Goal: Task Accomplishment & Management: Manage account settings

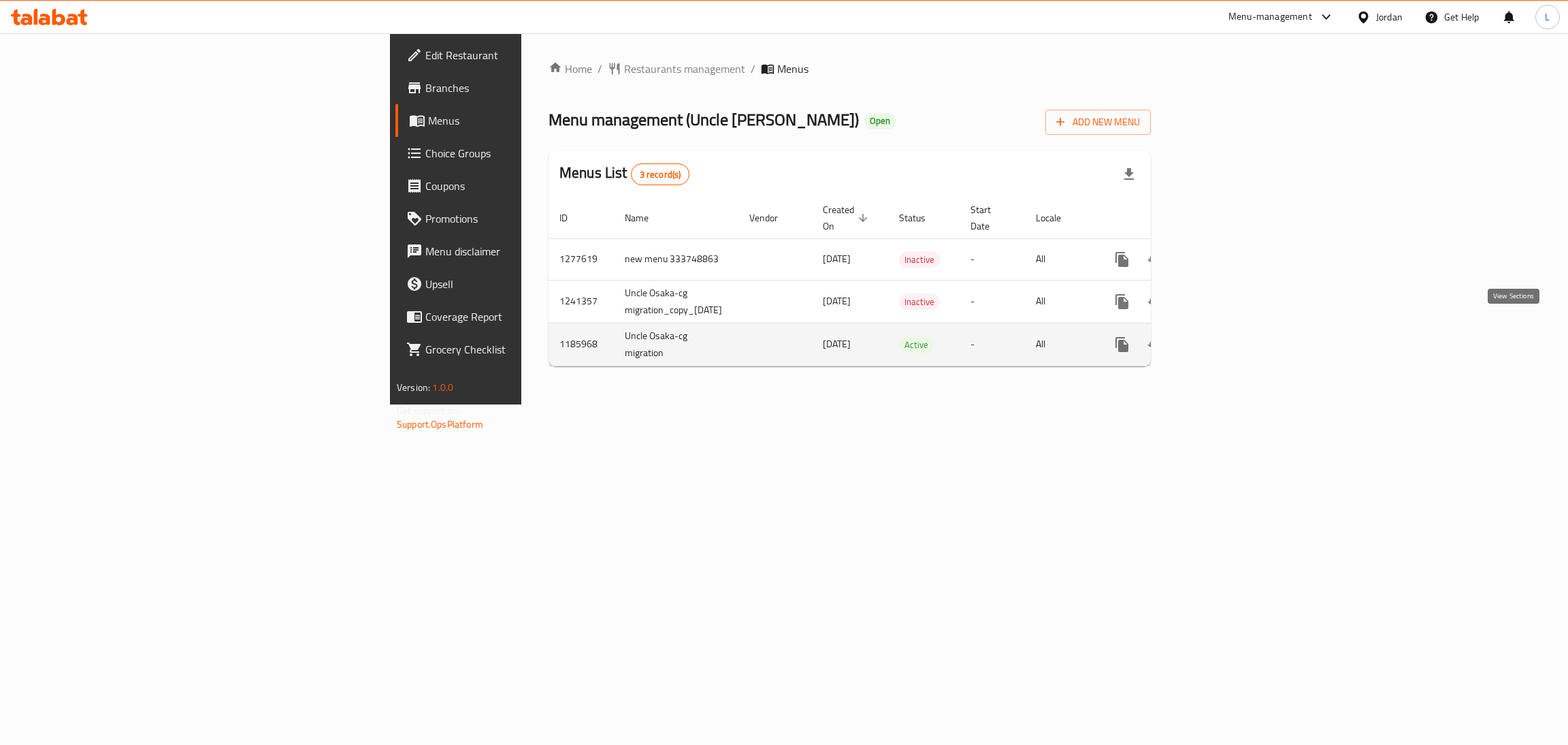
click at [1236, 328] on link "enhanced table" at bounding box center [1220, 344] width 33 height 33
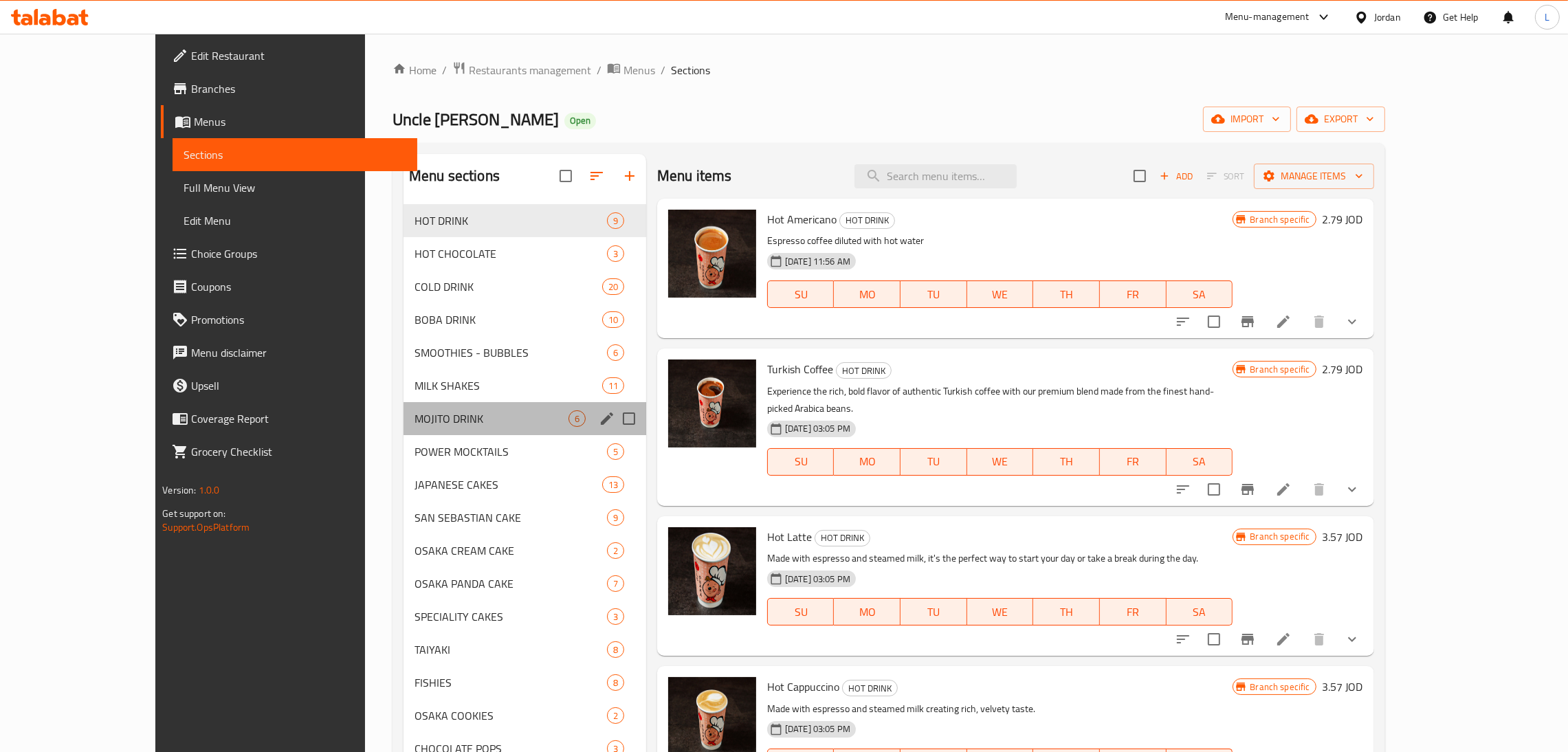
click at [424, 409] on div "MOJITO DRINK 6" at bounding box center [525, 418] width 243 height 33
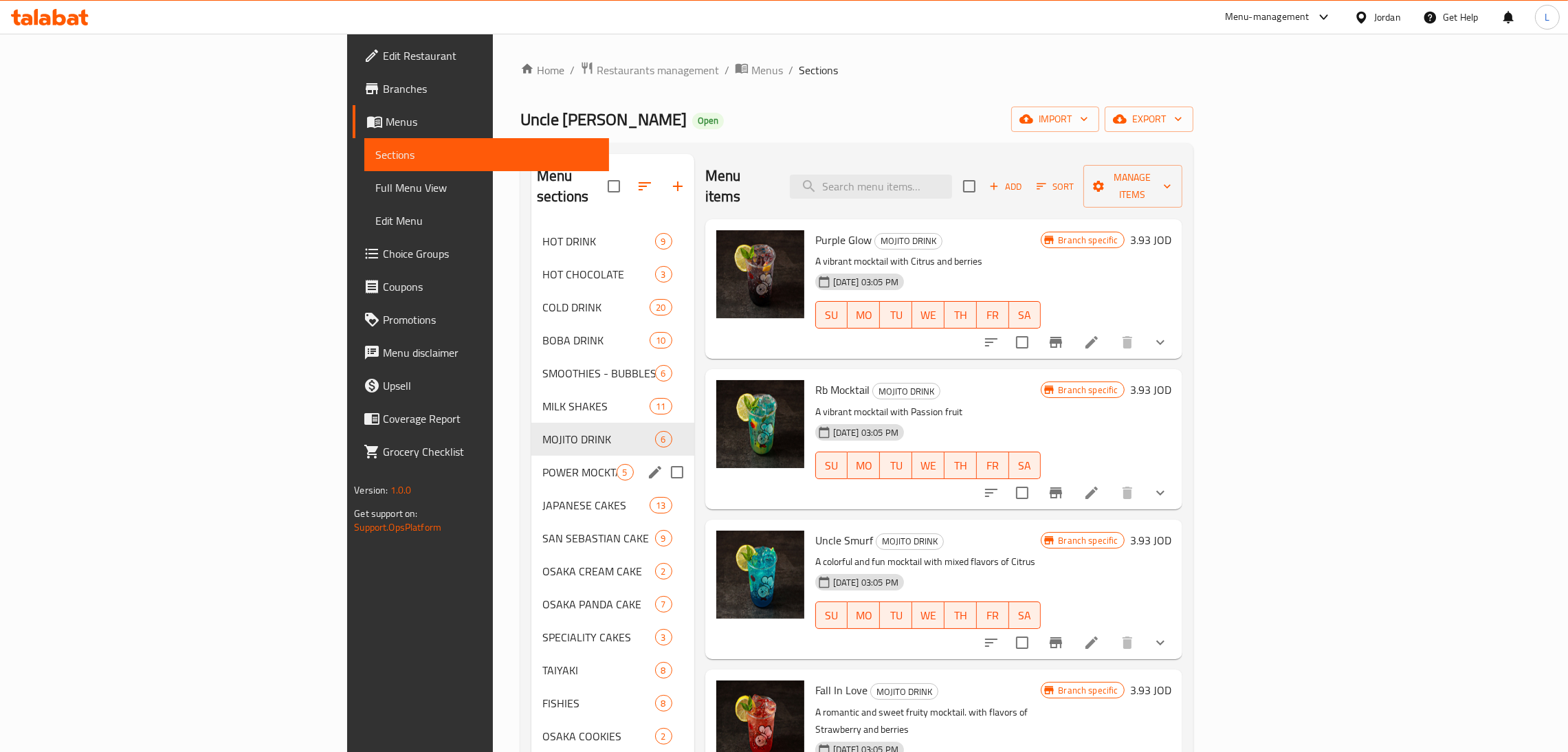
click at [531, 456] on div "POWER MOCKTAILS 5" at bounding box center [613, 472] width 163 height 33
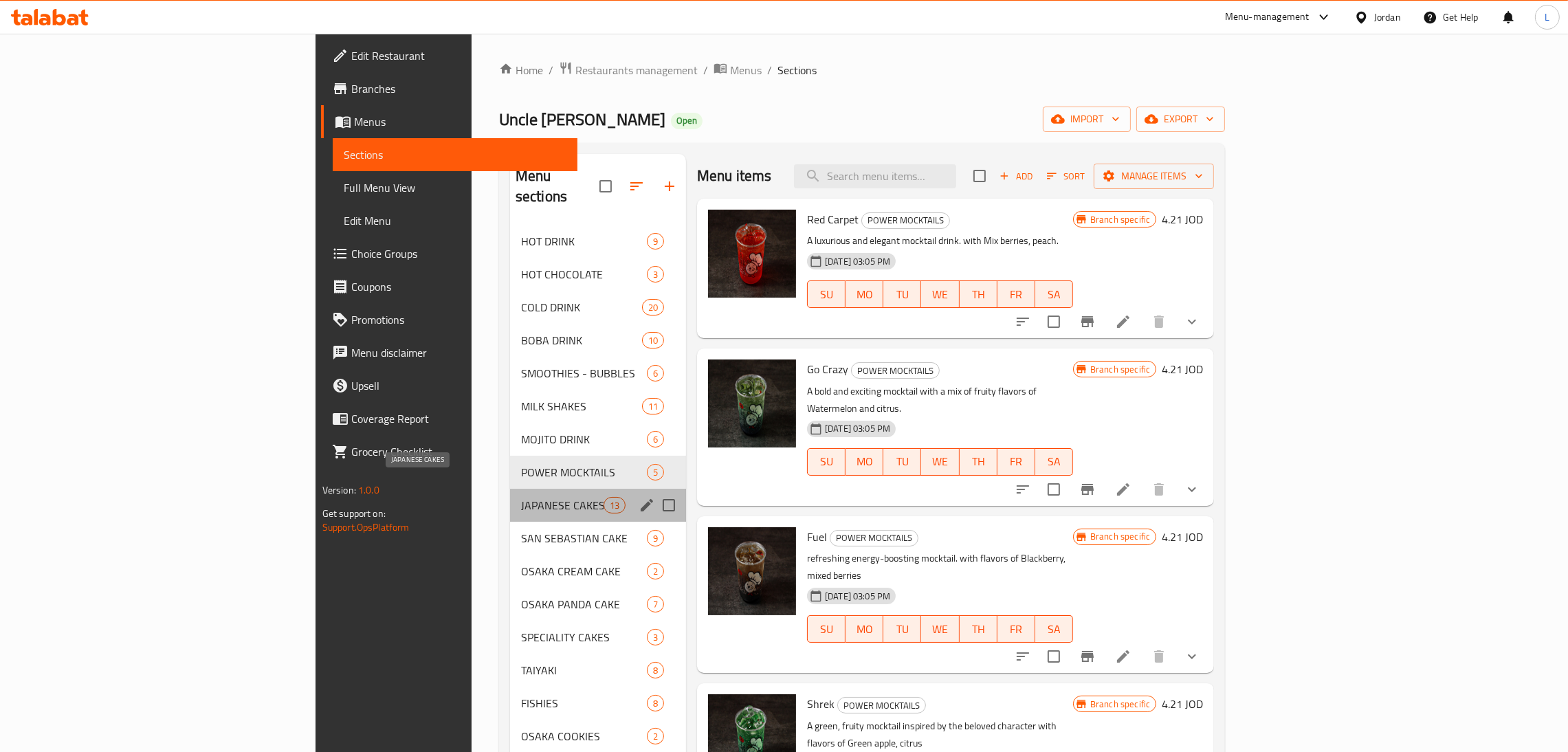
click at [521, 497] on span "JAPANESE CAKES" at bounding box center [562, 504] width 82 height 16
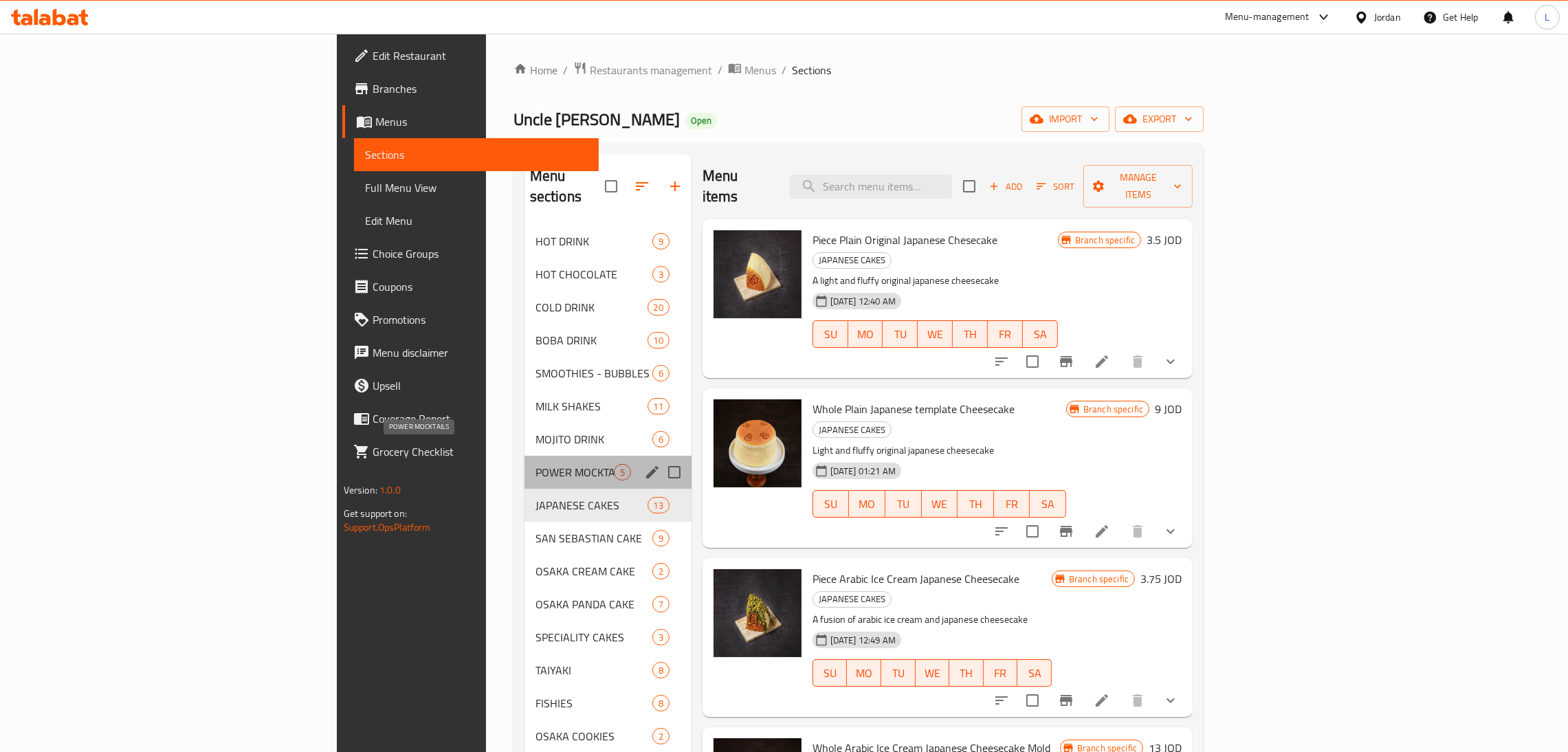
click at [535, 463] on span "POWER MOCKTAILS" at bounding box center [574, 471] width 78 height 16
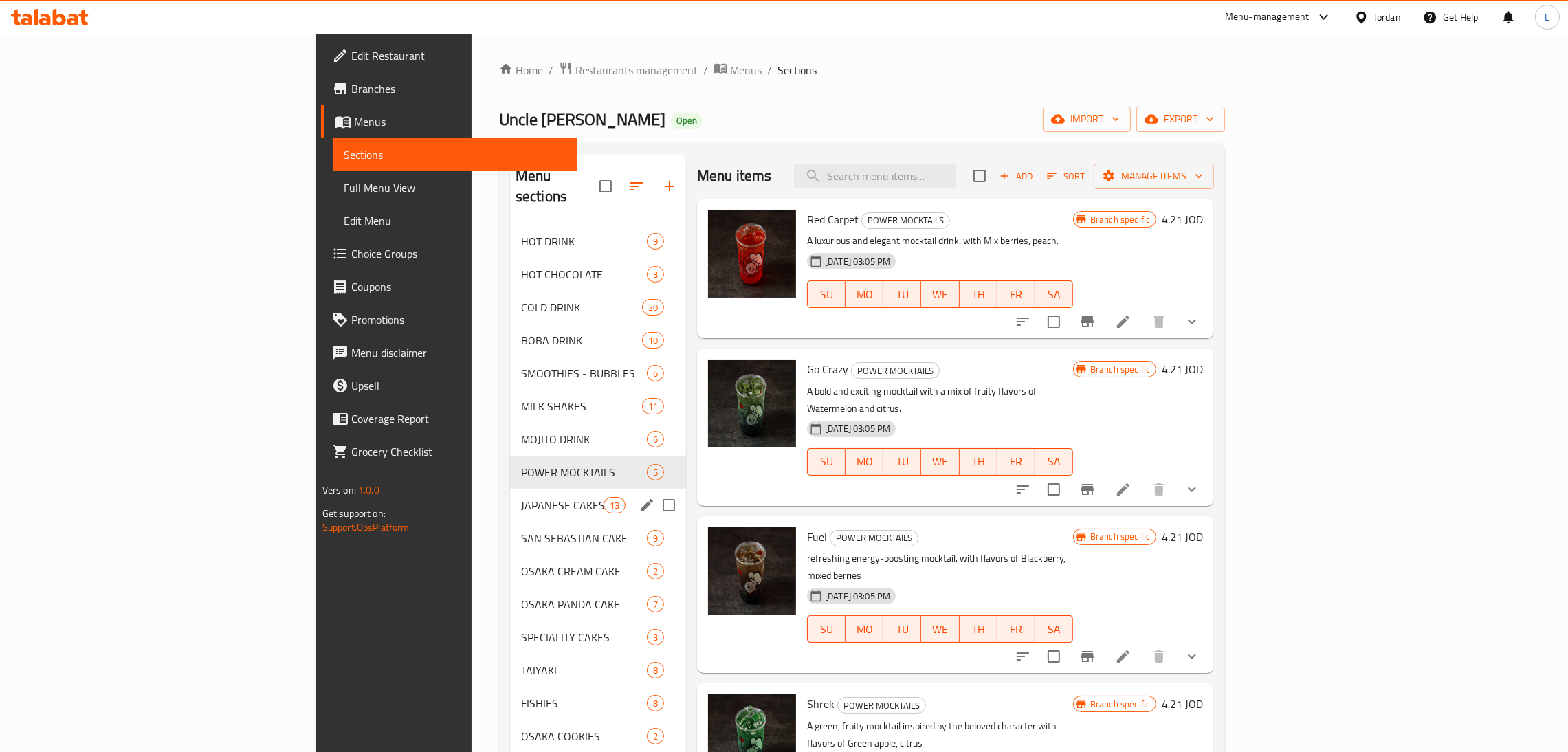
click at [510, 522] on div "SAN SEBASTIAN CAKE 9" at bounding box center [598, 538] width 176 height 33
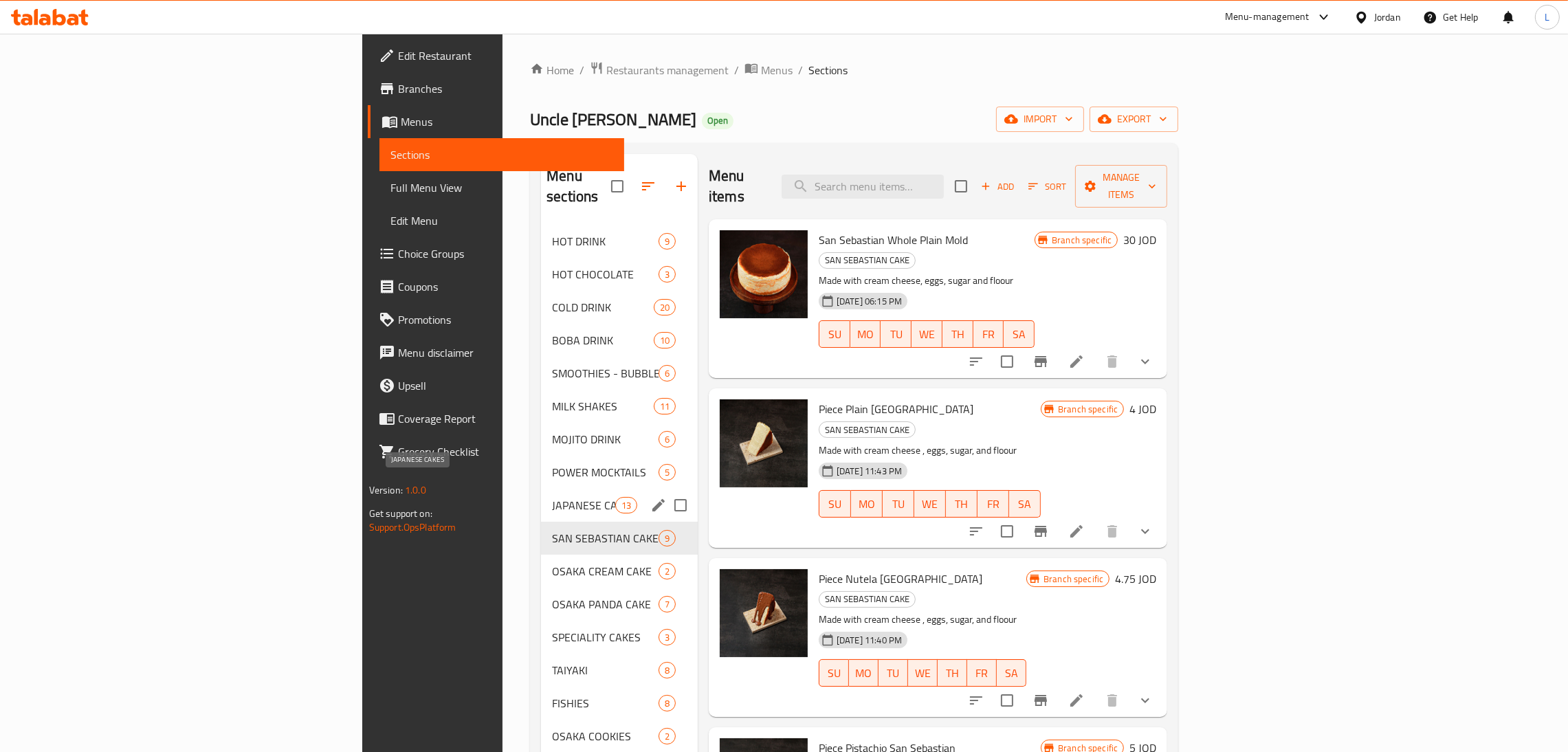
click at [552, 497] on span "JAPANESE CAKES" at bounding box center [584, 504] width 62 height 16
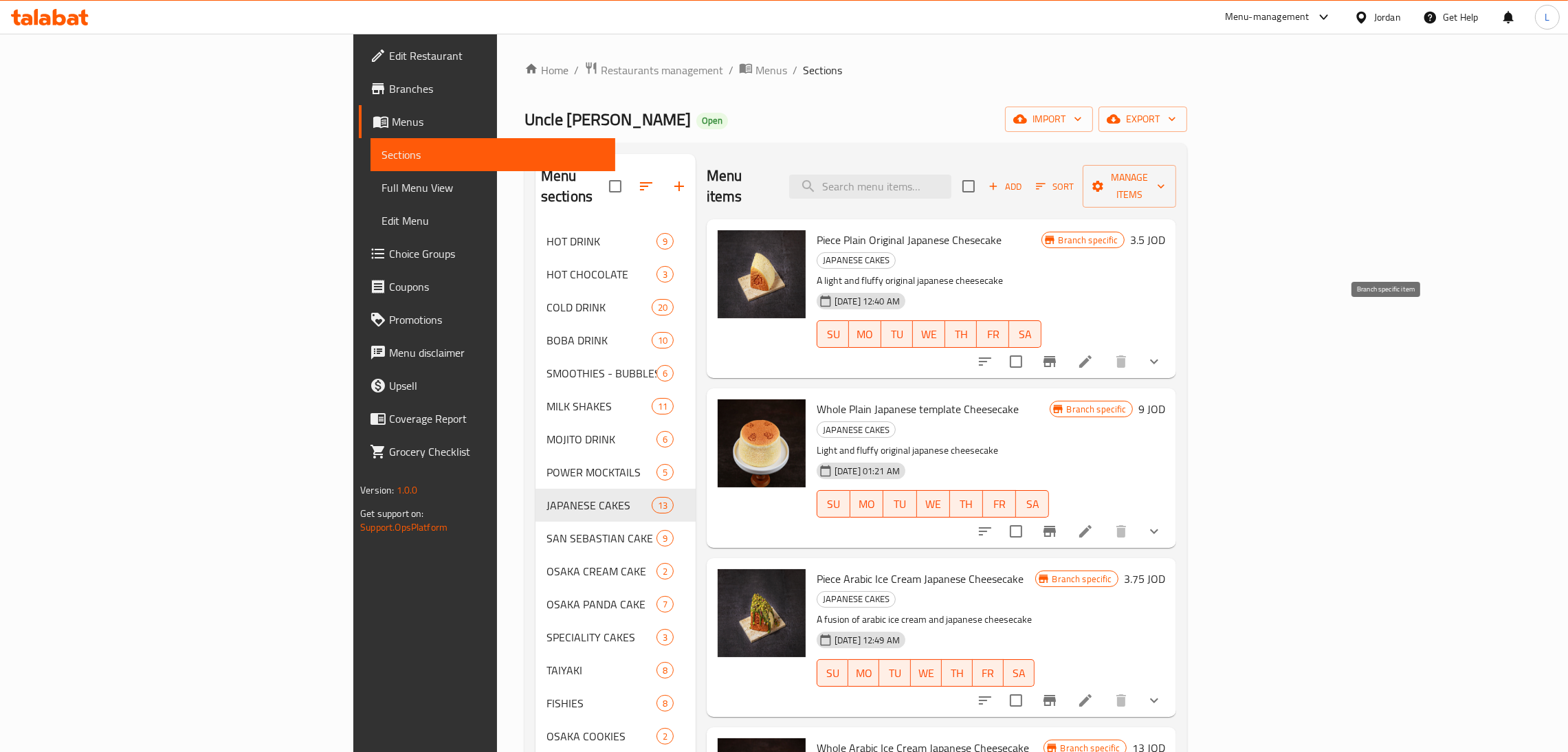
click at [1055, 356] on icon "Branch-specific-item" at bounding box center [1049, 361] width 12 height 11
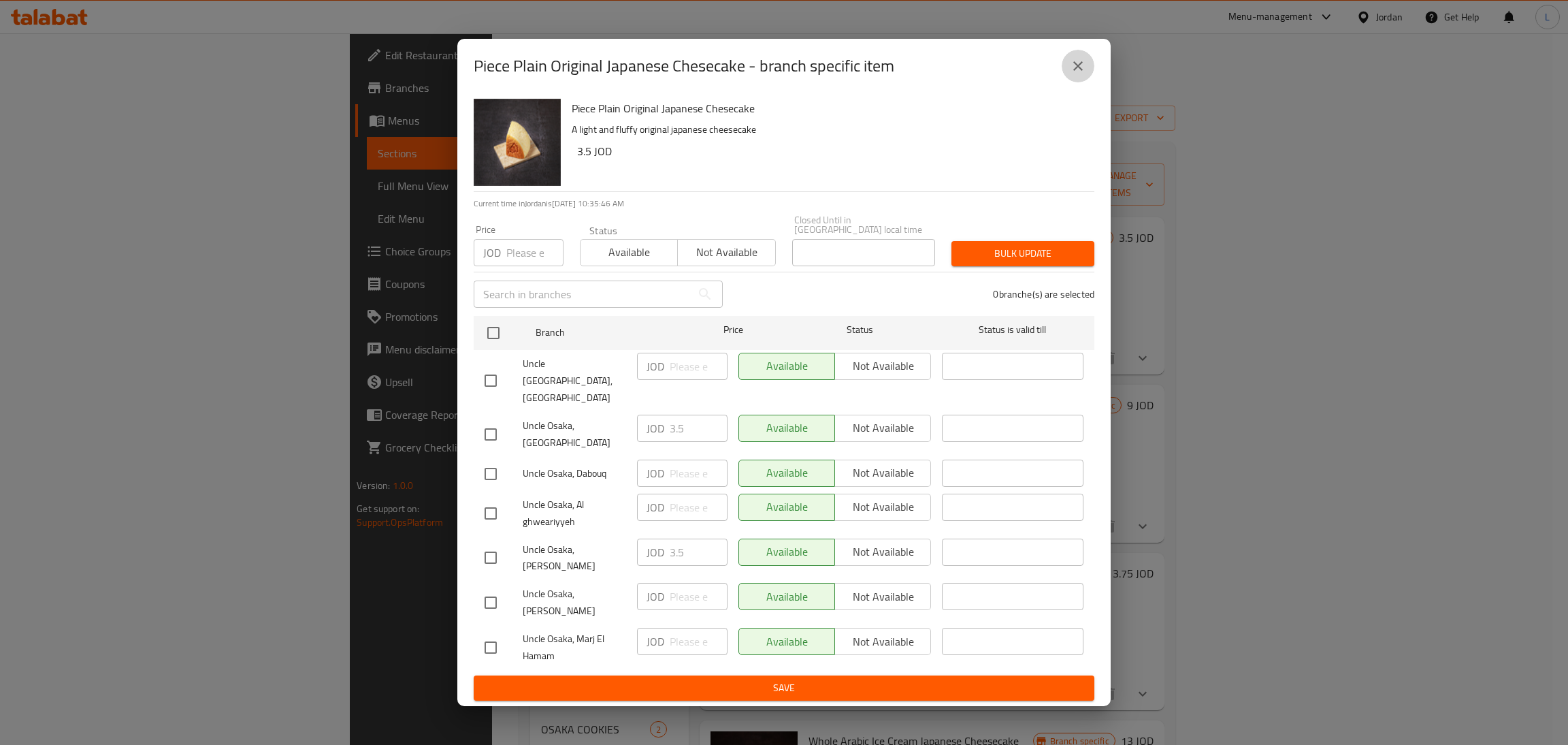
drag, startPoint x: 1076, startPoint y: 96, endPoint x: 1093, endPoint y: 99, distance: 17.3
click at [1076, 74] on icon "close" at bounding box center [1077, 66] width 16 height 16
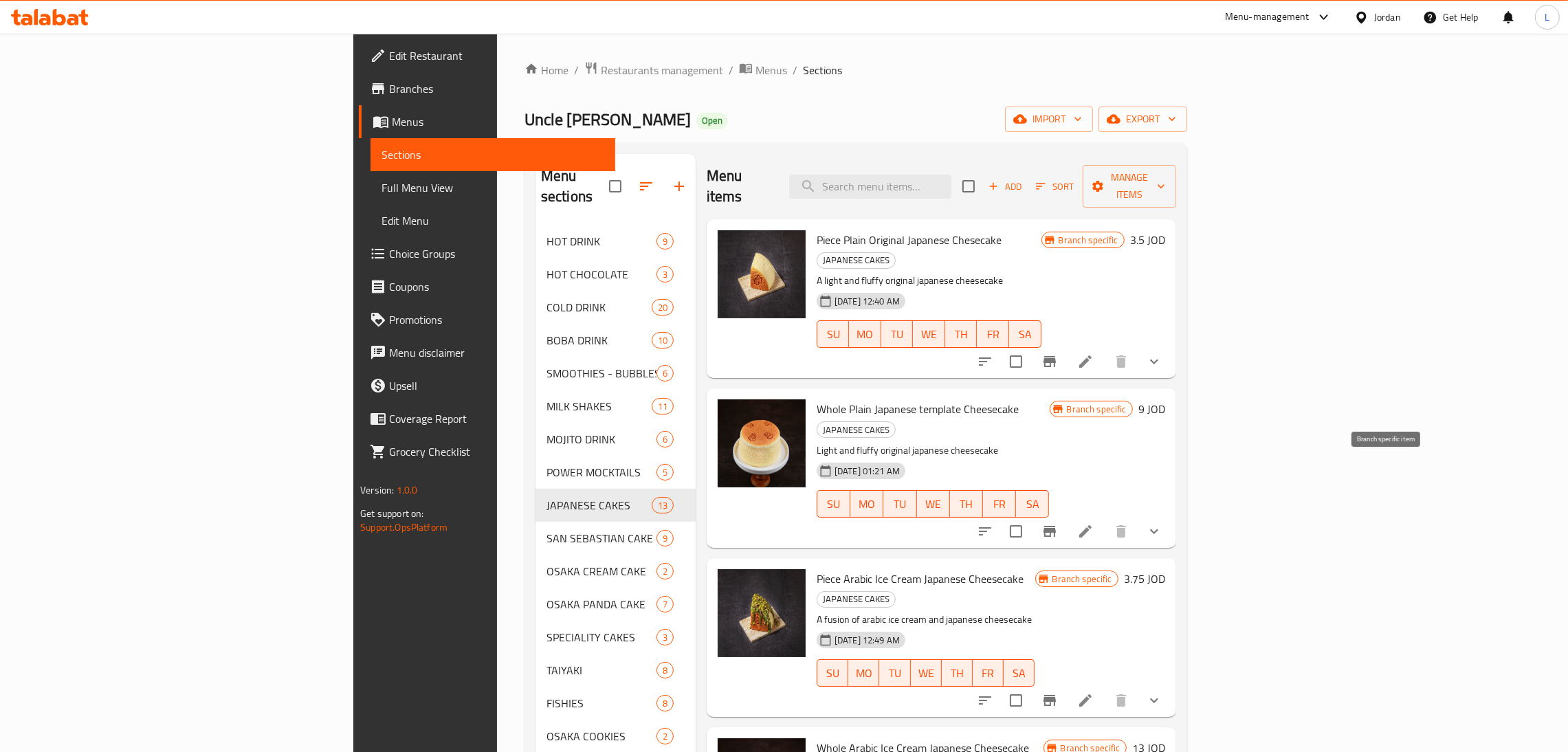
click at [1055, 526] on icon "Branch-specific-item" at bounding box center [1049, 532] width 12 height 11
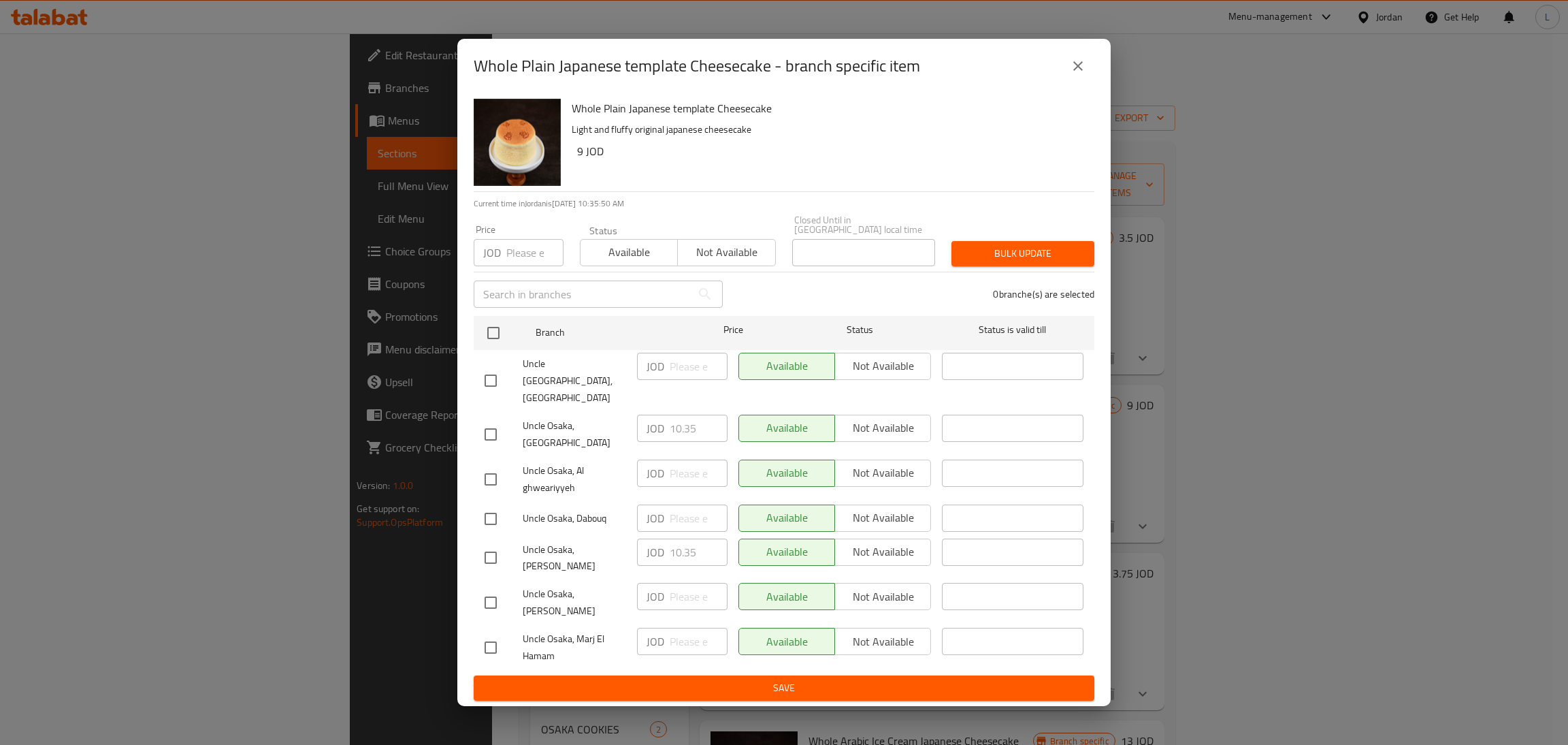
click at [487, 438] on input "checkbox" at bounding box center [491, 434] width 29 height 29
checkbox input "true"
click at [675, 431] on input "10.35" at bounding box center [699, 428] width 58 height 27
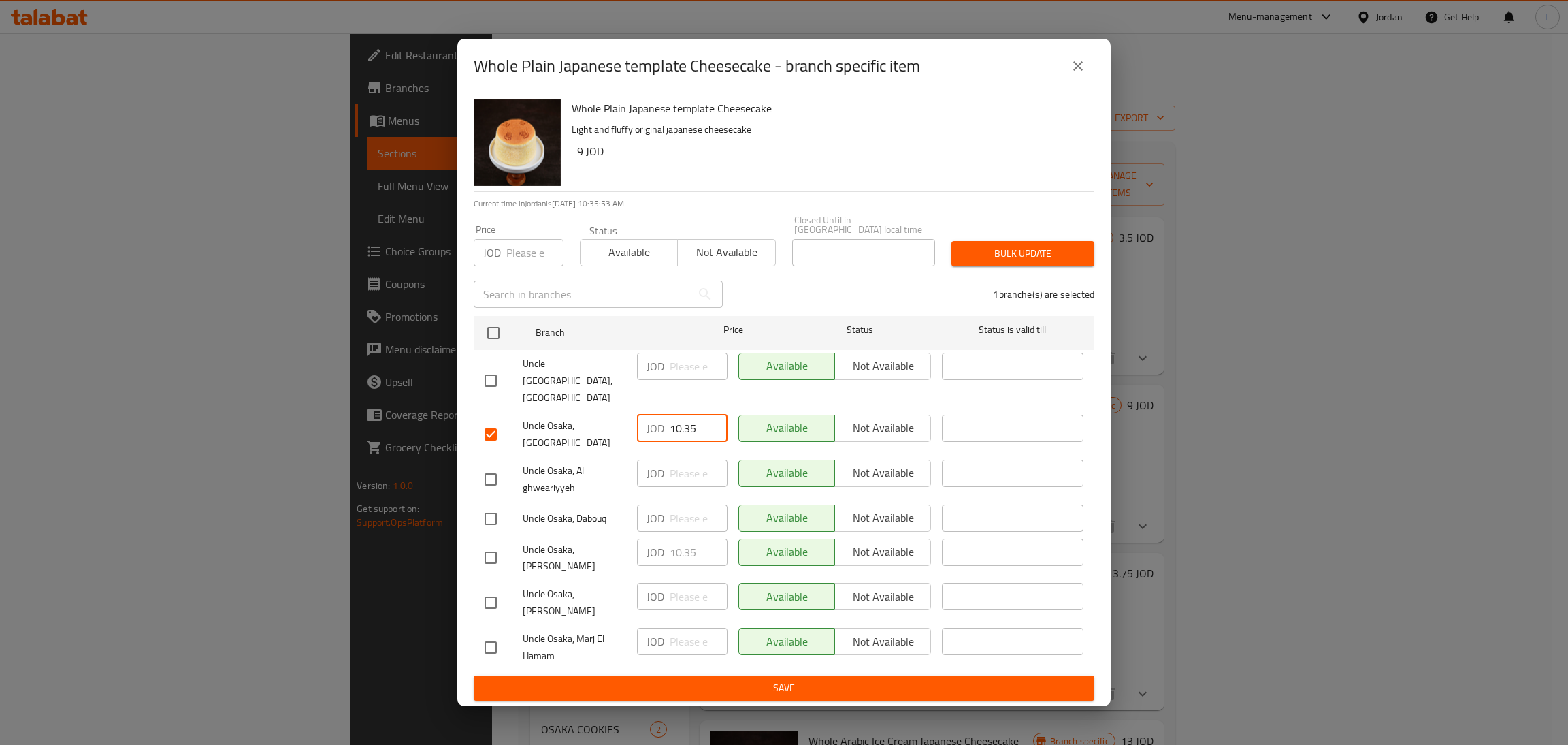
click at [1072, 74] on icon "close" at bounding box center [1077, 66] width 16 height 16
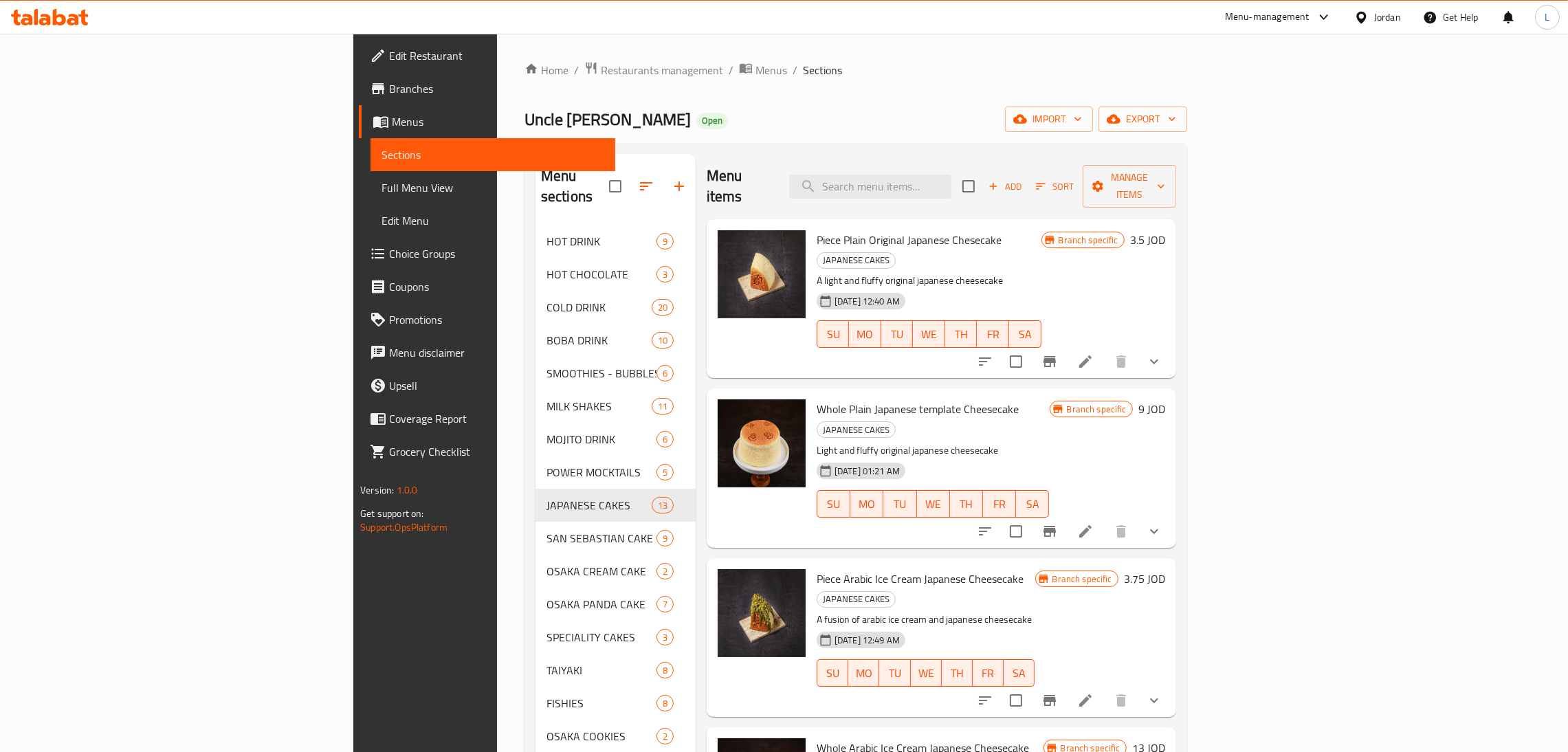
click at [1105, 519] on li at bounding box center [1085, 532] width 39 height 25
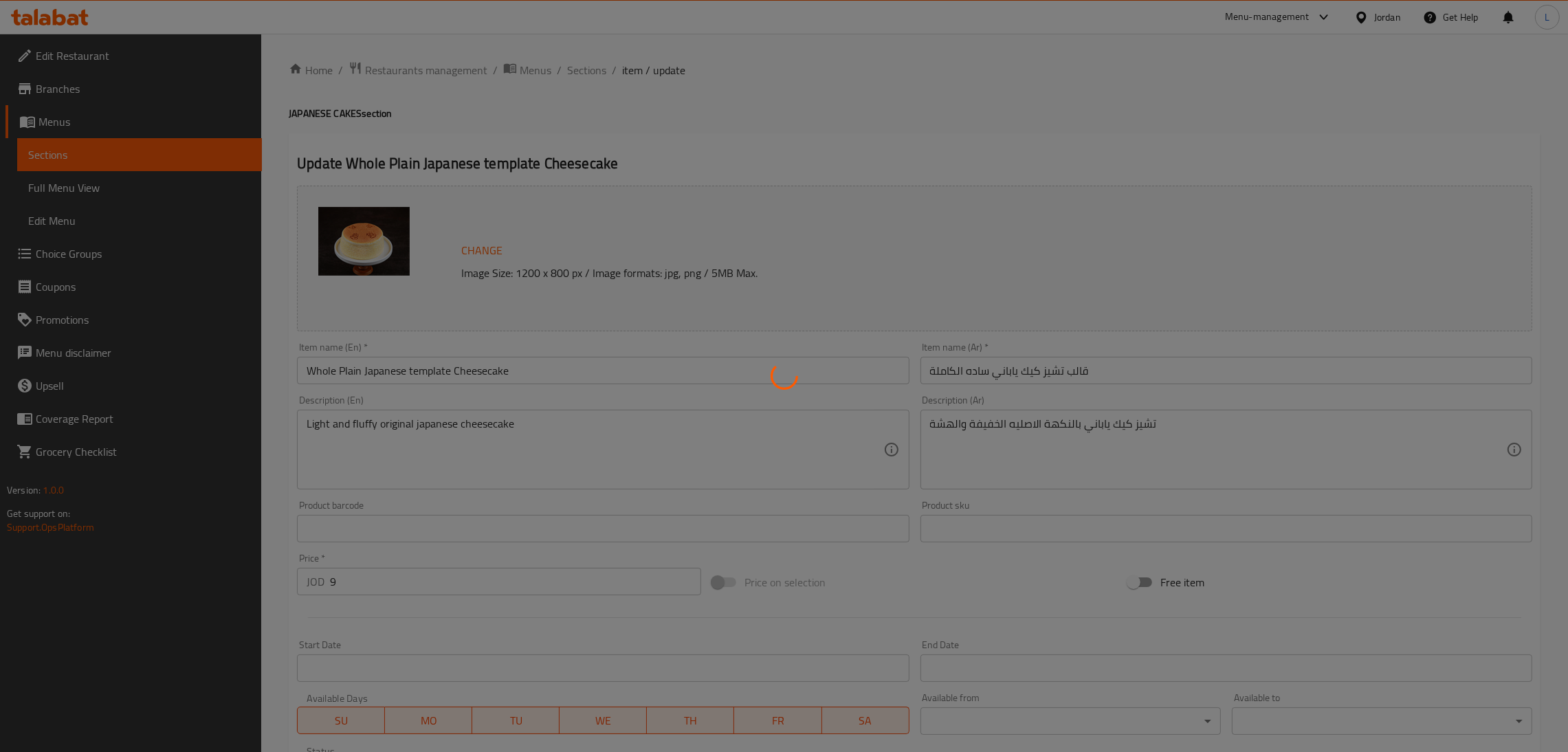
type input "اختيارك من"
type input "0"
type input "8"
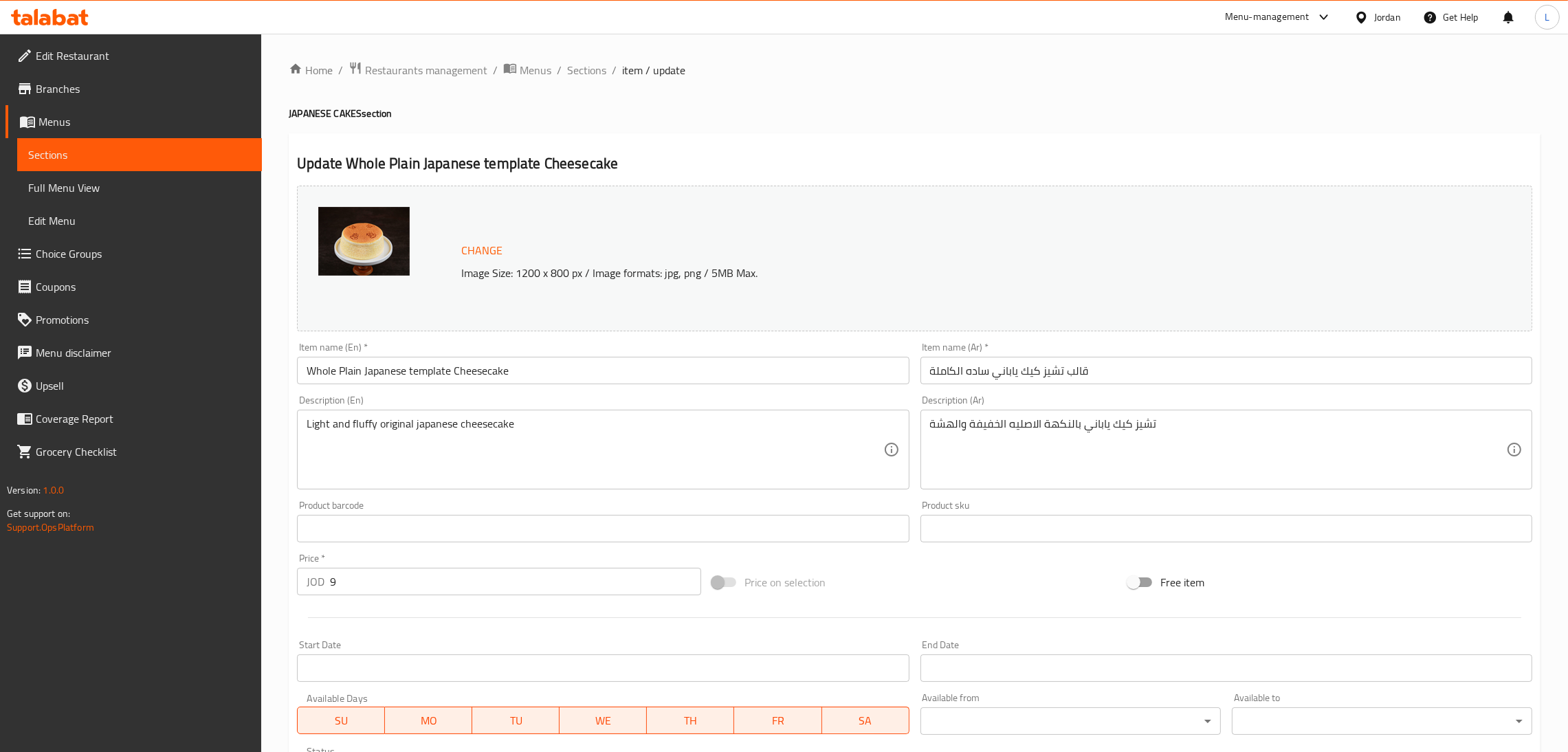
click at [405, 577] on input "9" at bounding box center [515, 581] width 371 height 27
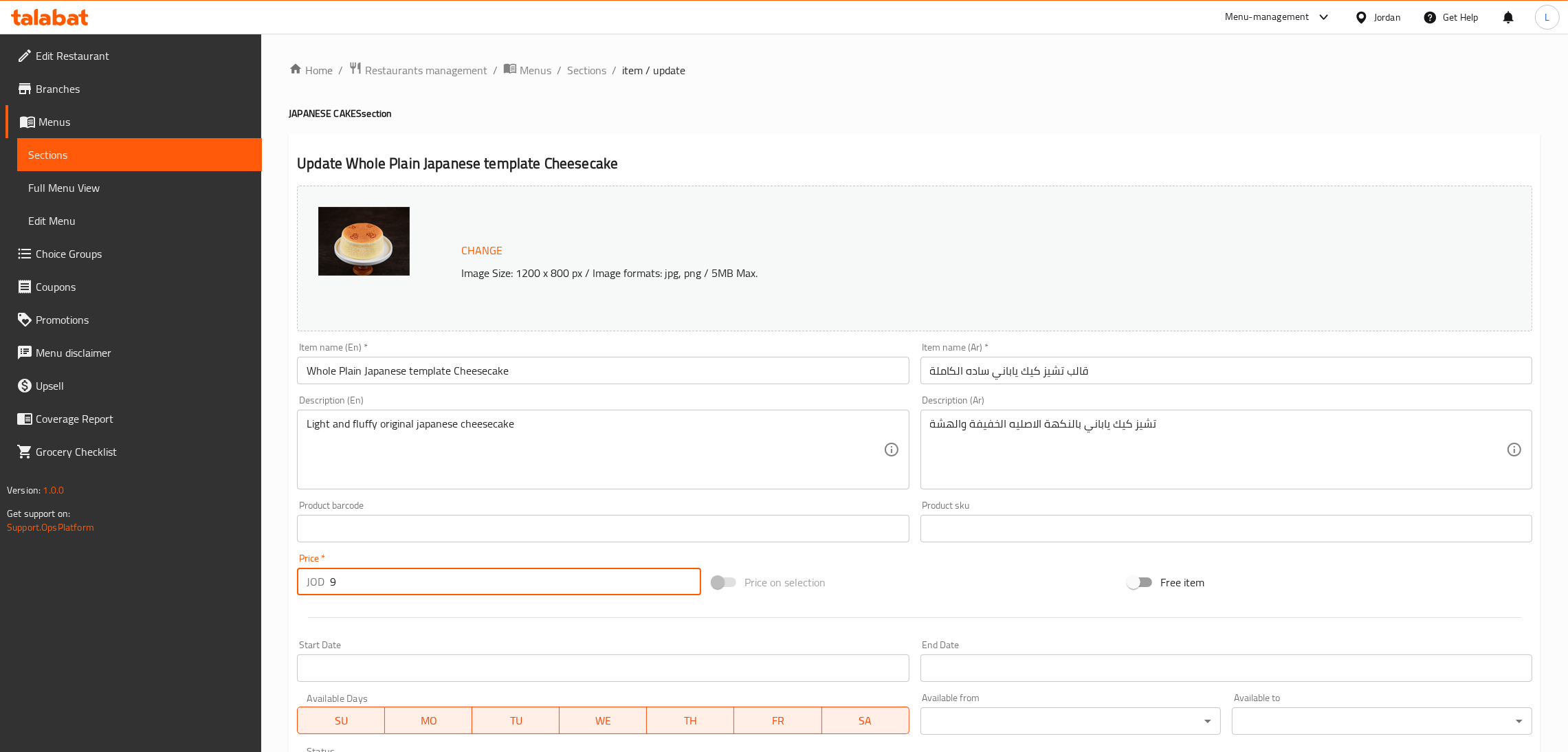
click at [405, 577] on input "9" at bounding box center [515, 581] width 371 height 27
paste input "10.35"
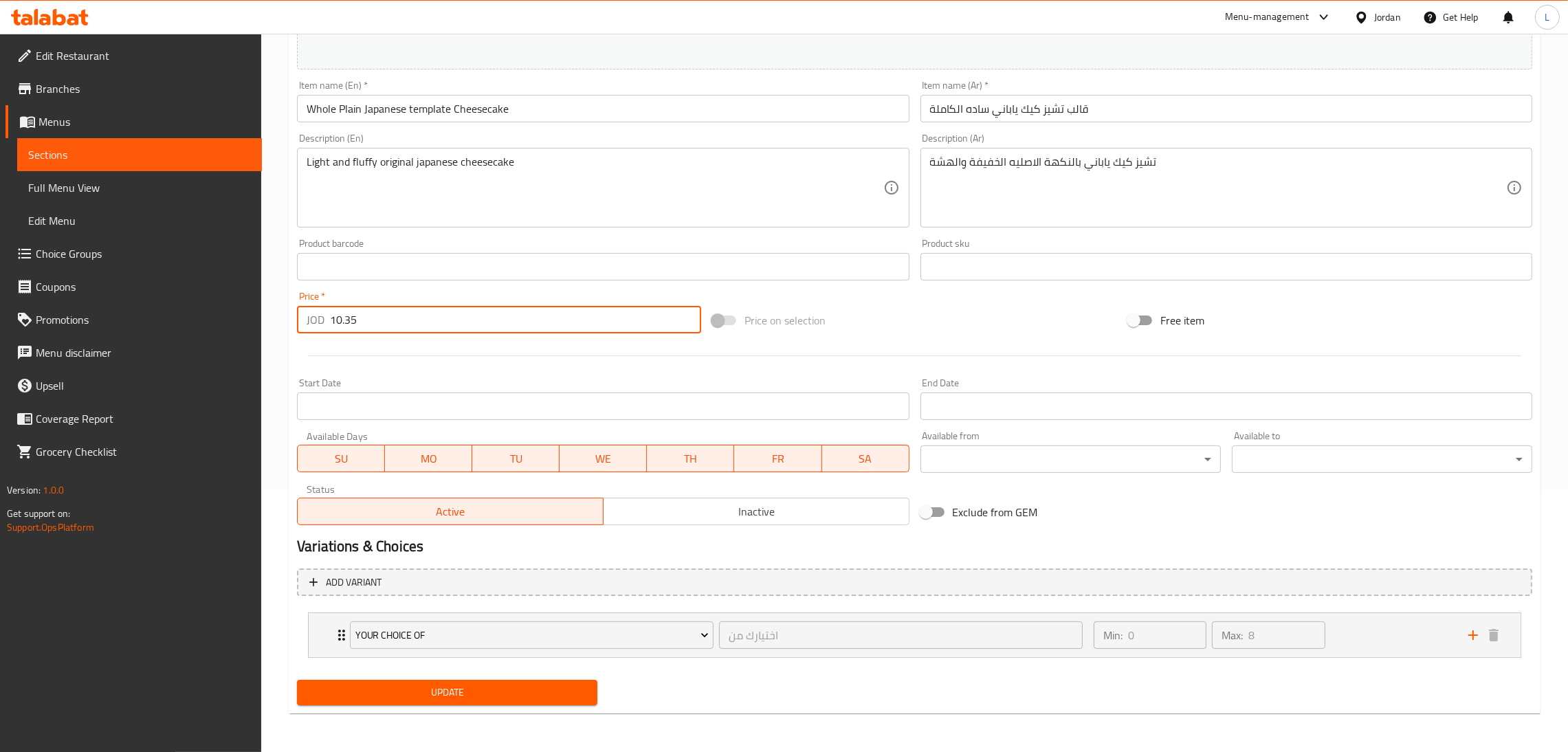
type input "10.35"
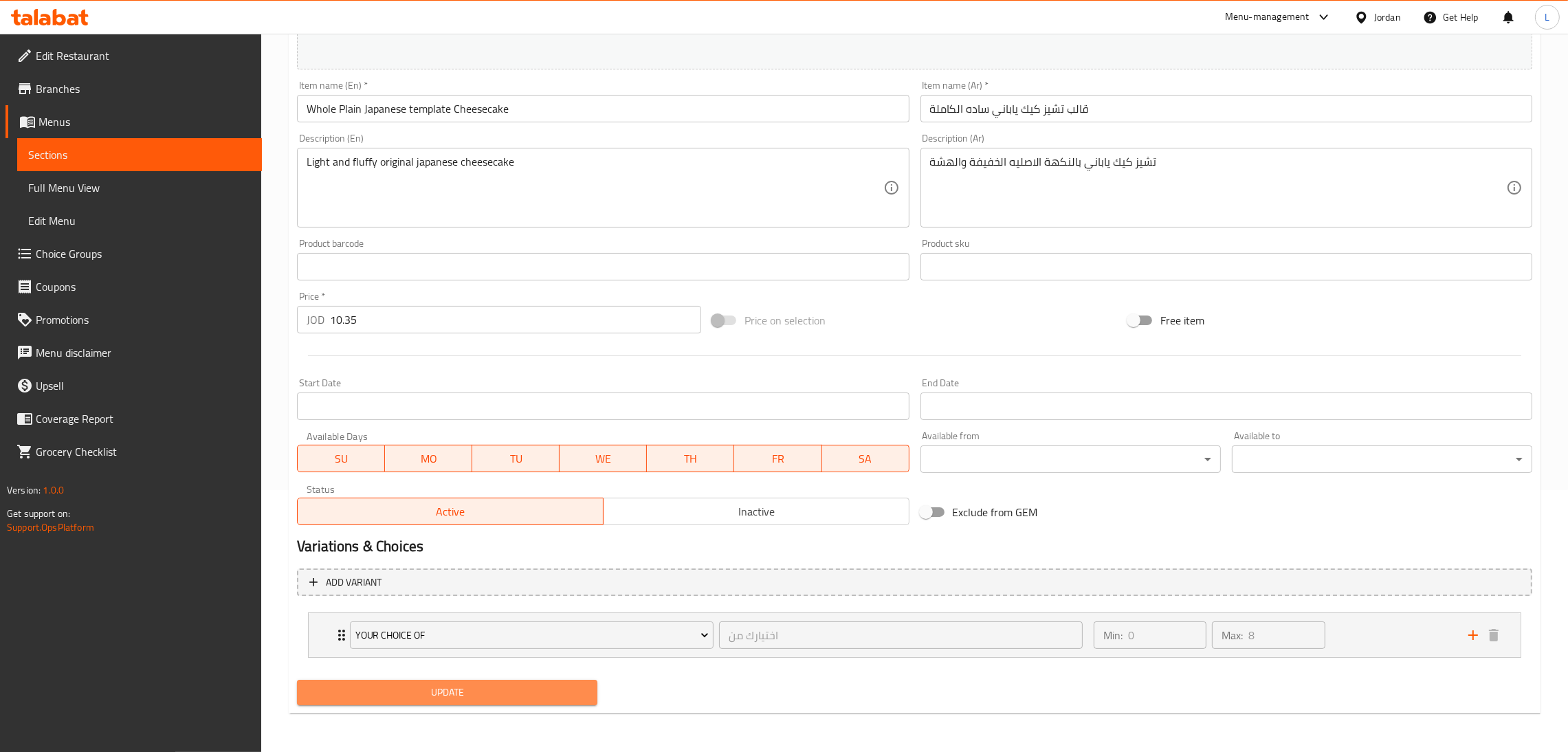
click at [558, 695] on span "Update" at bounding box center [447, 692] width 278 height 17
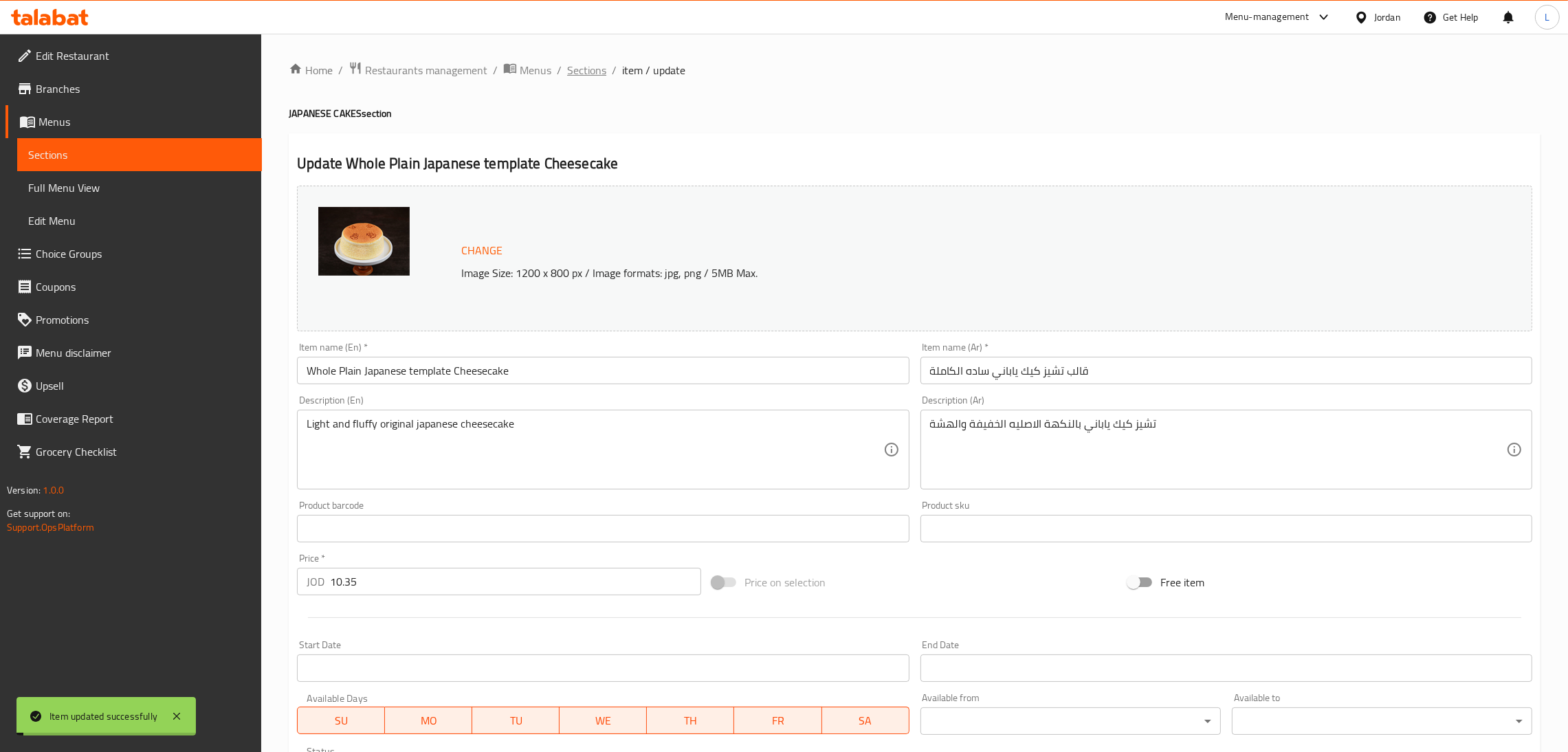
click at [591, 66] on span "Sections" at bounding box center [585, 69] width 39 height 16
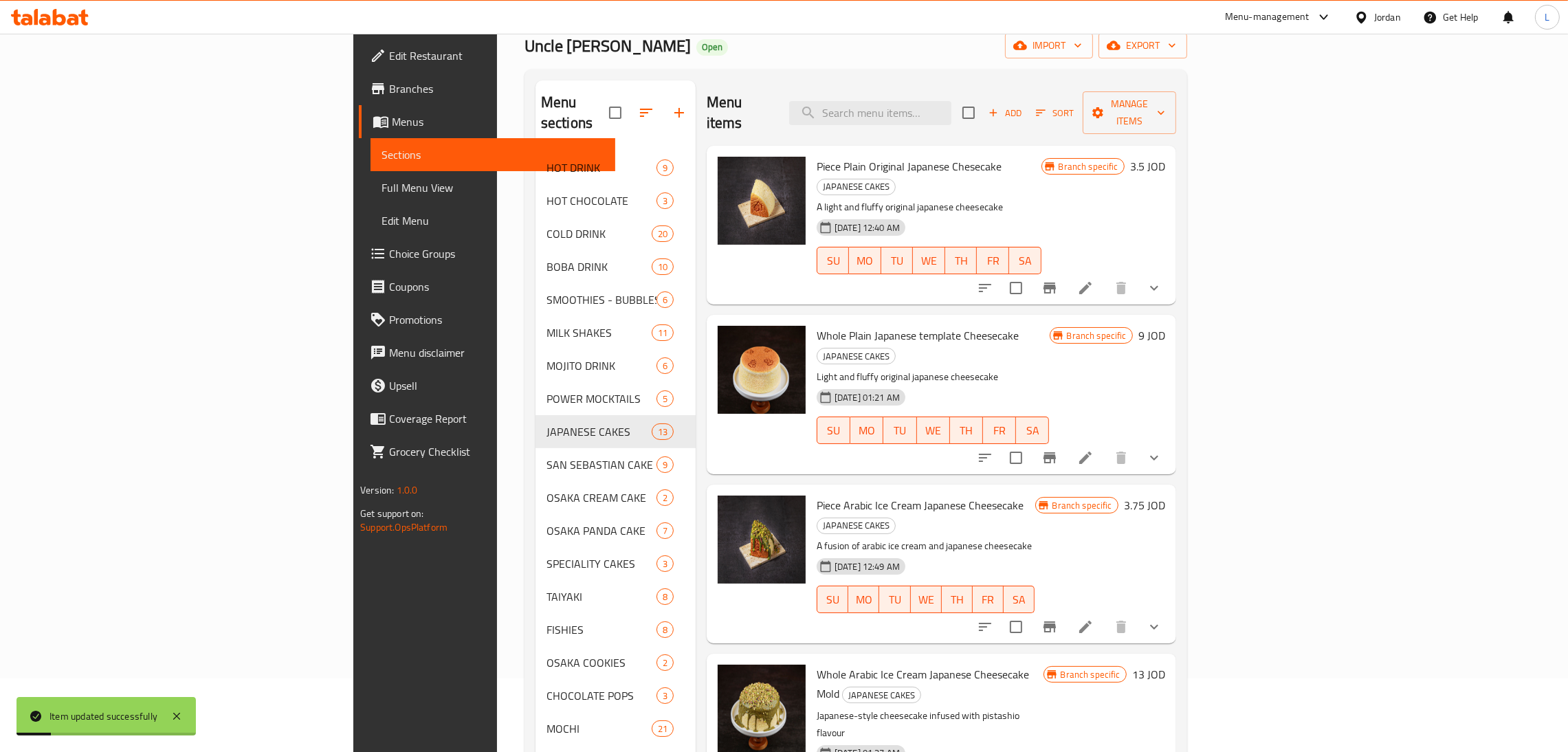
scroll to position [103, 0]
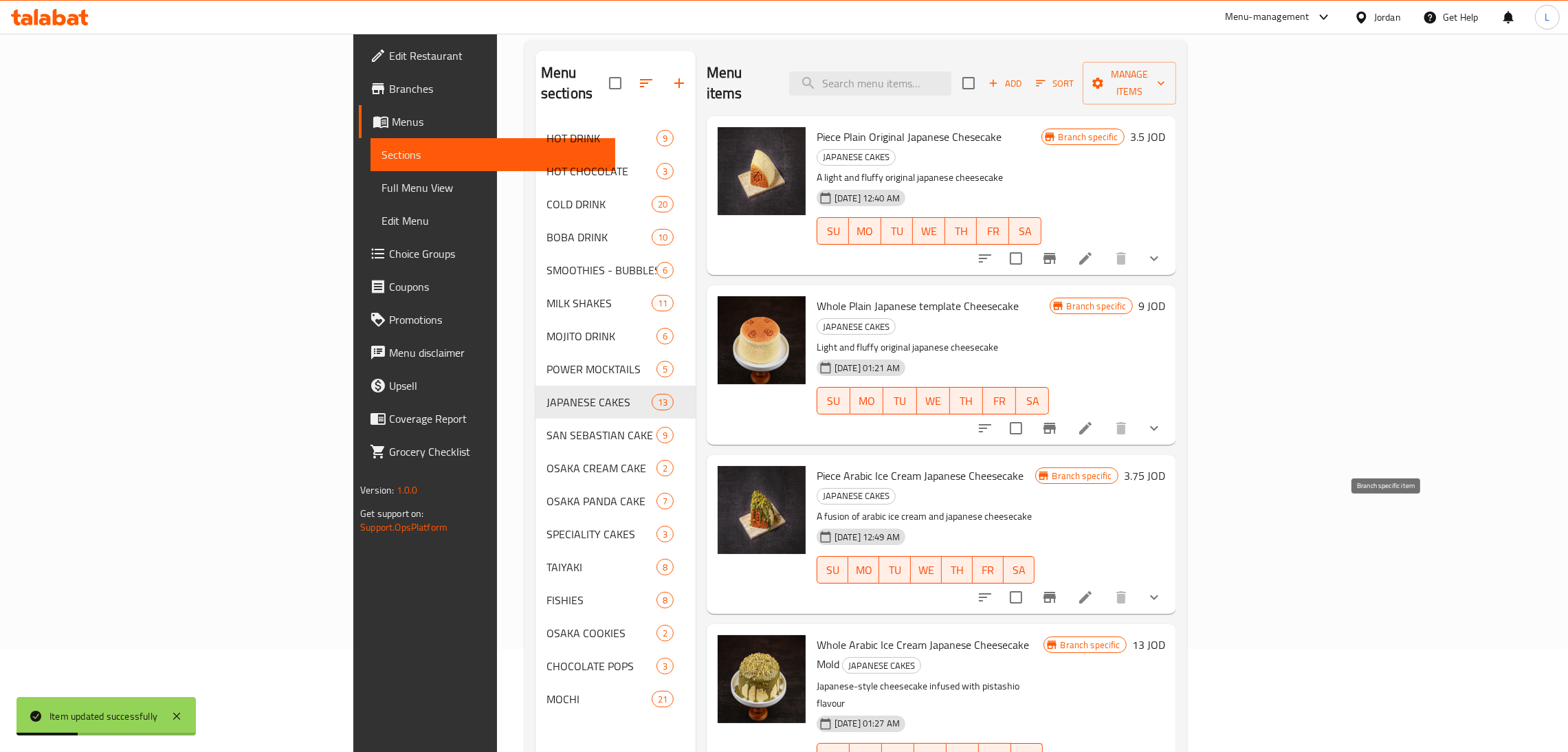
click at [1055, 592] on icon "Branch-specific-item" at bounding box center [1049, 598] width 12 height 11
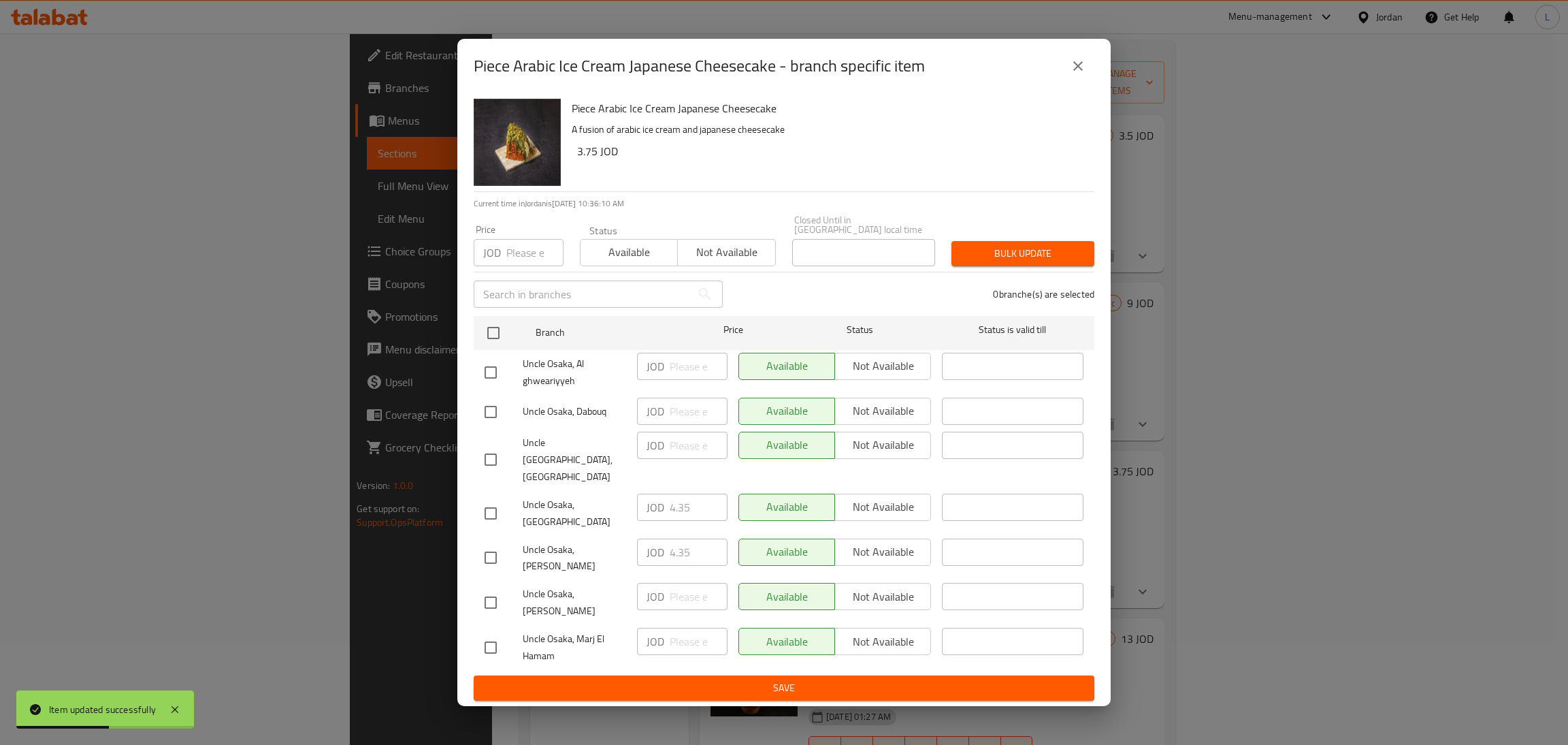
click at [484, 510] on input "checkbox" at bounding box center [491, 514] width 29 height 29
checkbox input "true"
click at [685, 508] on input "4.35" at bounding box center [699, 507] width 58 height 27
click at [684, 508] on input "4.35" at bounding box center [699, 507] width 58 height 27
click at [1082, 74] on icon "close" at bounding box center [1077, 66] width 16 height 16
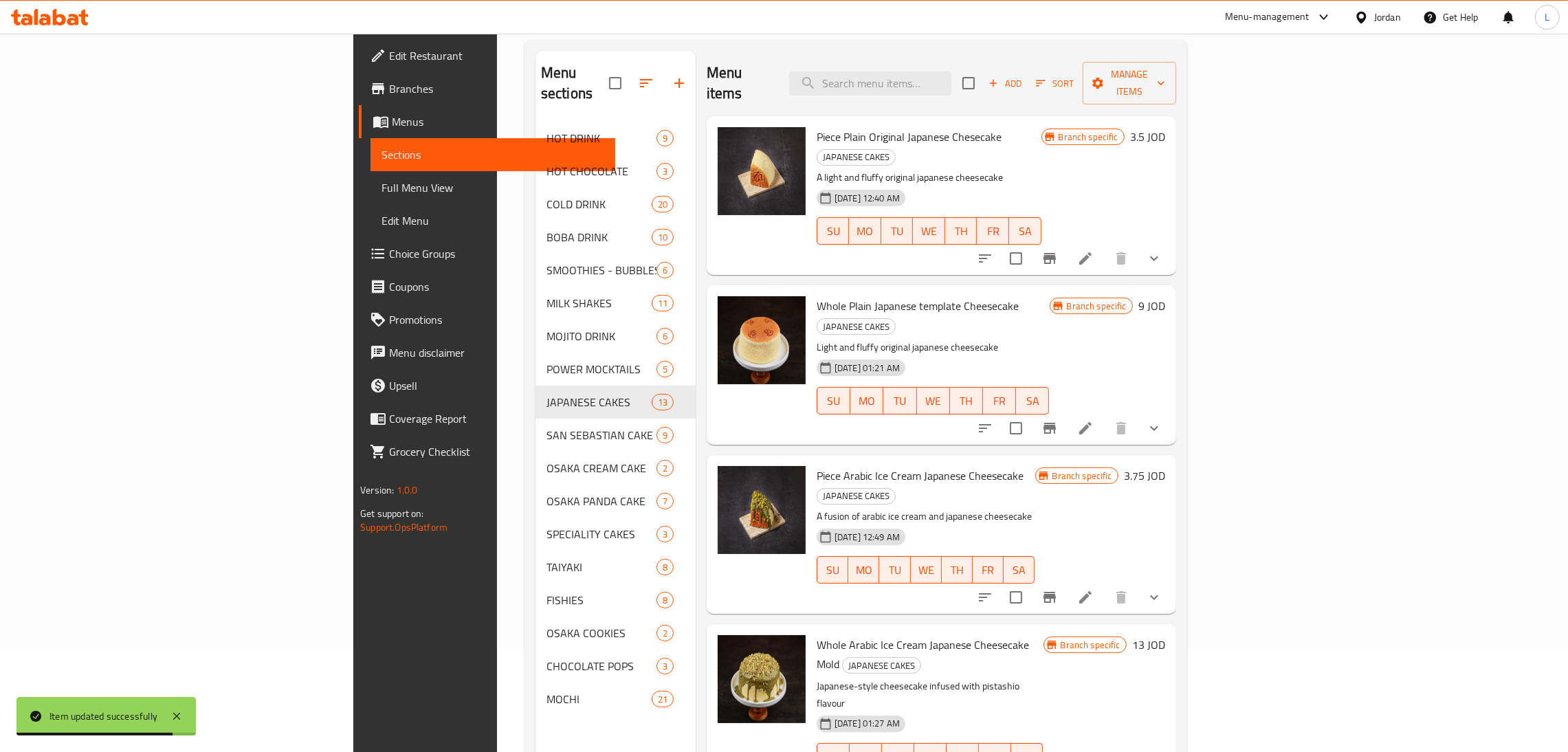
click at [1105, 585] on li at bounding box center [1085, 597] width 39 height 25
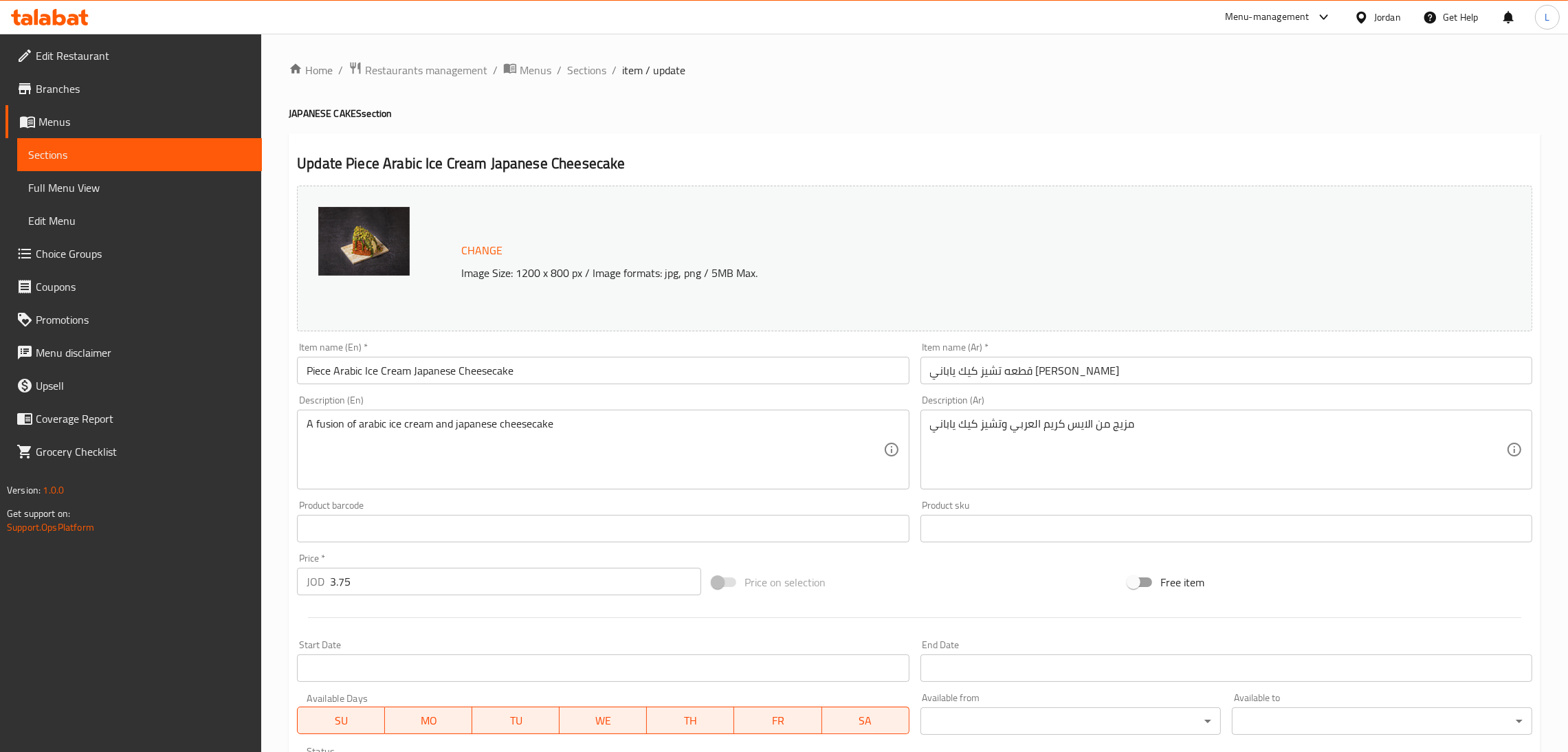
click at [434, 587] on input "3.75" at bounding box center [515, 581] width 371 height 27
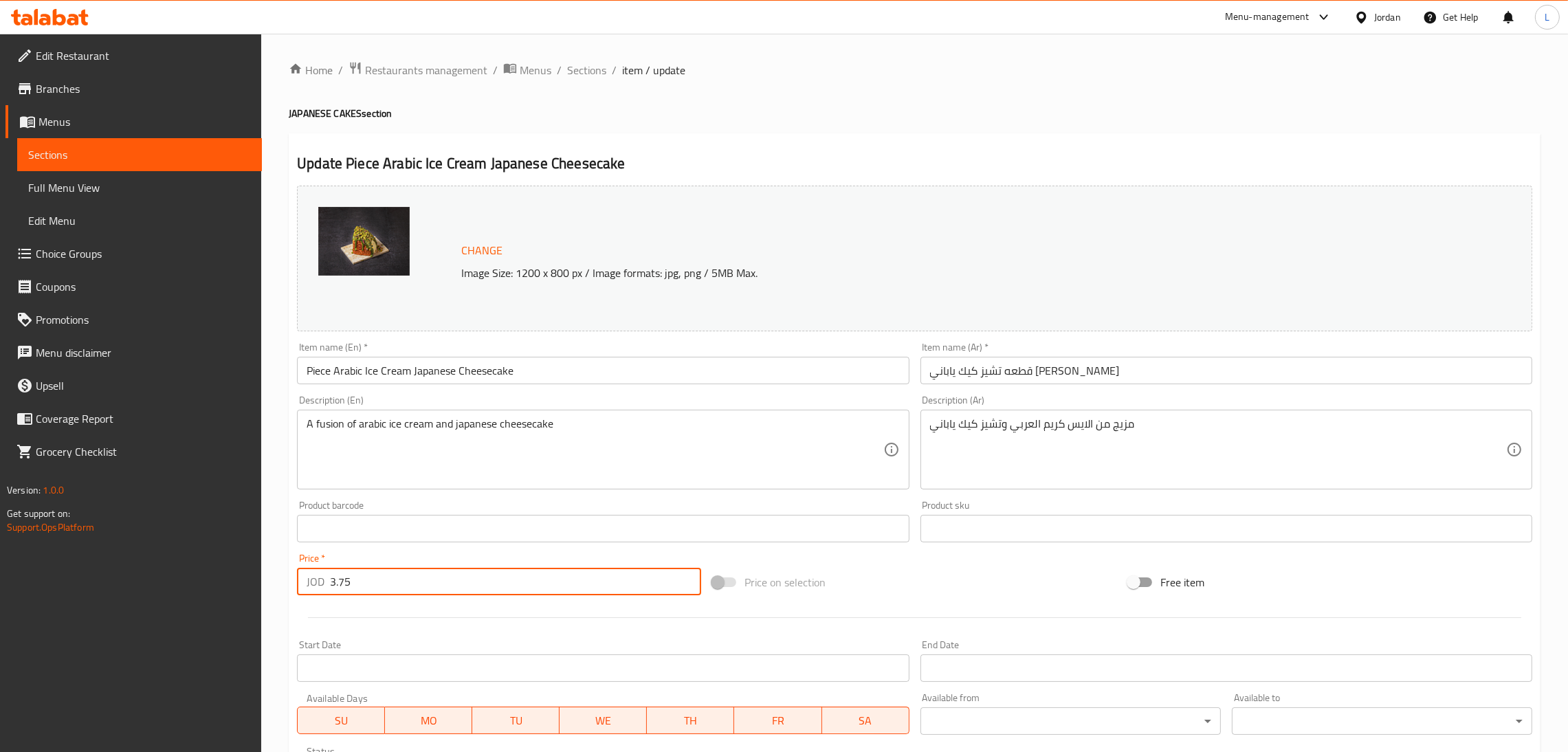
click at [434, 587] on input "3.75" at bounding box center [515, 581] width 371 height 27
paste input "4.3"
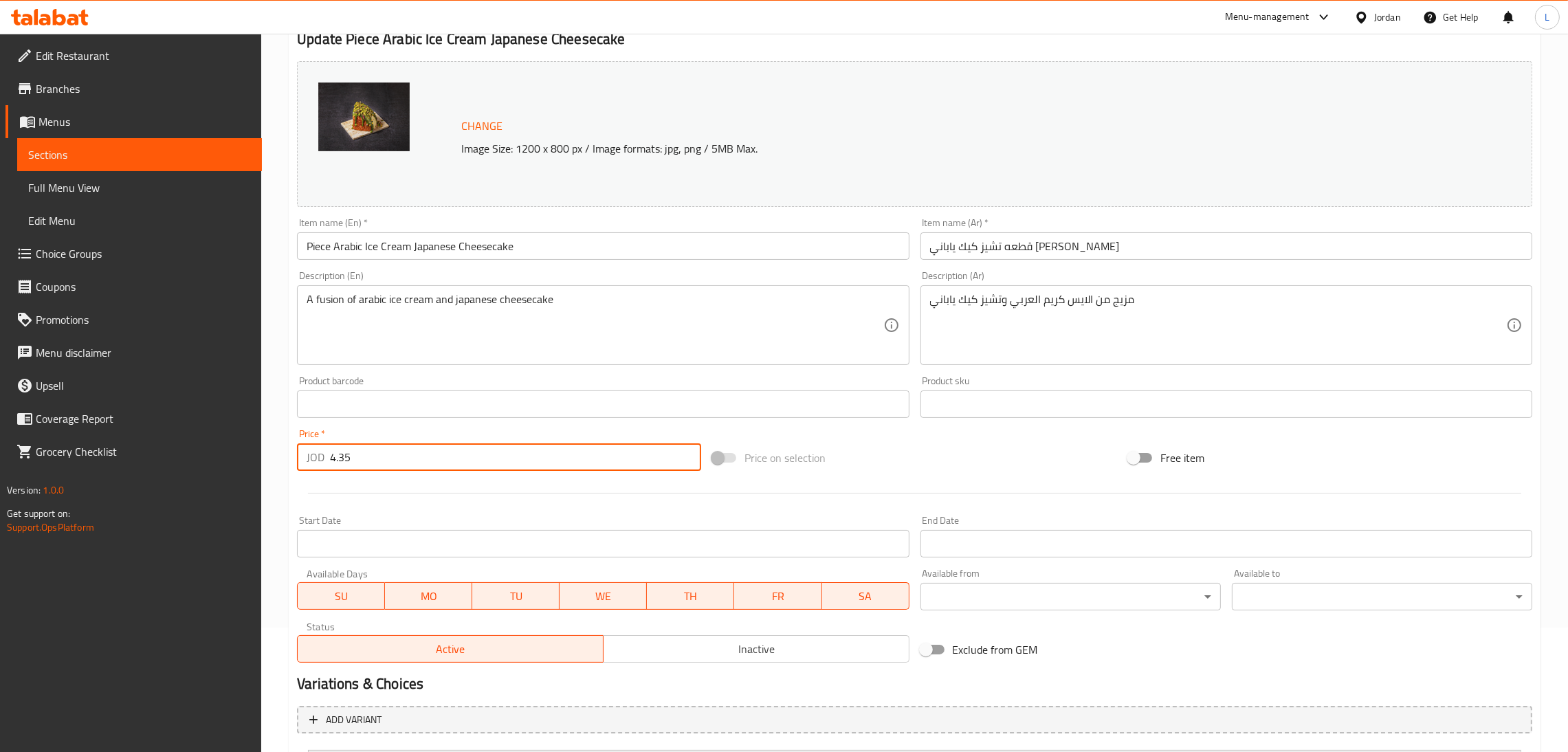
scroll to position [262, 0]
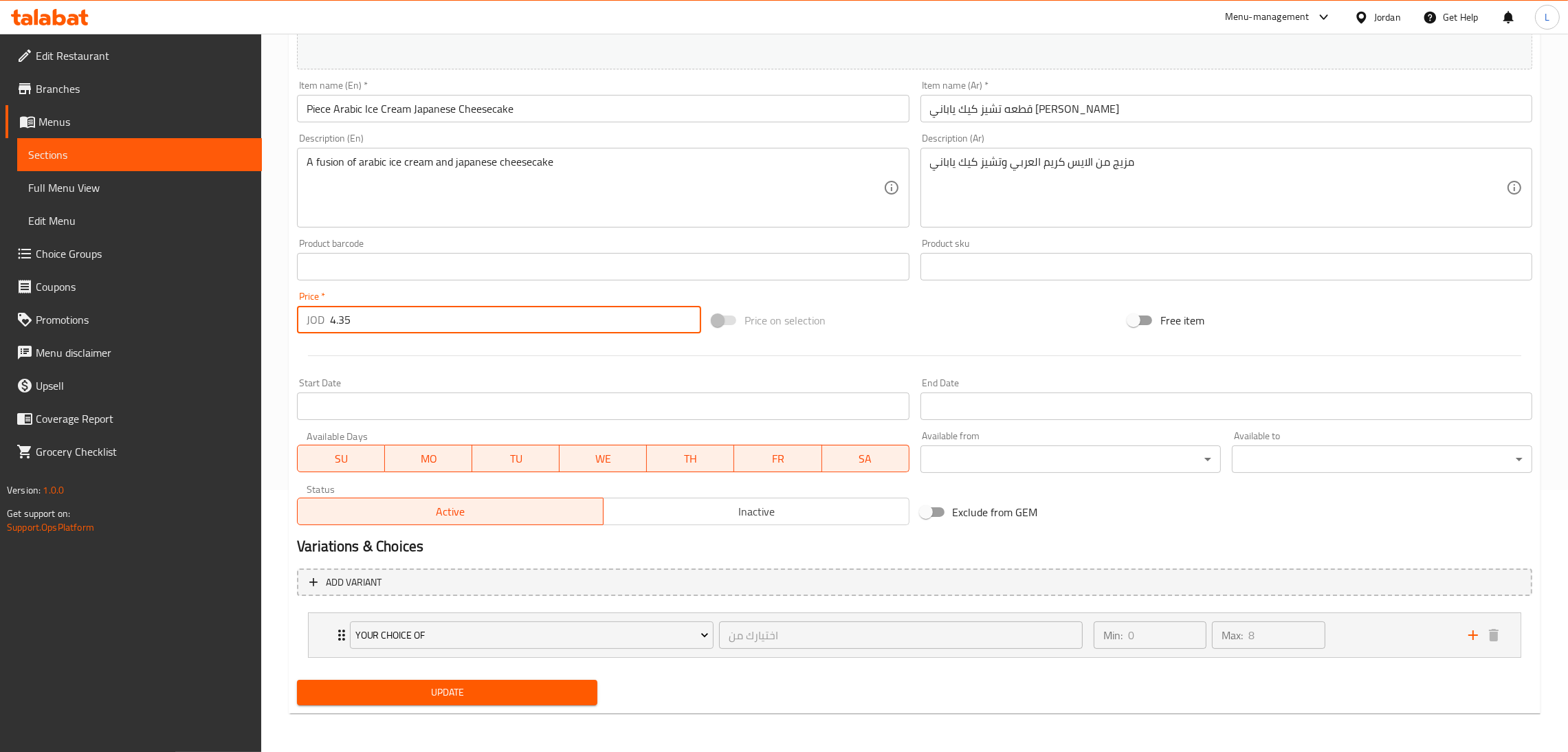
type input "4.35"
click at [479, 698] on span "Update" at bounding box center [447, 692] width 278 height 17
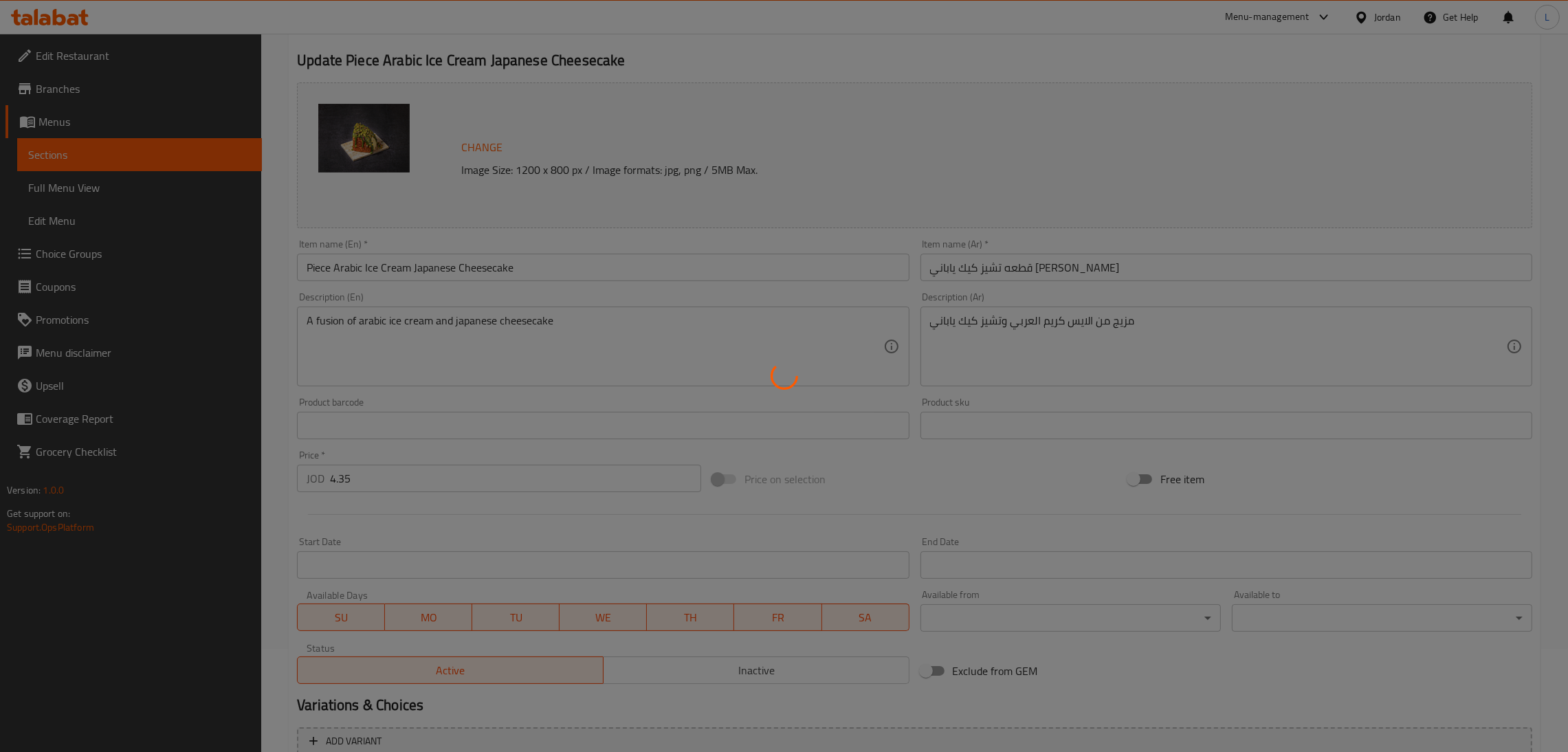
scroll to position [0, 0]
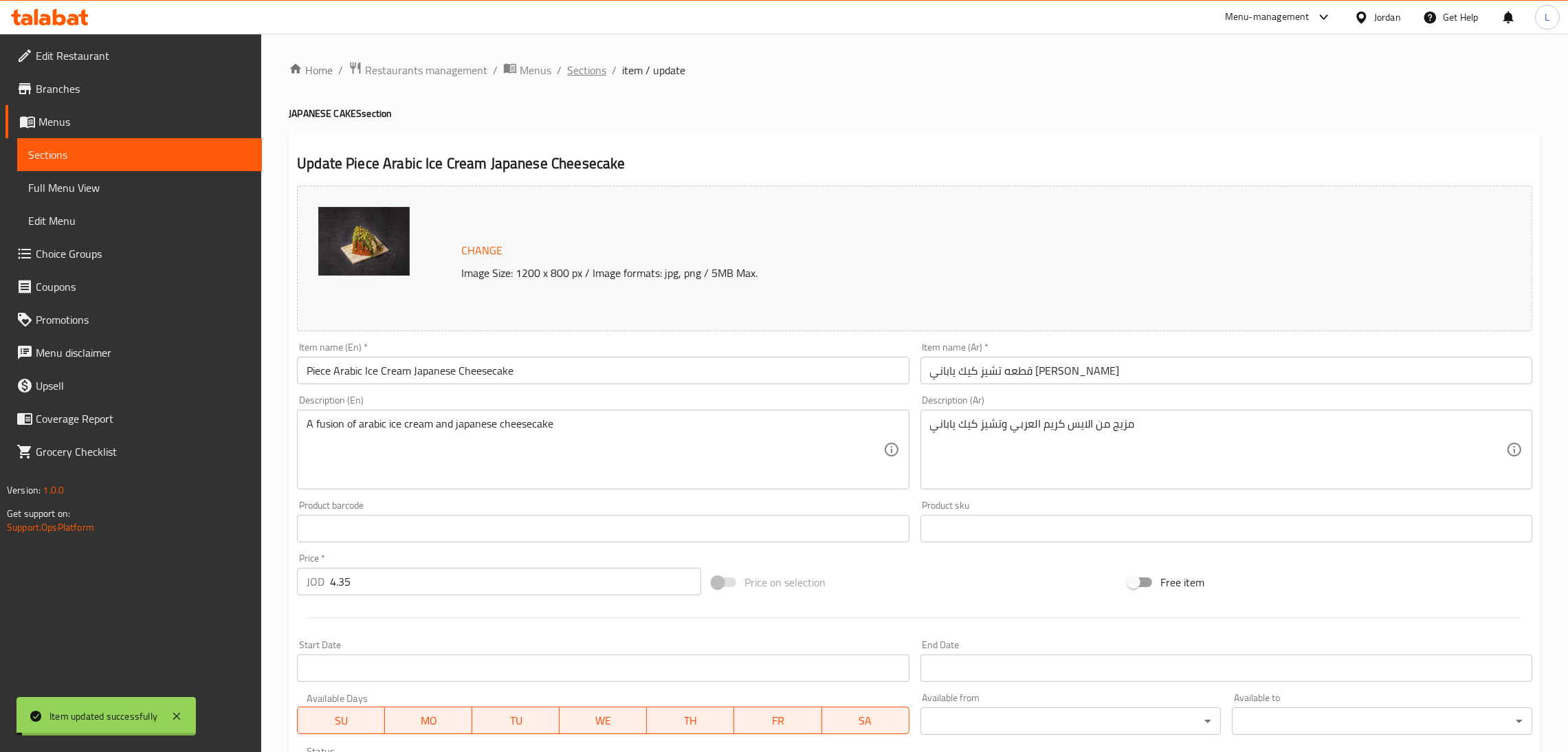
click at [593, 70] on span "Sections" at bounding box center [585, 69] width 39 height 16
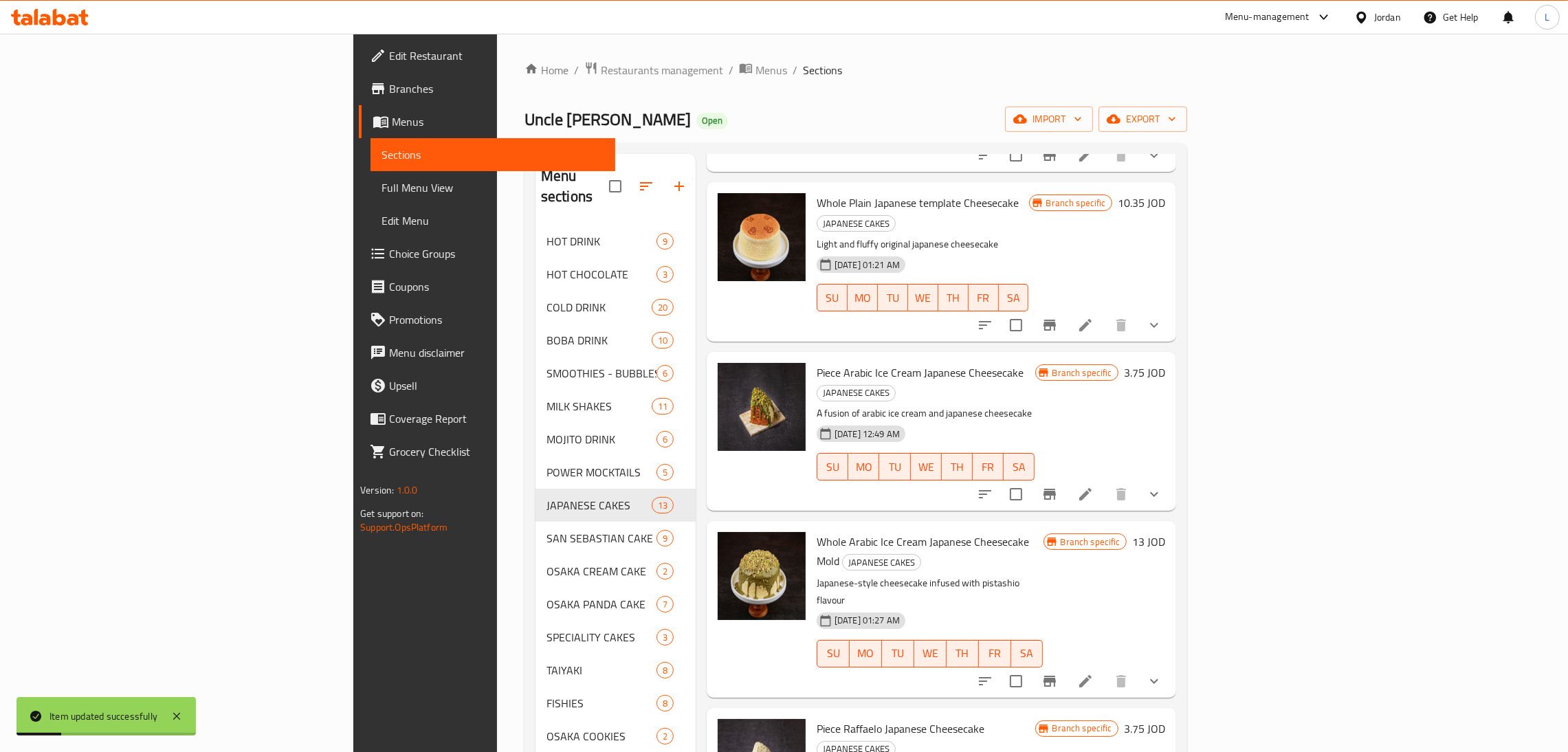
scroll to position [308, 0]
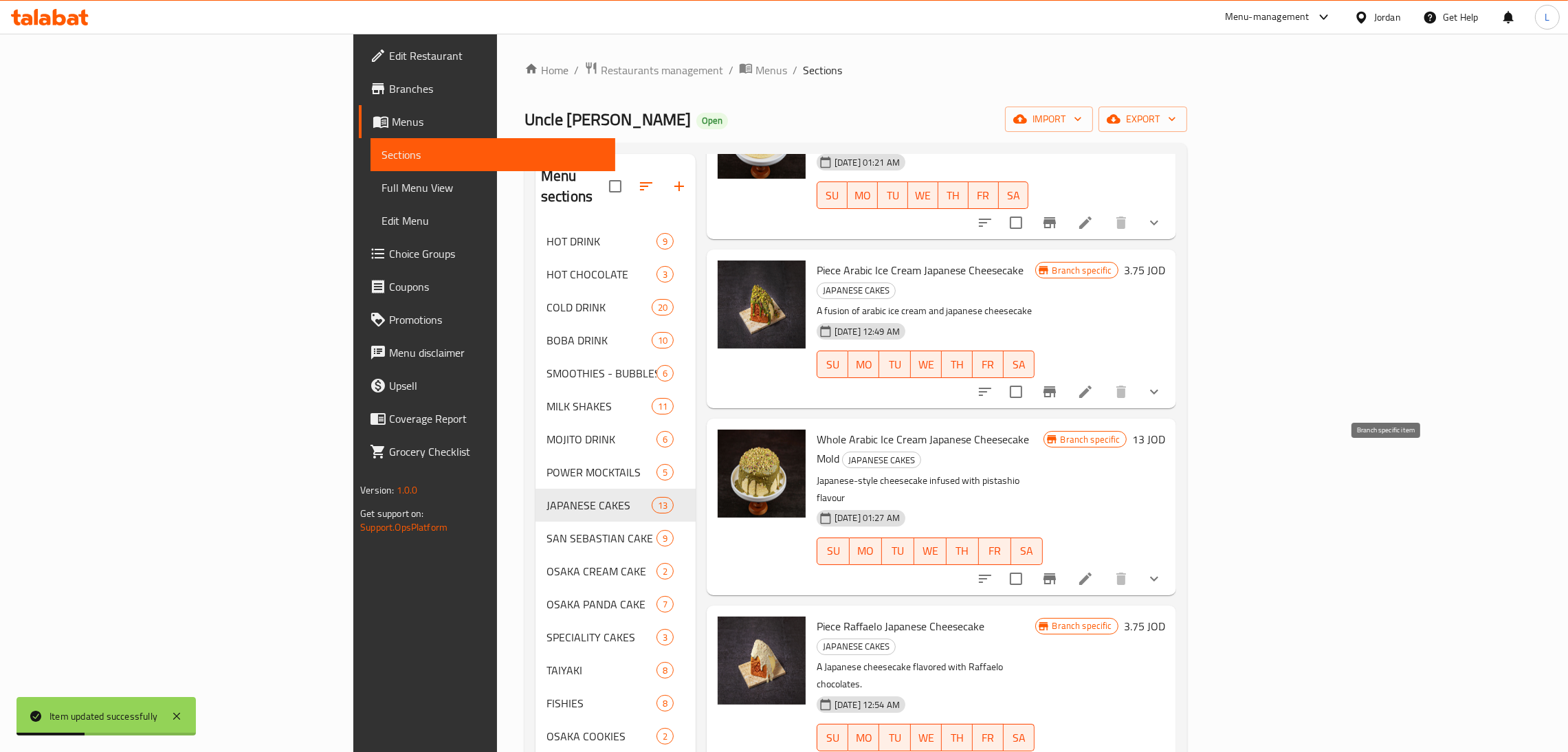
click at [1066, 562] on button "Branch-specific-item" at bounding box center [1049, 578] width 33 height 33
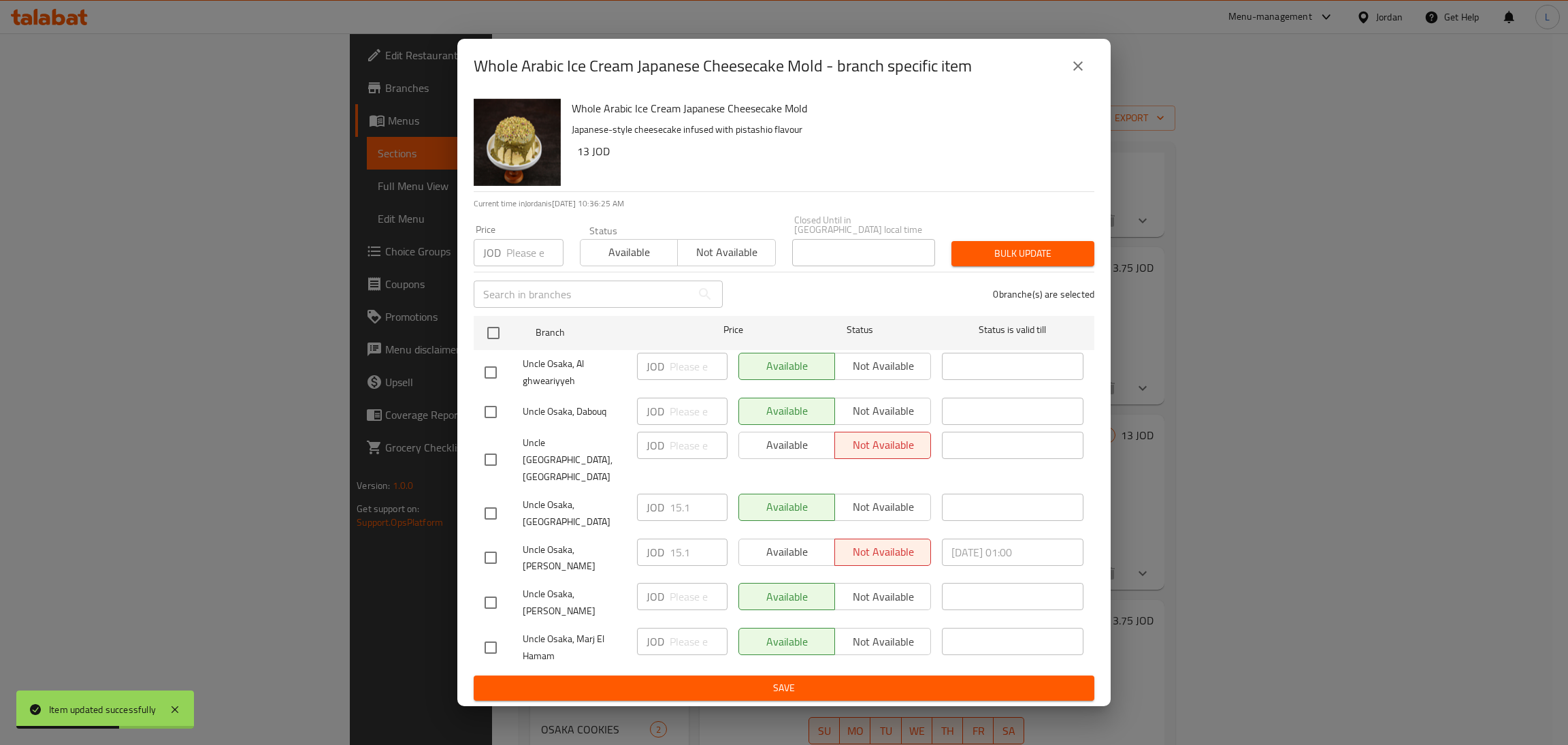
click at [484, 503] on input "checkbox" at bounding box center [491, 514] width 29 height 29
checkbox input "true"
click at [688, 512] on input "15.1" at bounding box center [699, 507] width 58 height 27
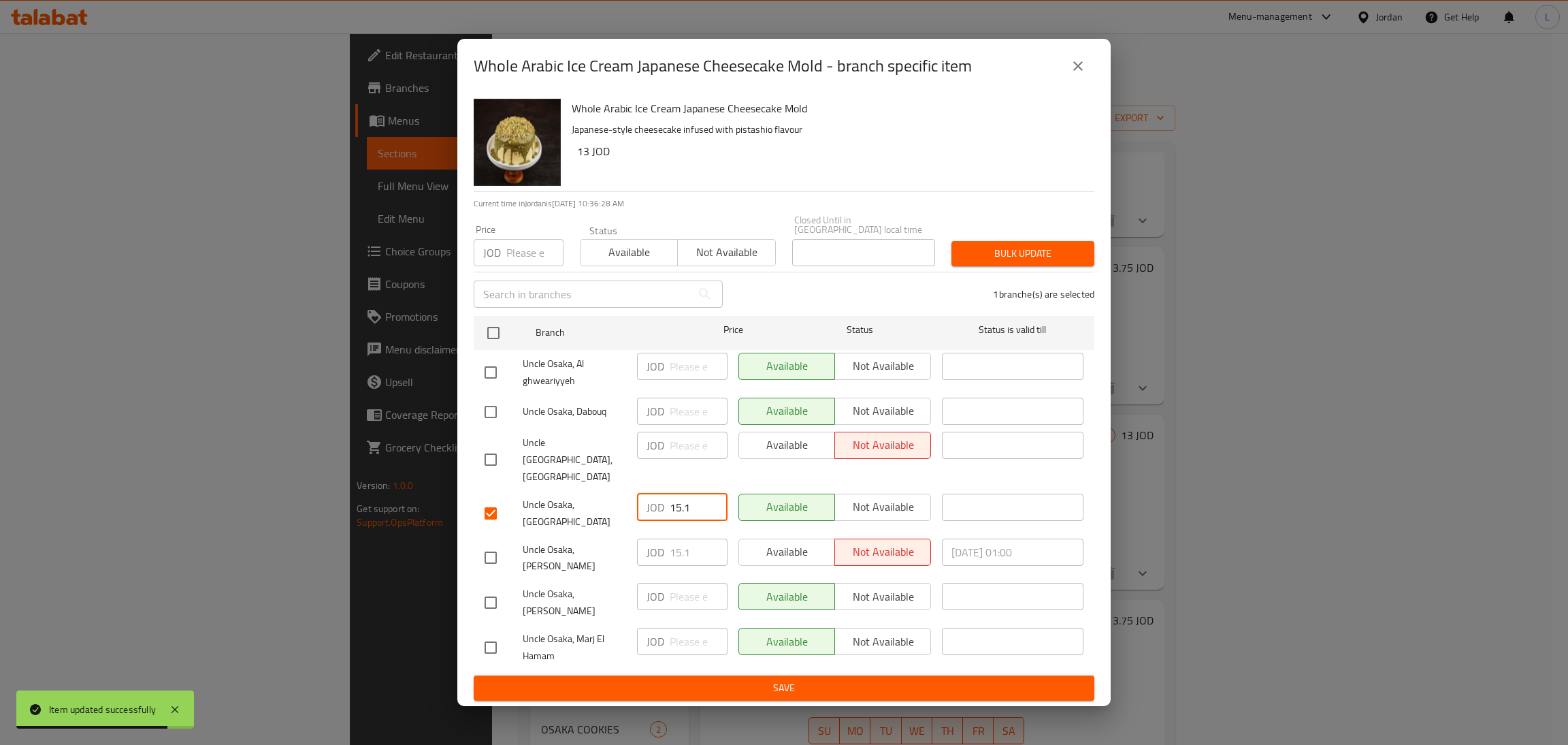
click at [1085, 74] on icon "close" at bounding box center [1077, 66] width 16 height 16
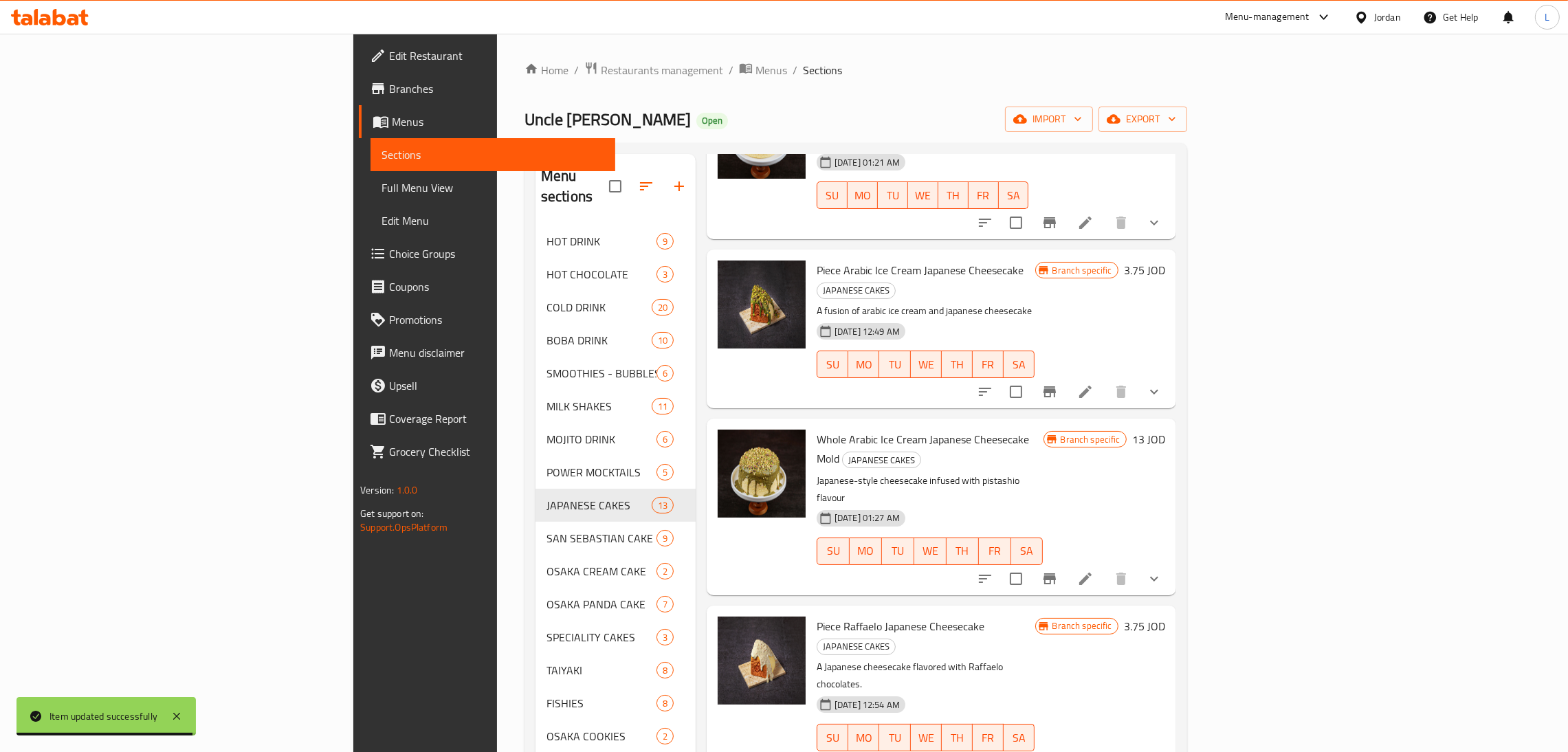
click at [1105, 567] on li at bounding box center [1085, 579] width 39 height 25
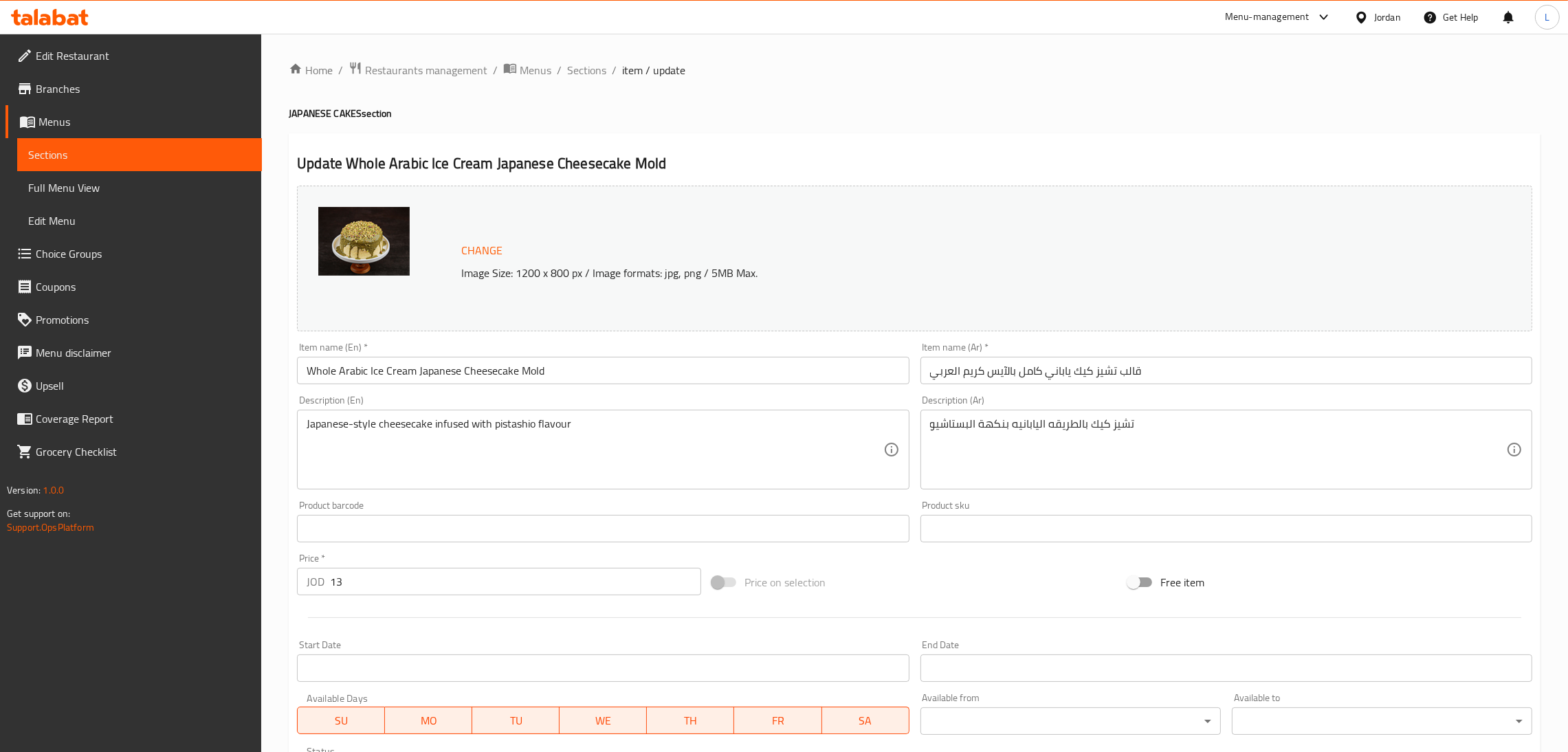
click at [560, 595] on input "13" at bounding box center [515, 581] width 371 height 27
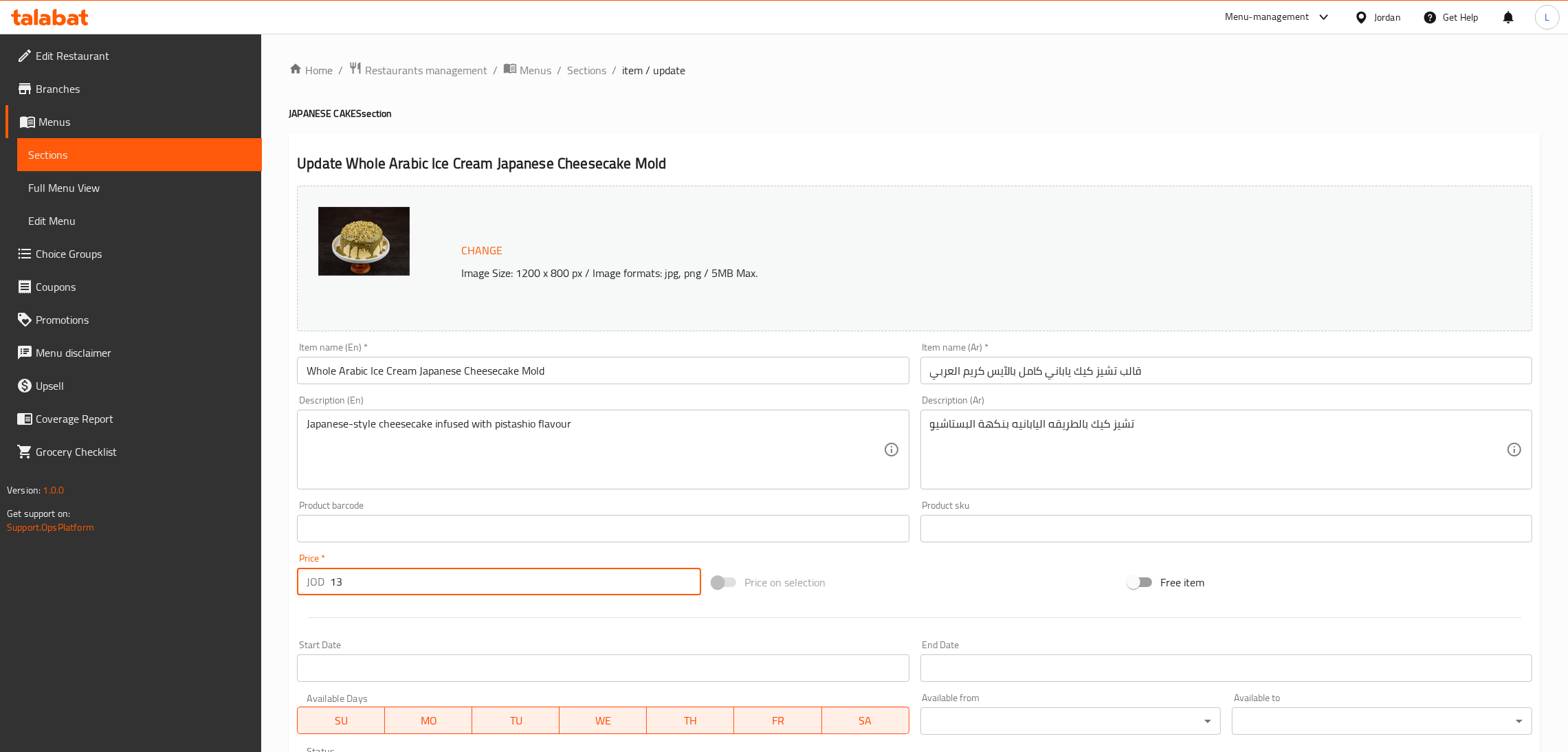
click at [560, 595] on input "13" at bounding box center [515, 581] width 371 height 27
paste input "5.1"
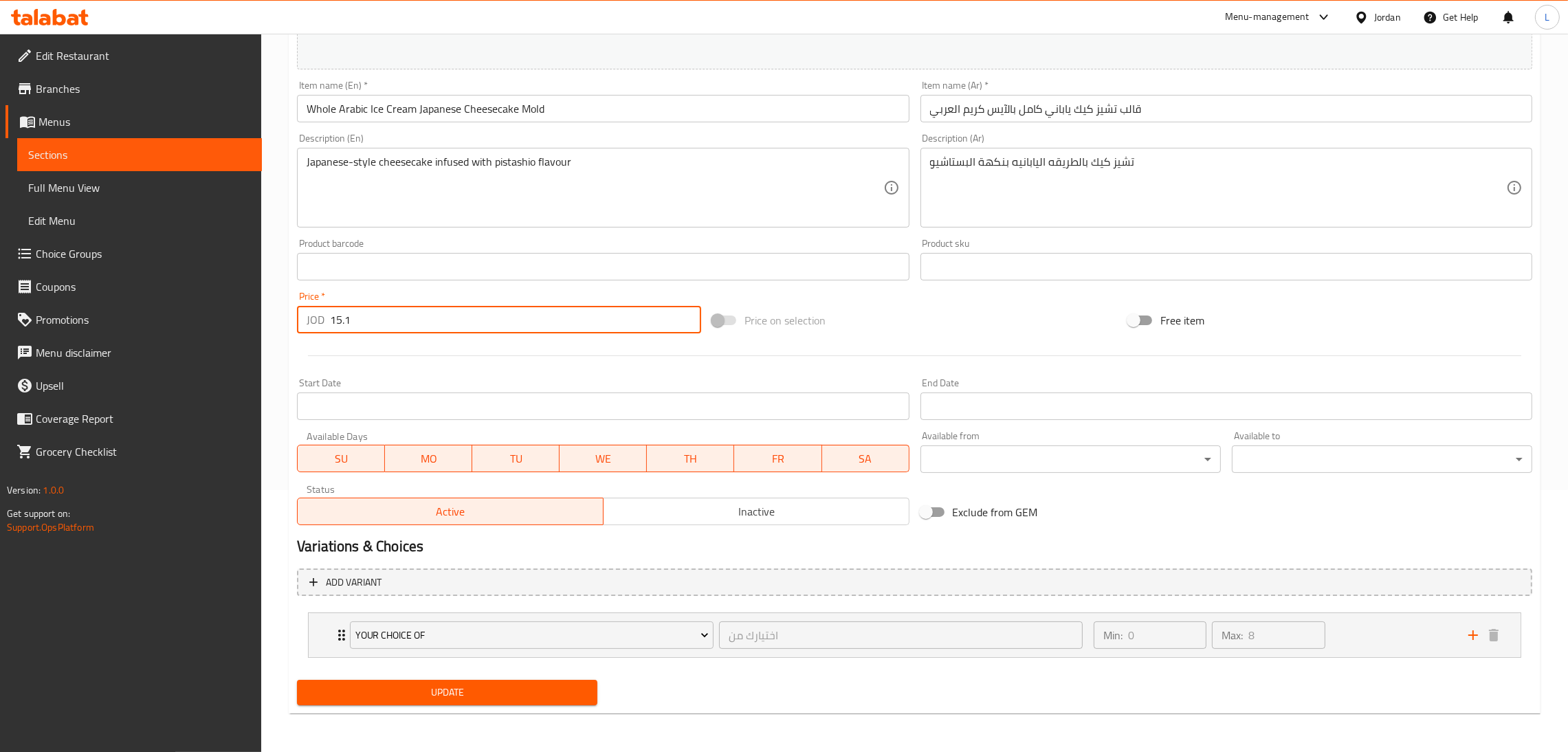
type input "15.1"
click at [492, 718] on div "Home / Restaurants management / Menus / Sections / item / update JAPANESE CAKES…" at bounding box center [914, 262] width 1251 height 925
click at [505, 693] on span "Update" at bounding box center [447, 692] width 278 height 17
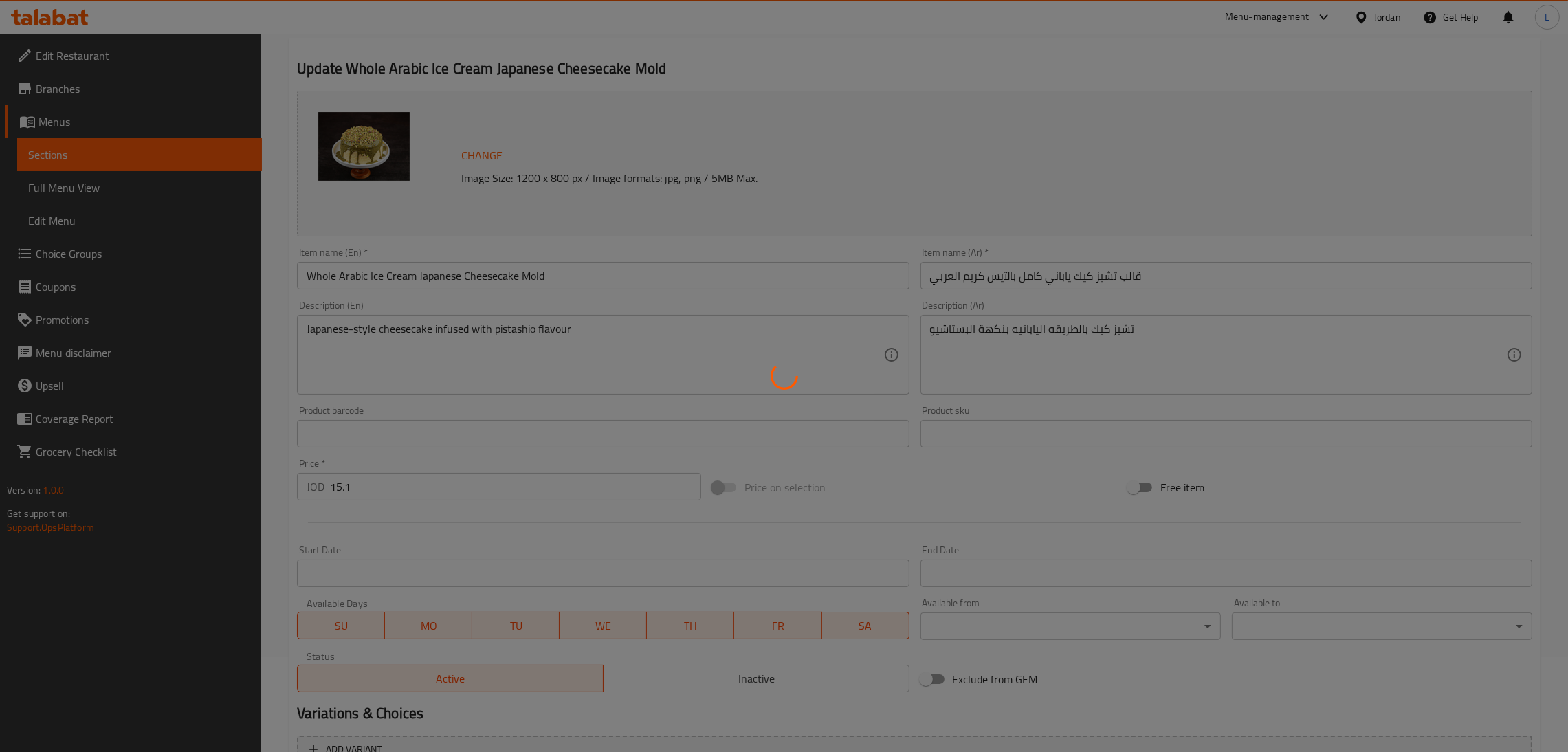
scroll to position [0, 0]
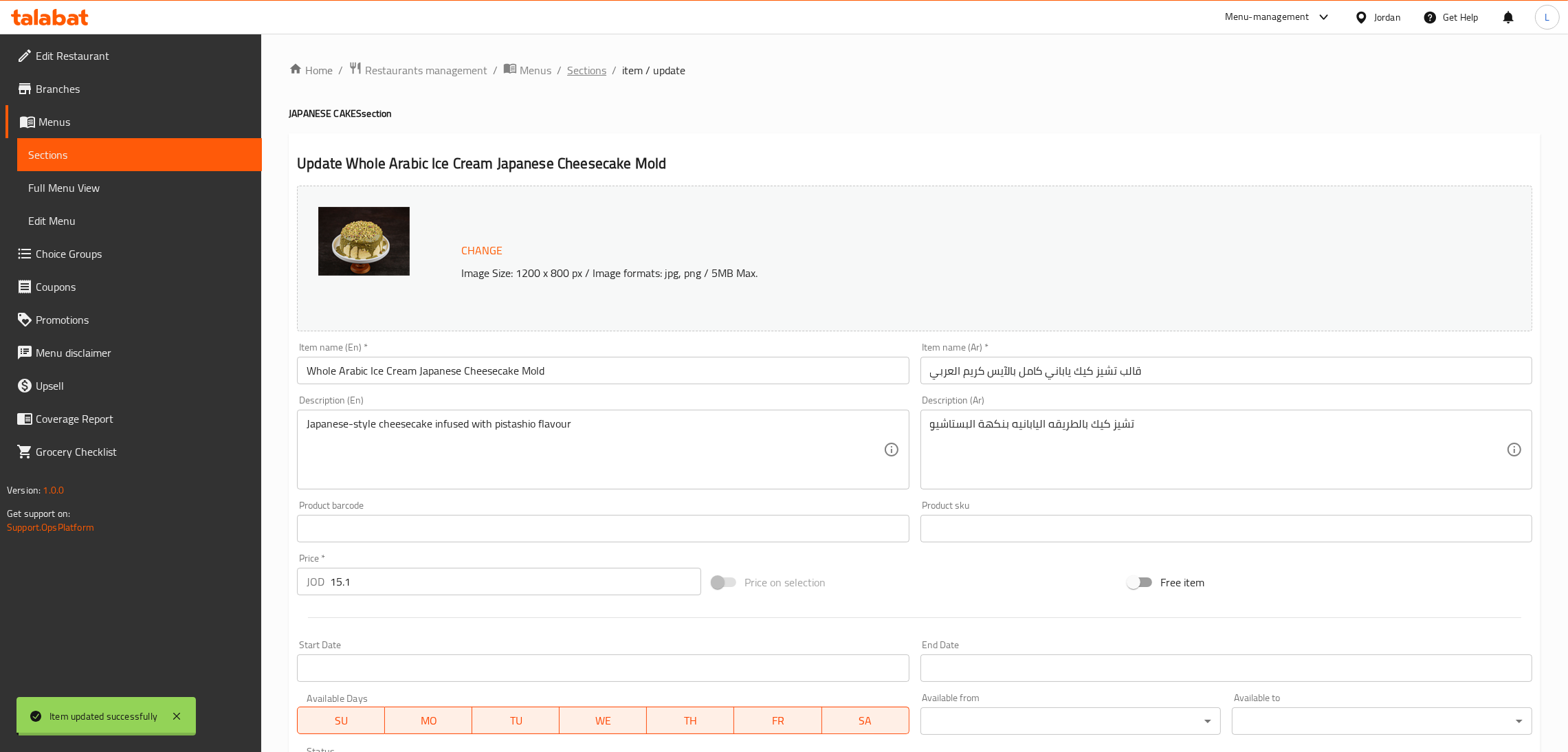
click at [568, 72] on span "Sections" at bounding box center [585, 69] width 39 height 16
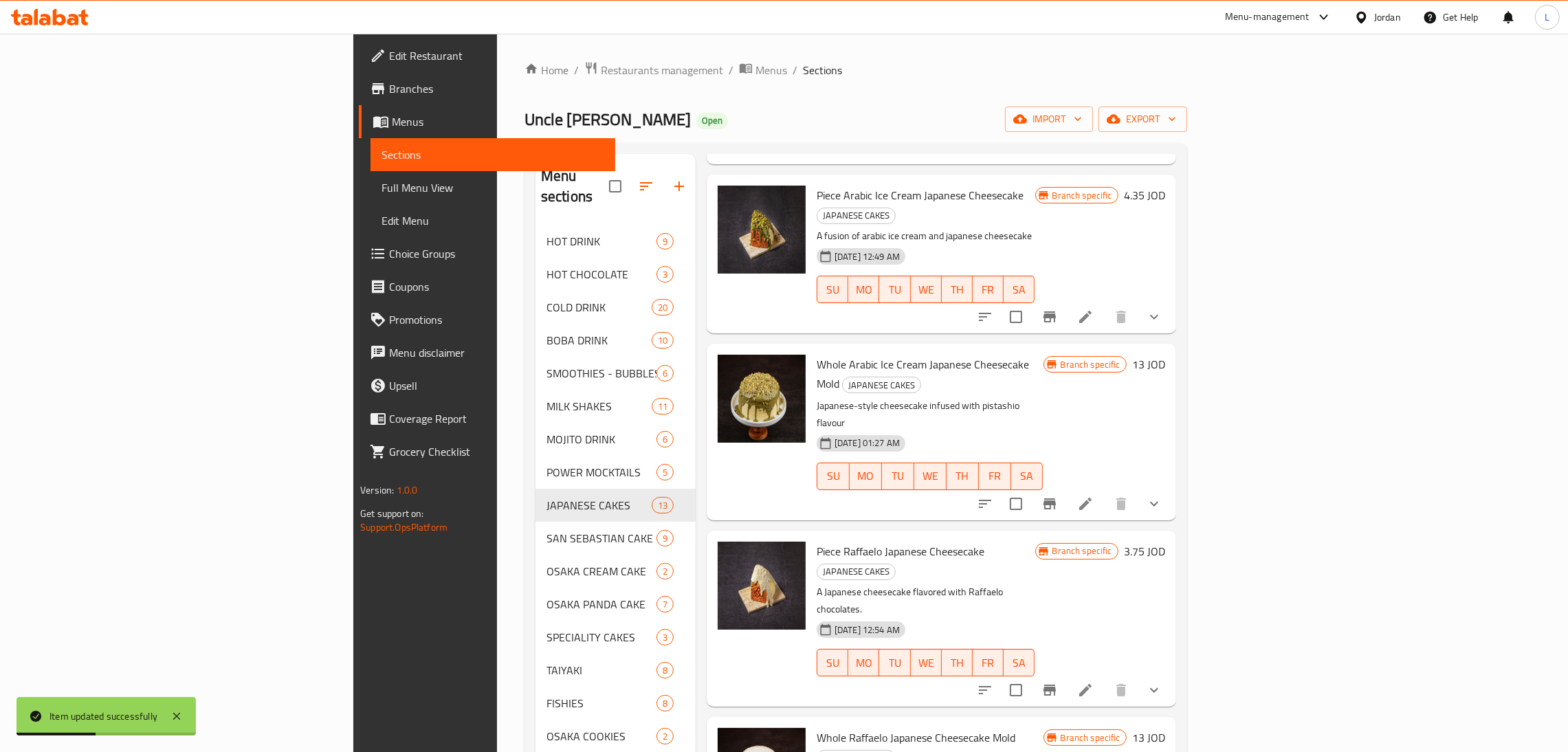
scroll to position [412, 0]
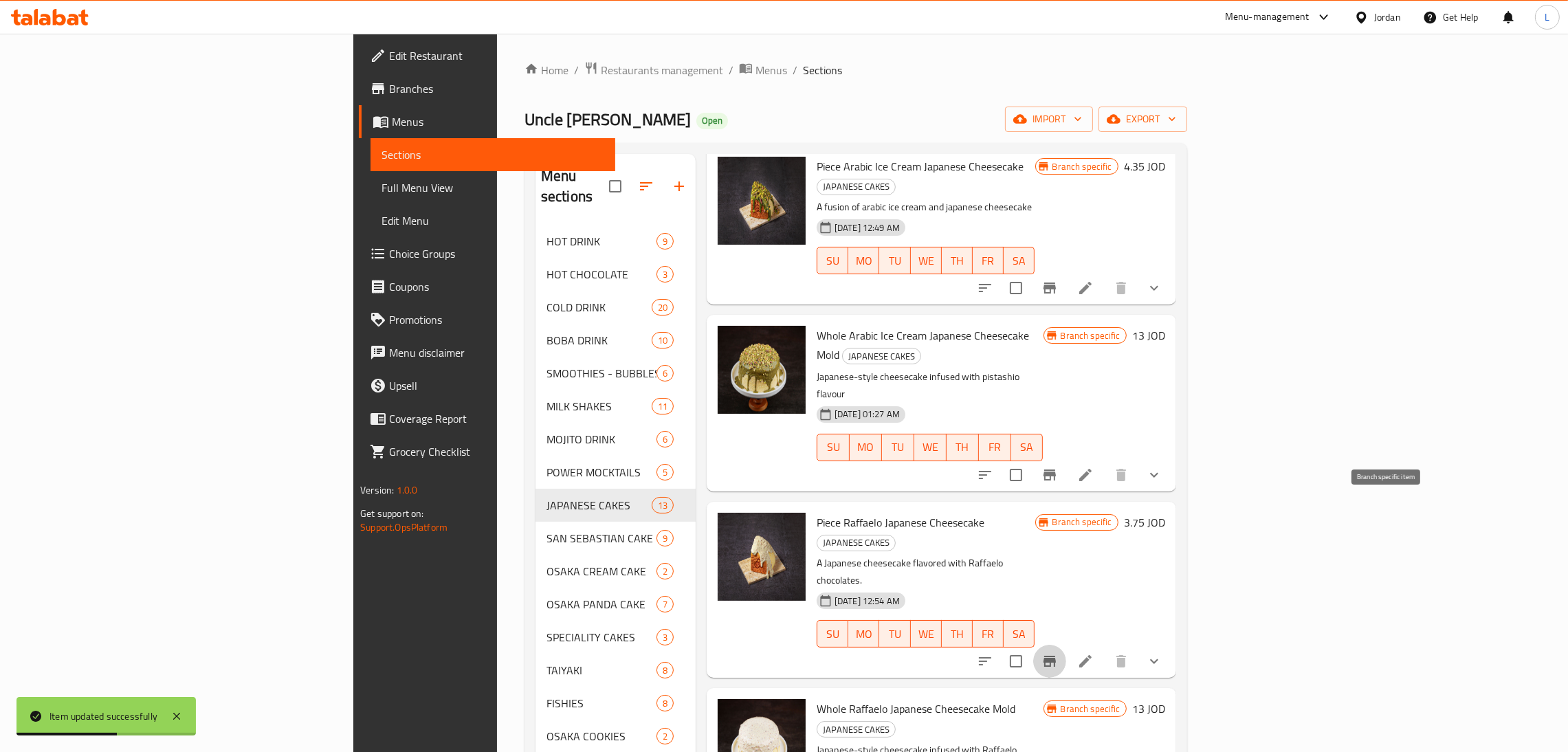
click at [1066, 645] on button "Branch-specific-item" at bounding box center [1049, 661] width 33 height 33
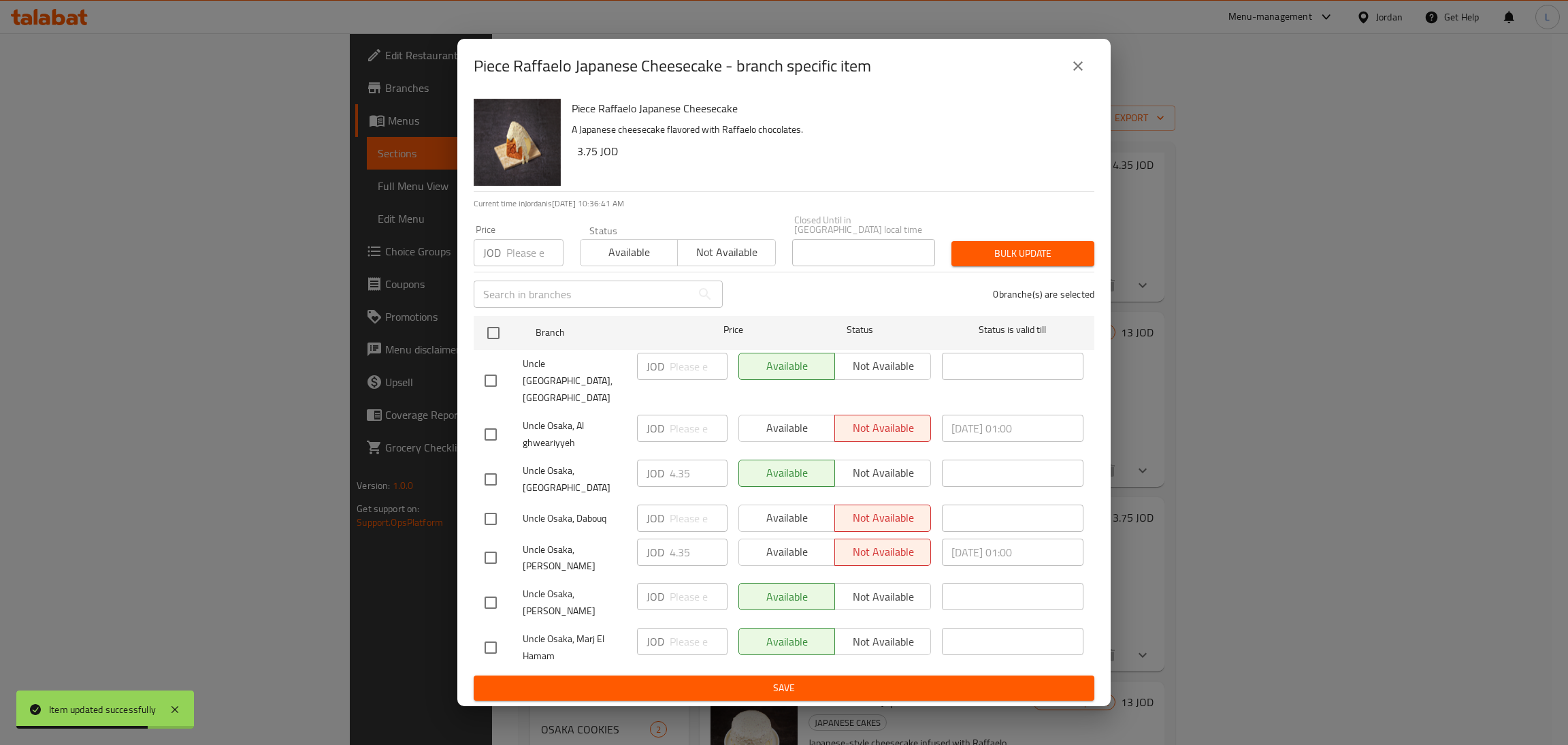
drag, startPoint x: 496, startPoint y: 469, endPoint x: 570, endPoint y: 477, distance: 74.4
click at [496, 469] on input "checkbox" at bounding box center [491, 479] width 29 height 29
checkbox input "true"
click at [684, 478] on input "4.35" at bounding box center [699, 472] width 58 height 27
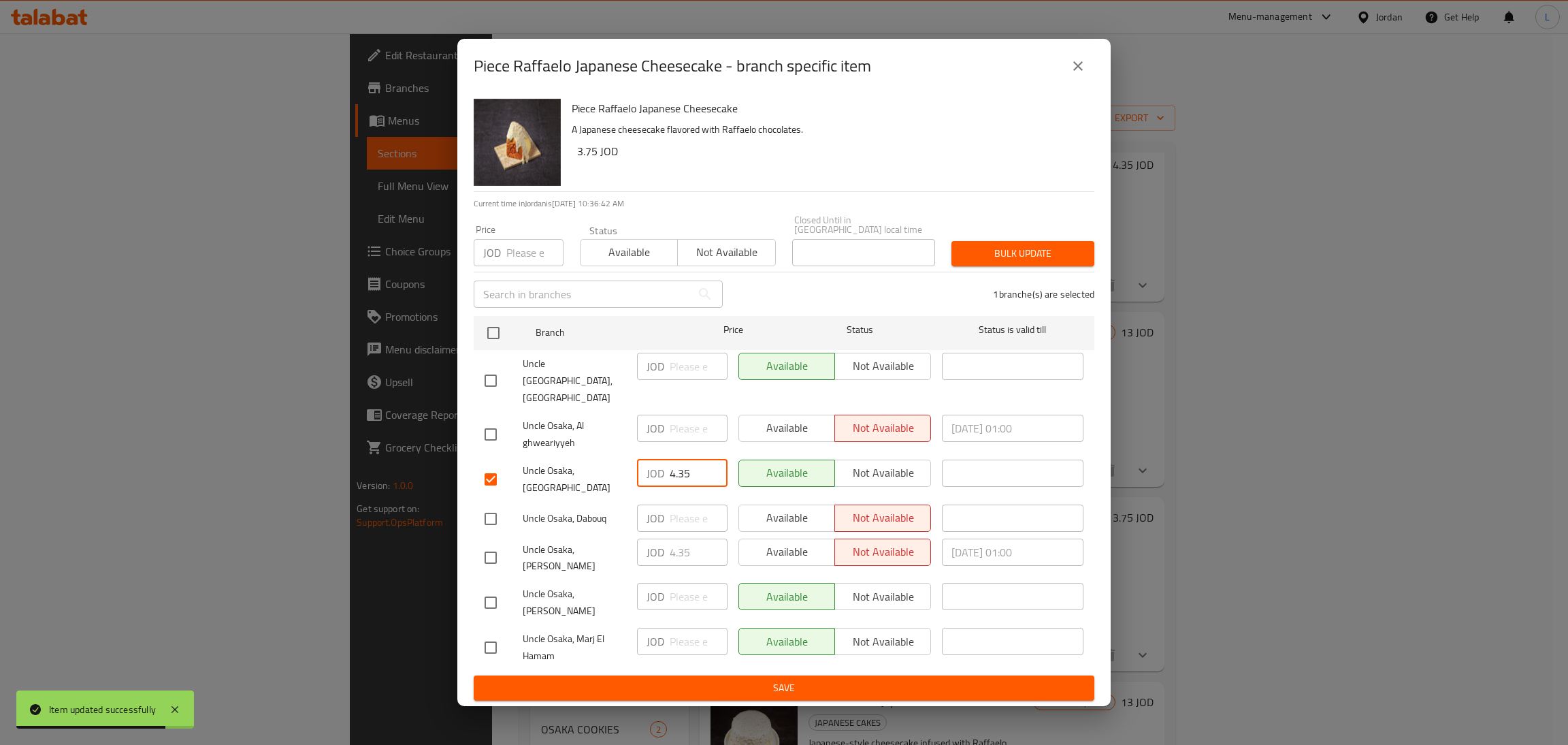
click at [684, 478] on input "4.35" at bounding box center [699, 472] width 58 height 27
click at [1085, 74] on icon "close" at bounding box center [1077, 66] width 16 height 16
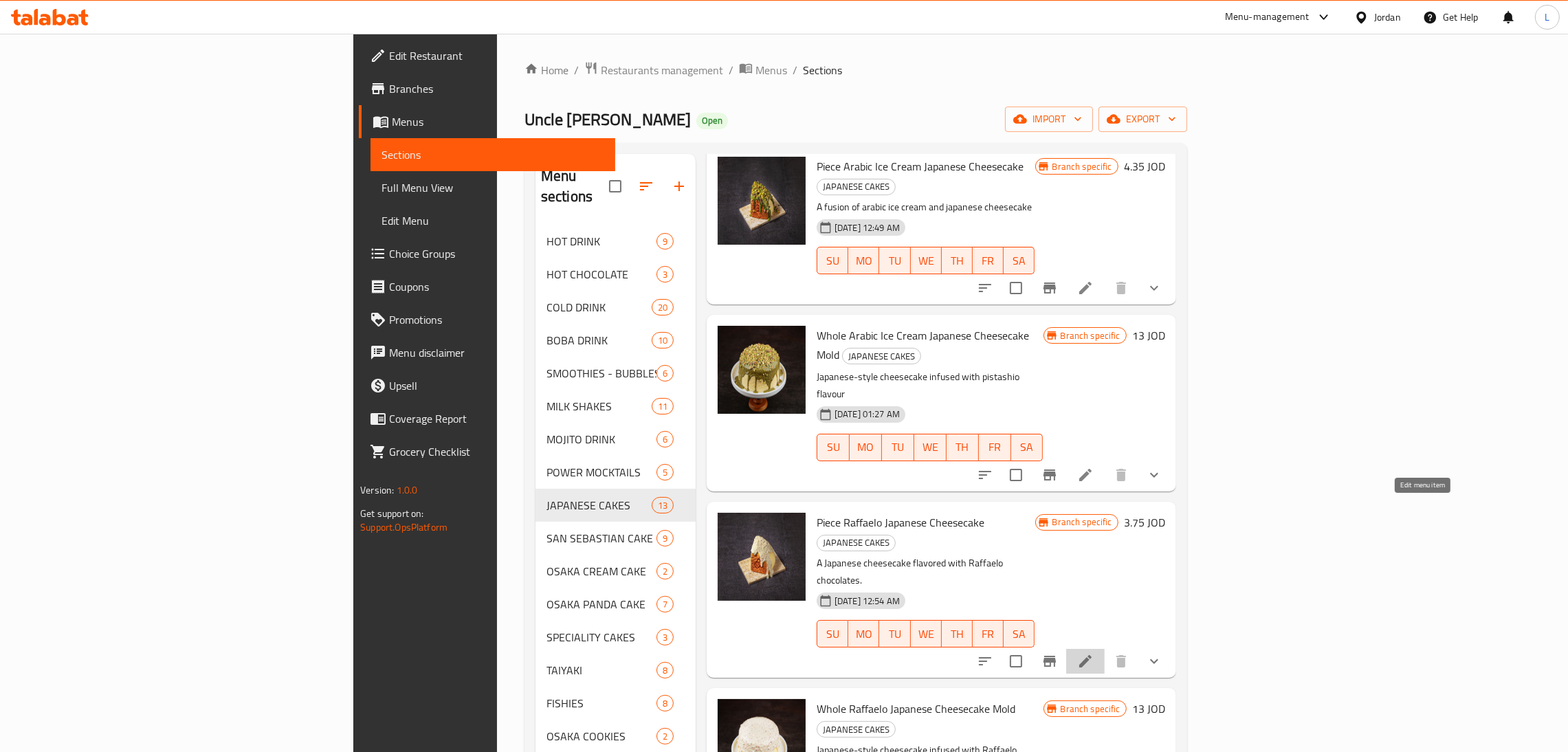
click at [1093, 653] on icon at bounding box center [1085, 660] width 16 height 16
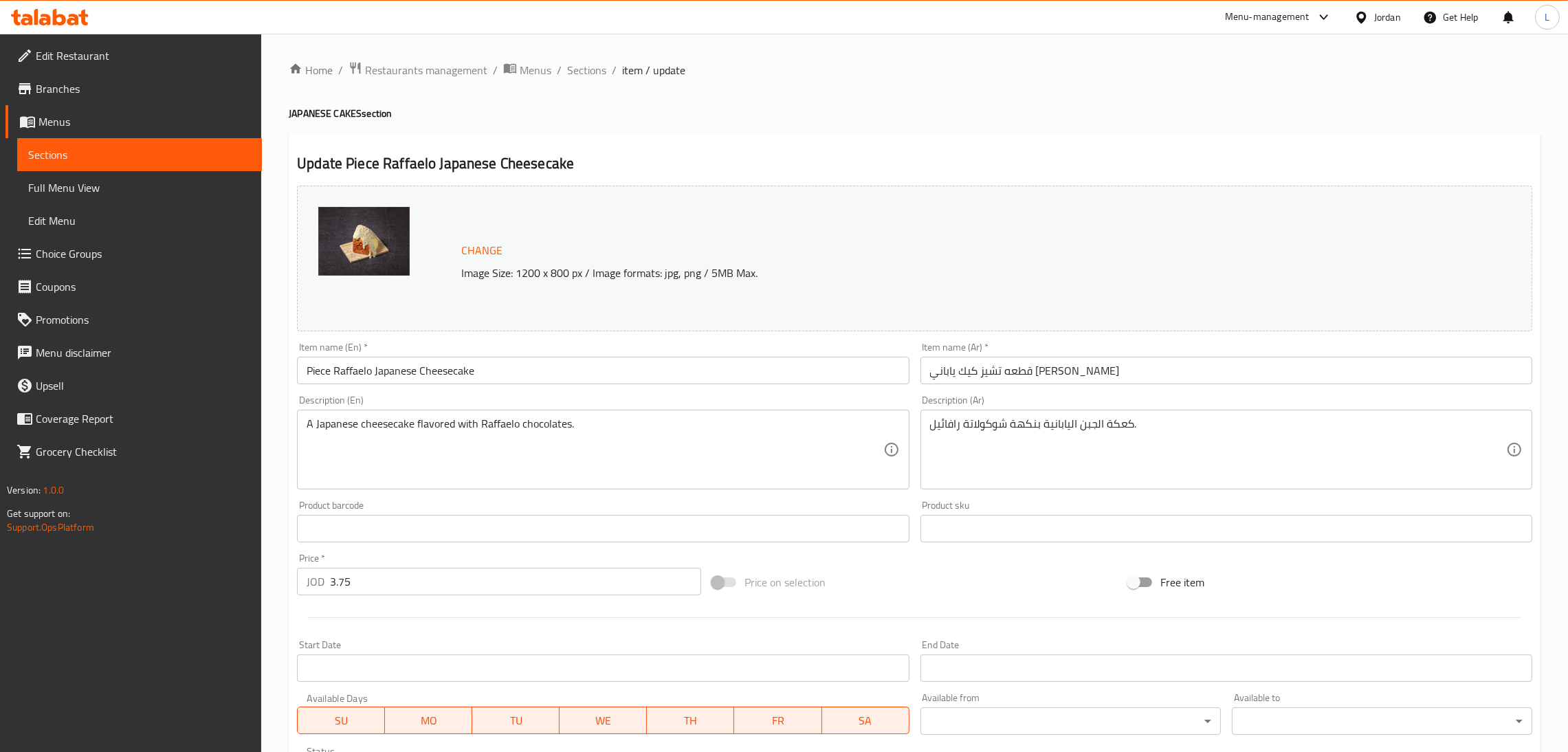
click at [446, 571] on input "3.75" at bounding box center [515, 581] width 371 height 27
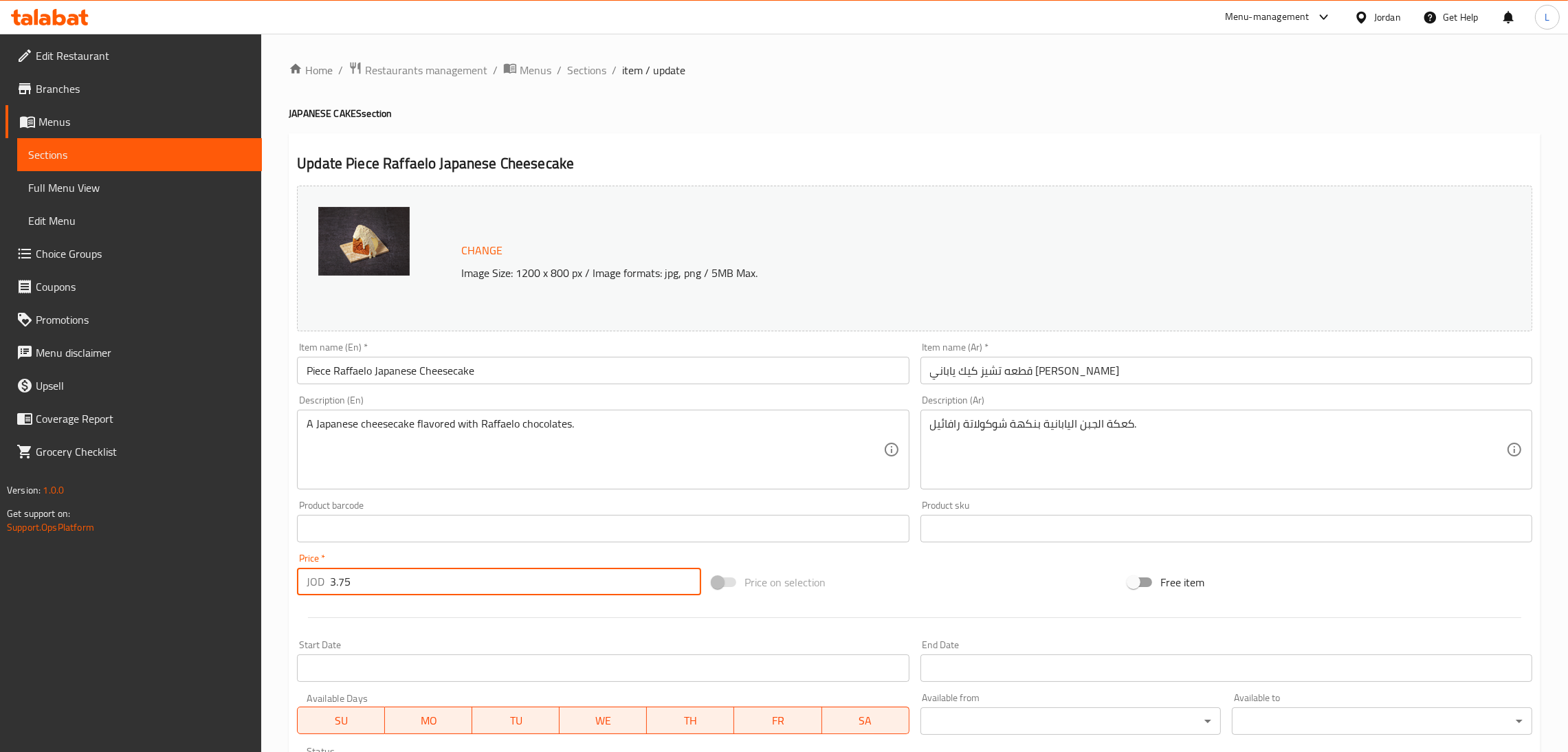
click at [446, 571] on input "3.75" at bounding box center [515, 581] width 371 height 27
paste input "4.3"
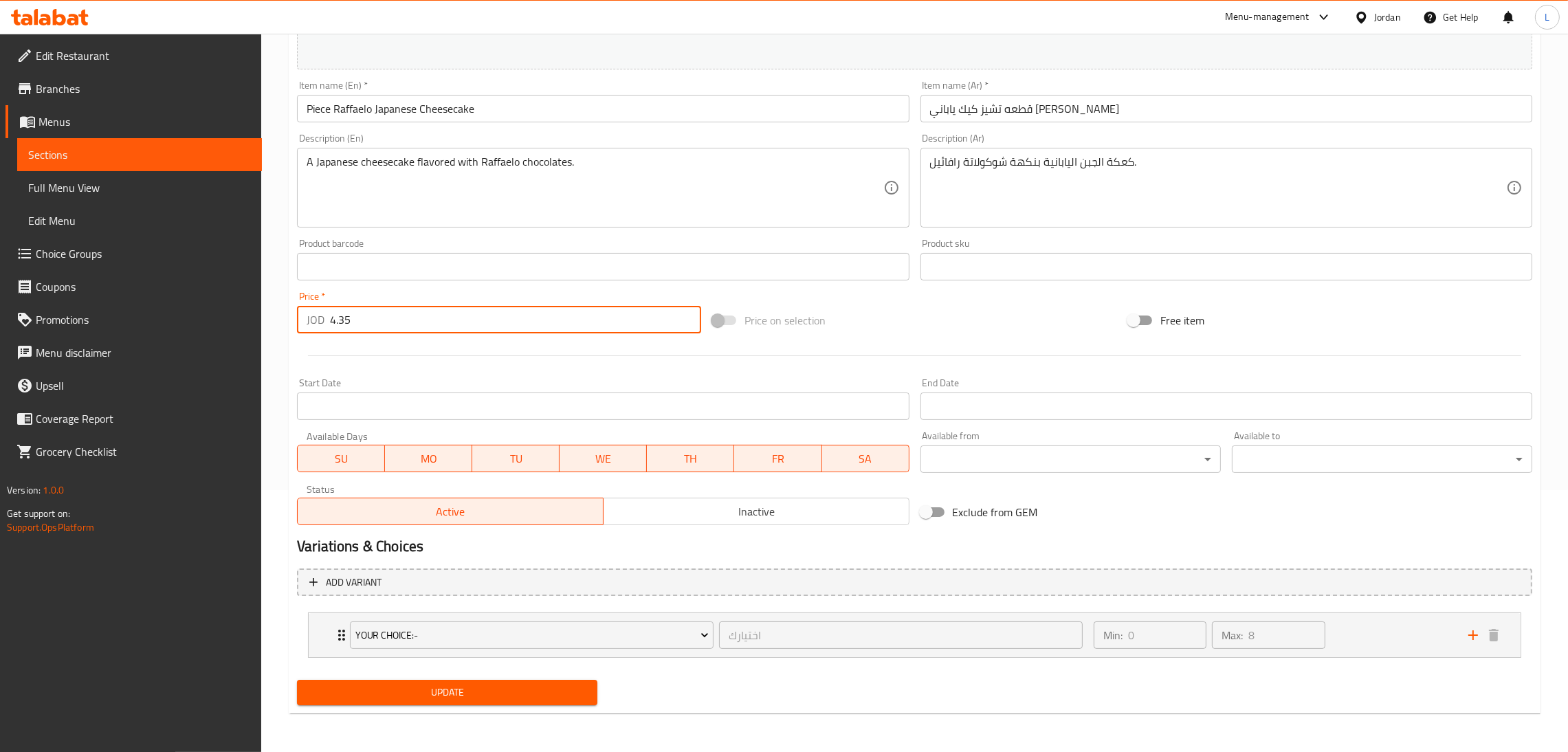
type input "4.35"
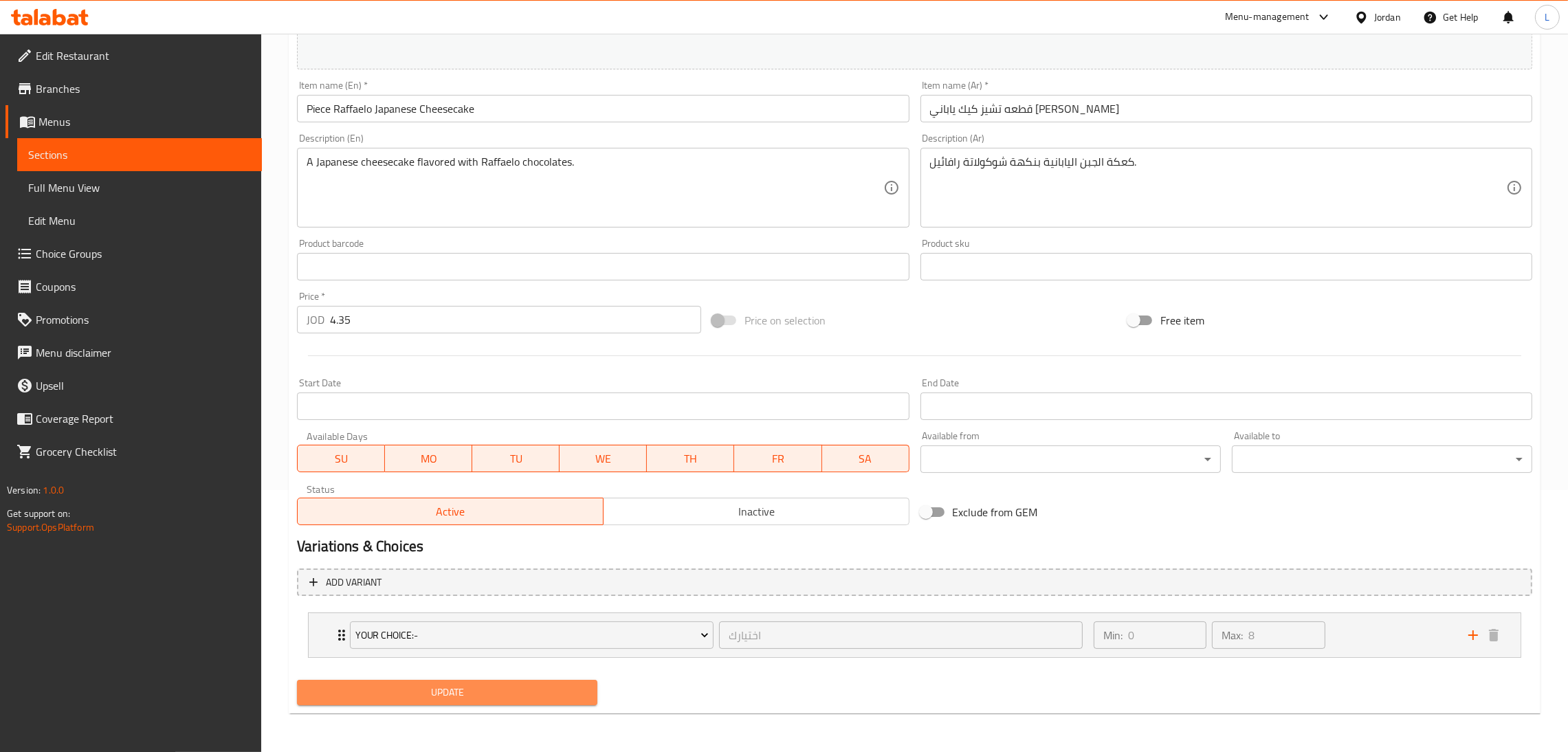
click at [454, 689] on span "Update" at bounding box center [447, 692] width 278 height 17
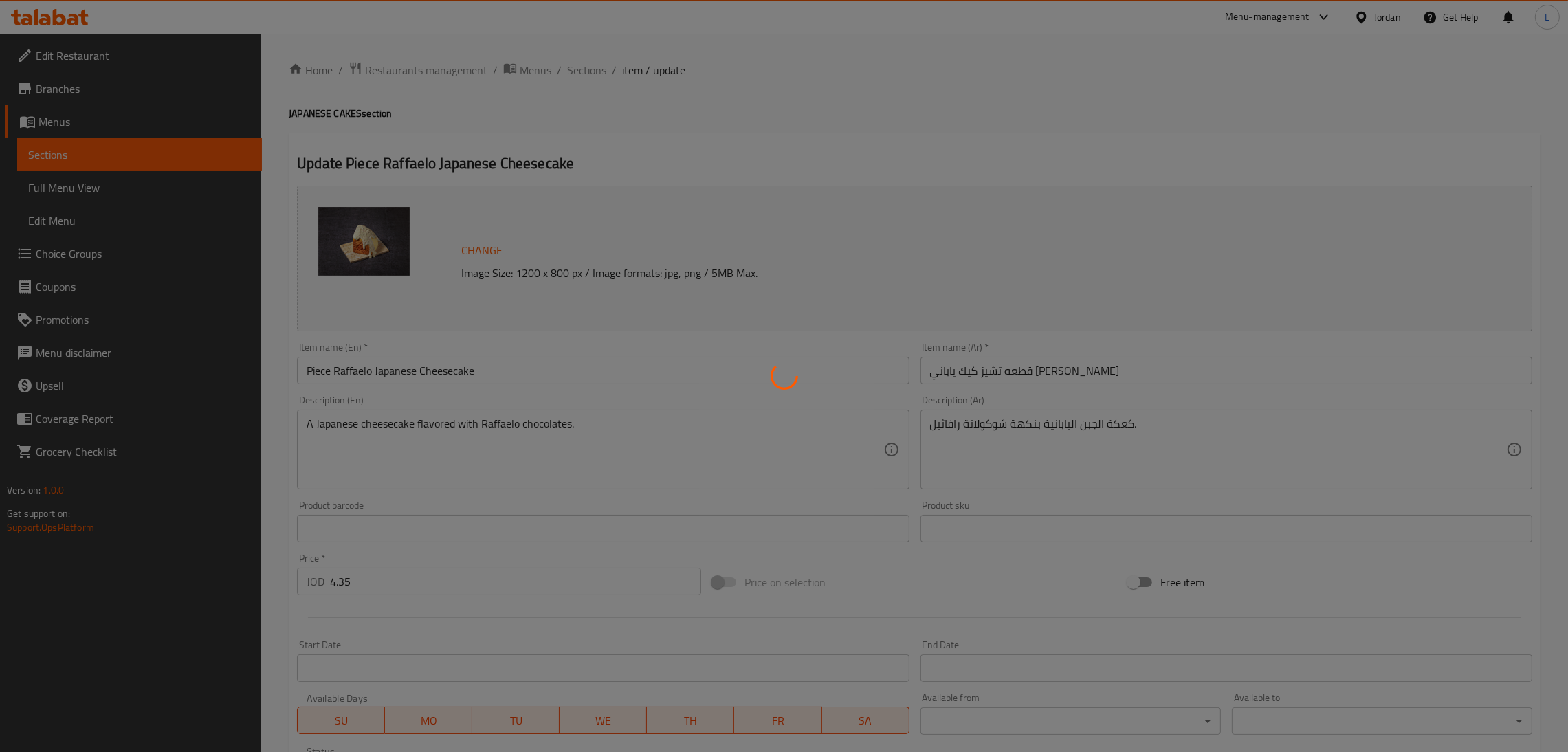
click at [583, 72] on div at bounding box center [784, 376] width 1568 height 752
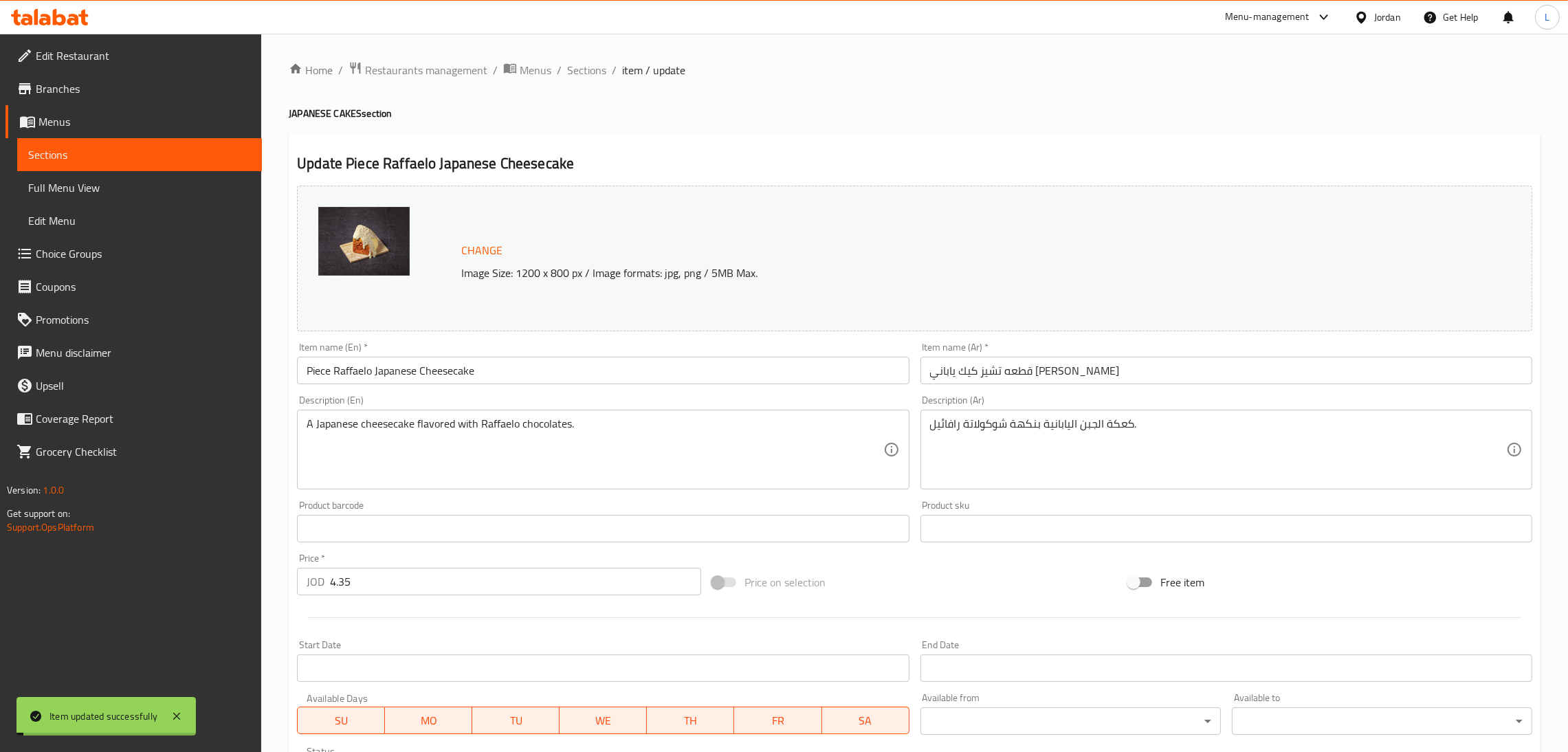
click at [583, 68] on span "Sections" at bounding box center [585, 69] width 39 height 16
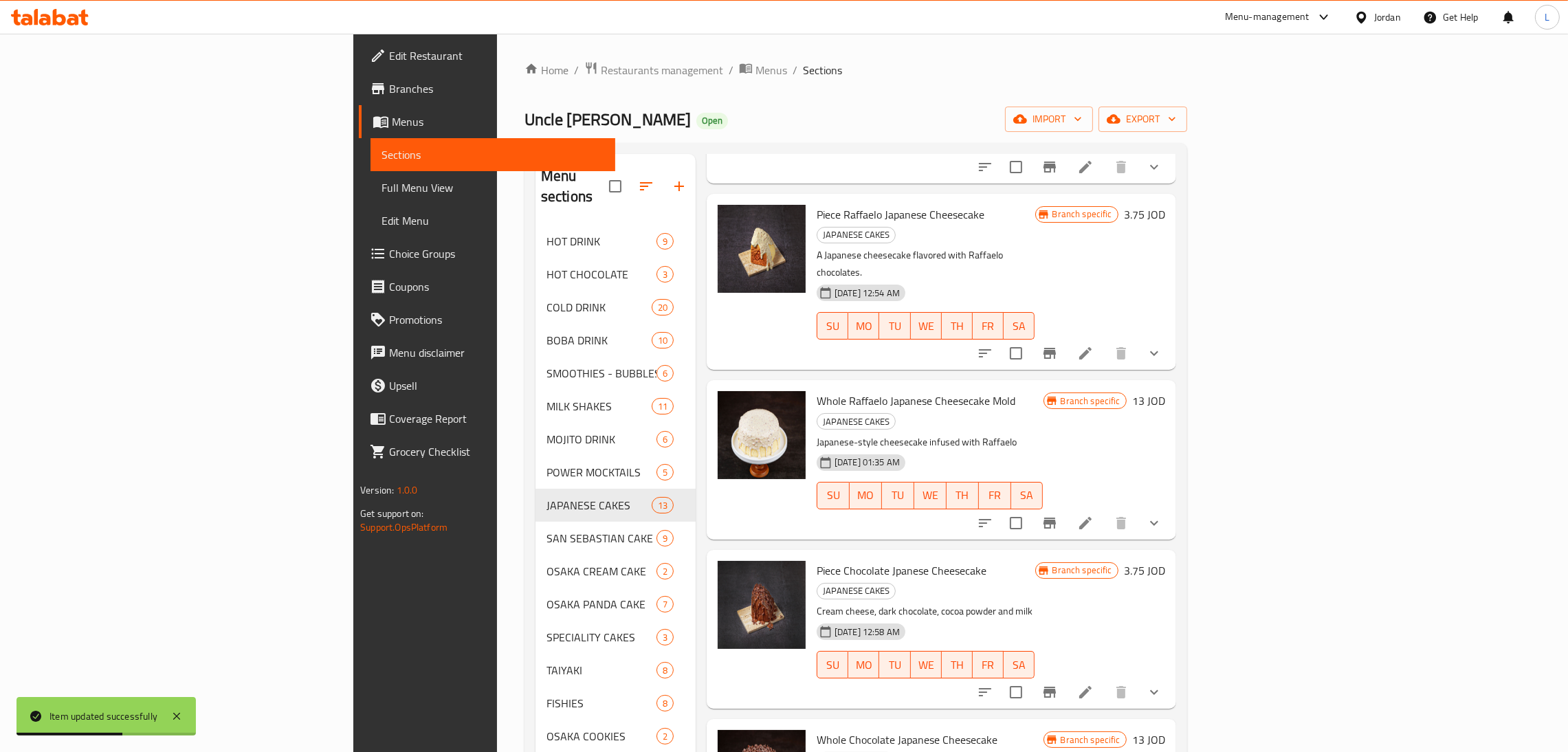
scroll to position [722, 0]
click at [1066, 505] on button "Branch-specific-item" at bounding box center [1049, 521] width 33 height 33
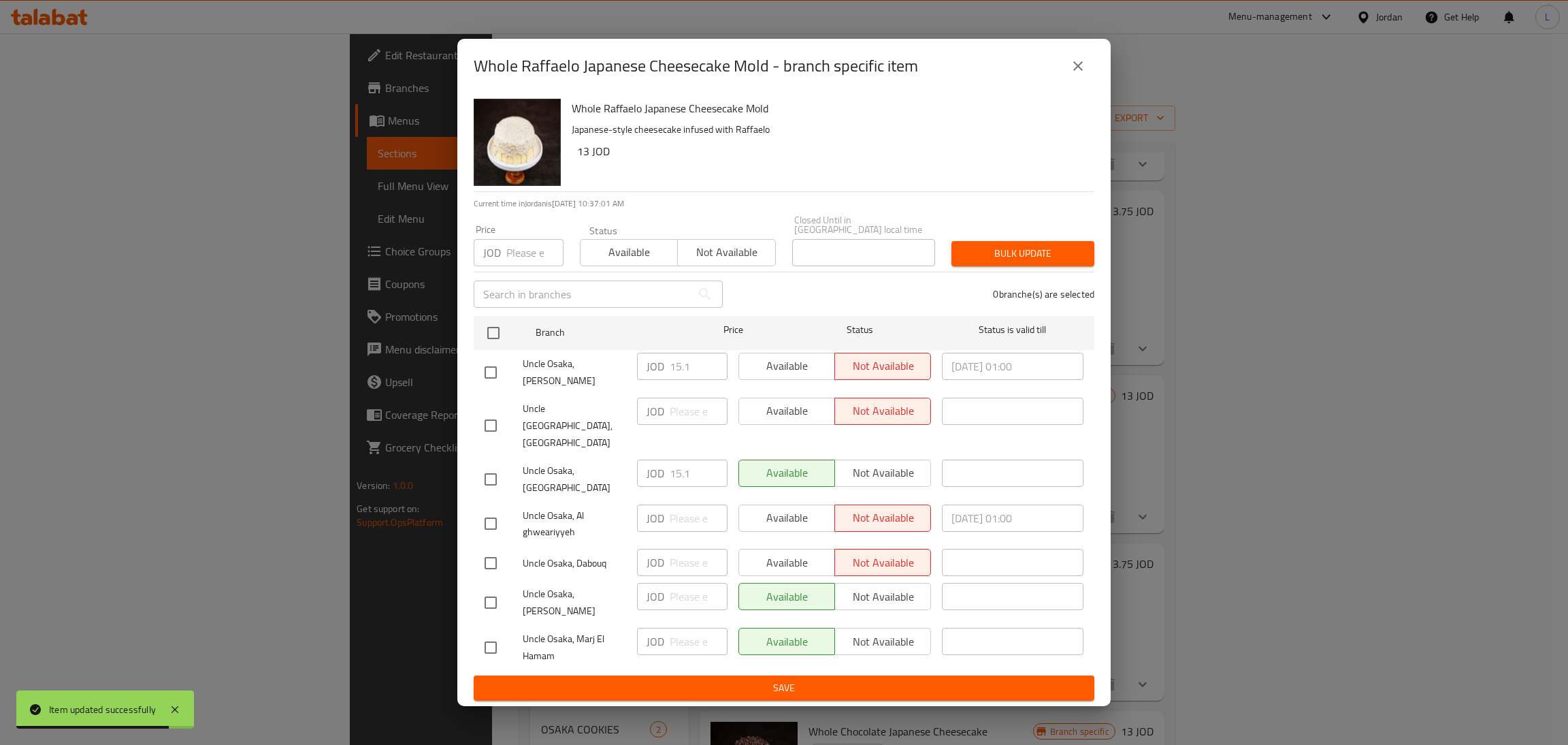
click at [480, 465] on input "checkbox" at bounding box center [491, 479] width 29 height 29
checkbox input "true"
click at [674, 459] on input "15.1" at bounding box center [699, 472] width 58 height 27
click at [1087, 82] on button "close" at bounding box center [1078, 66] width 33 height 33
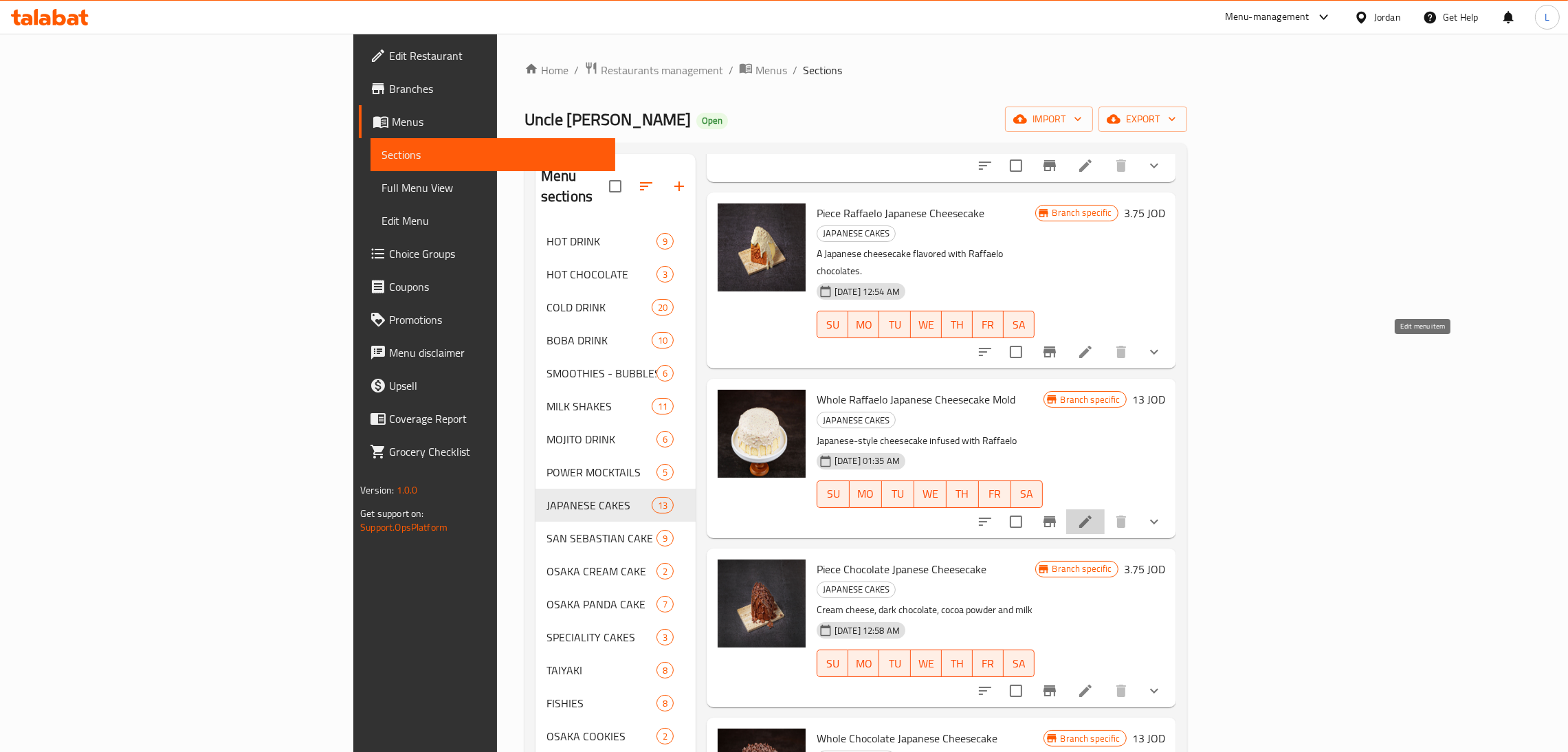
click at [1093, 514] on icon at bounding box center [1085, 521] width 16 height 16
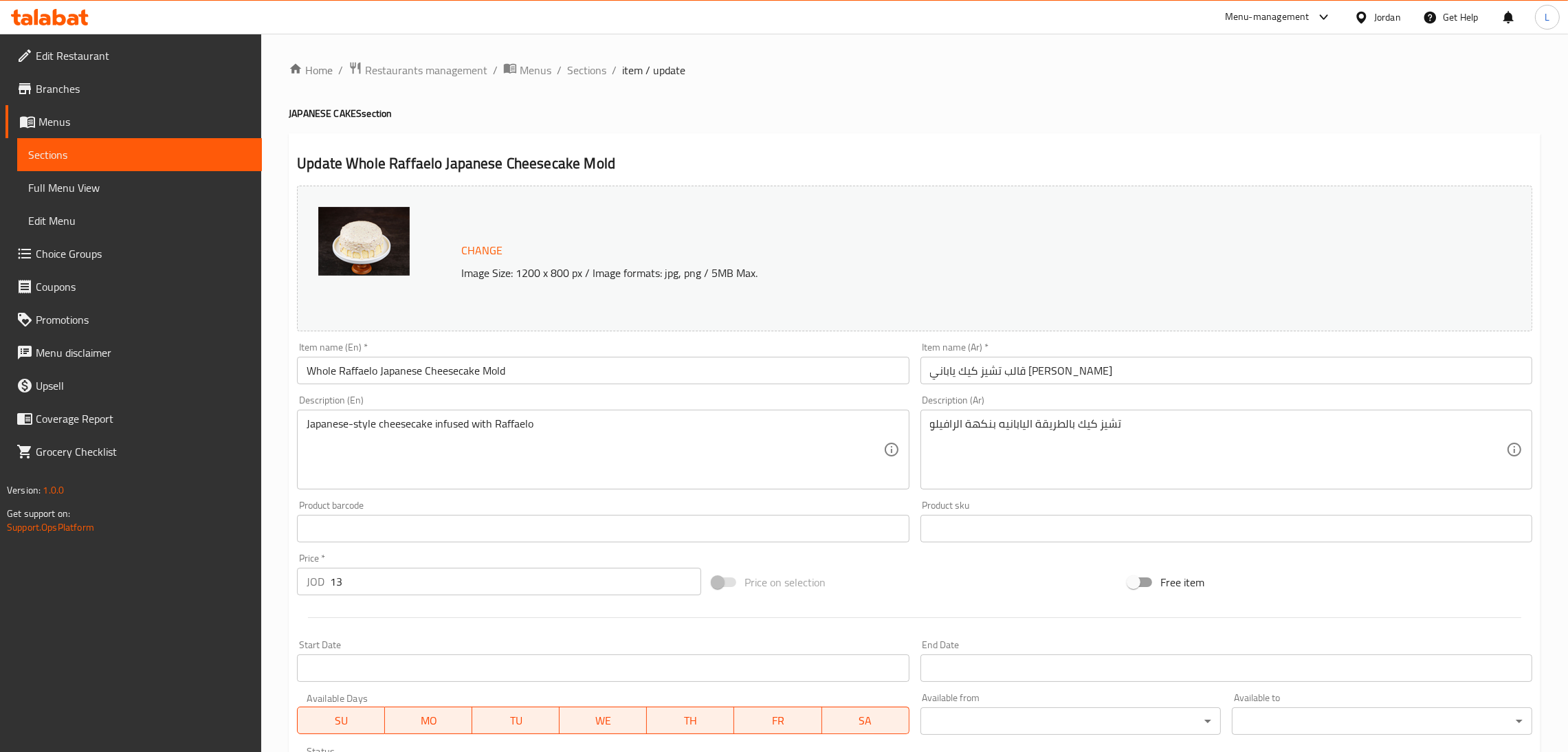
click at [378, 571] on input "13" at bounding box center [515, 581] width 371 height 27
click at [378, 572] on input "13" at bounding box center [515, 581] width 371 height 27
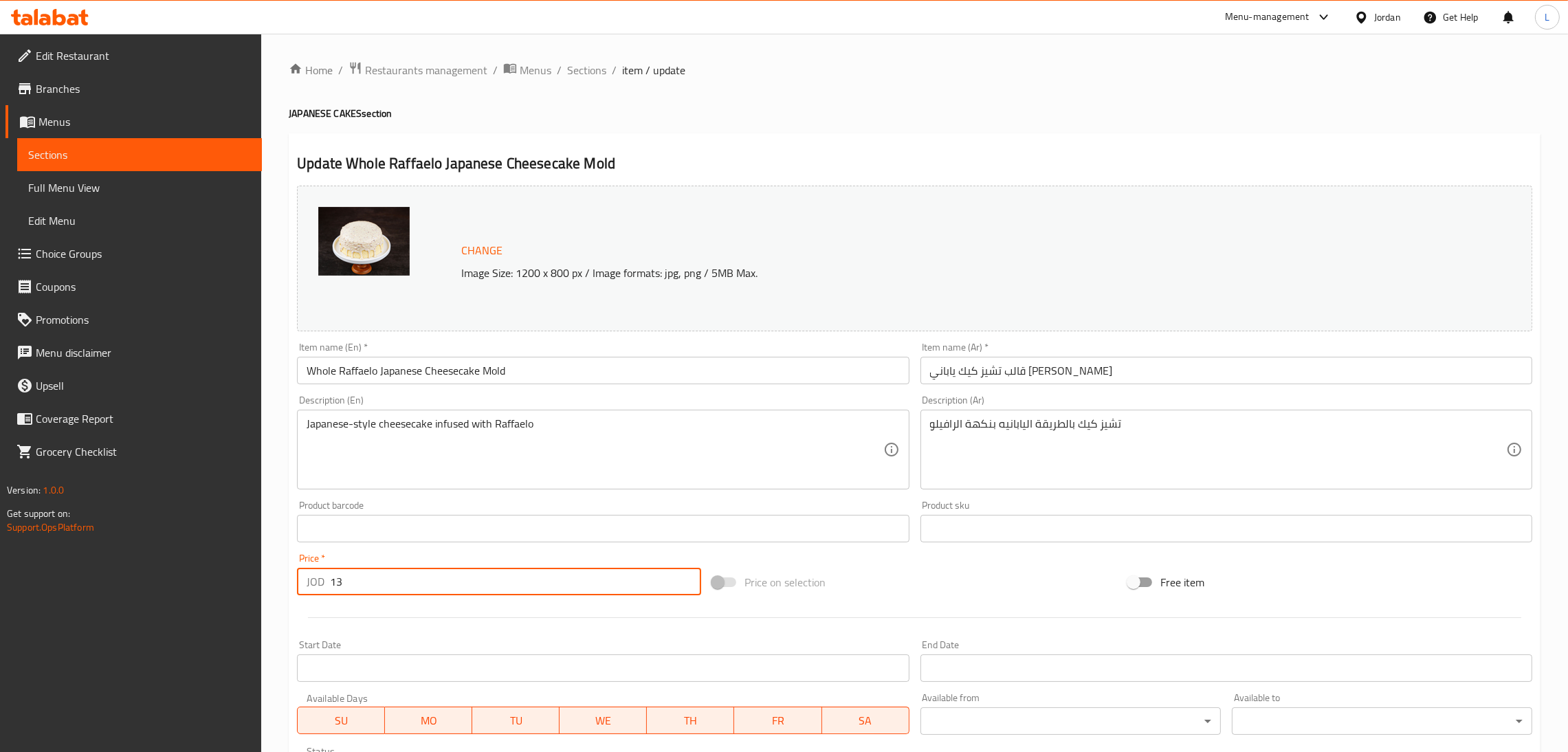
click at [378, 572] on input "13" at bounding box center [515, 581] width 371 height 27
paste input "5.1"
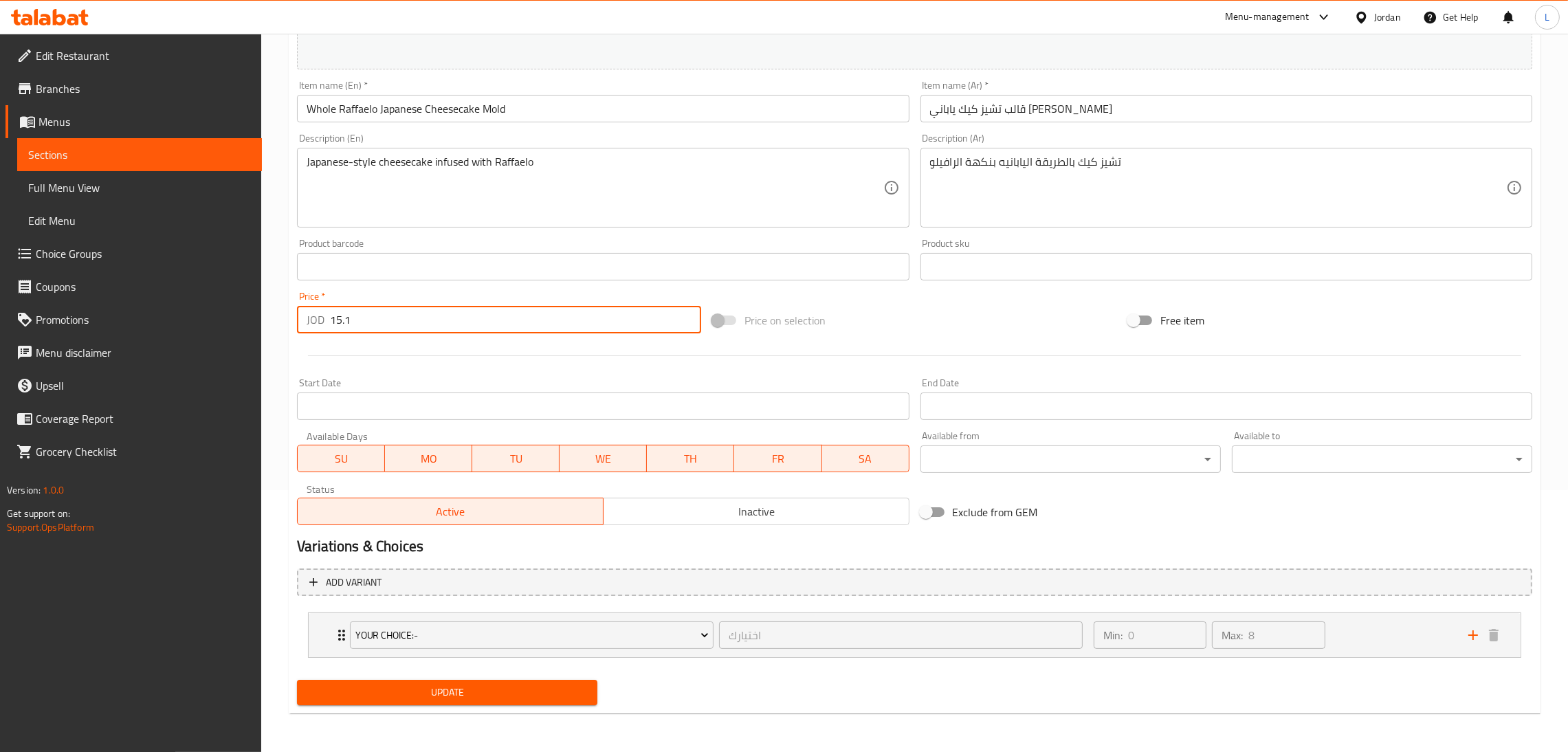
type input "15.1"
click at [438, 687] on span "Update" at bounding box center [447, 692] width 278 height 17
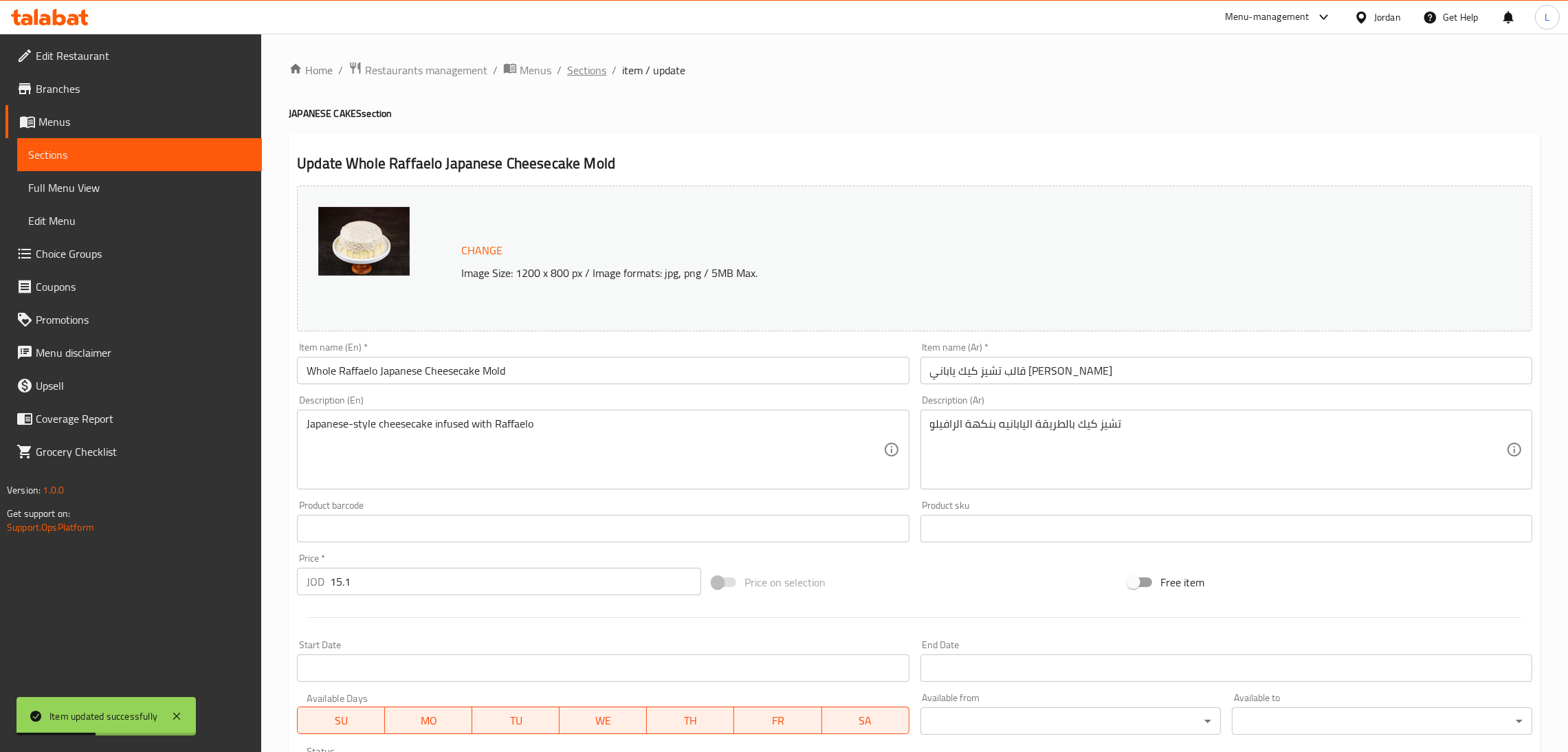
click at [586, 67] on span "Sections" at bounding box center [585, 69] width 39 height 16
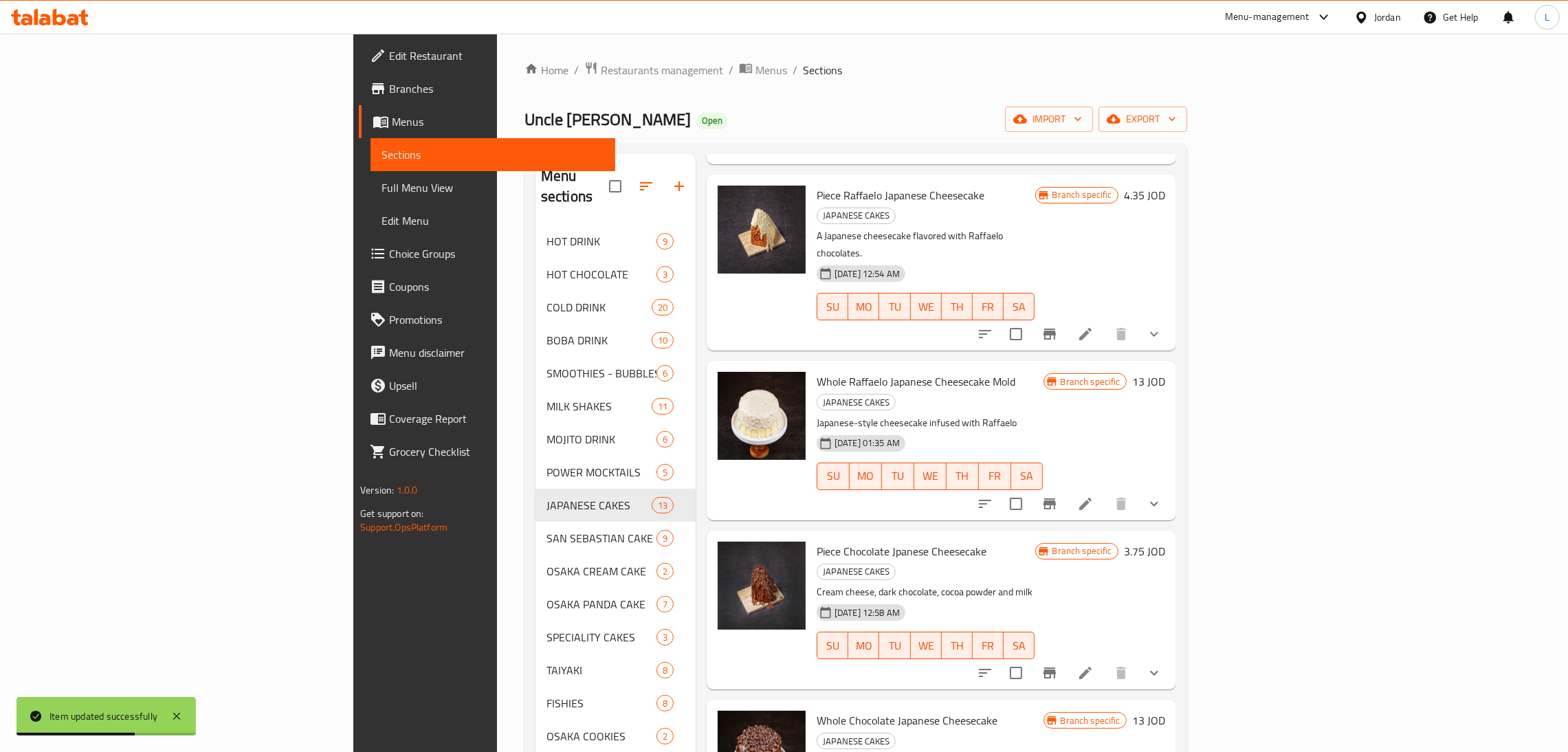
scroll to position [825, 0]
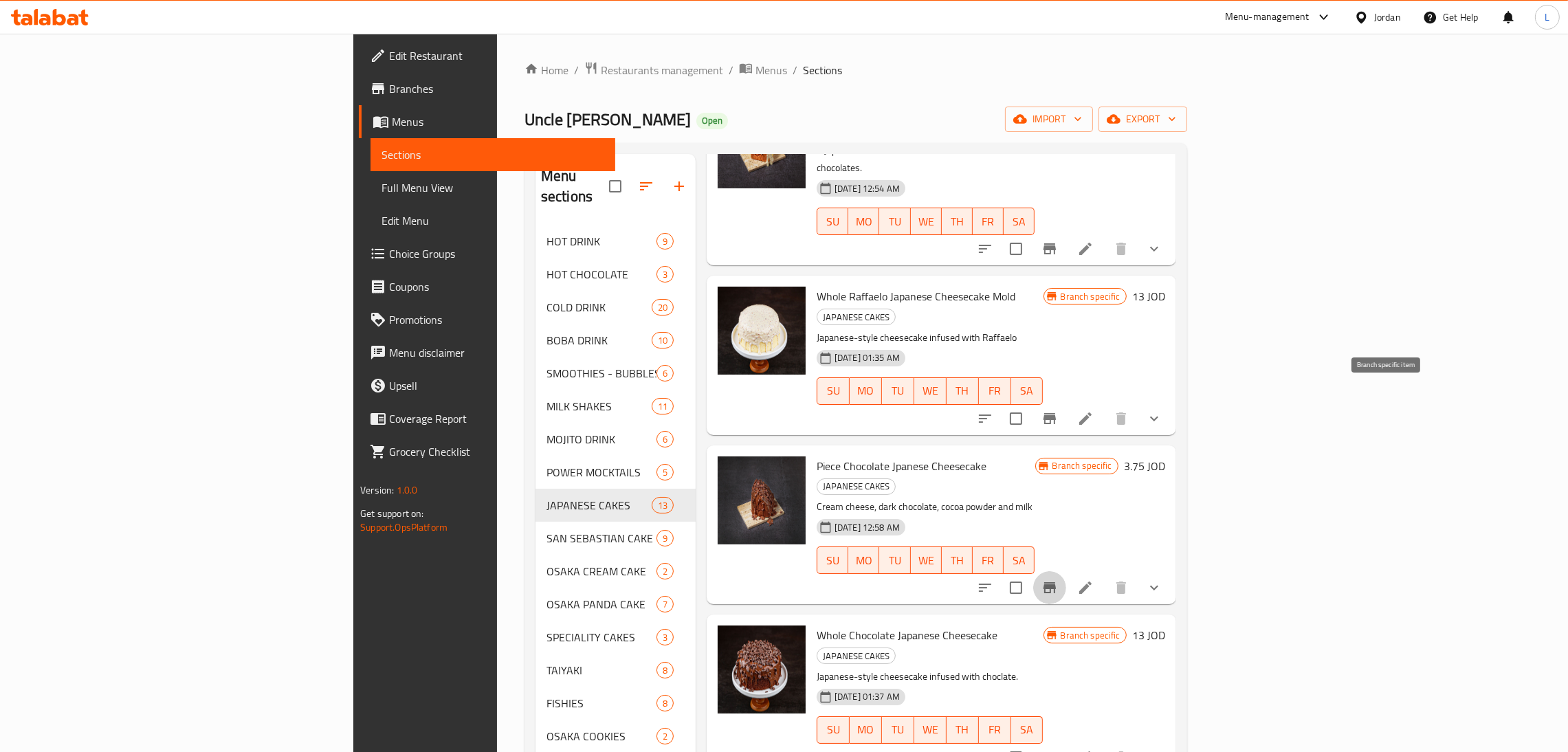
click at [1055, 582] on icon "Branch-specific-item" at bounding box center [1049, 587] width 12 height 11
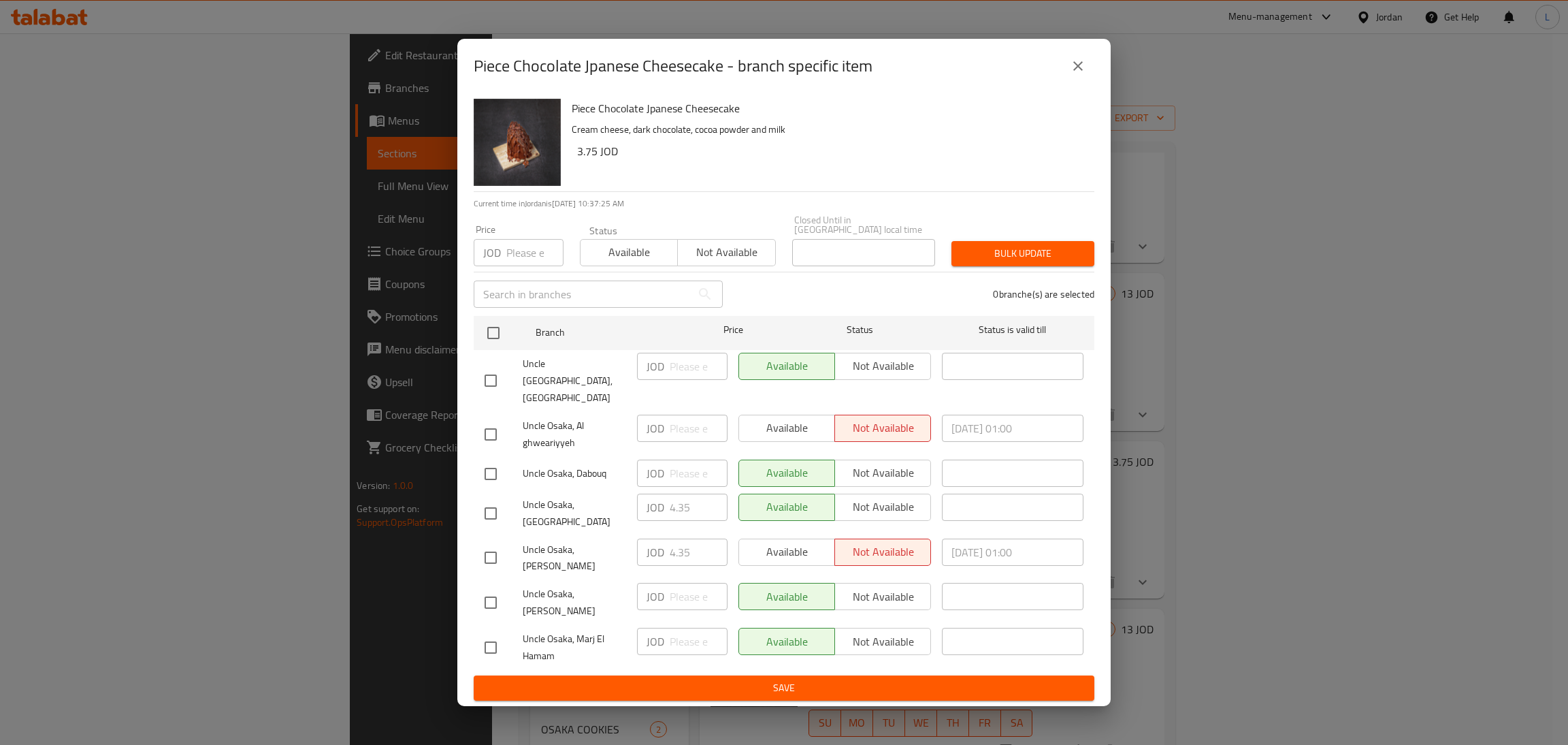
click at [500, 510] on input "checkbox" at bounding box center [491, 514] width 29 height 29
checkbox input "true"
click at [685, 507] on input "4.35" at bounding box center [699, 507] width 58 height 27
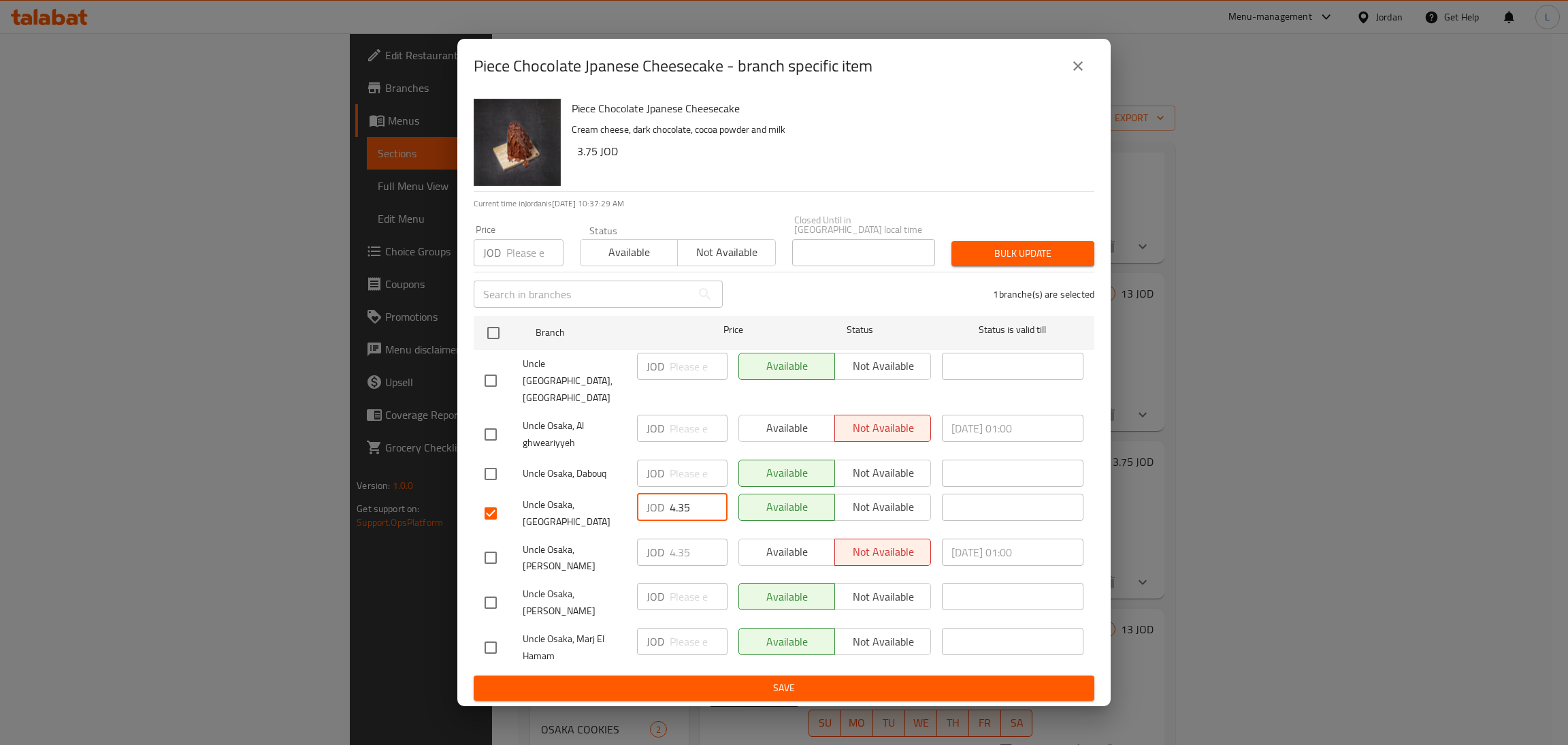
click at [1077, 81] on button "close" at bounding box center [1078, 66] width 33 height 33
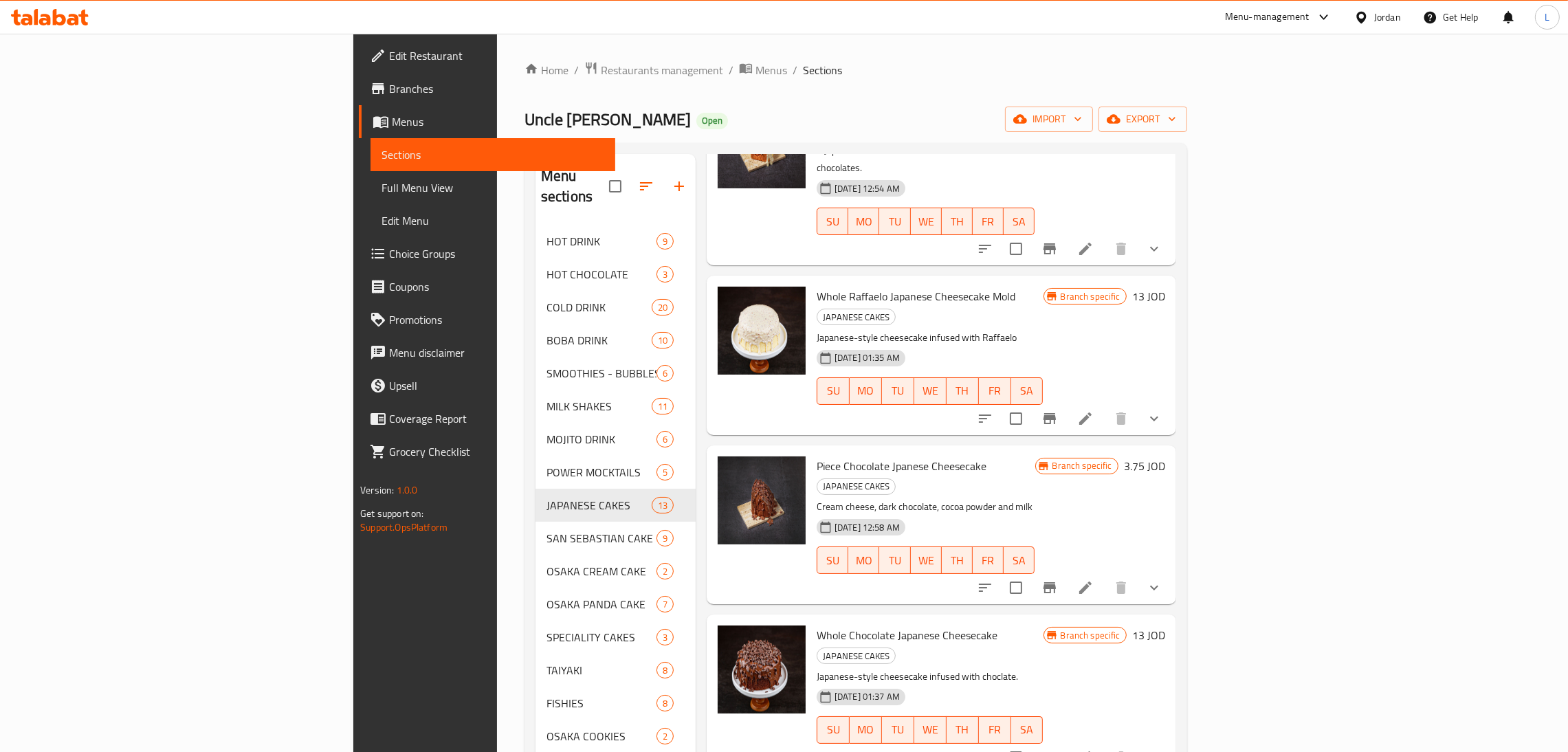
click at [1093, 580] on icon at bounding box center [1085, 587] width 16 height 16
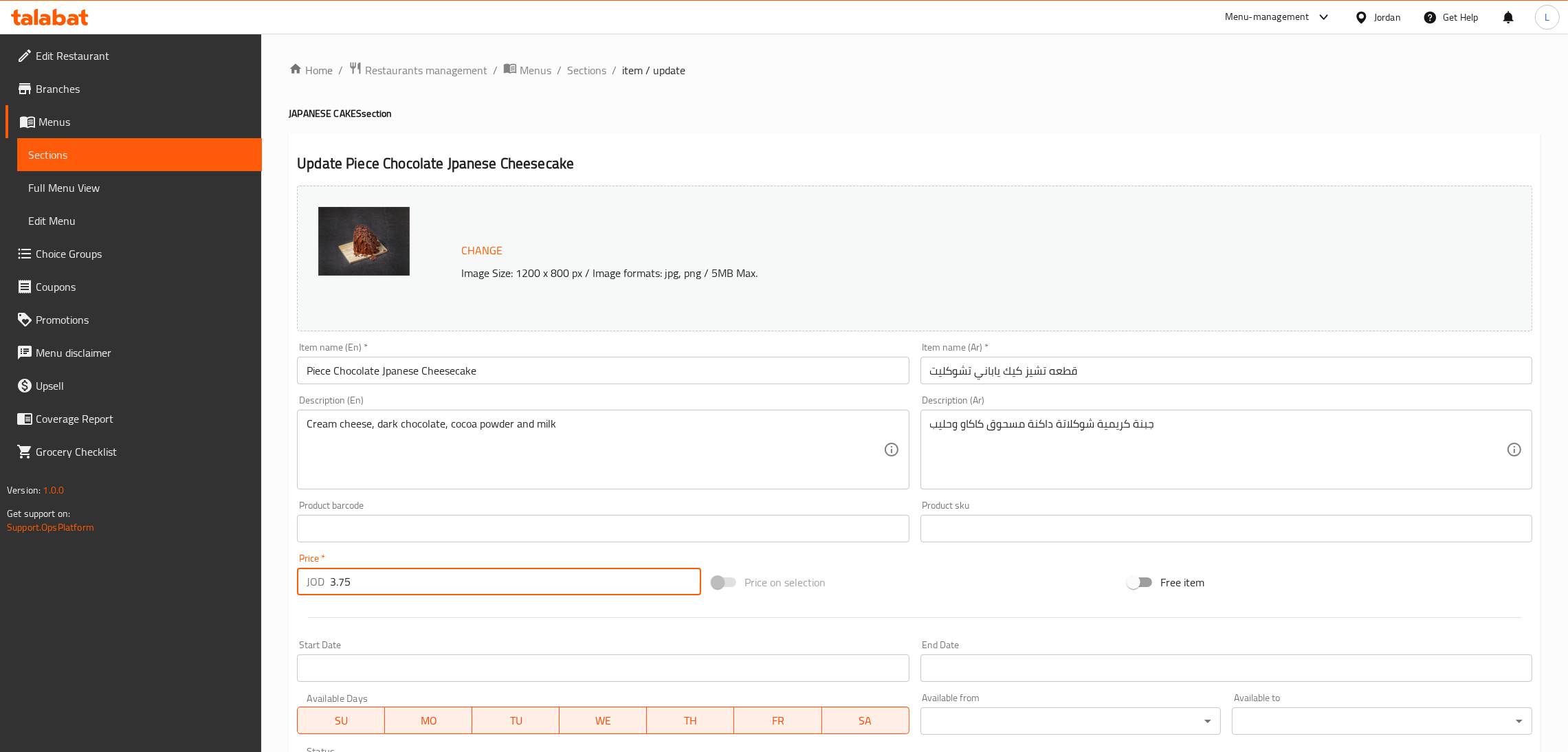
click at [415, 583] on input "3.75" at bounding box center [515, 581] width 371 height 27
paste input "4.3"
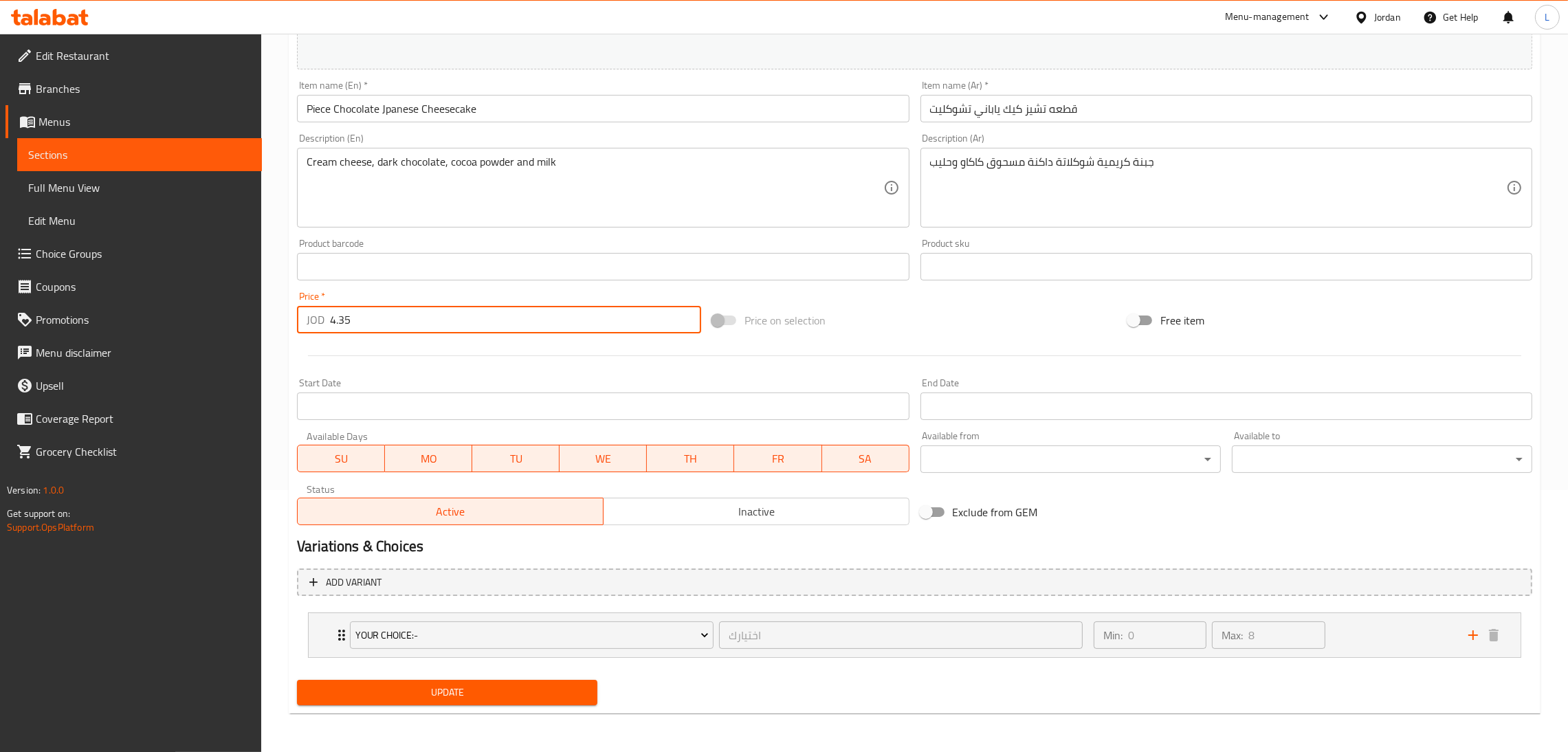
type input "4.35"
click at [420, 685] on span "Update" at bounding box center [447, 692] width 278 height 17
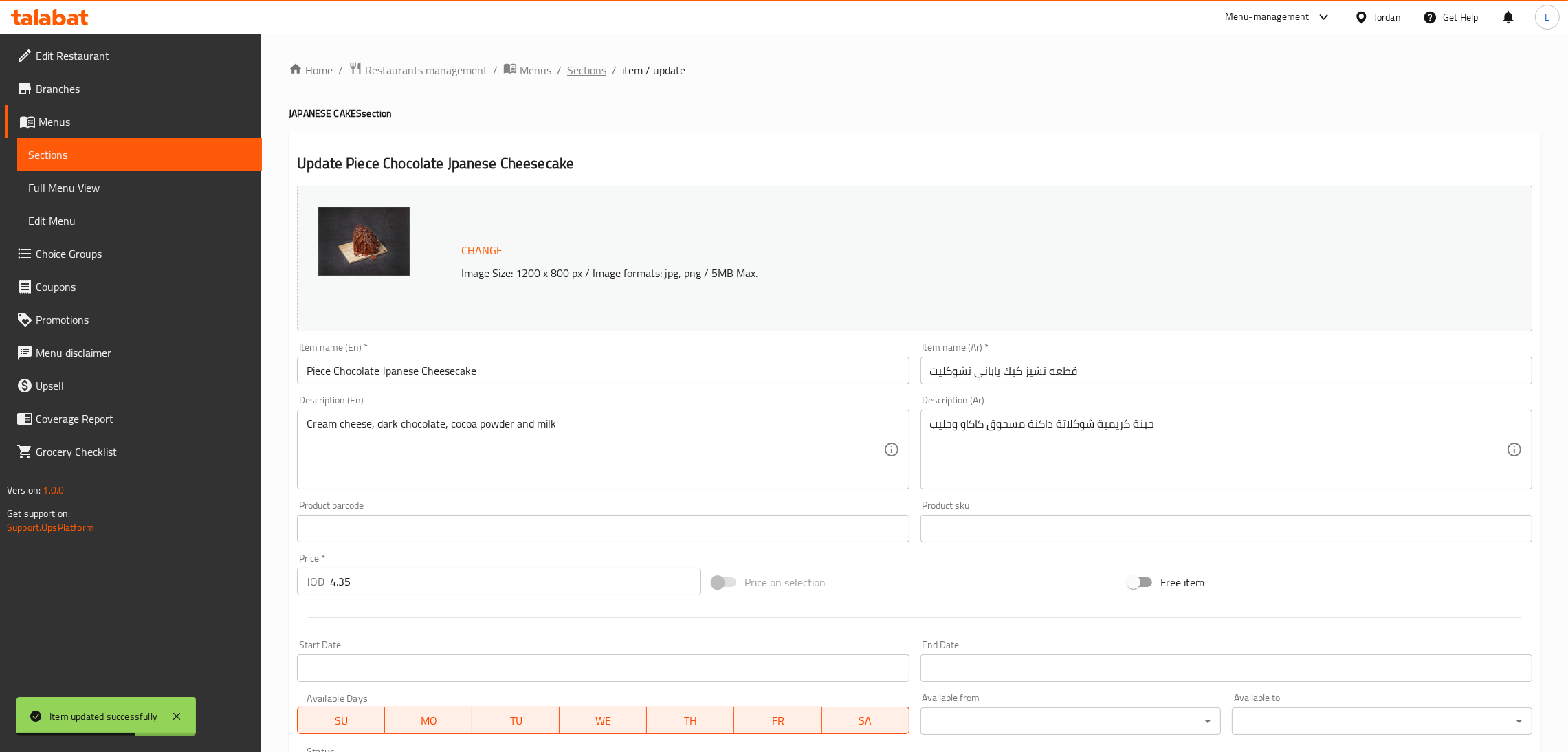
click at [580, 66] on span "Sections" at bounding box center [585, 69] width 39 height 16
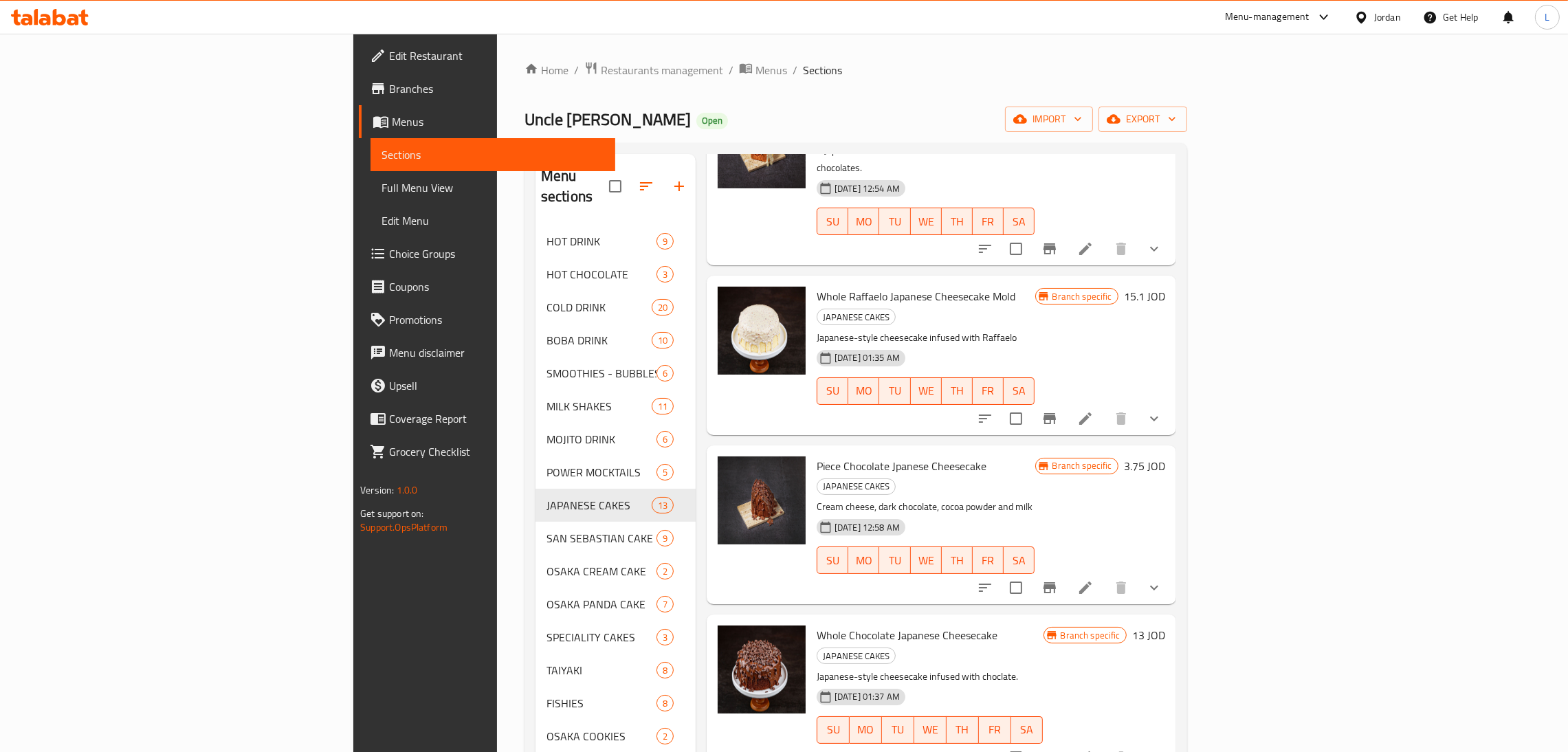
scroll to position [927, 0]
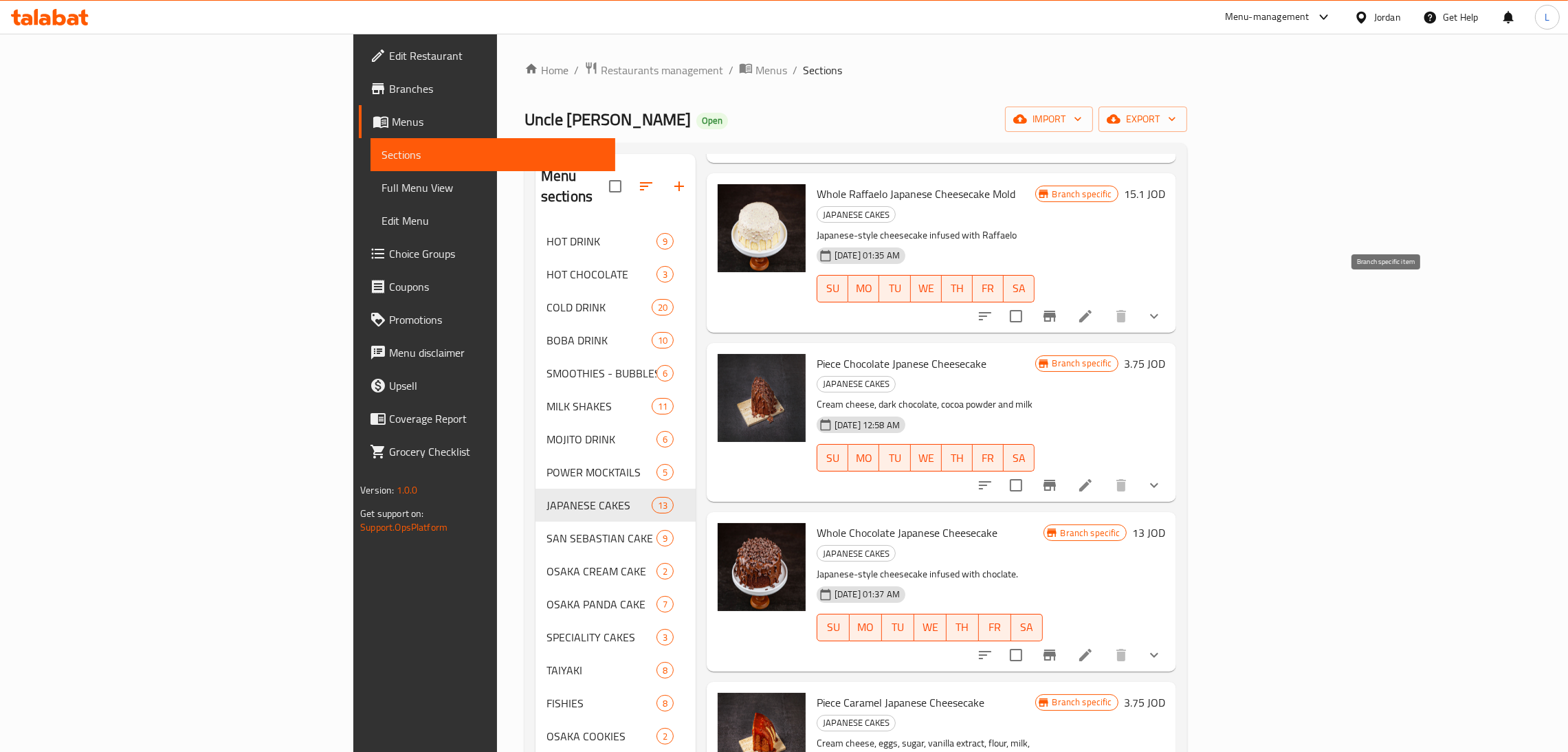
click at [1057, 477] on icon "Branch-specific-item" at bounding box center [1049, 484] width 16 height 16
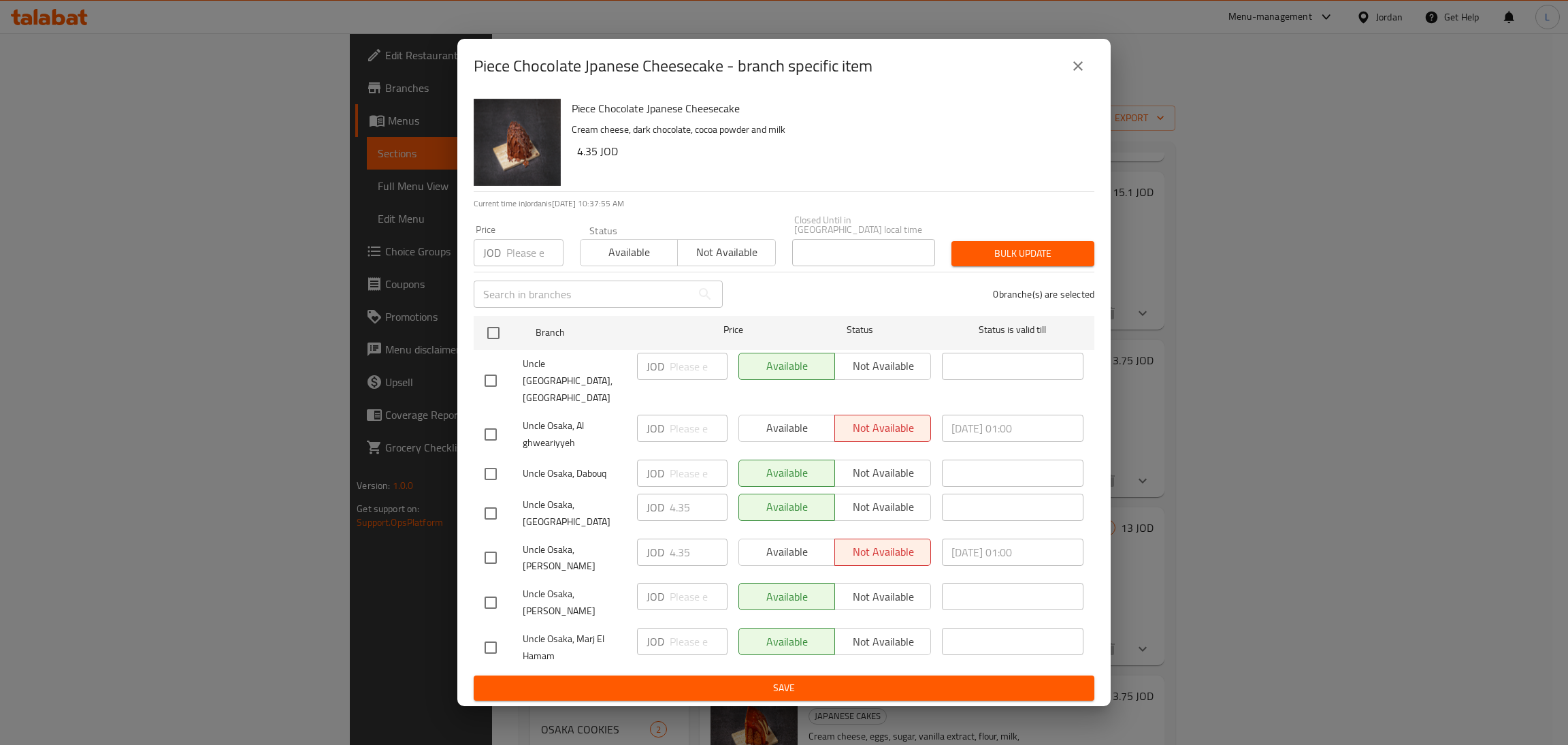
click at [1083, 74] on icon "close" at bounding box center [1077, 66] width 16 height 16
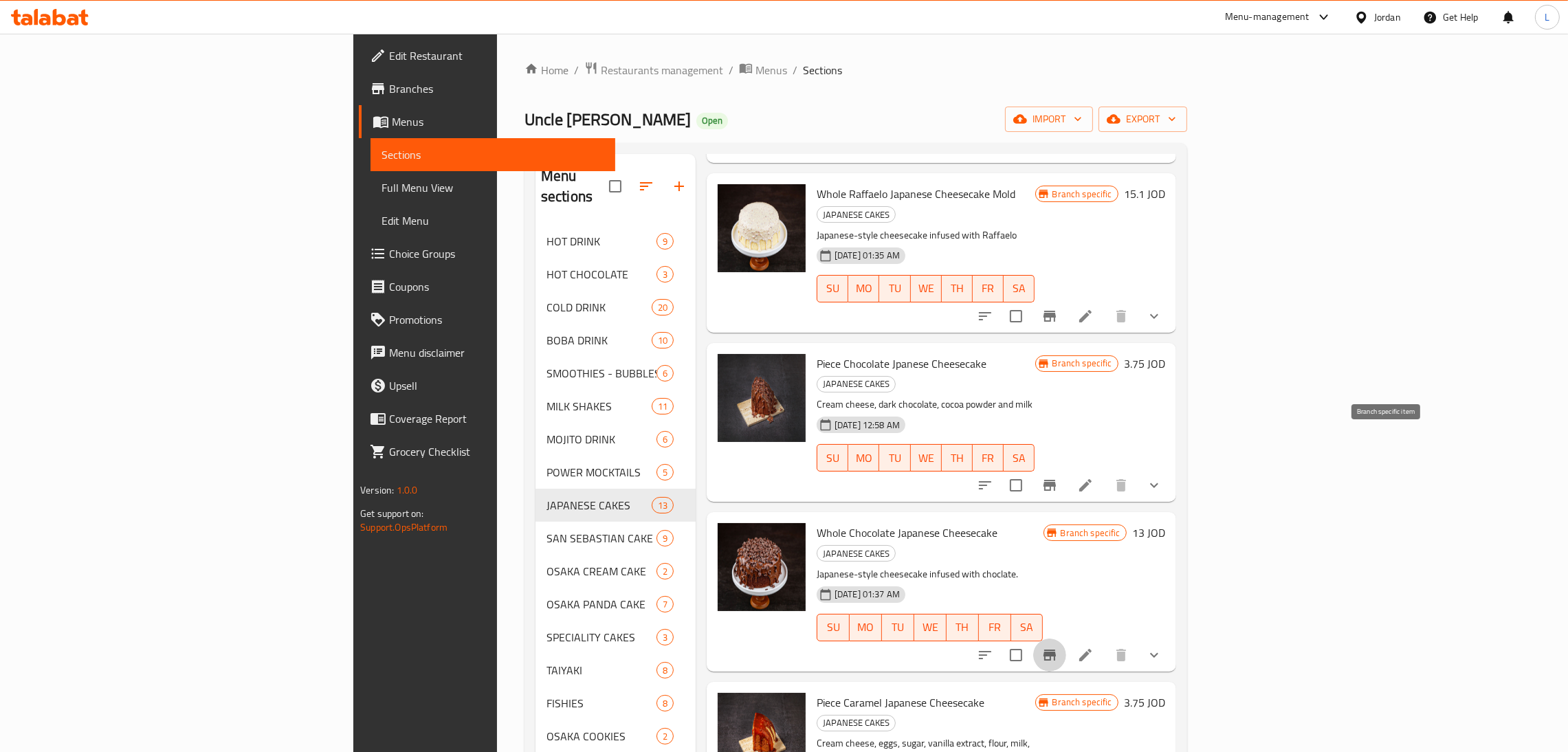
click at [1055, 650] on icon "Branch-specific-item" at bounding box center [1049, 656] width 12 height 11
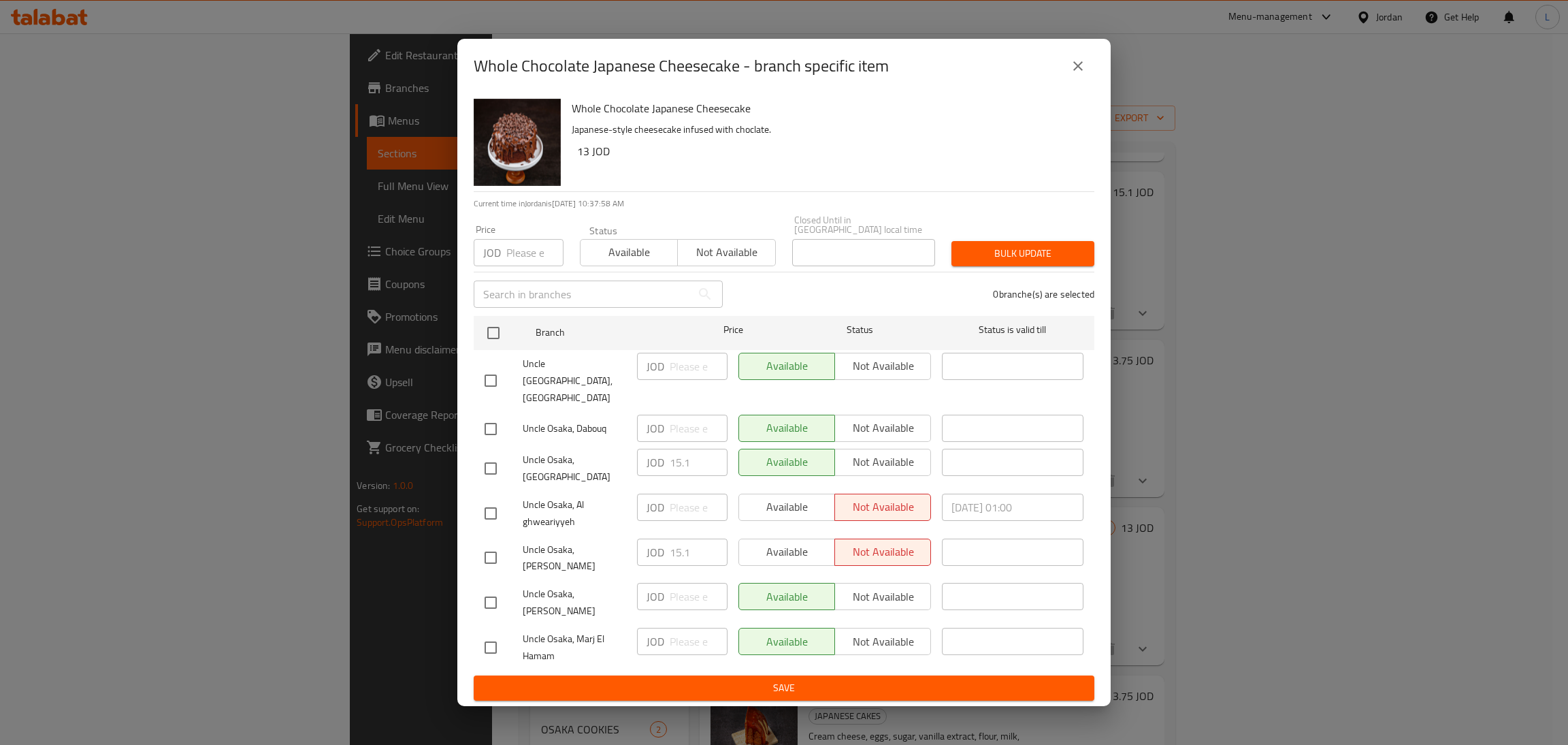
click at [492, 554] on input "checkbox" at bounding box center [491, 558] width 29 height 29
click at [492, 549] on input "checkbox" at bounding box center [491, 558] width 29 height 29
checkbox input "false"
click at [483, 462] on input "checkbox" at bounding box center [491, 469] width 29 height 29
checkbox input "true"
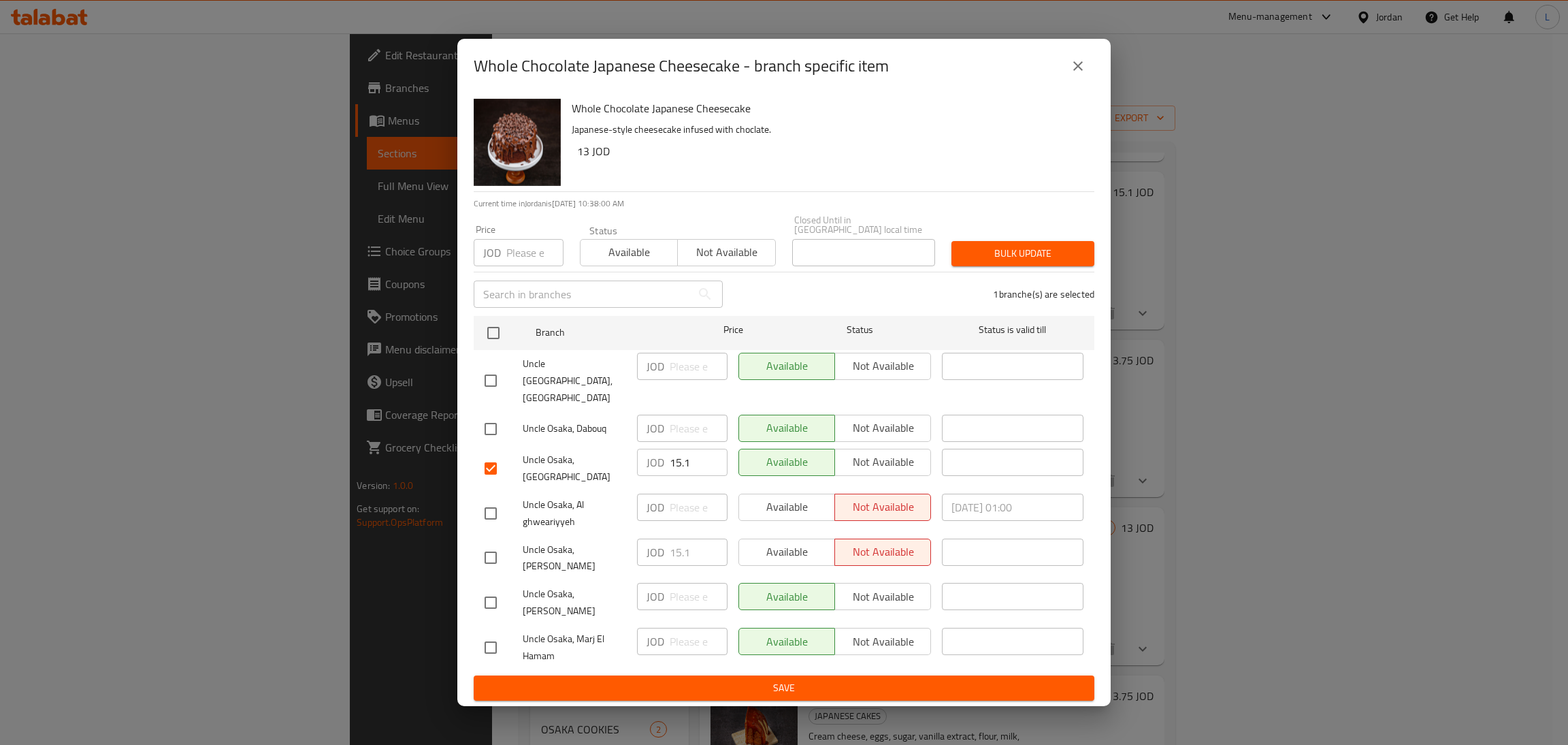
click at [681, 459] on input "15.1" at bounding box center [699, 462] width 58 height 27
click at [1065, 79] on button "close" at bounding box center [1078, 66] width 33 height 33
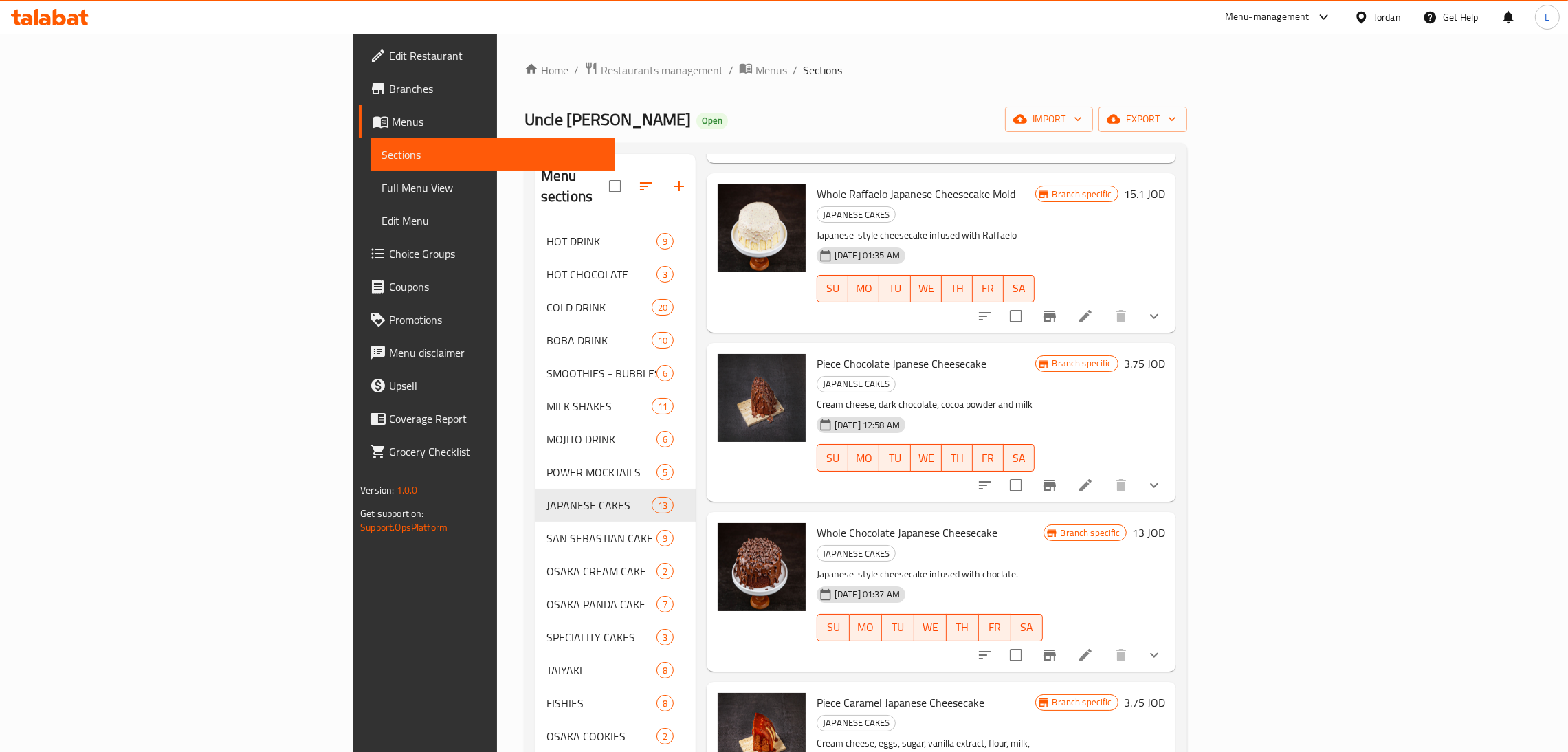
click at [1093, 647] on icon at bounding box center [1085, 655] width 16 height 16
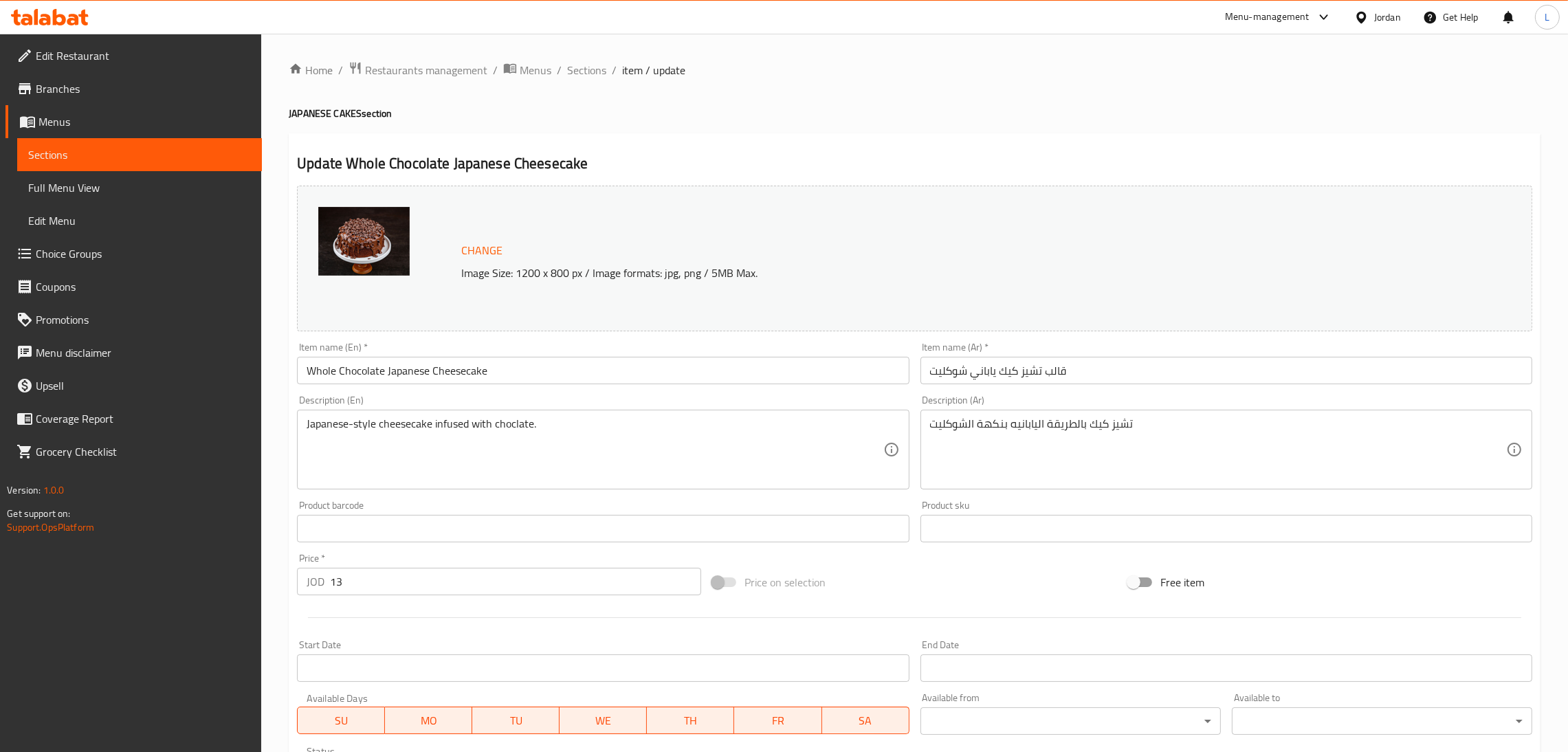
click at [471, 572] on input "13" at bounding box center [515, 581] width 371 height 27
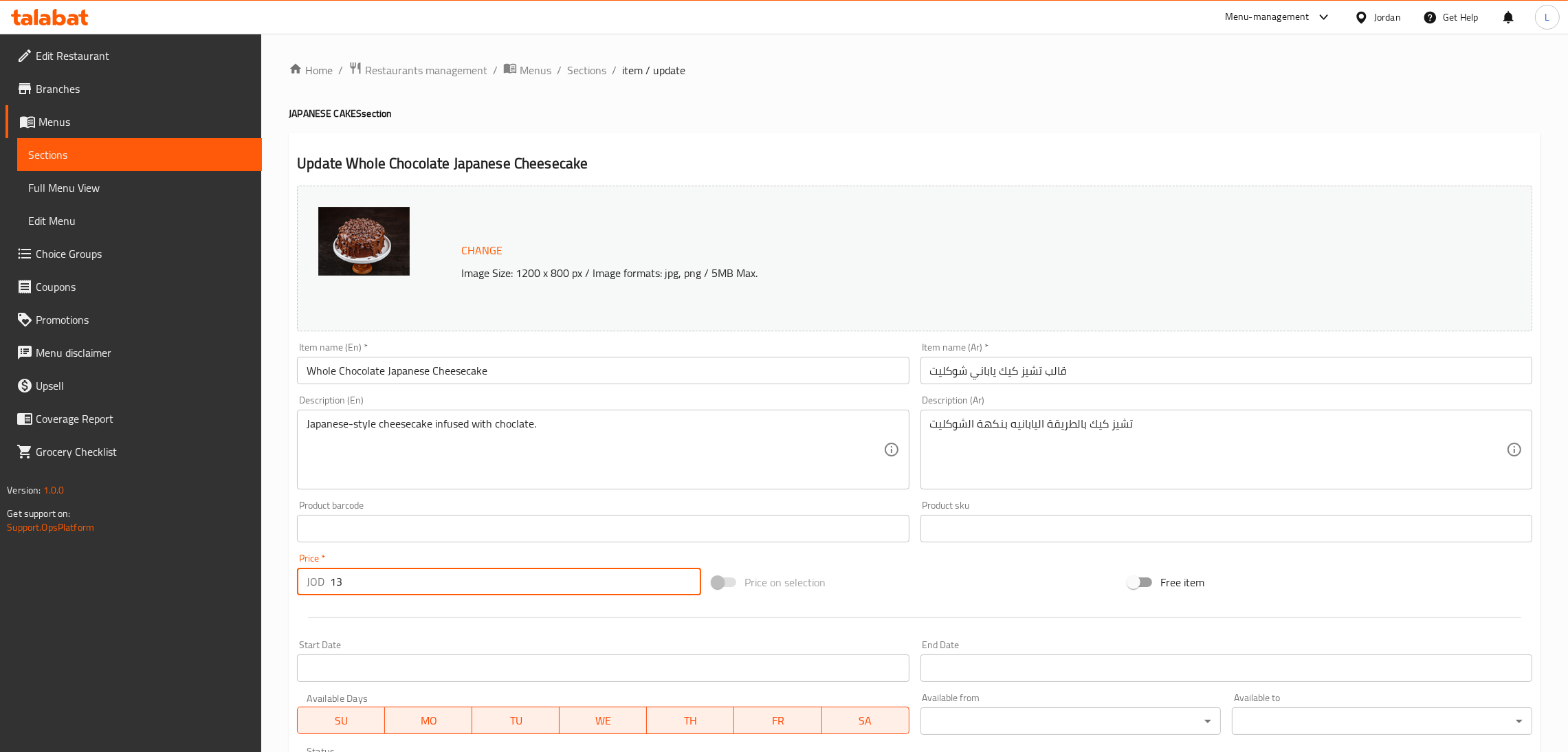
click at [471, 572] on input "13" at bounding box center [515, 581] width 371 height 27
paste input "5.1"
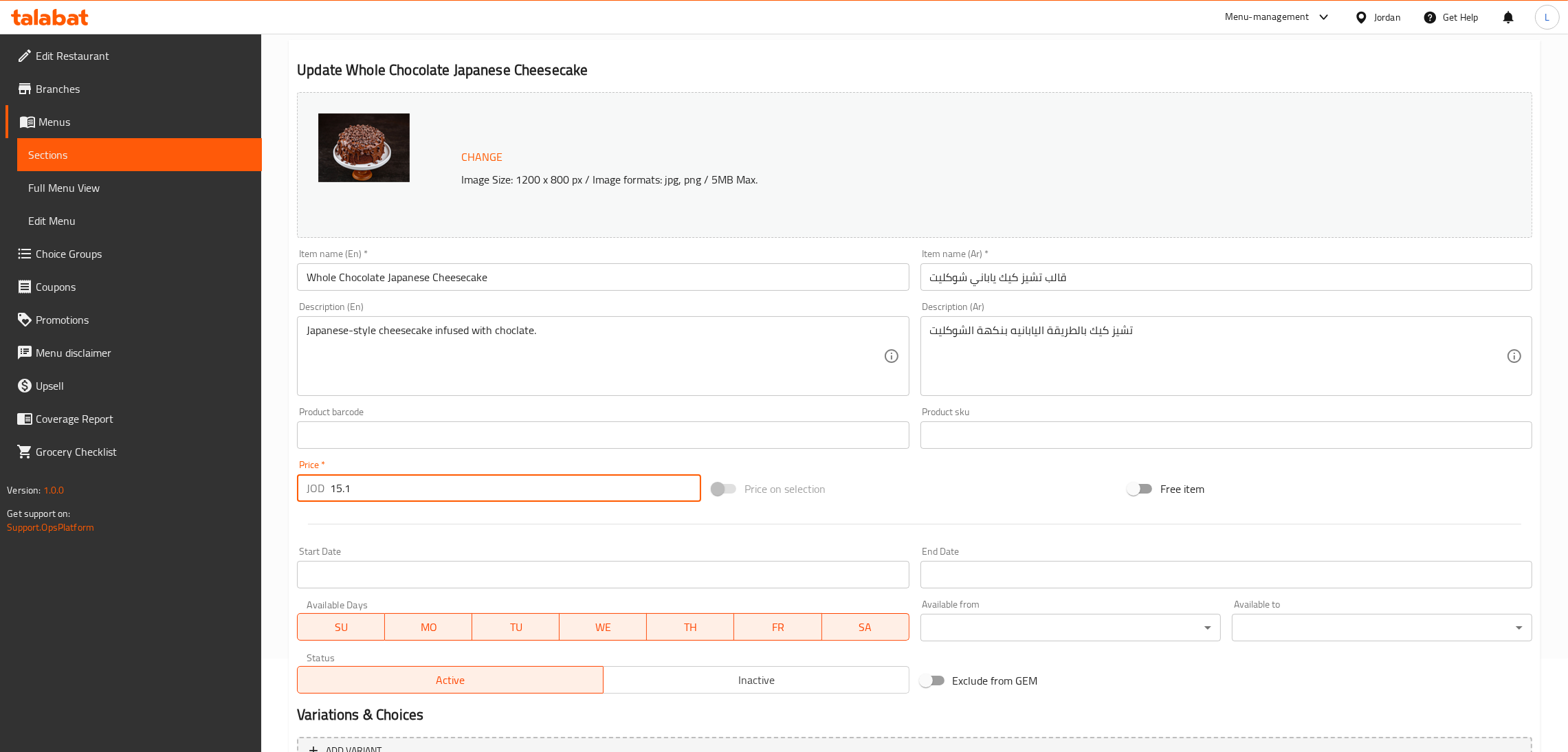
scroll to position [262, 0]
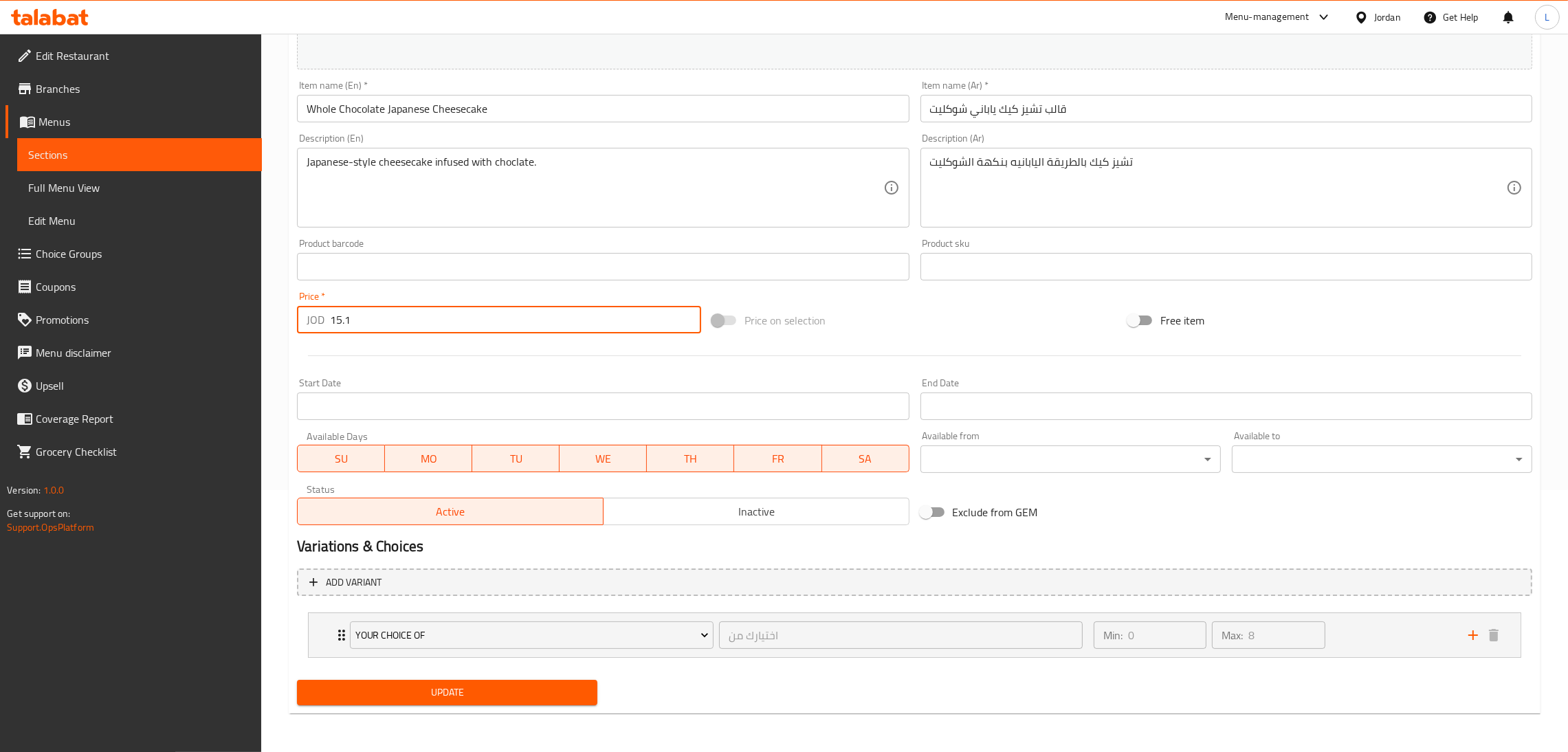
type input "15.1"
click at [510, 708] on div "Update" at bounding box center [446, 692] width 311 height 37
click at [530, 697] on span "Update" at bounding box center [447, 692] width 278 height 17
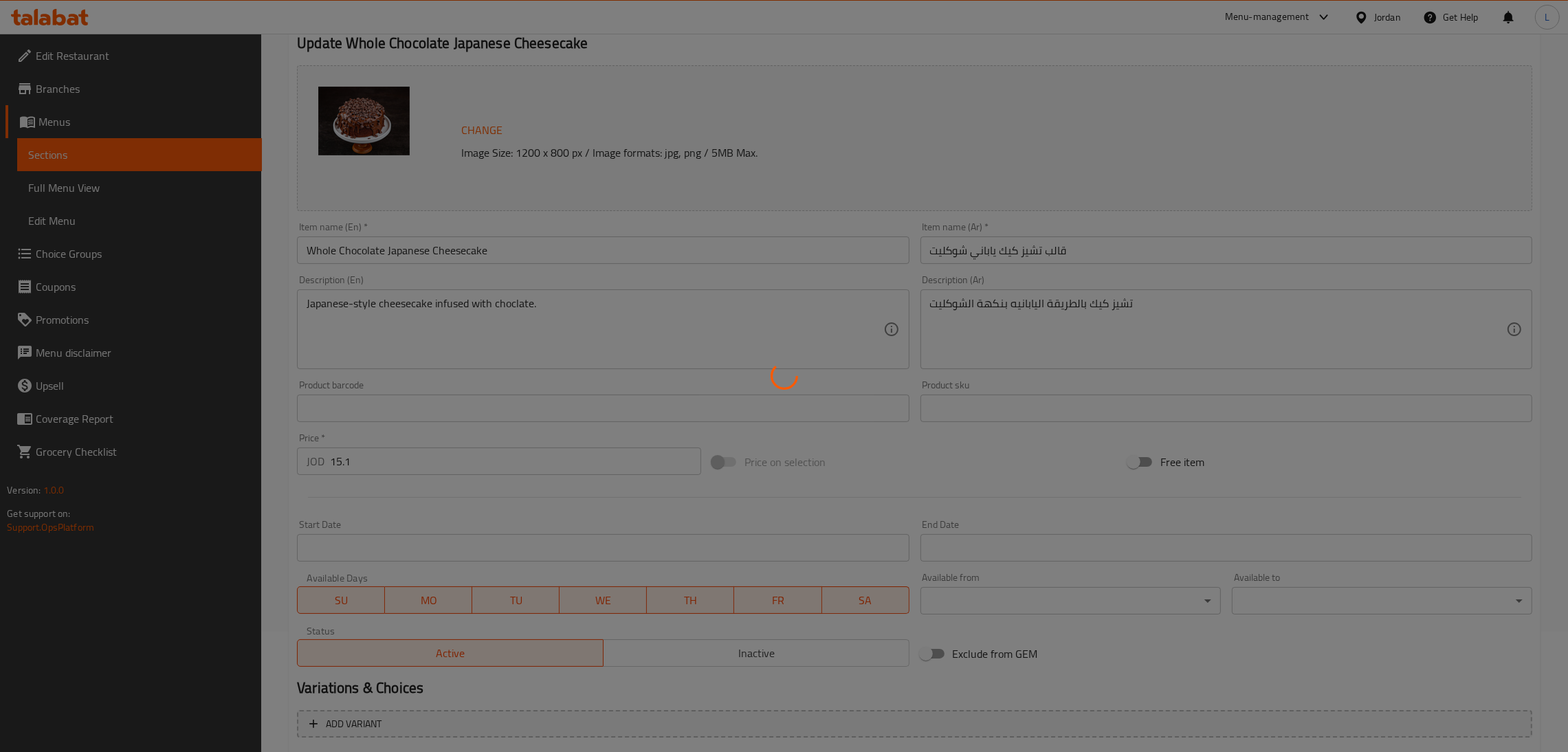
scroll to position [0, 0]
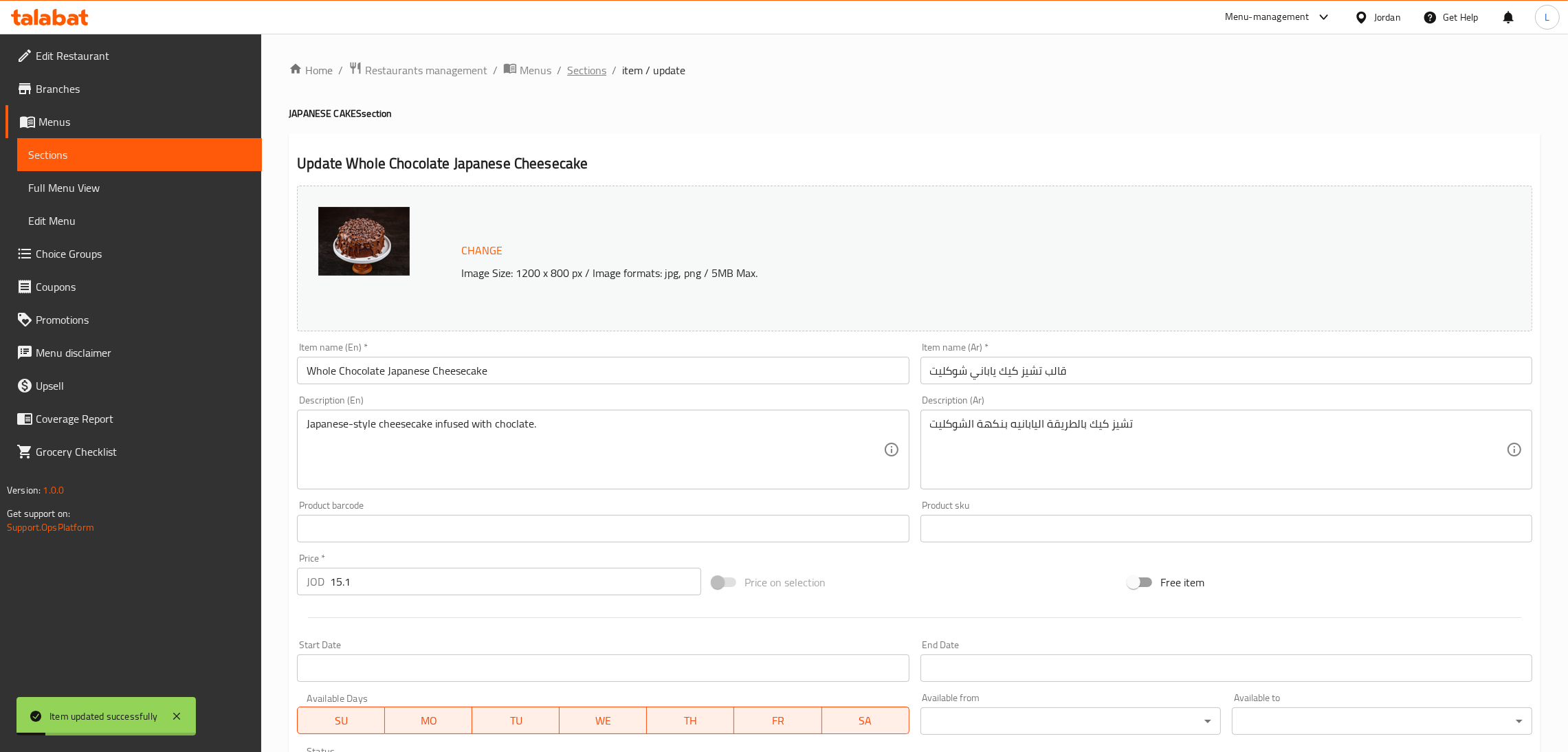
click at [595, 71] on span "Sections" at bounding box center [585, 69] width 39 height 16
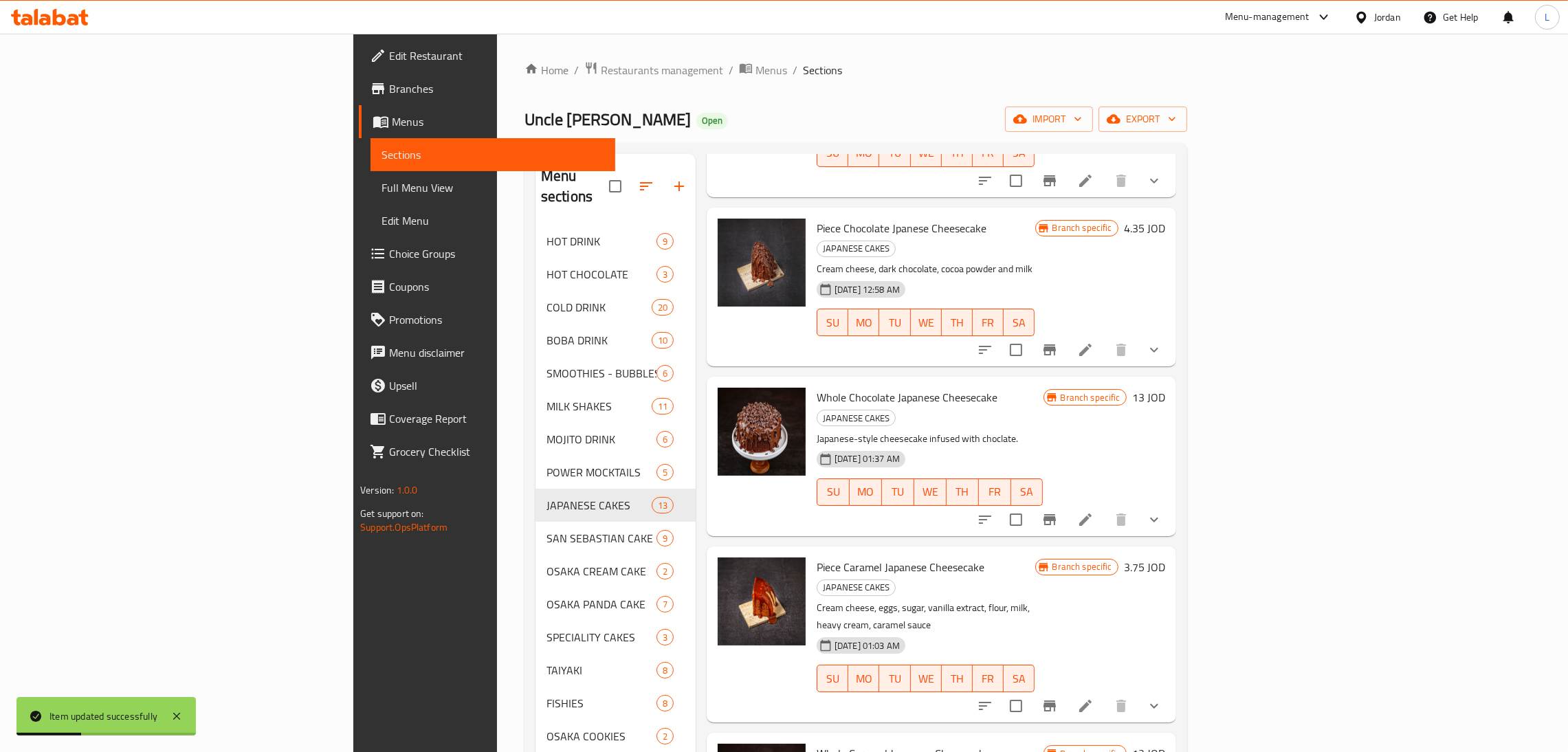
scroll to position [1133, 0]
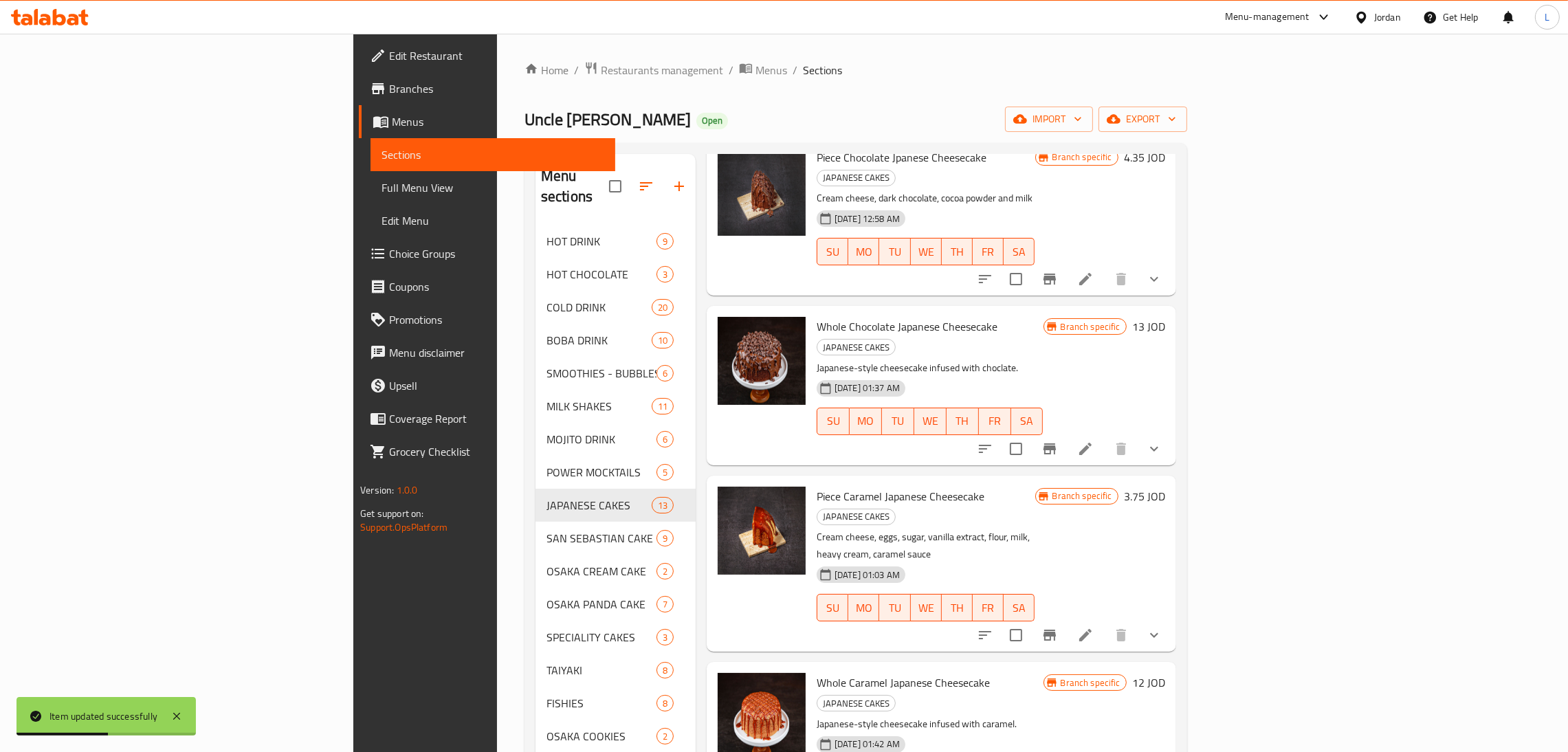
click at [1057, 627] on icon "Branch-specific-item" at bounding box center [1049, 635] width 16 height 16
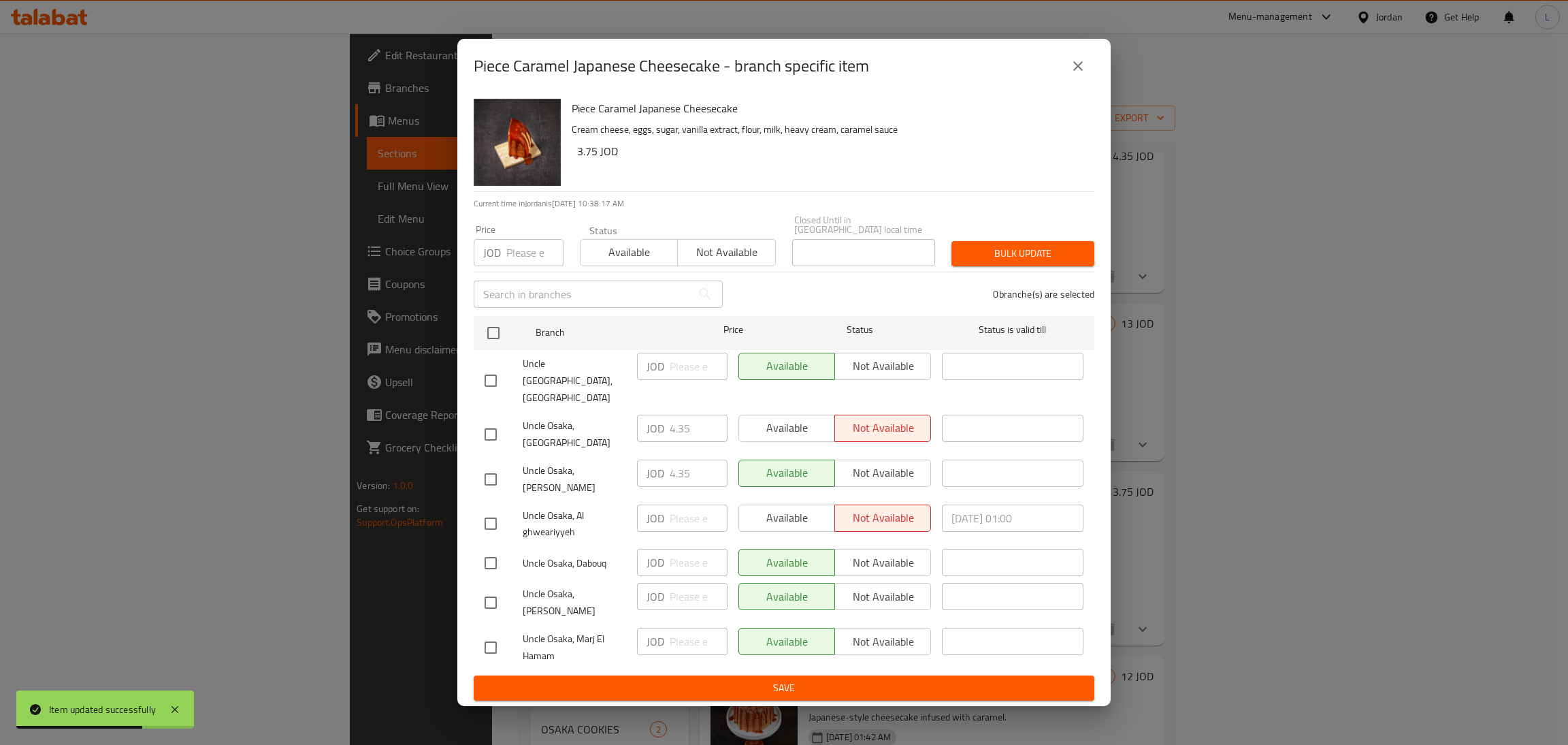
click at [484, 433] on input "checkbox" at bounding box center [491, 434] width 29 height 29
checkbox input "true"
click at [677, 425] on input "4.35" at bounding box center [699, 428] width 58 height 27
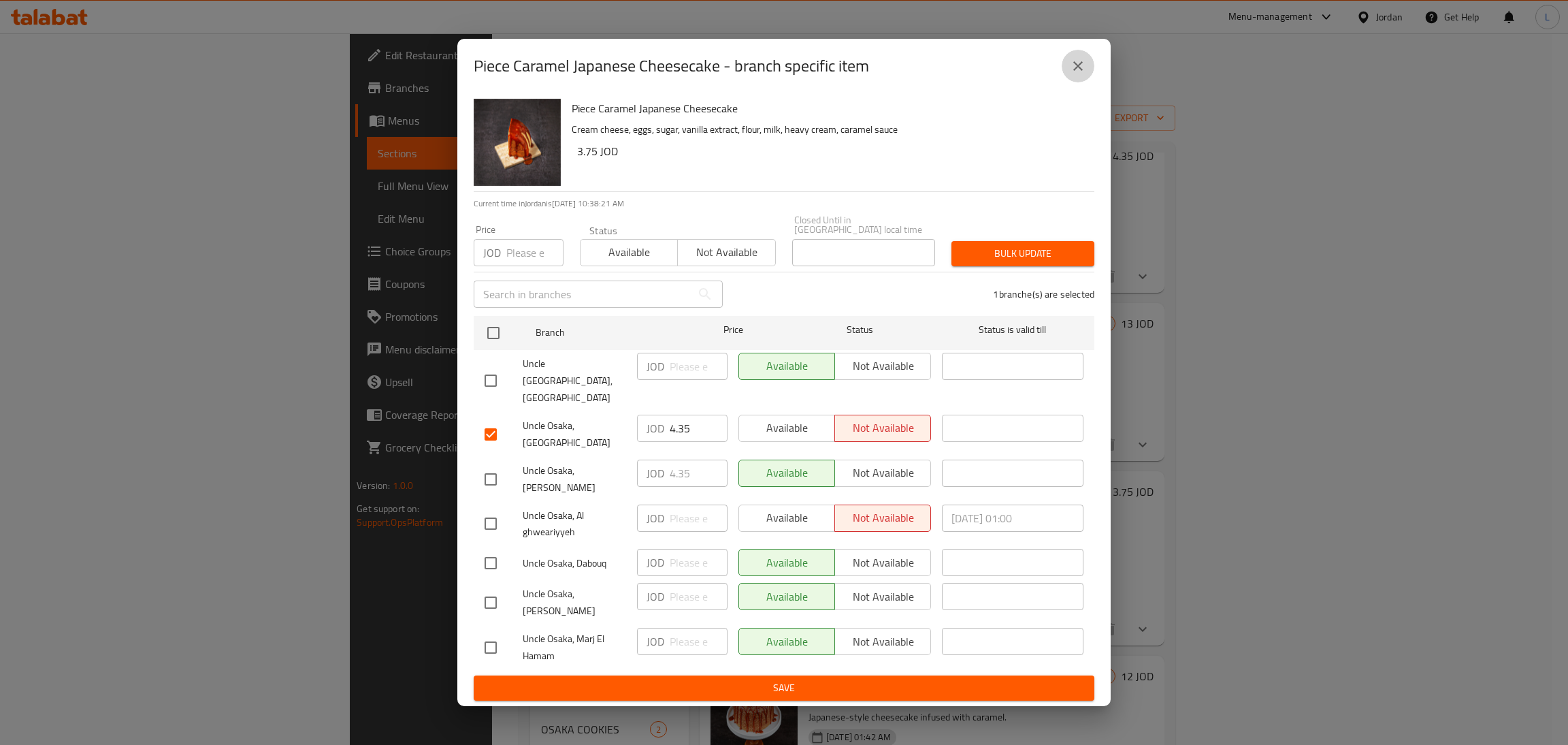
click at [1077, 71] on icon "close" at bounding box center [1078, 66] width 9 height 9
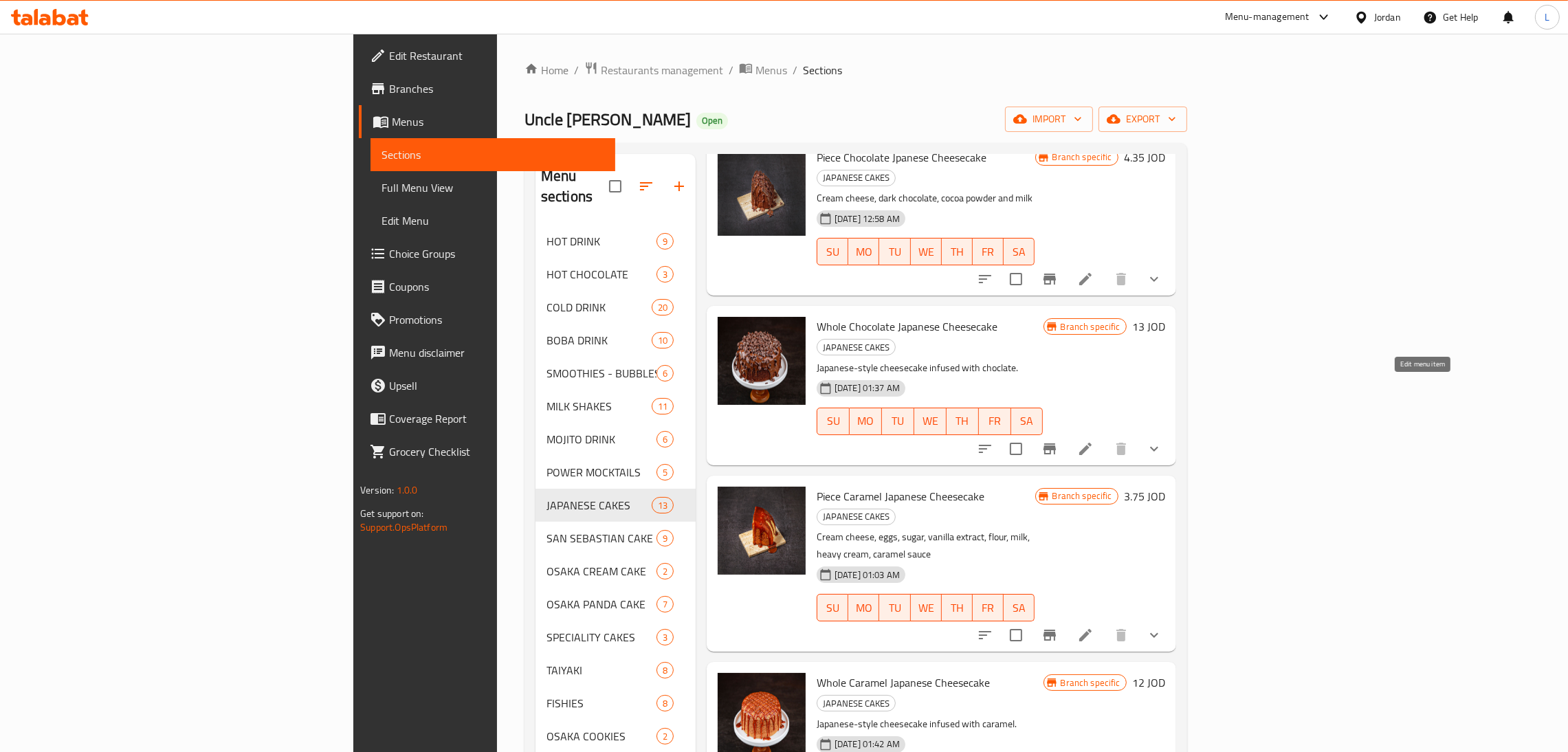
click at [1091, 629] on icon at bounding box center [1085, 635] width 12 height 12
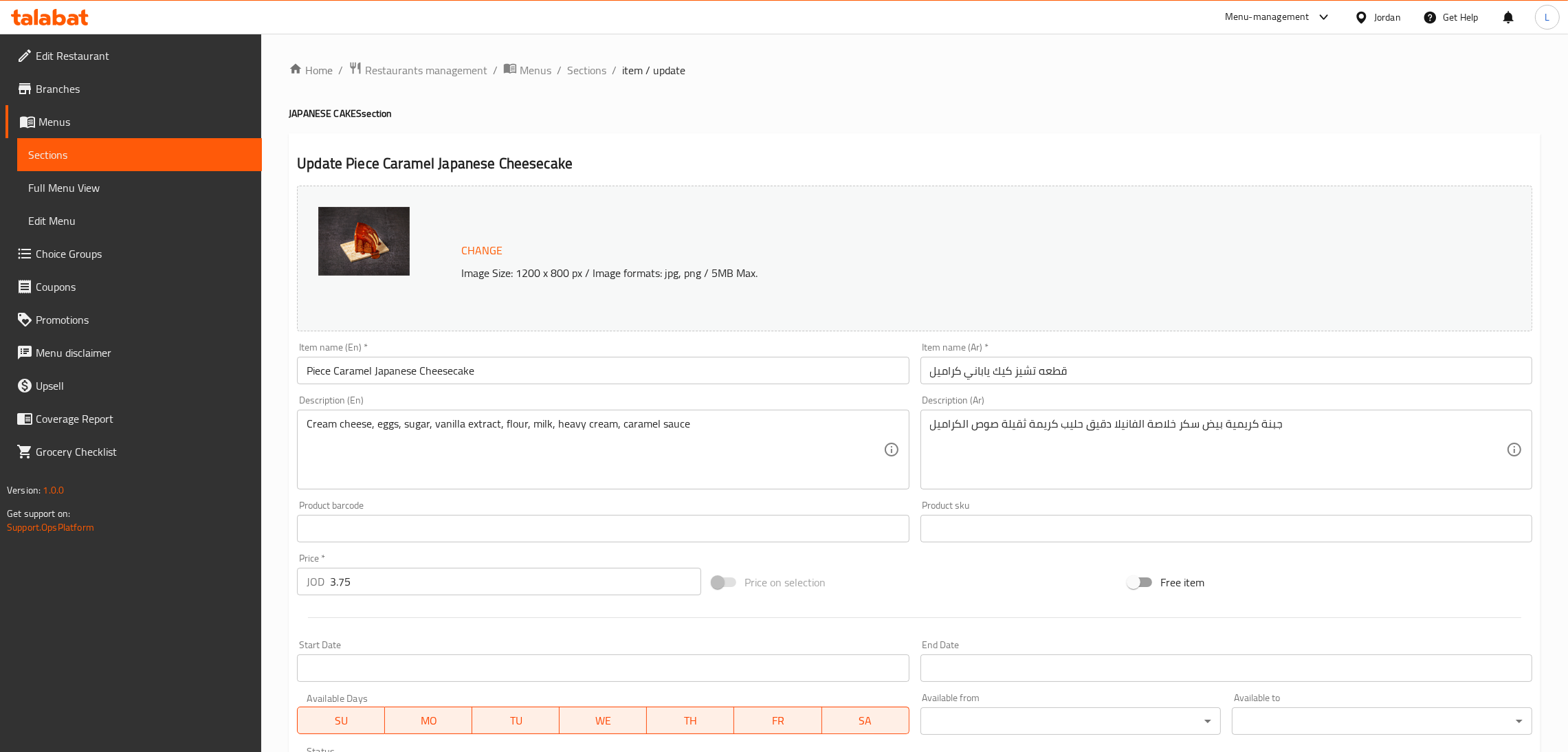
click at [403, 580] on input "3.75" at bounding box center [515, 581] width 371 height 27
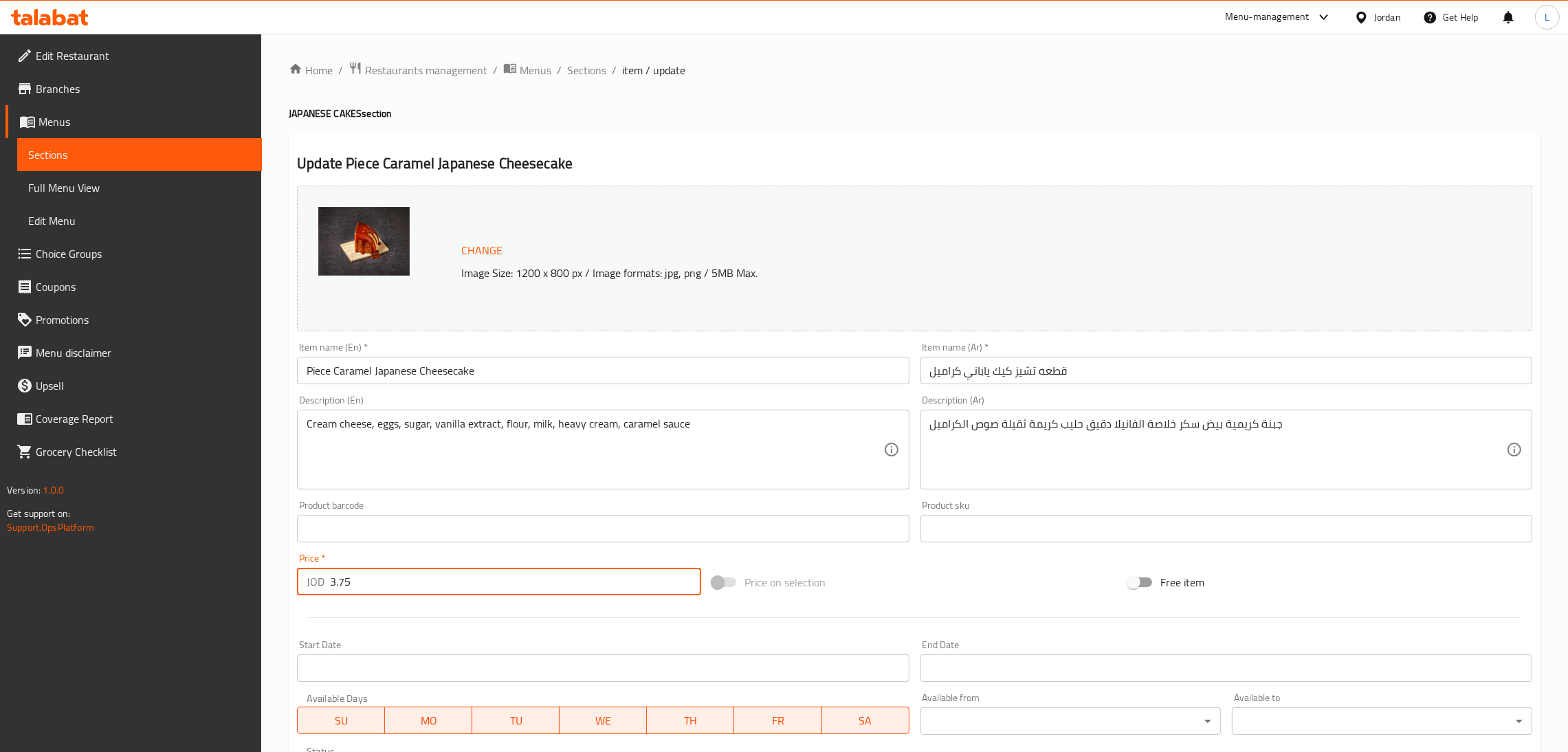
click at [403, 580] on input "3.75" at bounding box center [515, 581] width 371 height 27
paste input "4.3"
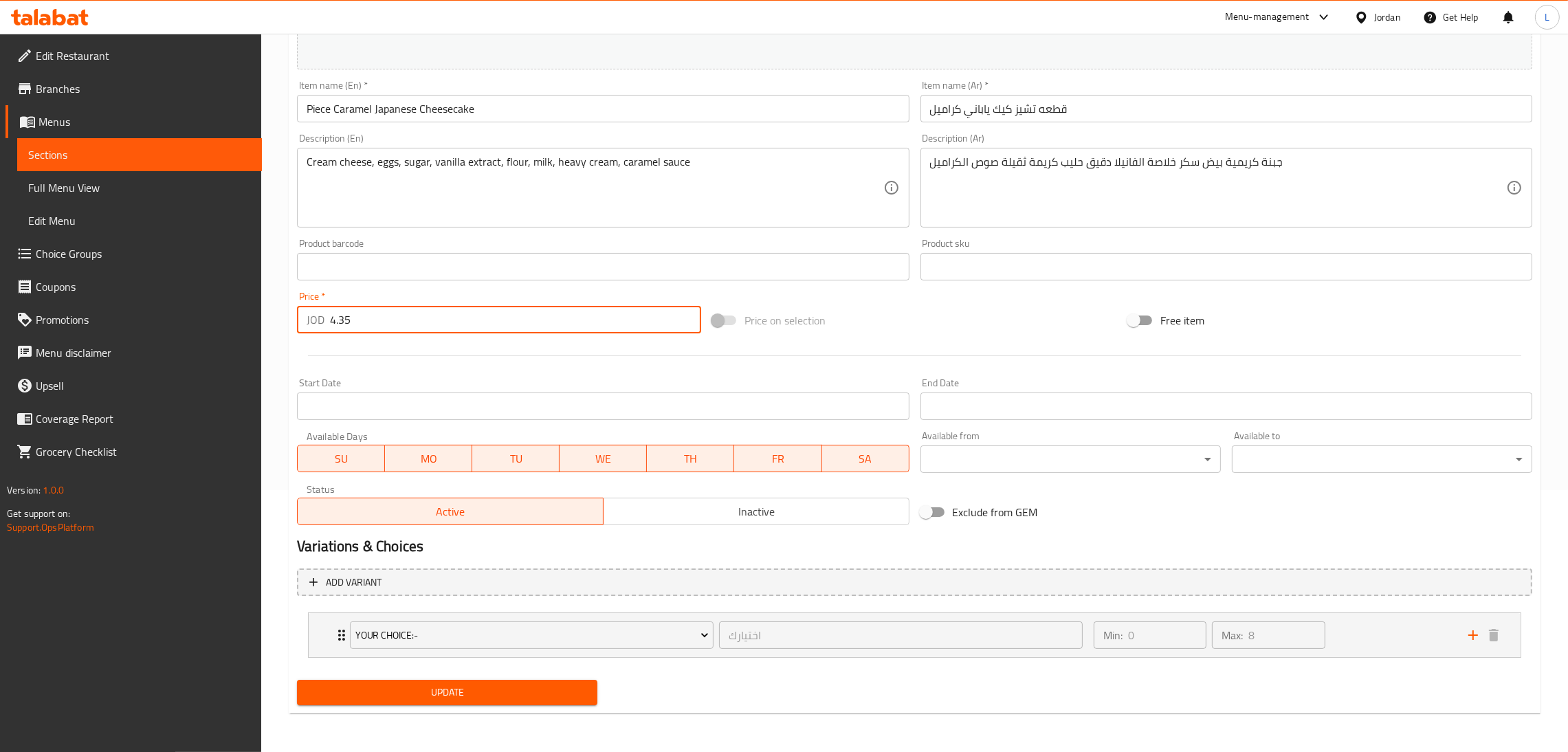
type input "4.35"
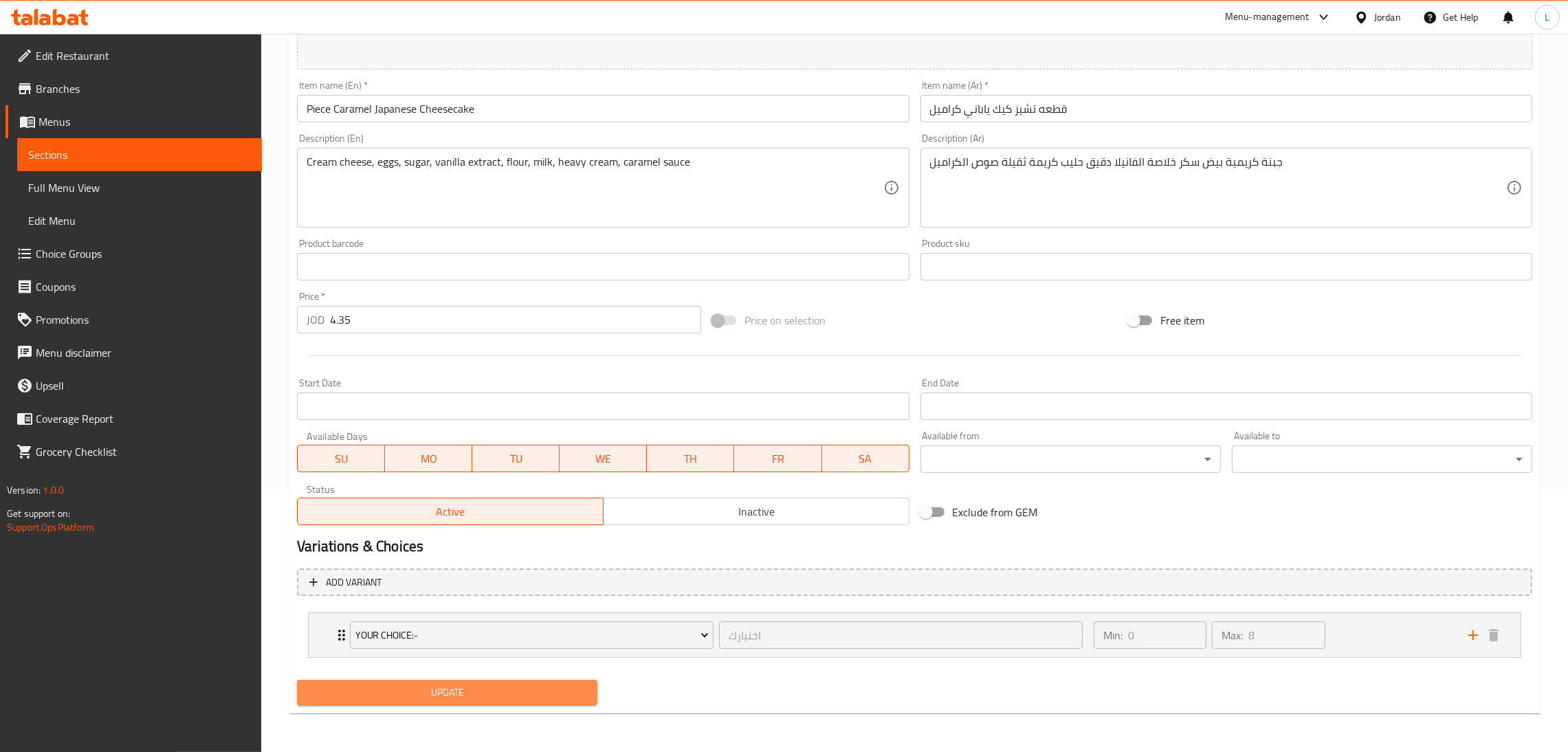
click at [434, 685] on span "Update" at bounding box center [447, 692] width 278 height 17
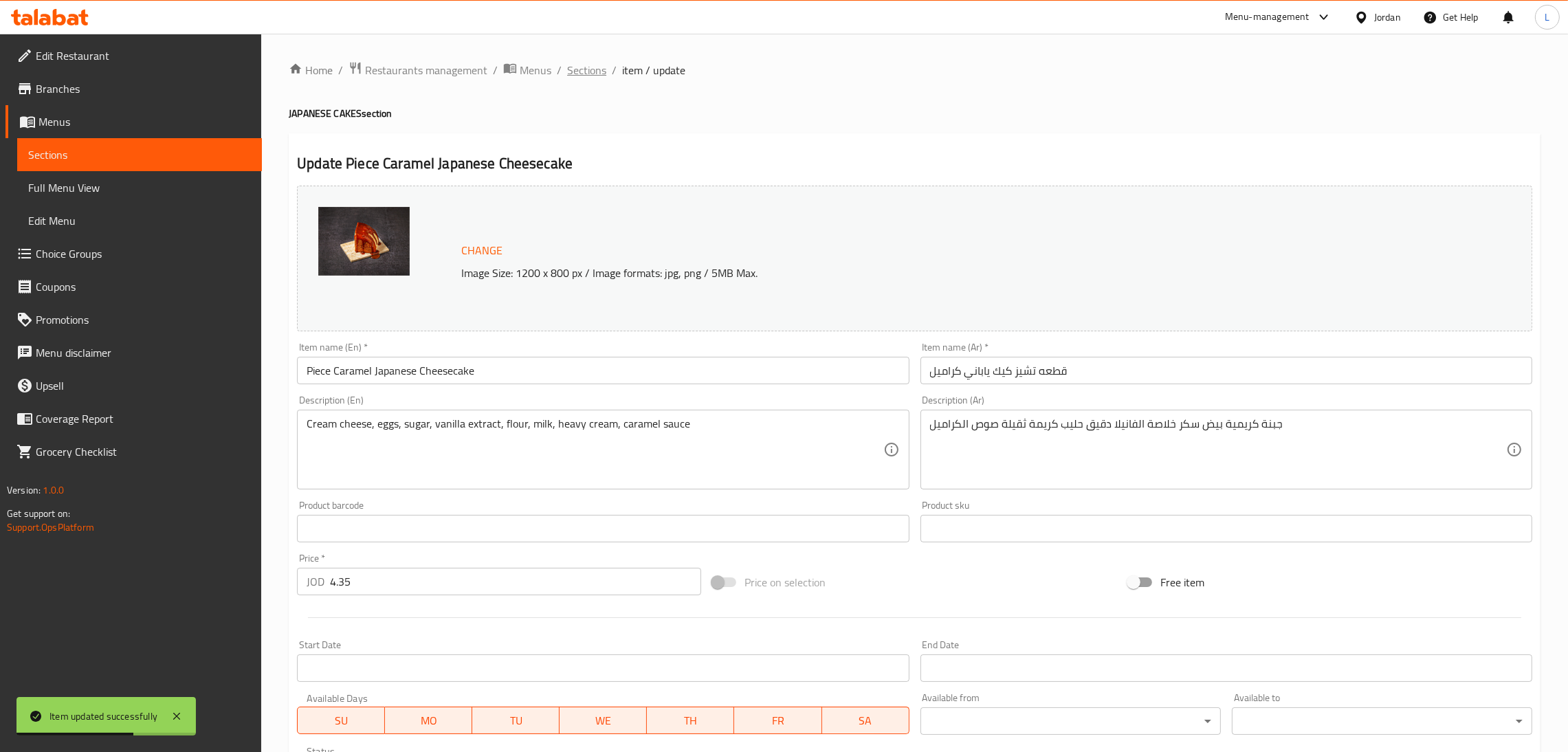
click at [584, 74] on span "Sections" at bounding box center [585, 69] width 39 height 16
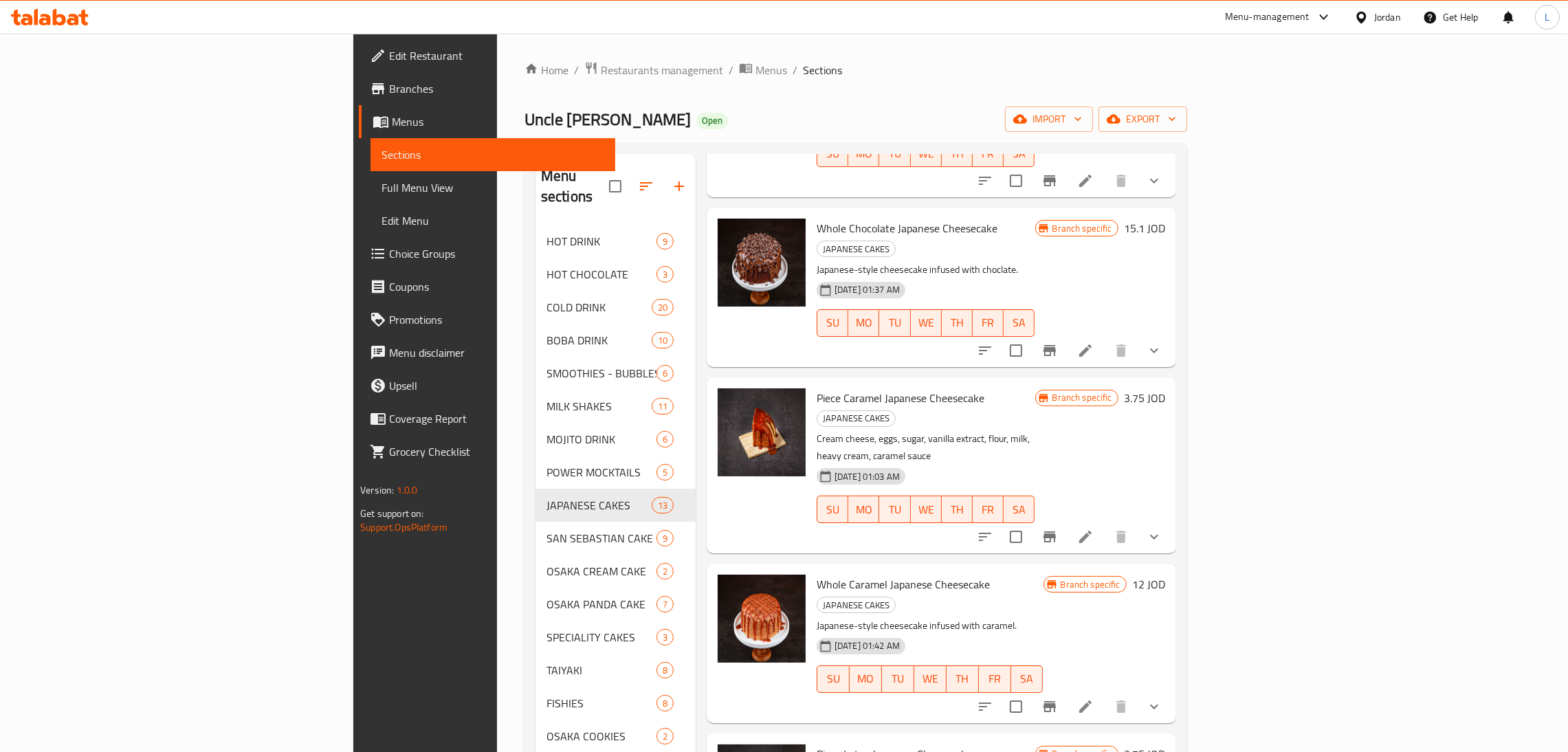
scroll to position [1233, 0]
click at [1057, 698] on icon "Branch-specific-item" at bounding box center [1049, 706] width 16 height 16
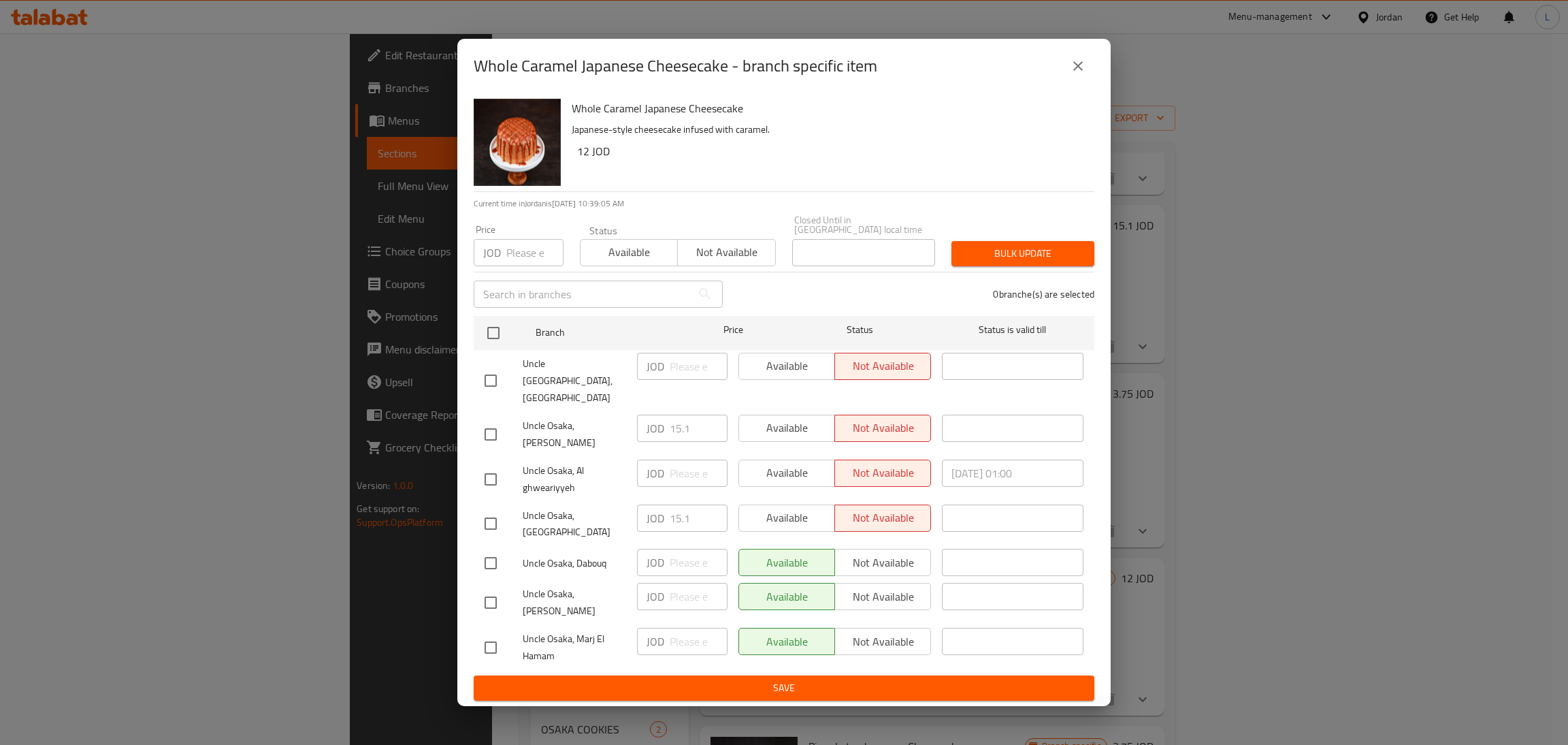
click at [491, 511] on input "checkbox" at bounding box center [491, 524] width 29 height 29
checkbox input "true"
click at [674, 508] on input "15.1" at bounding box center [699, 517] width 58 height 27
click at [1074, 74] on icon "close" at bounding box center [1077, 66] width 16 height 16
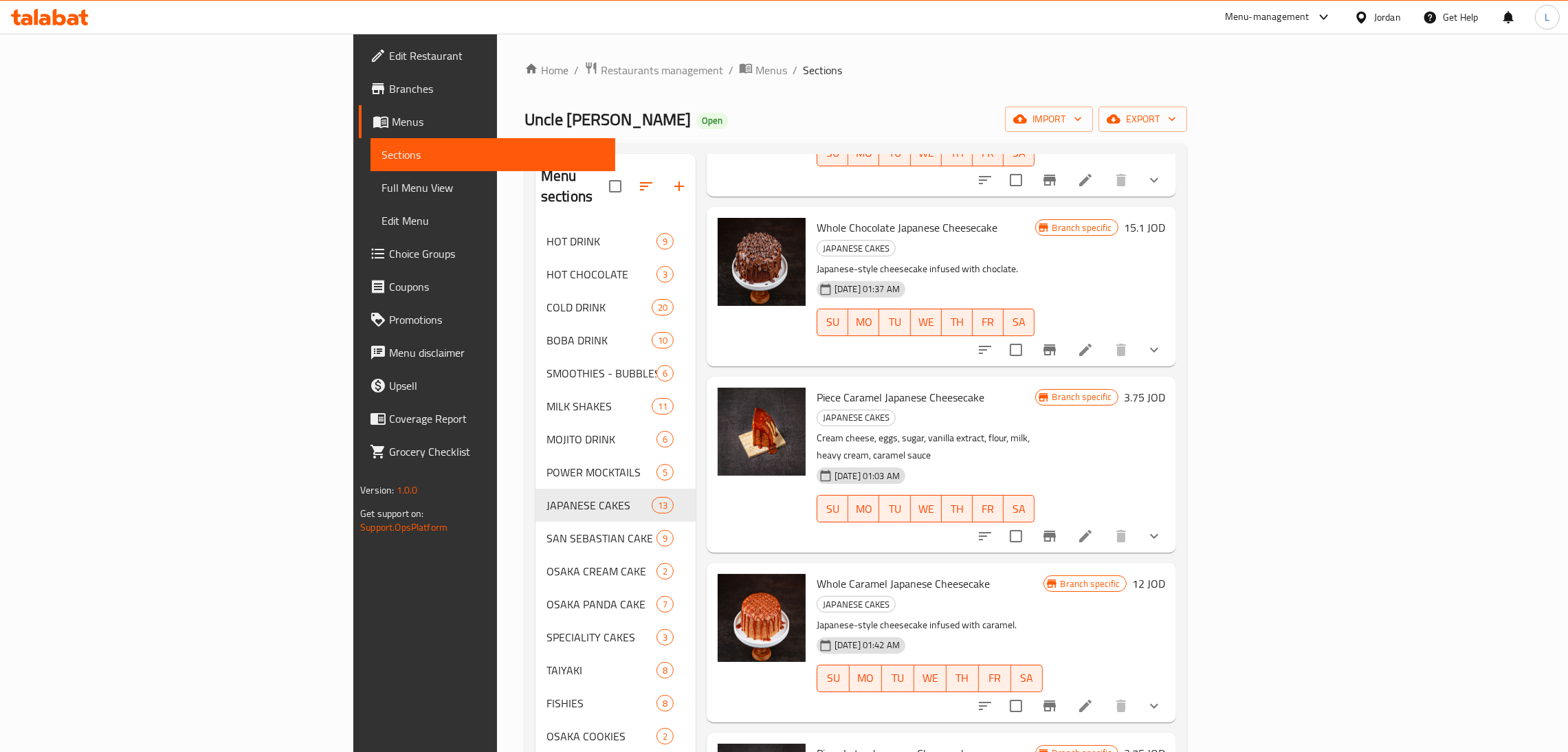
click at [1105, 693] on li at bounding box center [1085, 706] width 39 height 25
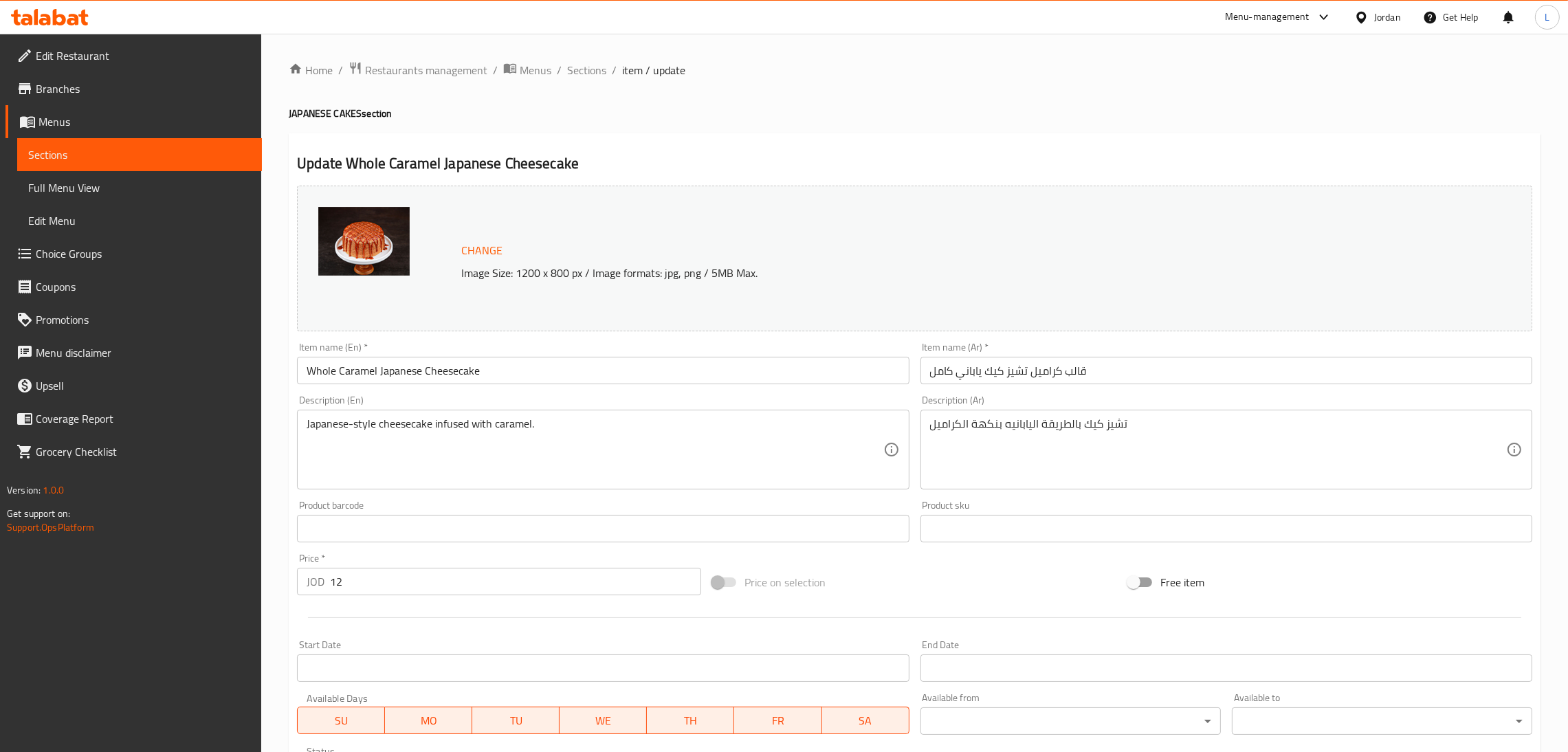
click at [451, 582] on input "12" at bounding box center [515, 581] width 371 height 27
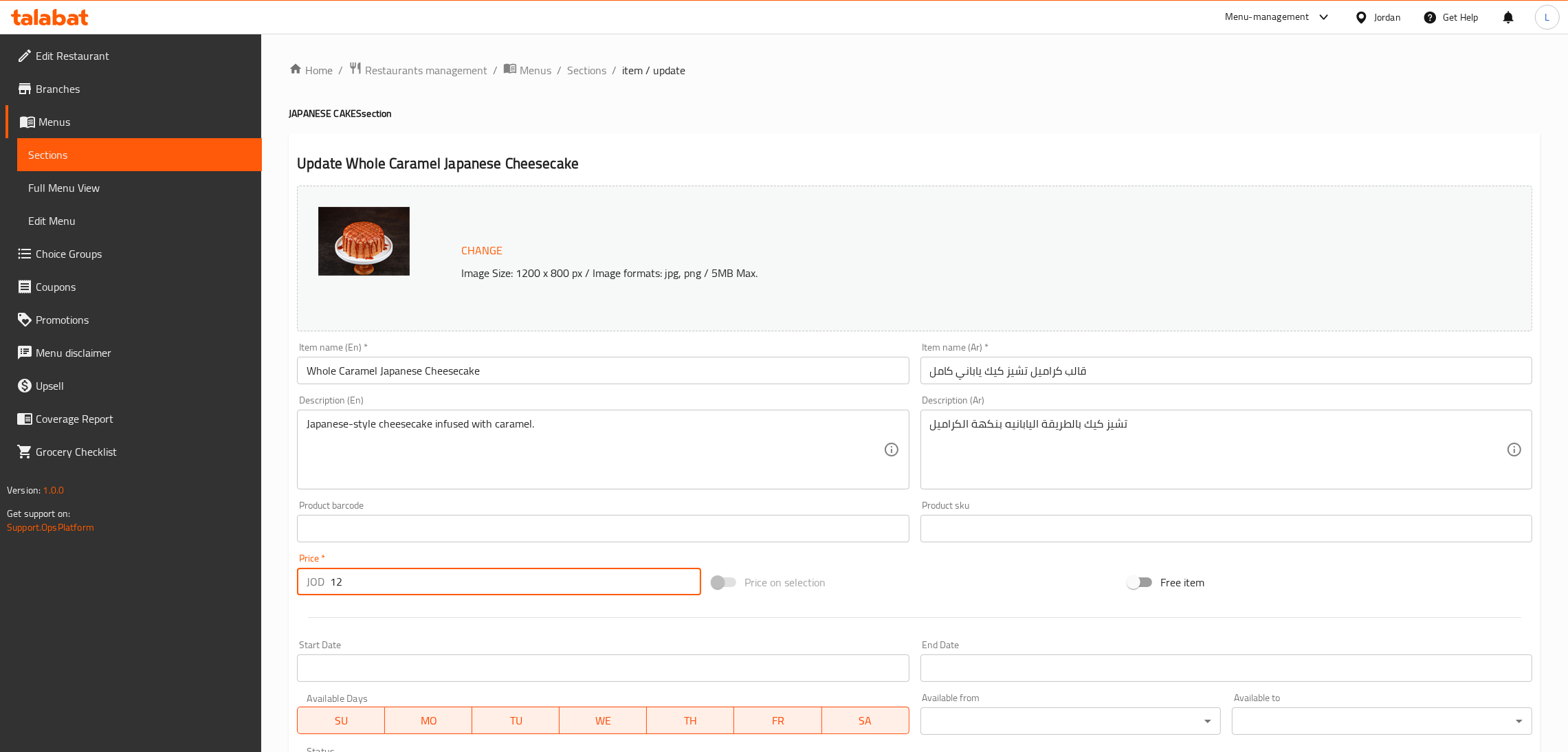
click at [451, 582] on input "12" at bounding box center [515, 581] width 371 height 27
paste input "5.1"
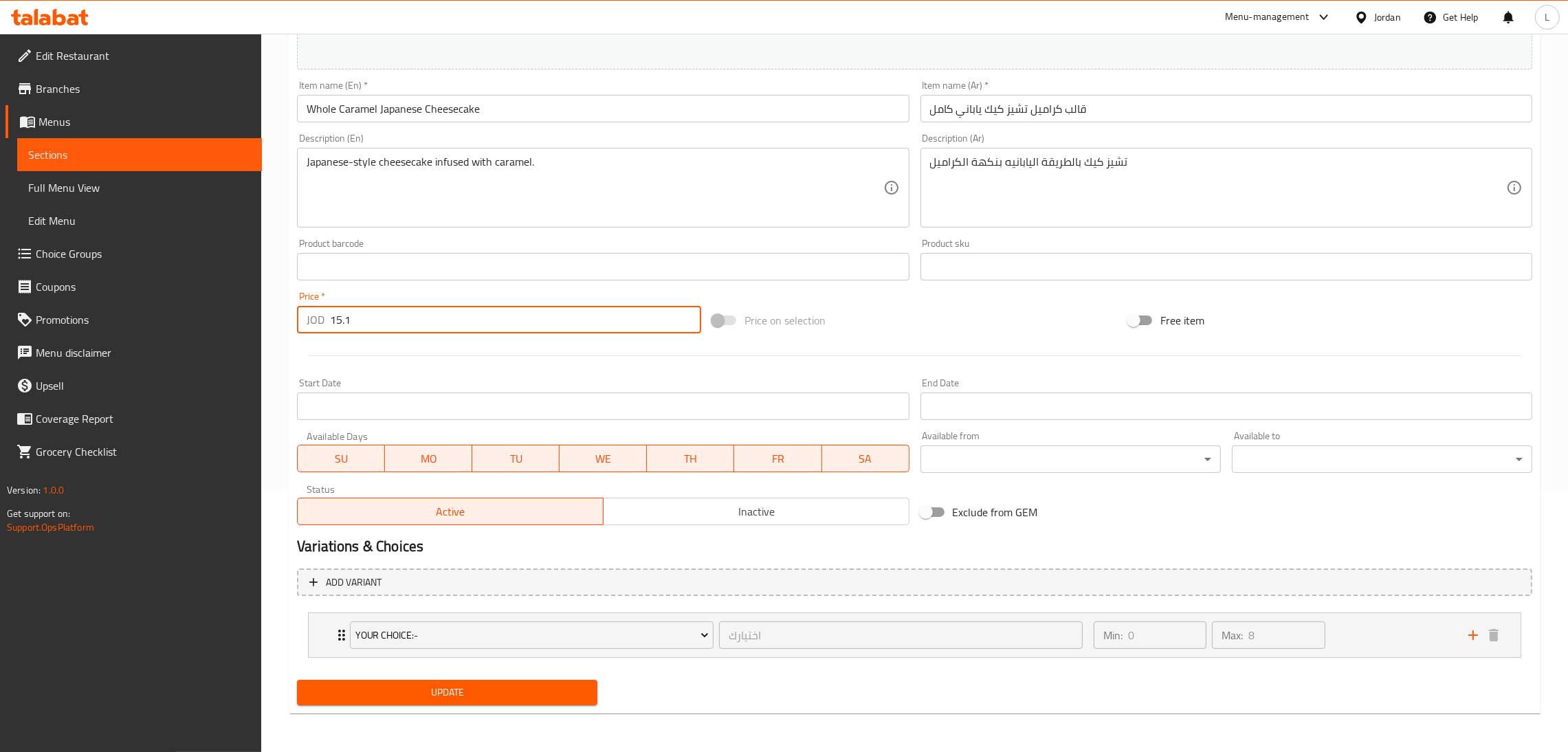
type input "15.1"
click at [462, 691] on span "Update" at bounding box center [447, 692] width 278 height 17
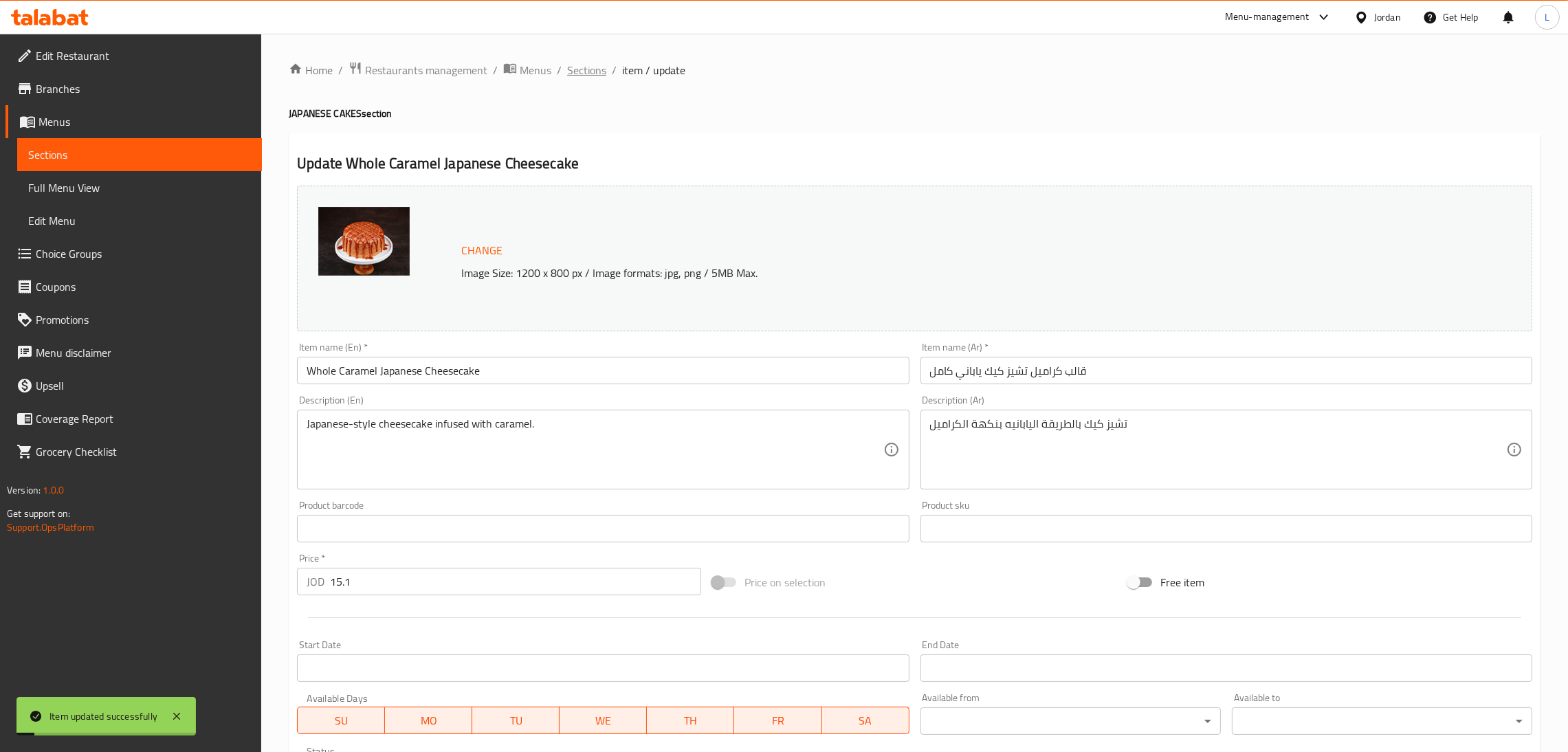
click at [587, 65] on span "Sections" at bounding box center [585, 69] width 39 height 16
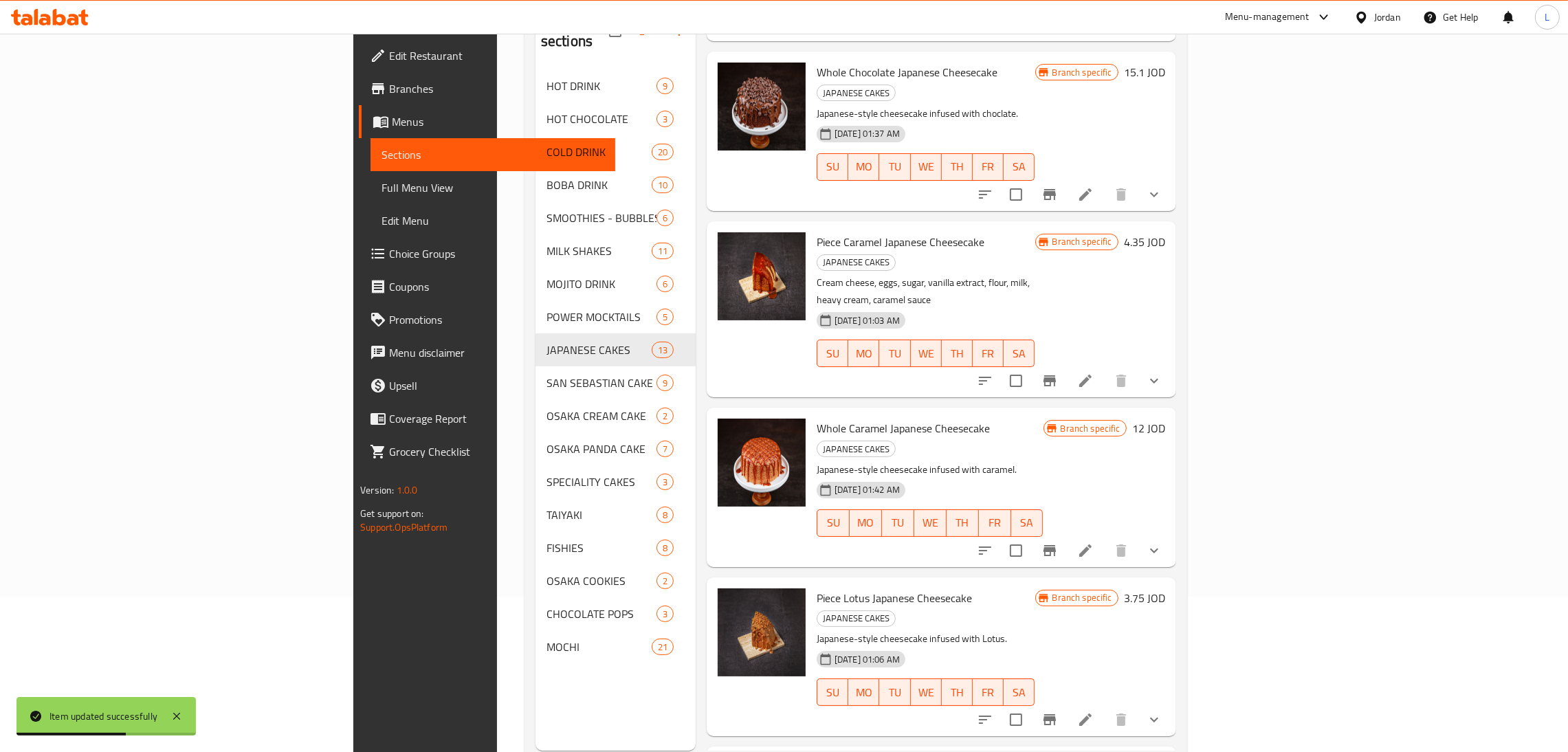
scroll to position [194, 0]
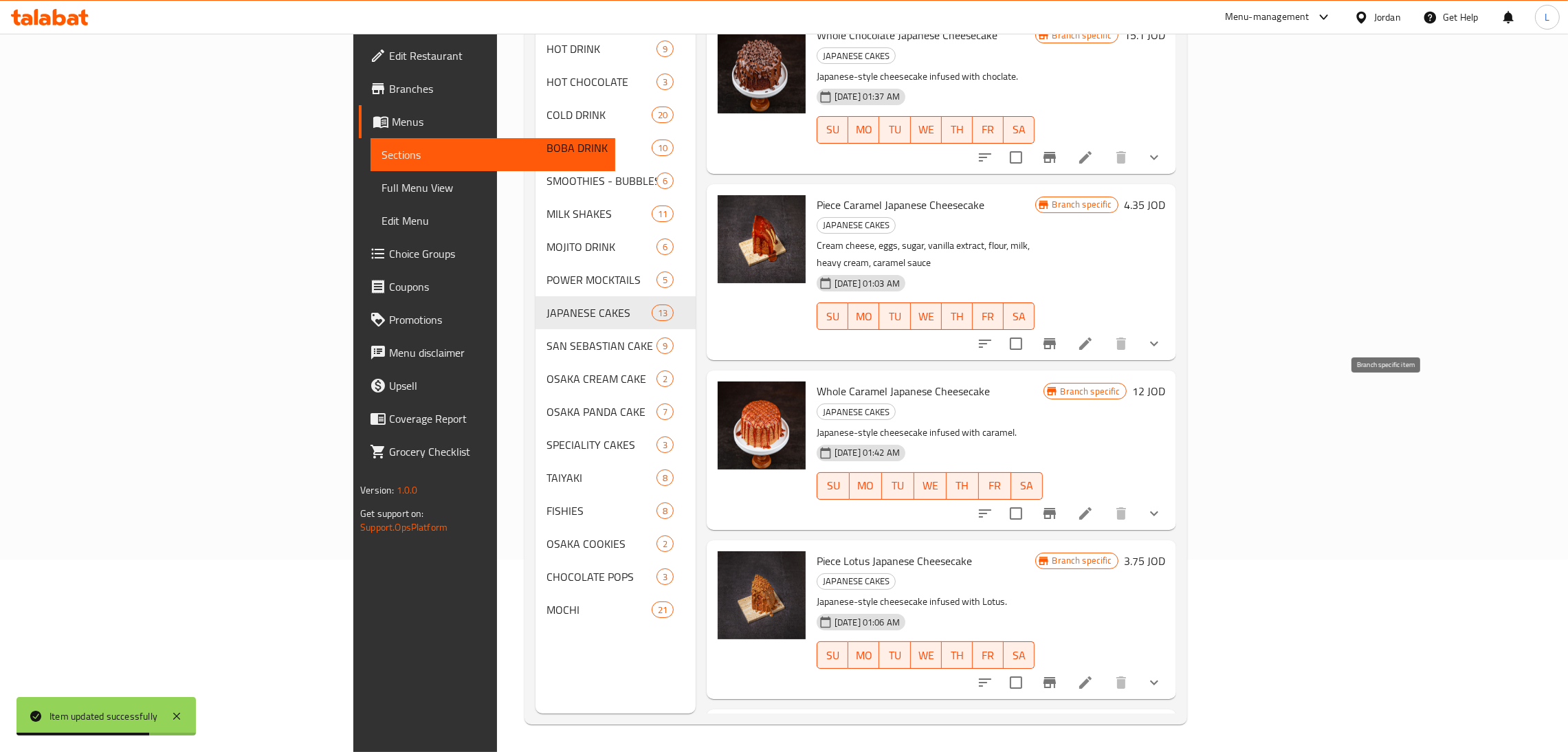
click at [1055, 677] on icon "Branch-specific-item" at bounding box center [1049, 683] width 12 height 11
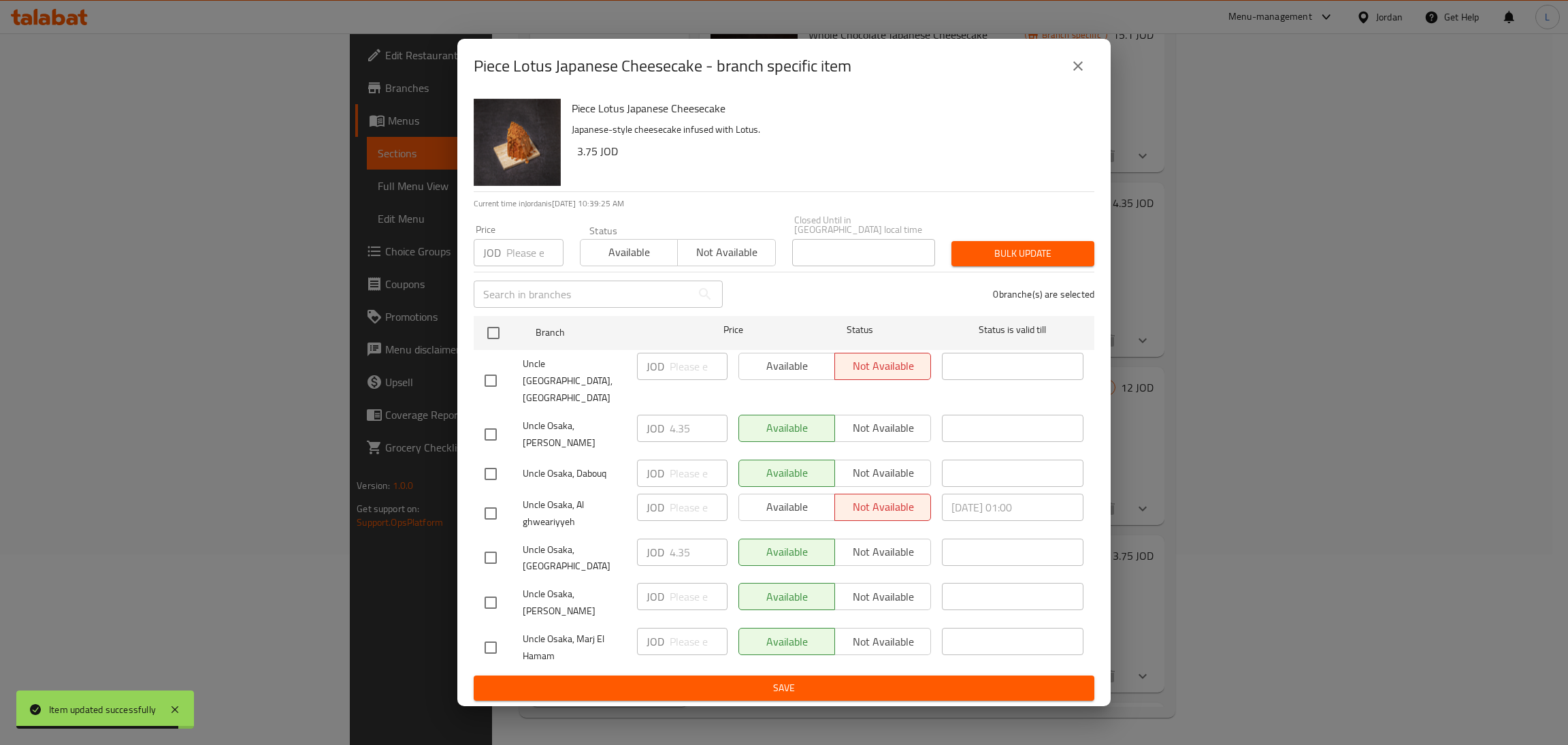
drag, startPoint x: 493, startPoint y: 544, endPoint x: 627, endPoint y: 549, distance: 134.1
click at [492, 544] on input "checkbox" at bounding box center [491, 558] width 29 height 29
checkbox input "true"
click at [684, 544] on input "4.35" at bounding box center [699, 552] width 58 height 27
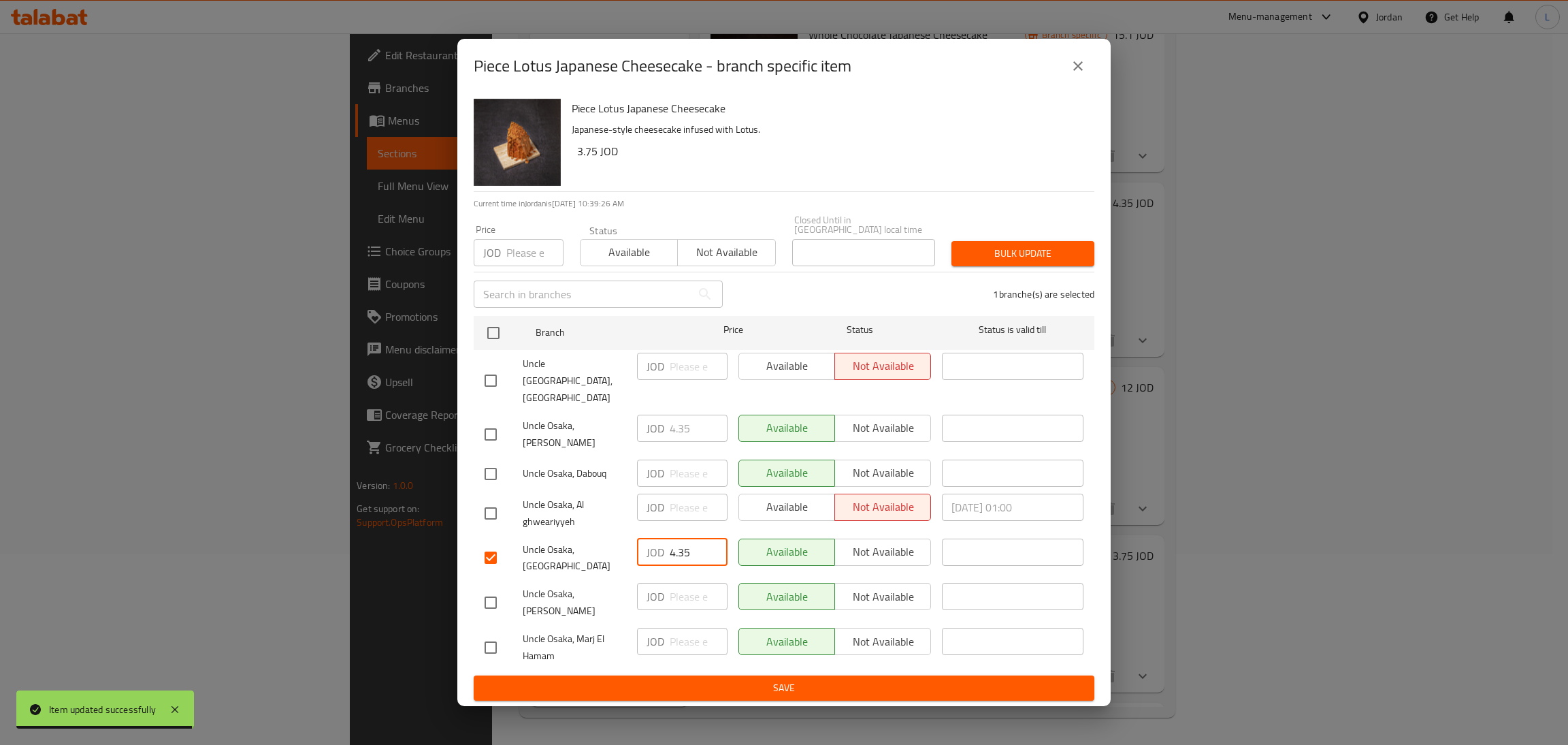
click at [684, 544] on input "4.35" at bounding box center [699, 552] width 58 height 27
click at [1068, 82] on button "close" at bounding box center [1078, 66] width 33 height 33
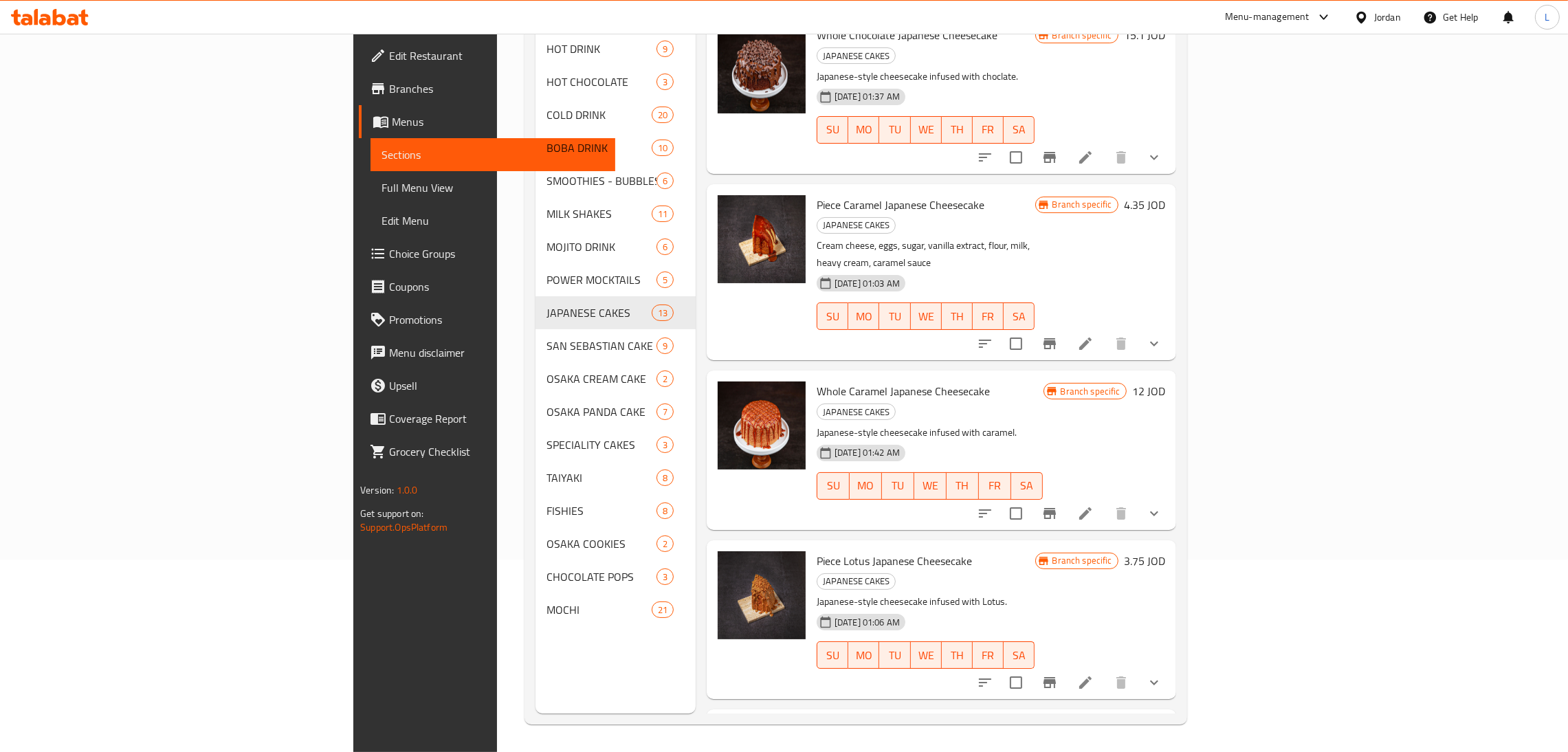
click at [1105, 670] on li at bounding box center [1085, 682] width 39 height 25
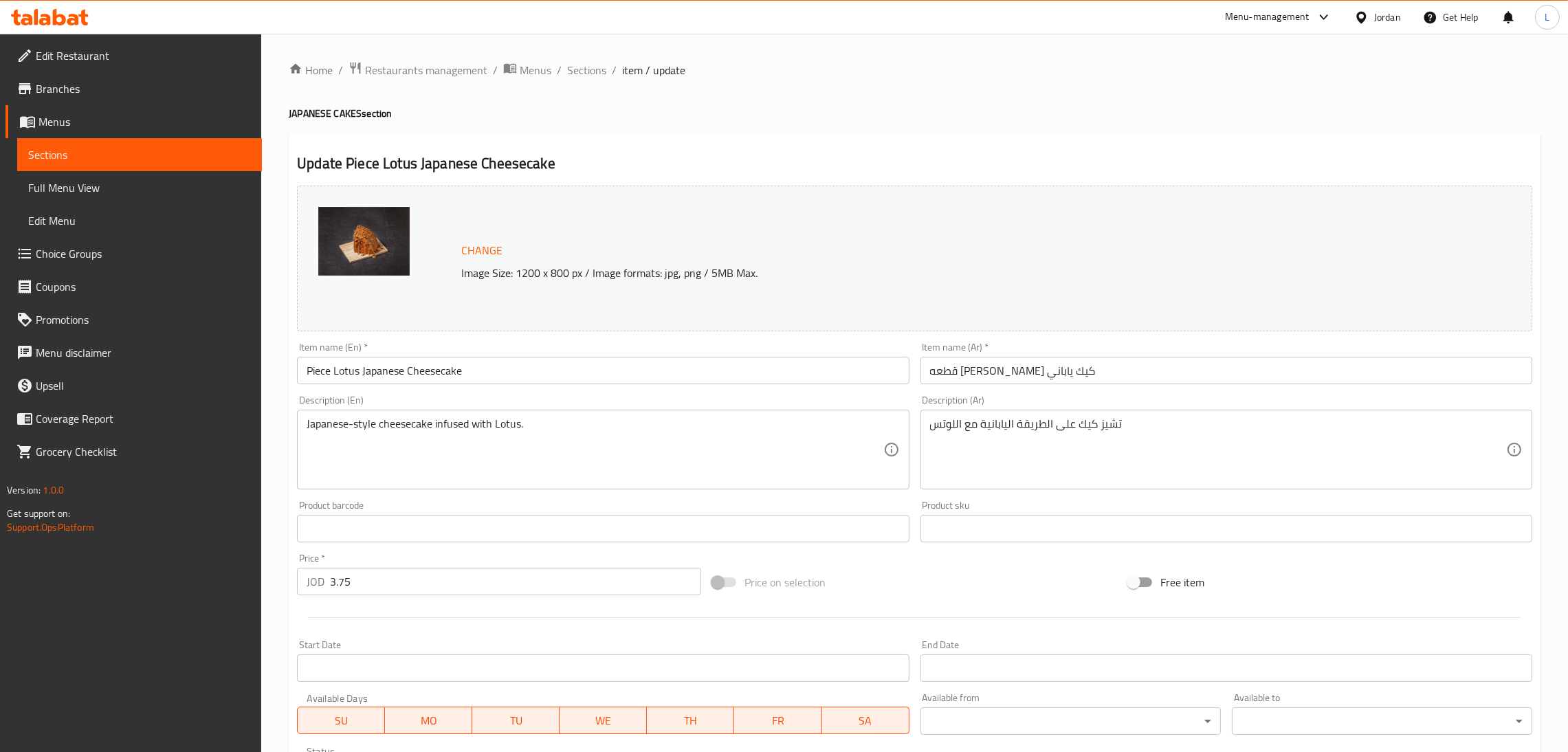
click at [384, 574] on input "3.75" at bounding box center [515, 581] width 371 height 27
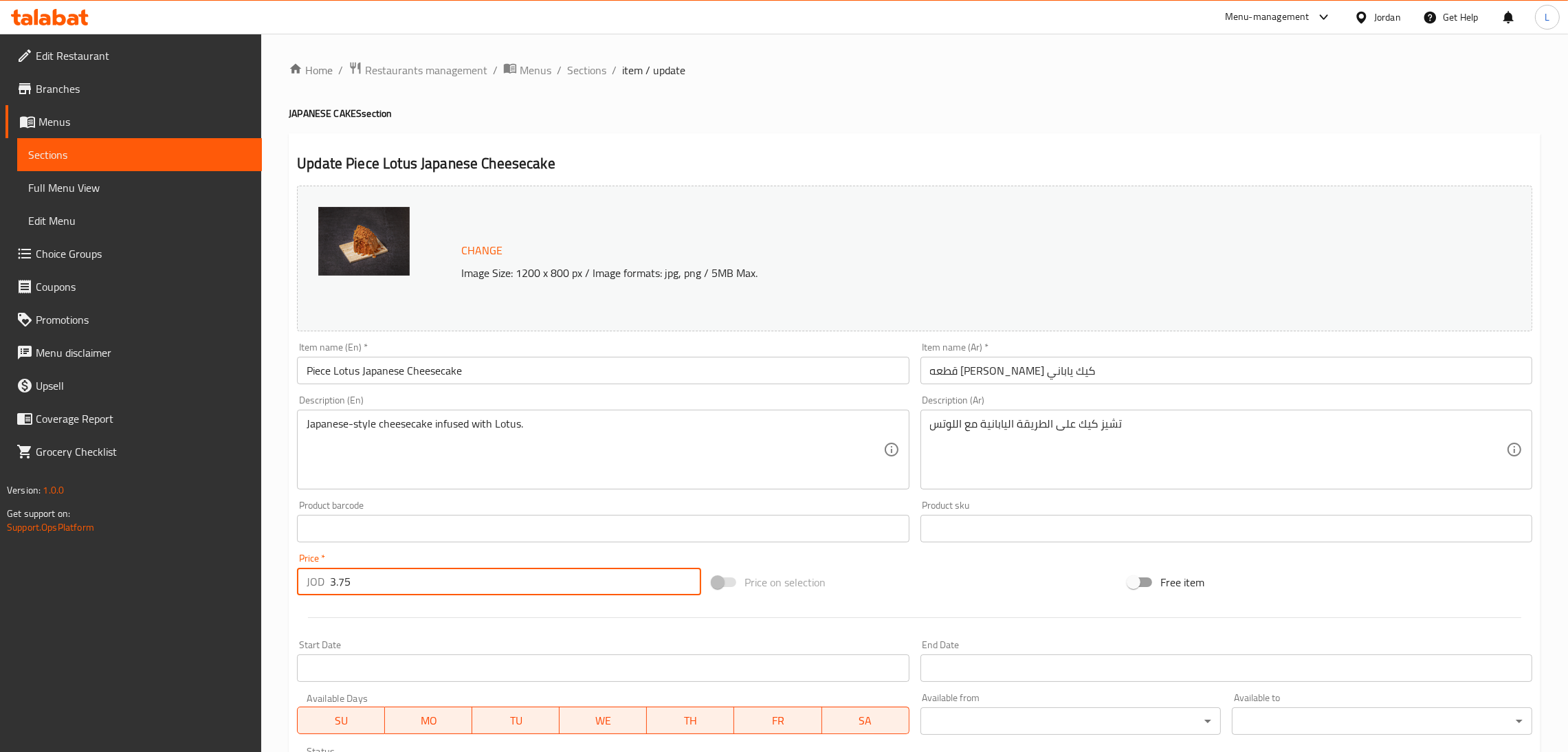
click at [384, 574] on input "3.75" at bounding box center [515, 581] width 371 height 27
click at [384, 575] on input "3.75" at bounding box center [515, 581] width 371 height 27
paste input "4.3"
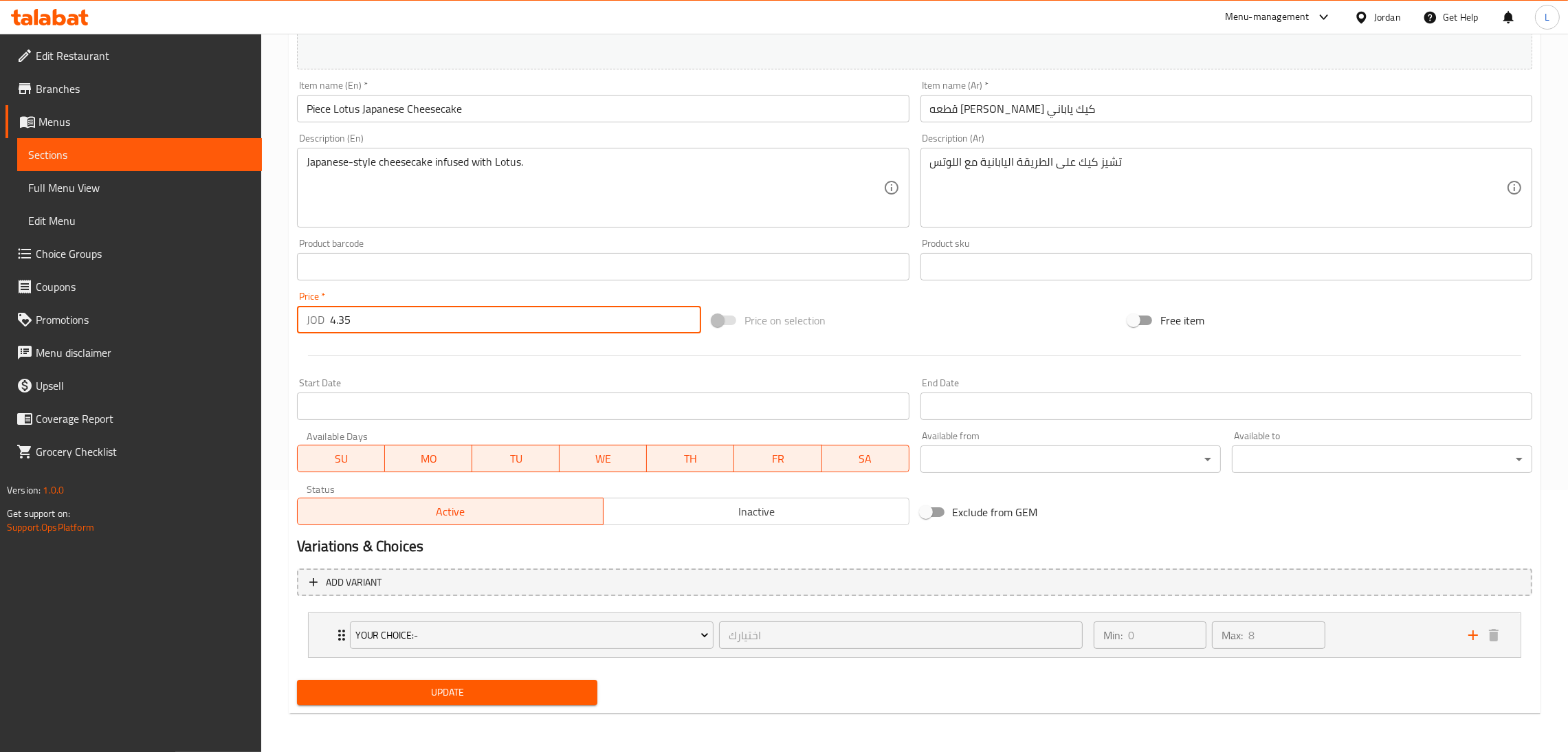
type input "4.35"
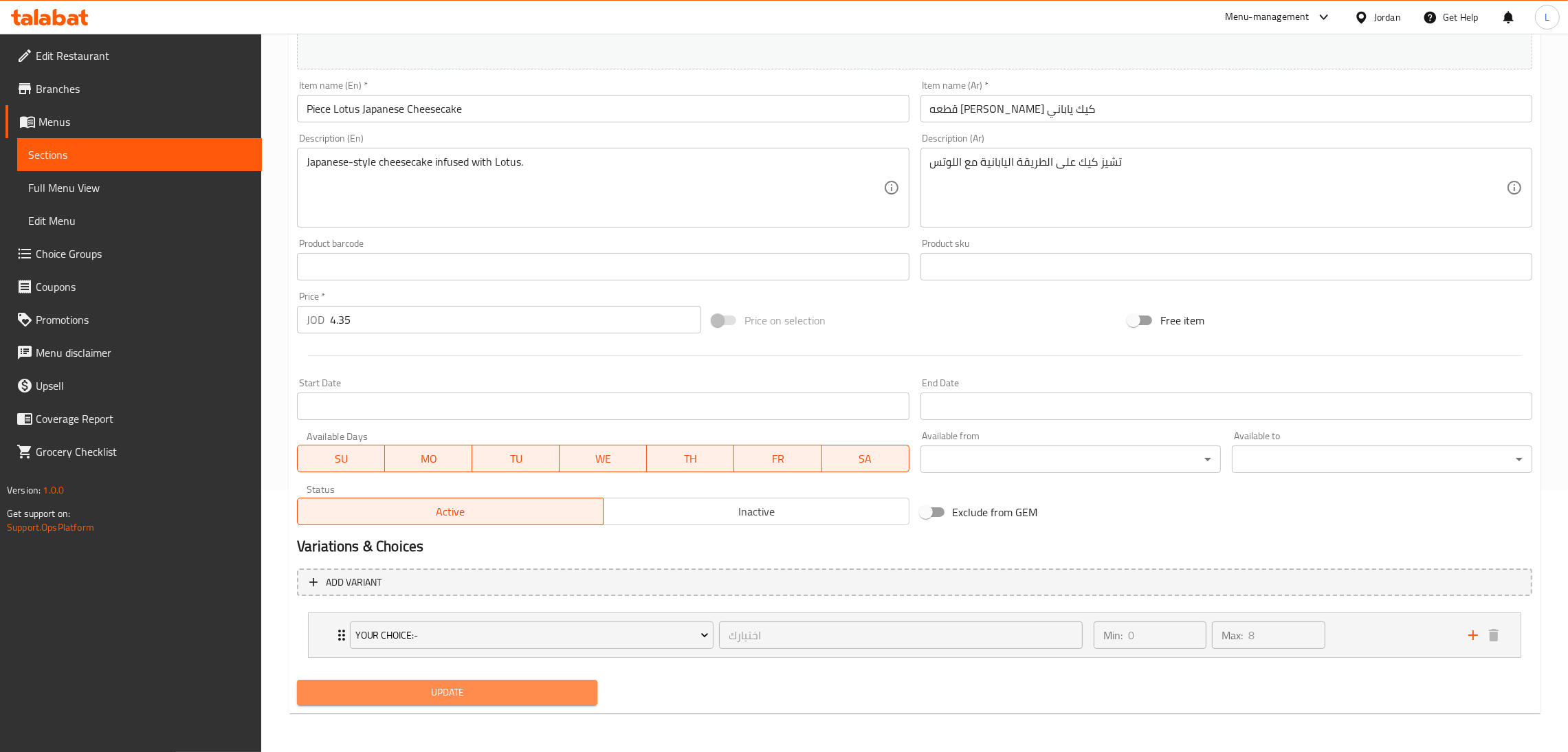
click at [446, 693] on span "Update" at bounding box center [447, 692] width 278 height 17
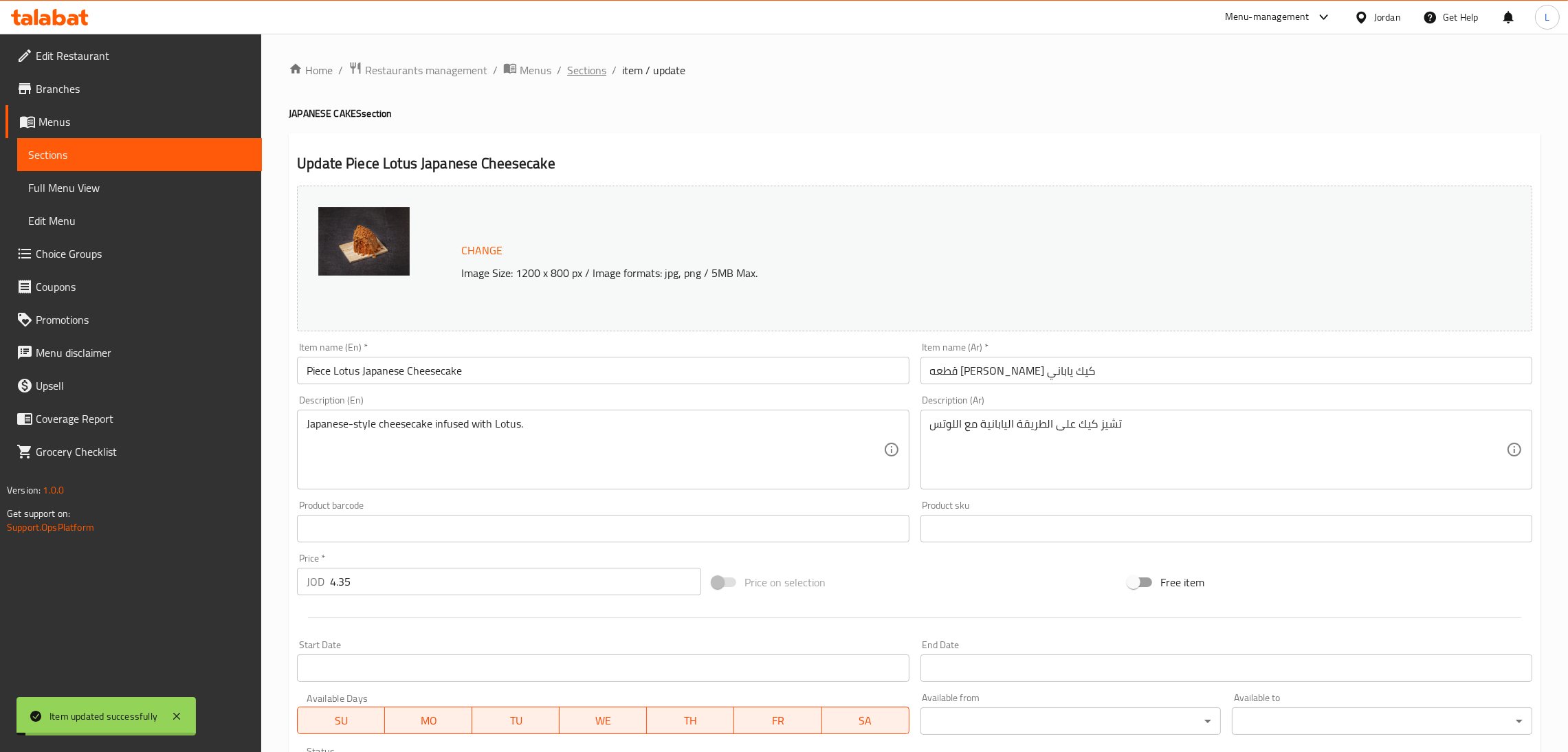
click at [584, 65] on span "Sections" at bounding box center [585, 69] width 39 height 16
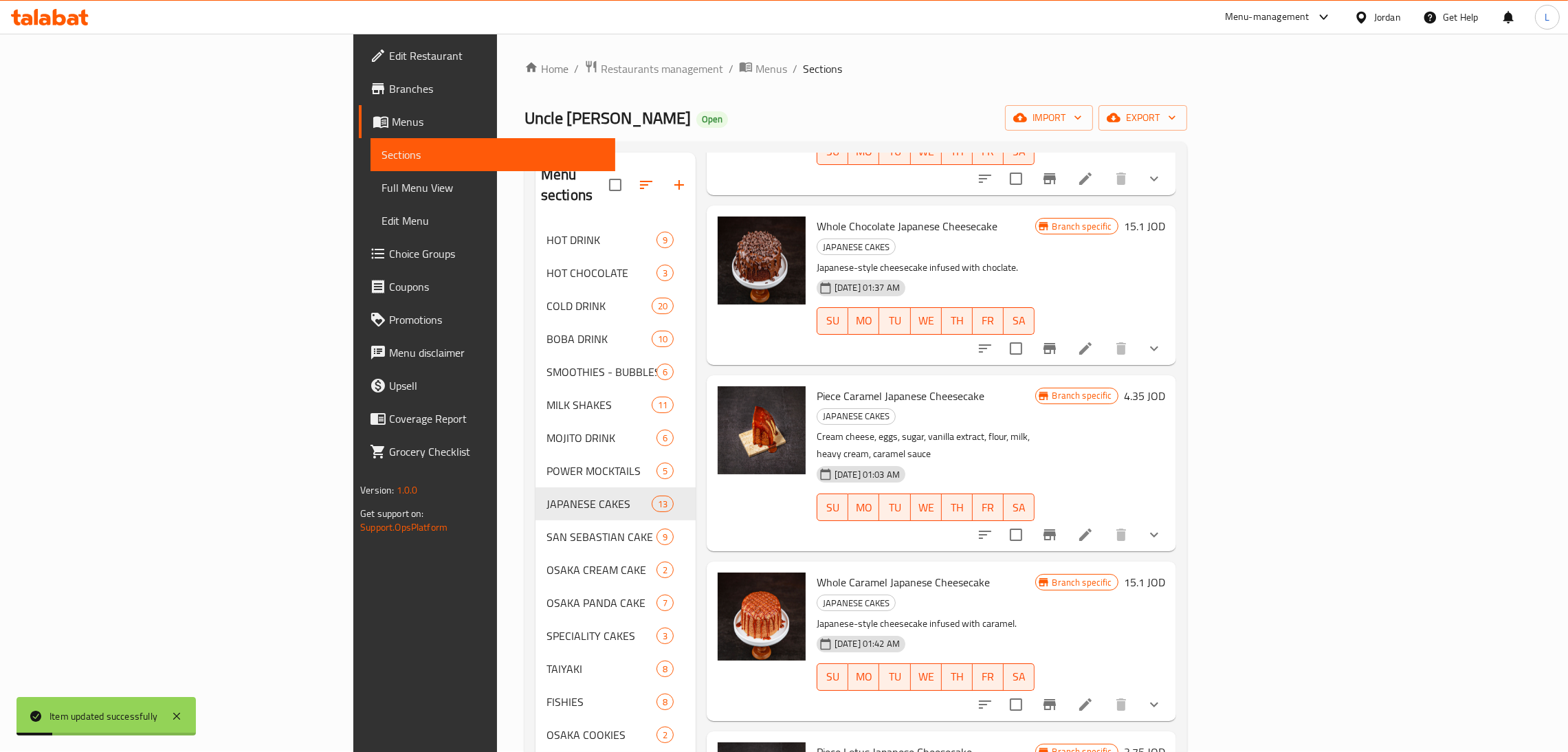
scroll to position [194, 0]
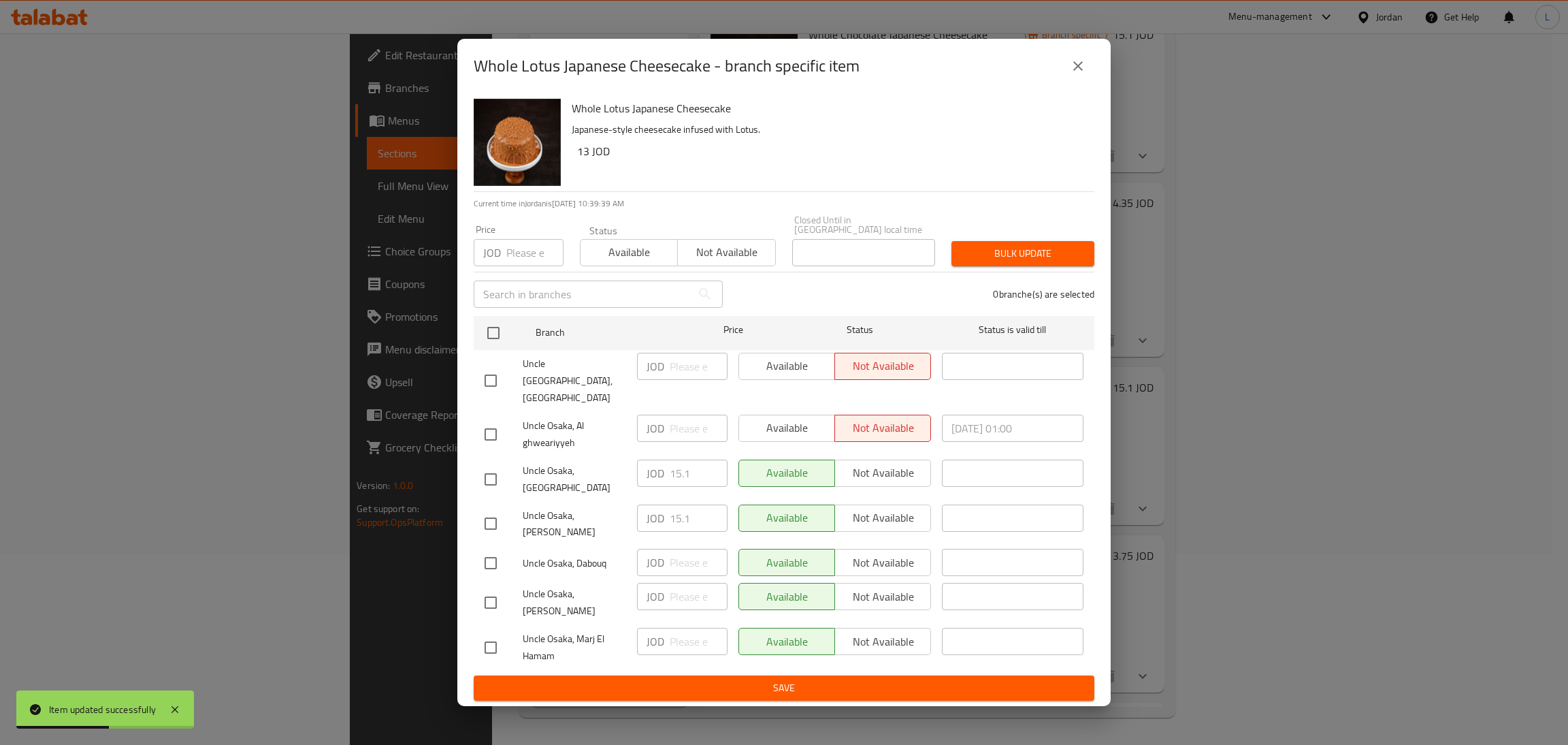
click at [488, 515] on input "checkbox" at bounding box center [491, 524] width 29 height 29
click at [495, 514] on input "checkbox" at bounding box center [491, 524] width 29 height 29
checkbox input "false"
click at [497, 478] on input "checkbox" at bounding box center [491, 479] width 29 height 29
checkbox input "true"
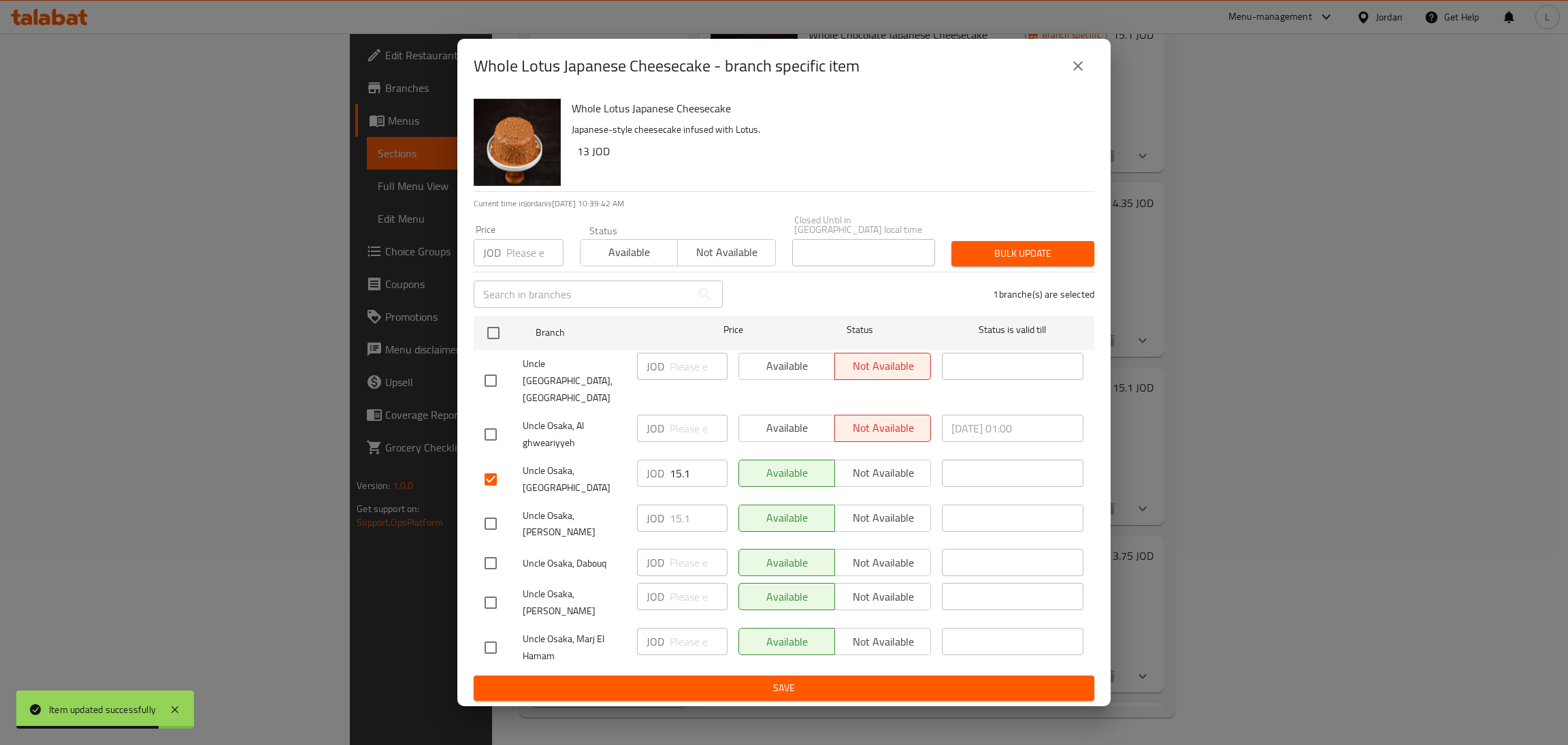
click at [650, 472] on p "JOD" at bounding box center [655, 472] width 18 height 16
click at [668, 469] on div "JOD 15.1 ​" at bounding box center [682, 472] width 91 height 27
click at [683, 468] on input "15.1" at bounding box center [699, 472] width 58 height 27
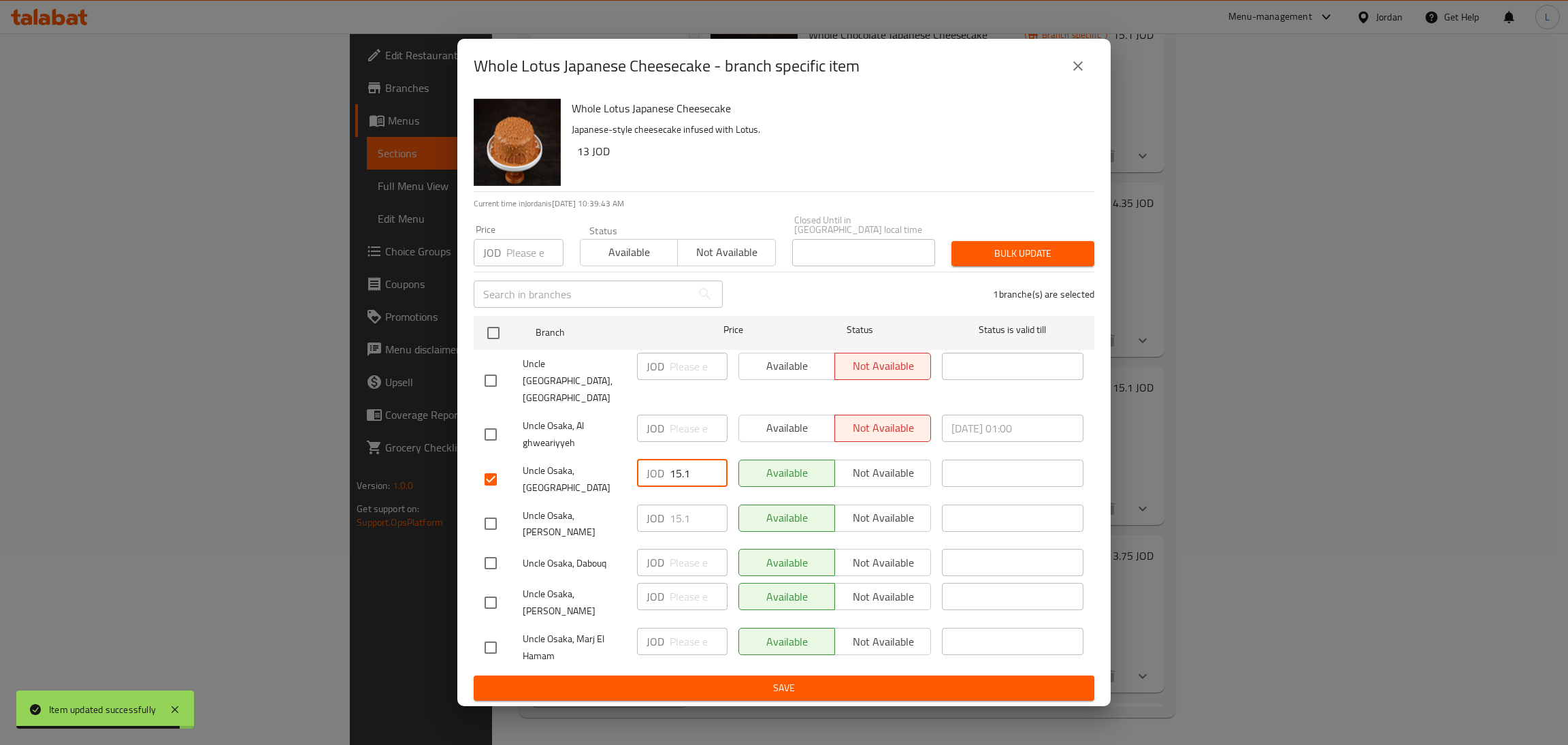
click at [683, 468] on input "15.1" at bounding box center [699, 472] width 58 height 27
click at [1085, 74] on icon "close" at bounding box center [1077, 66] width 16 height 16
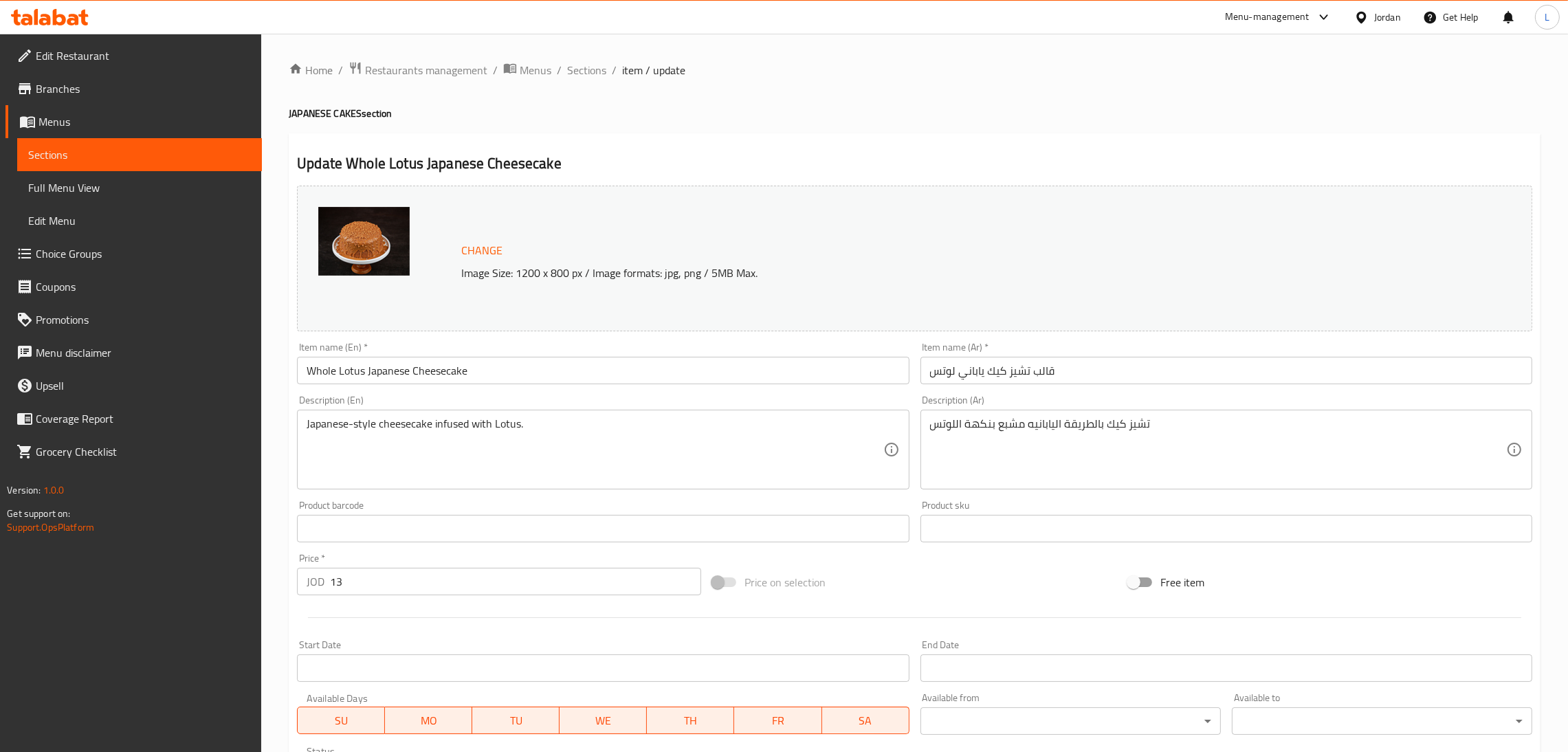
click at [488, 568] on input "13" at bounding box center [515, 581] width 371 height 27
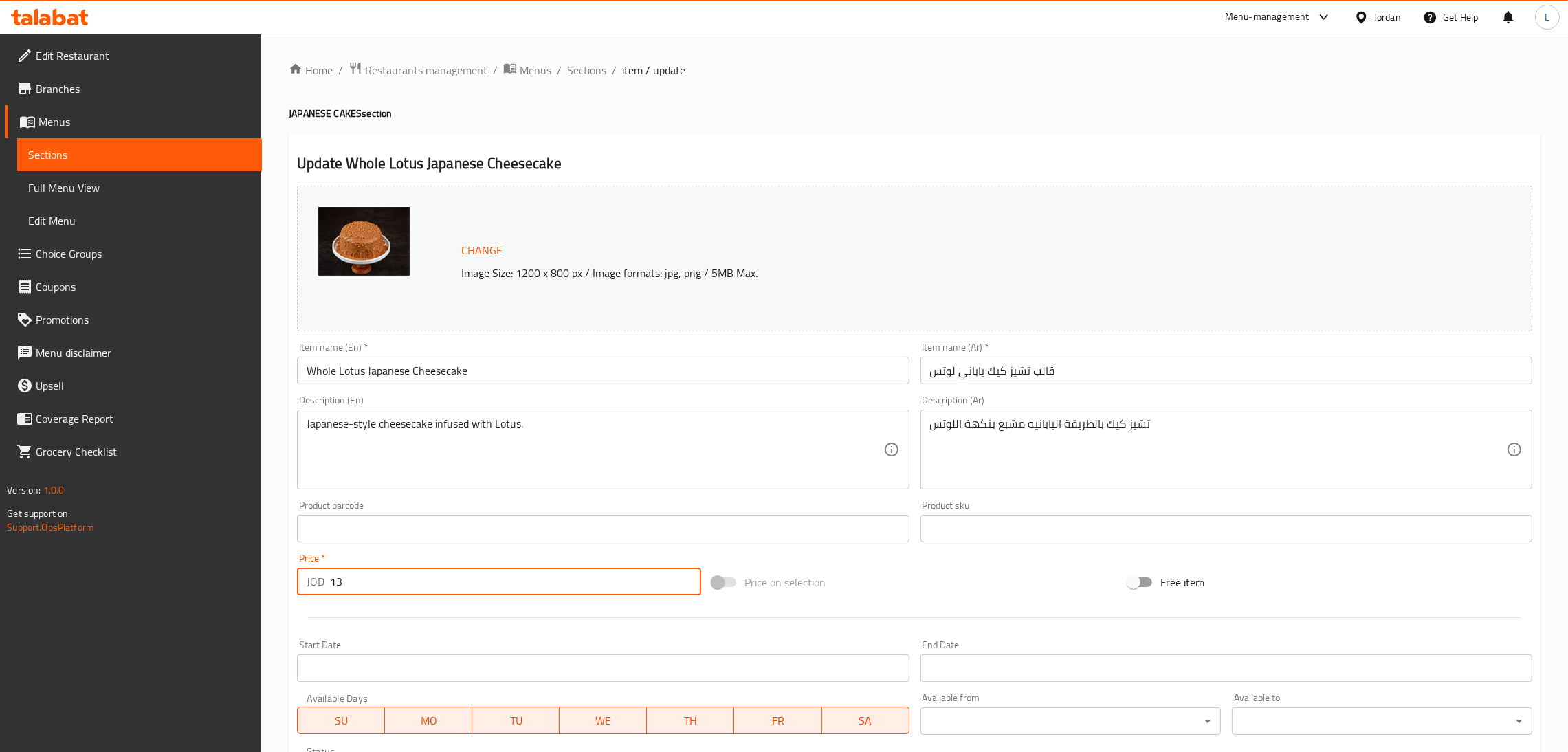
click at [484, 577] on input "13" at bounding box center [515, 581] width 371 height 27
paste input "5.1"
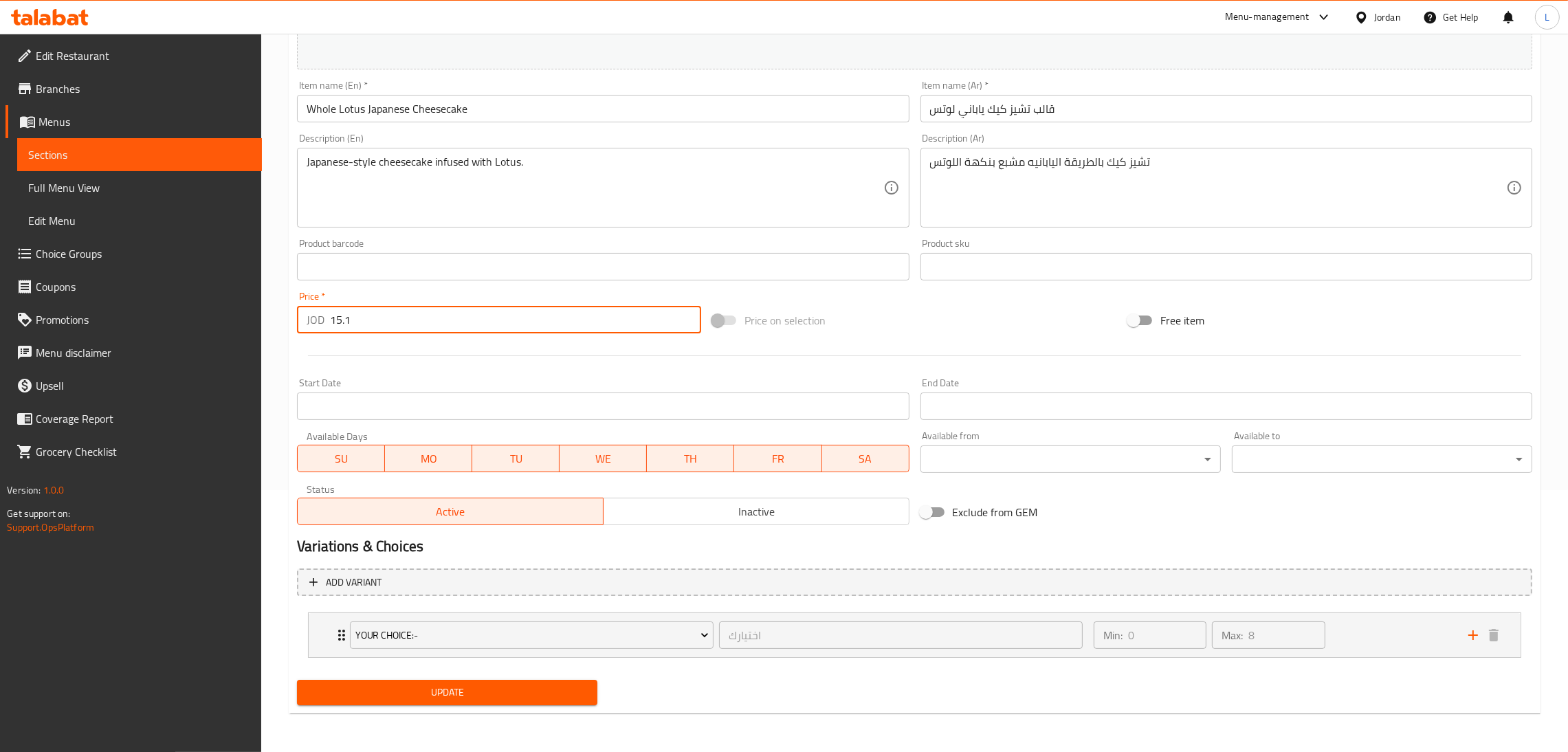
type input "15.1"
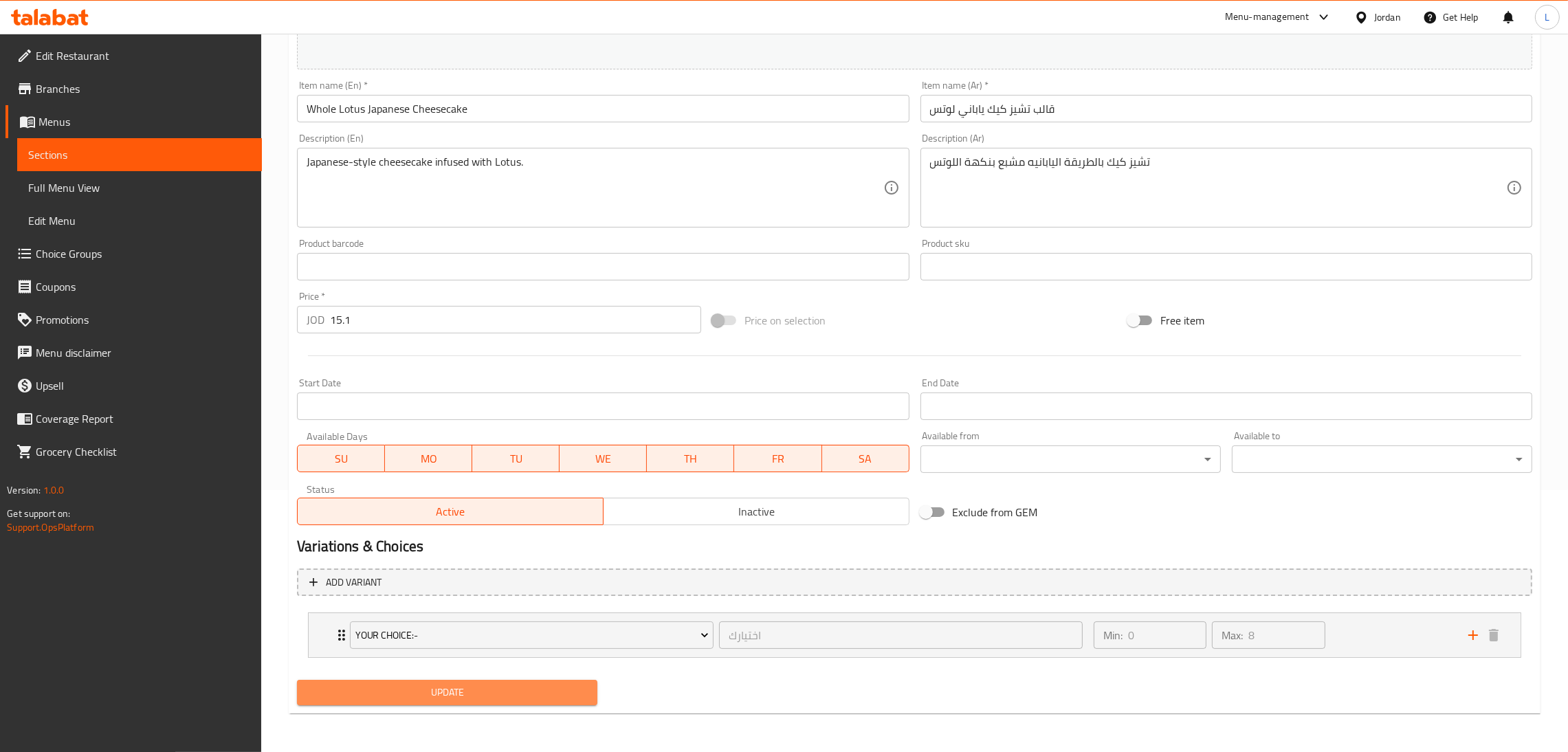
click at [508, 691] on span "Update" at bounding box center [447, 692] width 278 height 17
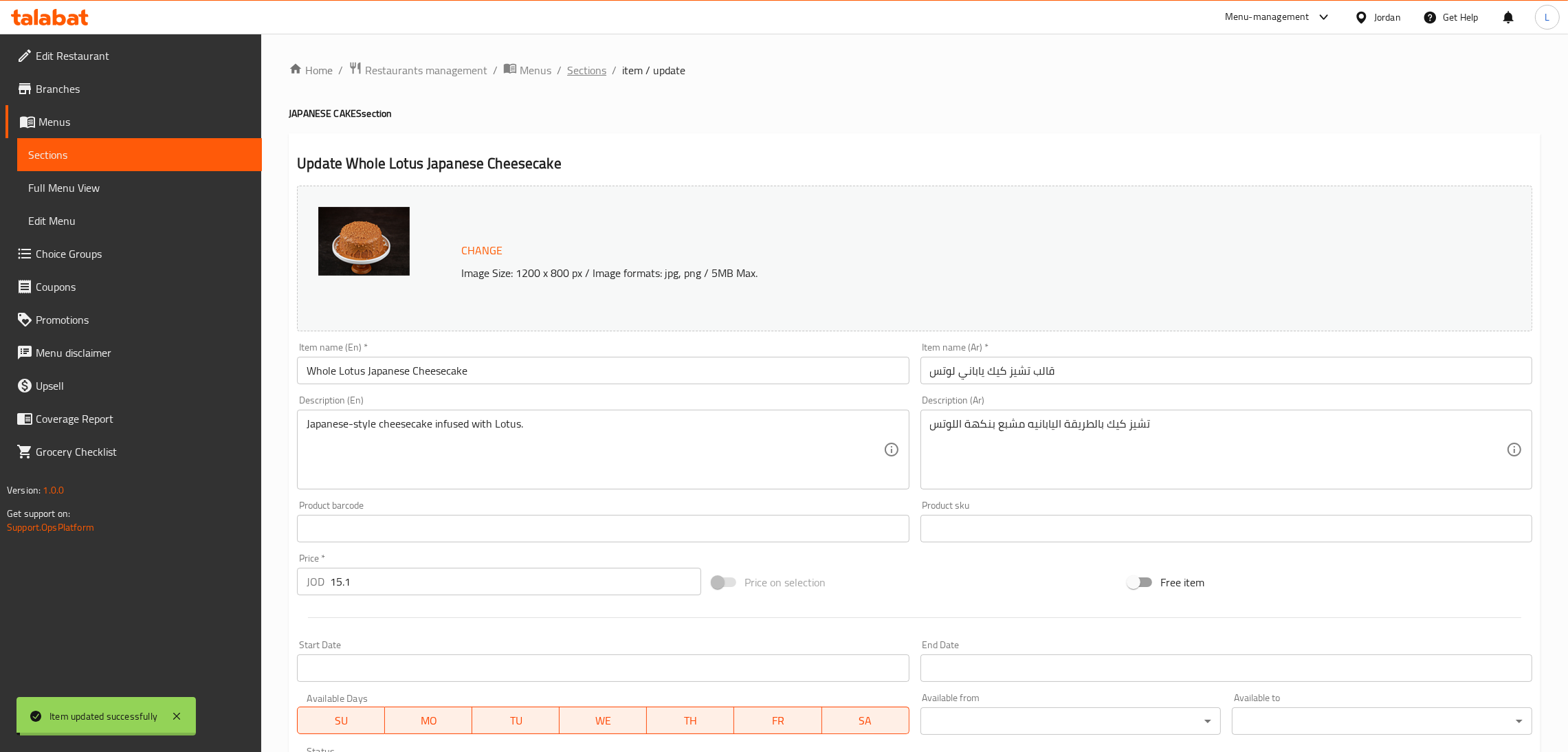
click at [584, 76] on span "Sections" at bounding box center [585, 69] width 39 height 16
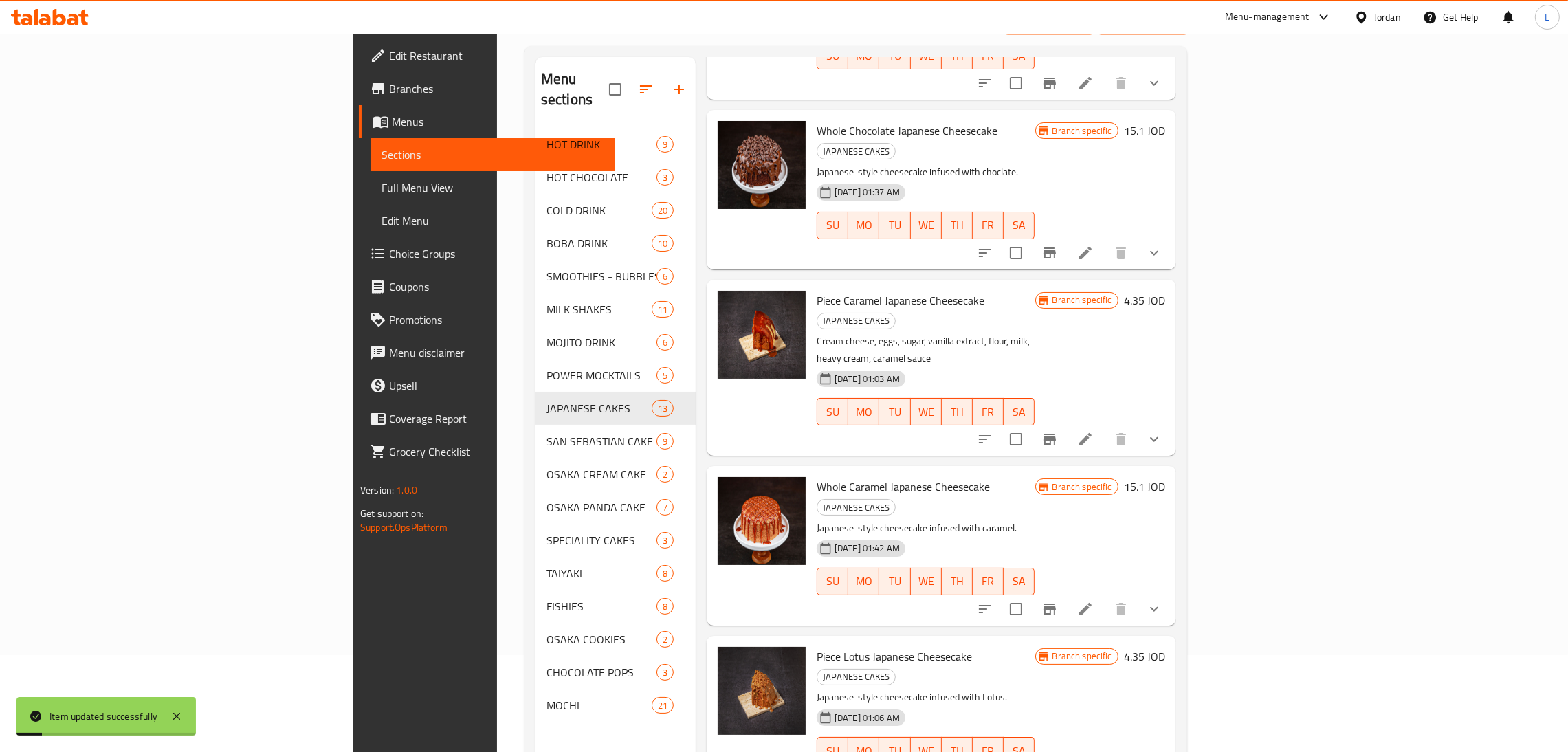
scroll to position [194, 0]
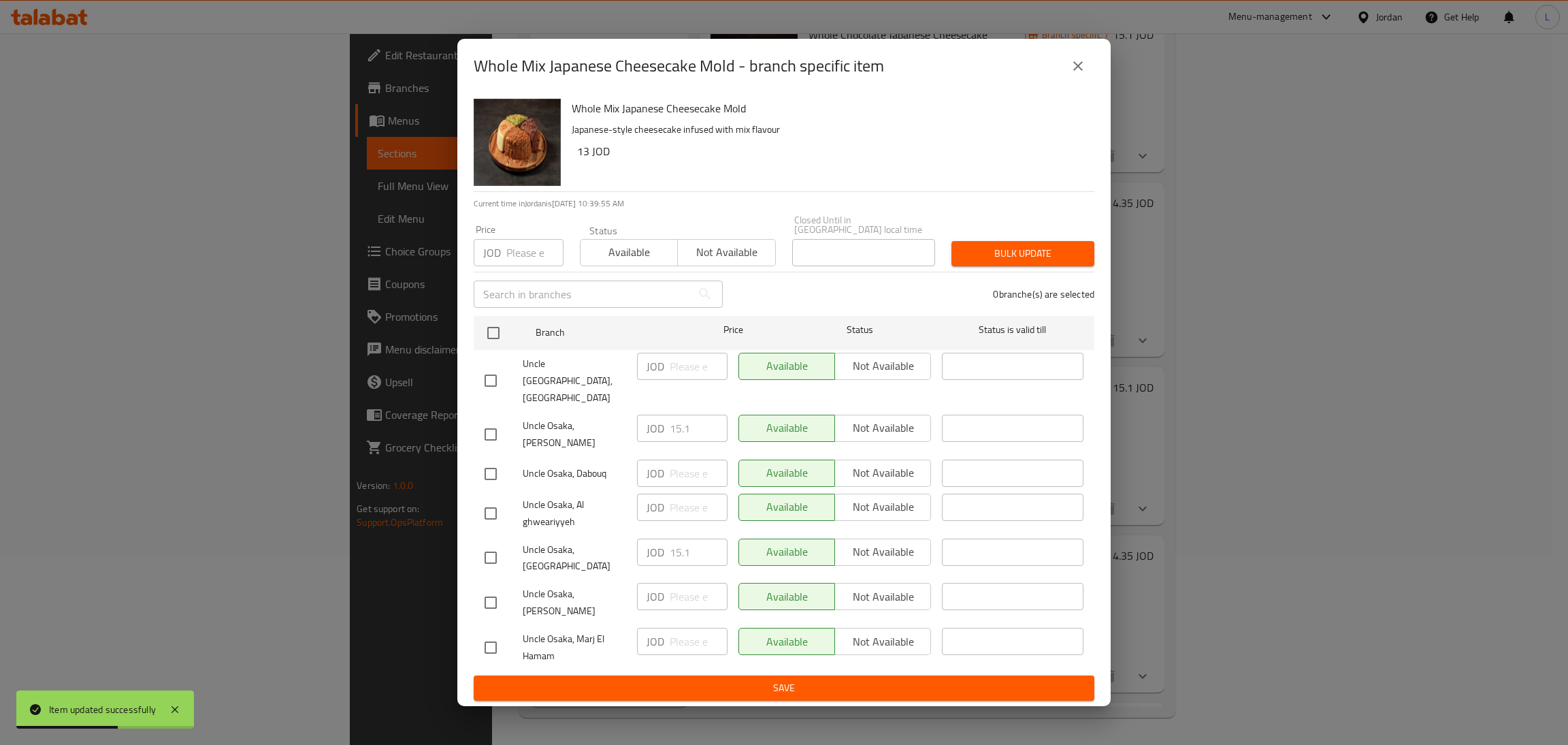
click at [487, 544] on input "checkbox" at bounding box center [491, 558] width 29 height 29
checkbox input "true"
click at [676, 543] on input "15.1" at bounding box center [699, 552] width 58 height 27
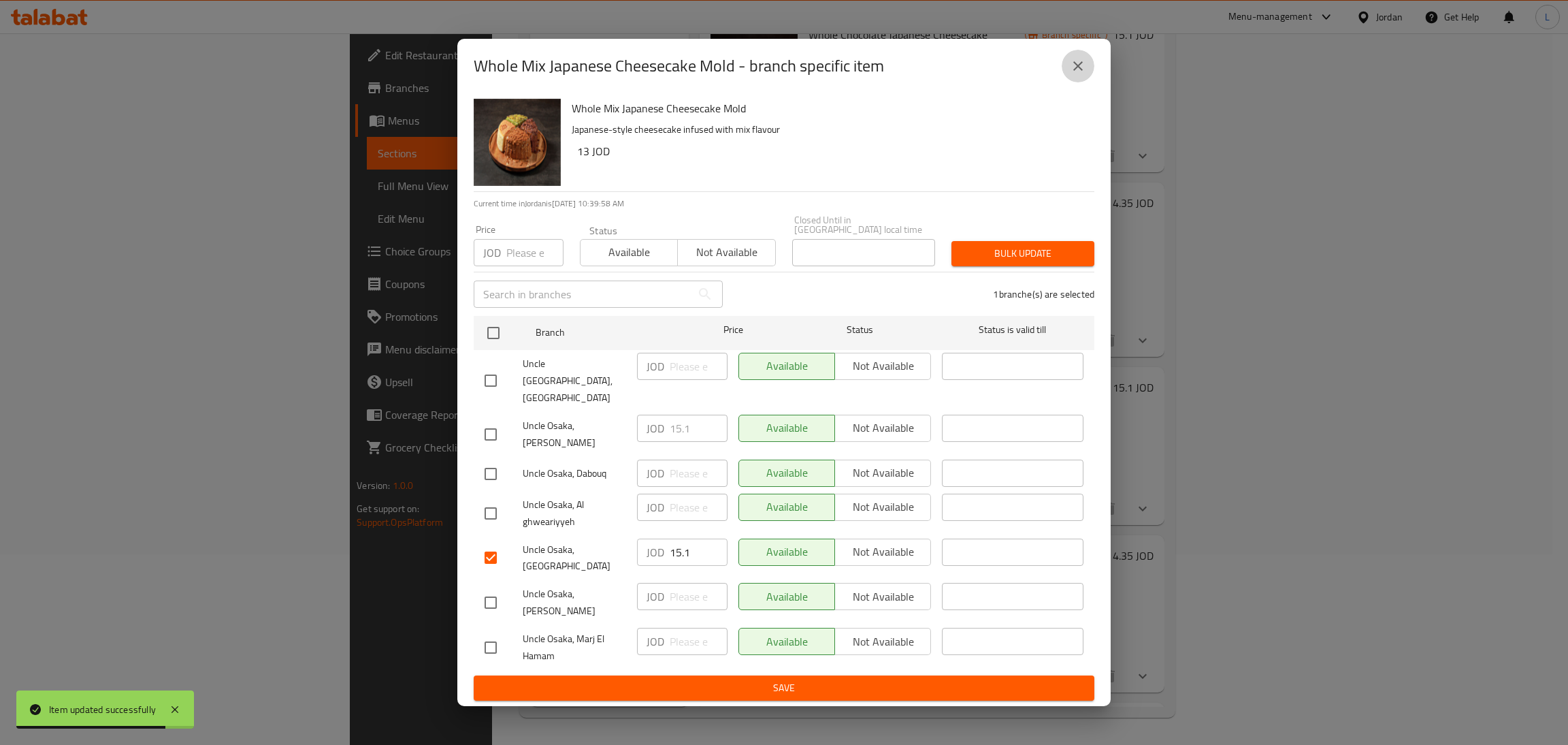
click at [1072, 74] on icon "close" at bounding box center [1077, 66] width 16 height 16
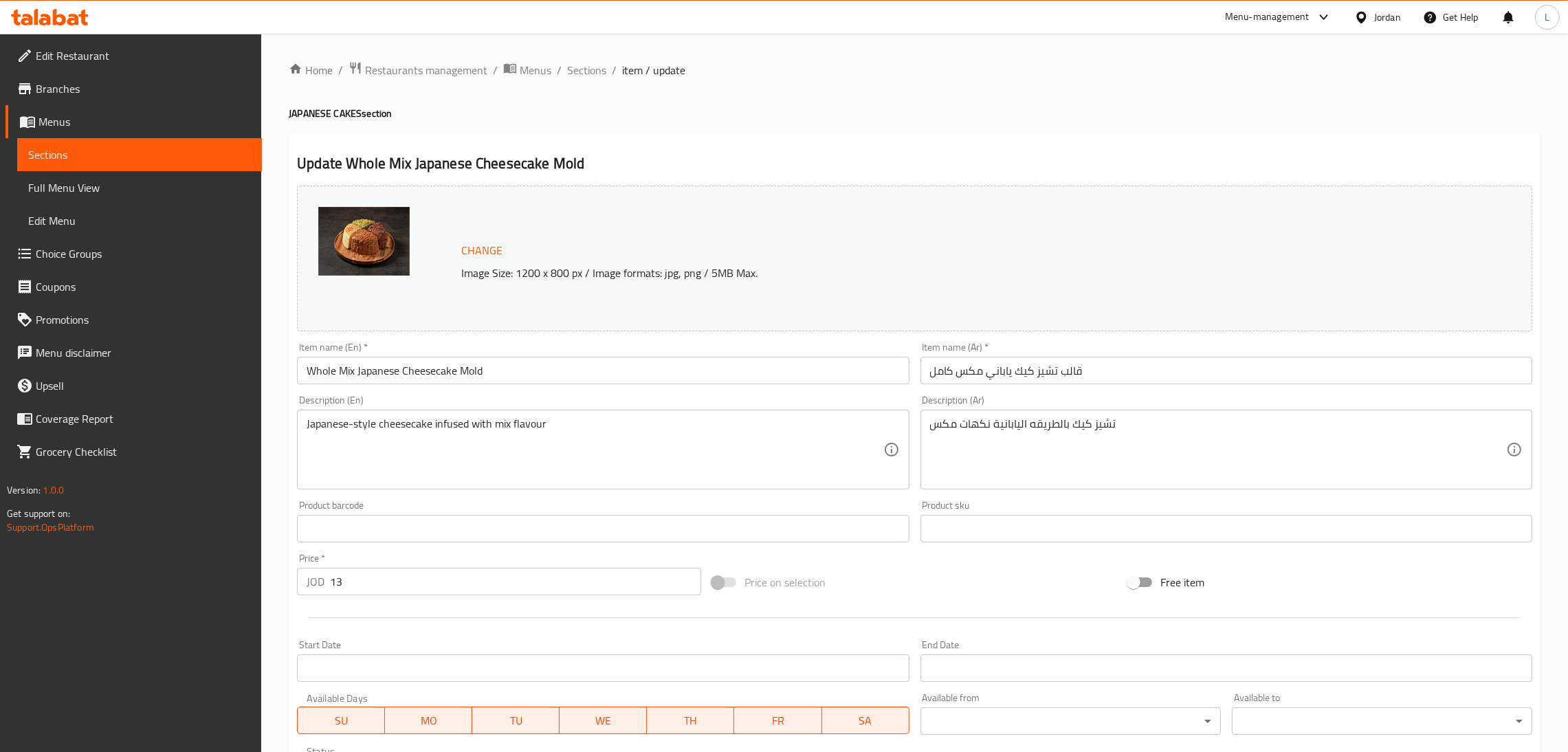
click at [443, 569] on input "13" at bounding box center [515, 581] width 371 height 27
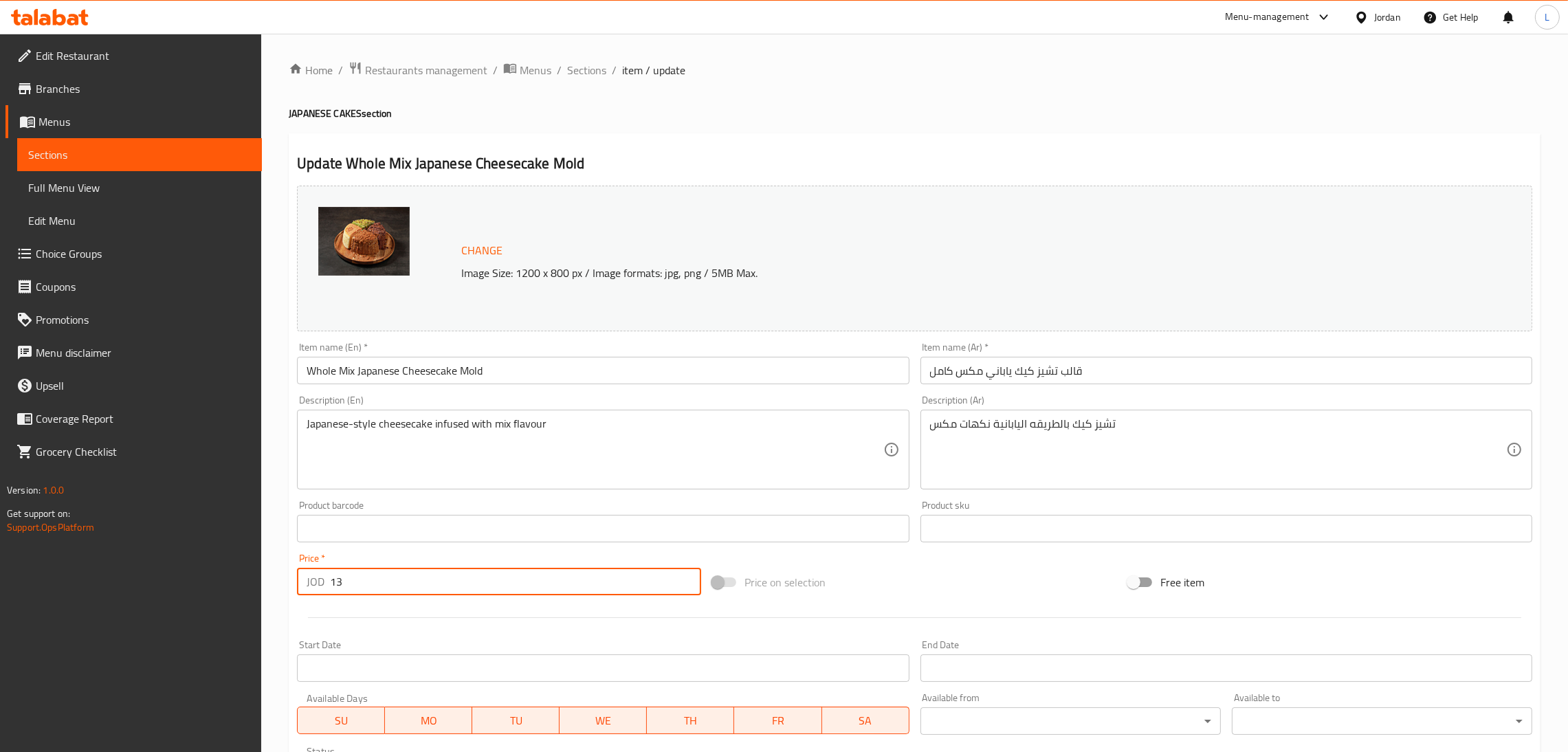
click at [443, 569] on input "13" at bounding box center [515, 581] width 371 height 27
paste input "5.1"
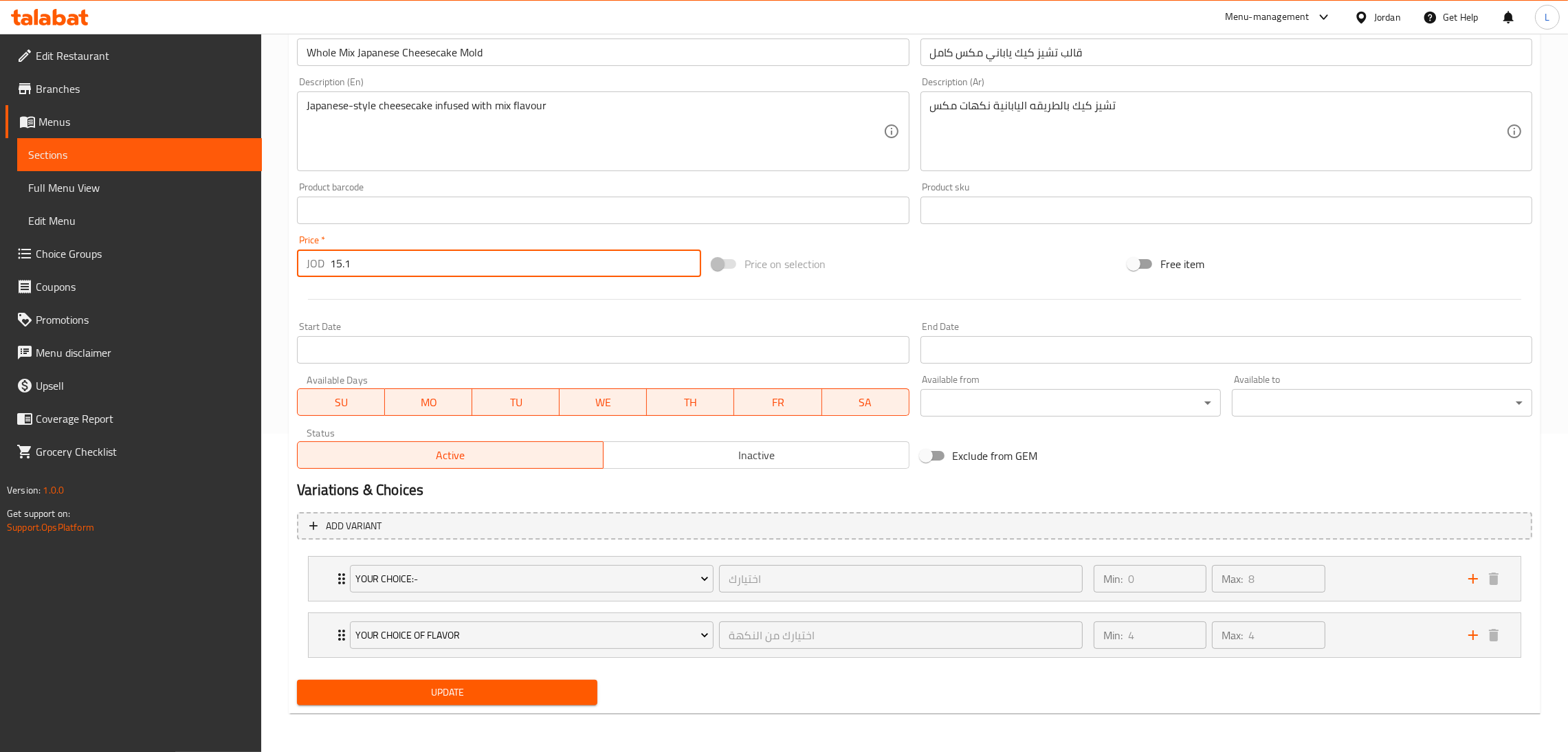
type input "15.1"
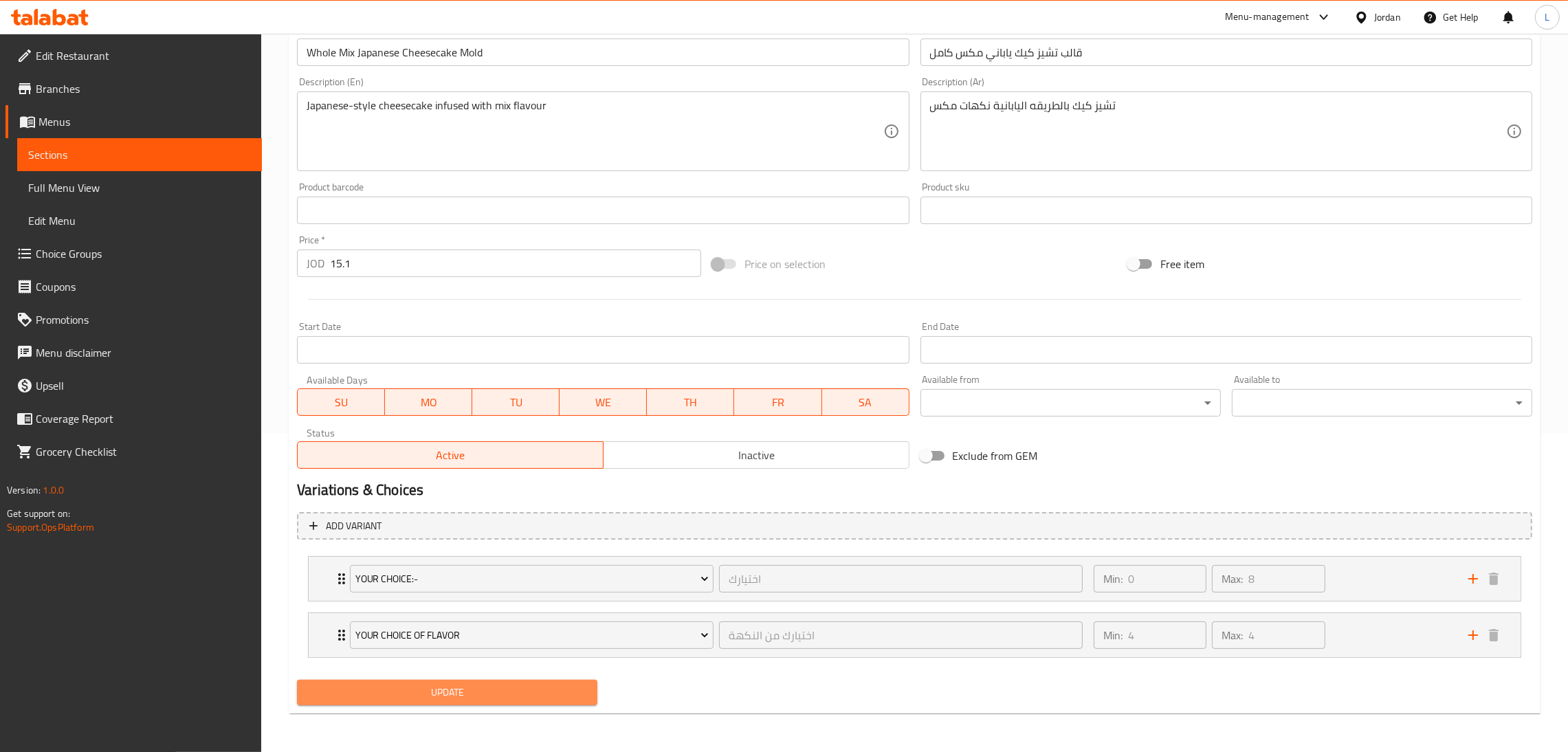
click at [457, 694] on span "Update" at bounding box center [447, 692] width 278 height 17
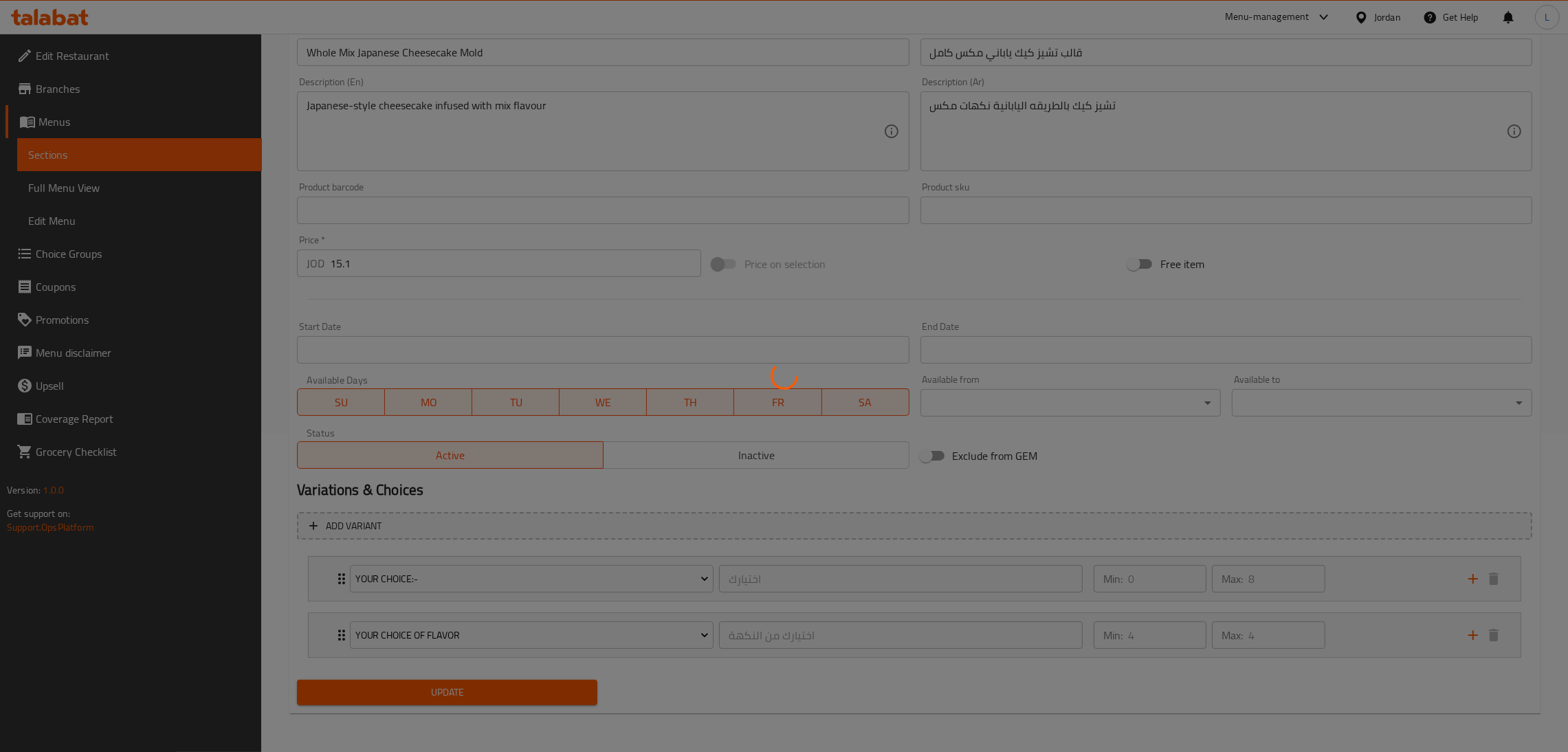
scroll to position [0, 0]
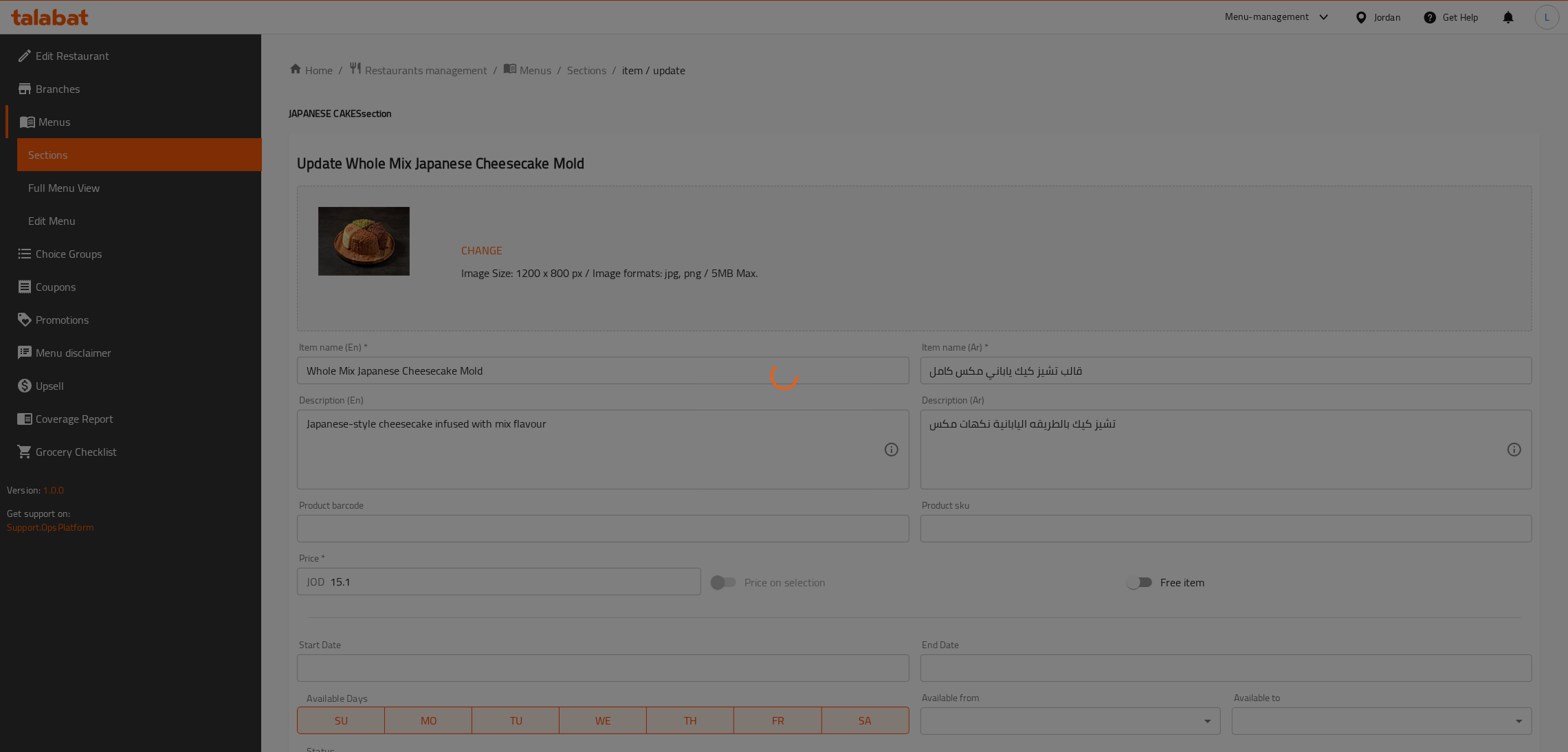
click at [590, 62] on div at bounding box center [784, 376] width 1568 height 752
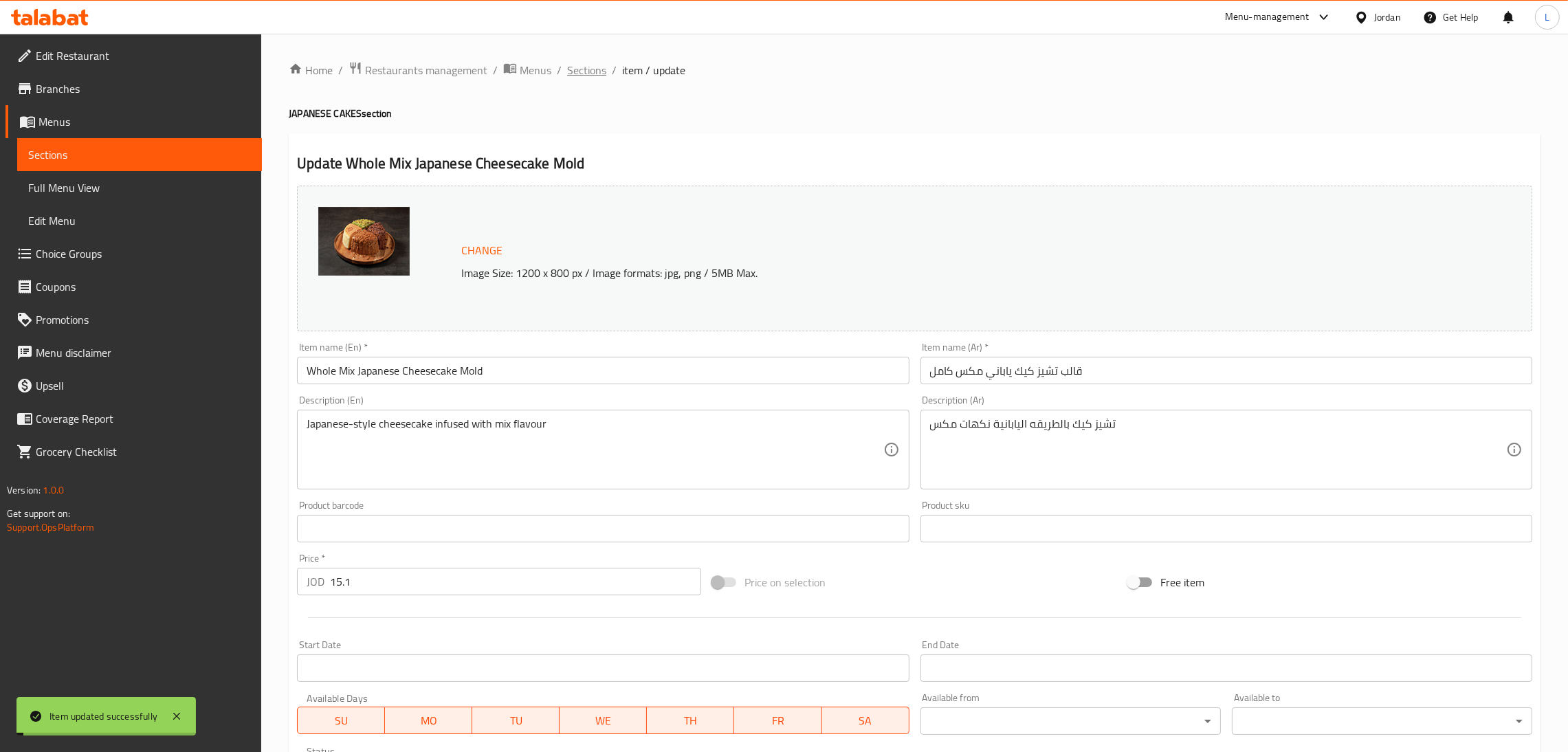
click at [580, 66] on span "Sections" at bounding box center [585, 69] width 39 height 16
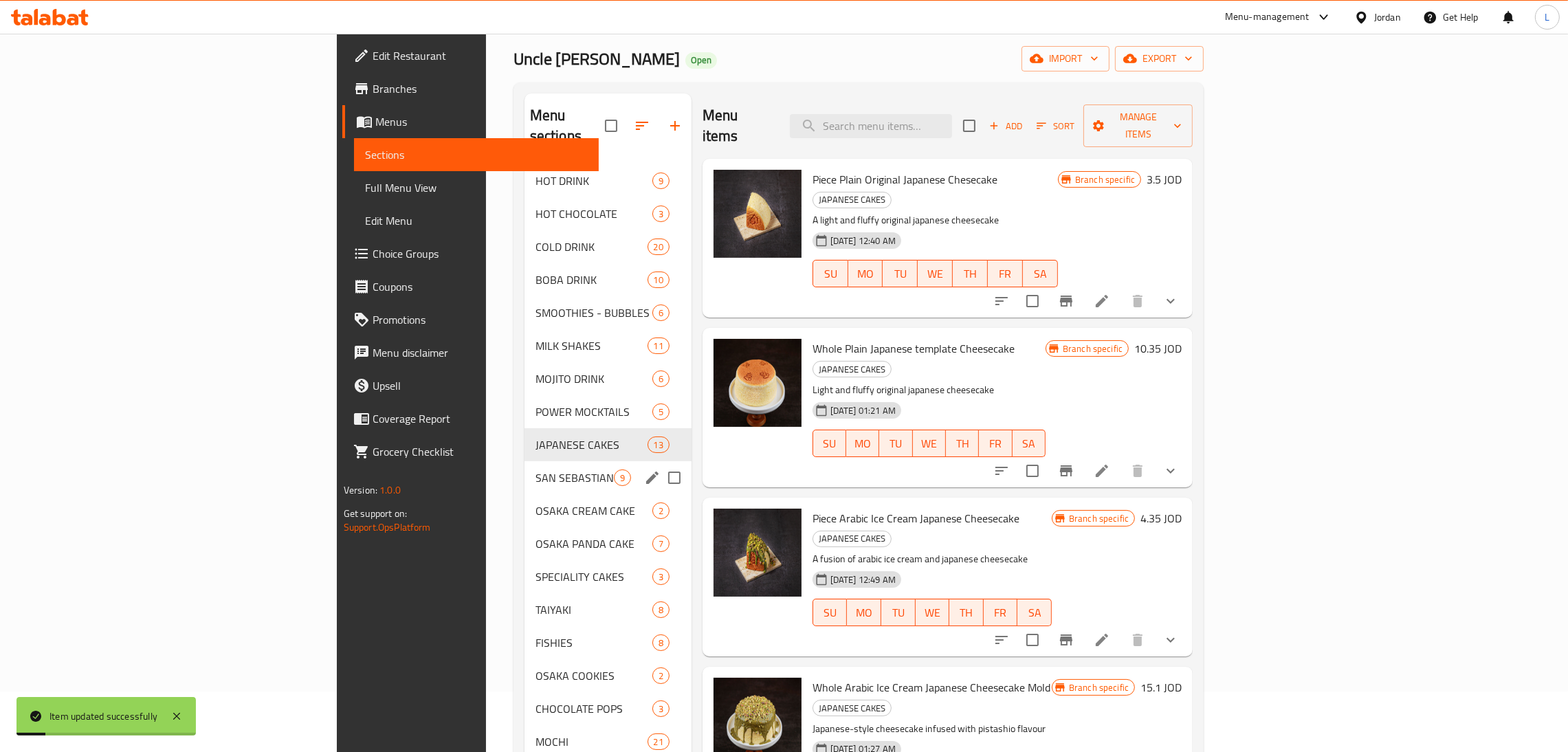
scroll to position [103, 0]
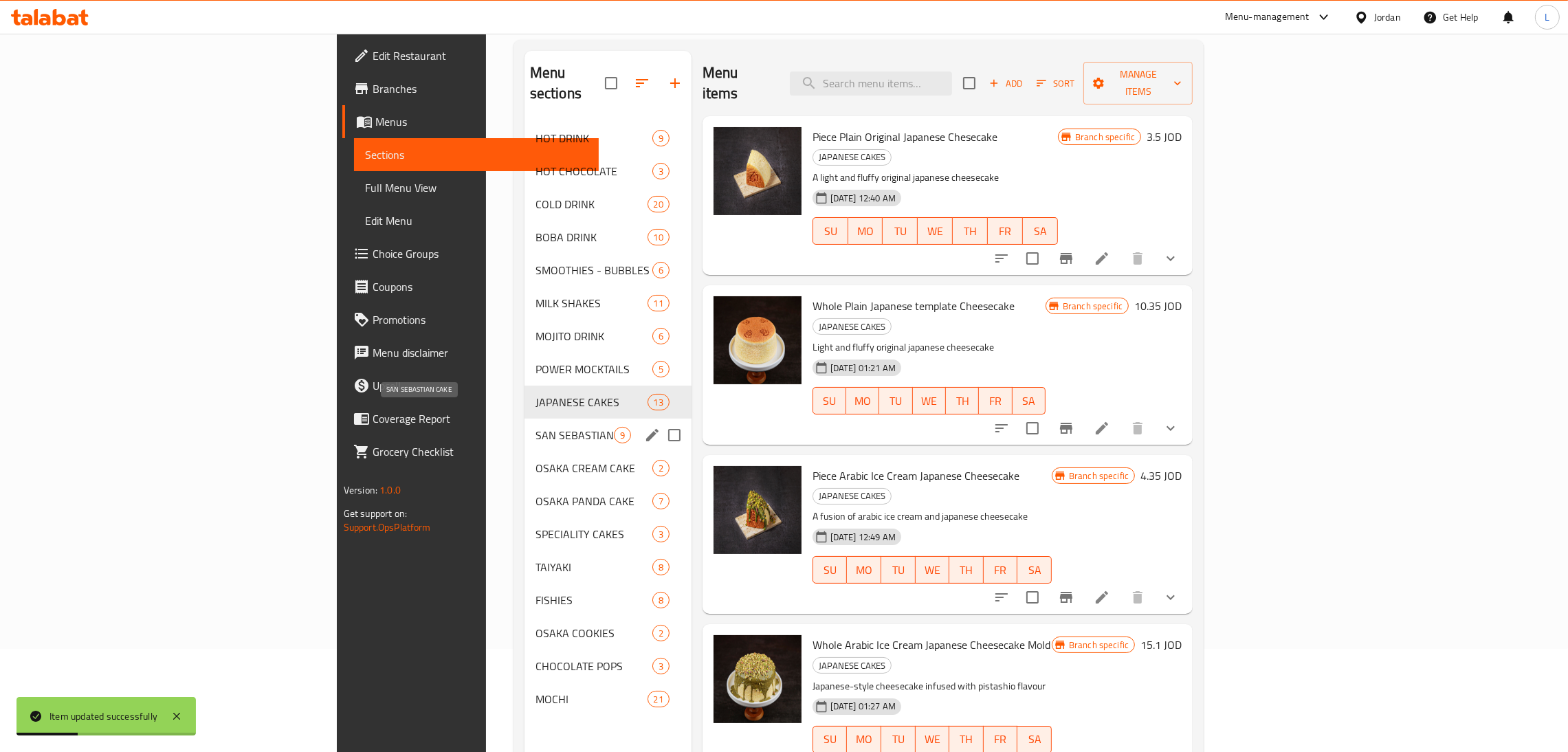
click at [535, 427] on span "SAN SEBASTIAN CAKE" at bounding box center [574, 434] width 78 height 16
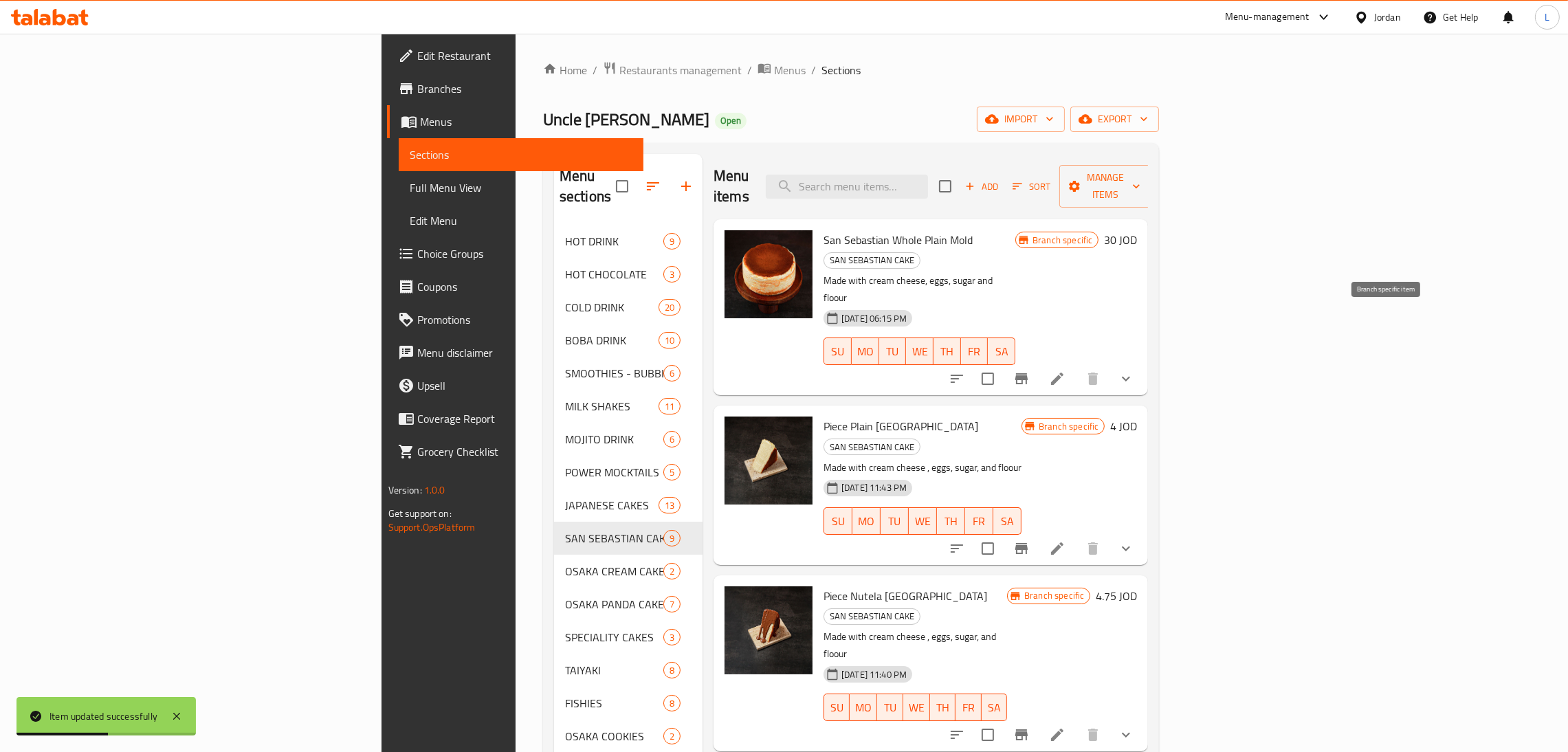
click at [1030, 371] on icon "Branch-specific-item" at bounding box center [1020, 378] width 16 height 16
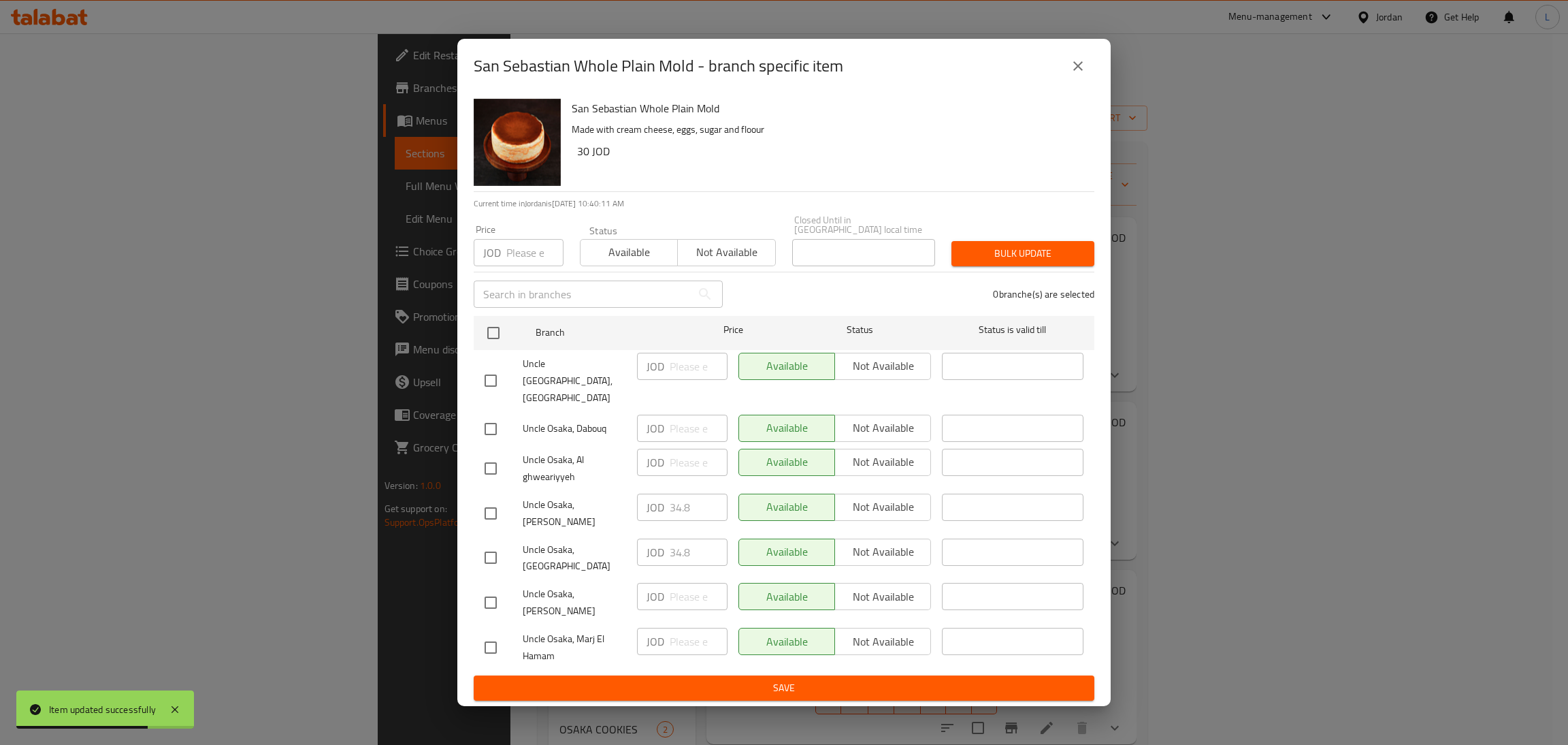
drag, startPoint x: 493, startPoint y: 536, endPoint x: 672, endPoint y: 559, distance: 180.5
click at [492, 544] on input "checkbox" at bounding box center [491, 558] width 29 height 29
checkbox input "true"
click at [688, 539] on input "34.8" at bounding box center [699, 552] width 58 height 27
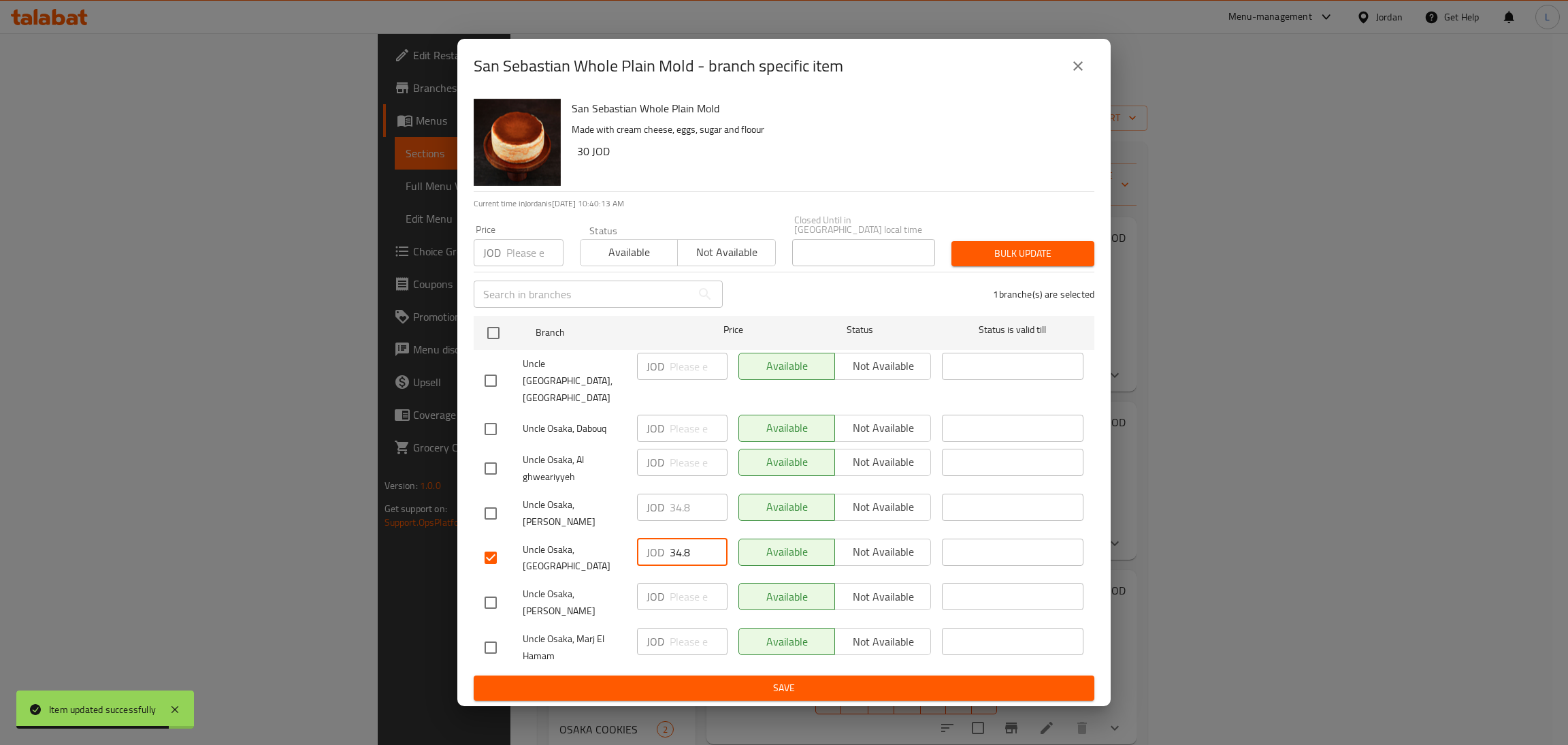
click at [688, 539] on input "34.8" at bounding box center [699, 552] width 58 height 27
click at [1077, 74] on icon "close" at bounding box center [1077, 66] width 16 height 16
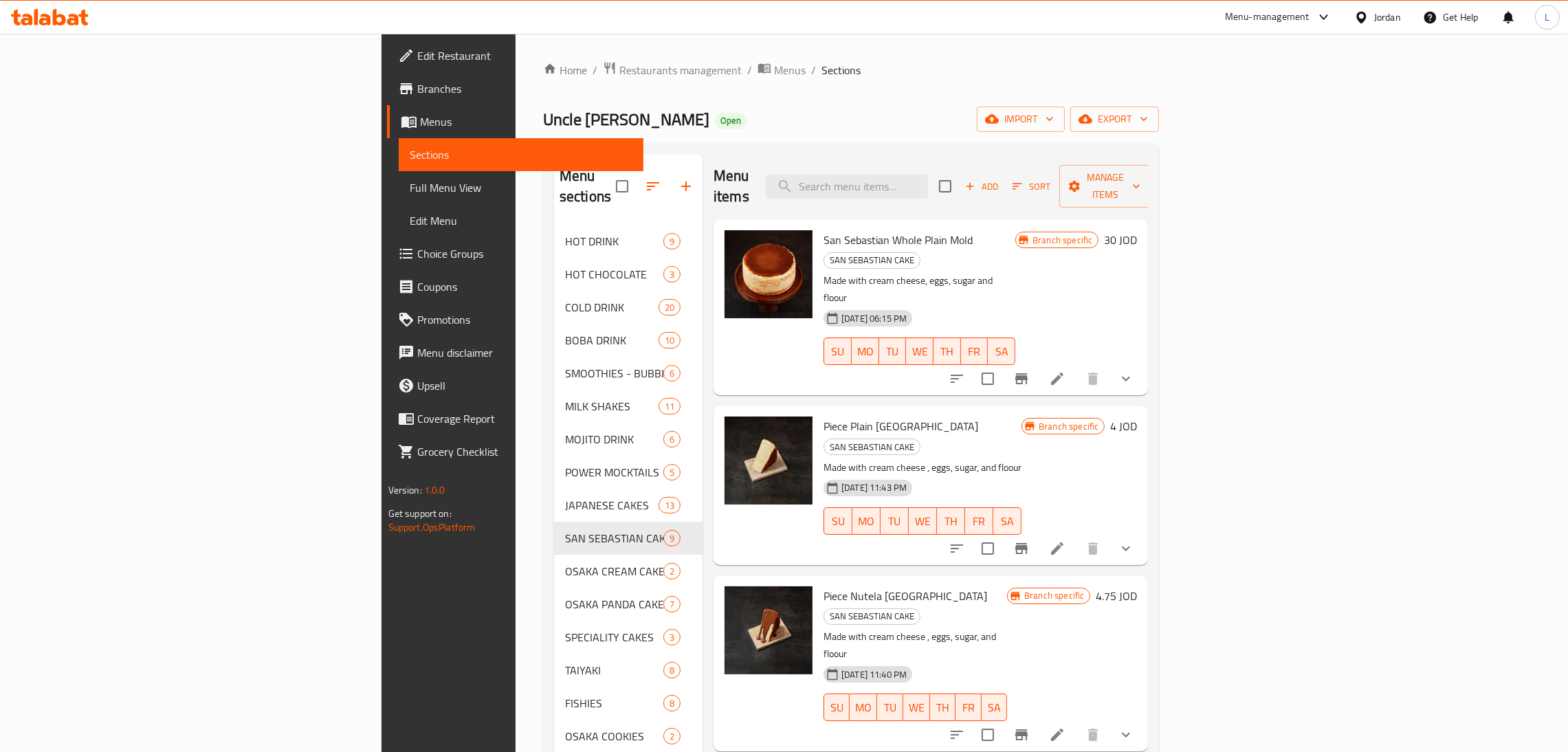
click at [1065, 371] on icon at bounding box center [1056, 378] width 16 height 16
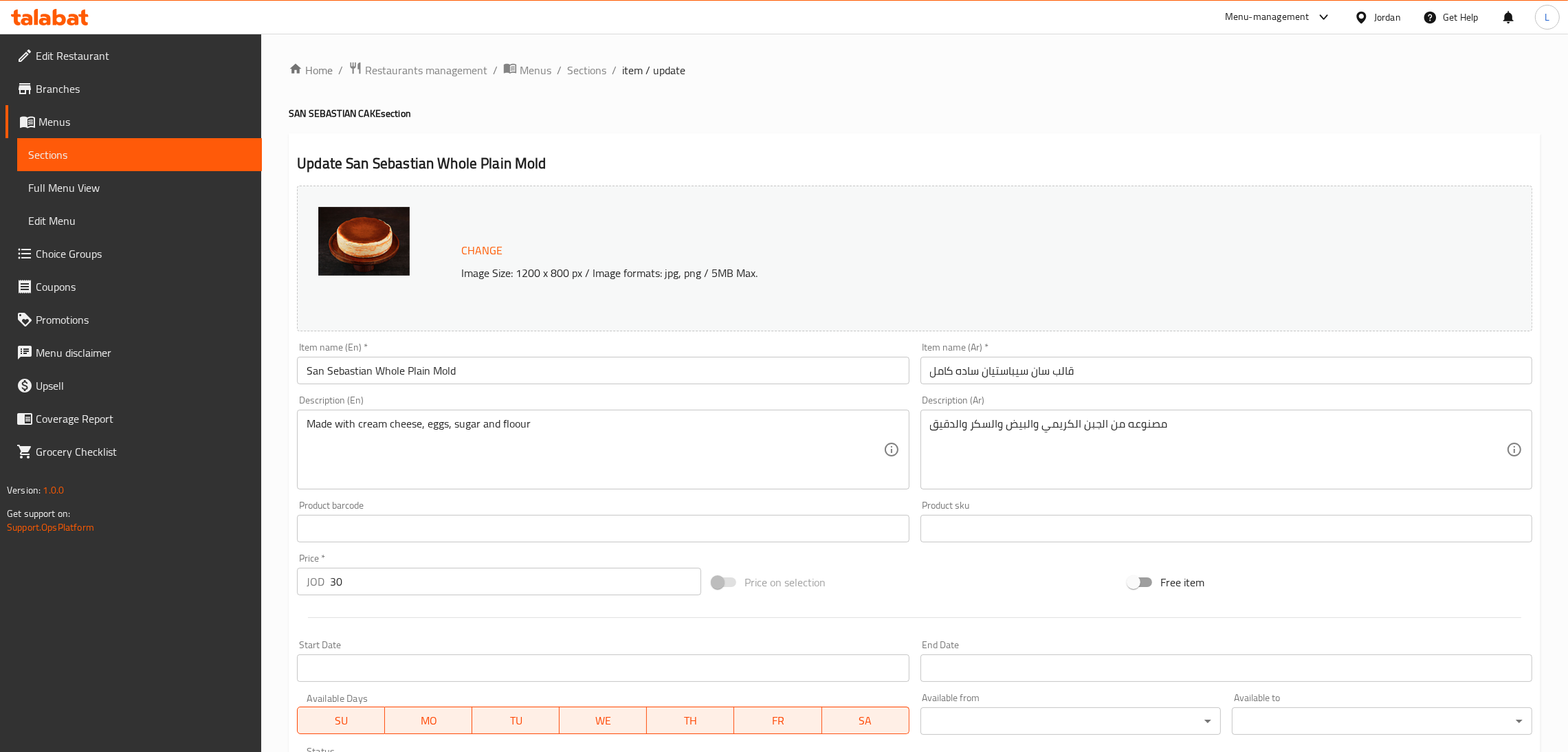
click at [402, 591] on input "30" at bounding box center [515, 581] width 371 height 27
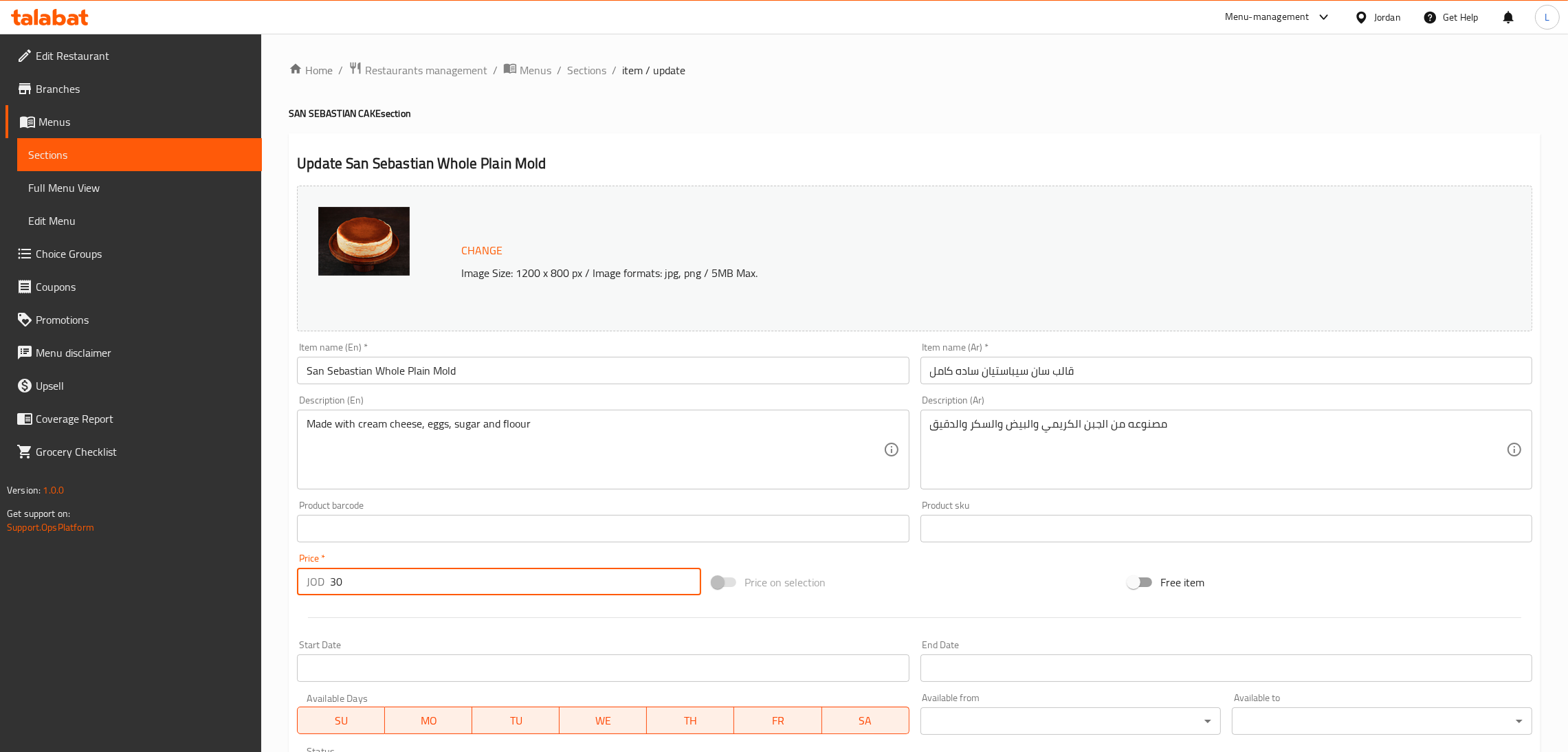
click at [402, 591] on input "30" at bounding box center [515, 581] width 371 height 27
paste input "4.8"
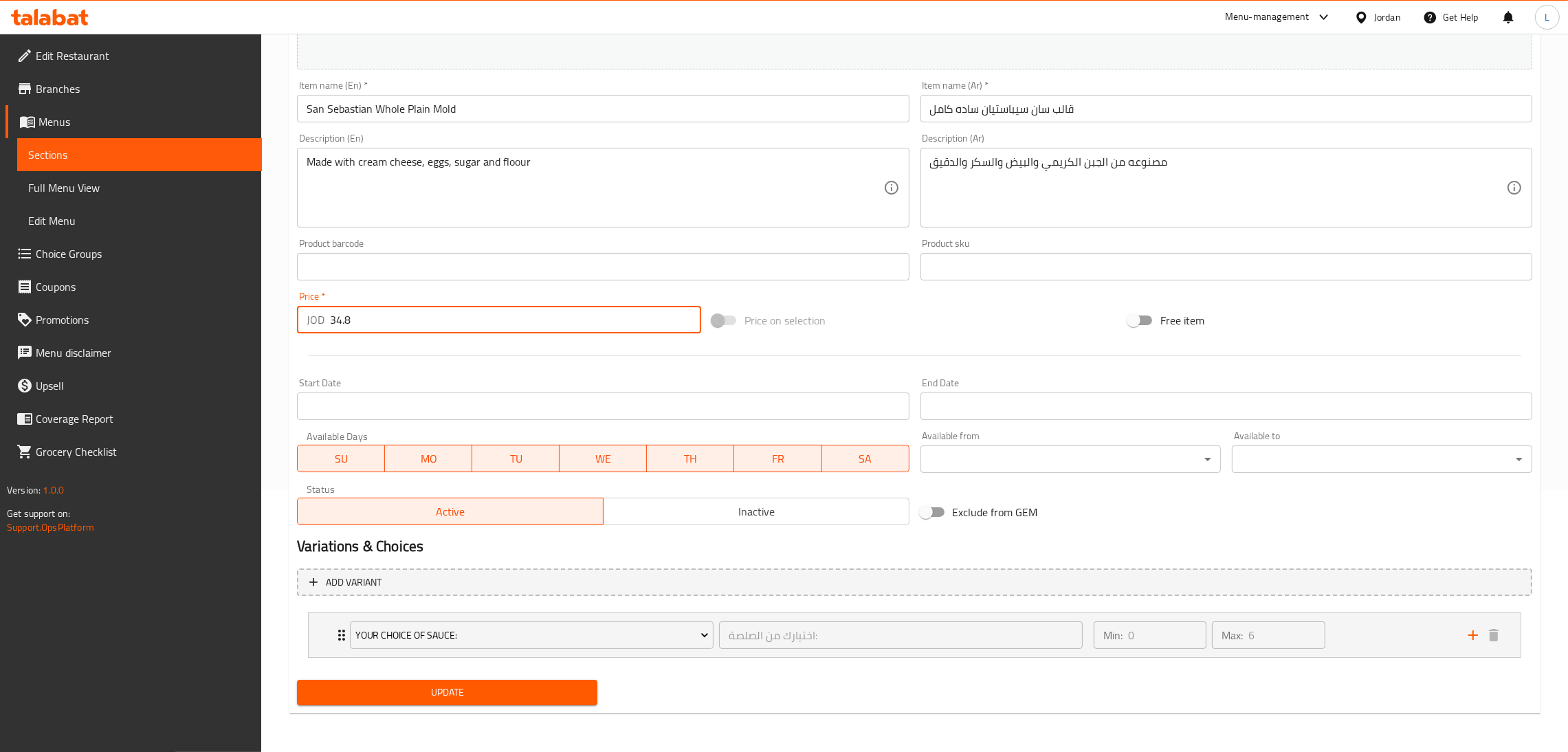
type input "34.8"
click at [457, 684] on span "Update" at bounding box center [447, 692] width 278 height 17
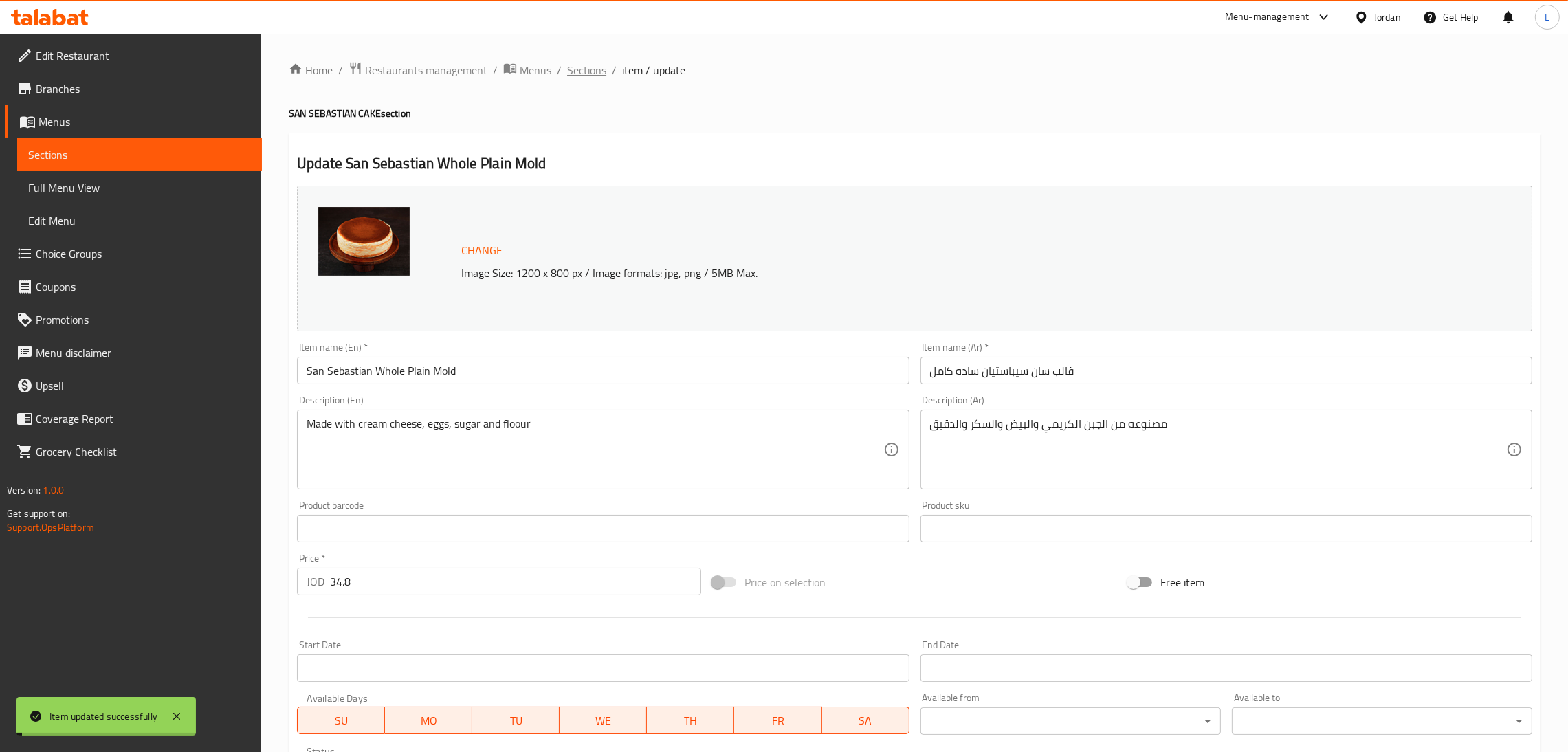
click at [574, 64] on span "Sections" at bounding box center [585, 69] width 39 height 16
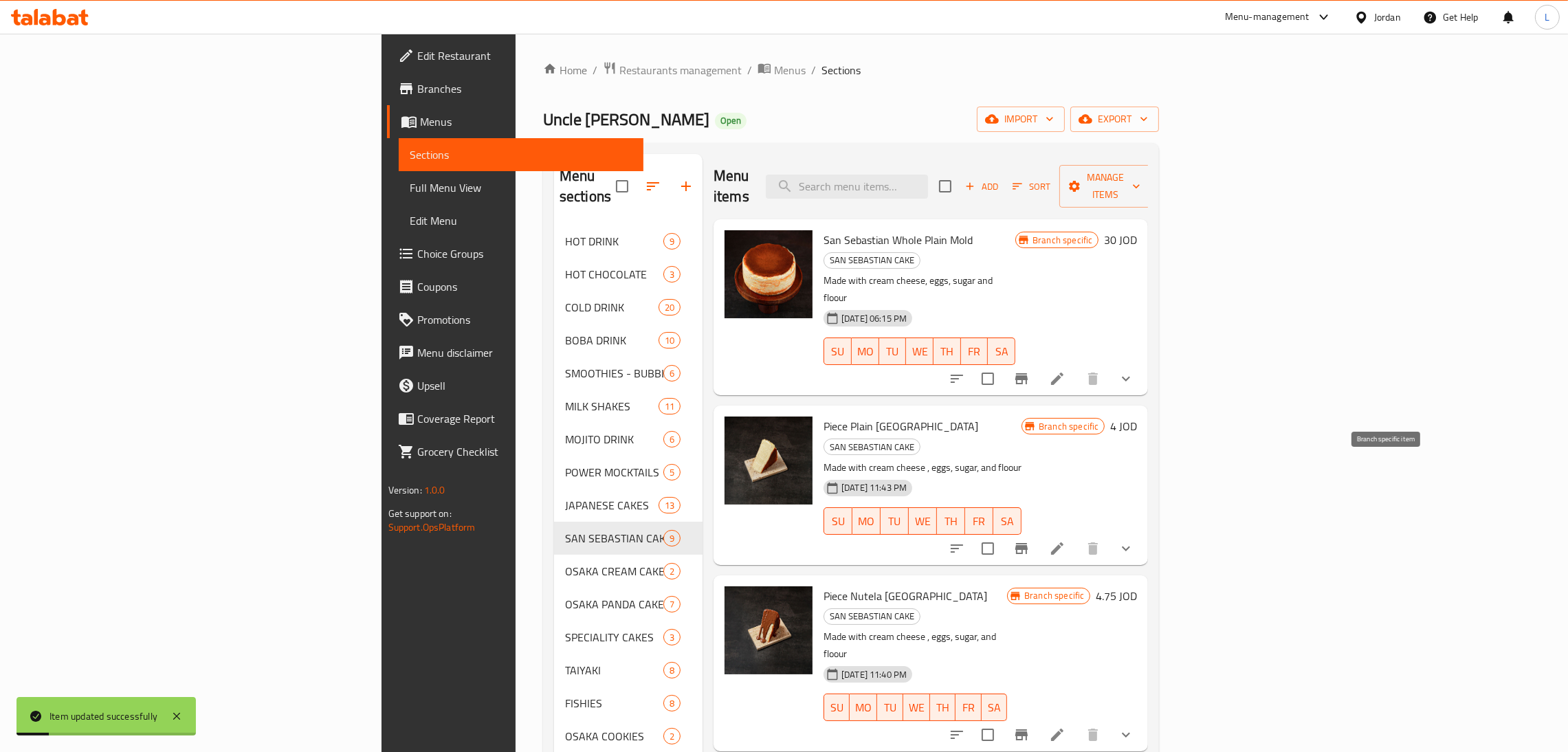
click at [1030, 540] on icon "Branch-specific-item" at bounding box center [1020, 548] width 16 height 16
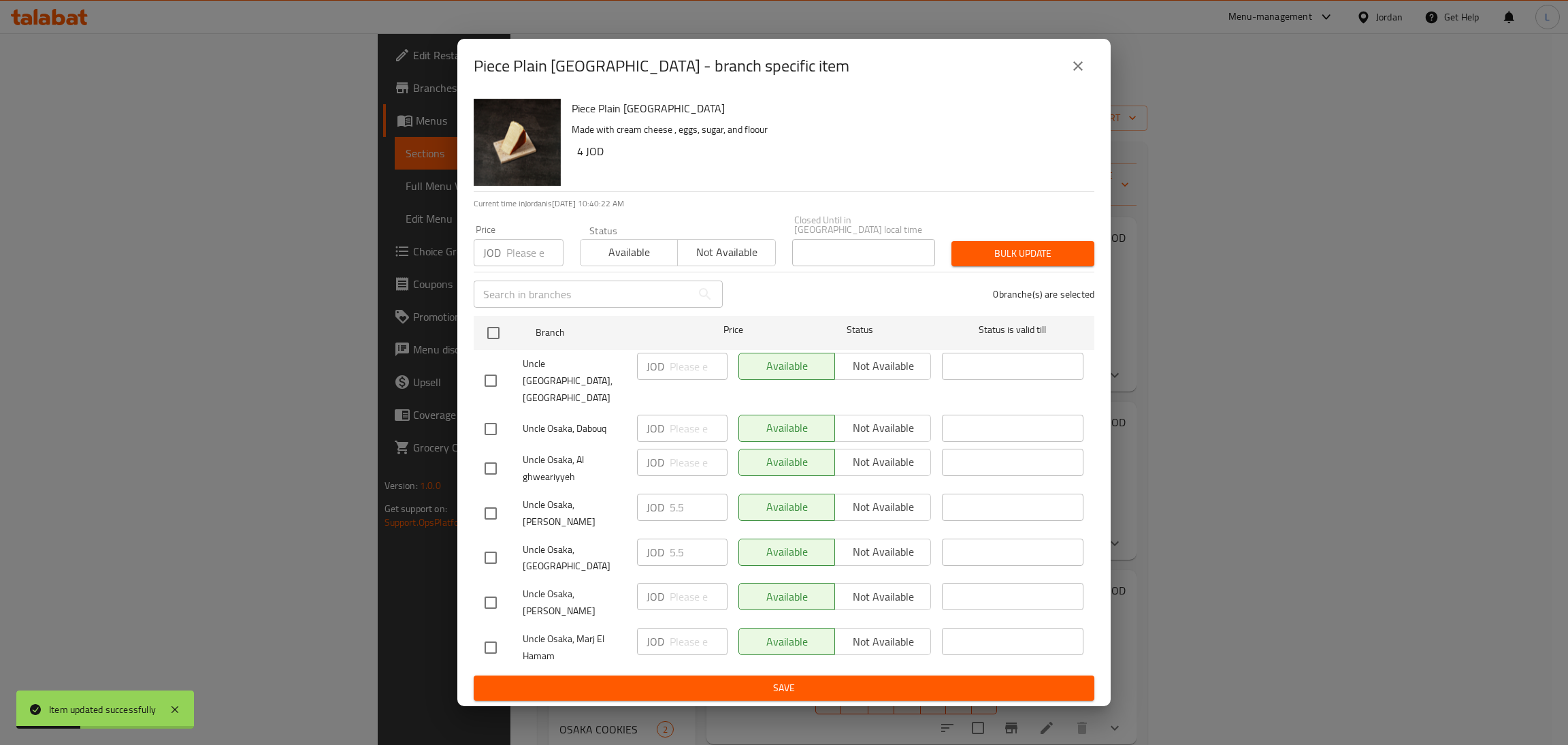
click at [496, 544] on input "checkbox" at bounding box center [491, 558] width 29 height 29
checkbox input "true"
click at [675, 539] on input "5.5" at bounding box center [699, 552] width 58 height 27
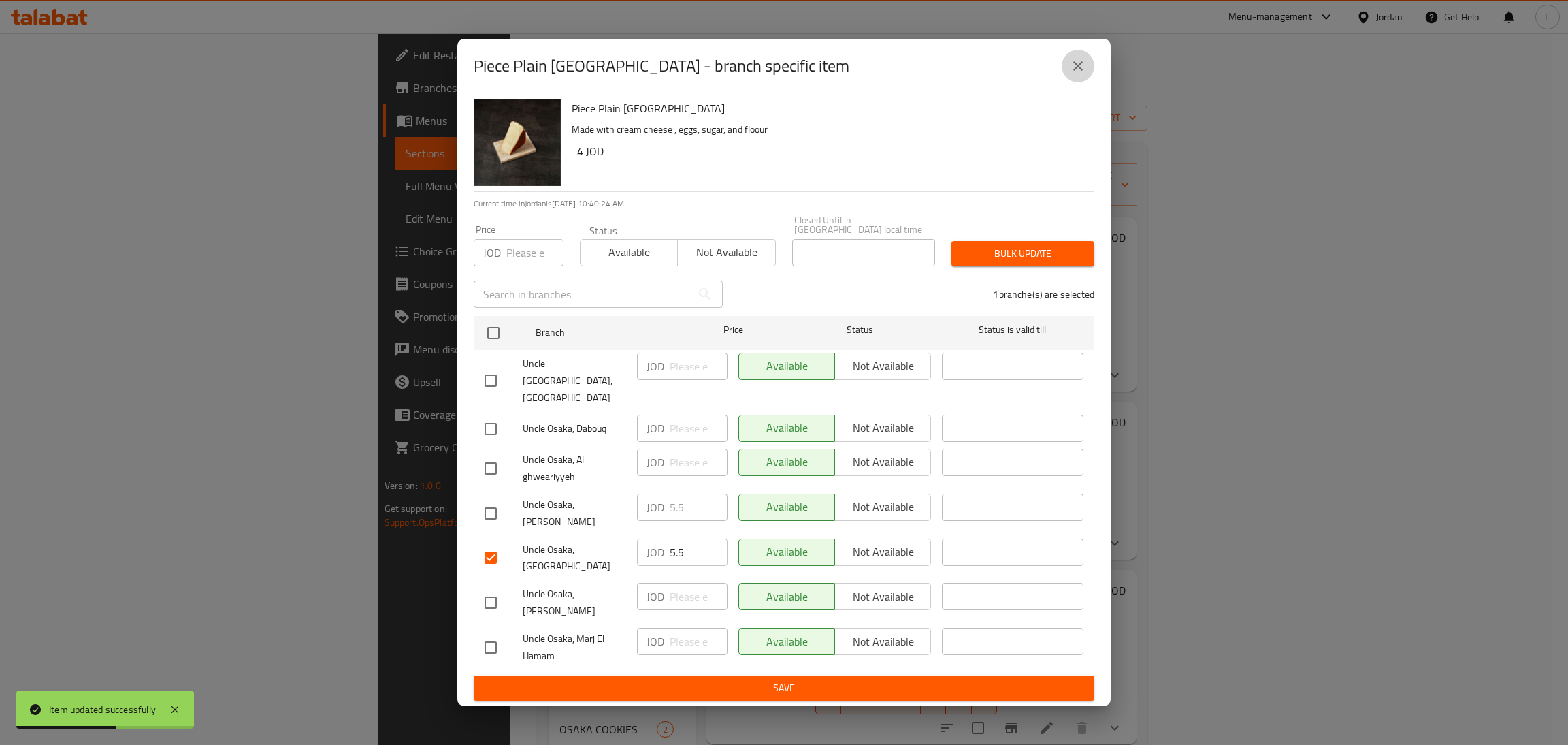
click at [1073, 74] on icon "close" at bounding box center [1077, 66] width 16 height 16
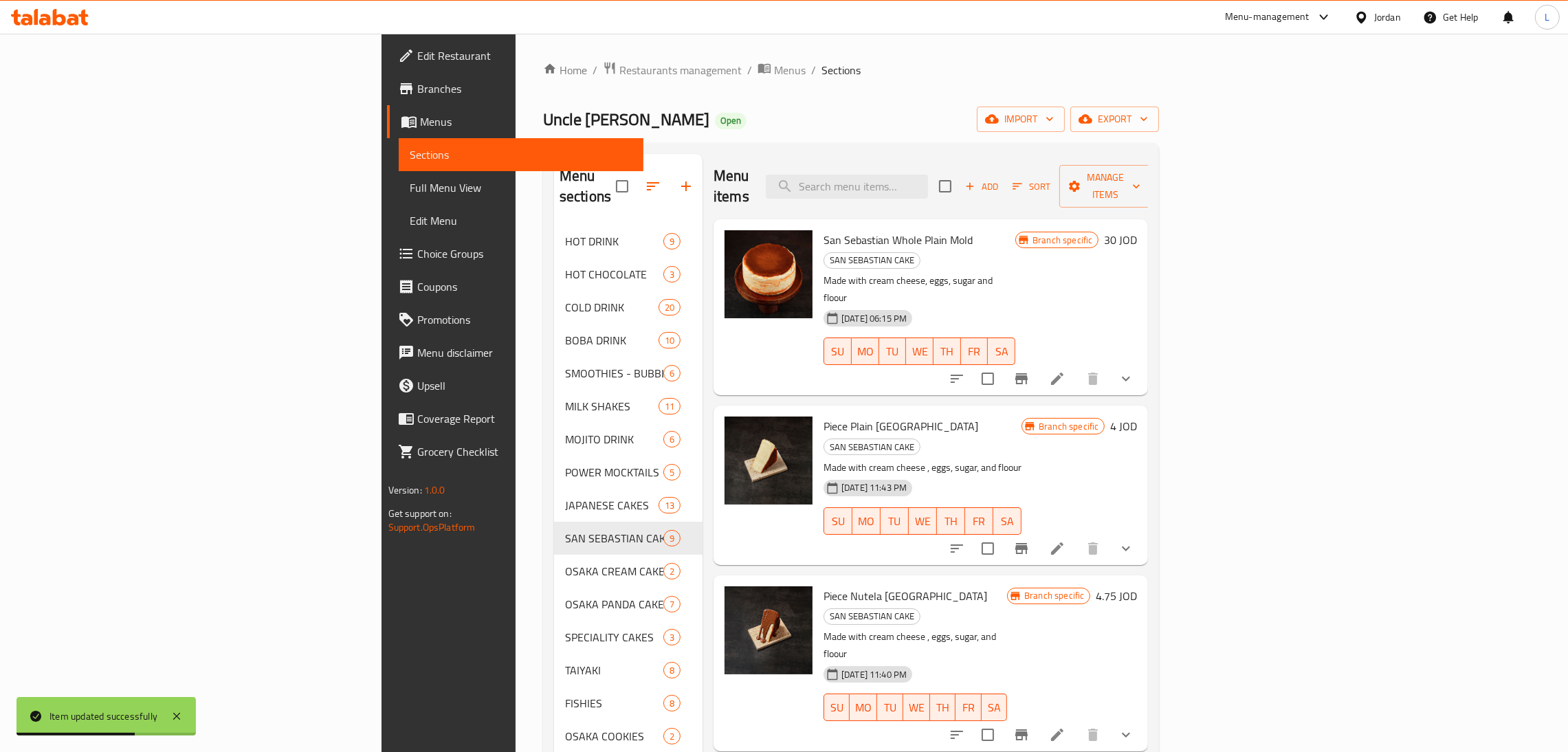
click at [1076, 536] on li at bounding box center [1056, 549] width 39 height 25
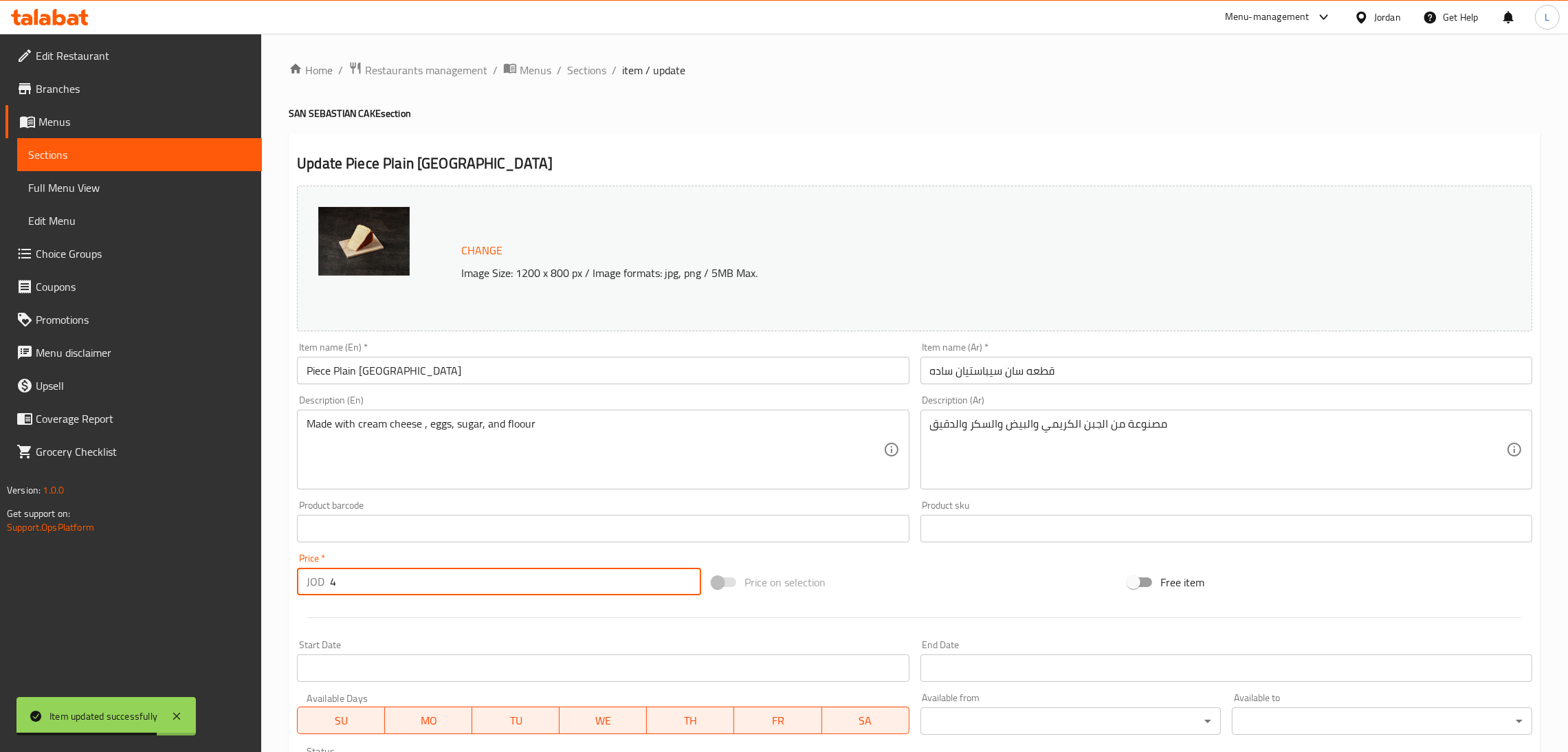
click at [595, 577] on input "4" at bounding box center [515, 581] width 371 height 27
paste input "5.5"
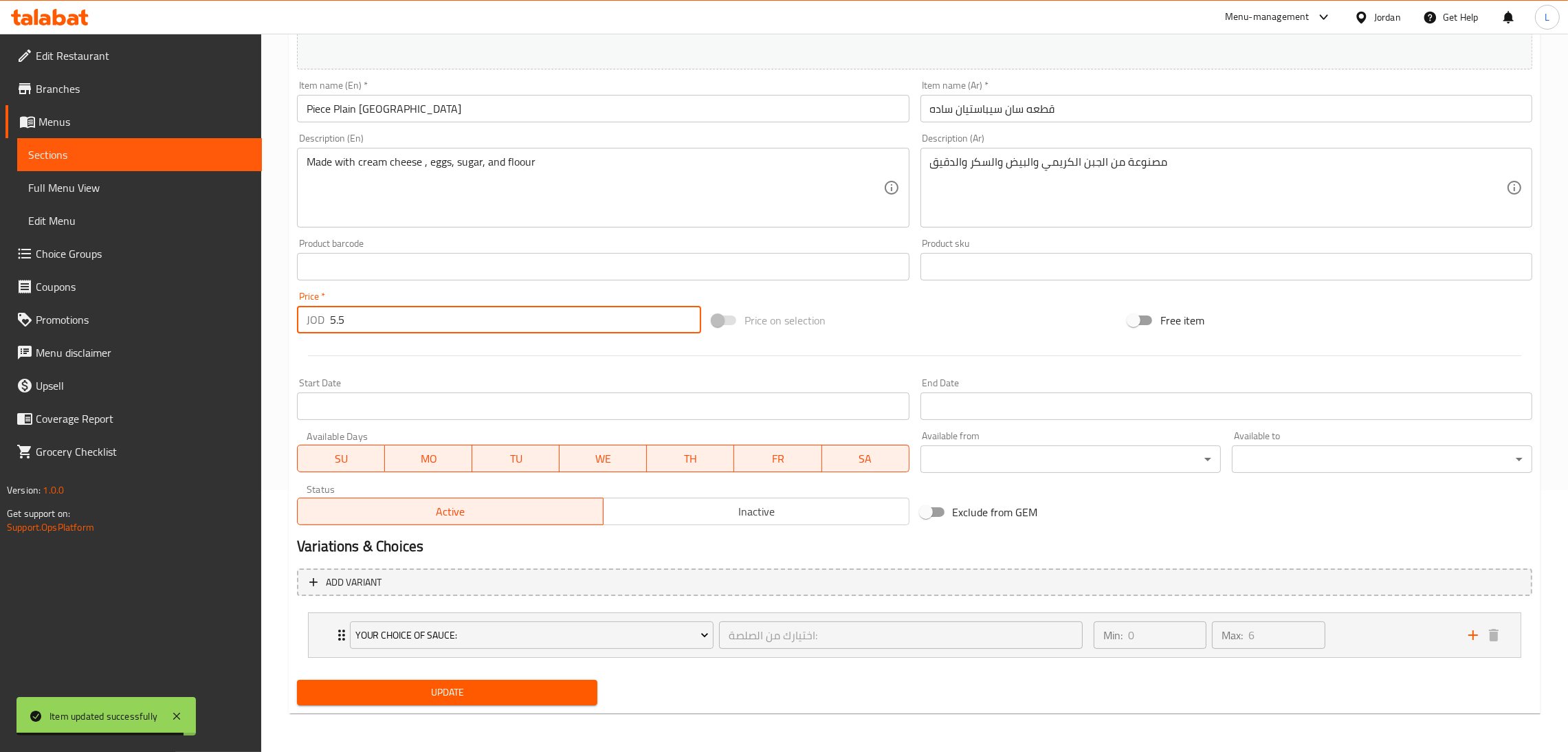
type input "5.5"
click at [574, 687] on span "Update" at bounding box center [447, 692] width 278 height 17
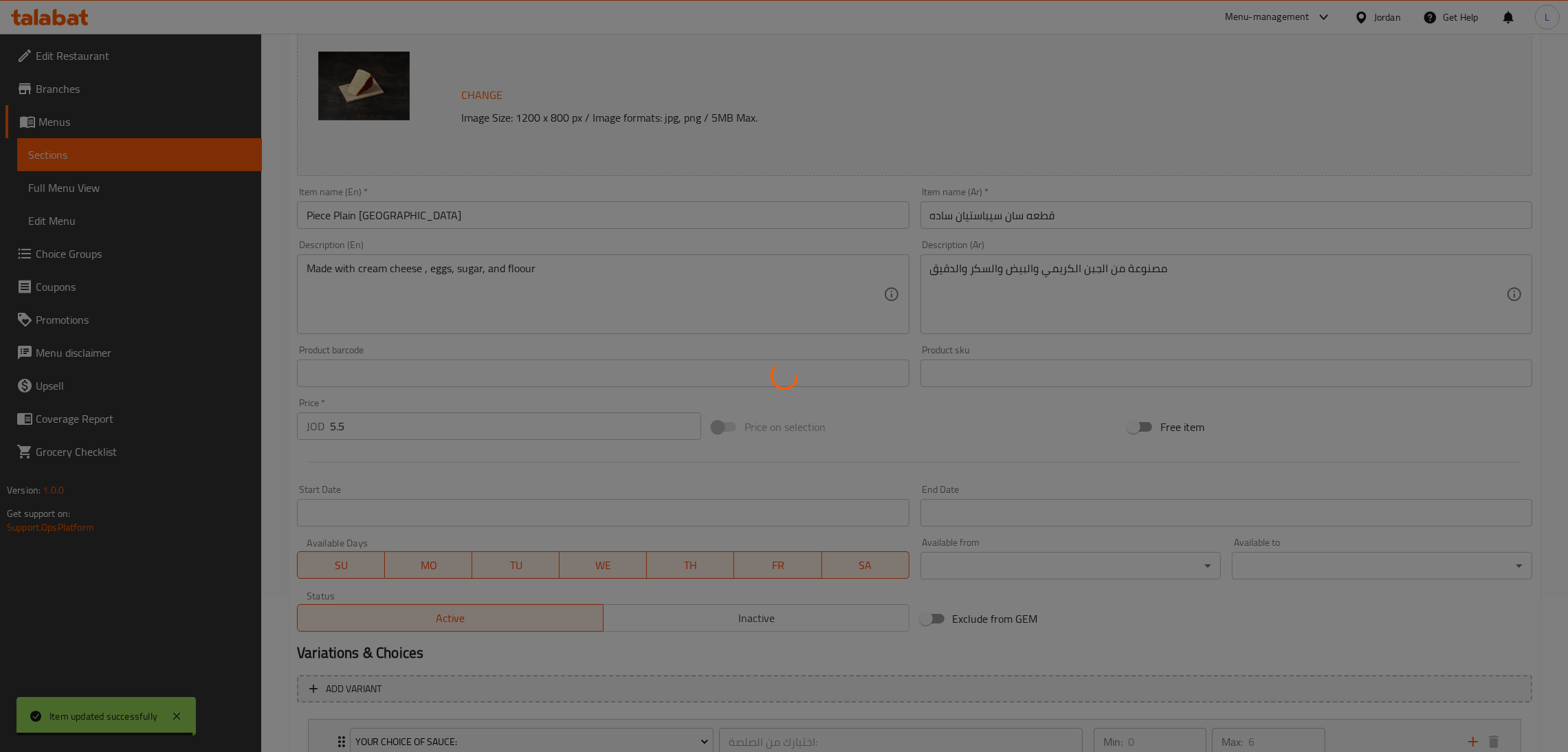
scroll to position [0, 0]
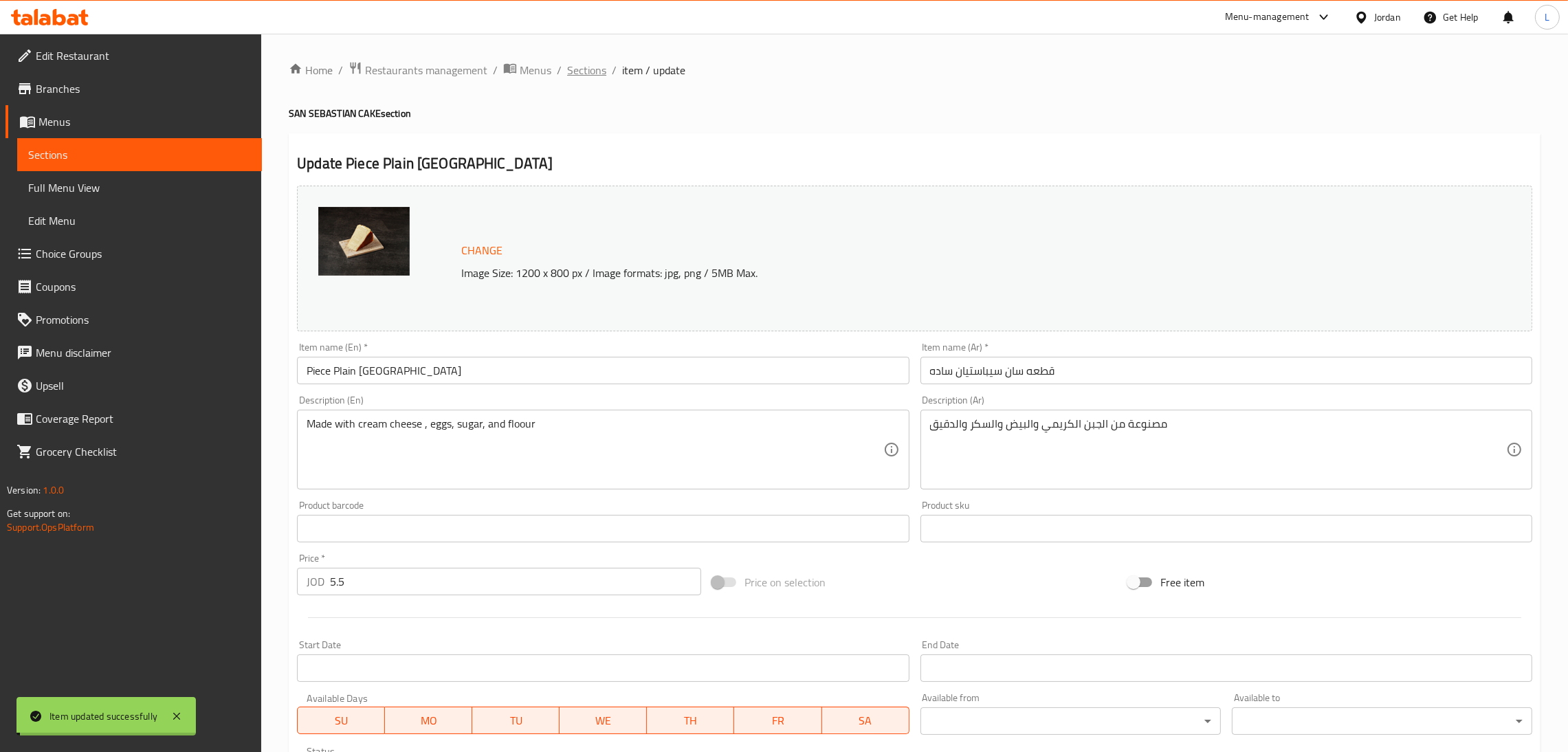
click at [580, 70] on span "Sections" at bounding box center [585, 69] width 39 height 16
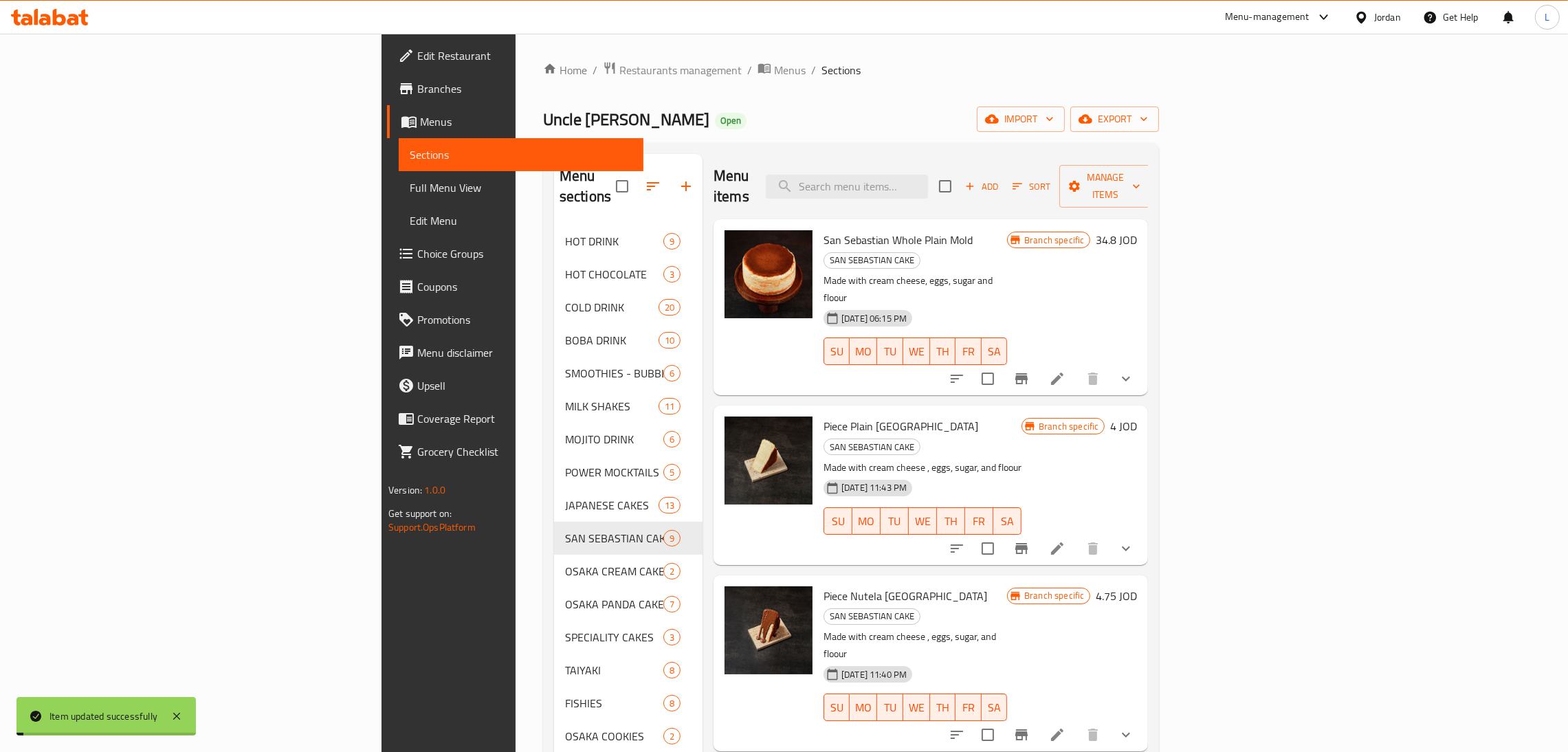
click at [821, 70] on span "Sections" at bounding box center [840, 69] width 39 height 16
click at [918, 102] on div "Home / Restaurants management / Menus / Sections Uncle Osaka Open import export…" at bounding box center [851, 489] width 617 height 856
click at [1027, 729] on icon "Branch-specific-item" at bounding box center [1020, 735] width 12 height 11
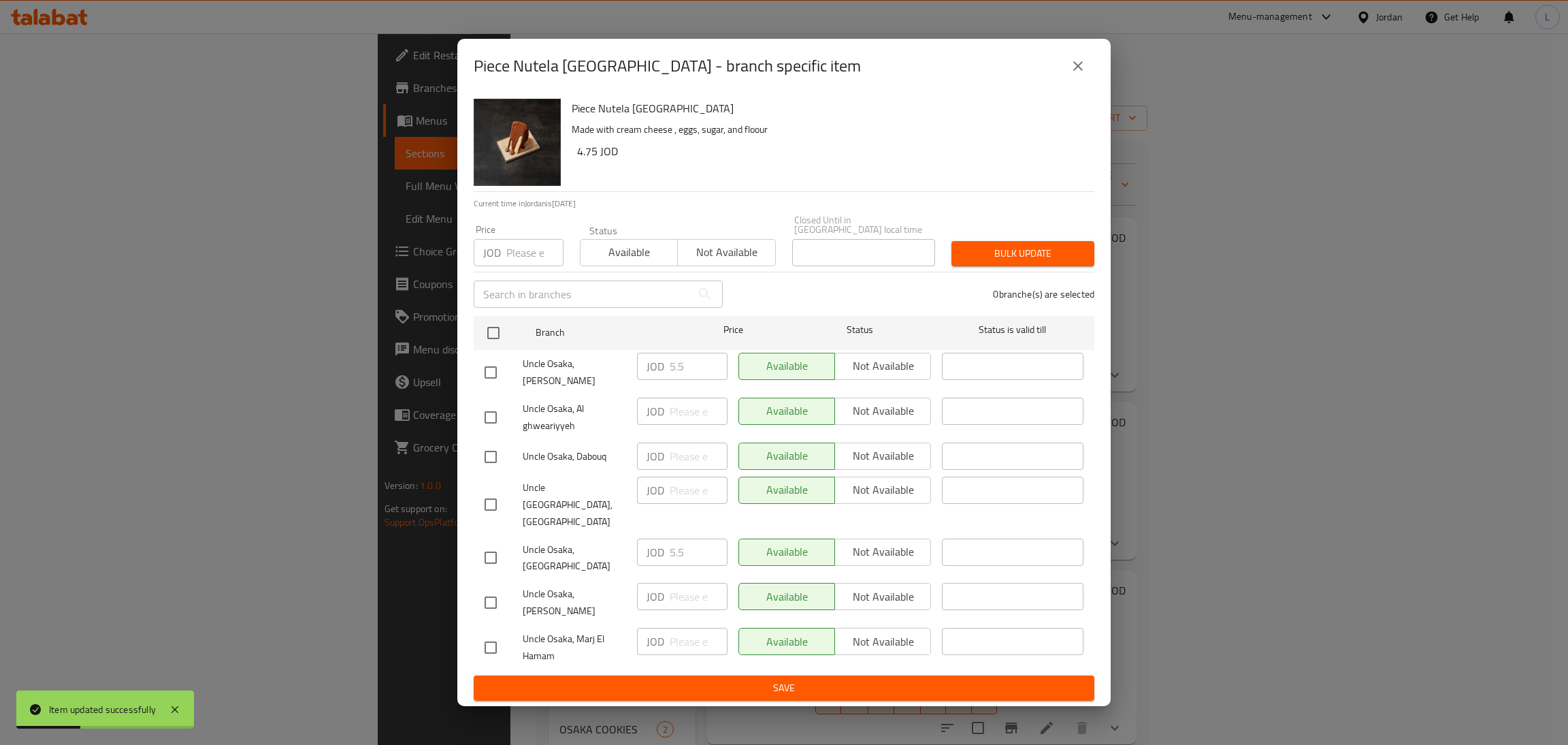
click at [495, 544] on input "checkbox" at bounding box center [491, 558] width 29 height 29
checkbox input "true"
click at [676, 539] on input "5.5" at bounding box center [699, 552] width 58 height 27
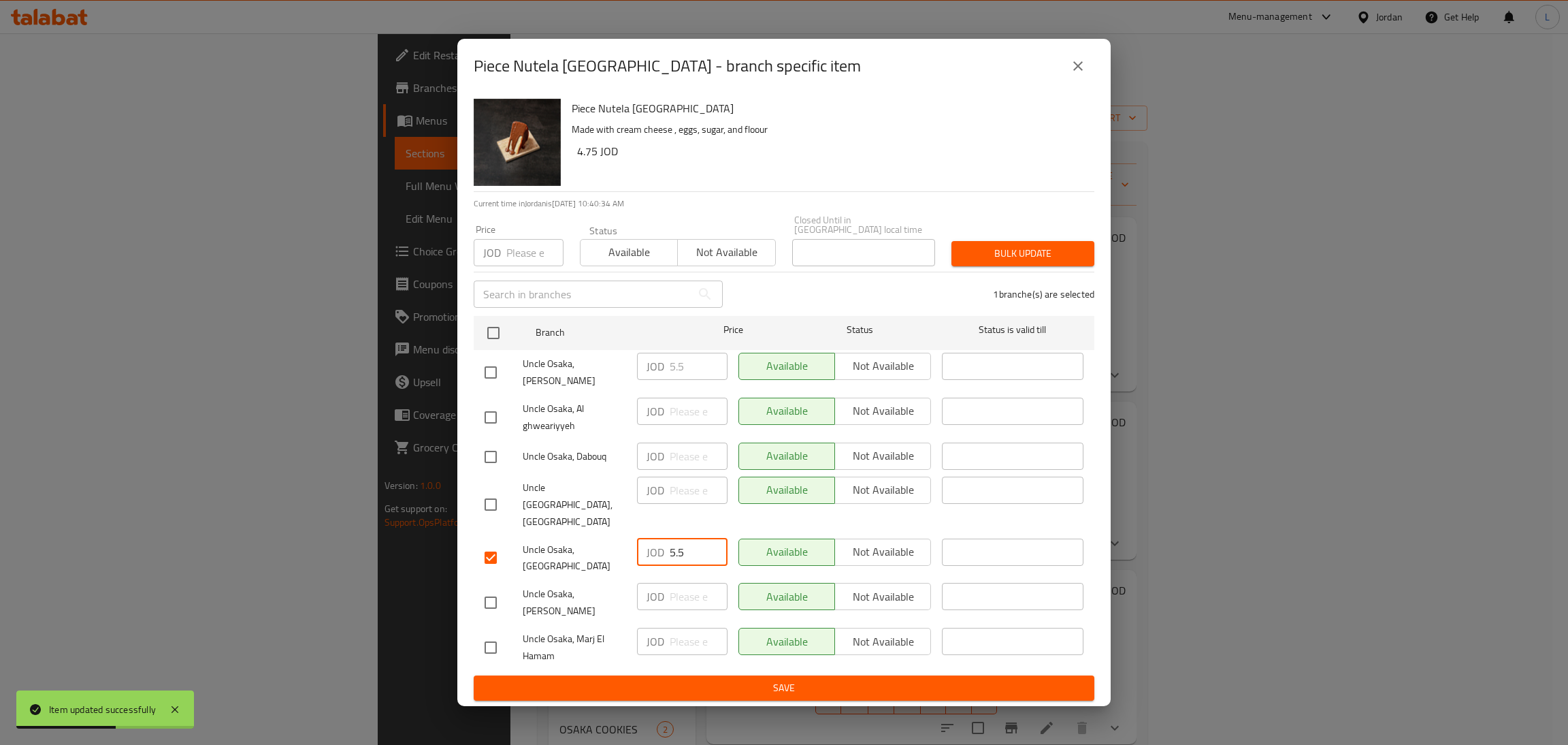
click at [1072, 74] on icon "close" at bounding box center [1077, 66] width 16 height 16
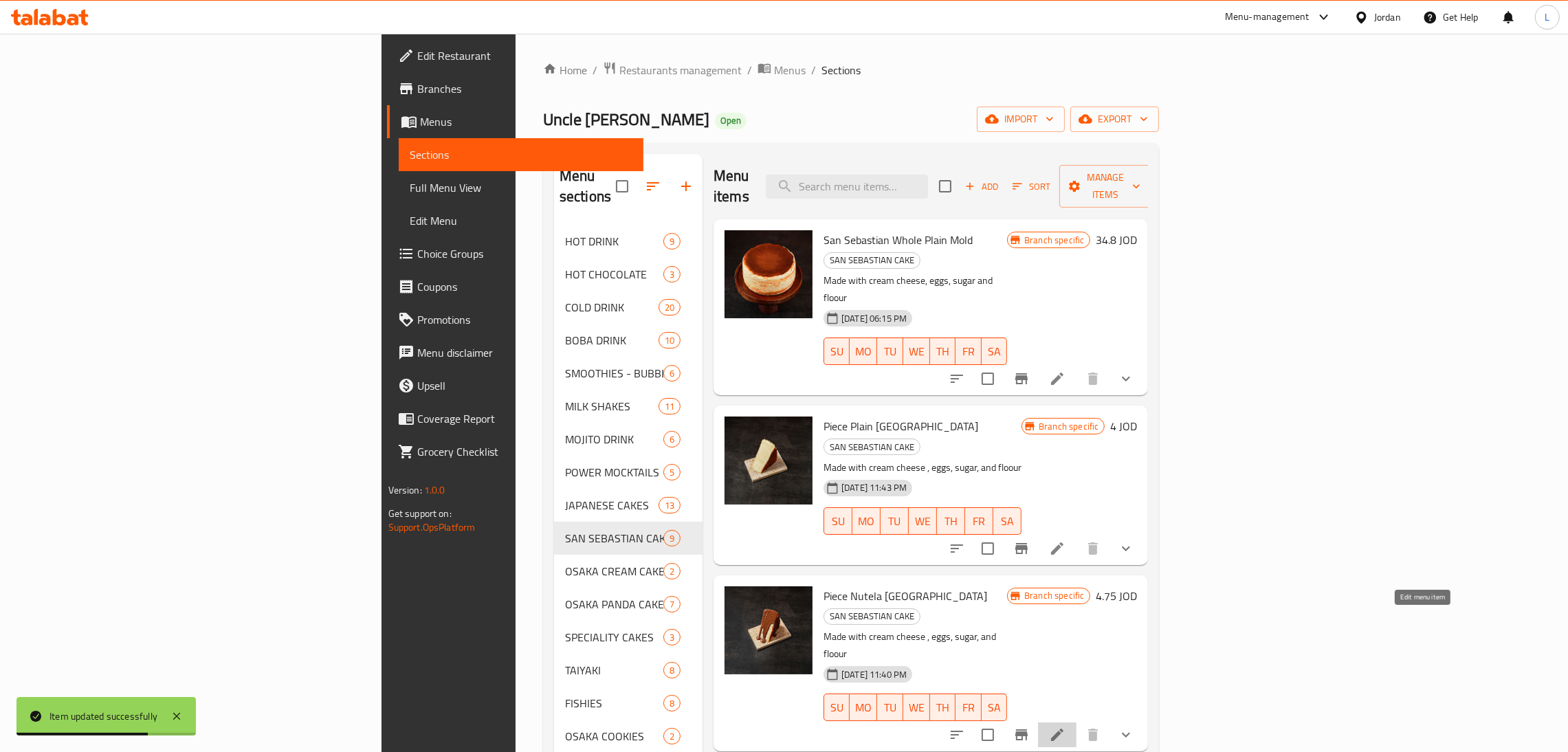
click at [1063, 728] on icon at bounding box center [1056, 734] width 12 height 12
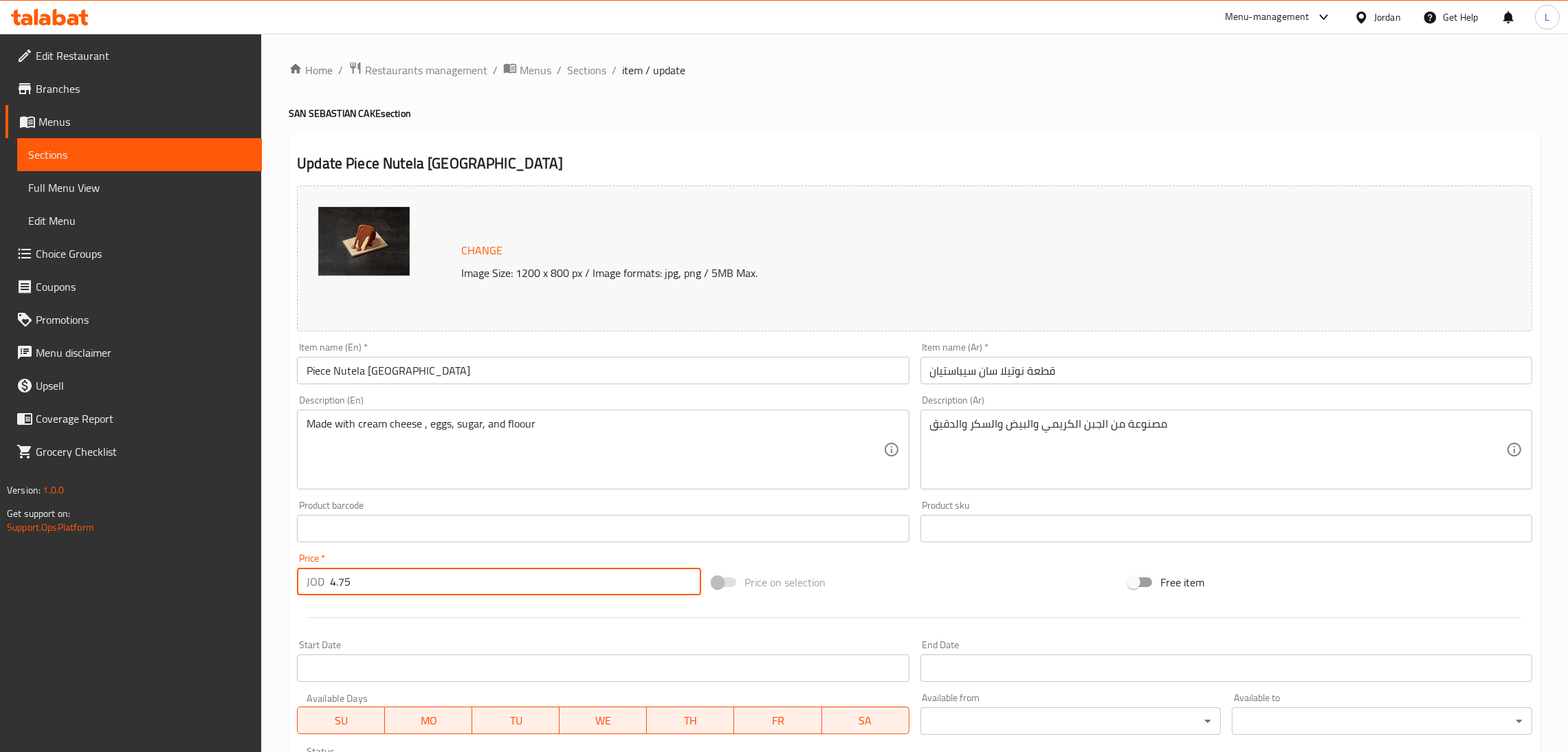
click at [404, 593] on input "4.75" at bounding box center [515, 581] width 371 height 27
paste input "5."
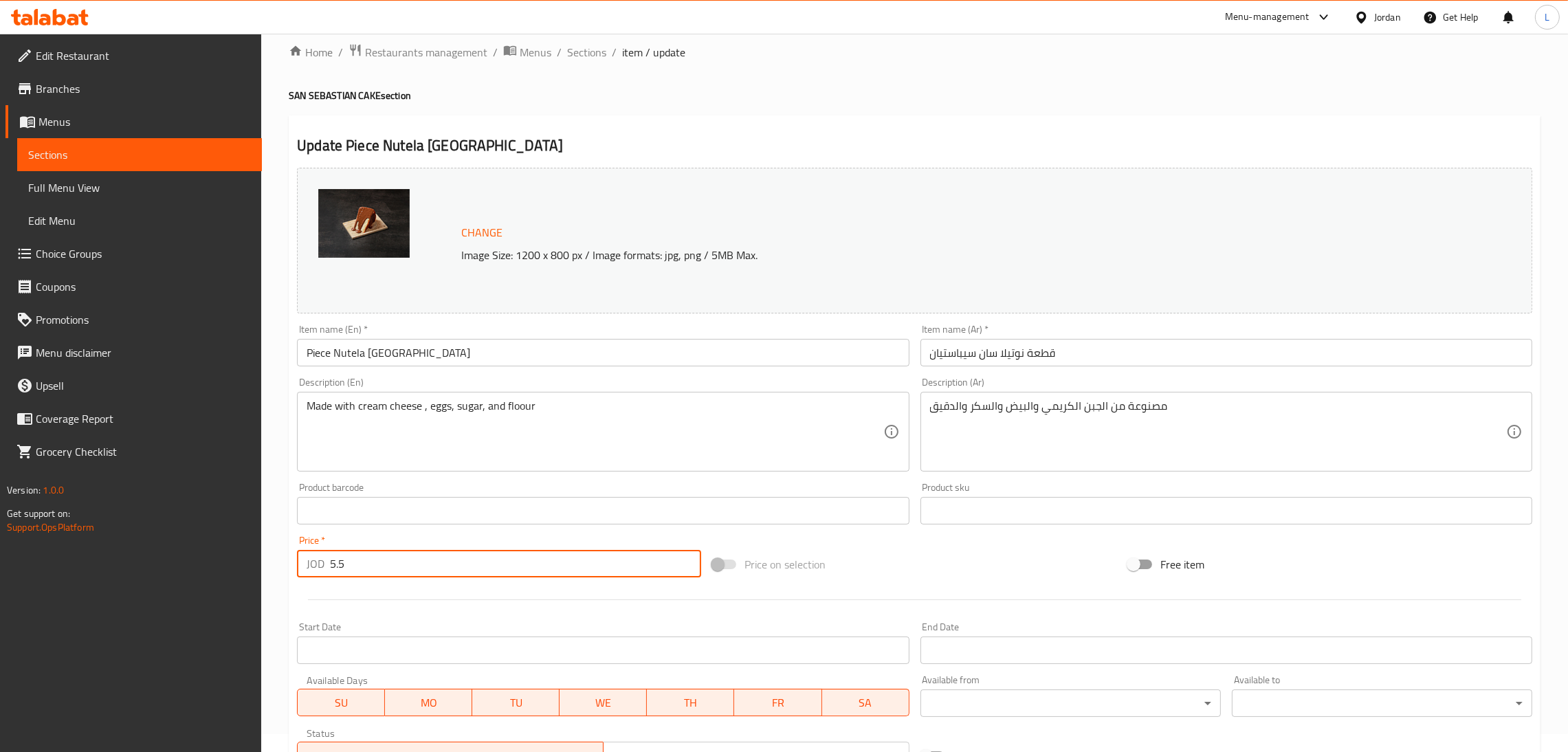
scroll to position [262, 0]
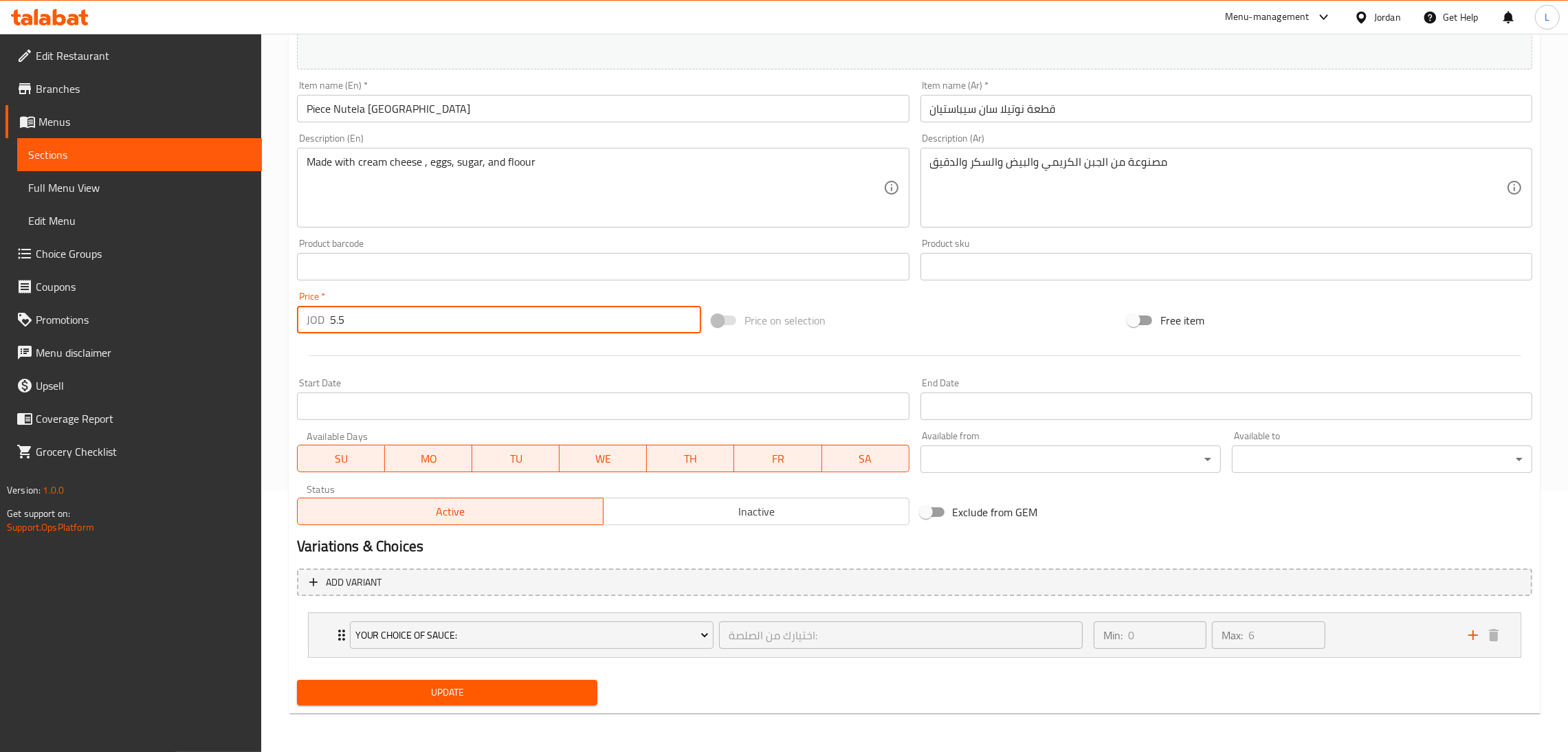
type input "5.5"
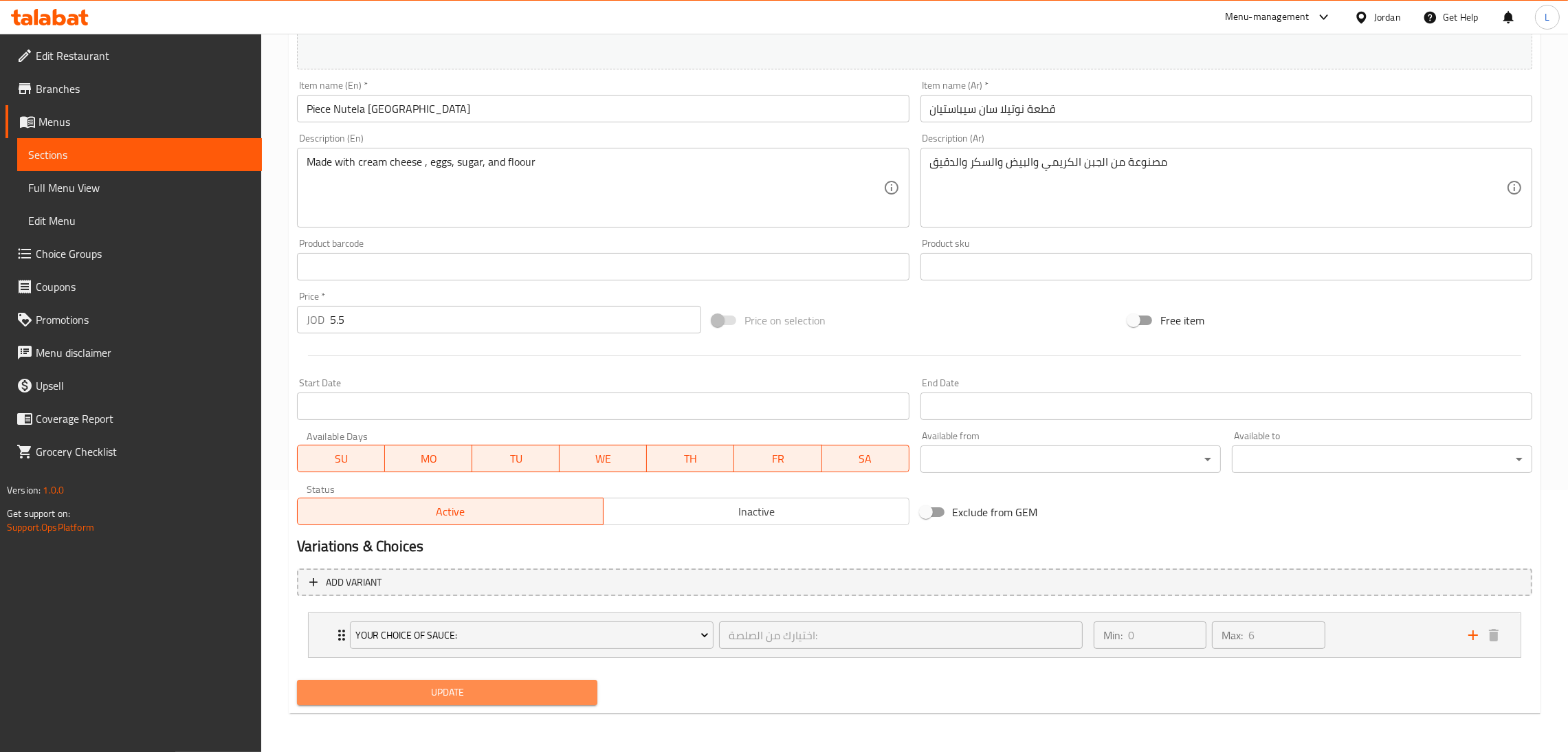
click at [432, 696] on span "Update" at bounding box center [447, 692] width 278 height 17
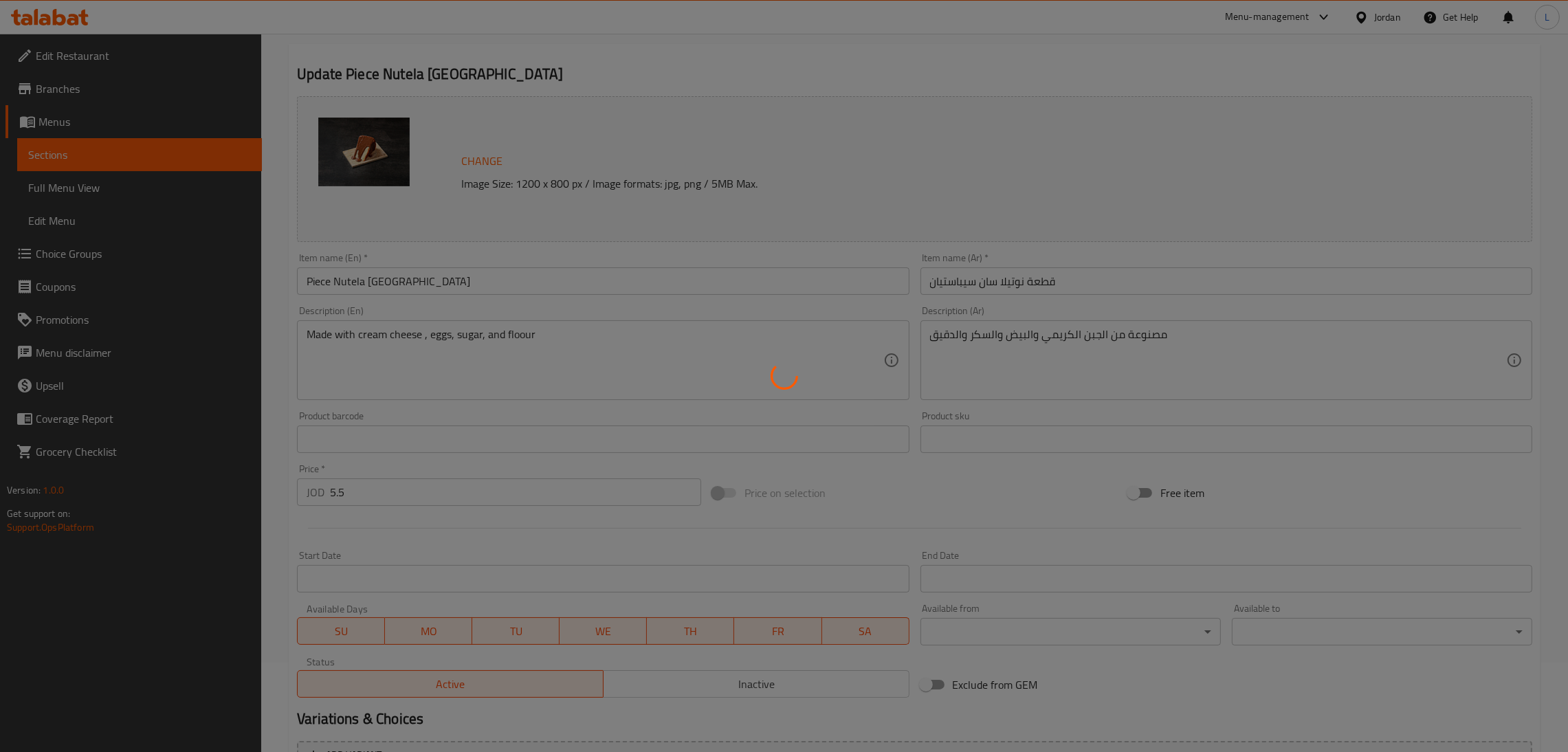
scroll to position [0, 0]
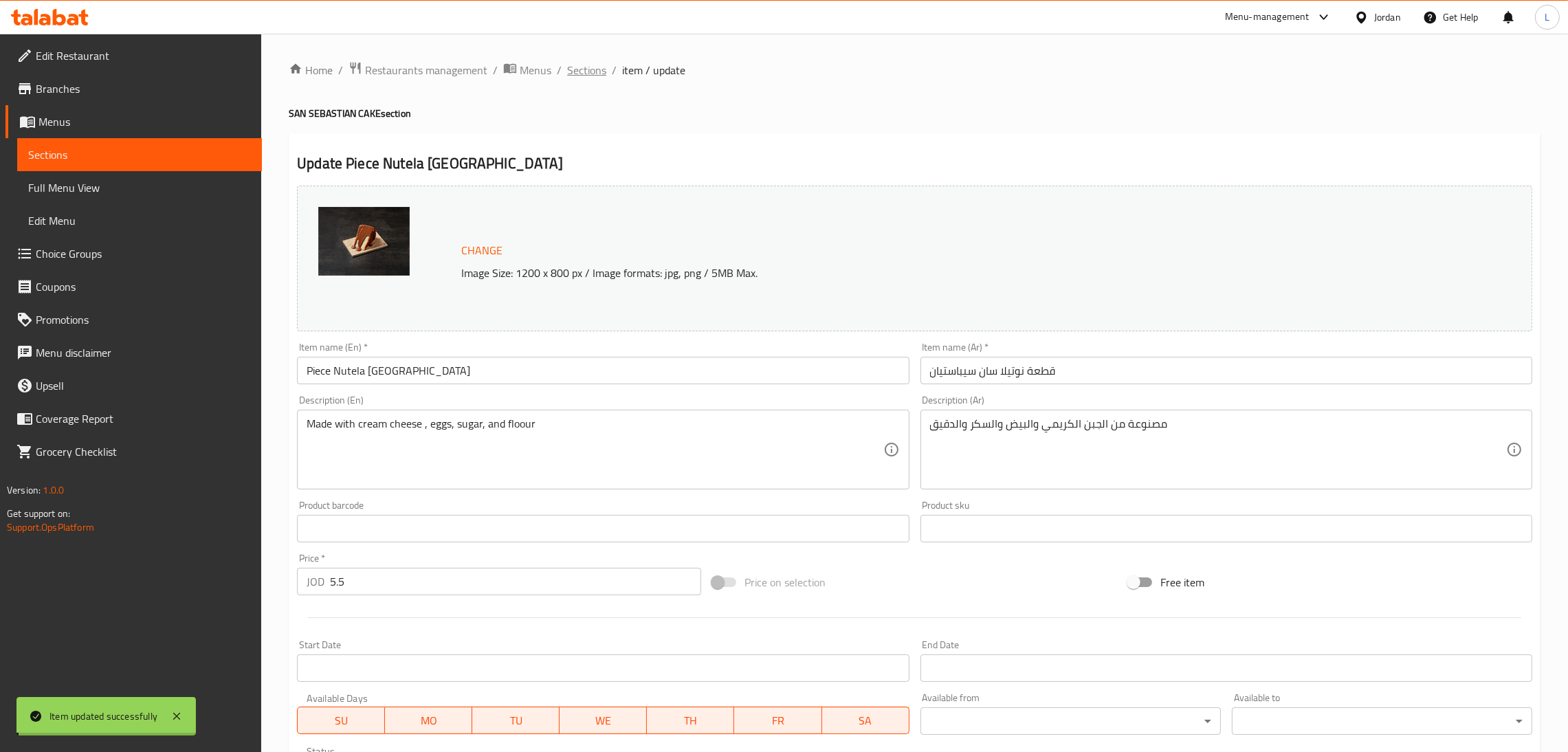
click at [578, 71] on span "Sections" at bounding box center [585, 69] width 39 height 16
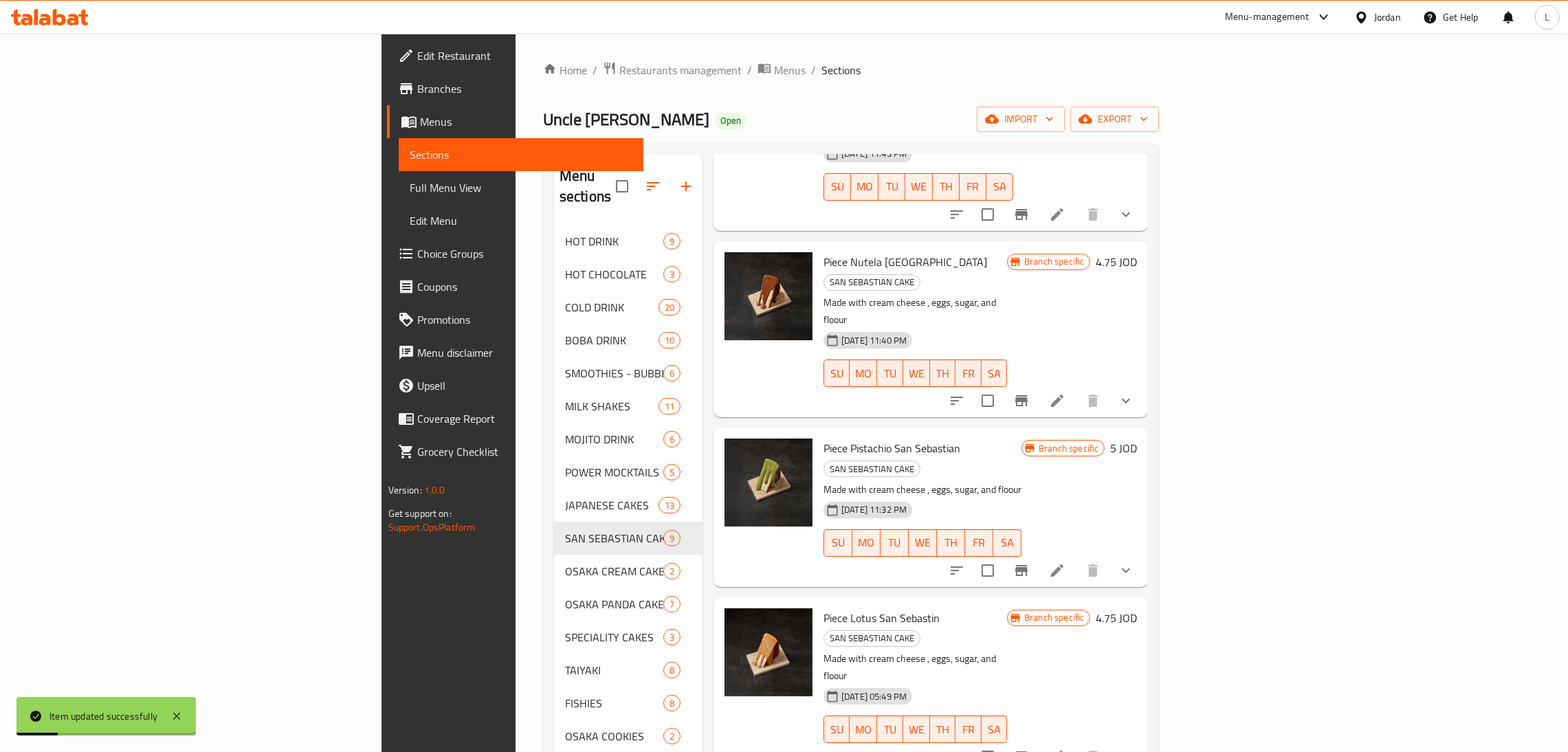
scroll to position [308, 0]
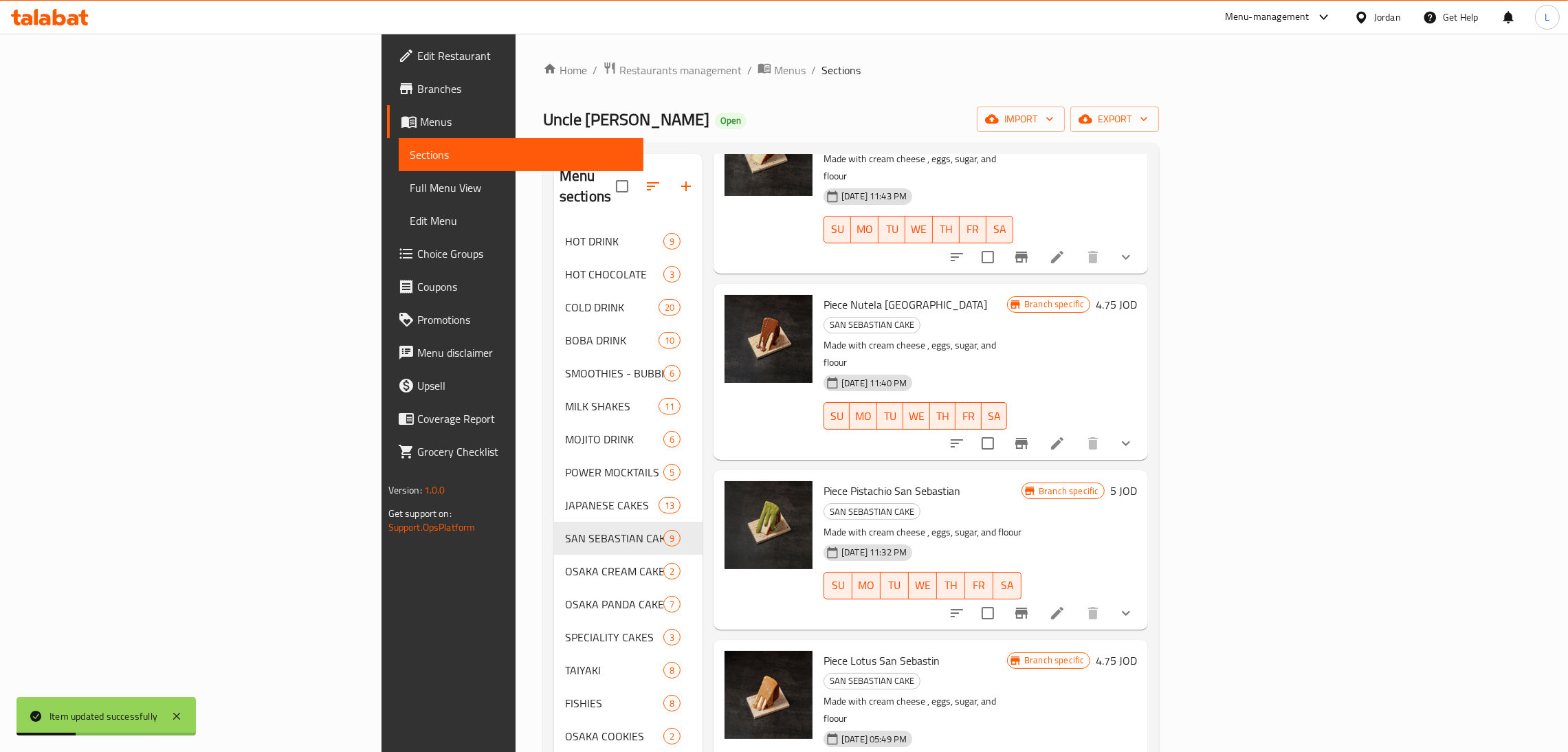
click at [1037, 597] on button "Branch-specific-item" at bounding box center [1020, 613] width 33 height 33
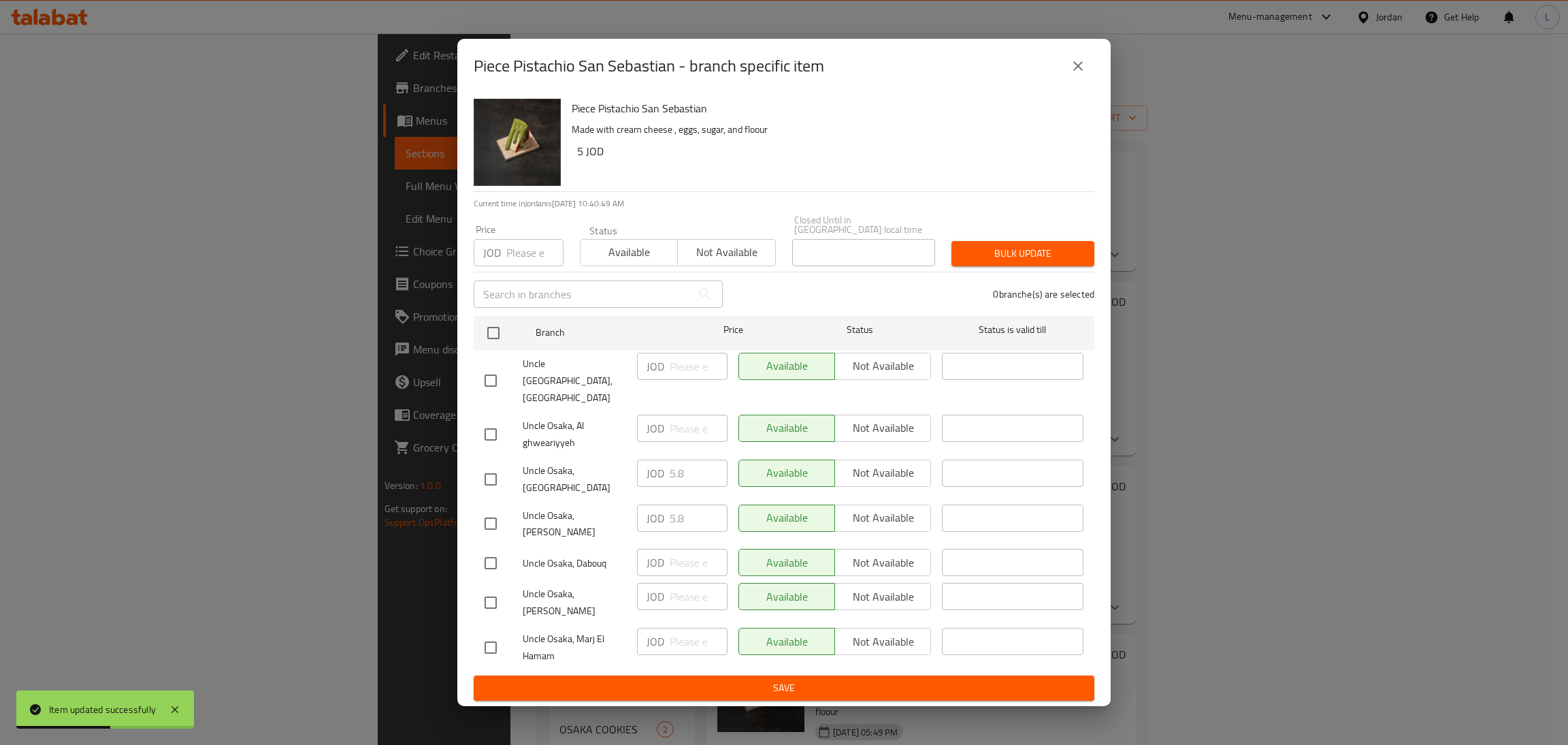
click at [485, 475] on input "checkbox" at bounding box center [491, 479] width 29 height 29
checkbox input "true"
click at [676, 454] on div "JOD 5.8 ​" at bounding box center [682, 480] width 101 height 51
click at [676, 473] on input "5.8" at bounding box center [699, 472] width 58 height 27
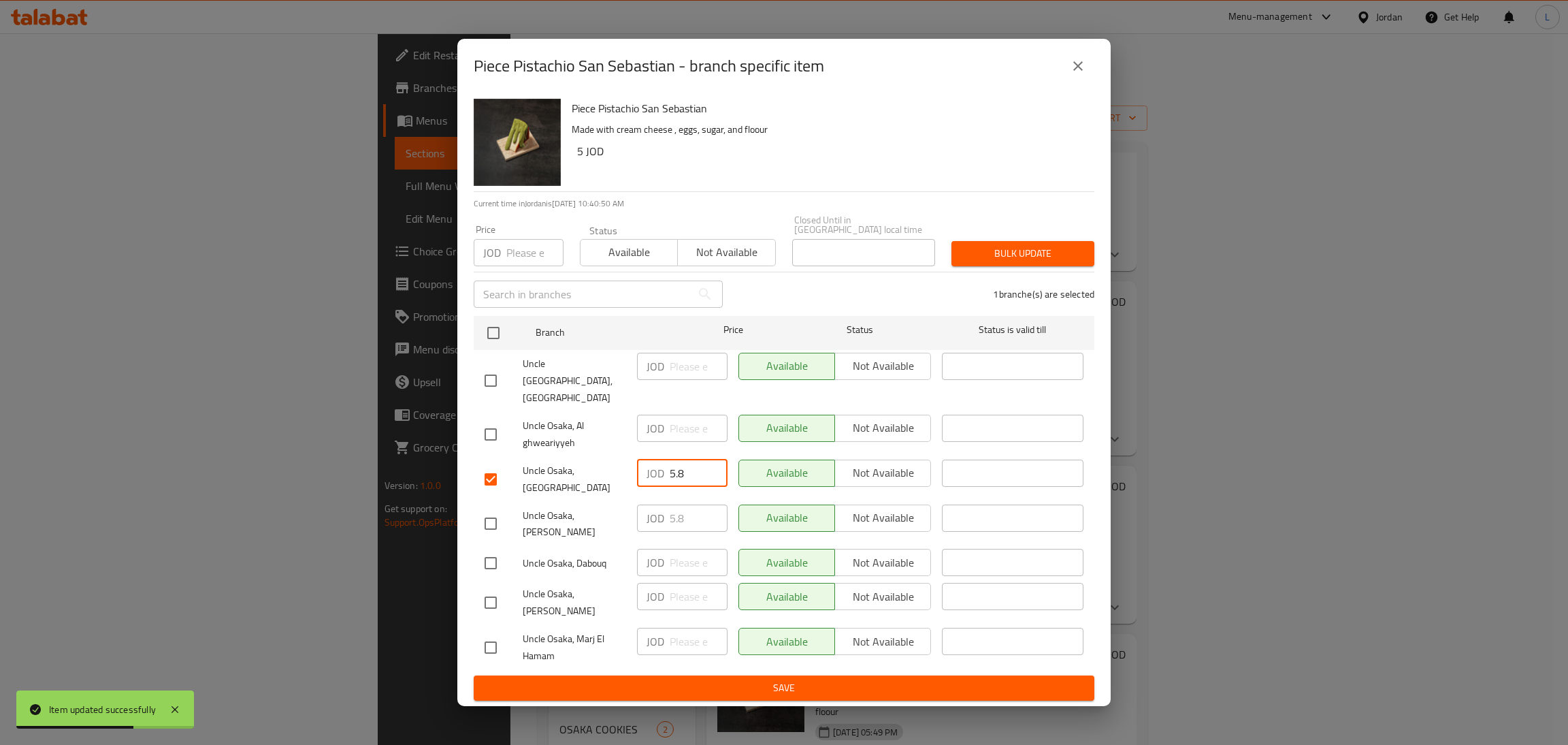
click at [676, 473] on input "5.8" at bounding box center [699, 472] width 58 height 27
click at [1069, 82] on button "close" at bounding box center [1078, 66] width 33 height 33
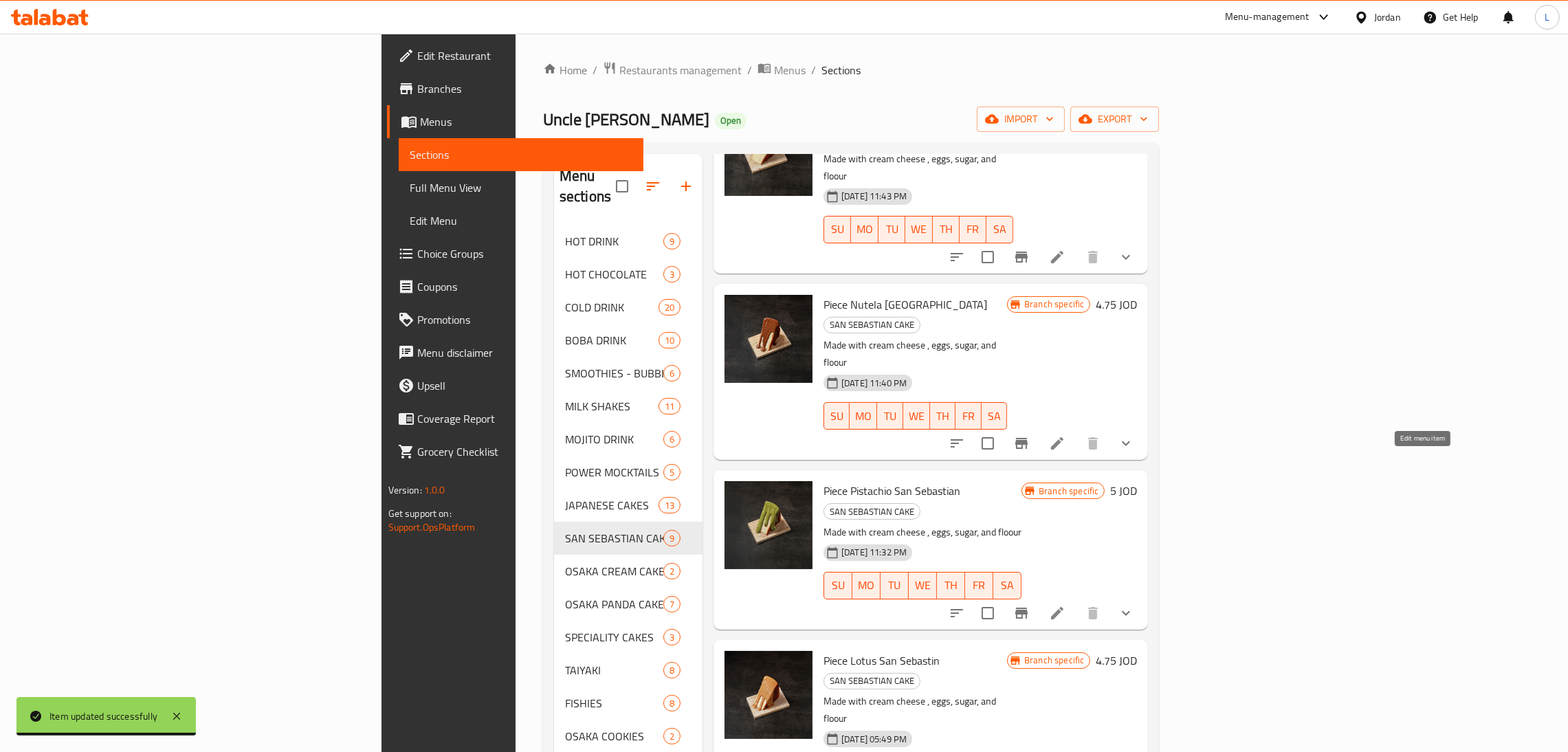
click at [1063, 607] on icon at bounding box center [1056, 613] width 12 height 12
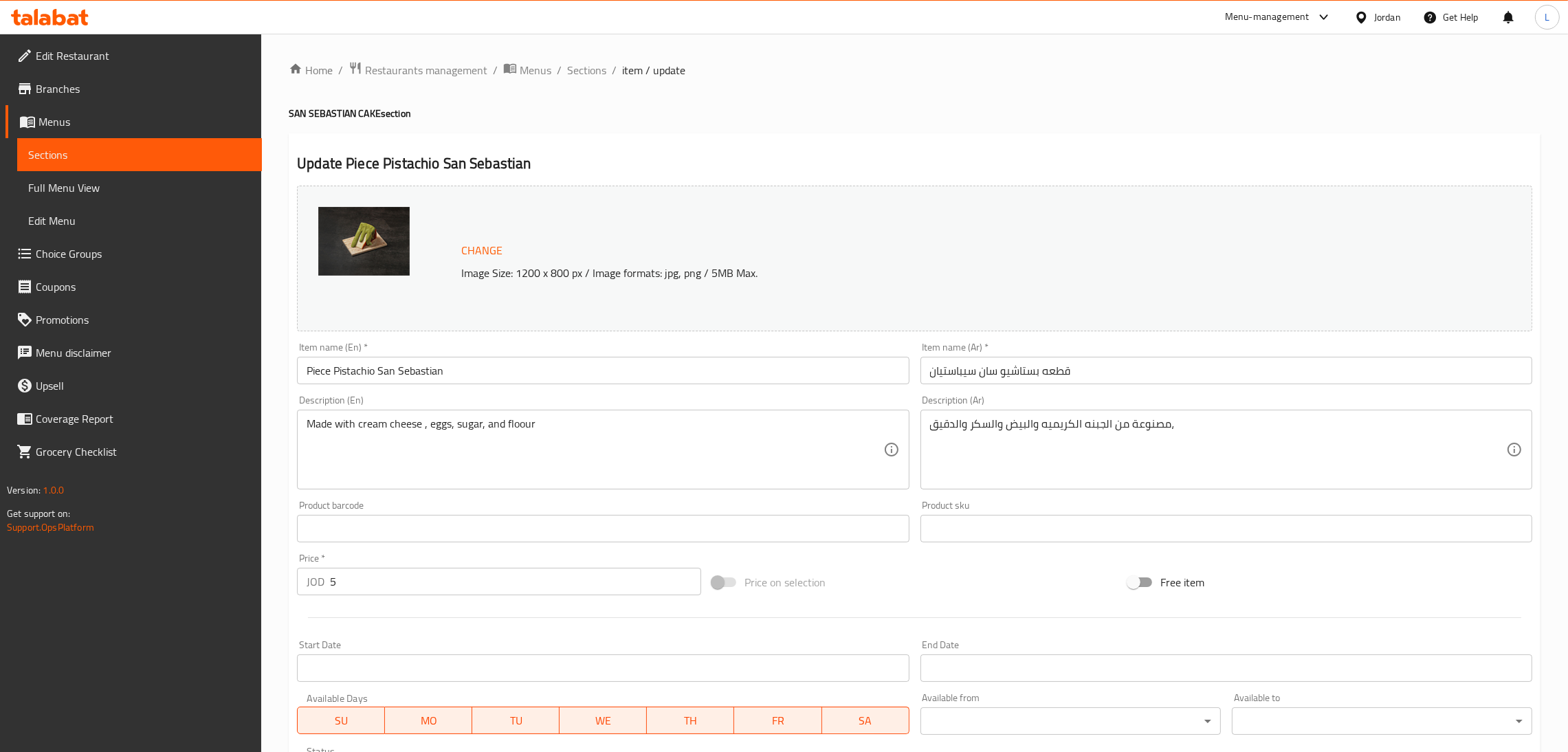
click at [487, 586] on input "5" at bounding box center [515, 581] width 371 height 27
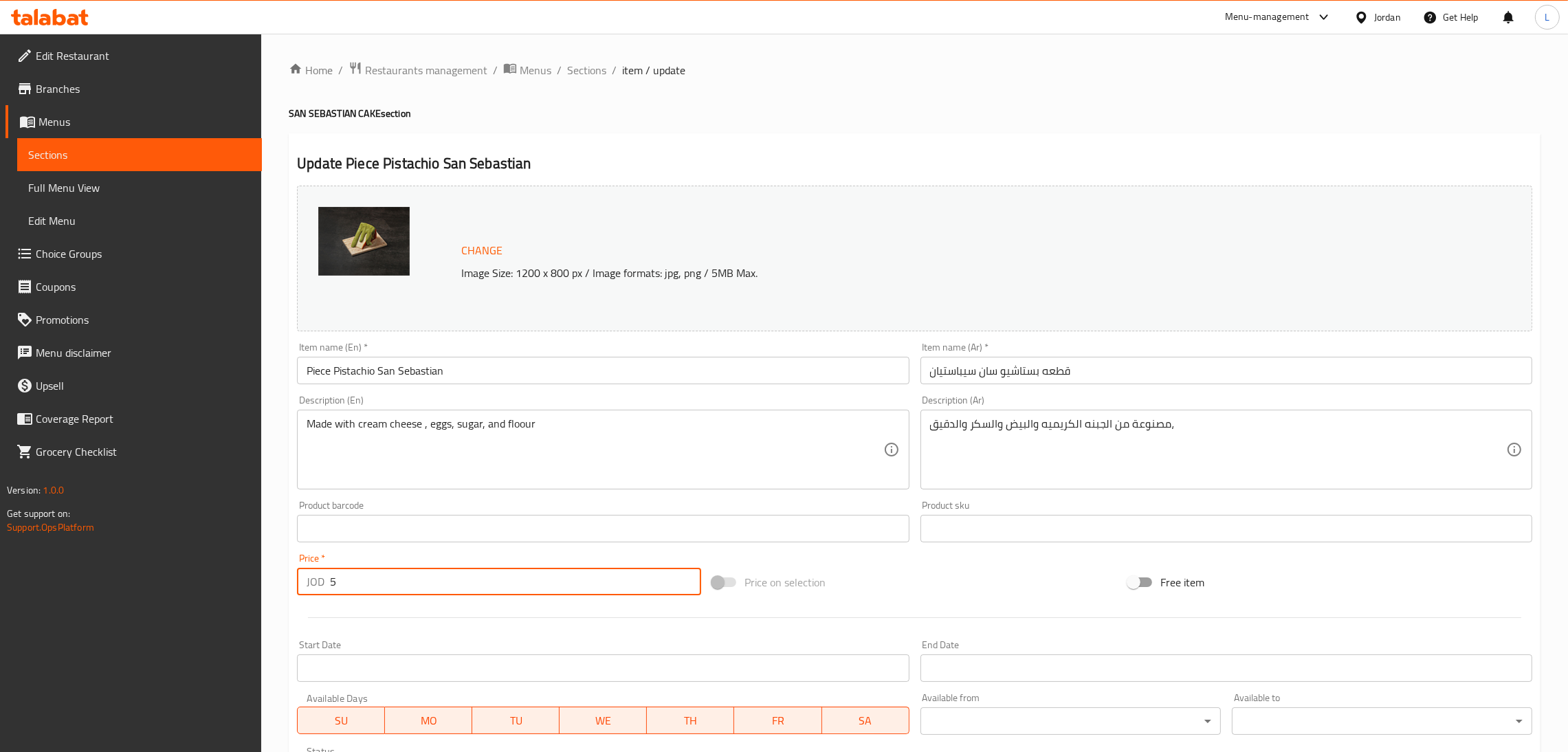
click at [487, 586] on input "5" at bounding box center [515, 581] width 371 height 27
paste input ".8"
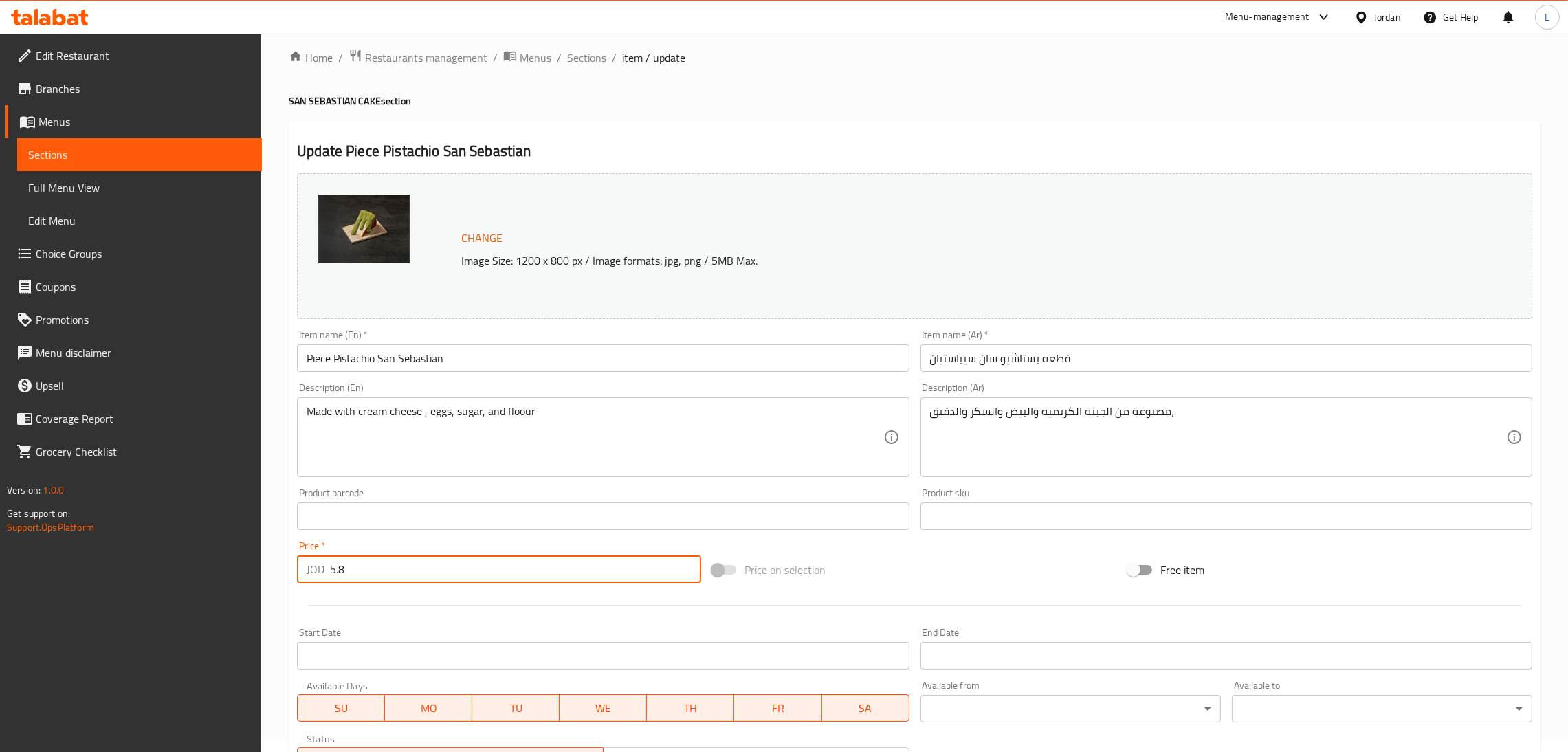
scroll to position [262, 0]
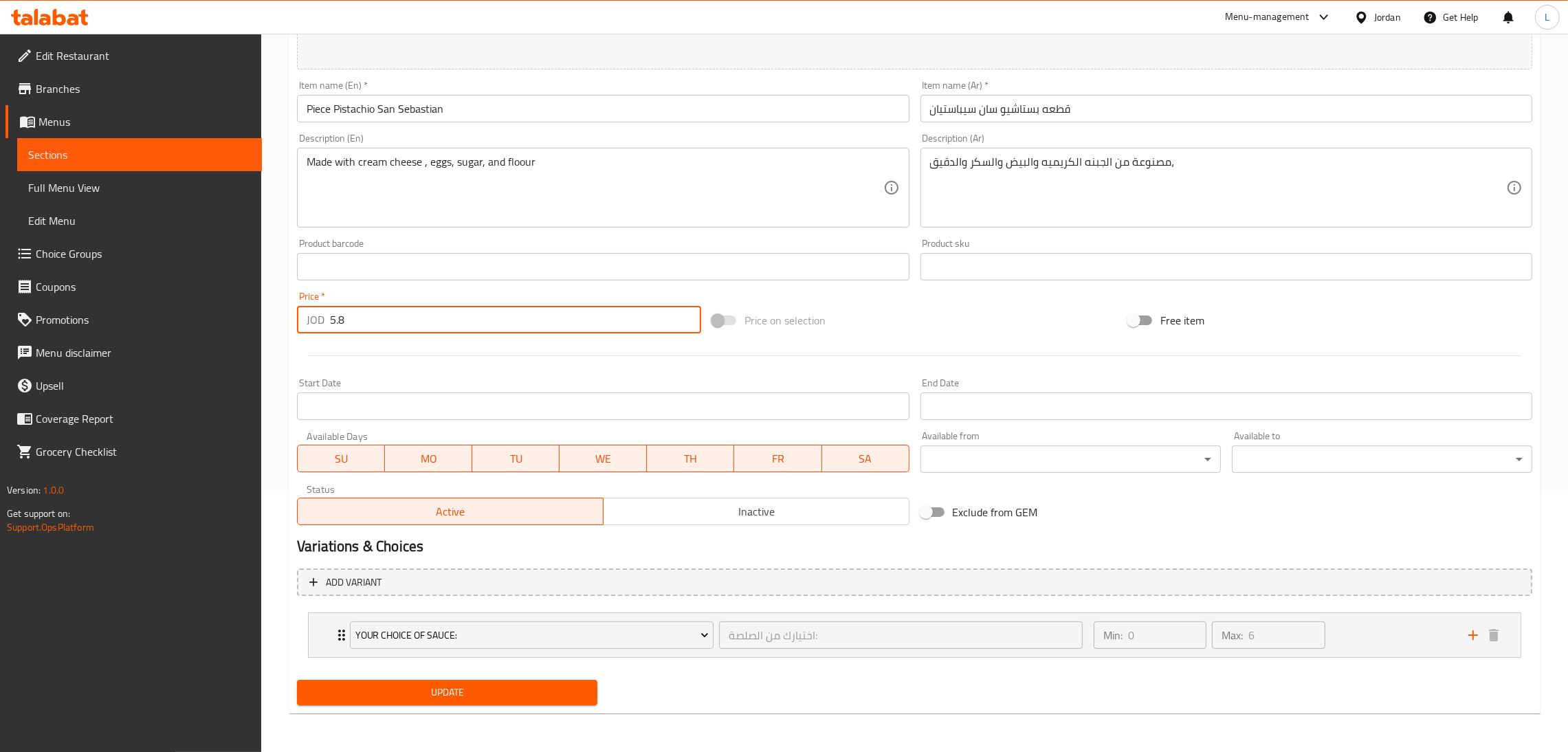
type input "5.8"
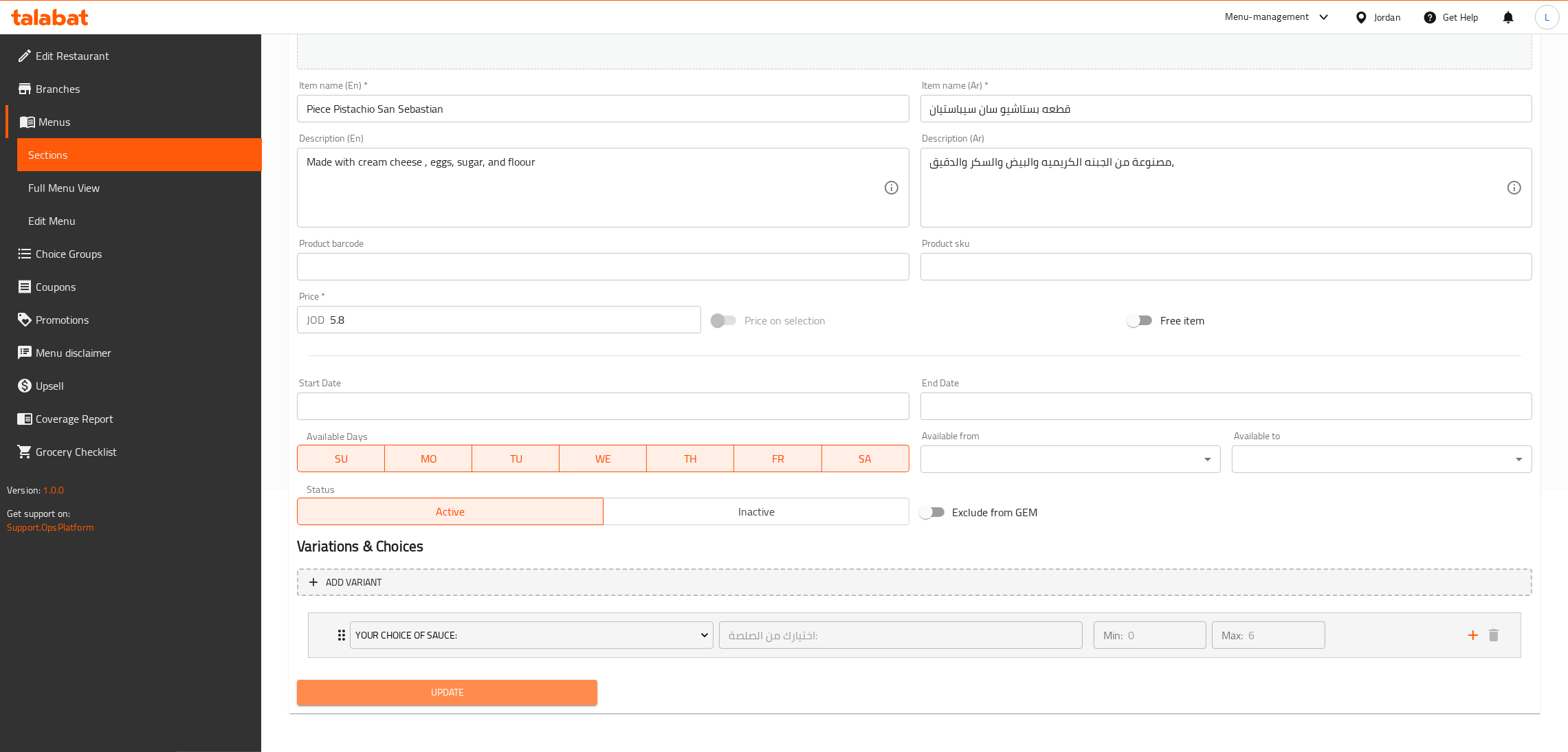
click at [486, 684] on button "Update" at bounding box center [447, 692] width 301 height 26
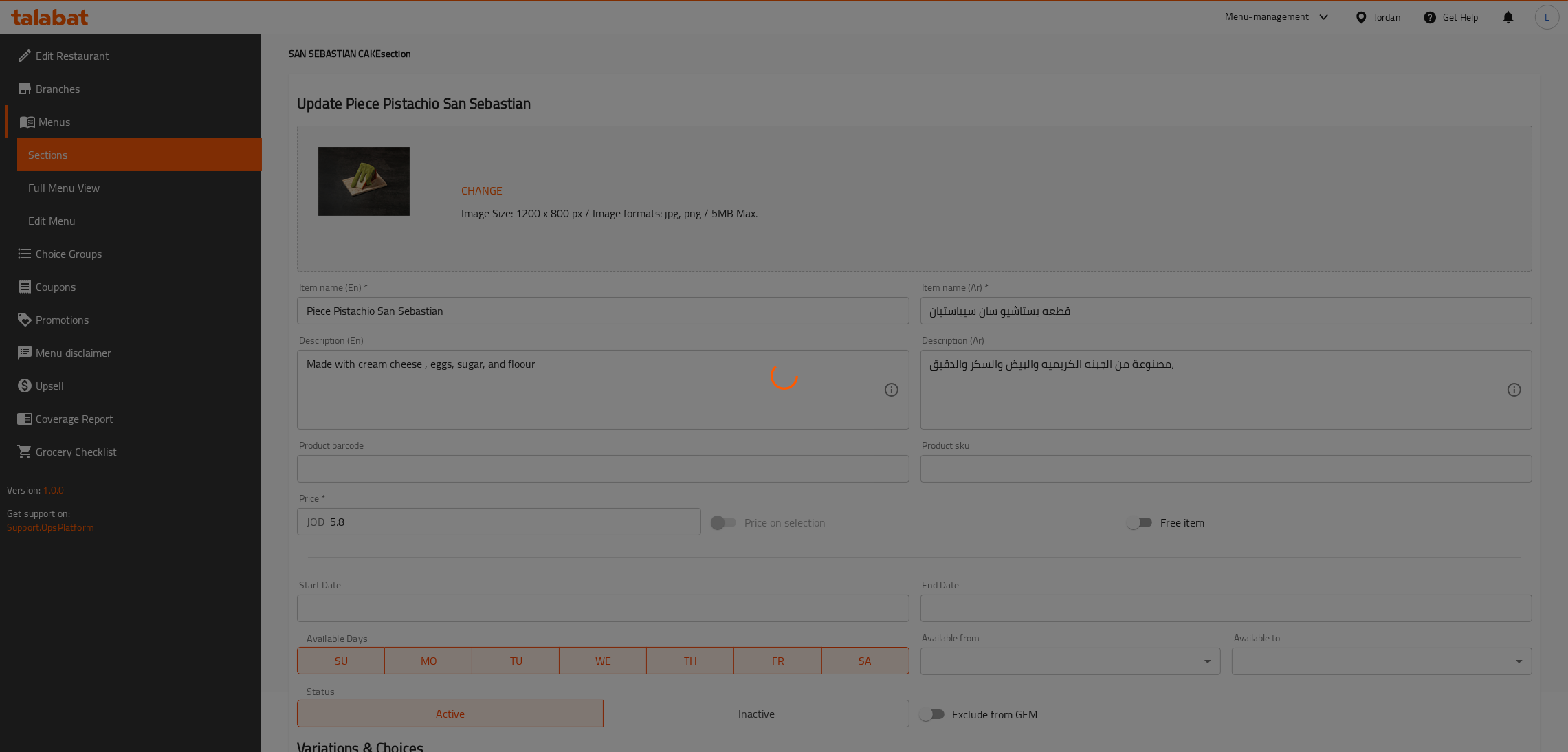
scroll to position [0, 0]
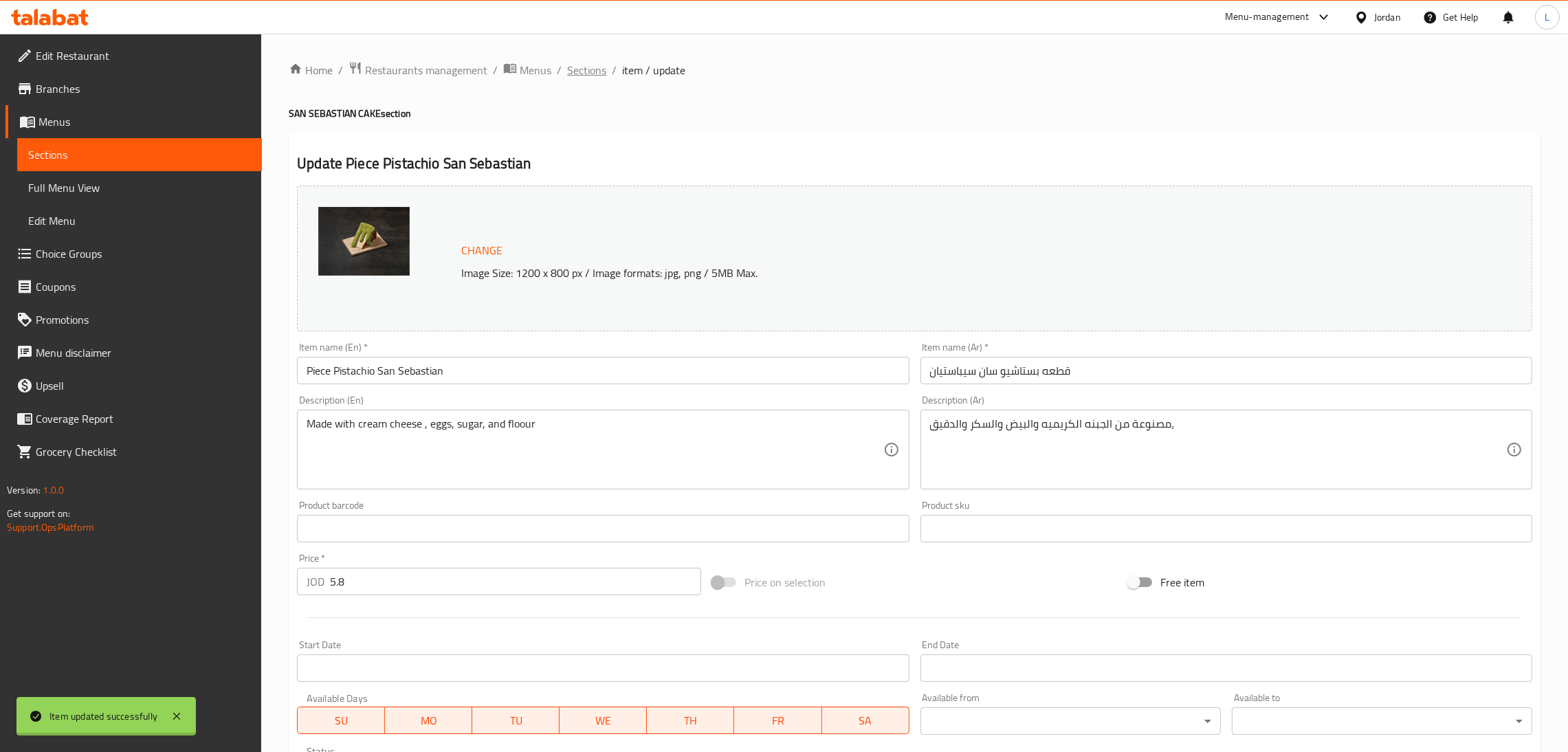
click at [587, 71] on div "Home / Restaurants management / Menus / Sections / item / update SAN SEBASTIAN …" at bounding box center [914, 524] width 1251 height 925
click at [587, 71] on span "Sections" at bounding box center [585, 69] width 39 height 16
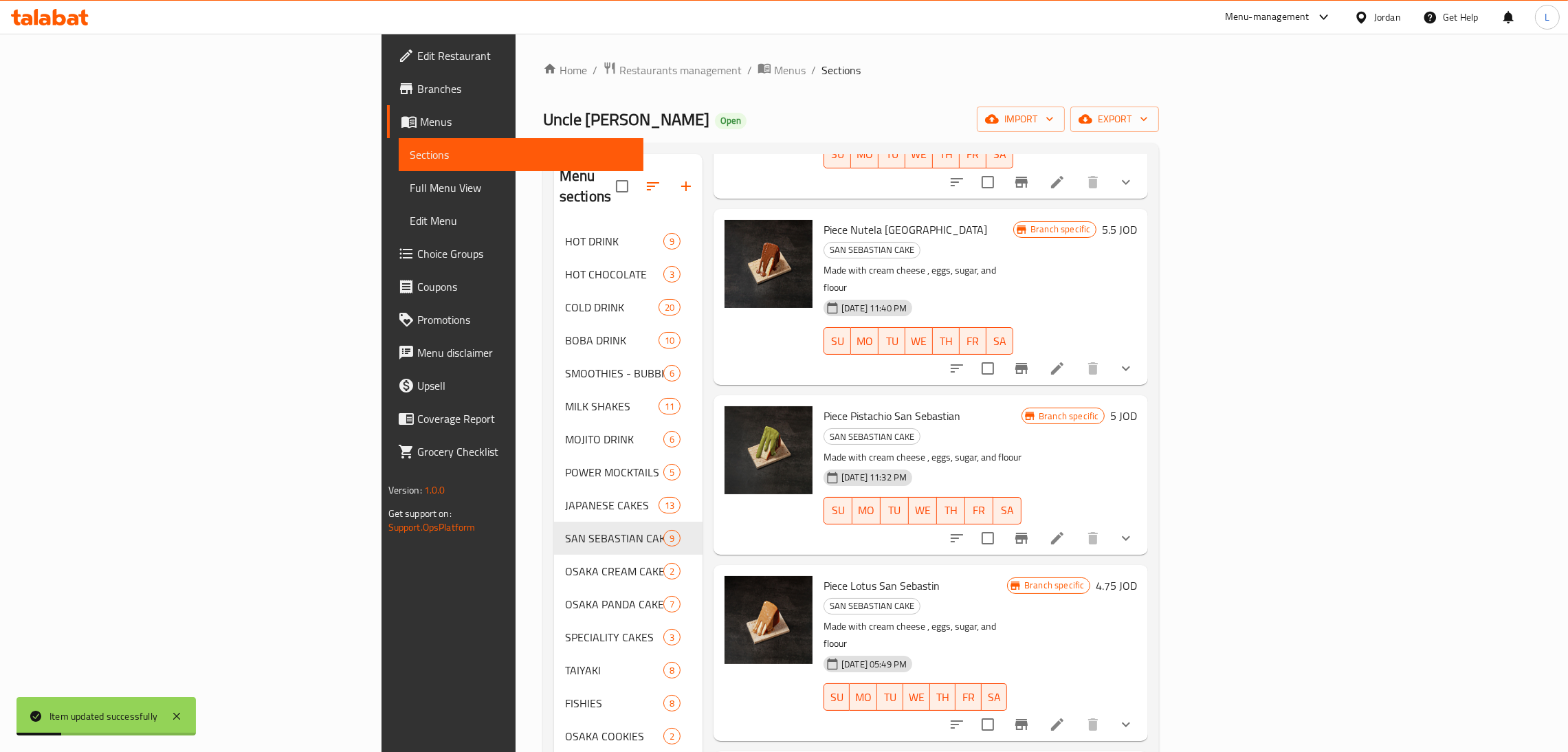
scroll to position [412, 0]
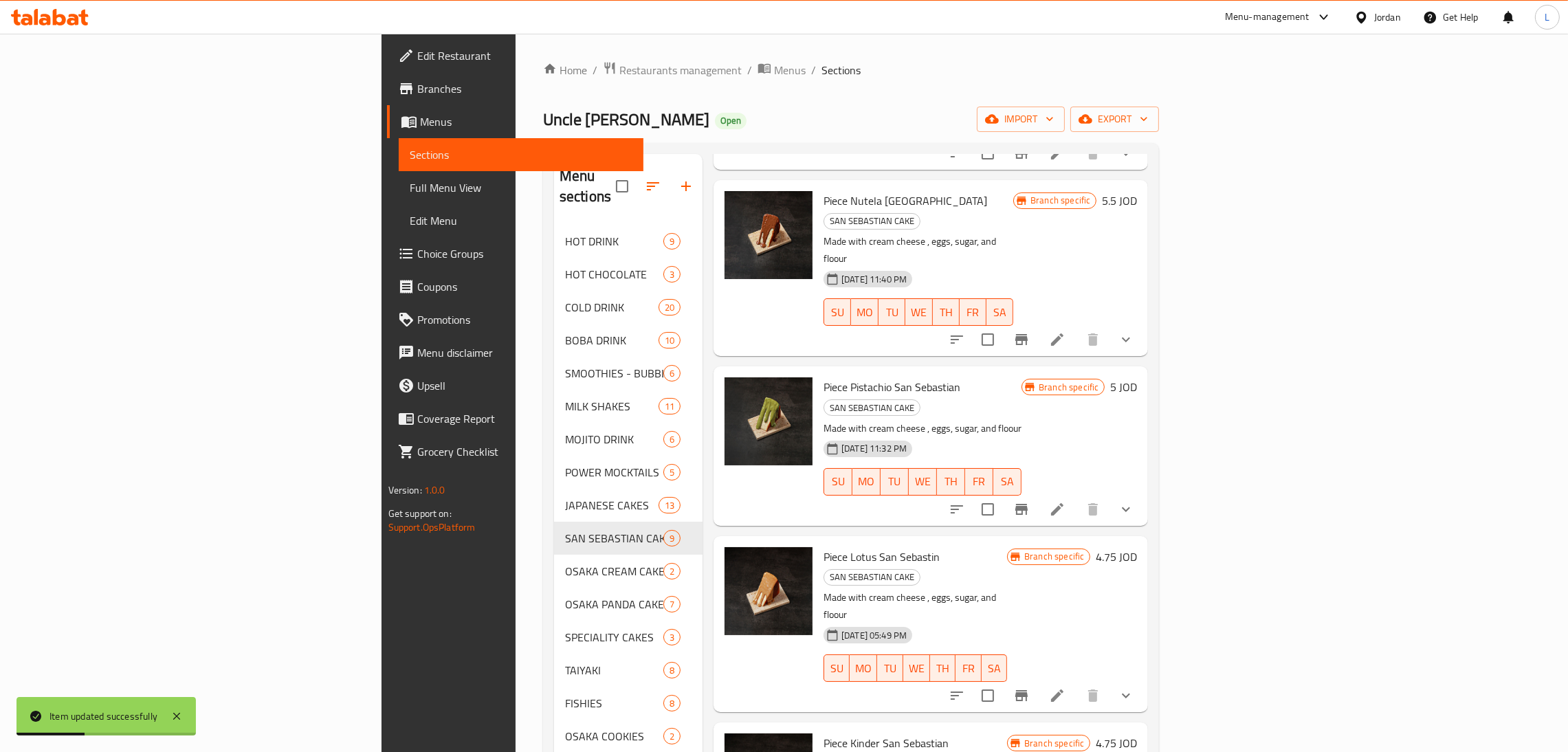
click at [1030, 688] on icon "Branch-specific-item" at bounding box center [1020, 695] width 16 height 16
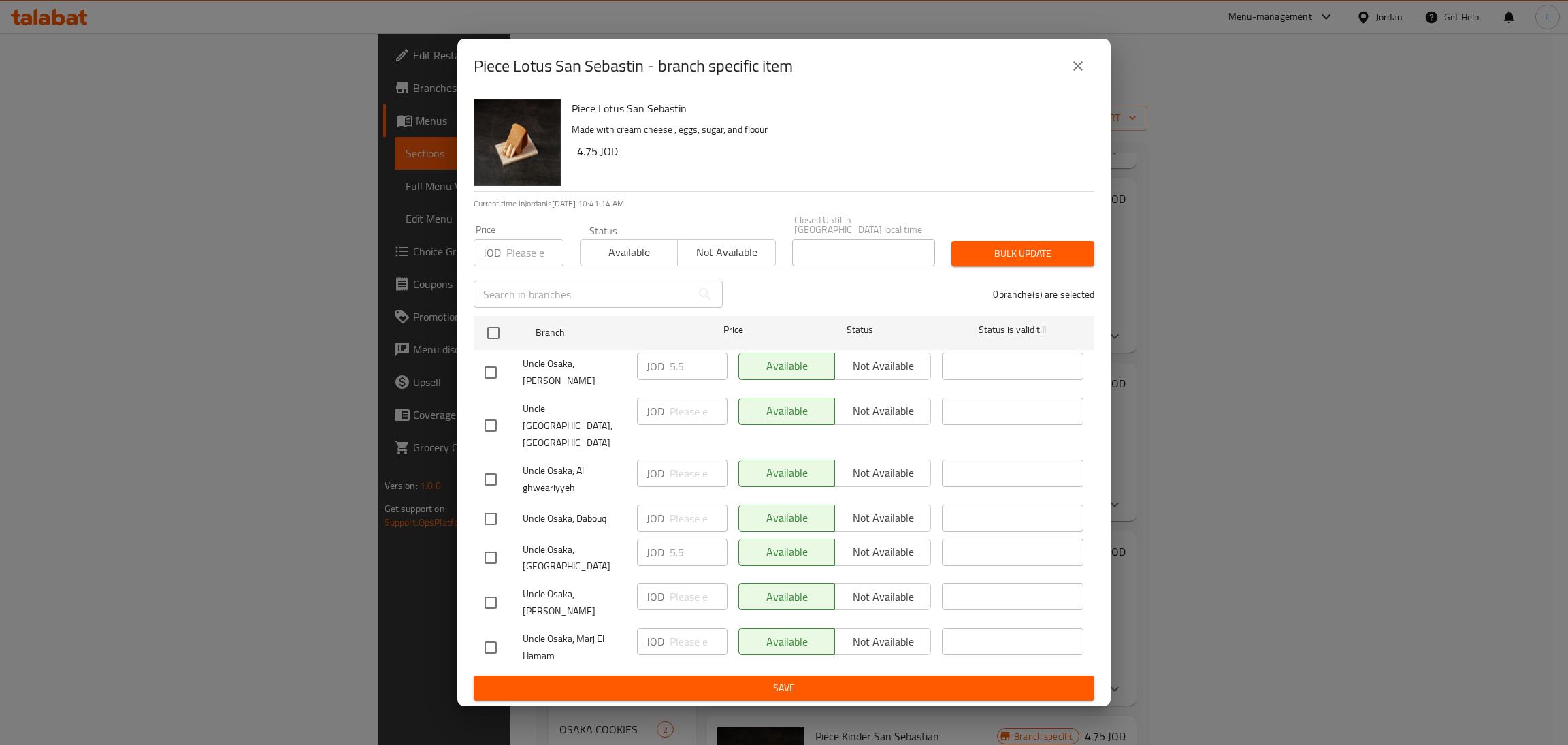
click at [481, 544] on input "checkbox" at bounding box center [491, 558] width 29 height 29
checkbox input "true"
click at [673, 549] on input "5.5" at bounding box center [699, 552] width 58 height 27
click at [1077, 71] on icon "close" at bounding box center [1078, 66] width 9 height 9
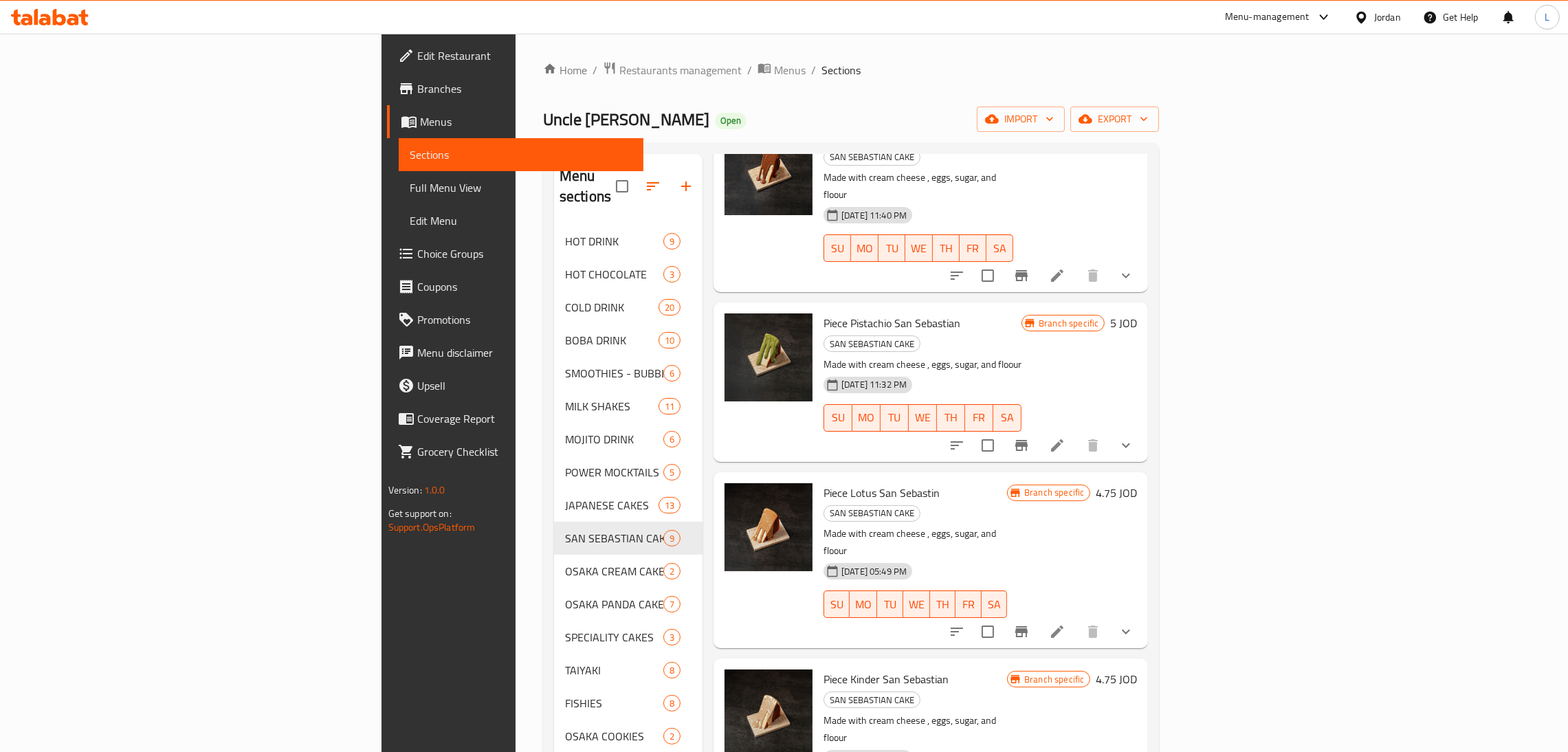
scroll to position [515, 0]
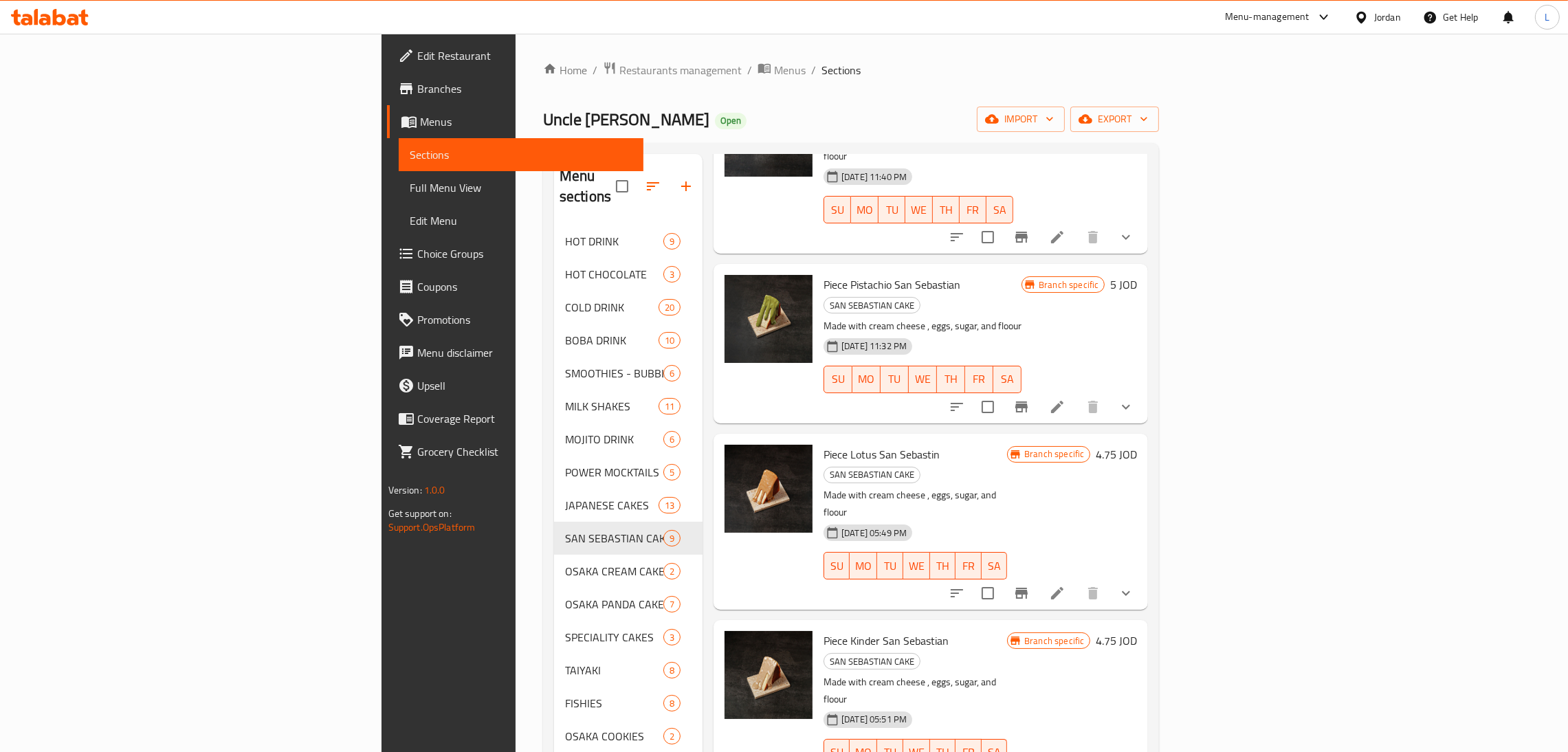
click at [1063, 587] on icon at bounding box center [1056, 593] width 12 height 12
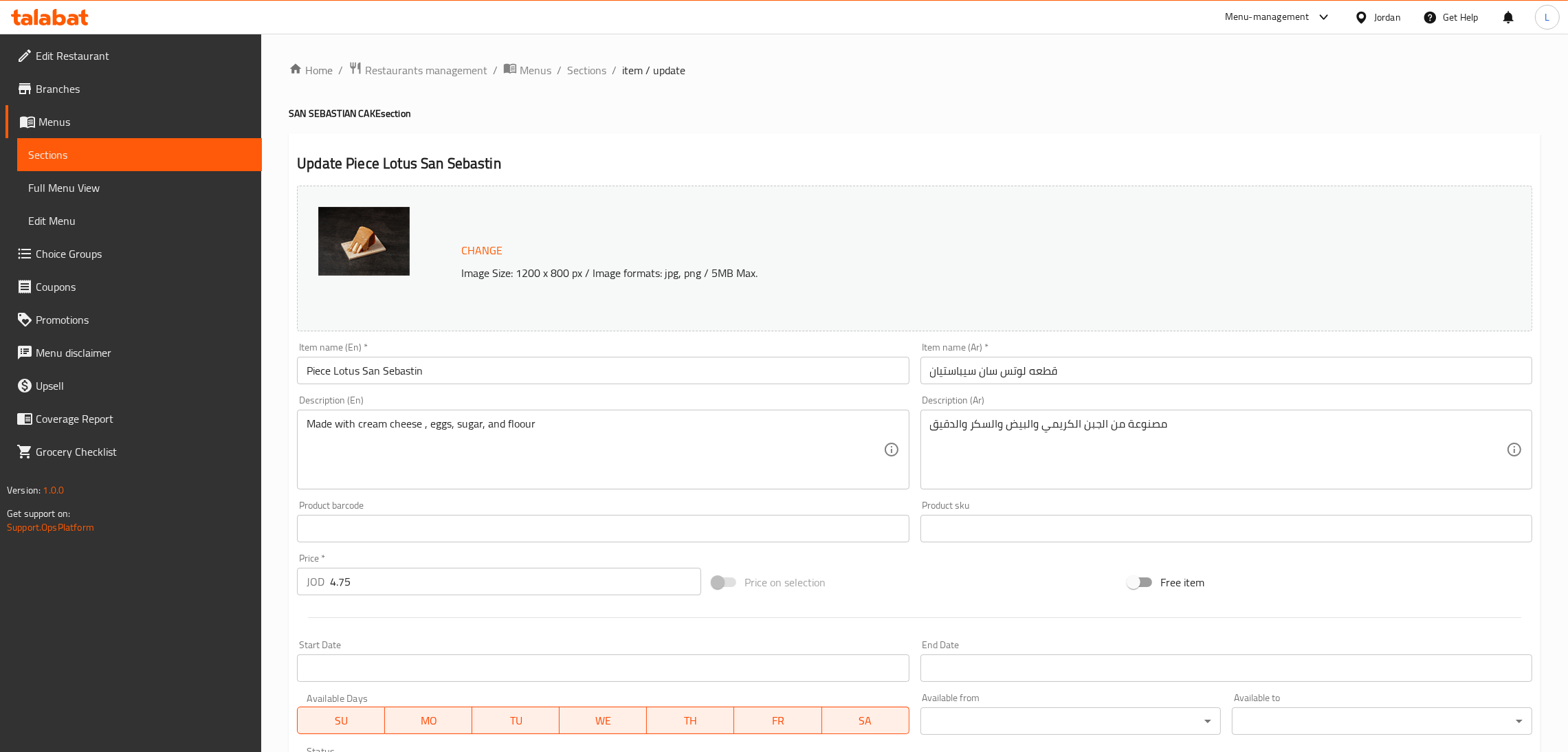
click at [384, 579] on input "4.75" at bounding box center [515, 581] width 371 height 27
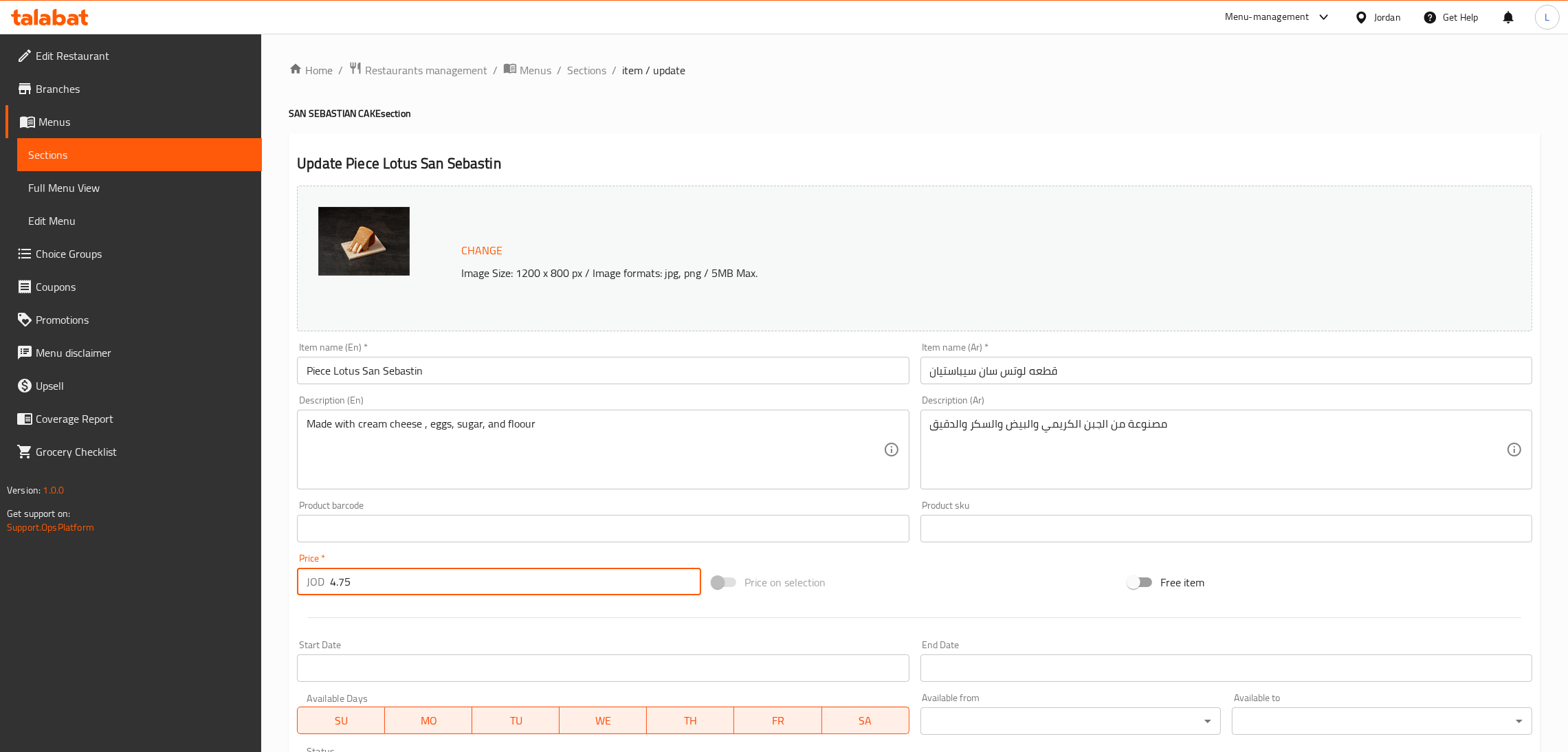
click at [384, 579] on input "4.75" at bounding box center [515, 581] width 371 height 27
paste input "5."
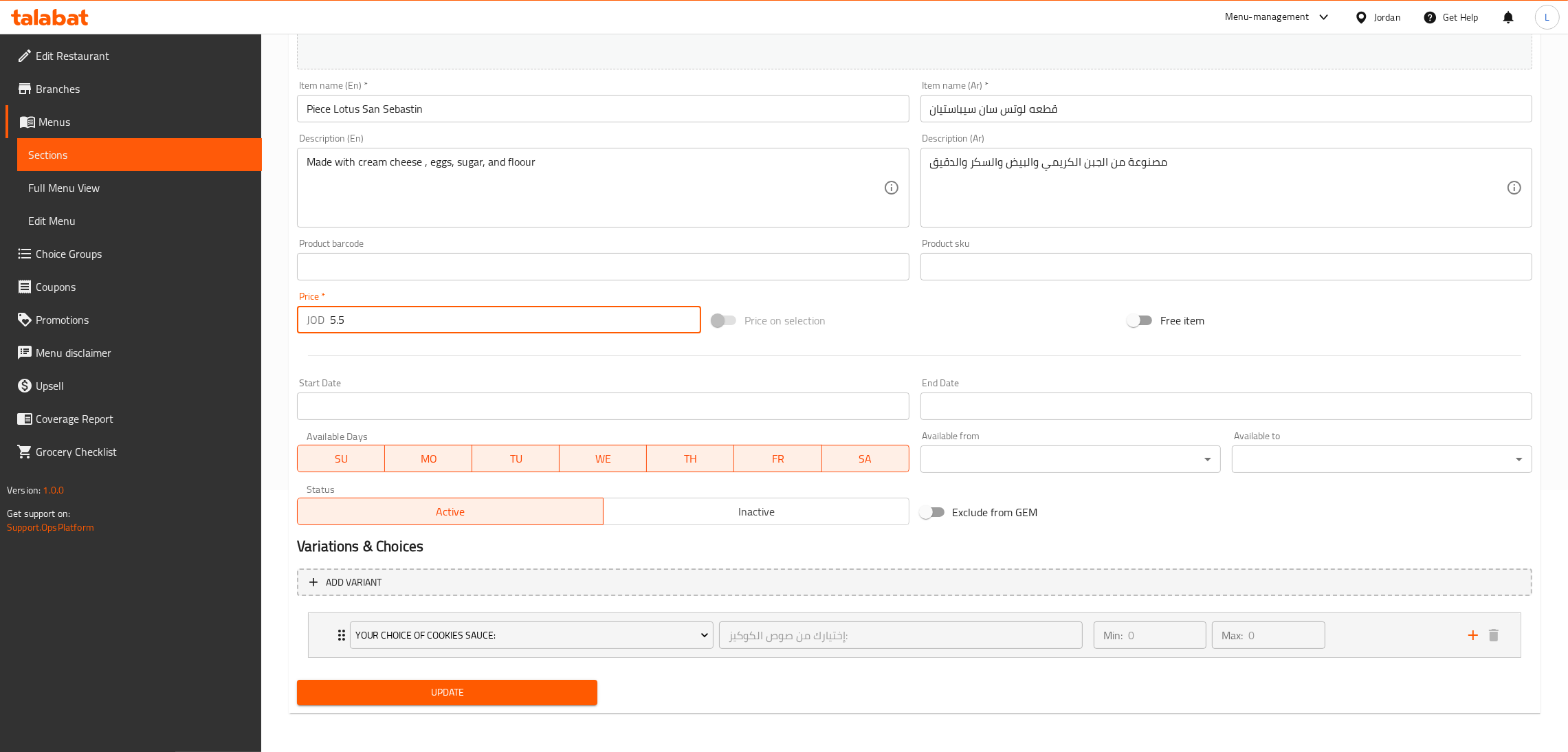
type input "5.5"
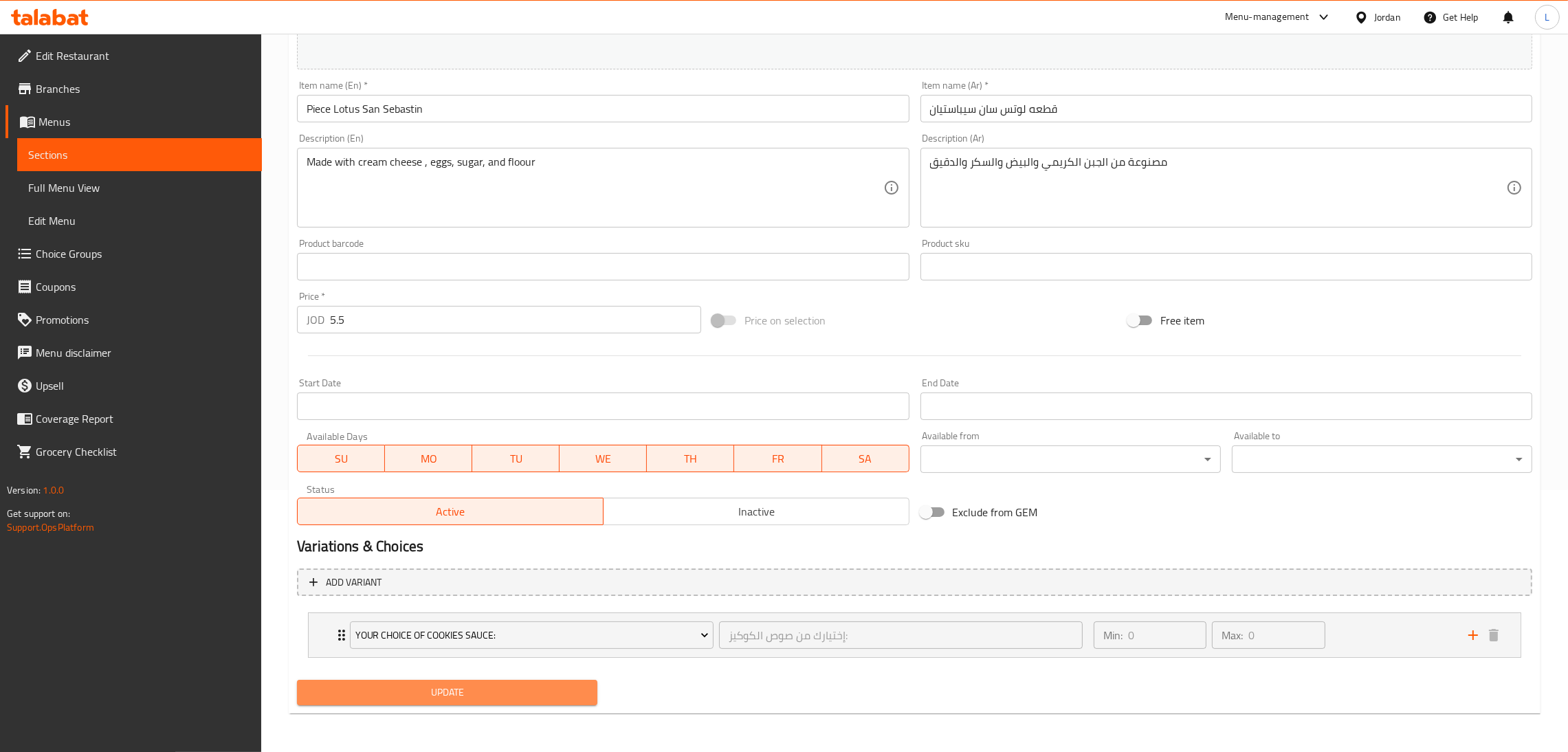
click at [431, 686] on span "Update" at bounding box center [447, 692] width 278 height 17
click at [531, 713] on div "Home / Restaurants management / Menus / Sections / item / update SAN SEBASTIAN …" at bounding box center [914, 262] width 1251 height 925
click at [545, 688] on span "Update" at bounding box center [447, 692] width 278 height 17
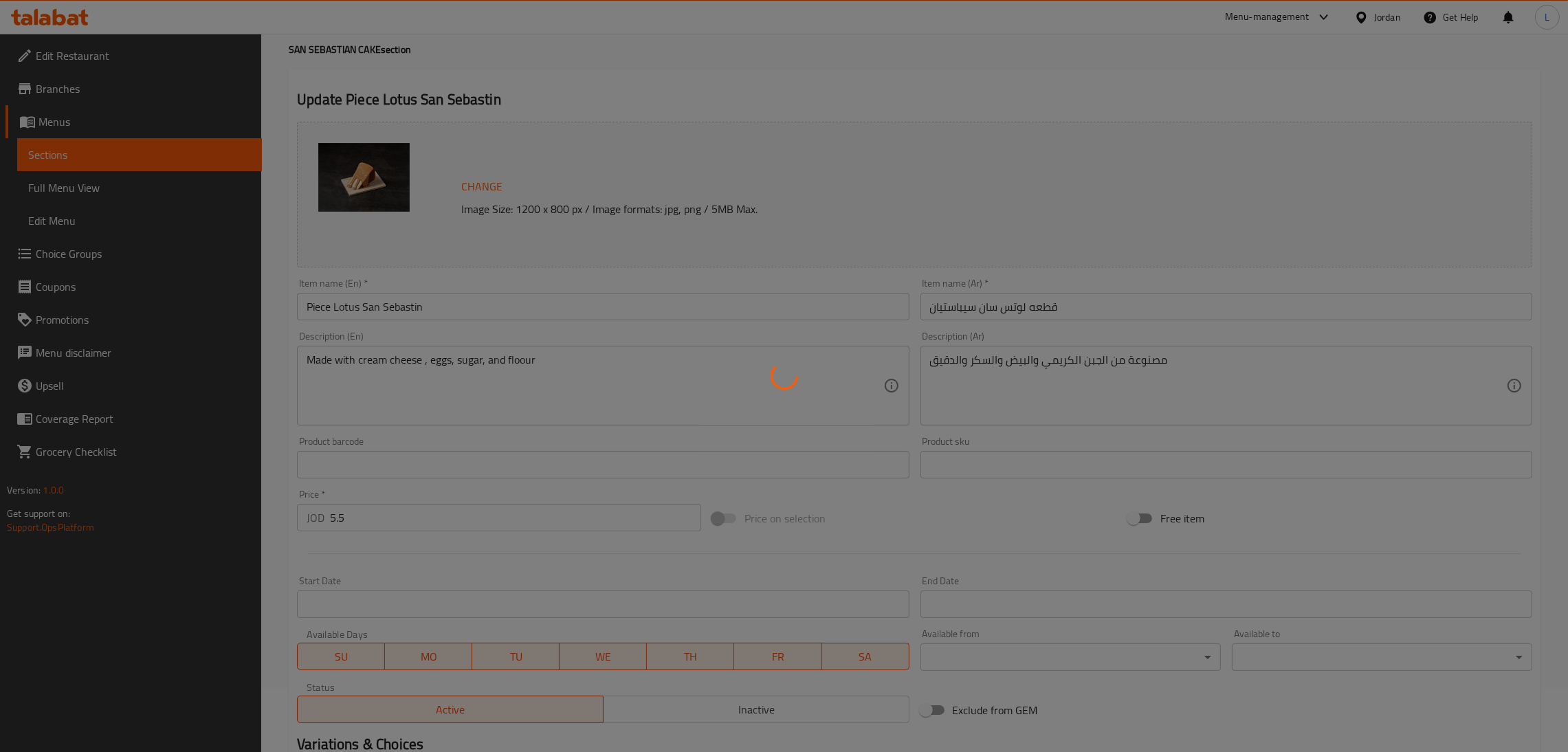
scroll to position [0, 0]
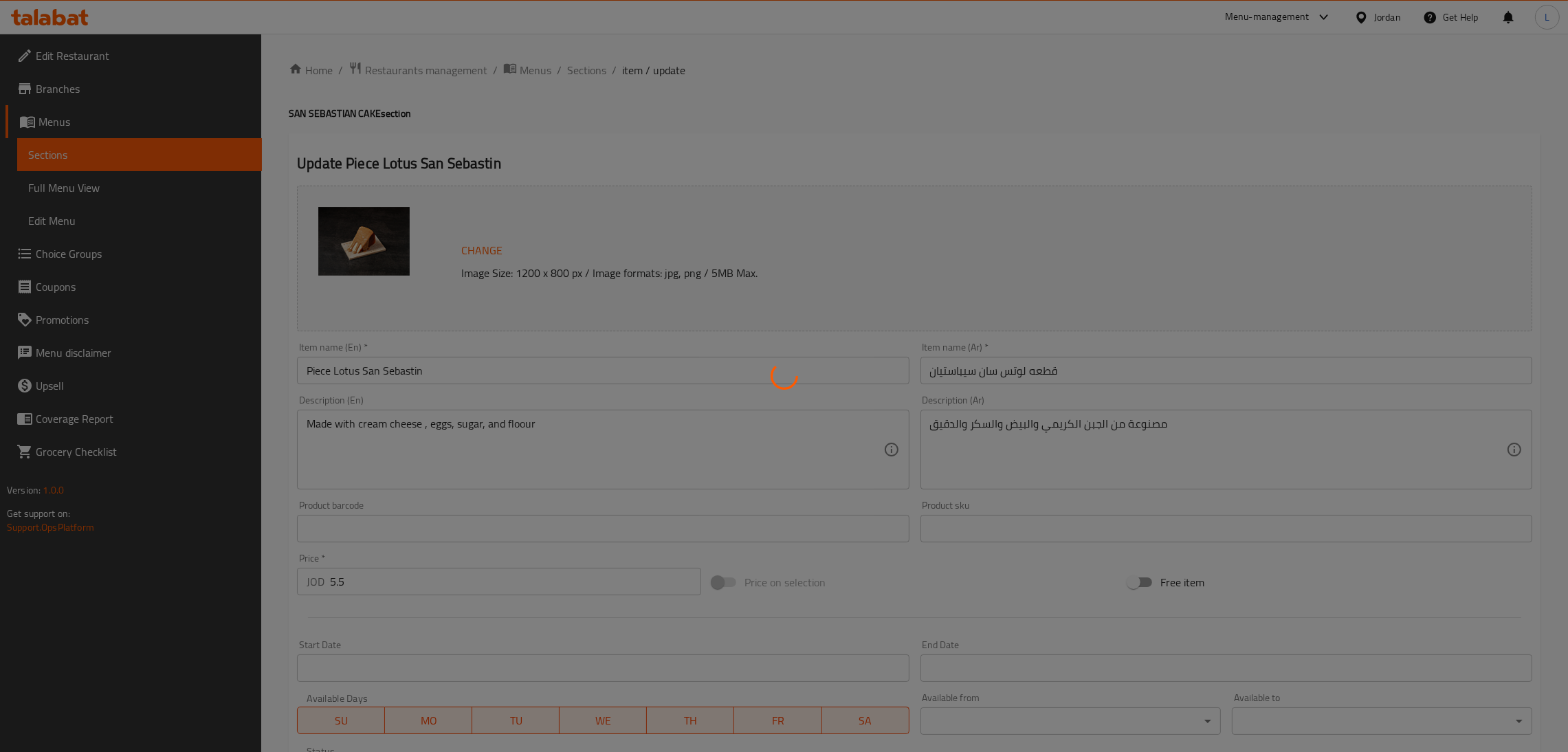
click at [576, 66] on div at bounding box center [784, 376] width 1568 height 752
click at [584, 74] on div at bounding box center [784, 376] width 1568 height 752
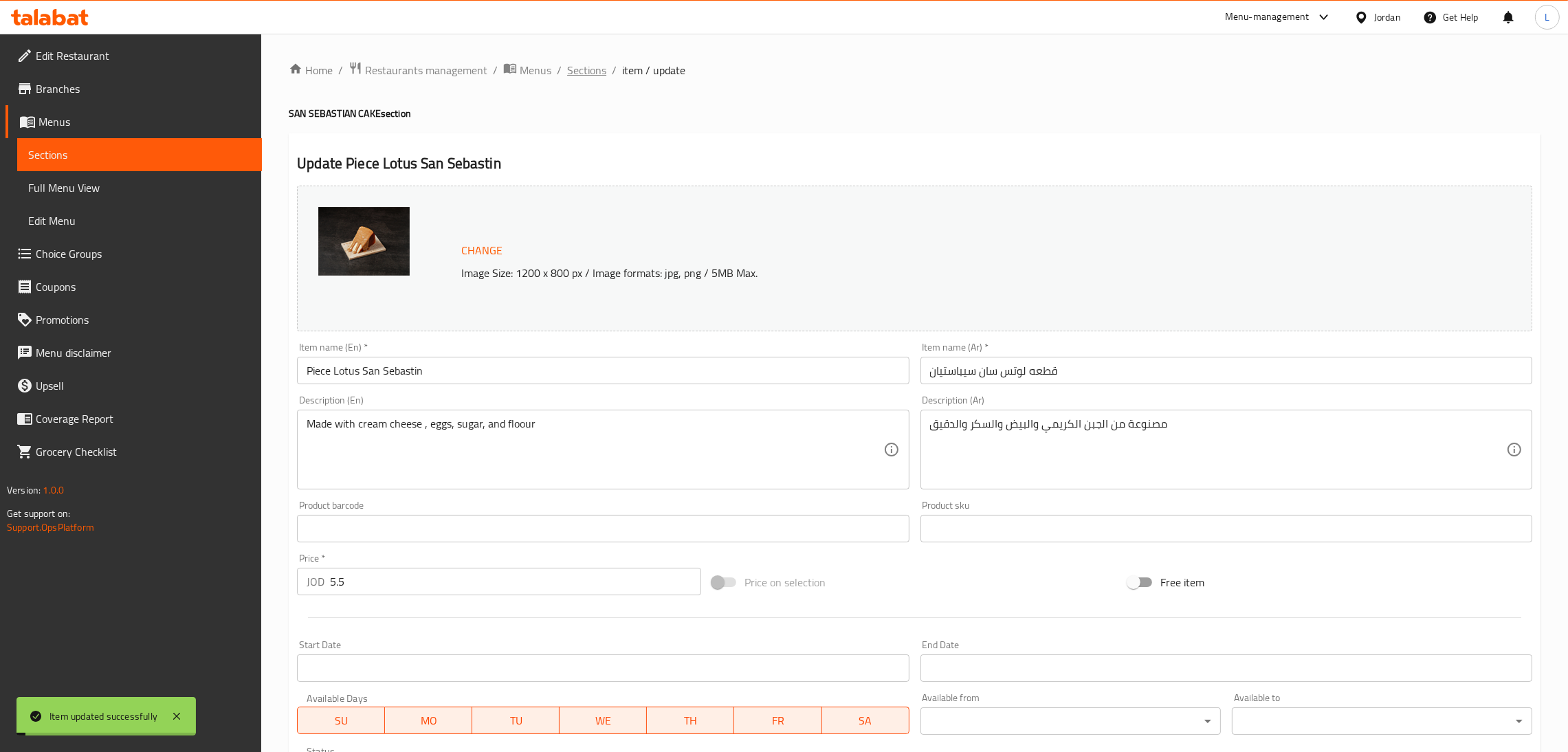
click at [581, 63] on span "Sections" at bounding box center [585, 69] width 39 height 16
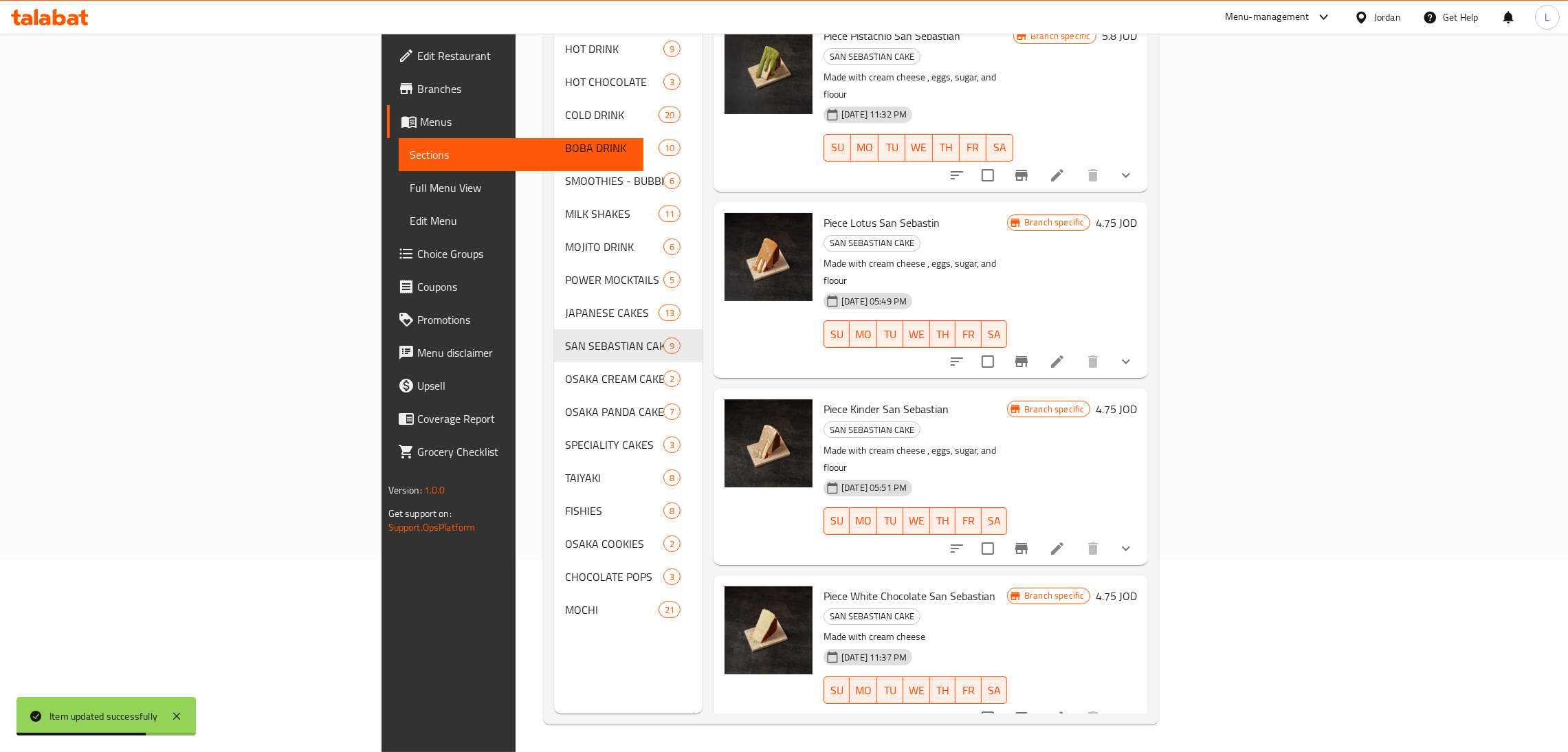
scroll to position [530, 0]
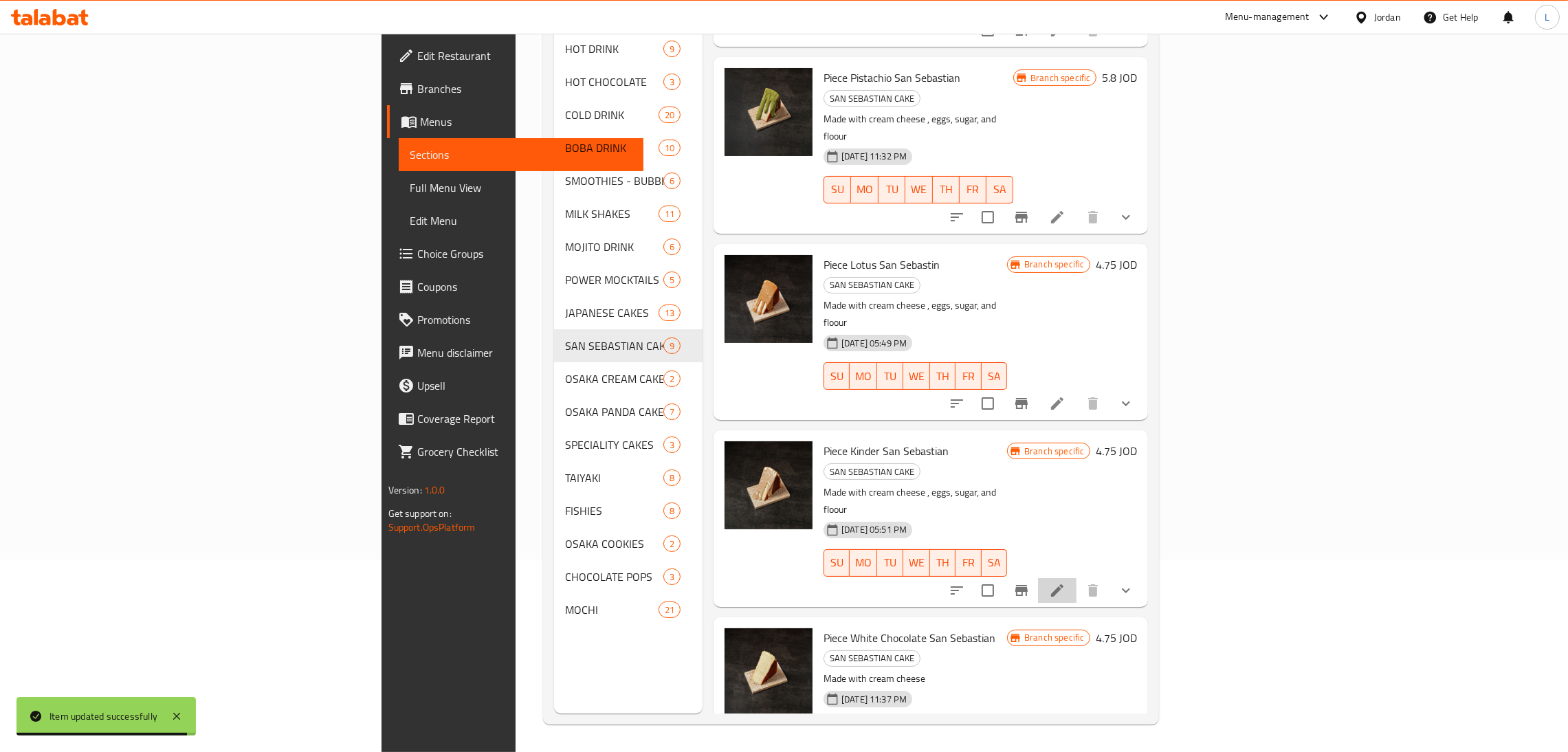
click at [1076, 578] on li at bounding box center [1056, 590] width 39 height 25
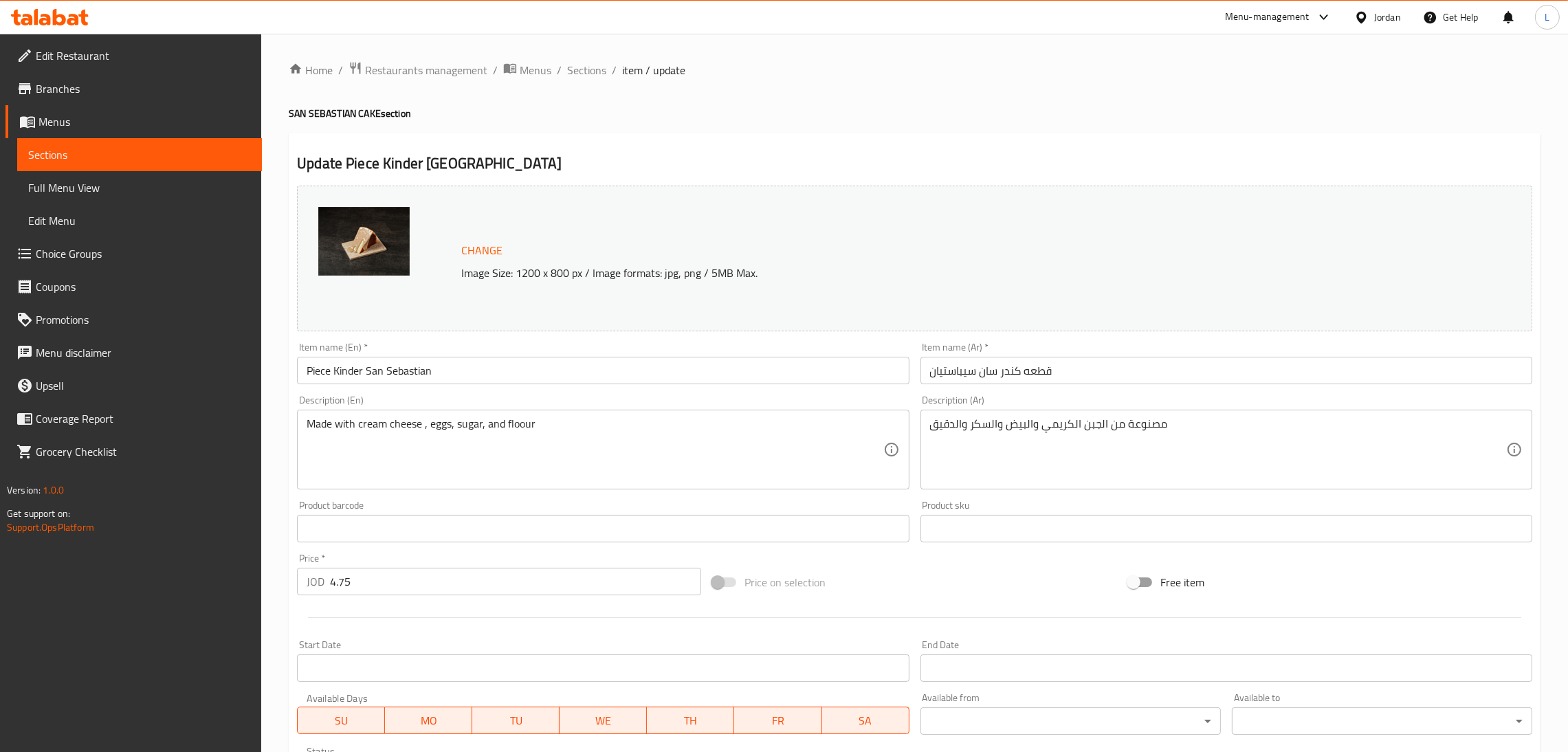
click at [587, 57] on div "Home / Restaurants management / Menus / Sections / item / update SAN SEBASTIAN …" at bounding box center [914, 524] width 1306 height 980
click at [593, 67] on span "Sections" at bounding box center [585, 69] width 39 height 16
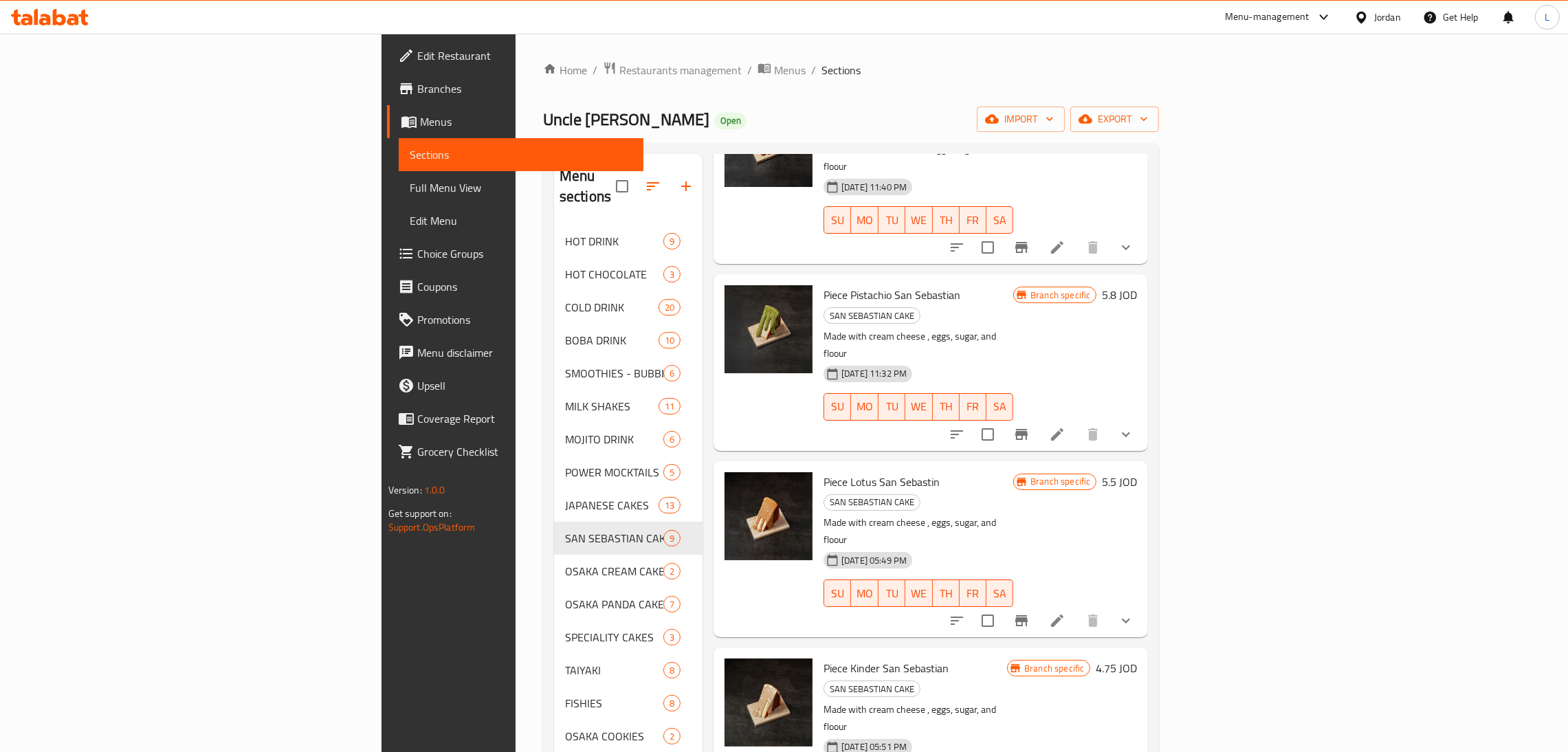
scroll to position [618, 0]
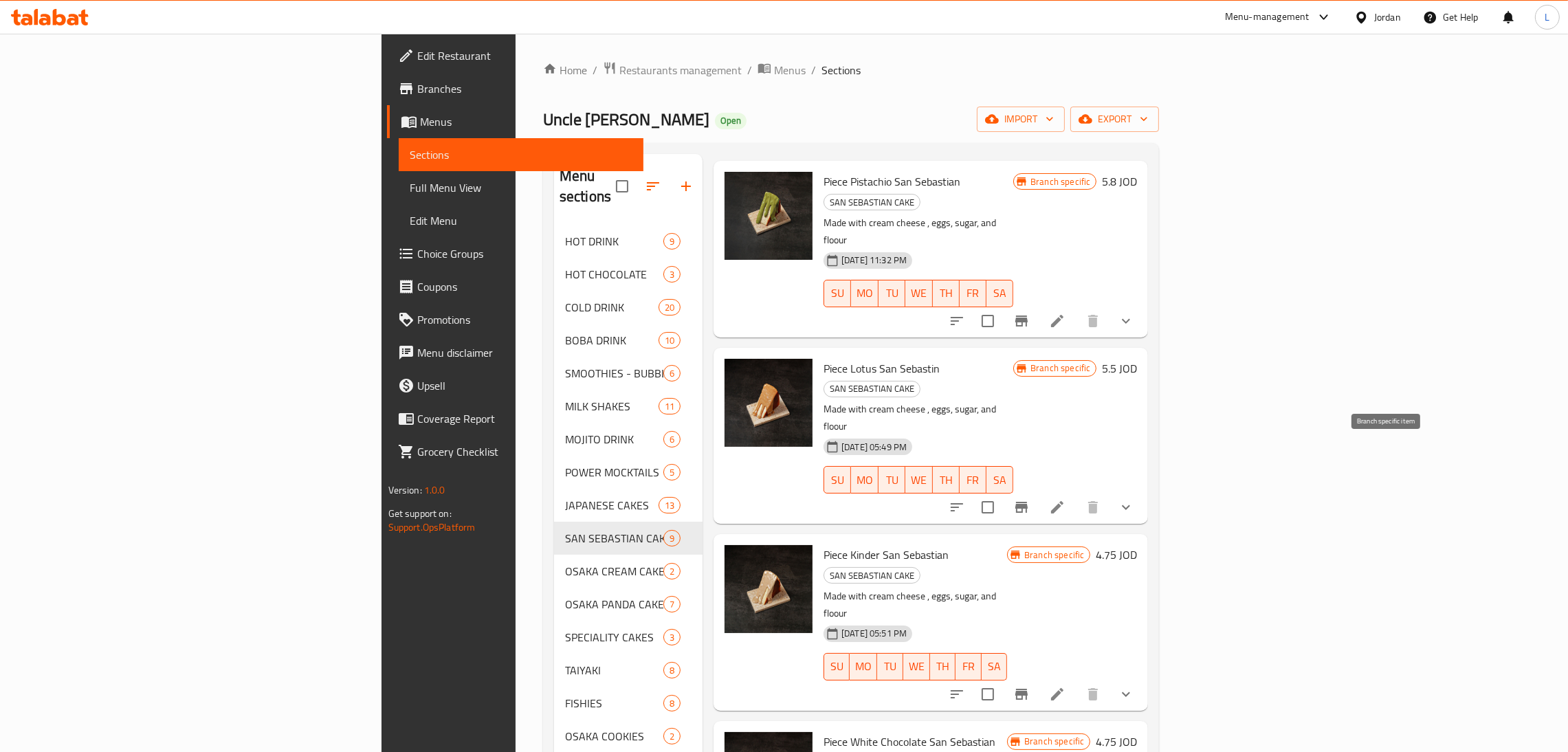
click at [1027, 689] on icon "Branch-specific-item" at bounding box center [1020, 694] width 12 height 11
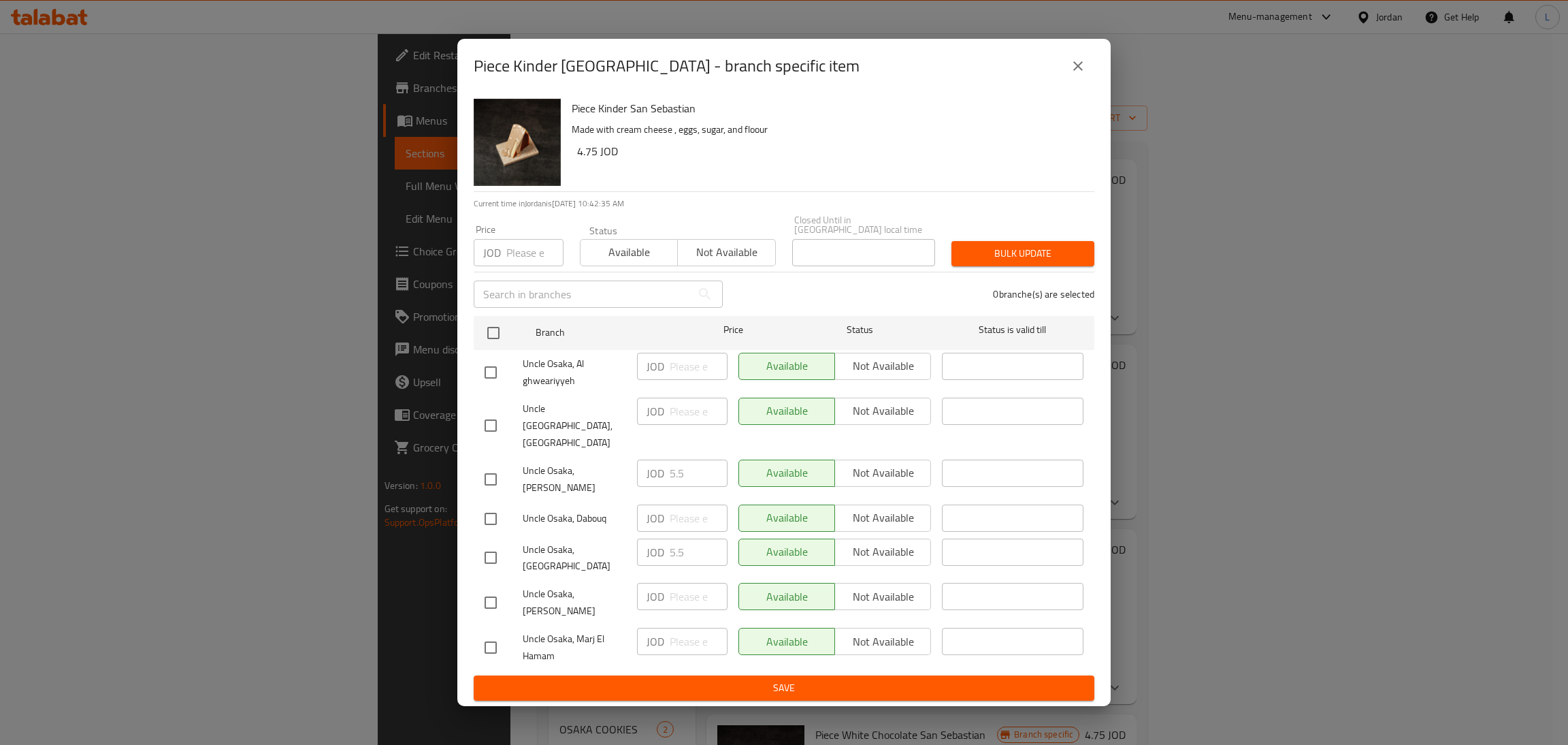
click at [491, 544] on input "checkbox" at bounding box center [491, 558] width 29 height 29
checkbox input "true"
click at [671, 539] on input "5.5" at bounding box center [699, 552] width 58 height 27
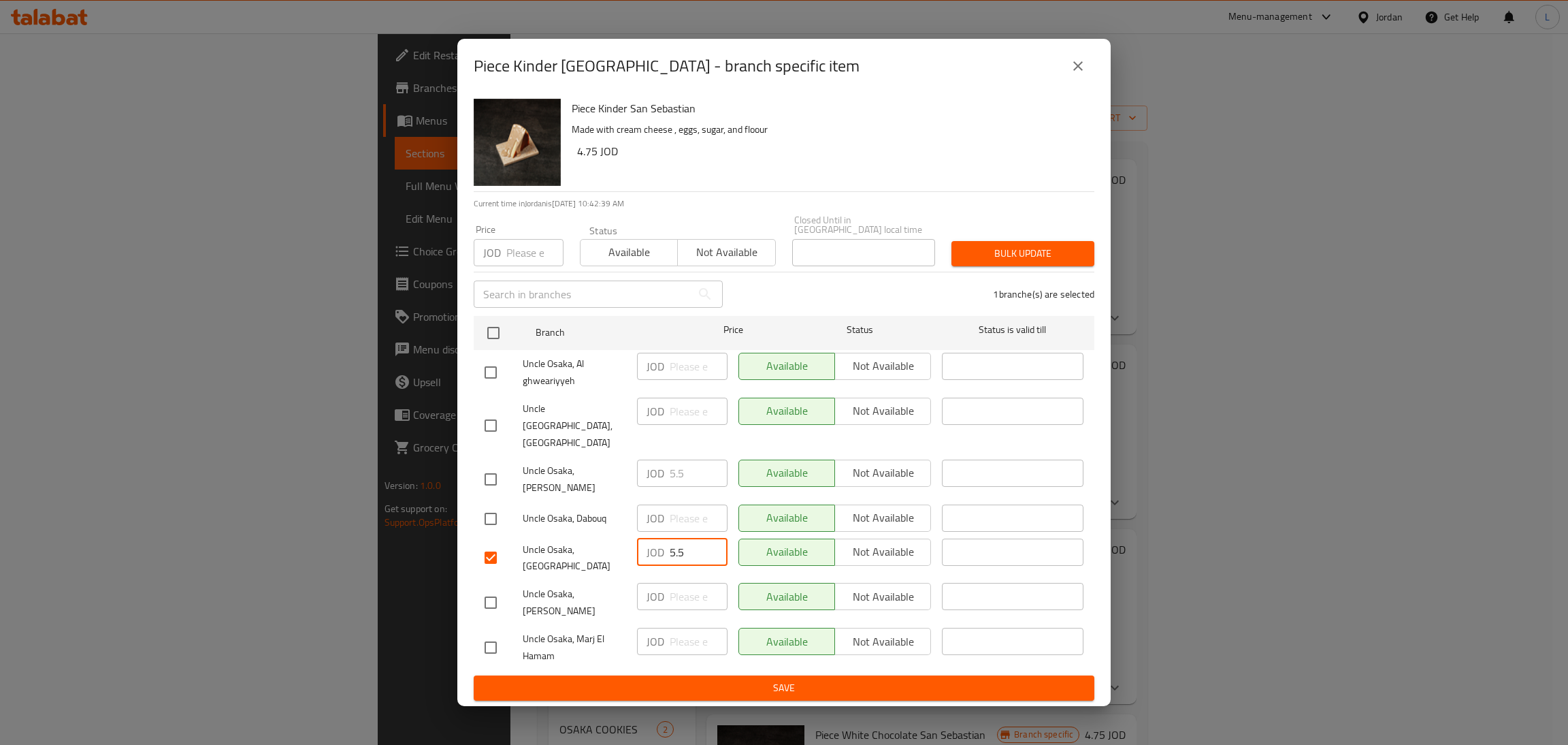
click at [1085, 74] on icon "close" at bounding box center [1077, 66] width 16 height 16
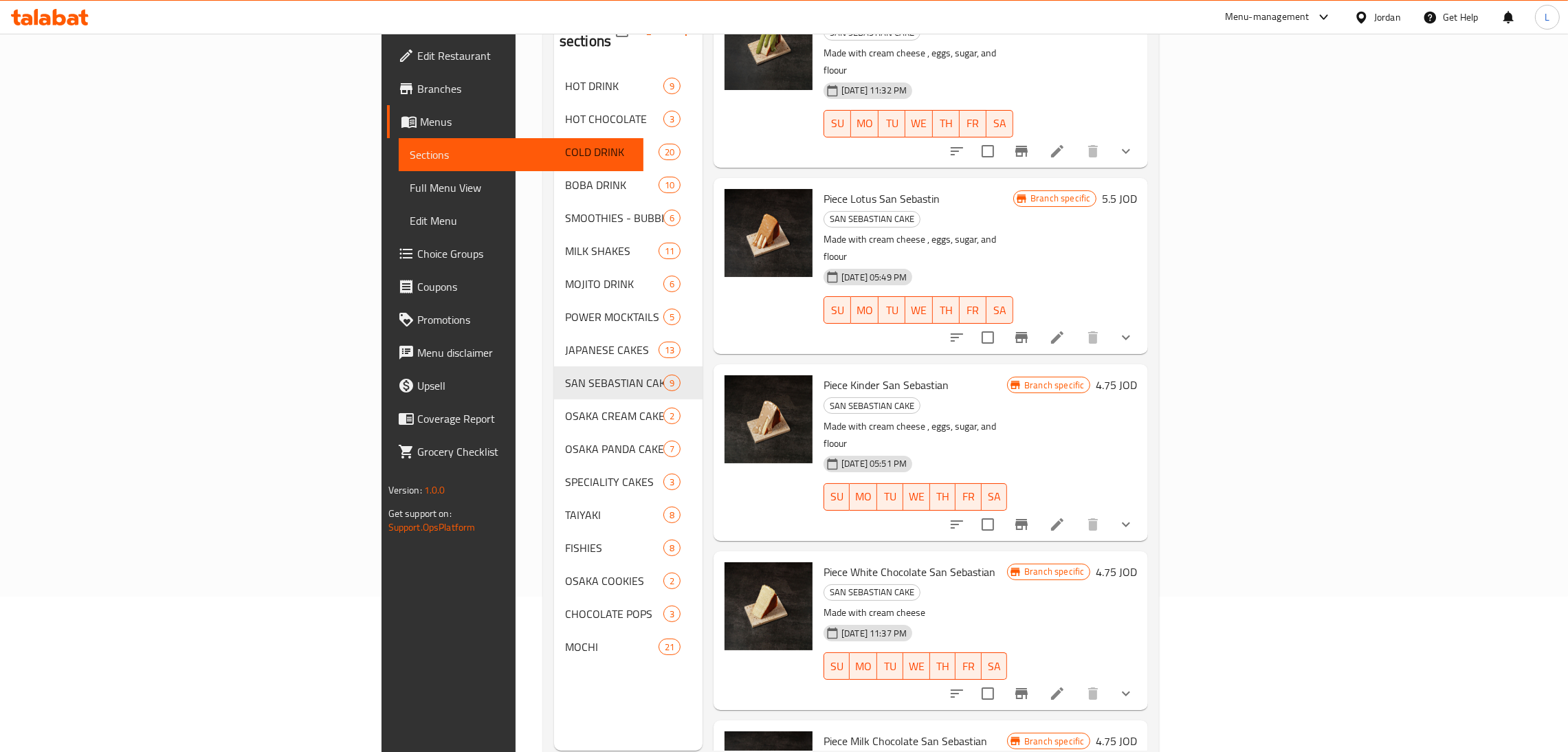
scroll to position [194, 0]
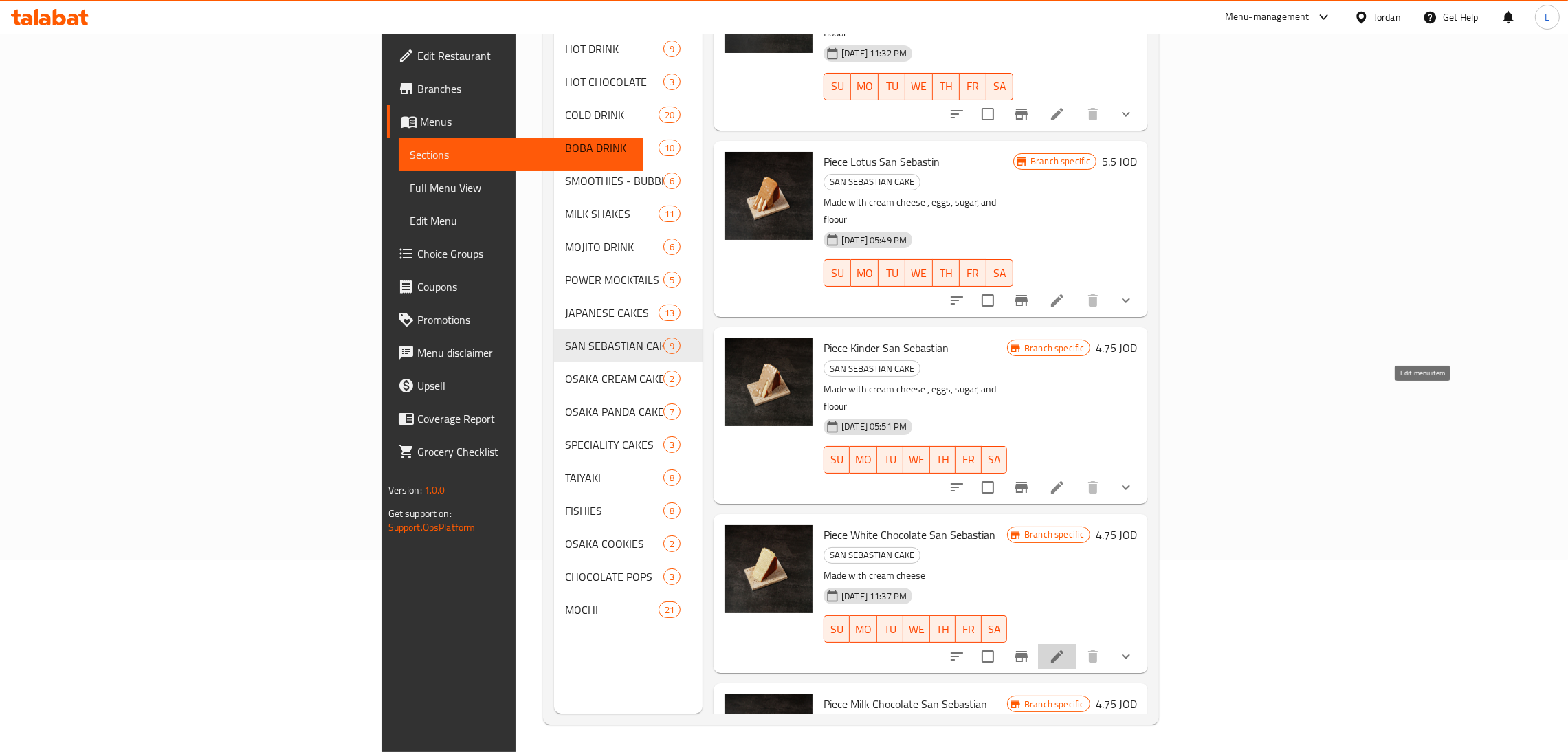
click at [1065, 648] on icon at bounding box center [1056, 656] width 16 height 16
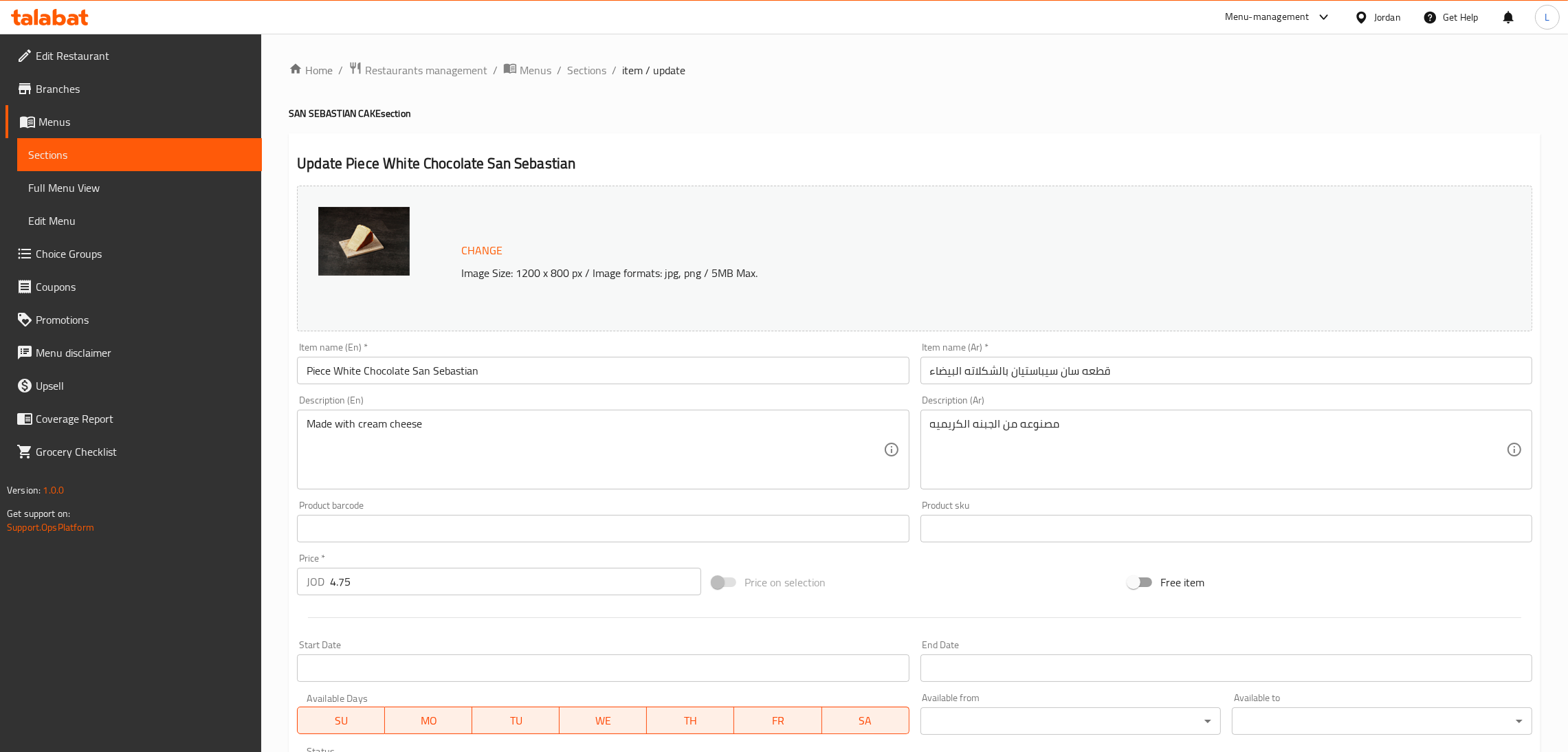
click at [366, 597] on div "Price   * JOD 4.75 Price *" at bounding box center [498, 574] width 415 height 53
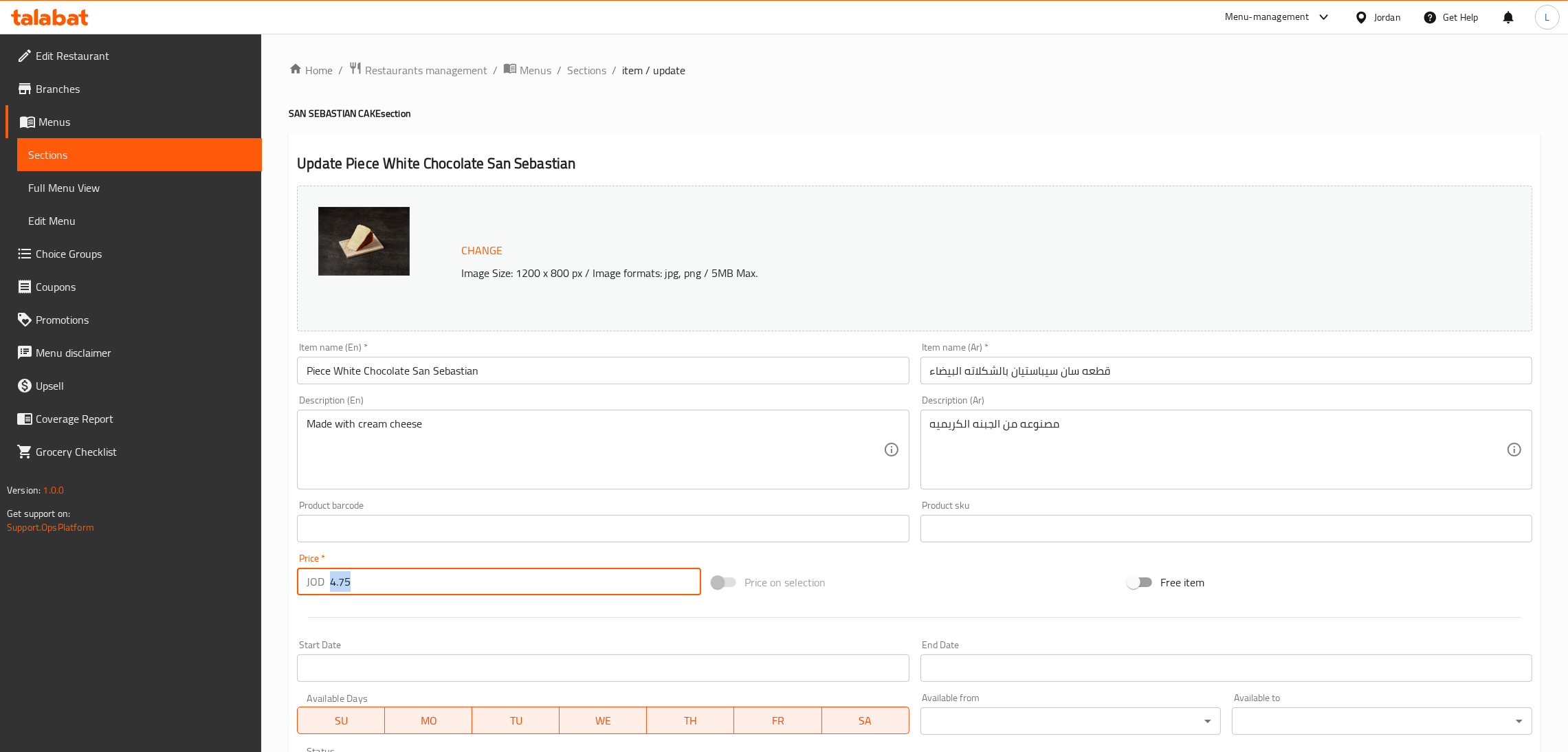
click at [369, 591] on input "4.75" at bounding box center [515, 581] width 371 height 27
paste input "5."
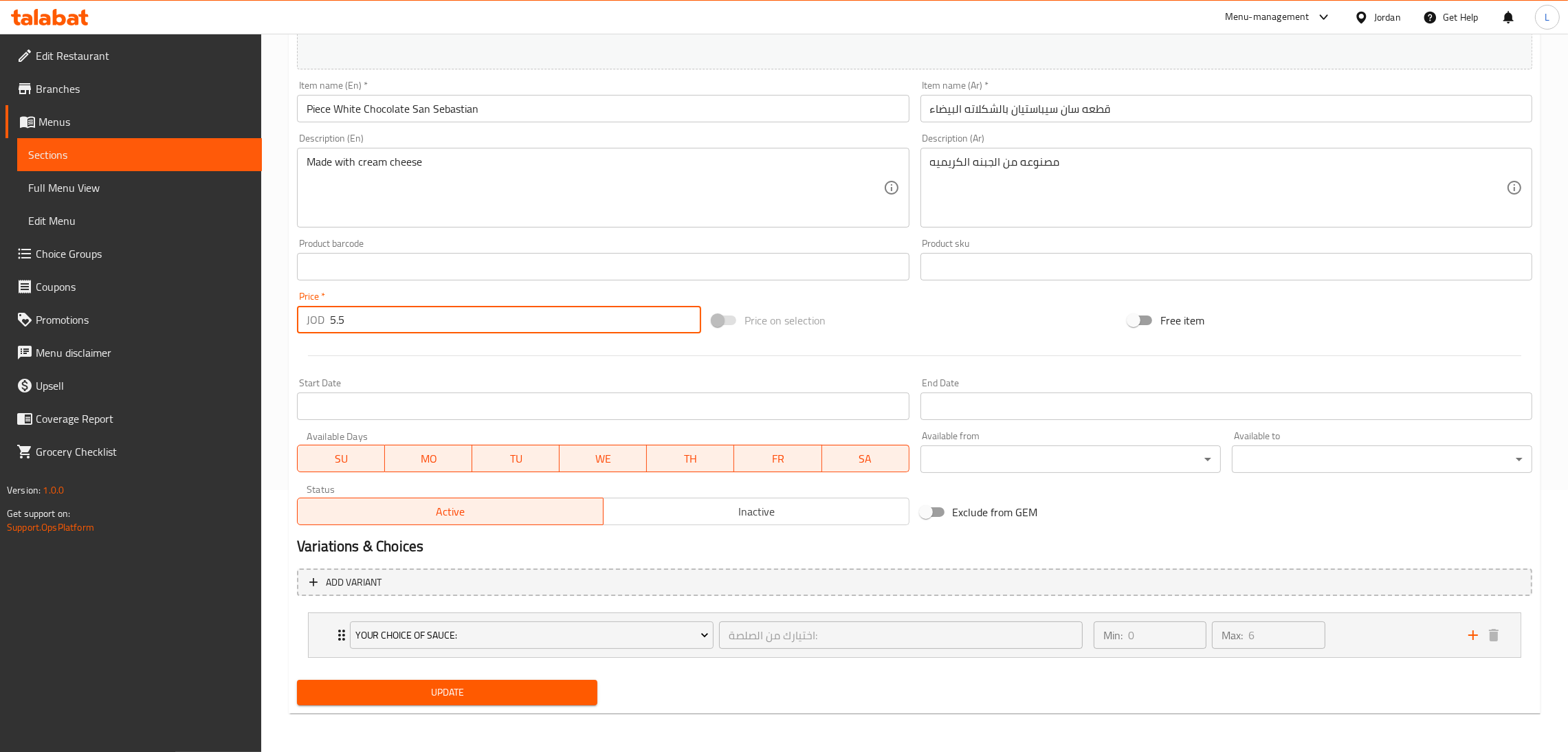
type input "5.5"
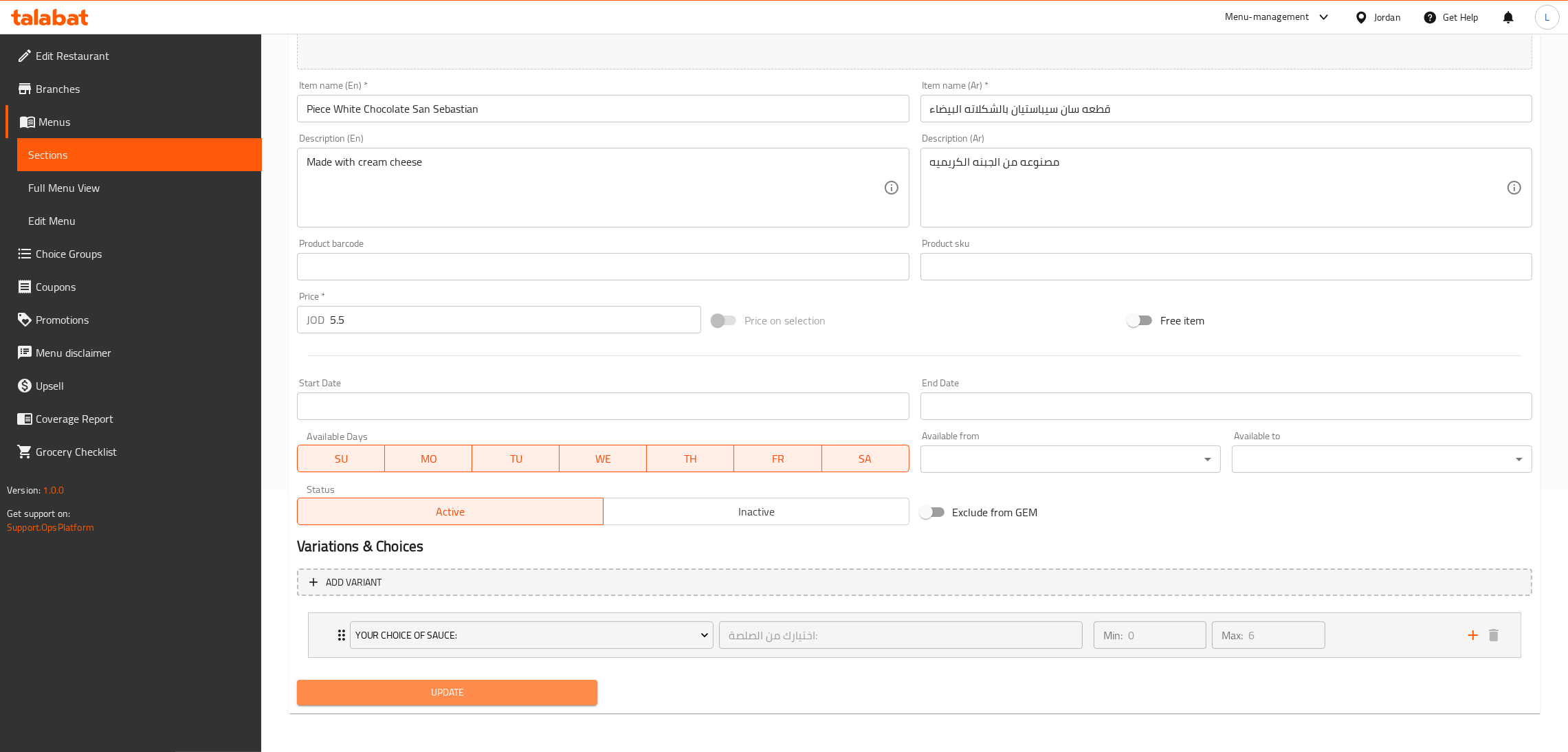
click at [357, 691] on span "Update" at bounding box center [447, 692] width 278 height 17
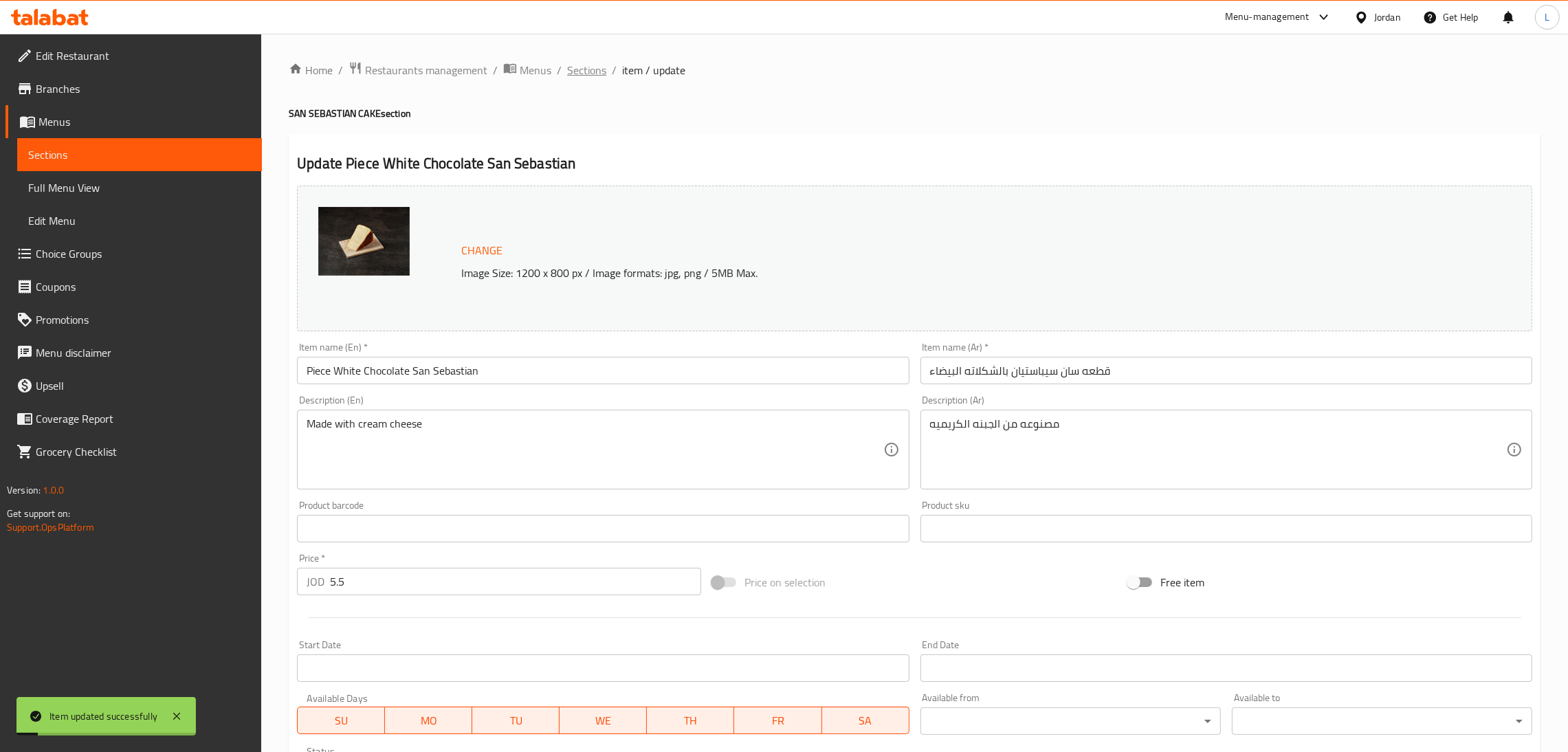
click at [584, 72] on span "Sections" at bounding box center [585, 69] width 39 height 16
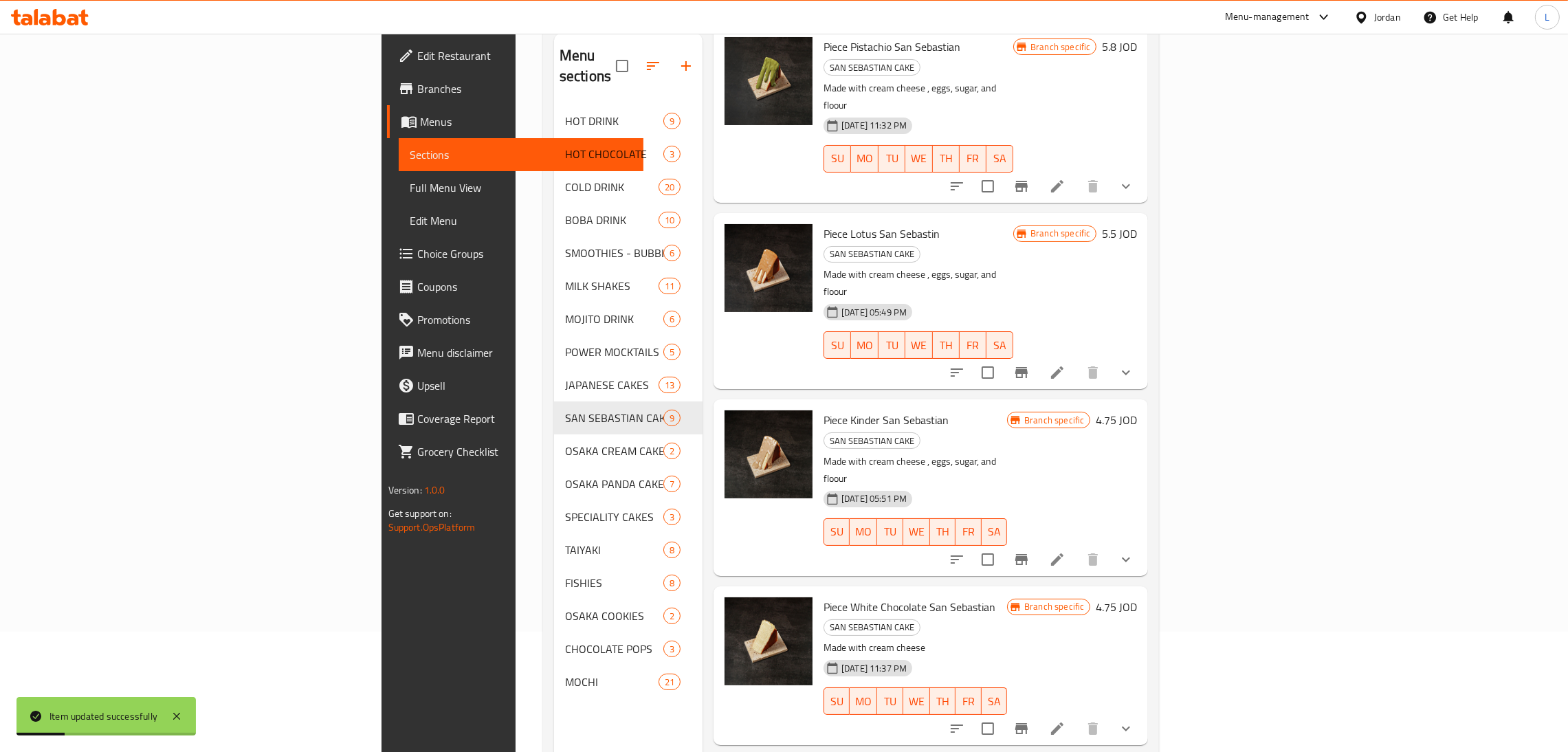
scroll to position [194, 0]
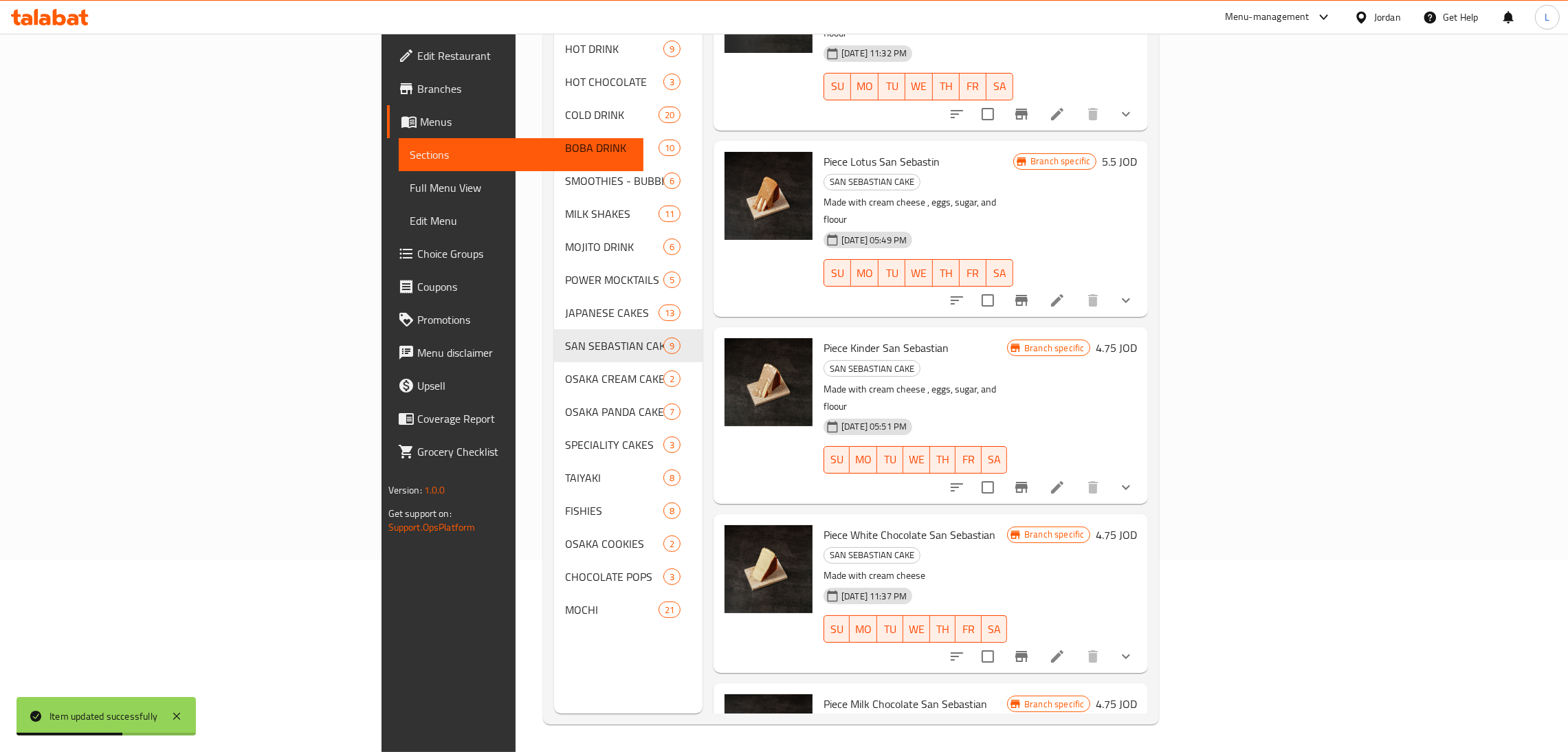
click at [1030, 648] on icon "Branch-specific-item" at bounding box center [1020, 656] width 16 height 16
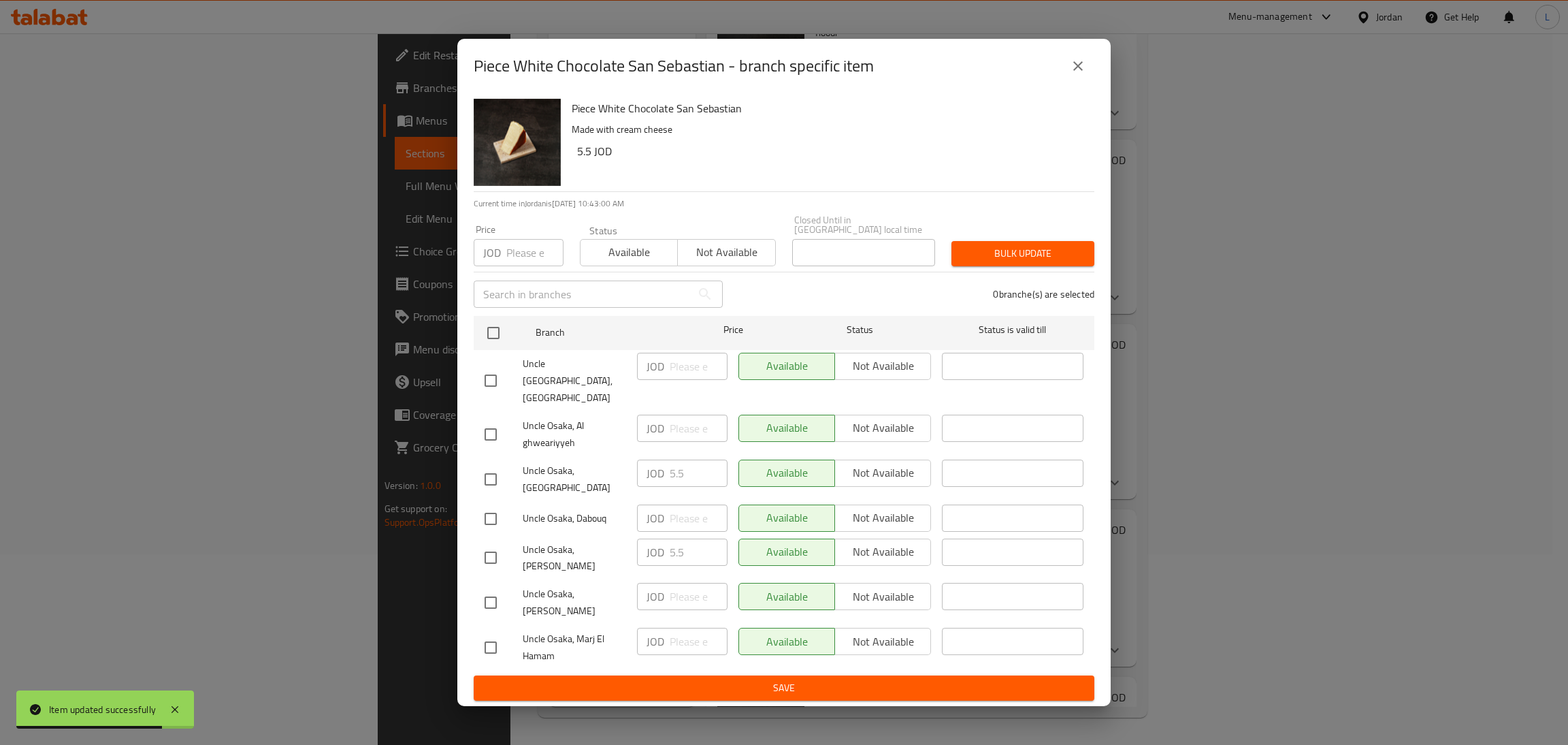
click at [496, 475] on input "checkbox" at bounding box center [491, 479] width 29 height 29
checkbox input "true"
click at [671, 479] on input "5.5" at bounding box center [699, 472] width 58 height 27
click at [1081, 74] on icon "close" at bounding box center [1077, 66] width 16 height 16
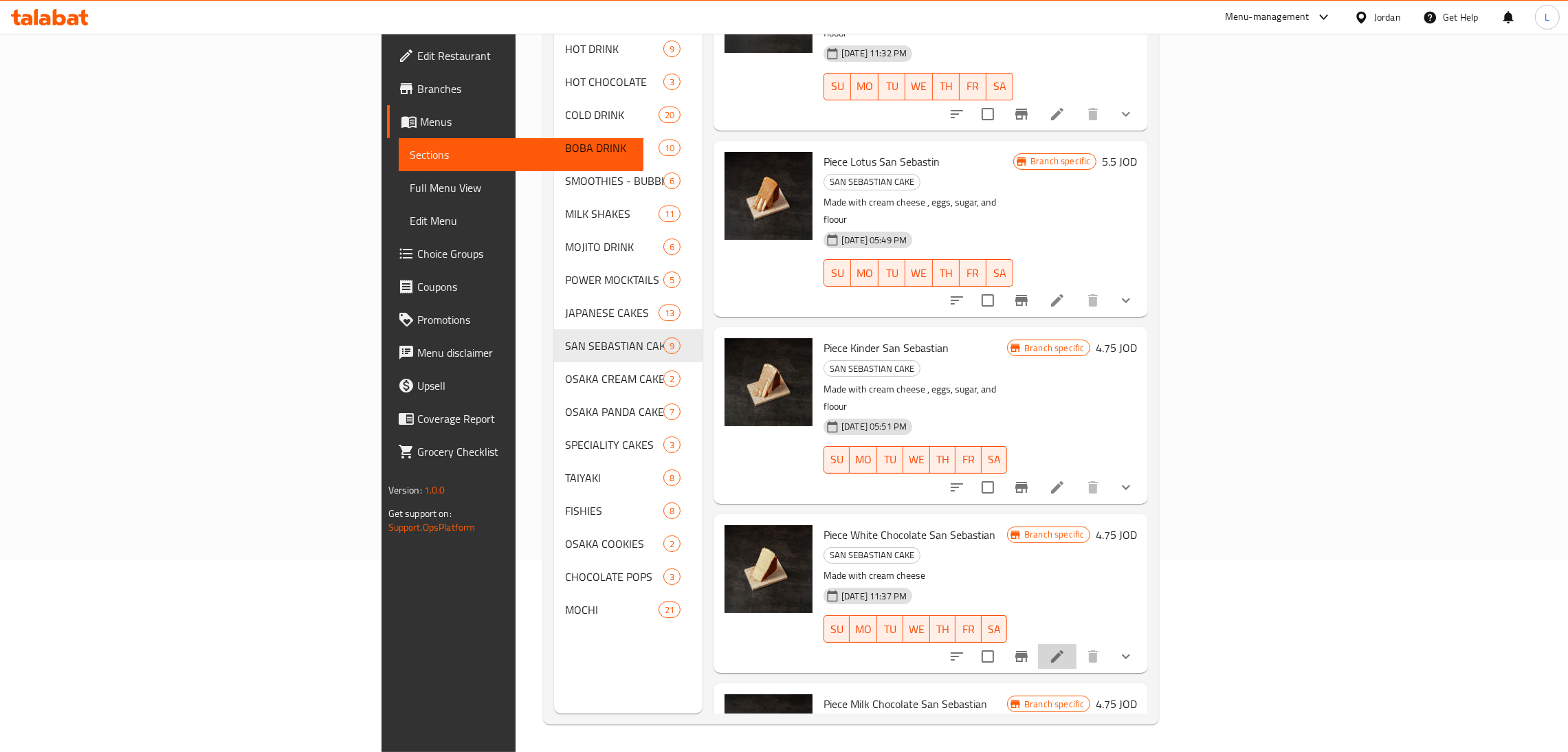
click at [1076, 644] on li at bounding box center [1056, 656] width 39 height 25
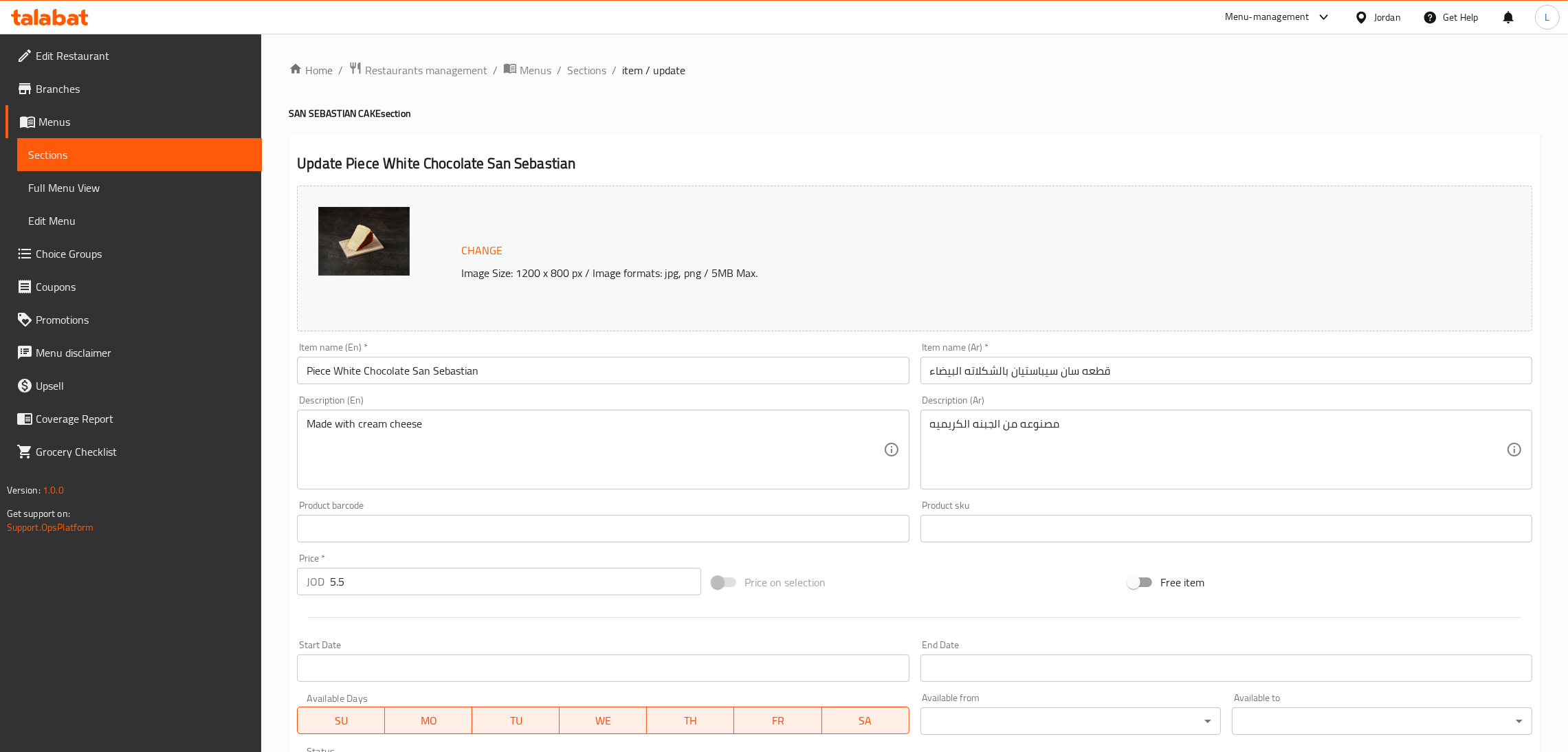
click at [394, 586] on input "5.5" at bounding box center [515, 581] width 371 height 27
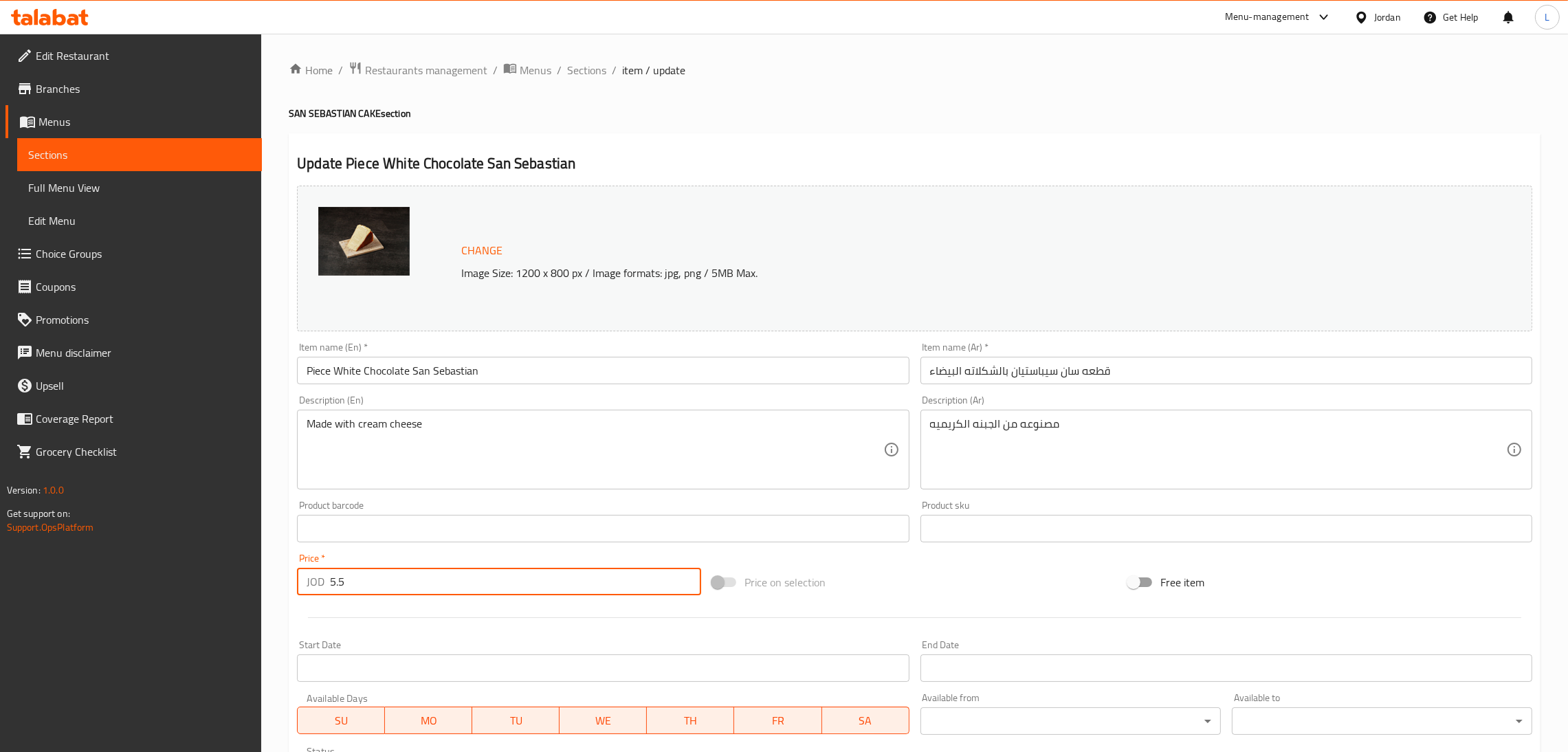
drag, startPoint x: 580, startPoint y: 78, endPoint x: 713, endPoint y: 136, distance: 145.1
click at [580, 78] on span "Sections" at bounding box center [585, 69] width 39 height 16
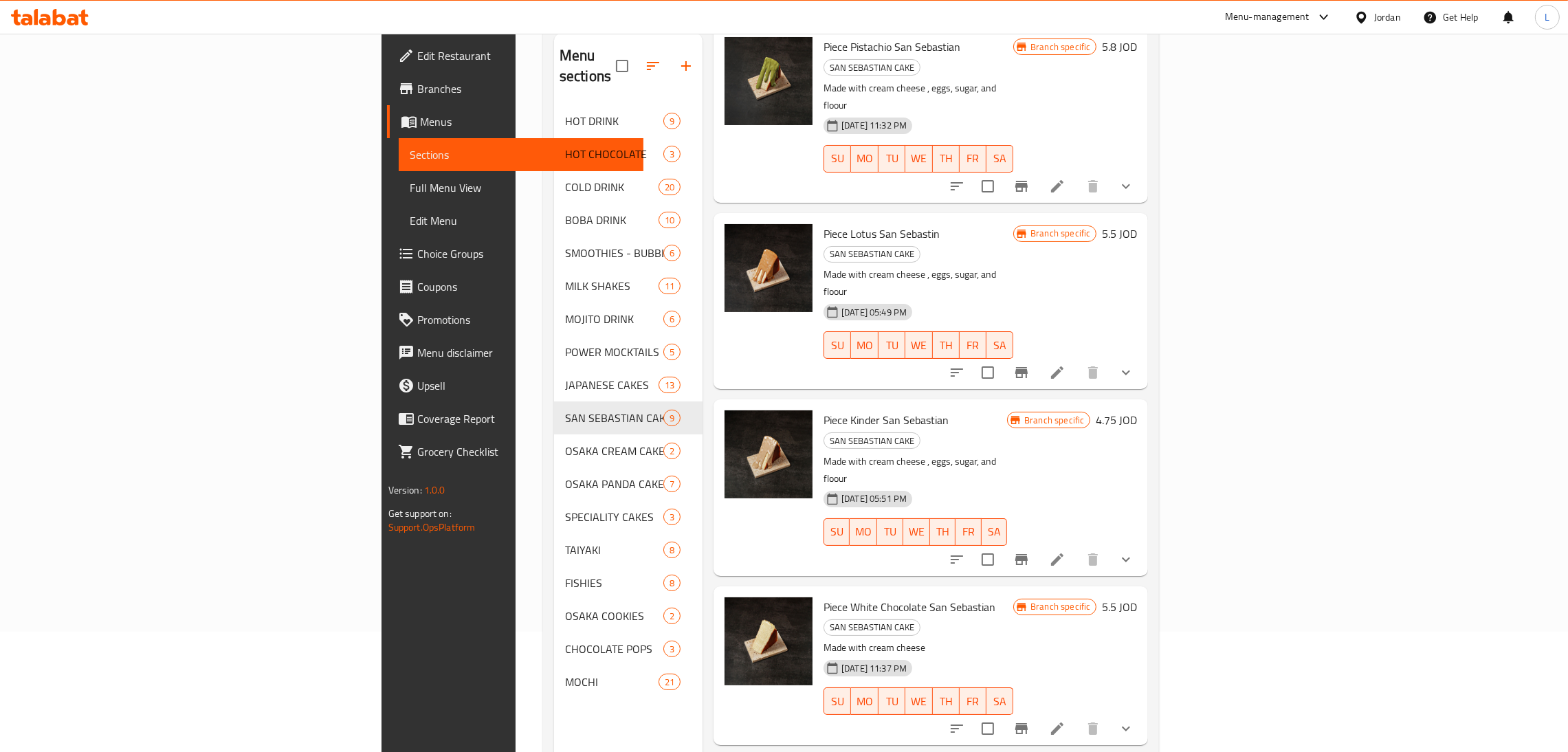
scroll to position [194, 0]
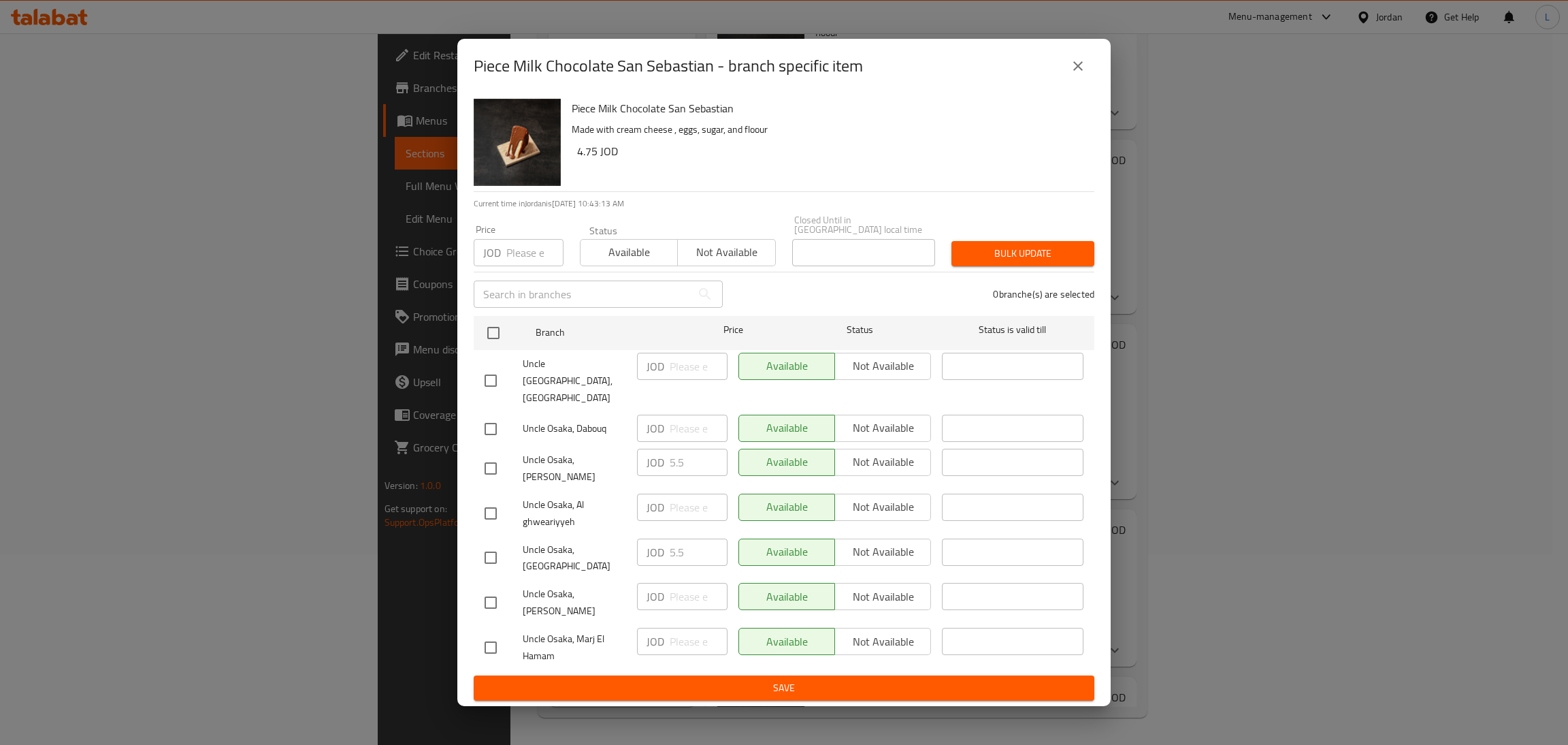
click at [1077, 74] on icon "close" at bounding box center [1077, 66] width 16 height 16
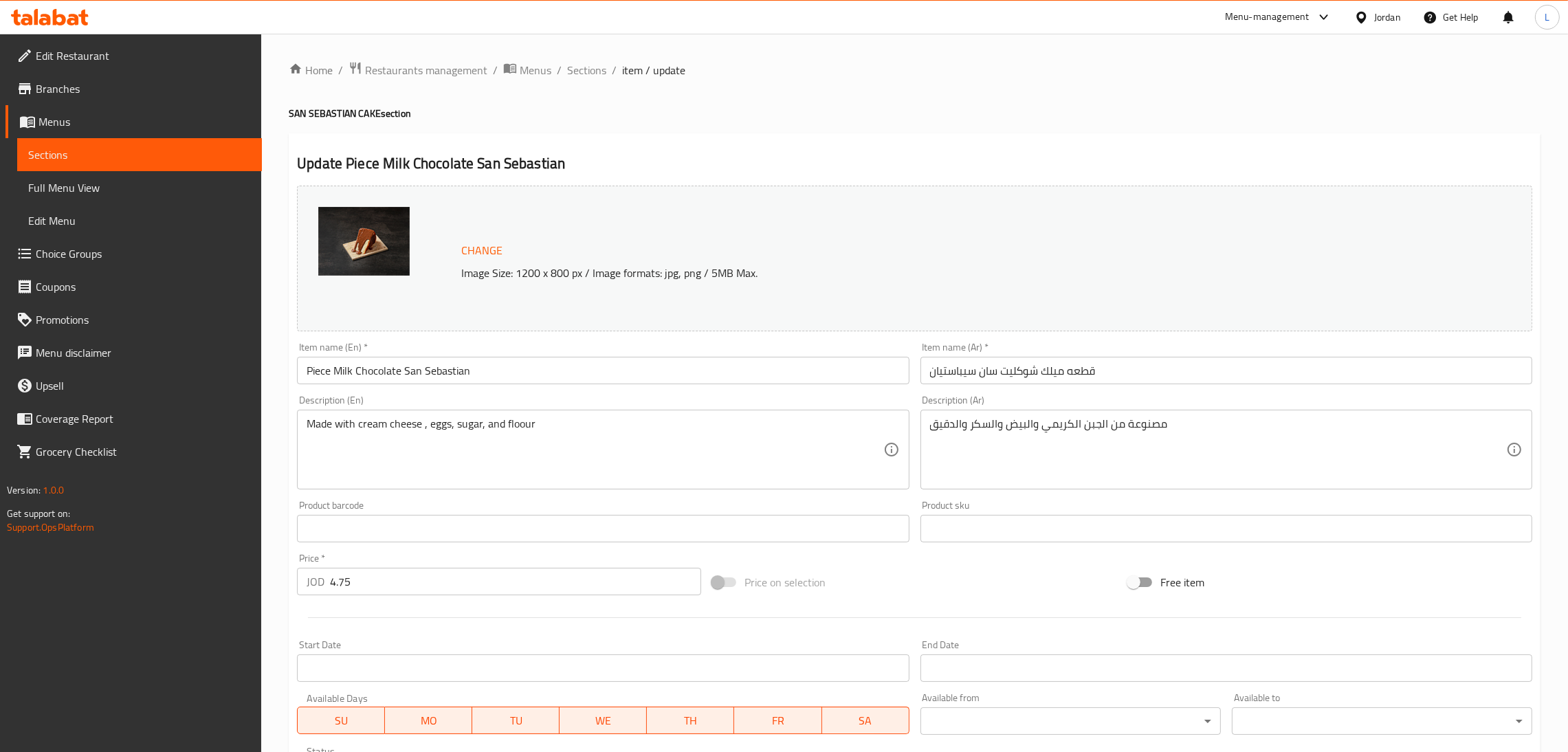
click at [370, 574] on input "4.75" at bounding box center [515, 581] width 371 height 27
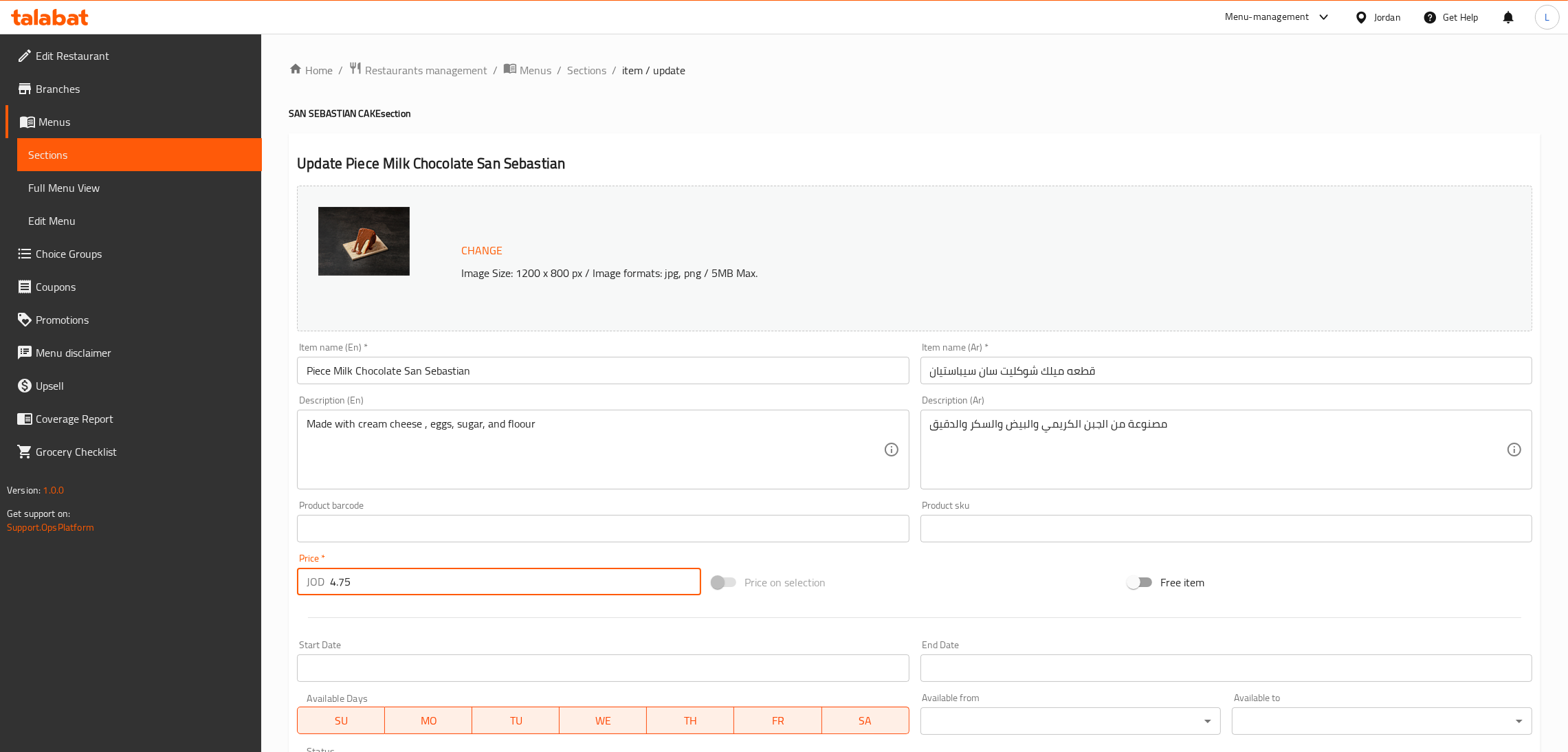
click at [370, 574] on input "4.75" at bounding box center [515, 581] width 371 height 27
paste input "5."
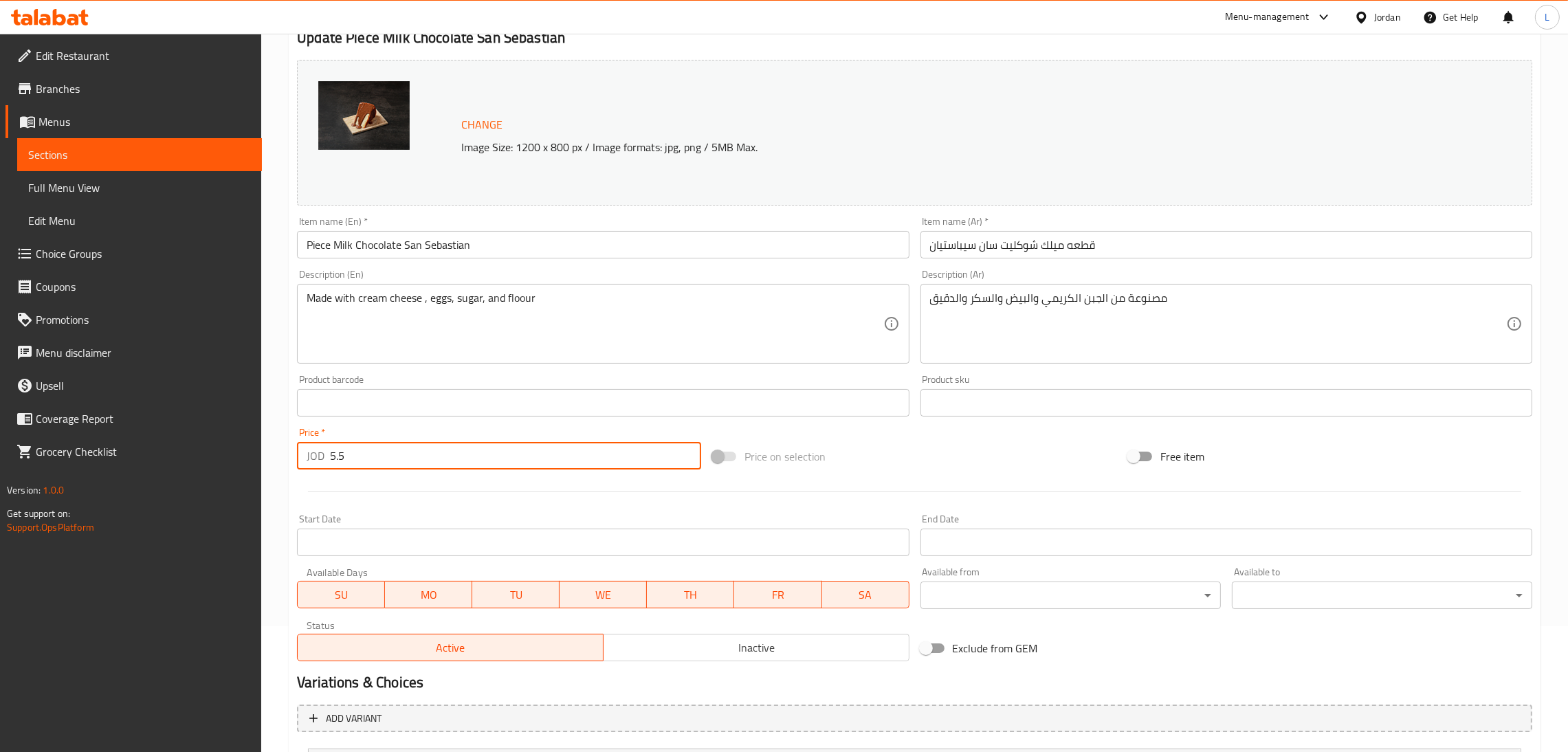
scroll to position [262, 0]
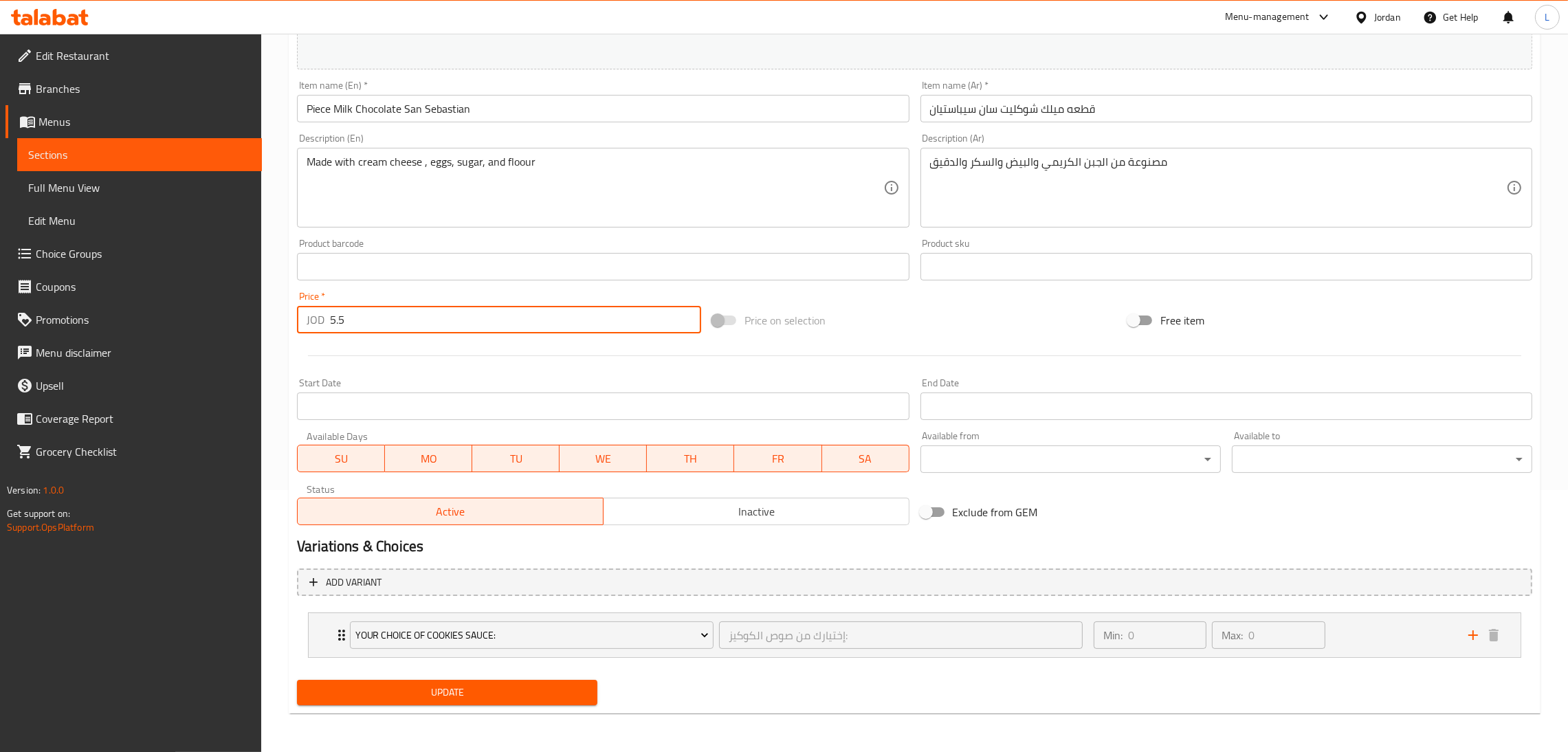
type input "5.5"
click at [427, 685] on span "Update" at bounding box center [447, 692] width 278 height 17
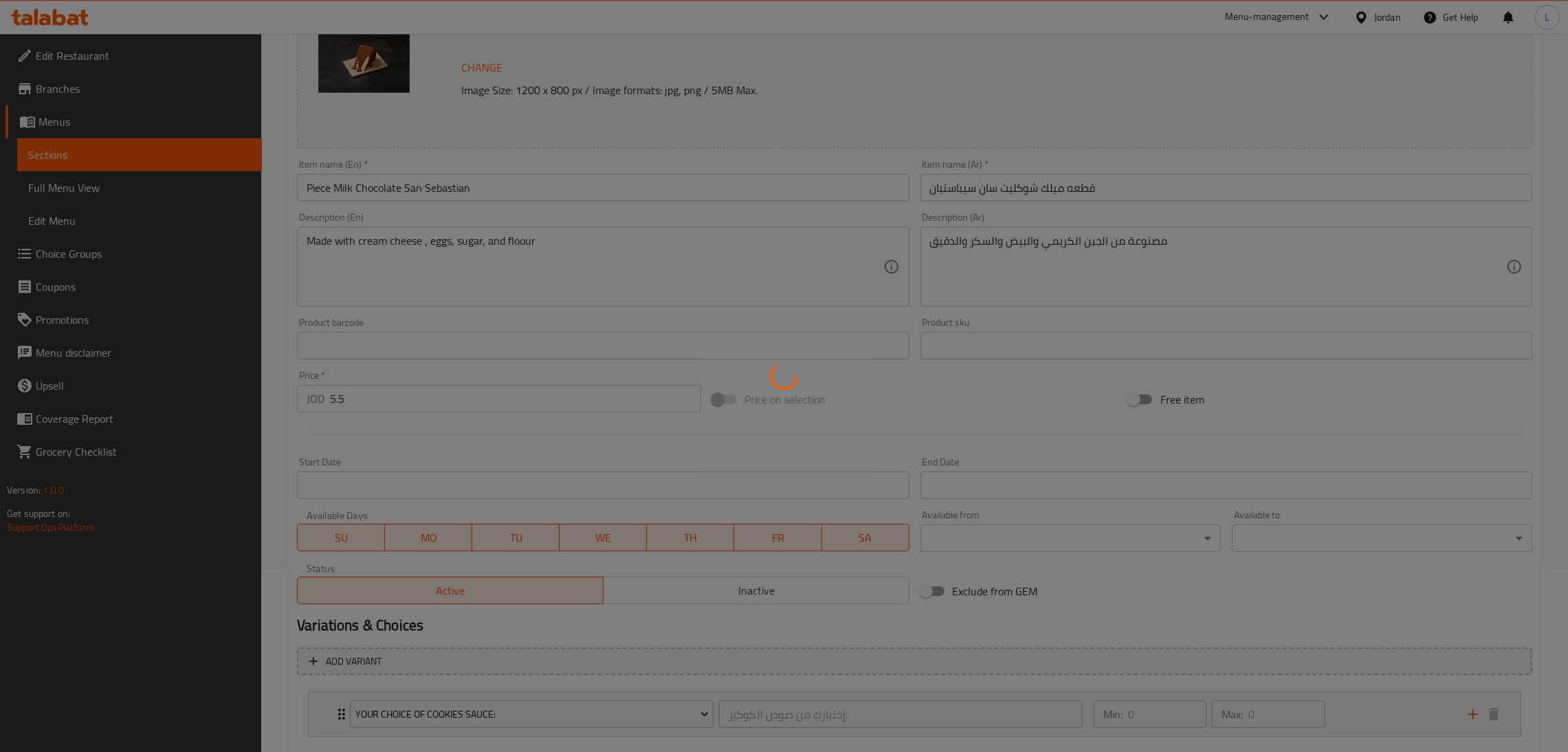
scroll to position [0, 0]
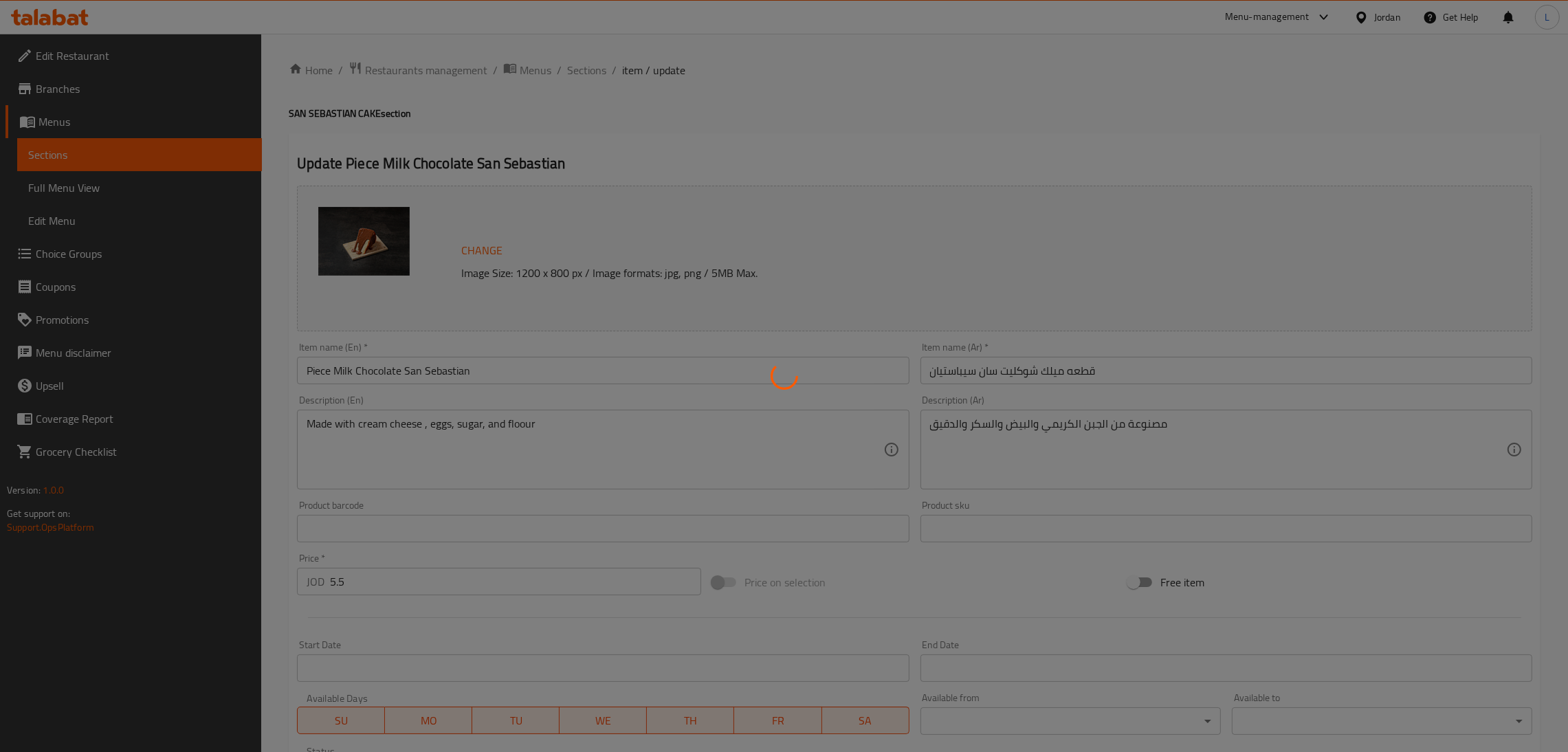
click at [584, 76] on div at bounding box center [784, 376] width 1568 height 752
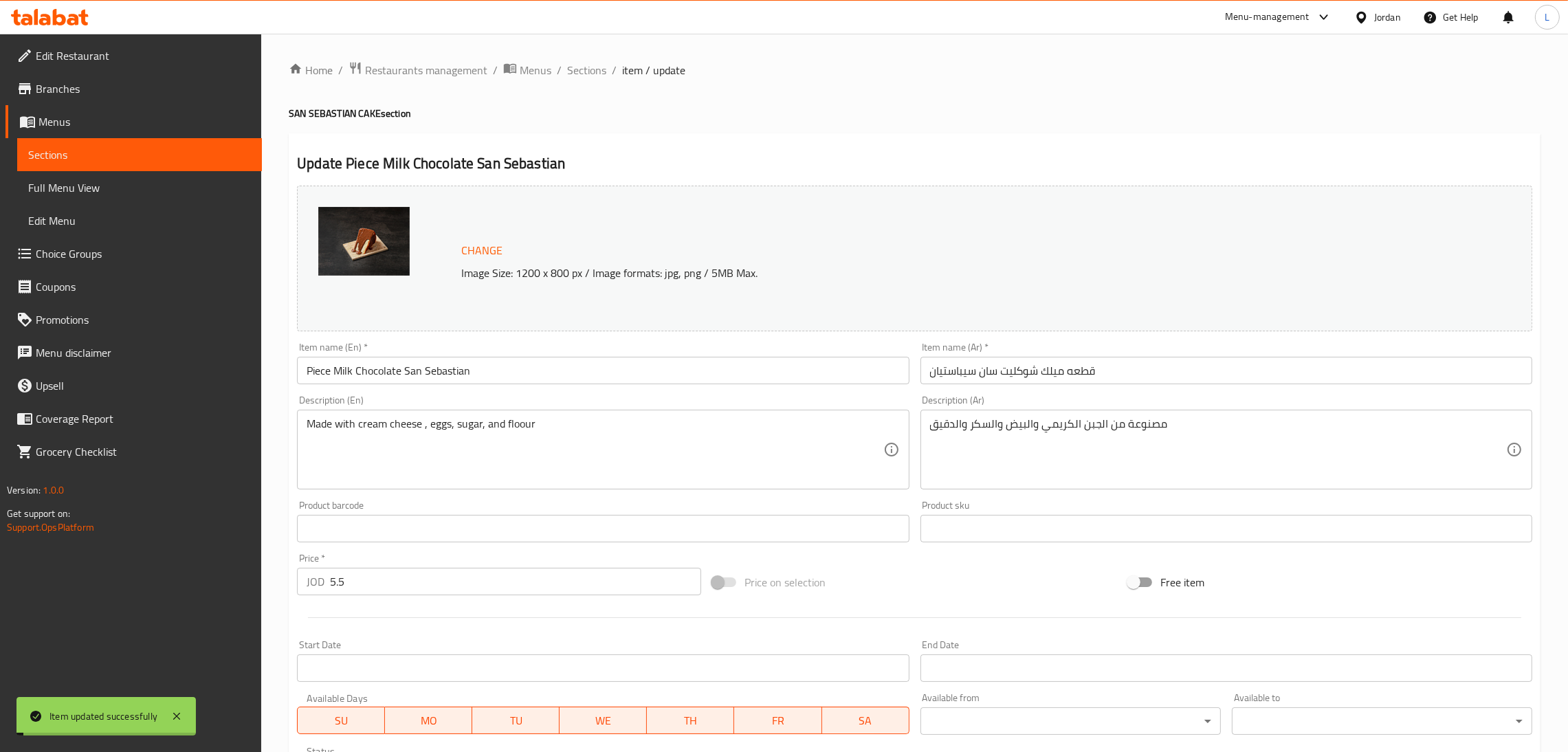
click at [584, 75] on span "Sections" at bounding box center [585, 69] width 39 height 16
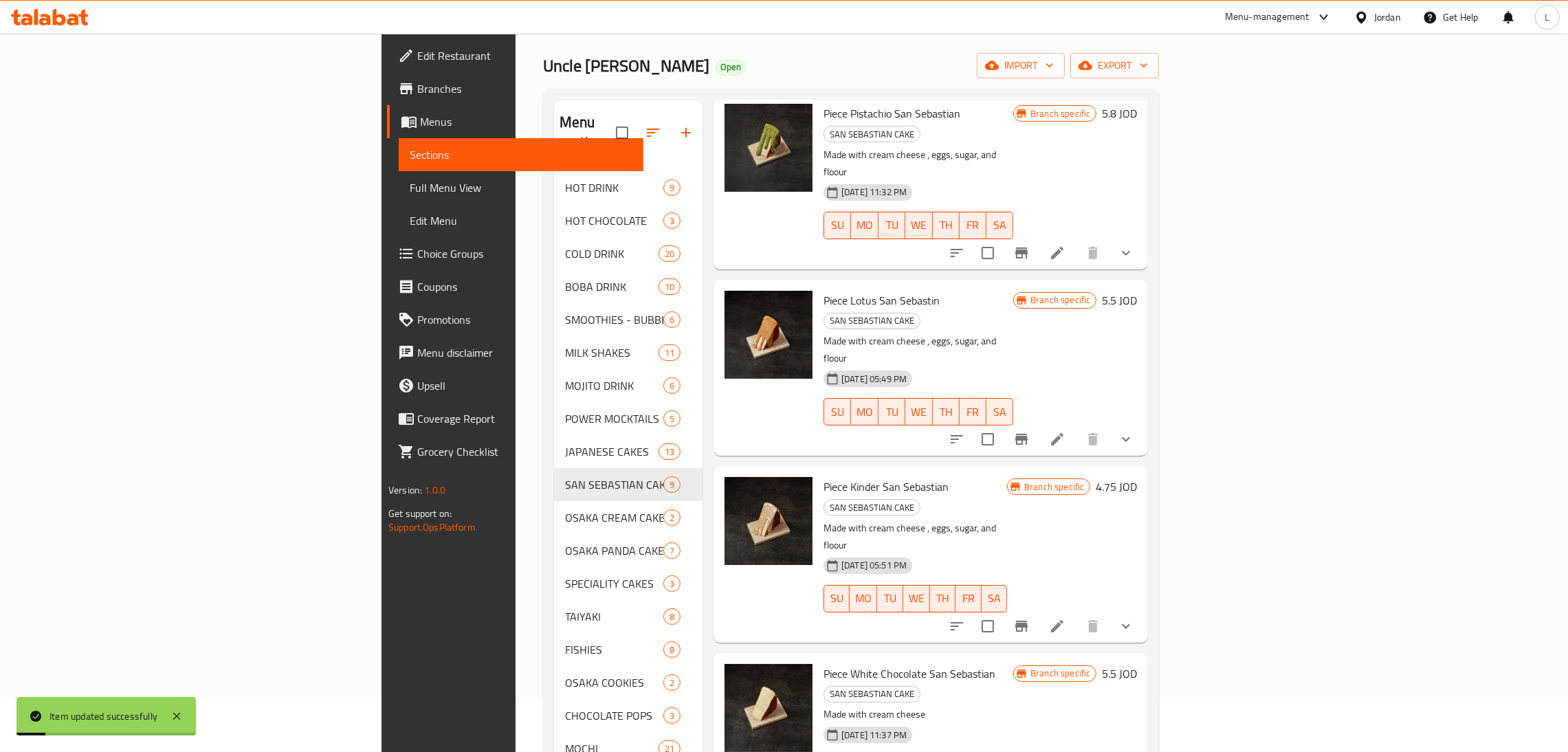
scroll to position [194, 0]
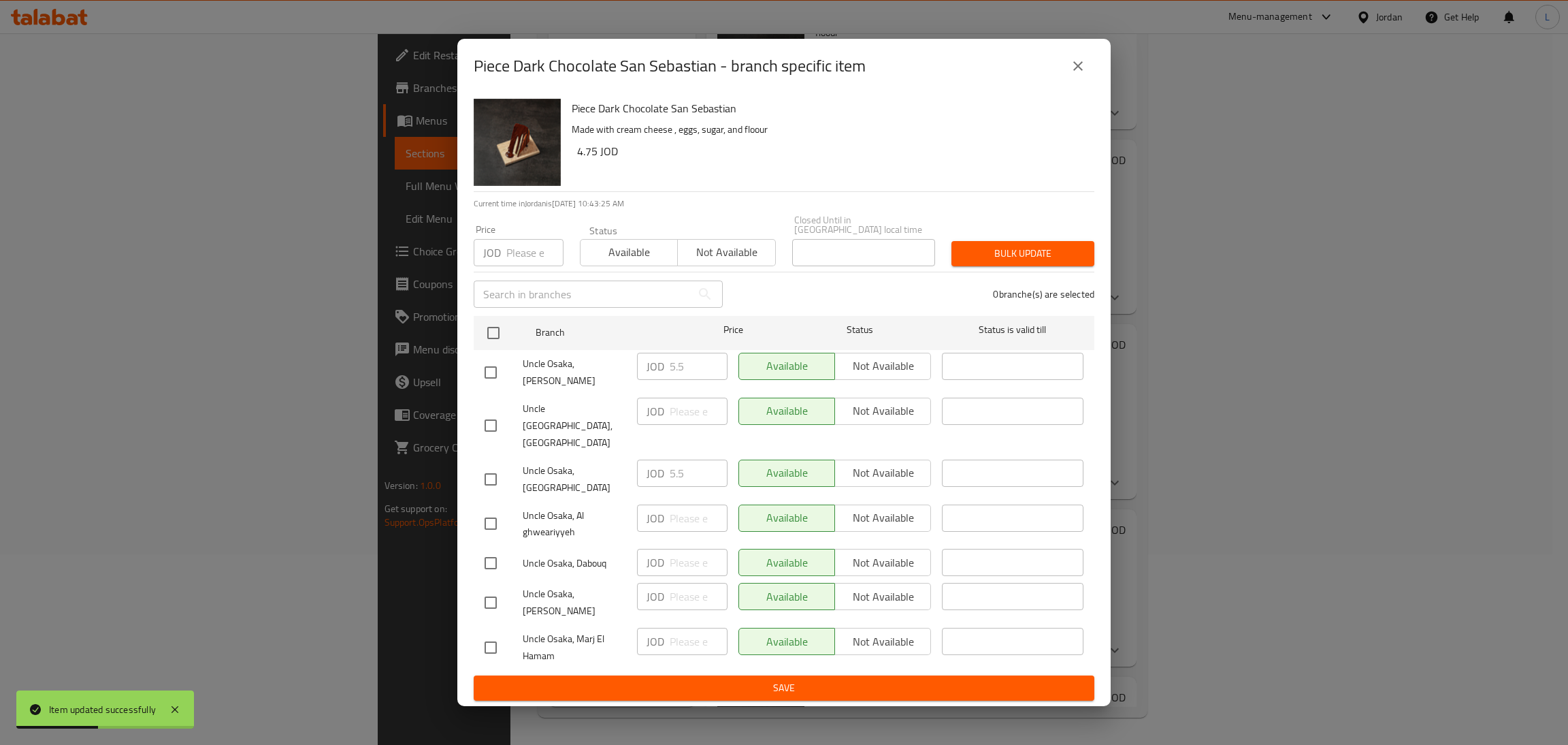
click at [495, 465] on input "checkbox" at bounding box center [491, 479] width 29 height 29
checkbox input "true"
click at [688, 459] on input "5.5" at bounding box center [699, 472] width 58 height 27
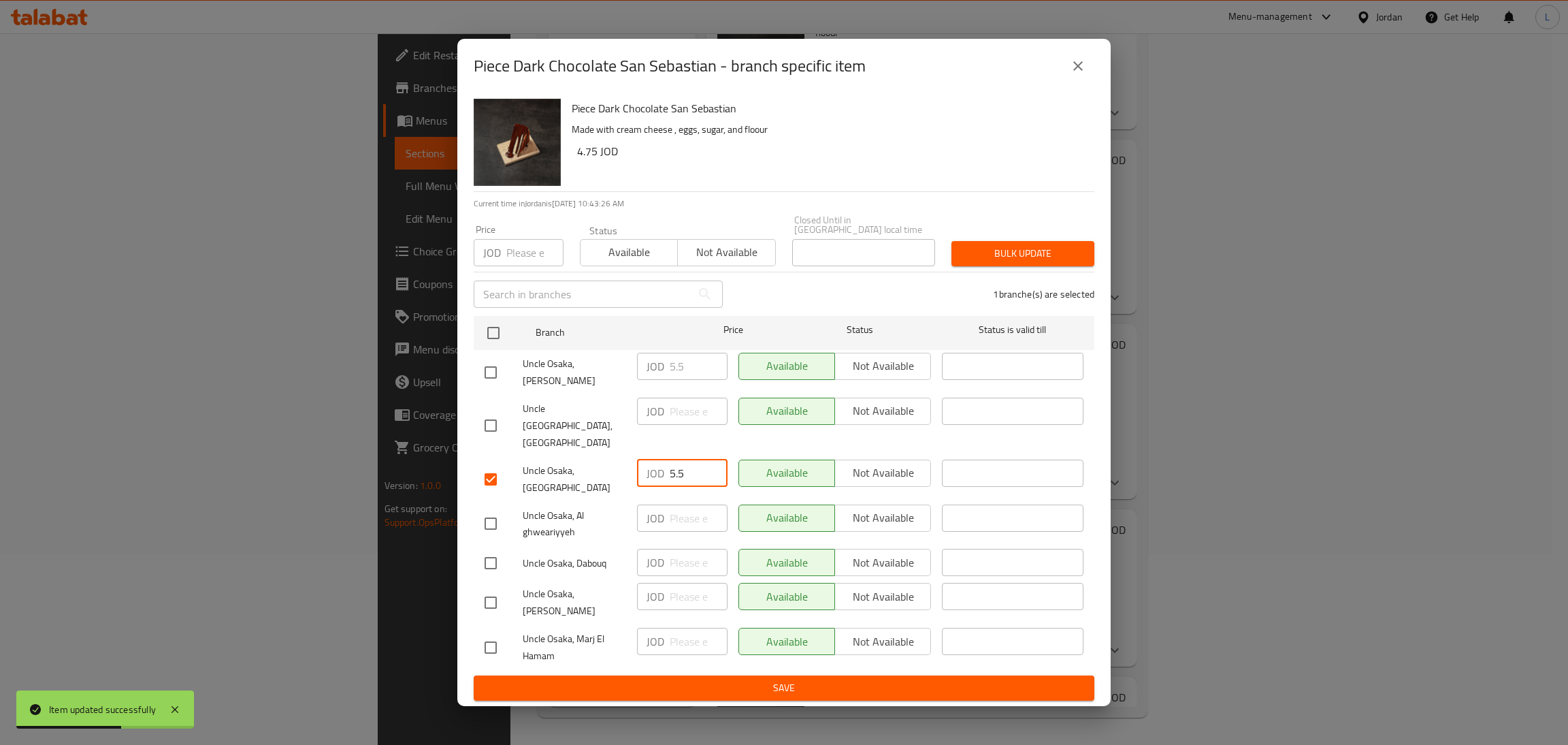
click at [688, 459] on input "5.5" at bounding box center [699, 472] width 58 height 27
drag, startPoint x: 1083, startPoint y: 91, endPoint x: 1141, endPoint y: 196, distance: 120.0
click at [1082, 74] on icon "close" at bounding box center [1077, 66] width 16 height 16
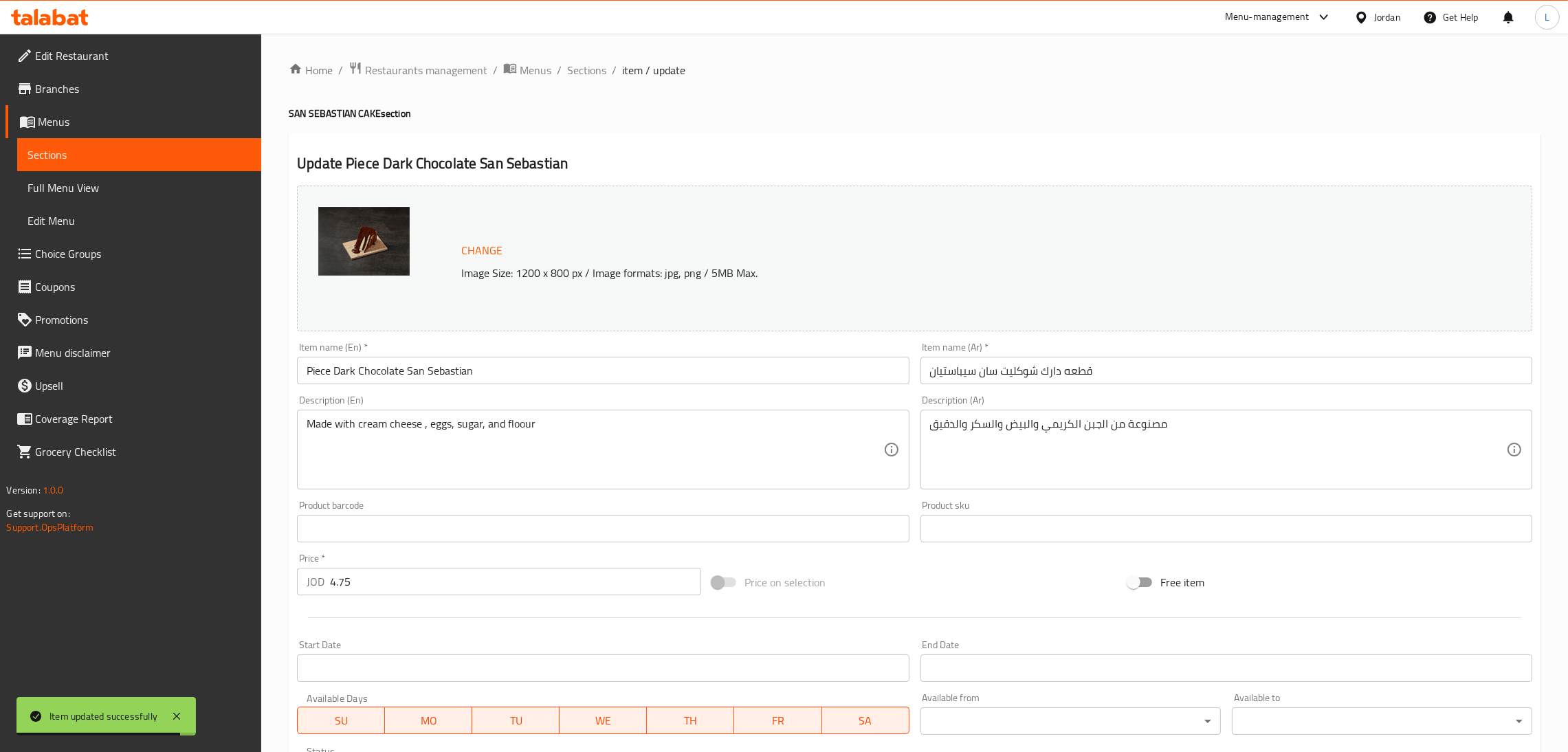
click at [517, 573] on input "4.75" at bounding box center [515, 581] width 371 height 27
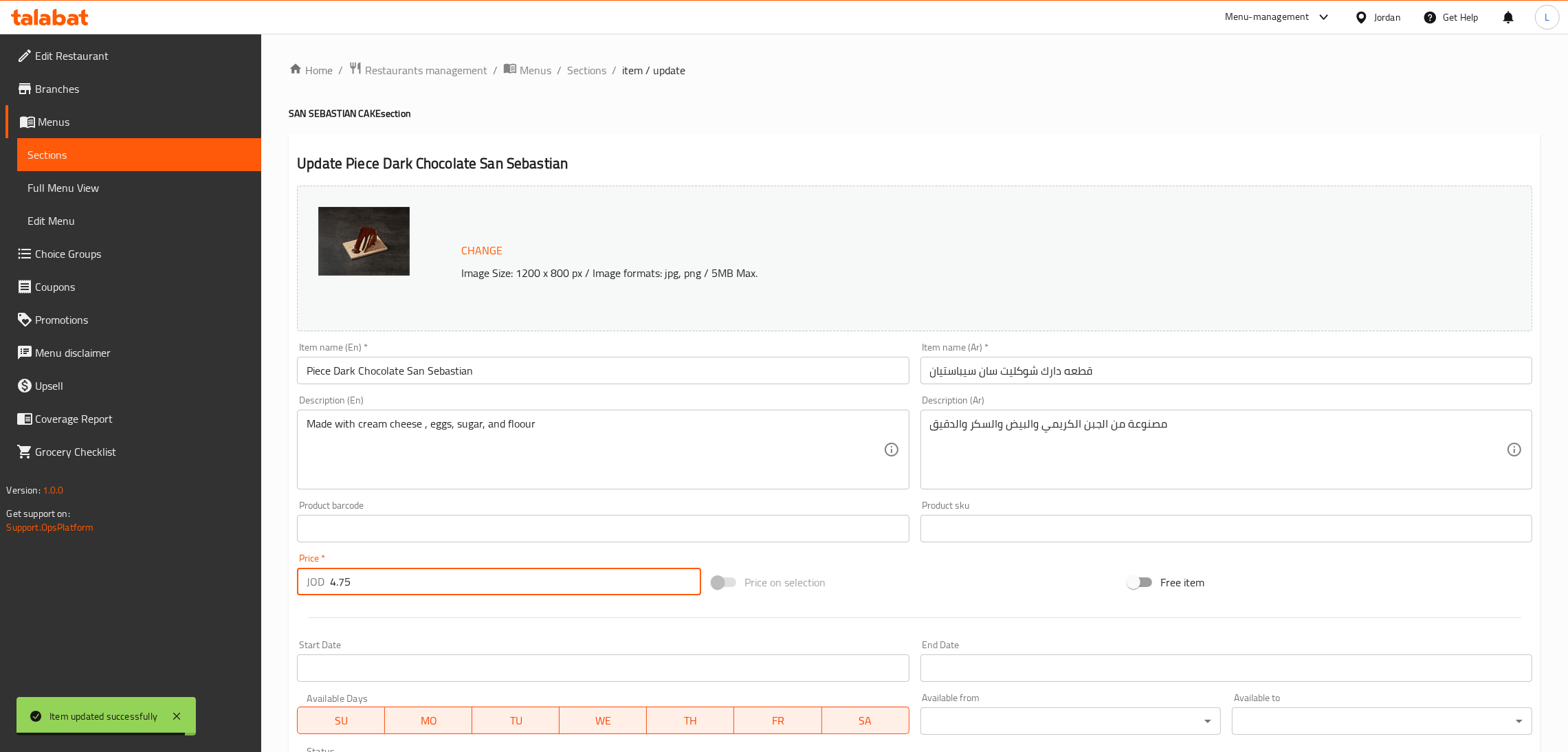
click at [517, 573] on input "4.75" at bounding box center [515, 581] width 371 height 27
paste input "5."
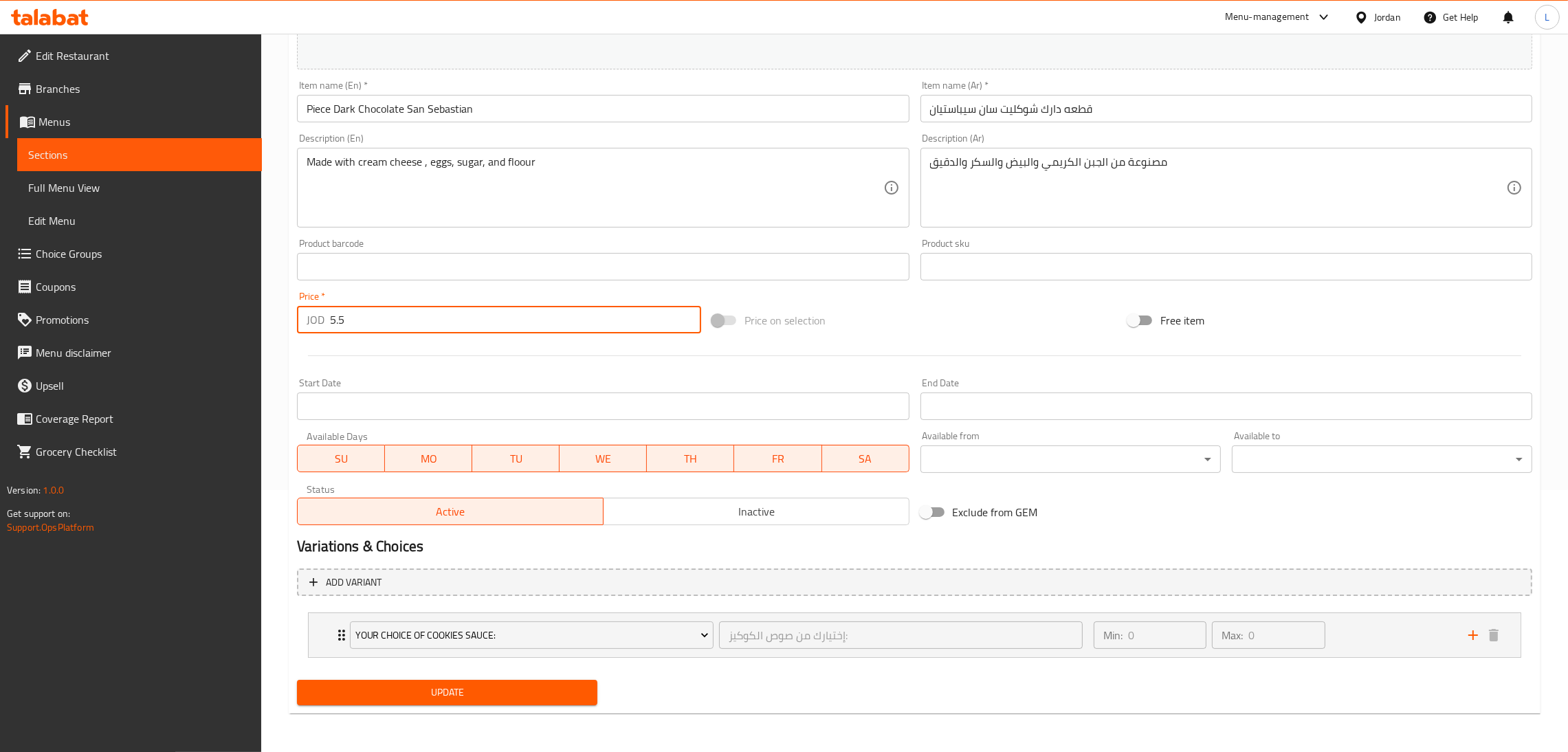
type input "5.5"
click at [490, 688] on span "Update" at bounding box center [447, 692] width 278 height 17
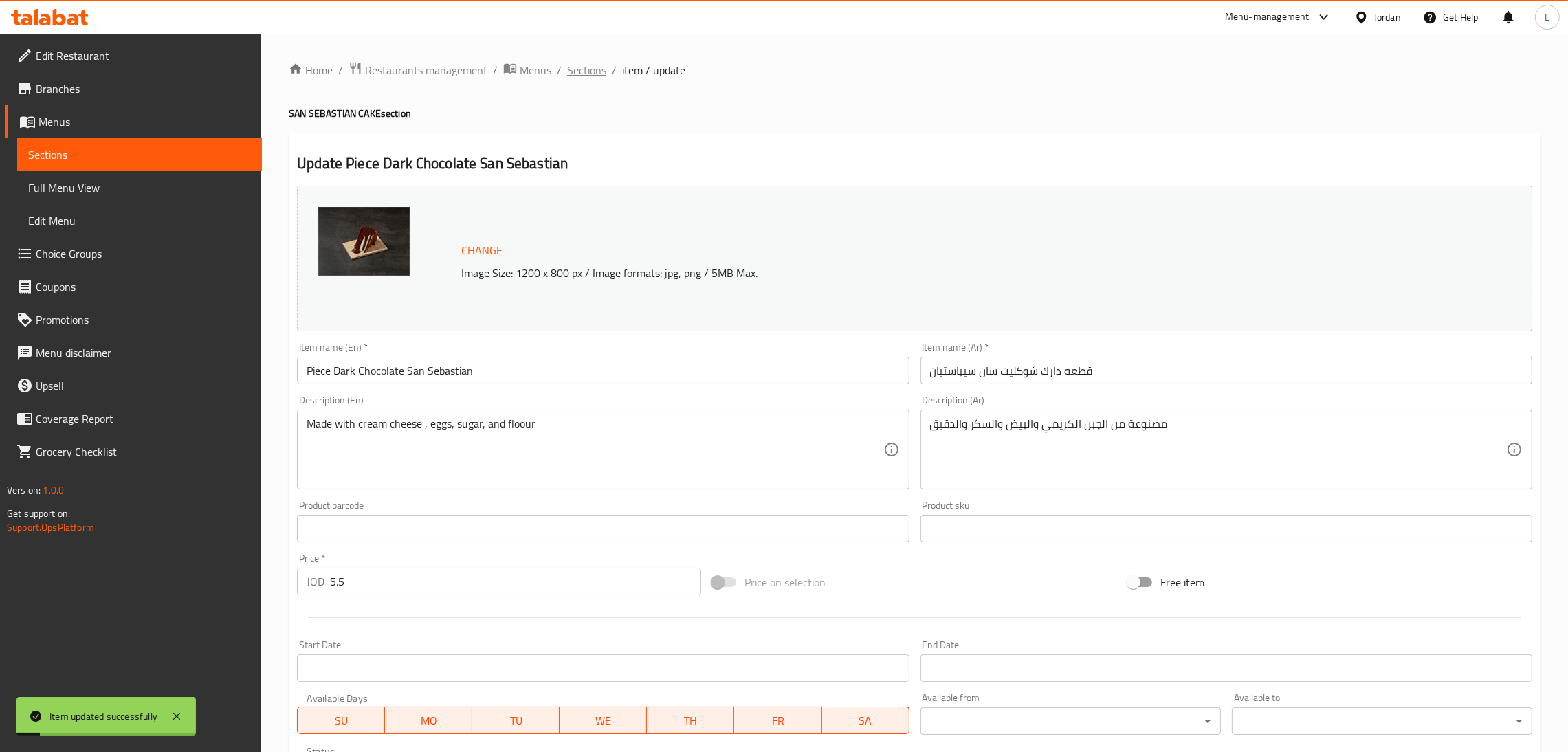
click at [574, 68] on span "Sections" at bounding box center [585, 69] width 39 height 16
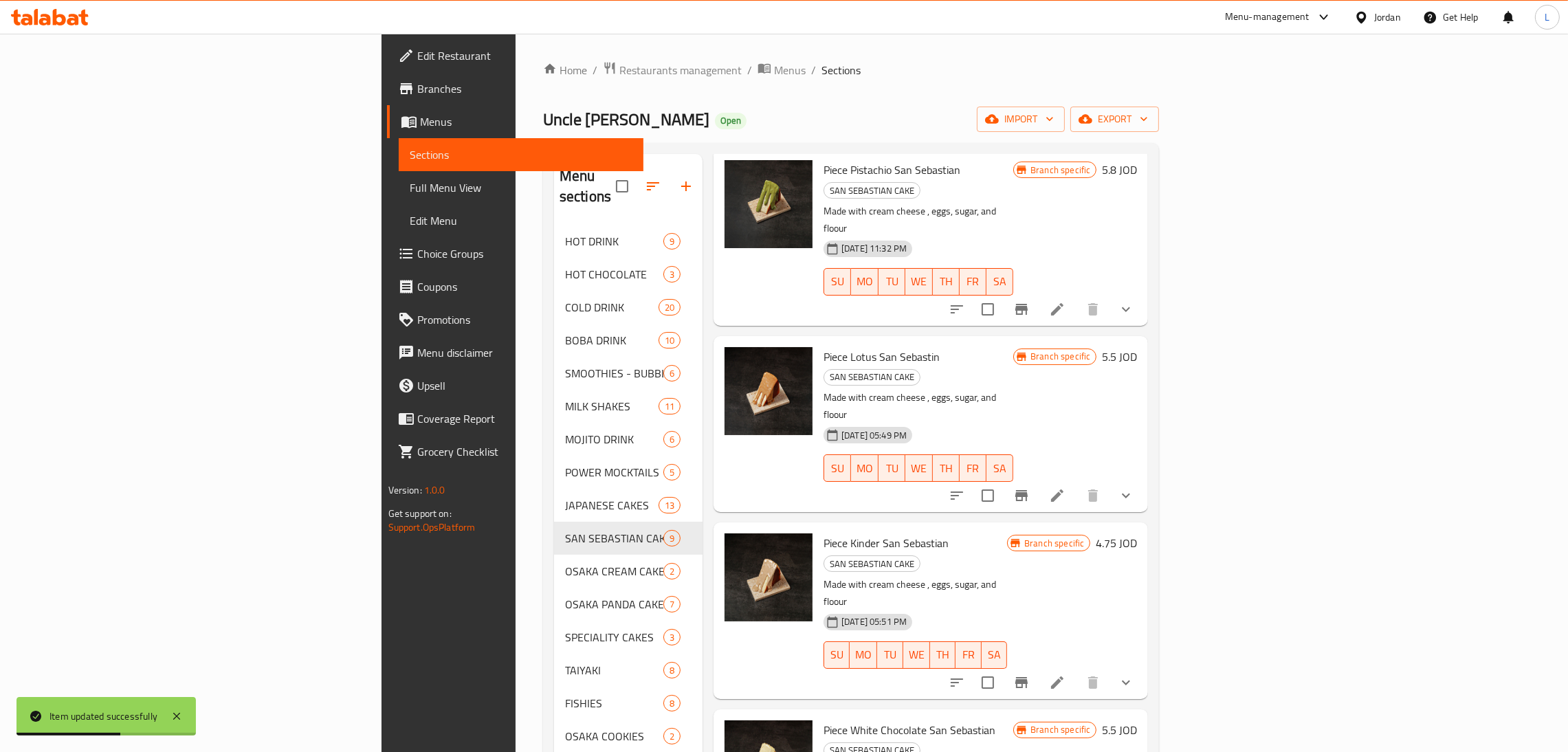
scroll to position [633, 0]
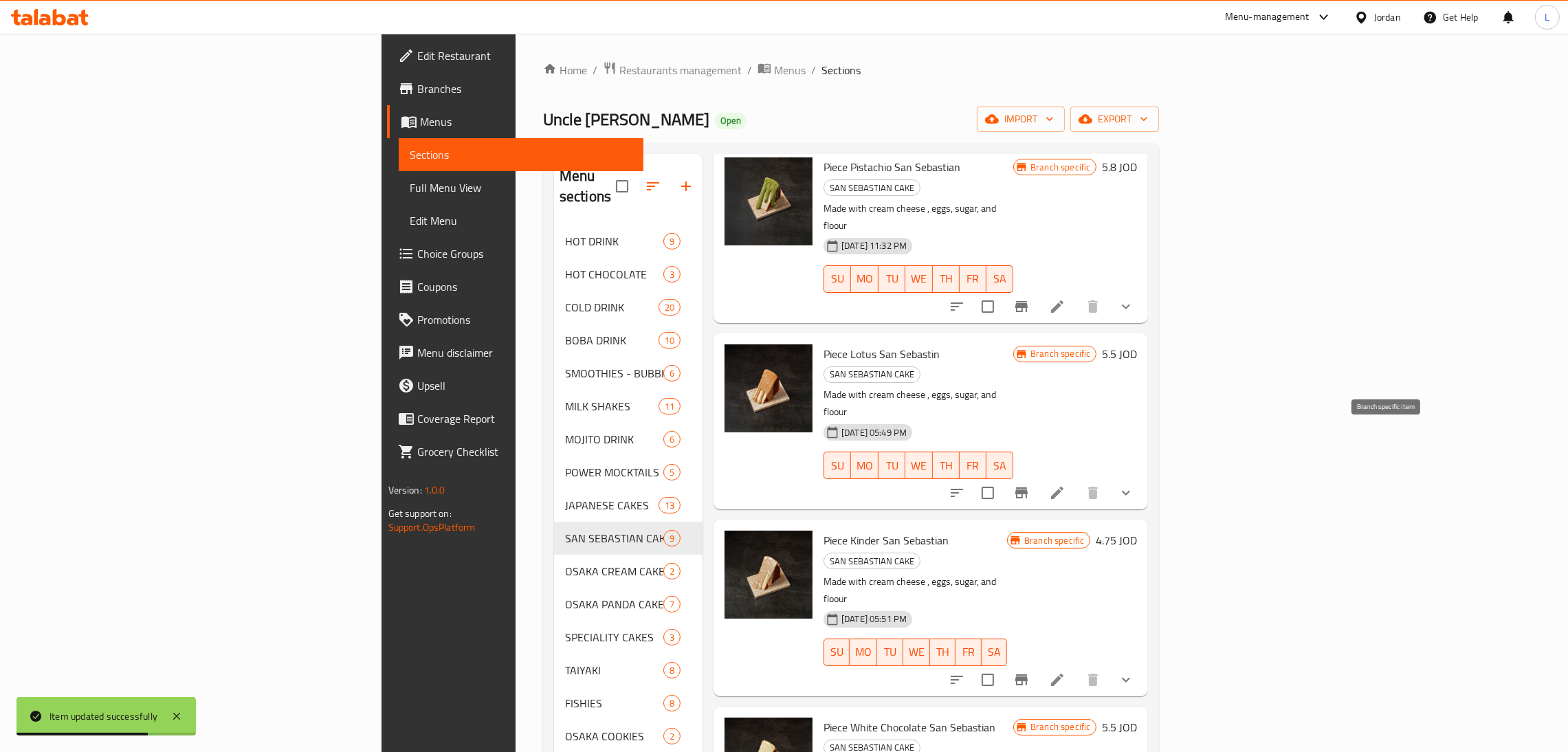
click at [1027, 674] on icon "Branch-specific-item" at bounding box center [1020, 680] width 12 height 11
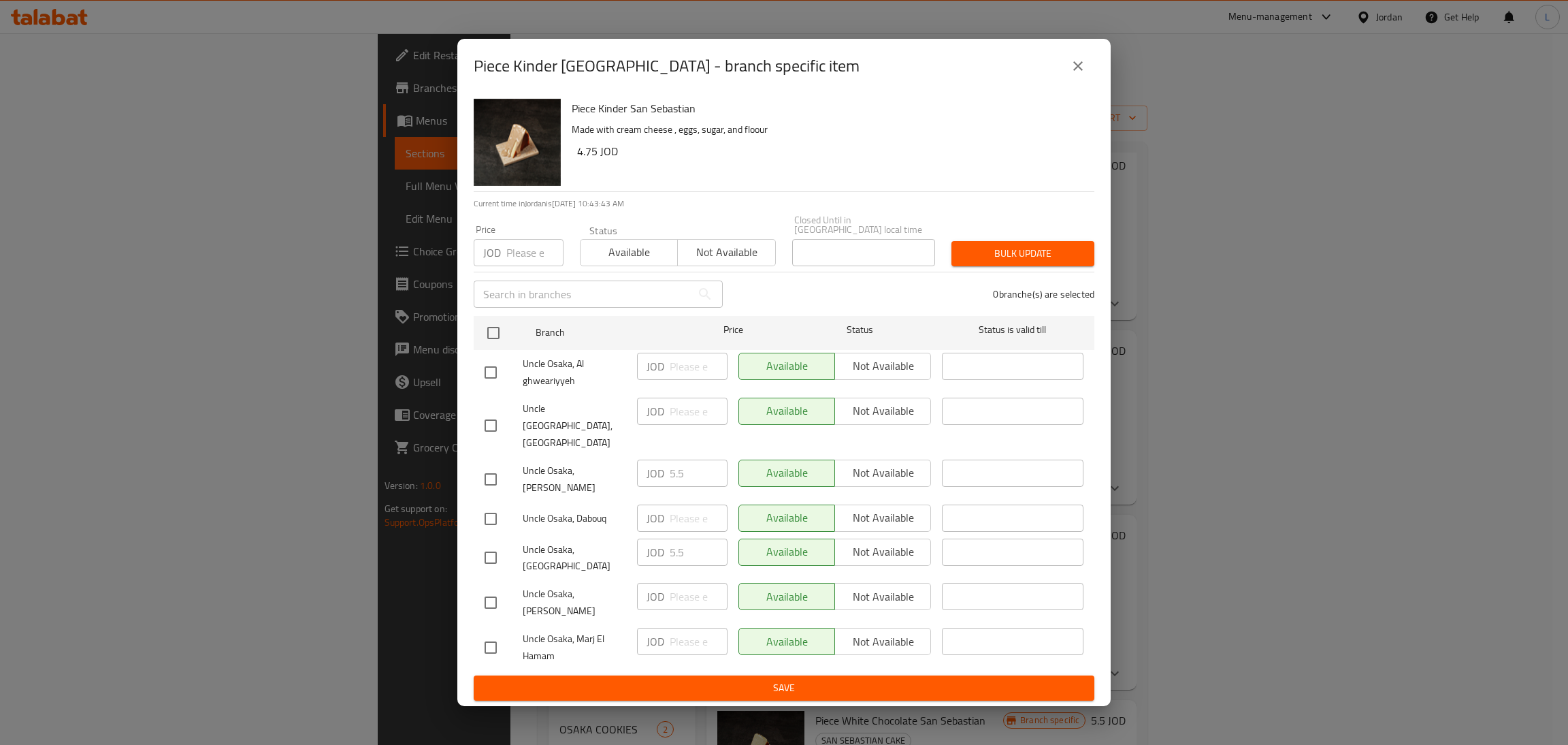
click at [1076, 74] on icon "close" at bounding box center [1077, 66] width 16 height 16
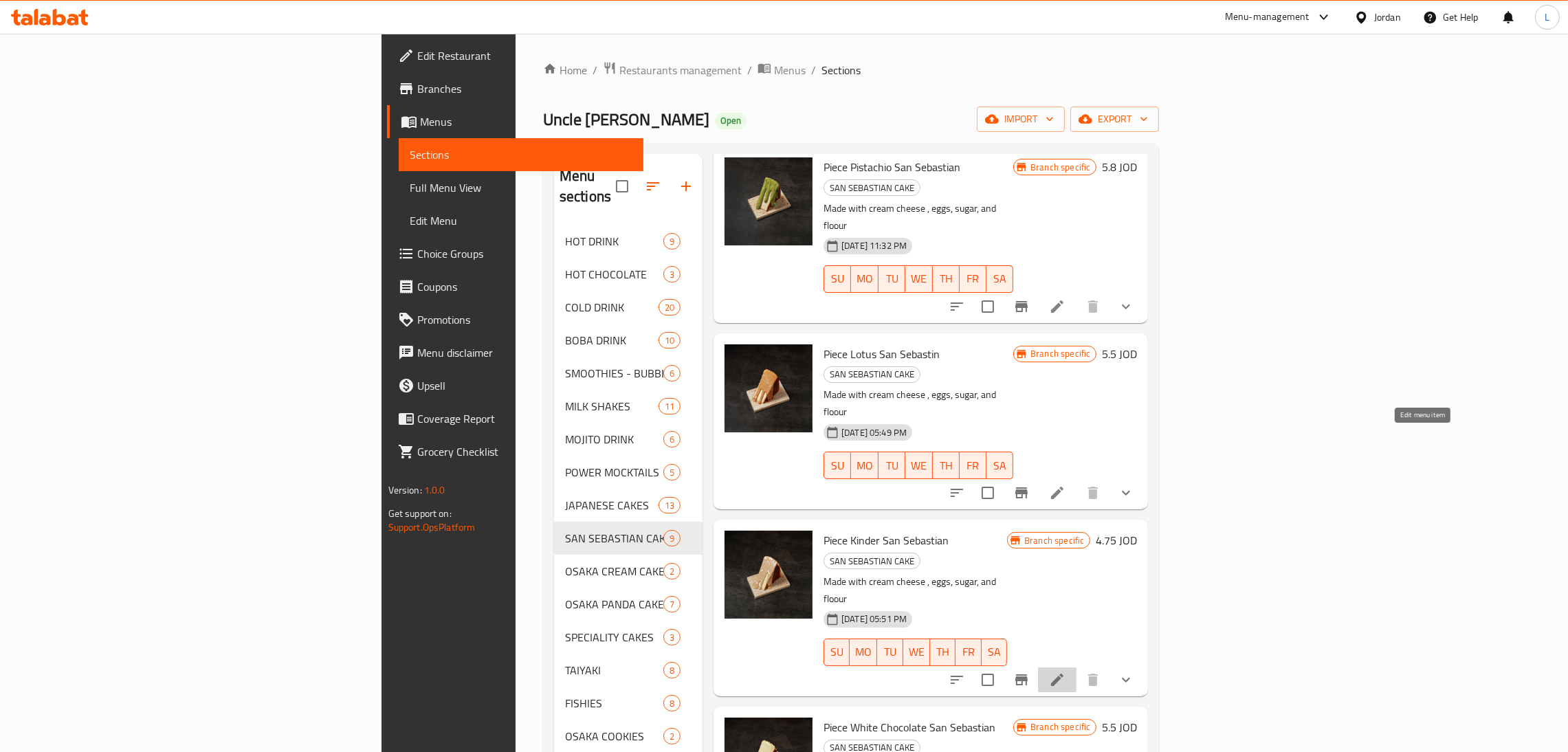
click at [1065, 672] on icon at bounding box center [1056, 679] width 16 height 16
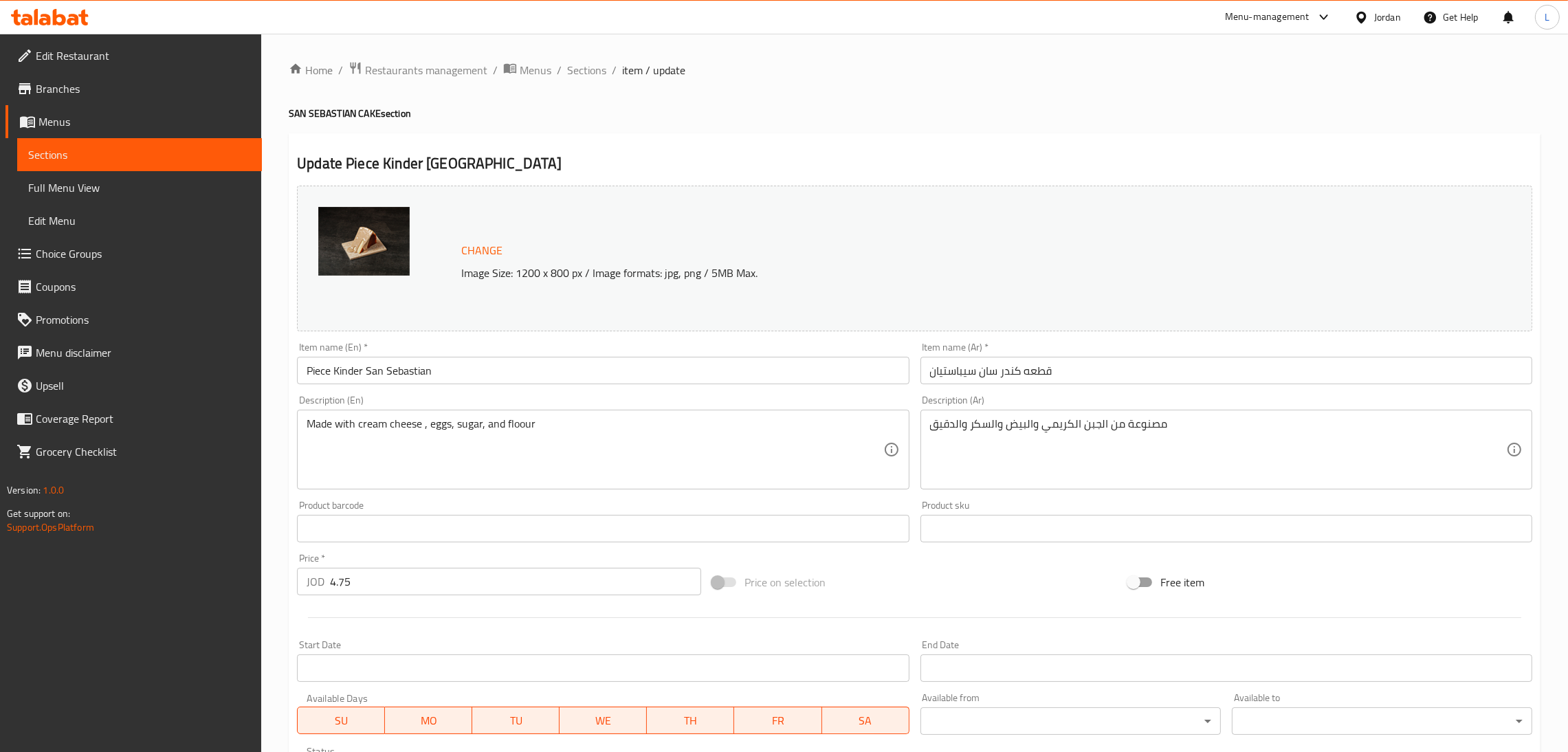
click at [418, 582] on input "4.75" at bounding box center [515, 581] width 371 height 27
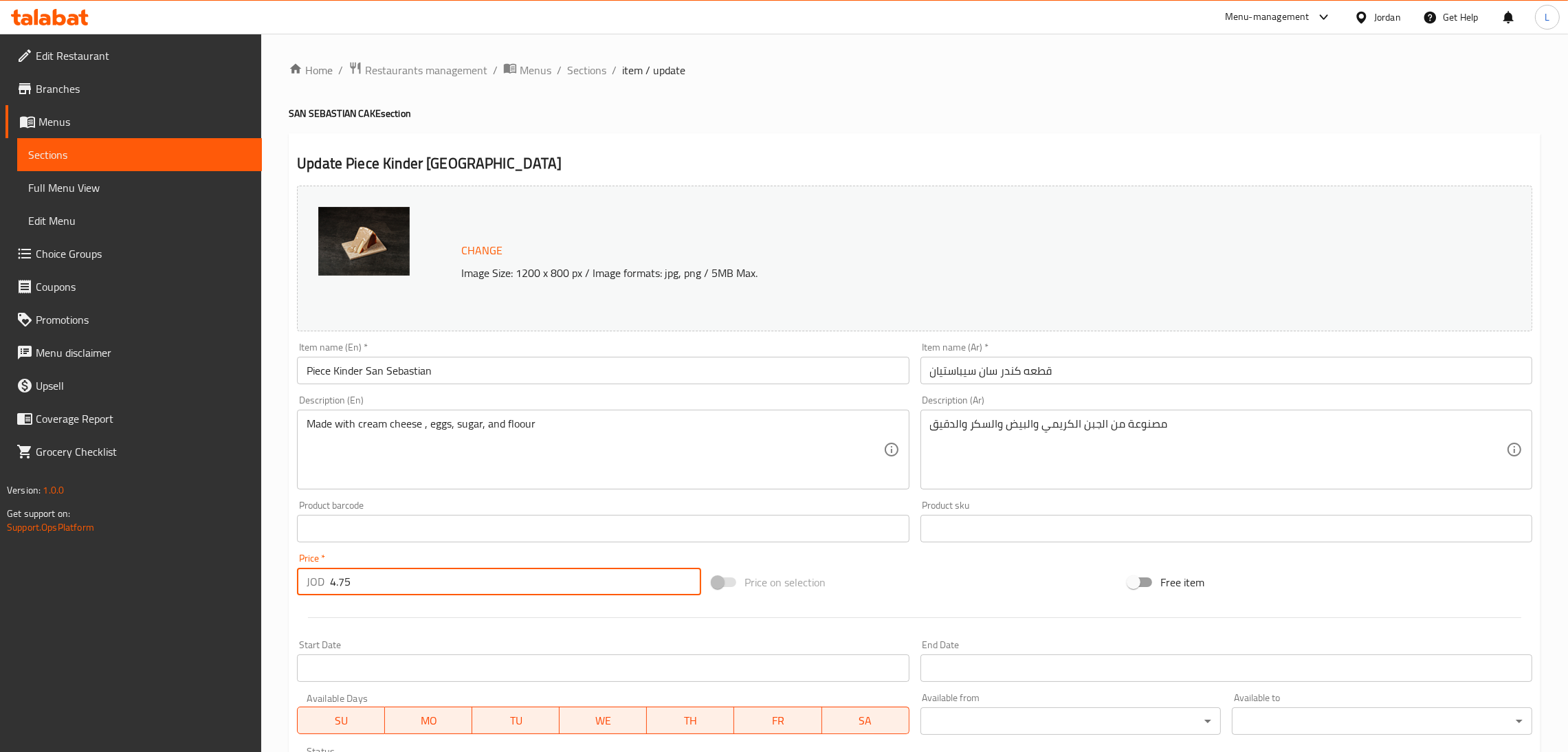
click at [418, 582] on input "4.75" at bounding box center [515, 581] width 371 height 27
click at [410, 584] on input "4.75" at bounding box center [515, 581] width 371 height 27
paste input "5."
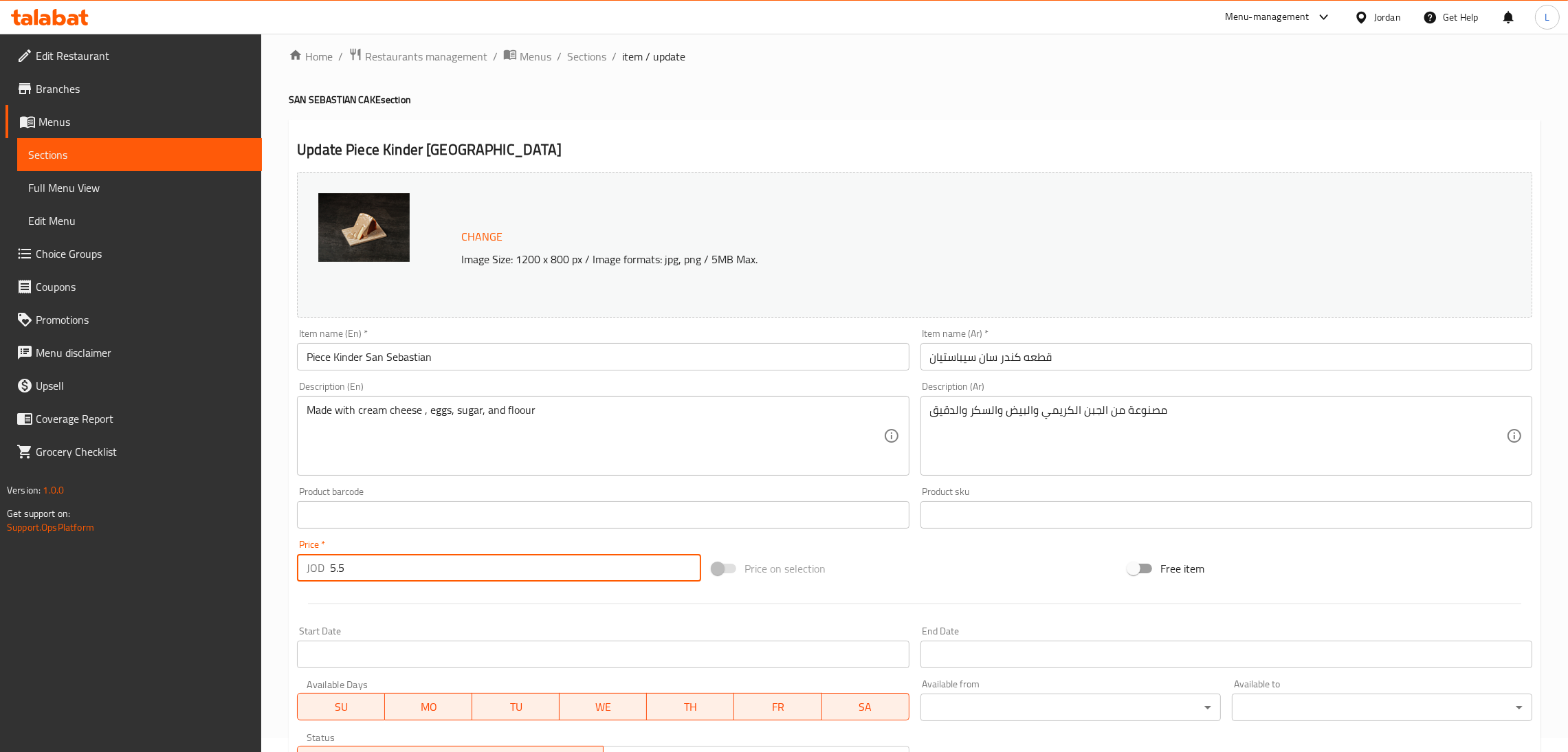
scroll to position [262, 0]
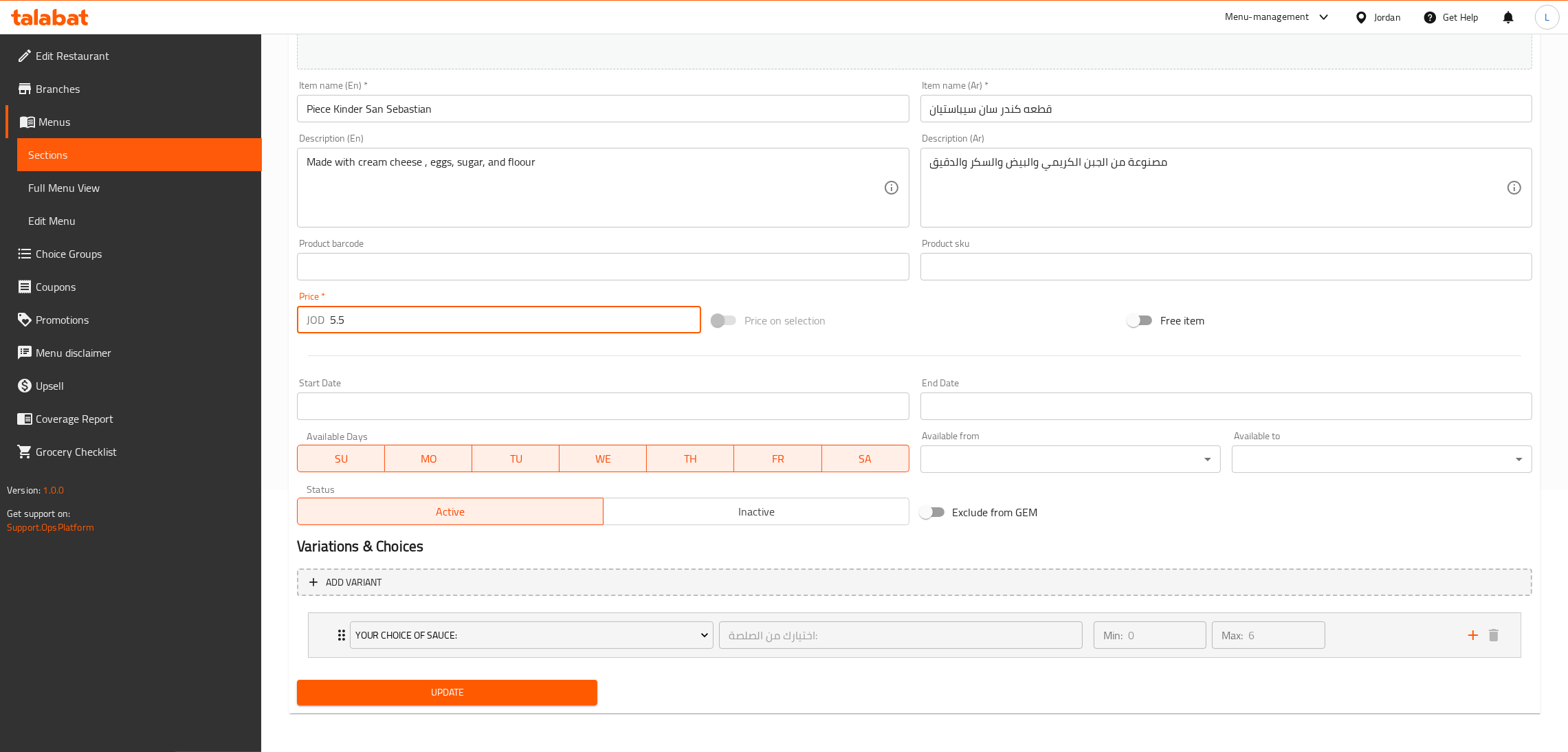
type input "5.5"
click at [432, 692] on span "Update" at bounding box center [447, 692] width 278 height 17
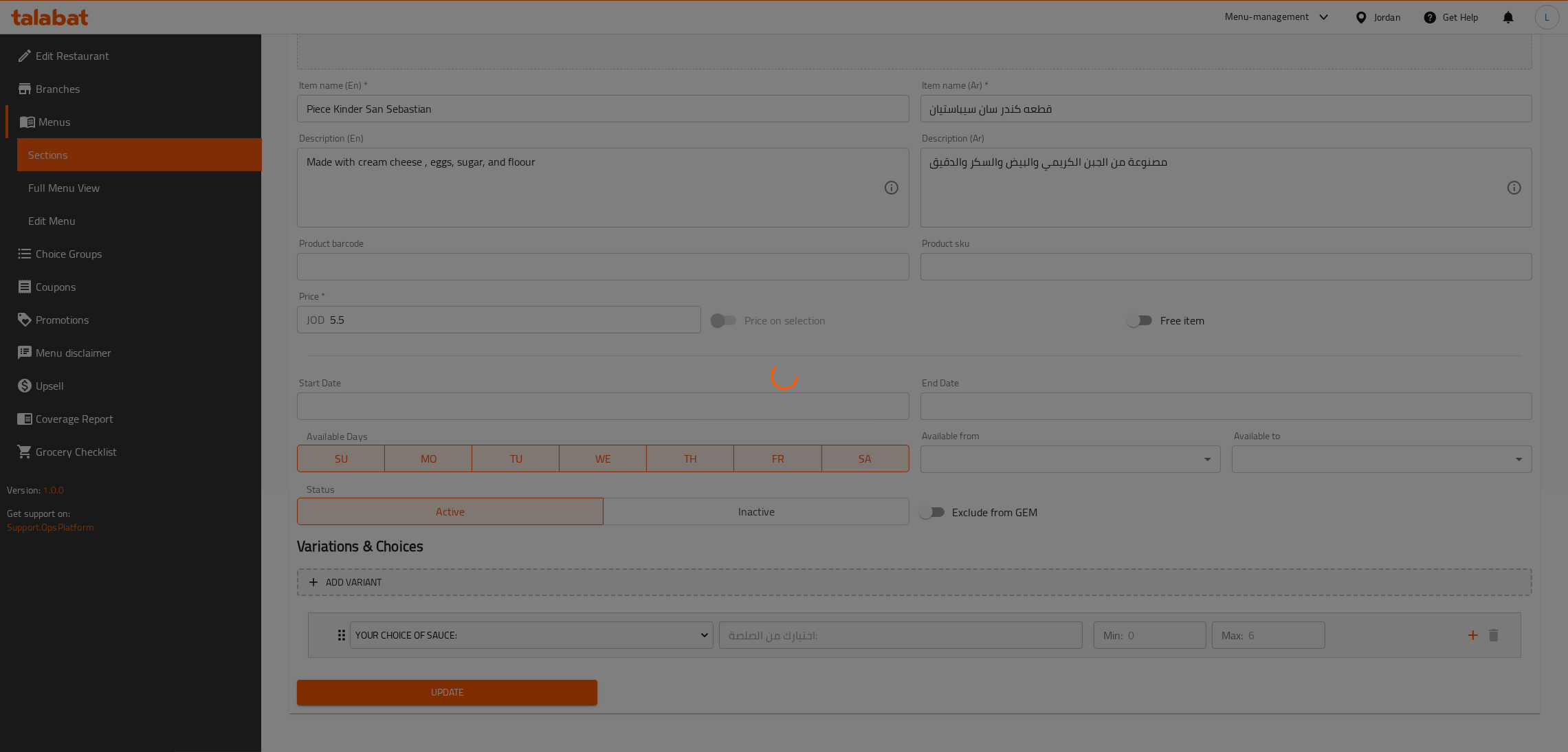
scroll to position [0, 0]
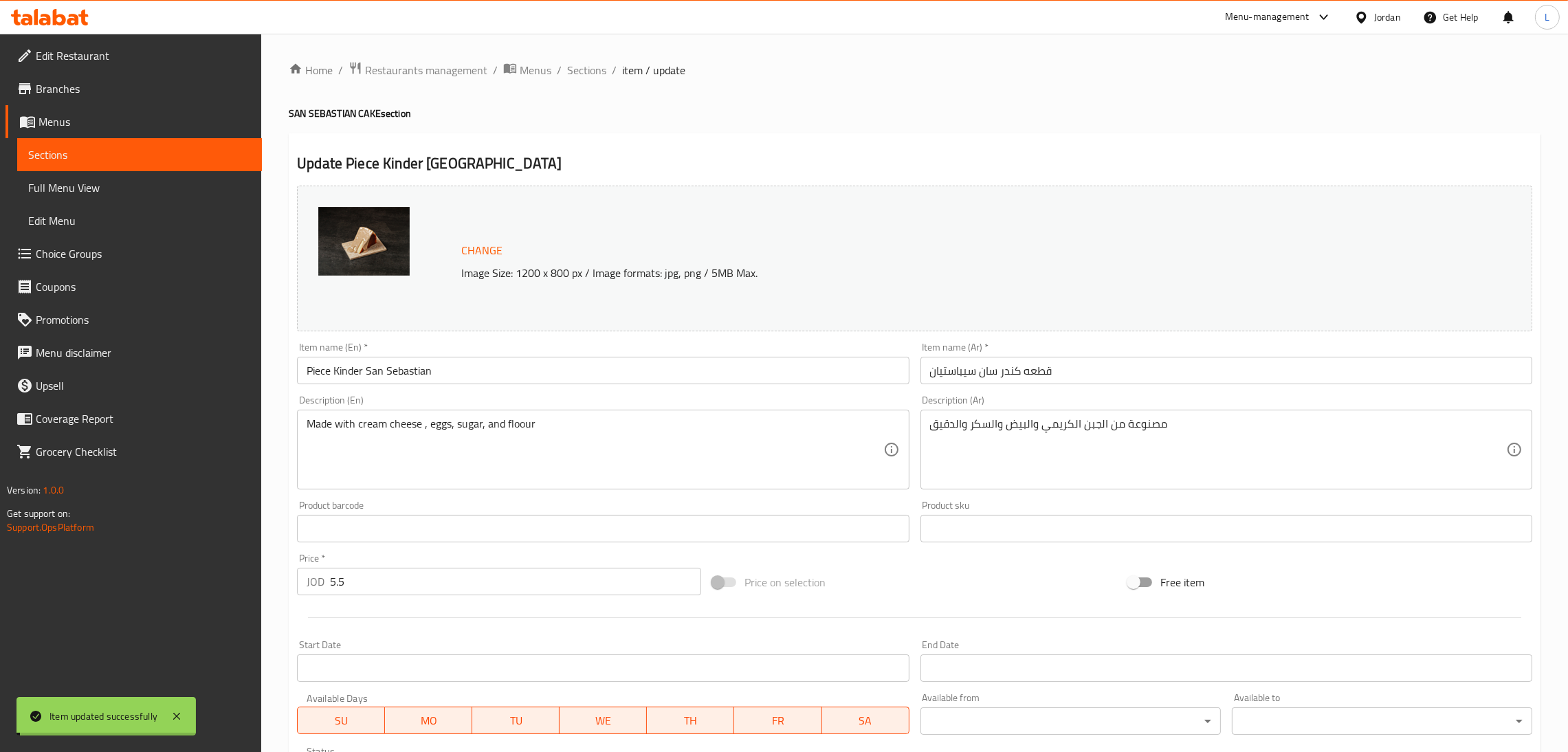
click at [583, 71] on span "Sections" at bounding box center [585, 69] width 39 height 16
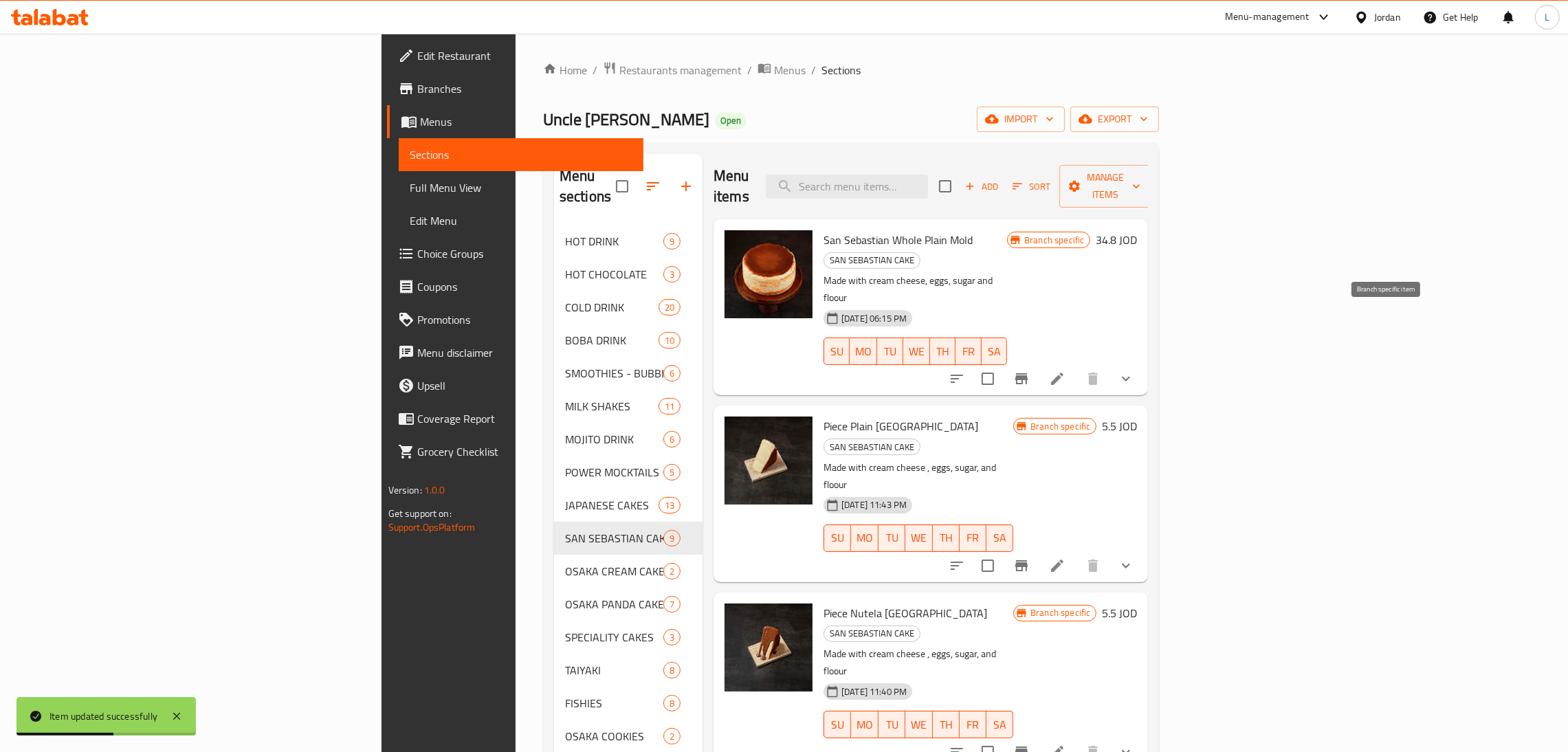
click at [1027, 374] on icon "Branch-specific-item" at bounding box center [1020, 379] width 12 height 11
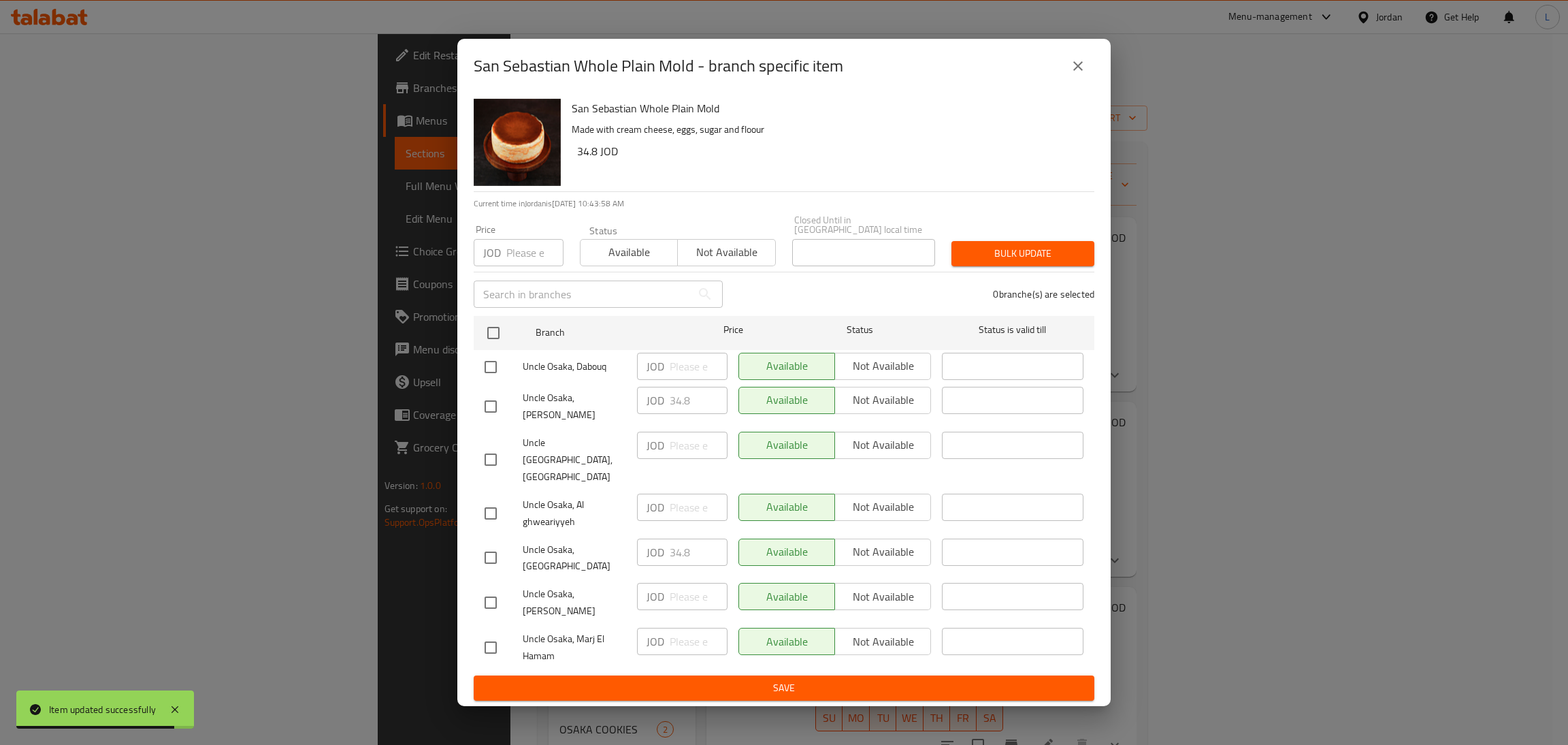
click at [1081, 74] on icon "close" at bounding box center [1077, 66] width 16 height 16
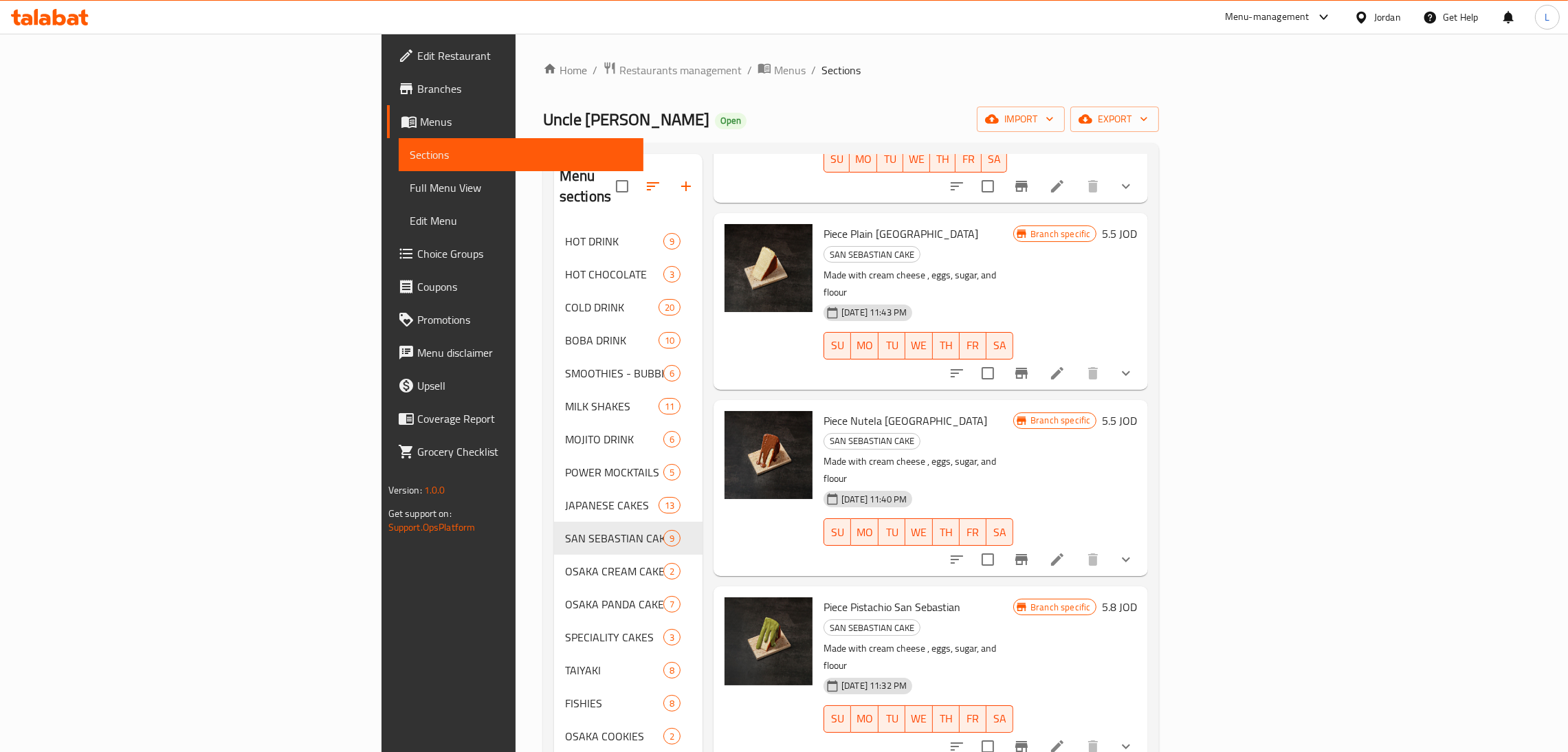
scroll to position [308, 0]
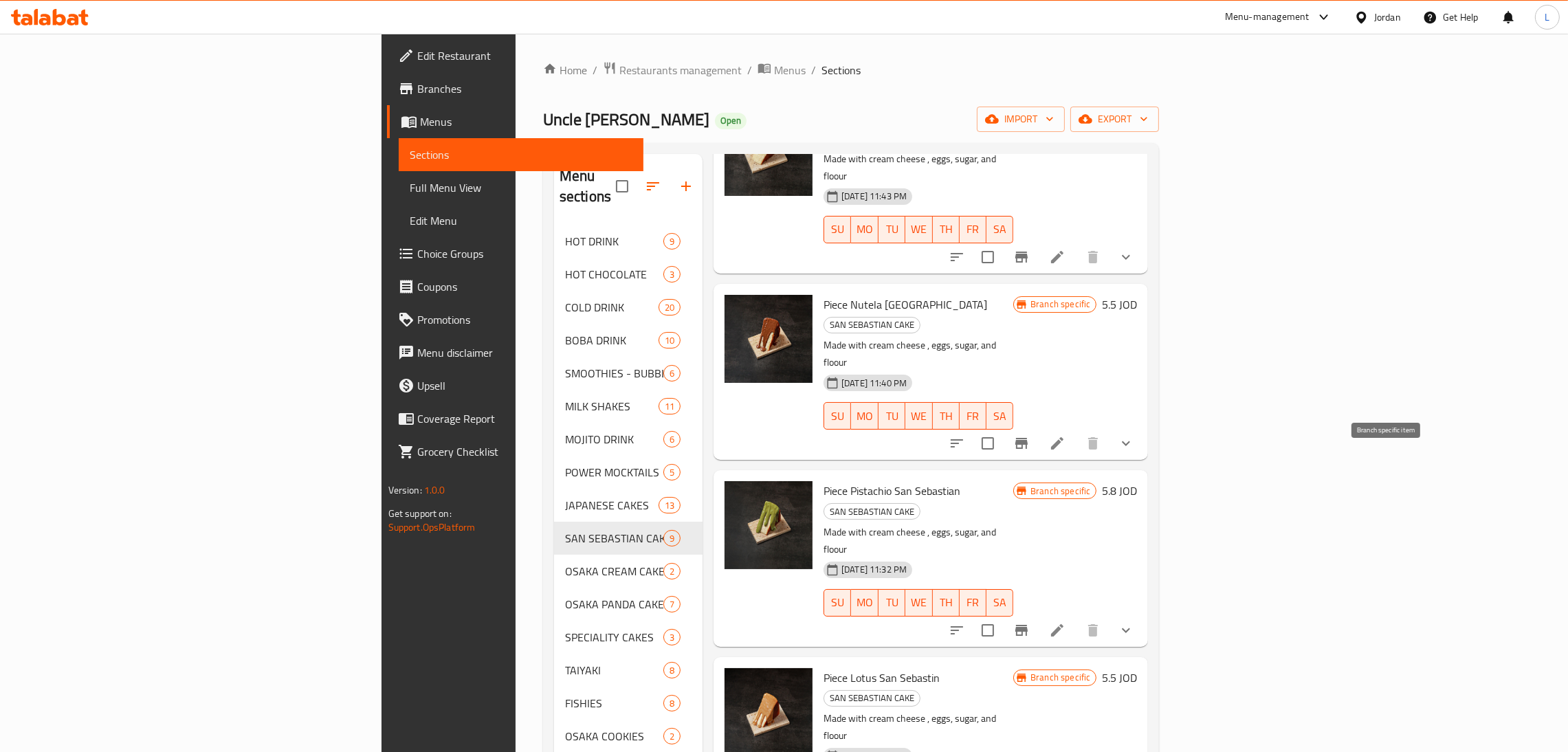
click at [1030, 622] on icon "Branch-specific-item" at bounding box center [1020, 630] width 16 height 16
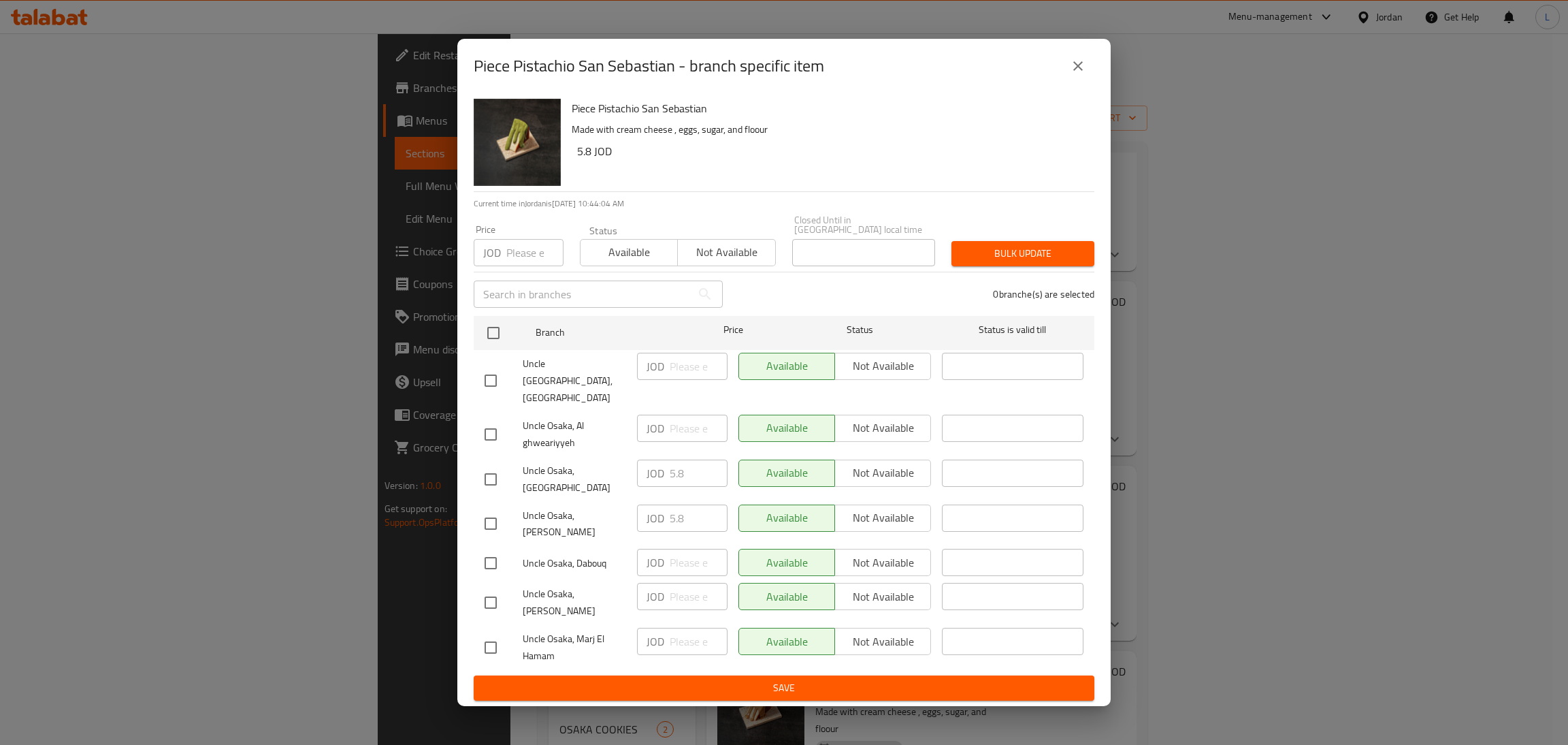
click at [1072, 74] on icon "close" at bounding box center [1077, 66] width 16 height 16
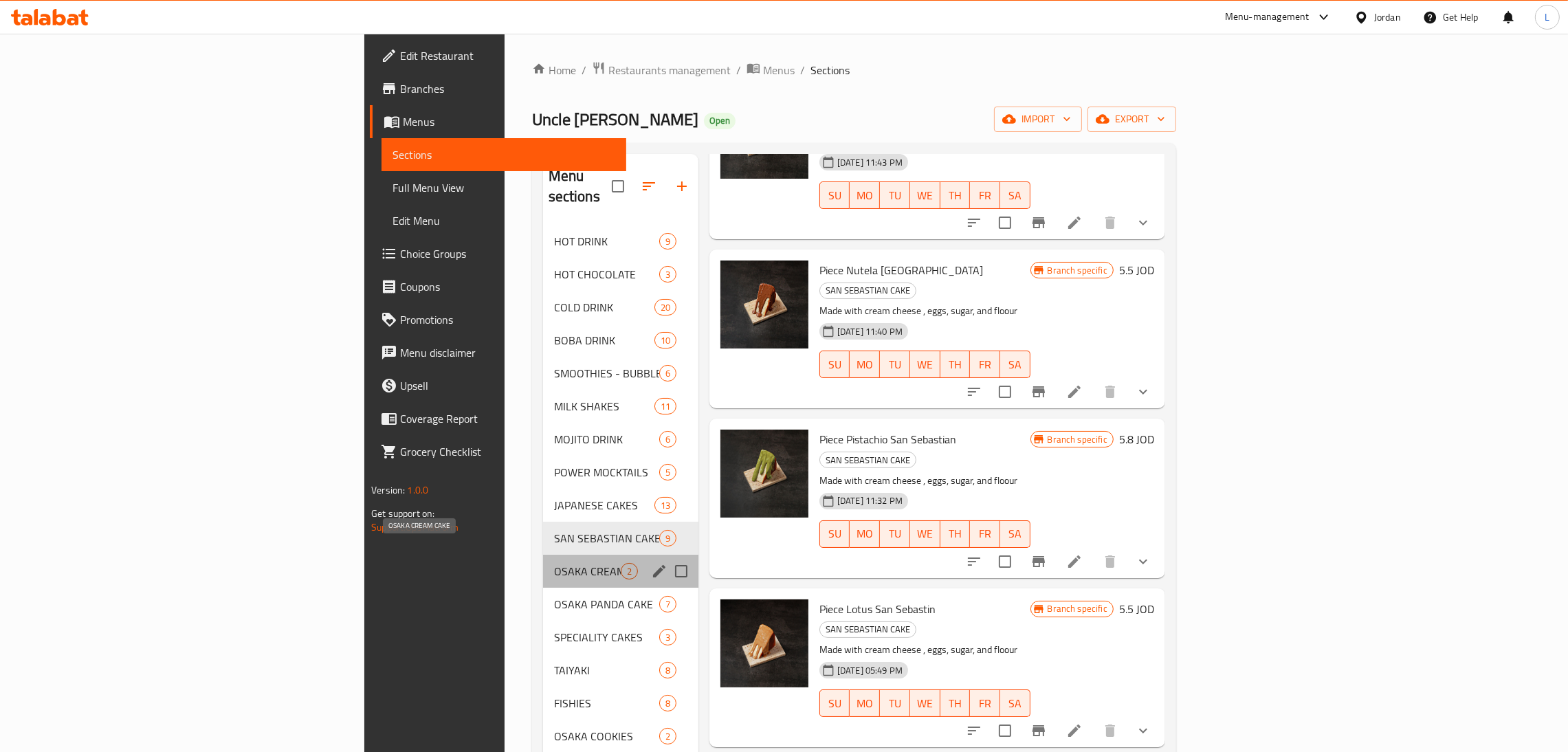
click at [554, 563] on span "OSAKA CREAM CAKE" at bounding box center [587, 570] width 66 height 16
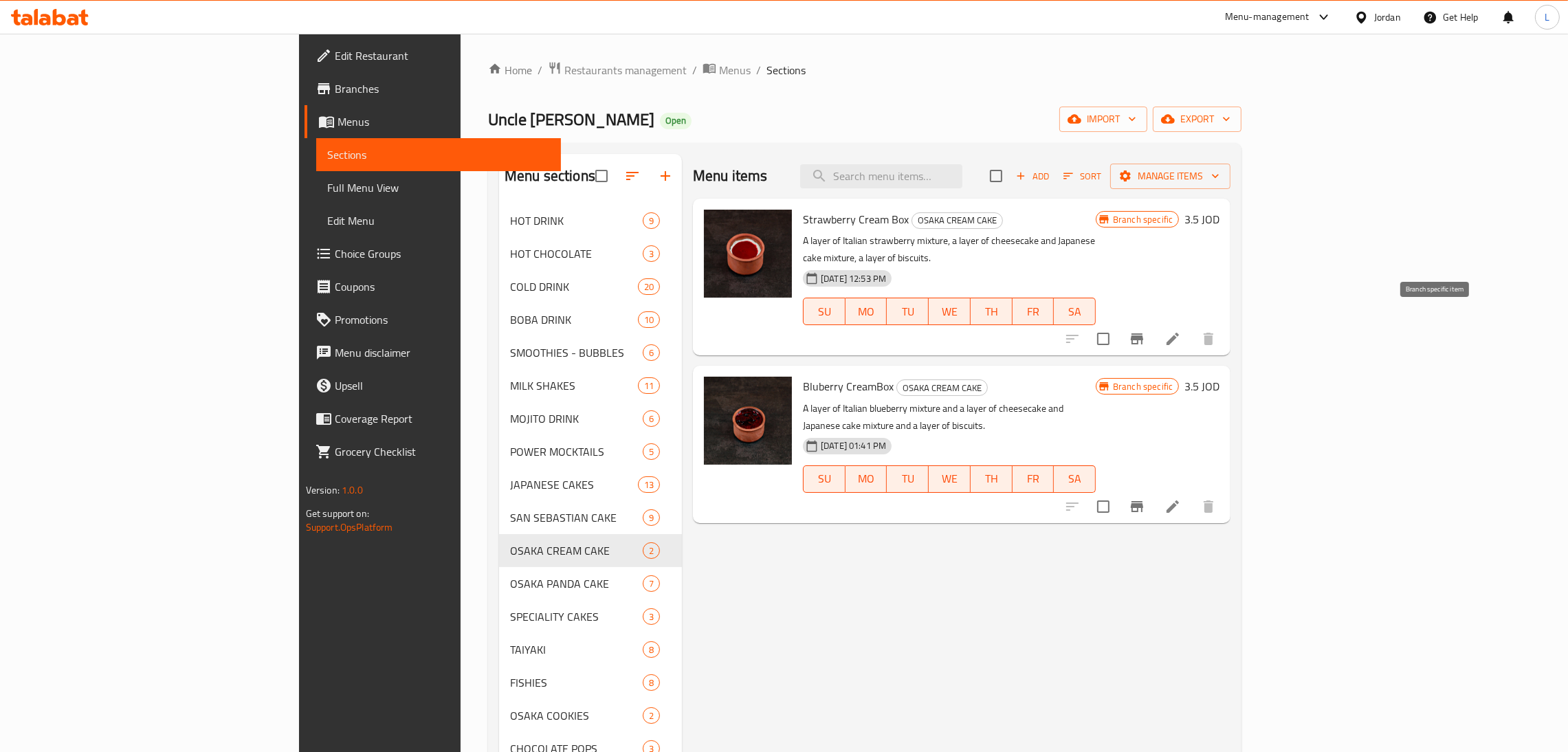
click at [1145, 331] on icon "Branch-specific-item" at bounding box center [1136, 339] width 16 height 16
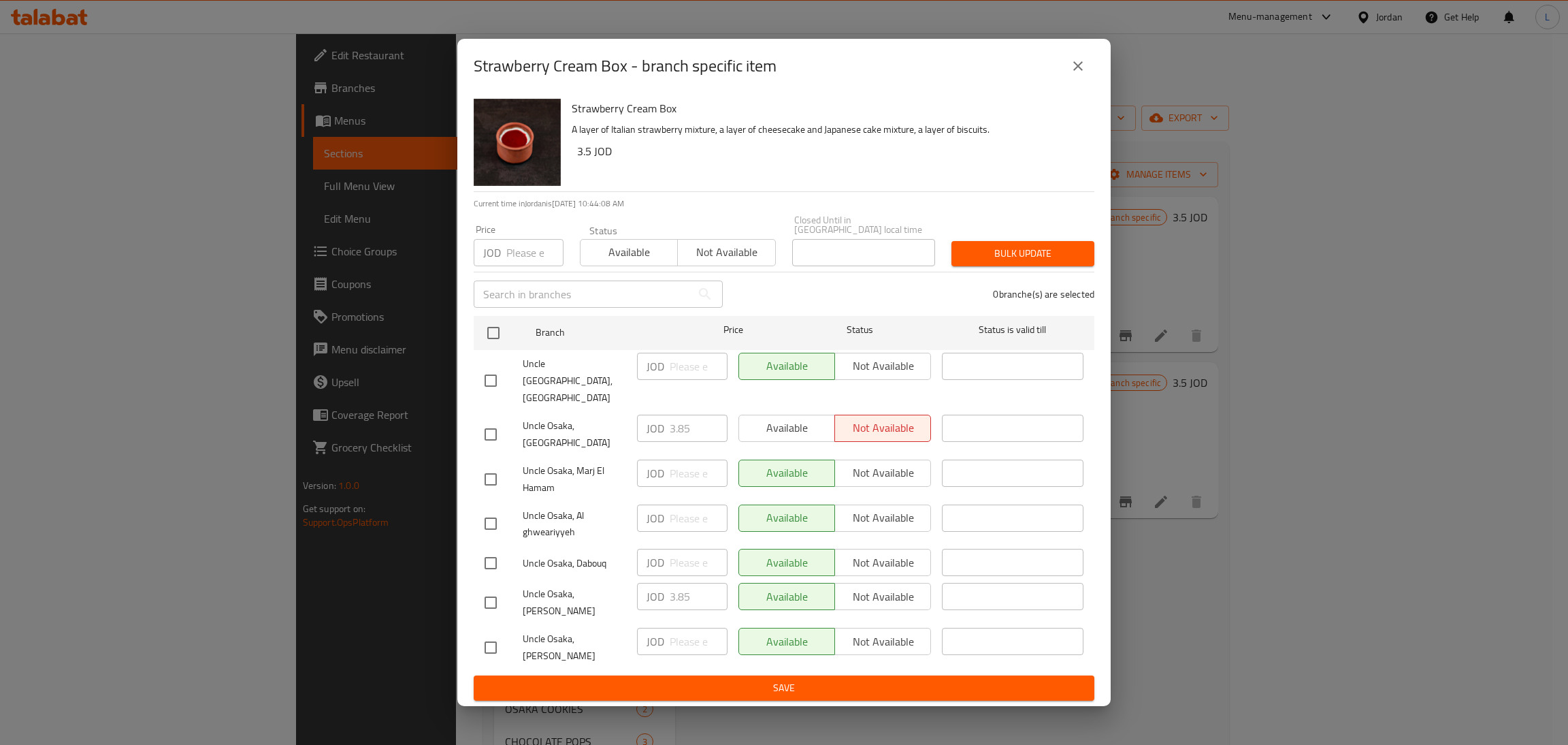
click at [492, 428] on input "checkbox" at bounding box center [491, 434] width 29 height 29
checkbox input "true"
click at [677, 428] on input "3.85" at bounding box center [699, 428] width 58 height 27
click at [1080, 74] on icon "close" at bounding box center [1077, 66] width 16 height 16
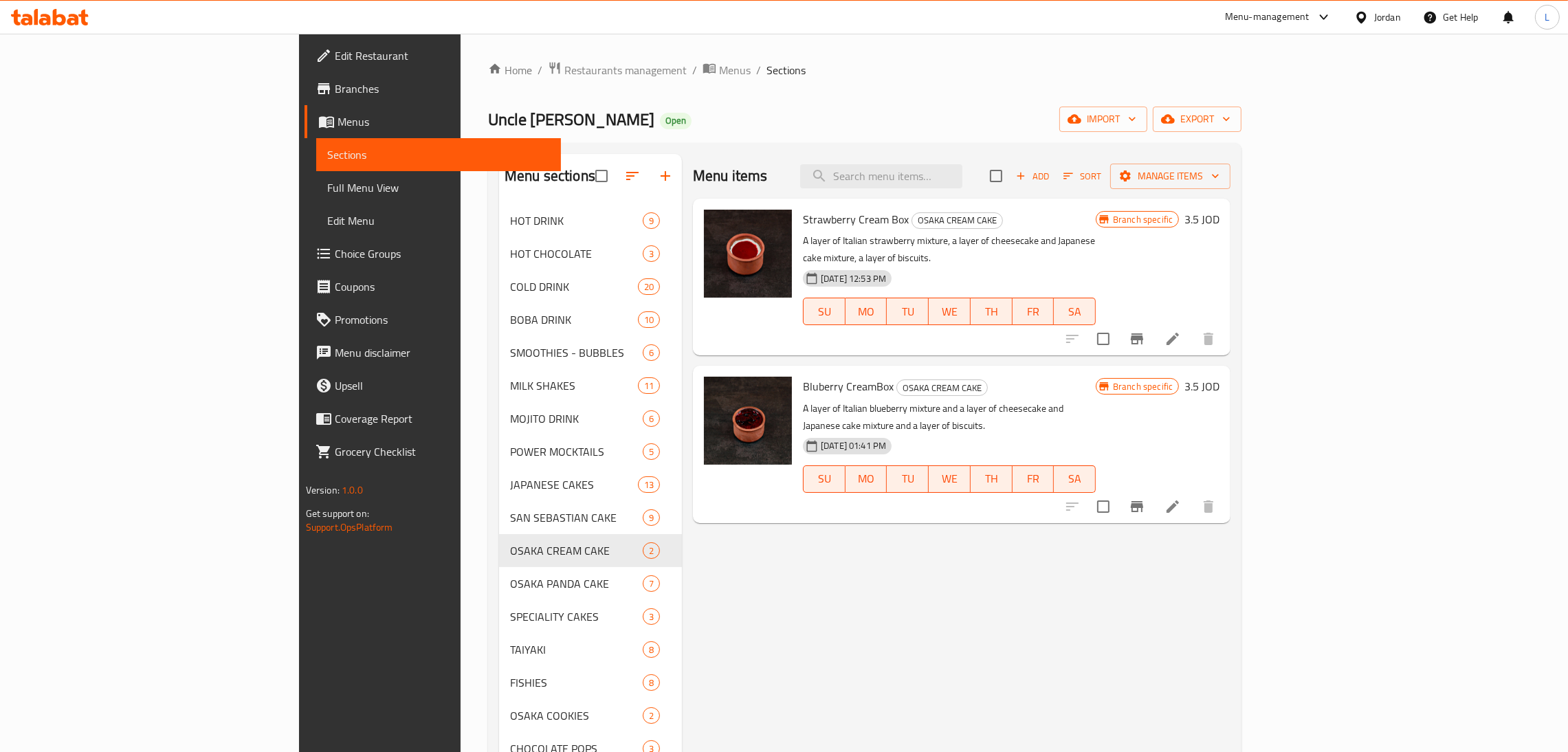
click at [1192, 326] on li at bounding box center [1172, 339] width 39 height 25
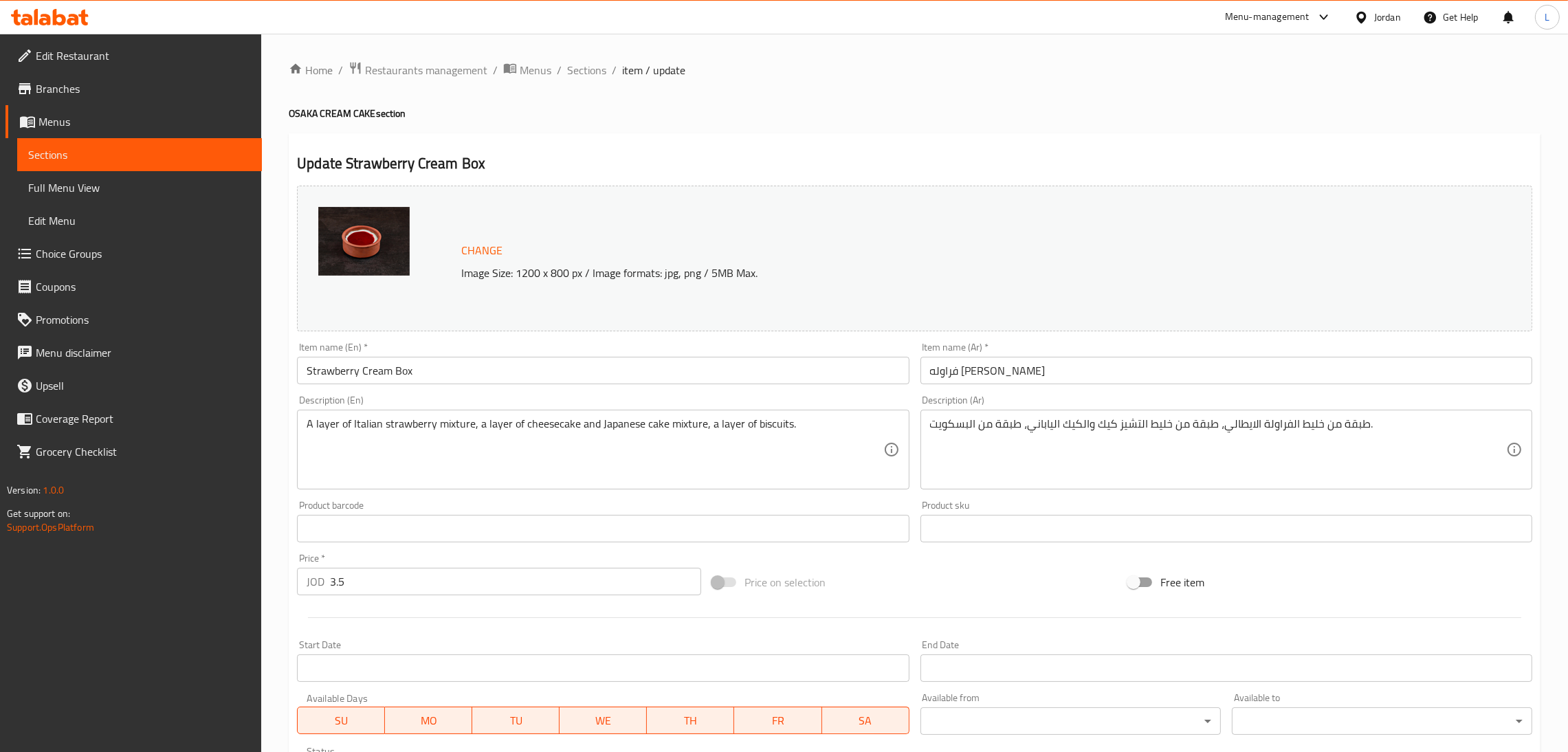
click at [471, 578] on input "3.5" at bounding box center [515, 581] width 371 height 27
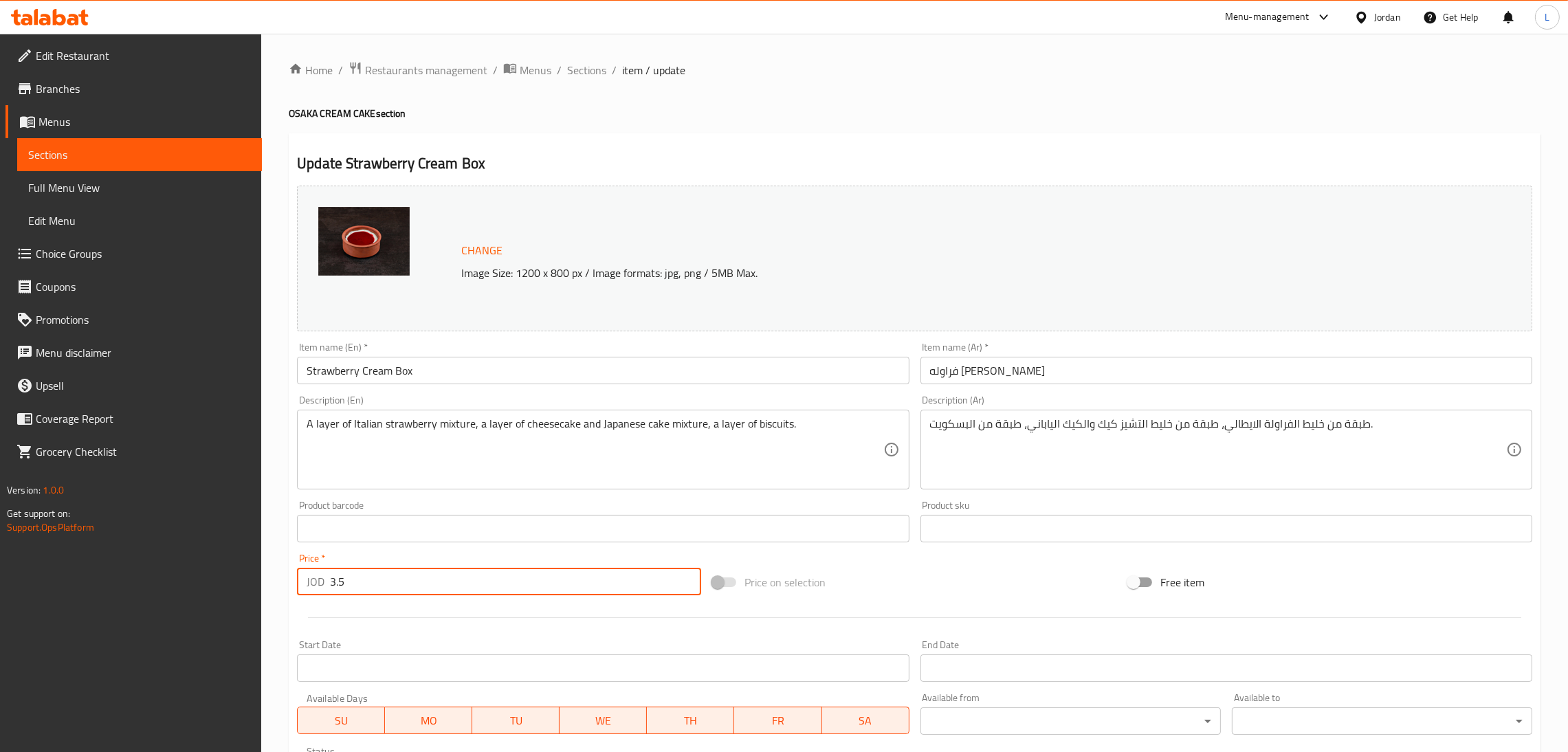
click at [471, 578] on input "3.5" at bounding box center [515, 581] width 371 height 27
paste input "8"
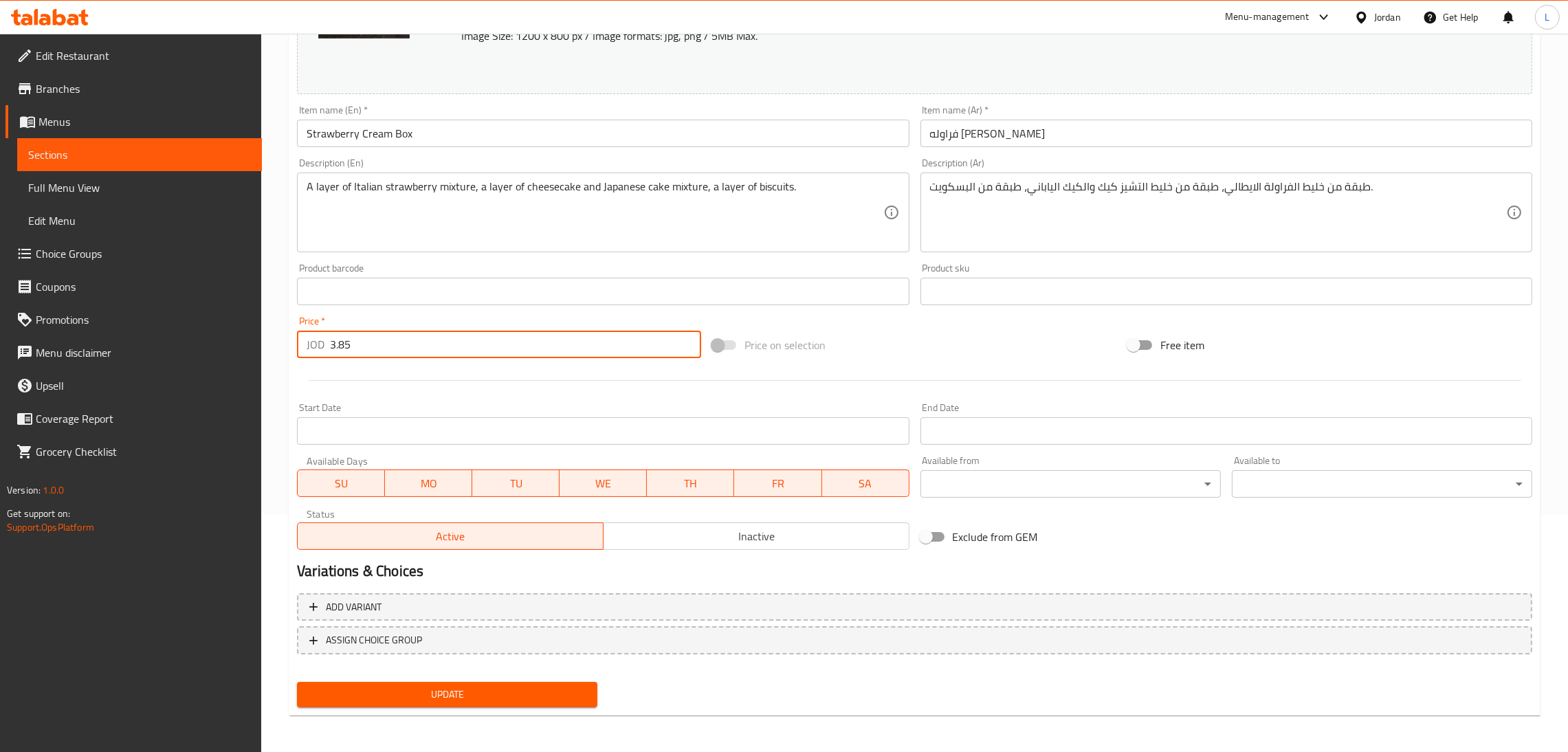
type input "3.85"
click at [511, 692] on span "Update" at bounding box center [447, 694] width 278 height 17
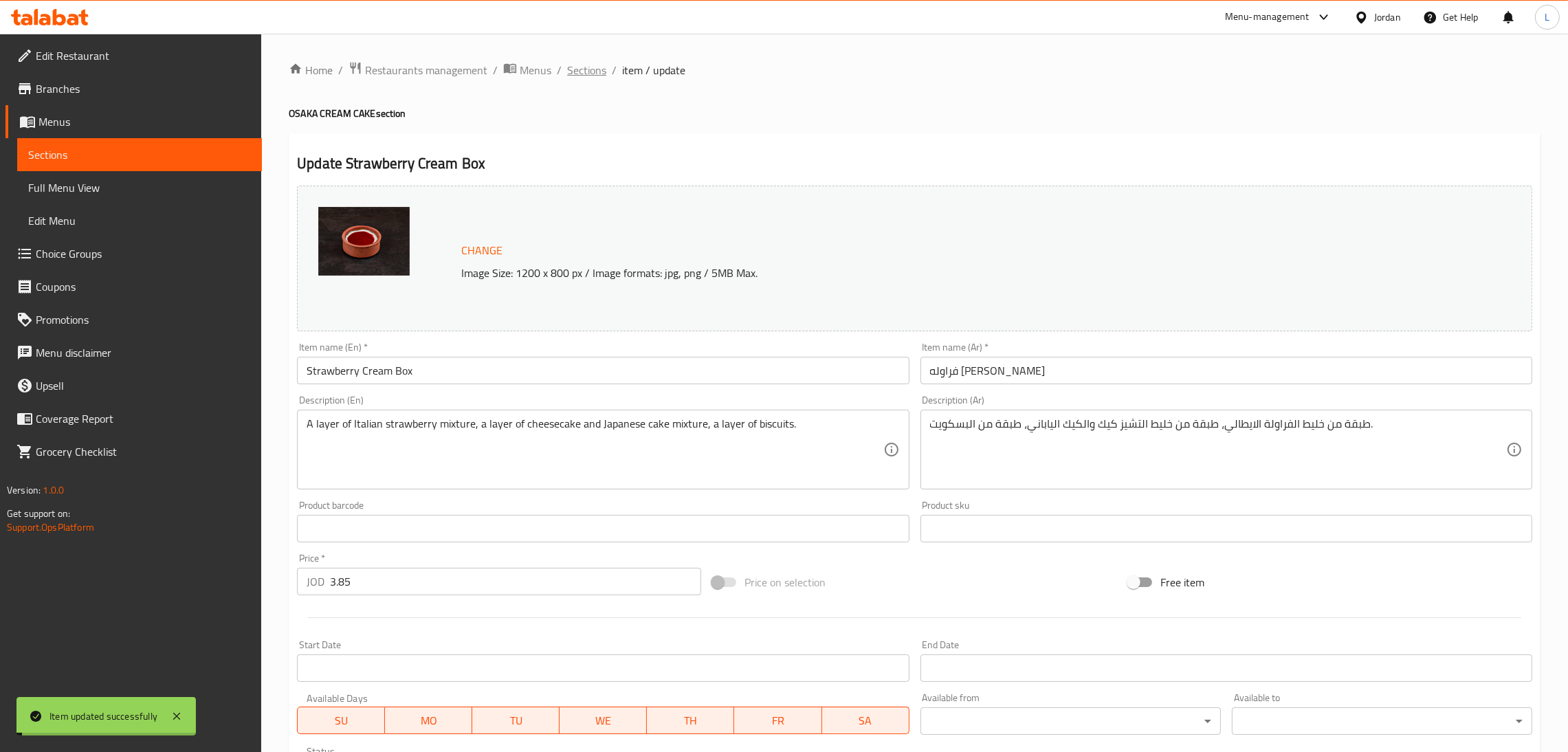
click at [591, 66] on span "Sections" at bounding box center [585, 69] width 39 height 16
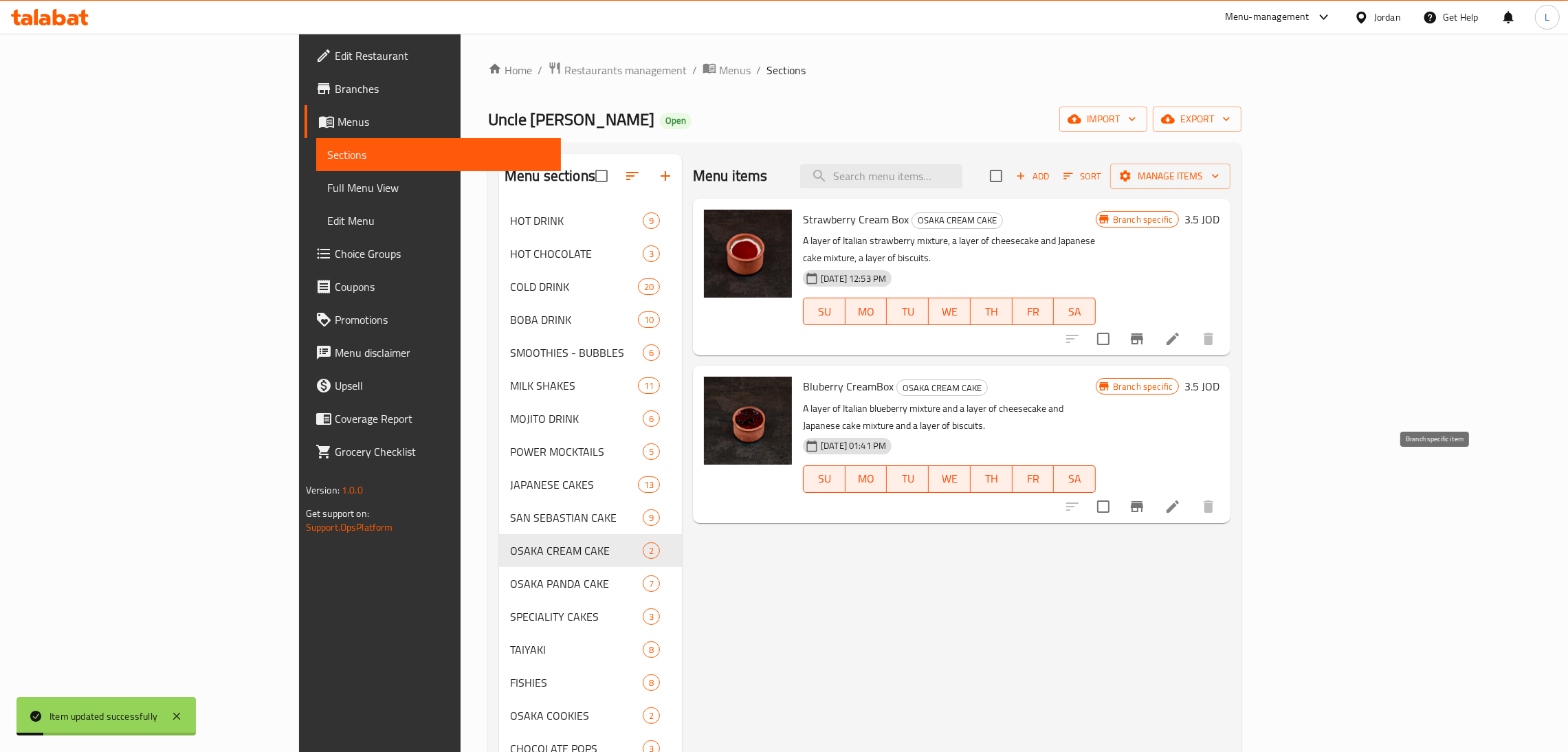
click at [1145, 498] on icon "Branch-specific-item" at bounding box center [1136, 506] width 16 height 16
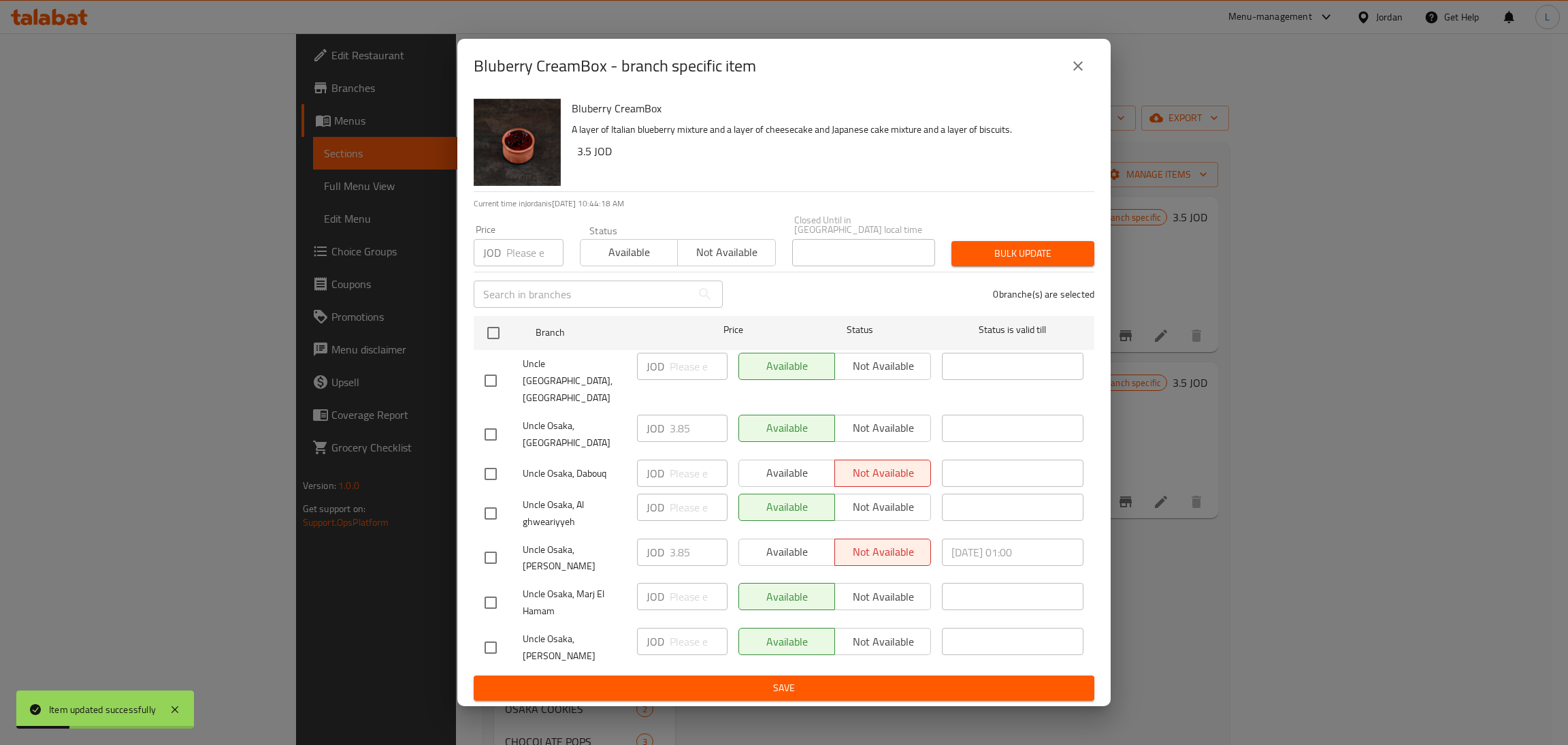
click at [493, 429] on input "checkbox" at bounding box center [491, 434] width 29 height 29
checkbox input "true"
click at [683, 422] on input "3.85" at bounding box center [699, 428] width 58 height 27
click at [1077, 74] on icon "close" at bounding box center [1077, 66] width 16 height 16
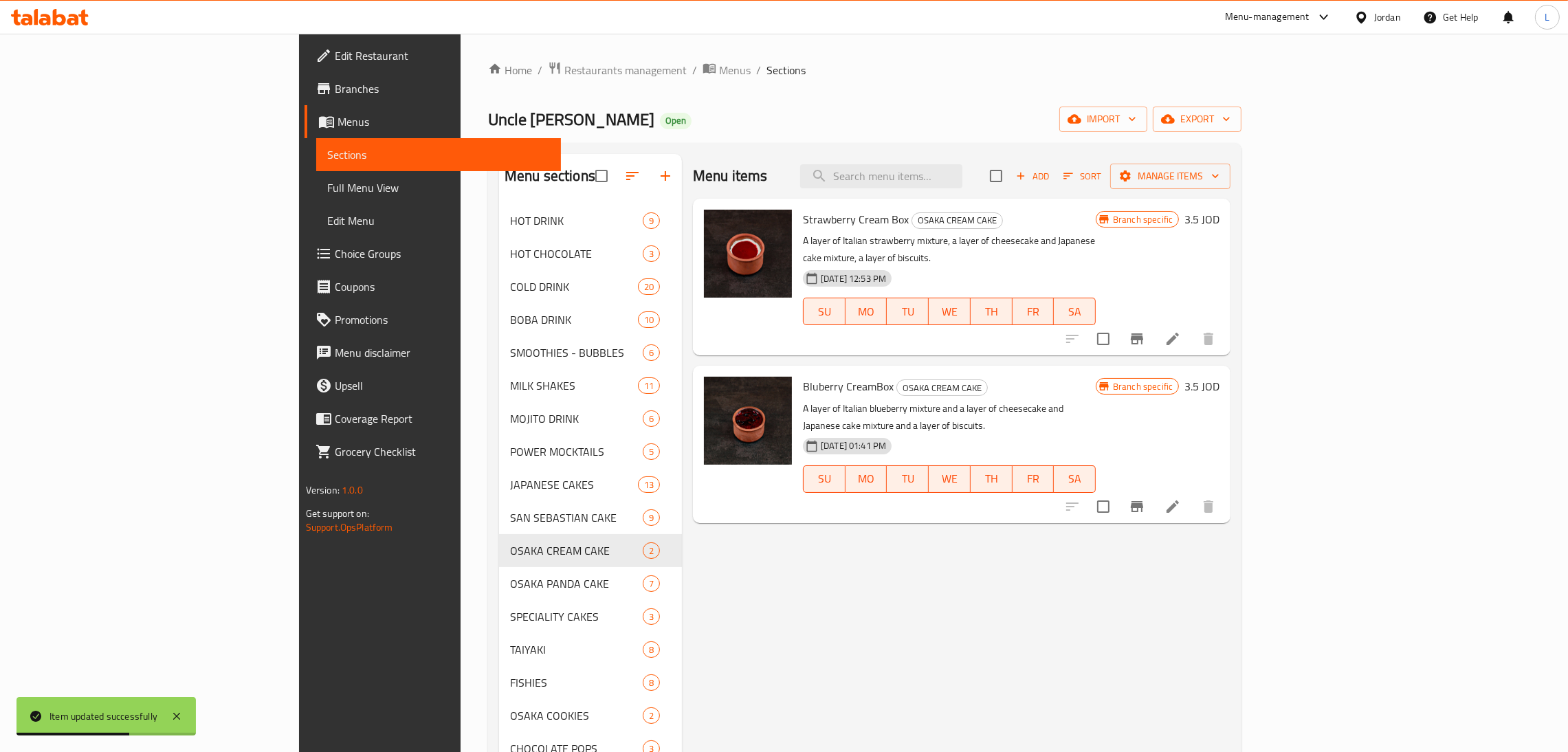
click at [1180, 498] on icon at bounding box center [1172, 506] width 16 height 16
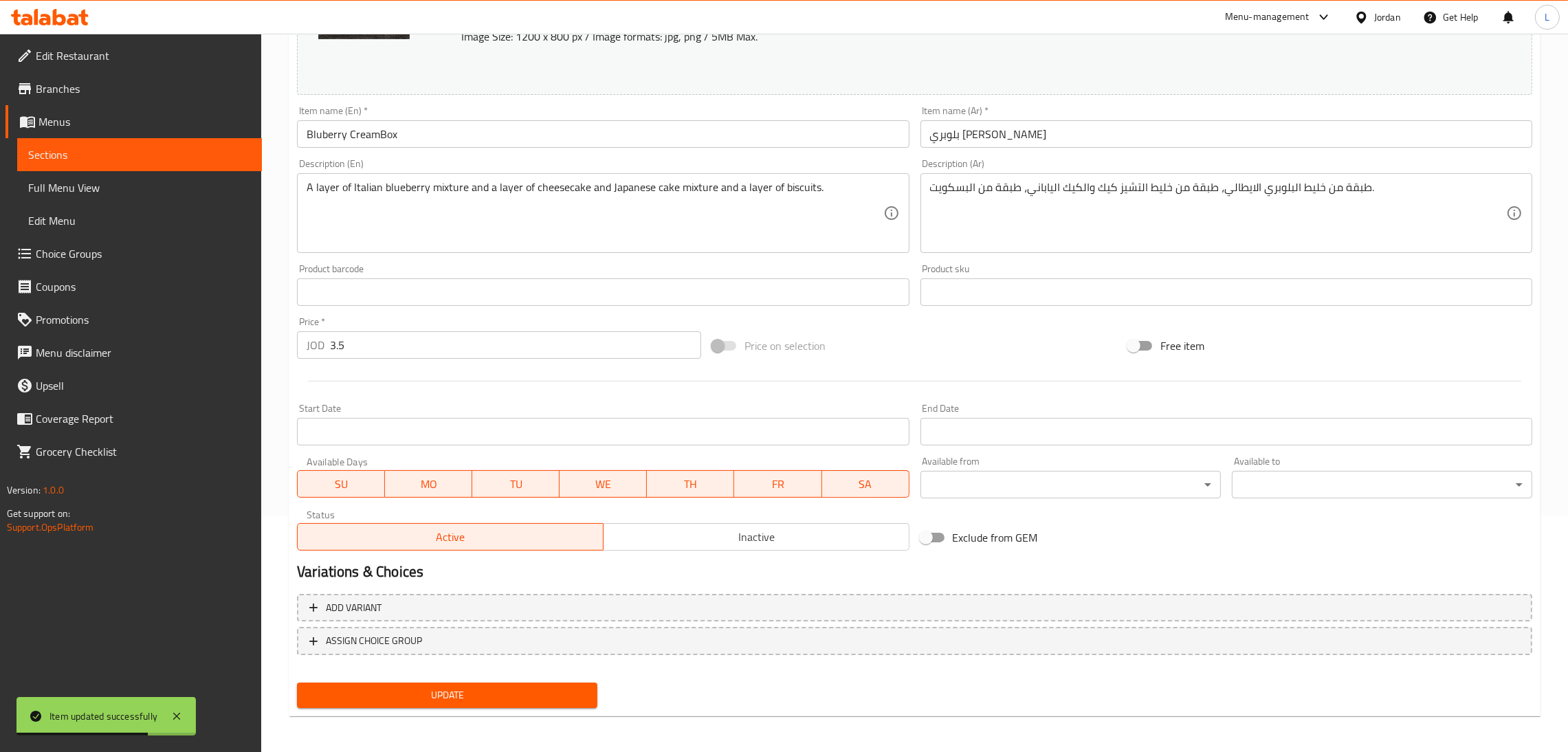
scroll to position [237, 0]
click at [376, 348] on input "3.5" at bounding box center [515, 344] width 371 height 27
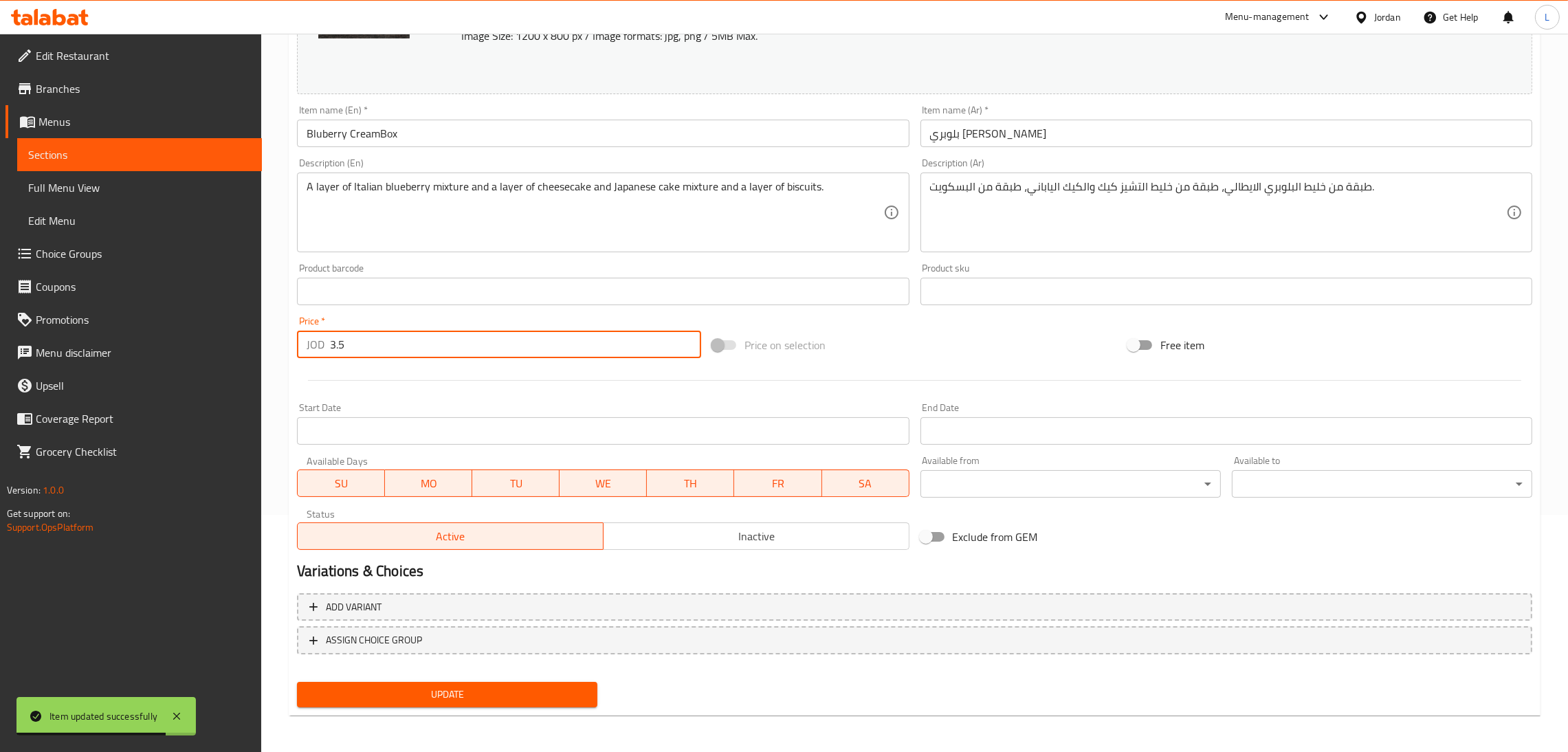
click at [377, 348] on input "3.5" at bounding box center [515, 344] width 371 height 27
click at [378, 348] on input "3.5" at bounding box center [515, 344] width 371 height 27
paste input "8"
type input "3.85"
click at [523, 705] on button "Update" at bounding box center [447, 694] width 301 height 26
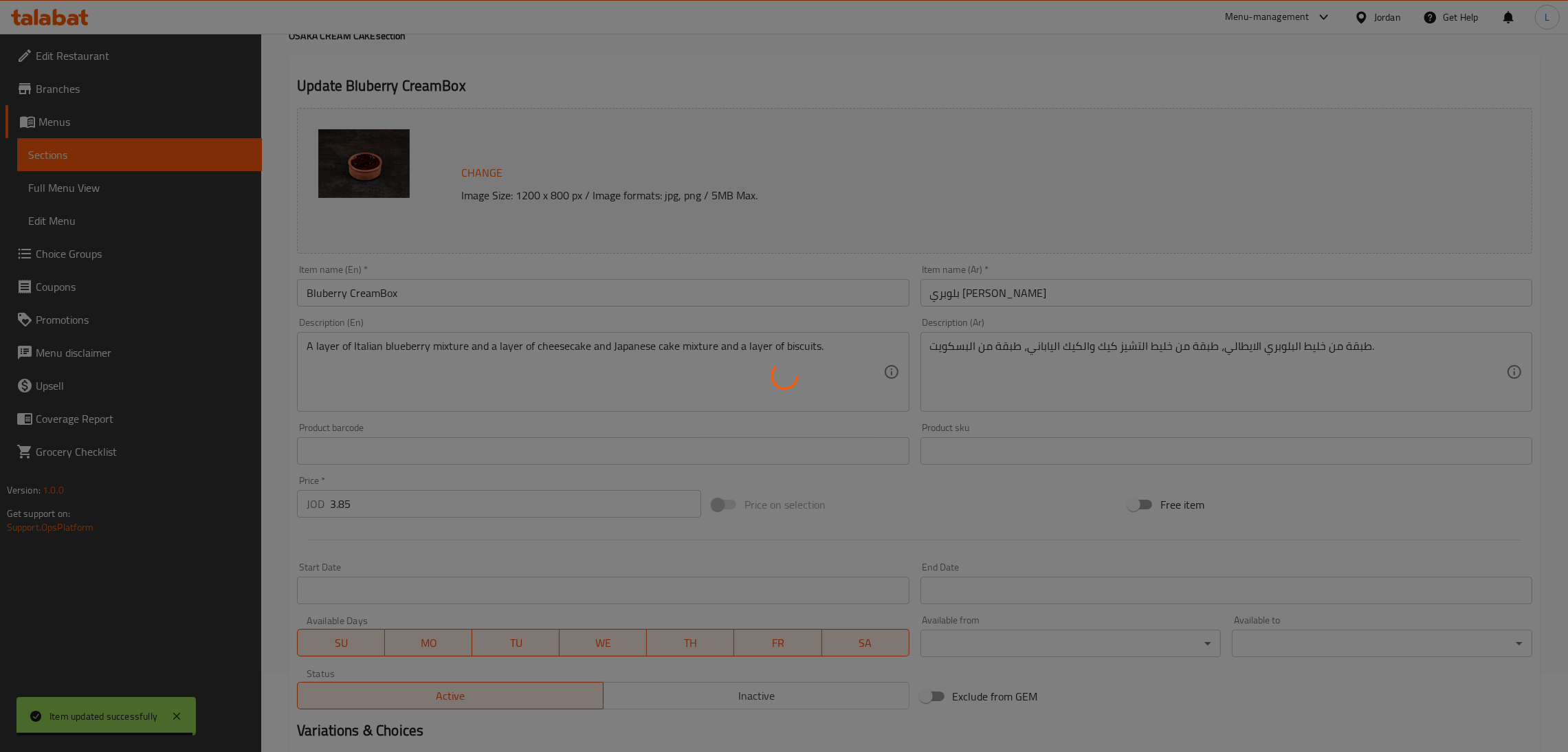
scroll to position [0, 0]
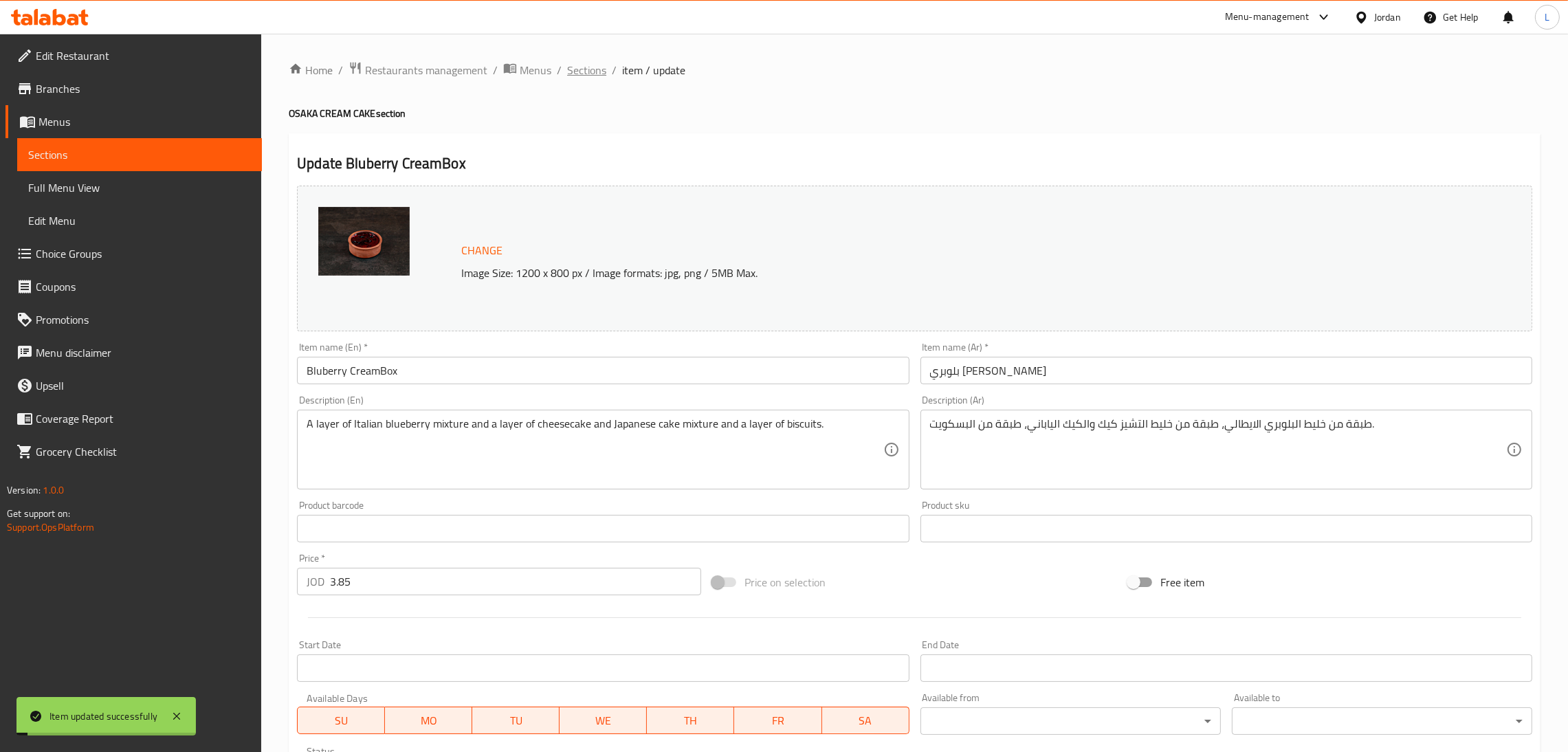
click at [591, 65] on span "Sections" at bounding box center [585, 69] width 39 height 16
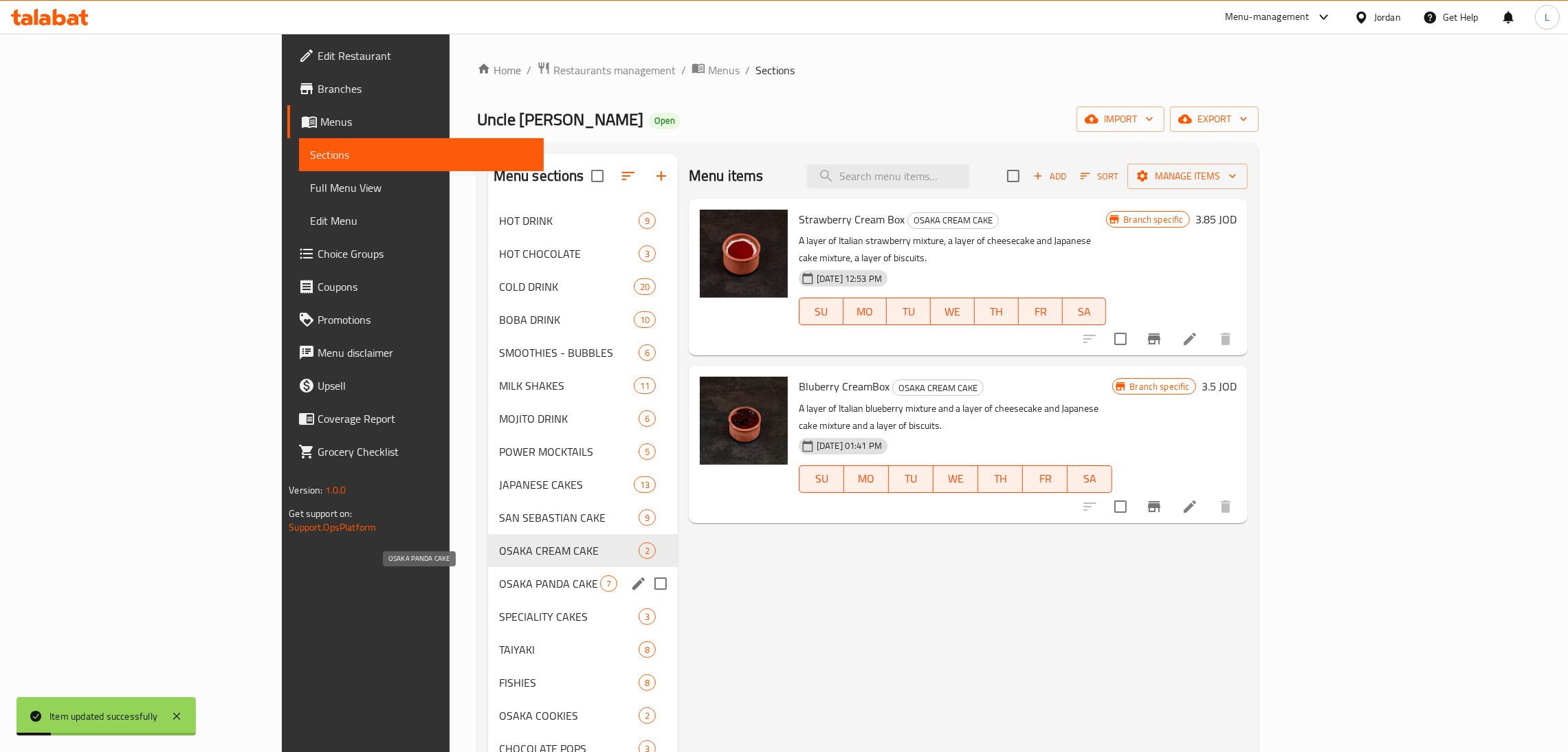
click at [499, 589] on span "OSAKA PANDA CAKE" at bounding box center [549, 583] width 101 height 16
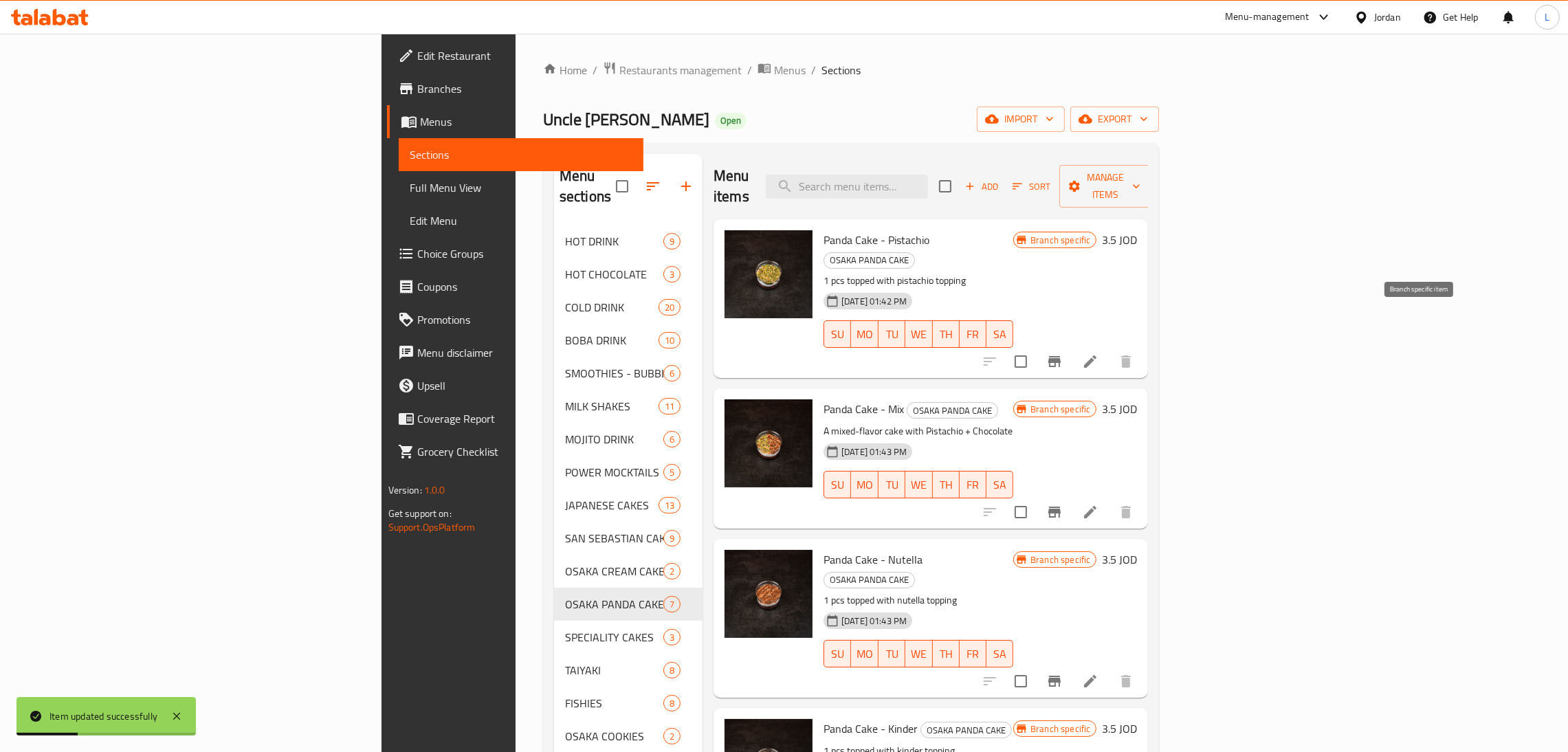
click at [1071, 345] on button "Branch-specific-item" at bounding box center [1054, 361] width 33 height 33
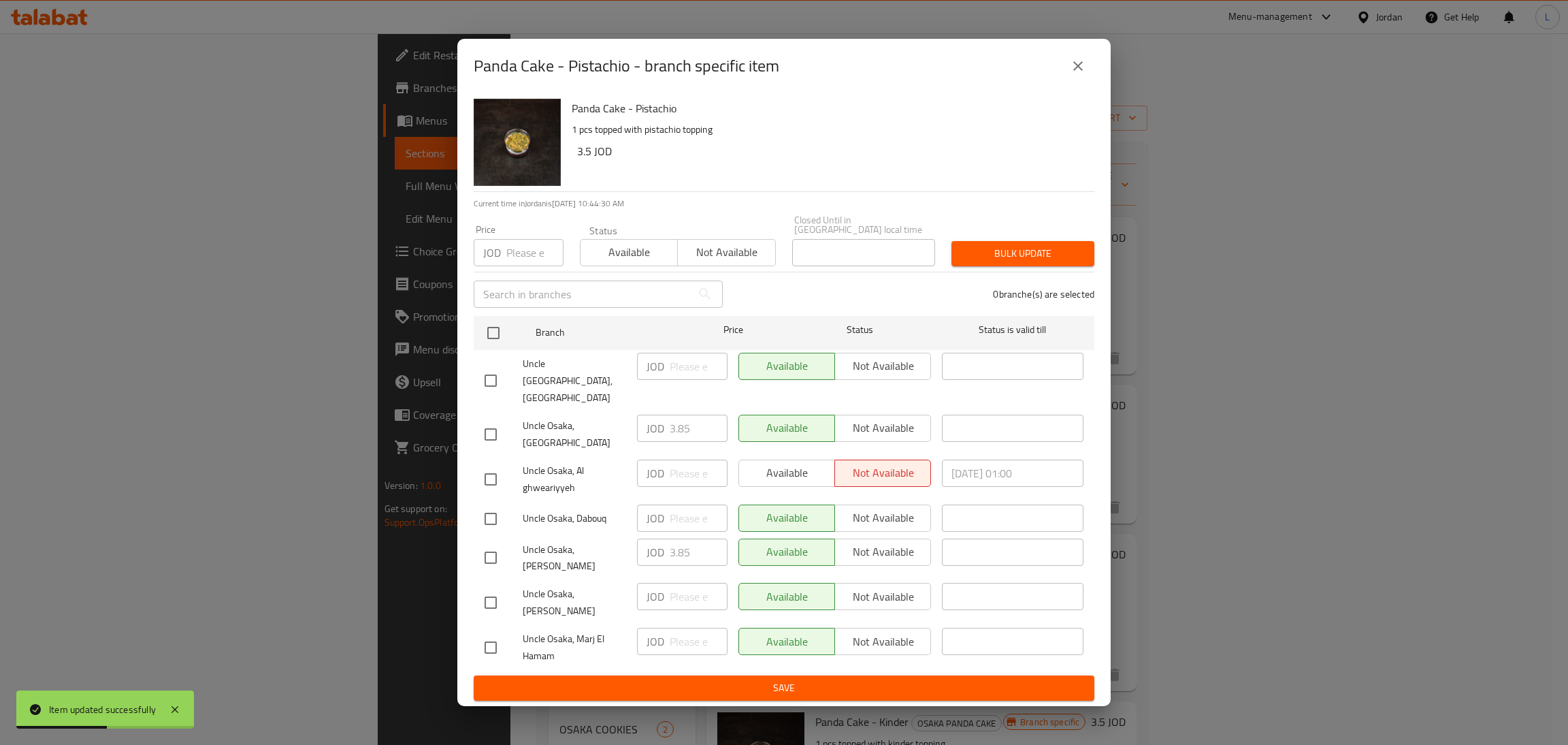
click at [499, 430] on input "checkbox" at bounding box center [491, 434] width 29 height 29
checkbox input "true"
click at [679, 425] on input "3.85" at bounding box center [699, 428] width 58 height 27
click at [1079, 74] on icon "close" at bounding box center [1077, 66] width 16 height 16
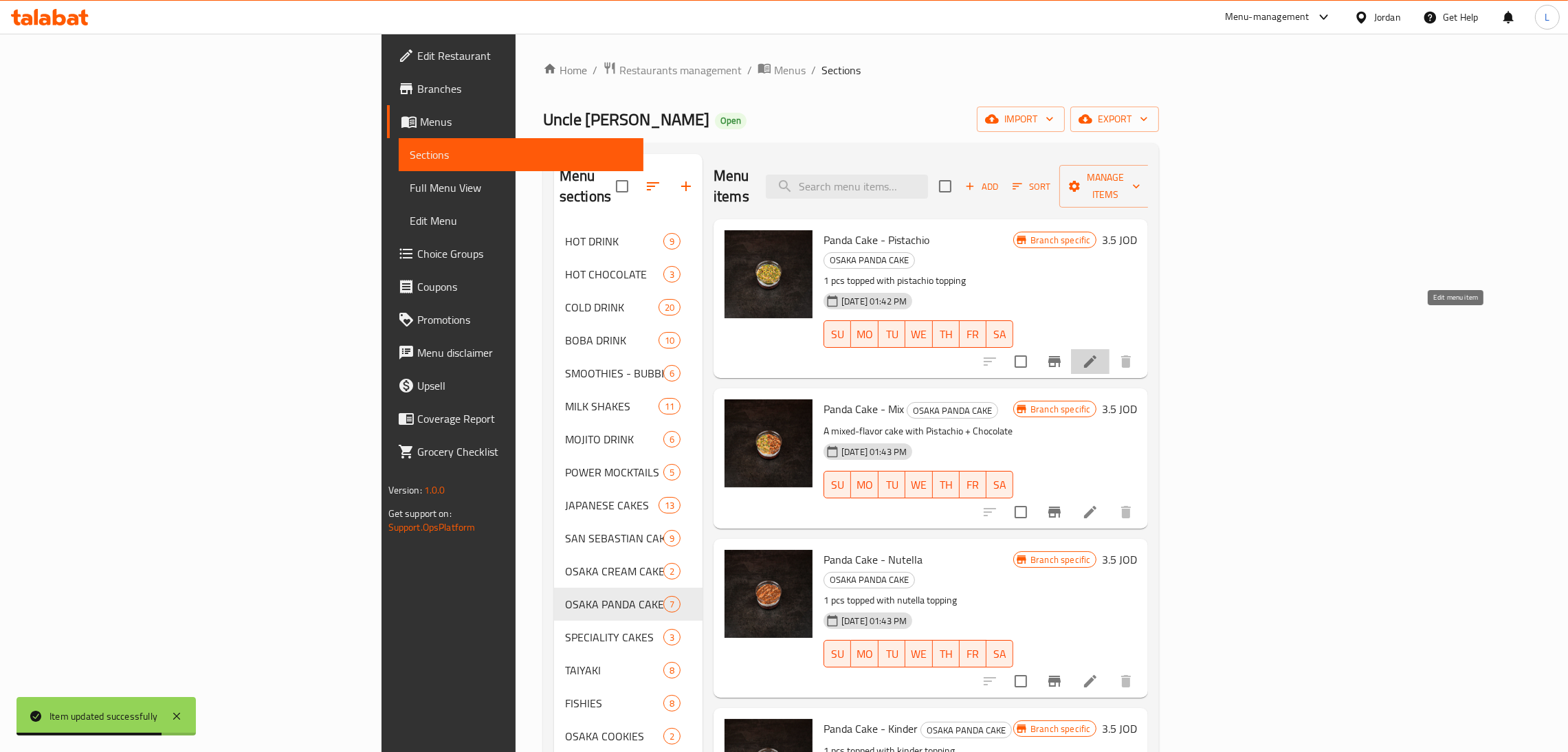
click at [1096, 356] on icon at bounding box center [1089, 361] width 12 height 12
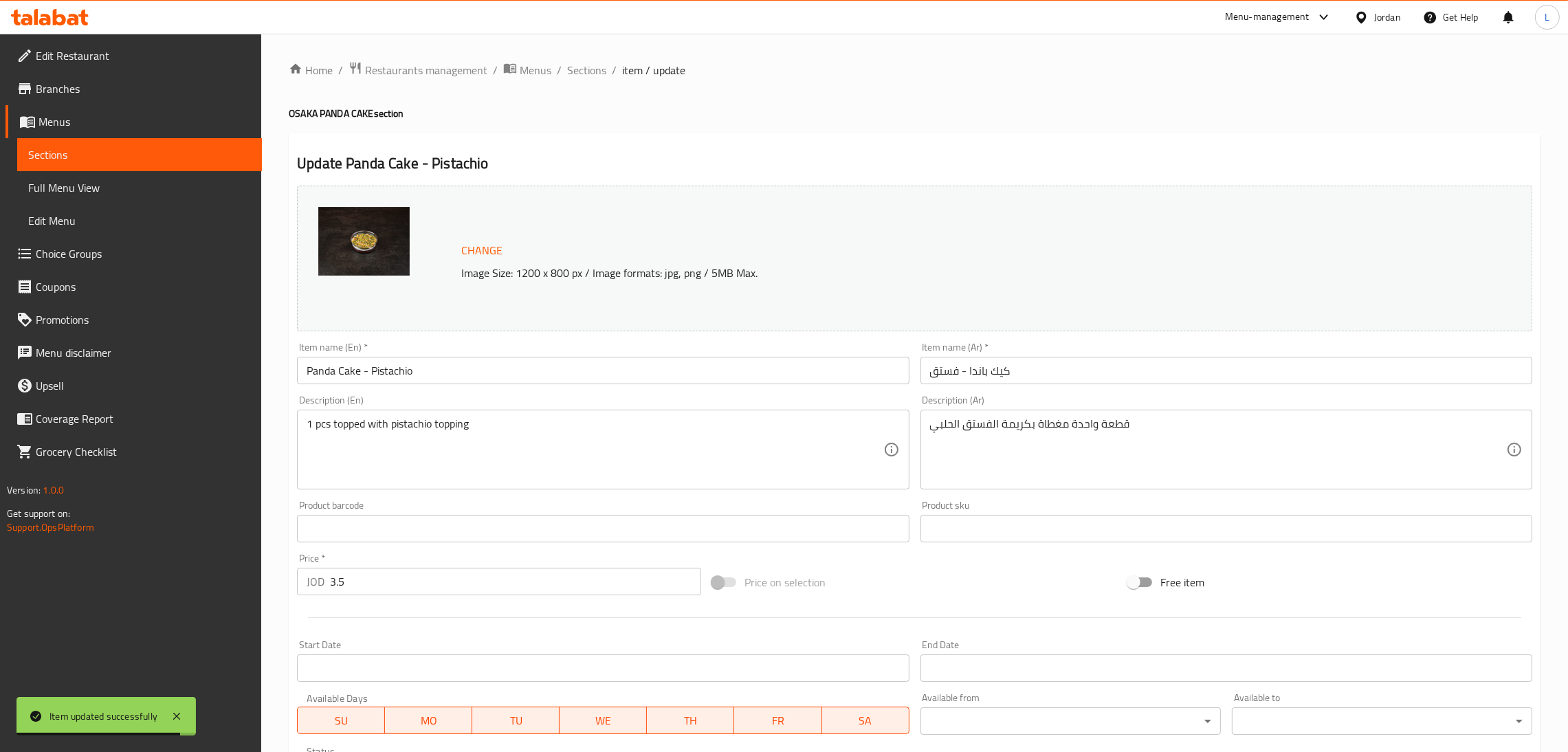
click at [383, 589] on input "3.5" at bounding box center [515, 581] width 371 height 27
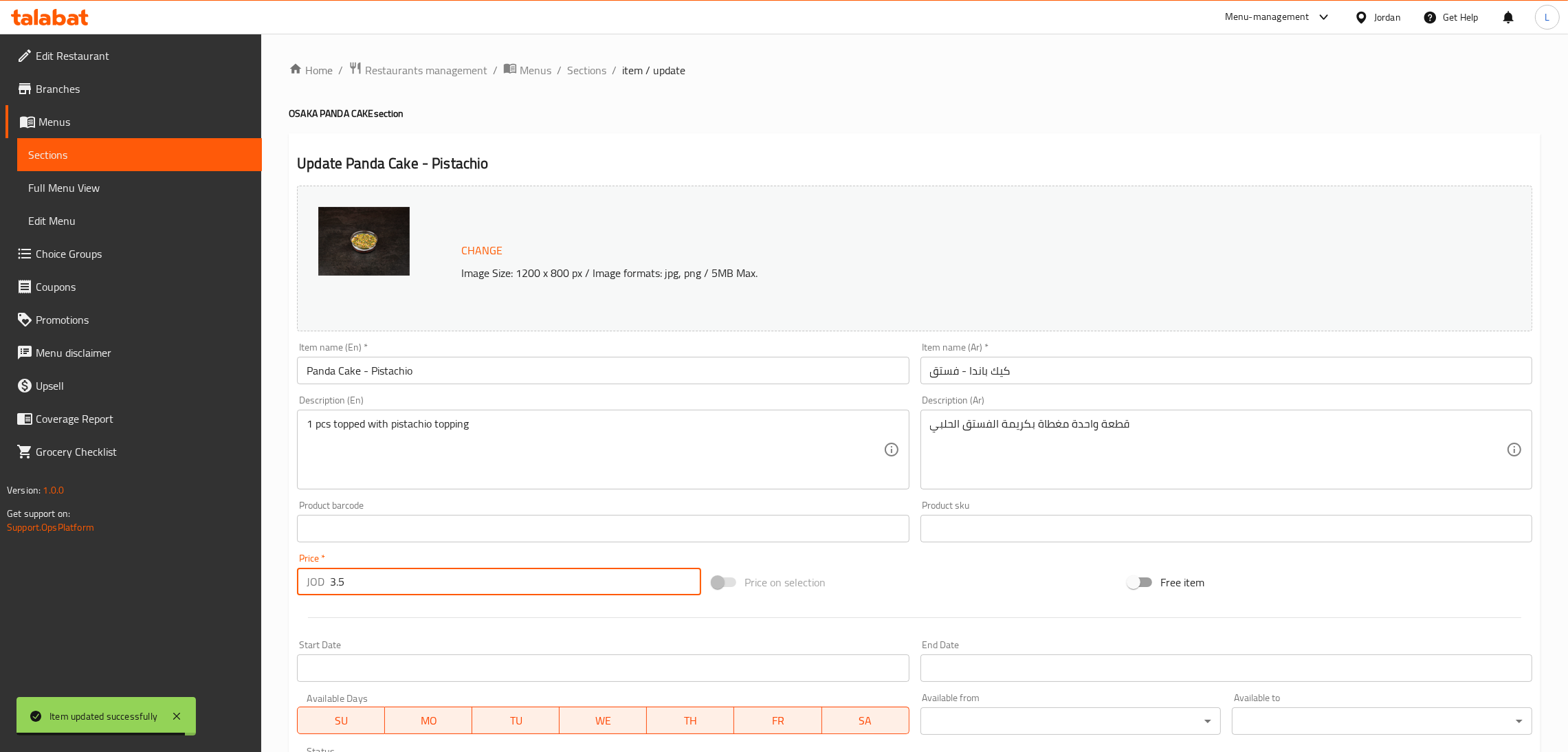
click at [383, 589] on input "3.5" at bounding box center [515, 581] width 371 height 27
paste input "8"
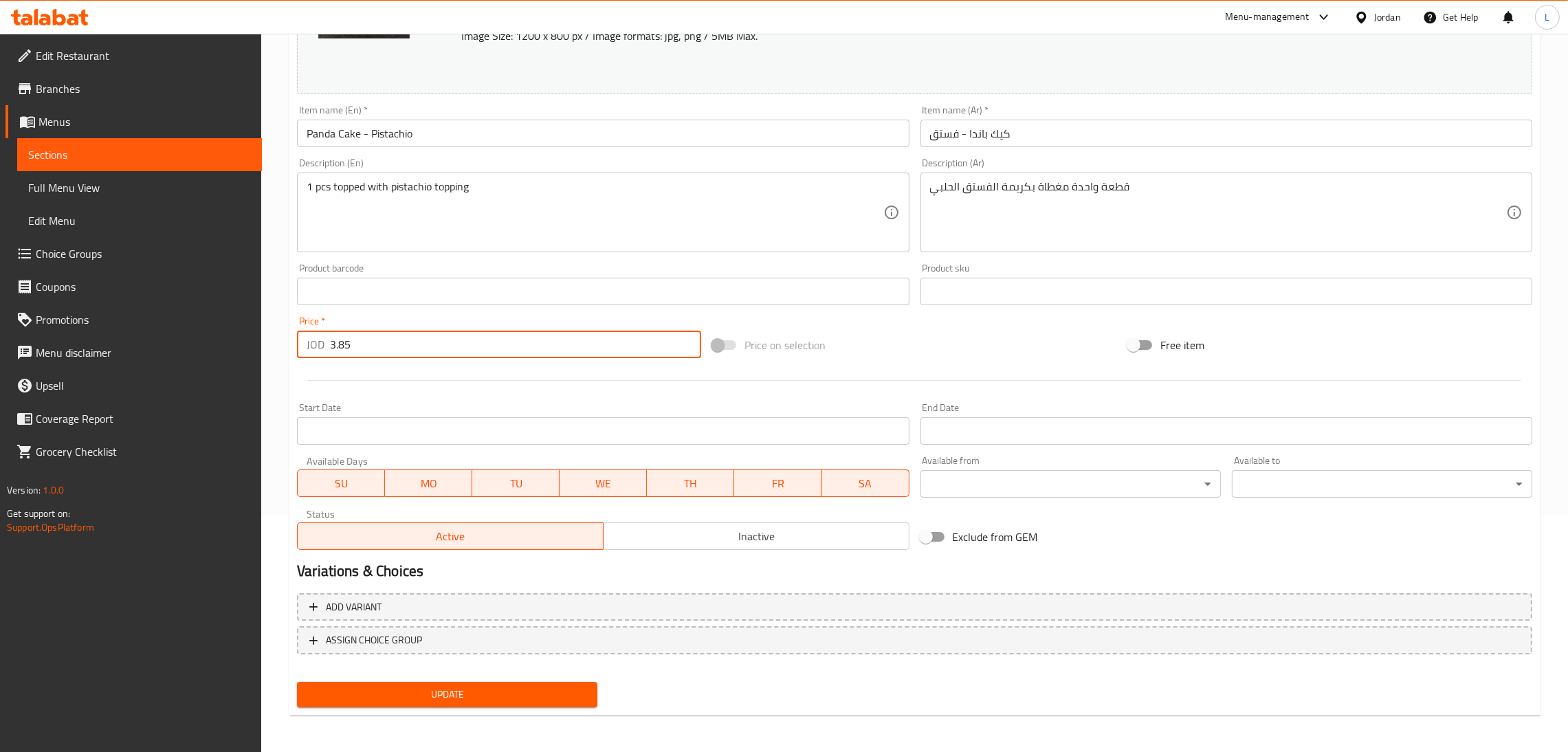
type input "3.85"
drag, startPoint x: 469, startPoint y: 683, endPoint x: 478, endPoint y: 687, distance: 9.8
click at [469, 684] on button "Update" at bounding box center [447, 694] width 301 height 26
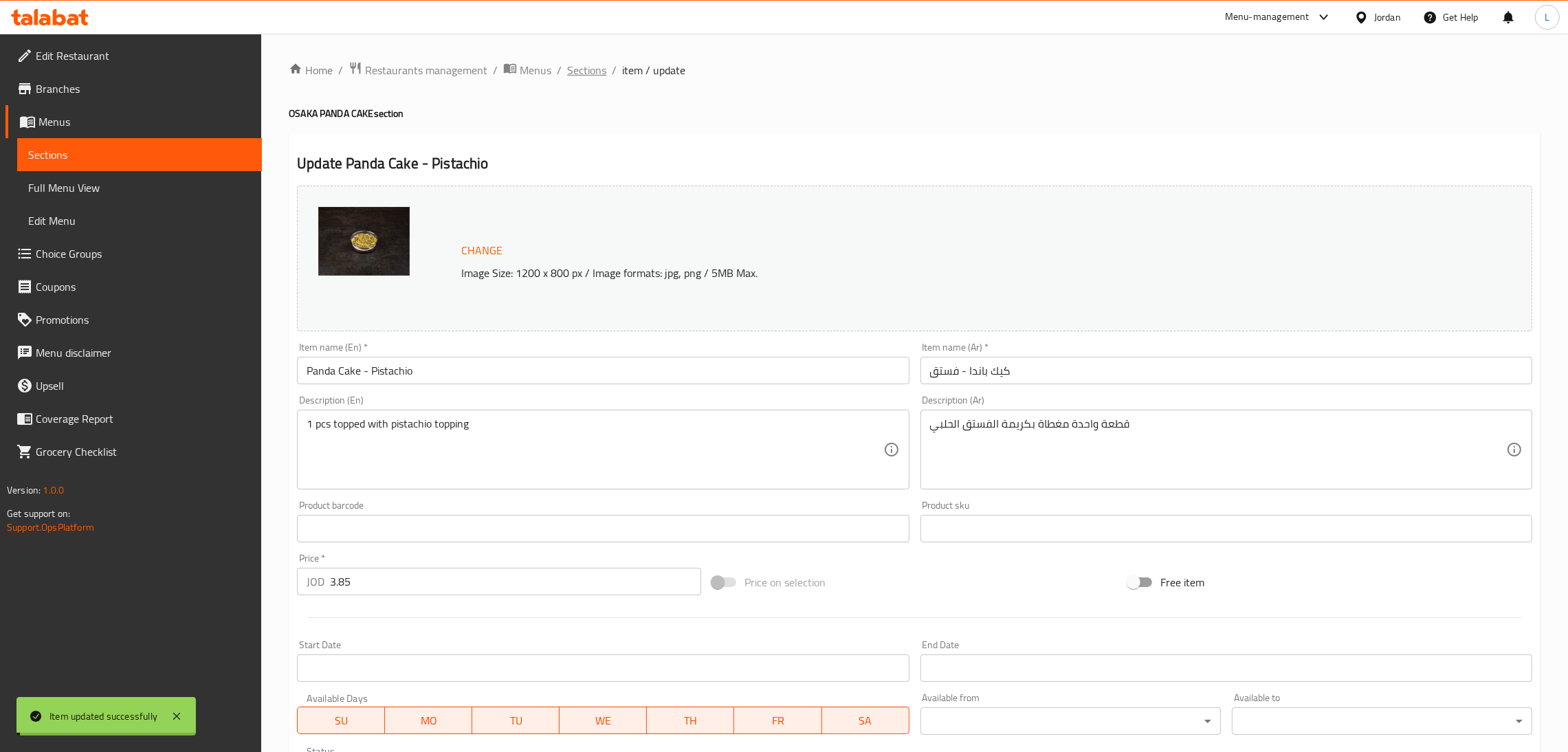
click at [574, 62] on span "Sections" at bounding box center [585, 69] width 39 height 16
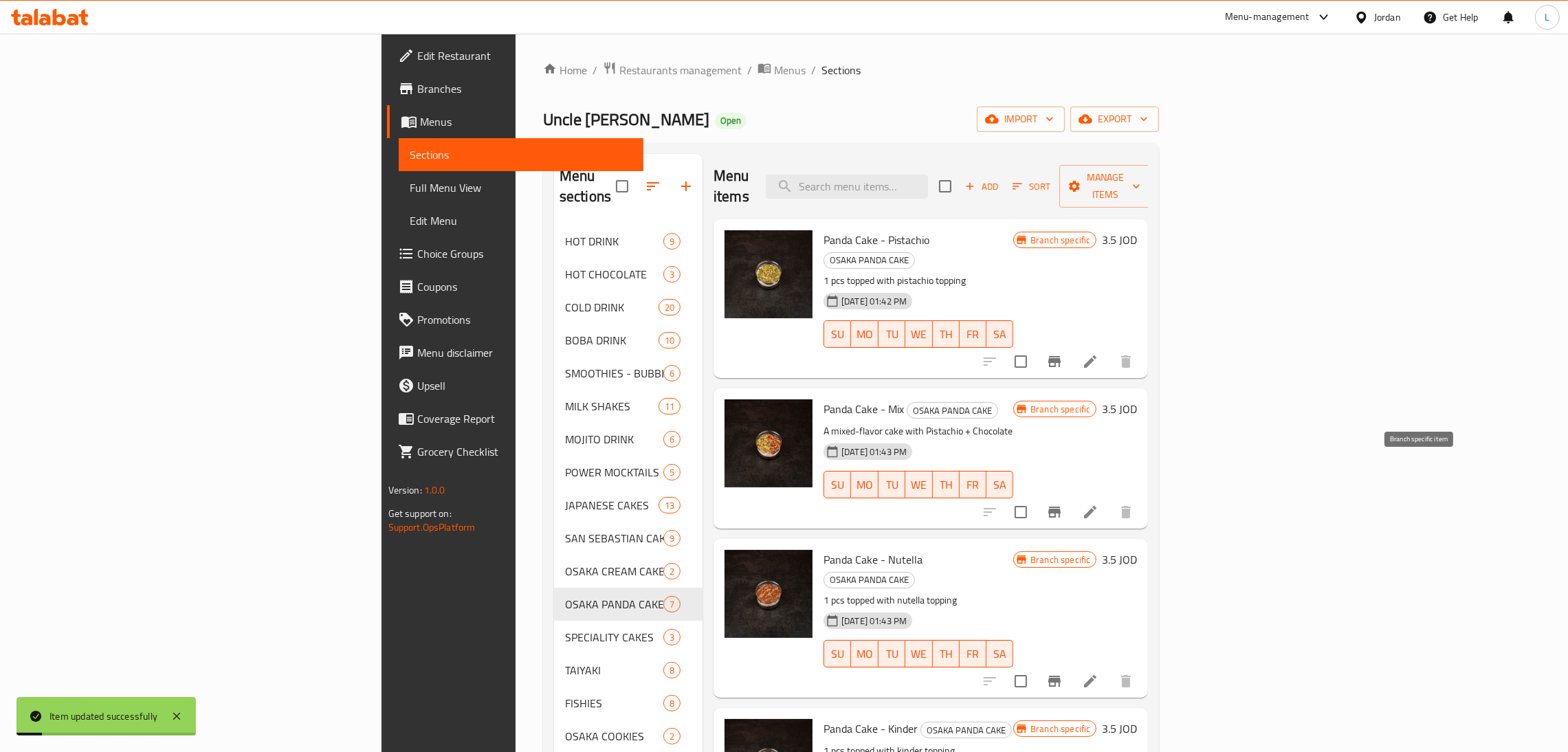
click at [1062, 504] on icon "Branch-specific-item" at bounding box center [1054, 512] width 16 height 16
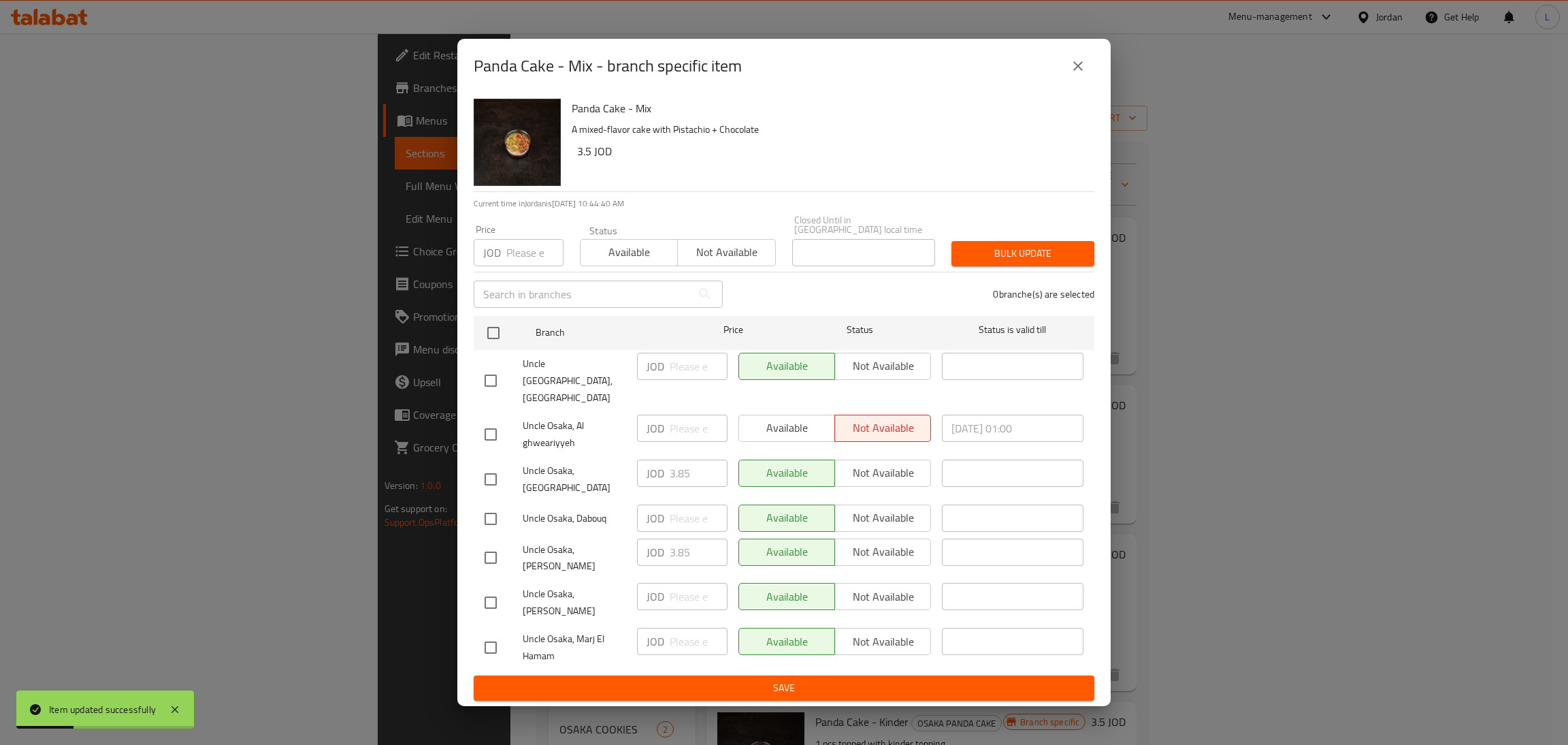
click at [496, 470] on input "checkbox" at bounding box center [491, 479] width 29 height 29
checkbox input "true"
click at [671, 482] on input "3.85" at bounding box center [699, 472] width 58 height 27
click at [673, 482] on input "3.85" at bounding box center [699, 472] width 58 height 27
click at [1070, 74] on icon "close" at bounding box center [1077, 66] width 16 height 16
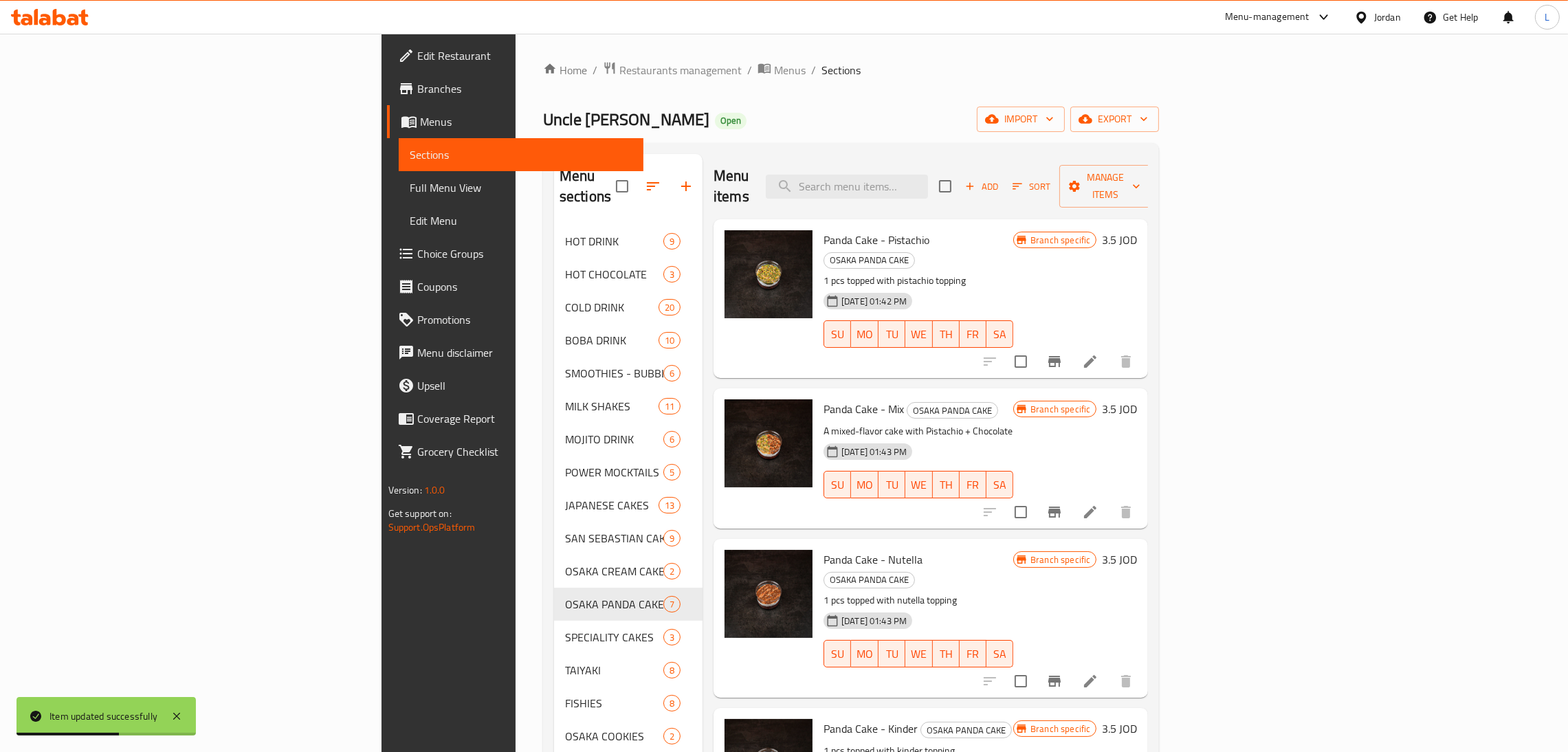
click at [1096, 506] on icon at bounding box center [1089, 512] width 12 height 12
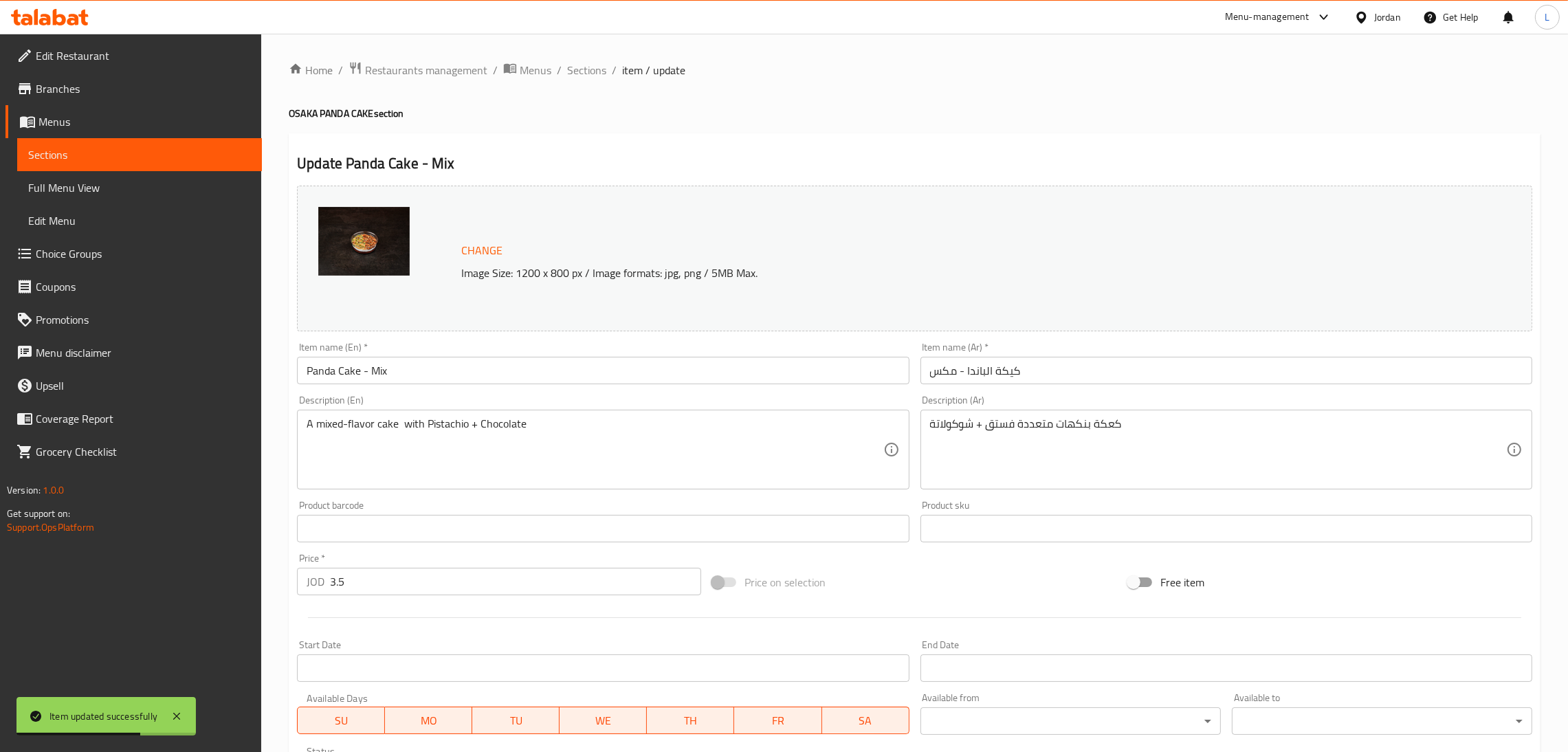
click at [454, 582] on input "3.5" at bounding box center [515, 581] width 371 height 27
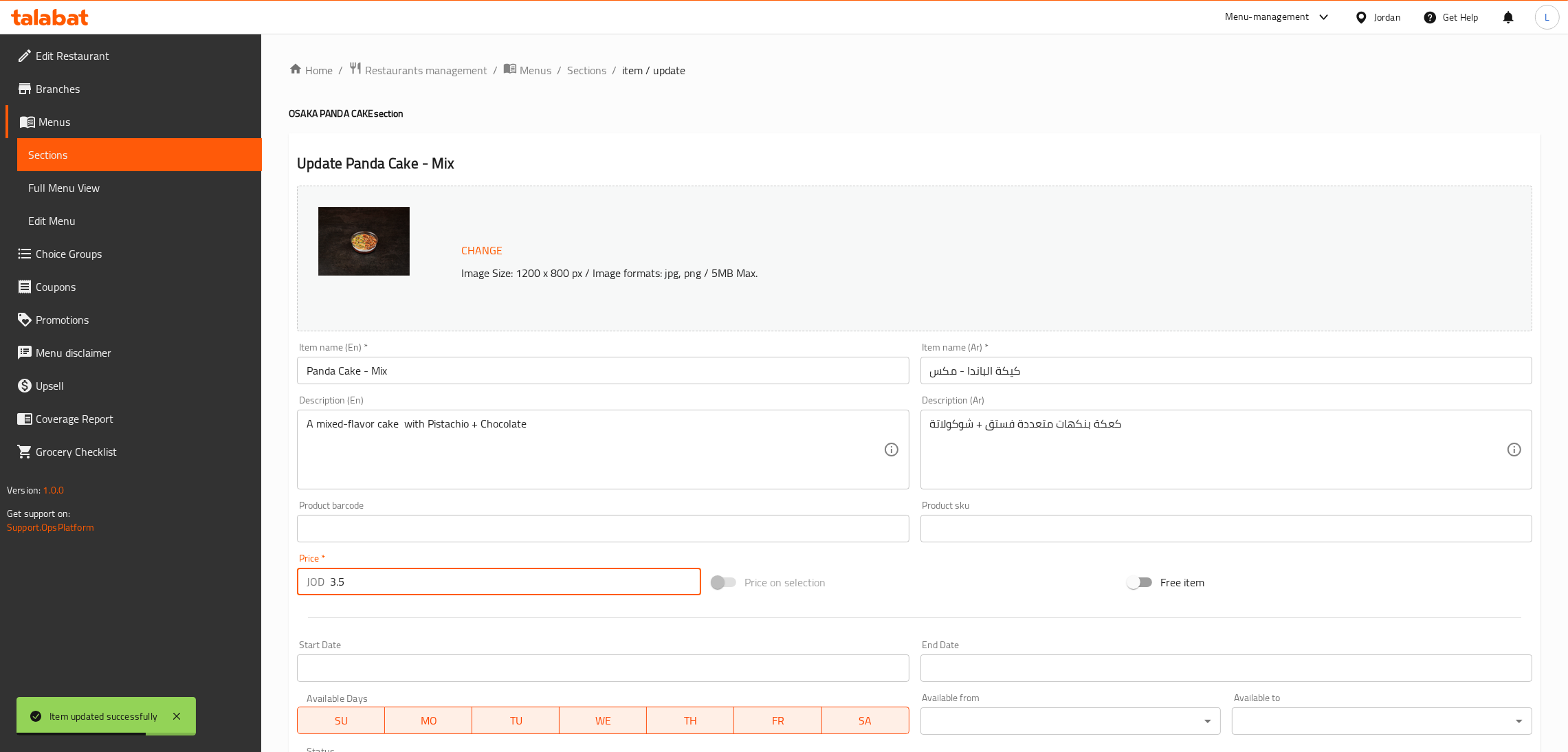
click at [454, 582] on input "3.5" at bounding box center [515, 581] width 371 height 27
paste input "385"
click at [454, 582] on input "3.5385" at bounding box center [515, 581] width 371 height 27
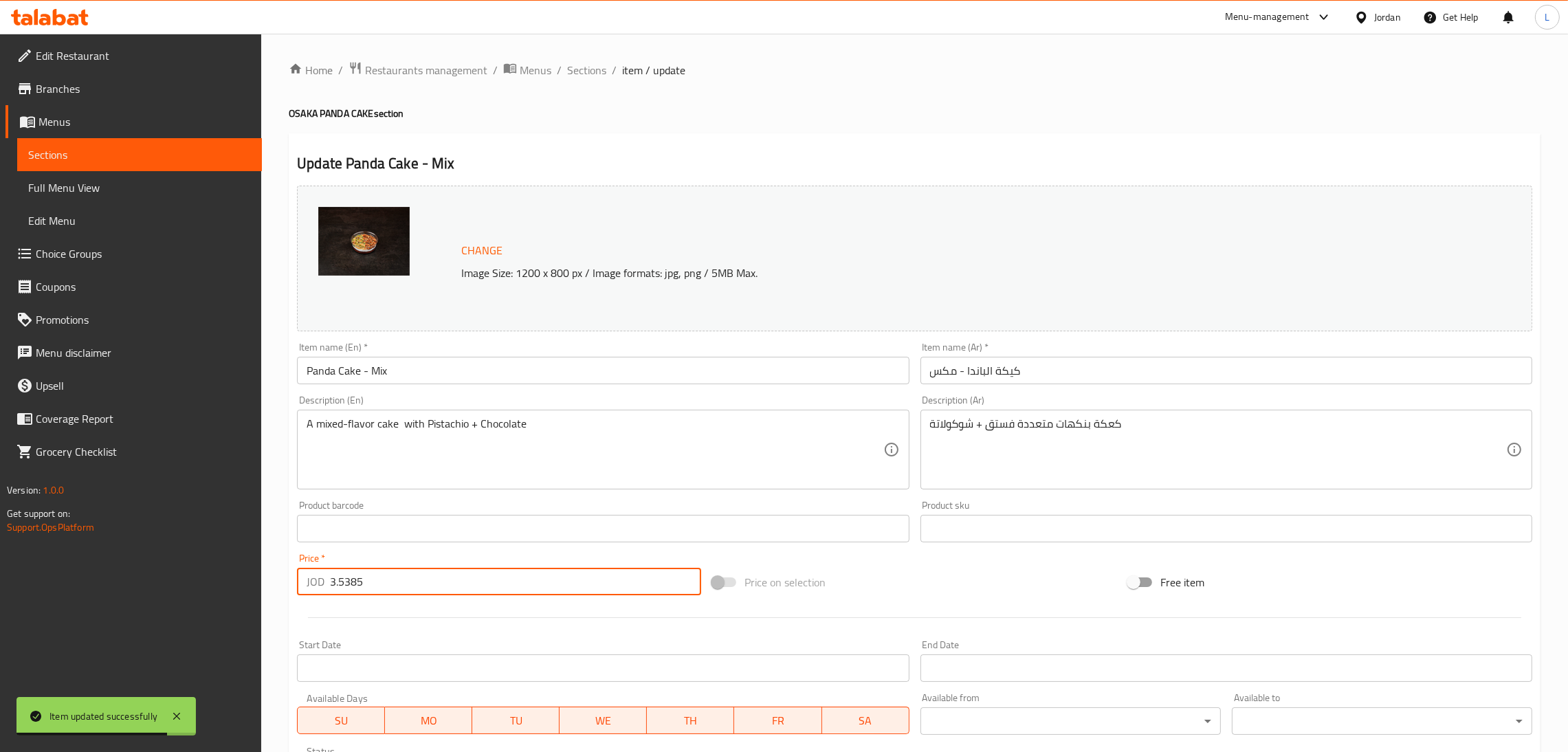
paste input "number"
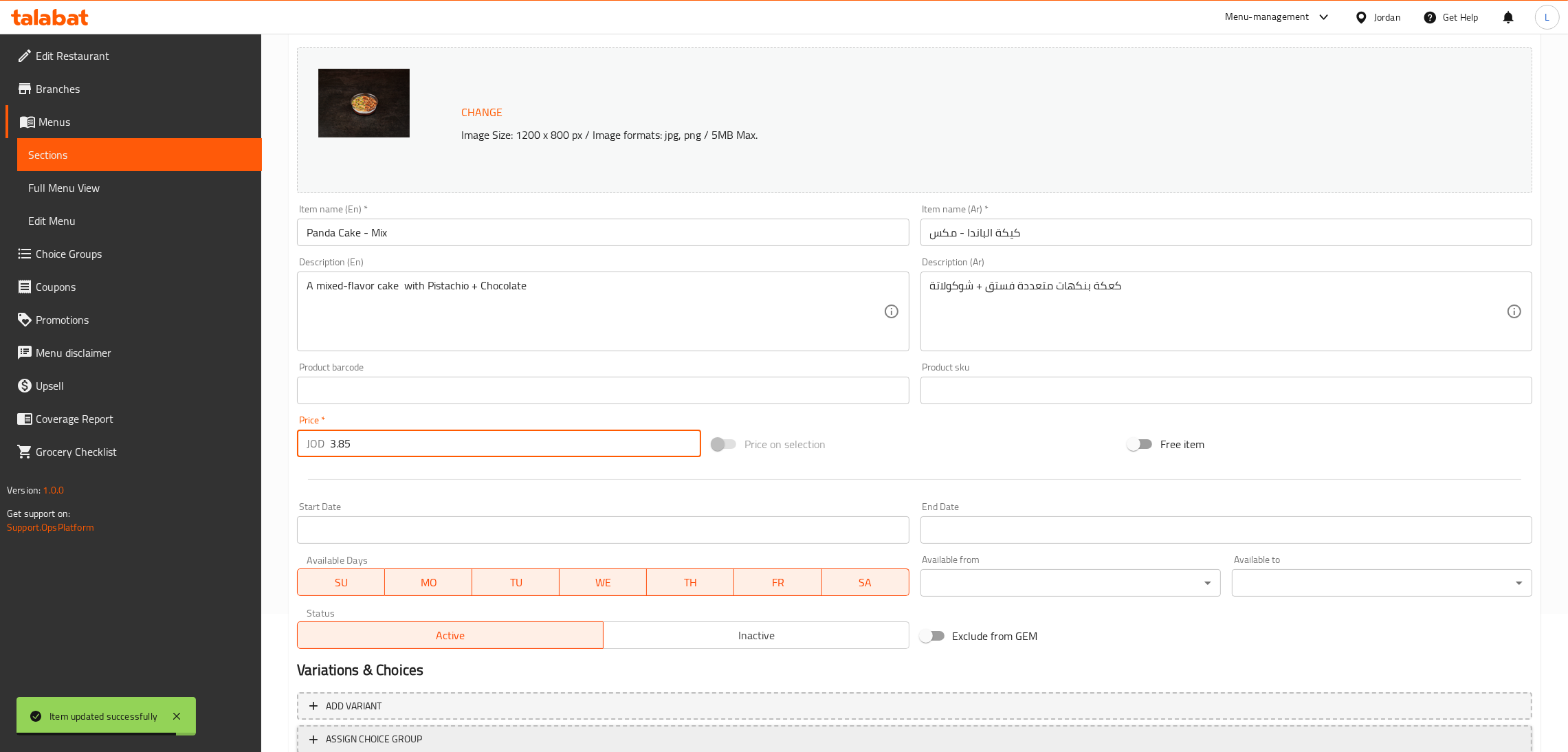
scroll to position [237, 0]
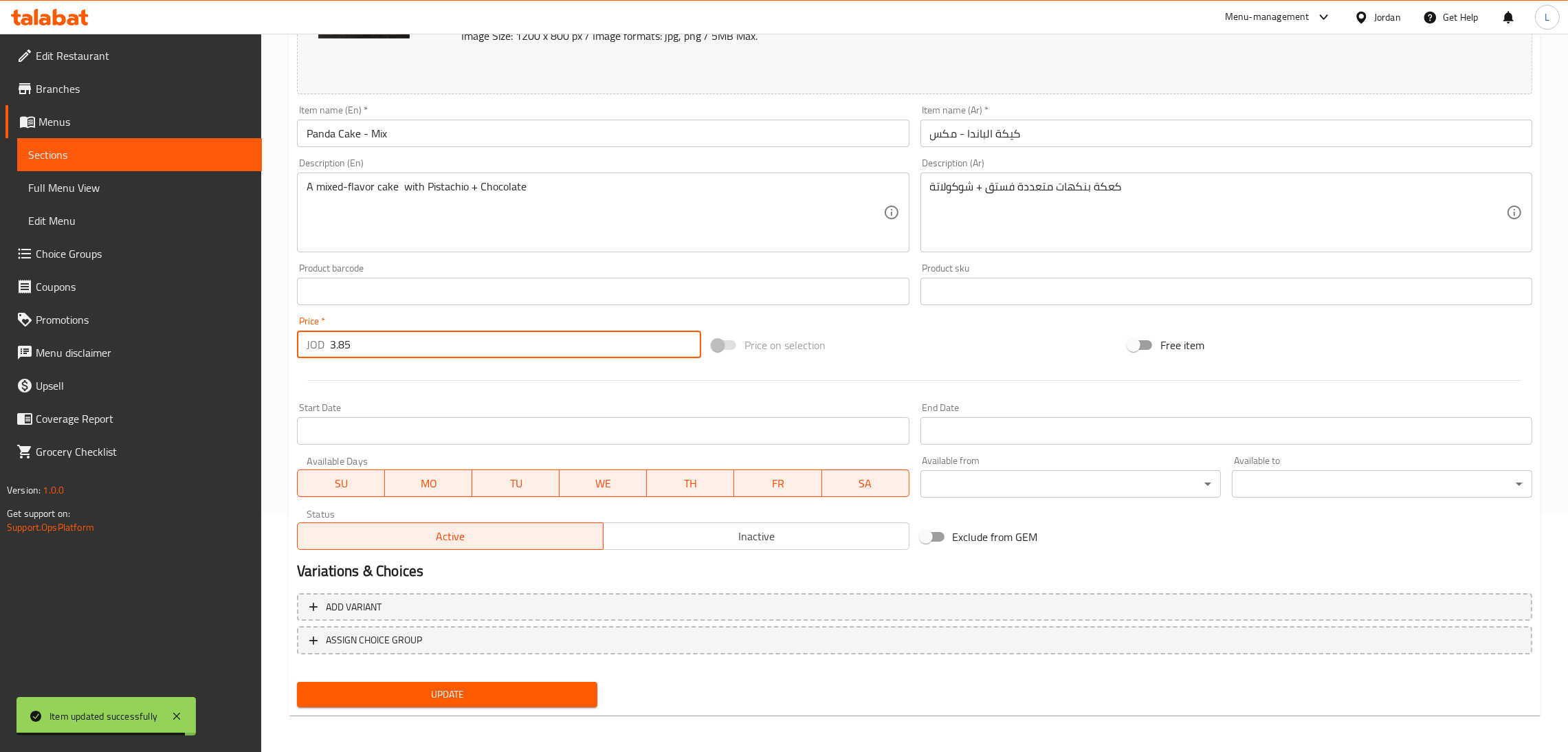
type input "3.85"
click at [451, 686] on span "Update" at bounding box center [447, 694] width 278 height 17
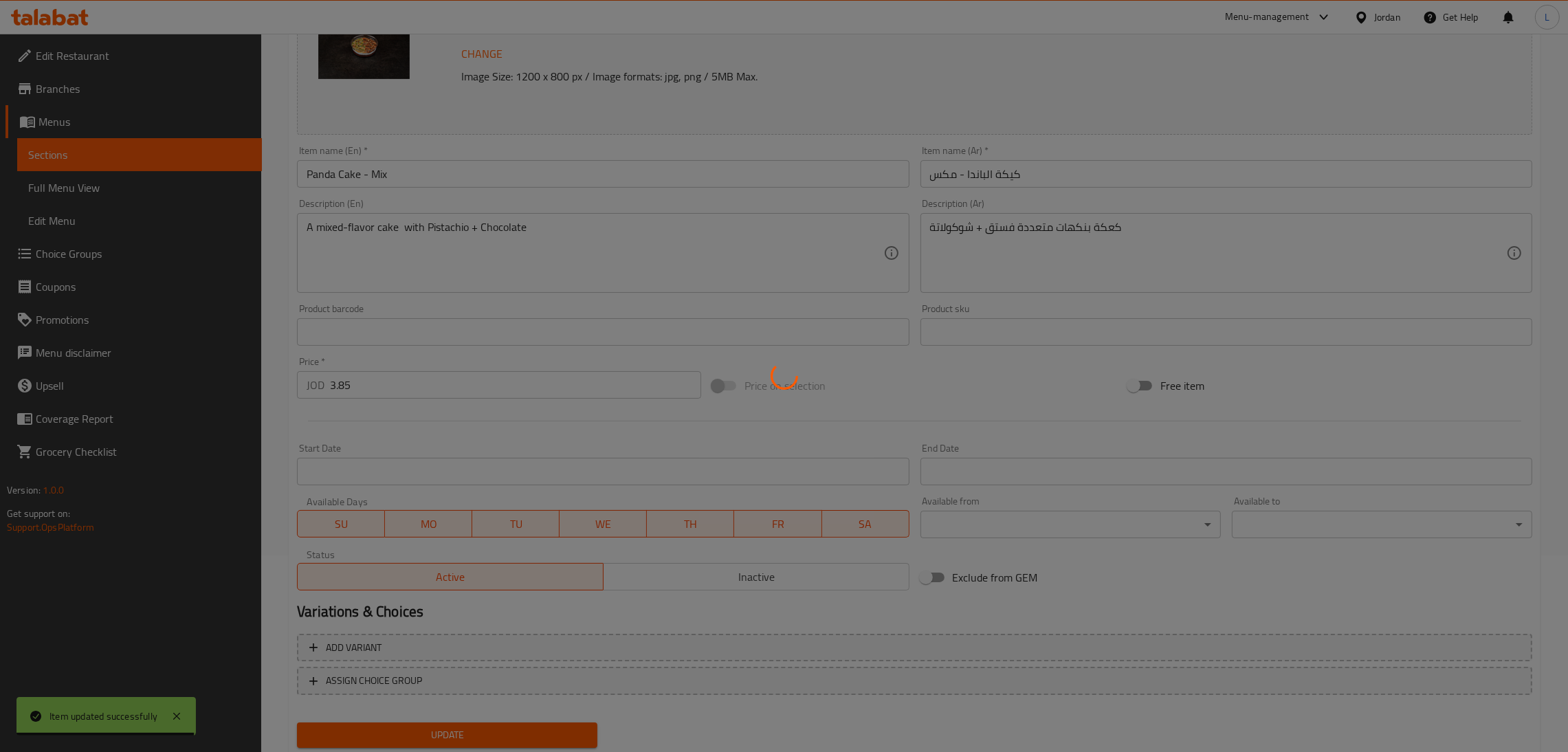
scroll to position [0, 0]
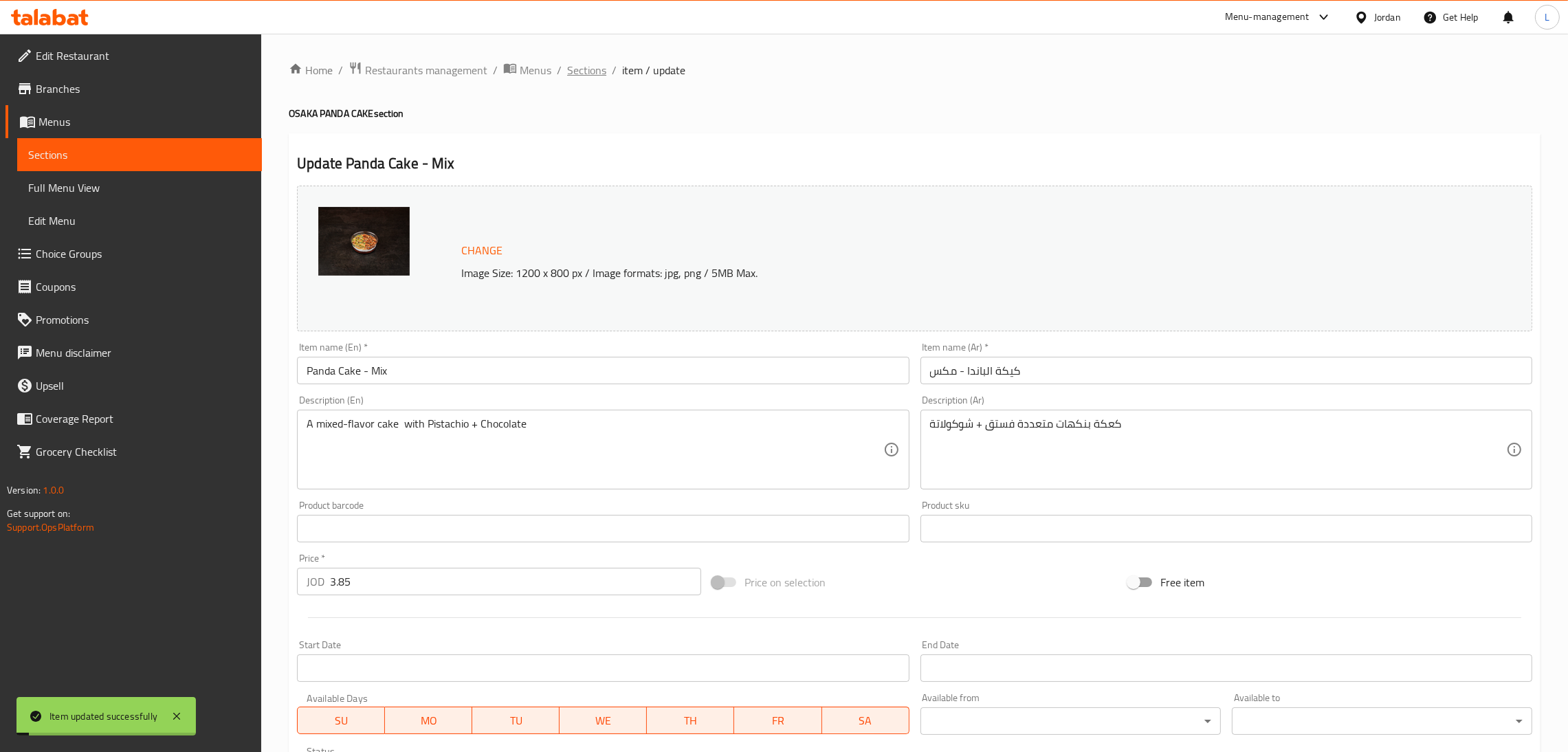
click at [591, 71] on span "Sections" at bounding box center [585, 69] width 39 height 16
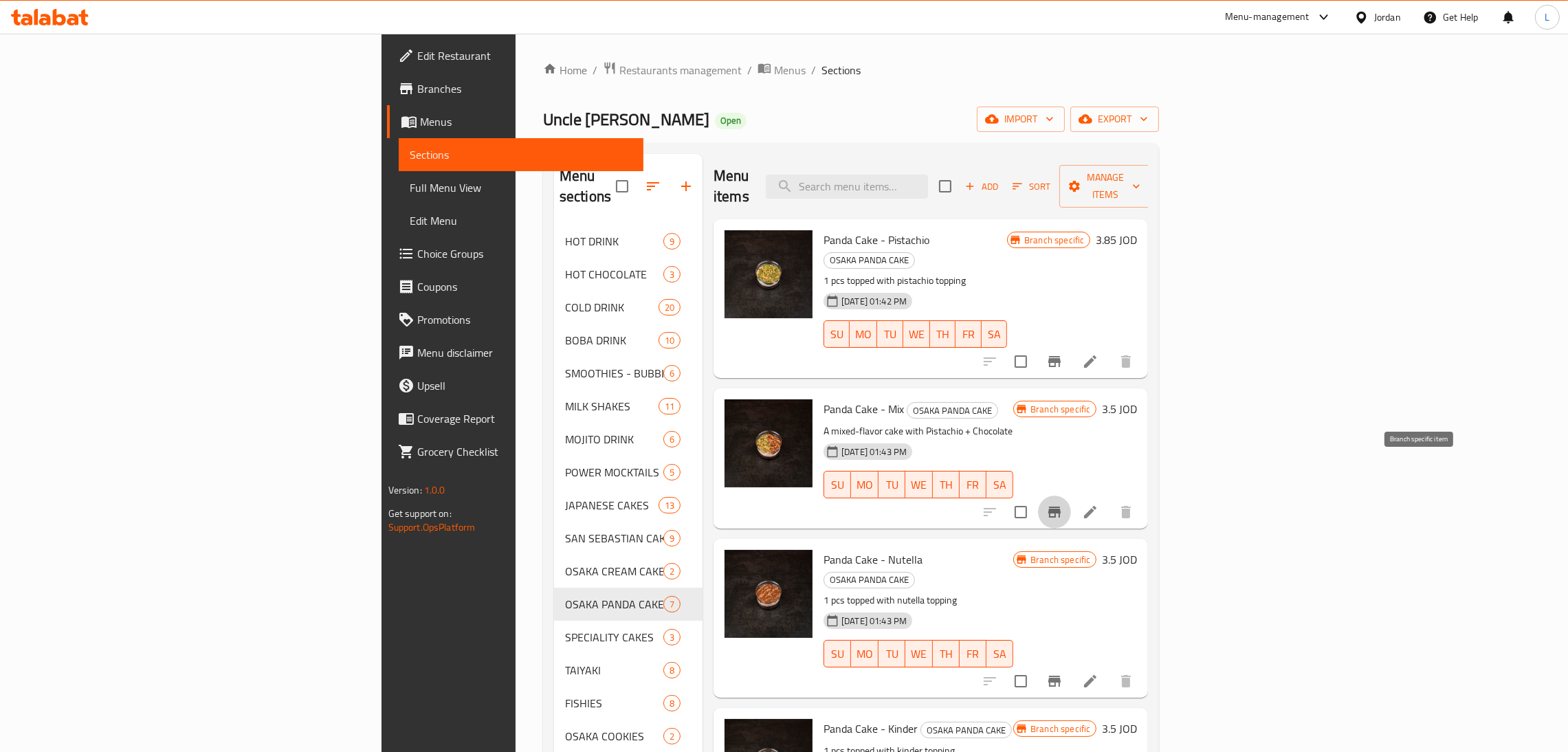
click at [1062, 504] on icon "Branch-specific-item" at bounding box center [1054, 512] width 16 height 16
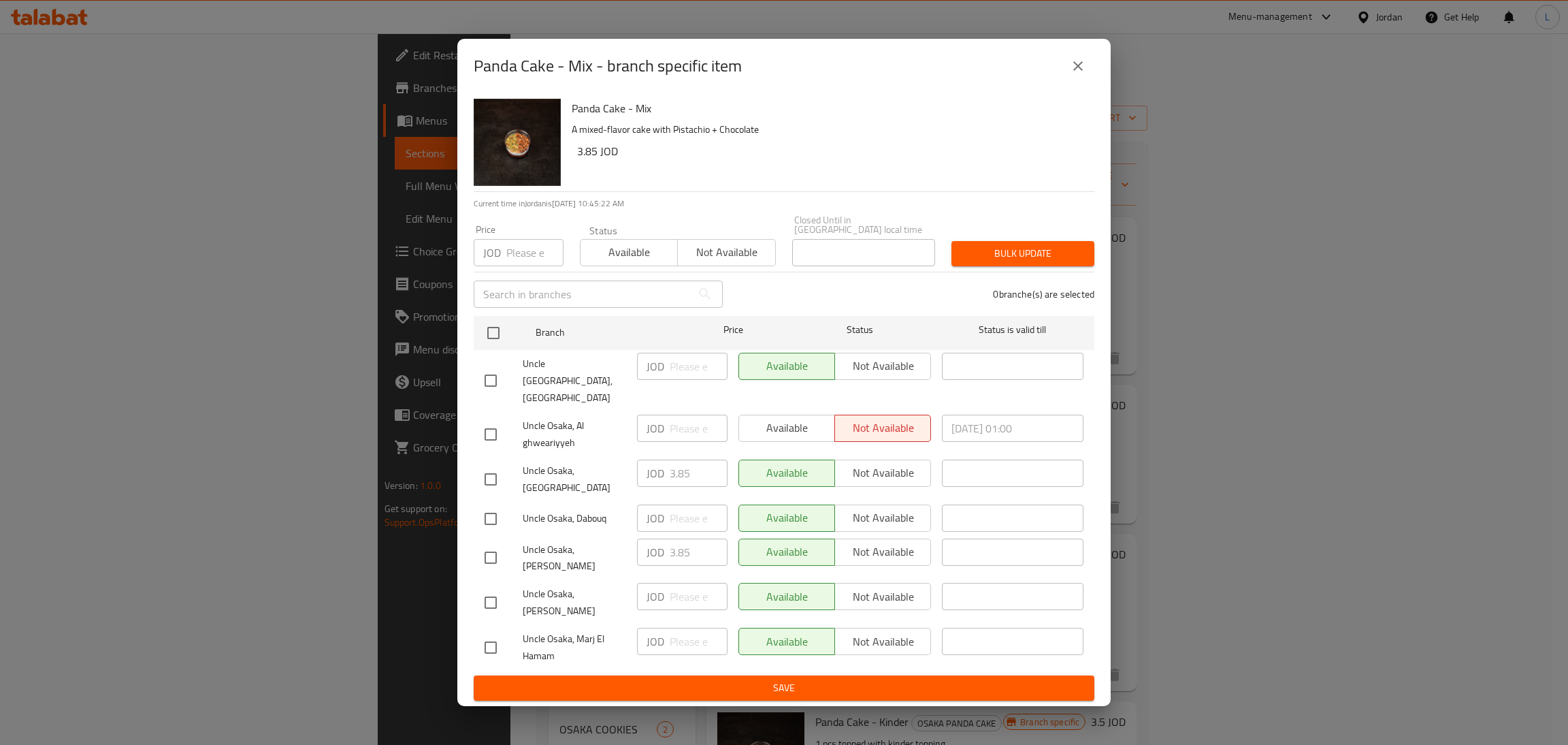
click at [1077, 74] on icon "close" at bounding box center [1077, 66] width 16 height 16
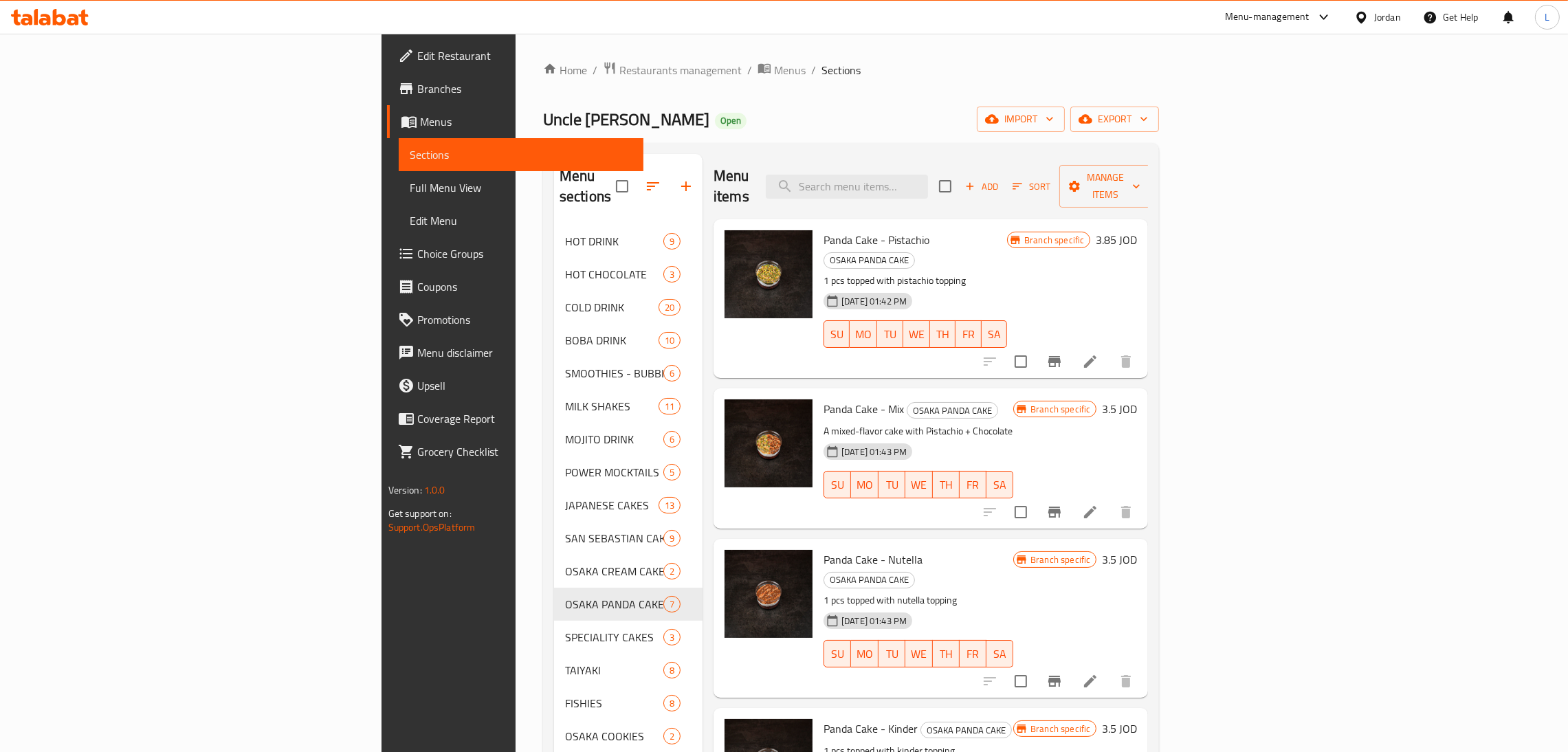
click at [1109, 499] on li at bounding box center [1089, 512] width 39 height 25
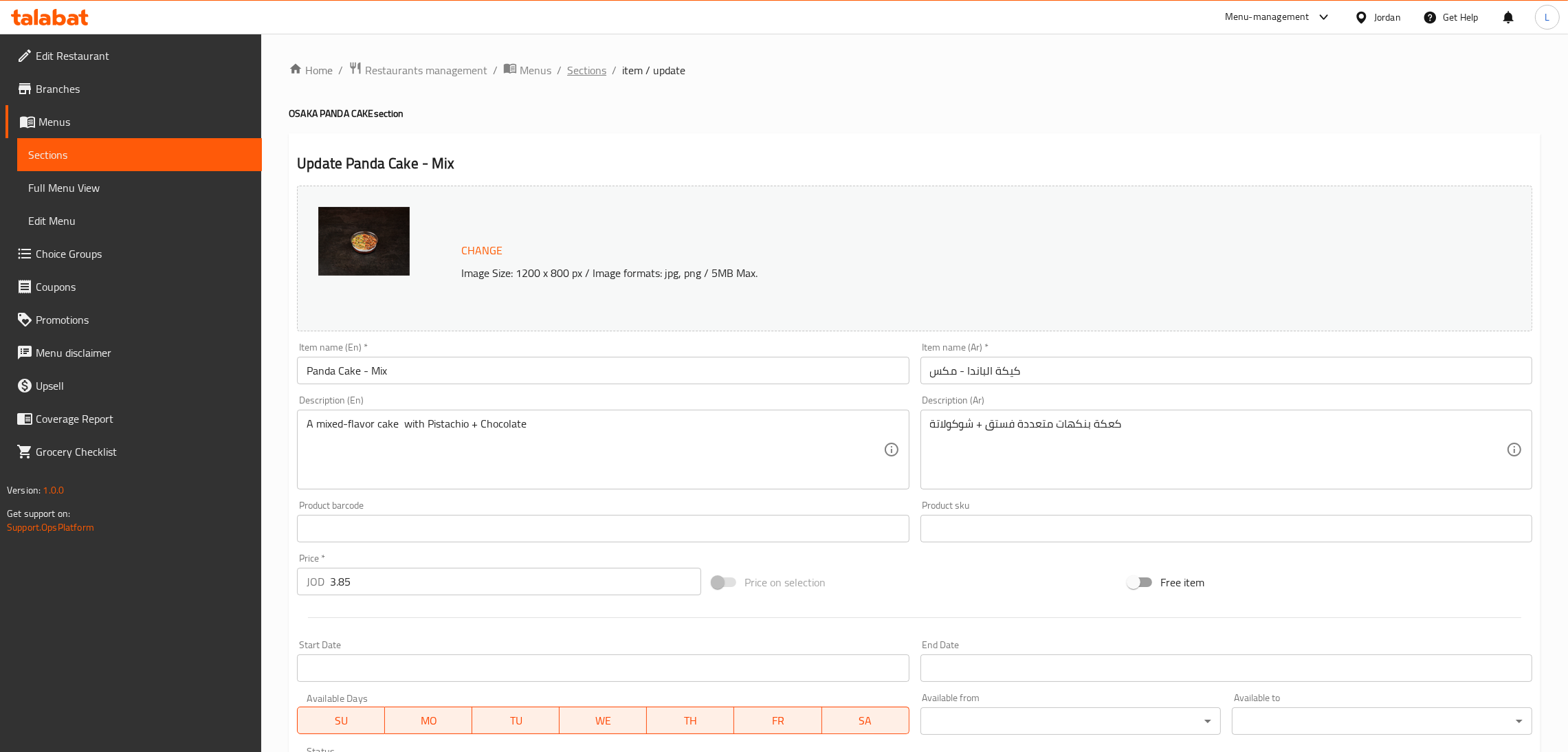
click at [575, 71] on span "Sections" at bounding box center [585, 69] width 39 height 16
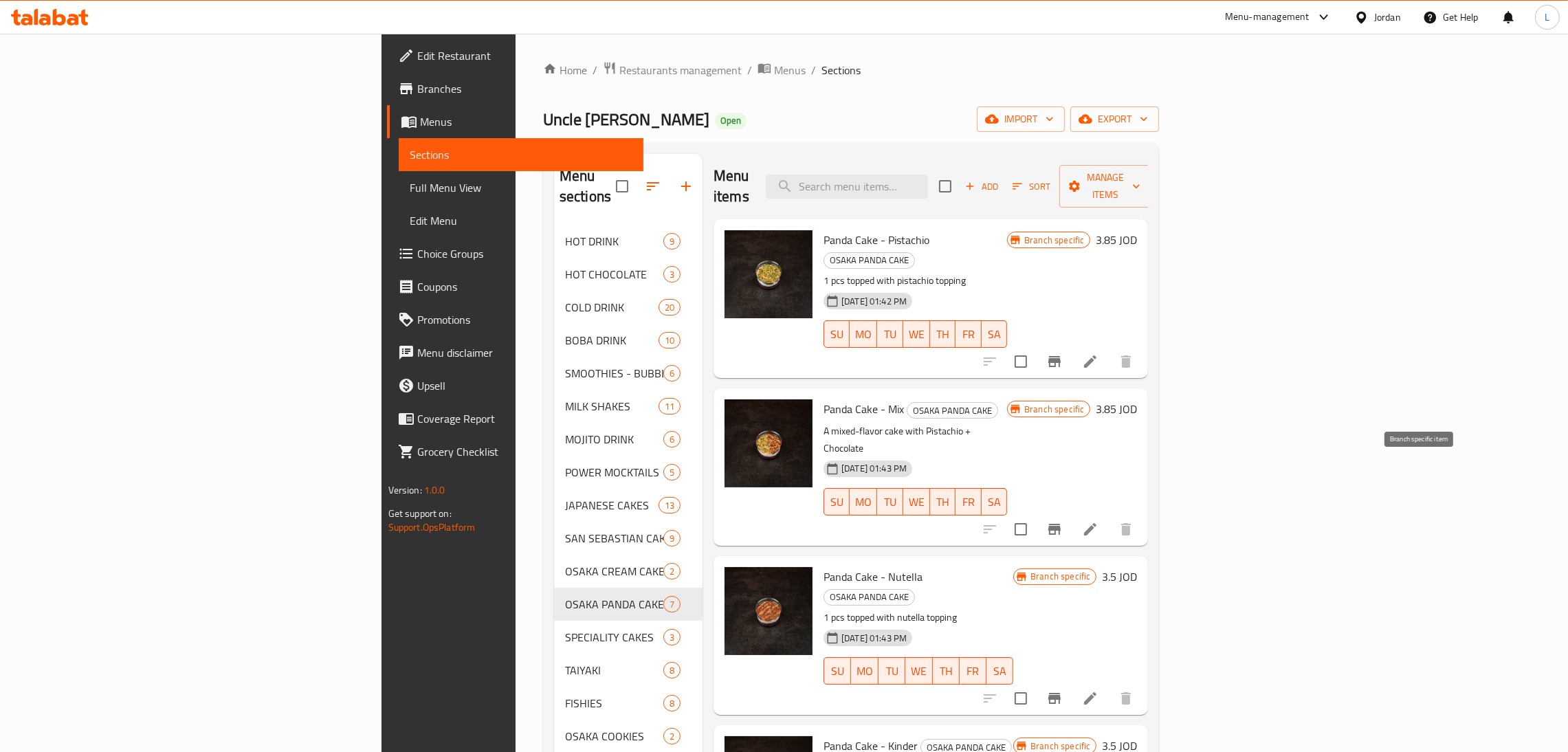
click at [1062, 521] on icon "Branch-specific-item" at bounding box center [1054, 529] width 16 height 16
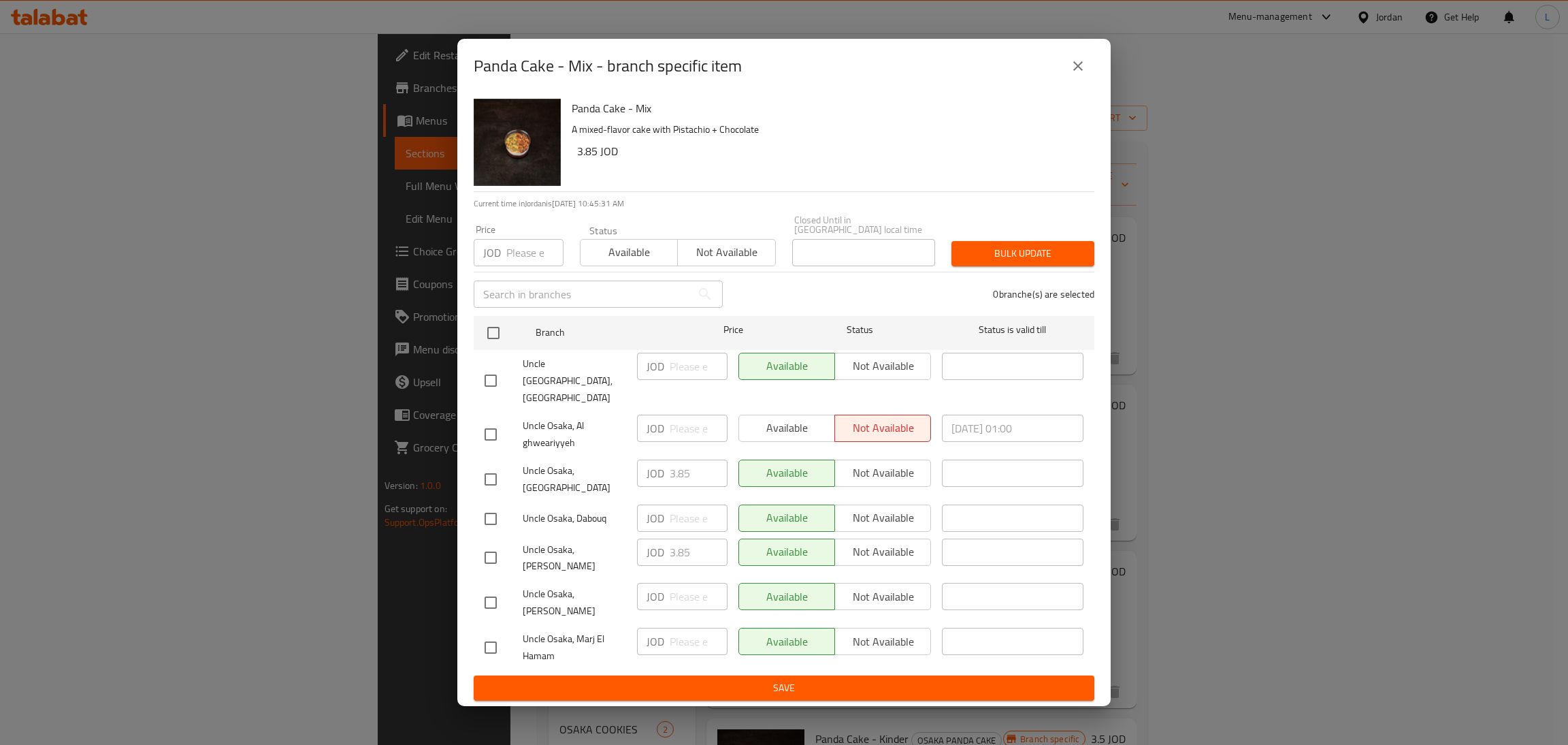
click at [1075, 74] on icon "close" at bounding box center [1077, 66] width 16 height 16
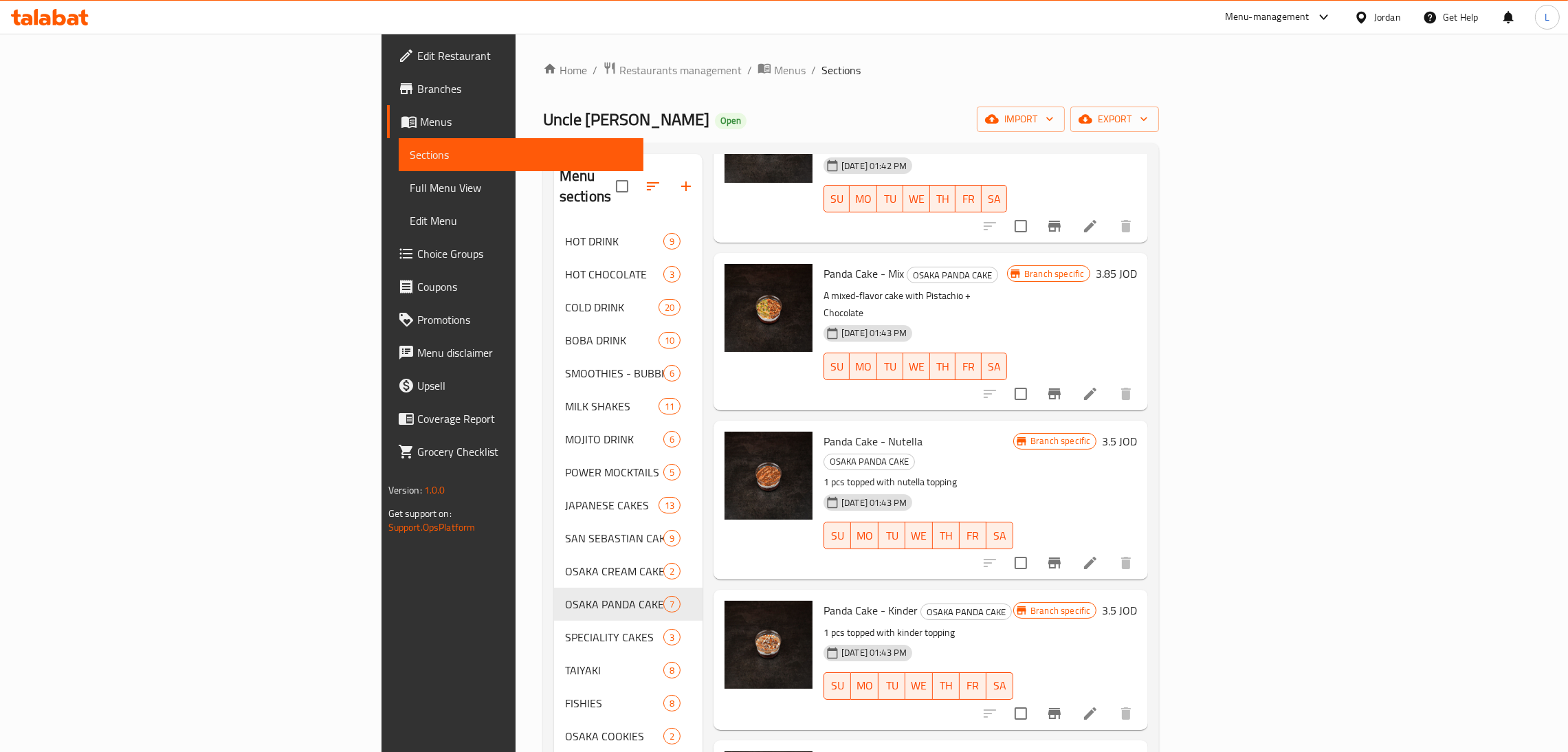
scroll to position [206, 0]
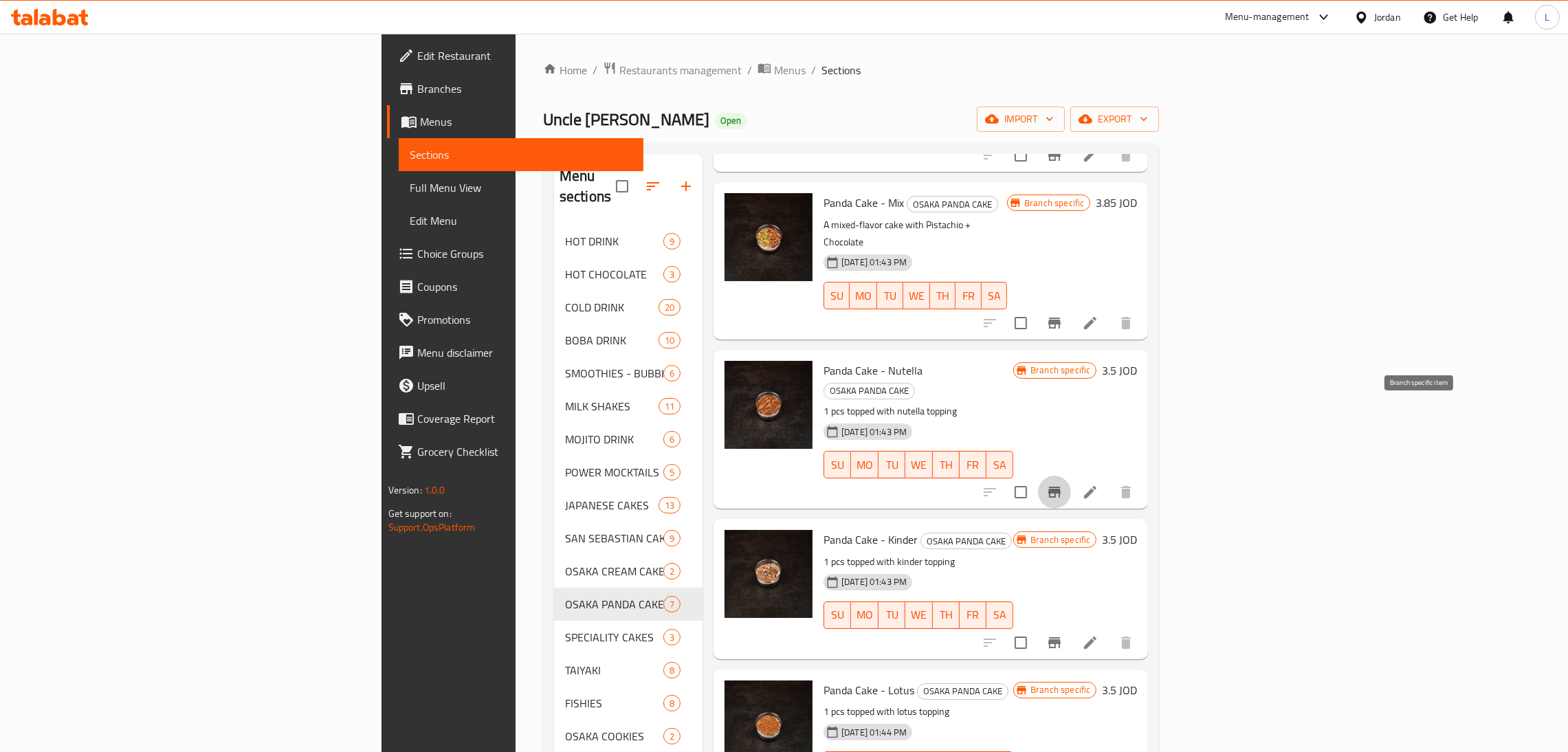
click at [1062, 484] on icon "Branch-specific-item" at bounding box center [1054, 492] width 16 height 16
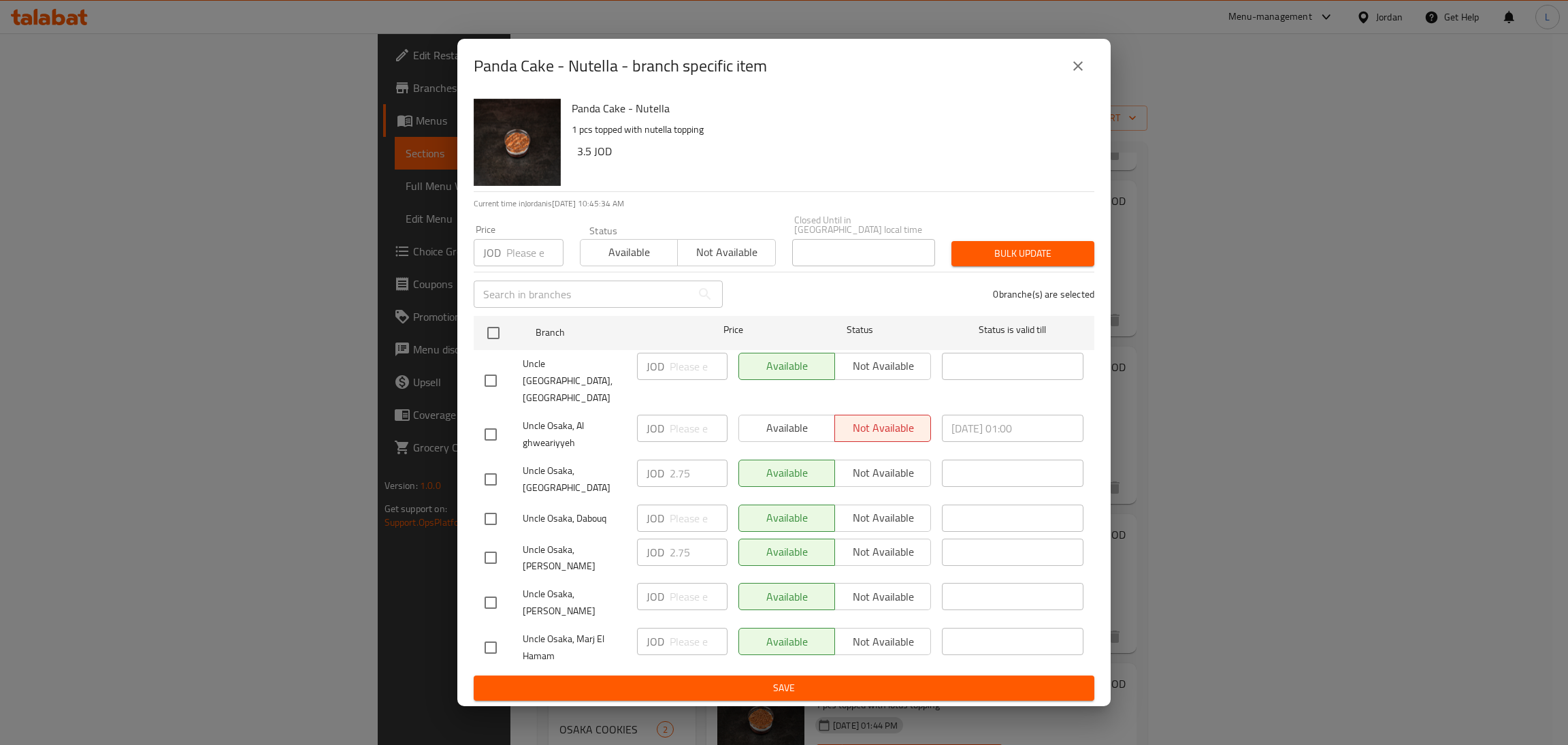
click at [484, 484] on input "checkbox" at bounding box center [491, 479] width 29 height 29
checkbox input "true"
click at [676, 469] on input "2.75" at bounding box center [699, 472] width 58 height 27
click at [1082, 81] on button "close" at bounding box center [1078, 66] width 33 height 33
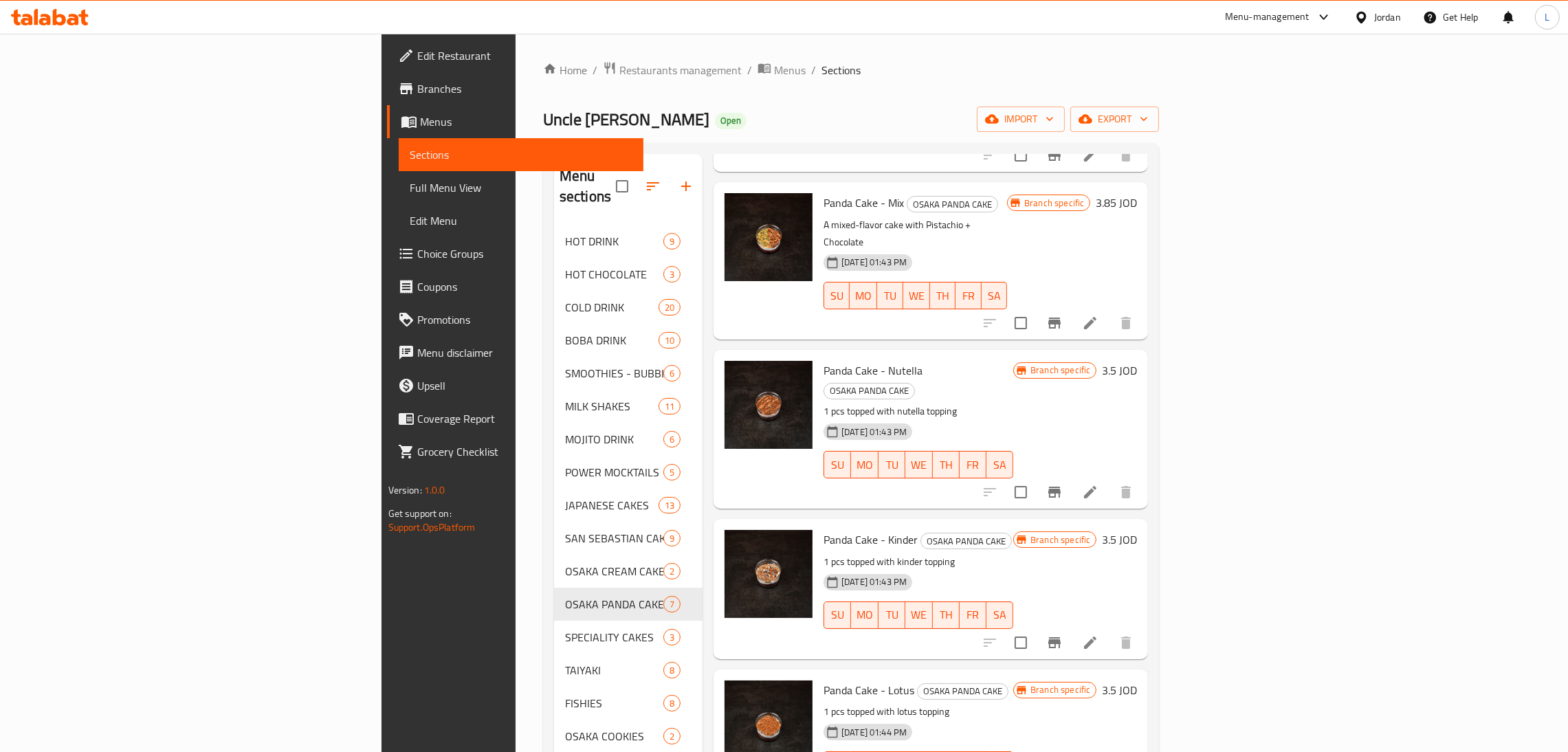
click at [1109, 480] on li at bounding box center [1089, 492] width 39 height 25
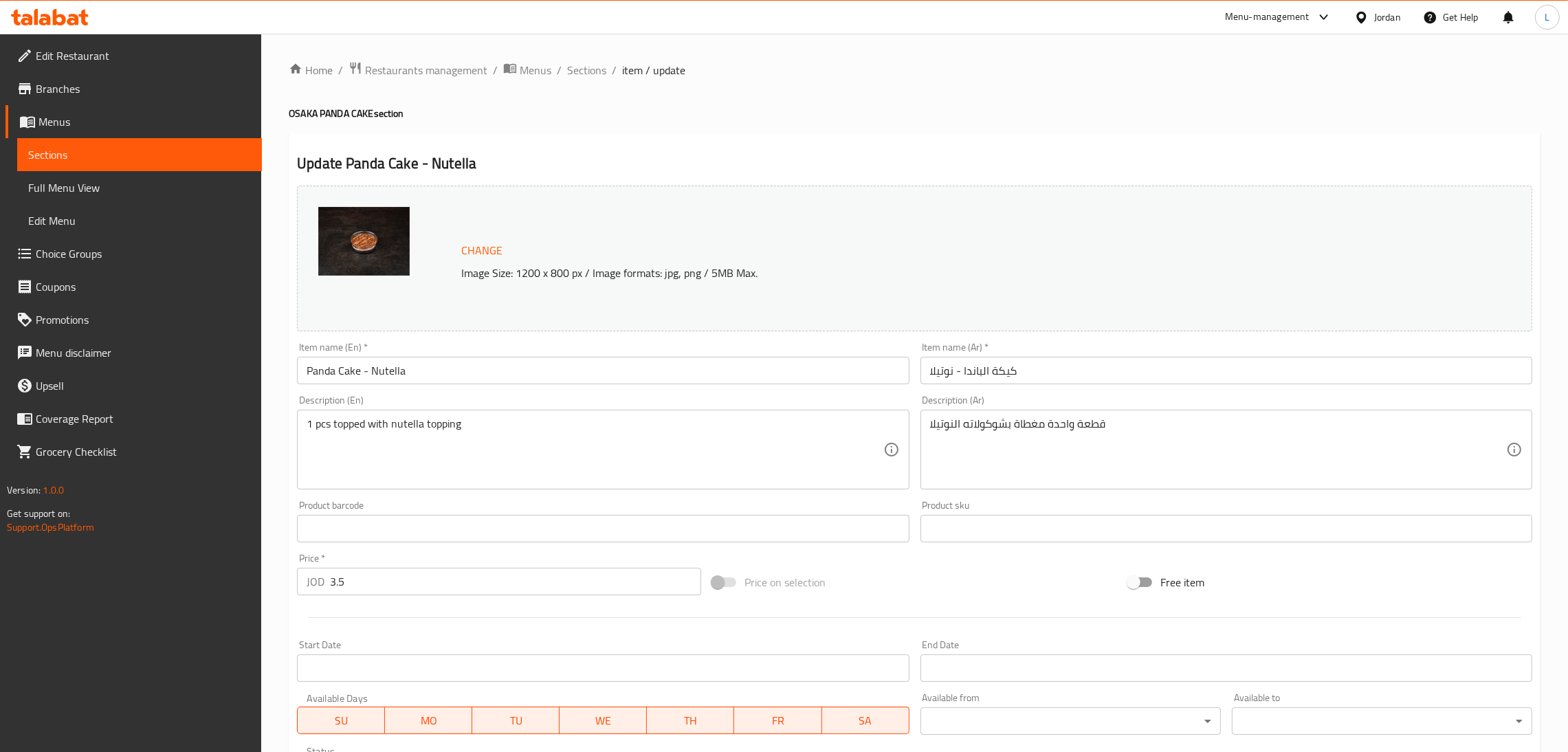
click at [391, 582] on input "3.5" at bounding box center [515, 581] width 371 height 27
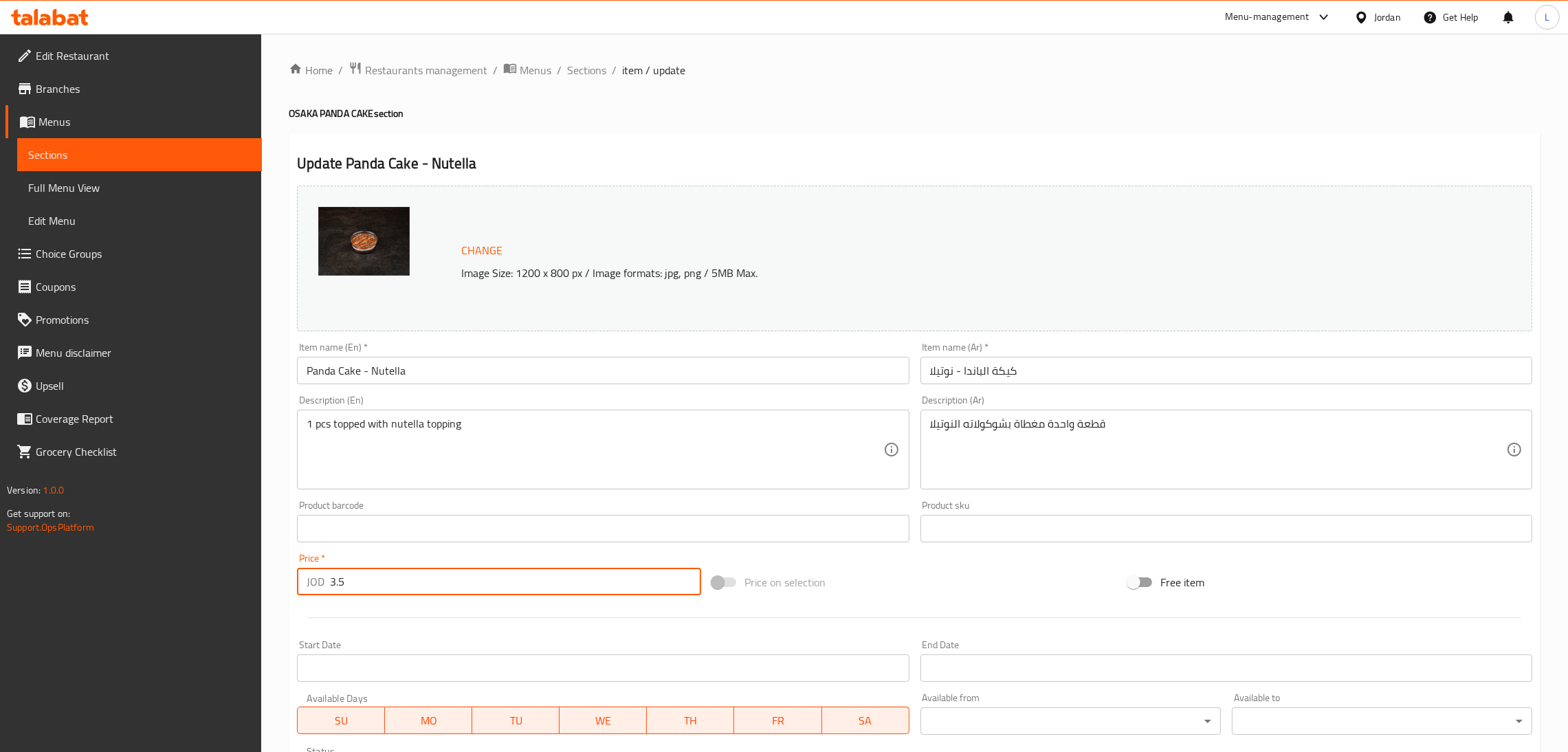
click at [391, 582] on input "3.5" at bounding box center [515, 581] width 371 height 27
paste input "2.7"
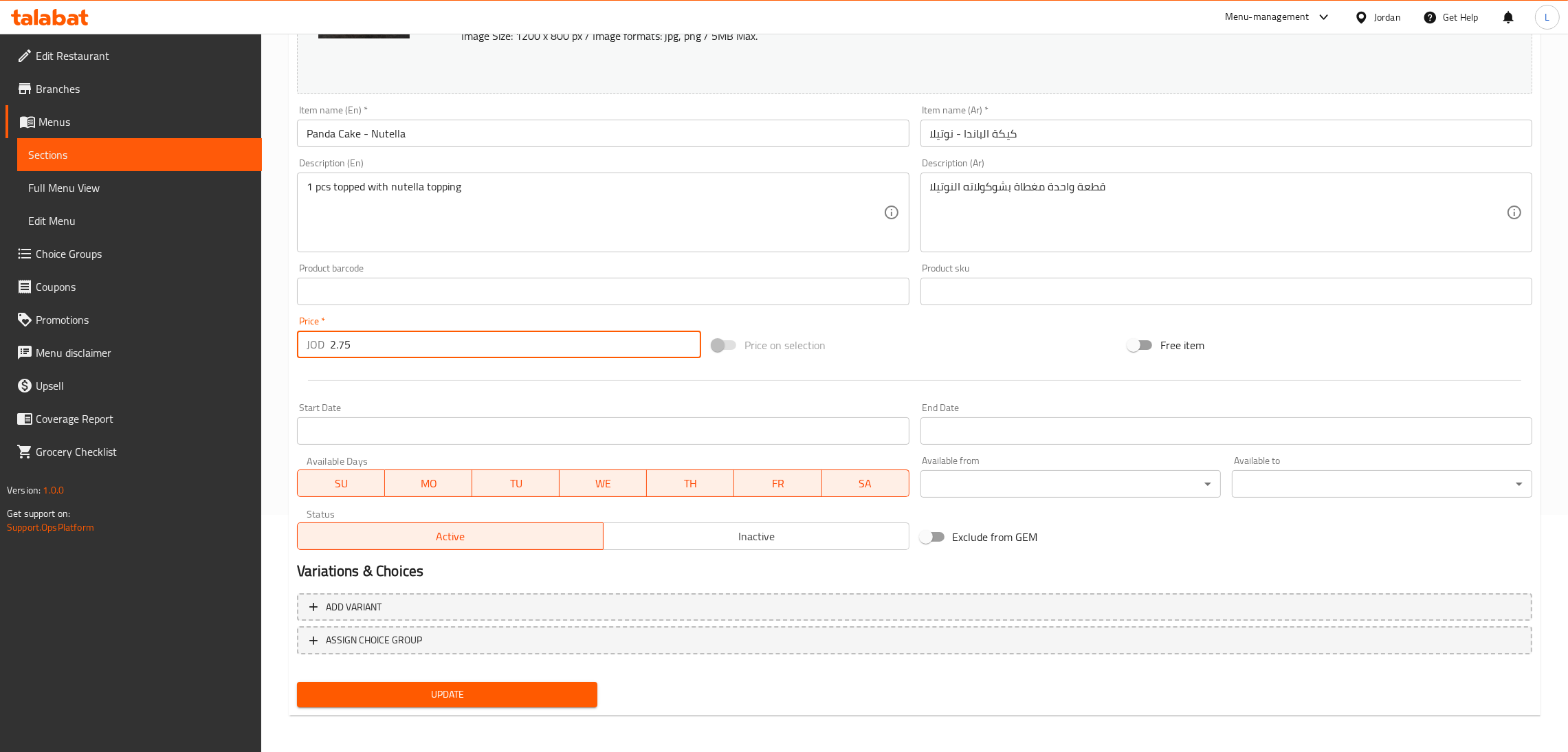
type input "2.75"
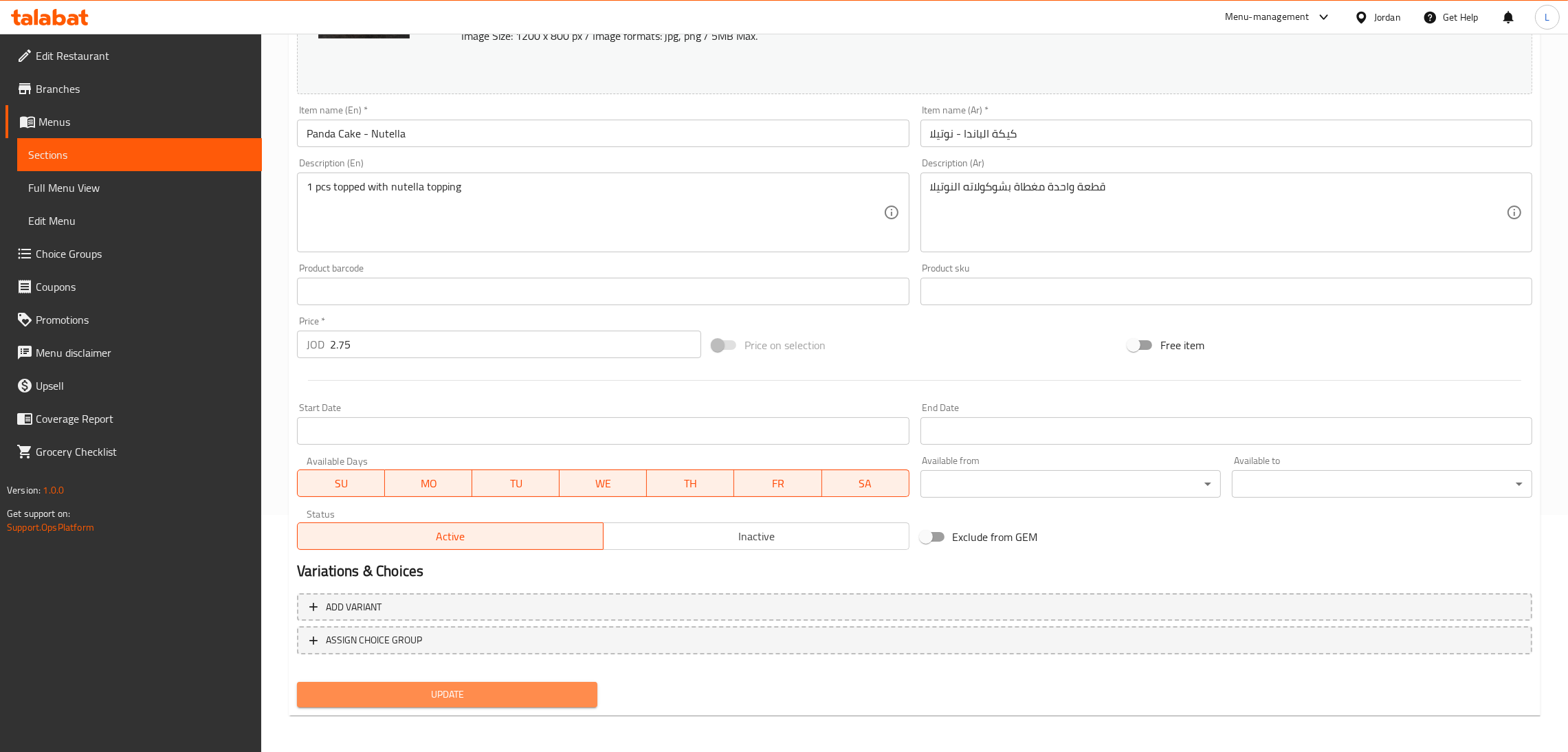
click at [477, 693] on span "Update" at bounding box center [447, 694] width 278 height 17
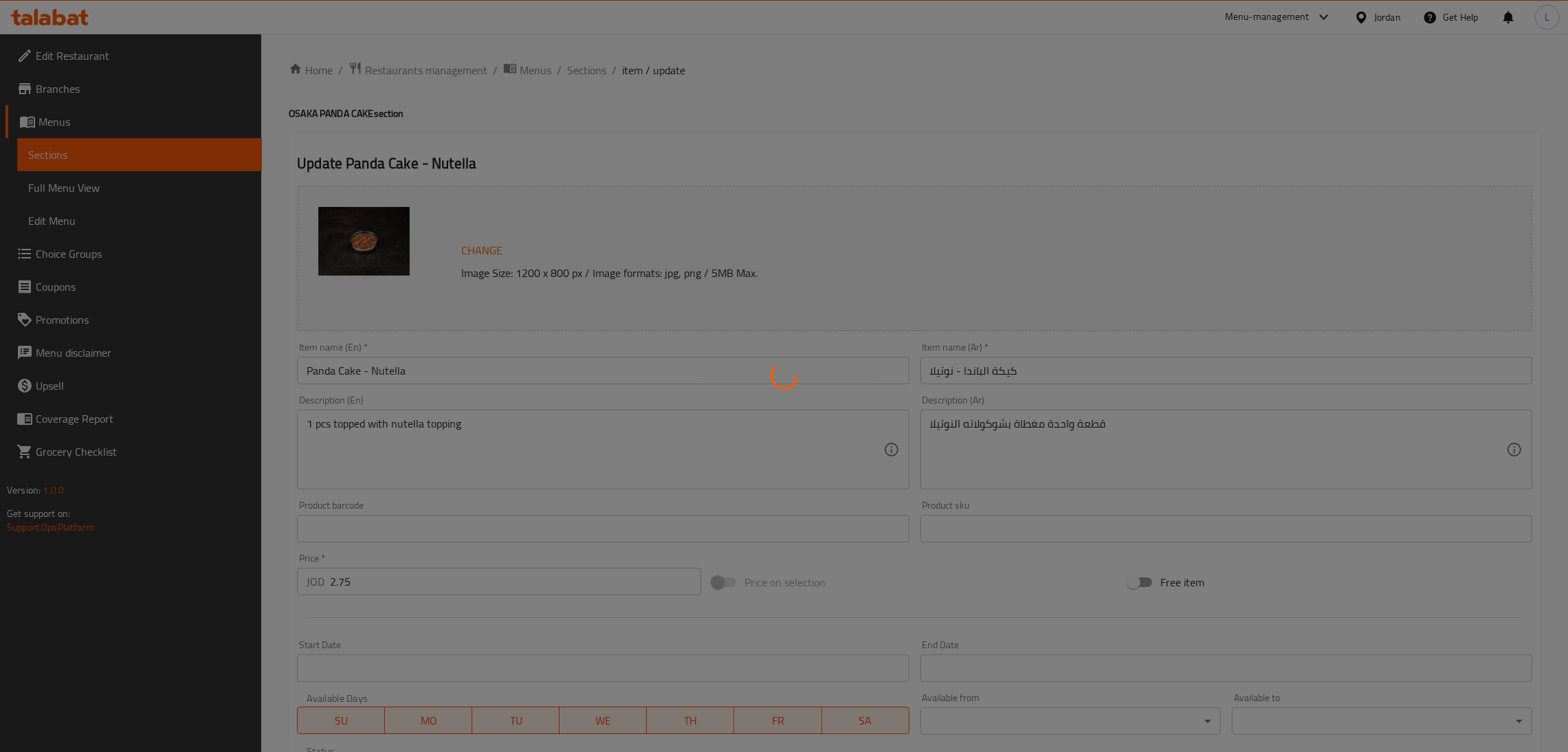
click at [574, 77] on div at bounding box center [784, 376] width 1568 height 752
click at [577, 72] on div at bounding box center [784, 376] width 1568 height 752
click at [618, 49] on div at bounding box center [784, 376] width 1568 height 752
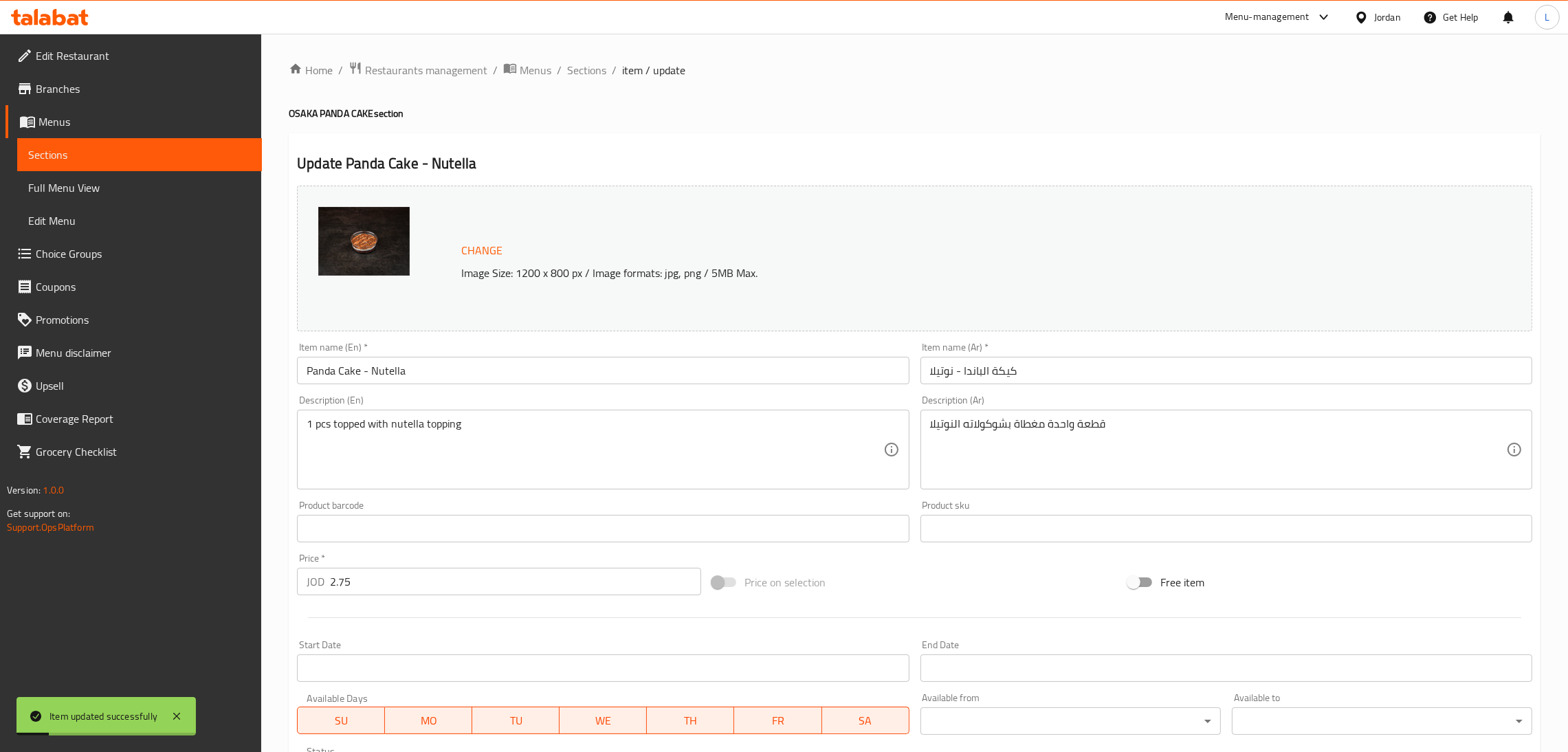
drag, startPoint x: 572, startPoint y: 66, endPoint x: 601, endPoint y: 79, distance: 31.8
click at [572, 66] on span "Sections" at bounding box center [585, 69] width 39 height 16
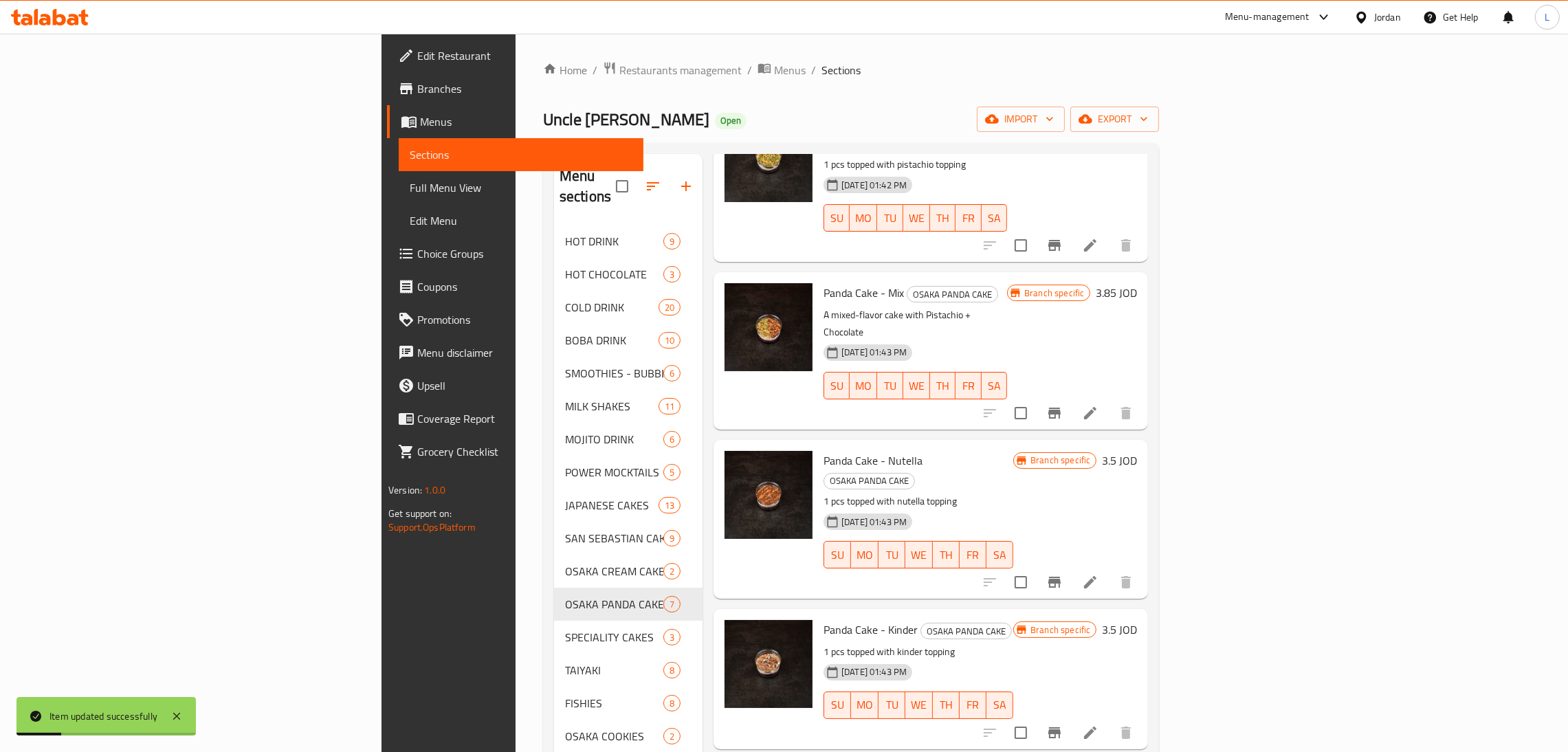
scroll to position [308, 0]
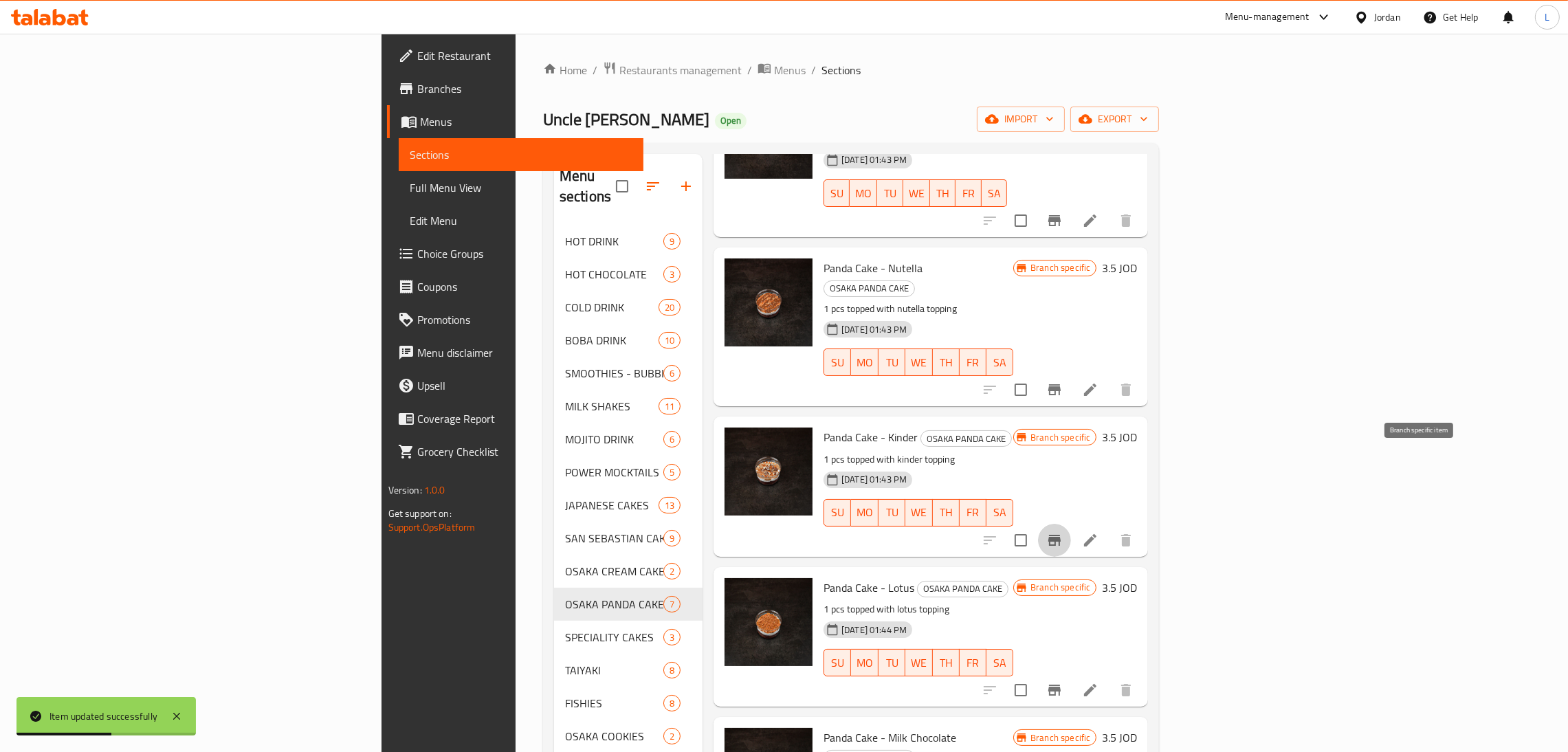
click at [1071, 524] on button "Branch-specific-item" at bounding box center [1054, 540] width 33 height 33
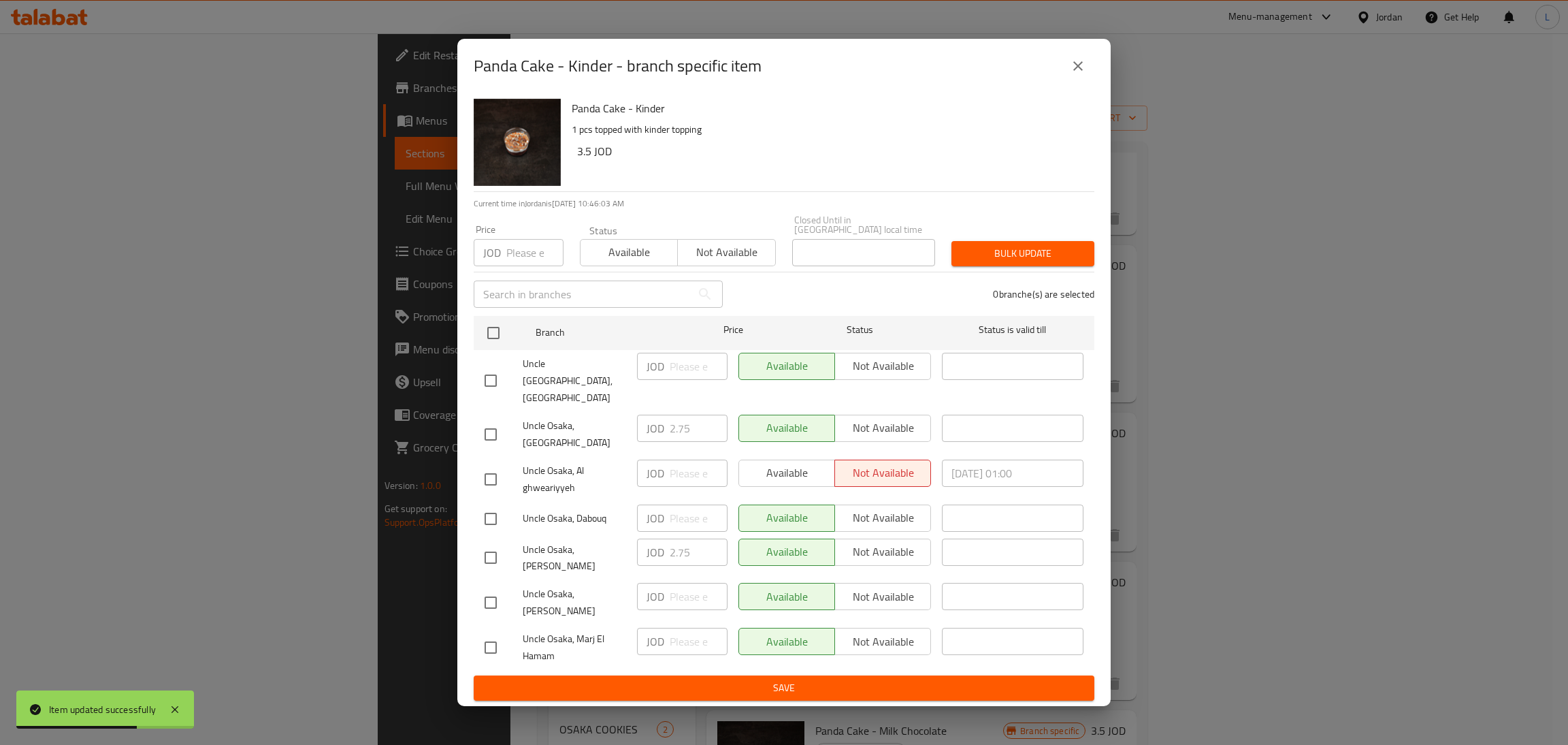
click at [499, 430] on input "checkbox" at bounding box center [491, 434] width 29 height 29
checkbox input "true"
click at [691, 429] on input "2.75" at bounding box center [699, 428] width 58 height 27
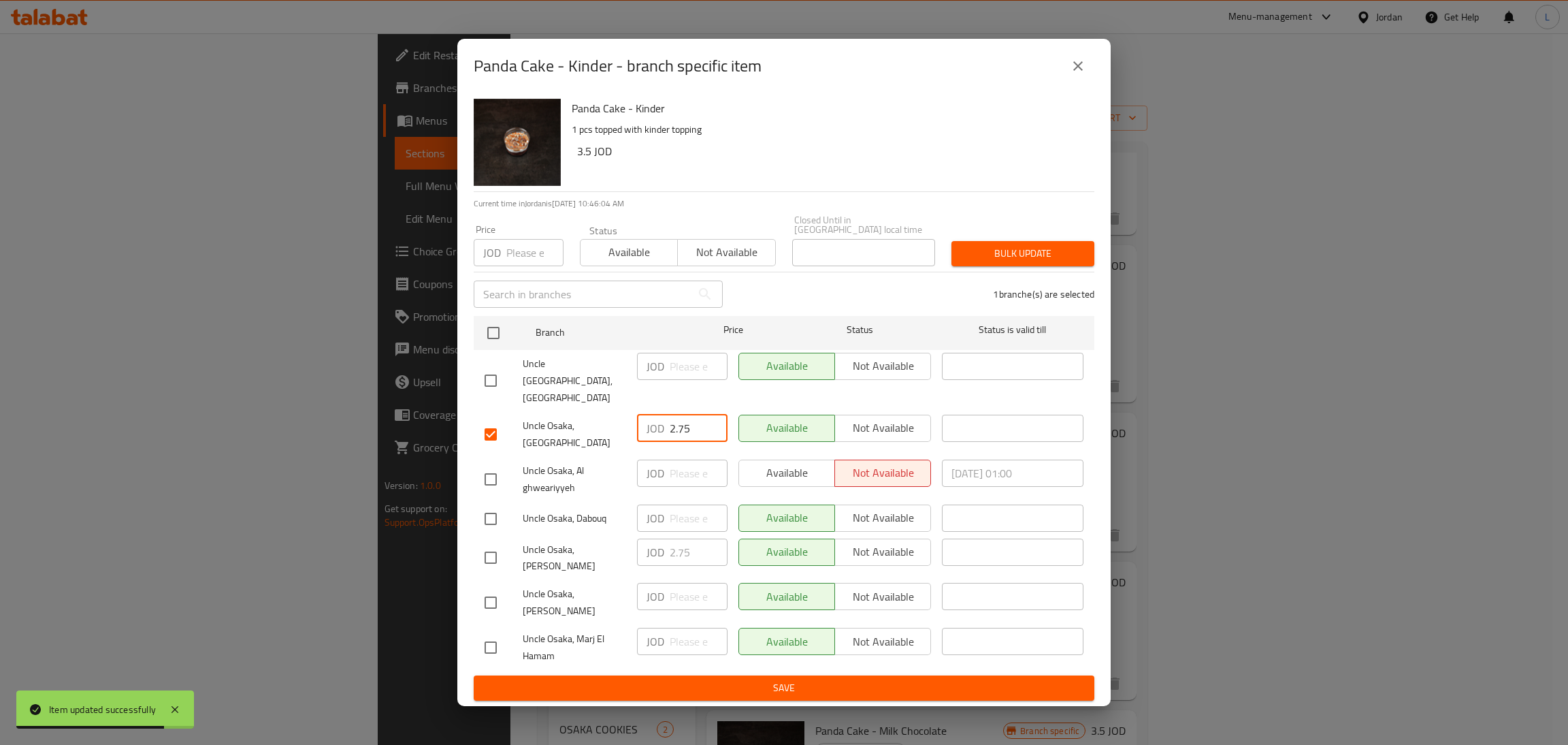
click at [691, 429] on input "2.75" at bounding box center [699, 428] width 58 height 27
click at [1079, 71] on icon "close" at bounding box center [1078, 66] width 9 height 9
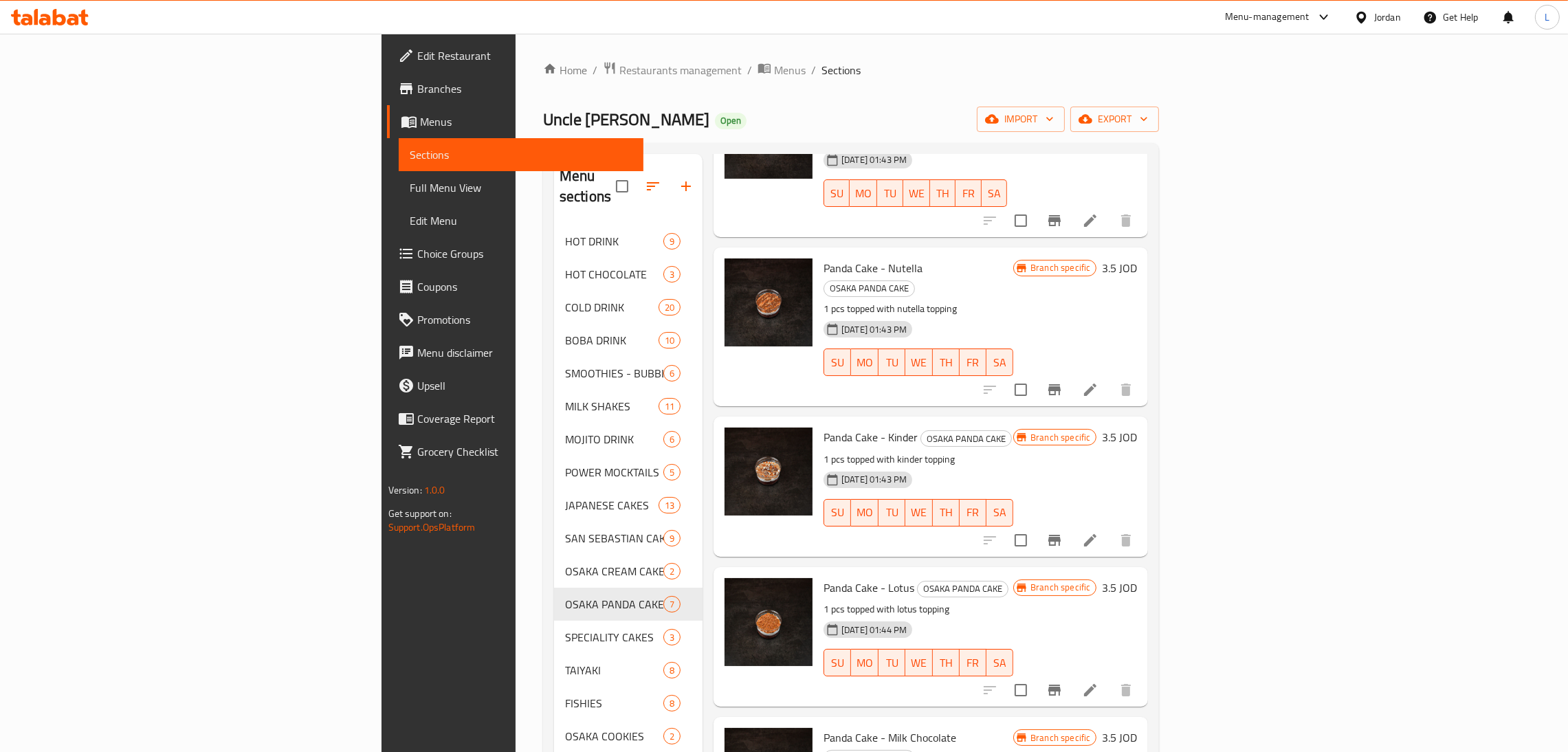
click at [1098, 532] on icon at bounding box center [1089, 539] width 16 height 16
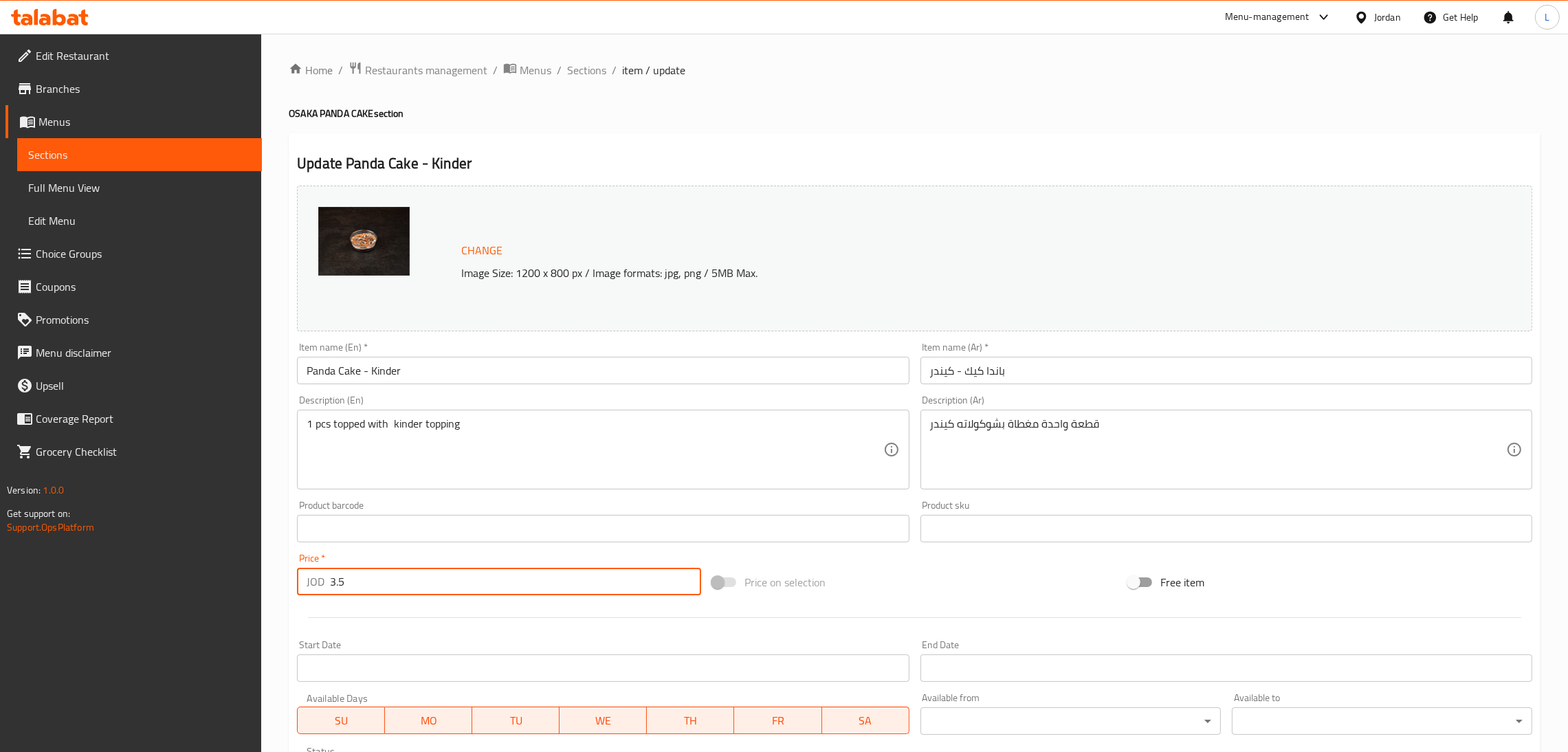
click at [519, 584] on input "3.5" at bounding box center [515, 581] width 371 height 27
paste input "2.7"
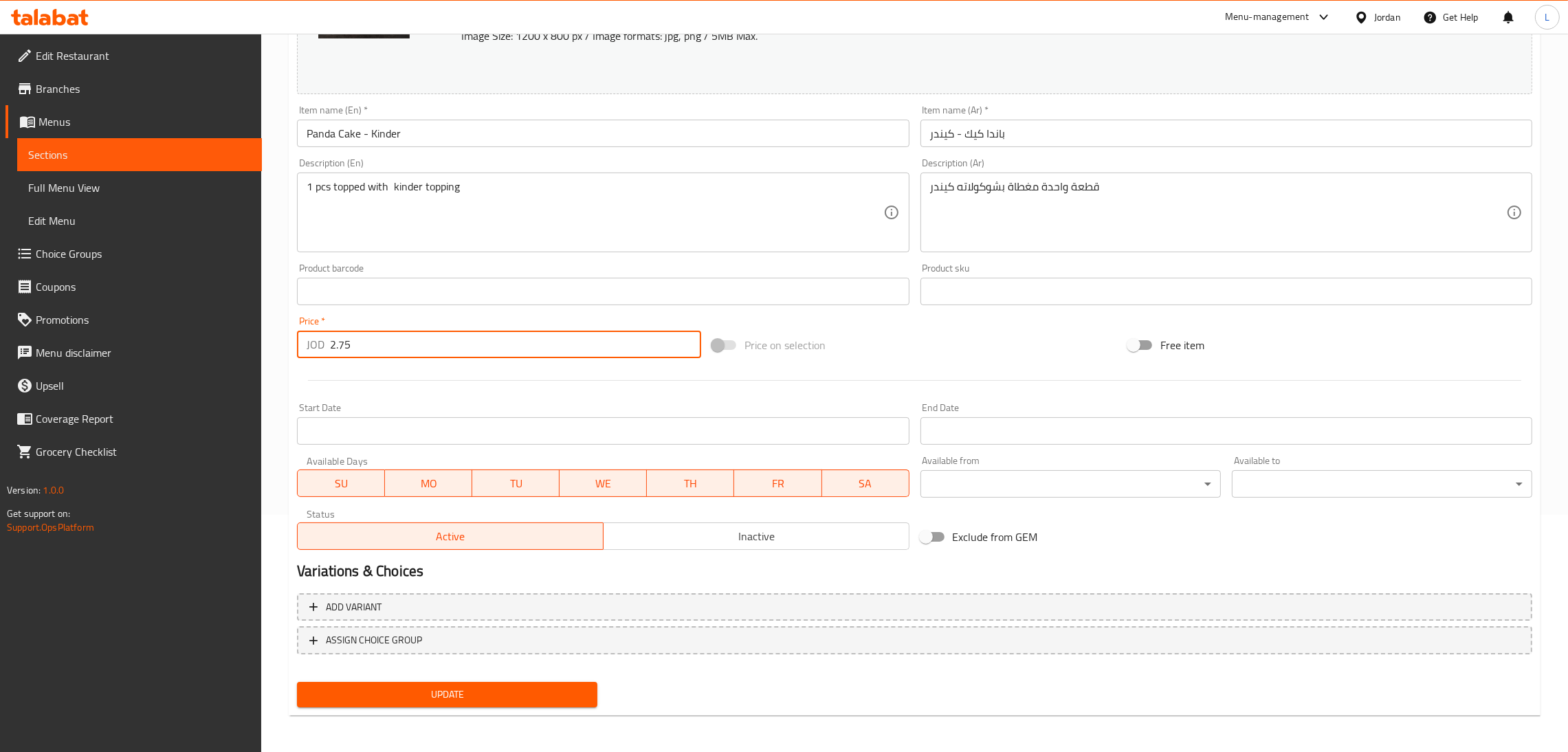
type input "2.75"
click at [508, 703] on button "Update" at bounding box center [447, 694] width 301 height 26
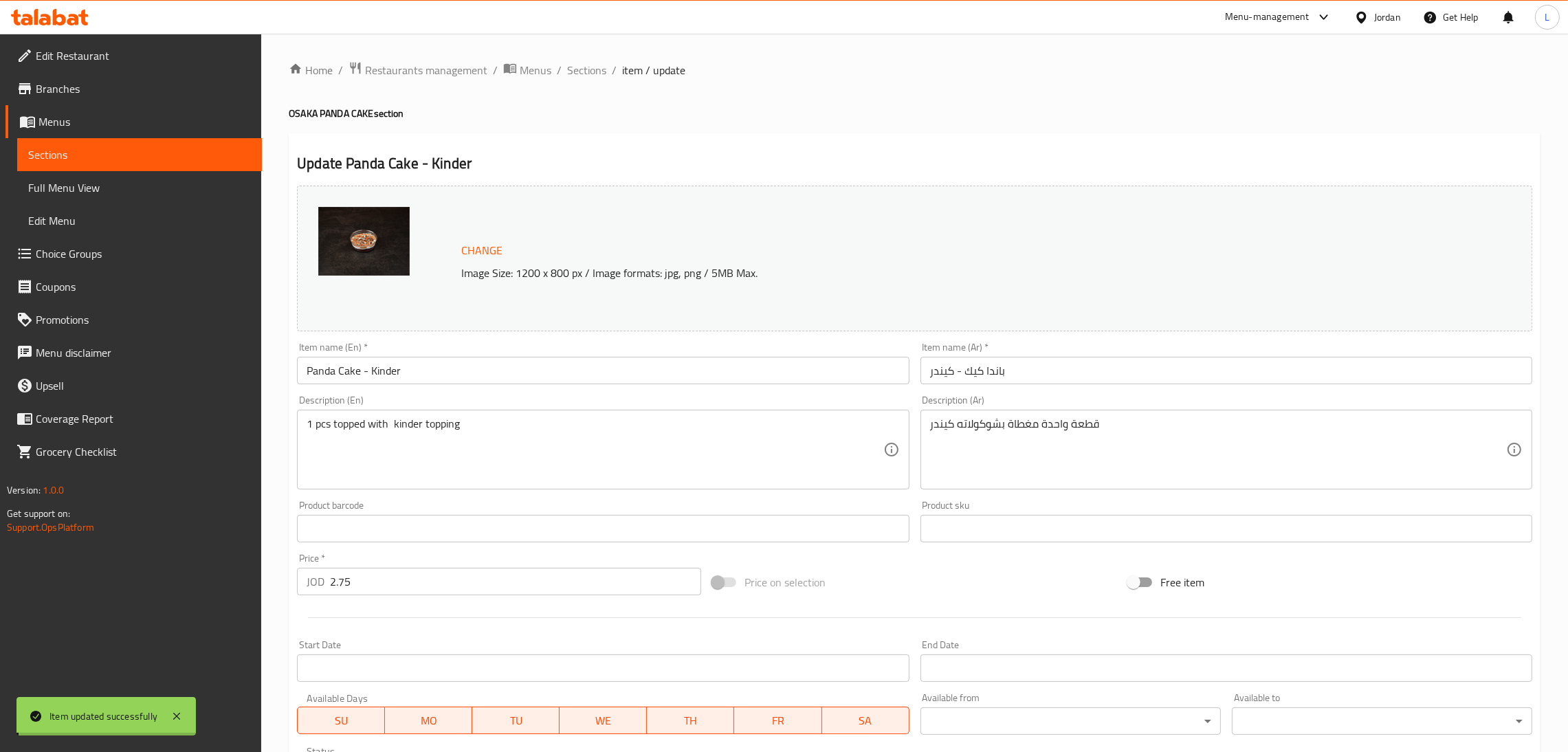
click at [587, 81] on div "Home / Restaurants management / Menus / Sections / item / update OSAKA PANDA CA…" at bounding box center [914, 513] width 1251 height 902
click at [586, 72] on span "Sections" at bounding box center [585, 69] width 39 height 16
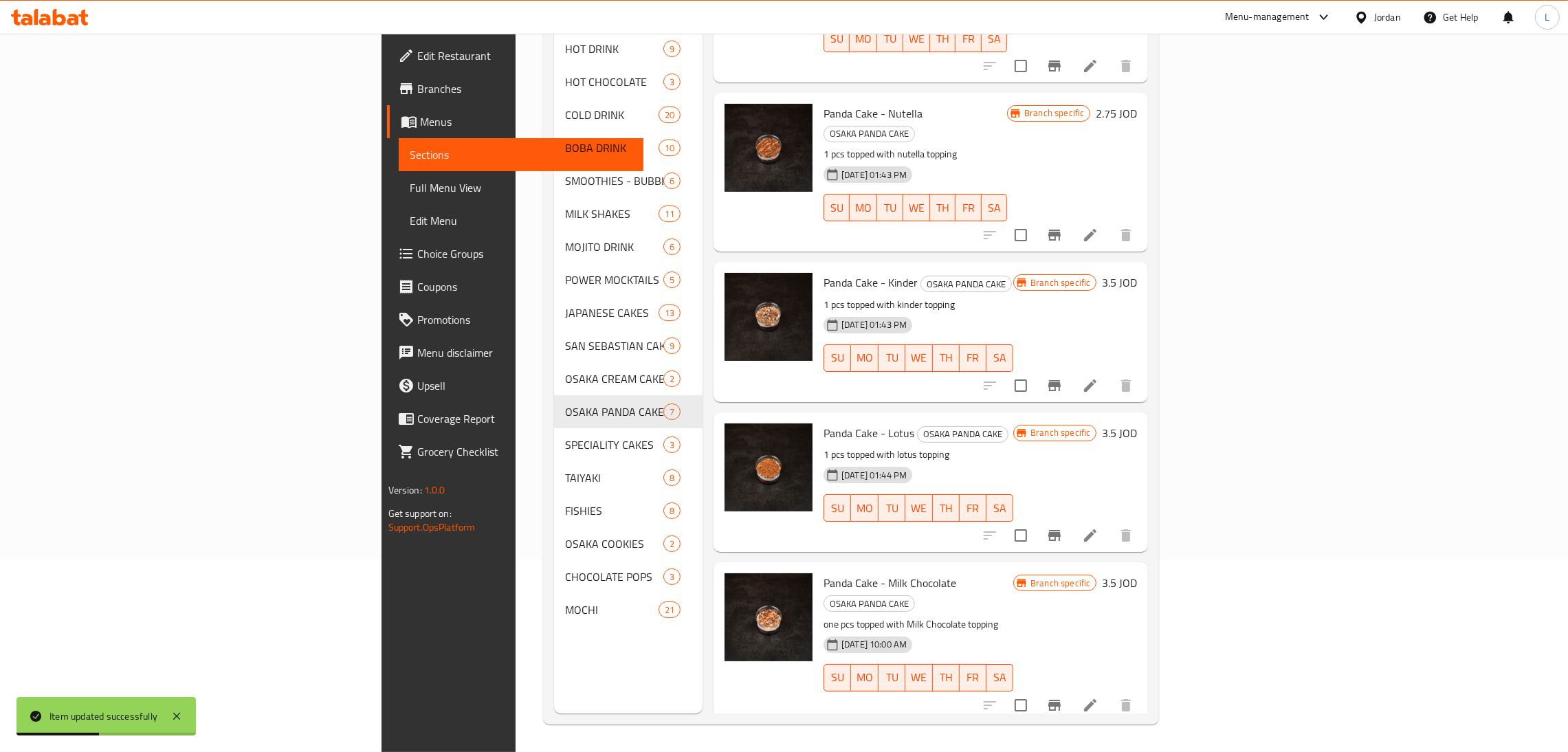
scroll to position [229, 0]
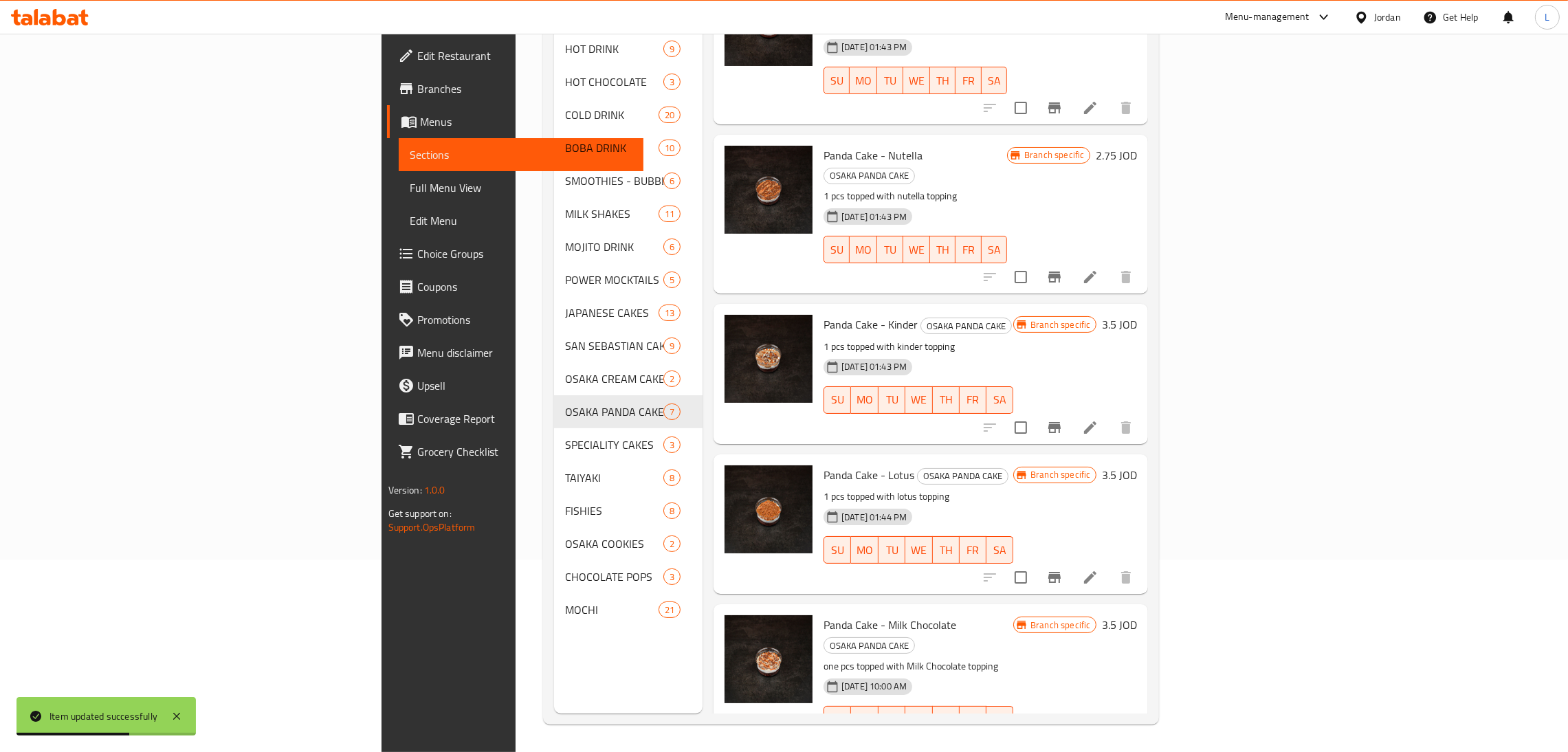
click at [1062, 419] on icon "Branch-specific-item" at bounding box center [1054, 427] width 16 height 16
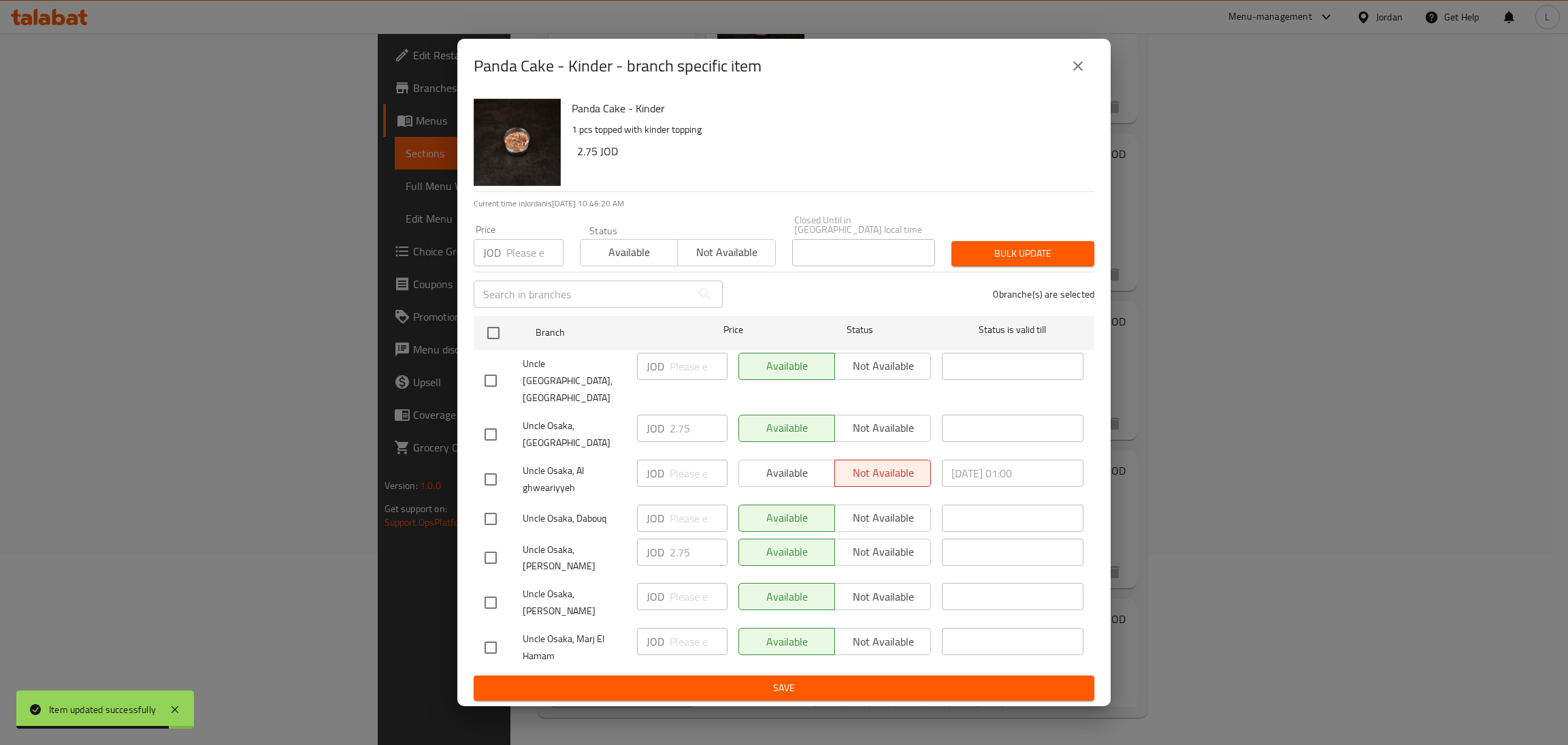
click at [1080, 71] on icon "close" at bounding box center [1078, 66] width 9 height 9
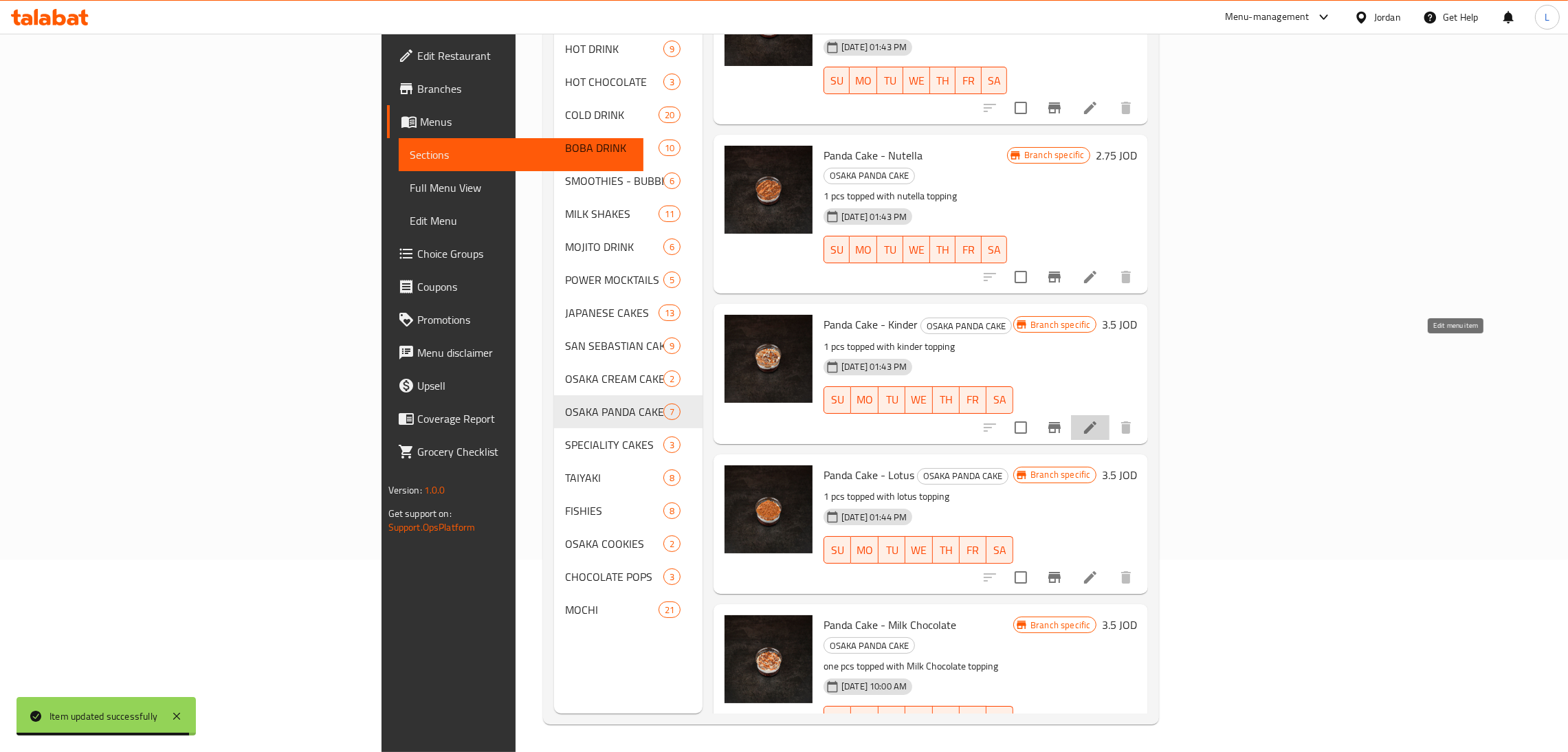
click at [1098, 419] on icon at bounding box center [1089, 427] width 16 height 16
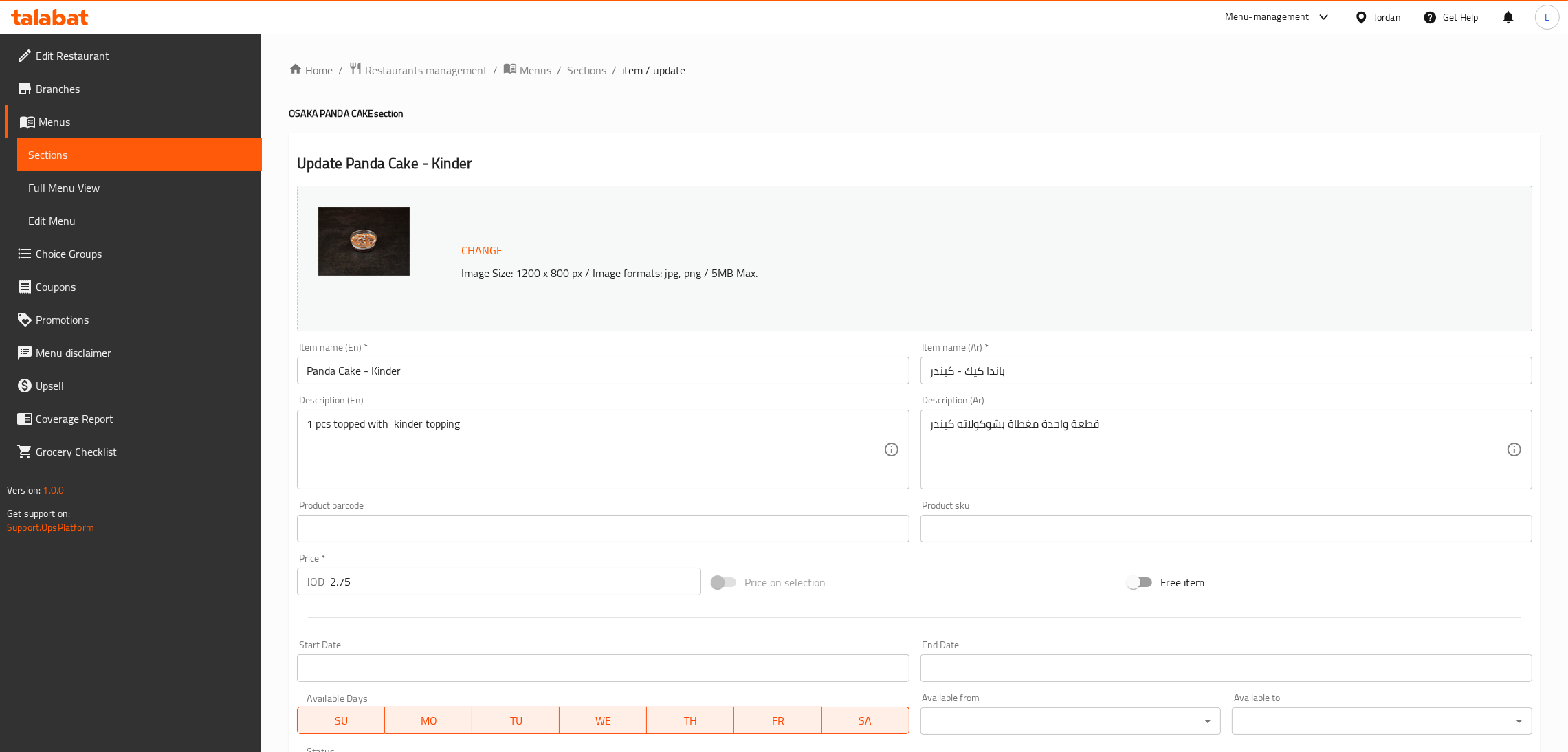
click at [541, 584] on input "2.75" at bounding box center [515, 581] width 371 height 27
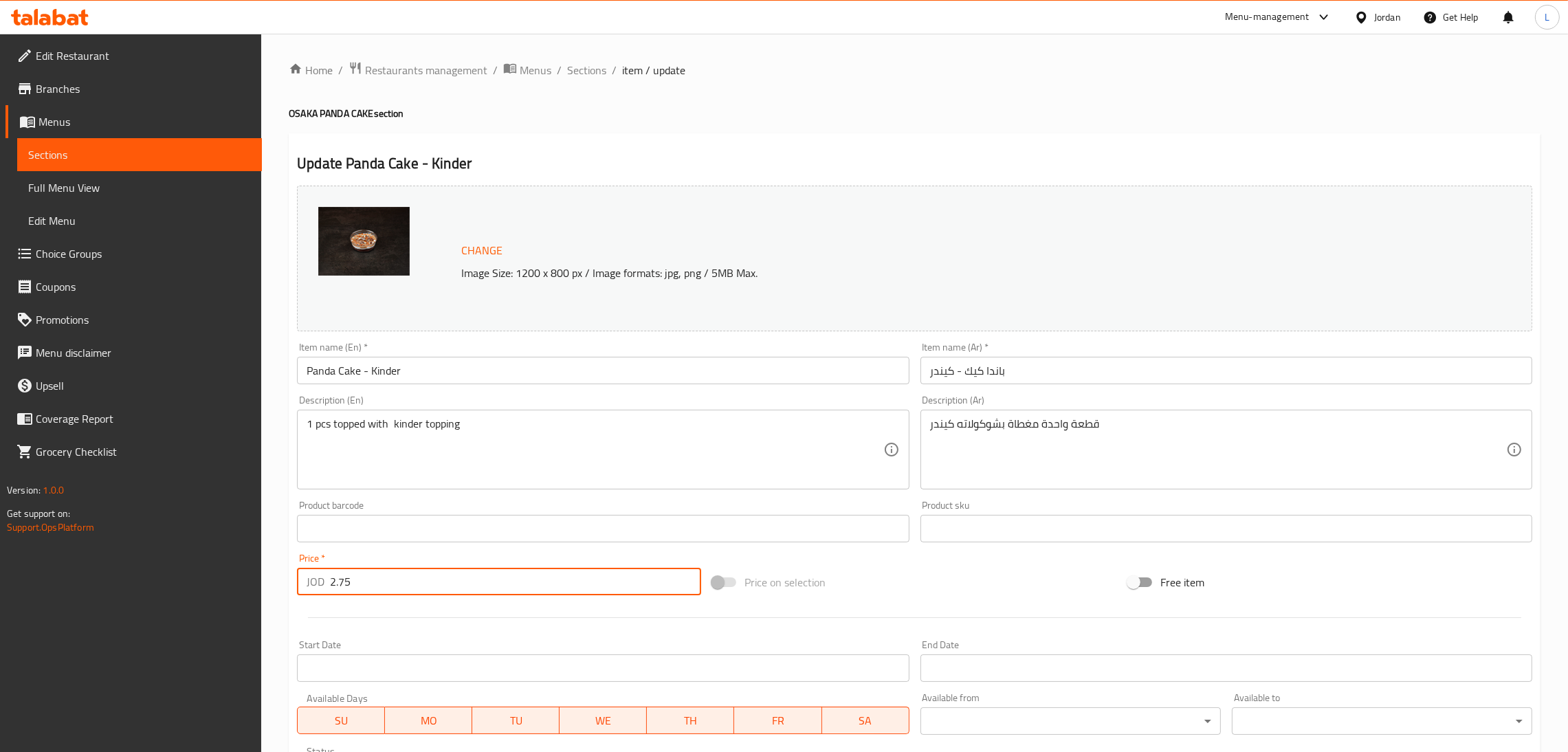
click at [539, 583] on input "2.75" at bounding box center [515, 581] width 371 height 27
click at [597, 51] on div "Home / Restaurants management / Menus / Sections / item / update OSAKA PANDA CA…" at bounding box center [914, 513] width 1306 height 957
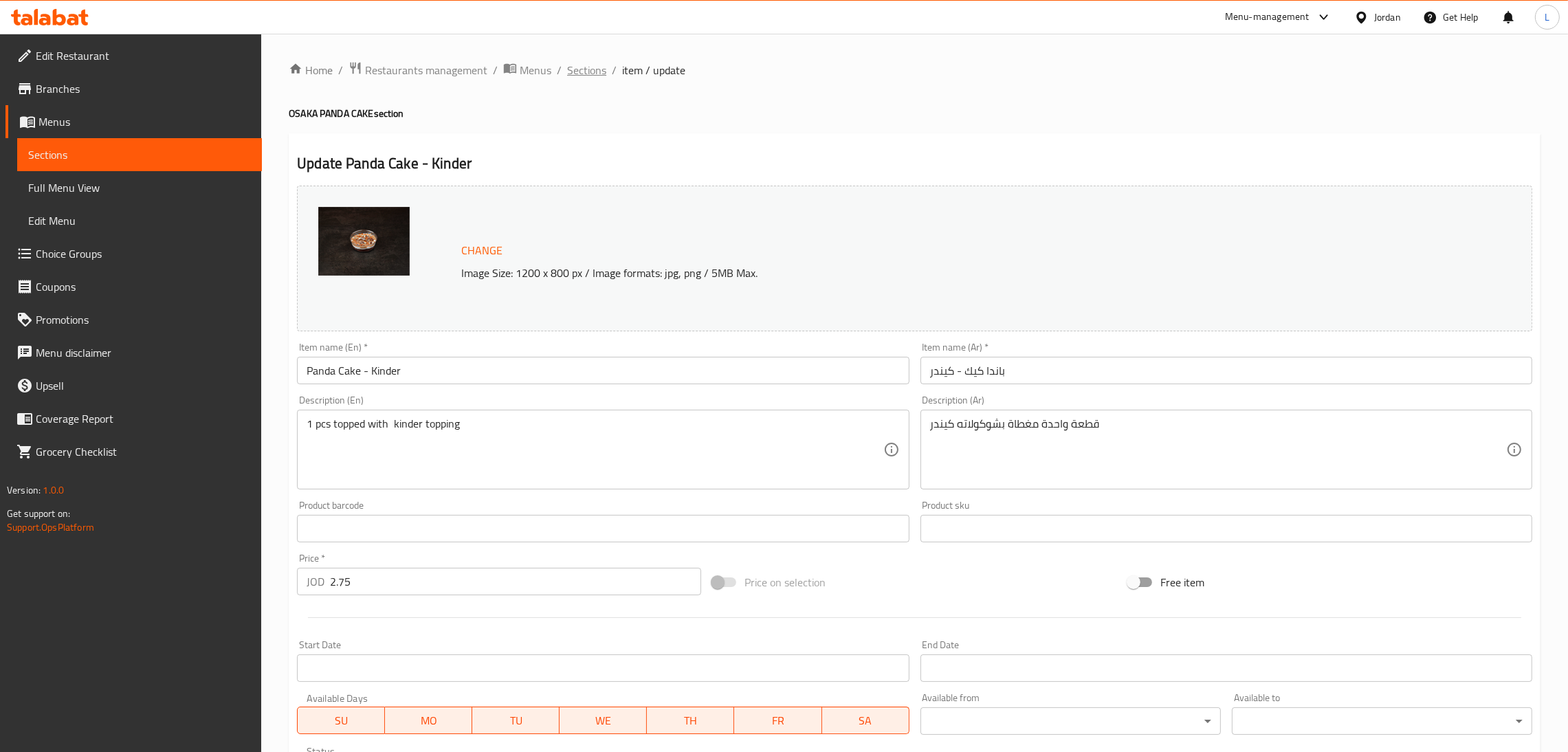
click at [601, 66] on span "Sections" at bounding box center [585, 69] width 39 height 16
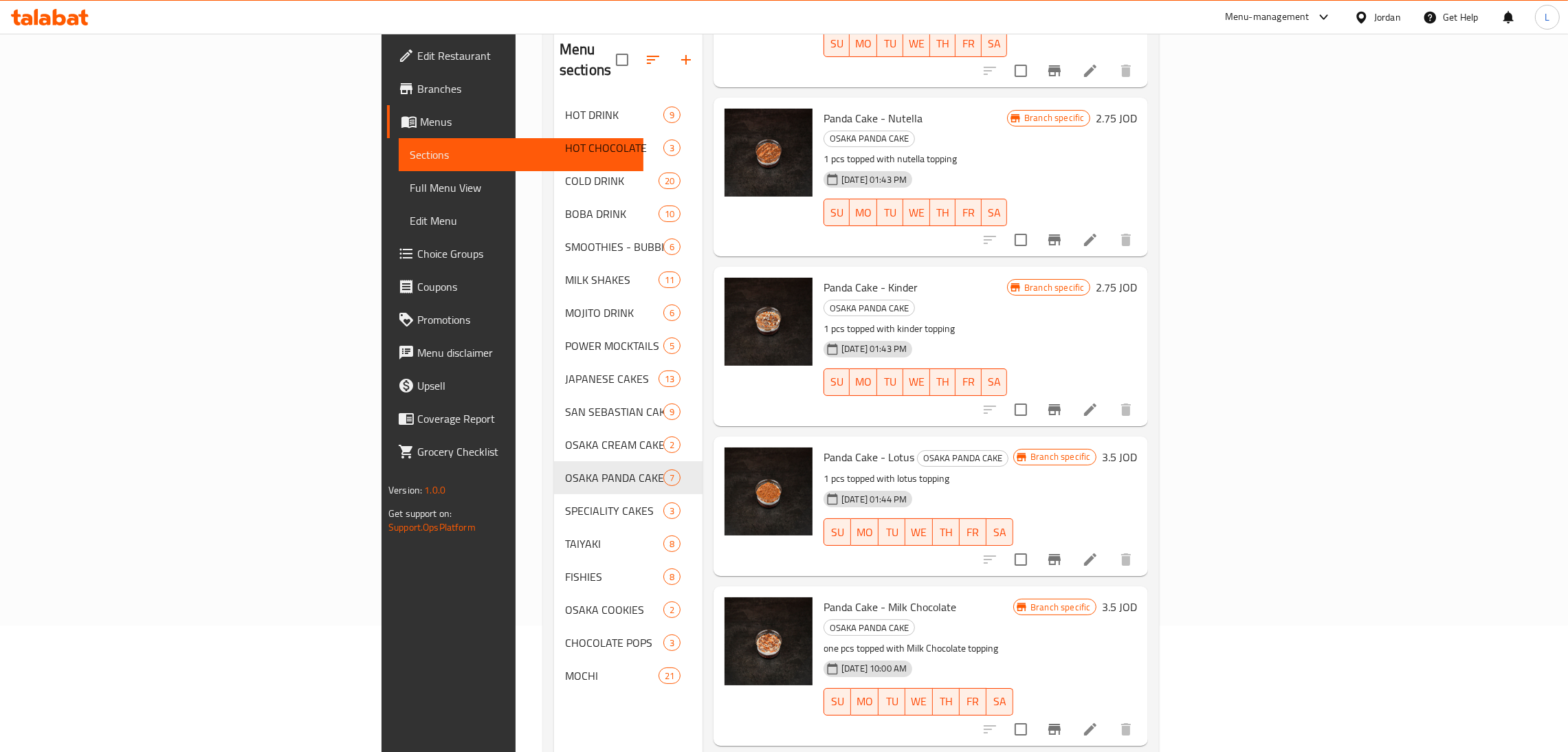
scroll to position [194, 0]
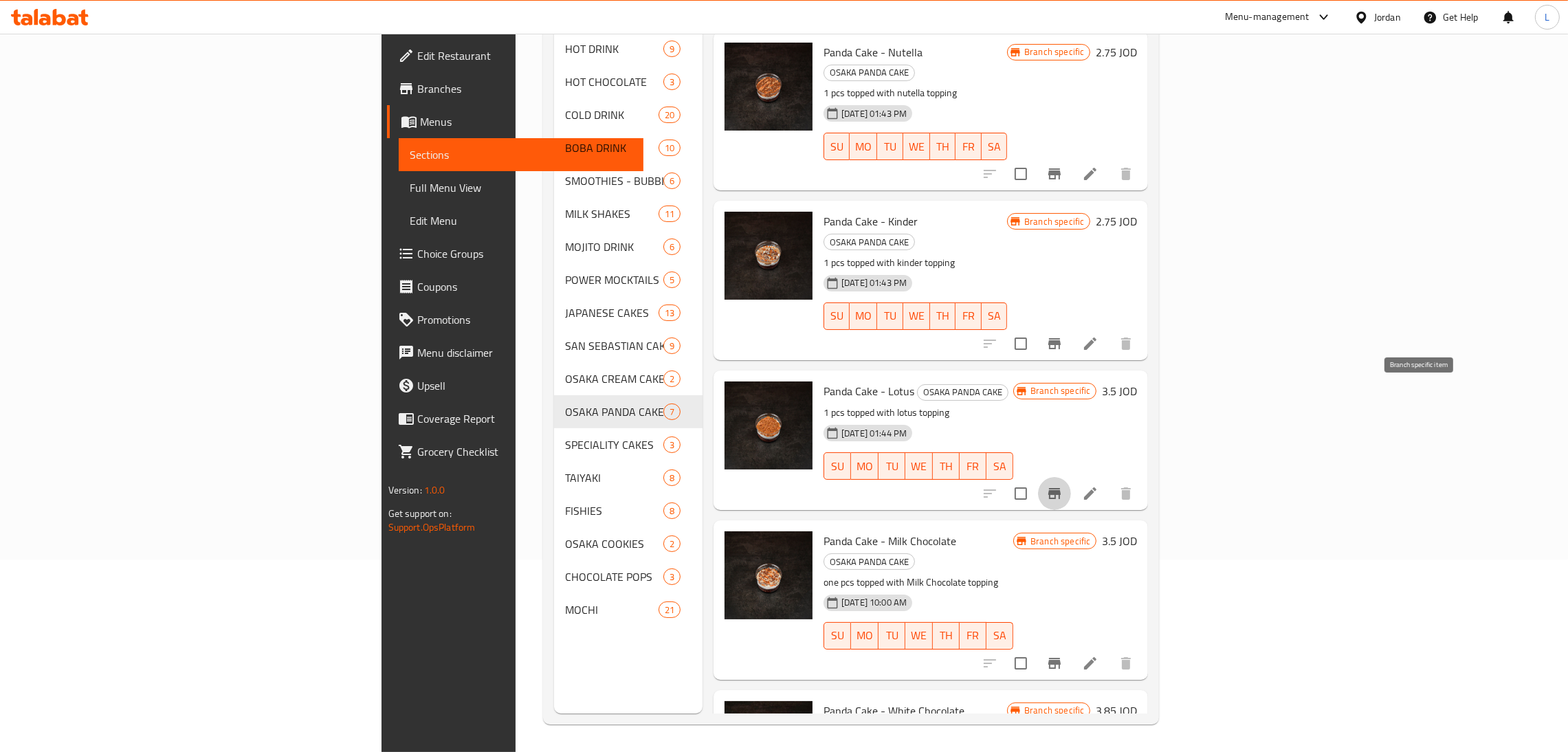
click at [1060, 488] on icon "Branch-specific-item" at bounding box center [1054, 494] width 12 height 11
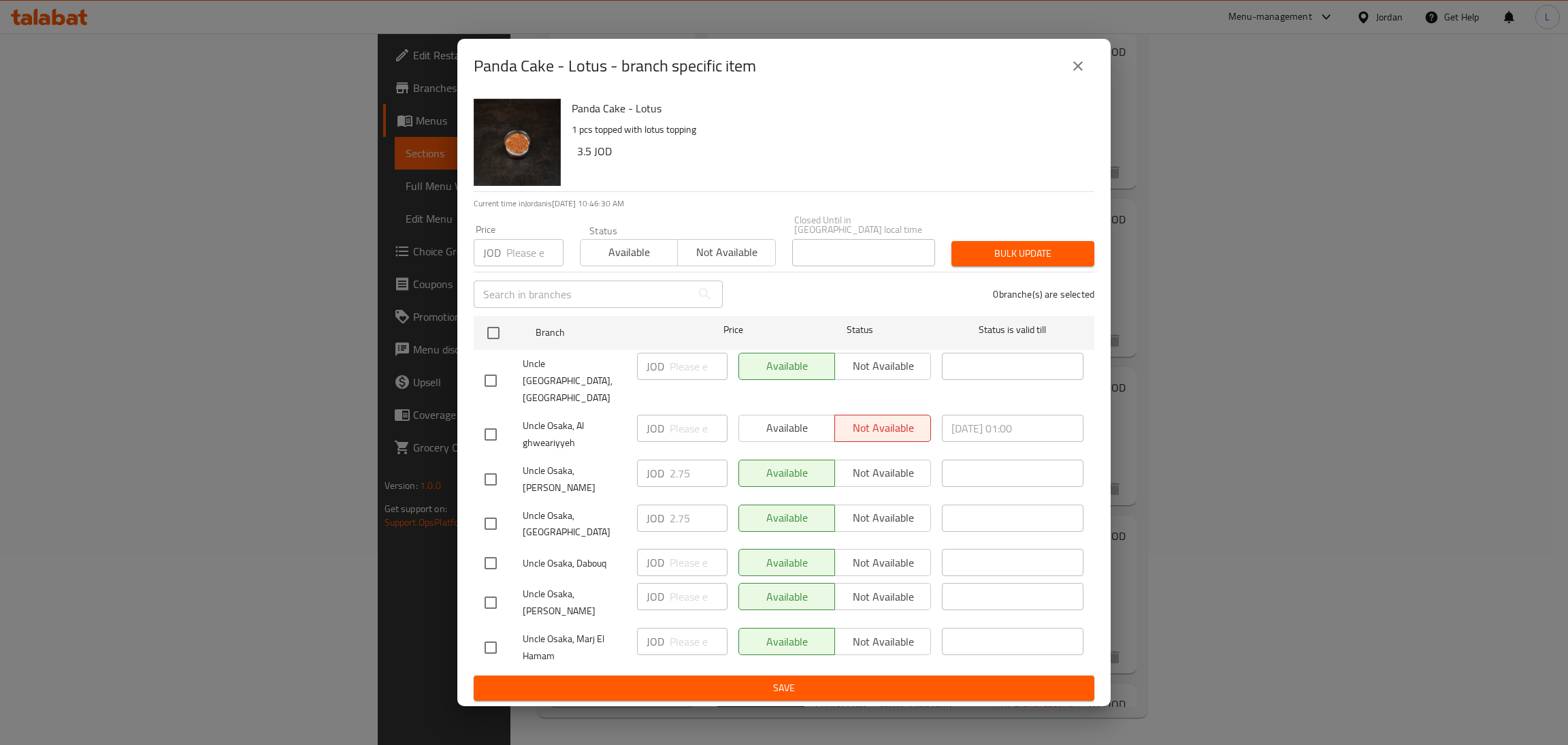
click at [1073, 74] on icon "close" at bounding box center [1077, 66] width 16 height 16
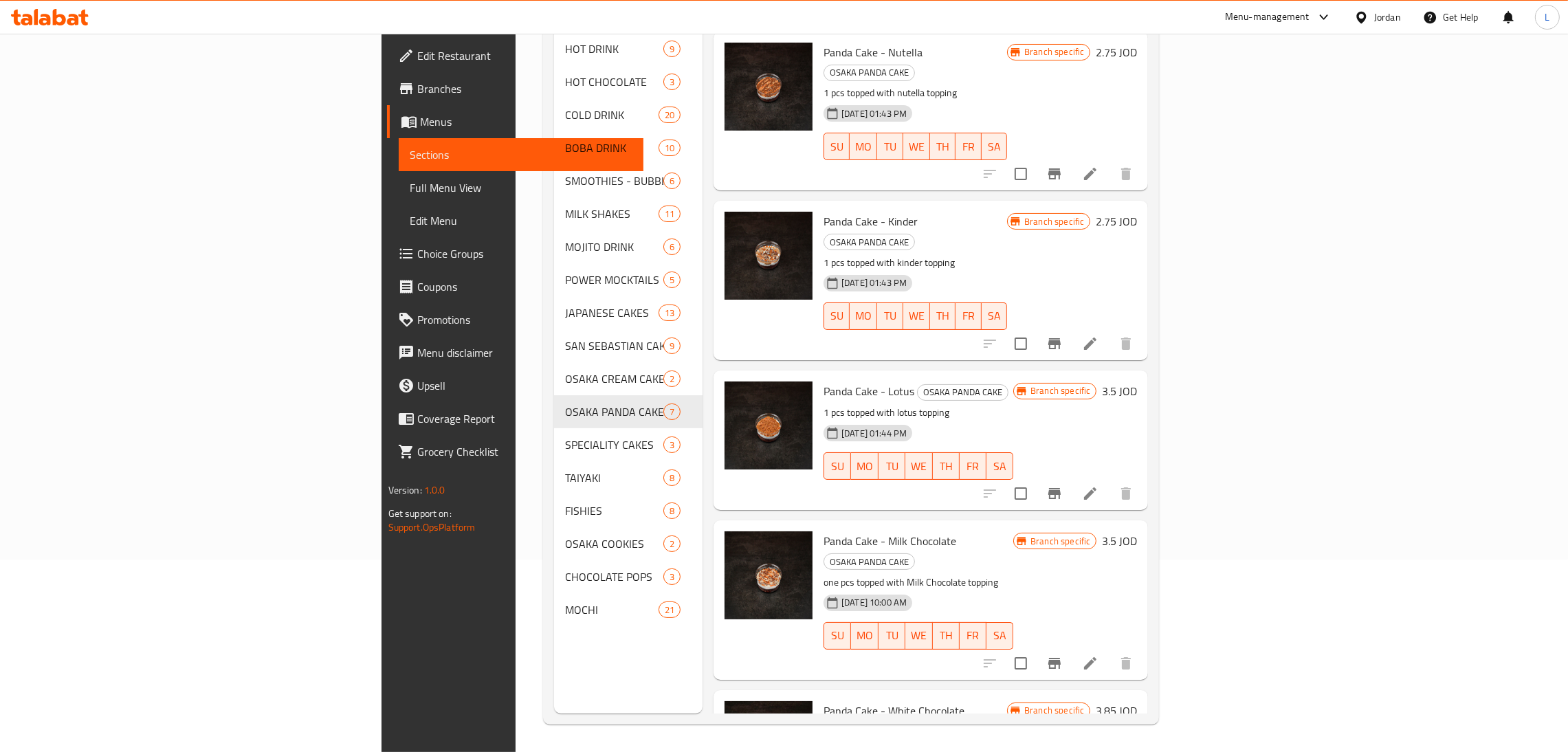
click at [1098, 485] on icon at bounding box center [1089, 493] width 16 height 16
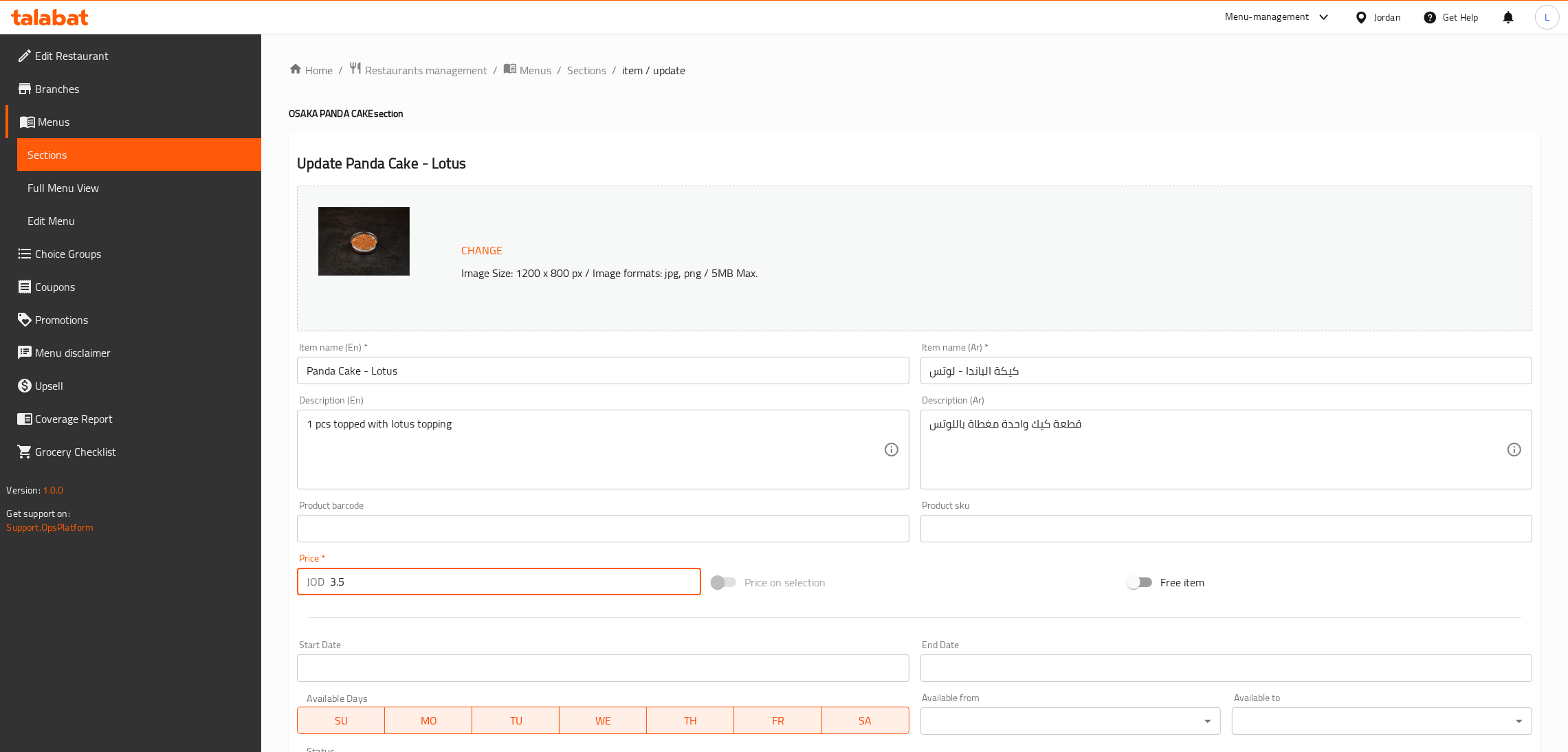
click at [413, 577] on input "3.5" at bounding box center [515, 581] width 371 height 27
paste input "2.7"
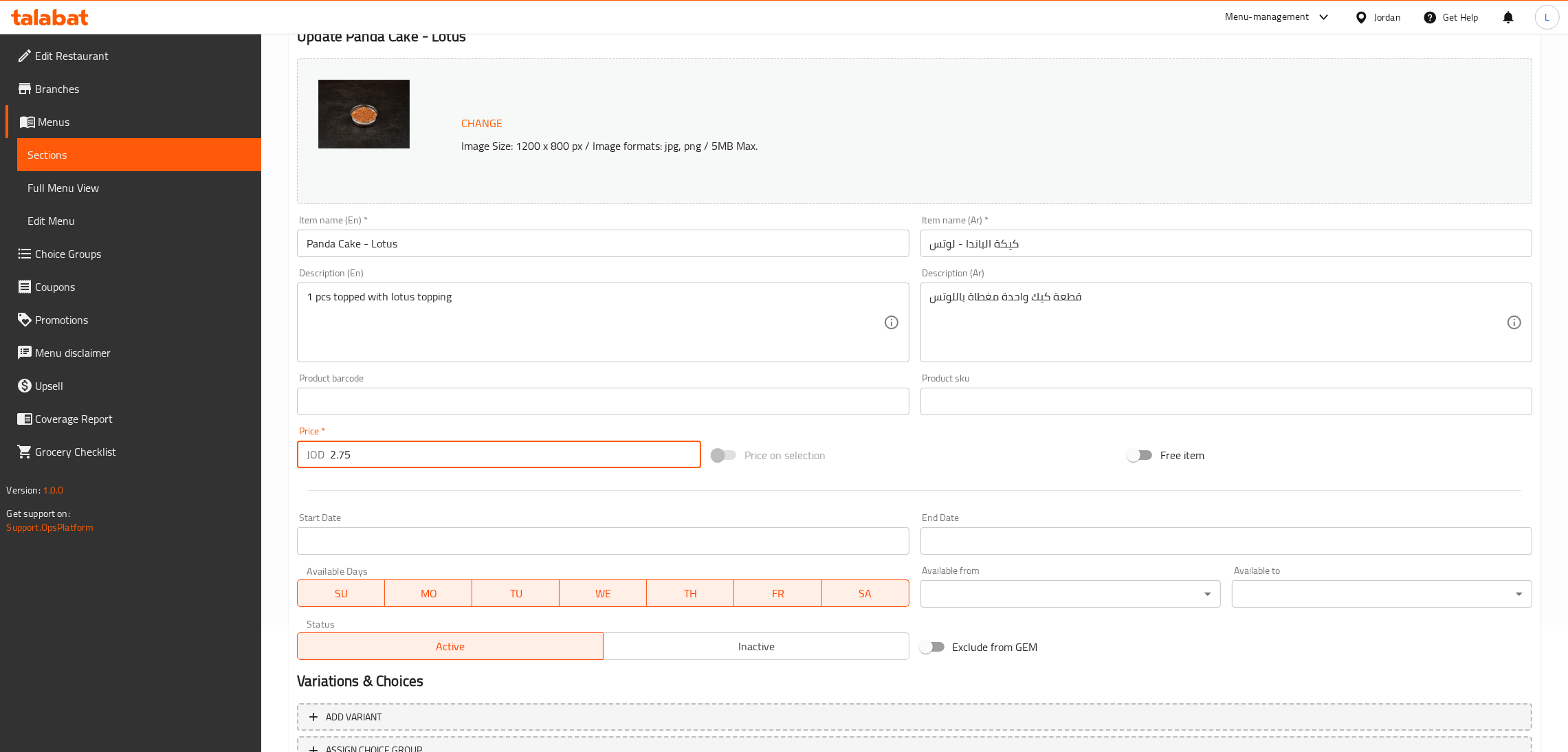
scroll to position [237, 0]
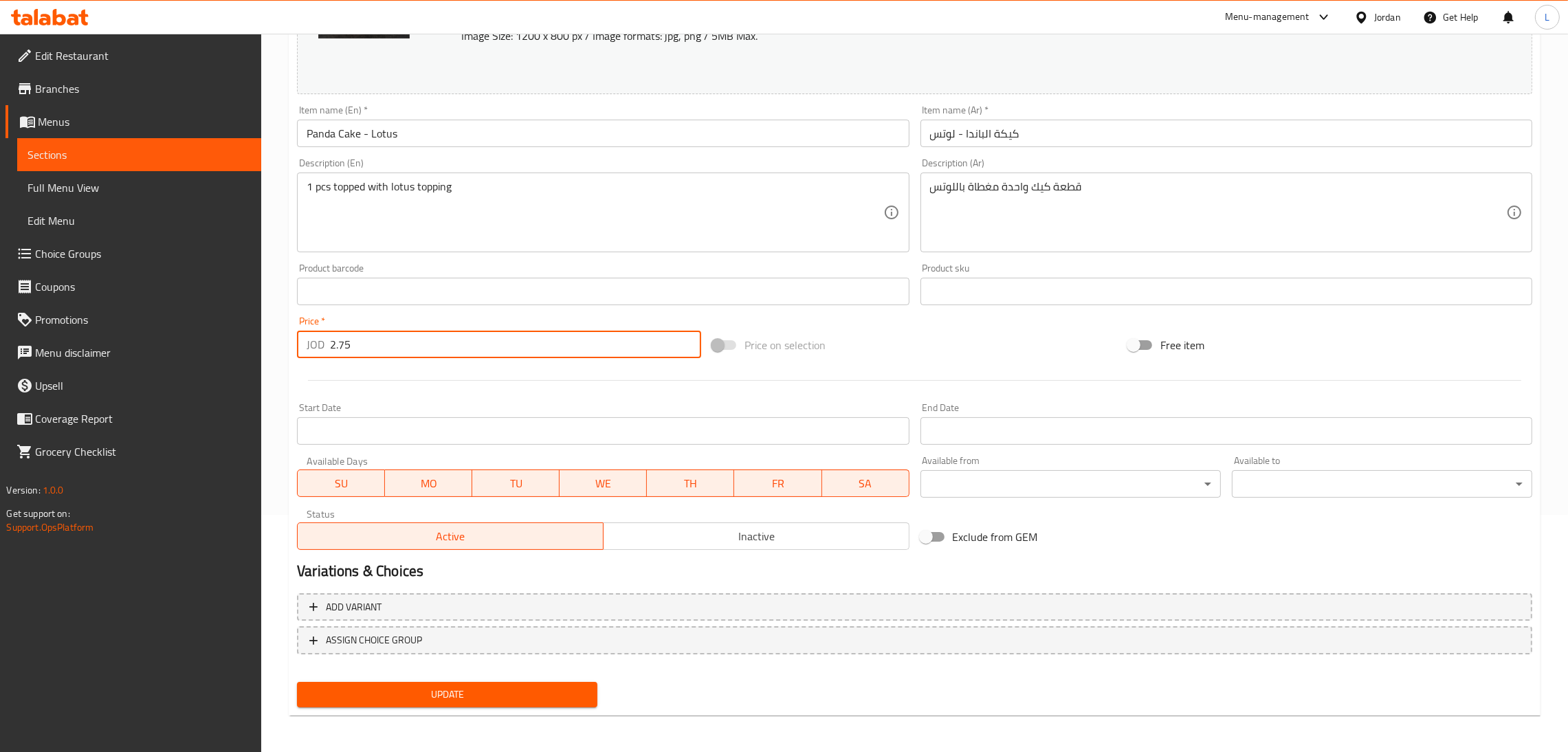
type input "2.75"
click at [427, 702] on button "Update" at bounding box center [447, 694] width 301 height 26
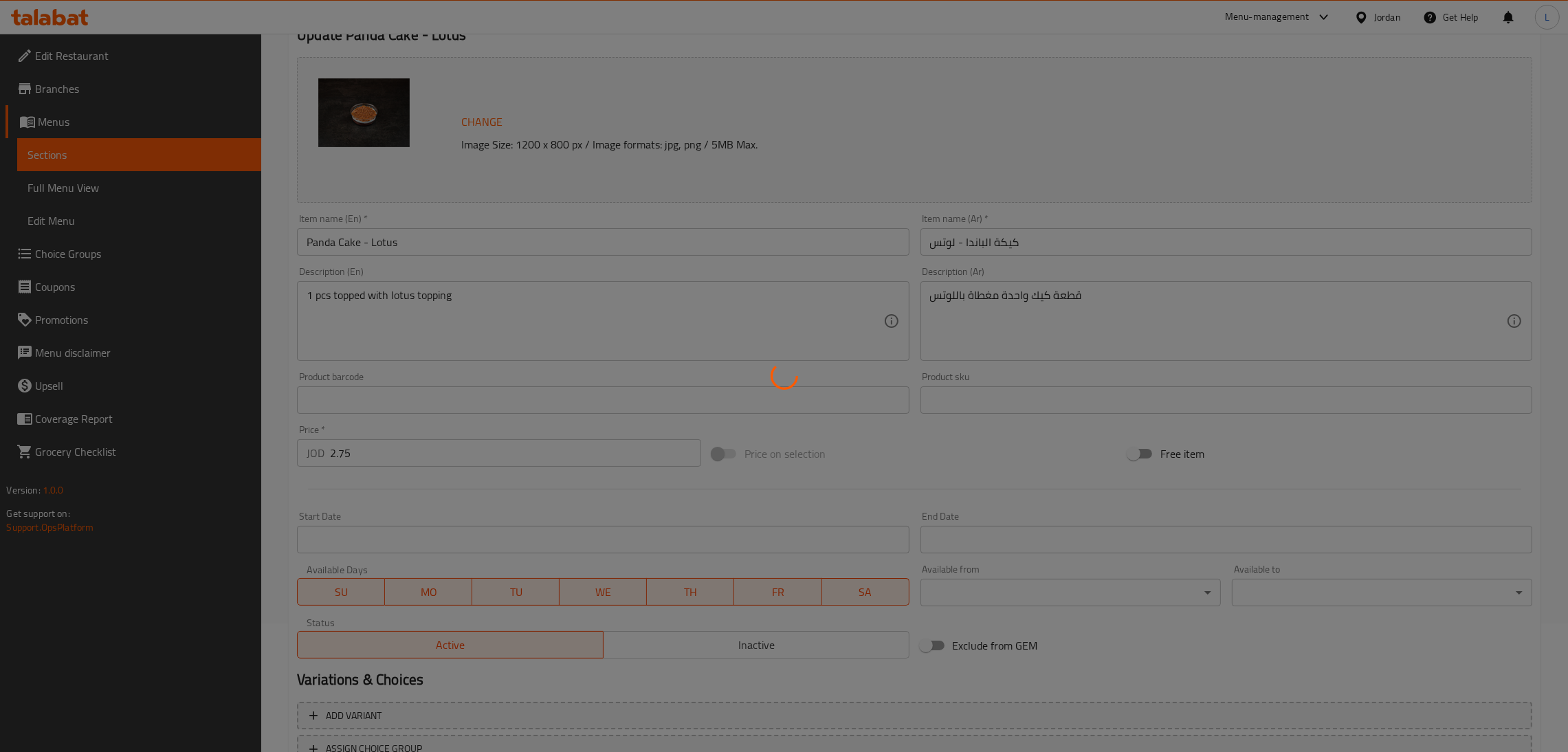
scroll to position [0, 0]
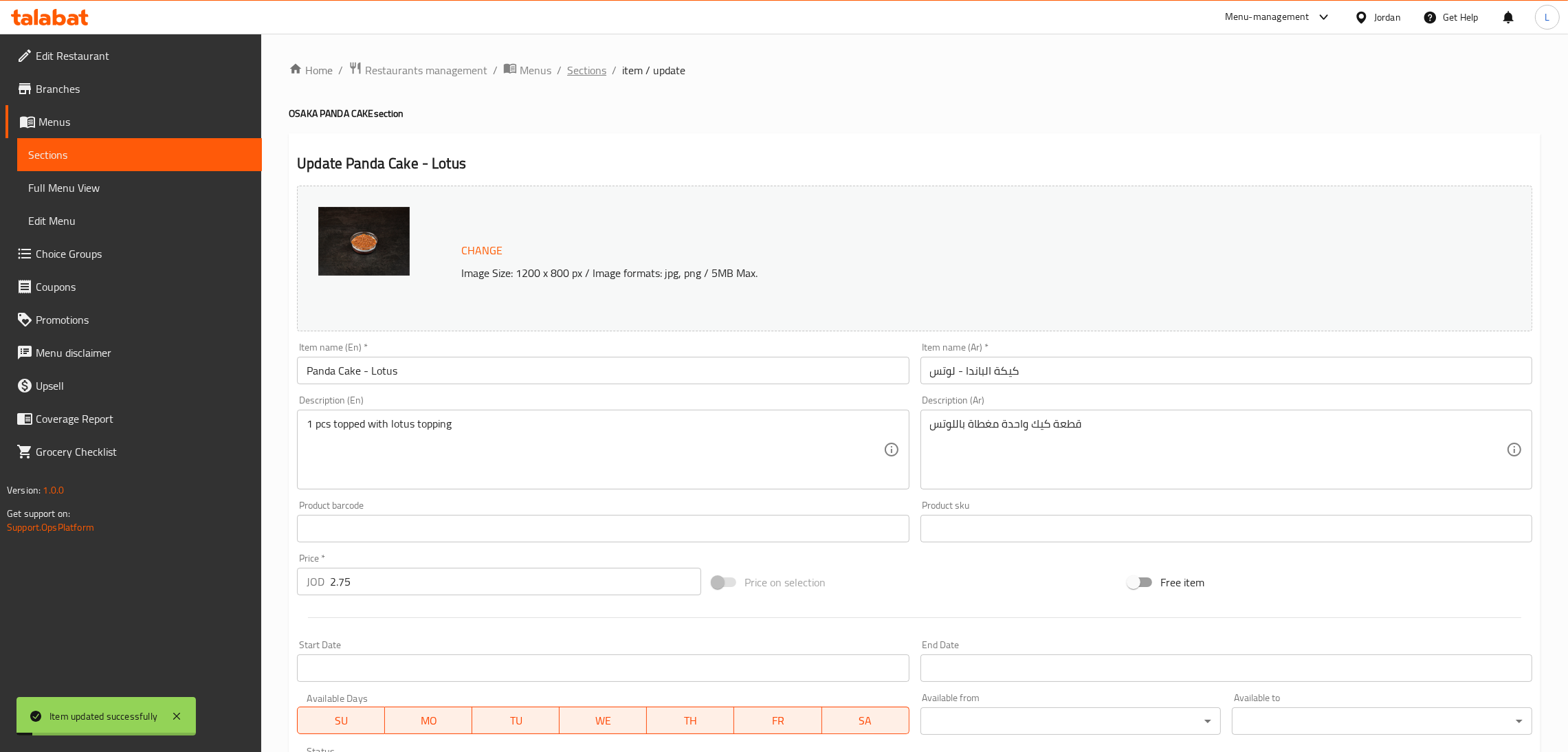
click at [601, 74] on span "Sections" at bounding box center [585, 69] width 39 height 16
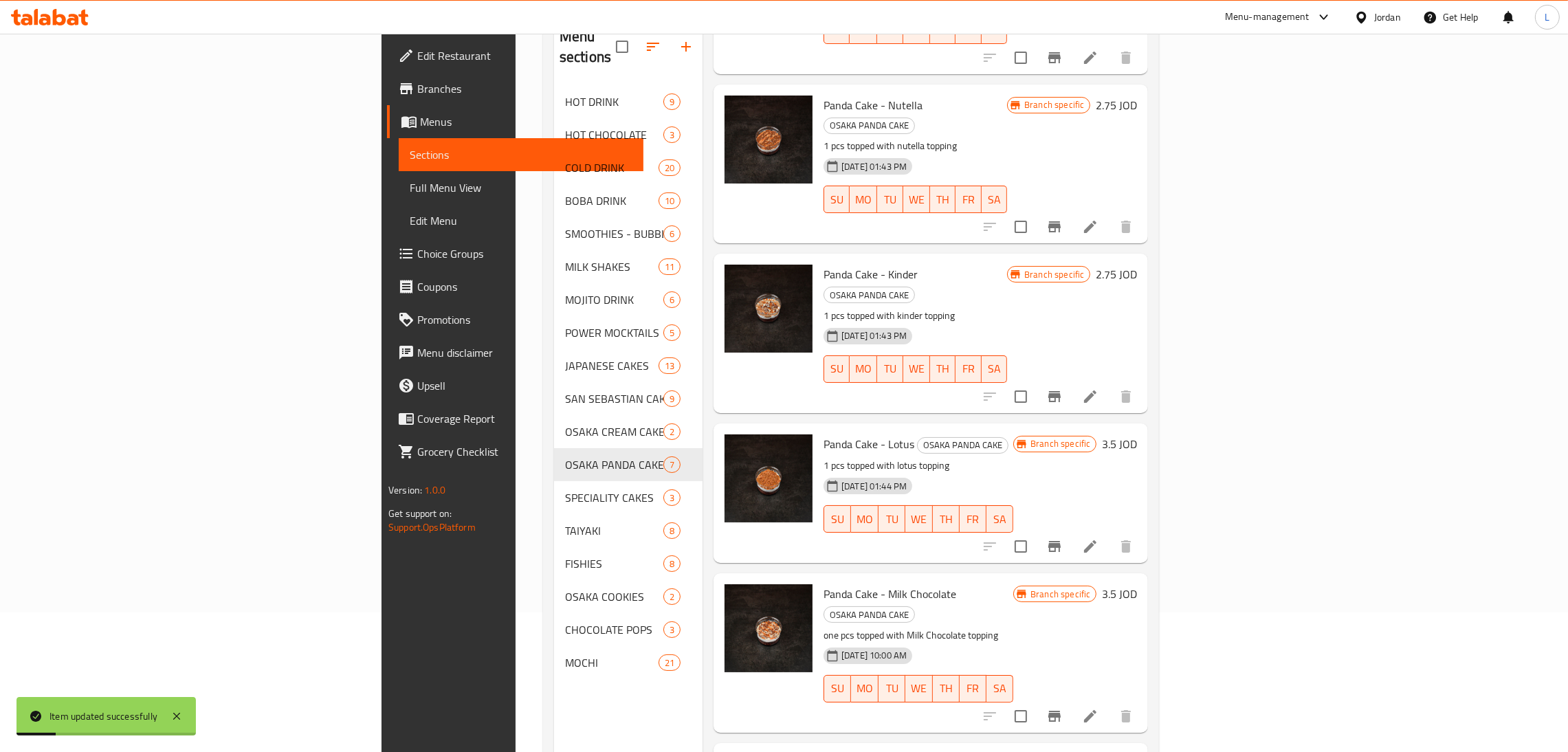
scroll to position [194, 0]
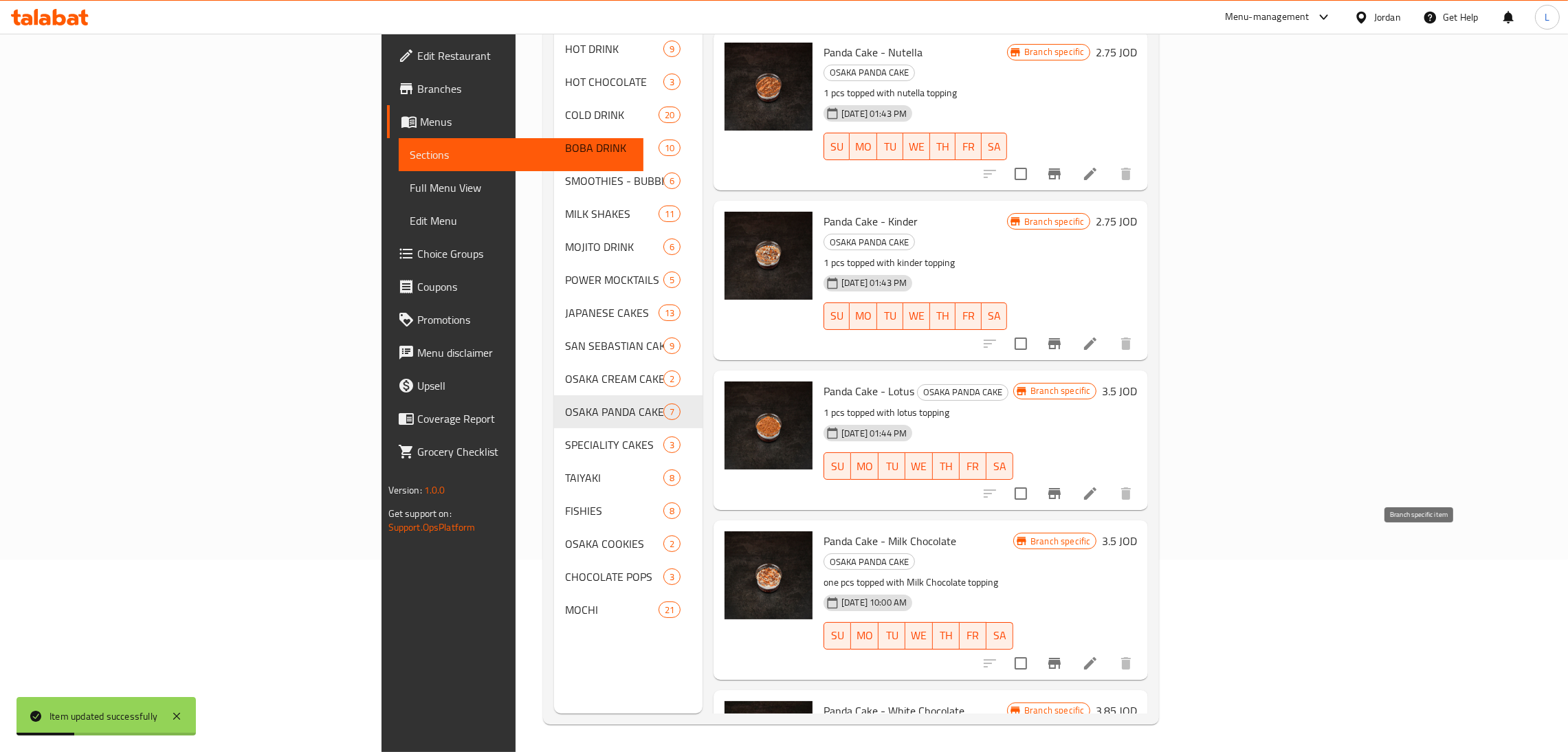
click at [1062, 656] on icon "Branch-specific-item" at bounding box center [1054, 663] width 16 height 16
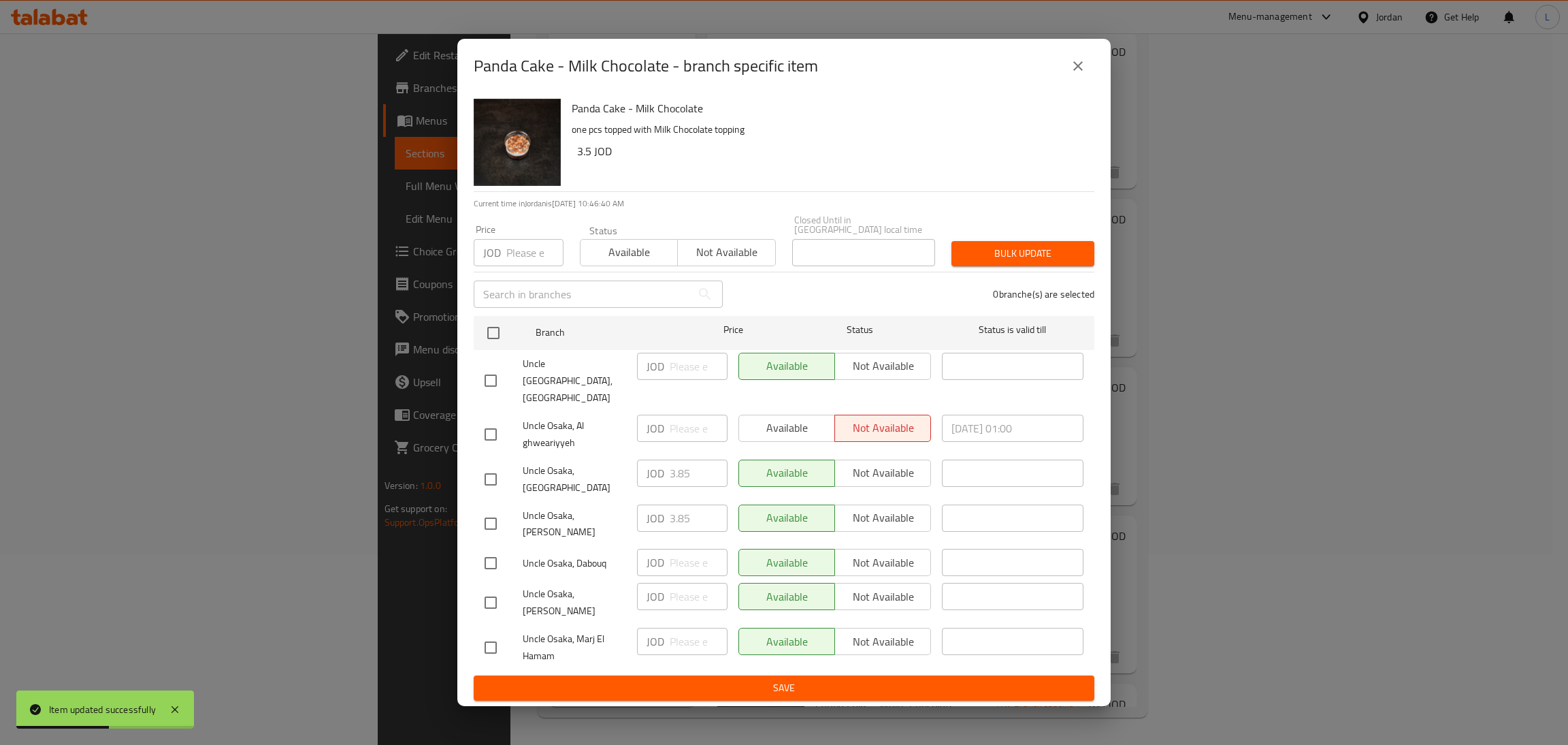
click at [484, 471] on input "checkbox" at bounding box center [491, 479] width 29 height 29
checkbox input "true"
click at [686, 466] on input "3.85" at bounding box center [699, 472] width 58 height 27
click at [1072, 79] on button "close" at bounding box center [1078, 66] width 33 height 33
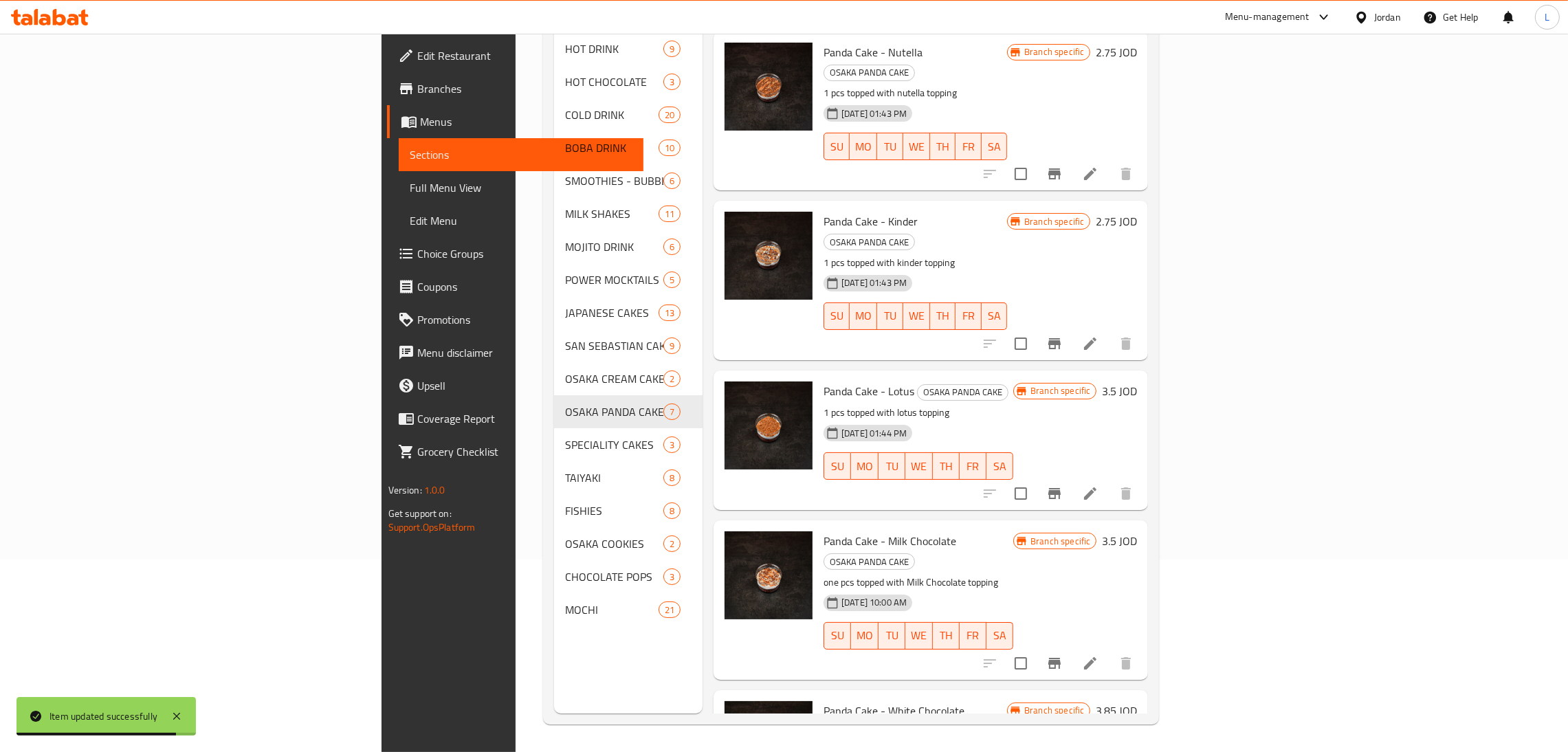
click at [1142, 647] on div at bounding box center [1057, 663] width 169 height 33
click at [1098, 656] on icon at bounding box center [1089, 663] width 16 height 16
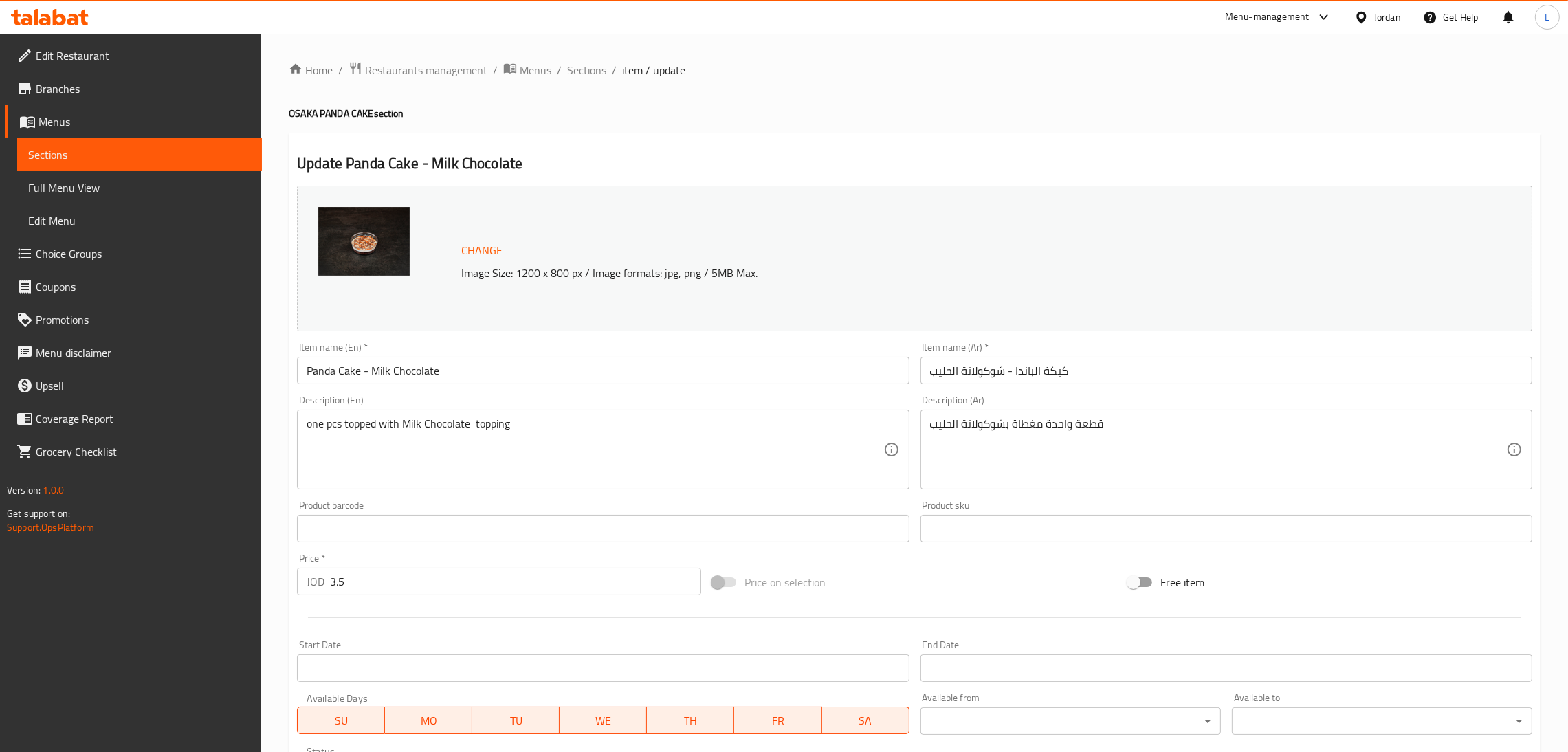
click at [391, 579] on input "3.5" at bounding box center [515, 581] width 371 height 27
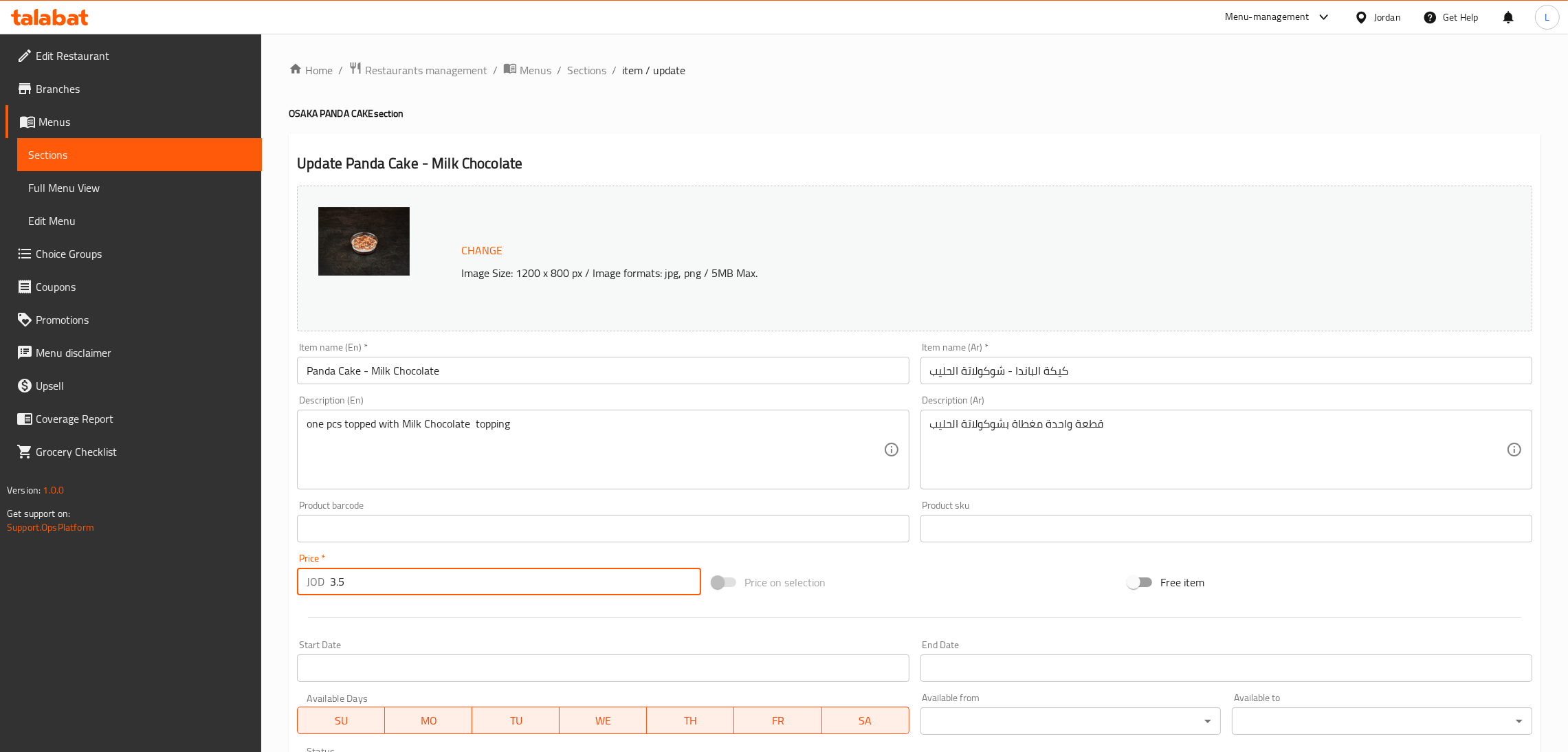
click at [391, 579] on input "3.5" at bounding box center [515, 581] width 371 height 27
paste input "8"
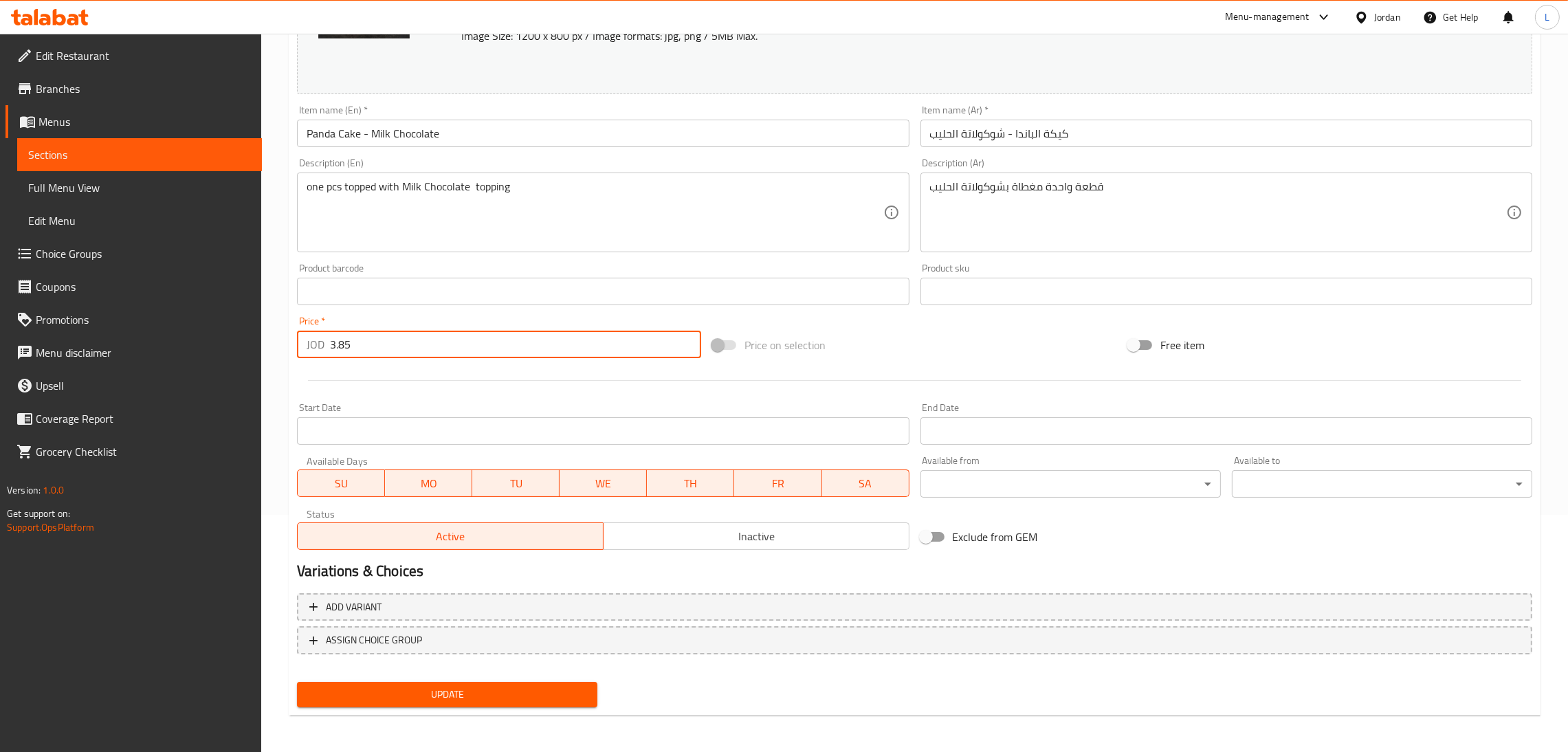
type input "3.85"
click at [507, 687] on span "Update" at bounding box center [447, 694] width 278 height 17
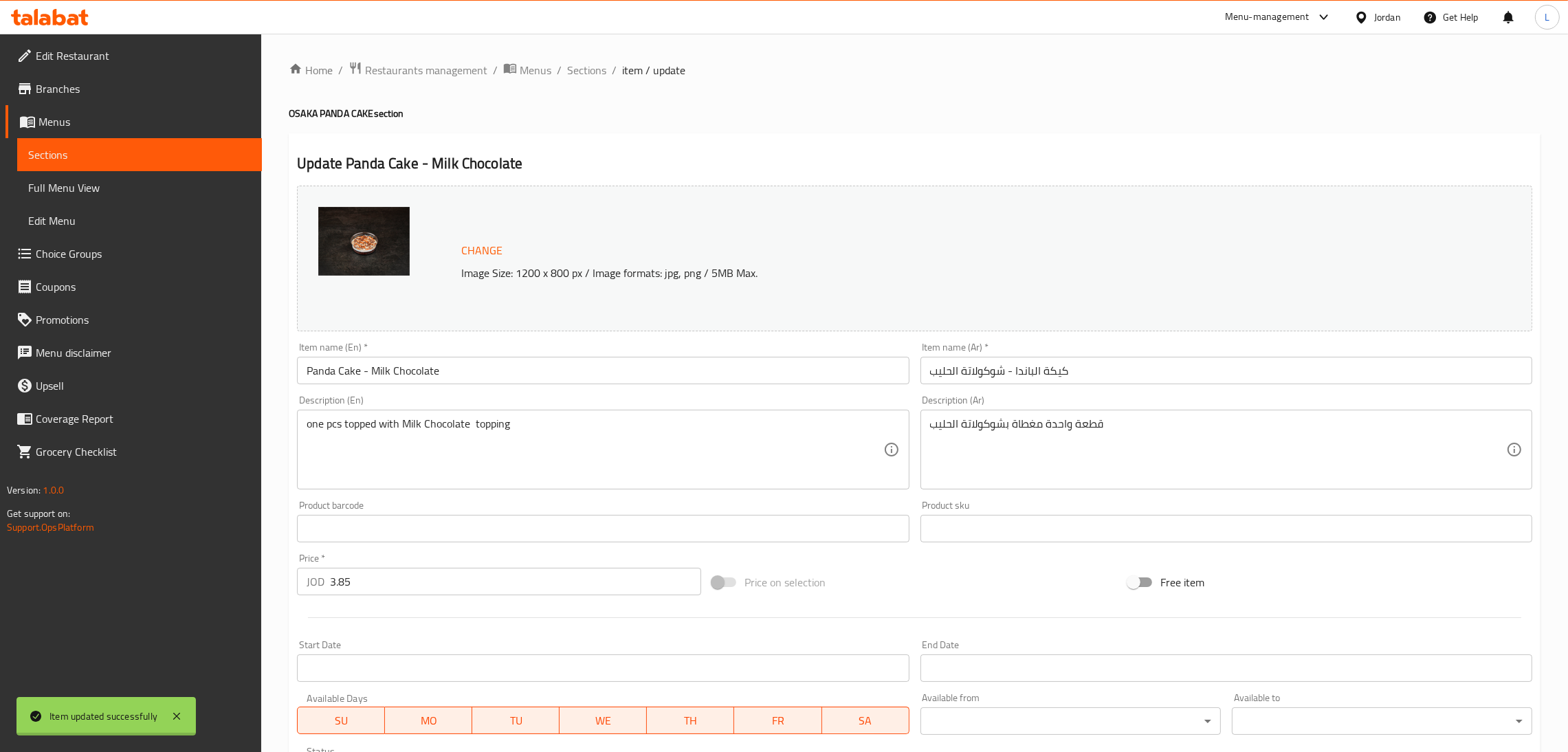
click at [597, 72] on div at bounding box center [784, 376] width 1568 height 752
click at [597, 72] on span "Sections" at bounding box center [585, 69] width 39 height 16
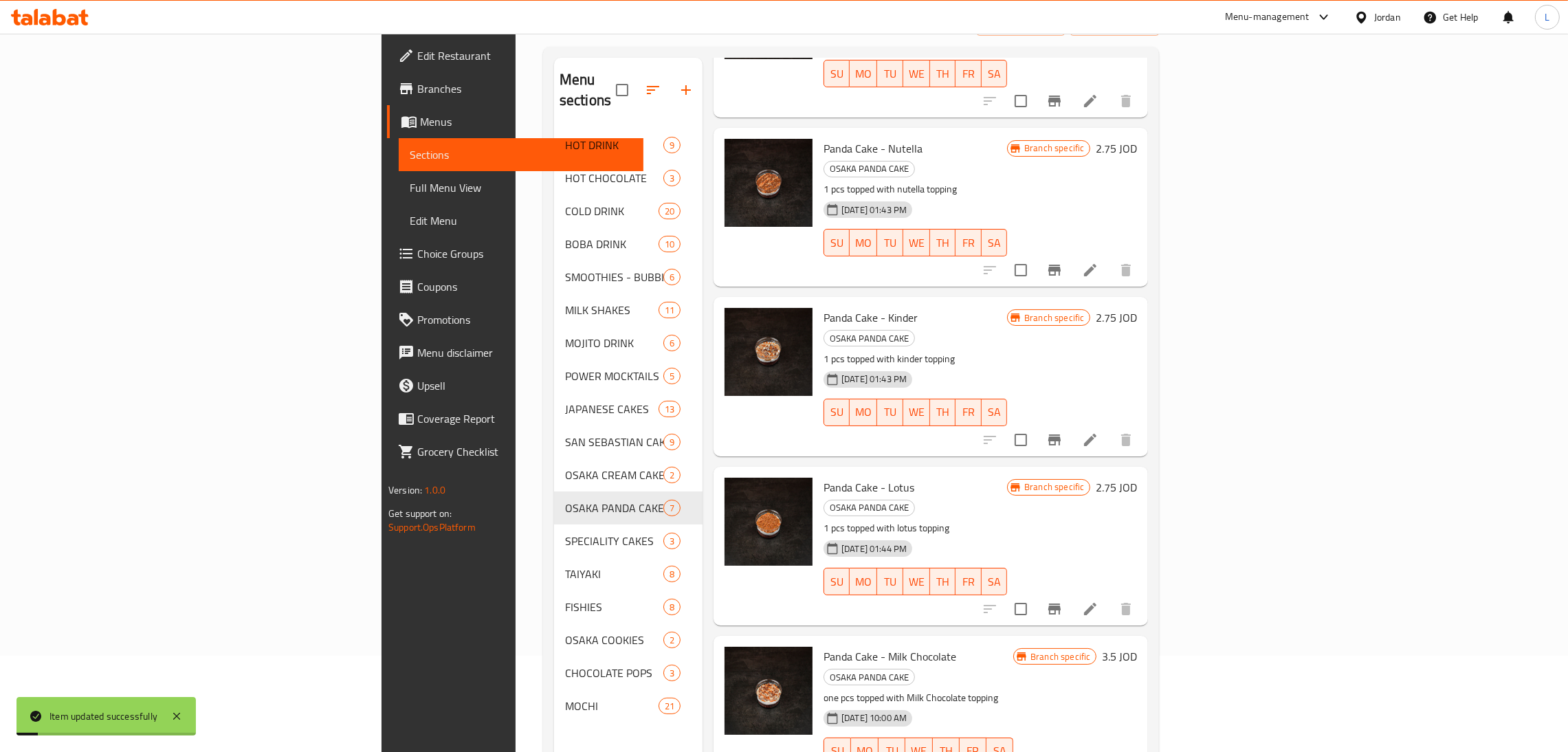
scroll to position [194, 0]
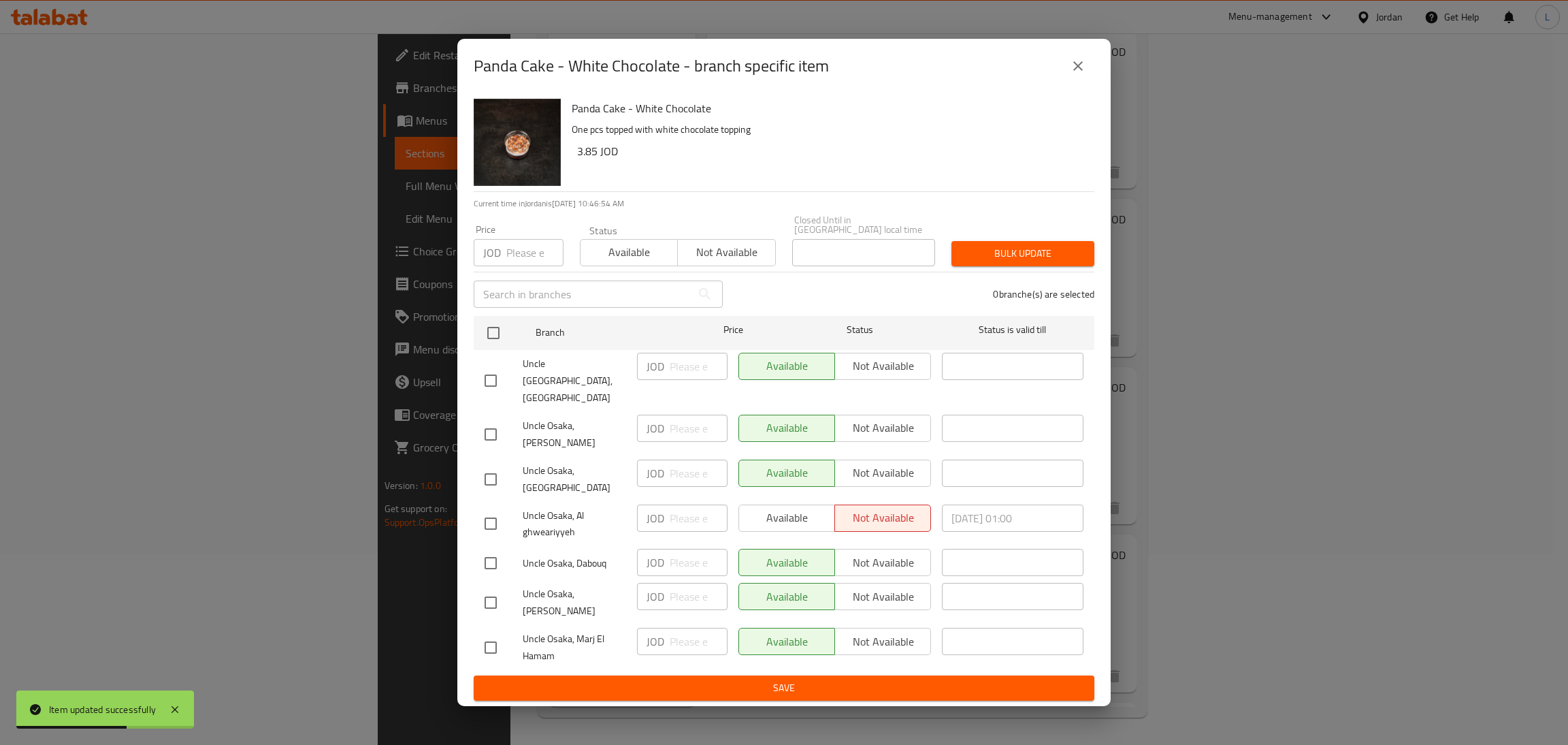
click at [1095, 67] on div "Panda Cake - White Chocolate - branch specific item" at bounding box center [784, 66] width 654 height 54
click at [1072, 74] on icon "close" at bounding box center [1077, 66] width 16 height 16
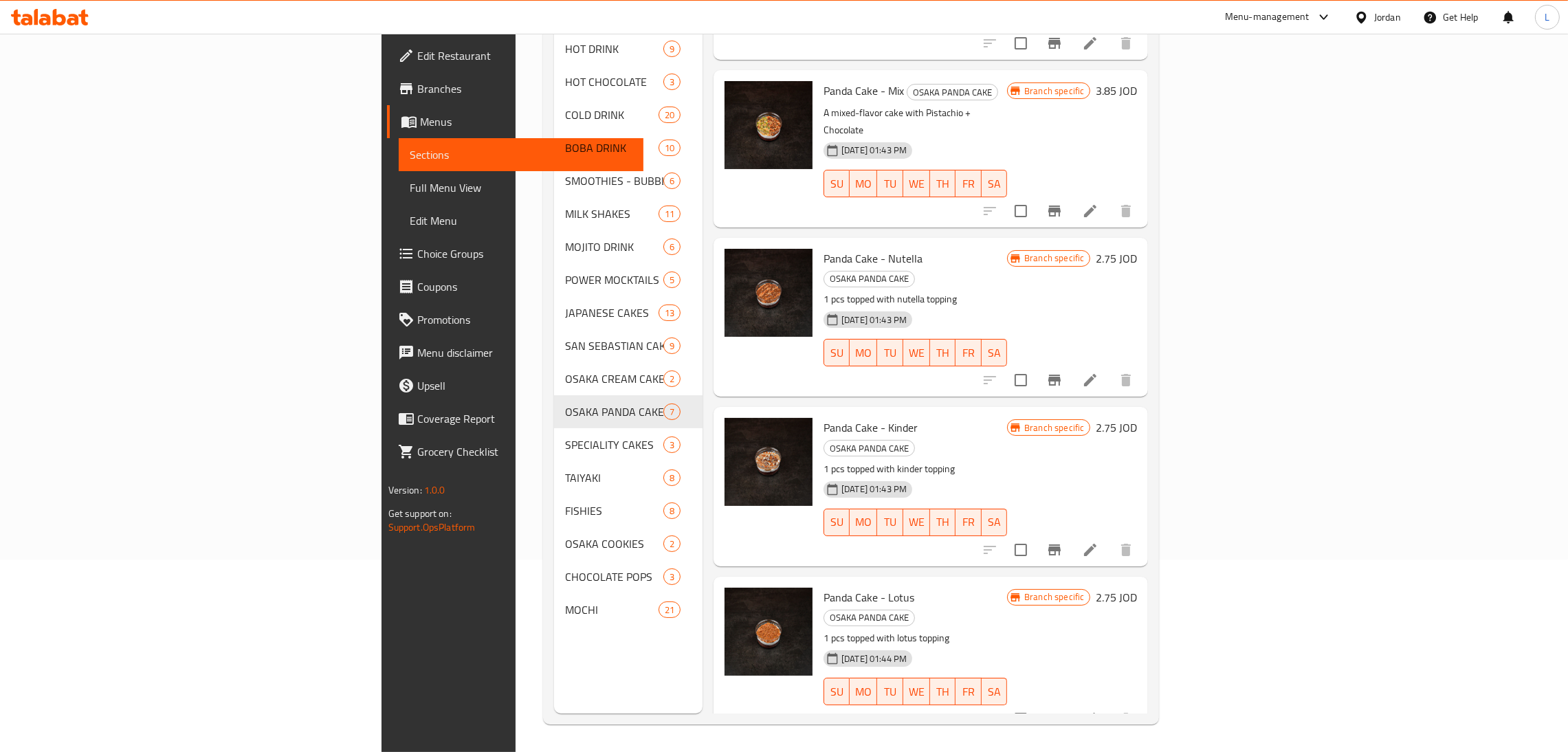
scroll to position [332, 0]
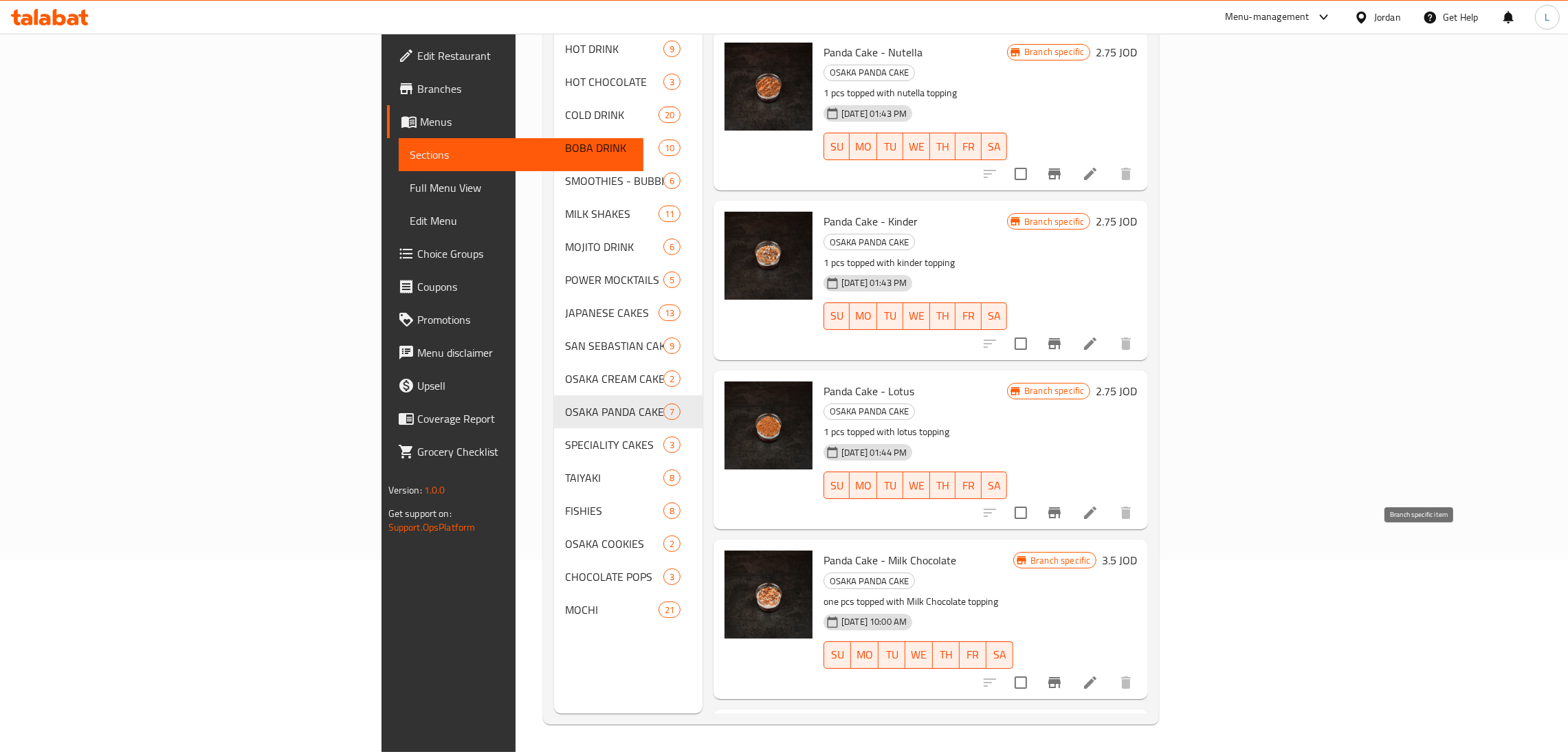
click at [1060, 677] on icon "Branch-specific-item" at bounding box center [1054, 683] width 12 height 11
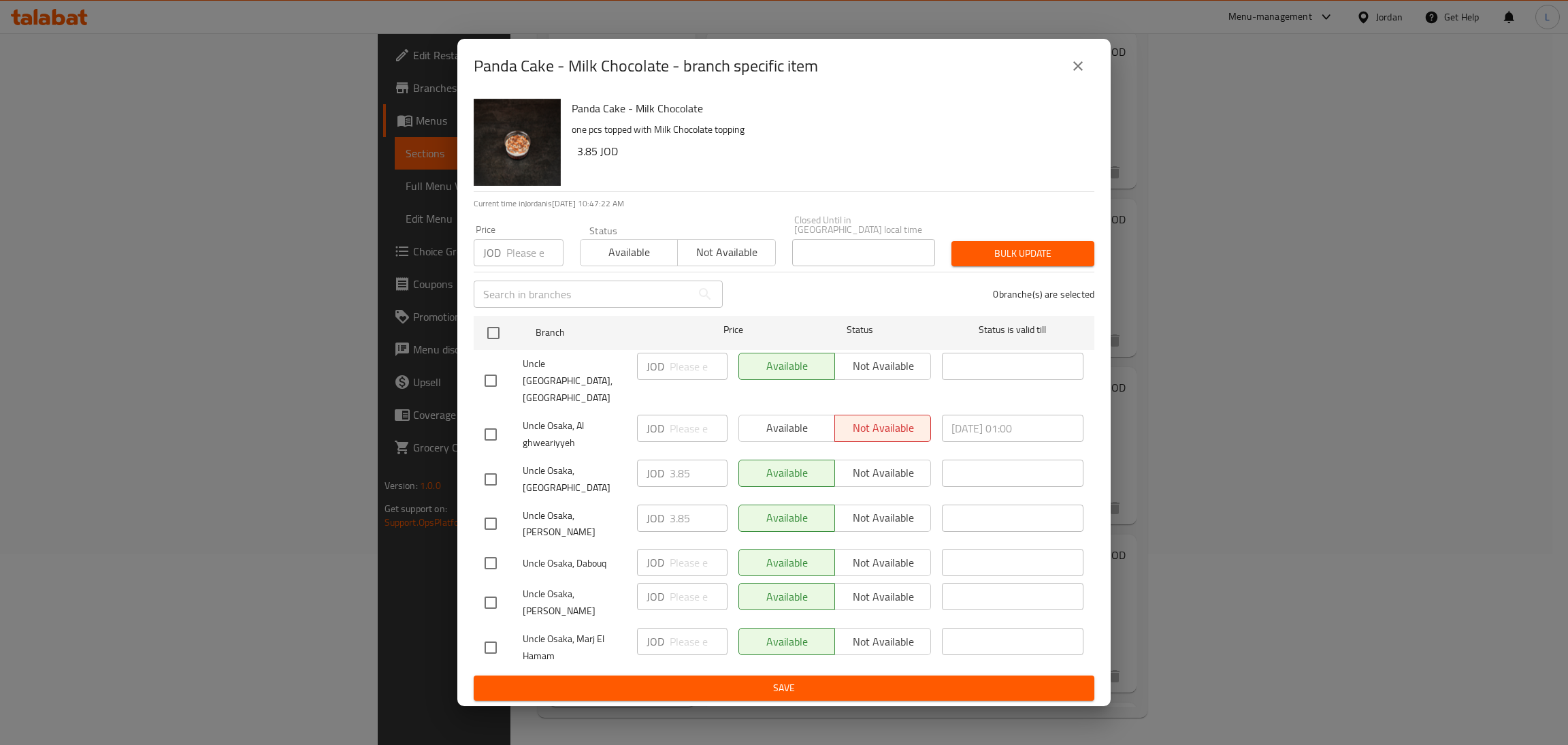
click at [488, 479] on input "checkbox" at bounding box center [491, 479] width 29 height 29
checkbox input "true"
click at [684, 472] on input "3.85" at bounding box center [699, 472] width 58 height 27
drag, startPoint x: 1081, startPoint y: 86, endPoint x: 1209, endPoint y: 353, distance: 296.1
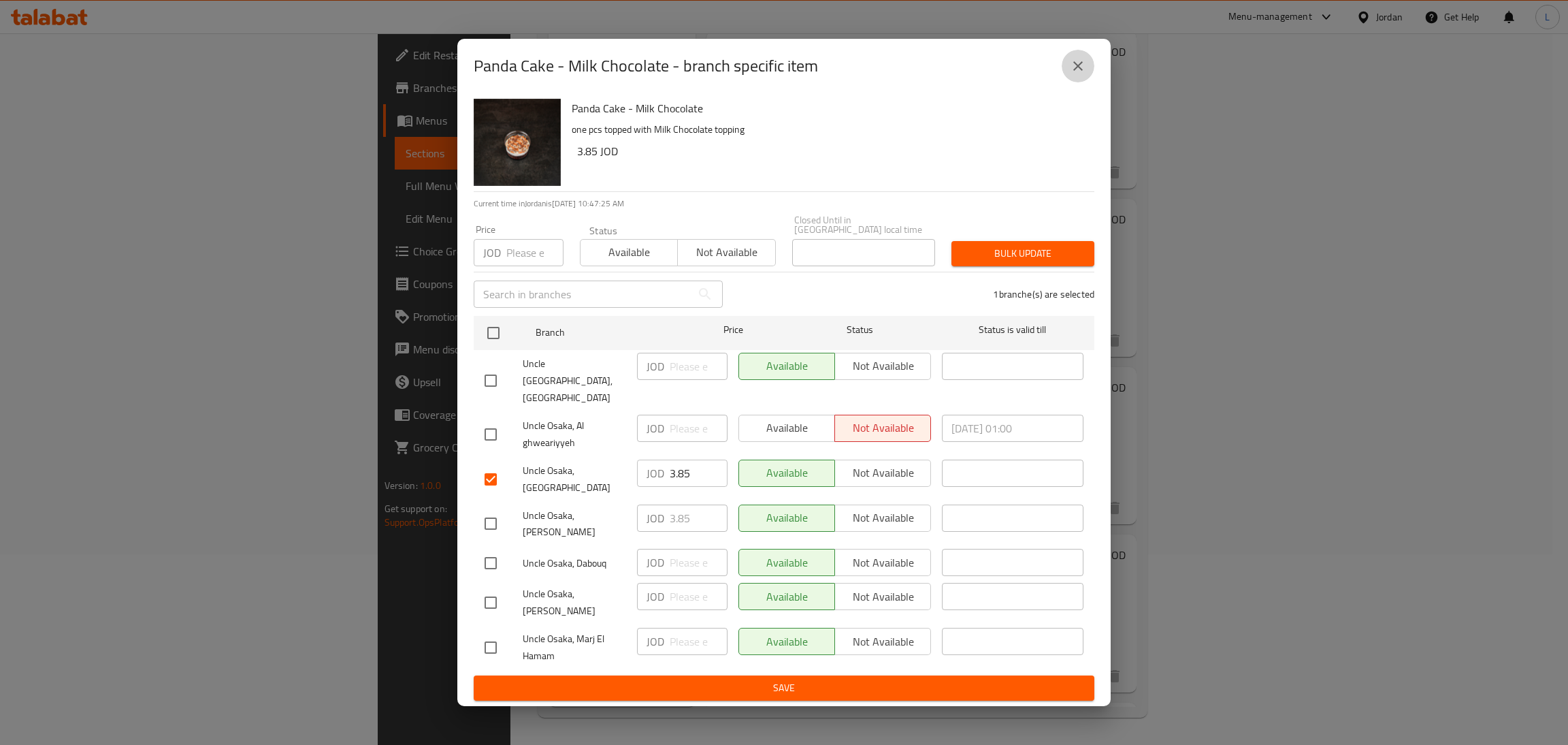
click at [1081, 71] on icon "close" at bounding box center [1078, 66] width 9 height 9
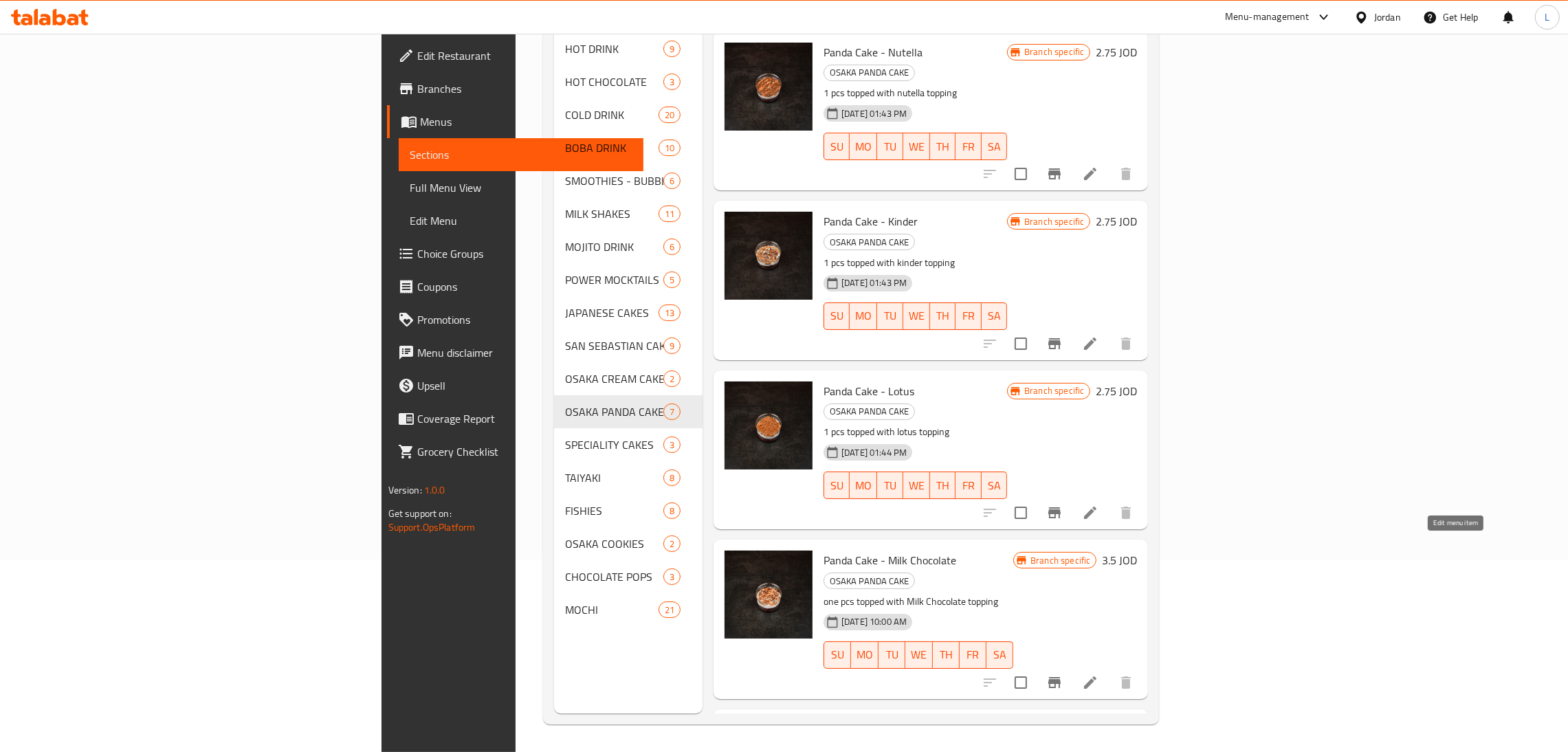
click at [1098, 674] on icon at bounding box center [1089, 682] width 16 height 16
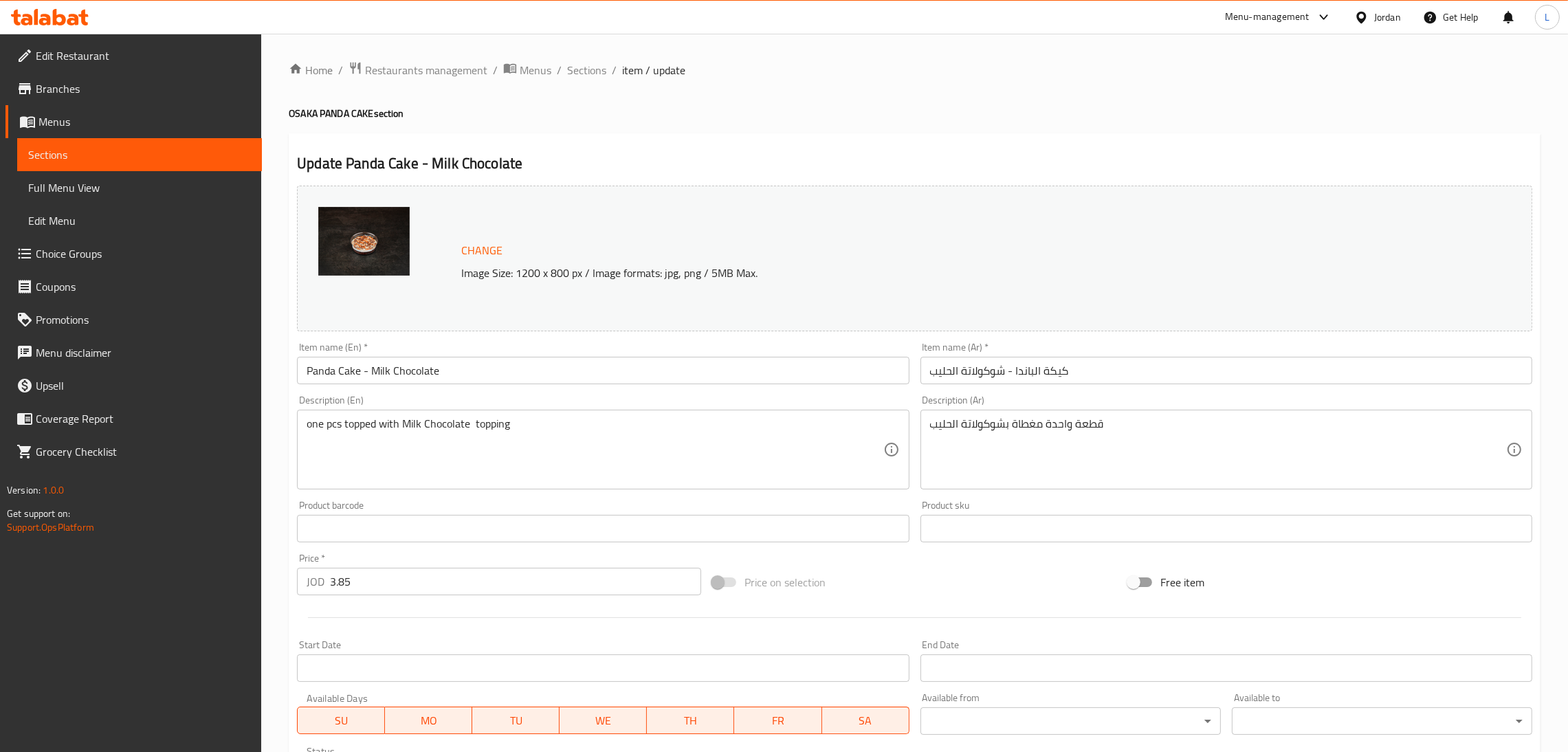
drag, startPoint x: 584, startPoint y: 72, endPoint x: 607, endPoint y: 91, distance: 29.8
click at [587, 72] on span "Sections" at bounding box center [585, 69] width 39 height 16
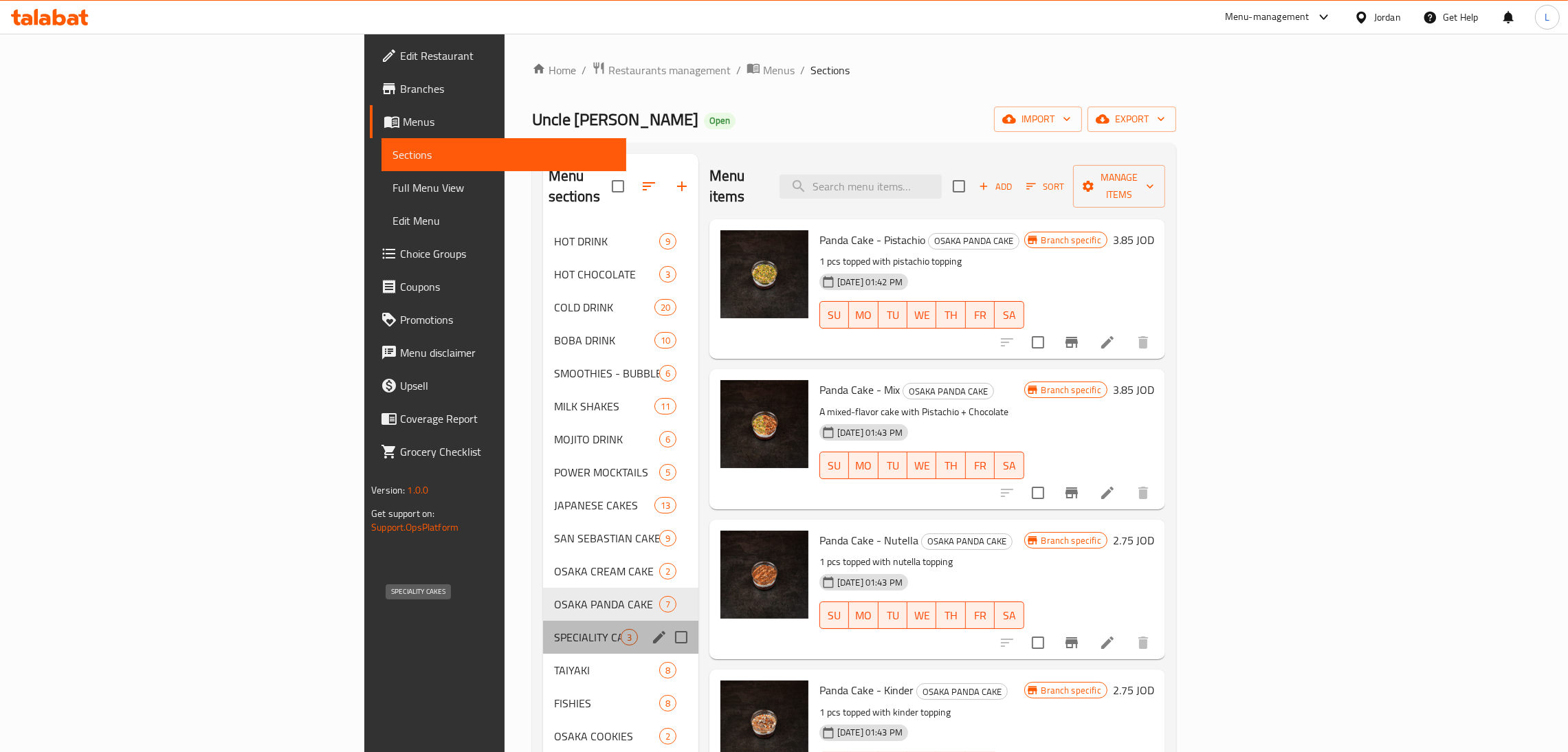
click at [554, 629] on span "SPECIALITY CAKES" at bounding box center [587, 637] width 66 height 16
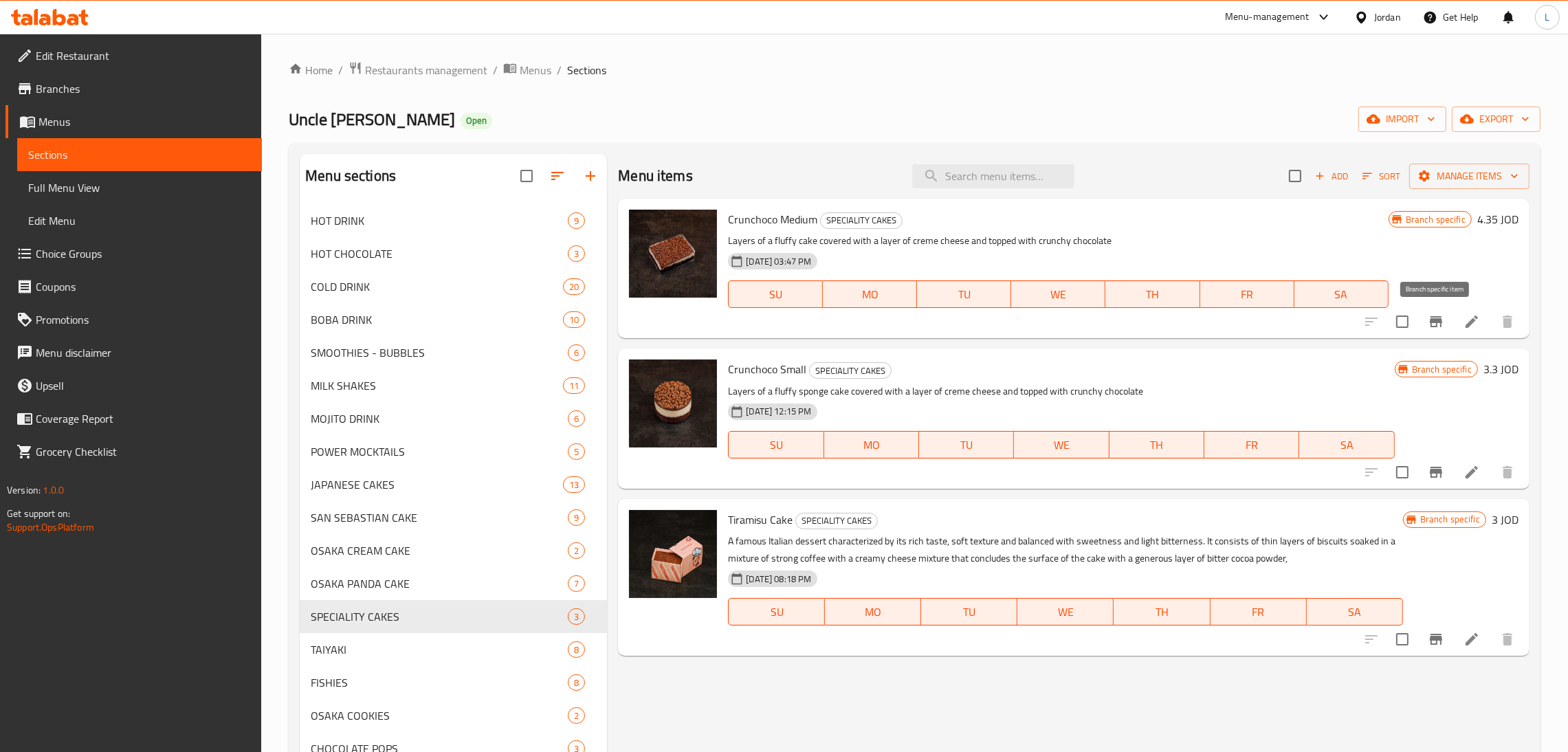
click at [1439, 328] on icon "Branch-specific-item" at bounding box center [1435, 321] width 16 height 16
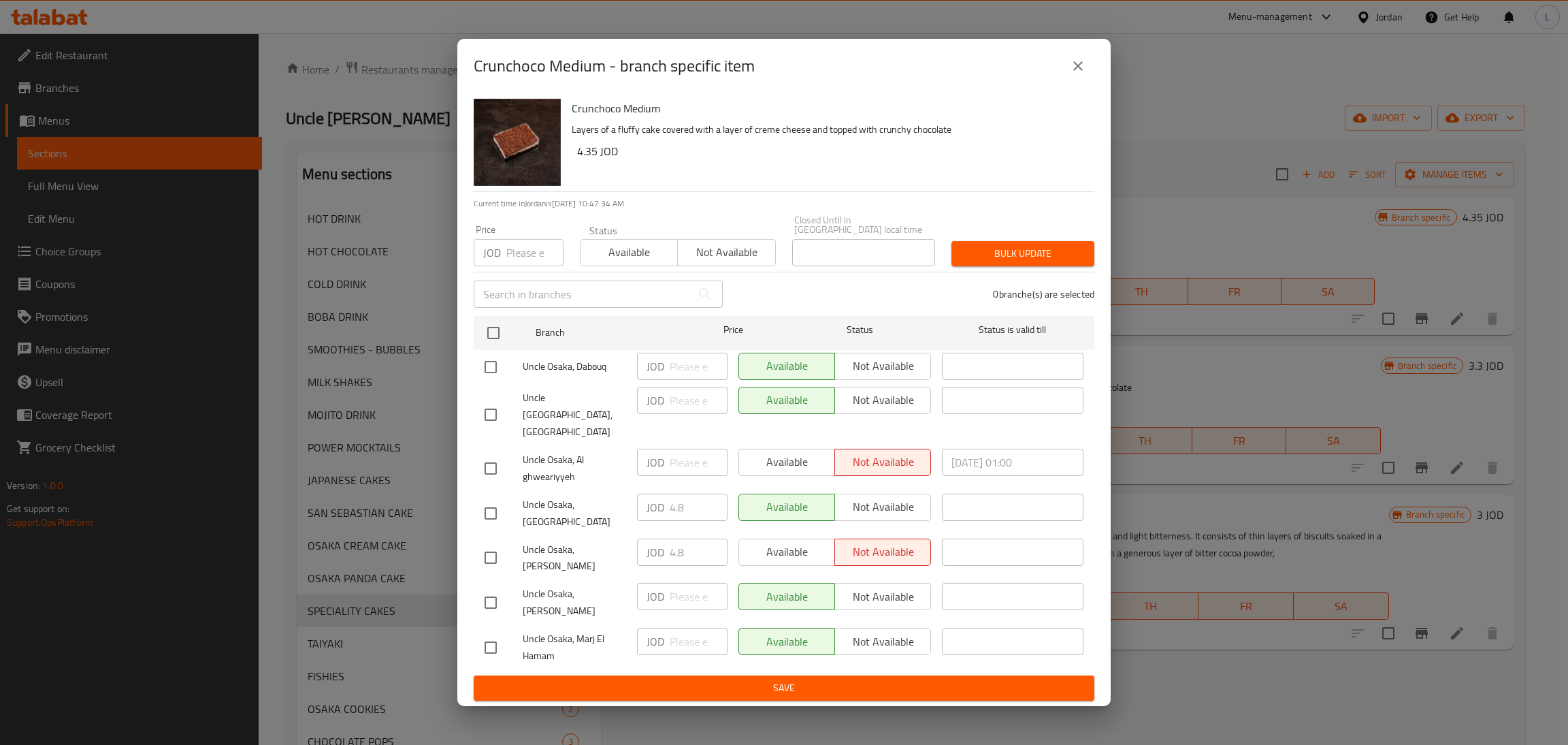
click at [482, 507] on input "checkbox" at bounding box center [491, 514] width 29 height 29
checkbox input "true"
click at [679, 512] on input "4.8" at bounding box center [699, 507] width 58 height 27
click at [680, 512] on input "4.8" at bounding box center [699, 507] width 58 height 27
drag, startPoint x: 1084, startPoint y: 85, endPoint x: 1096, endPoint y: 97, distance: 17.0
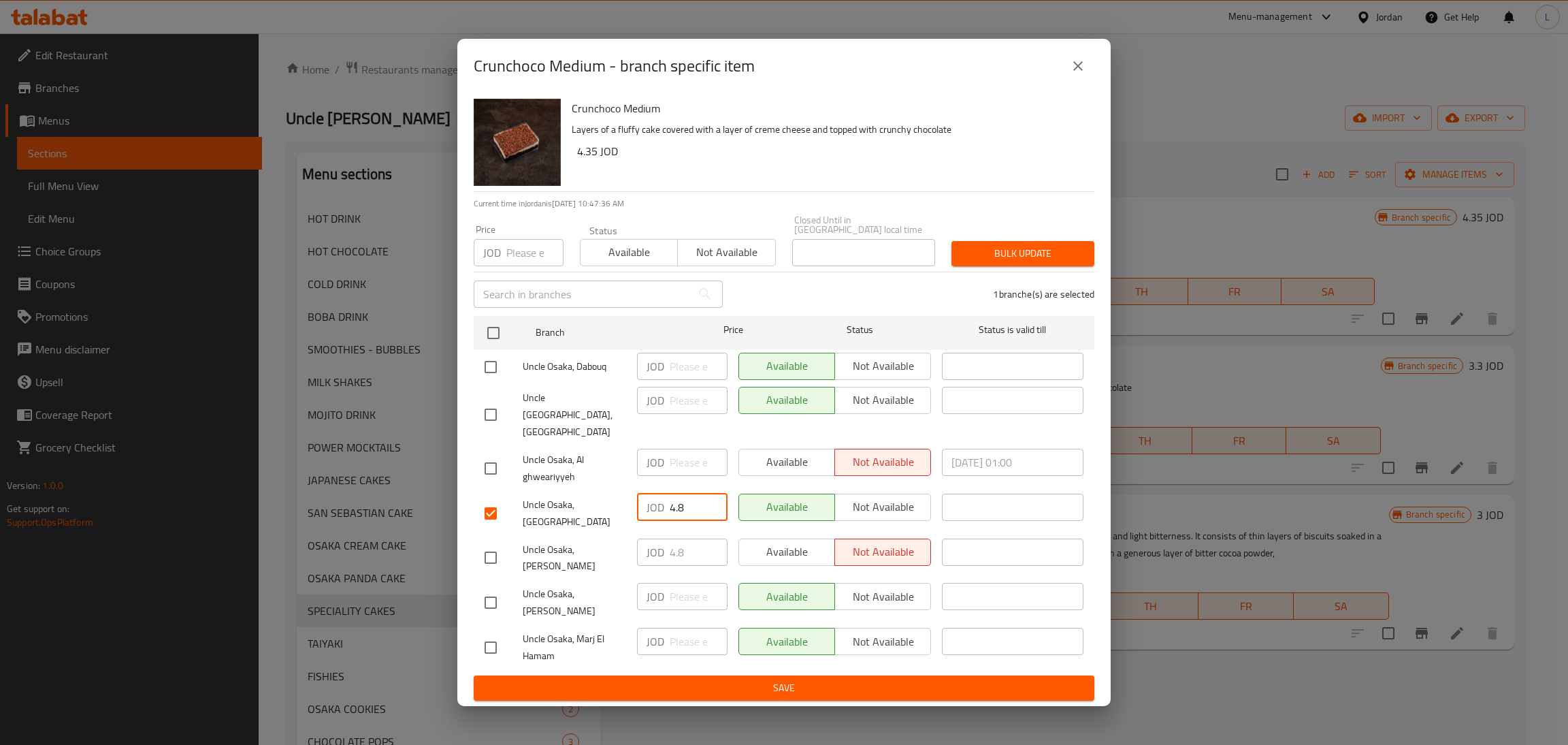
click at [1084, 74] on icon "close" at bounding box center [1077, 66] width 16 height 16
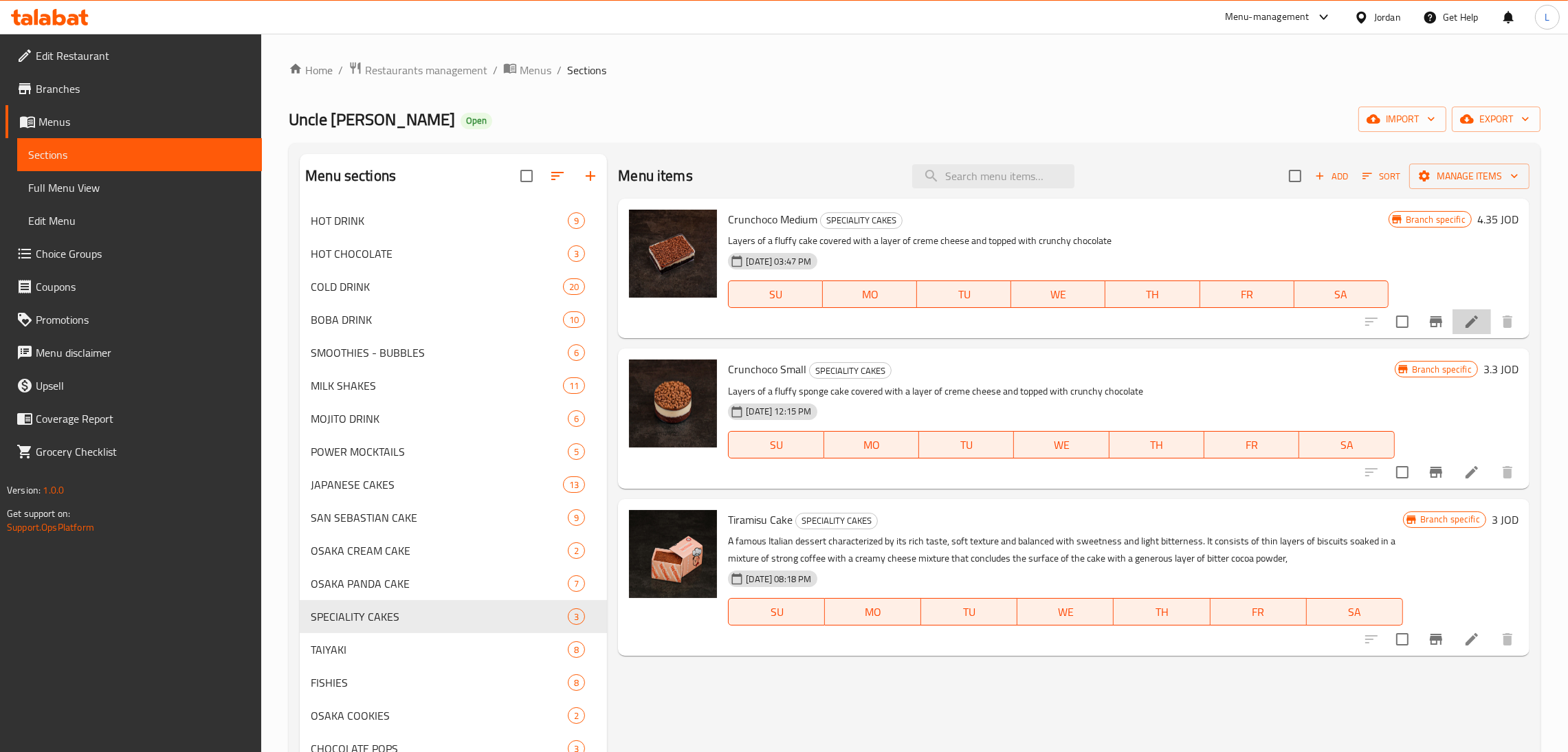
click at [1460, 322] on li at bounding box center [1471, 322] width 39 height 25
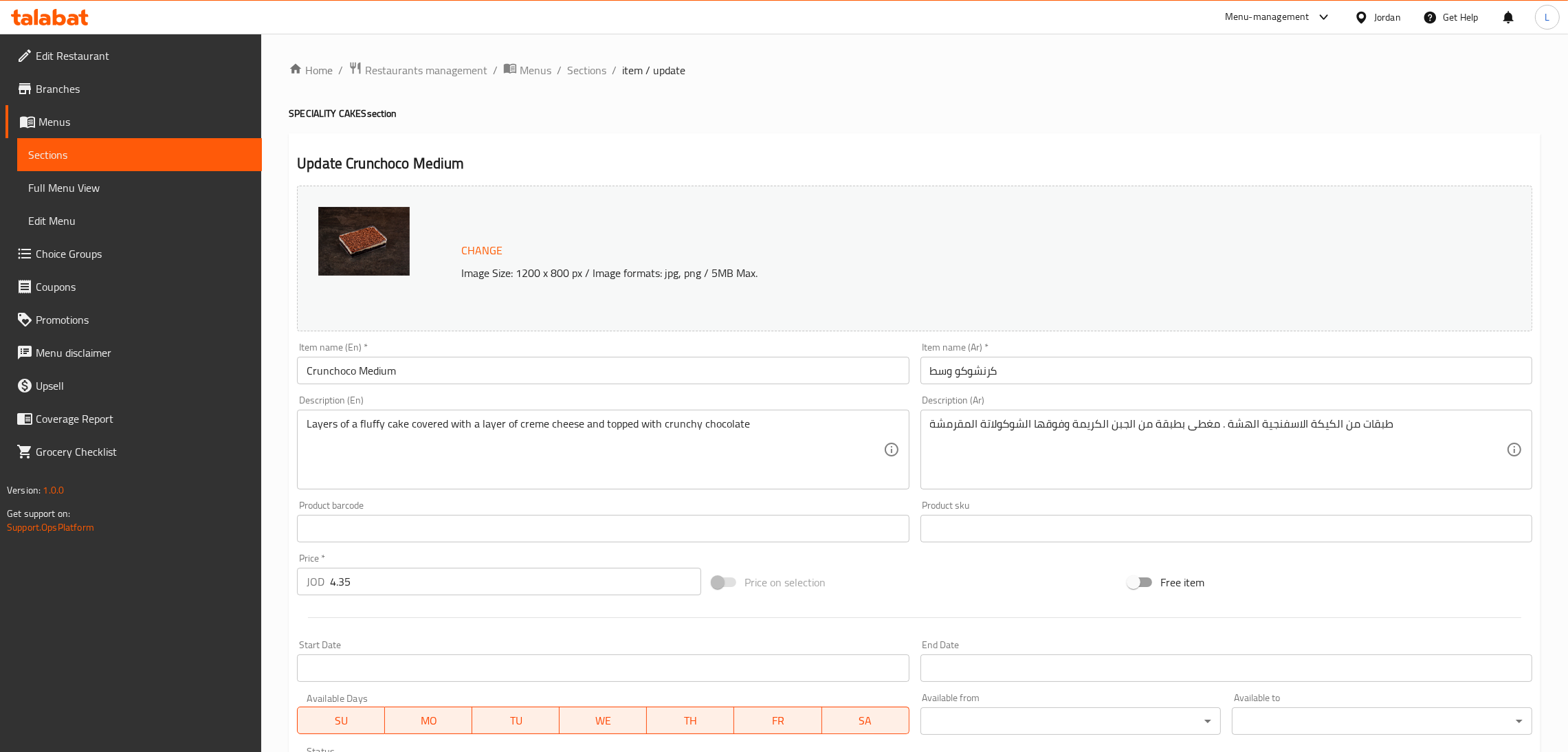
click at [481, 580] on input "4.35" at bounding box center [515, 581] width 371 height 27
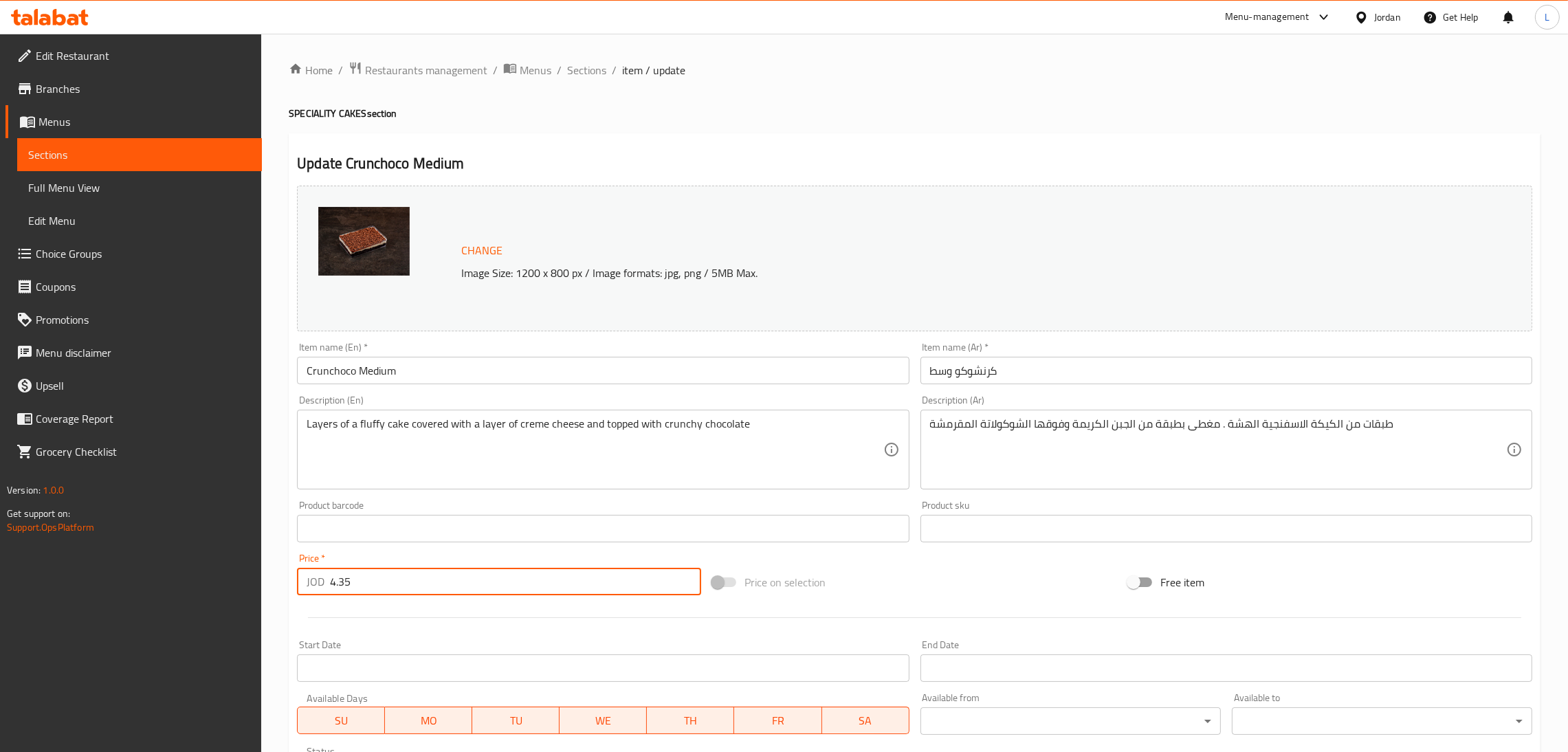
click at [481, 580] on input "4.35" at bounding box center [515, 581] width 371 height 27
click at [481, 578] on input "4.35" at bounding box center [515, 581] width 371 height 27
paste input "8"
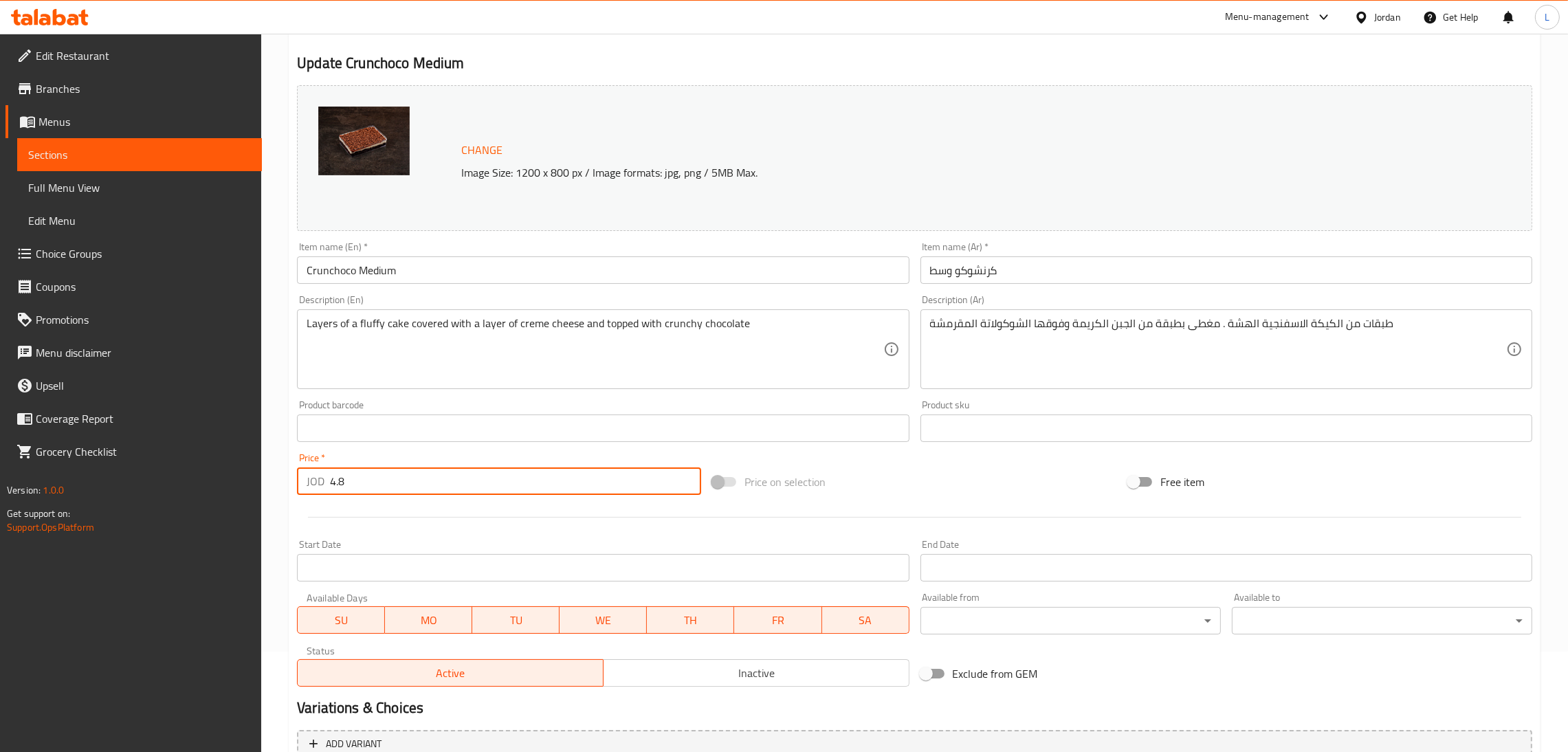
scroll to position [237, 0]
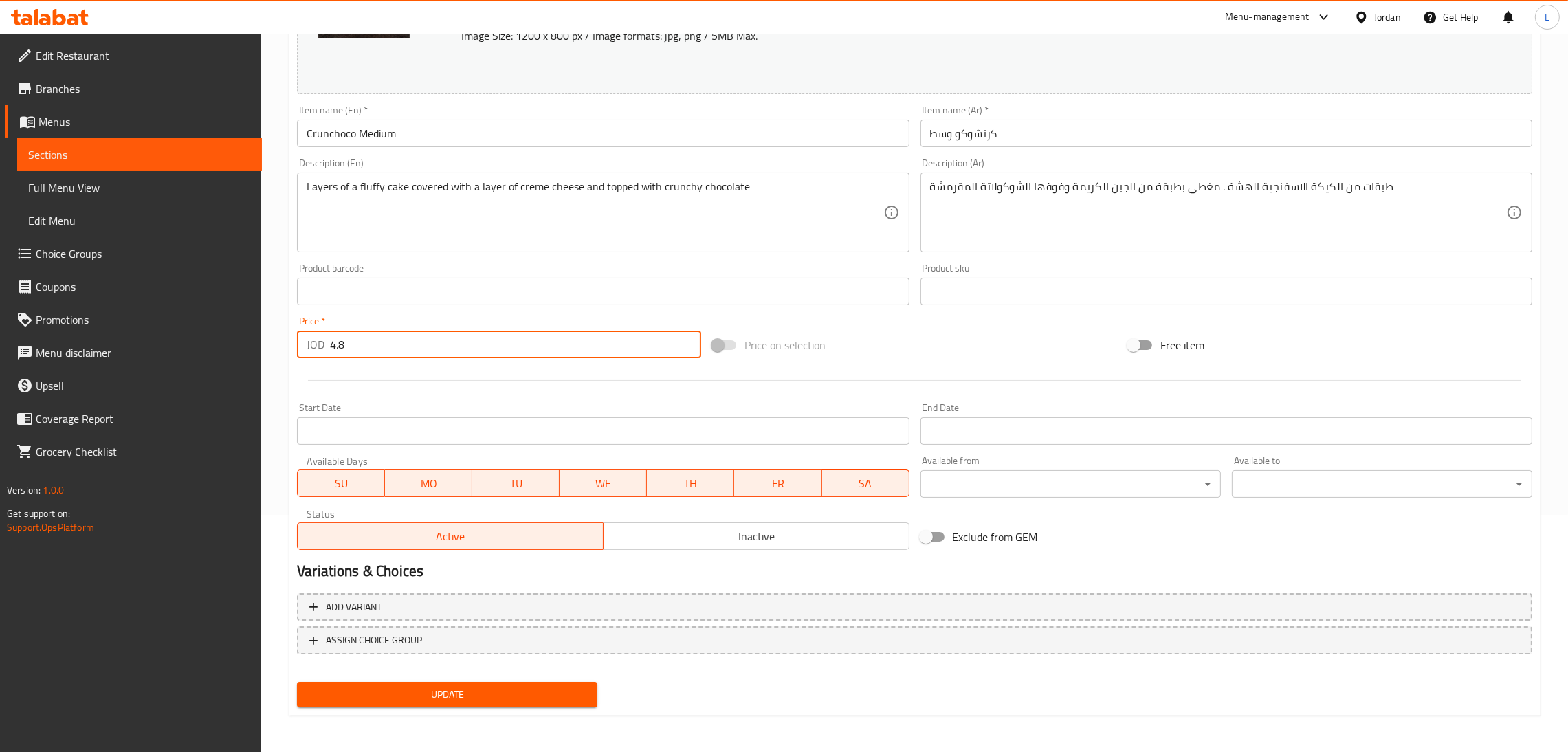
type input "4.8"
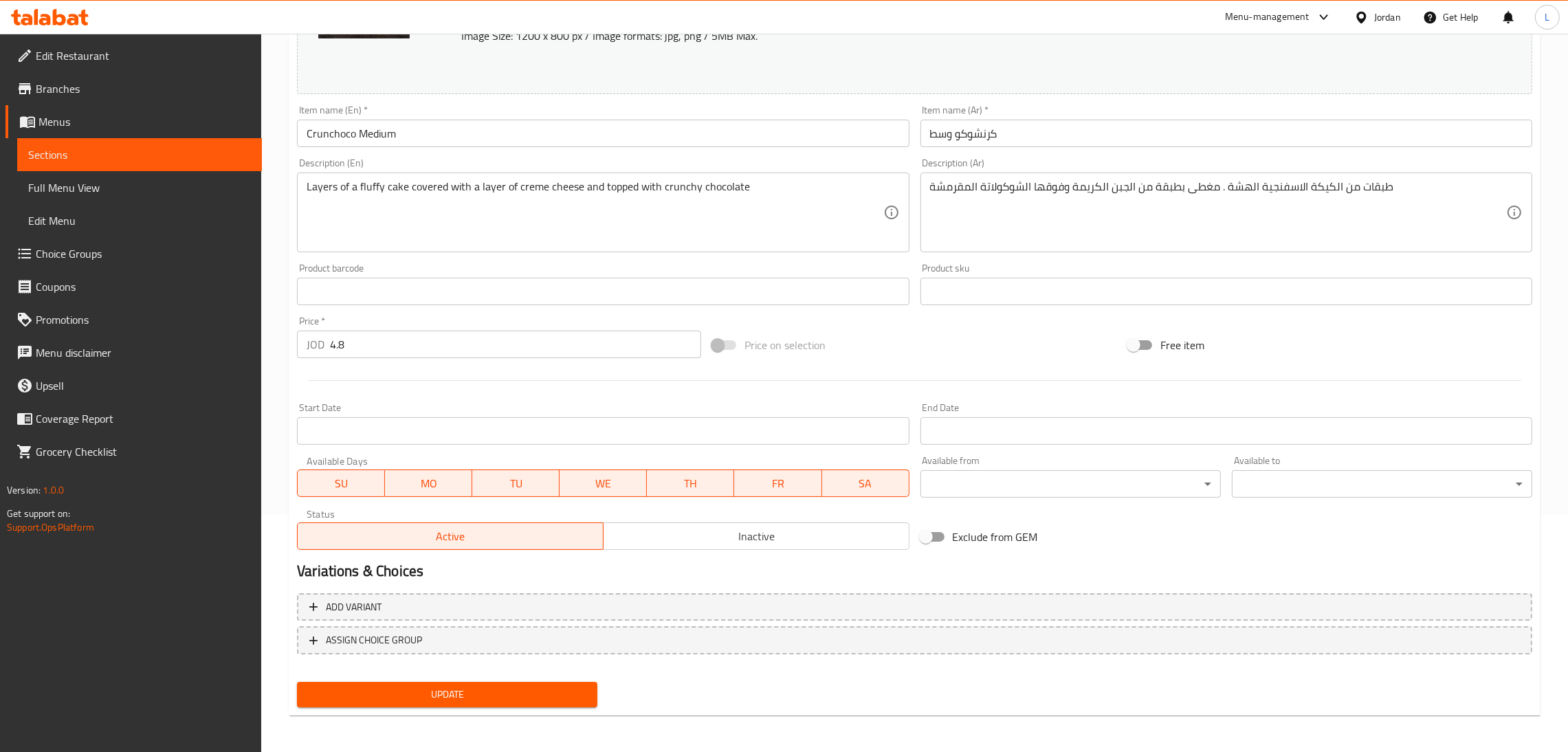
click at [497, 678] on div "Update" at bounding box center [446, 694] width 311 height 37
click at [498, 692] on span "Update" at bounding box center [447, 694] width 278 height 17
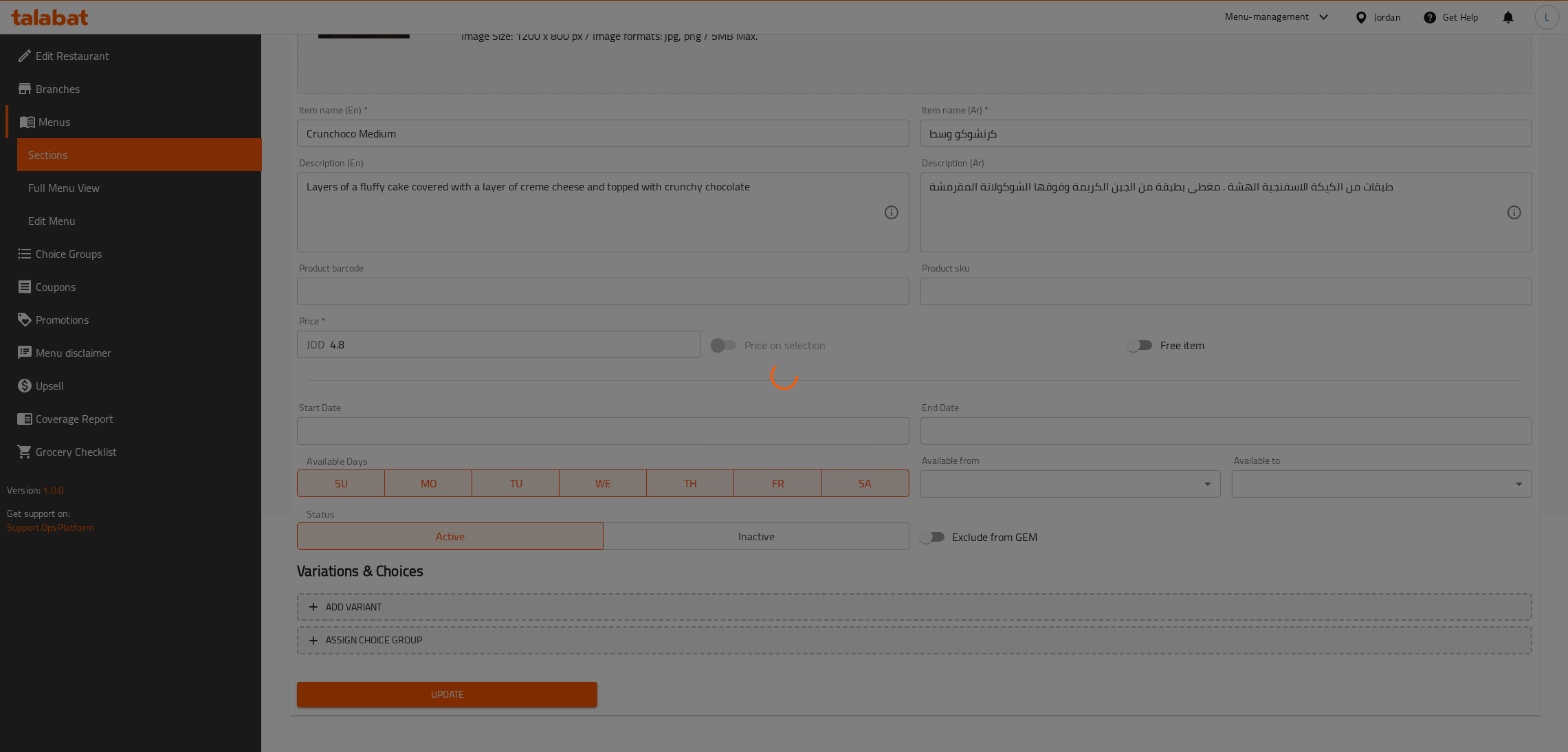
scroll to position [0, 0]
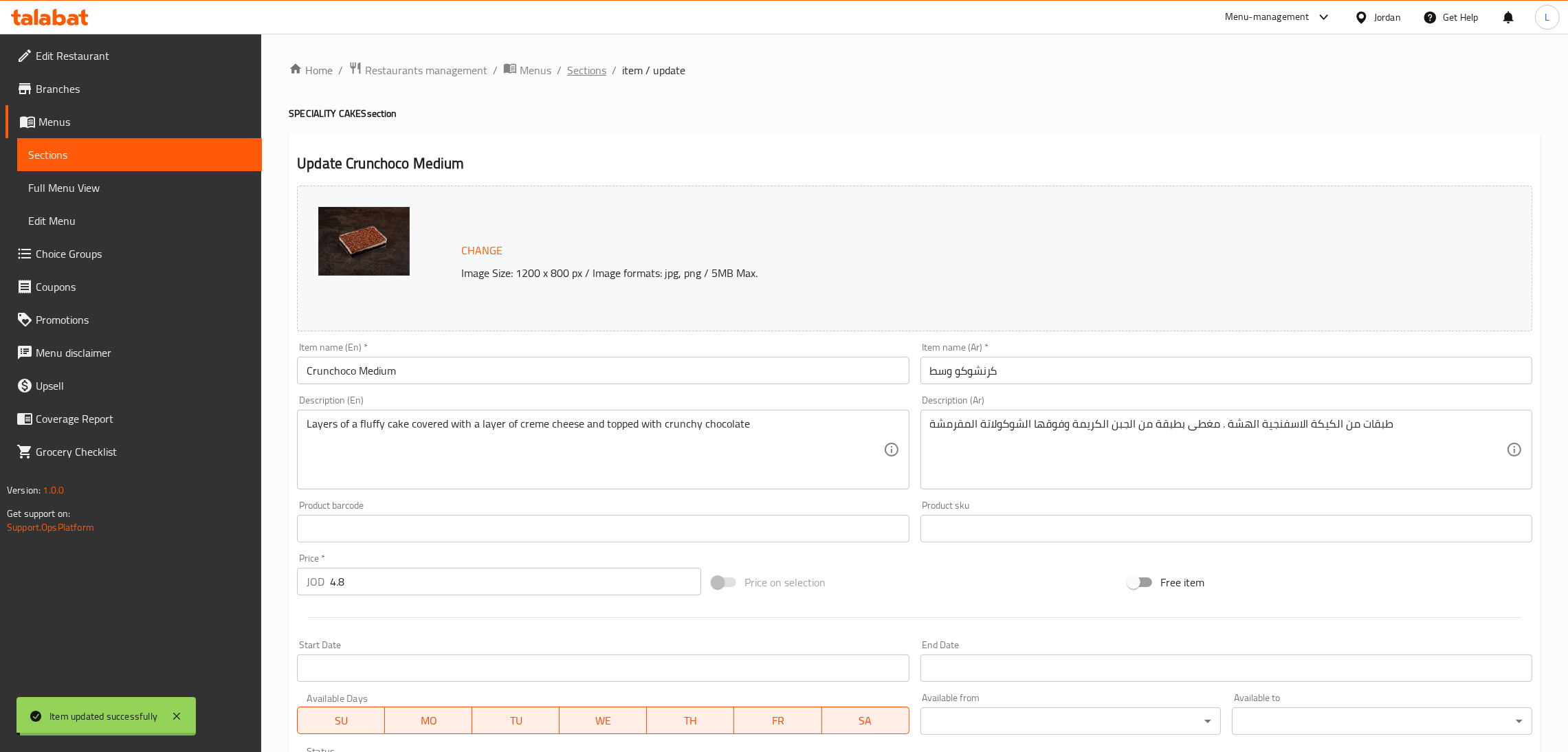
click at [579, 65] on span "Sections" at bounding box center [585, 69] width 39 height 16
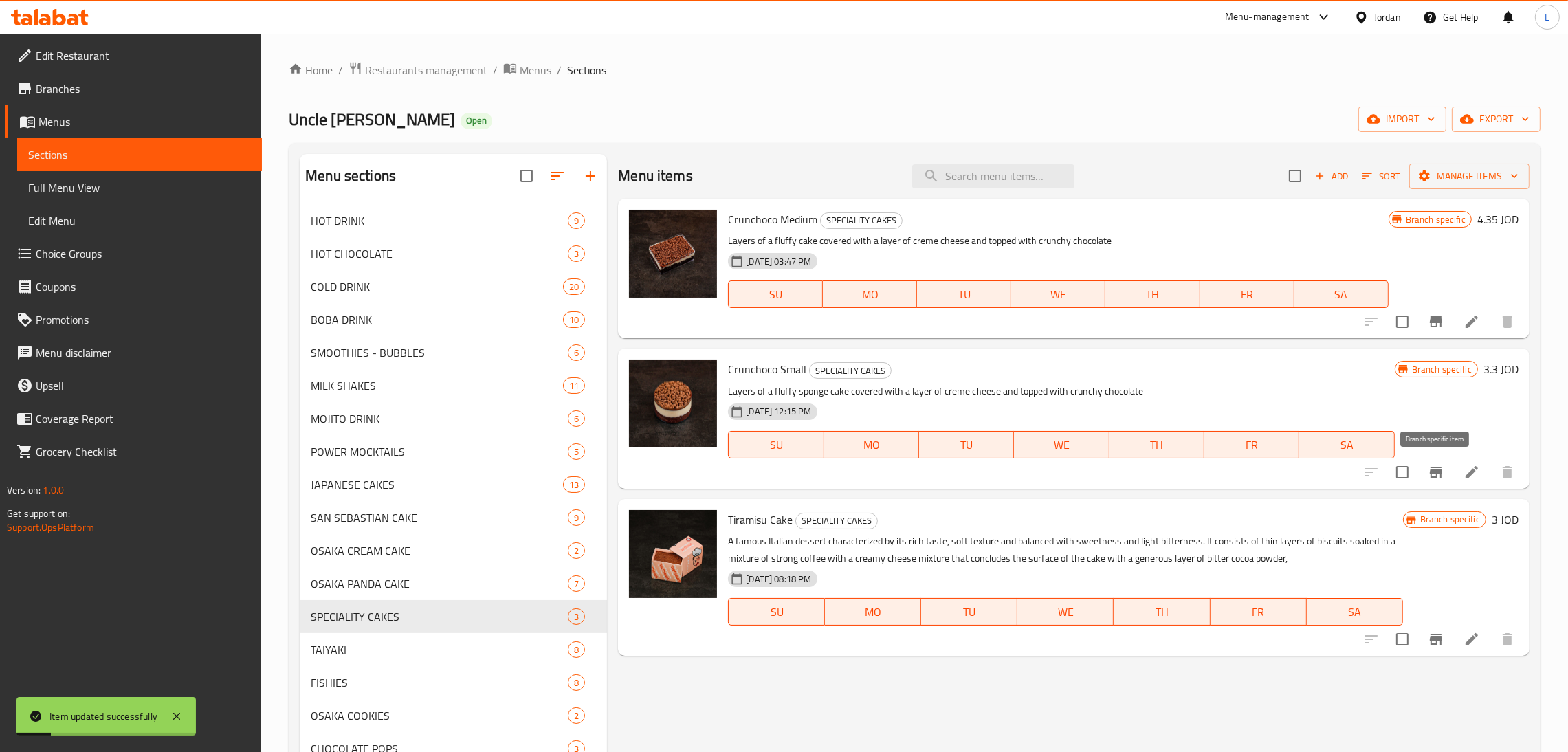
click at [1427, 470] on icon "Branch-specific-item" at bounding box center [1435, 471] width 16 height 16
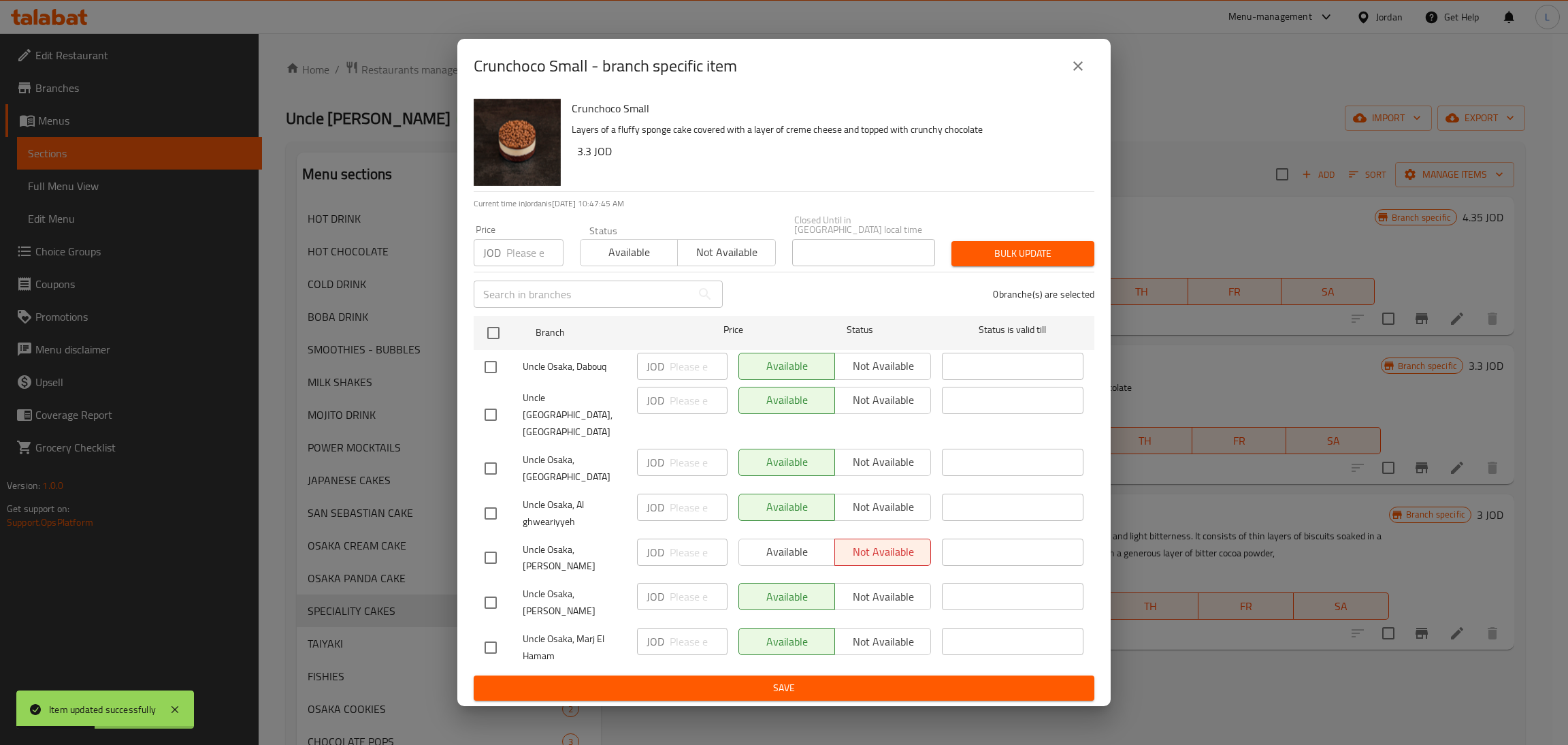
click at [1068, 79] on button "close" at bounding box center [1078, 66] width 33 height 33
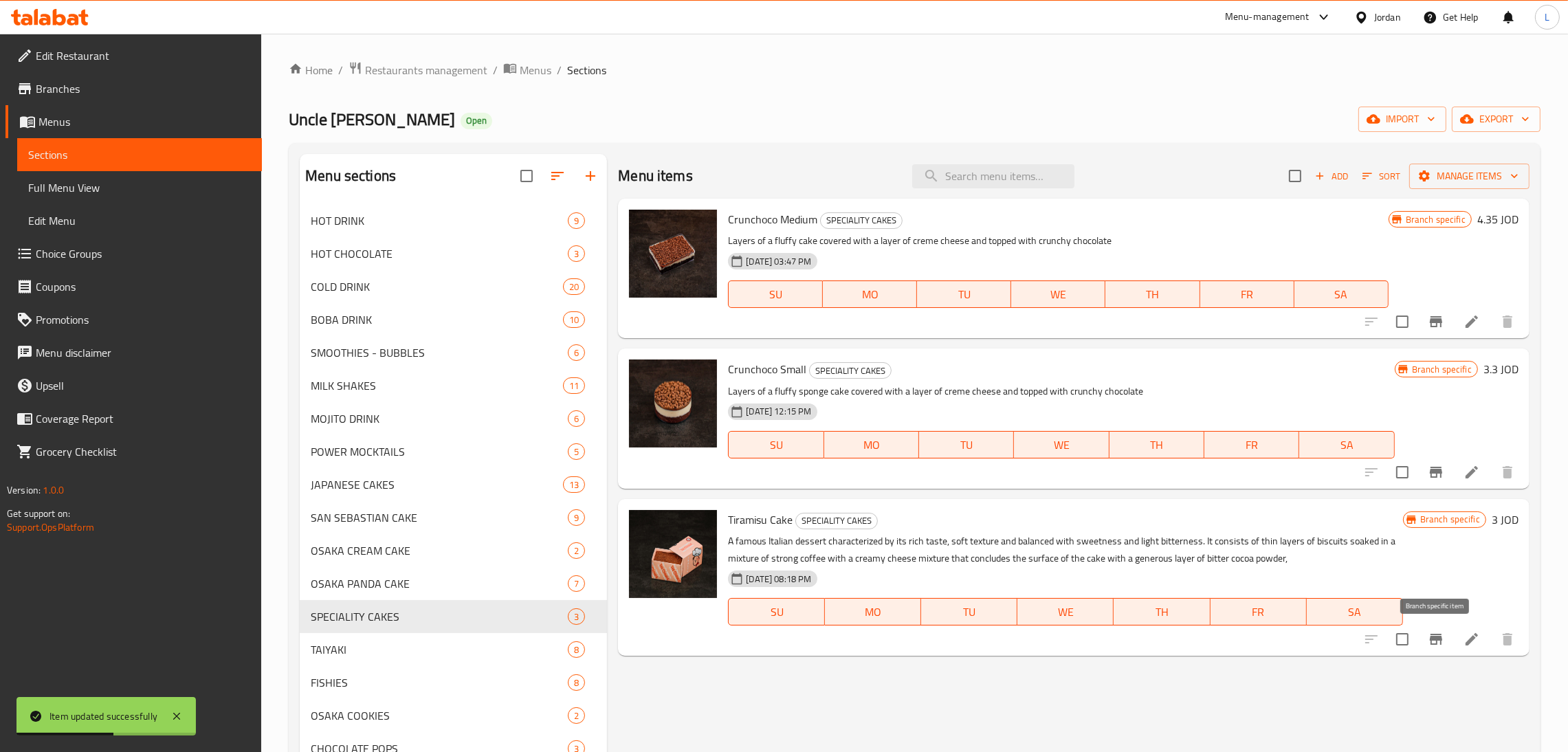
click at [1434, 638] on icon "Branch-specific-item" at bounding box center [1435, 639] width 12 height 11
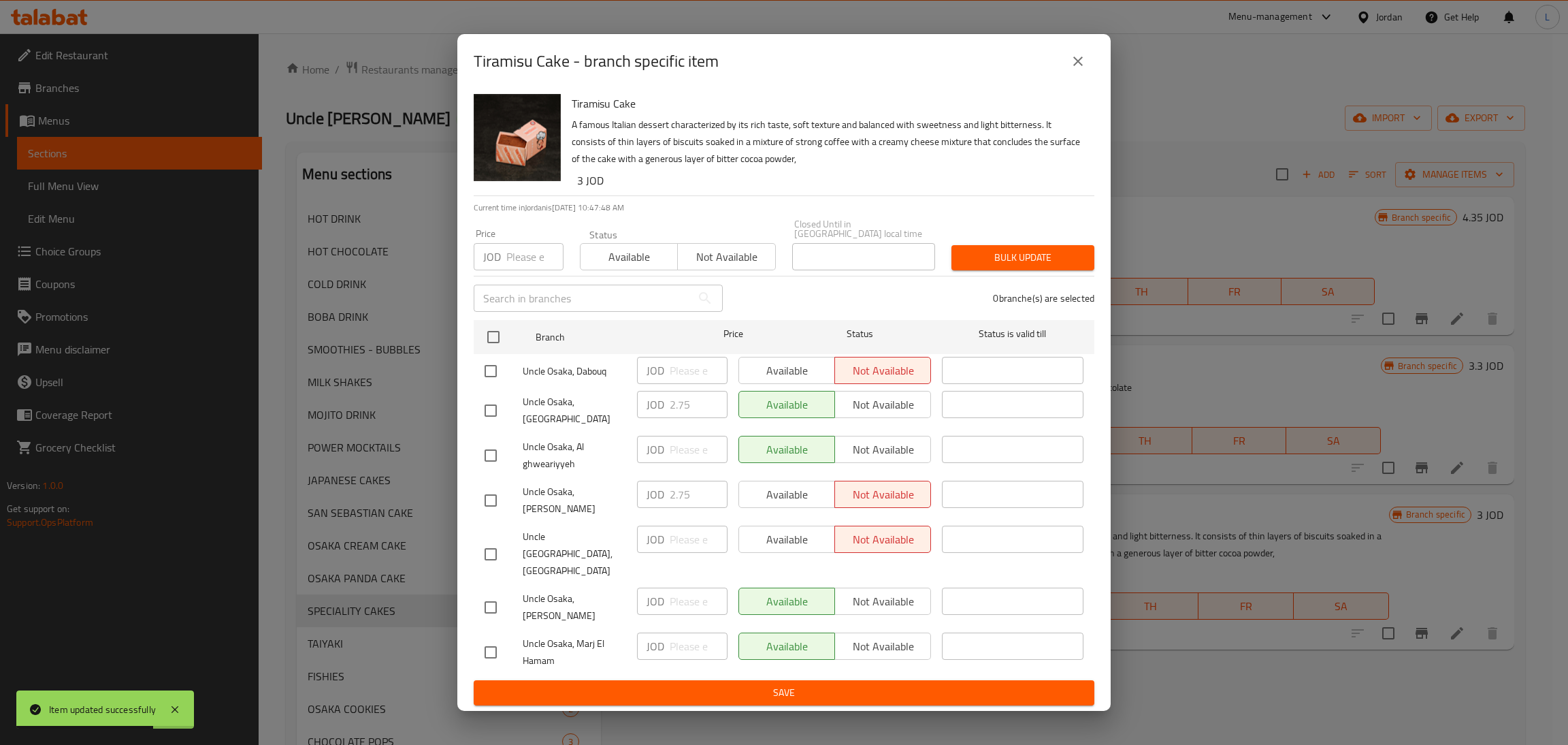
click at [480, 425] on input "checkbox" at bounding box center [491, 410] width 29 height 29
checkbox input "true"
click at [674, 417] on input "2.75" at bounding box center [699, 404] width 58 height 27
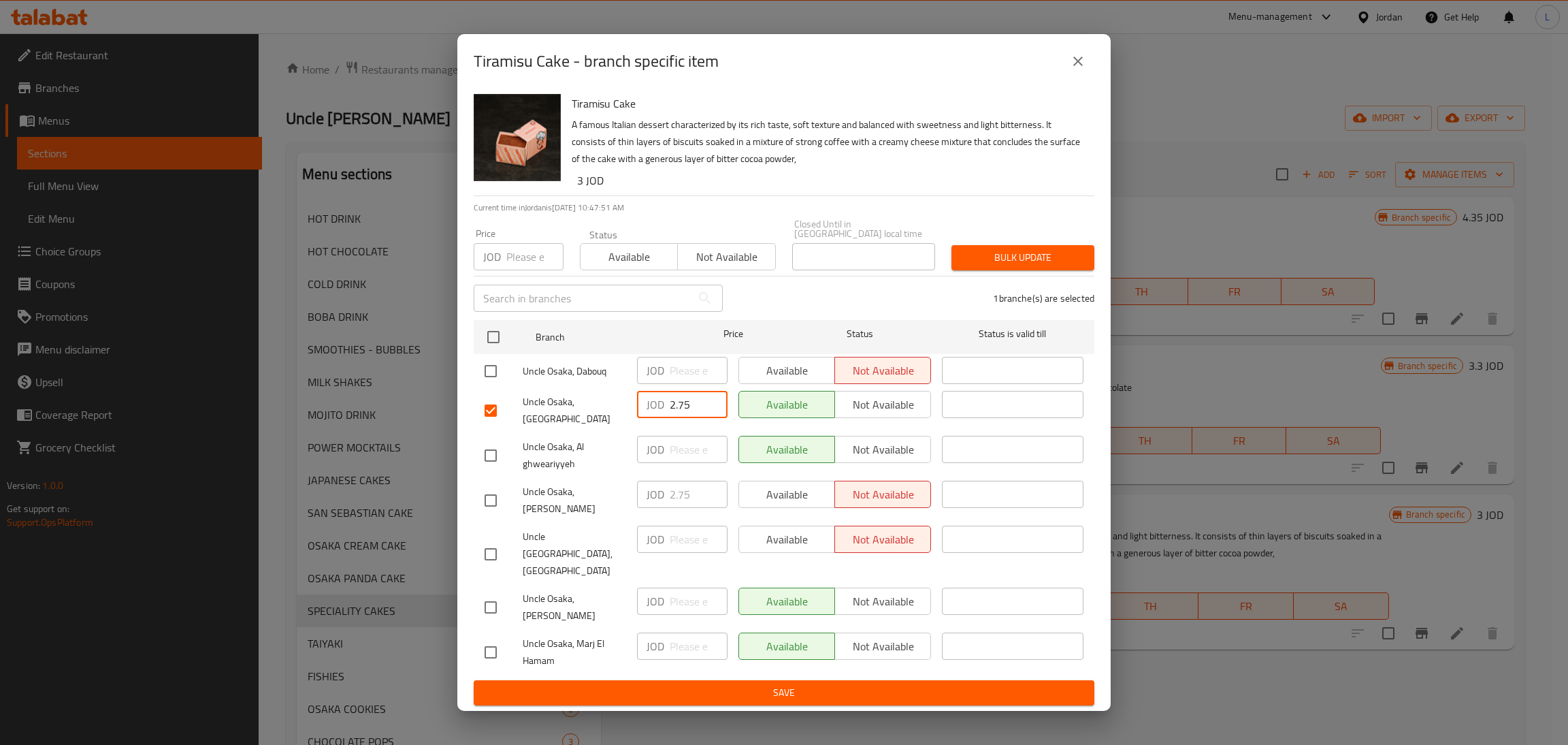
click at [1074, 66] on icon "close" at bounding box center [1078, 61] width 9 height 9
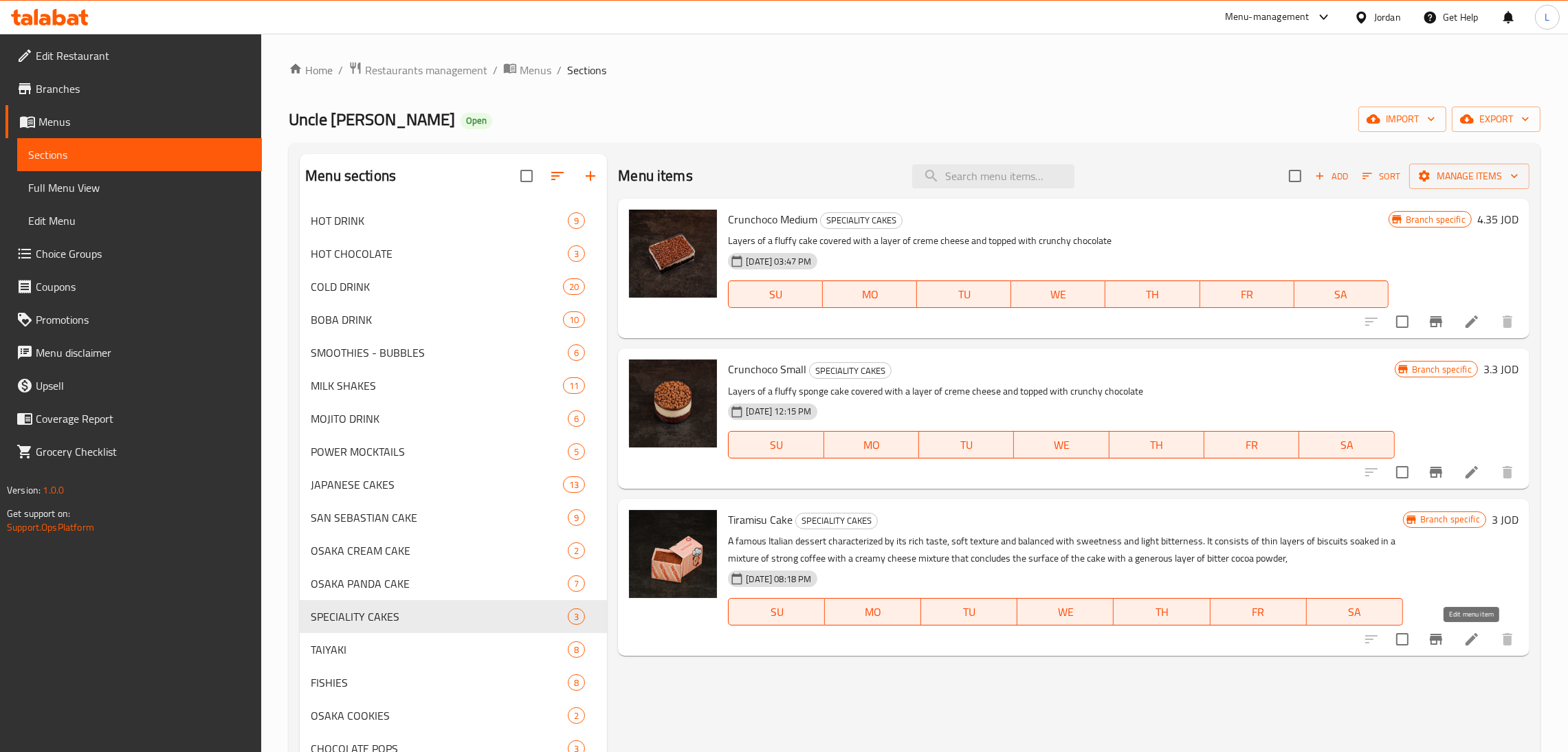
click at [1474, 645] on icon at bounding box center [1471, 638] width 16 height 16
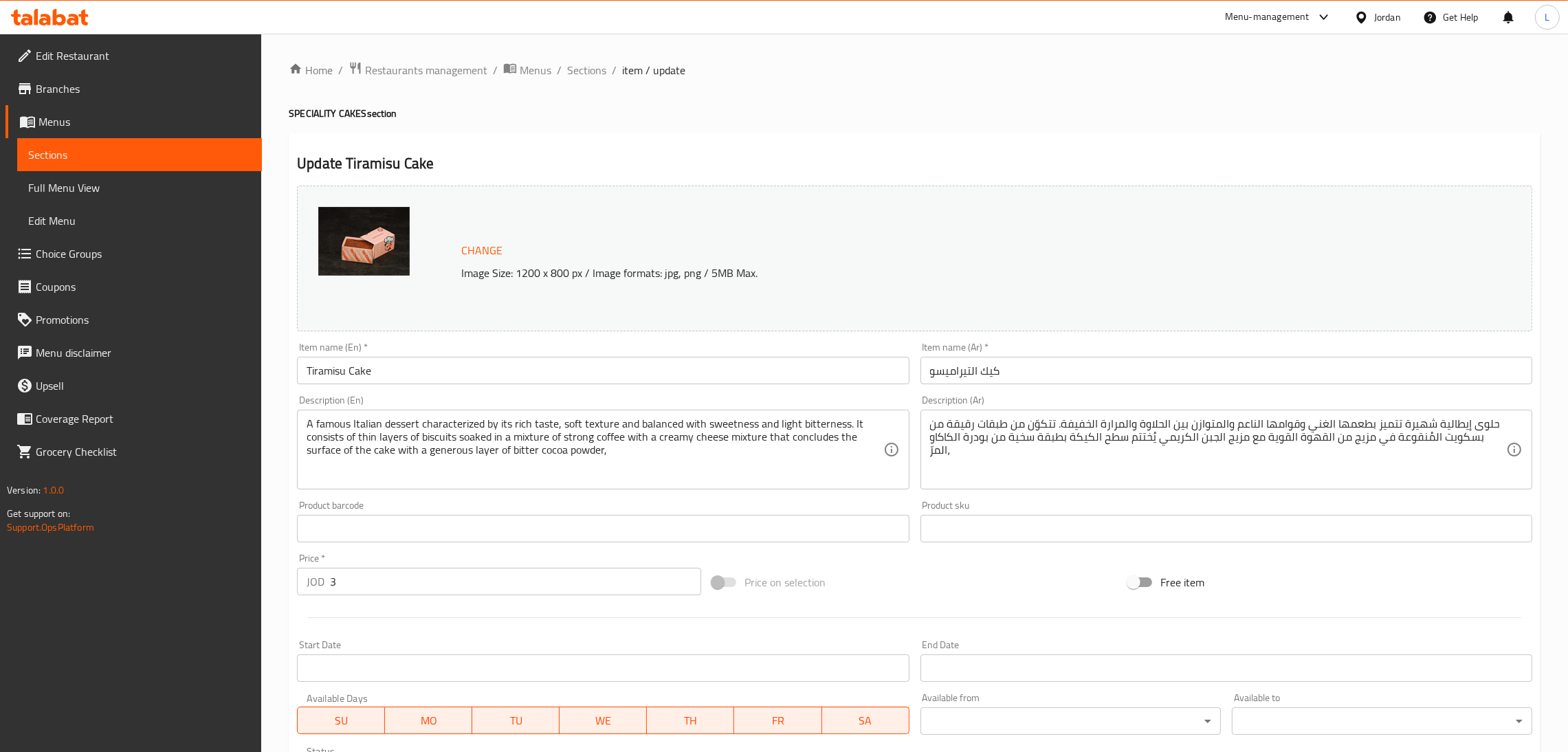
click at [413, 585] on input "3" at bounding box center [515, 581] width 371 height 27
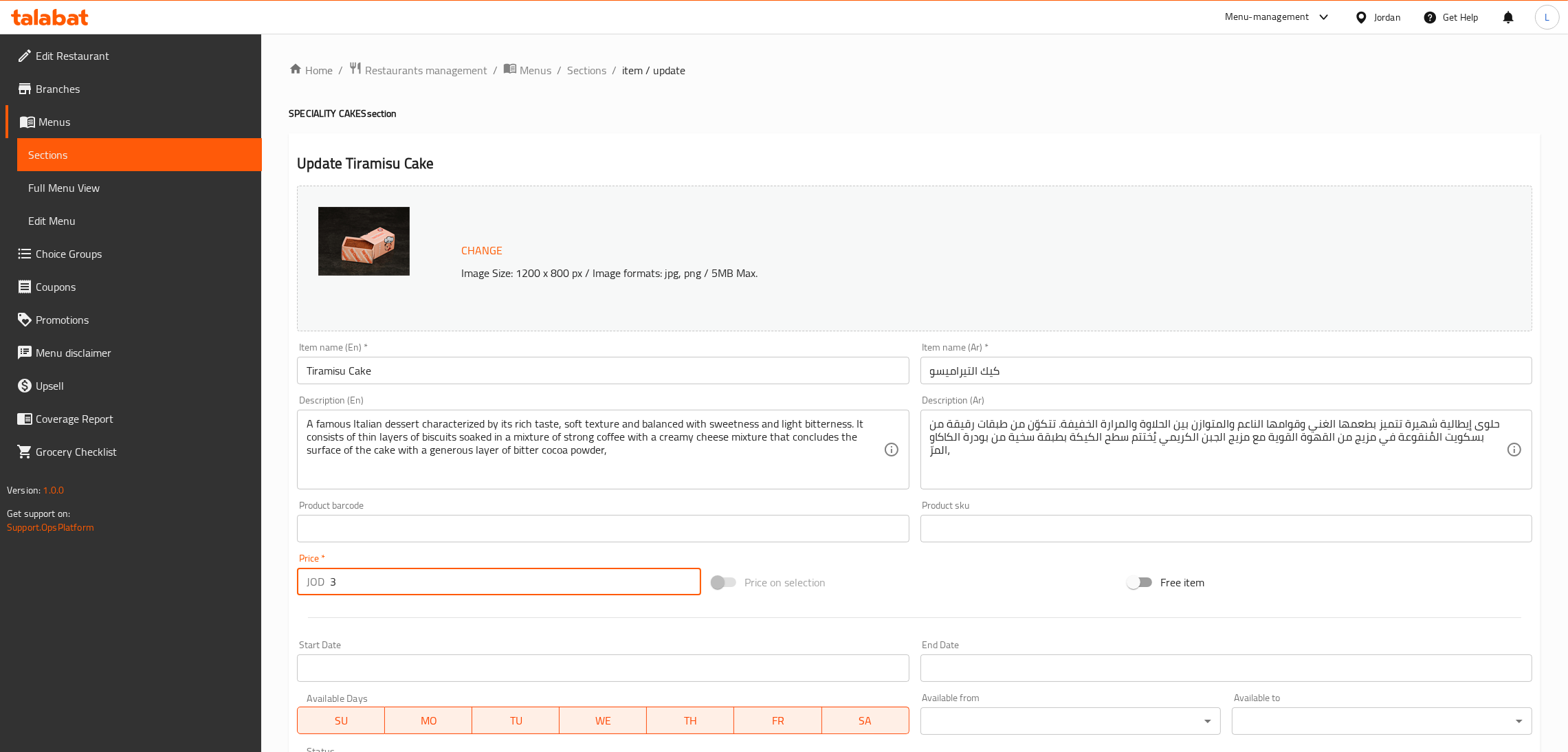
click at [413, 585] on input "3" at bounding box center [515, 581] width 371 height 27
paste input "2.75"
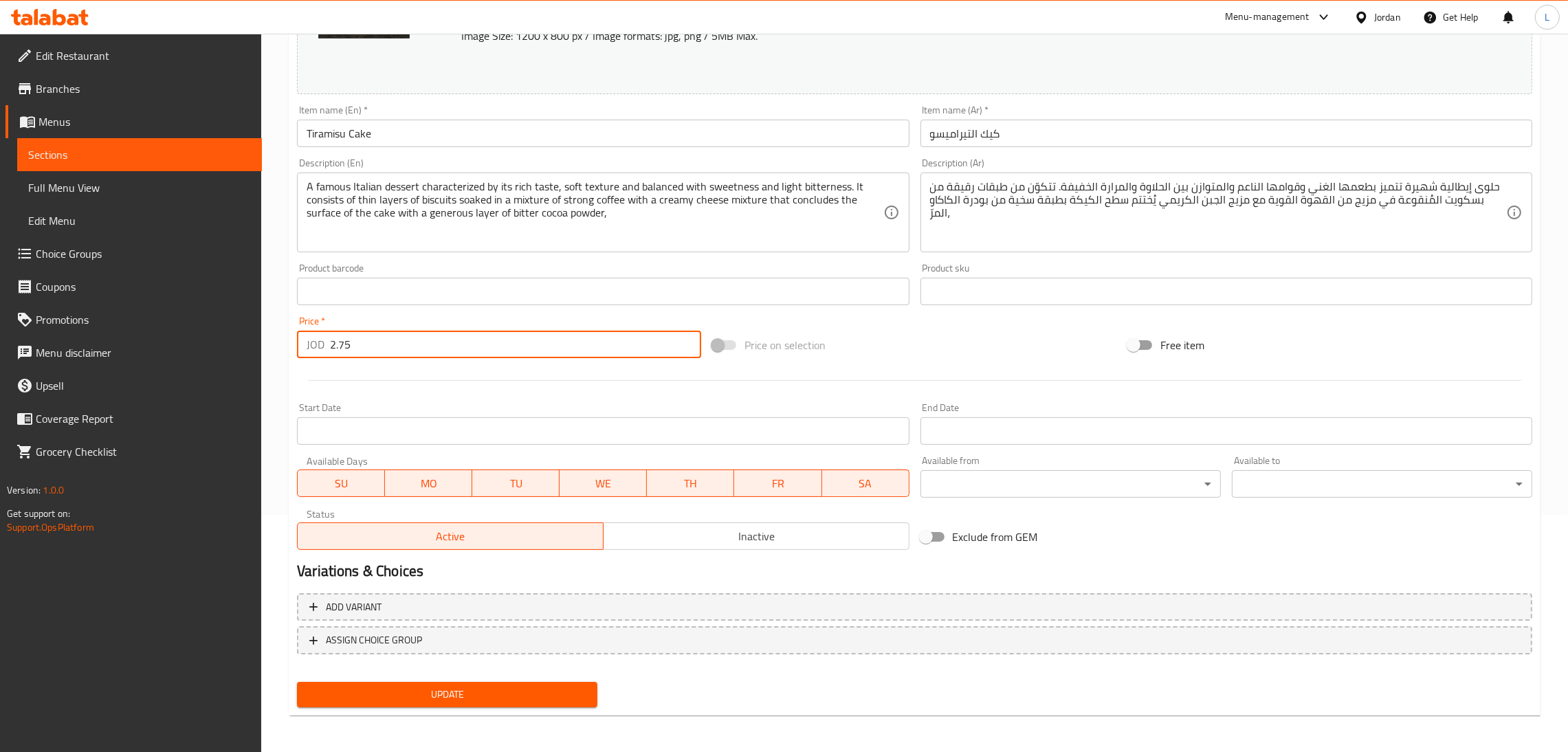
type input "2.75"
click at [407, 692] on span "Update" at bounding box center [447, 694] width 278 height 17
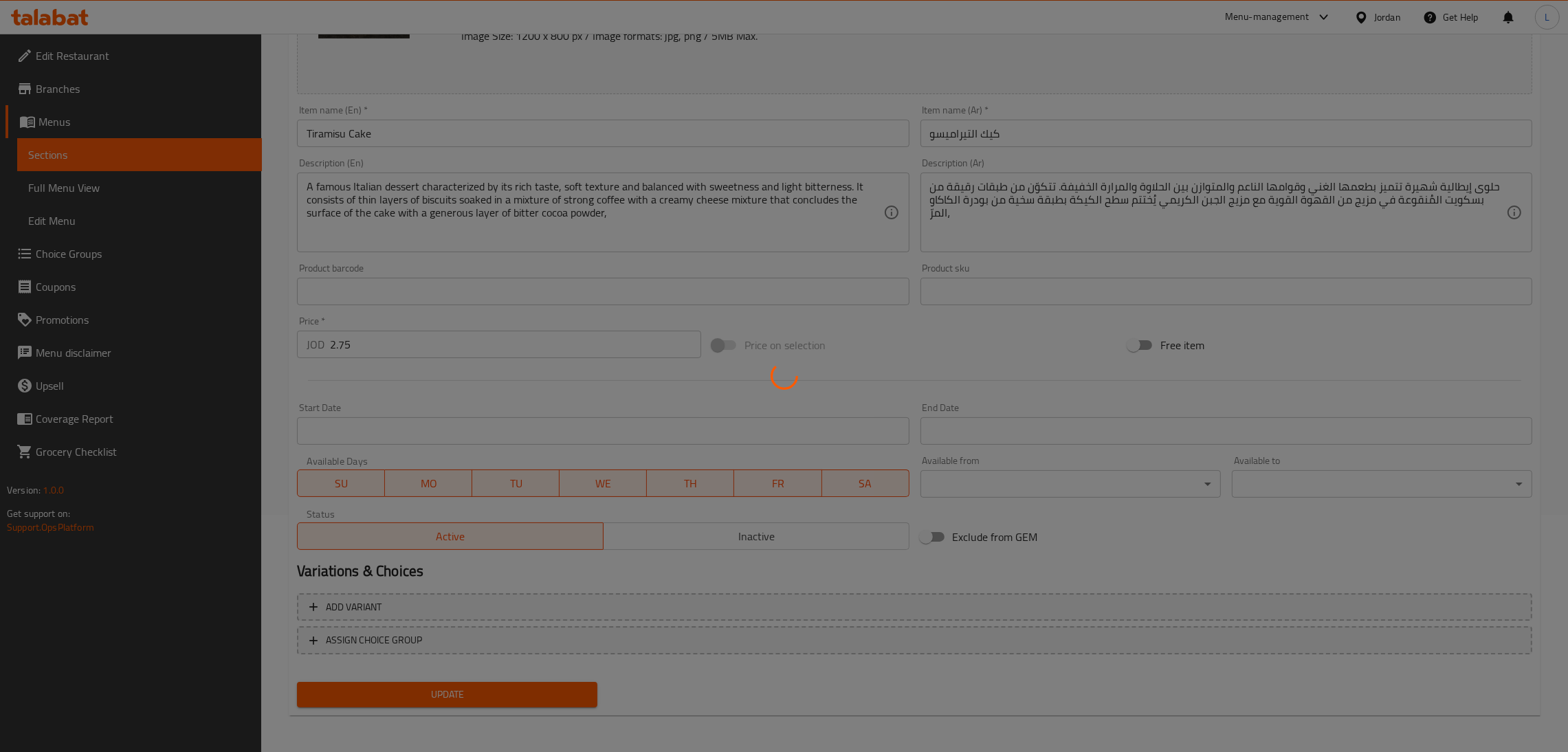
scroll to position [0, 0]
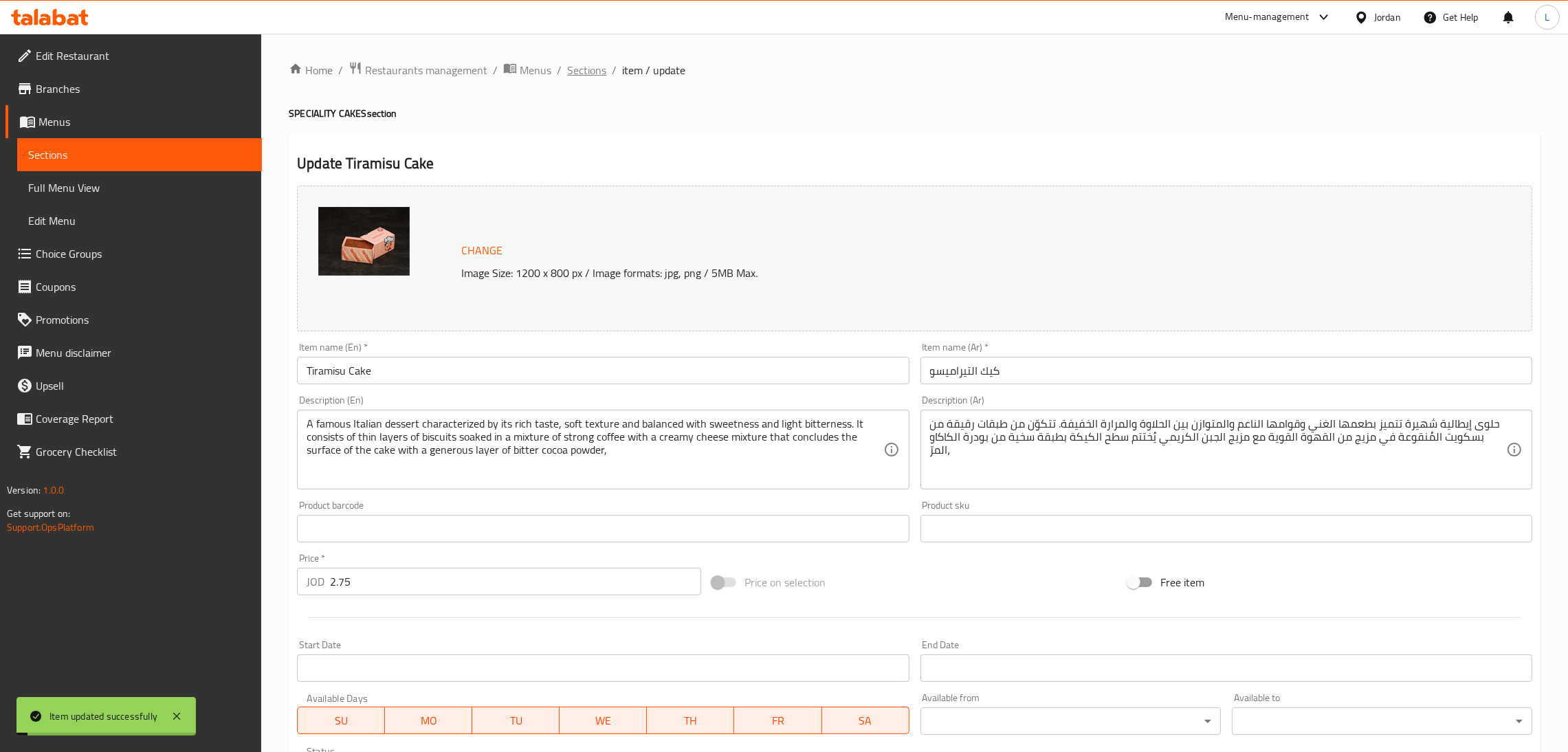
drag, startPoint x: 580, startPoint y: 51, endPoint x: 578, endPoint y: 62, distance: 11.2
click at [579, 51] on div "Home / Restaurants management / Menus / Sections / item / update SPECIALITY CAK…" at bounding box center [914, 513] width 1306 height 957
click at [578, 66] on span "Sections" at bounding box center [585, 69] width 39 height 16
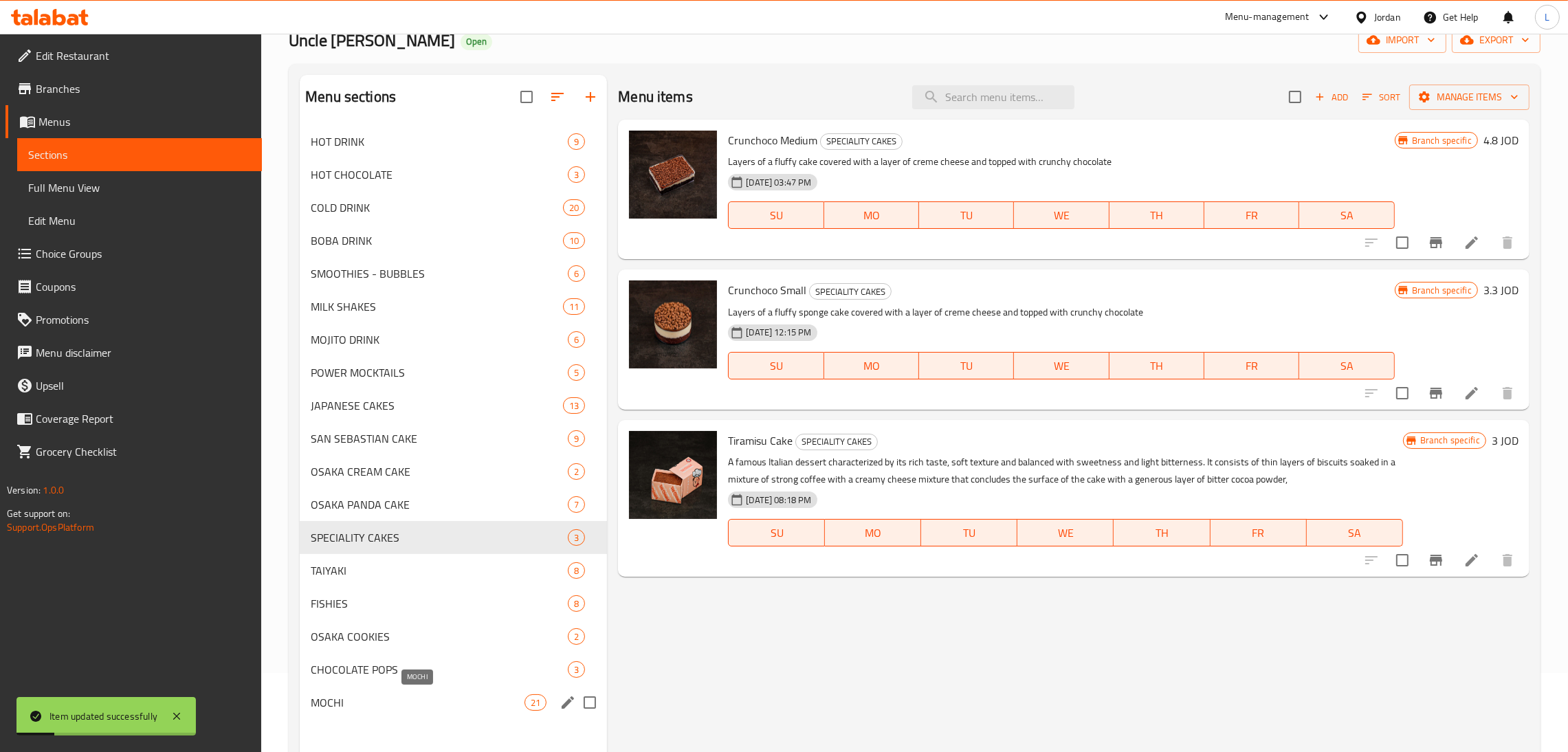
scroll to position [194, 0]
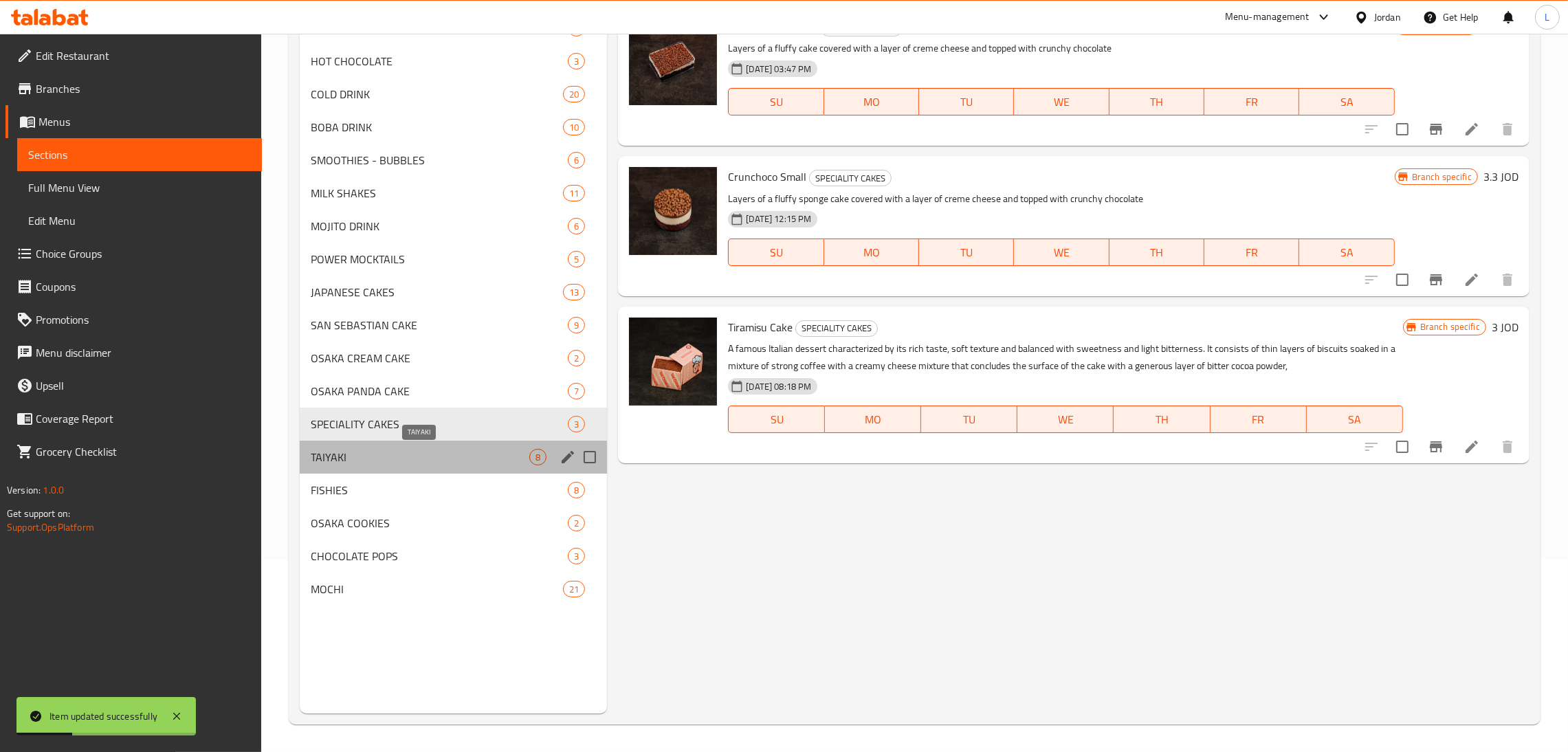
click at [441, 451] on span "TAIYAKI" at bounding box center [419, 457] width 218 height 16
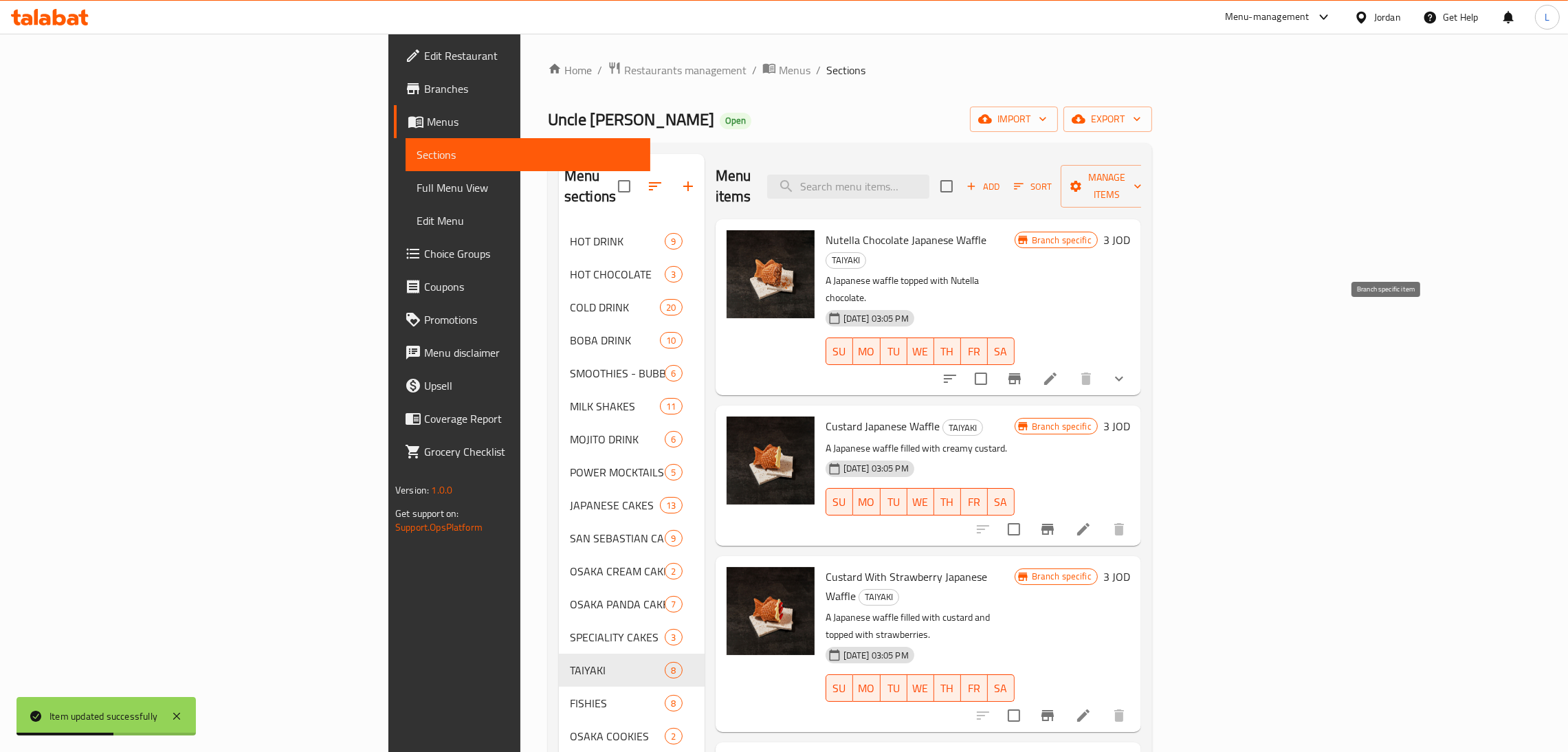
click at [1022, 371] on icon "Branch-specific-item" at bounding box center [1014, 378] width 16 height 16
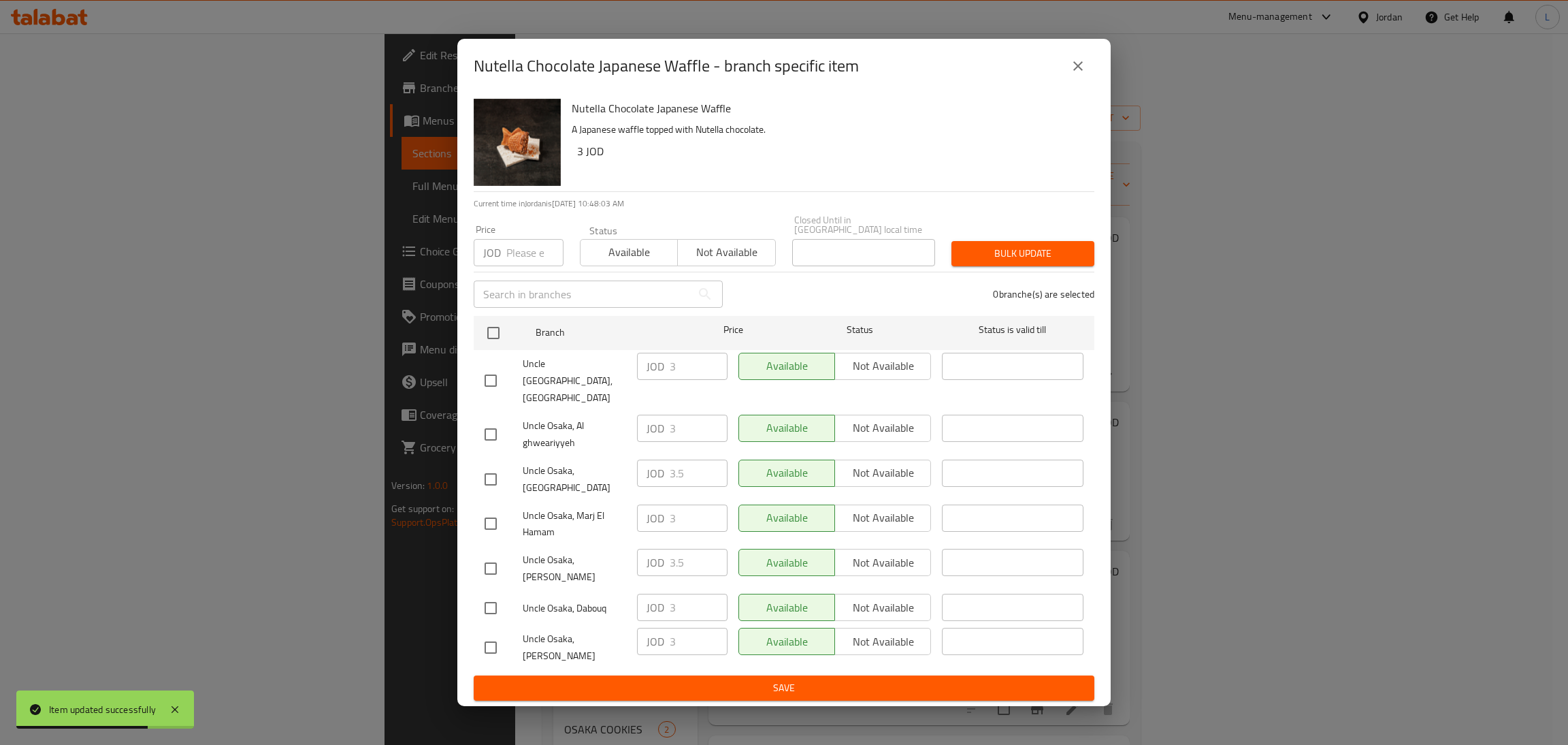
click at [487, 474] on input "checkbox" at bounding box center [491, 479] width 29 height 29
checkbox input "true"
click at [686, 469] on input "3.5" at bounding box center [699, 472] width 58 height 27
click at [681, 465] on input "3.5" at bounding box center [699, 472] width 58 height 27
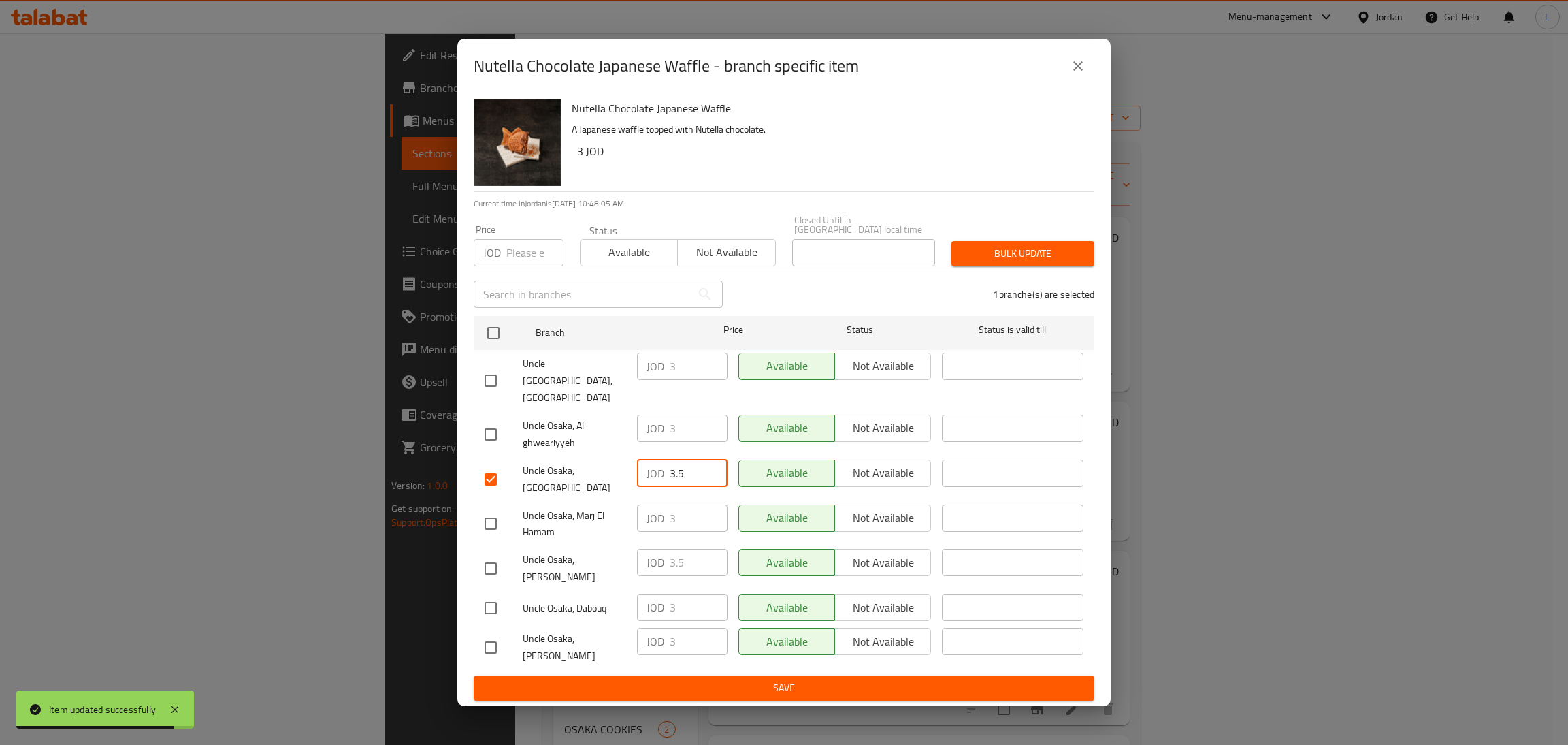
click at [681, 465] on input "3.5" at bounding box center [699, 472] width 58 height 27
click at [1087, 82] on button "close" at bounding box center [1078, 66] width 33 height 33
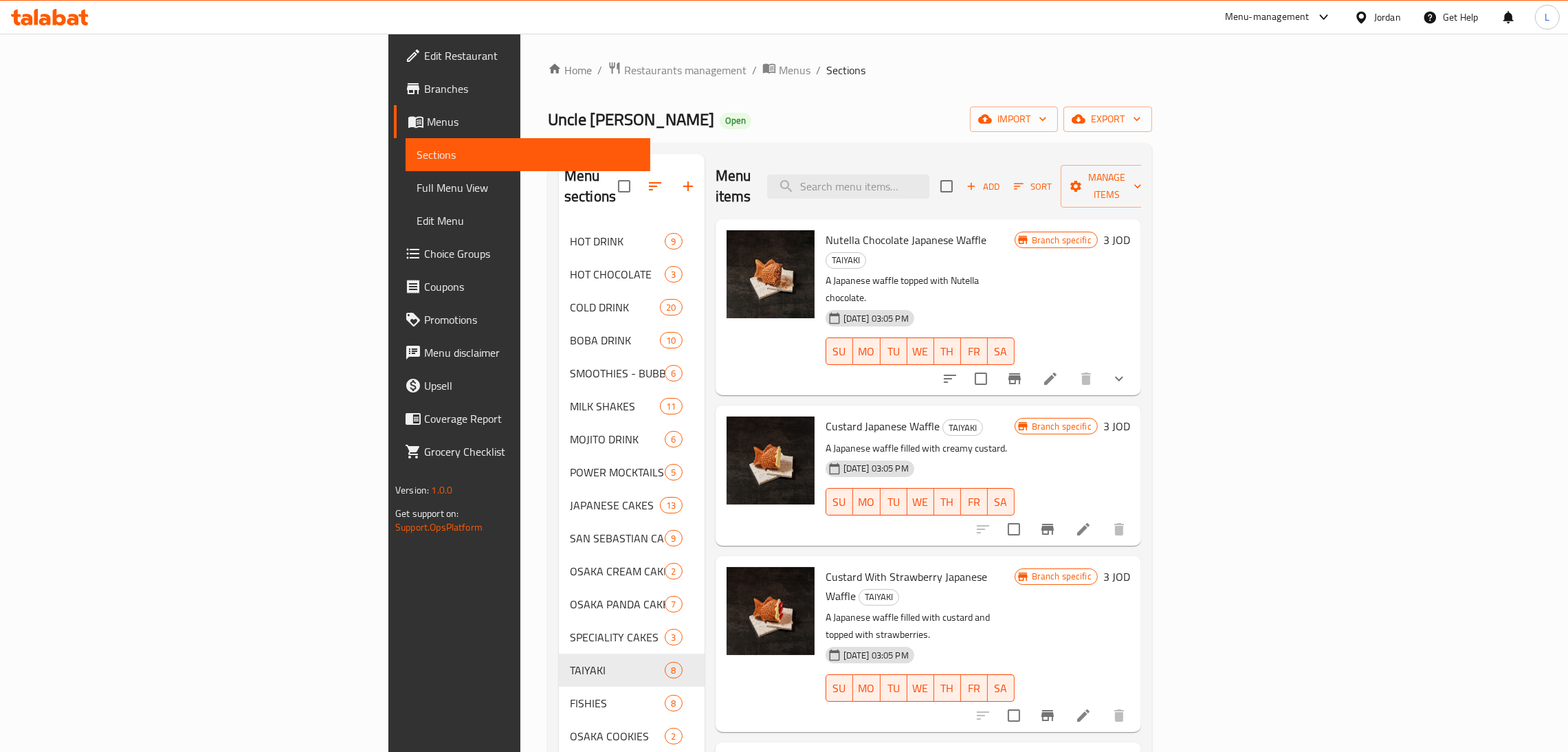
click at [1135, 362] on div at bounding box center [1035, 378] width 202 height 33
click at [1058, 371] on icon at bounding box center [1050, 378] width 16 height 16
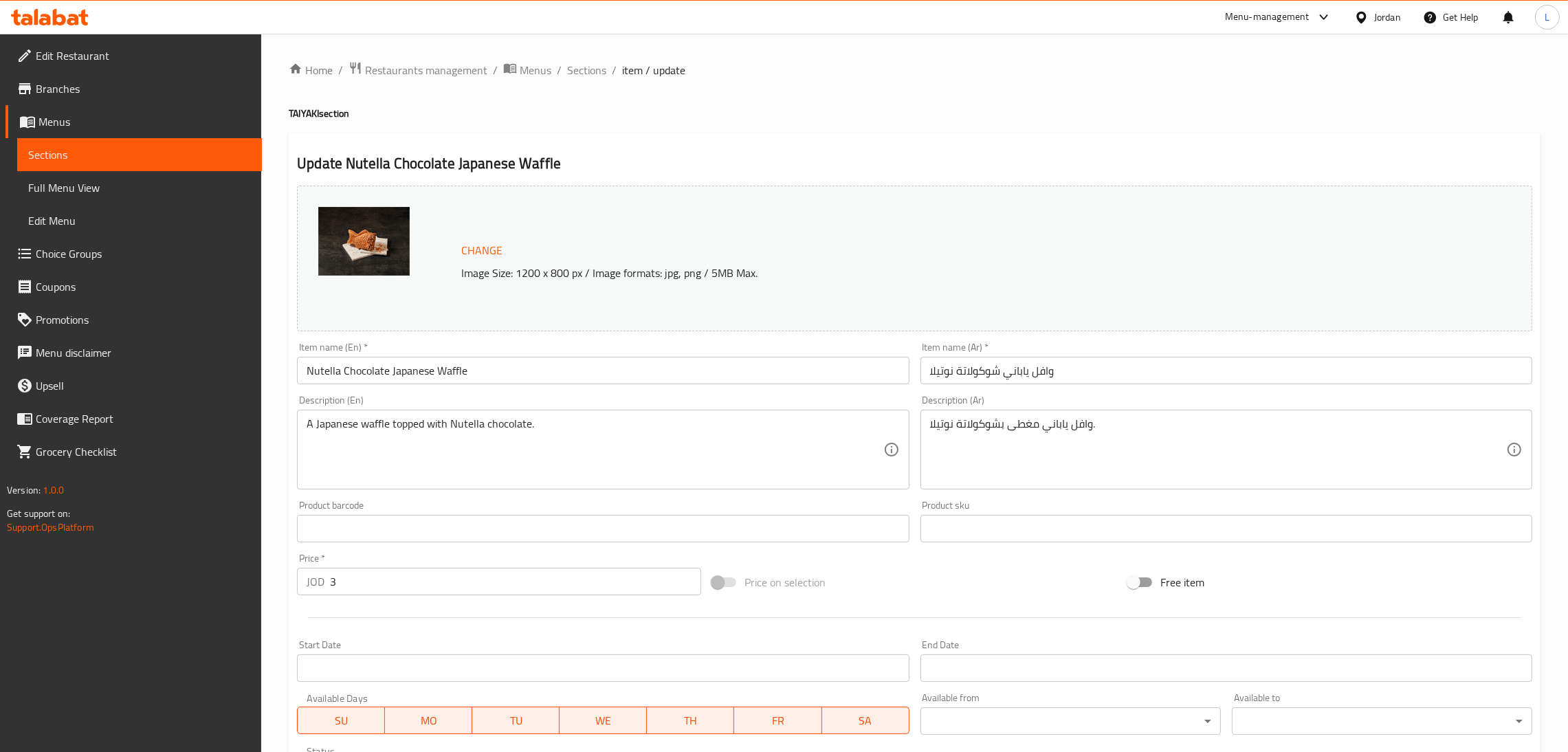
click at [457, 583] on input "3" at bounding box center [515, 581] width 371 height 27
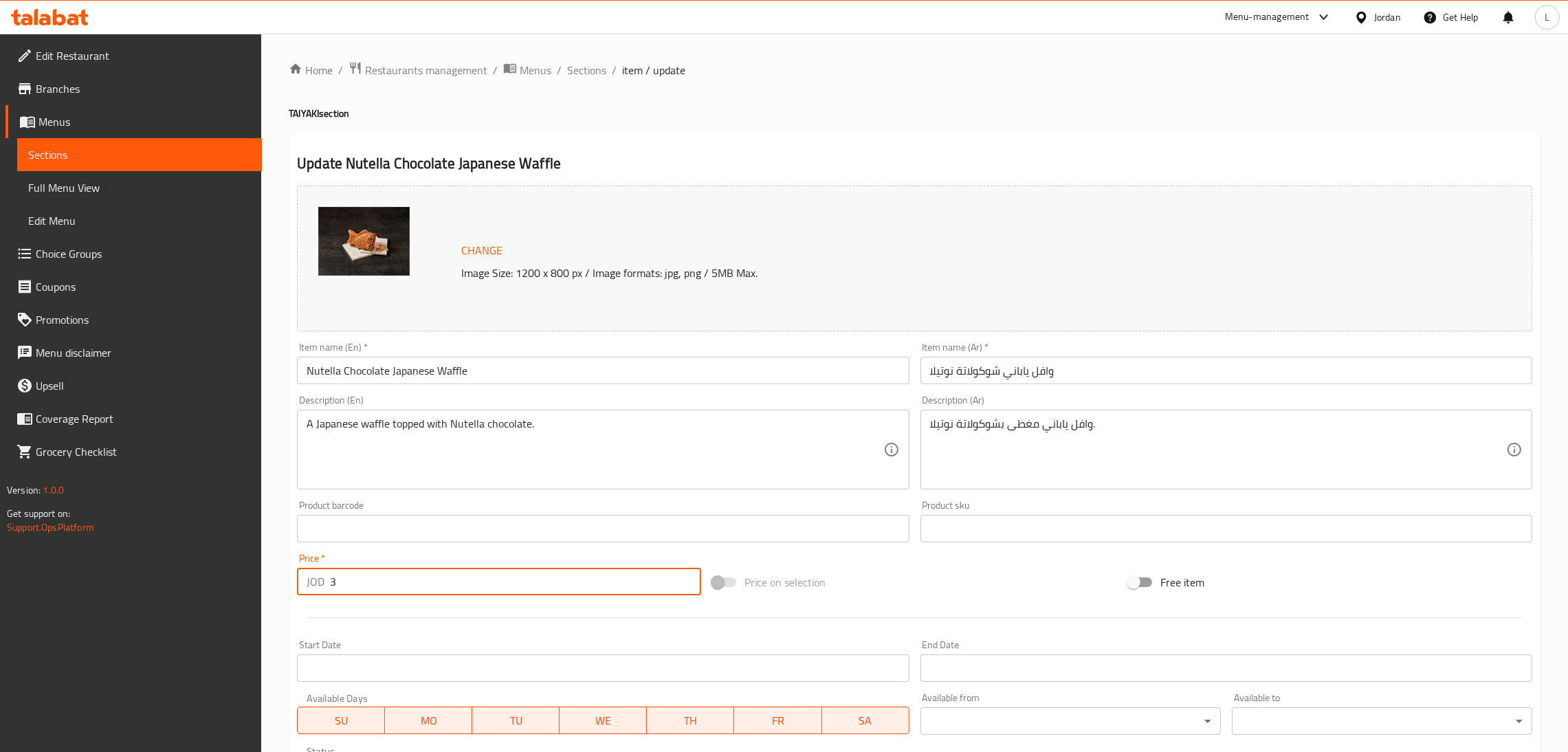
click at [457, 583] on input "3" at bounding box center [515, 581] width 371 height 27
paste input ".5"
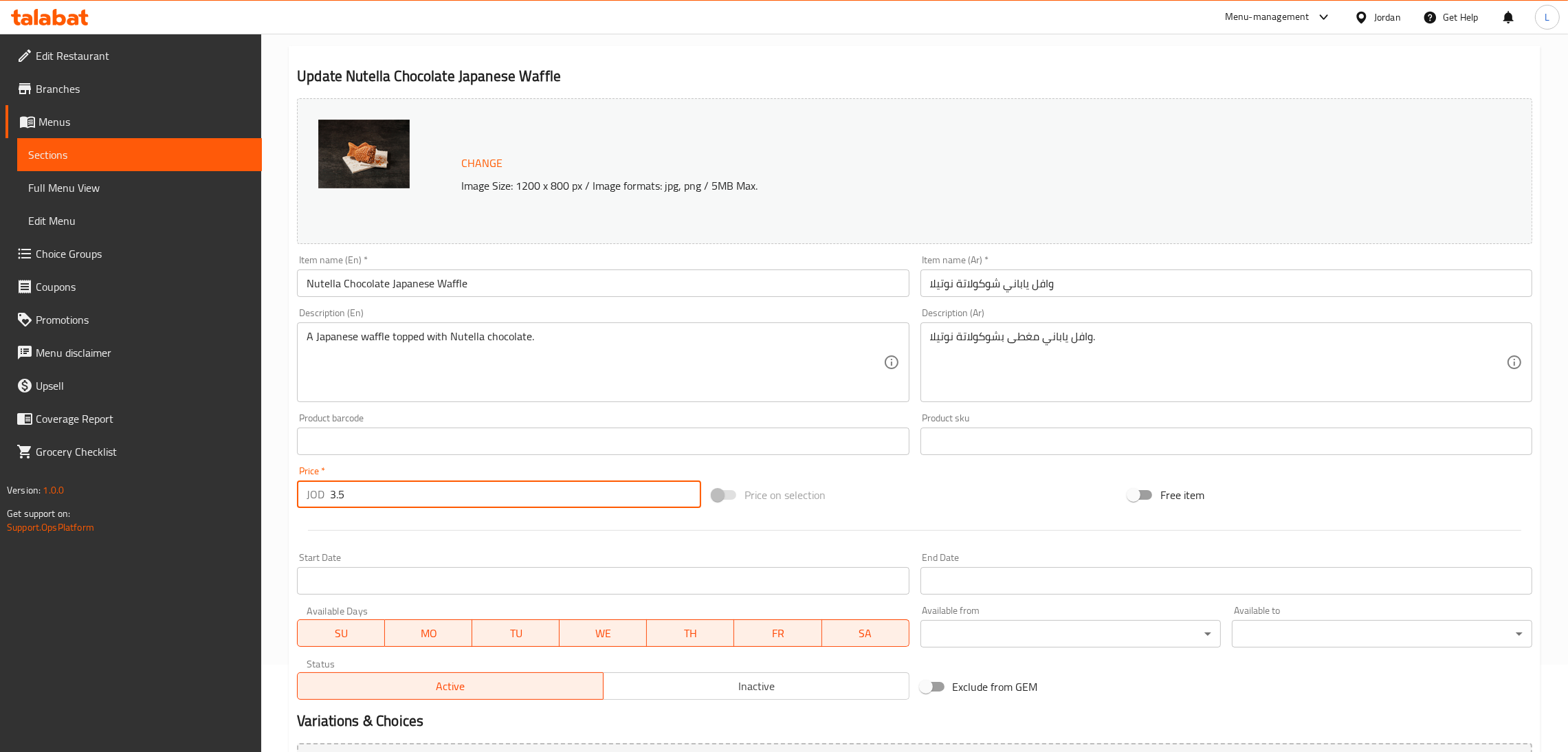
scroll to position [262, 0]
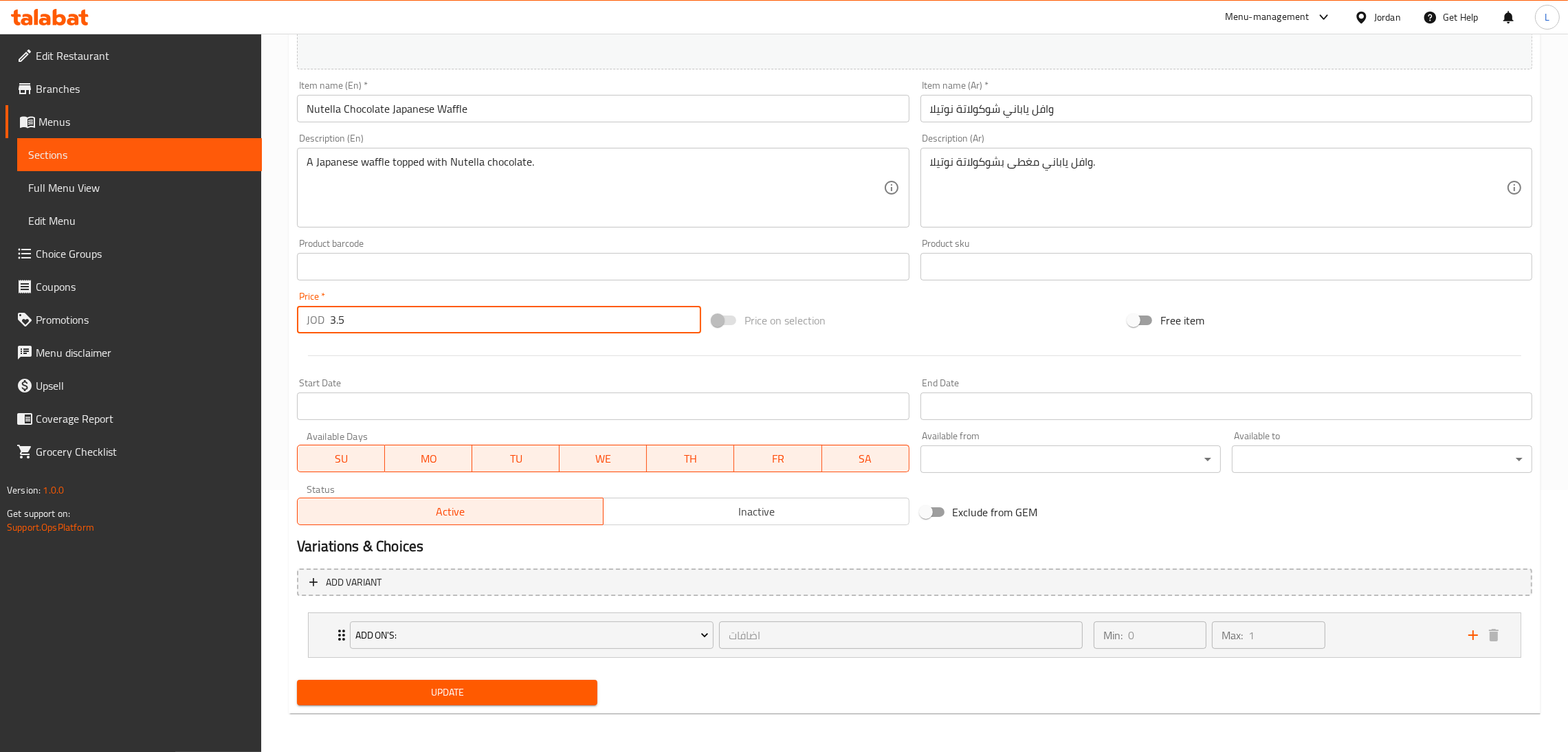
type input "3.5"
drag, startPoint x: 497, startPoint y: 686, endPoint x: 494, endPoint y: 696, distance: 10.4
click at [497, 690] on span "Update" at bounding box center [447, 692] width 278 height 17
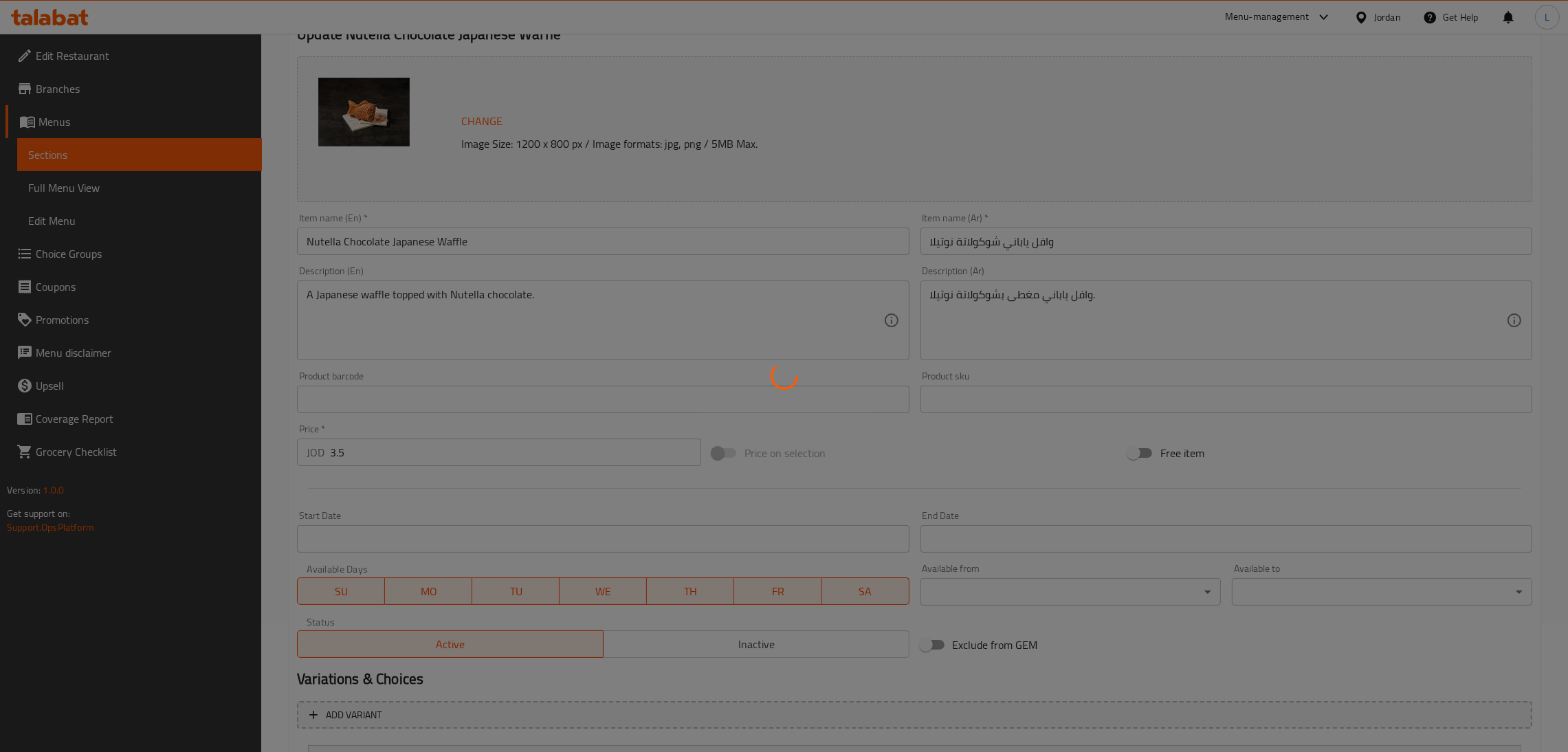
scroll to position [0, 0]
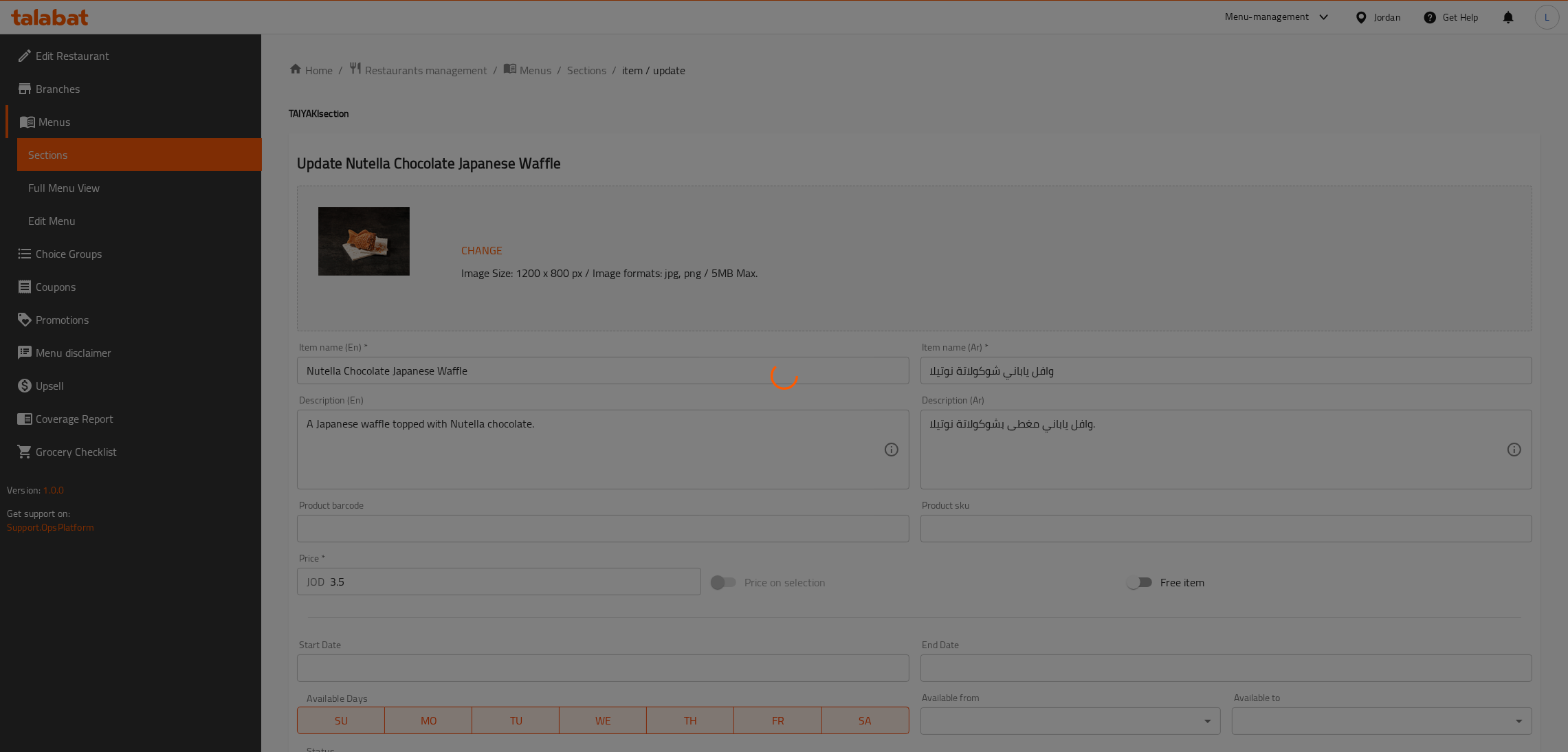
click at [586, 66] on div at bounding box center [784, 376] width 1568 height 752
click at [592, 71] on div at bounding box center [784, 376] width 1568 height 752
click at [600, 49] on div at bounding box center [784, 376] width 1568 height 752
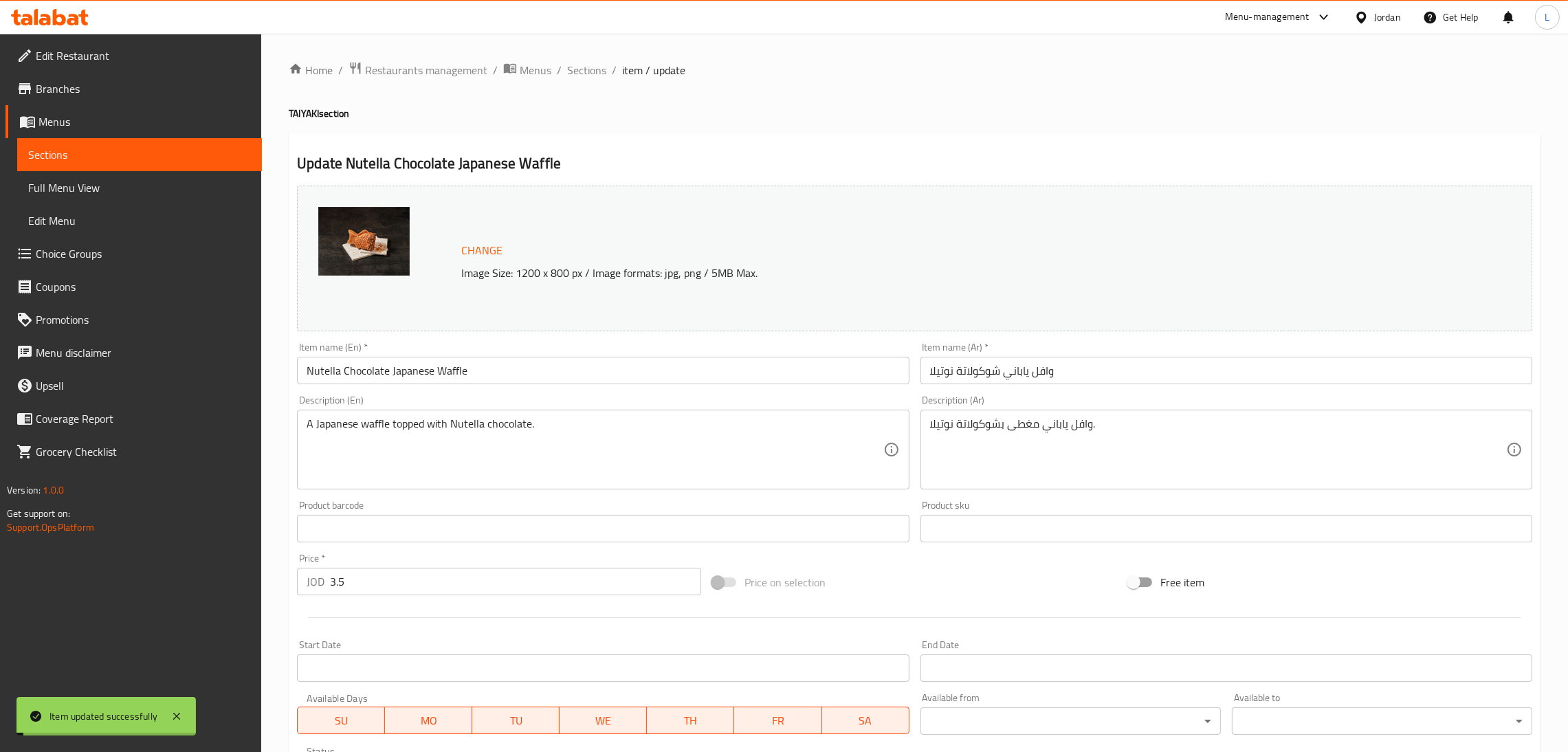
click at [596, 71] on span "Sections" at bounding box center [585, 69] width 39 height 16
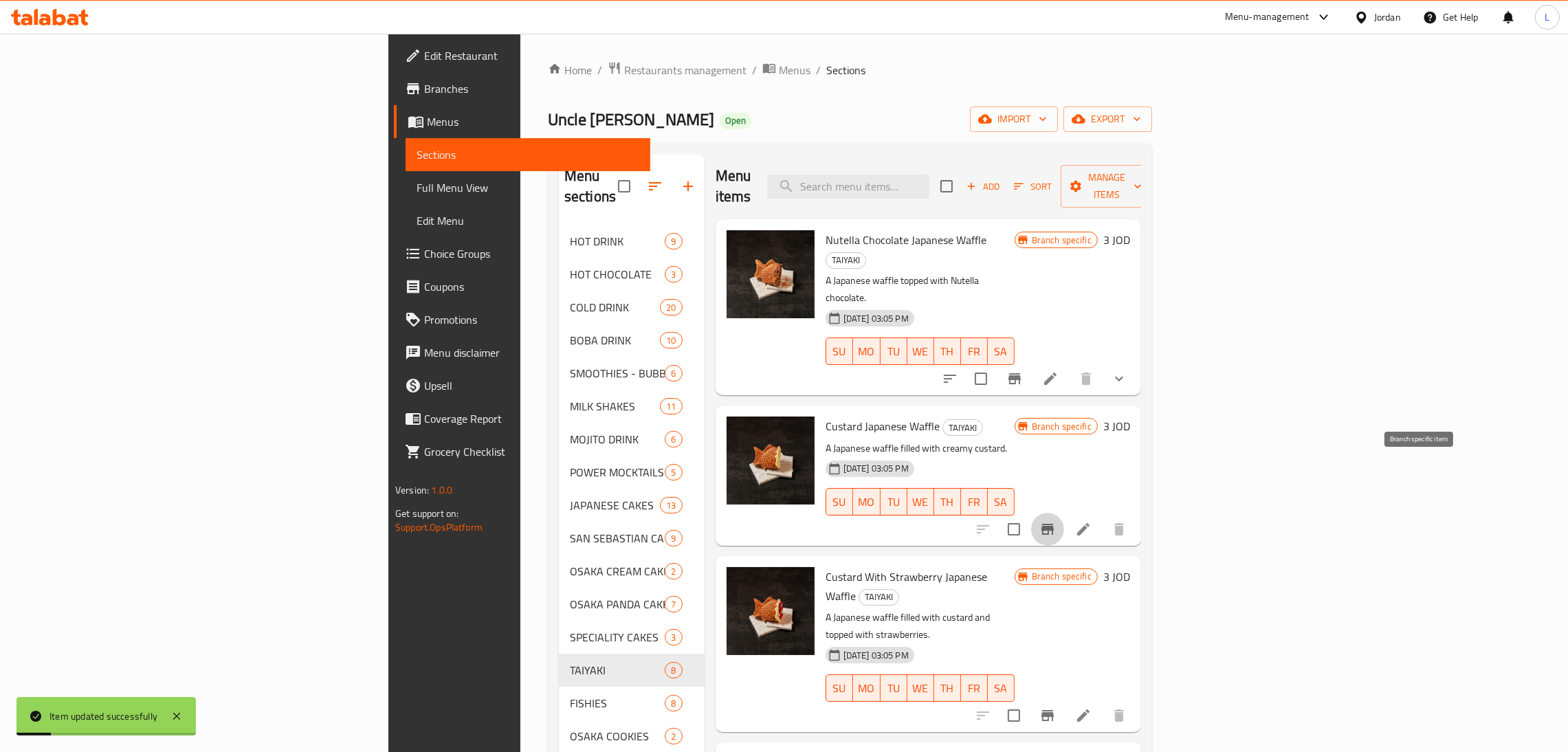
click at [1055, 521] on icon "Branch-specific-item" at bounding box center [1047, 529] width 16 height 16
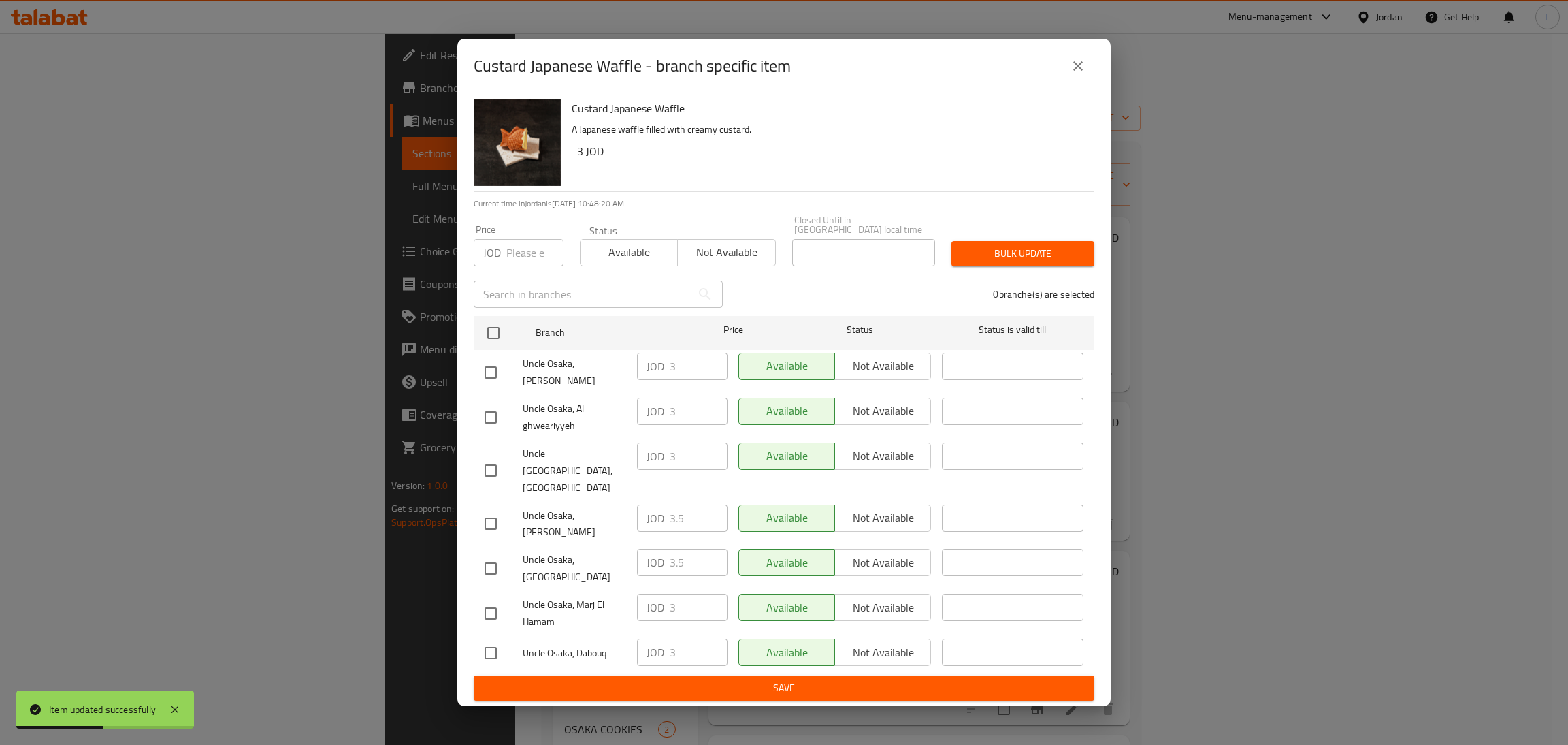
click at [491, 555] on input "checkbox" at bounding box center [491, 569] width 29 height 29
checkbox input "true"
click at [683, 549] on input "3.5" at bounding box center [699, 562] width 58 height 27
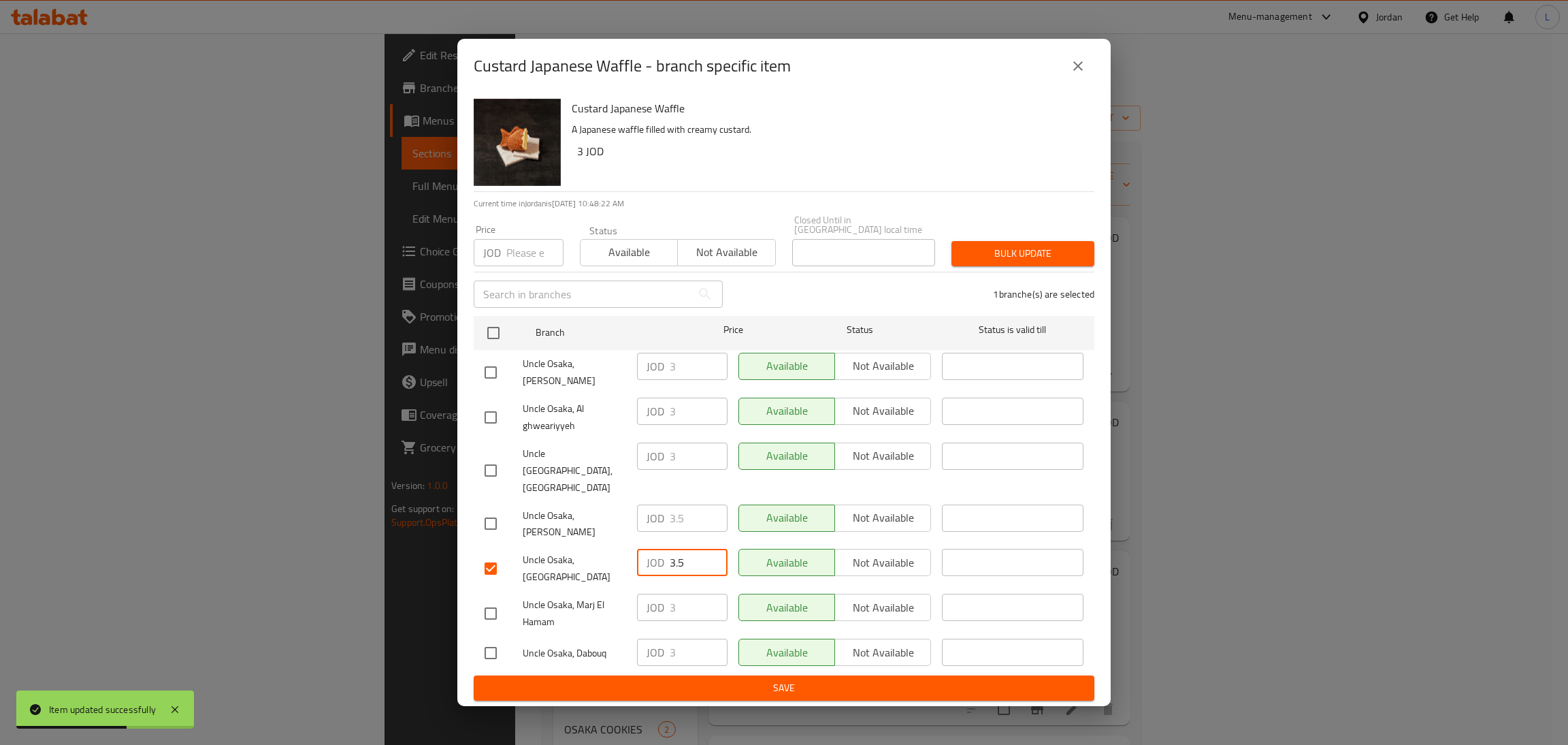
click at [683, 549] on input "3.5" at bounding box center [699, 562] width 58 height 27
click at [1085, 74] on icon "close" at bounding box center [1077, 66] width 16 height 16
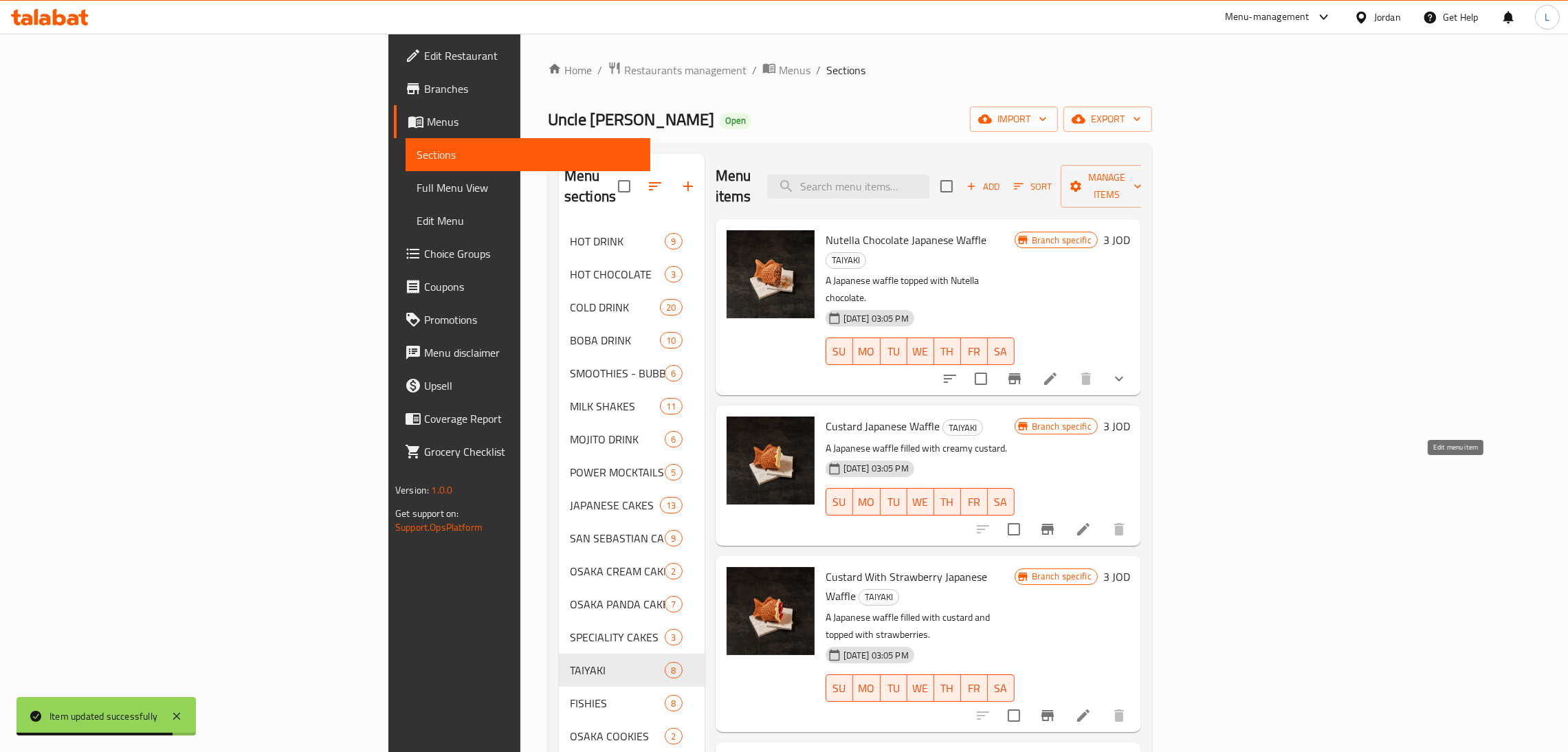
click at [1091, 521] on icon at bounding box center [1083, 529] width 16 height 16
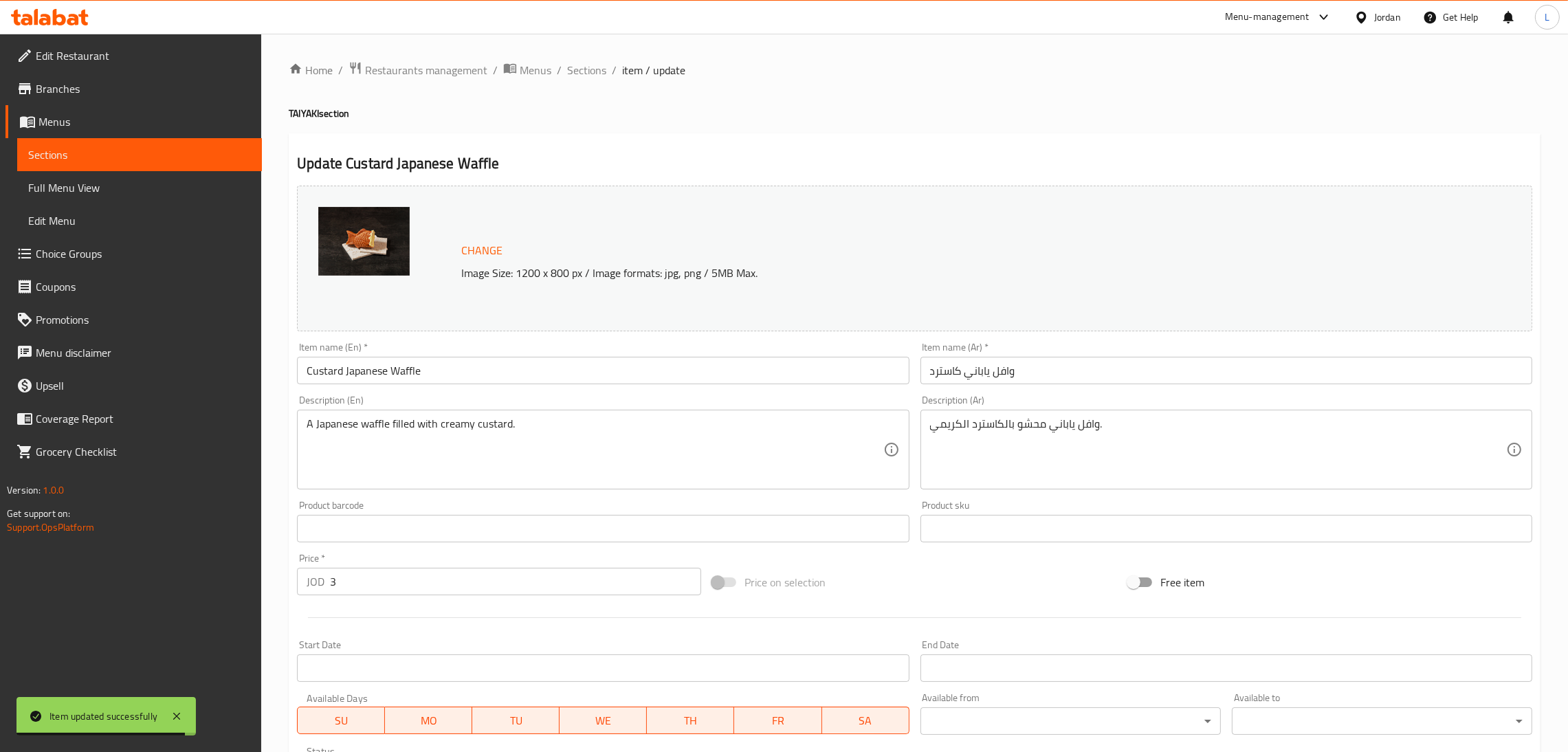
click at [538, 587] on input "3" at bounding box center [515, 581] width 371 height 27
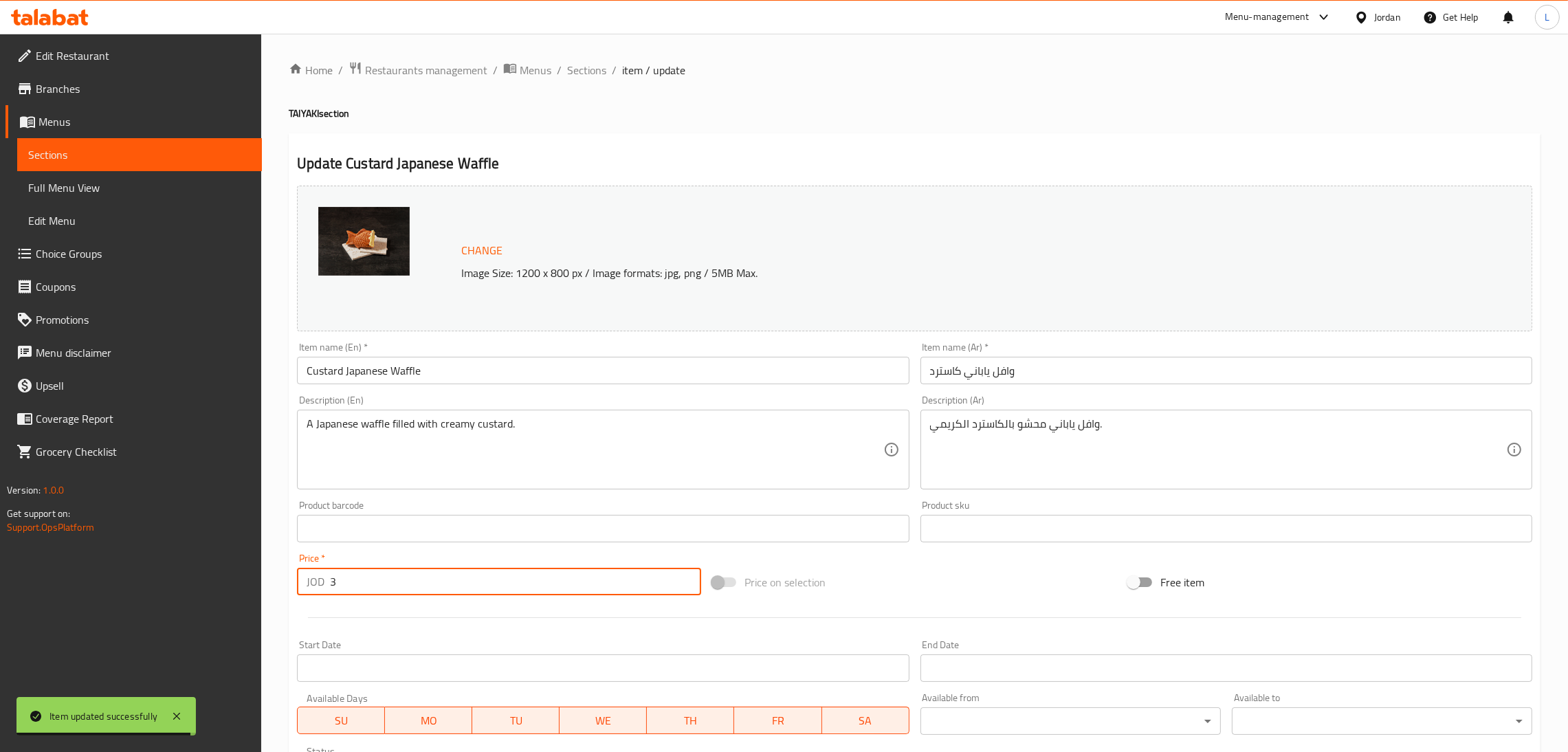
click at [538, 587] on input "3" at bounding box center [515, 581] width 371 height 27
paste input ".5"
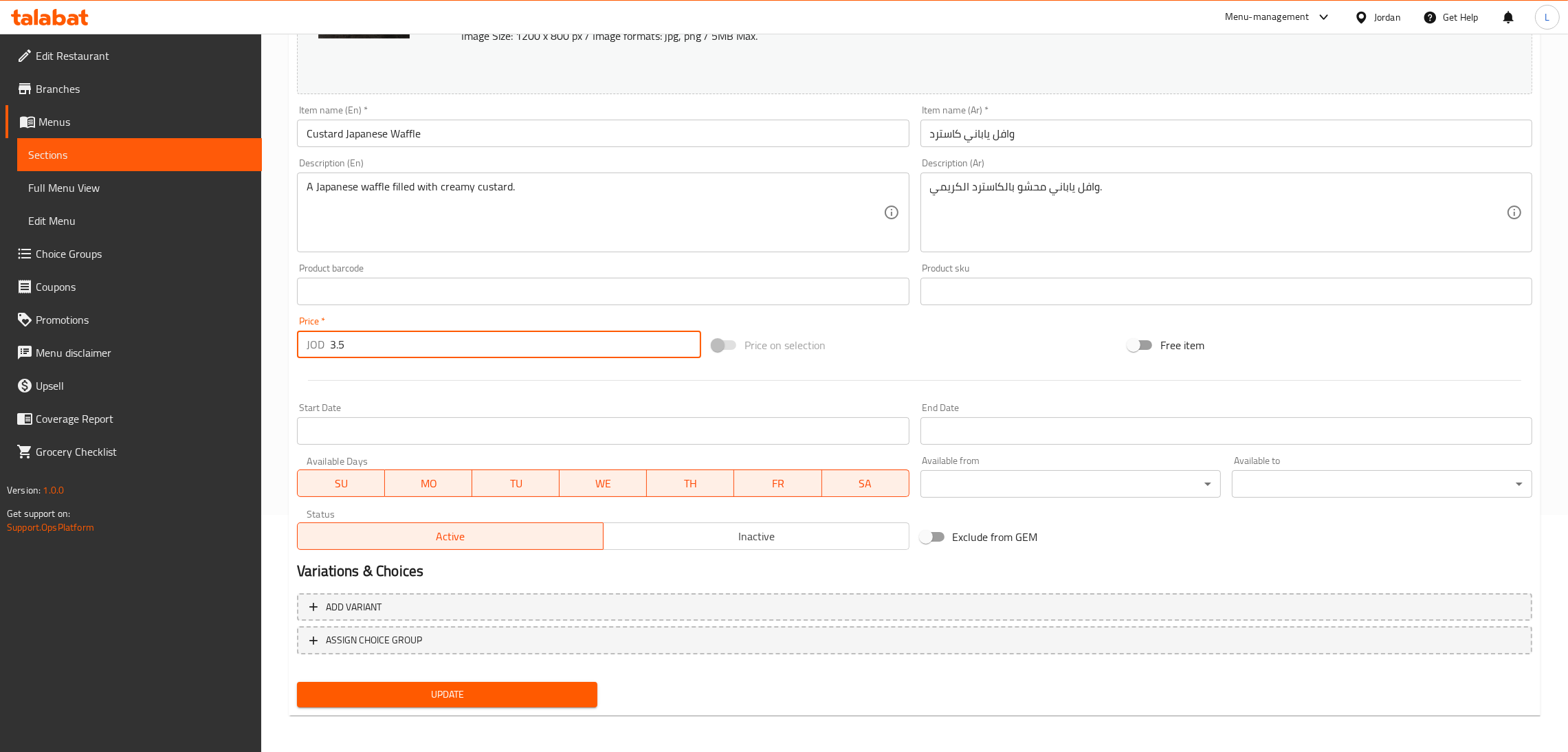
type input "3.5"
click at [468, 692] on span "Update" at bounding box center [447, 694] width 278 height 17
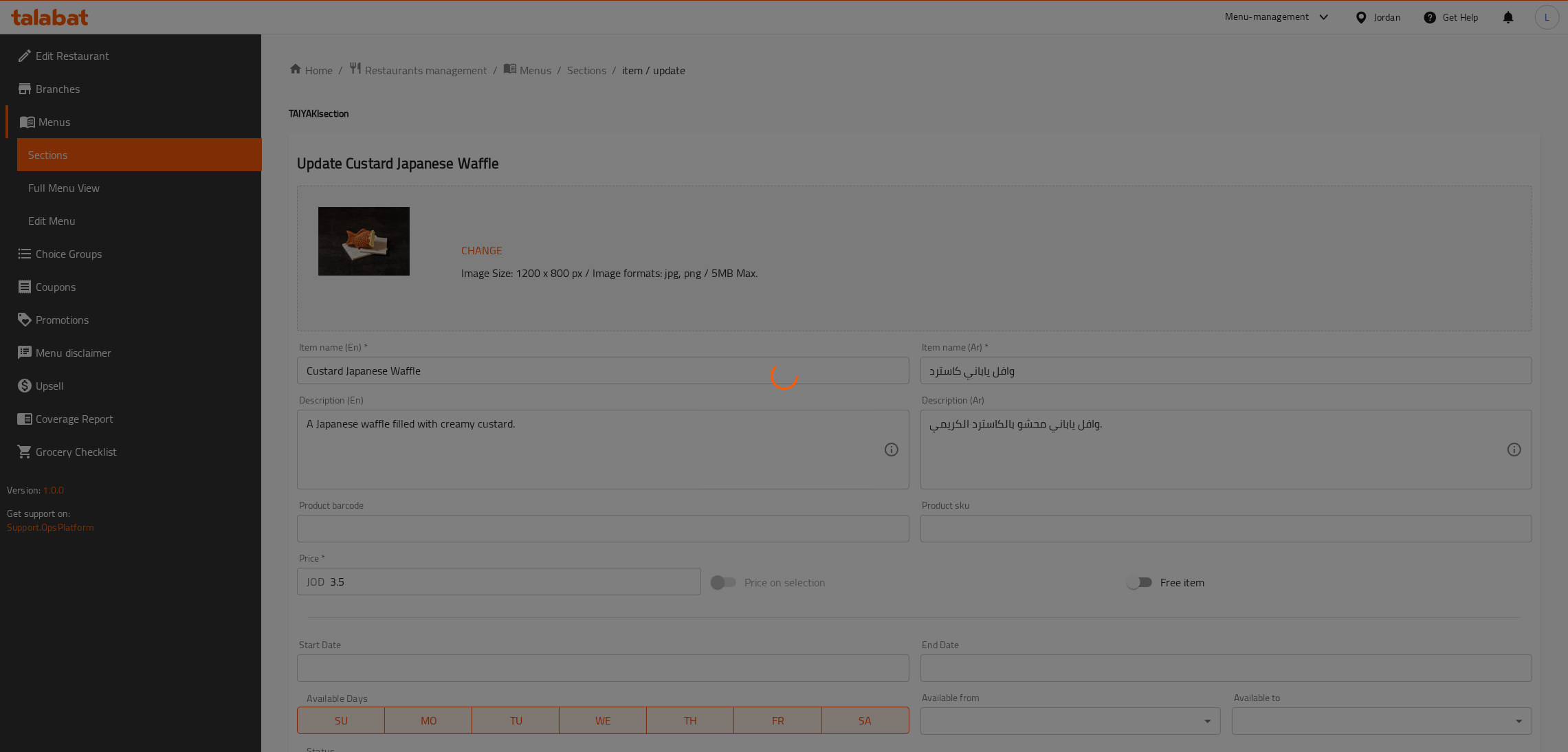
click at [590, 82] on div at bounding box center [784, 376] width 1568 height 752
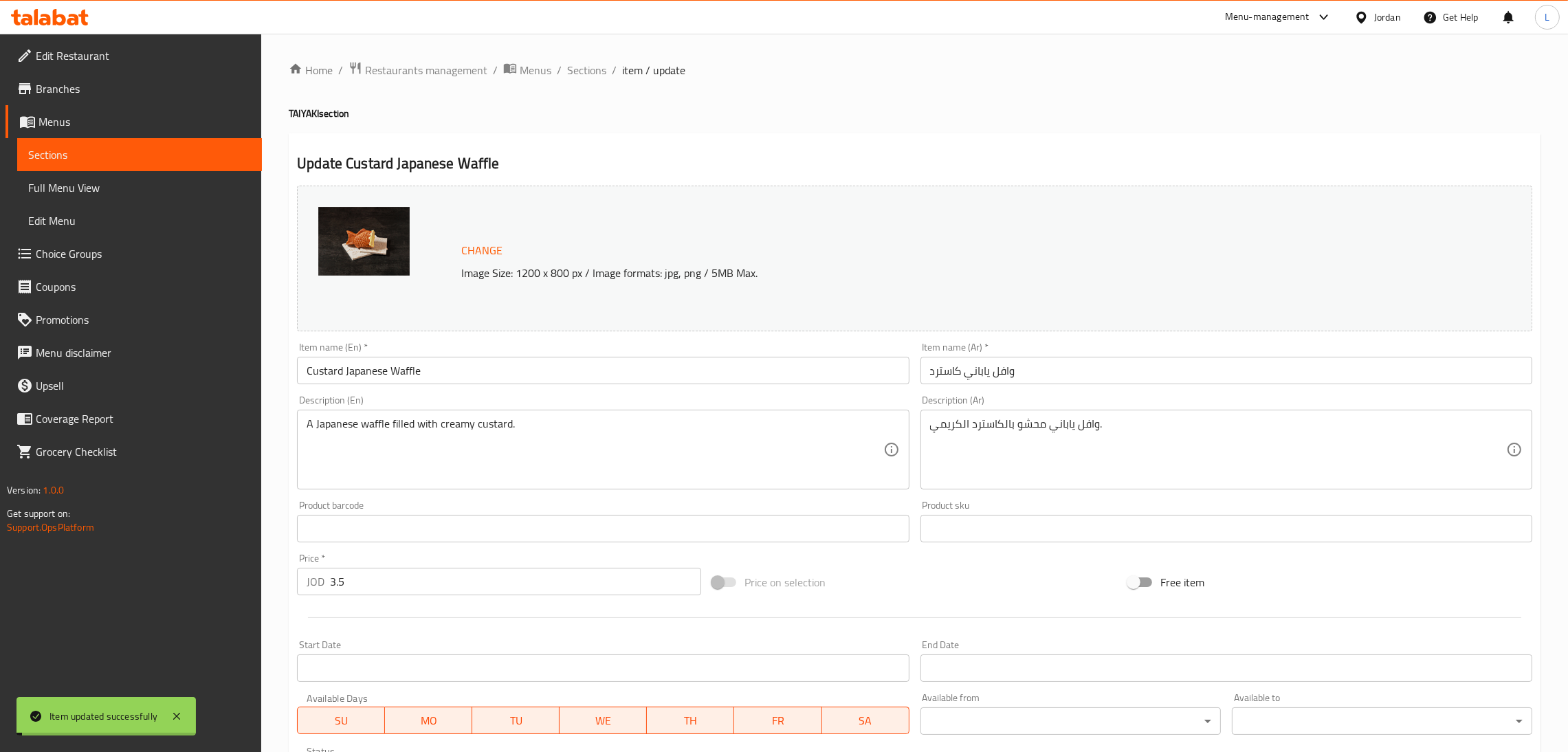
click at [590, 79] on div "Home / Restaurants management / Menus / Sections / item / update TAIYAKI sectio…" at bounding box center [914, 513] width 1251 height 902
click at [591, 74] on span "Sections" at bounding box center [585, 69] width 39 height 16
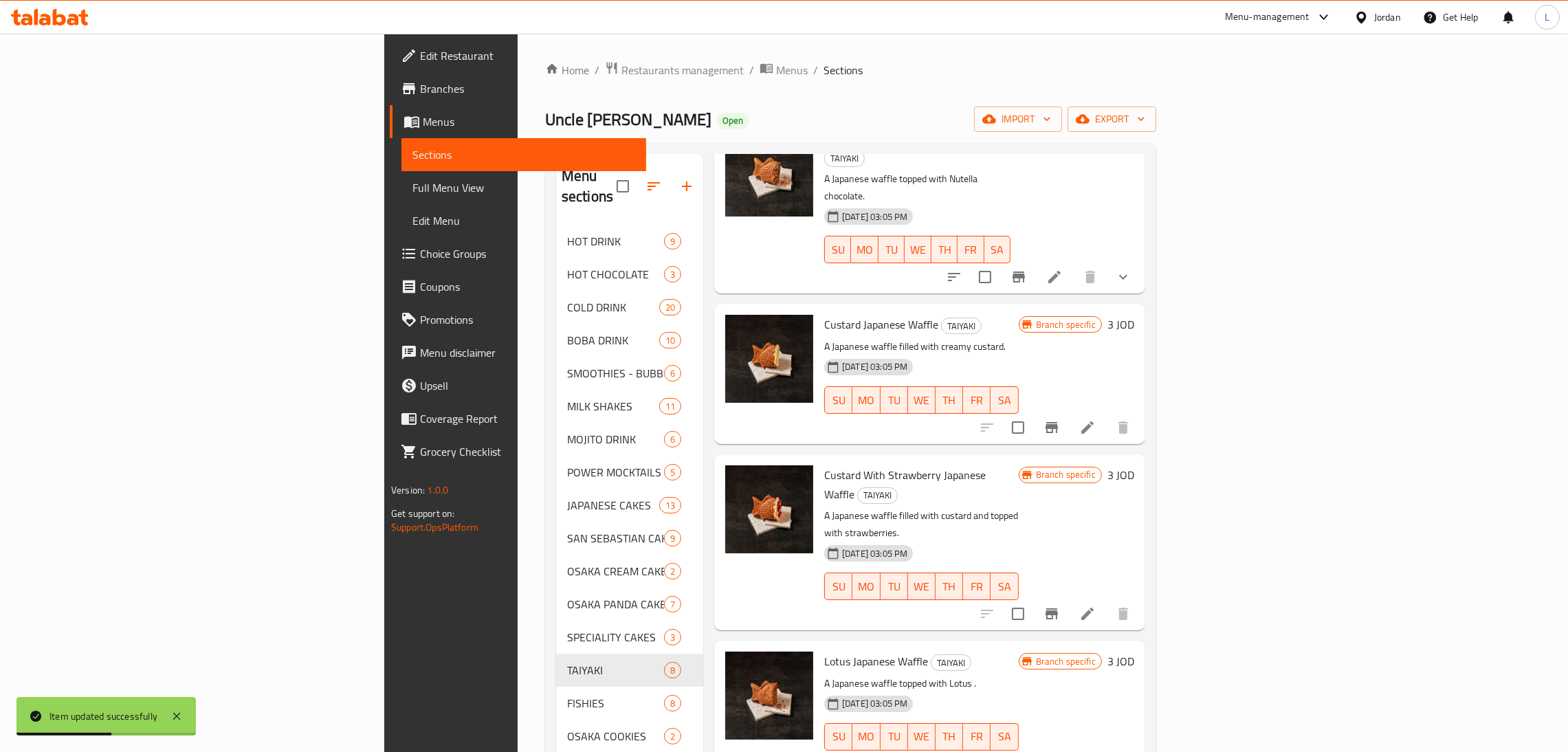
scroll to position [103, 0]
click at [1060, 604] on icon "Branch-specific-item" at bounding box center [1051, 612] width 16 height 16
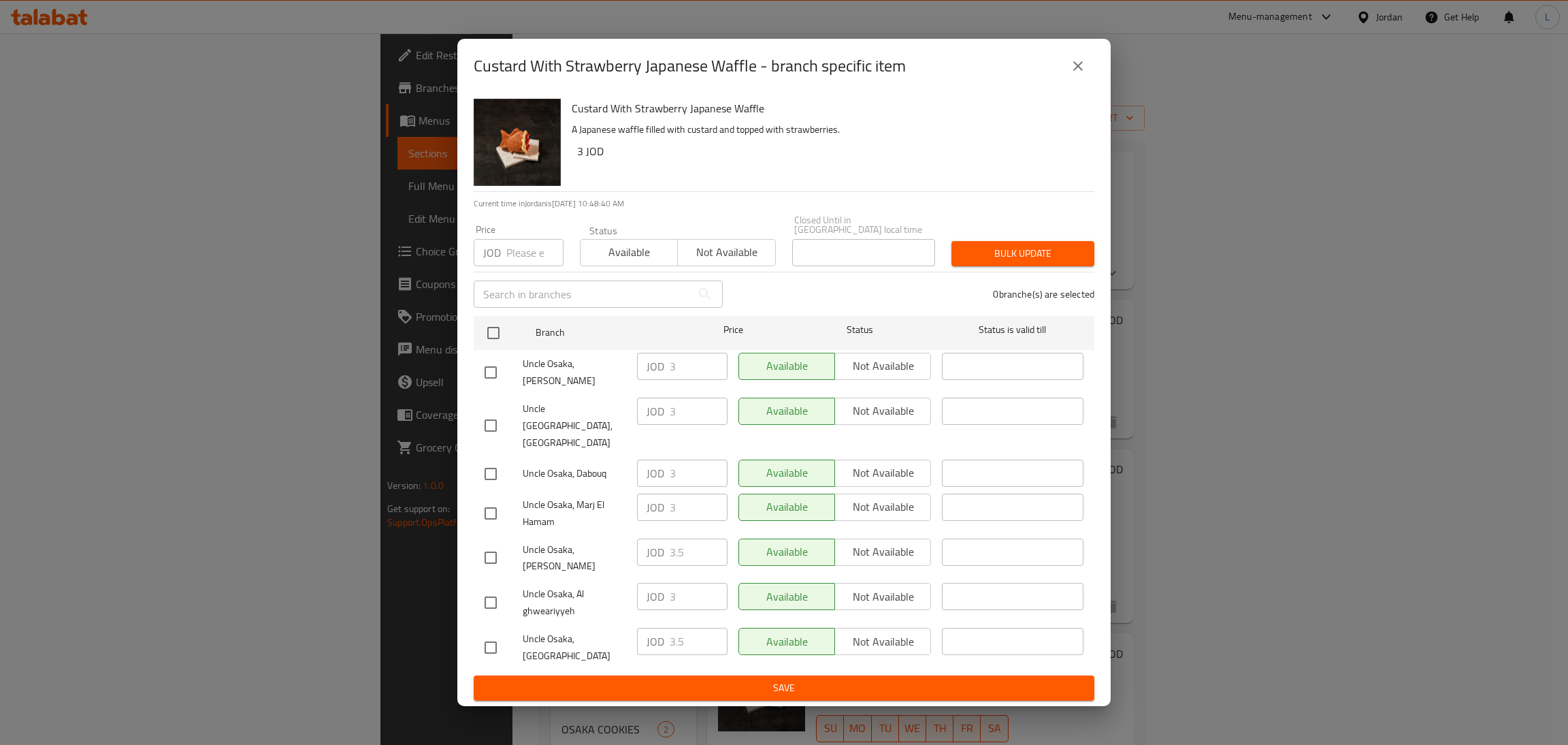
click at [492, 633] on input "checkbox" at bounding box center [491, 648] width 29 height 29
checkbox input "true"
click at [673, 628] on input "3.5" at bounding box center [699, 641] width 58 height 27
click at [1081, 74] on icon "close" at bounding box center [1077, 66] width 16 height 16
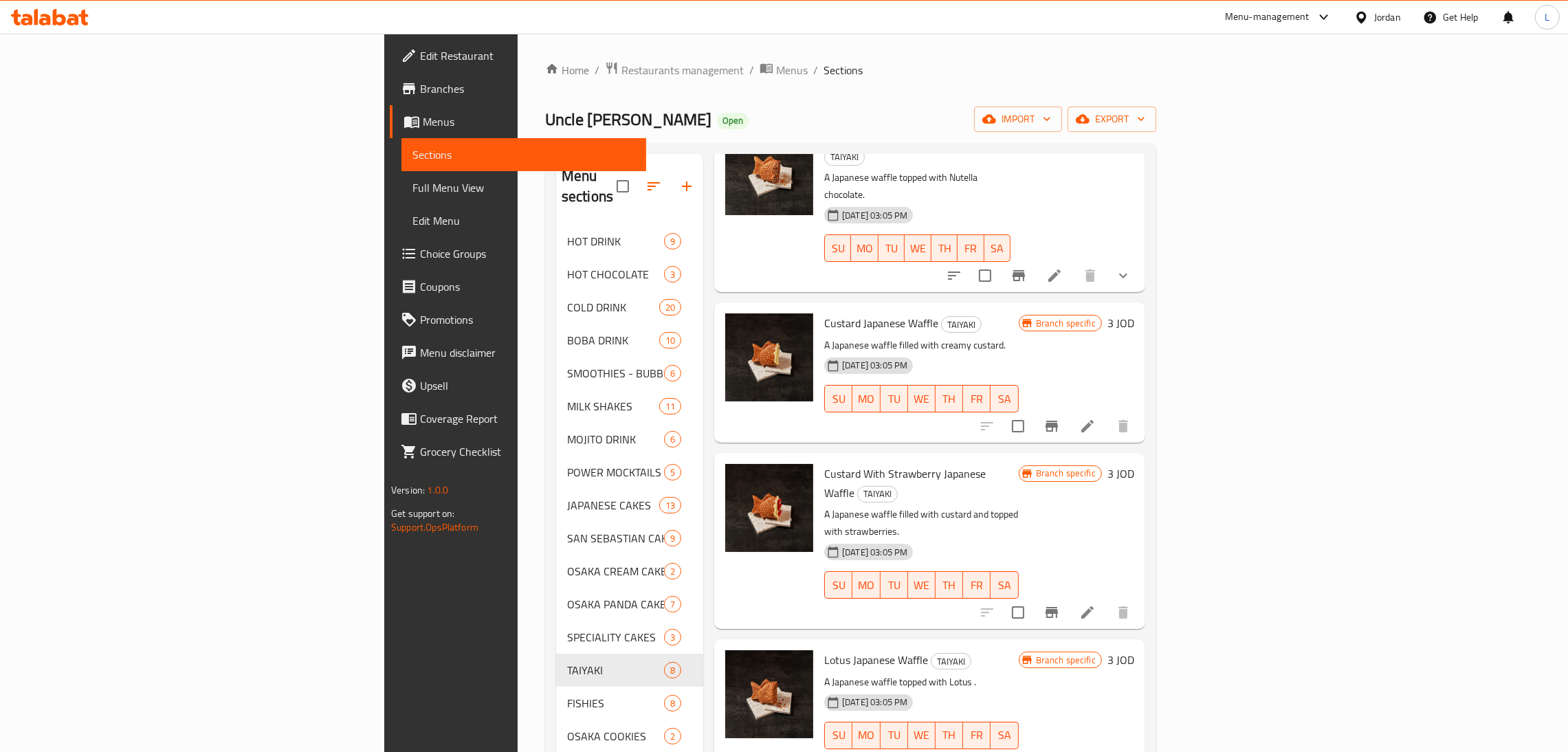
click at [1106, 600] on li at bounding box center [1087, 612] width 39 height 25
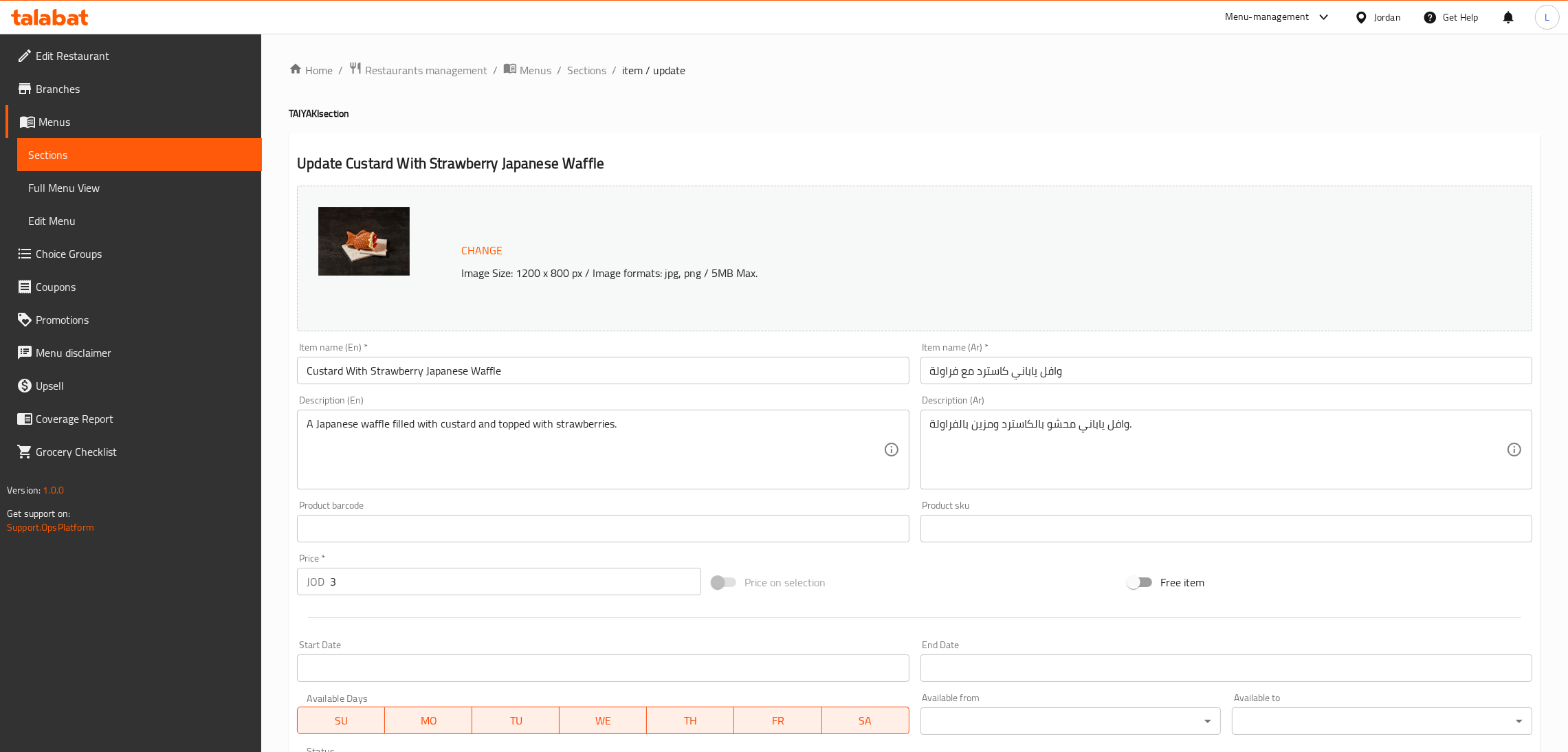
click at [571, 586] on input "3" at bounding box center [515, 581] width 371 height 27
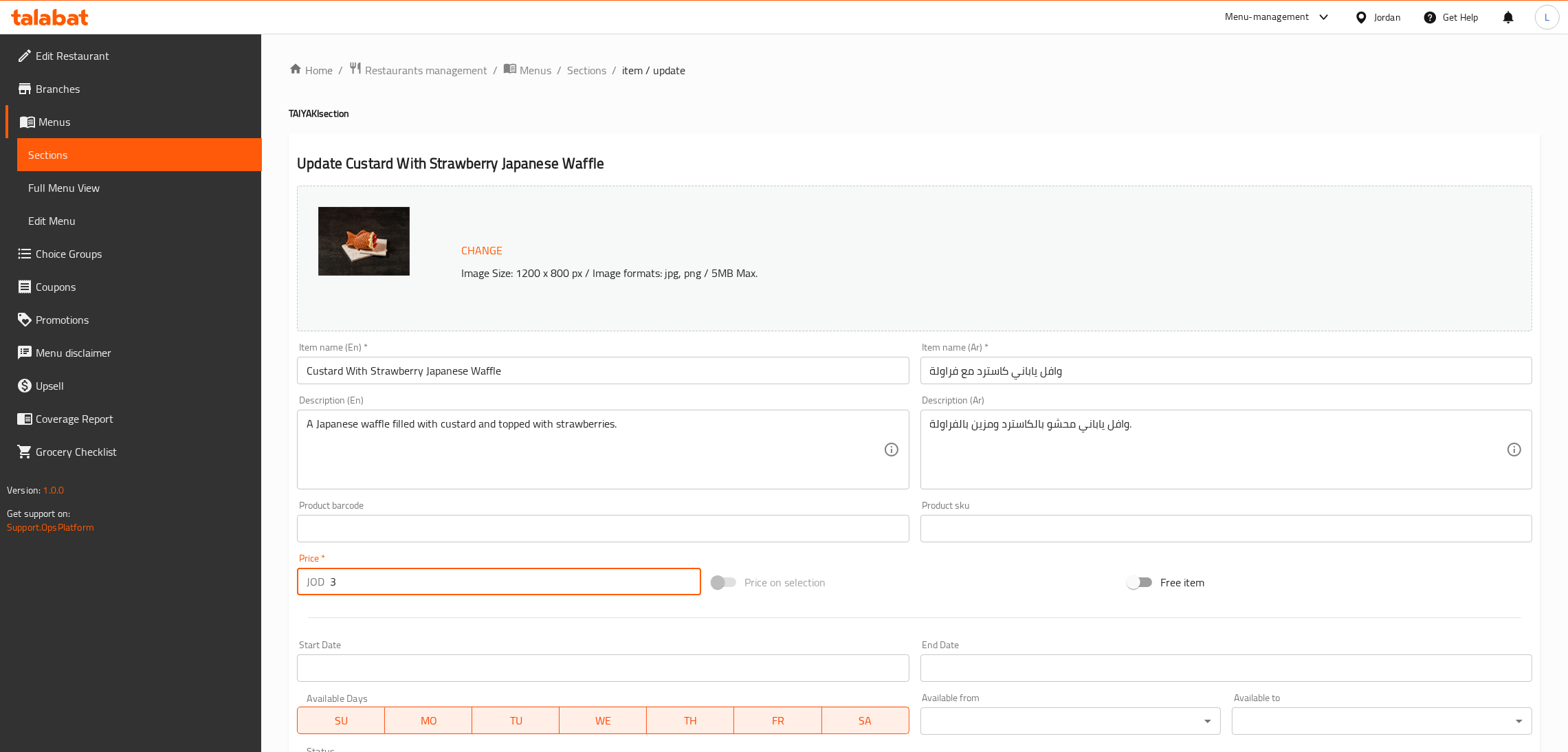
click at [571, 586] on input "3" at bounding box center [515, 581] width 371 height 27
paste input ".5"
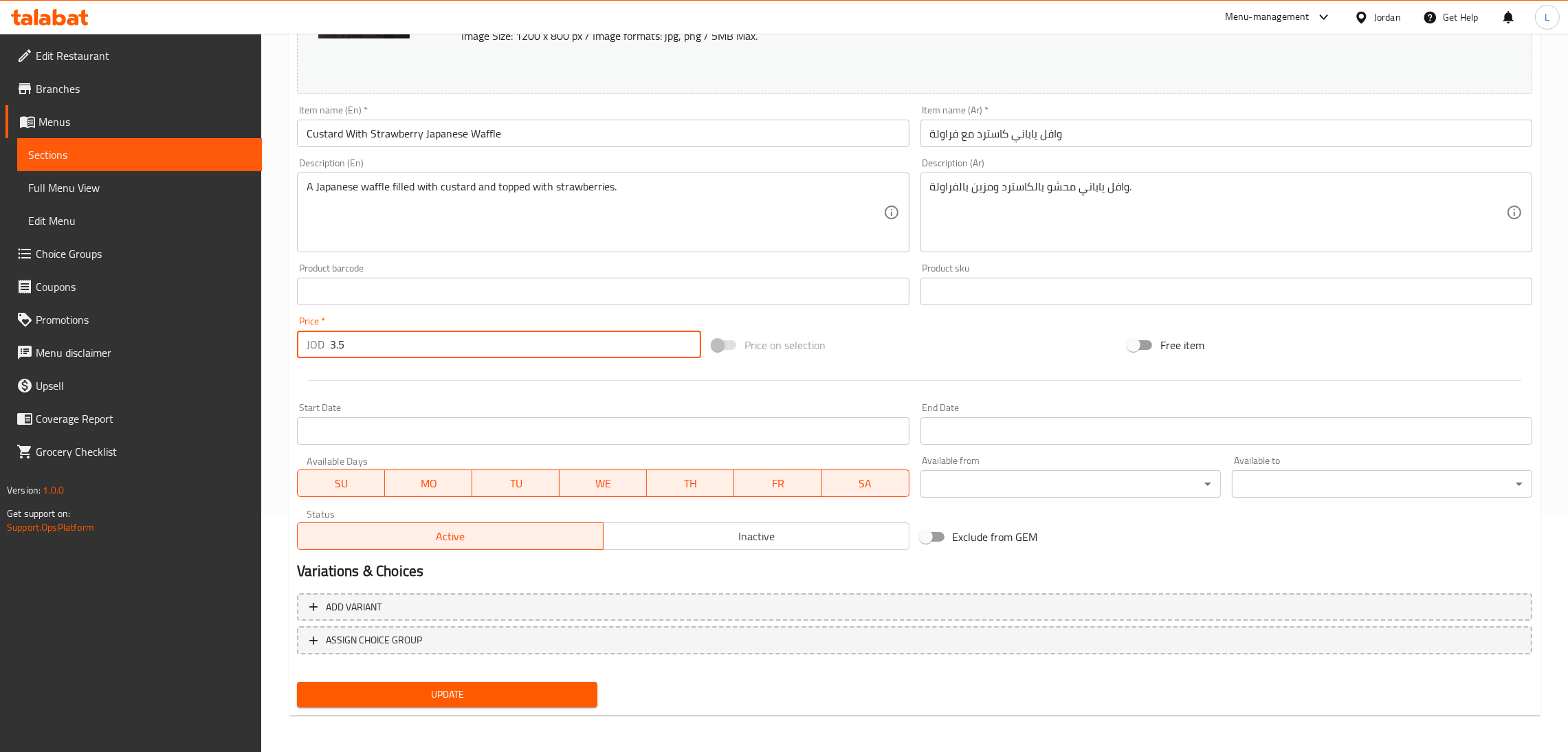
type input "3.5"
click at [534, 686] on span "Update" at bounding box center [447, 694] width 278 height 17
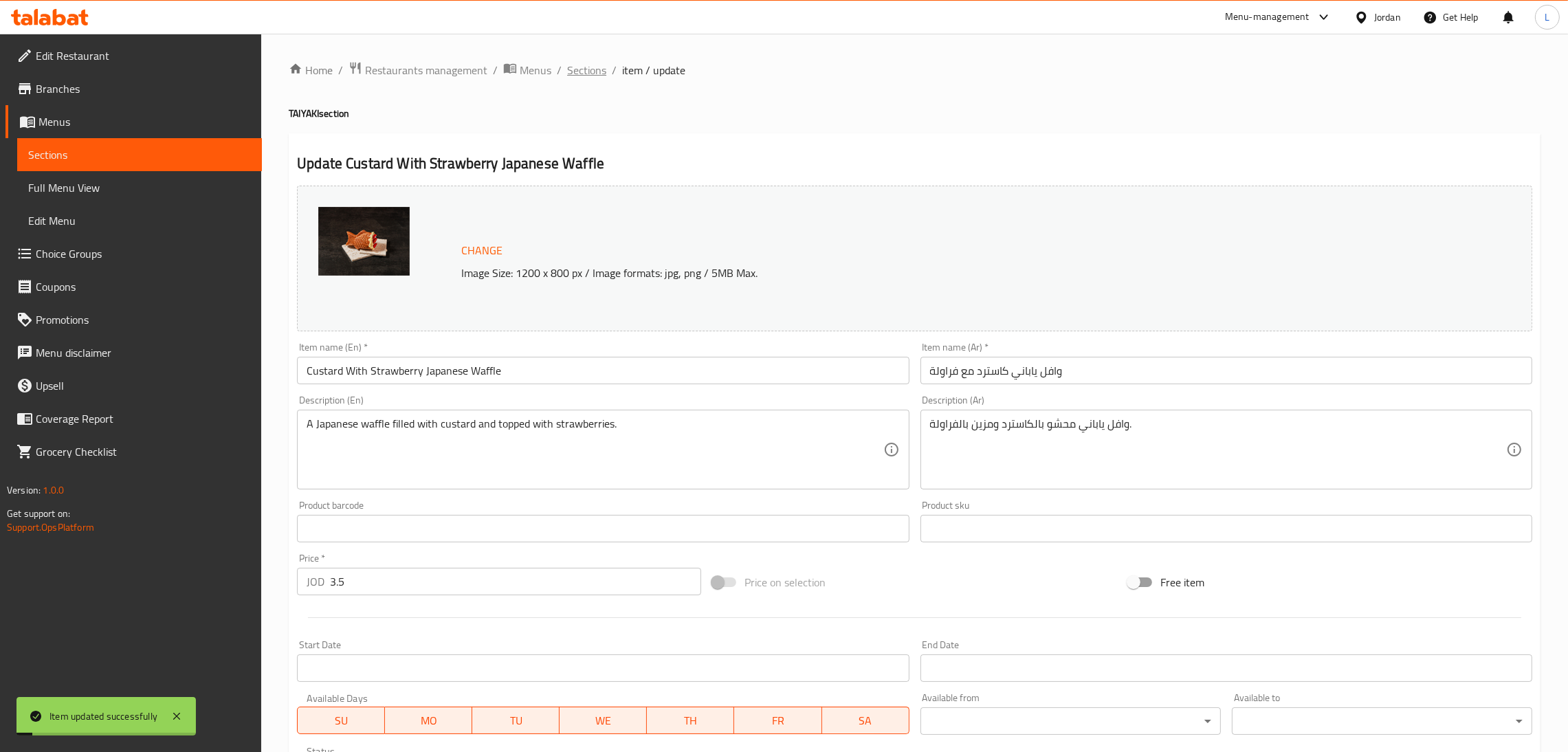
click at [589, 61] on span "Sections" at bounding box center [585, 69] width 39 height 16
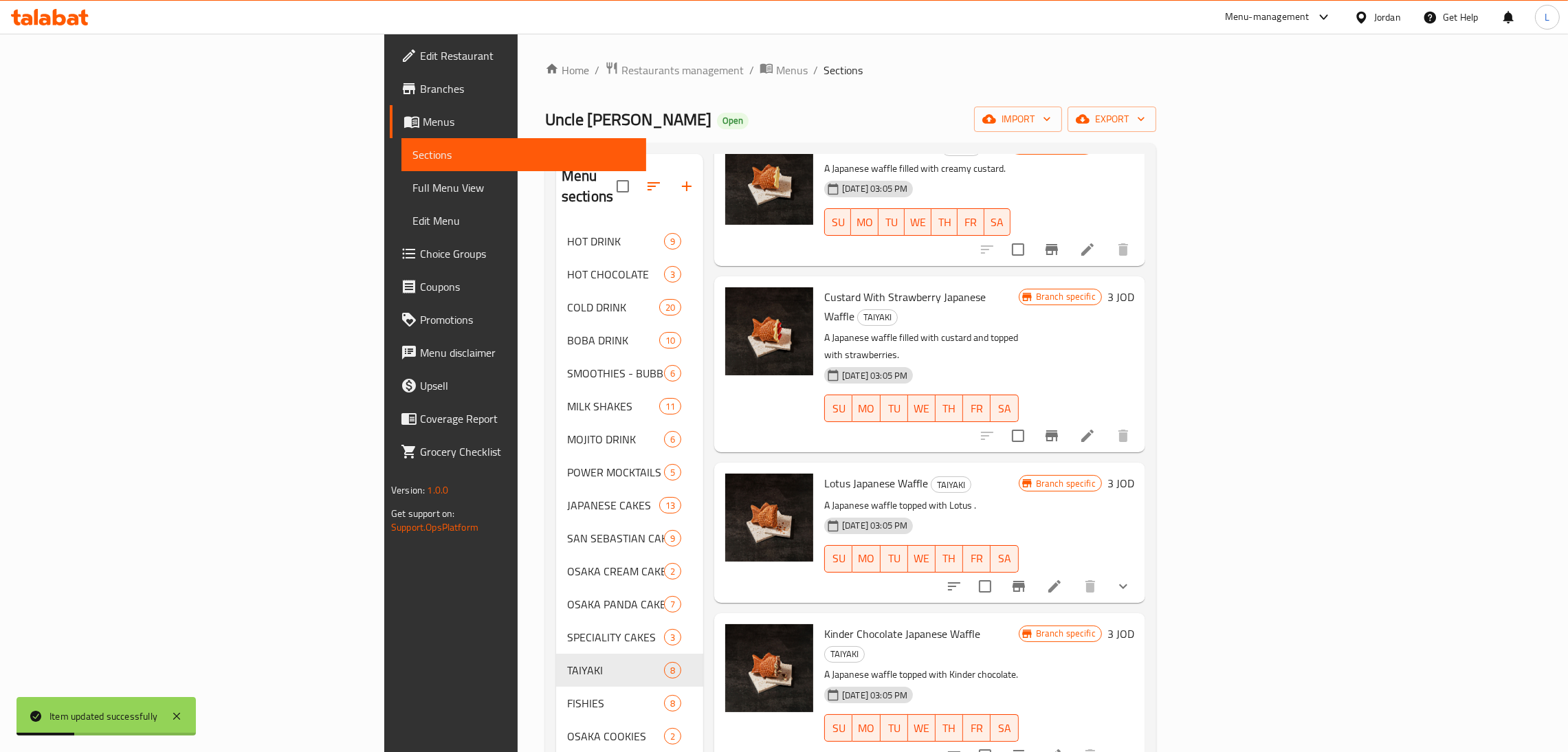
scroll to position [308, 0]
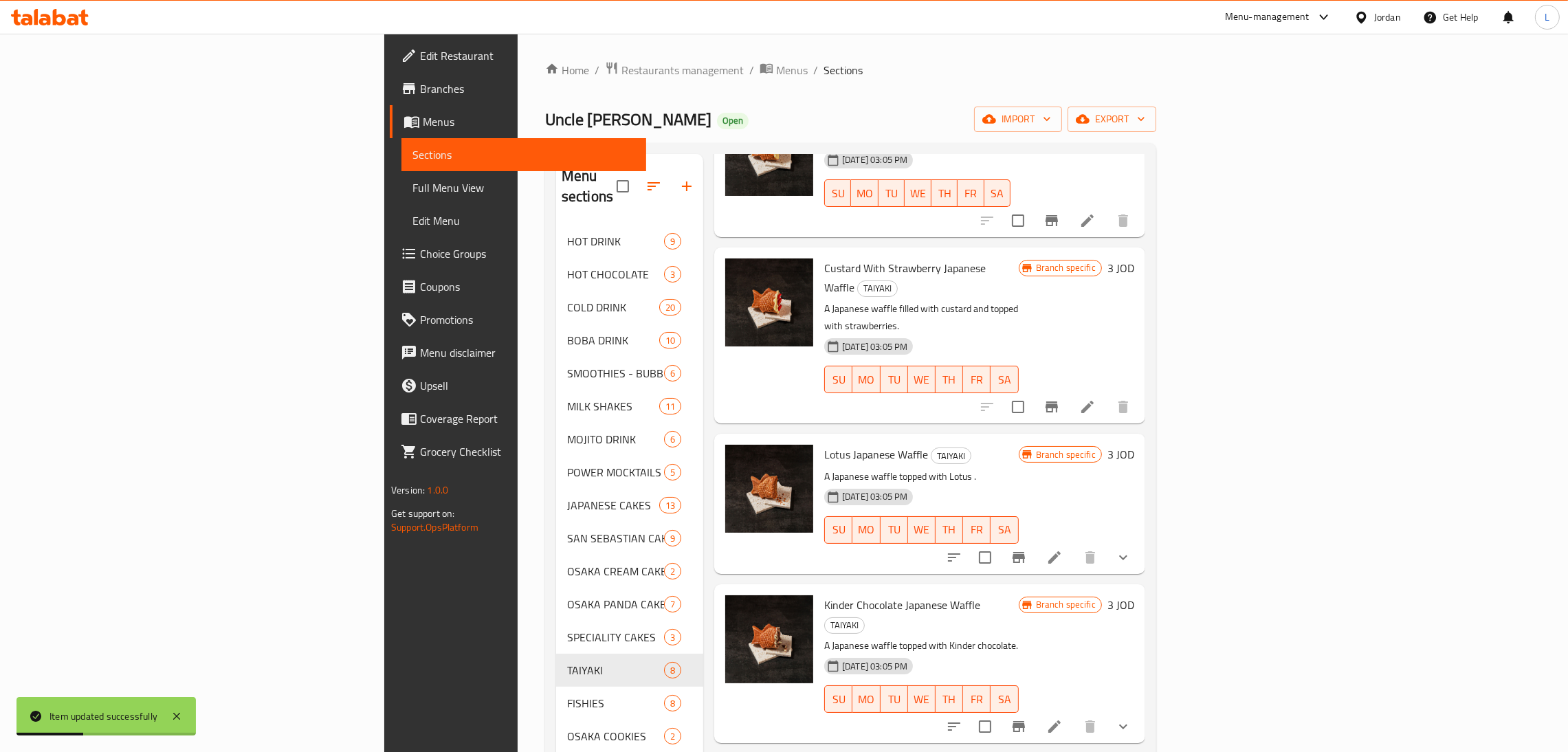
click at [1024, 552] on icon "Branch-specific-item" at bounding box center [1018, 558] width 12 height 11
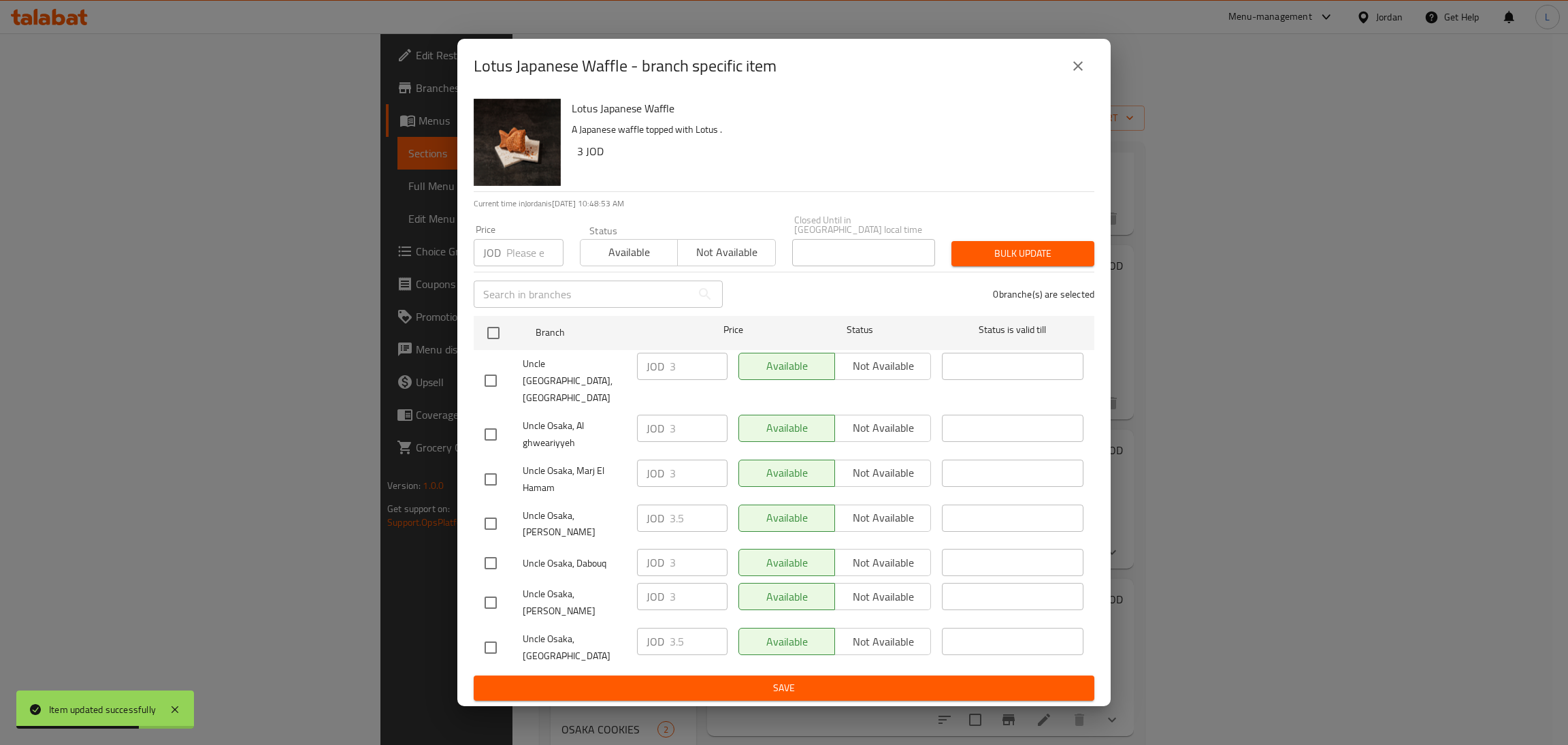
click at [488, 633] on input "checkbox" at bounding box center [491, 648] width 29 height 29
checkbox input "true"
click at [667, 628] on div "JOD 3.5 ​" at bounding box center [682, 641] width 91 height 27
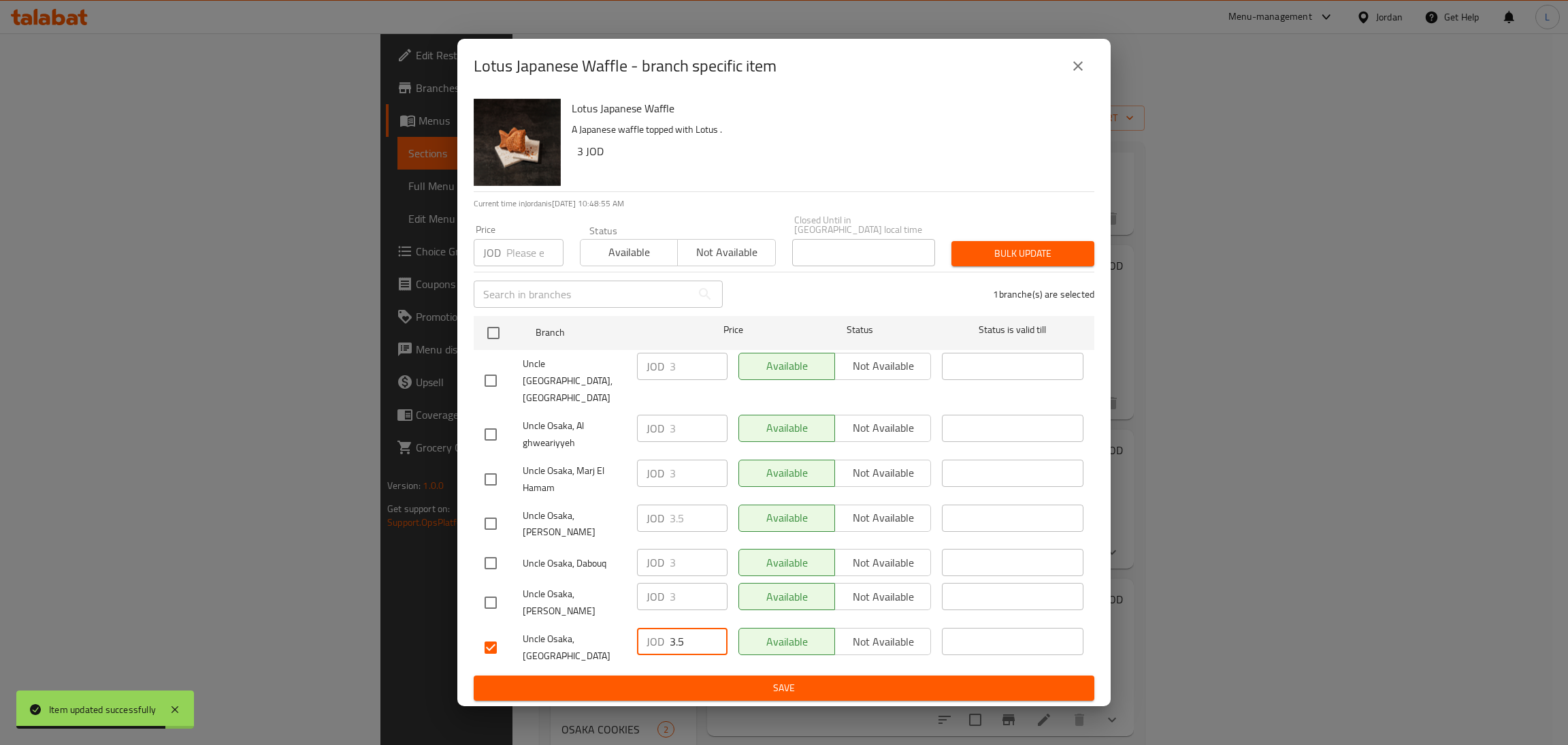
click at [671, 628] on input "3.5" at bounding box center [699, 641] width 58 height 27
click at [1079, 74] on icon "close" at bounding box center [1077, 66] width 16 height 16
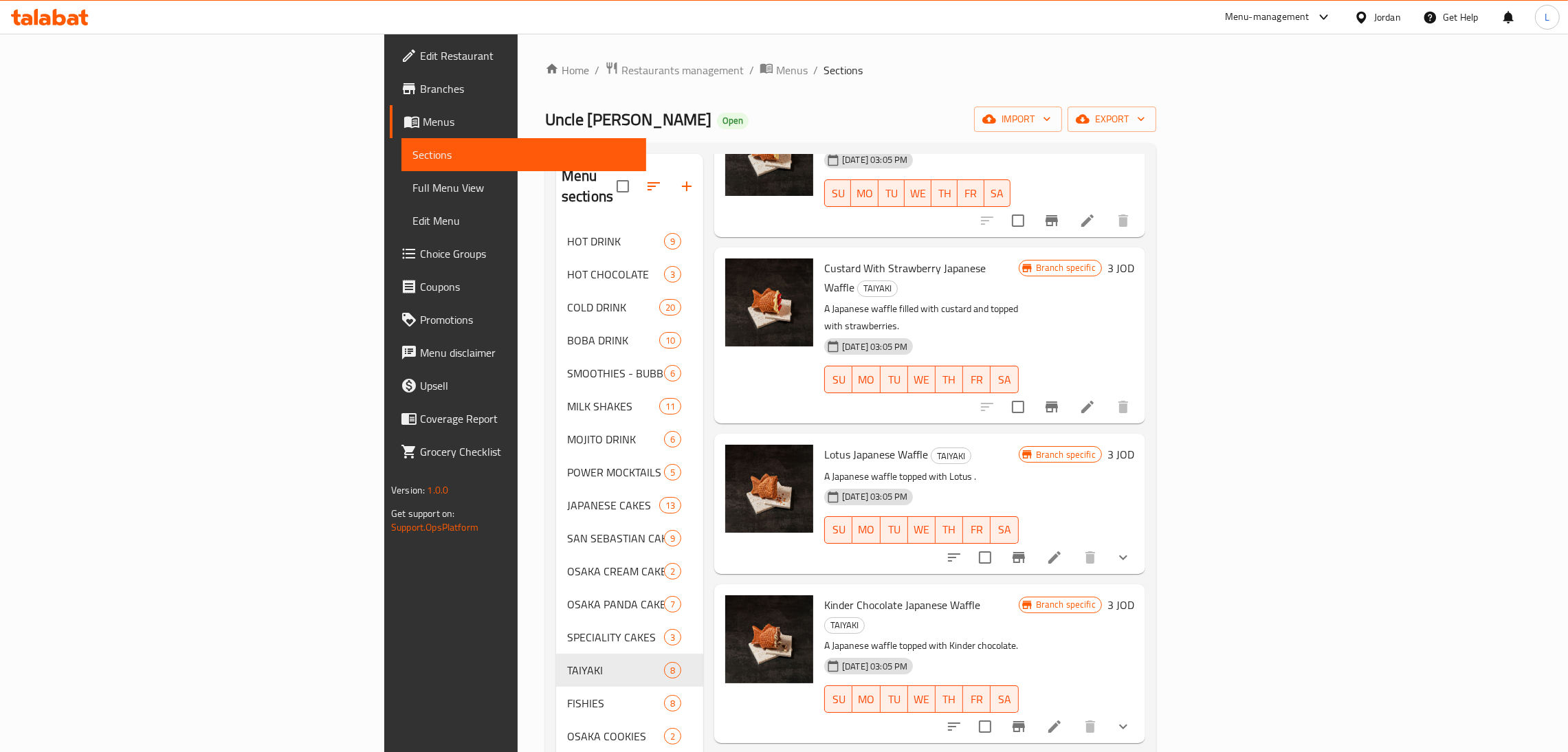
click at [1073, 545] on li at bounding box center [1054, 557] width 39 height 25
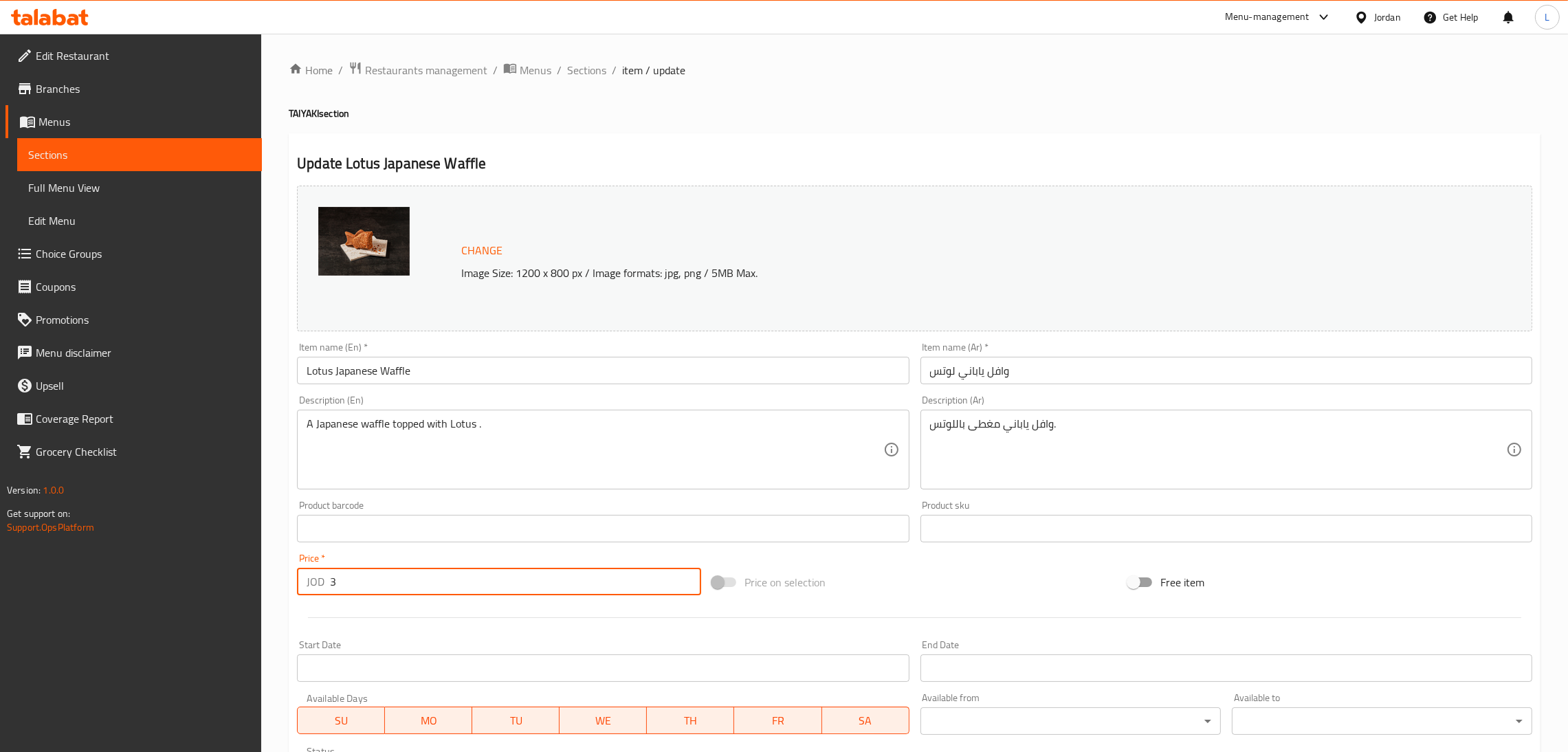
click at [452, 579] on input "3" at bounding box center [515, 581] width 371 height 27
paste input ".5"
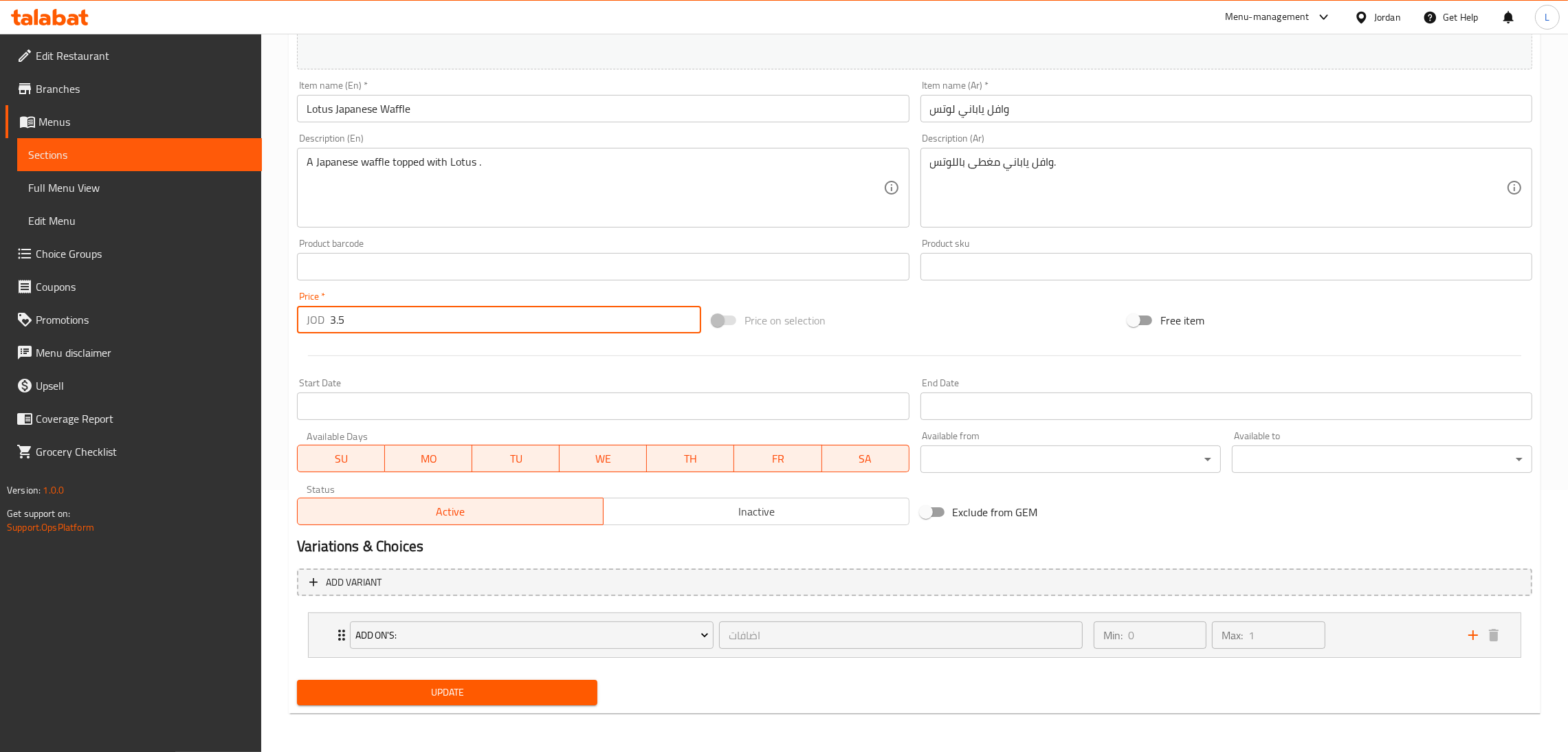
type input "3.5"
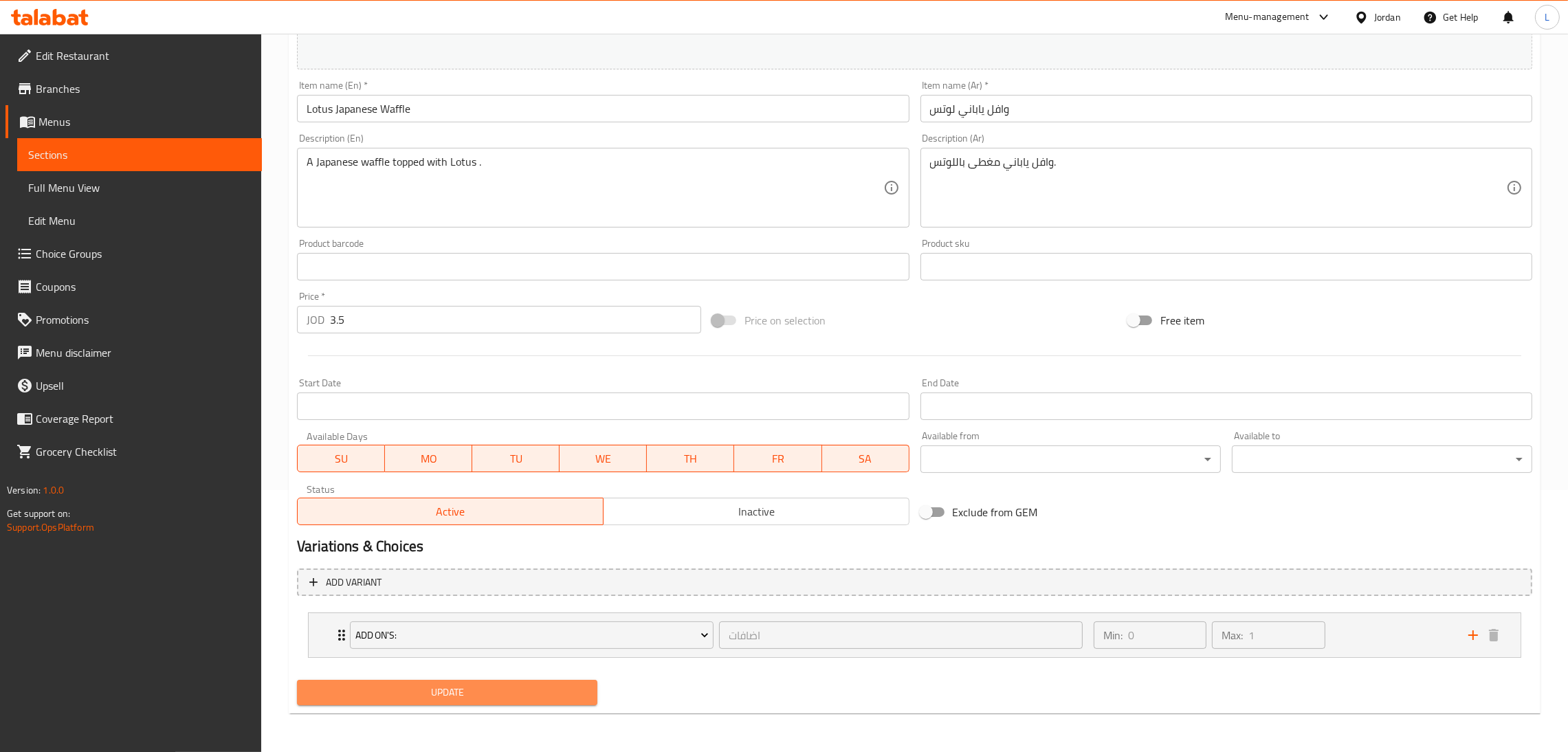
click at [450, 685] on span "Update" at bounding box center [447, 692] width 278 height 17
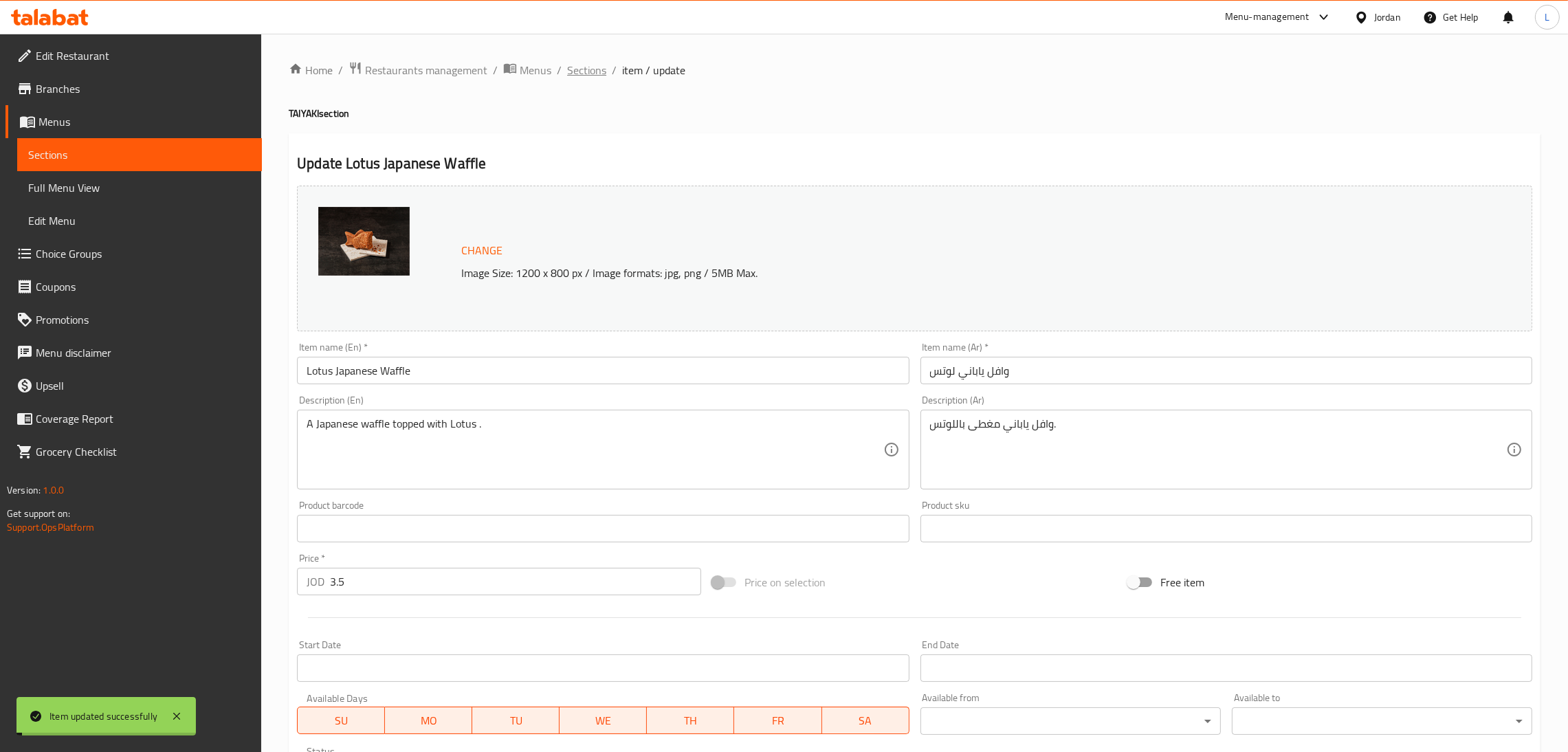
click at [593, 66] on span "Sections" at bounding box center [585, 69] width 39 height 16
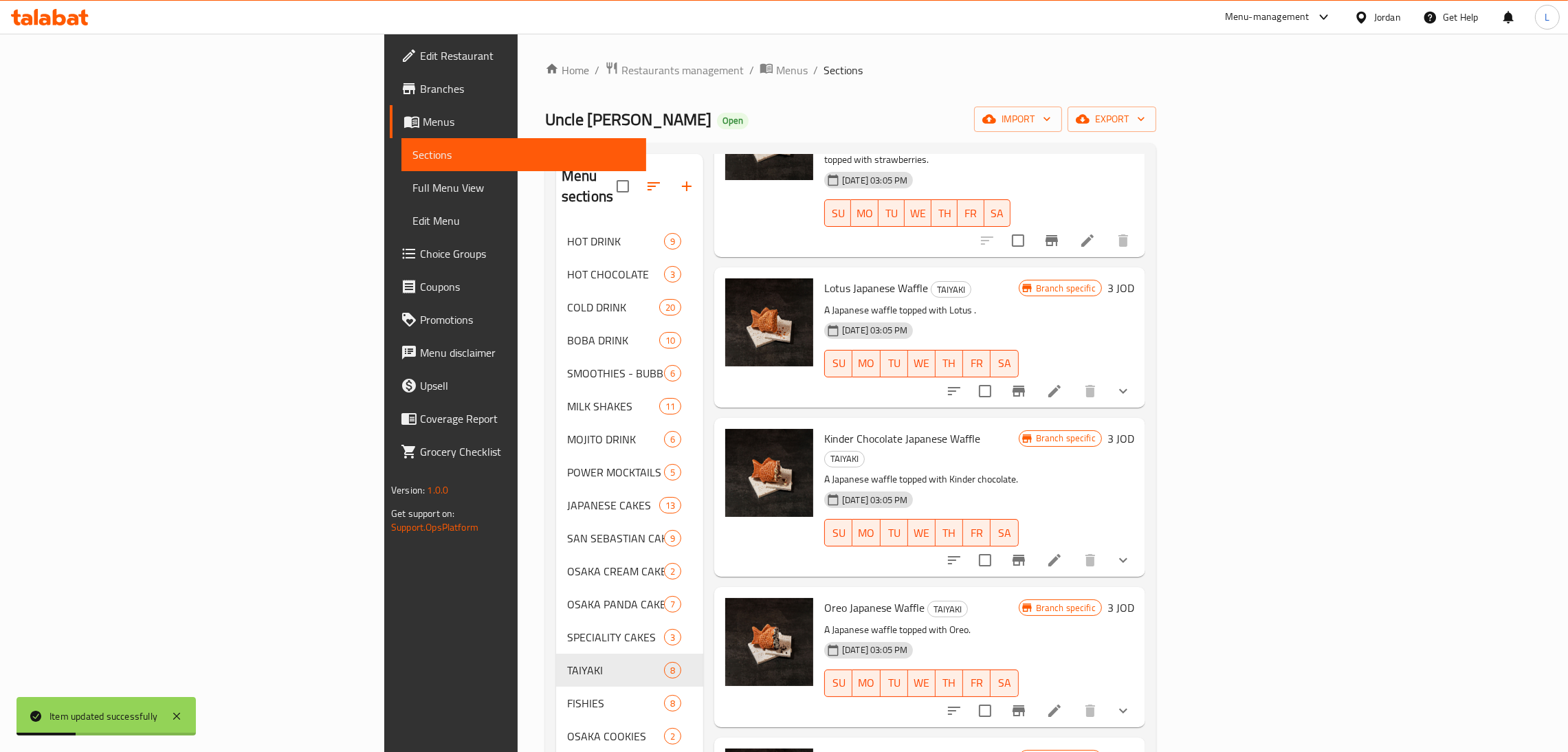
scroll to position [481, 0]
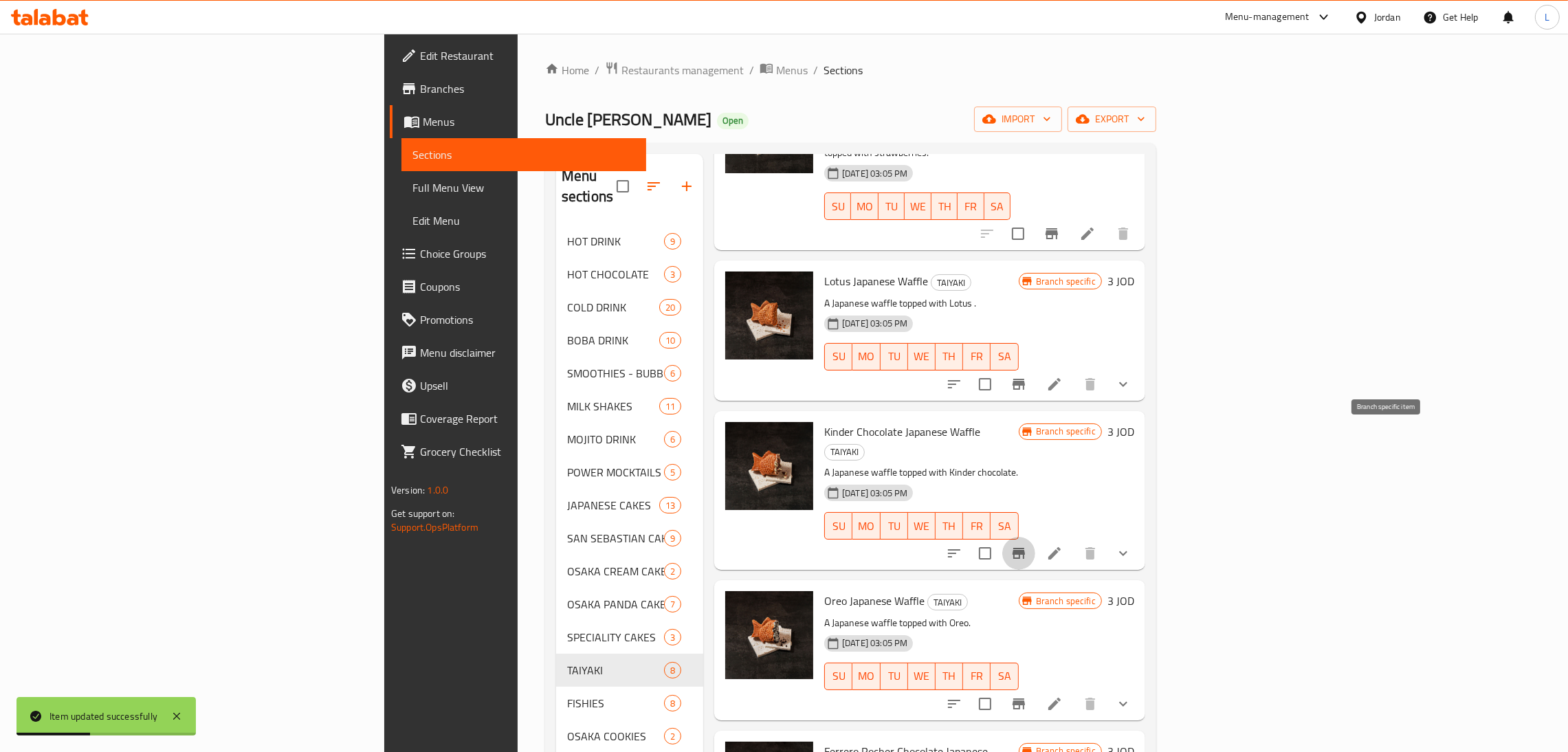
click at [1035, 537] on button "Branch-specific-item" at bounding box center [1018, 553] width 33 height 33
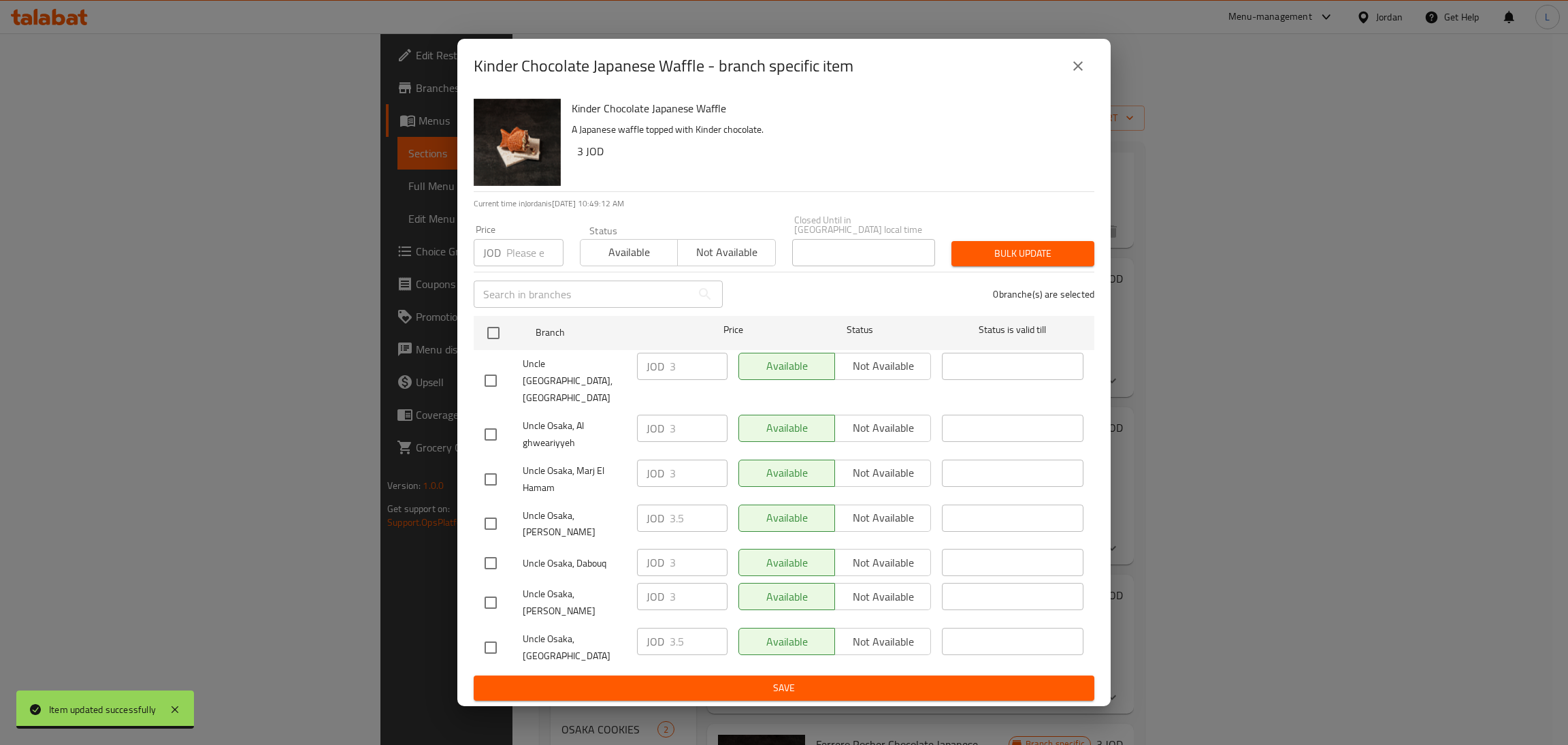
click at [484, 519] on input "checkbox" at bounding box center [491, 524] width 29 height 29
click at [496, 515] on input "checkbox" at bounding box center [491, 524] width 29 height 29
checkbox input "false"
click at [492, 633] on input "checkbox" at bounding box center [491, 648] width 29 height 29
checkbox input "true"
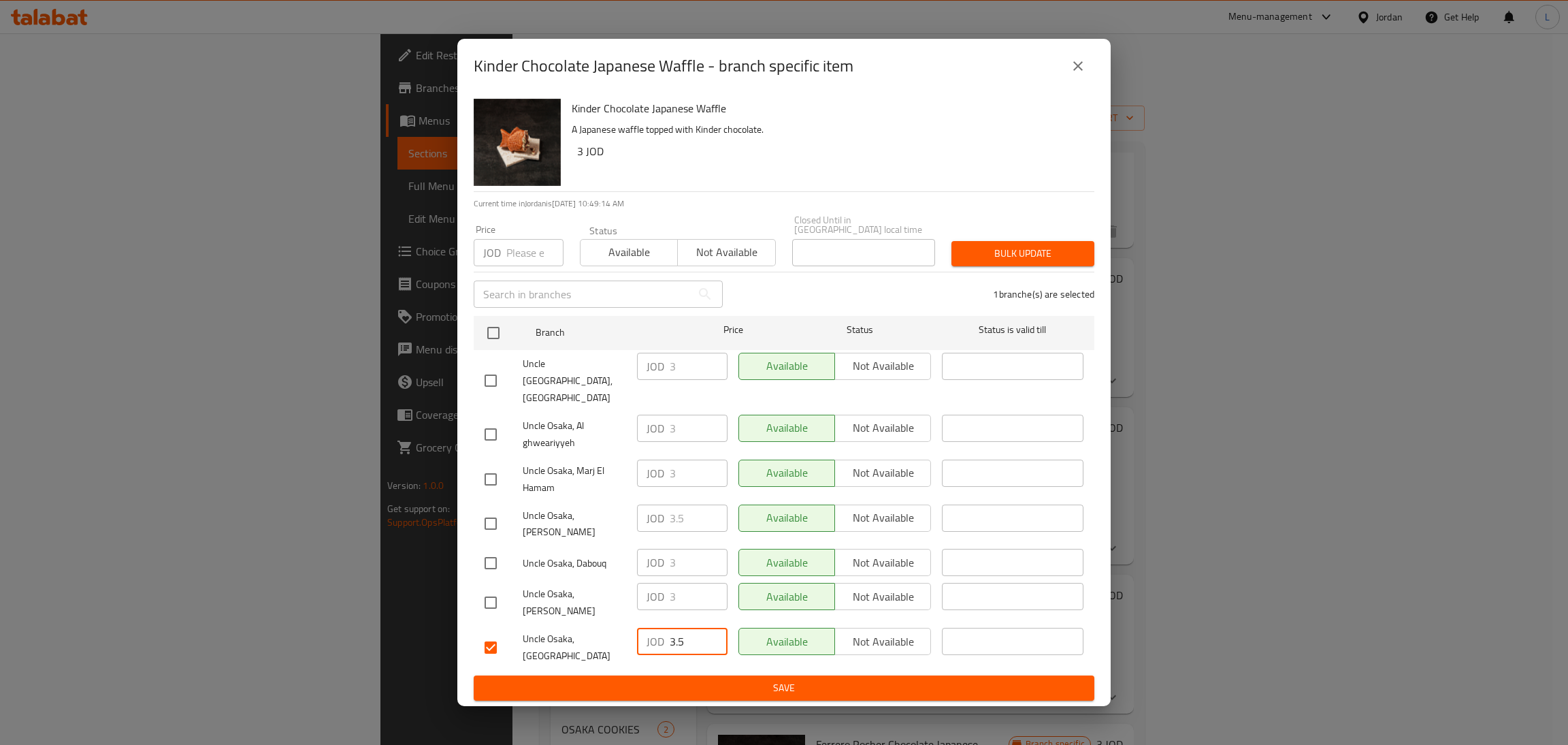
click at [675, 628] on input "3.5" at bounding box center [699, 641] width 58 height 27
click at [1097, 81] on div "Kinder Chocolate Japanese Waffle - branch specific item" at bounding box center [784, 66] width 654 height 54
click at [1089, 82] on button "close" at bounding box center [1078, 66] width 33 height 33
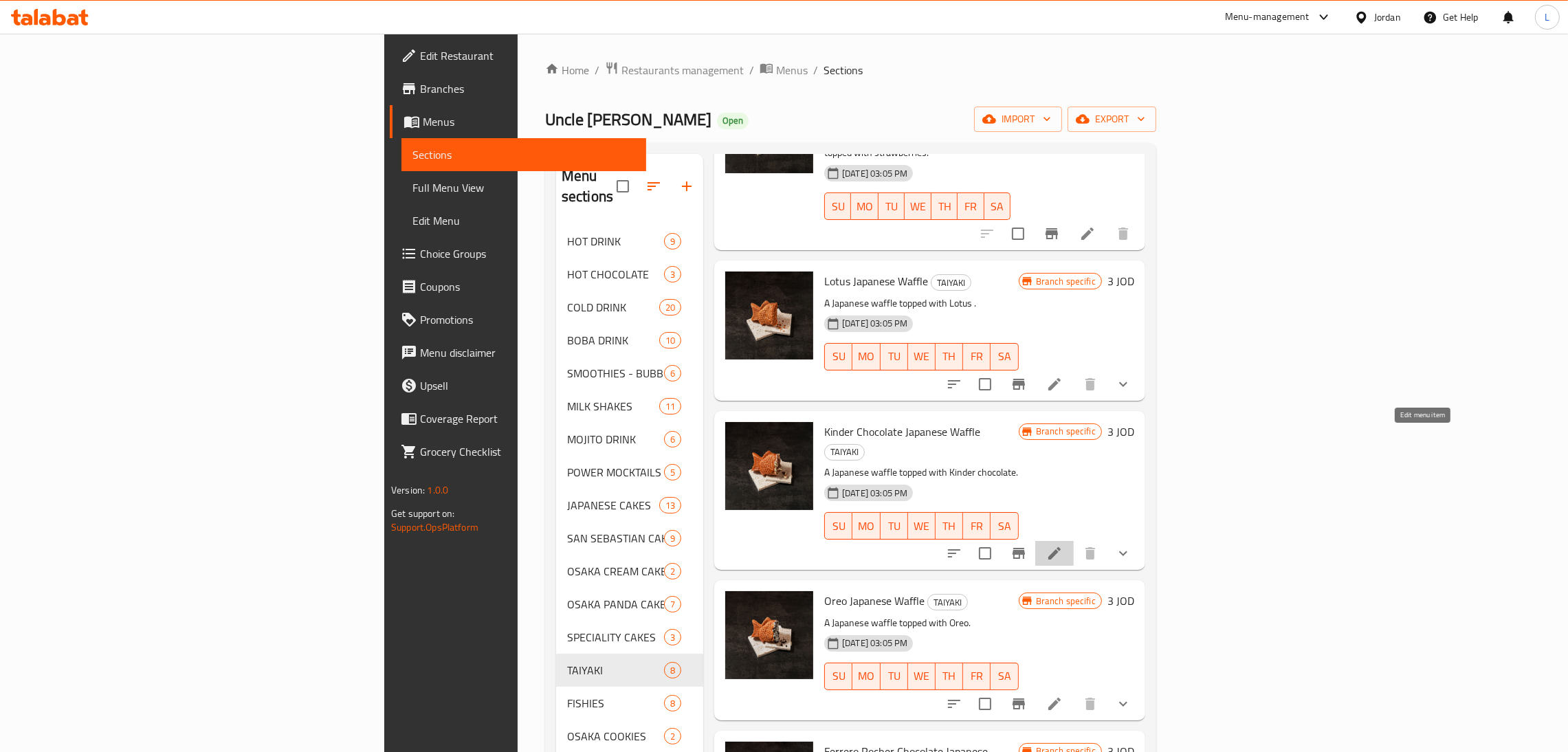
click at [1062, 545] on icon at bounding box center [1054, 552] width 16 height 16
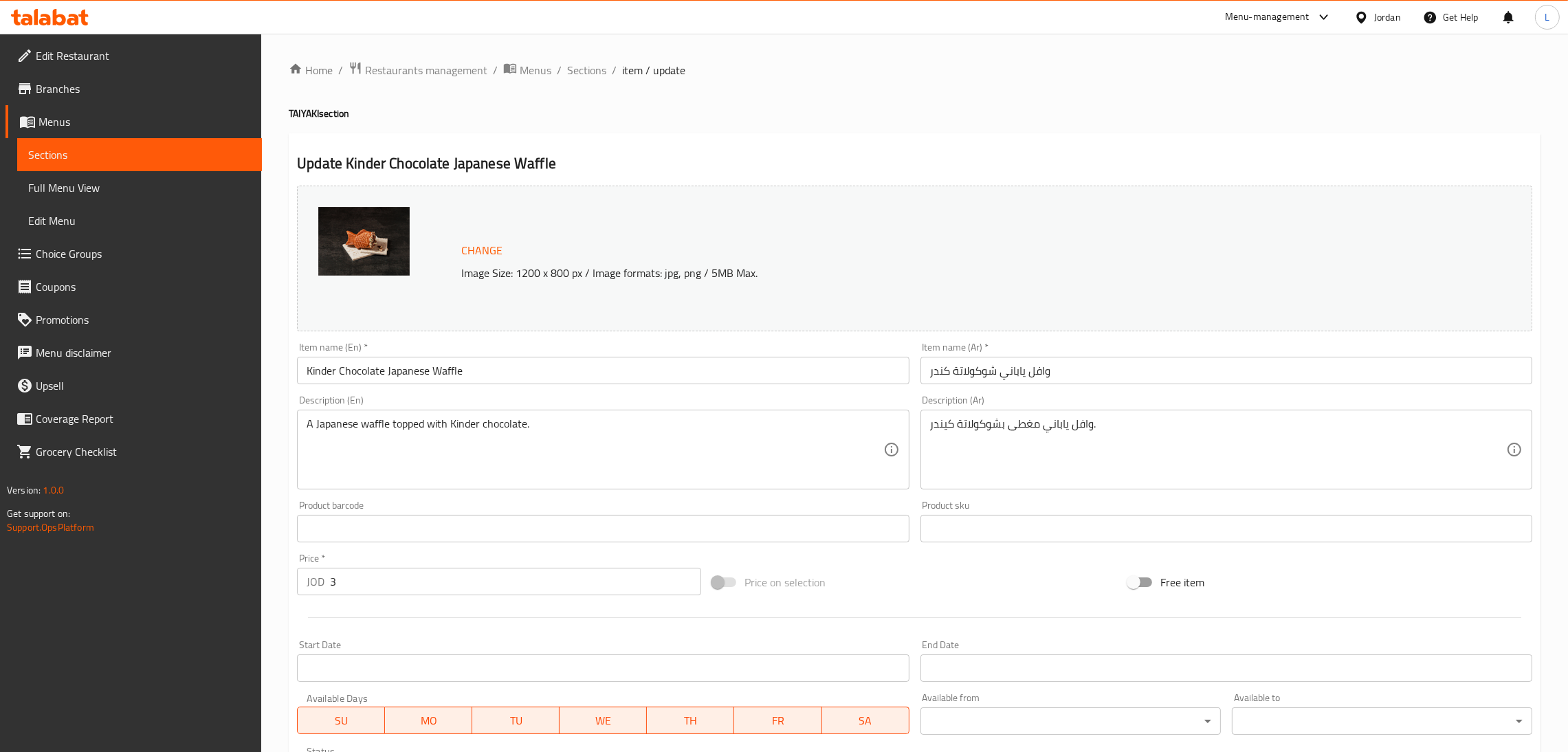
click at [468, 575] on input "3" at bounding box center [515, 581] width 371 height 27
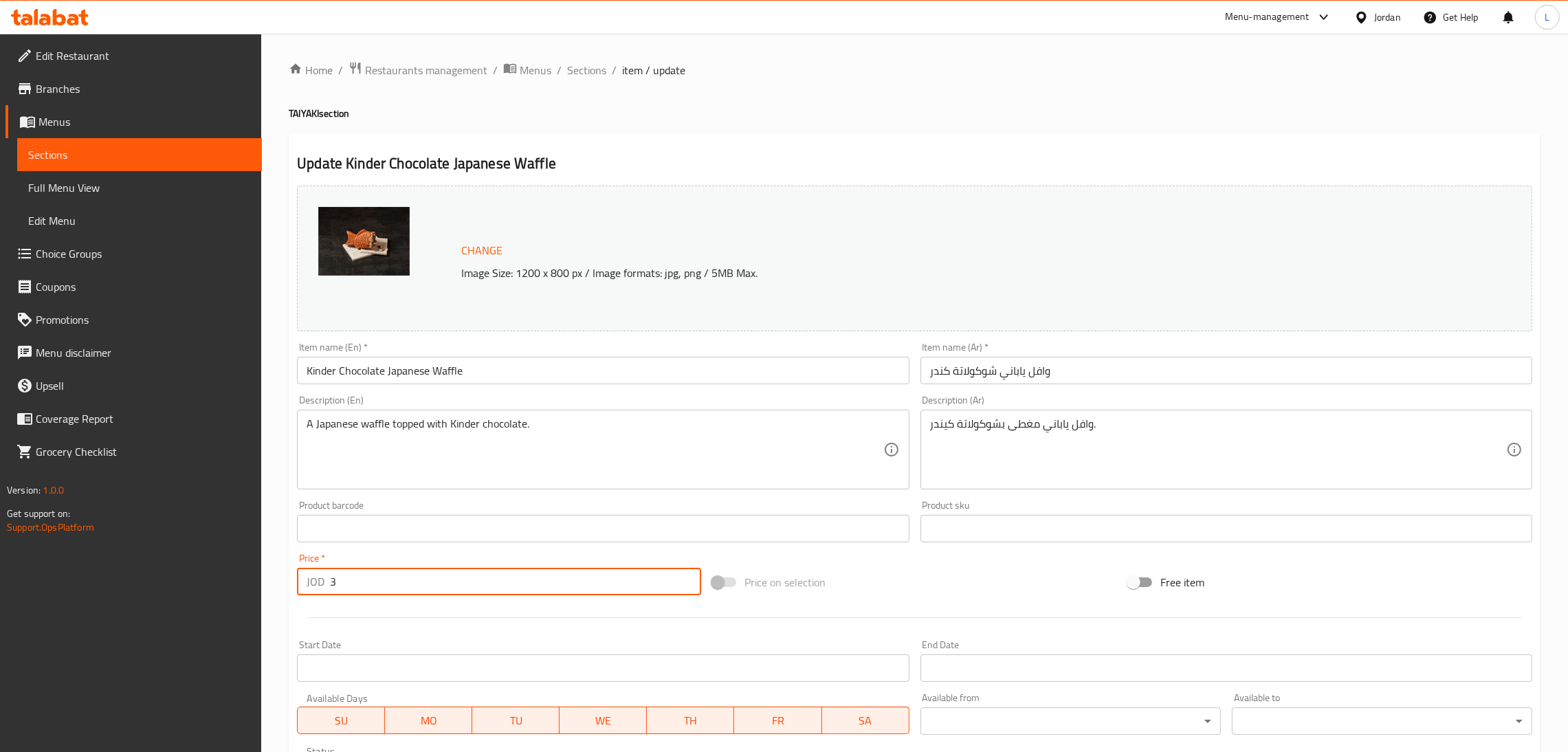
click at [468, 575] on input "3" at bounding box center [515, 581] width 371 height 27
paste input ".5"
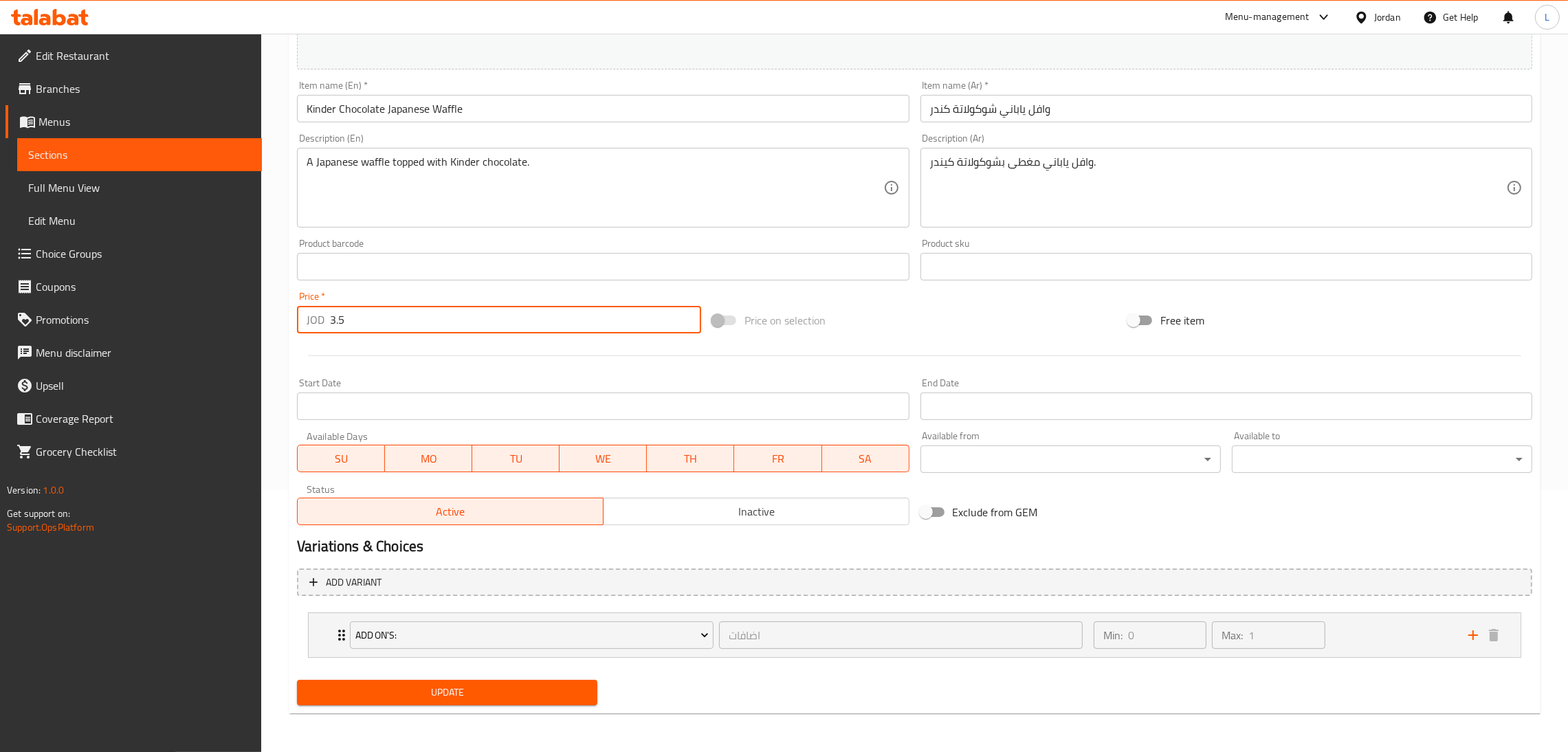
type input "3.5"
click at [463, 691] on span "Update" at bounding box center [447, 692] width 278 height 17
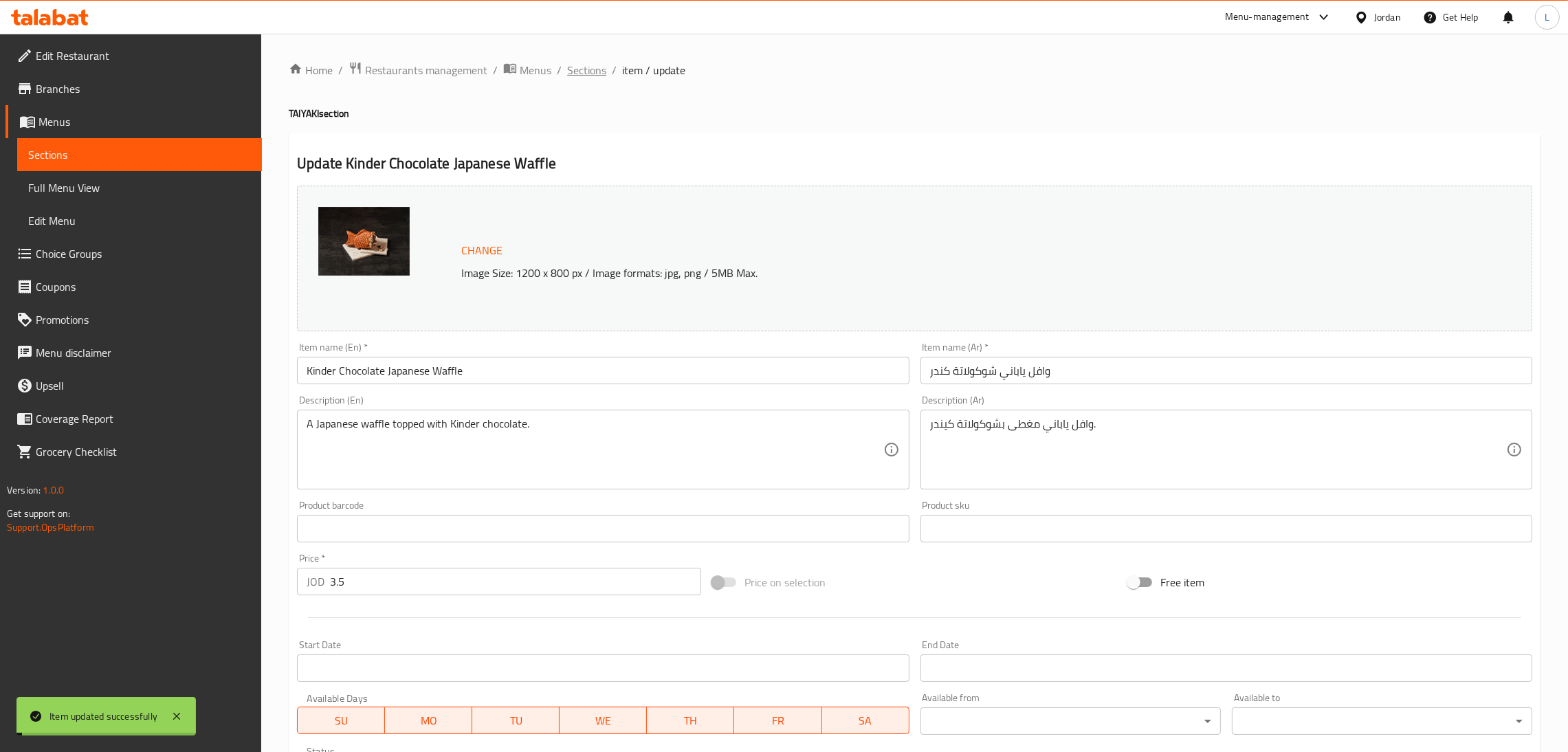
click at [579, 71] on span "Sections" at bounding box center [585, 69] width 39 height 16
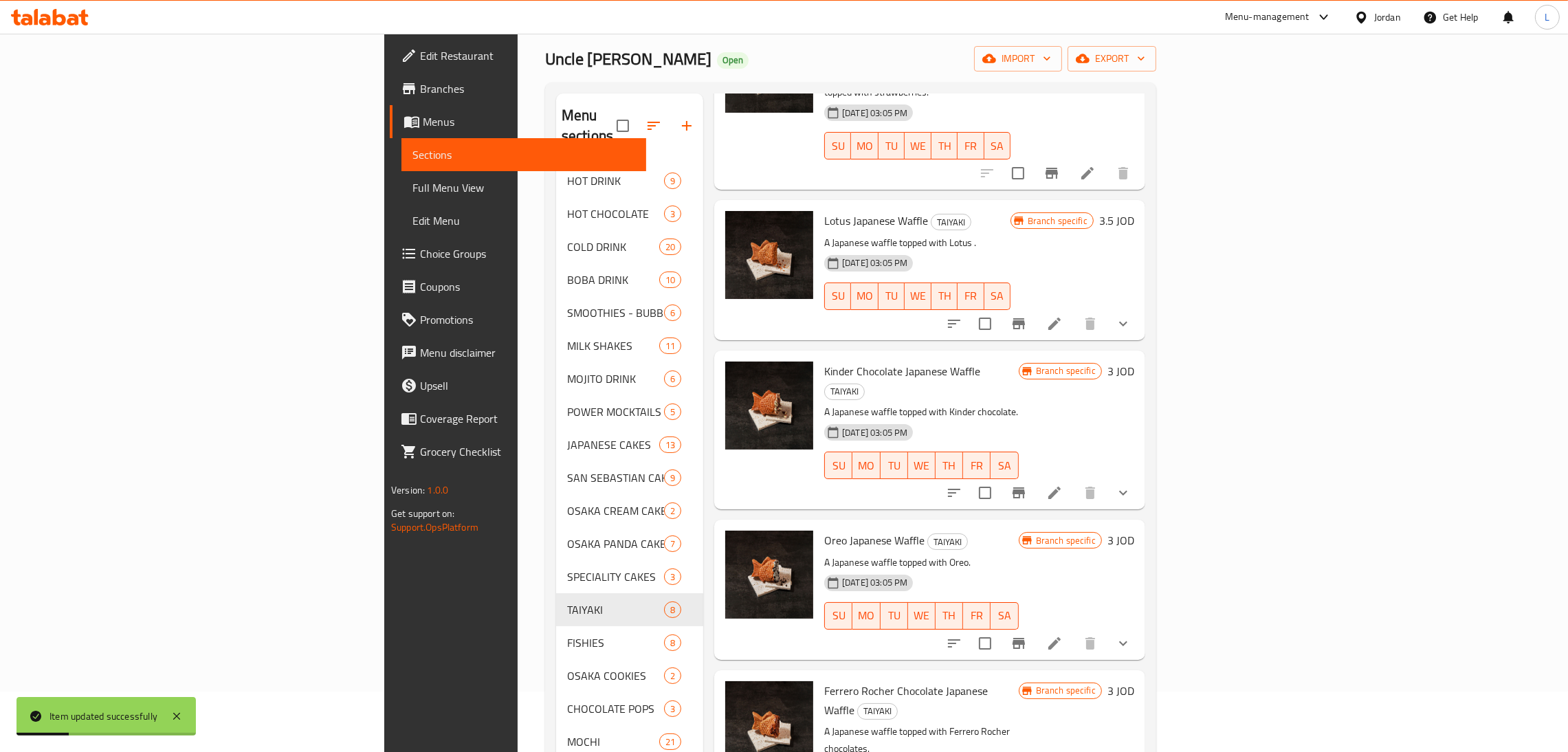
scroll to position [103, 0]
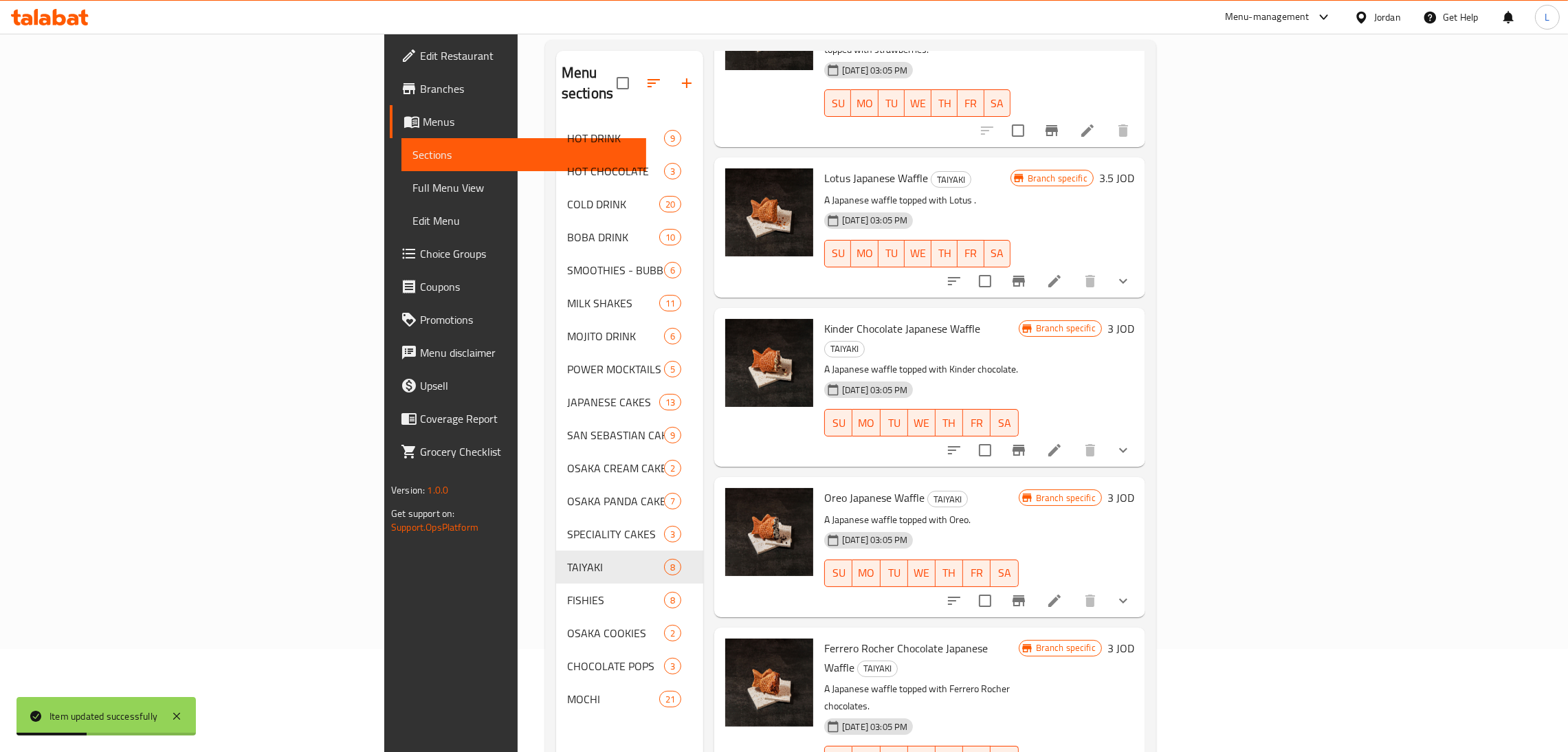
click at [1027, 592] on icon "Branch-specific-item" at bounding box center [1018, 600] width 16 height 16
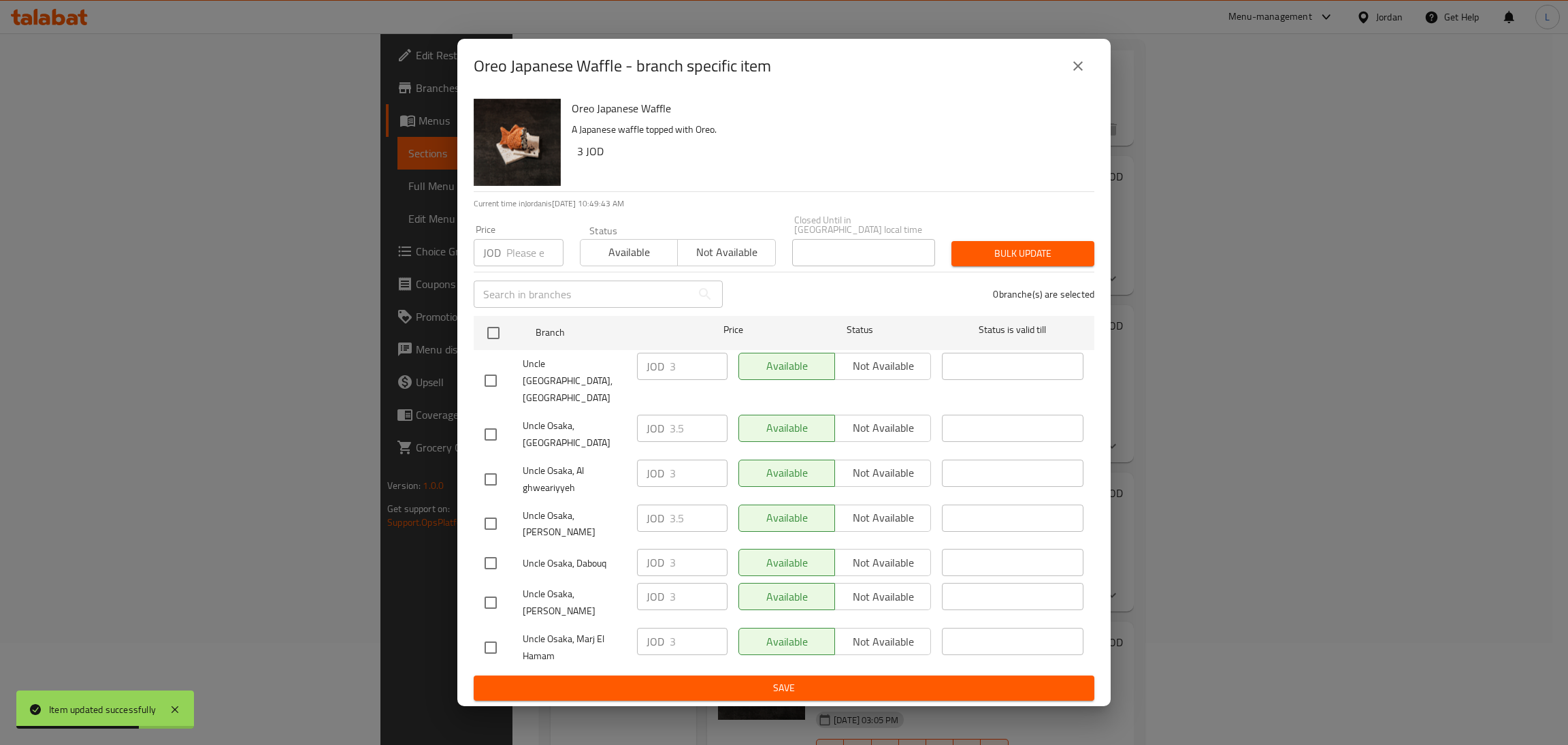
click at [1079, 74] on icon "close" at bounding box center [1077, 66] width 16 height 16
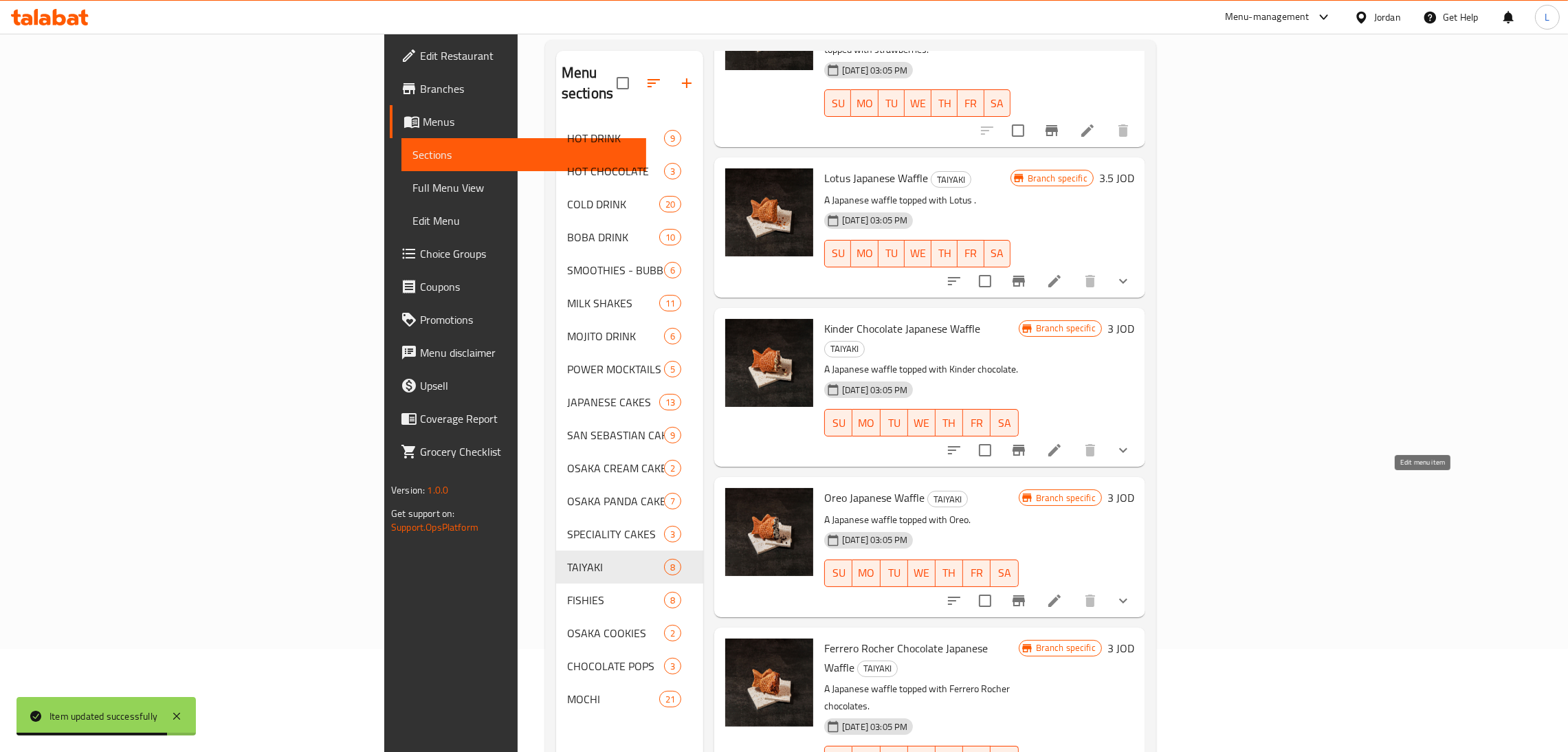
click at [1060, 595] on icon at bounding box center [1054, 601] width 12 height 12
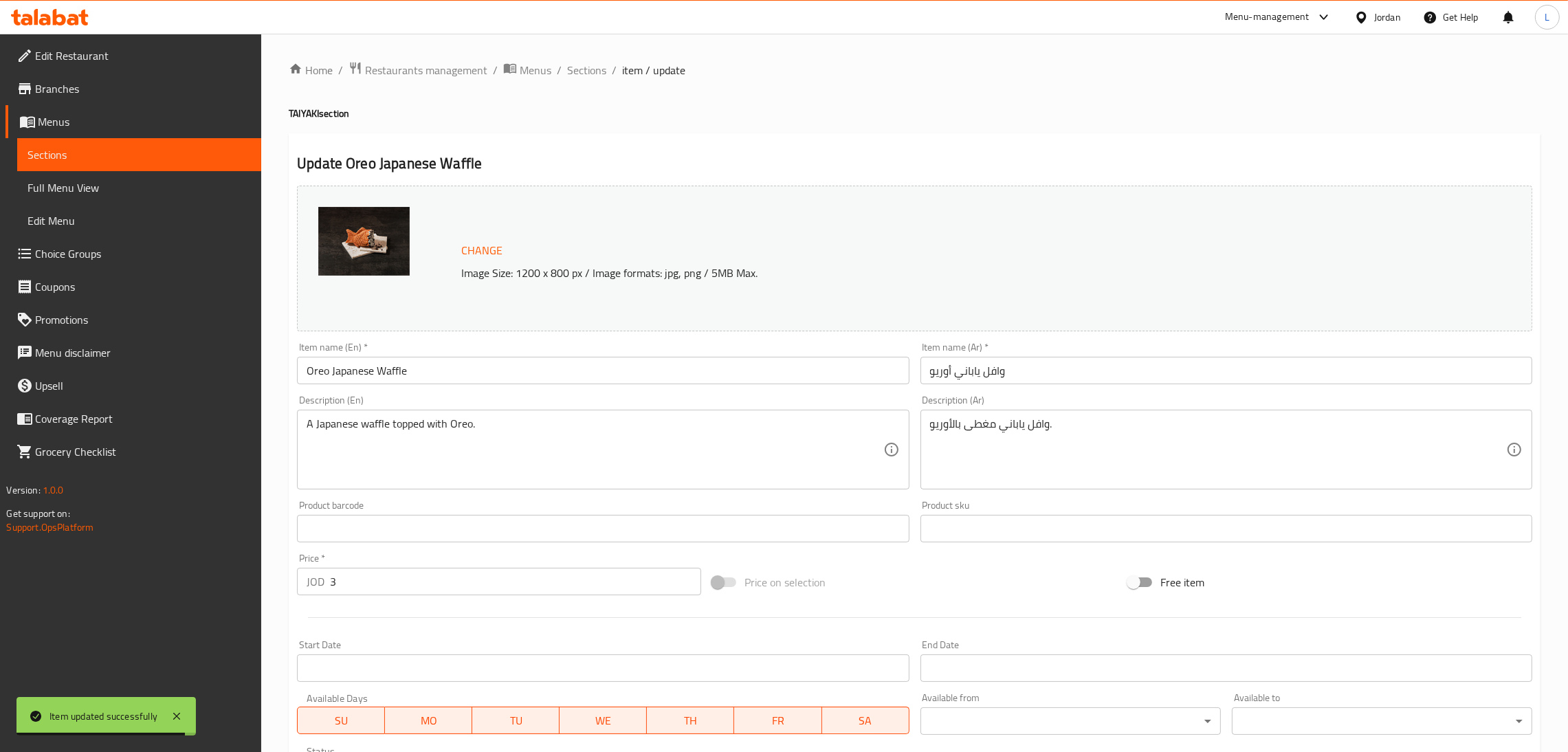
click at [497, 580] on input "3" at bounding box center [515, 581] width 371 height 27
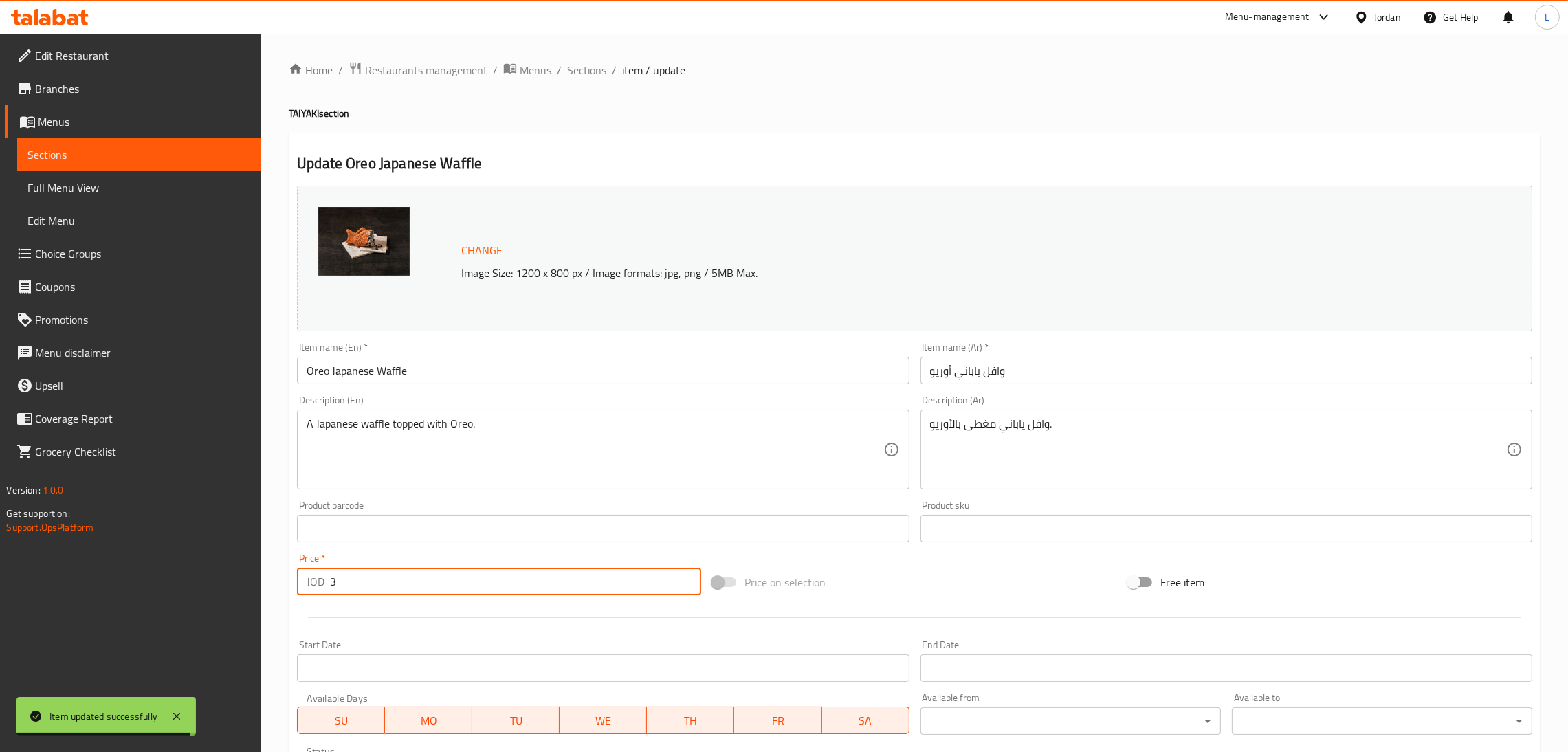
click at [497, 580] on input "3" at bounding box center [515, 581] width 371 height 27
paste input ".5"
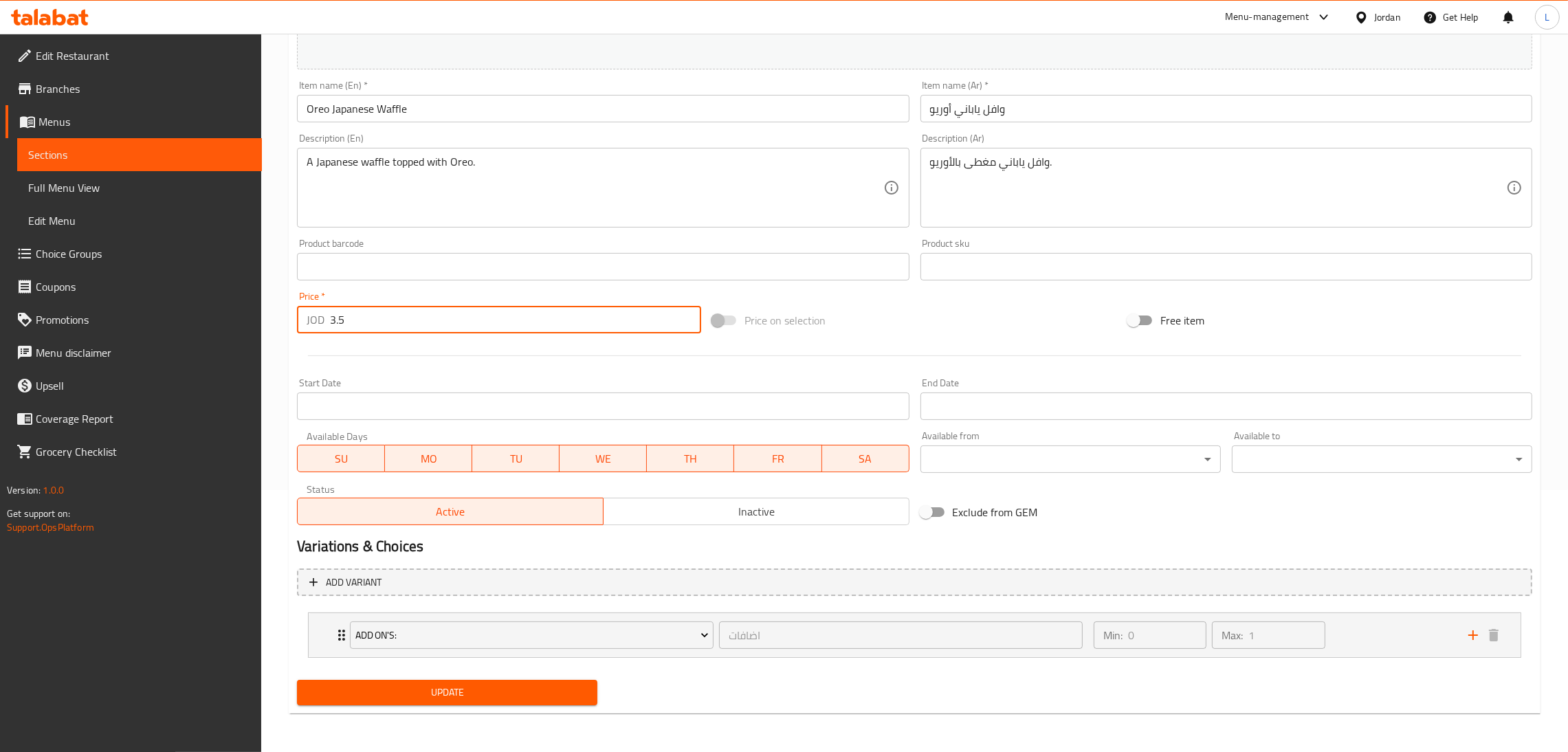
type input "3.5"
click at [489, 696] on span "Update" at bounding box center [447, 692] width 278 height 17
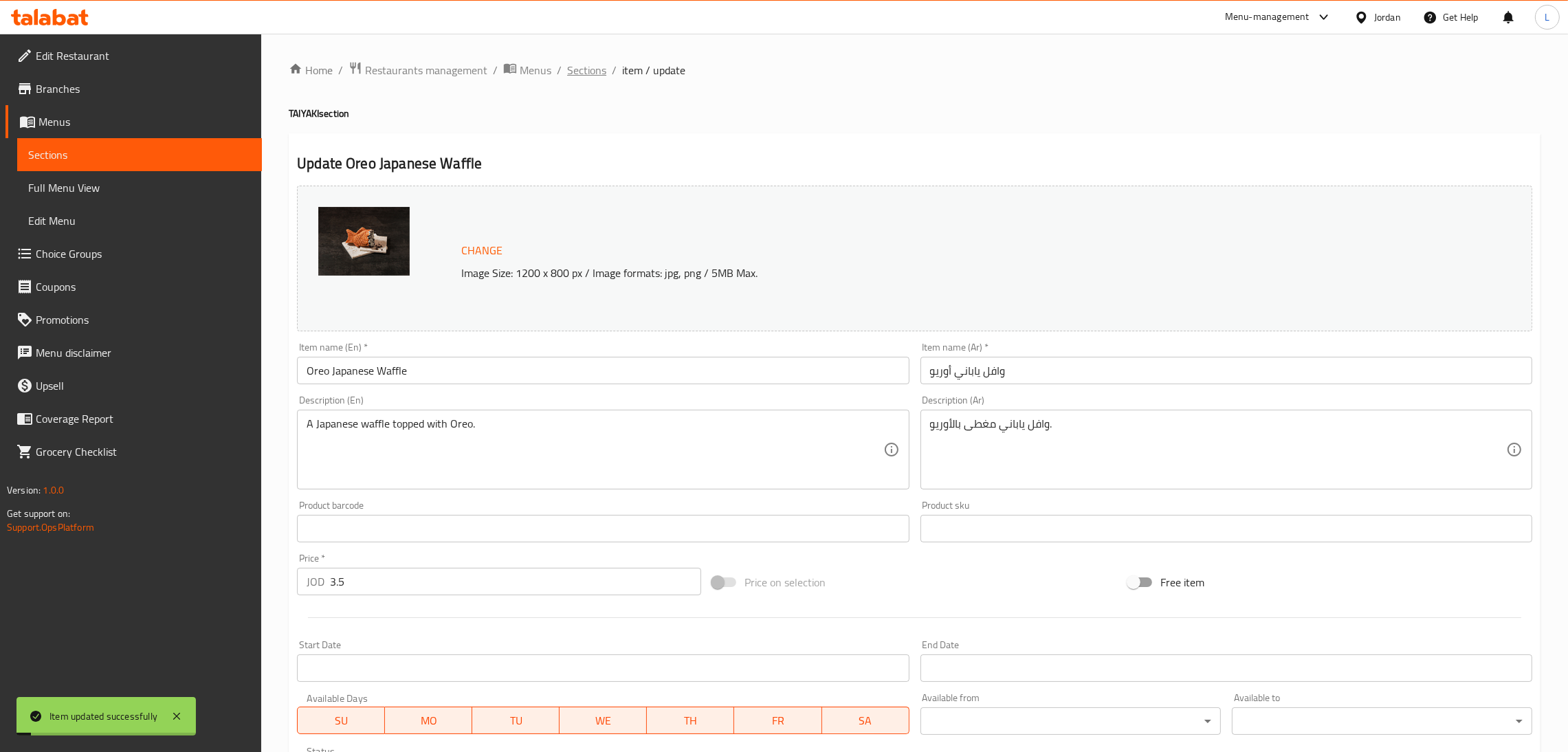
click at [588, 68] on span "Sections" at bounding box center [585, 69] width 39 height 16
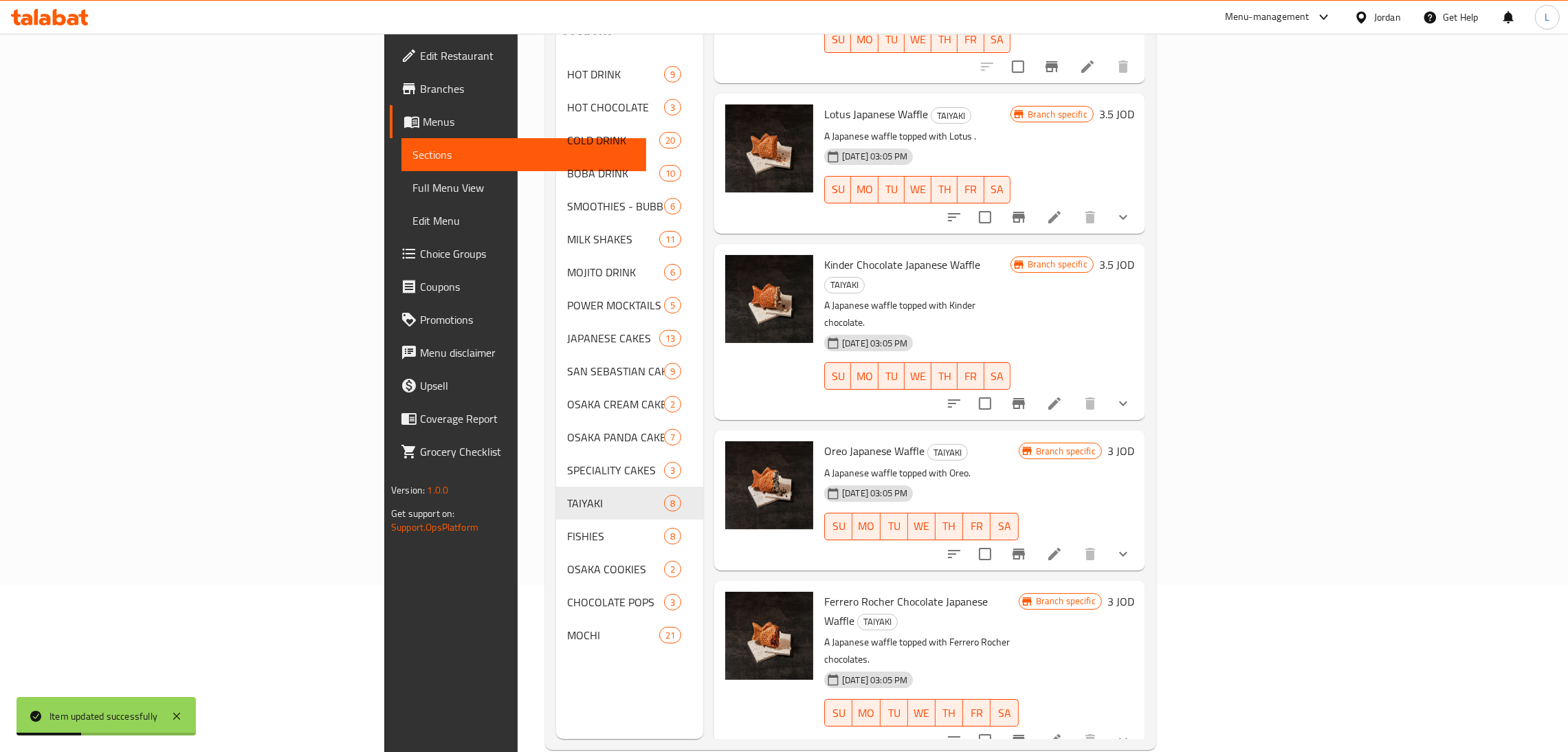
scroll to position [194, 0]
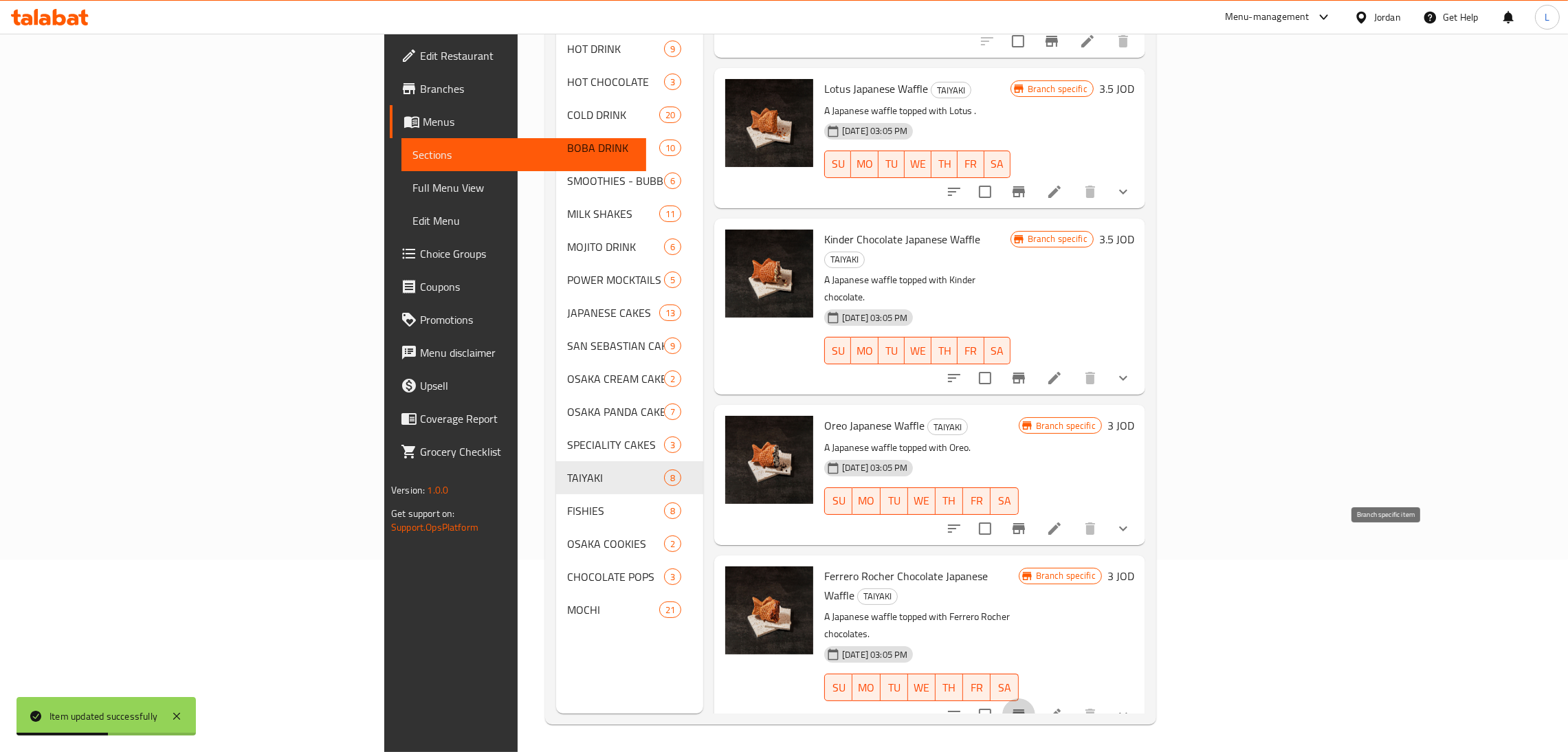
click at [1024, 709] on icon "Branch-specific-item" at bounding box center [1018, 715] width 12 height 11
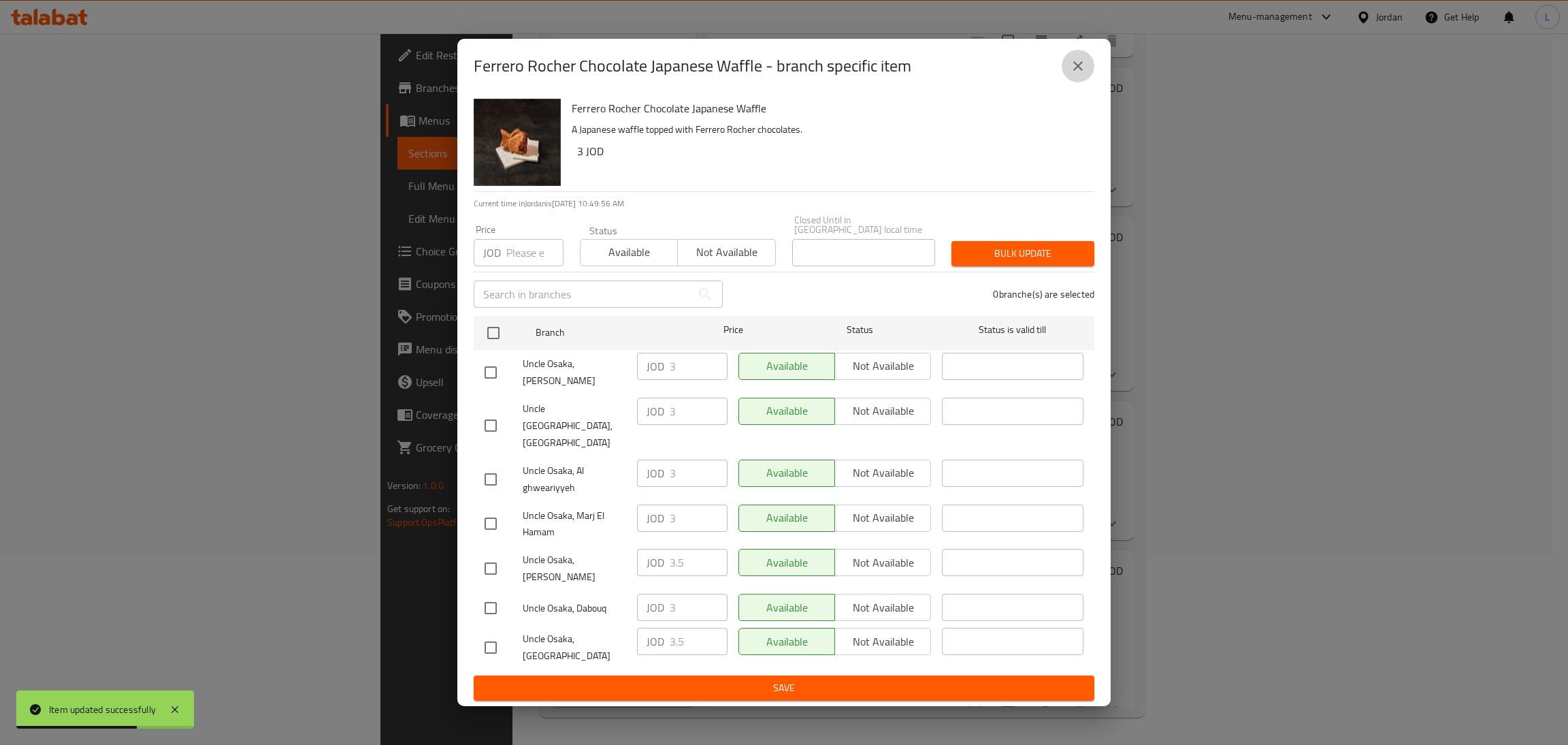
click at [1074, 71] on icon "close" at bounding box center [1078, 66] width 9 height 9
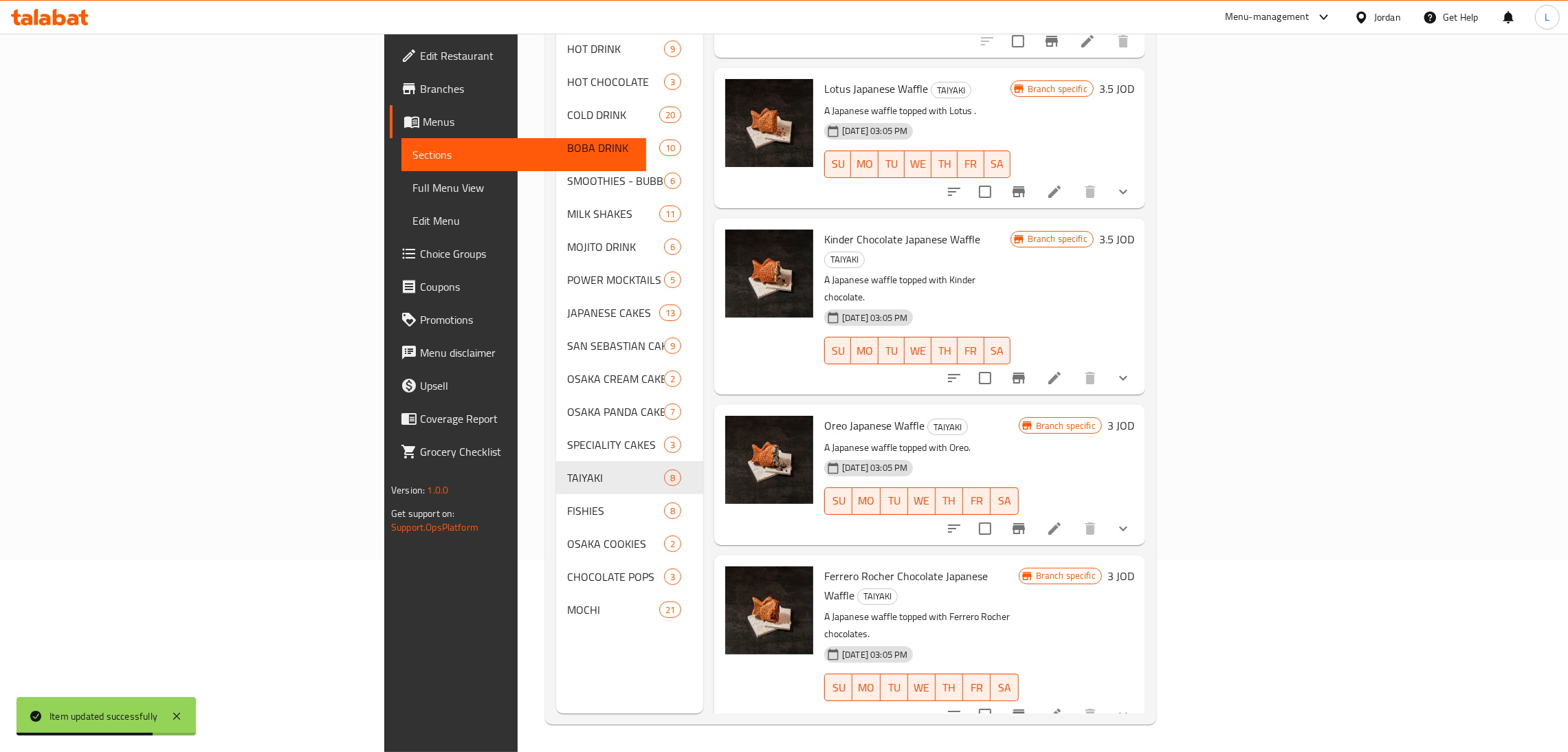
click at [1060, 708] on icon at bounding box center [1054, 714] width 12 height 12
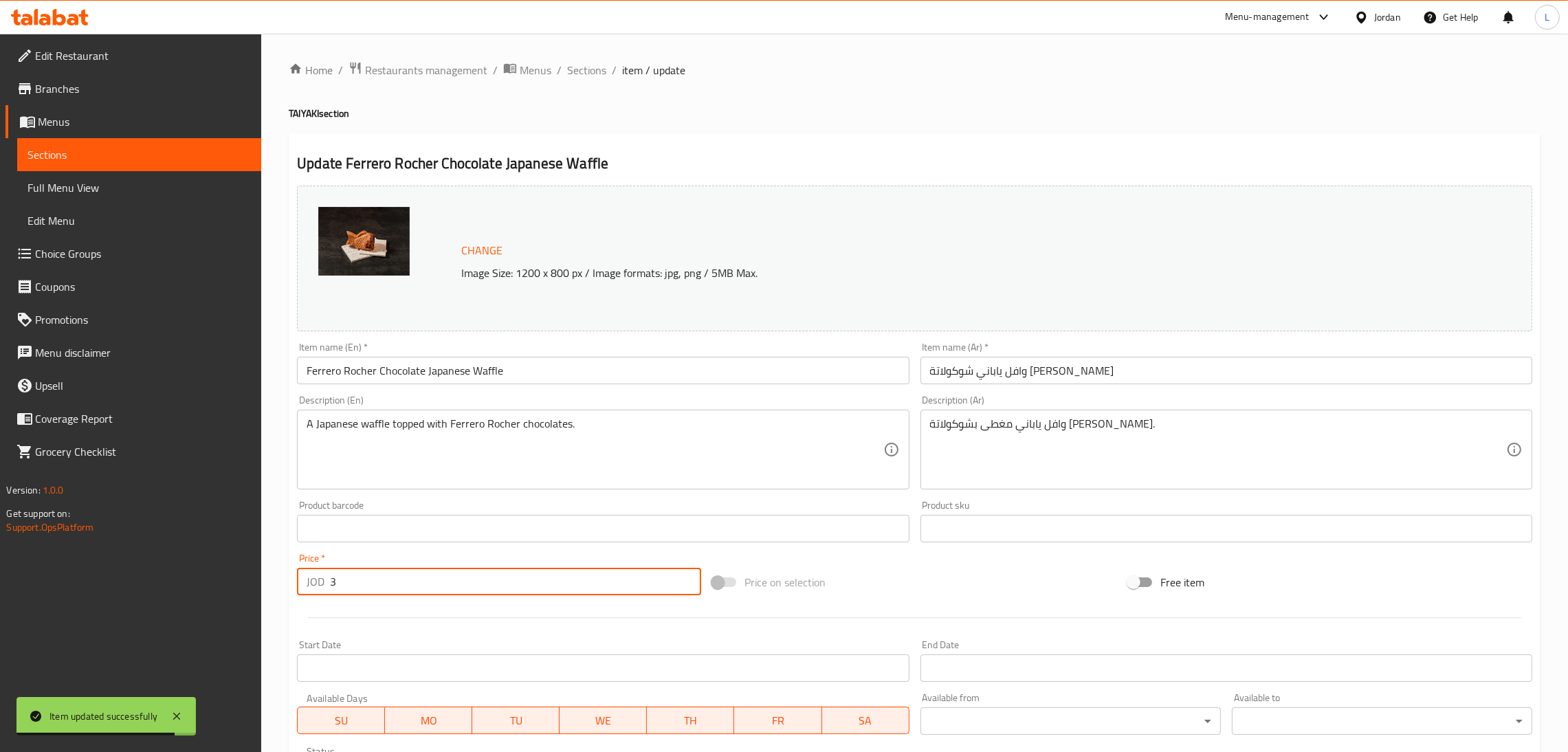
click at [516, 587] on input "3" at bounding box center [515, 581] width 371 height 27
paste input ".5"
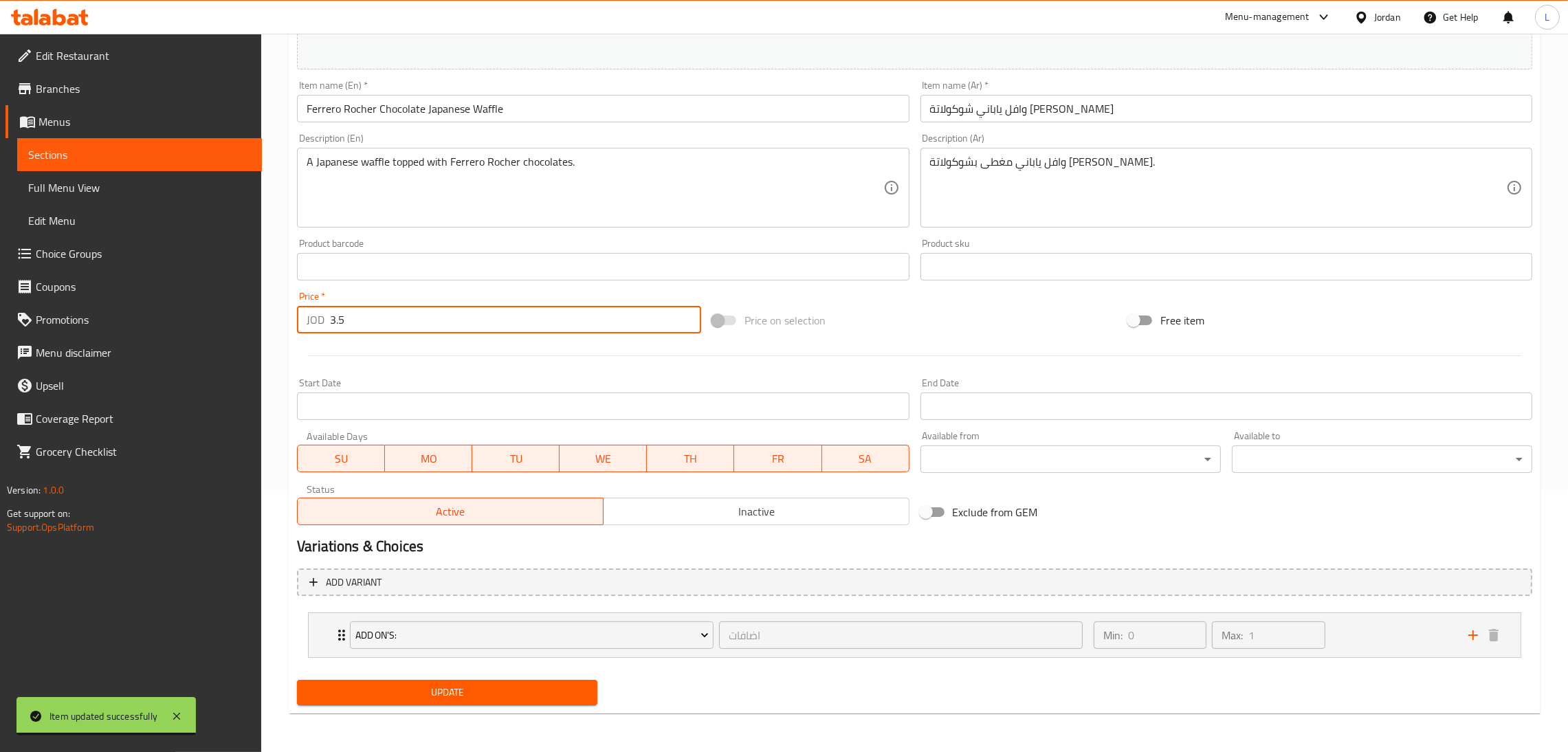
type input "3.5"
click at [501, 692] on span "Update" at bounding box center [447, 692] width 278 height 17
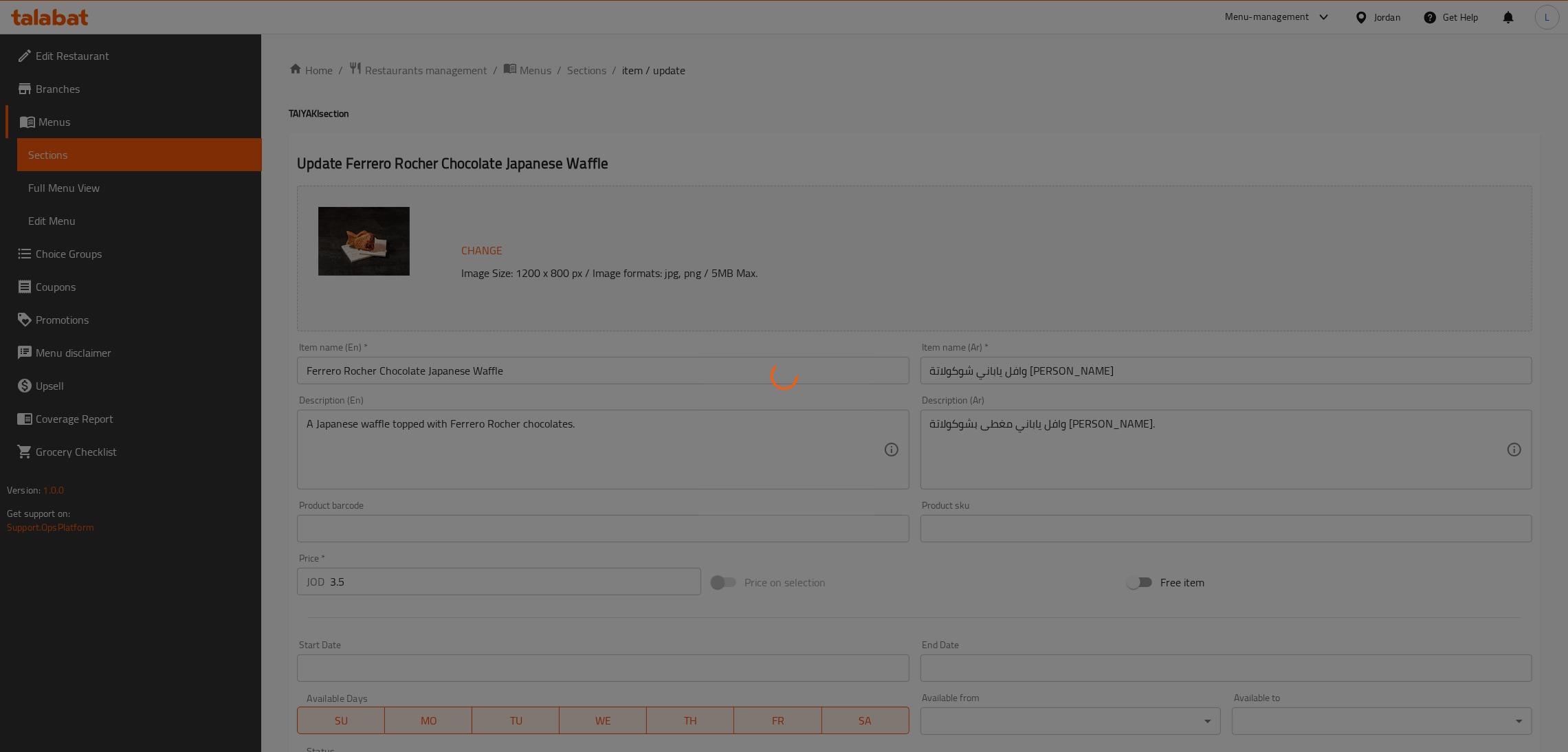
click at [566, 72] on div at bounding box center [784, 376] width 1568 height 752
click at [580, 68] on div at bounding box center [784, 376] width 1568 height 752
click at [581, 46] on div at bounding box center [784, 376] width 1568 height 752
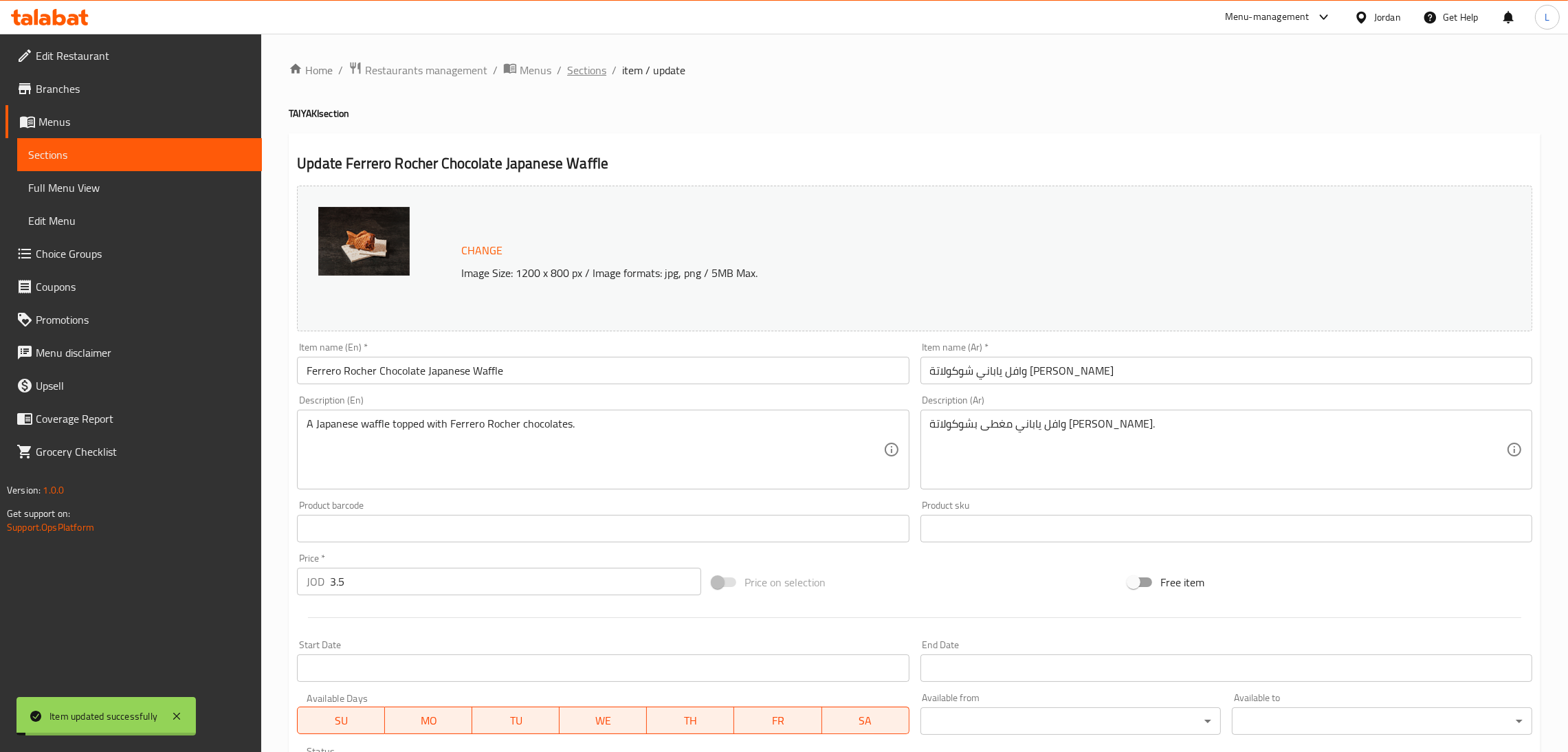
click at [589, 70] on span "Sections" at bounding box center [585, 69] width 39 height 16
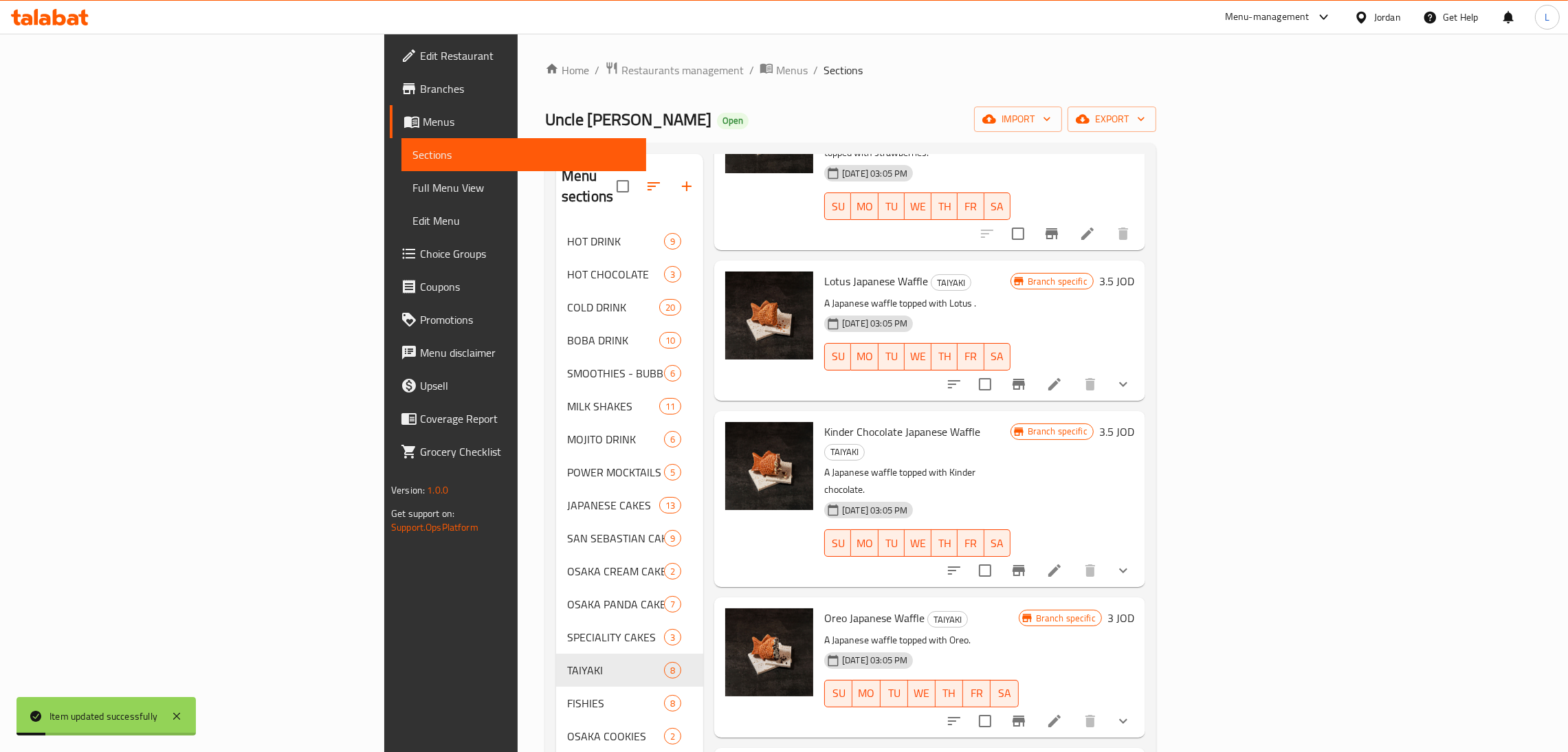
scroll to position [194, 0]
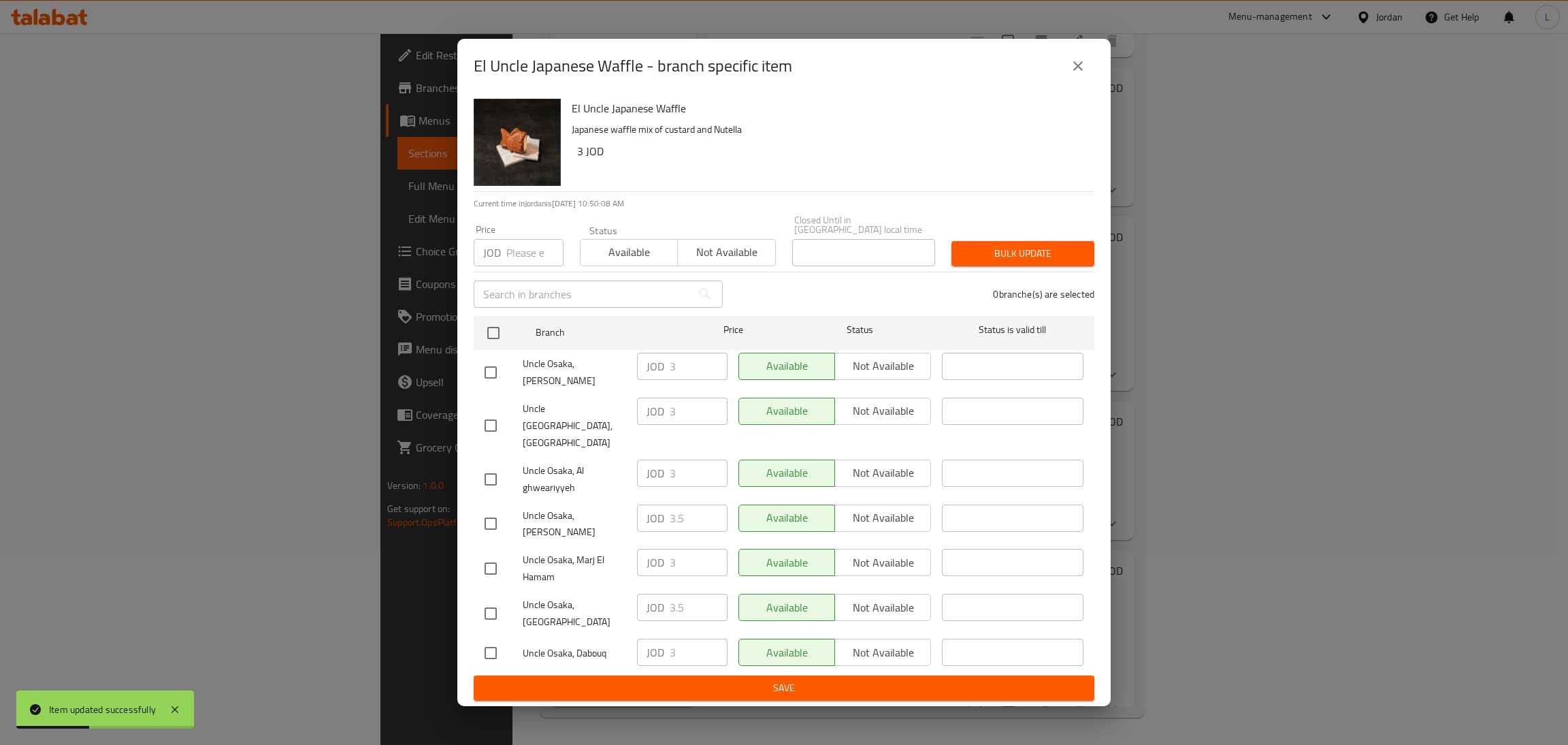
click at [501, 599] on input "checkbox" at bounding box center [491, 613] width 29 height 29
checkbox input "true"
click at [673, 594] on input "3.5" at bounding box center [699, 607] width 58 height 27
click at [1074, 74] on icon "close" at bounding box center [1077, 66] width 16 height 16
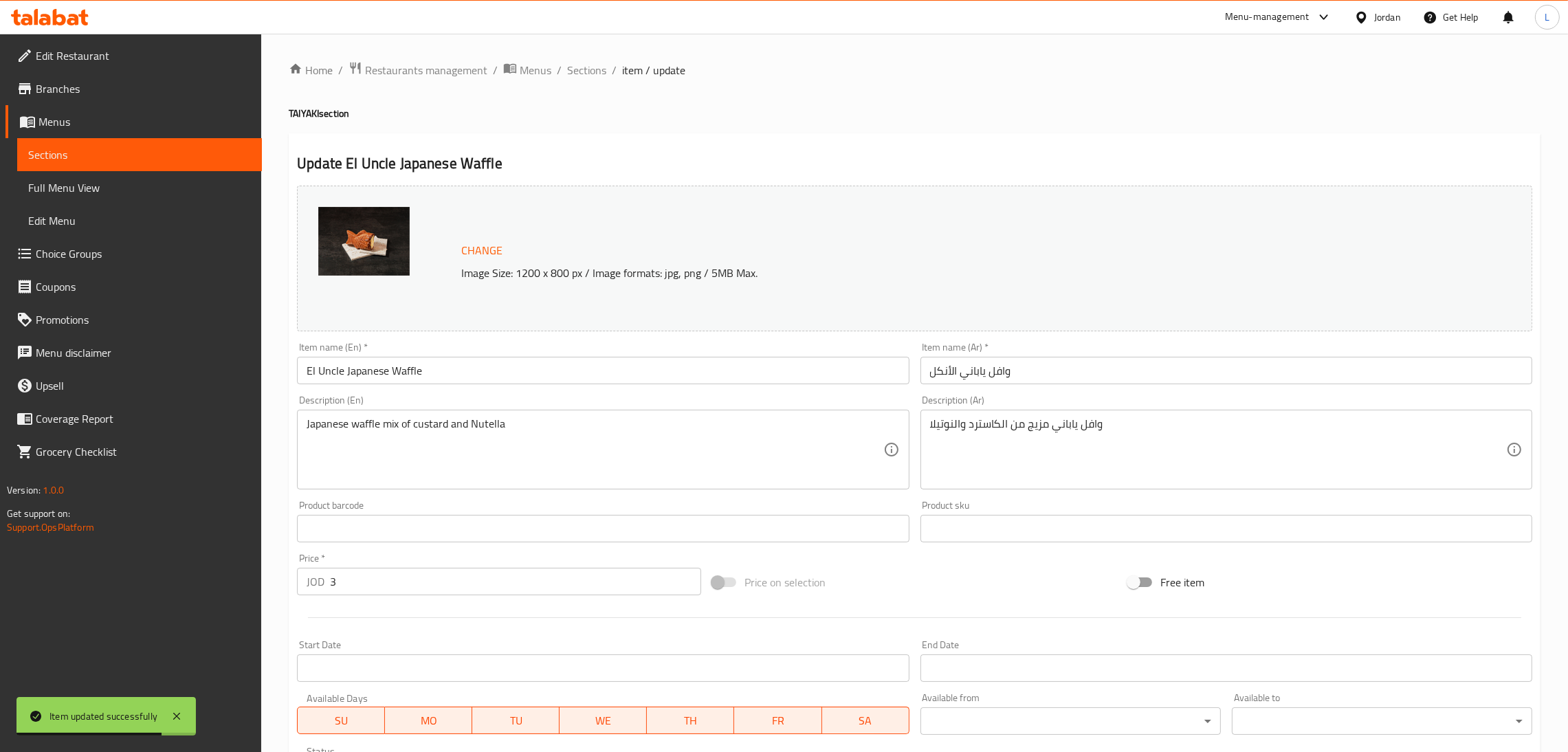
click at [481, 589] on input "3" at bounding box center [515, 581] width 371 height 27
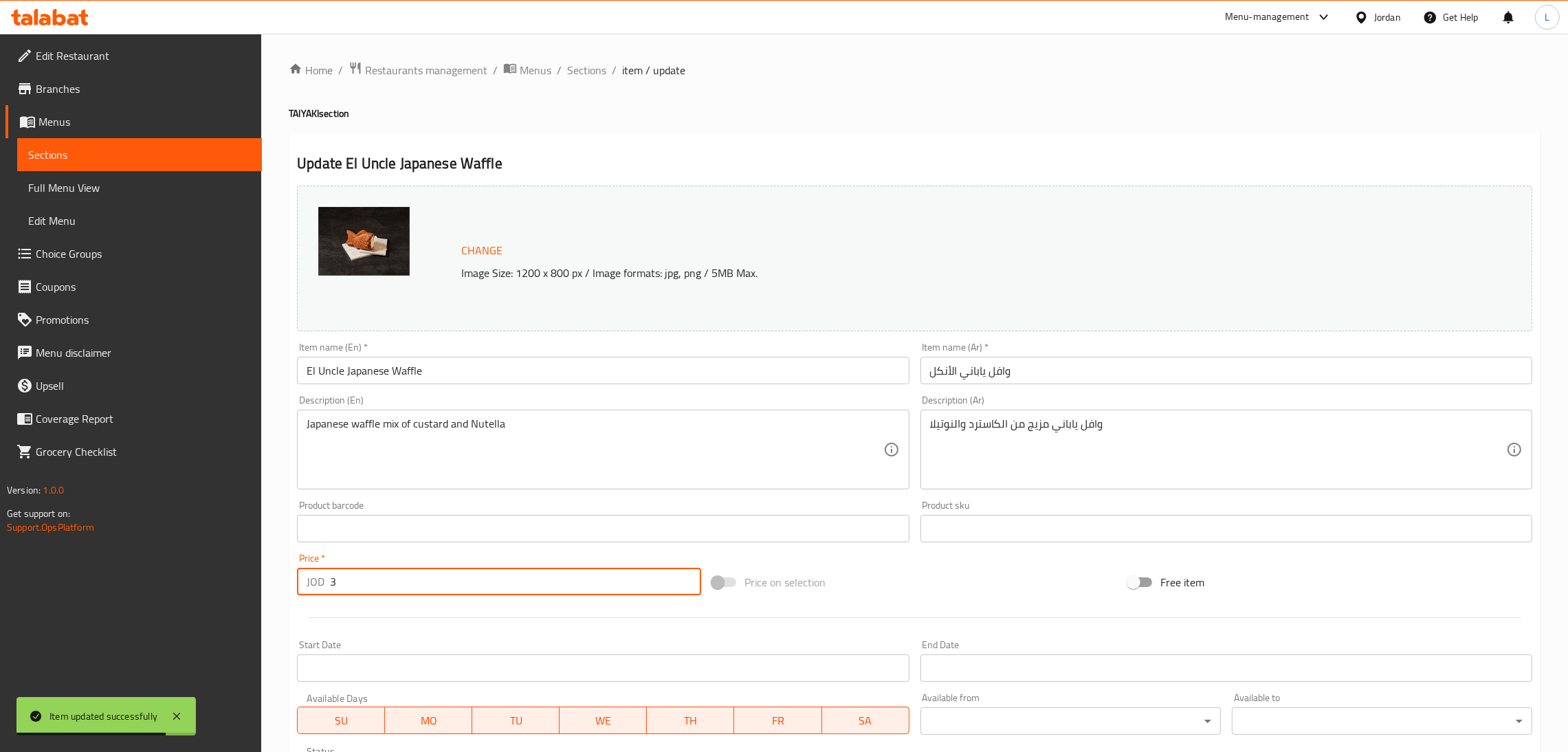
click at [481, 589] on input "3" at bounding box center [515, 581] width 371 height 27
paste input ".5"
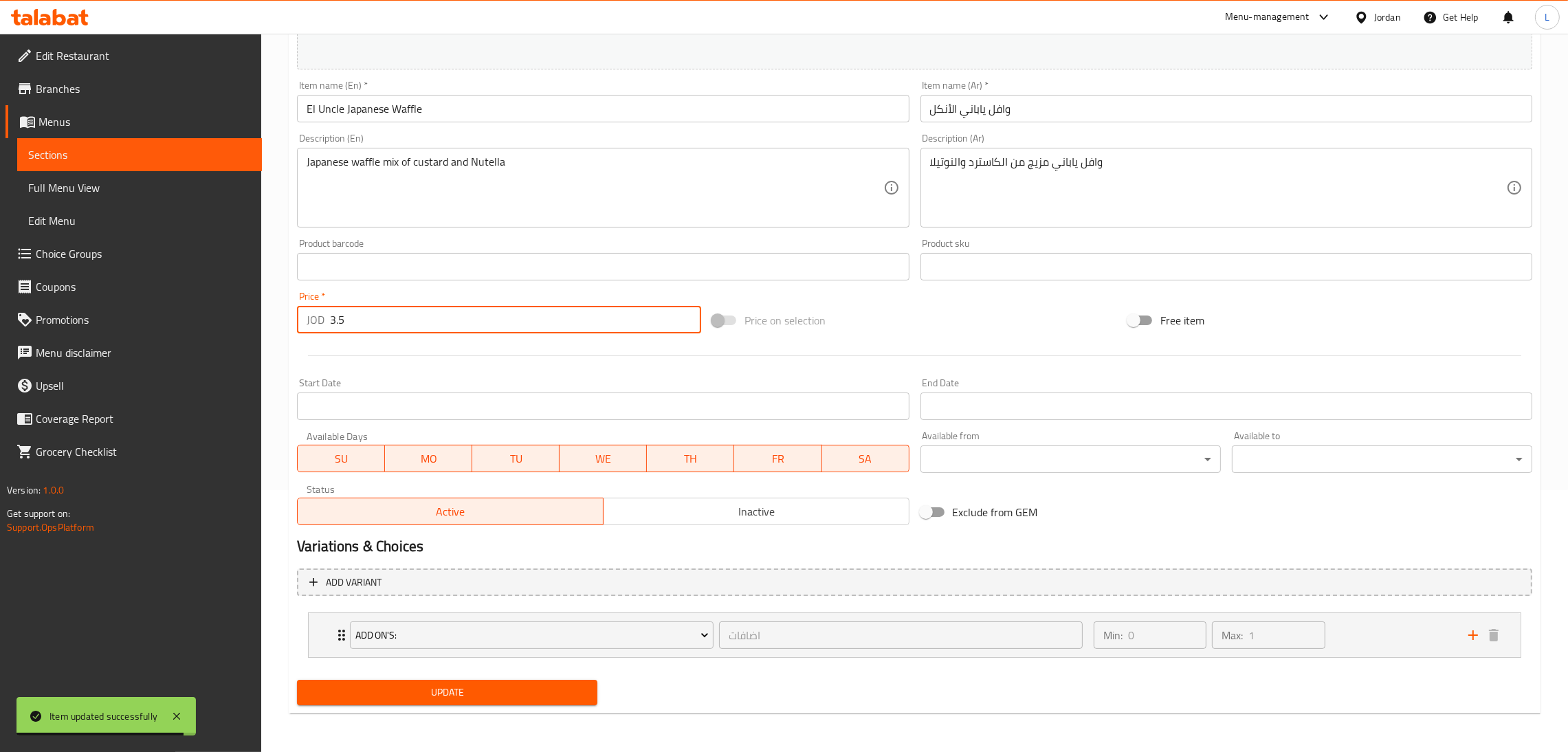
type input "3.5"
click at [516, 684] on span "Update" at bounding box center [447, 692] width 278 height 17
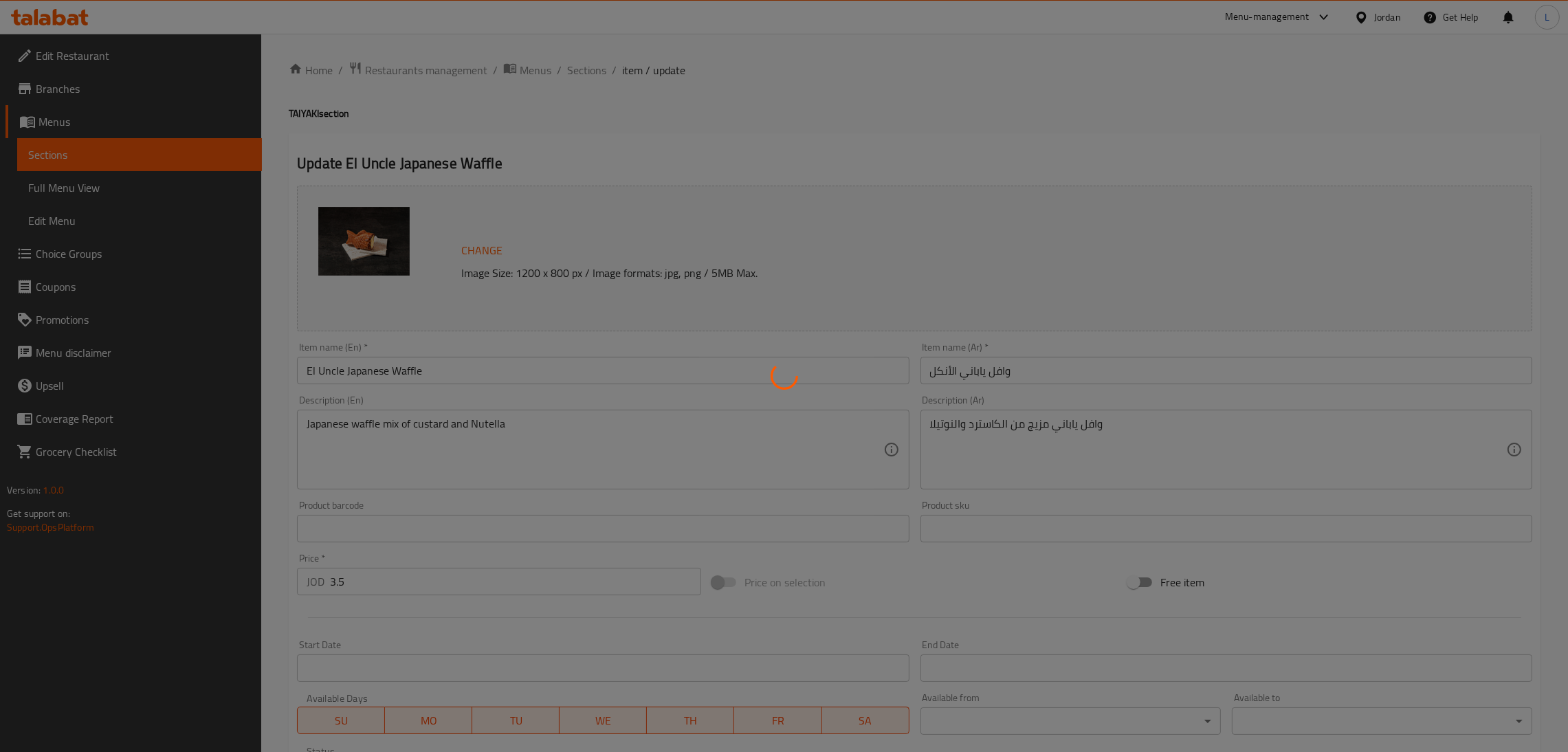
click at [587, 86] on div at bounding box center [784, 376] width 1568 height 752
click at [586, 70] on div at bounding box center [784, 376] width 1568 height 752
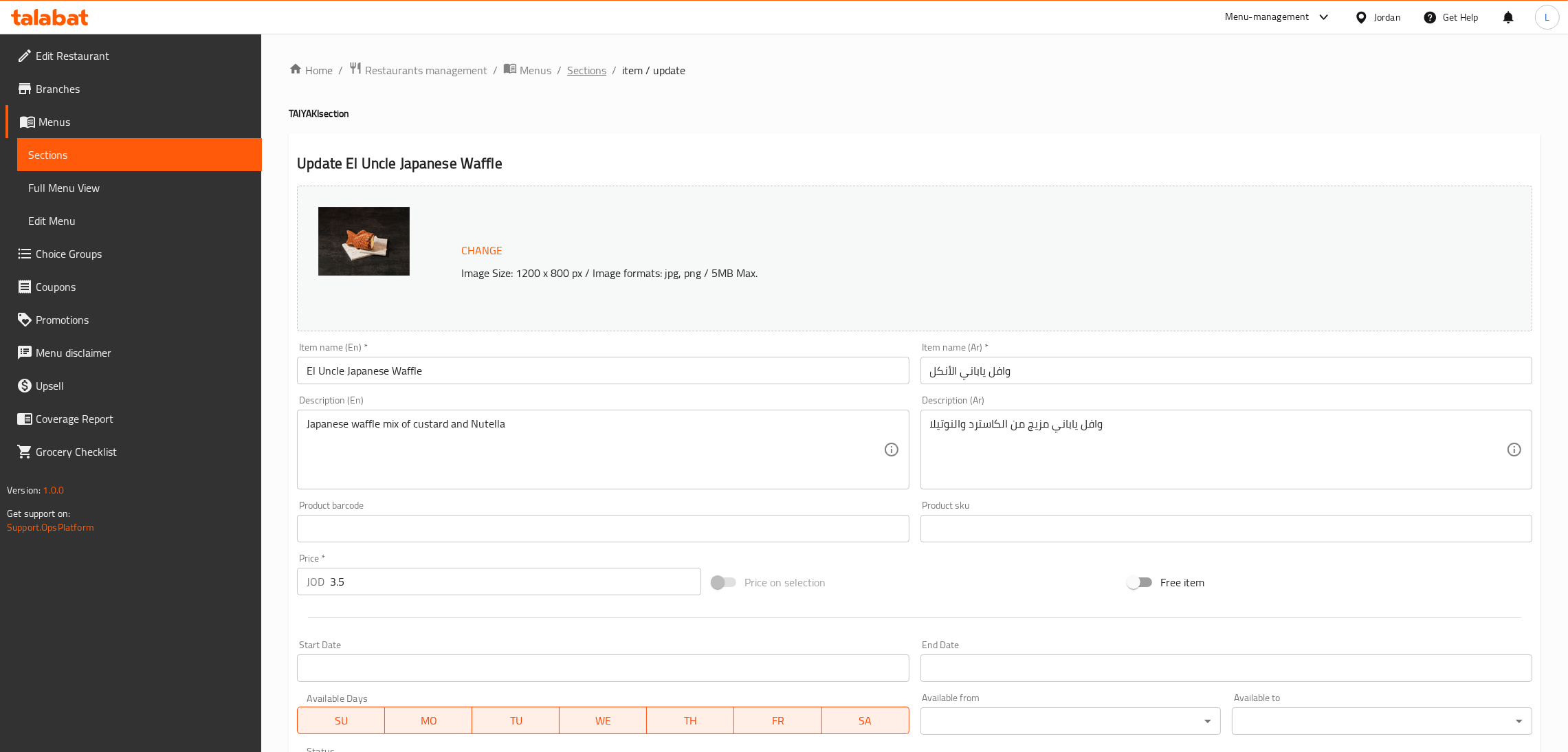
click at [583, 66] on span "Sections" at bounding box center [585, 69] width 39 height 16
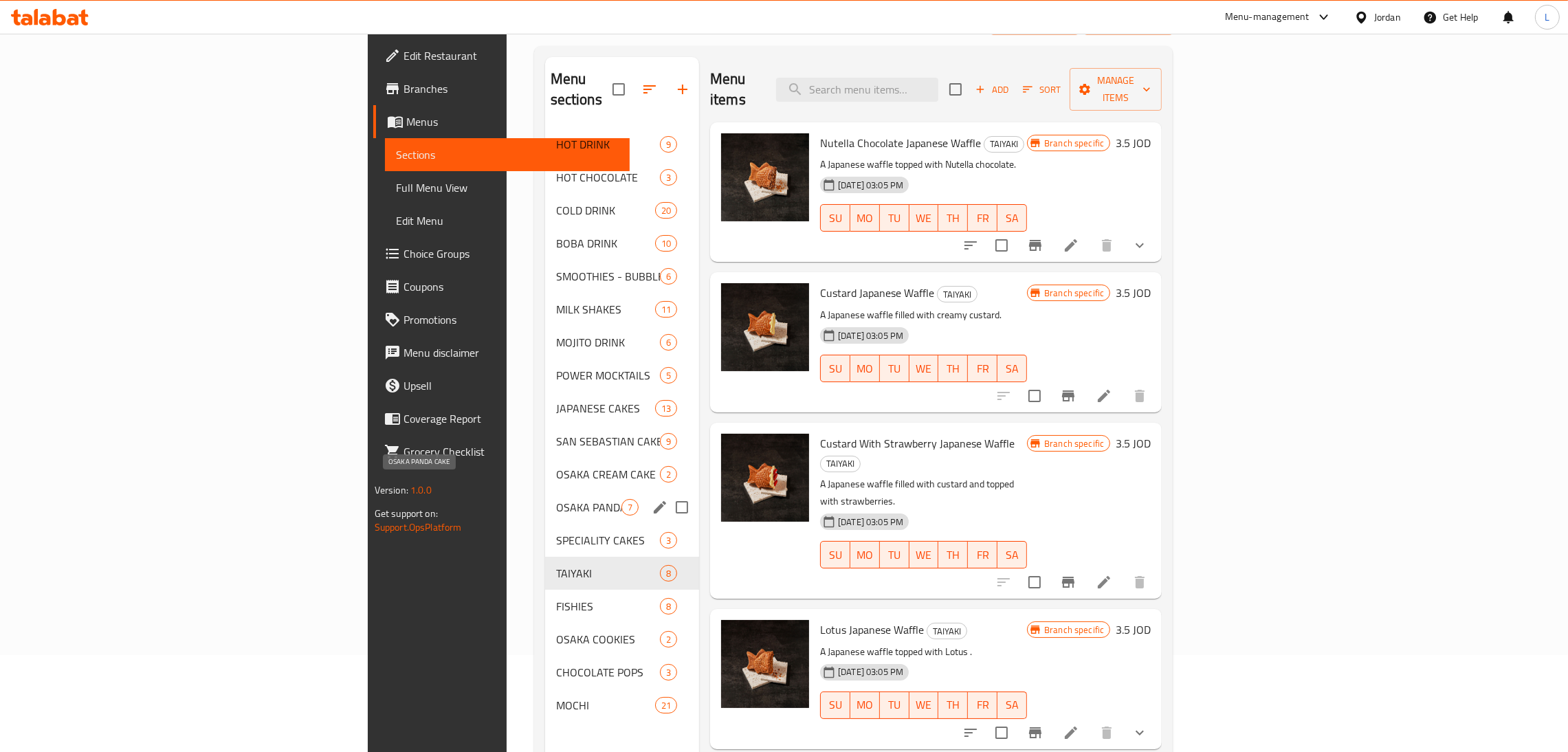
scroll to position [194, 0]
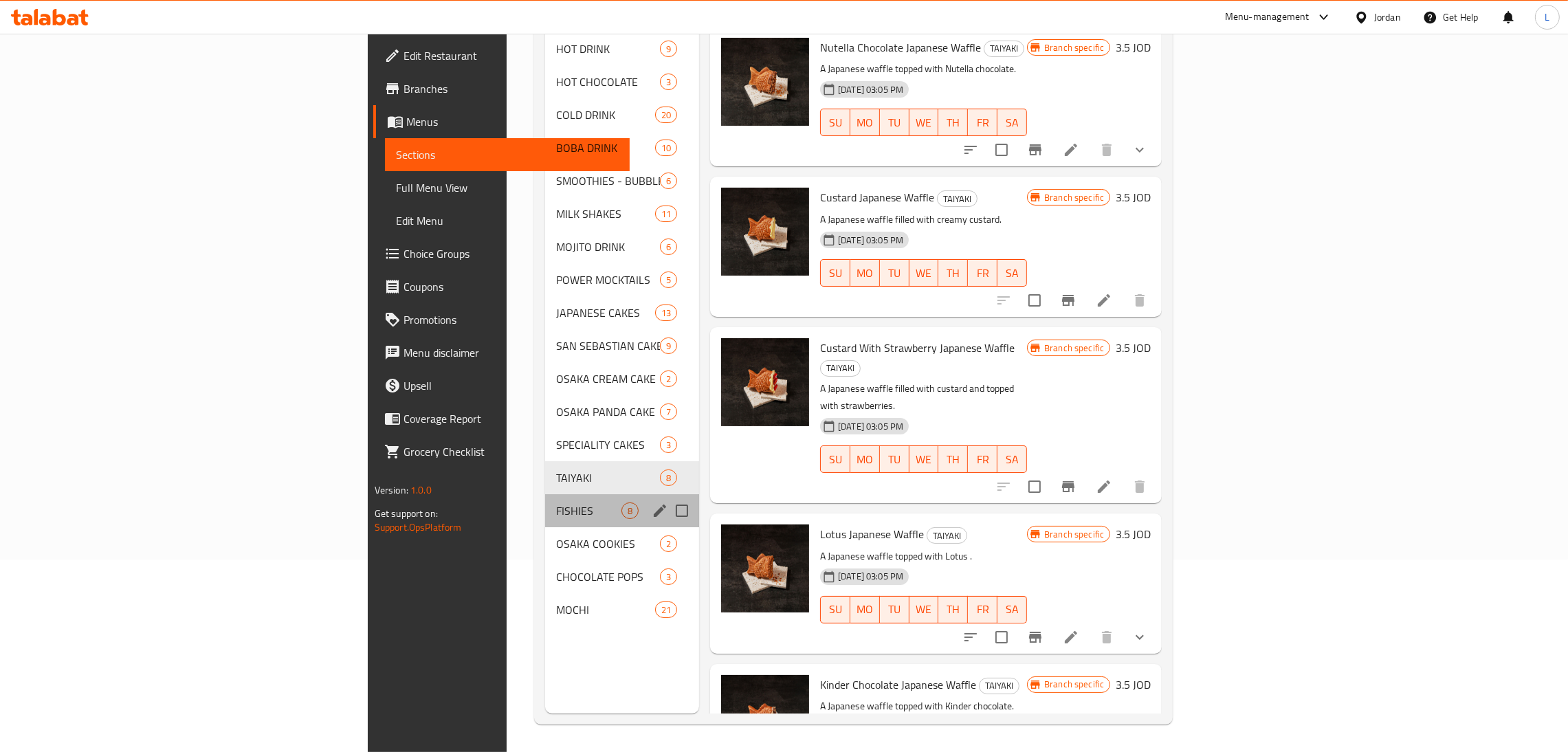
click at [545, 494] on div "FISHIES 8" at bounding box center [621, 510] width 154 height 33
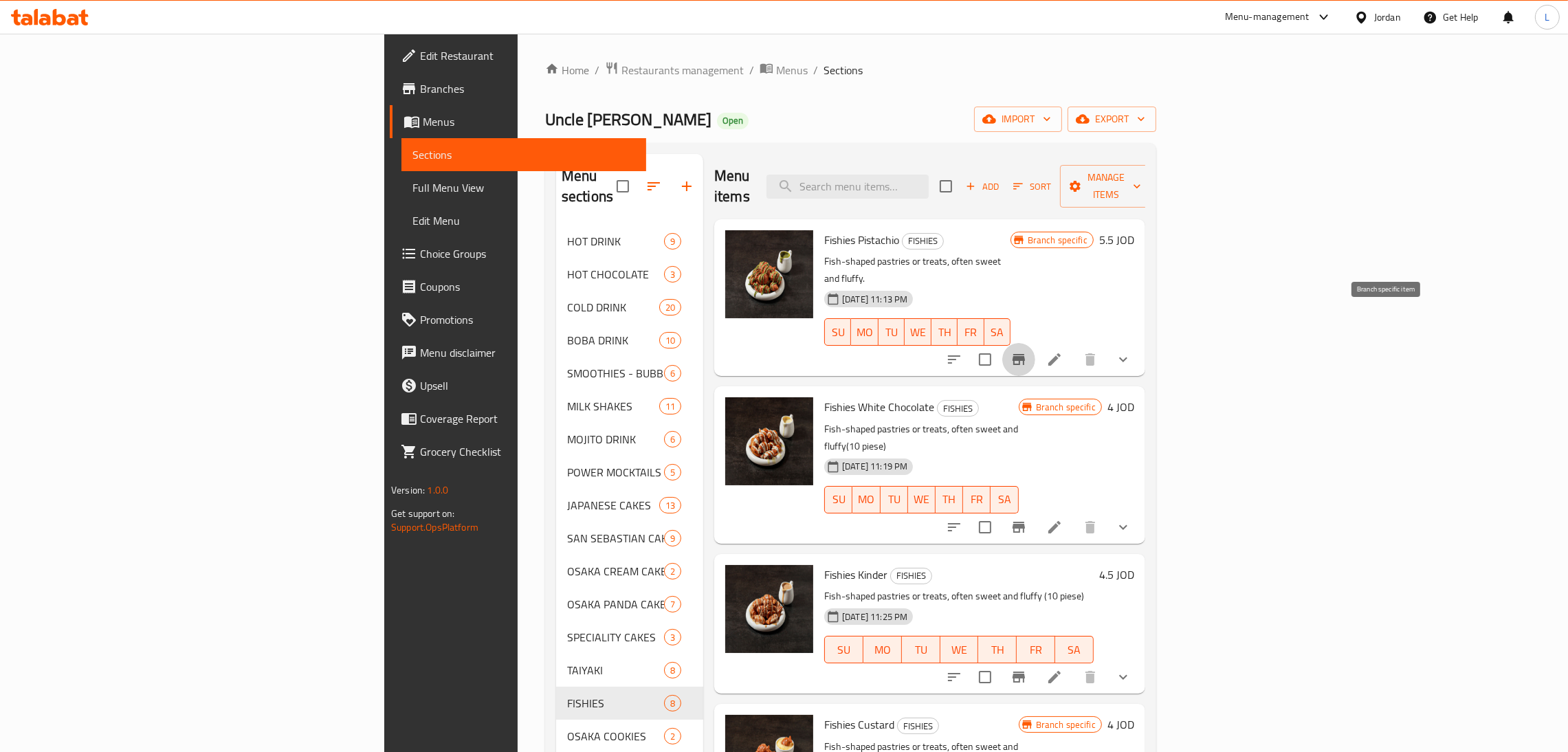
click at [1027, 351] on icon "Branch-specific-item" at bounding box center [1018, 359] width 16 height 16
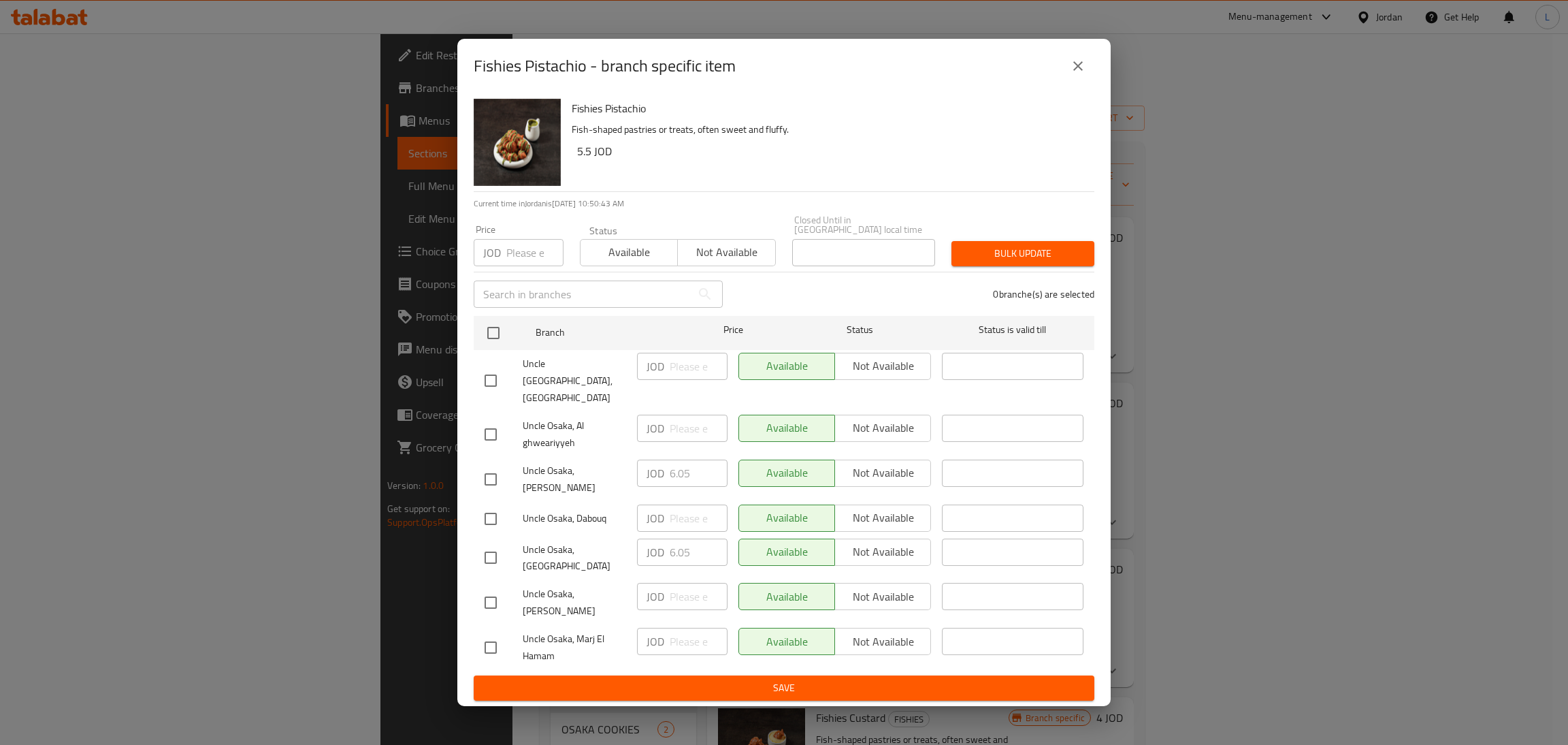
click at [477, 544] on input "checkbox" at bounding box center [491, 558] width 29 height 29
checkbox input "true"
click at [688, 539] on input "6.05" at bounding box center [699, 552] width 58 height 27
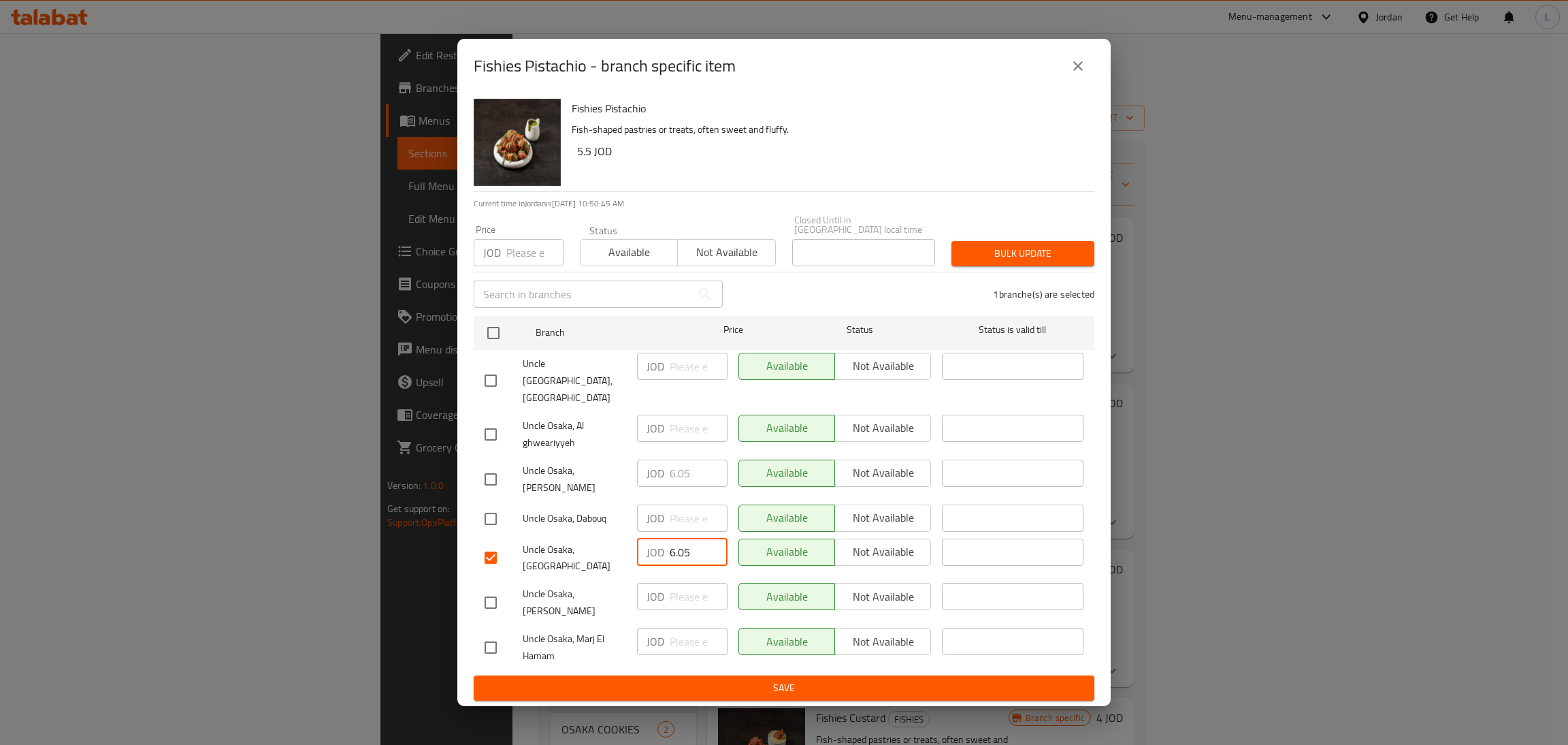
click at [1085, 74] on icon "close" at bounding box center [1077, 66] width 16 height 16
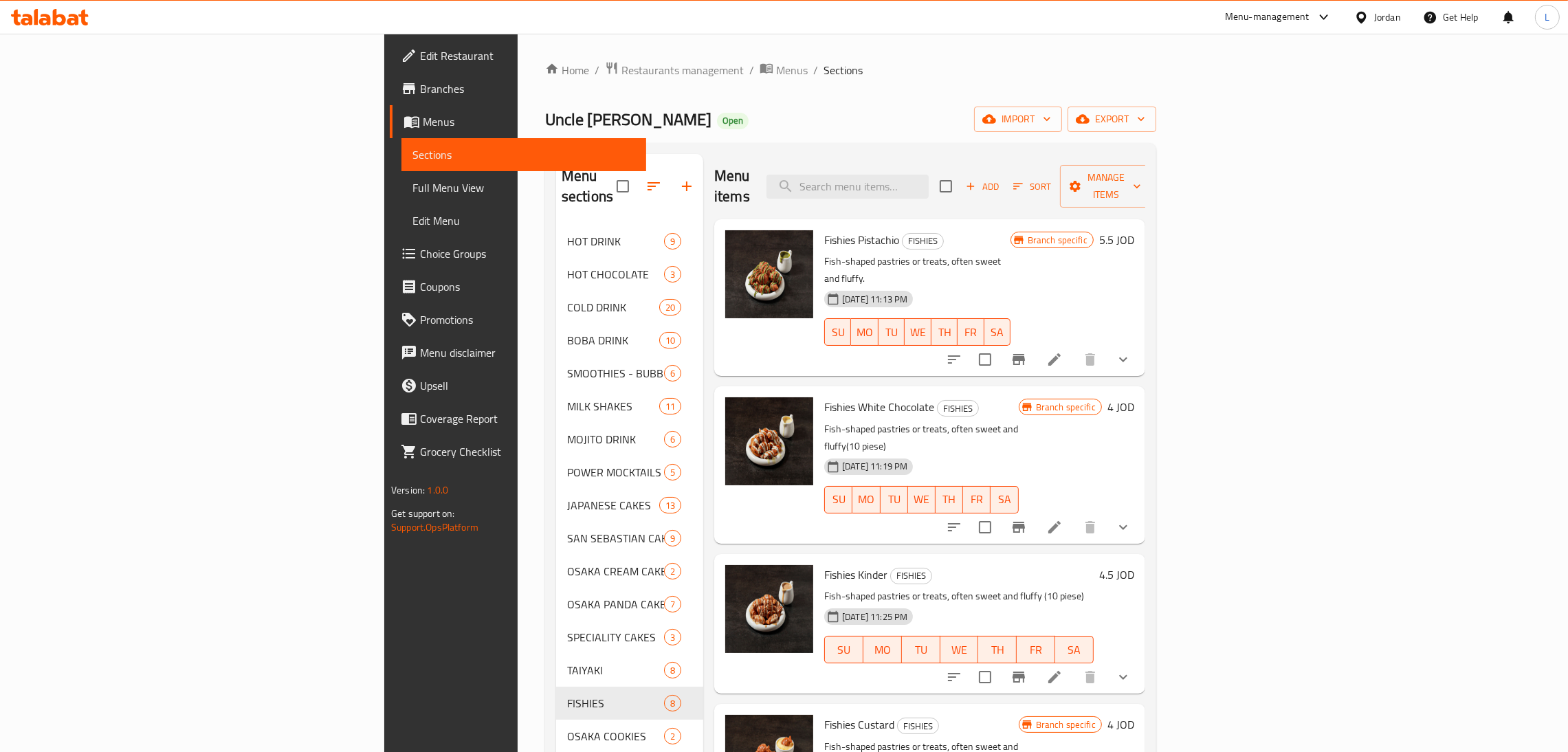
click at [1062, 351] on icon at bounding box center [1054, 359] width 16 height 16
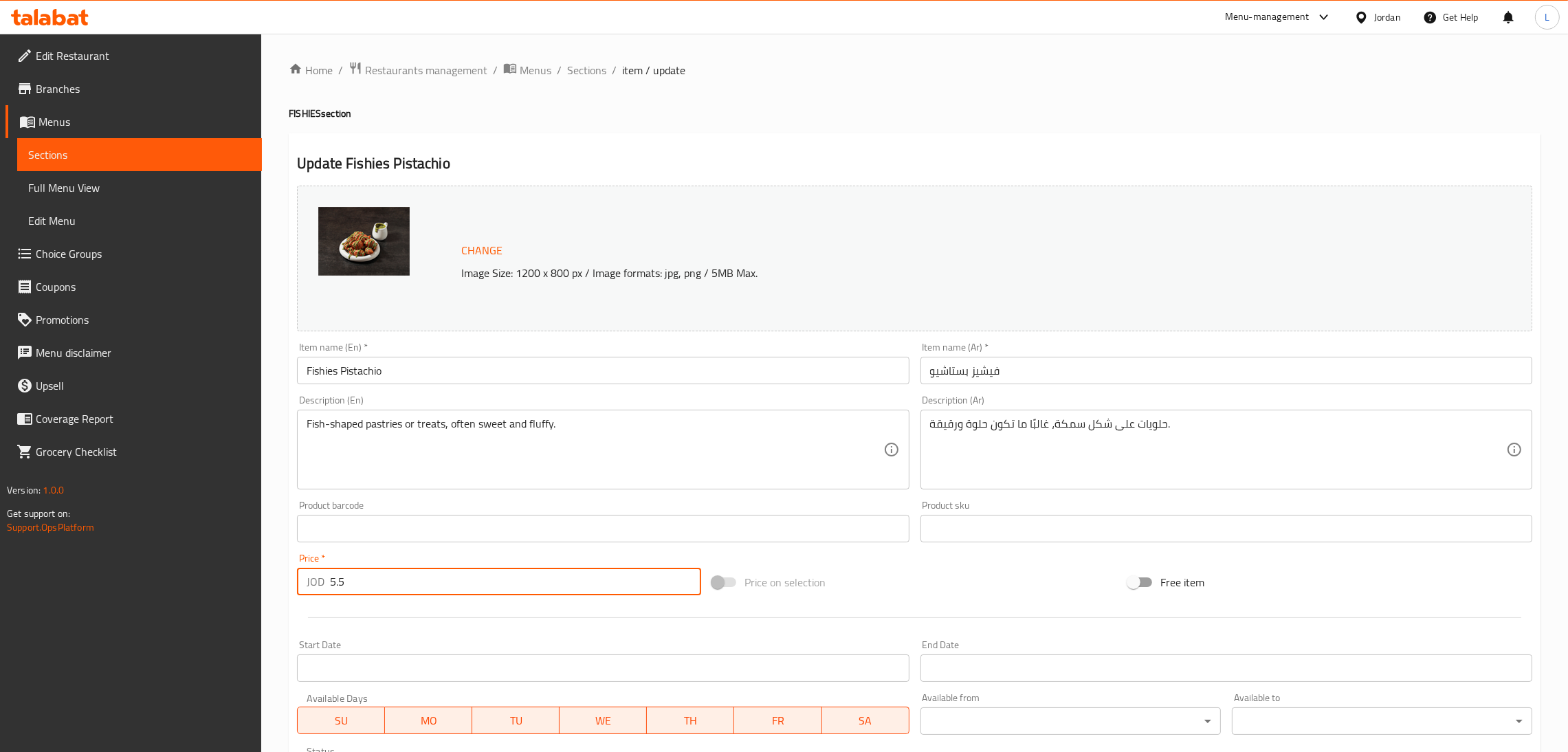
click at [496, 578] on input "5.5" at bounding box center [515, 581] width 371 height 27
paste input "6.0"
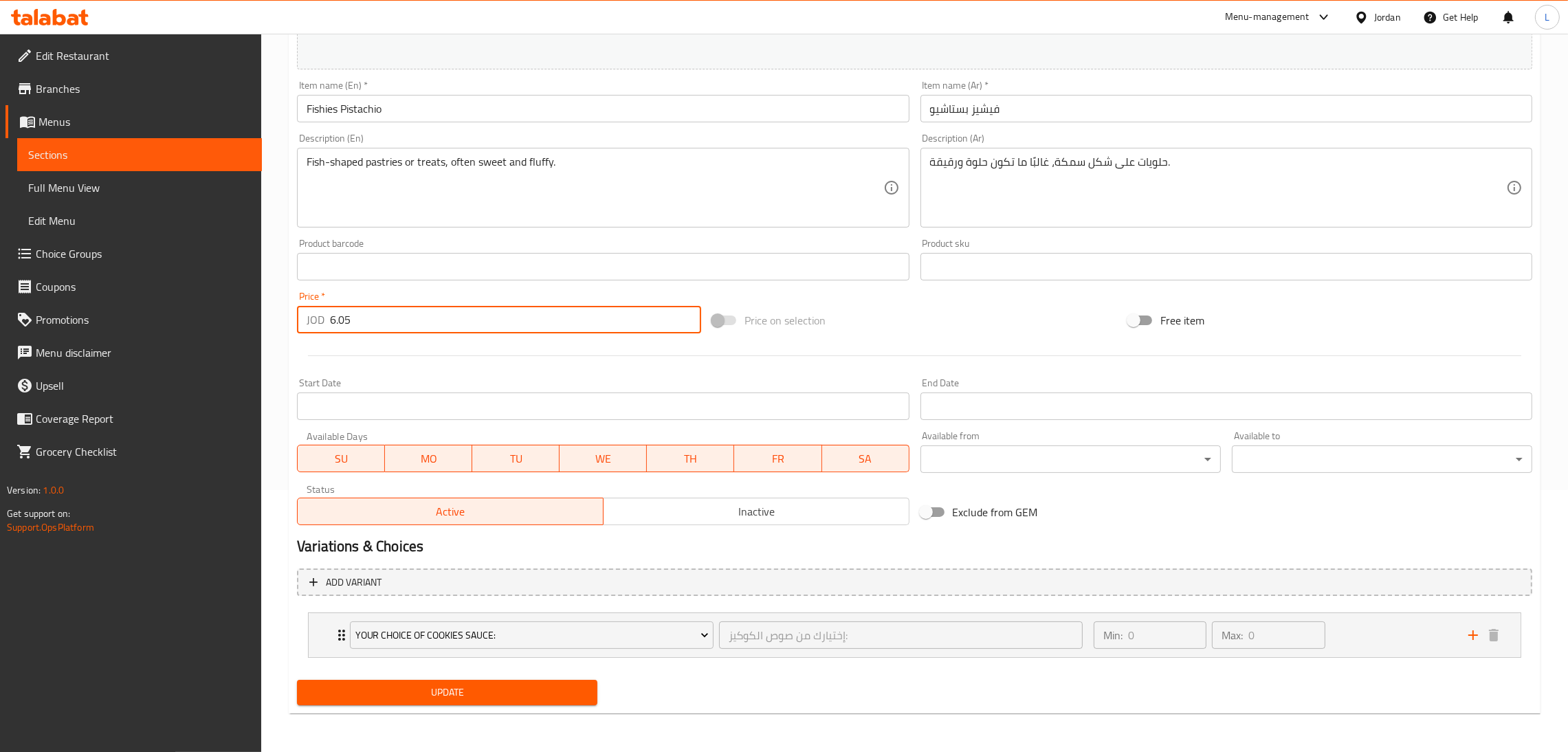
type input "6.05"
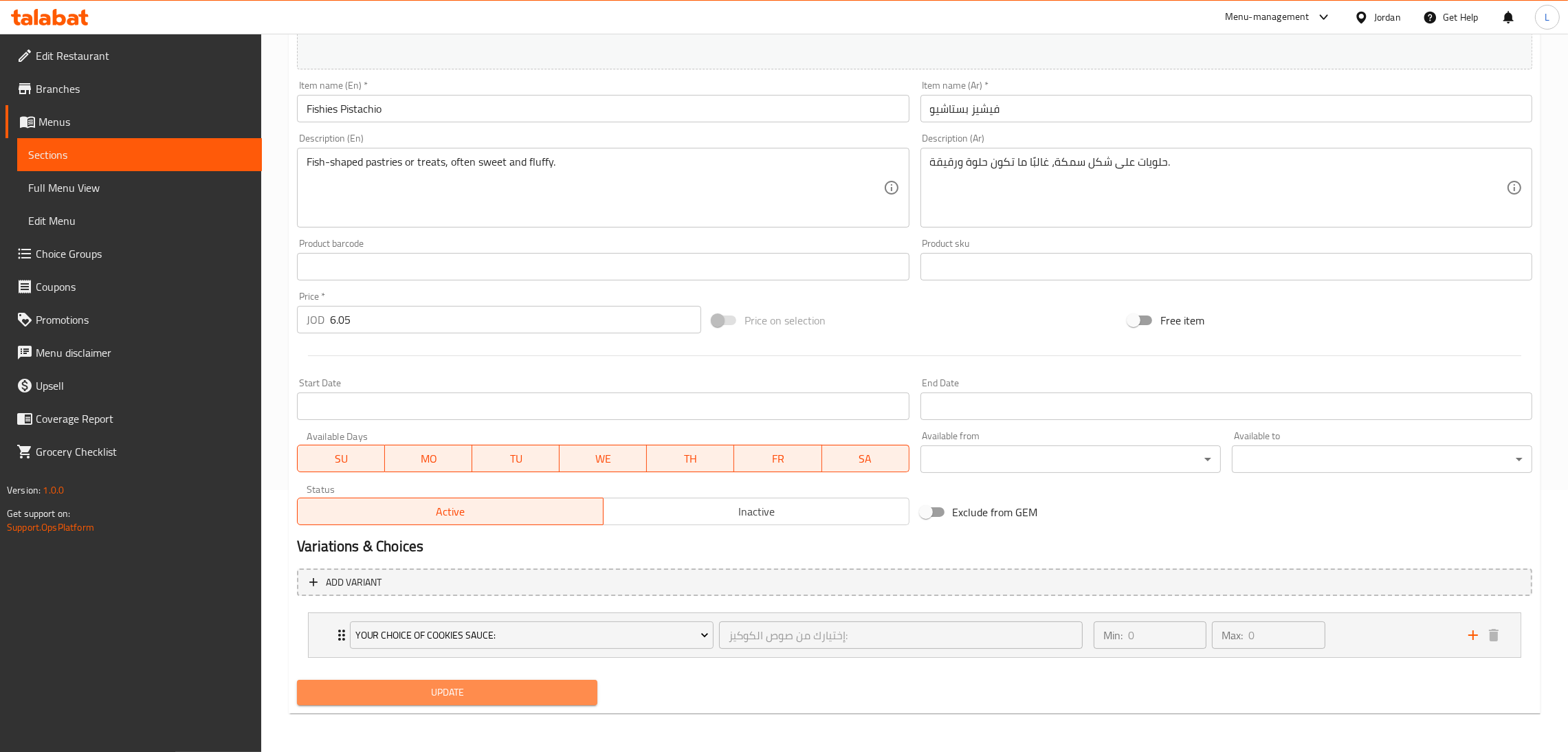
click at [481, 691] on span "Update" at bounding box center [447, 692] width 278 height 17
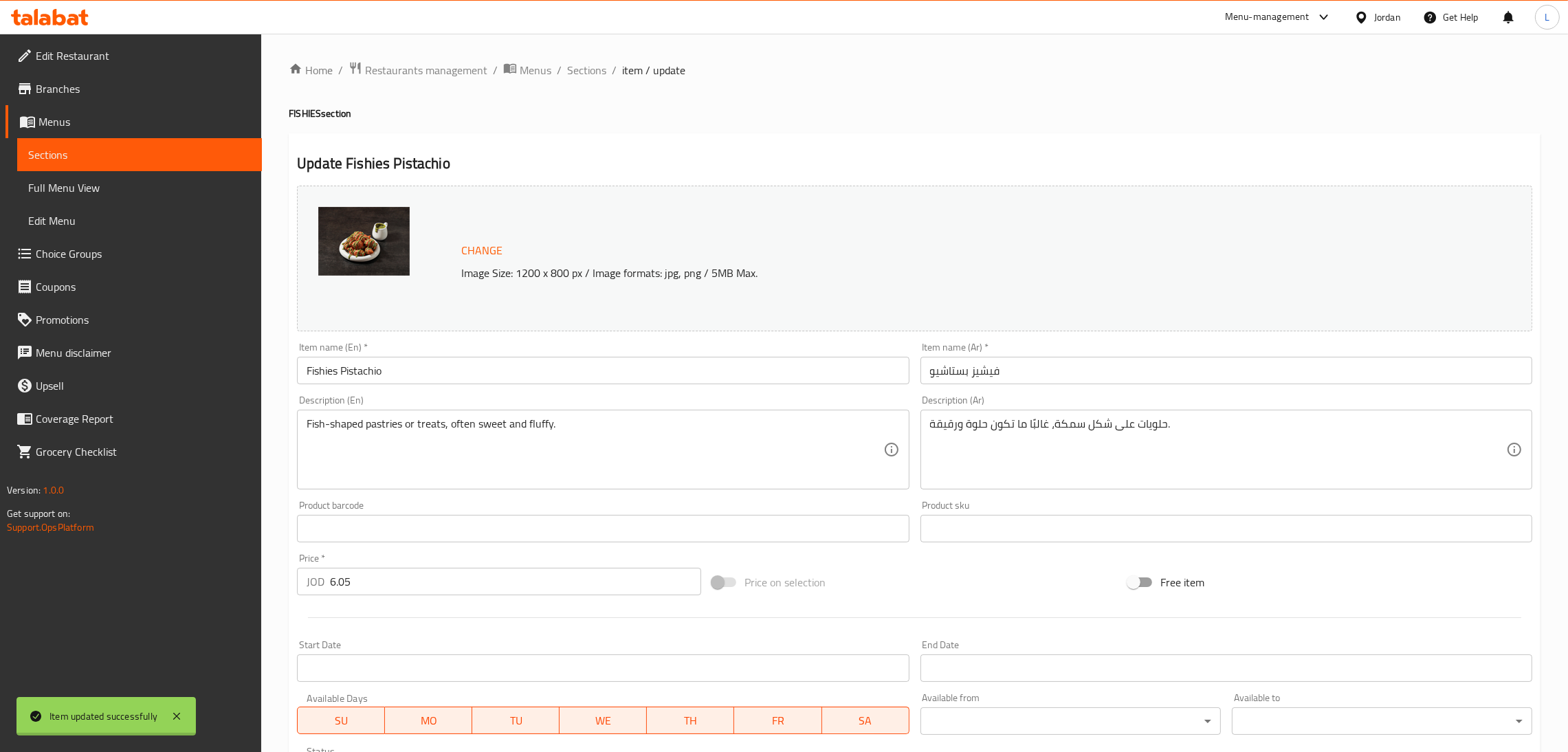
click at [601, 66] on div at bounding box center [784, 376] width 1568 height 752
click at [582, 67] on span "Sections" at bounding box center [585, 69] width 39 height 16
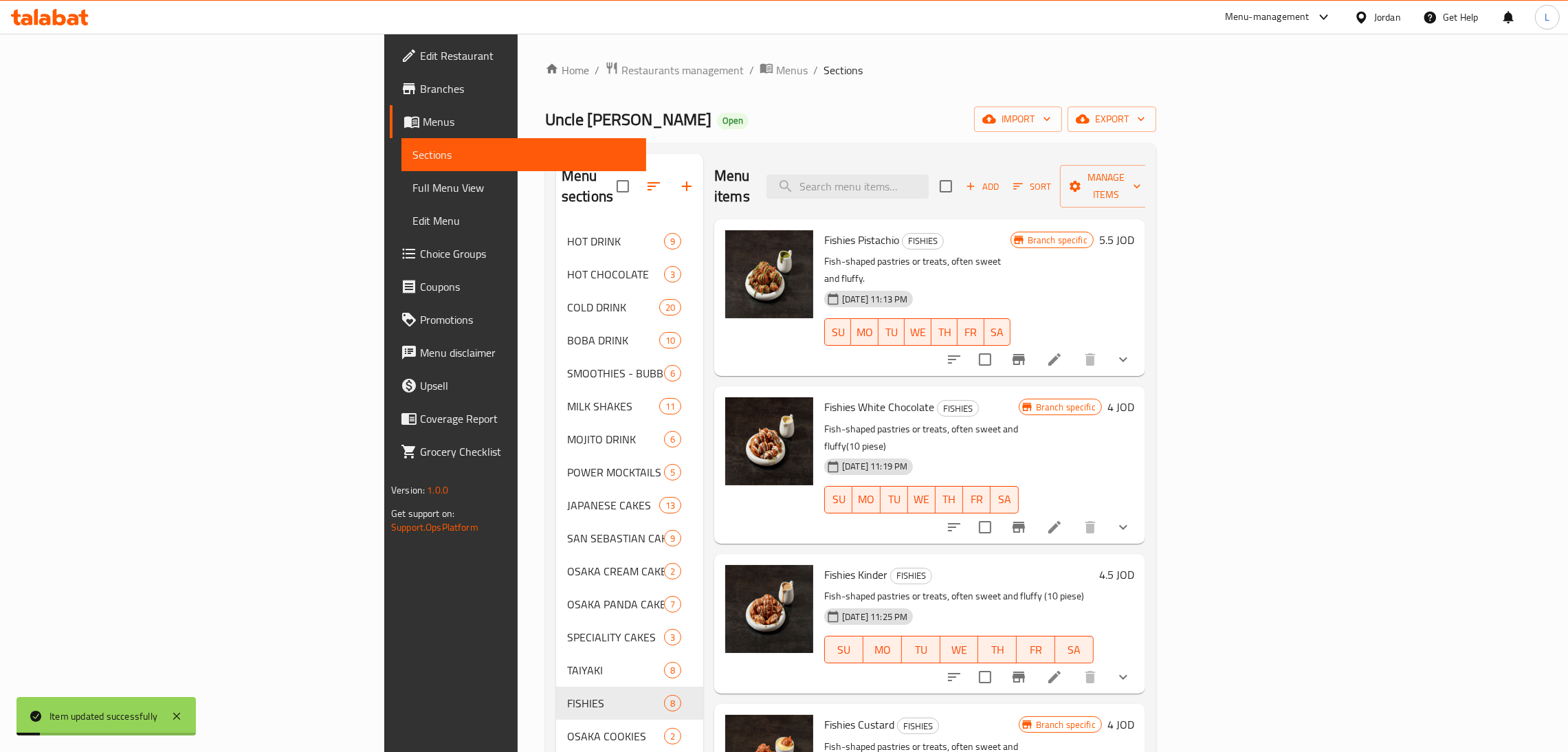
click at [1024, 522] on icon "Branch-specific-item" at bounding box center [1018, 528] width 12 height 11
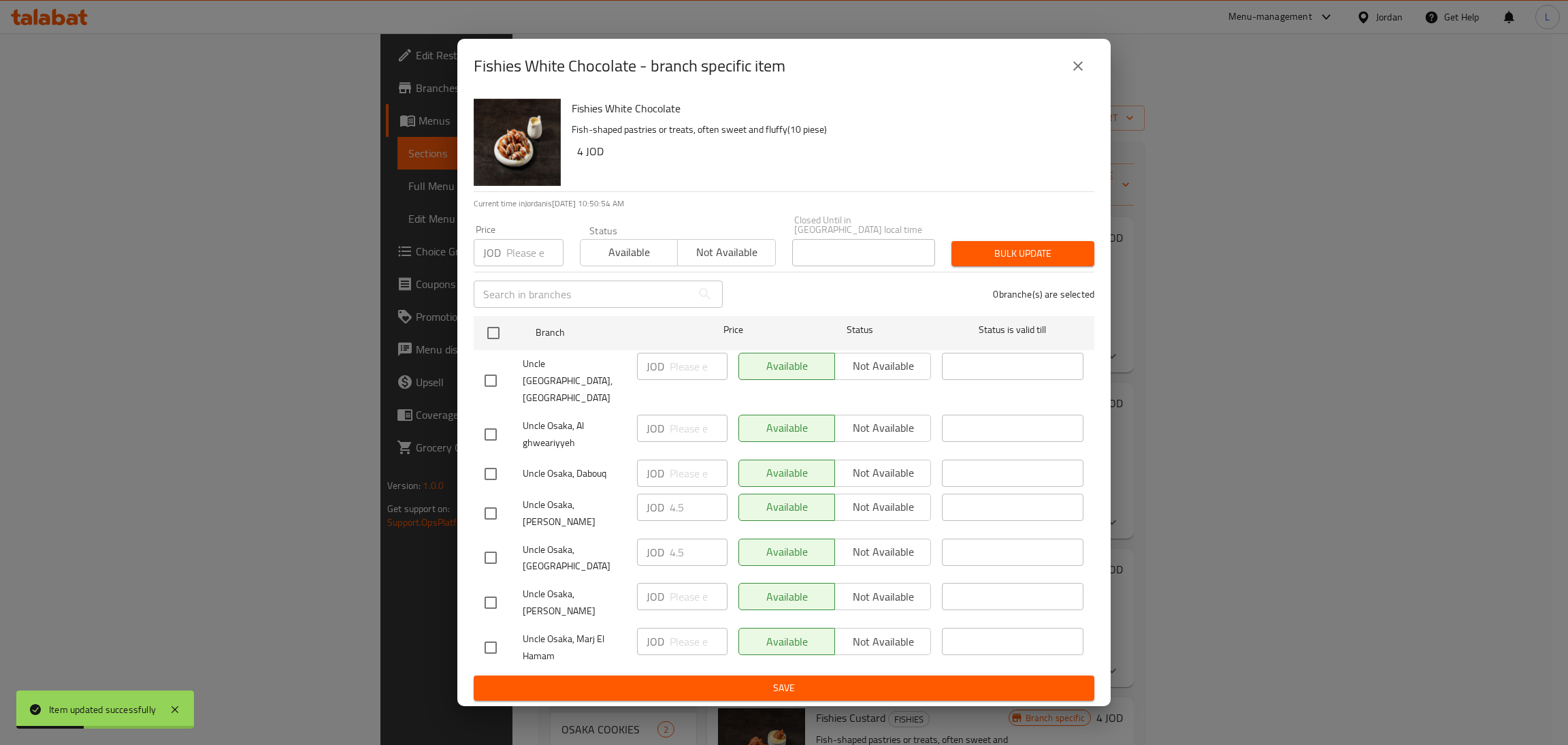
click at [484, 544] on input "checkbox" at bounding box center [491, 558] width 29 height 29
checkbox input "true"
click at [677, 540] on input "4.5" at bounding box center [699, 552] width 58 height 27
click at [1082, 74] on icon "close" at bounding box center [1077, 66] width 16 height 16
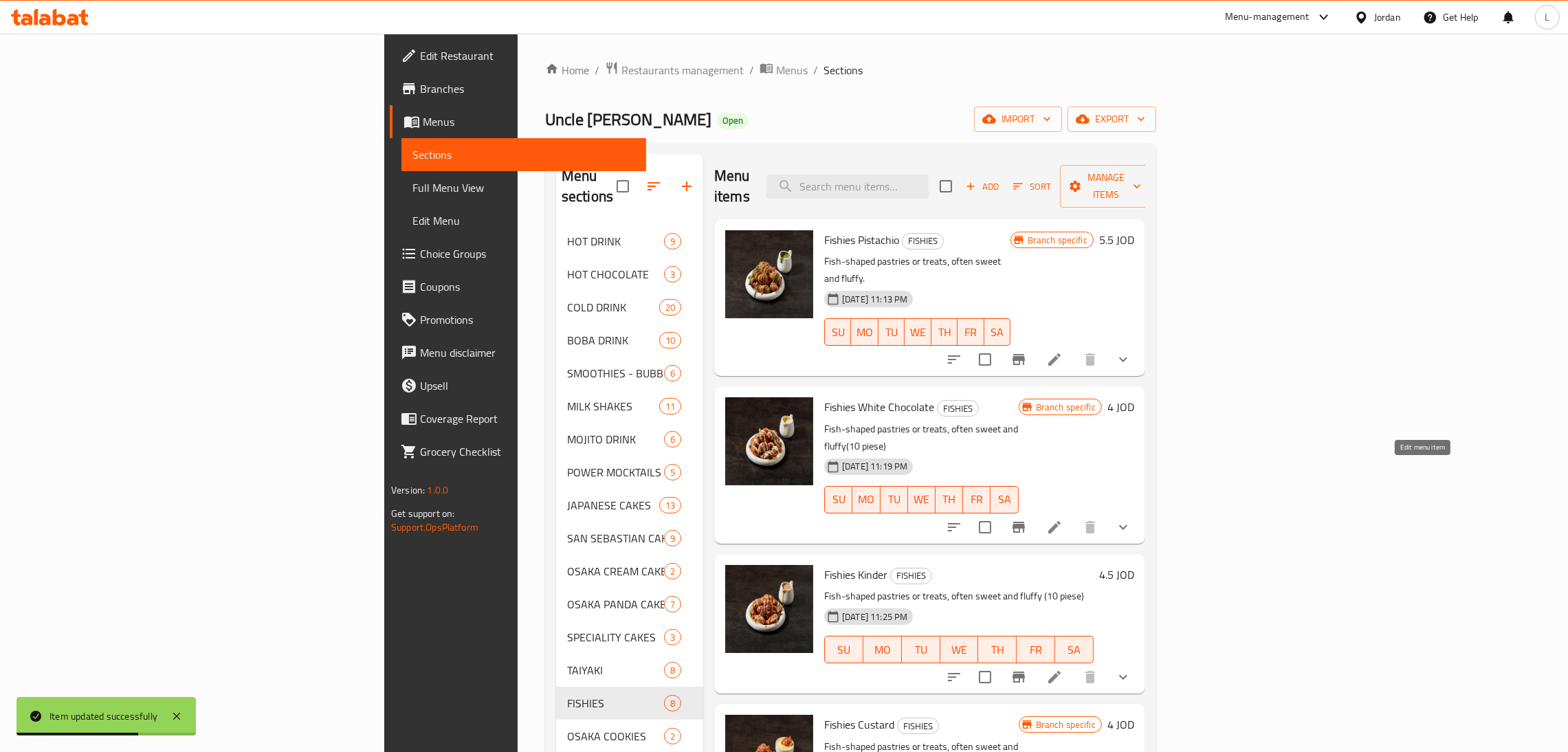
click at [1062, 519] on icon at bounding box center [1054, 527] width 16 height 16
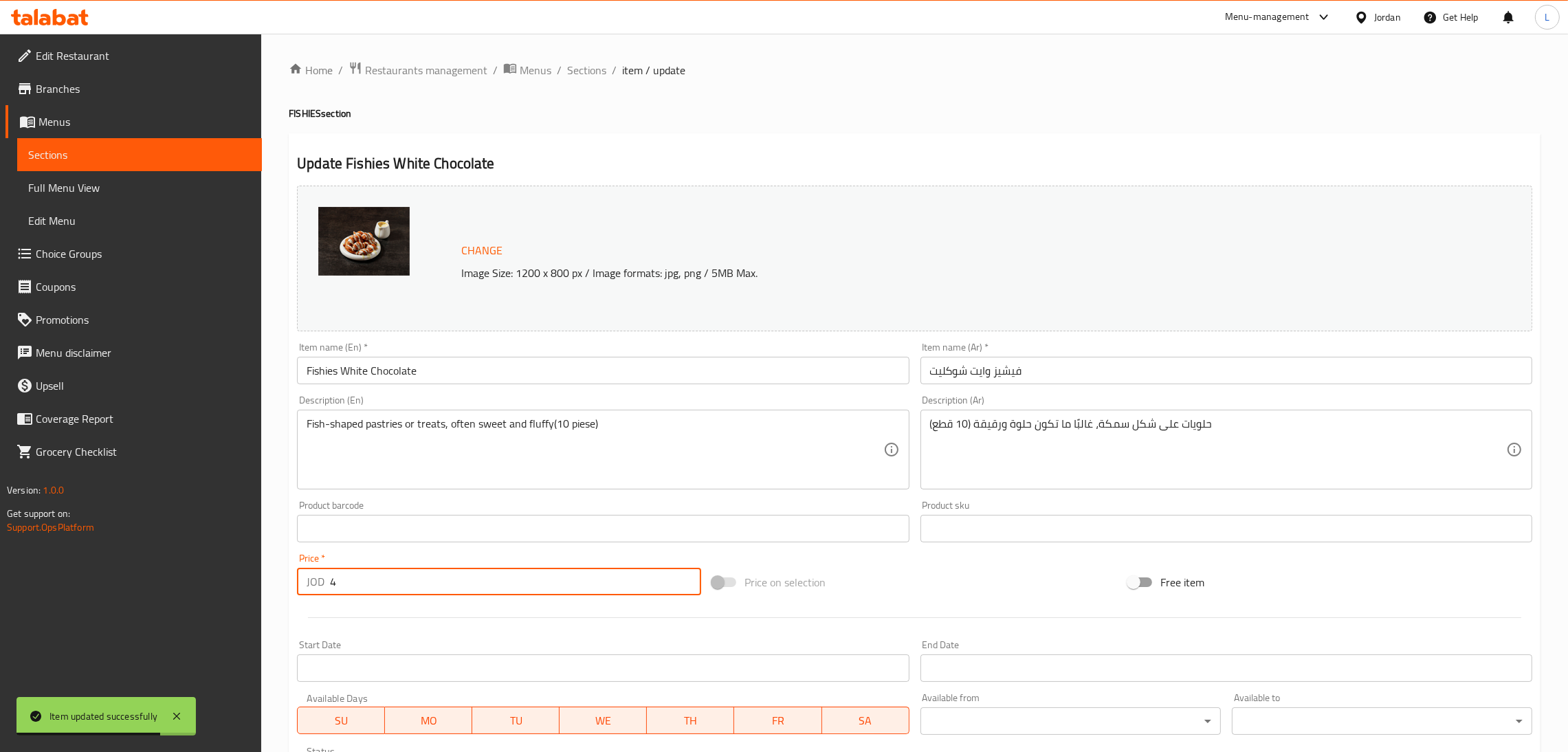
click at [486, 587] on input "4" at bounding box center [515, 581] width 371 height 27
paste input ".5"
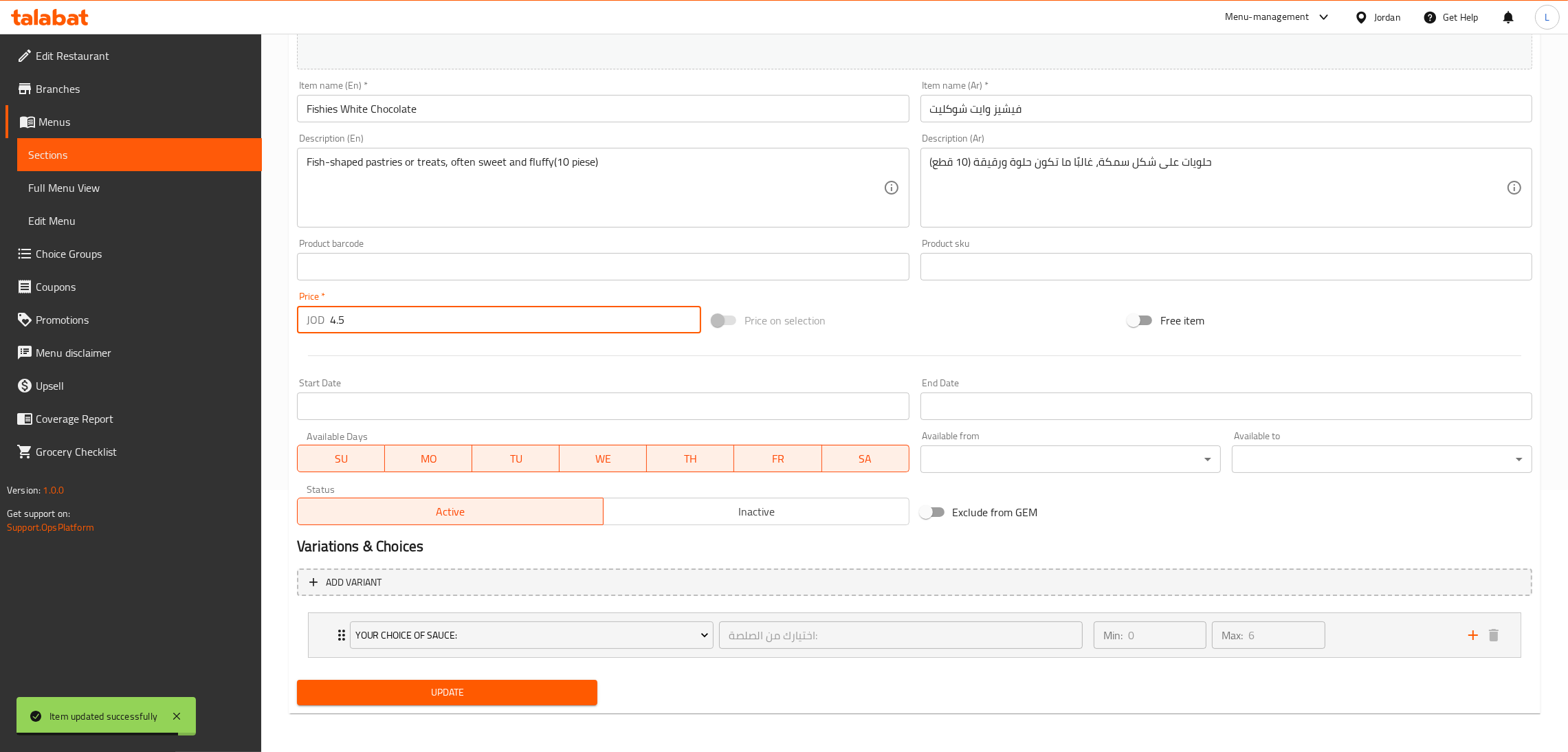
type input "4.5"
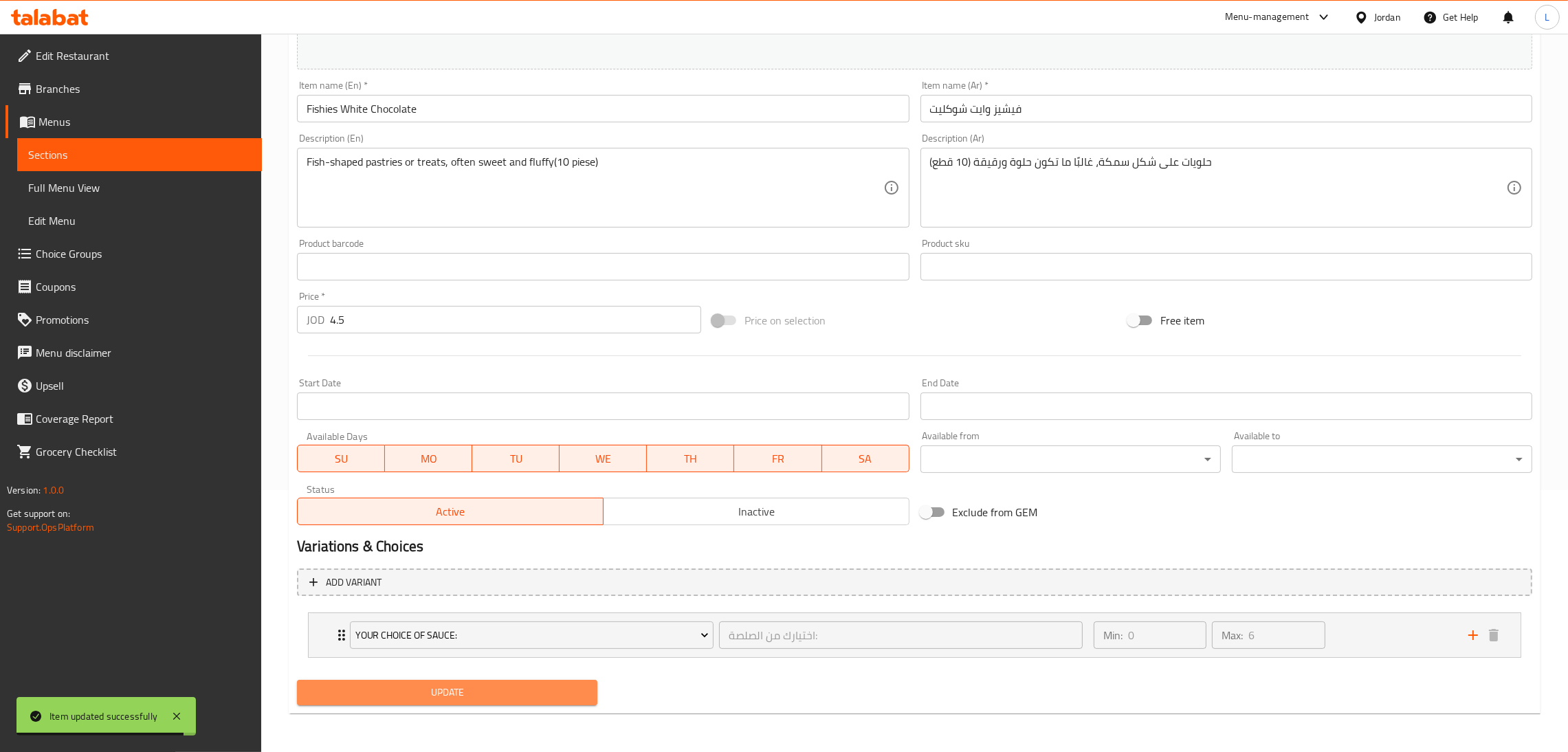
click at [501, 694] on span "Update" at bounding box center [447, 692] width 278 height 17
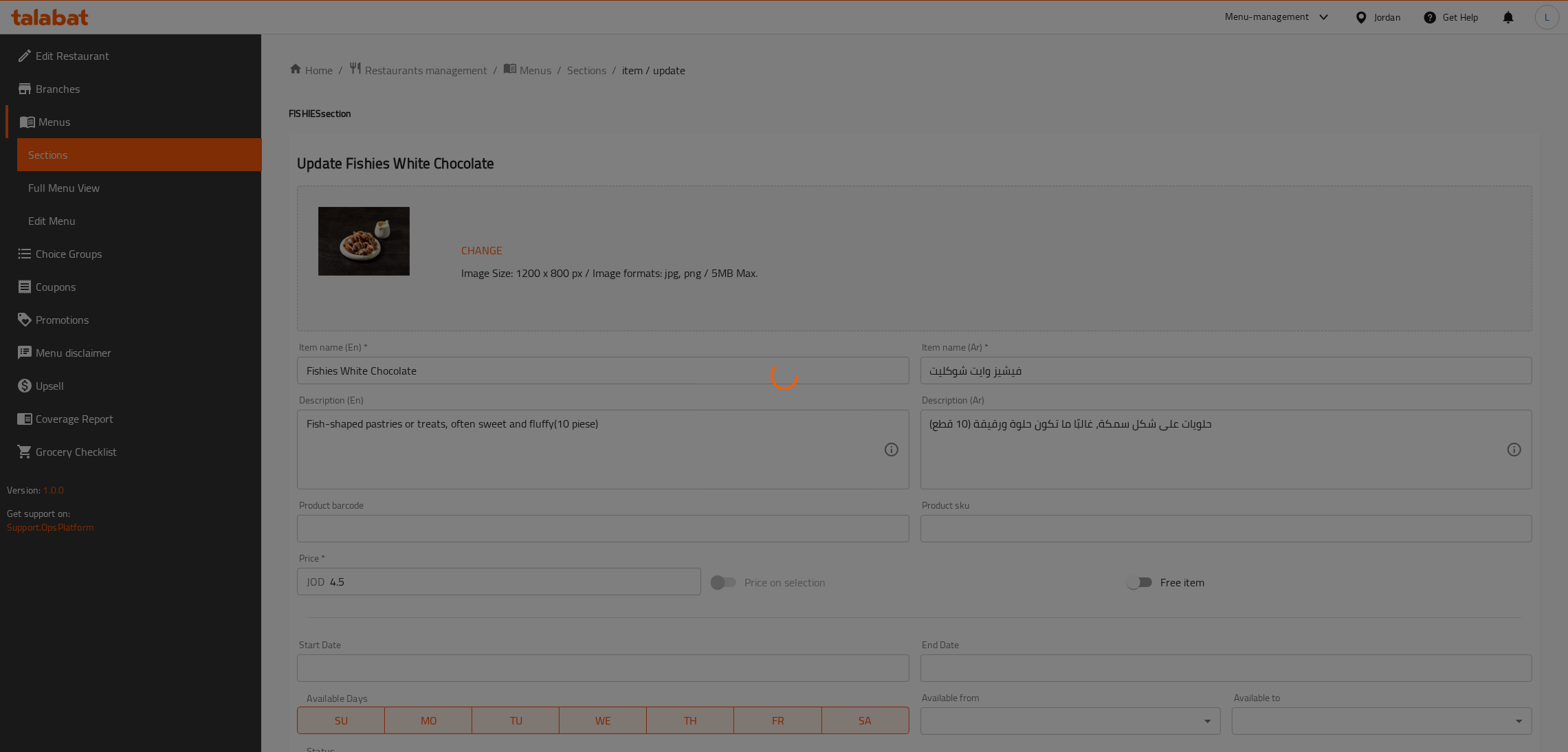
click at [571, 72] on div at bounding box center [784, 376] width 1568 height 752
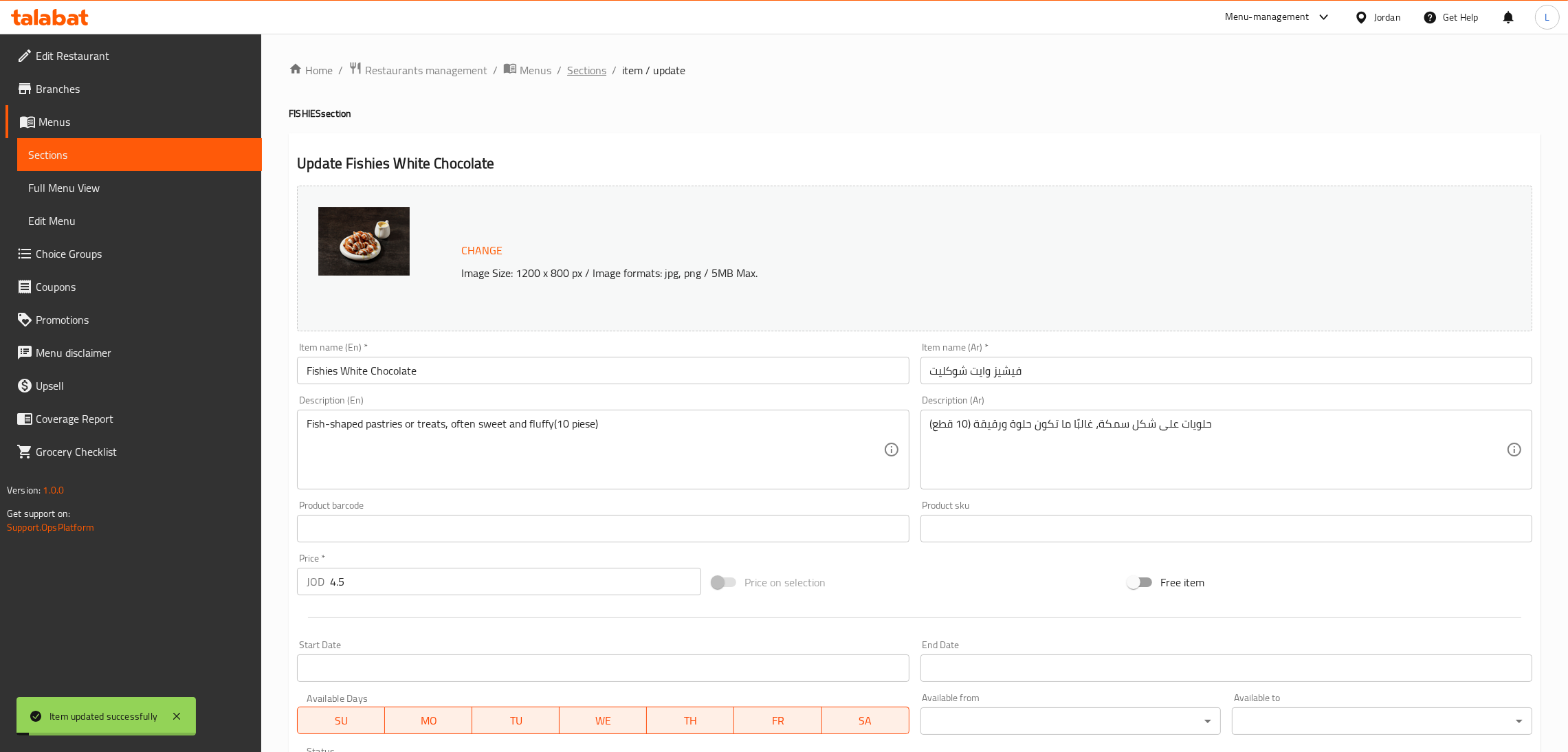
click at [592, 63] on span "Sections" at bounding box center [585, 69] width 39 height 16
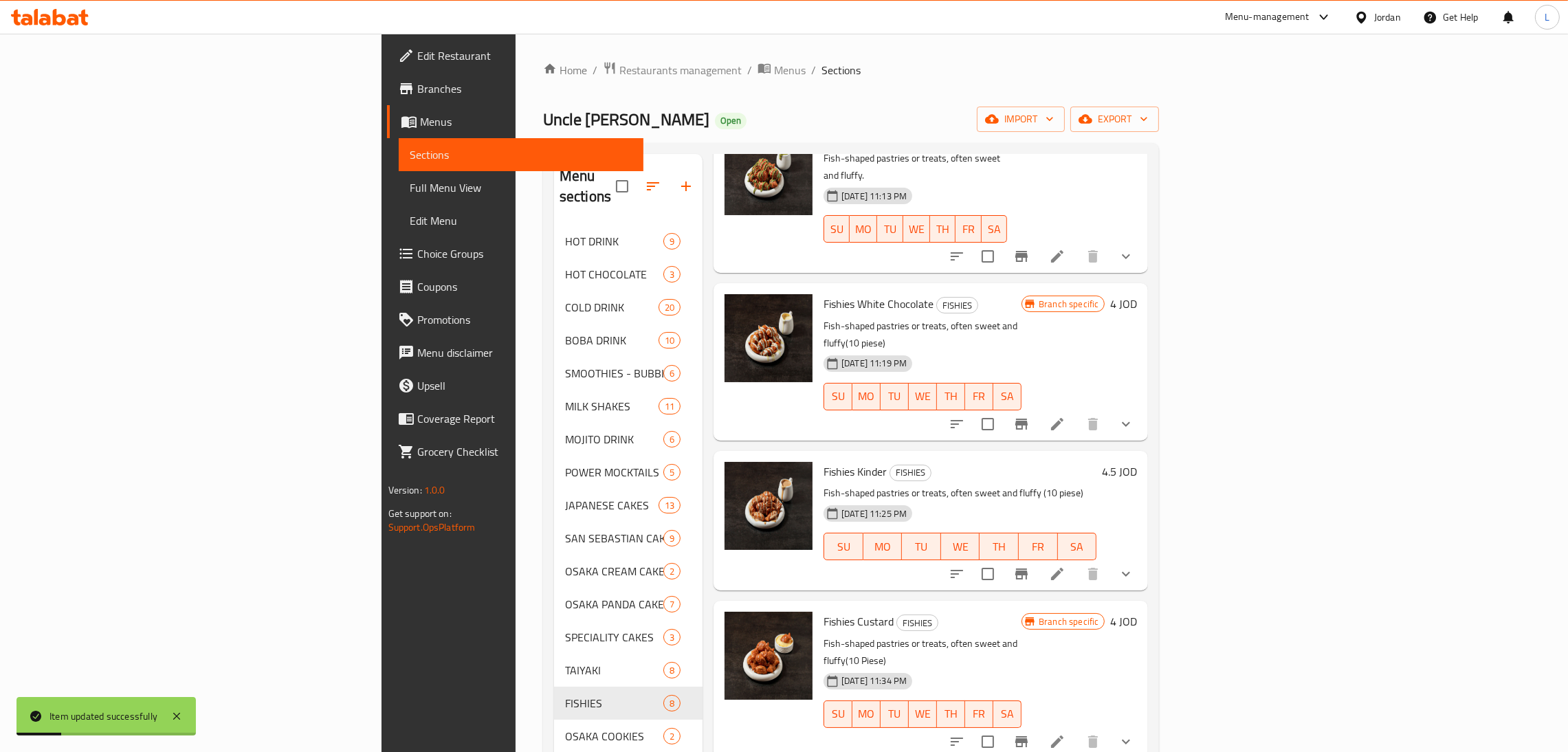
scroll to position [206, 0]
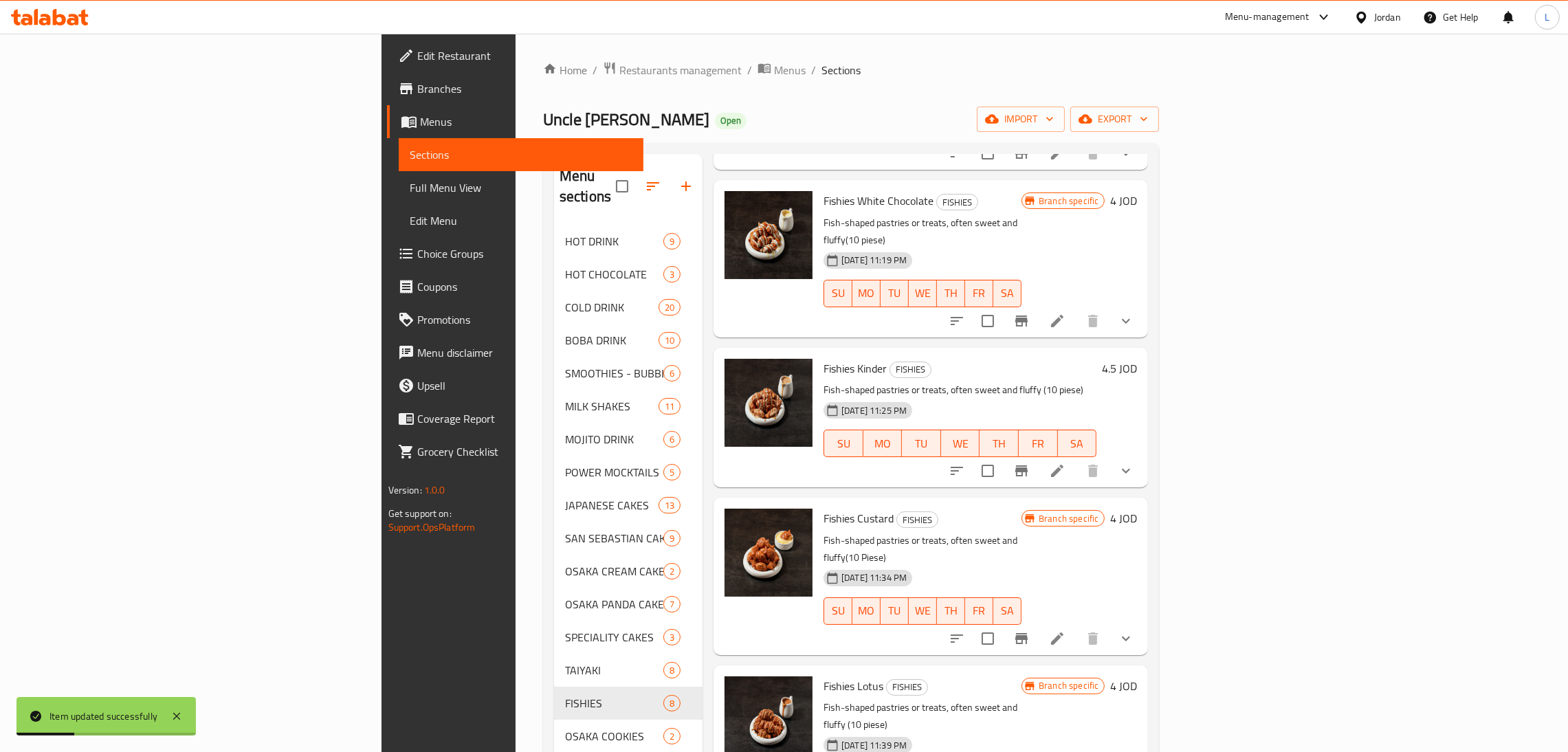
click at [1027, 465] on icon "Branch-specific-item" at bounding box center [1020, 471] width 12 height 11
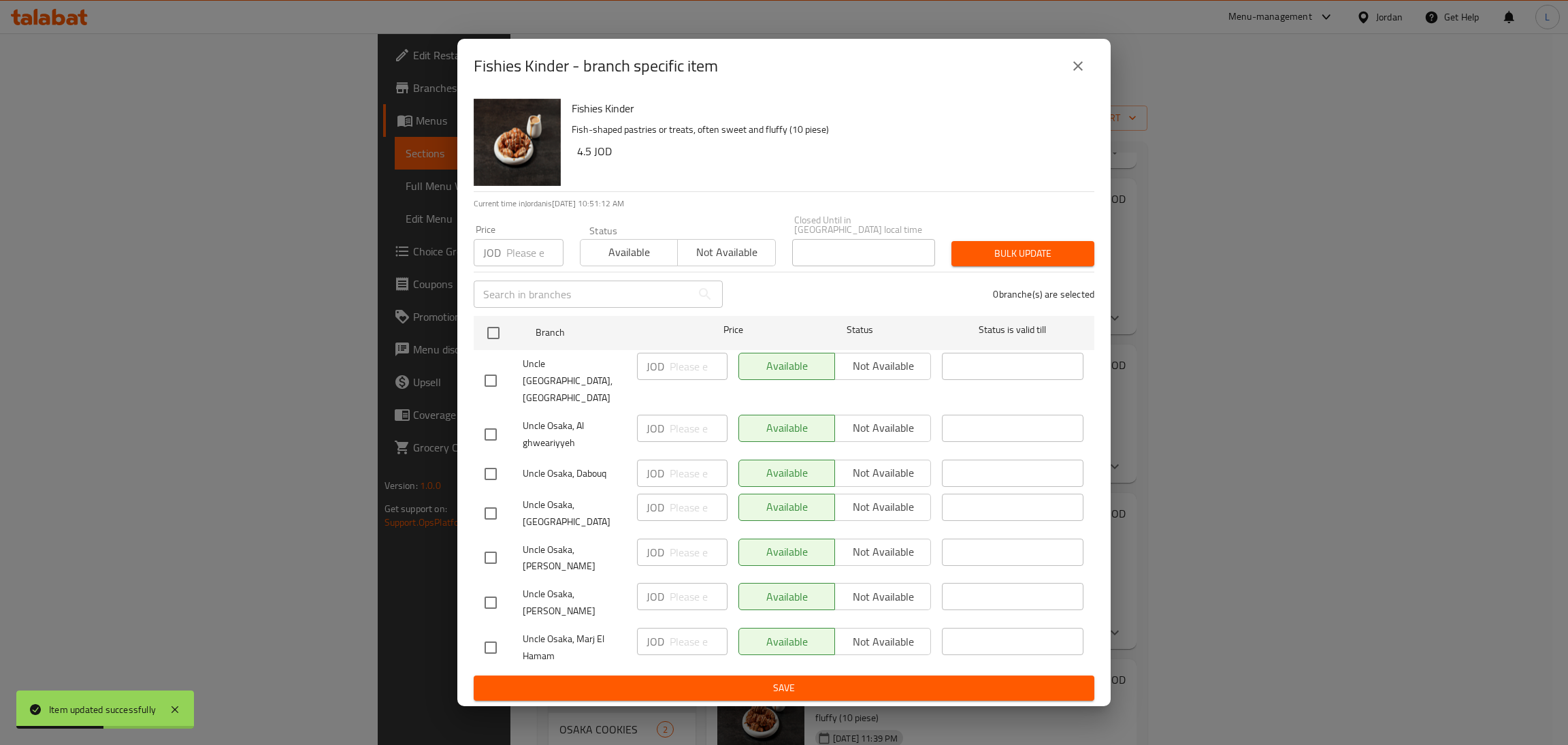
click at [1067, 82] on button "close" at bounding box center [1078, 66] width 33 height 33
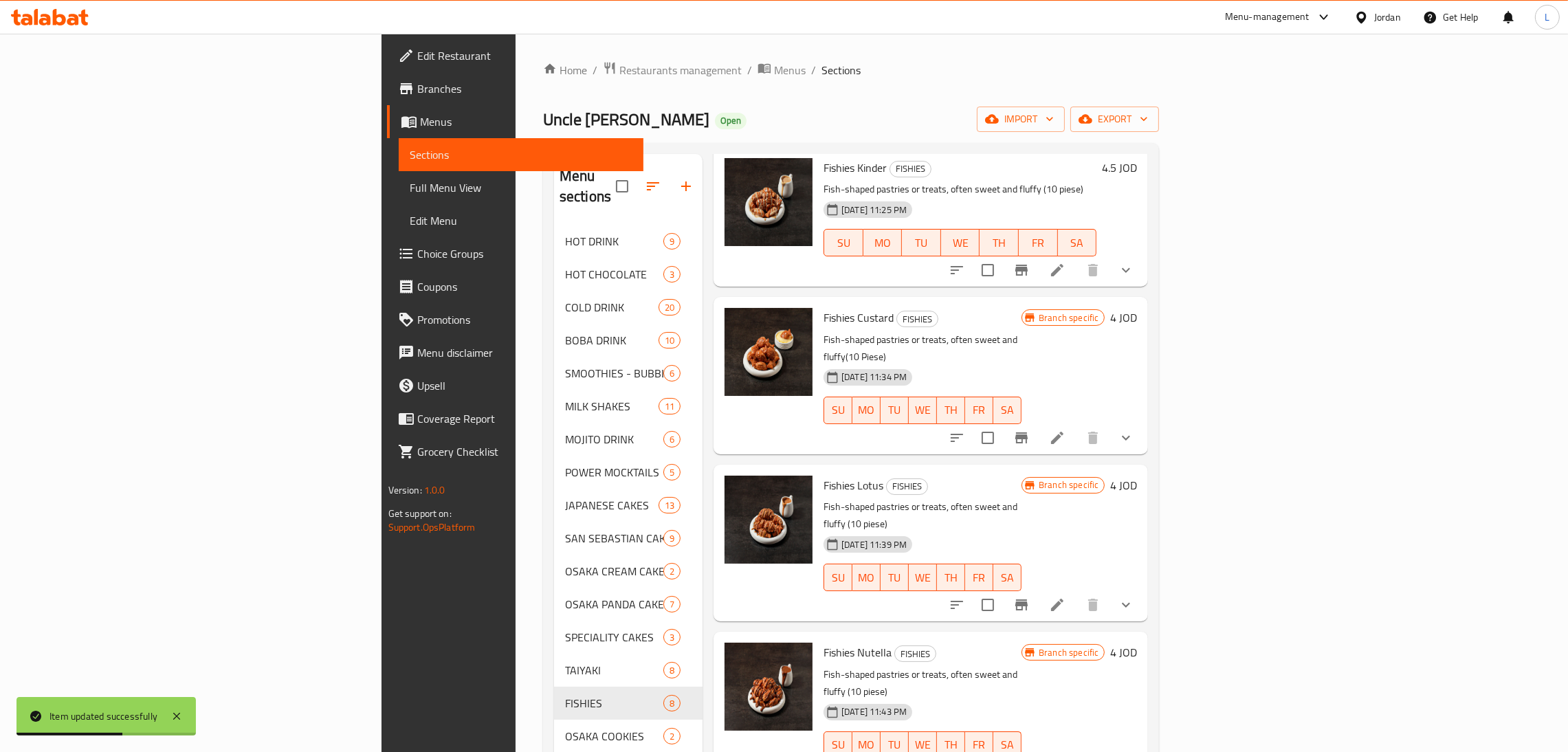
scroll to position [412, 0]
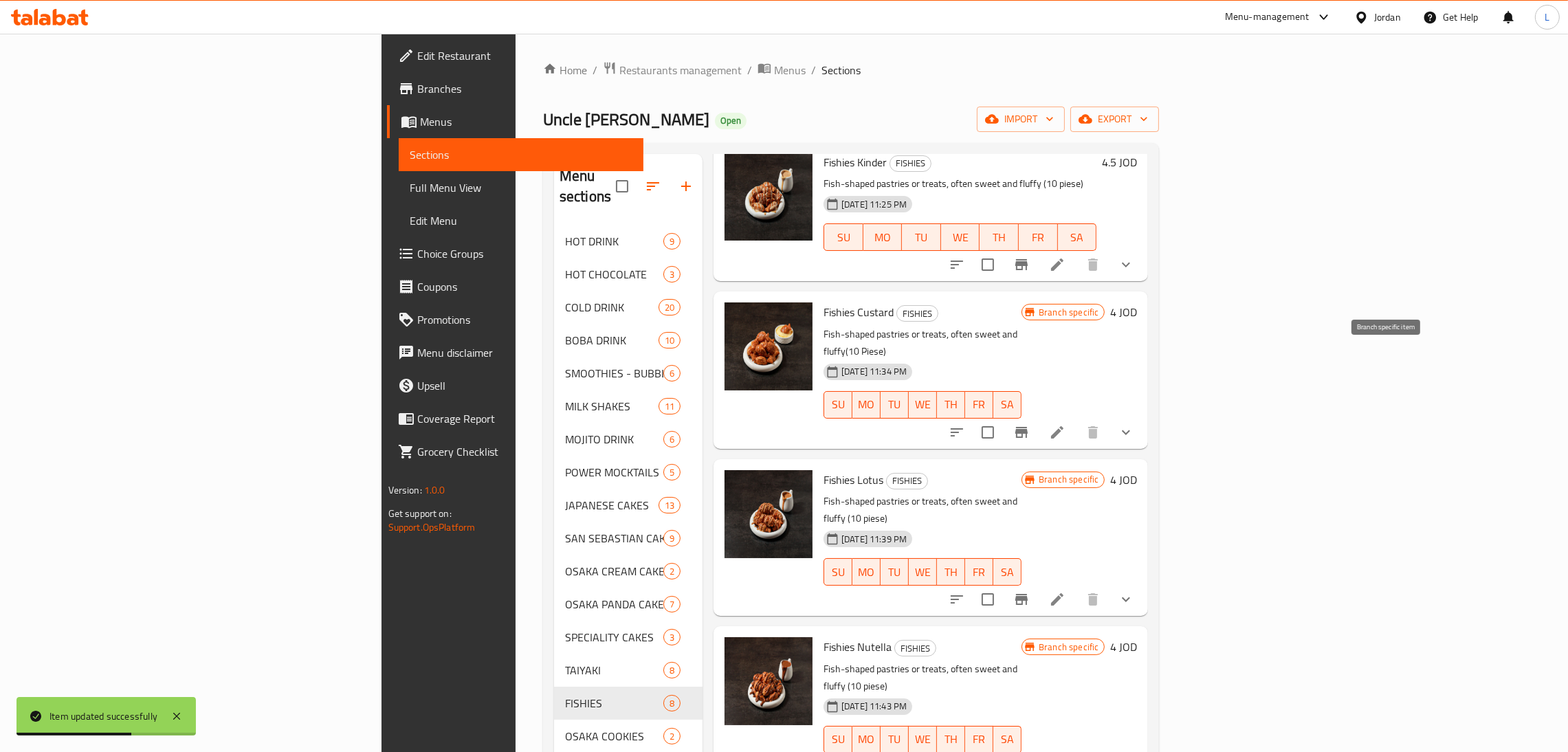
click at [1037, 416] on button "Branch-specific-item" at bounding box center [1020, 432] width 33 height 33
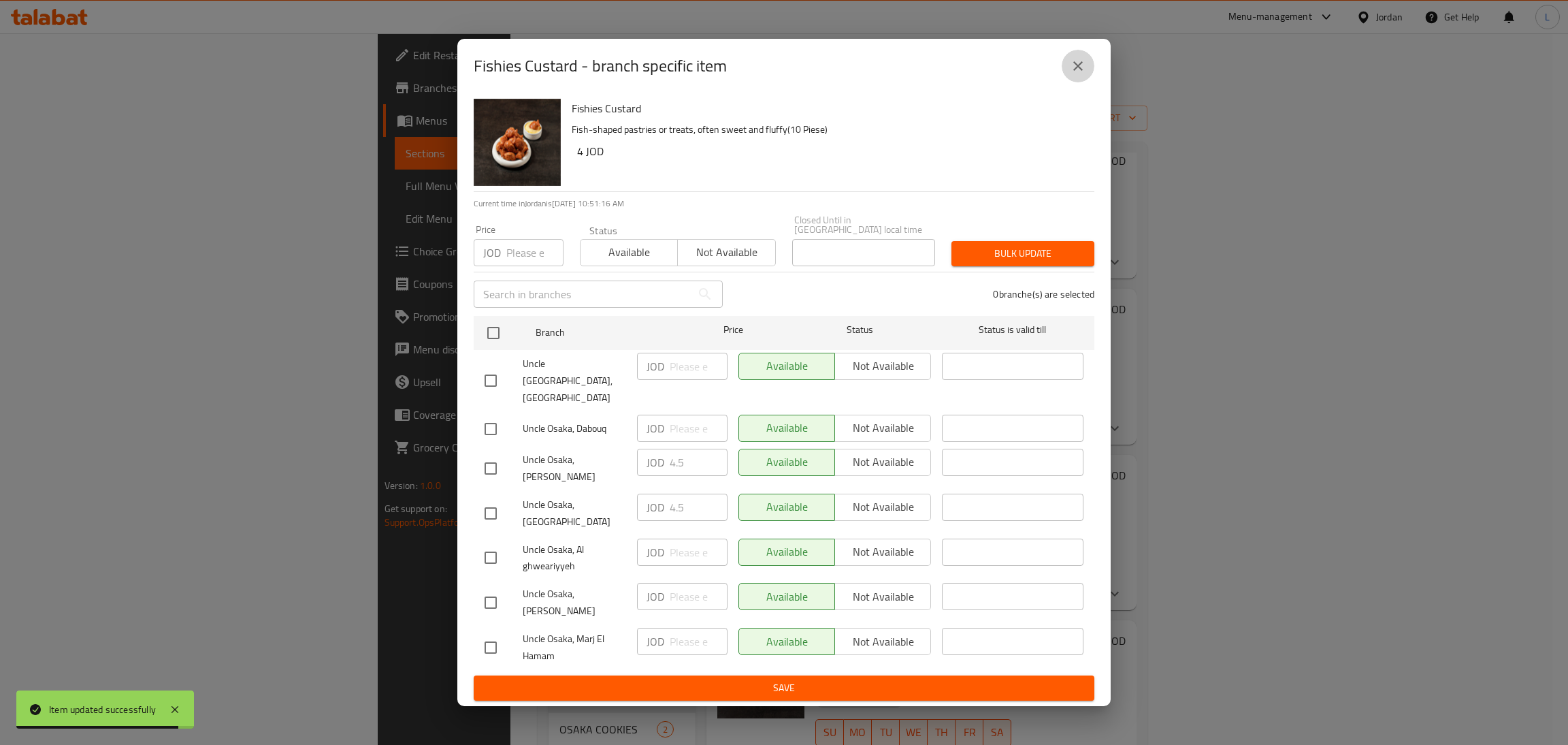
click at [1084, 74] on icon "close" at bounding box center [1077, 66] width 16 height 16
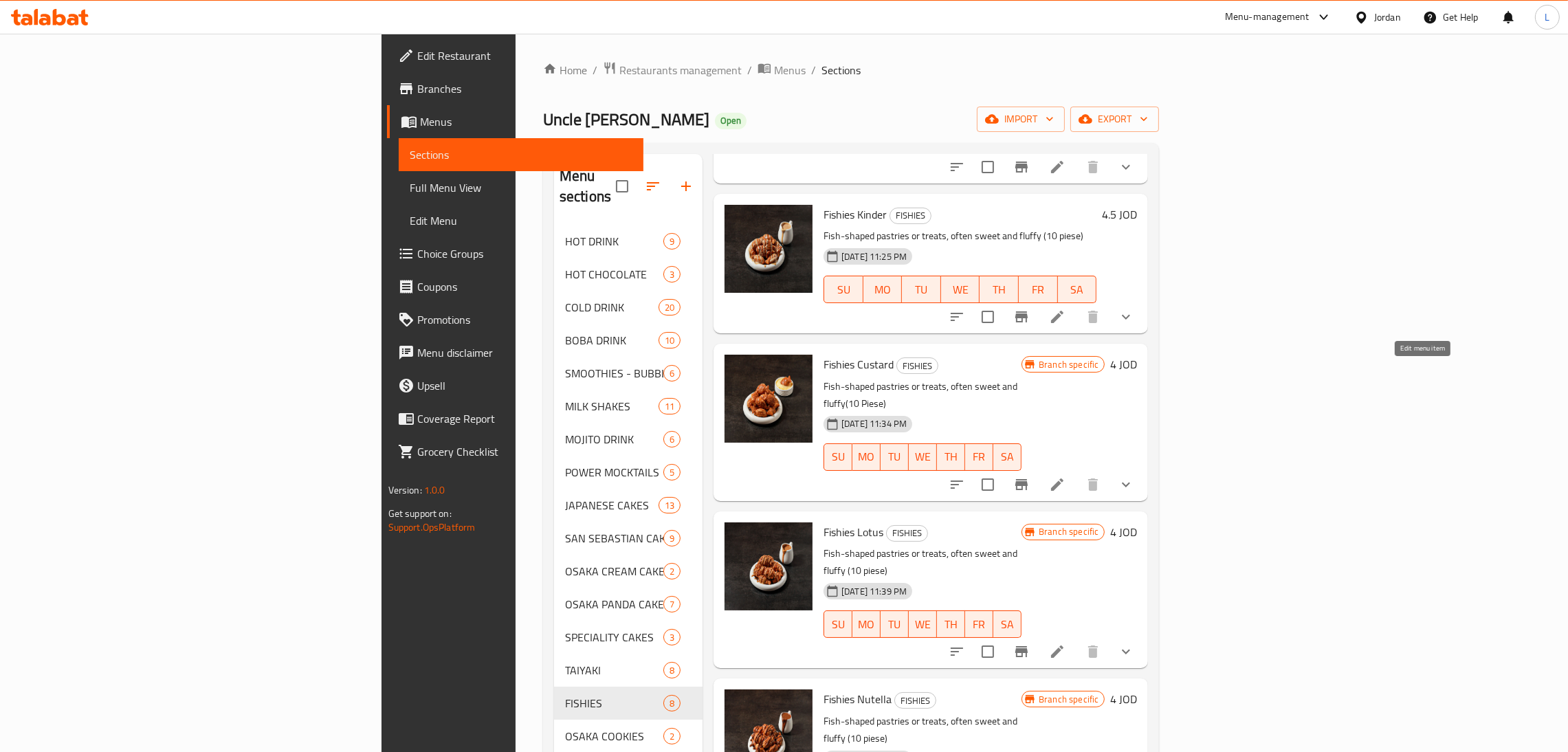
scroll to position [308, 0]
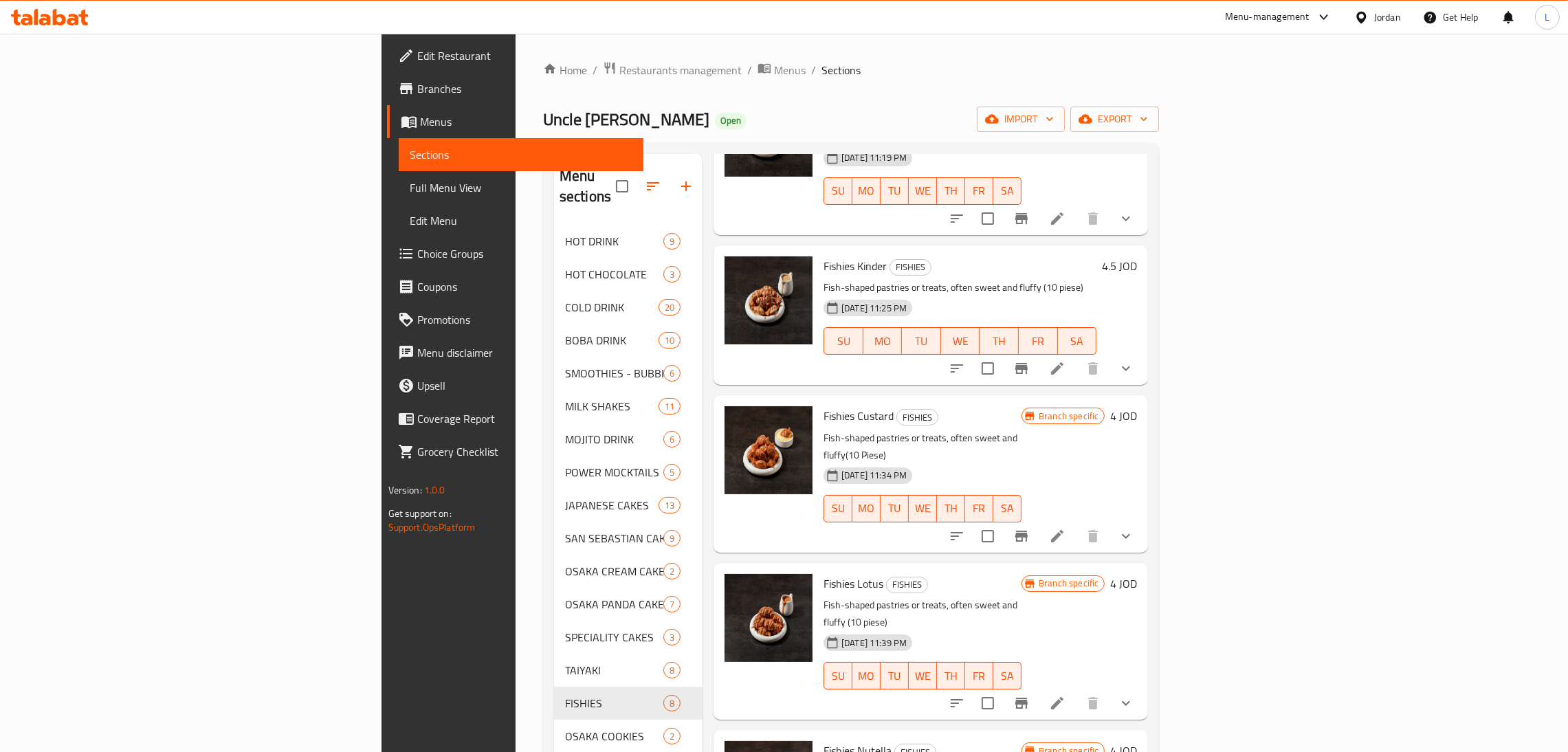
click at [1076, 524] on li at bounding box center [1056, 536] width 39 height 25
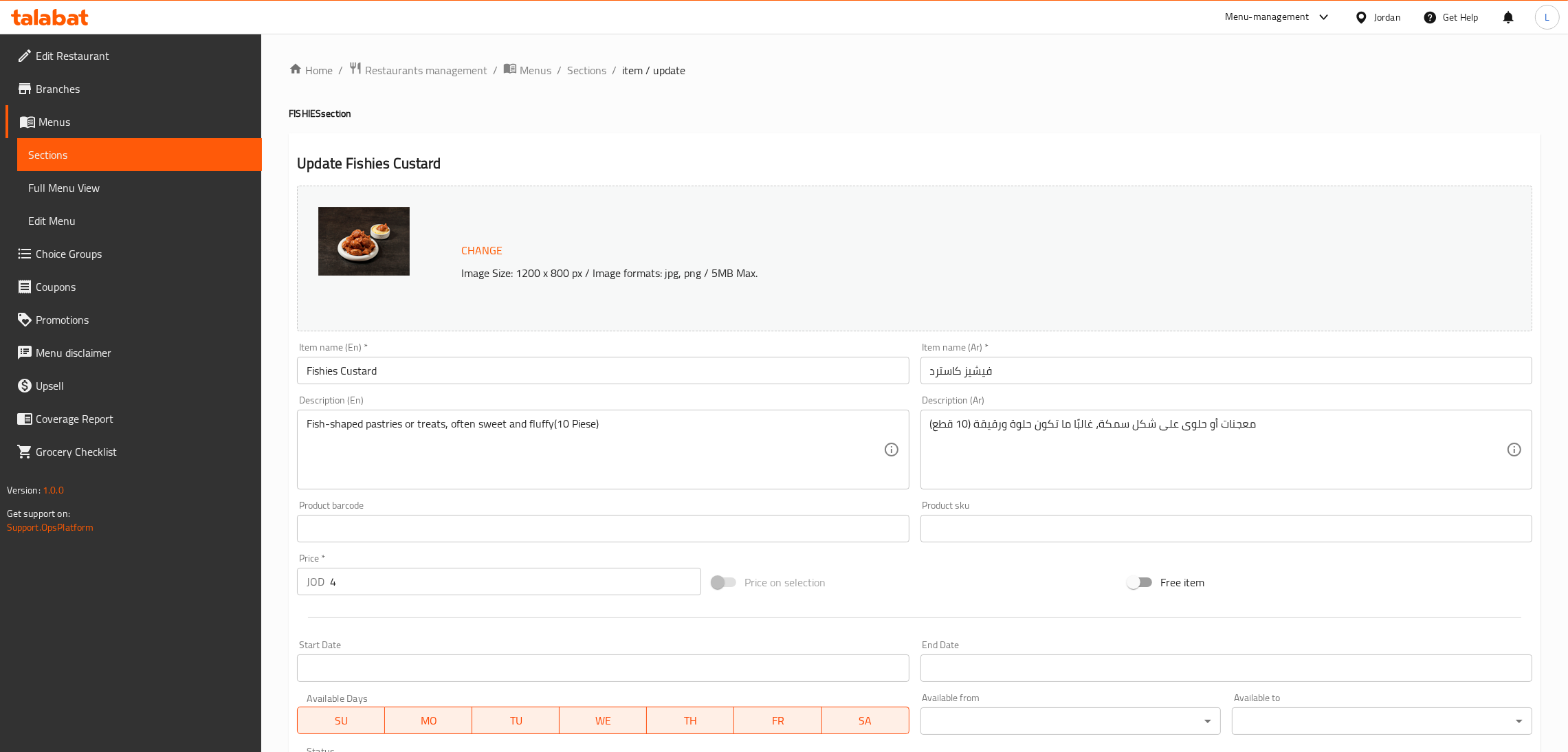
click at [414, 586] on input "4" at bounding box center [515, 581] width 371 height 27
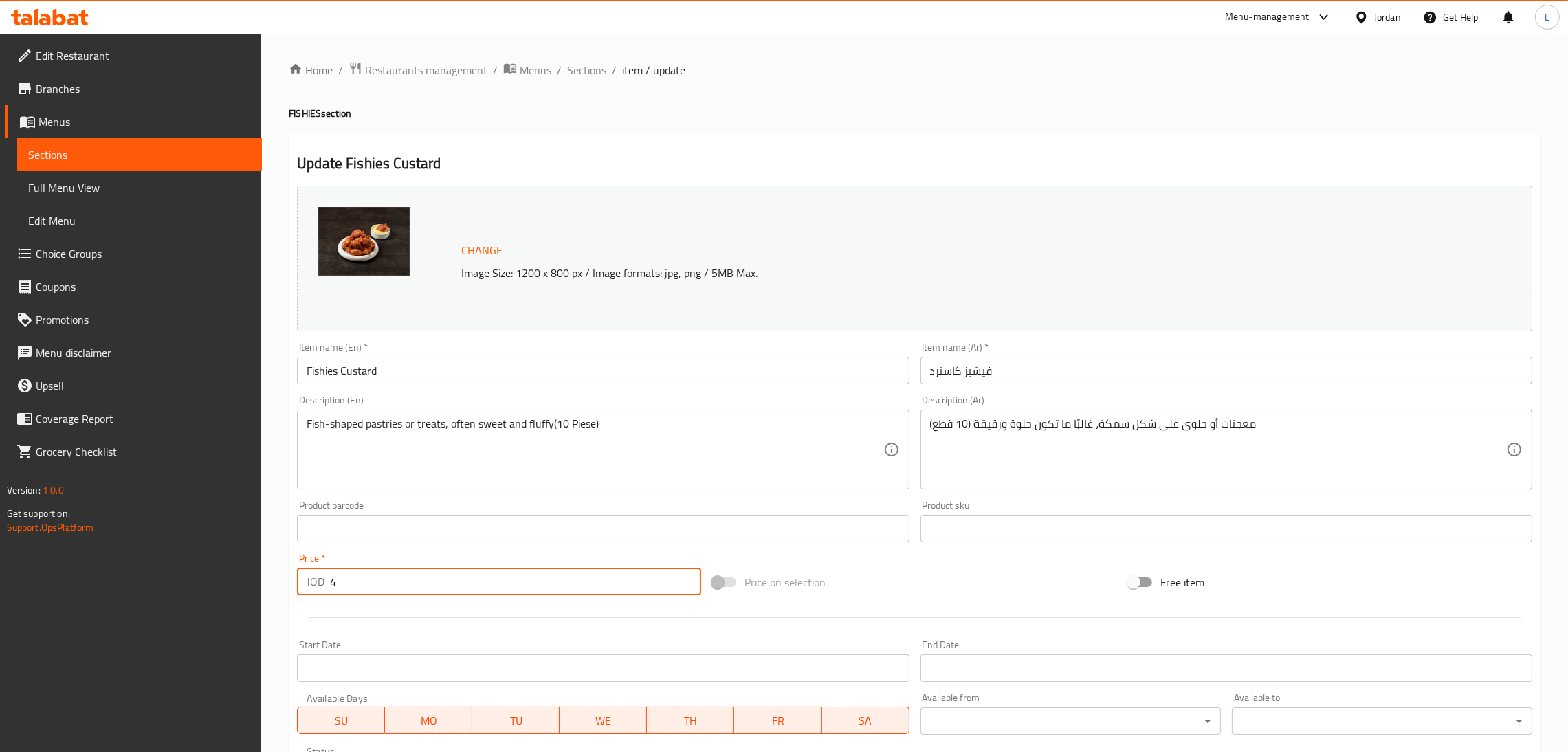
click at [413, 585] on input "4" at bounding box center [515, 581] width 371 height 27
paste input ".5"
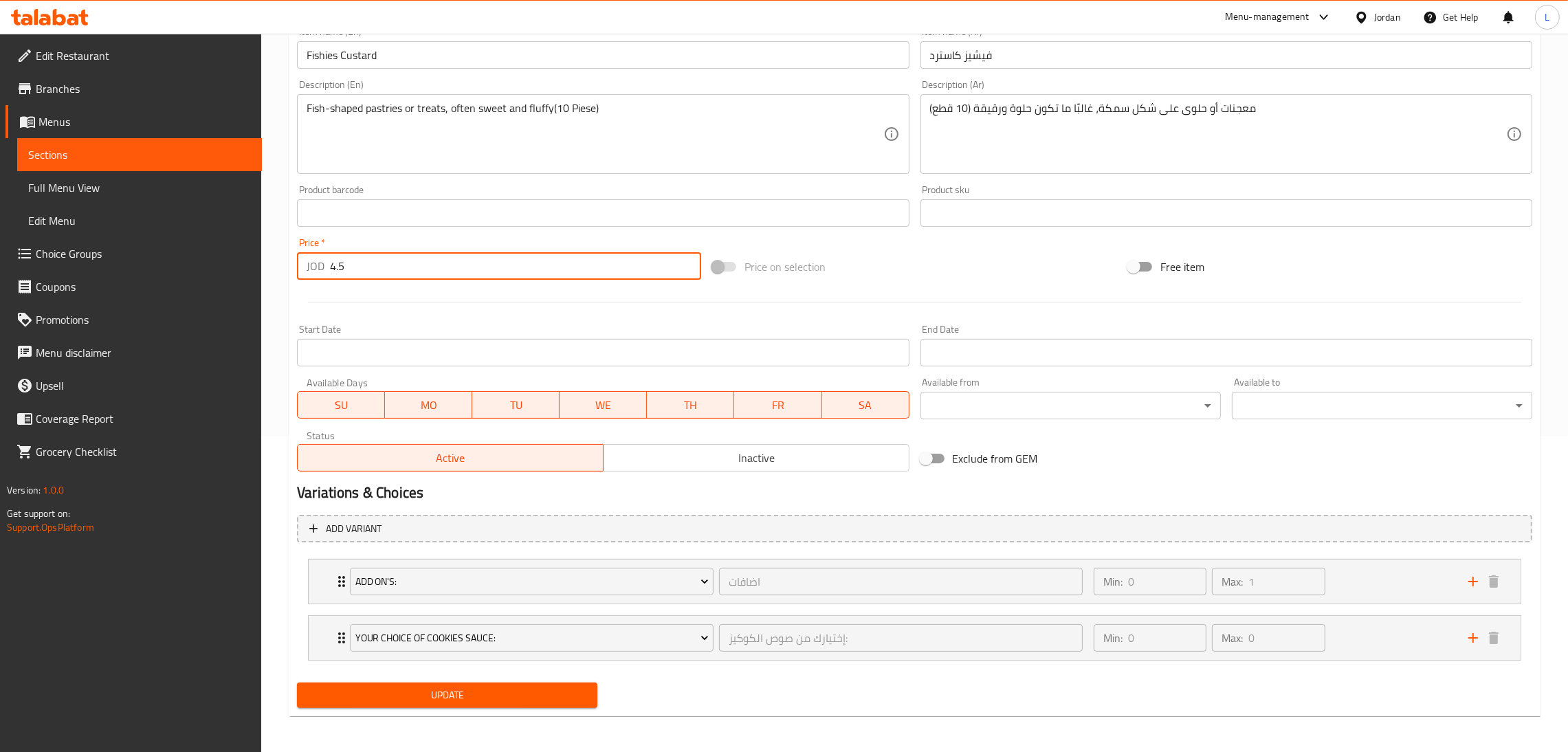
scroll to position [318, 0]
type input "4.5"
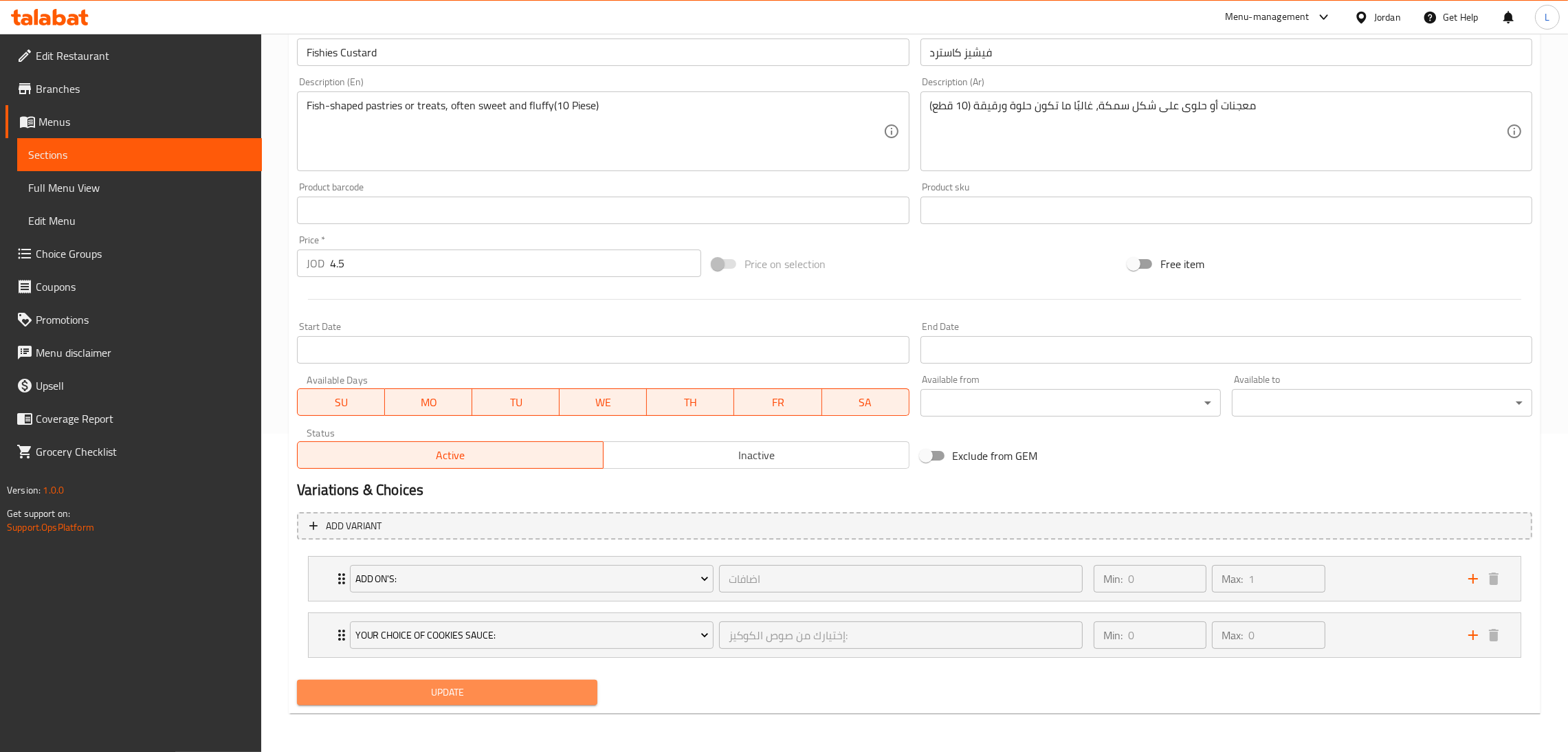
click at [439, 692] on span "Update" at bounding box center [447, 692] width 278 height 17
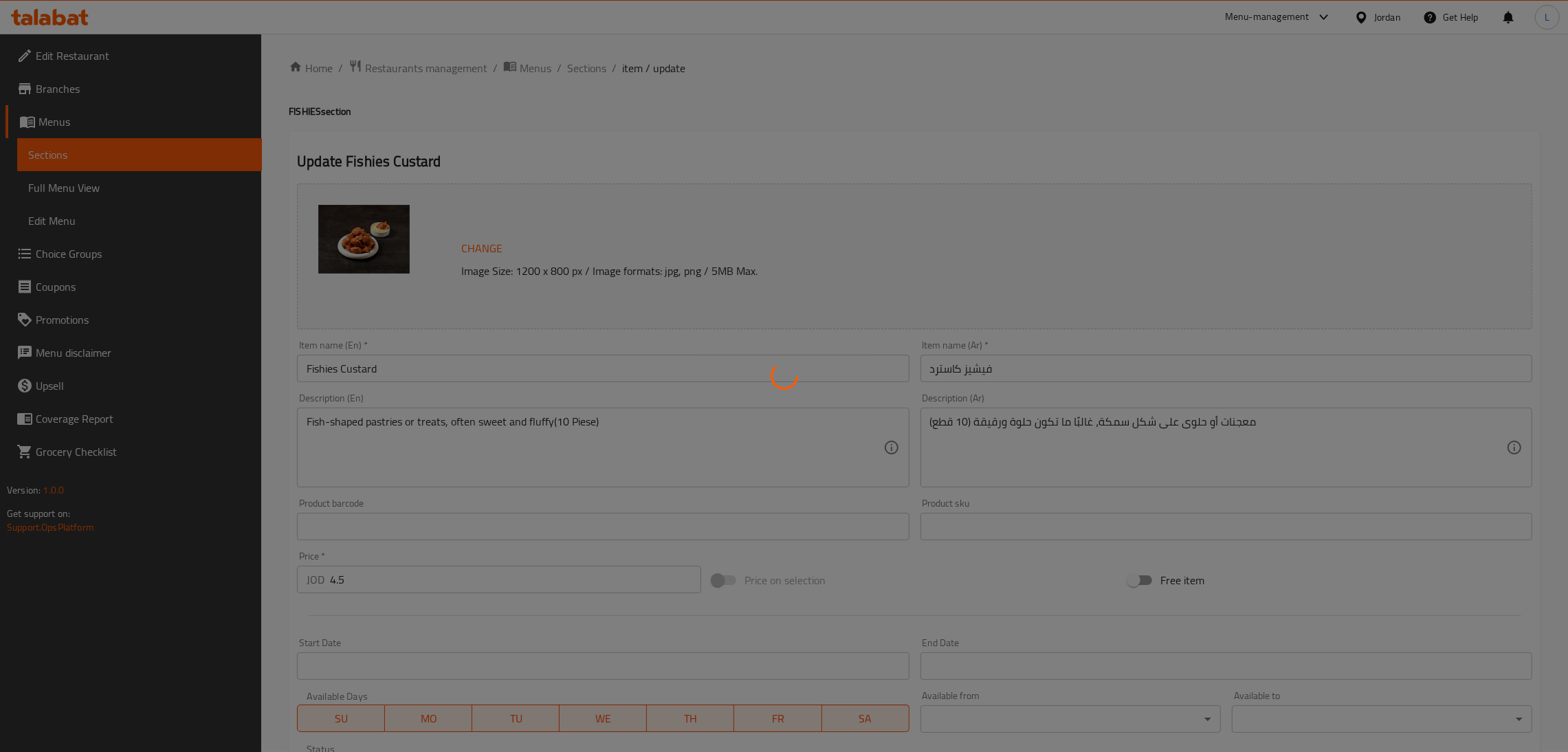
scroll to position [0, 0]
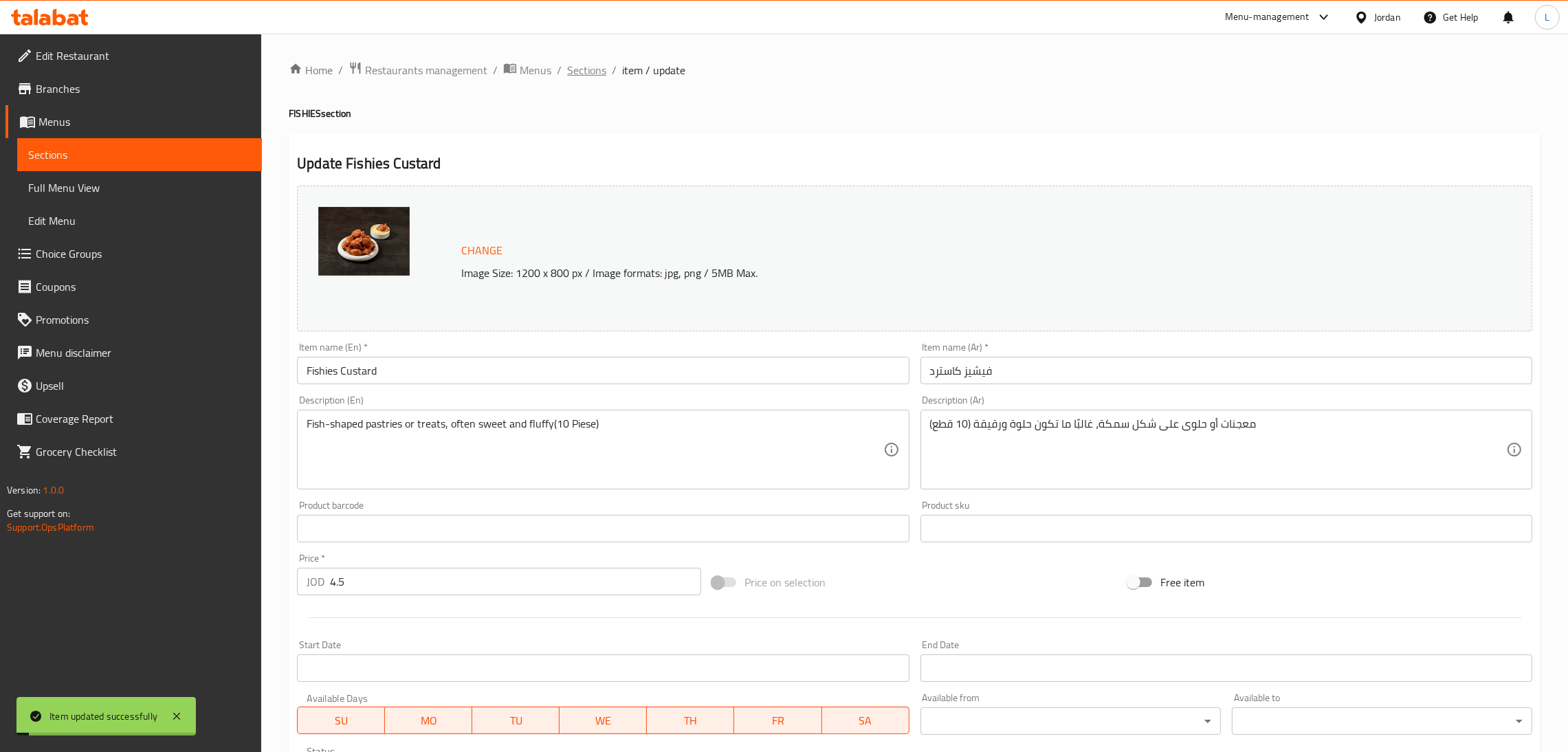
click at [592, 69] on span "Sections" at bounding box center [585, 69] width 39 height 16
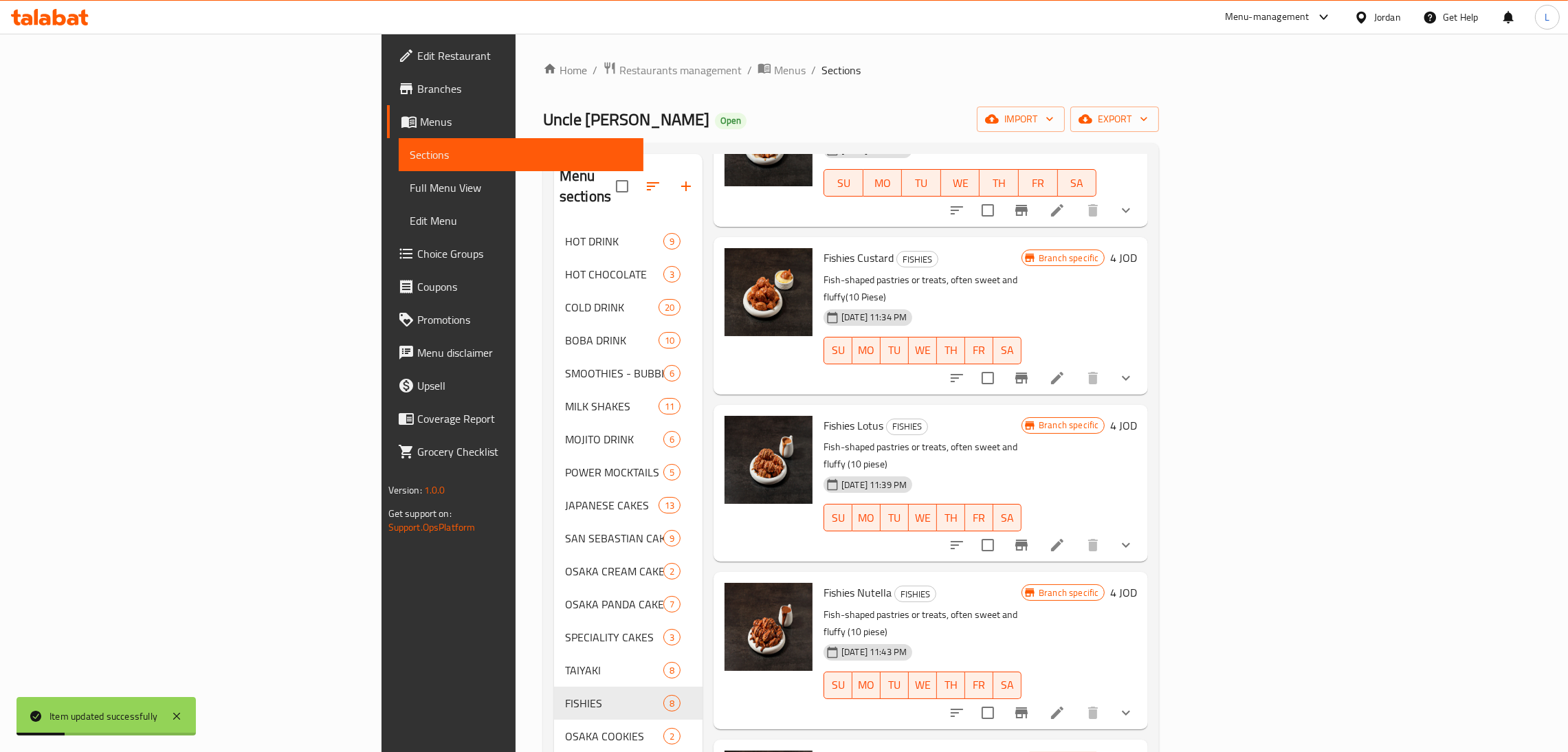
scroll to position [481, 0]
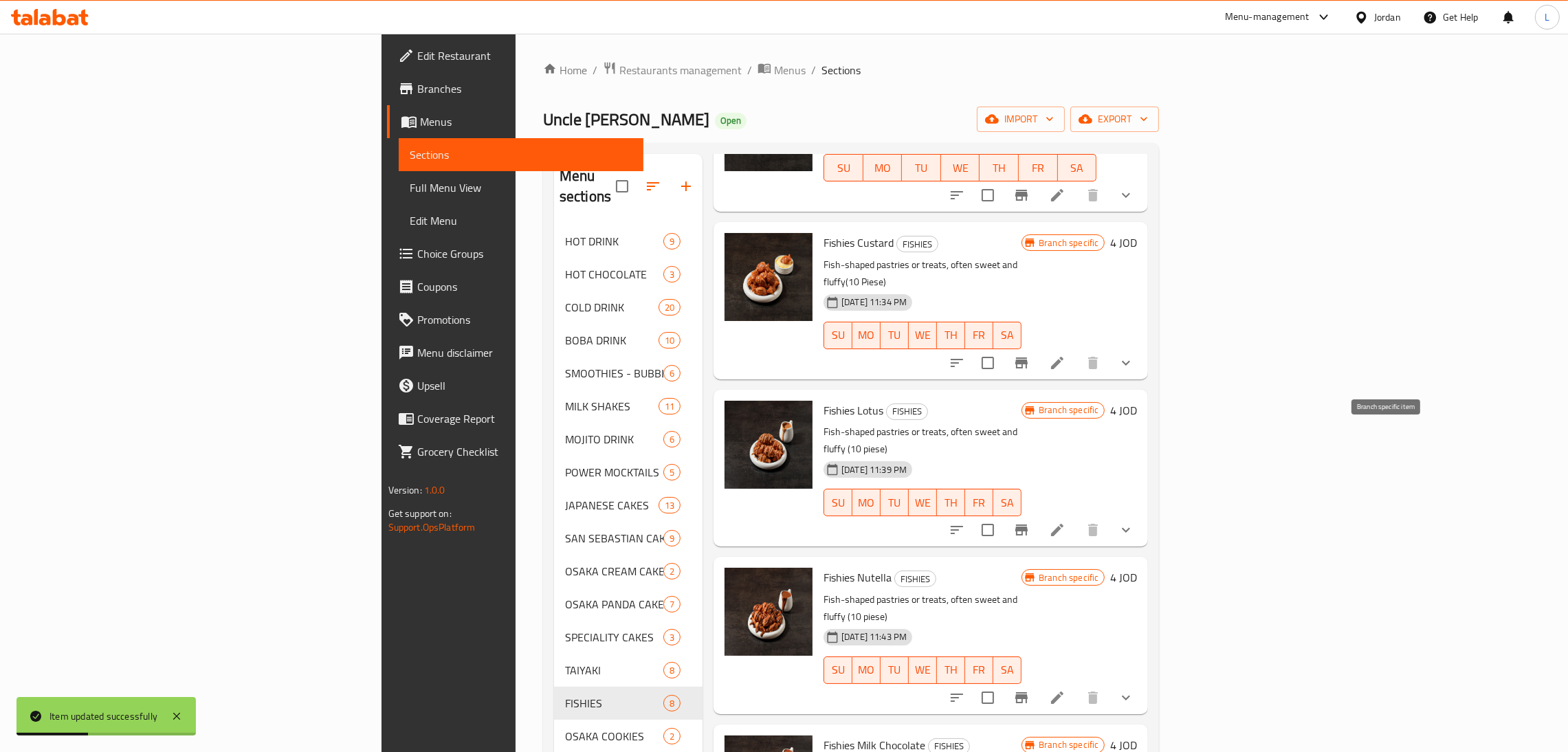
click at [1037, 514] on button "Branch-specific-item" at bounding box center [1020, 530] width 33 height 33
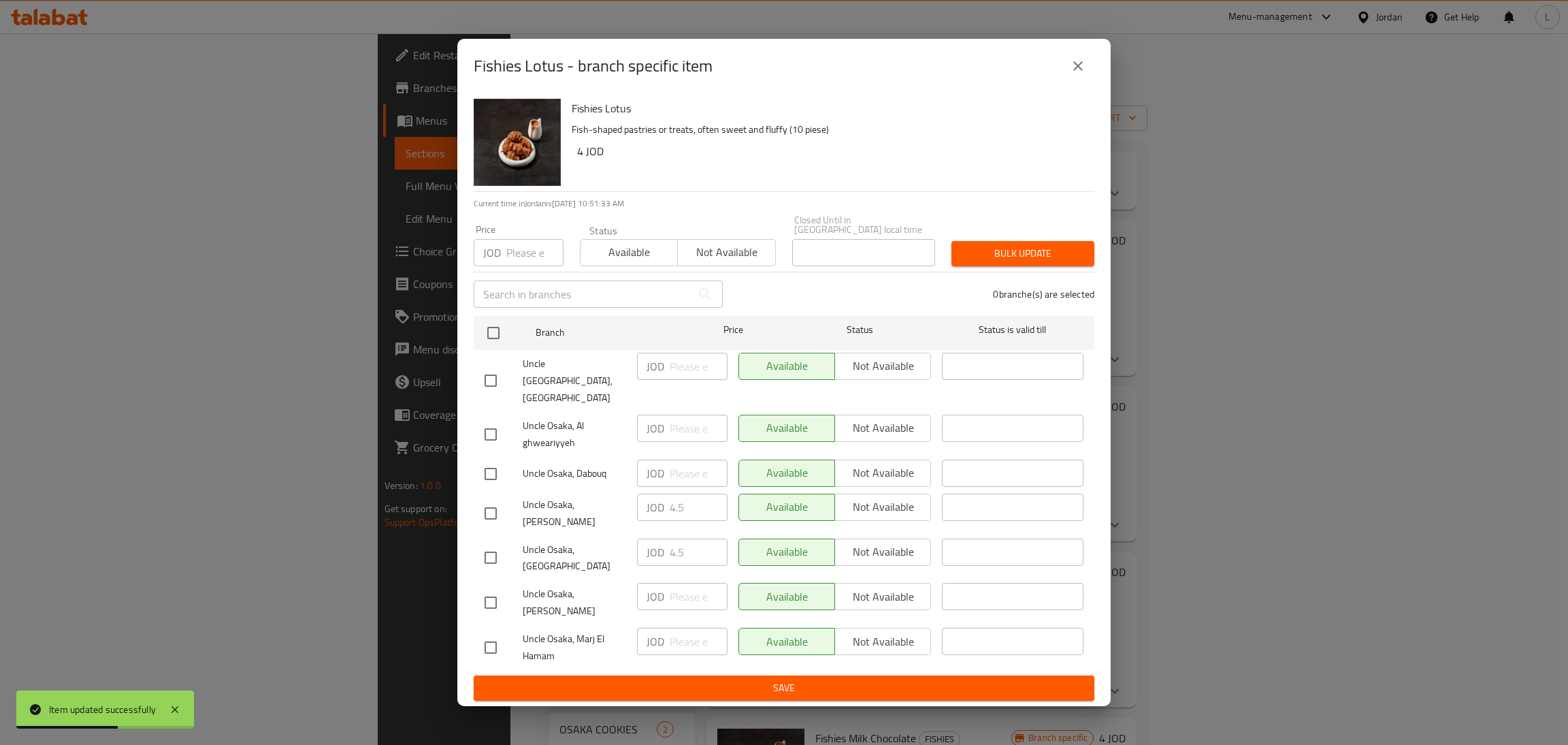
click at [493, 544] on input "checkbox" at bounding box center [491, 558] width 29 height 29
checkbox input "true"
click at [686, 544] on input "4.5" at bounding box center [699, 552] width 58 height 27
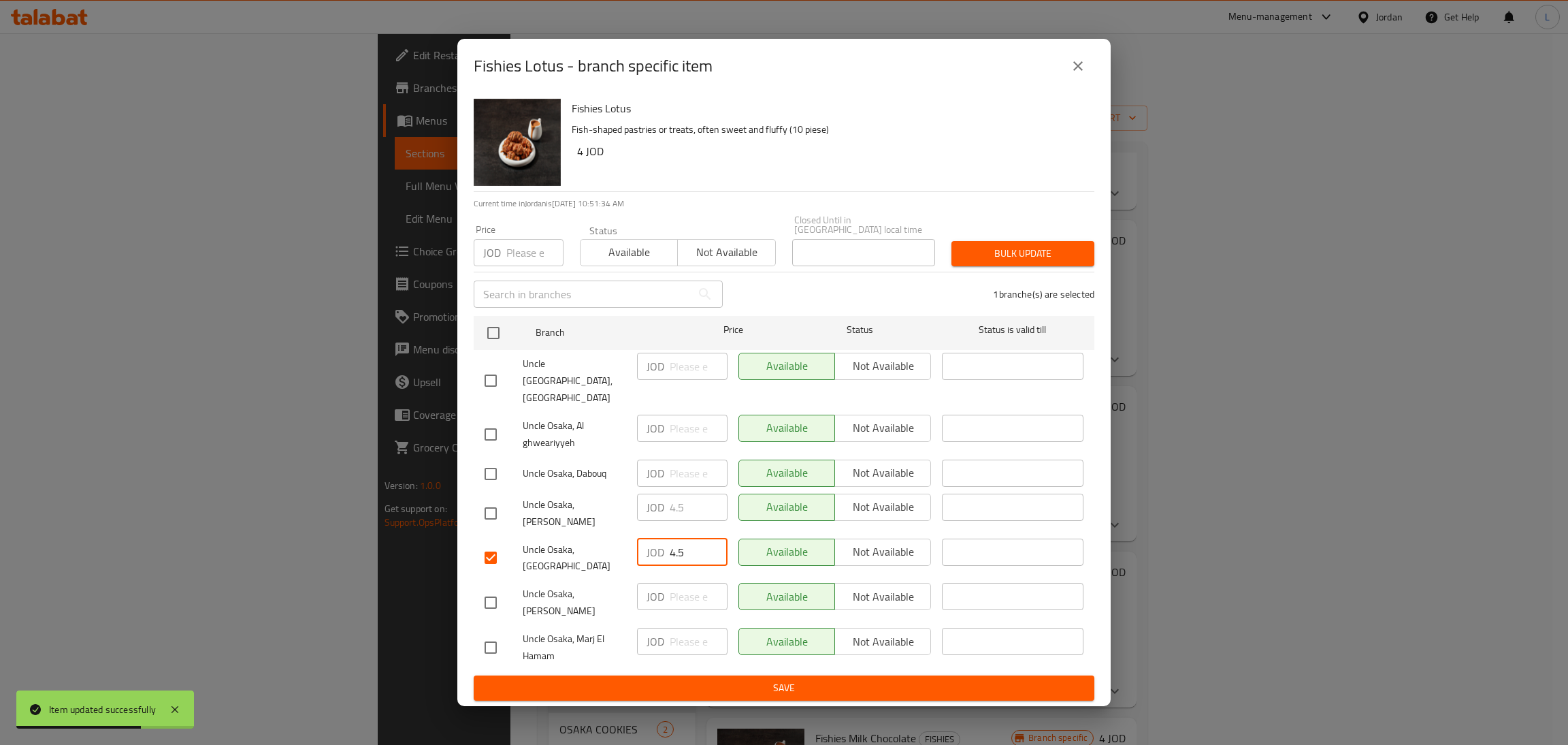
click at [686, 544] on input "4.5" at bounding box center [699, 552] width 58 height 27
click at [1089, 82] on button "close" at bounding box center [1078, 66] width 33 height 33
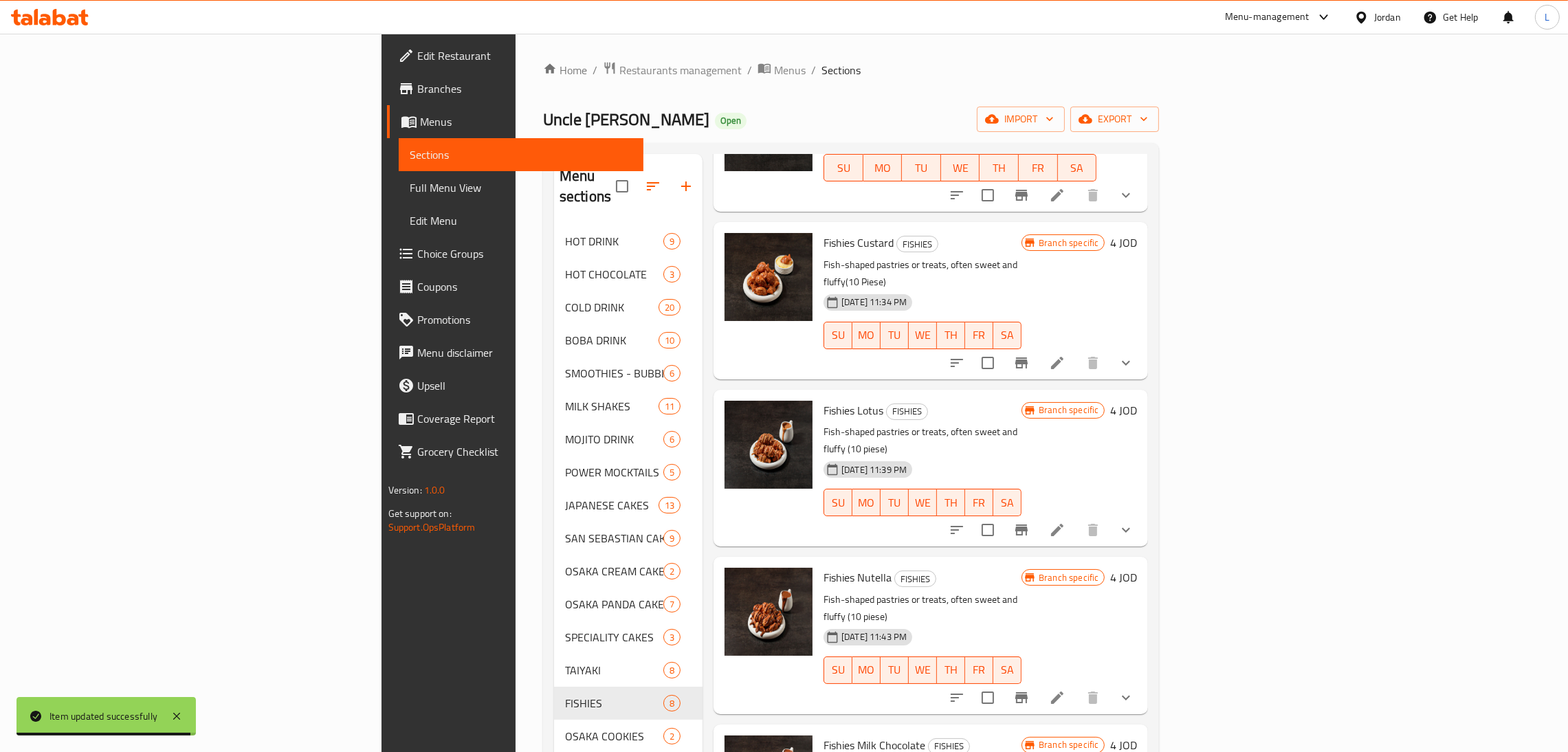
click at [1076, 517] on li at bounding box center [1056, 530] width 39 height 25
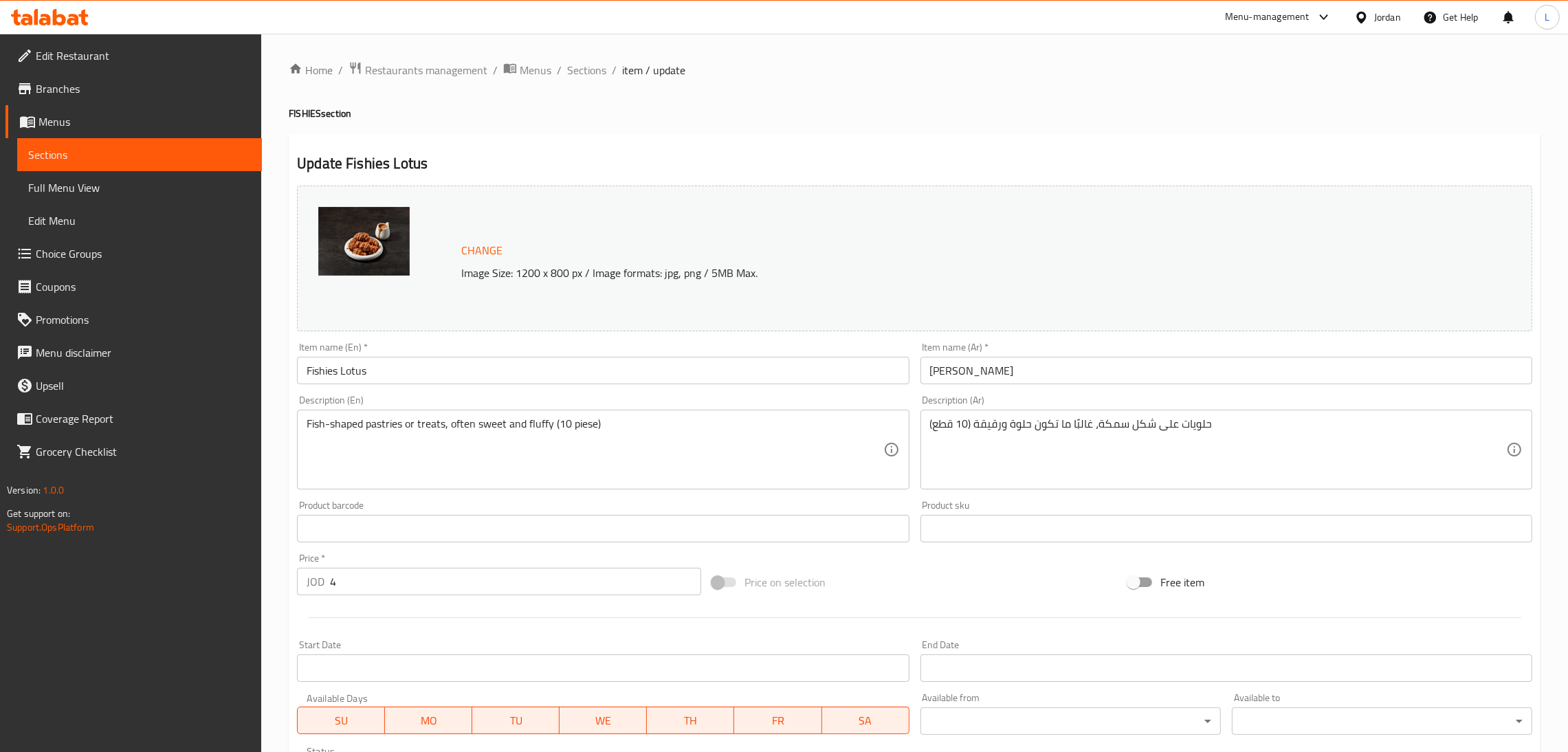
click at [512, 583] on input "4" at bounding box center [515, 581] width 371 height 27
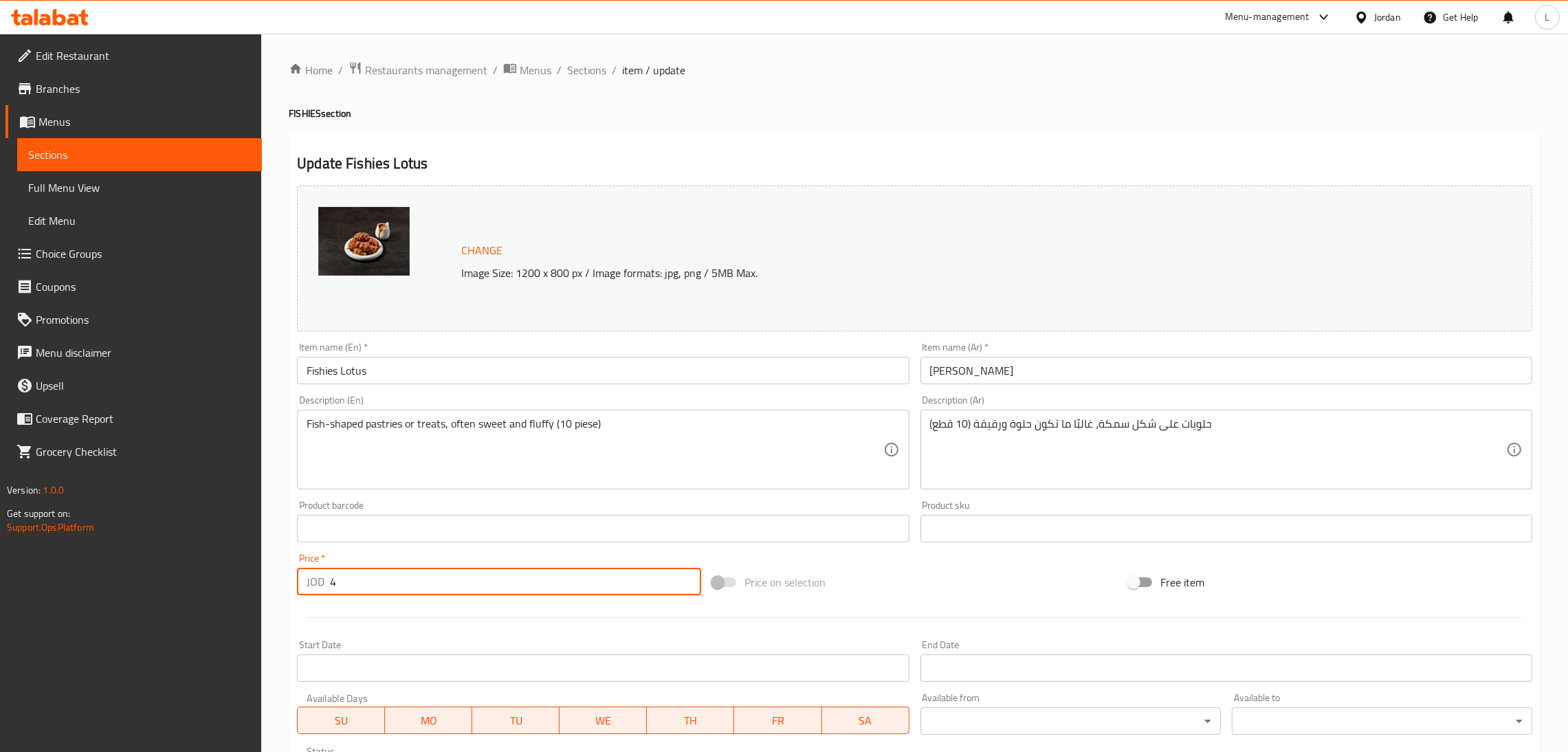
click at [512, 583] on input "4" at bounding box center [515, 581] width 371 height 27
paste input ".5"
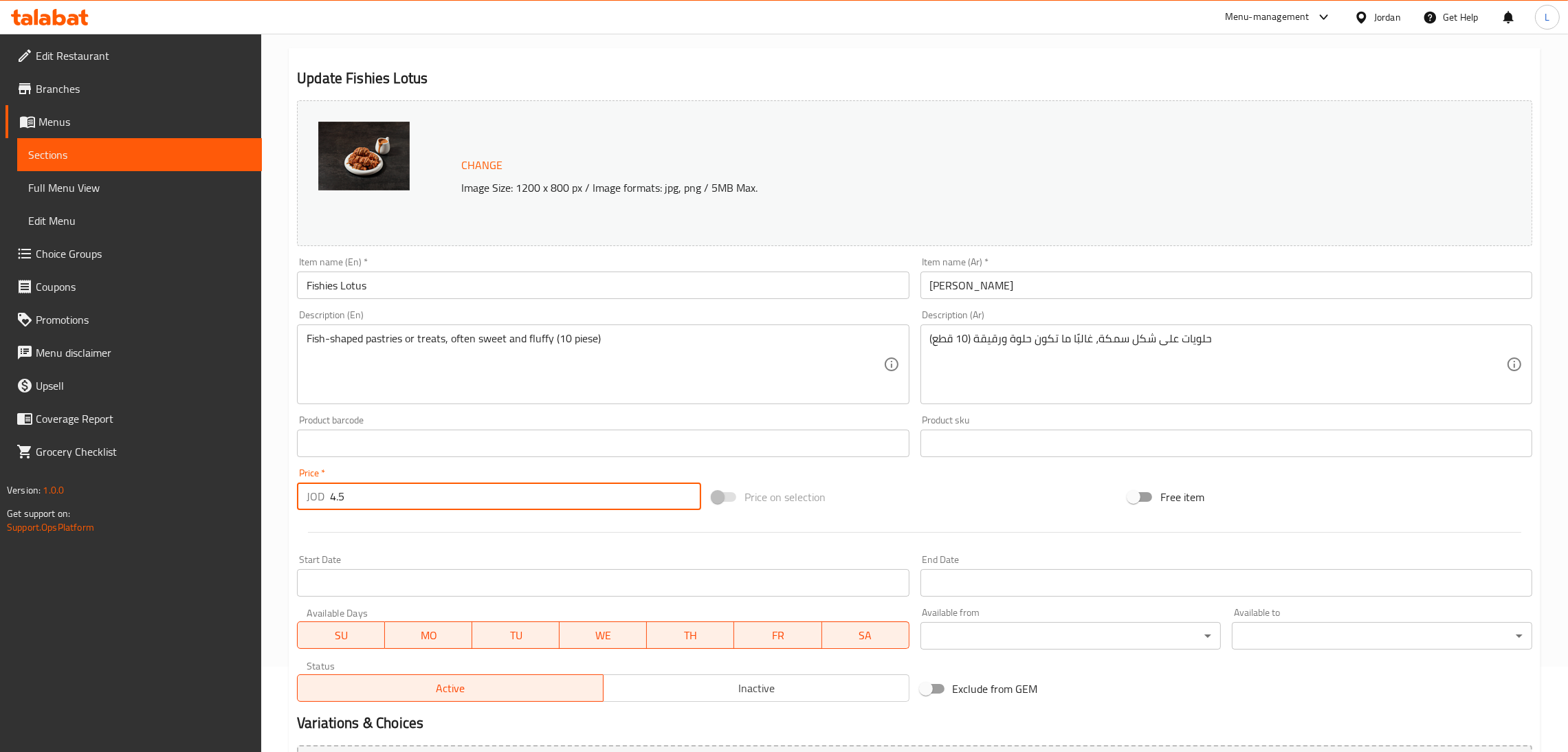
scroll to position [262, 0]
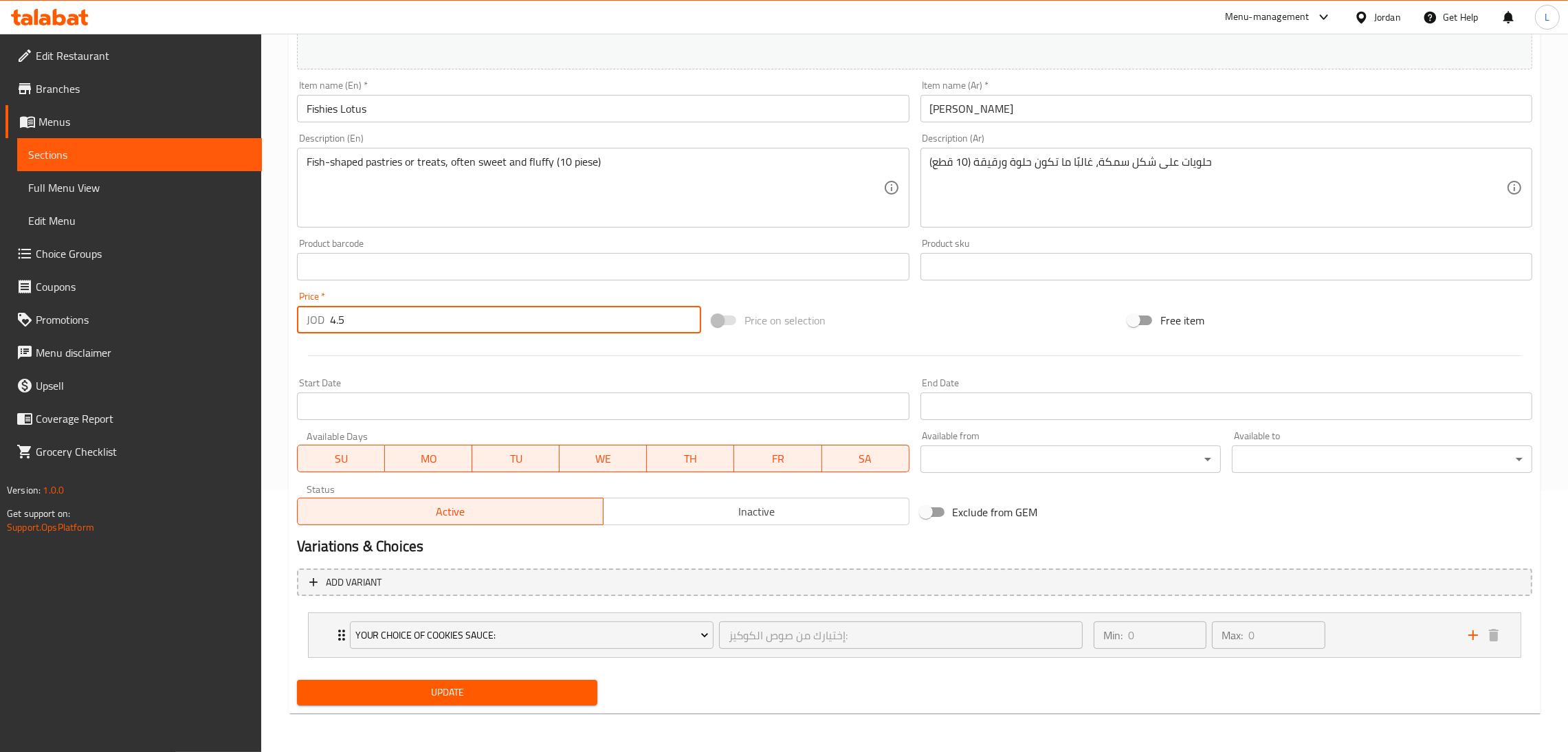
type input "4.5"
click at [427, 698] on span "Update" at bounding box center [447, 692] width 278 height 17
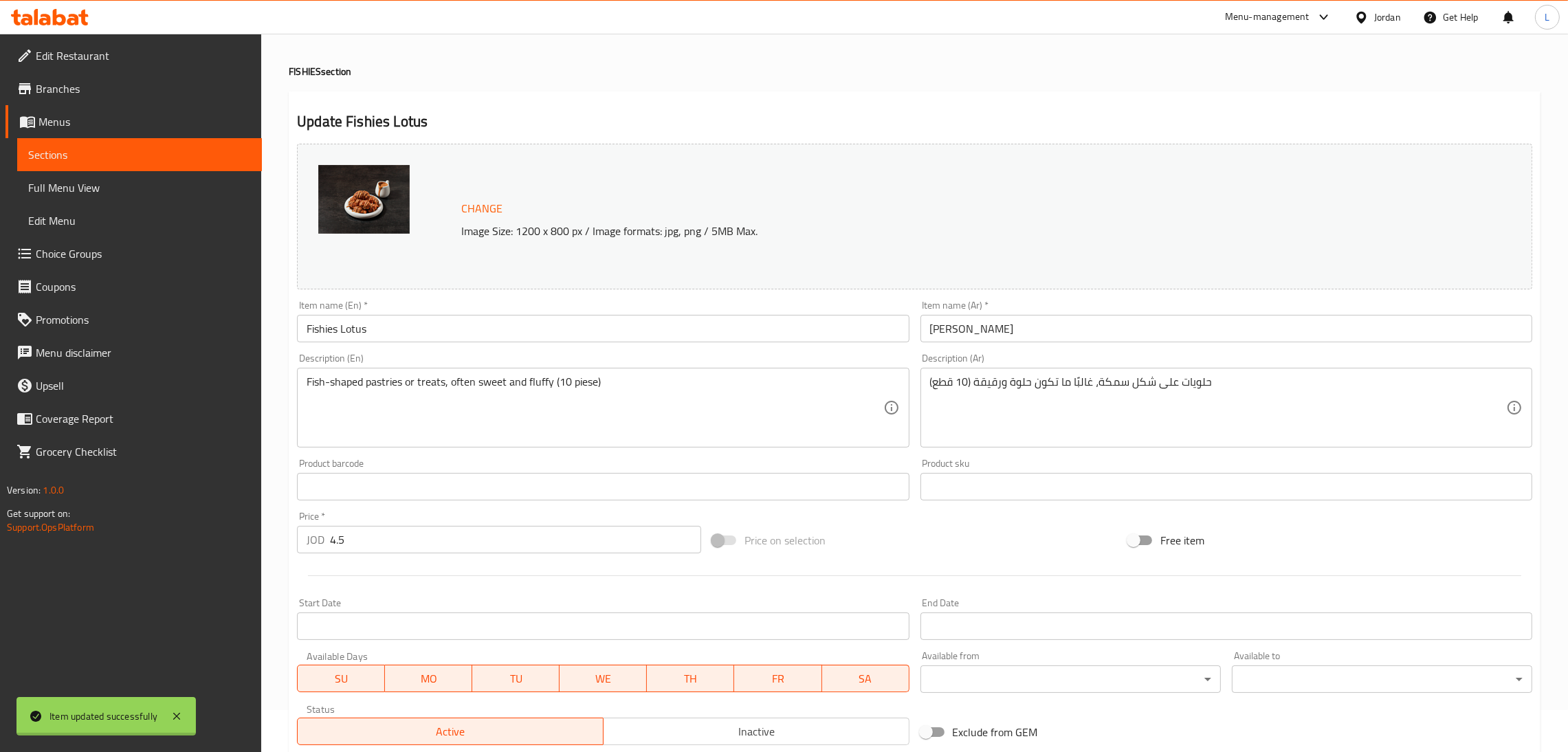
scroll to position [0, 0]
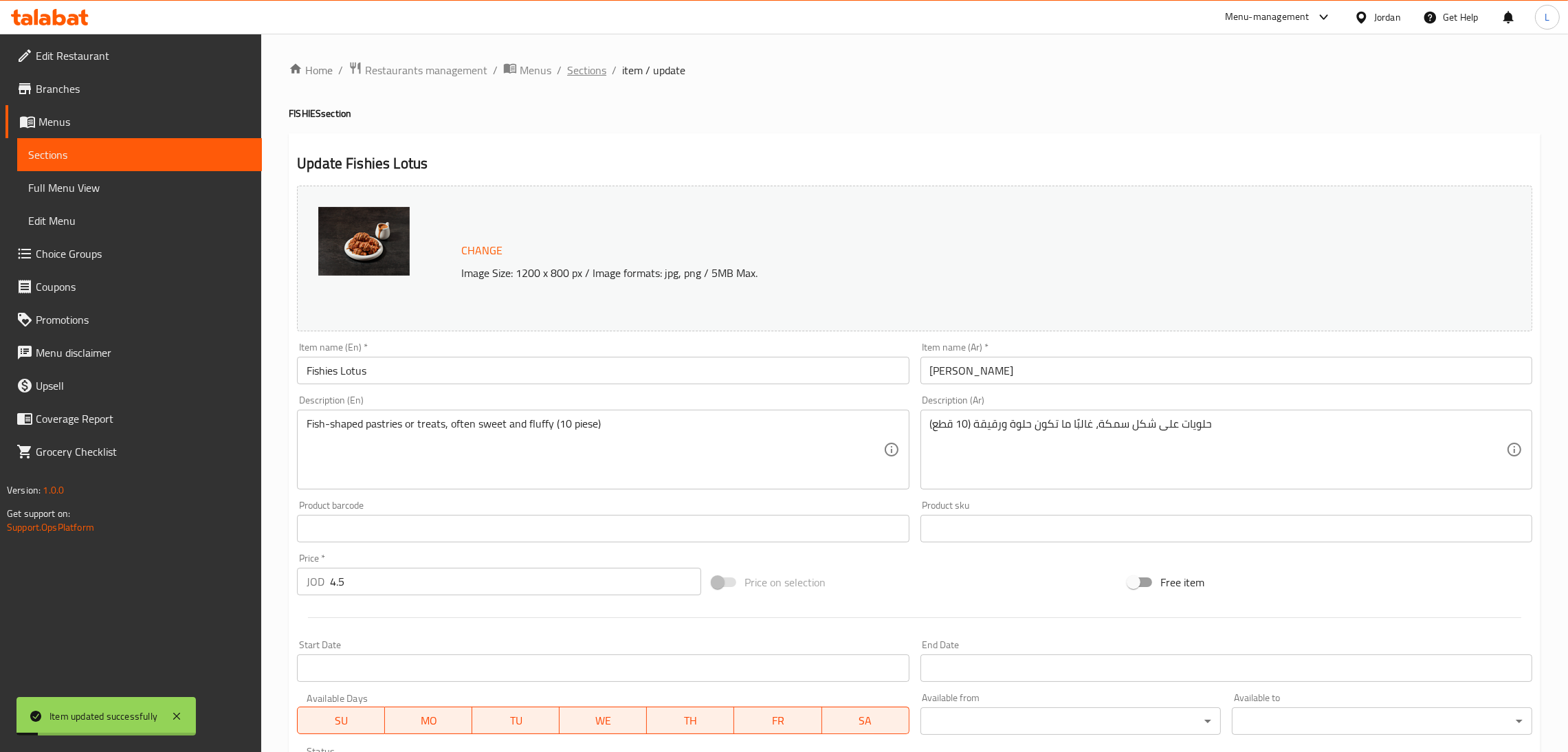
click at [592, 74] on span "Sections" at bounding box center [585, 69] width 39 height 16
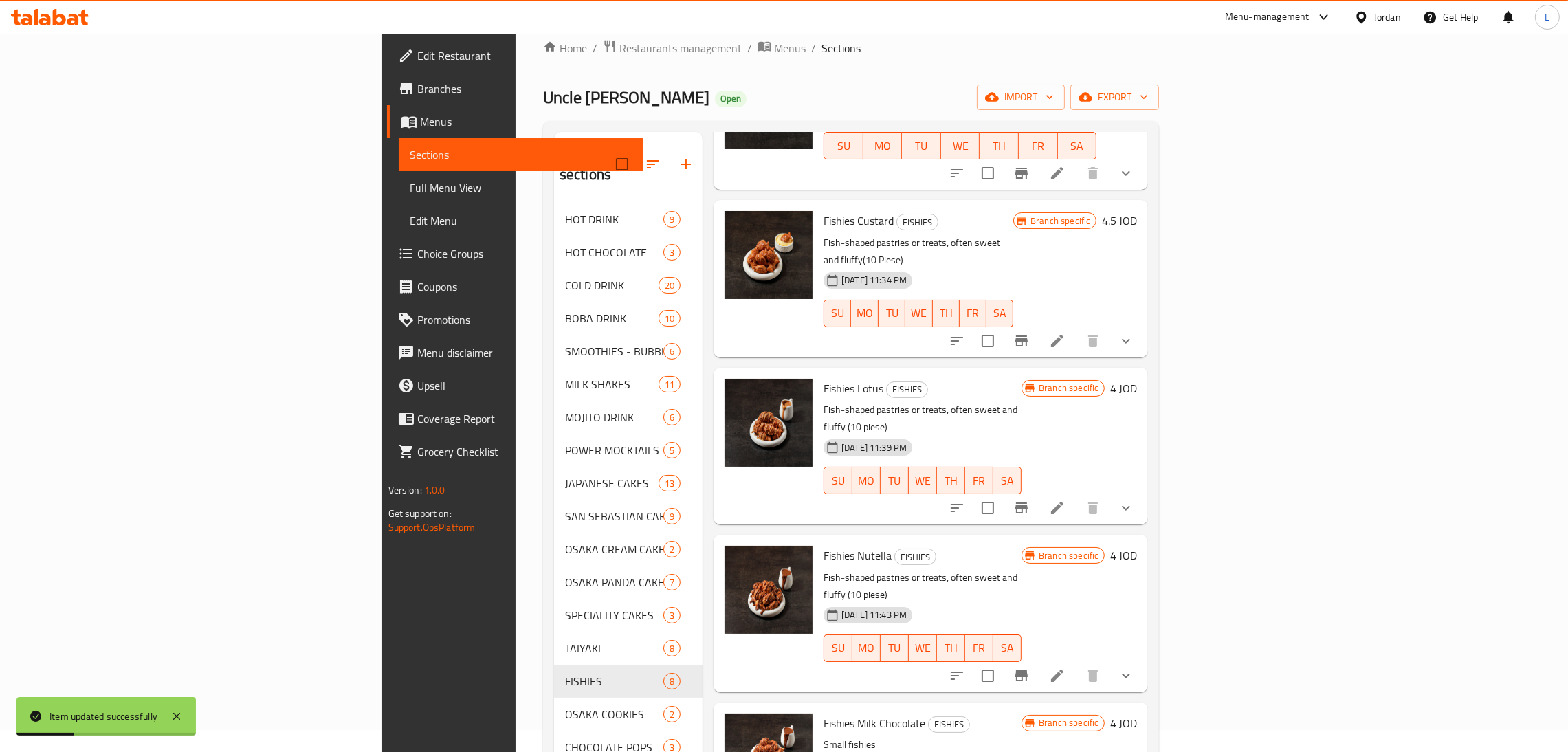
scroll to position [194, 0]
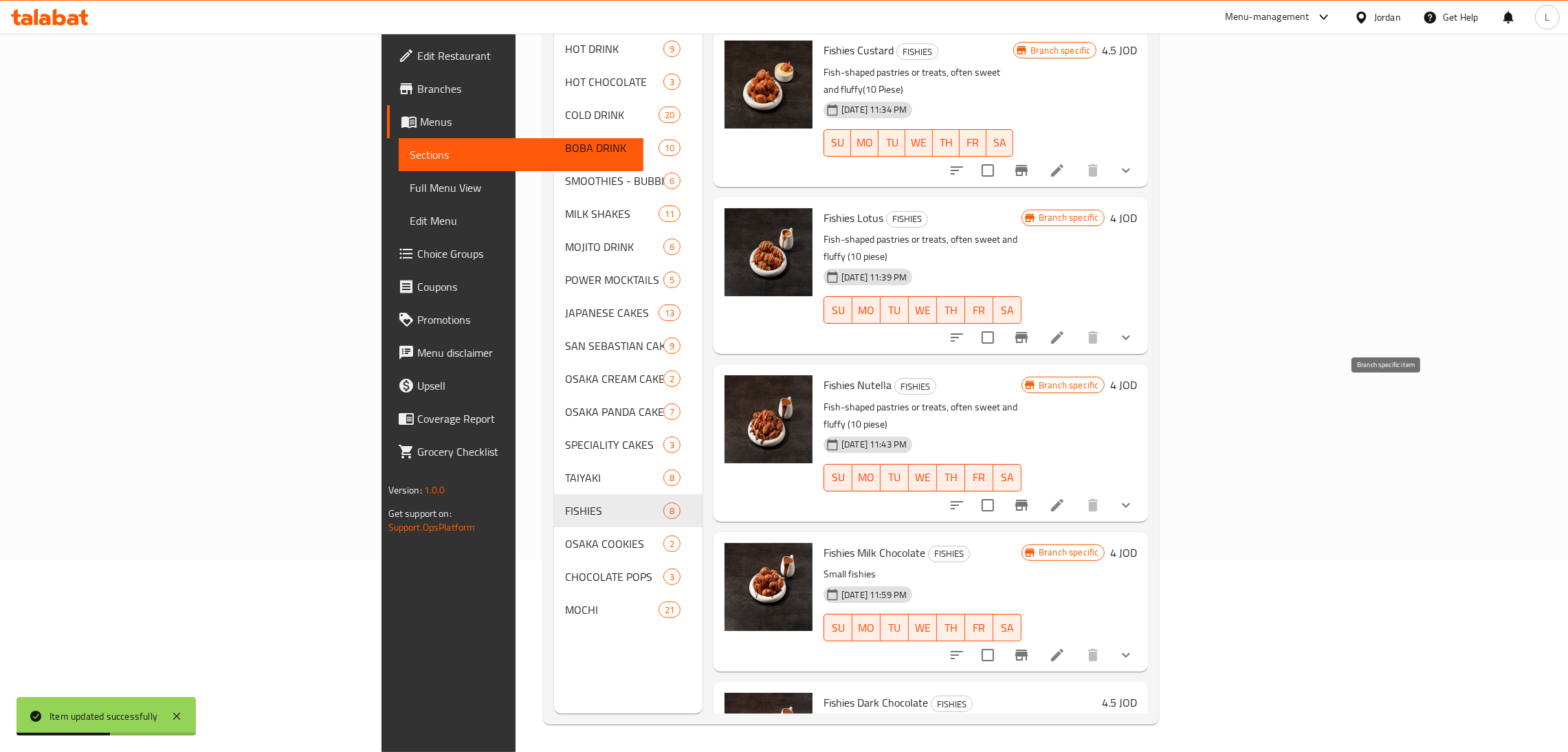
click at [1030, 497] on icon "Branch-specific-item" at bounding box center [1020, 504] width 16 height 16
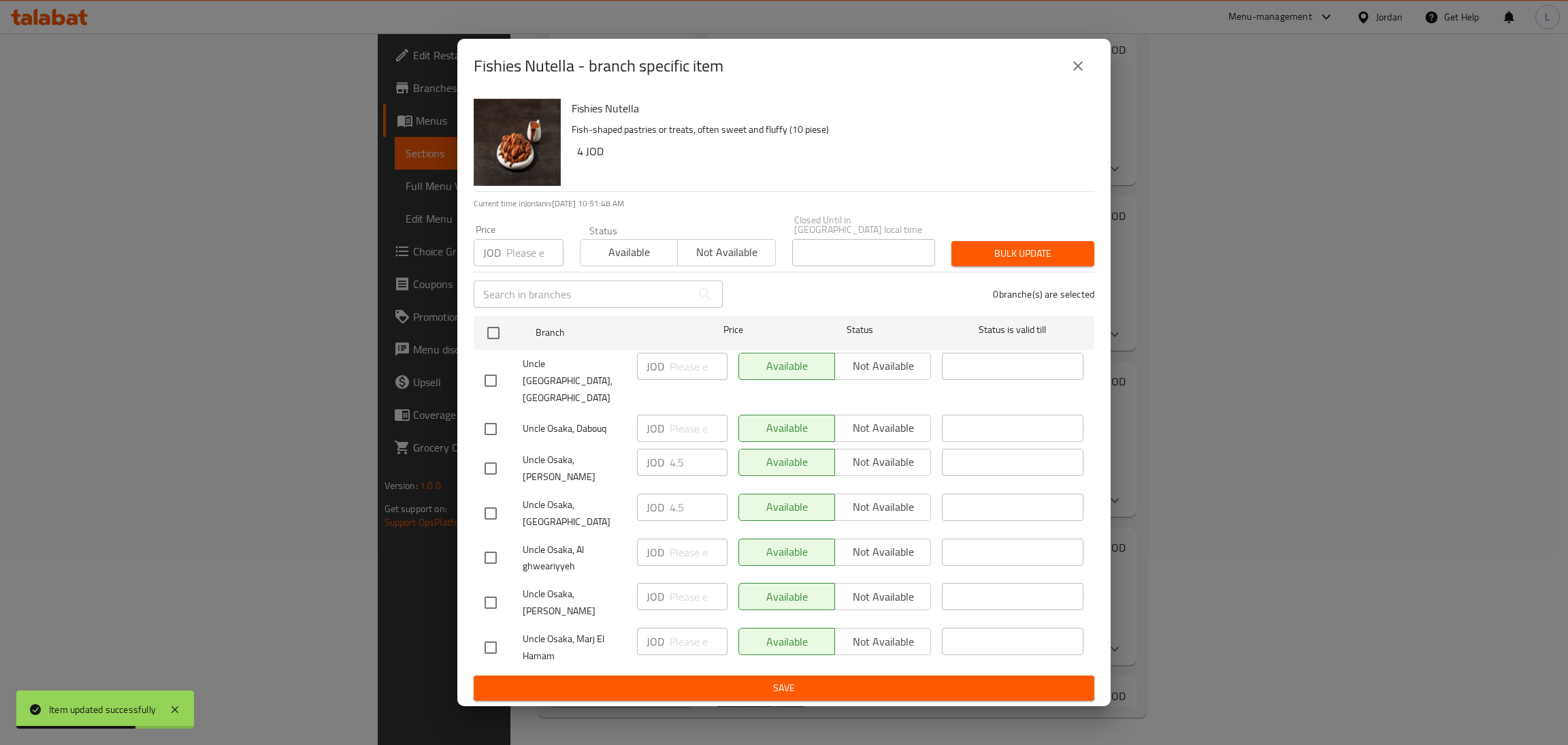
click at [1080, 74] on icon "close" at bounding box center [1077, 66] width 16 height 16
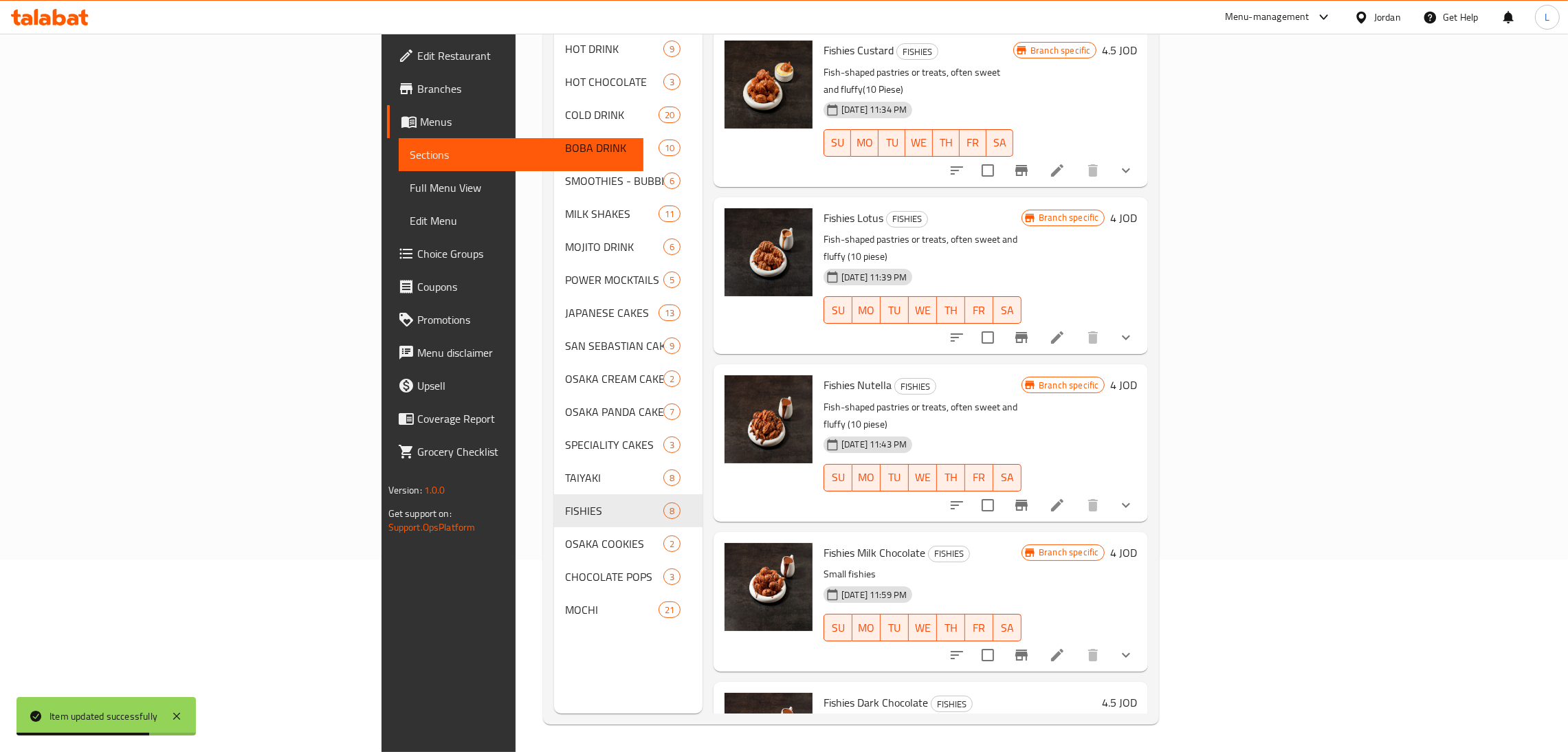
click at [1065, 497] on icon at bounding box center [1056, 504] width 16 height 16
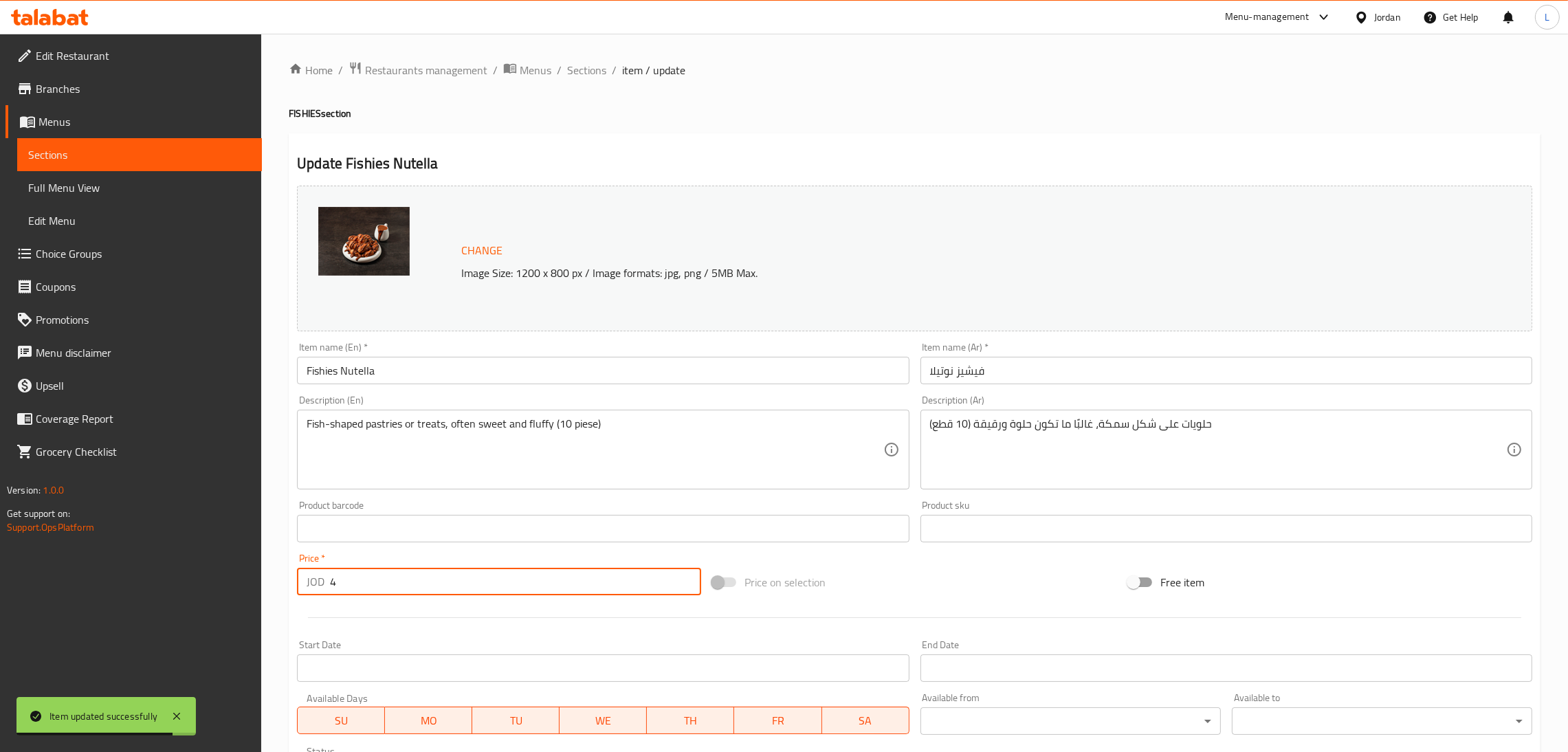
click at [471, 587] on input "4" at bounding box center [515, 581] width 371 height 27
paste input ".5"
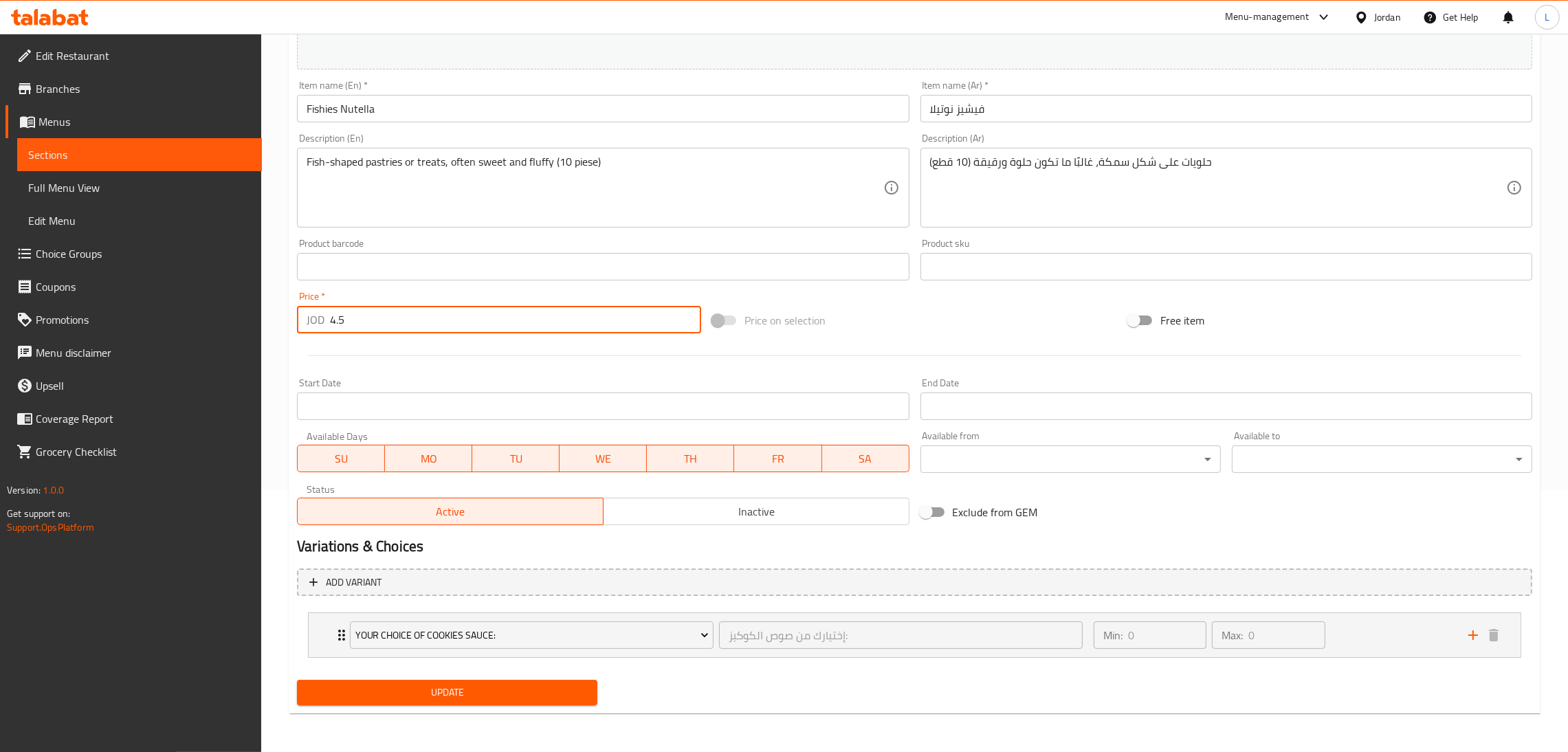
type input "4.5"
click at [484, 682] on button "Update" at bounding box center [447, 692] width 301 height 26
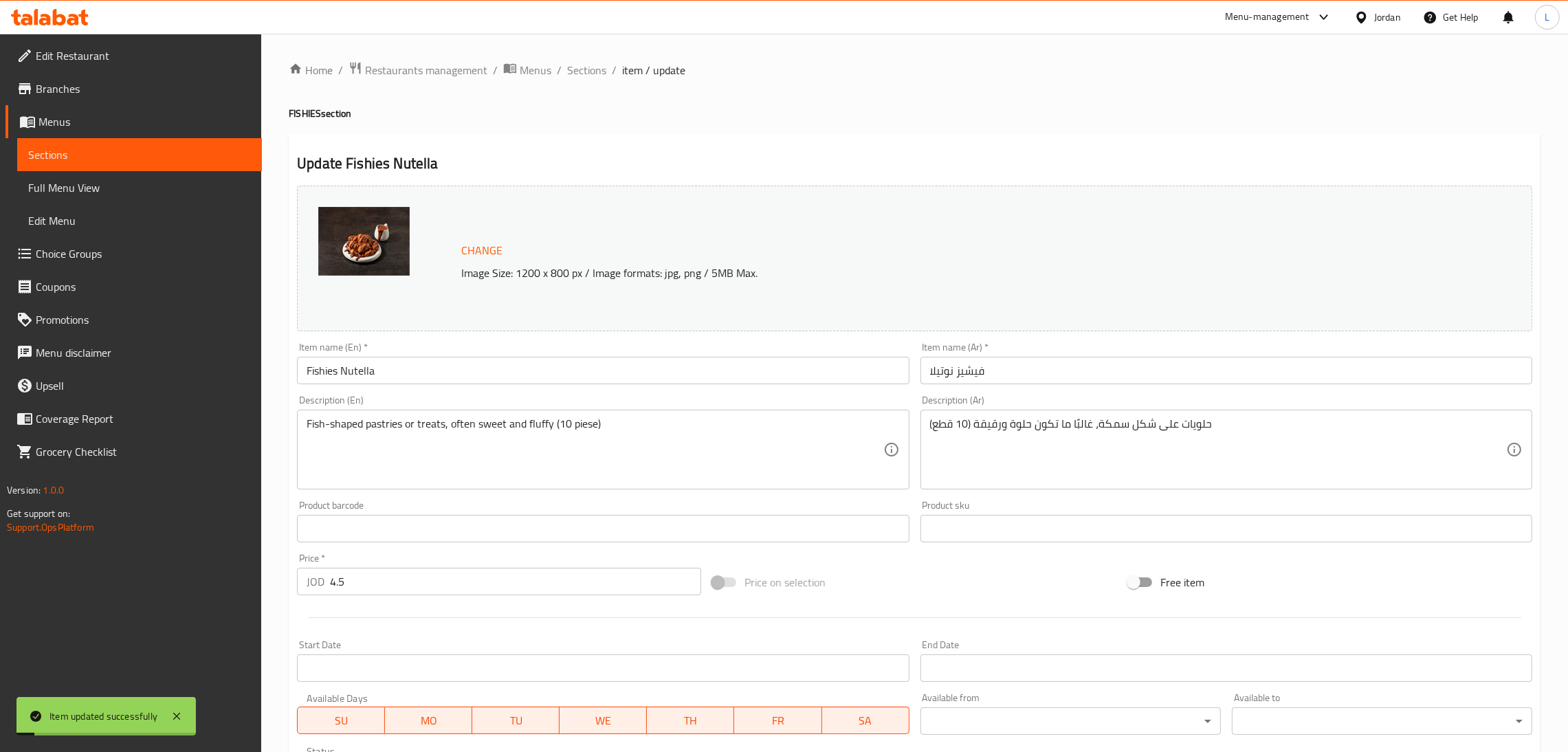
click at [584, 74] on span "Sections" at bounding box center [585, 69] width 39 height 16
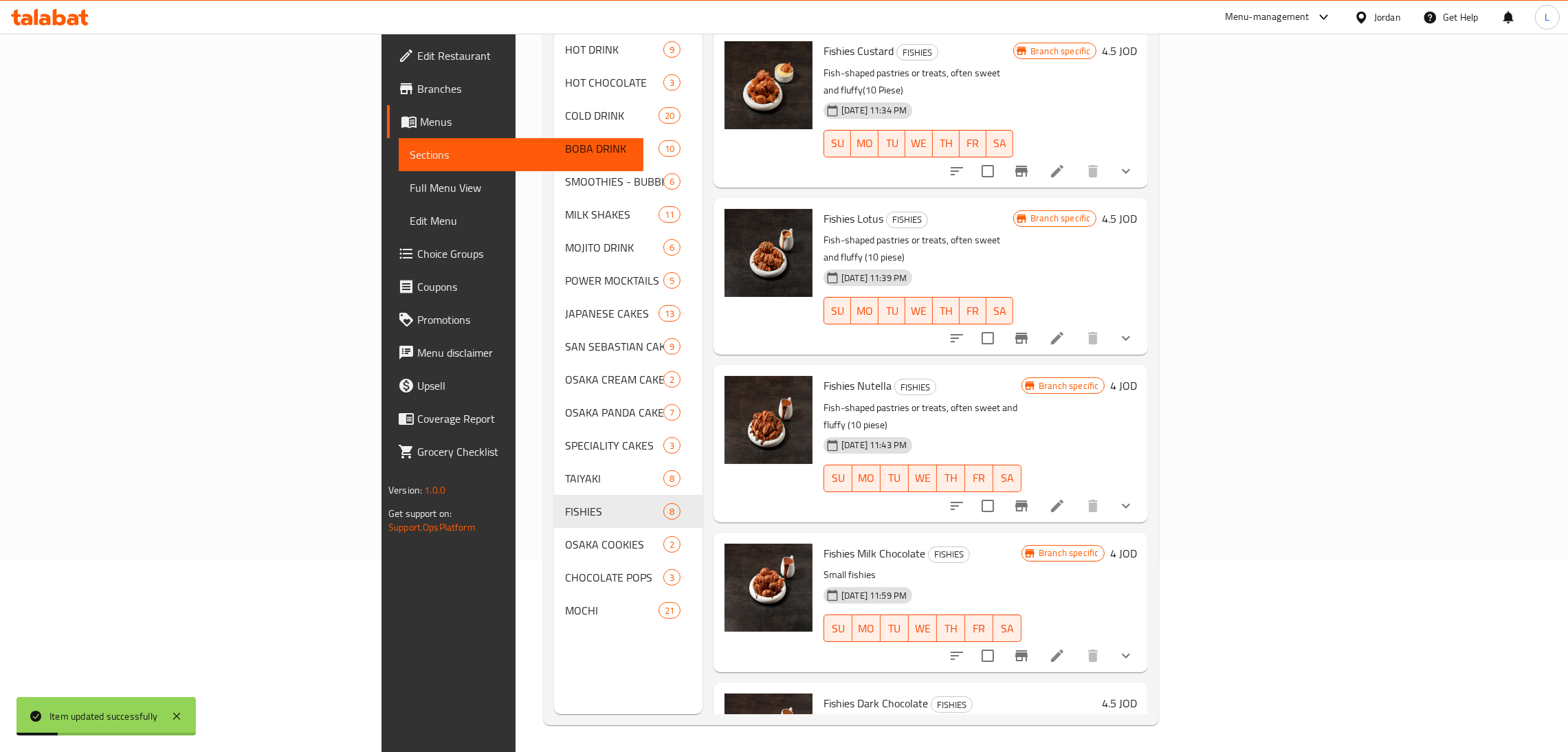
scroll to position [194, 0]
click at [1037, 638] on button "Branch-specific-item" at bounding box center [1020, 655] width 33 height 33
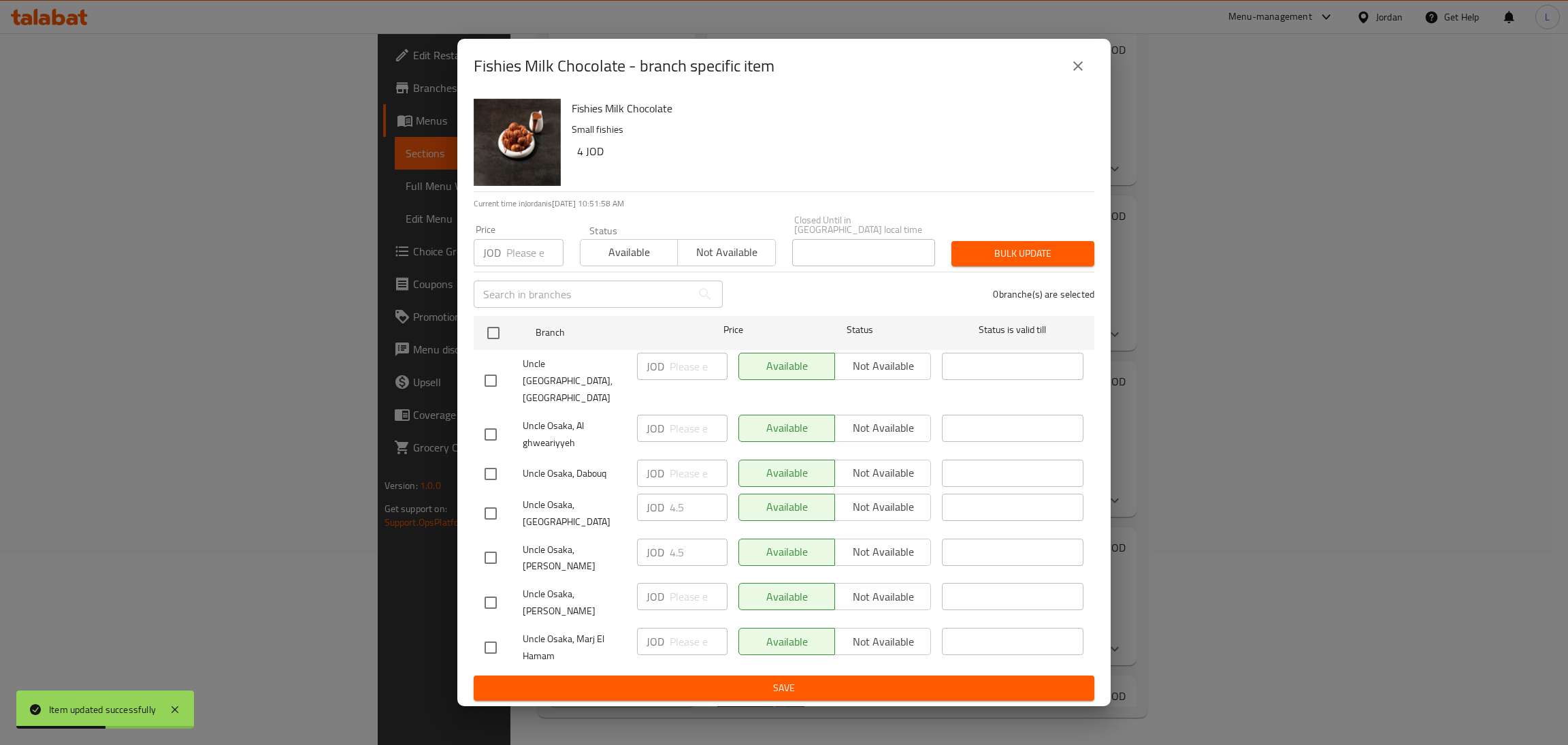
click at [1072, 74] on icon "close" at bounding box center [1077, 66] width 16 height 16
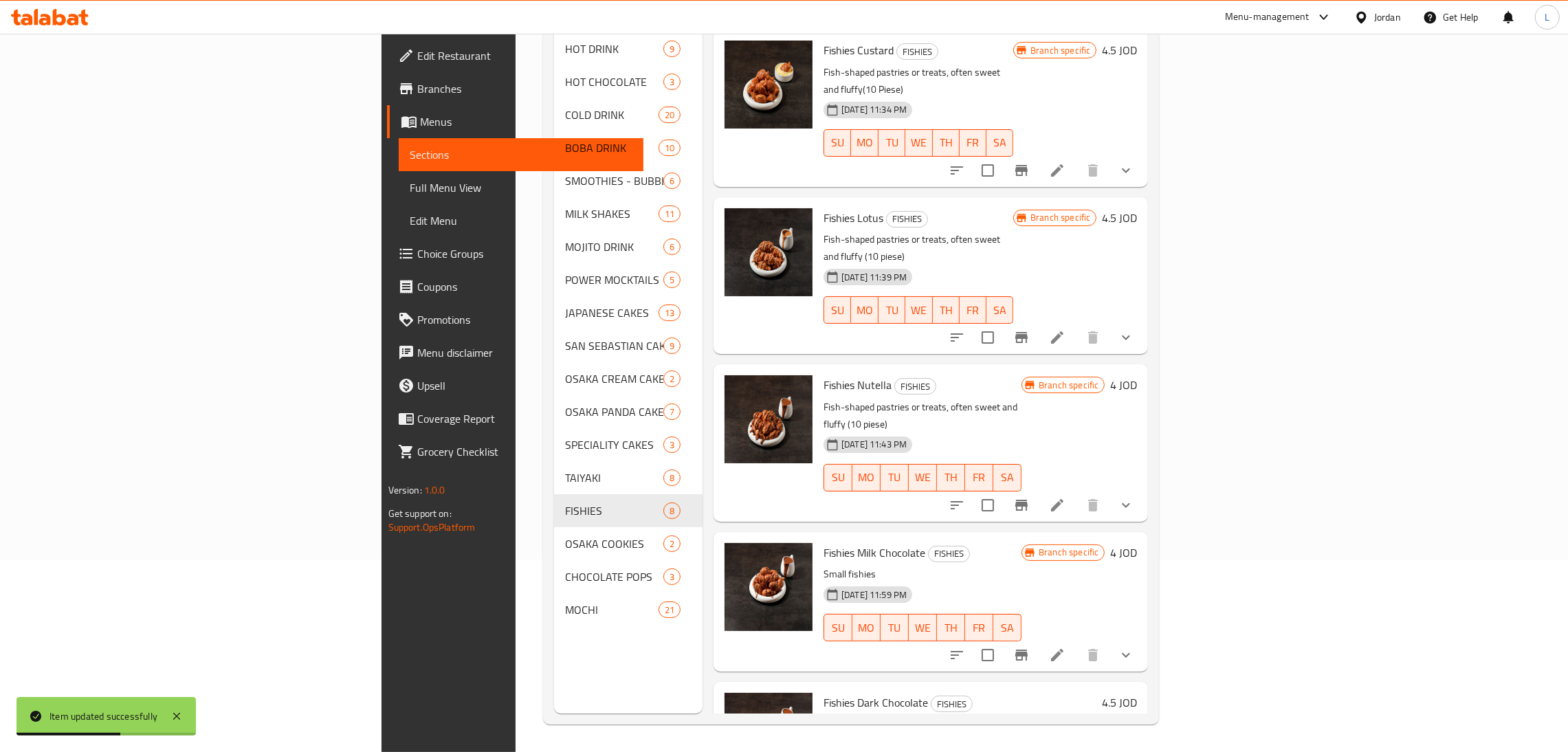
click at [1065, 647] on icon at bounding box center [1056, 655] width 16 height 16
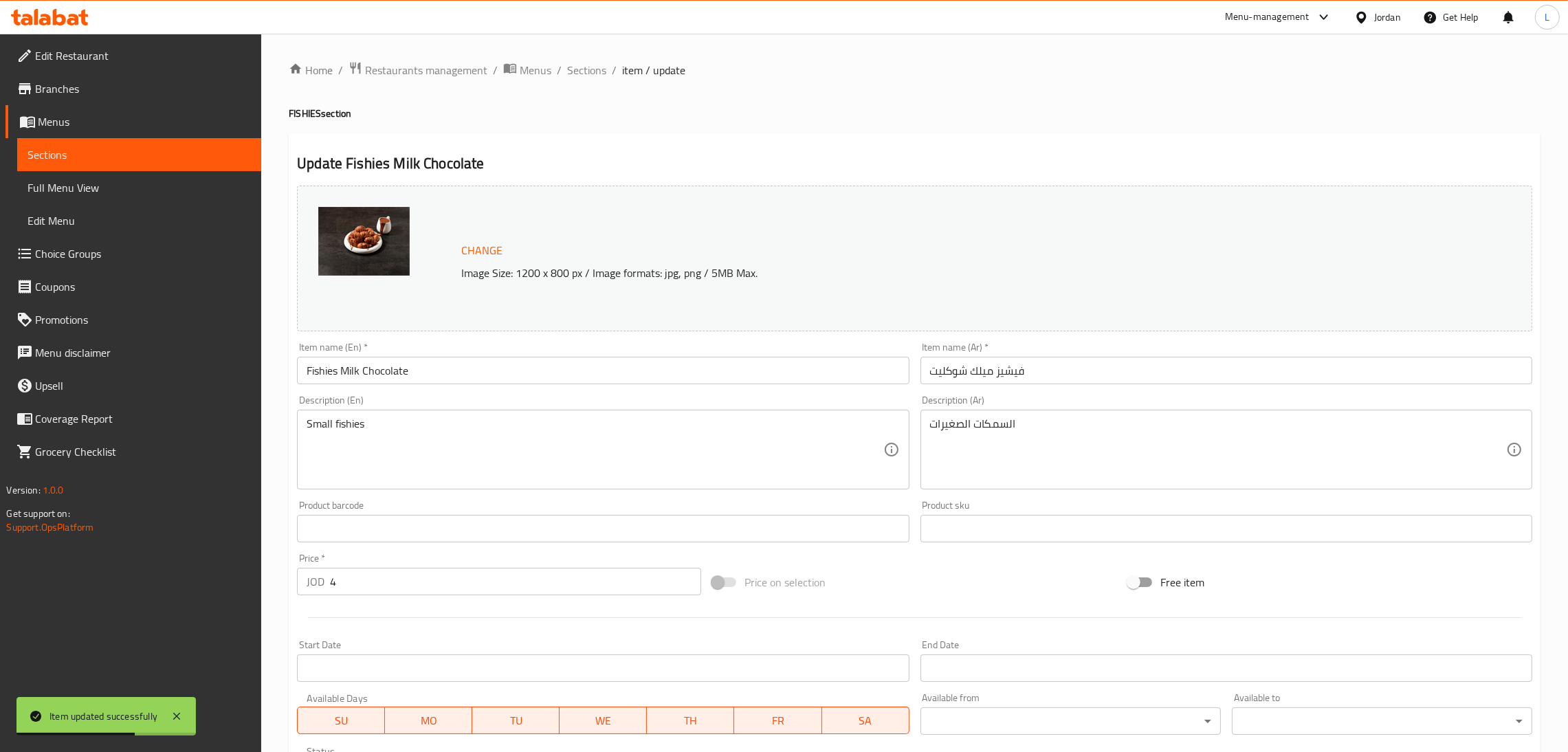
click at [406, 596] on div "Price   * JOD 4 Price *" at bounding box center [498, 574] width 415 height 53
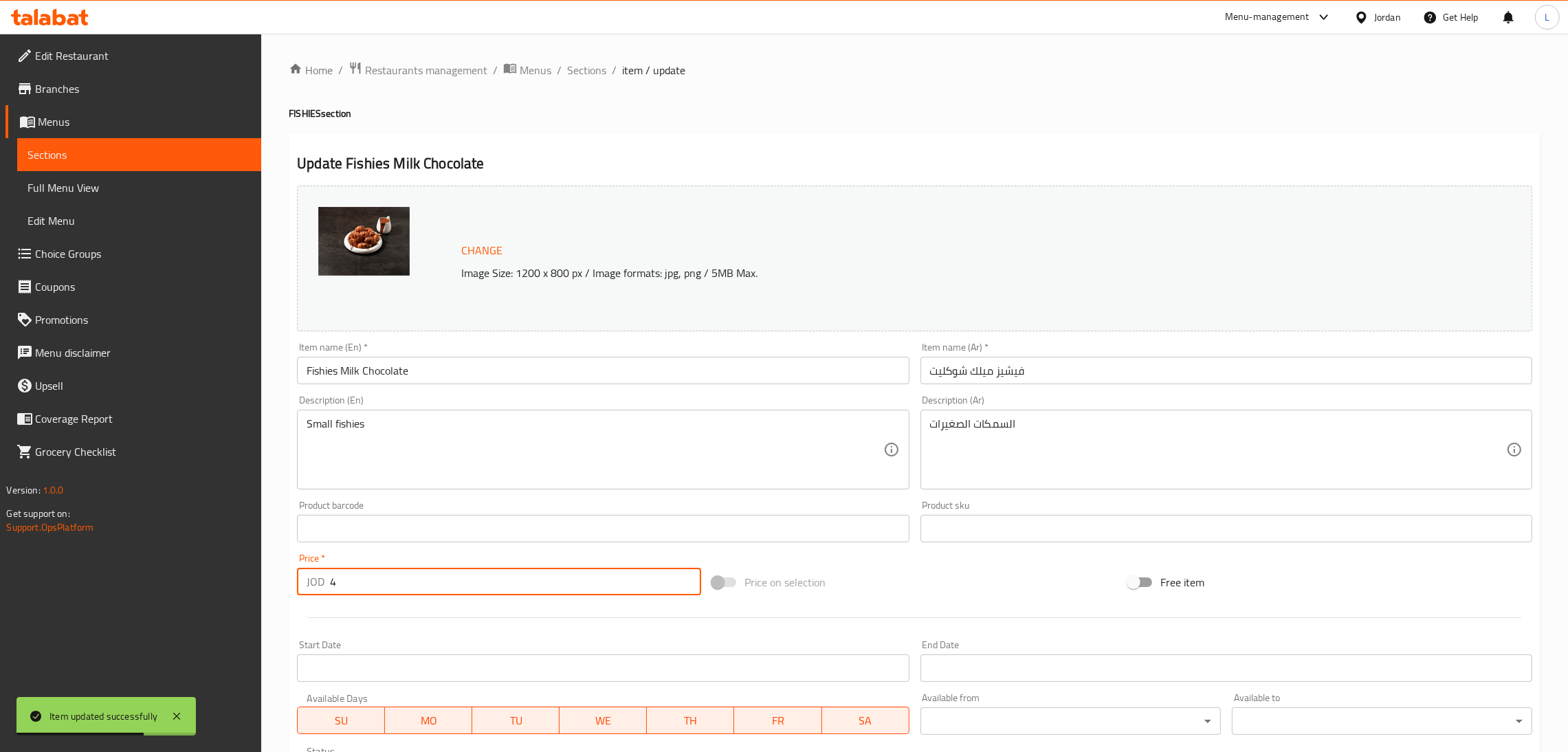
click at [406, 595] on input "4" at bounding box center [515, 581] width 371 height 27
click at [406, 593] on input "4" at bounding box center [515, 581] width 371 height 27
click at [406, 592] on input "4" at bounding box center [515, 581] width 371 height 27
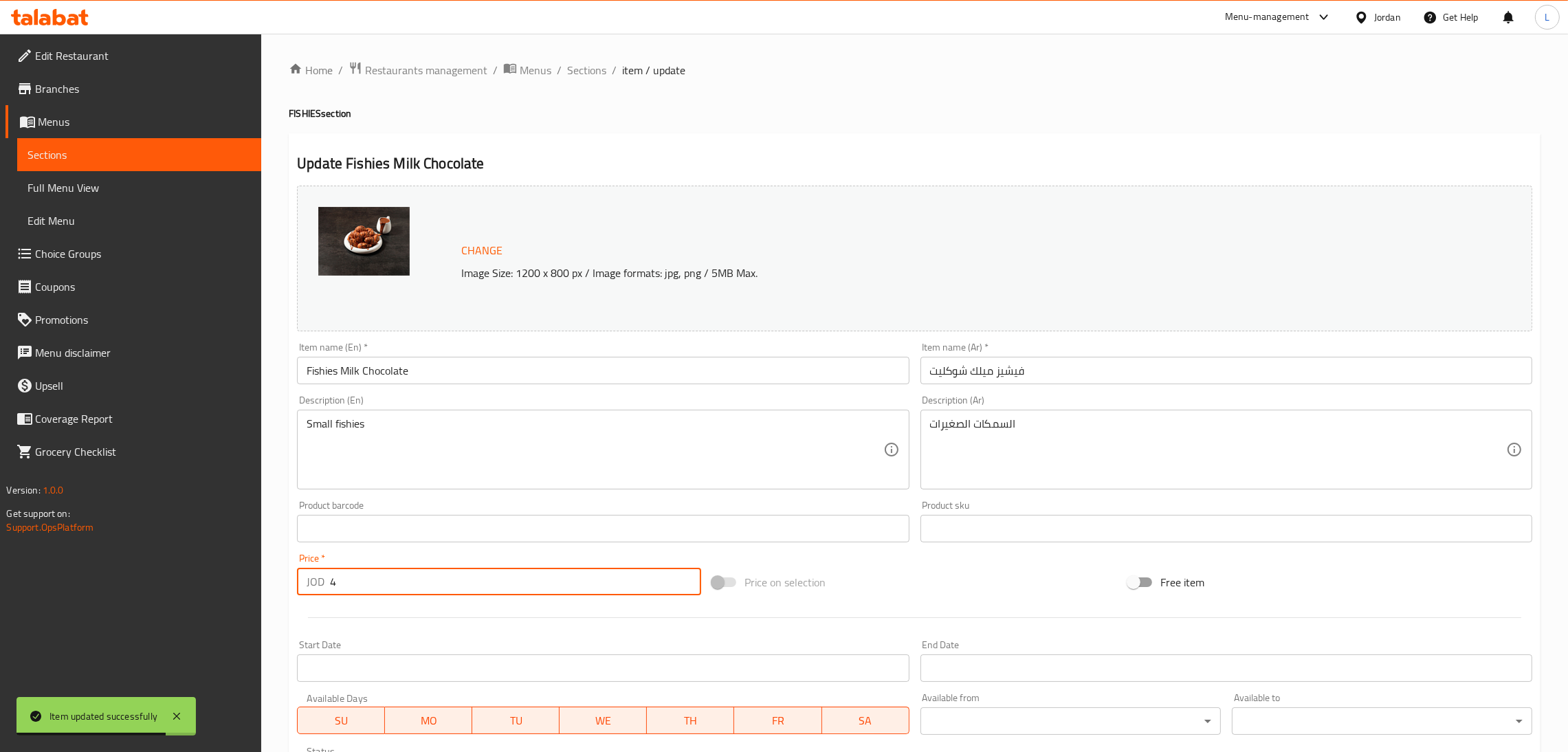
paste input ".5"
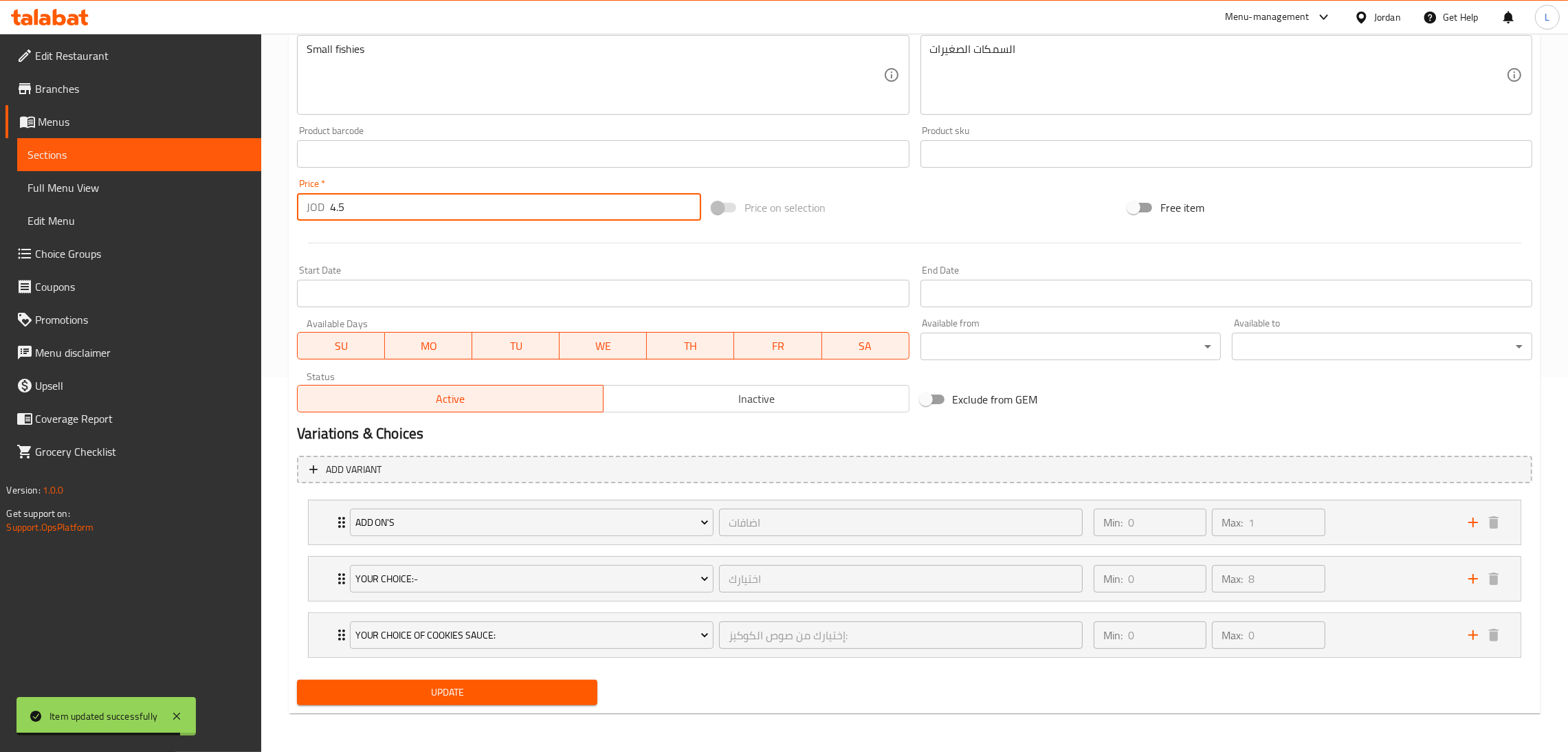
type input "4.5"
click at [463, 673] on div "Add variant Add On's اضافات ​ Min: 0 ​ Max: 1 ​ Strawberry (ID: 58861013) 0.5 J…" at bounding box center [914, 563] width 1246 height 225
click at [459, 682] on button "Update" at bounding box center [447, 692] width 301 height 26
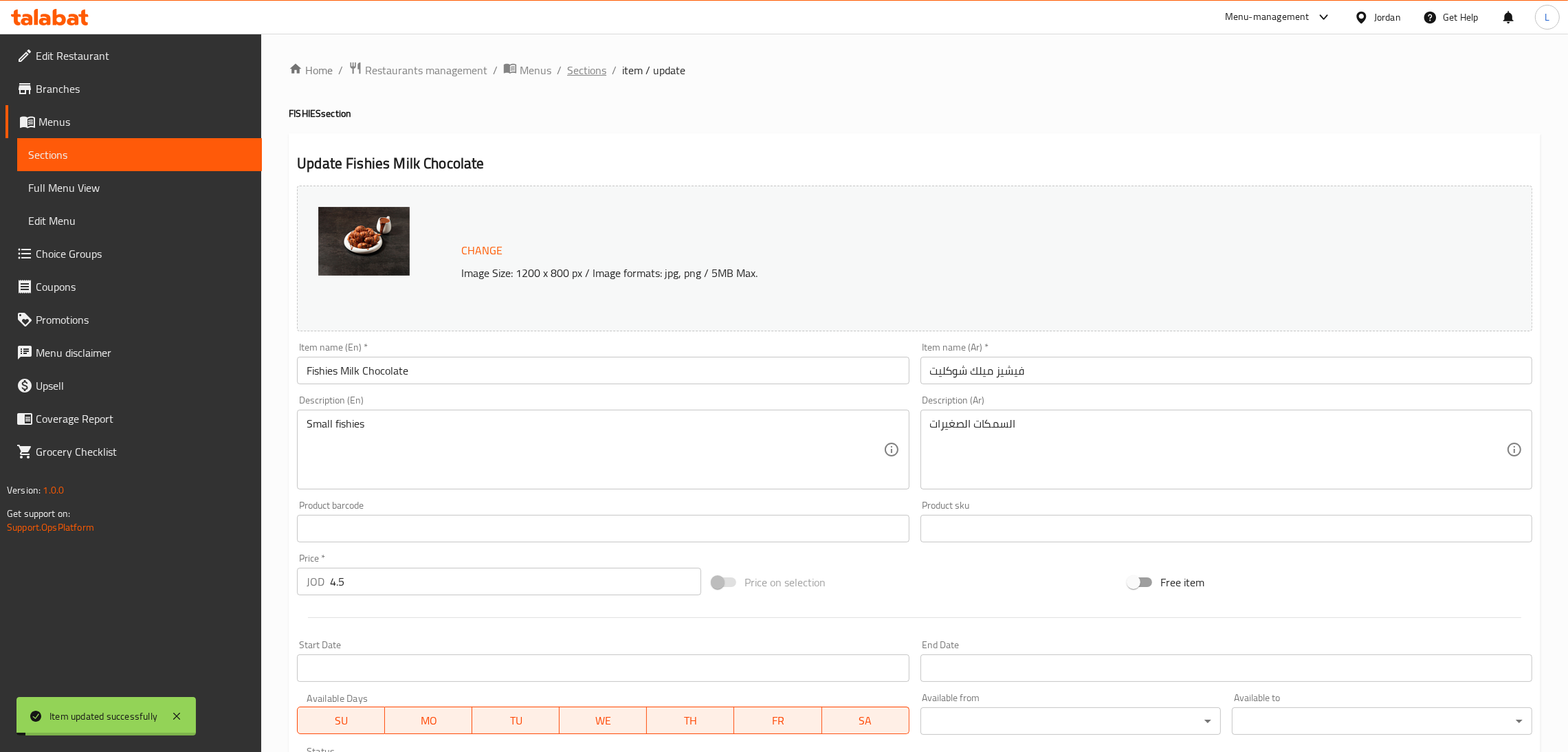
click at [572, 68] on span "Sections" at bounding box center [585, 69] width 39 height 16
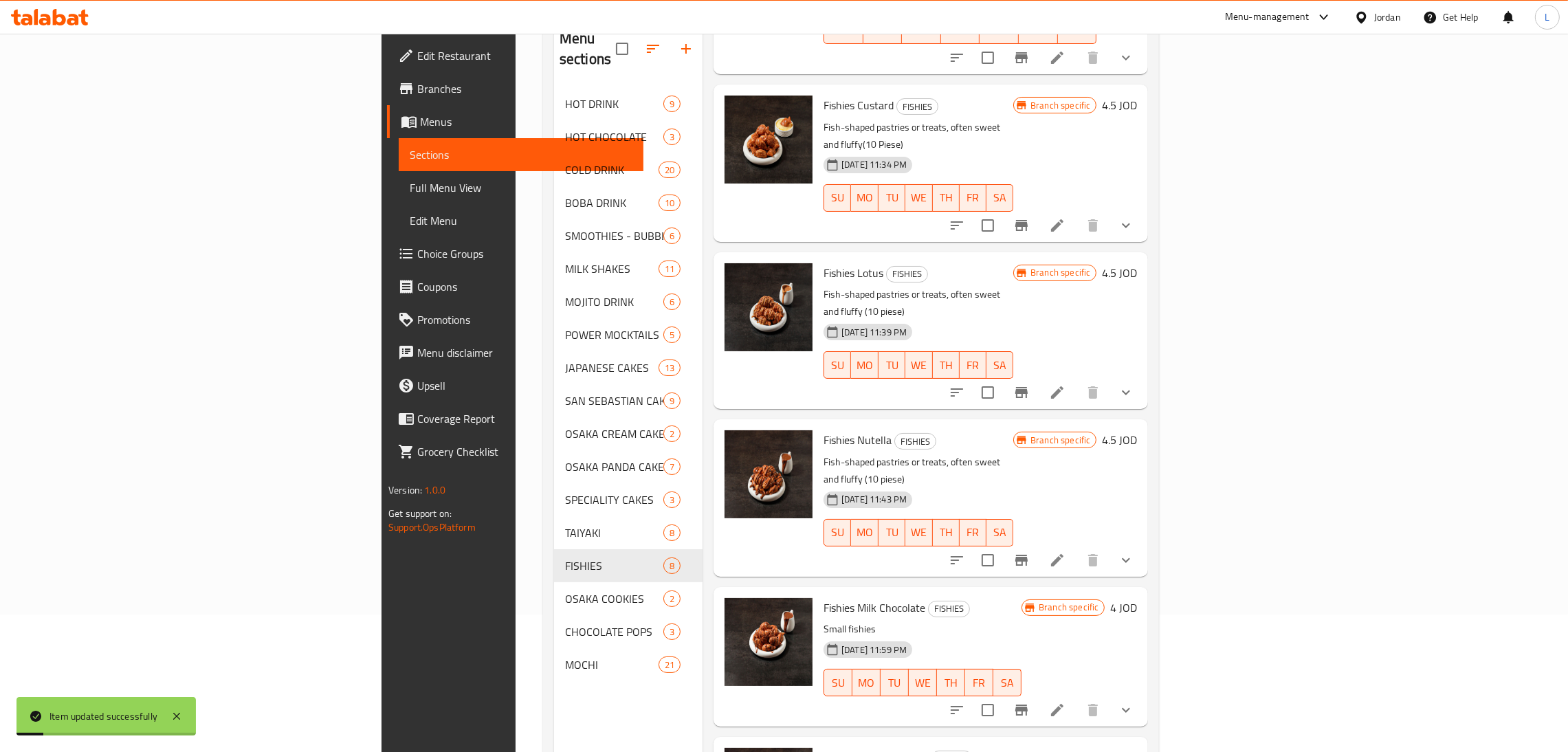
scroll to position [194, 0]
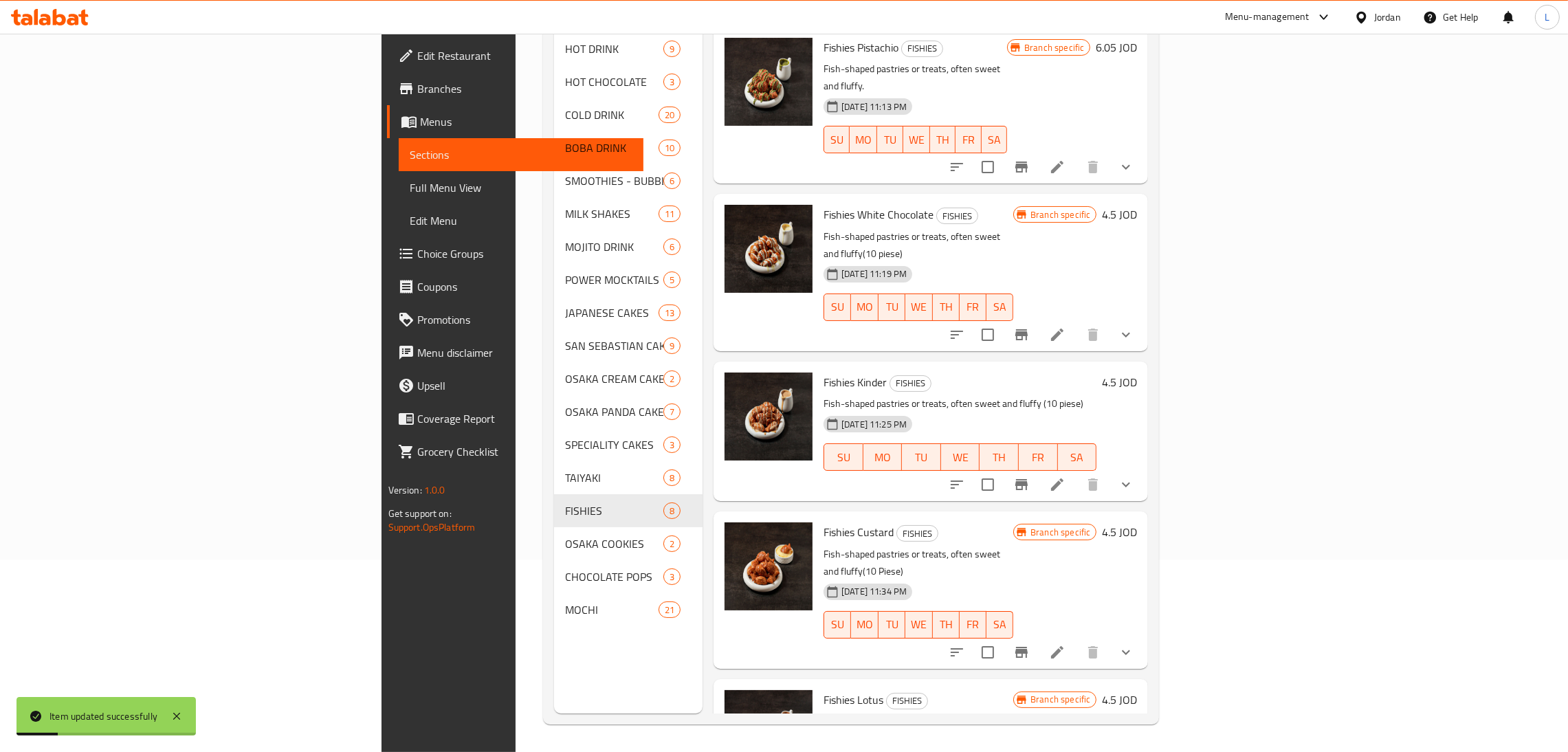
scroll to position [481, 0]
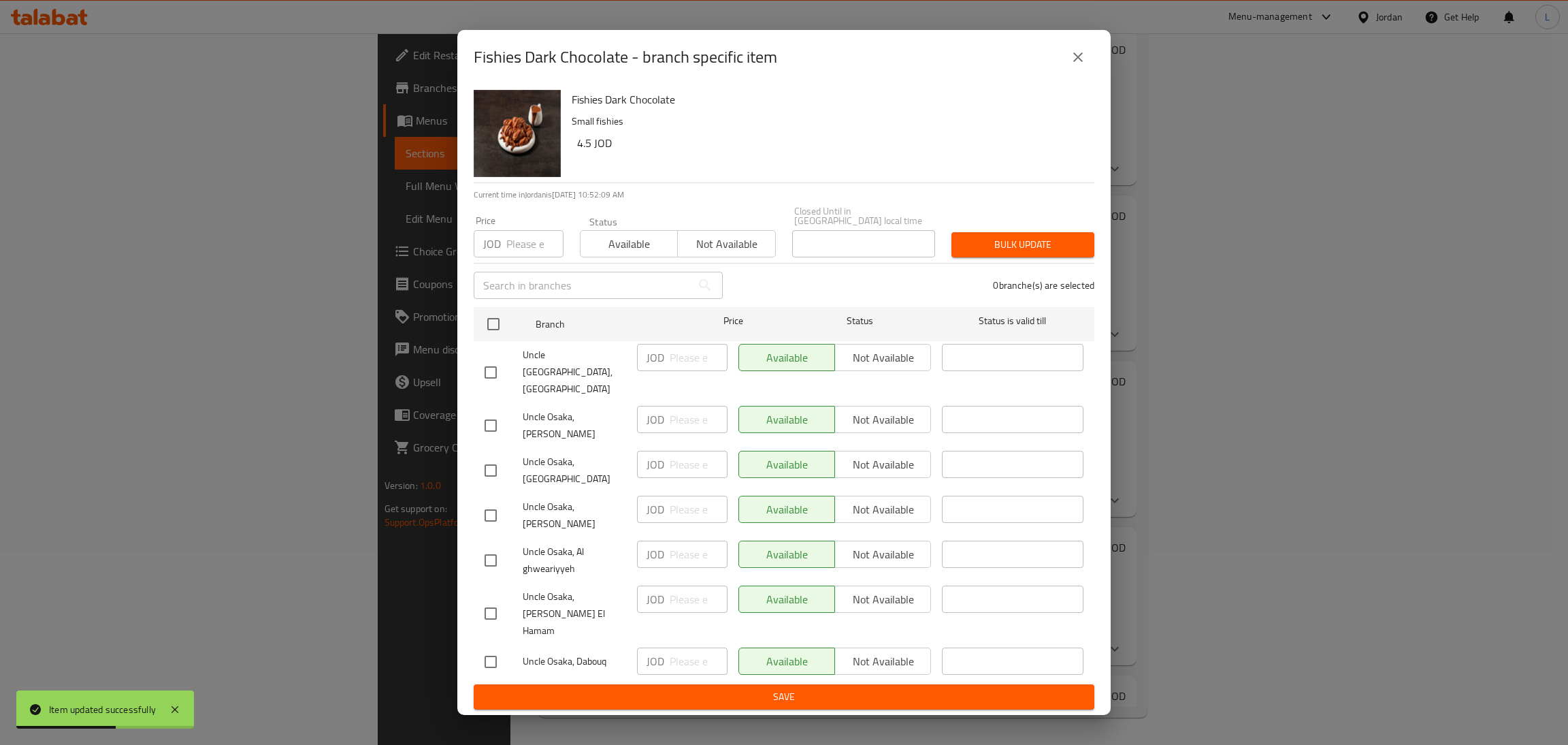
click at [1069, 73] on button "close" at bounding box center [1078, 57] width 33 height 33
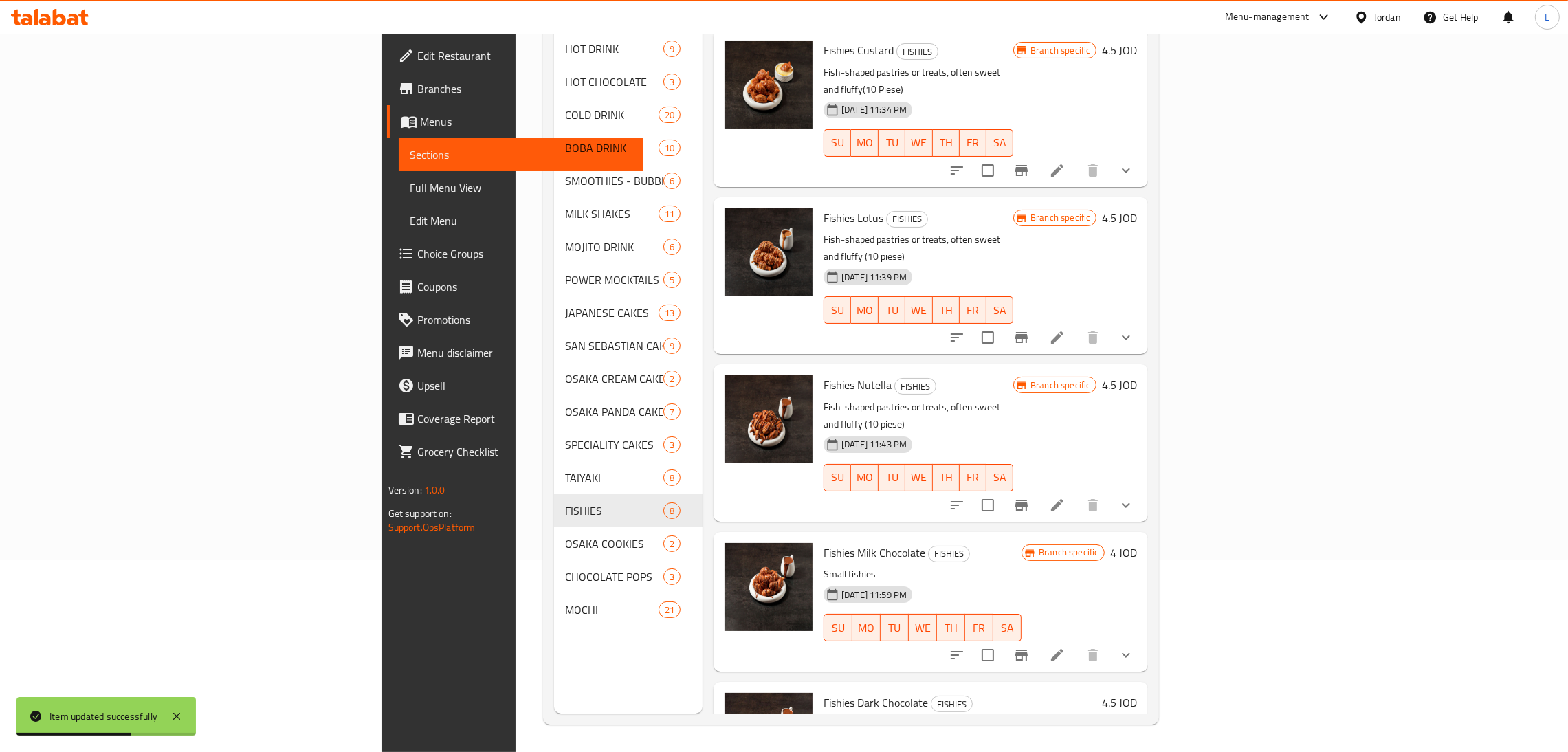
click at [1030, 647] on icon "Branch-specific-item" at bounding box center [1020, 655] width 16 height 16
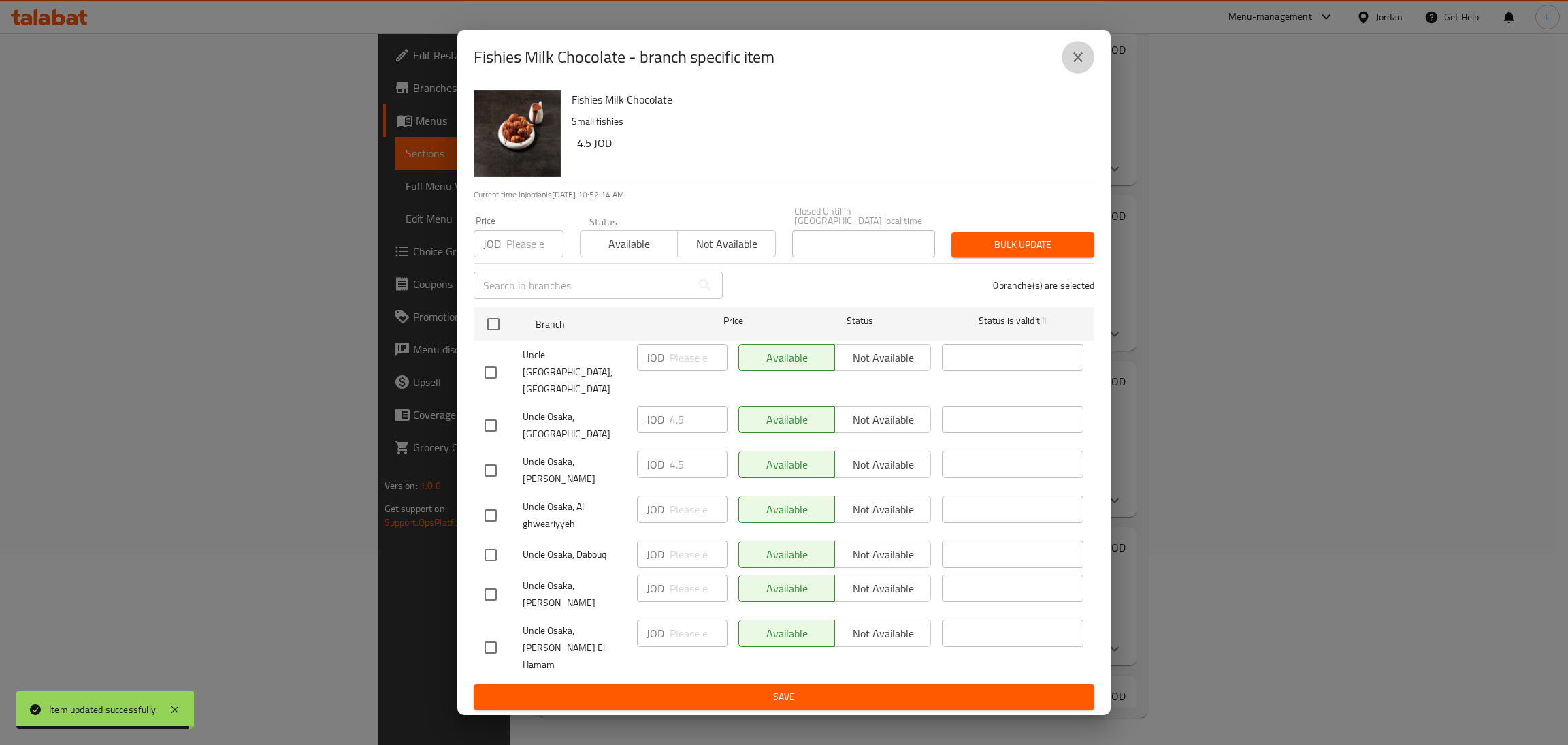
click at [1070, 66] on icon "close" at bounding box center [1077, 56] width 16 height 16
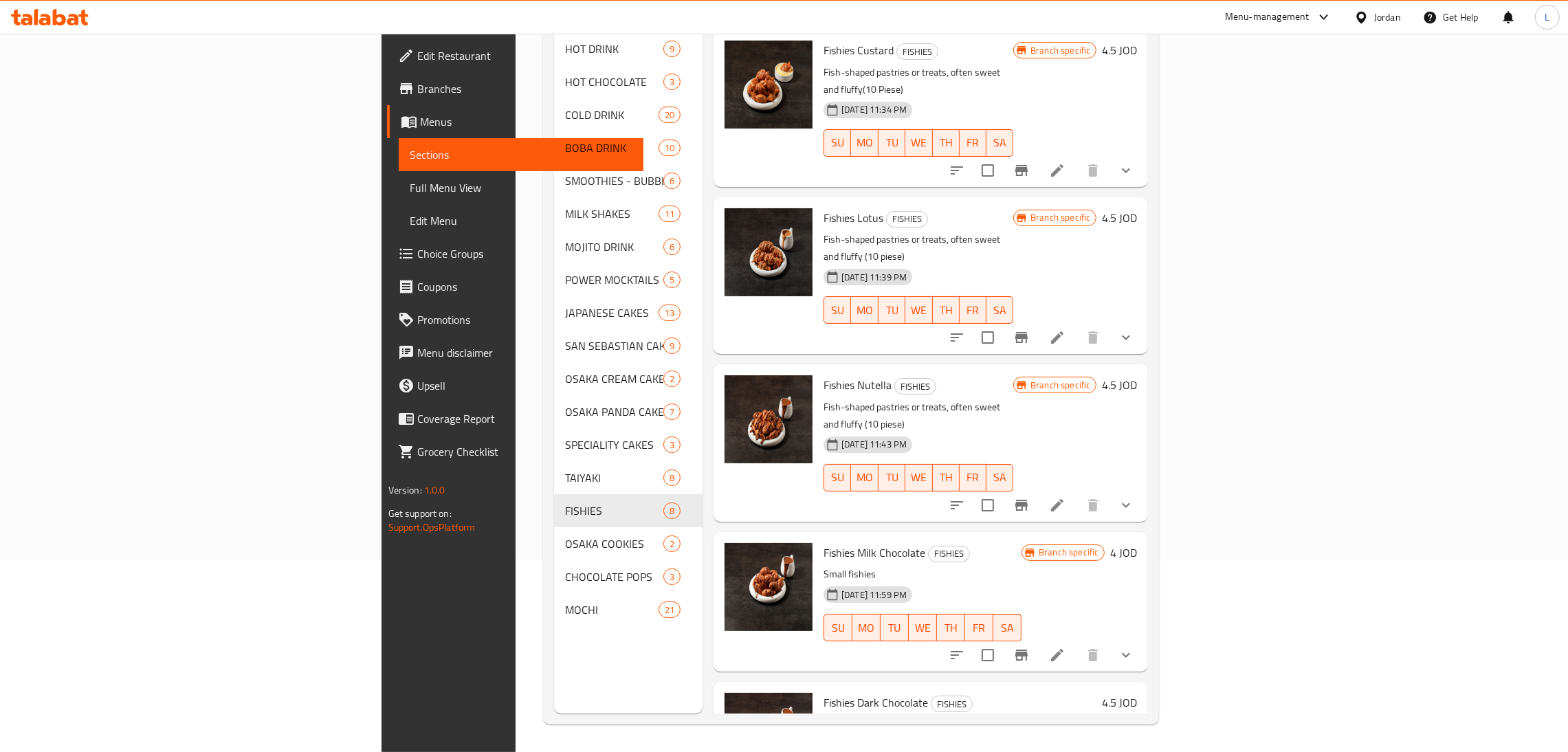
click at [1063, 649] on icon at bounding box center [1056, 655] width 12 height 12
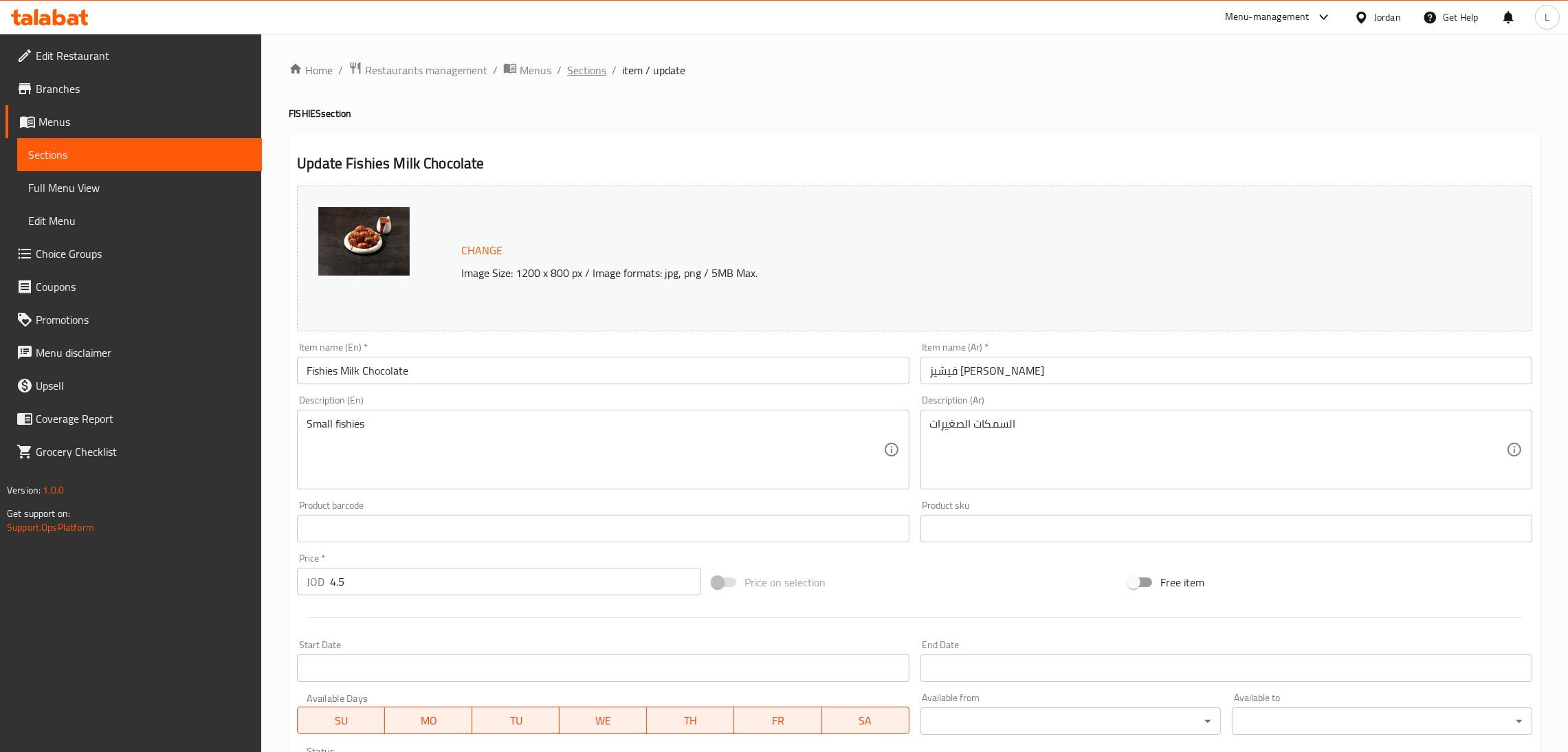
click at [574, 74] on span "Sections" at bounding box center [585, 69] width 39 height 16
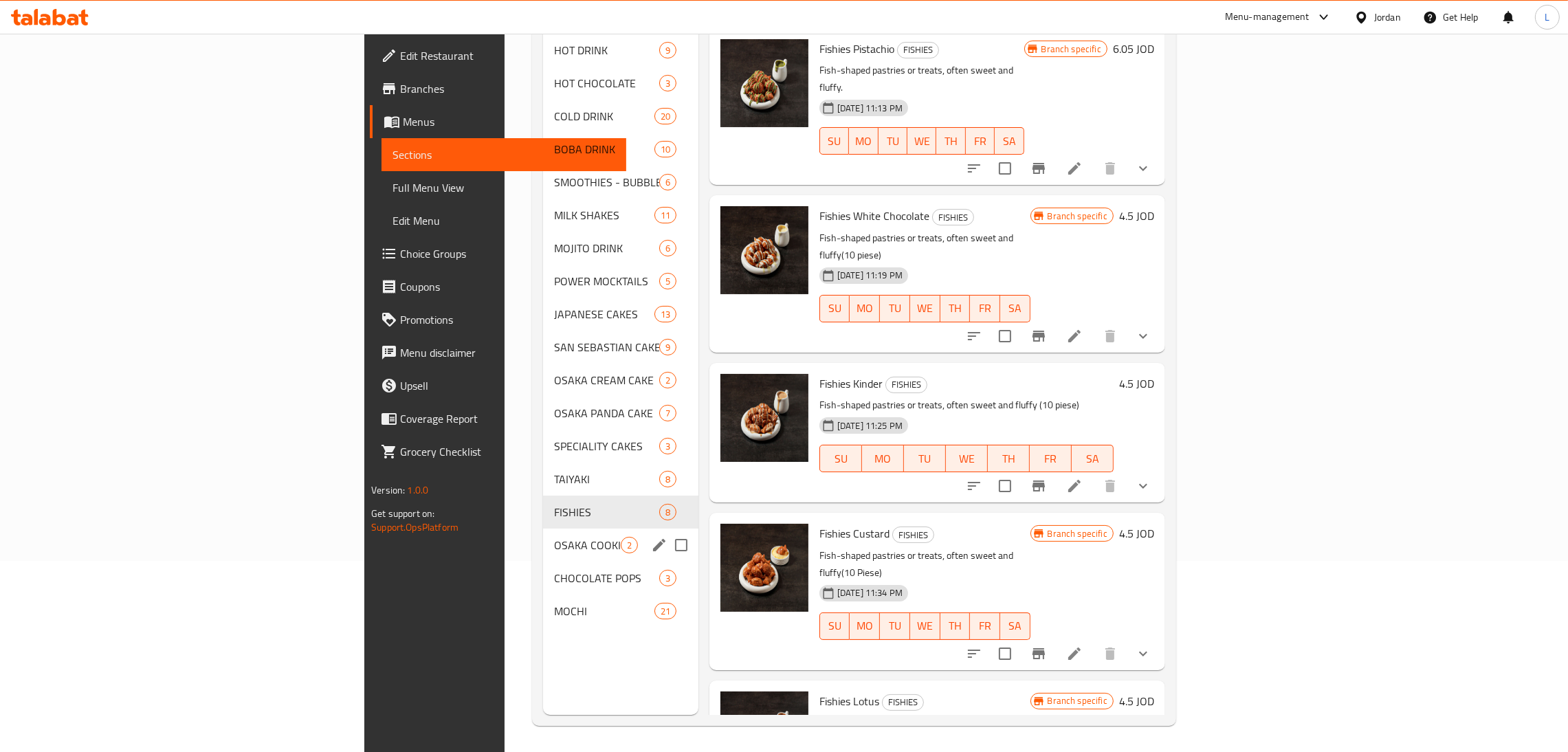
scroll to position [194, 0]
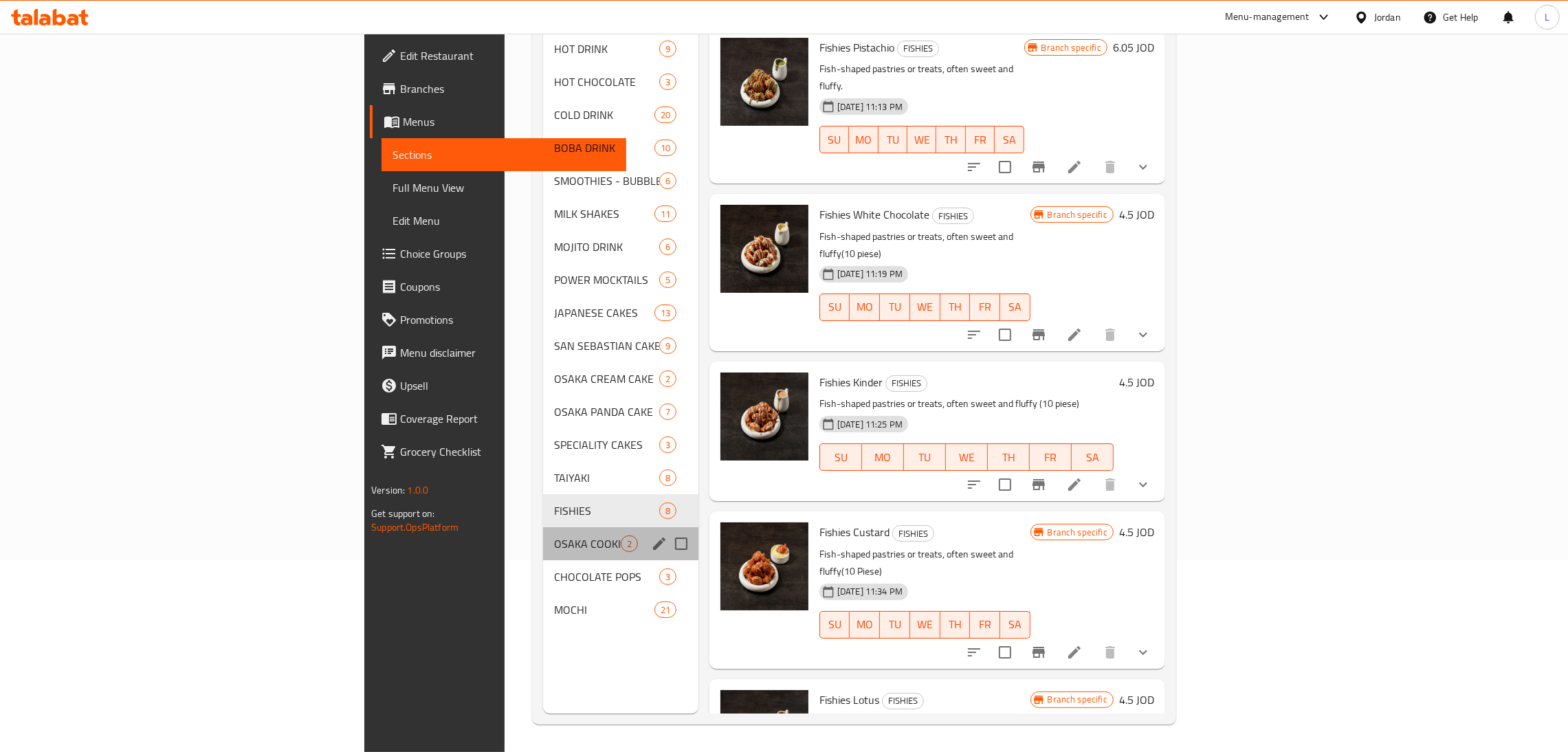
click at [543, 527] on div "OSAKA COOKIES 2" at bounding box center [620, 543] width 155 height 33
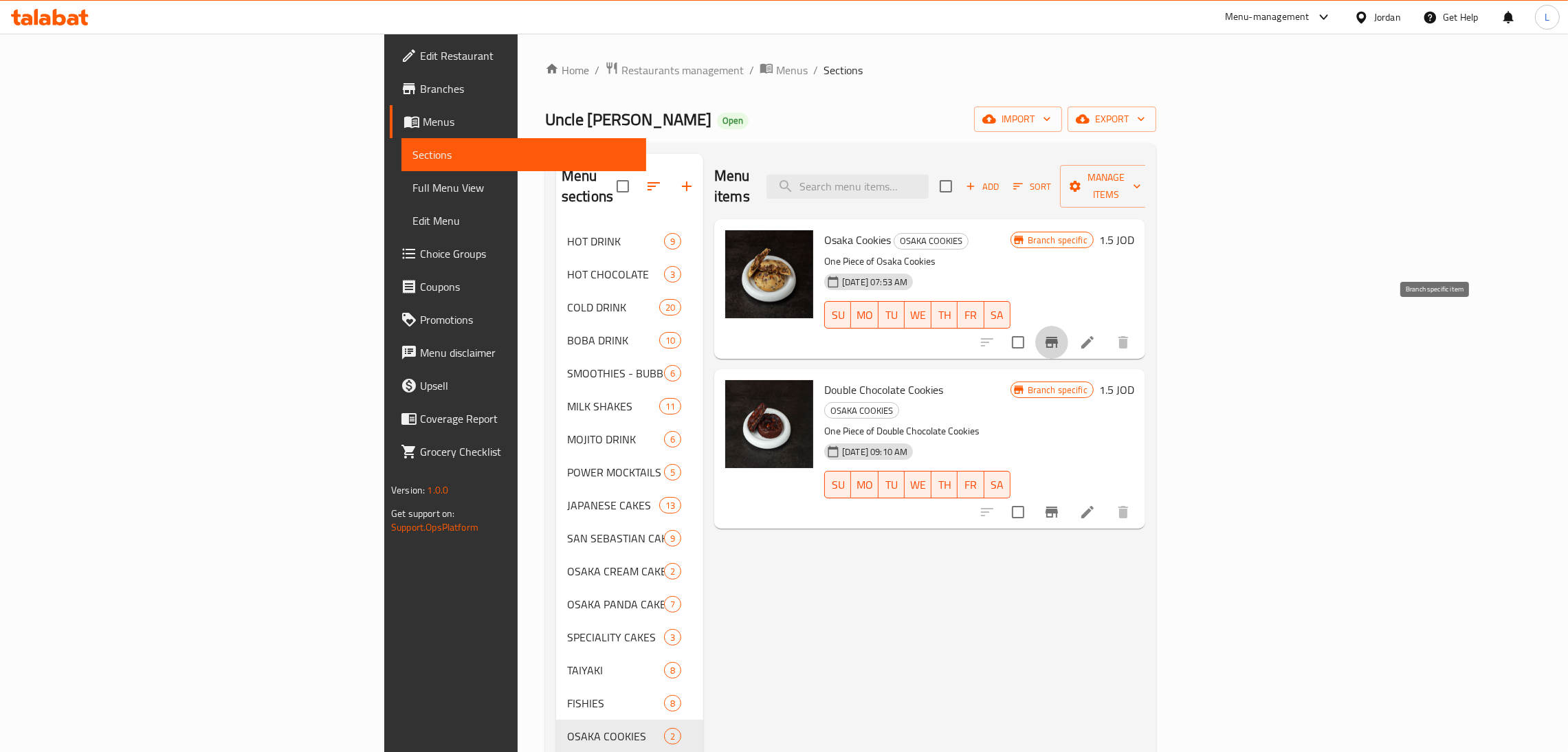
click at [1060, 334] on icon "Branch-specific-item" at bounding box center [1051, 341] width 16 height 16
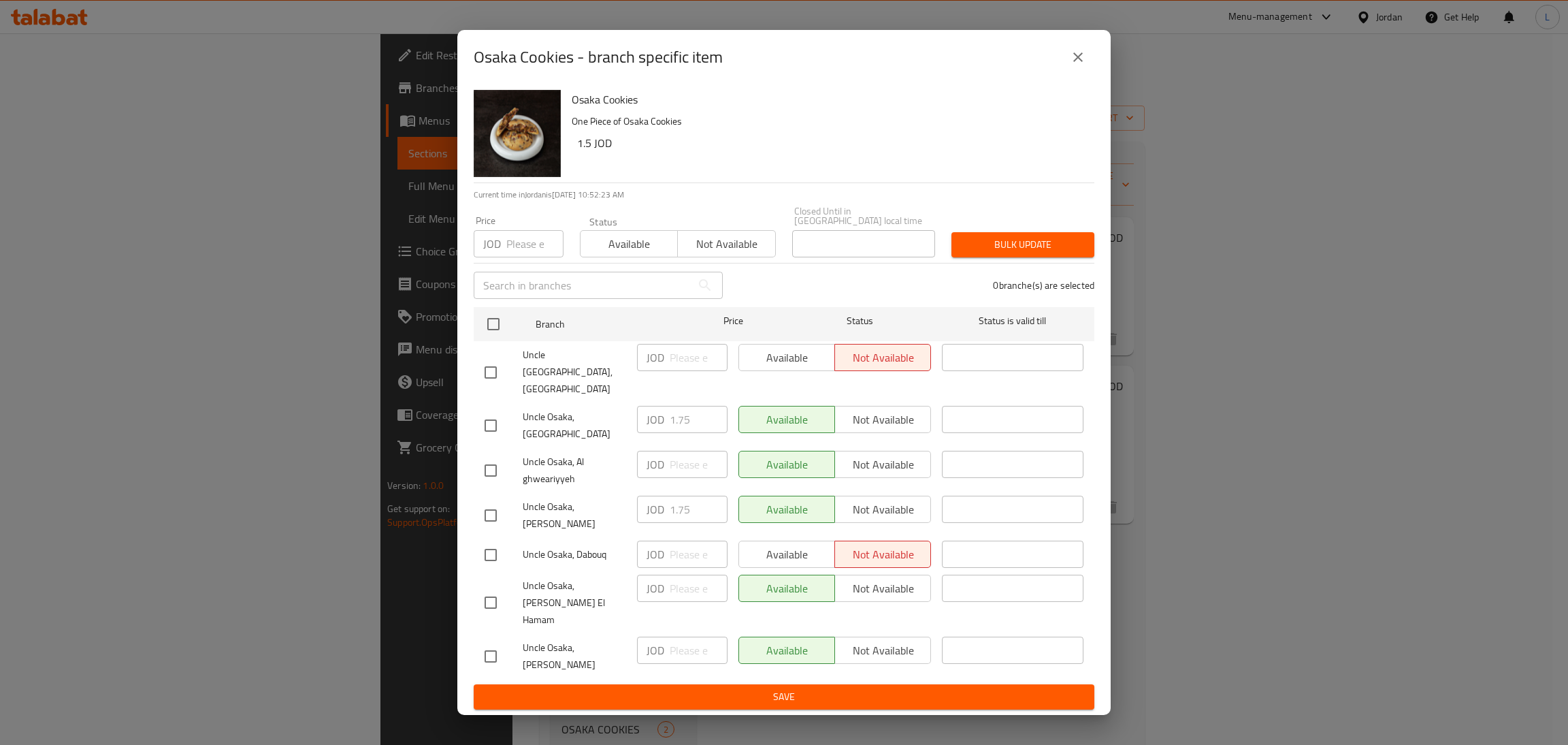
click at [488, 429] on input "checkbox" at bounding box center [491, 425] width 29 height 29
checkbox input "true"
click at [685, 422] on input "1.75" at bounding box center [699, 419] width 58 height 27
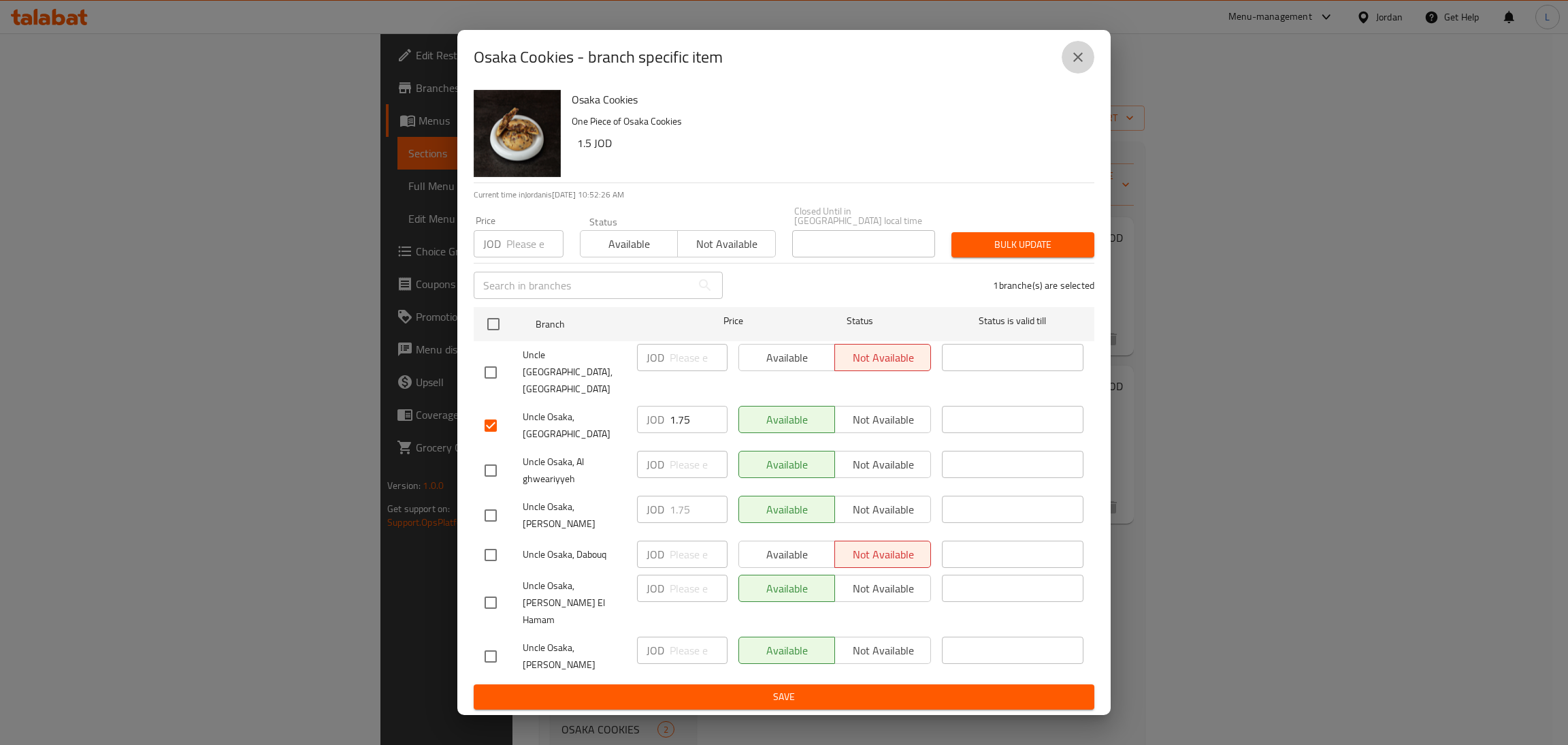
click at [1076, 73] on button "close" at bounding box center [1078, 57] width 33 height 33
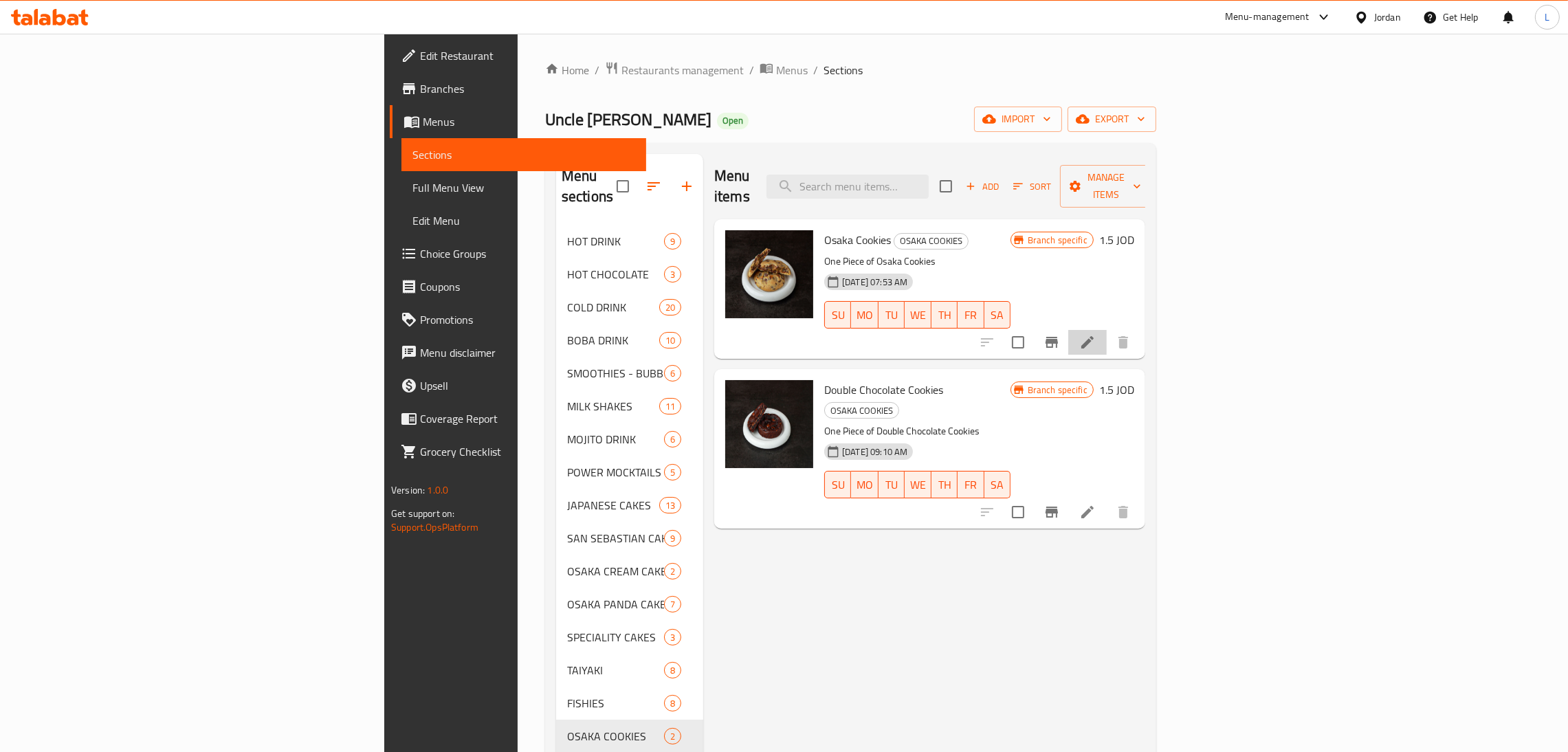
click at [1106, 330] on li at bounding box center [1087, 342] width 39 height 25
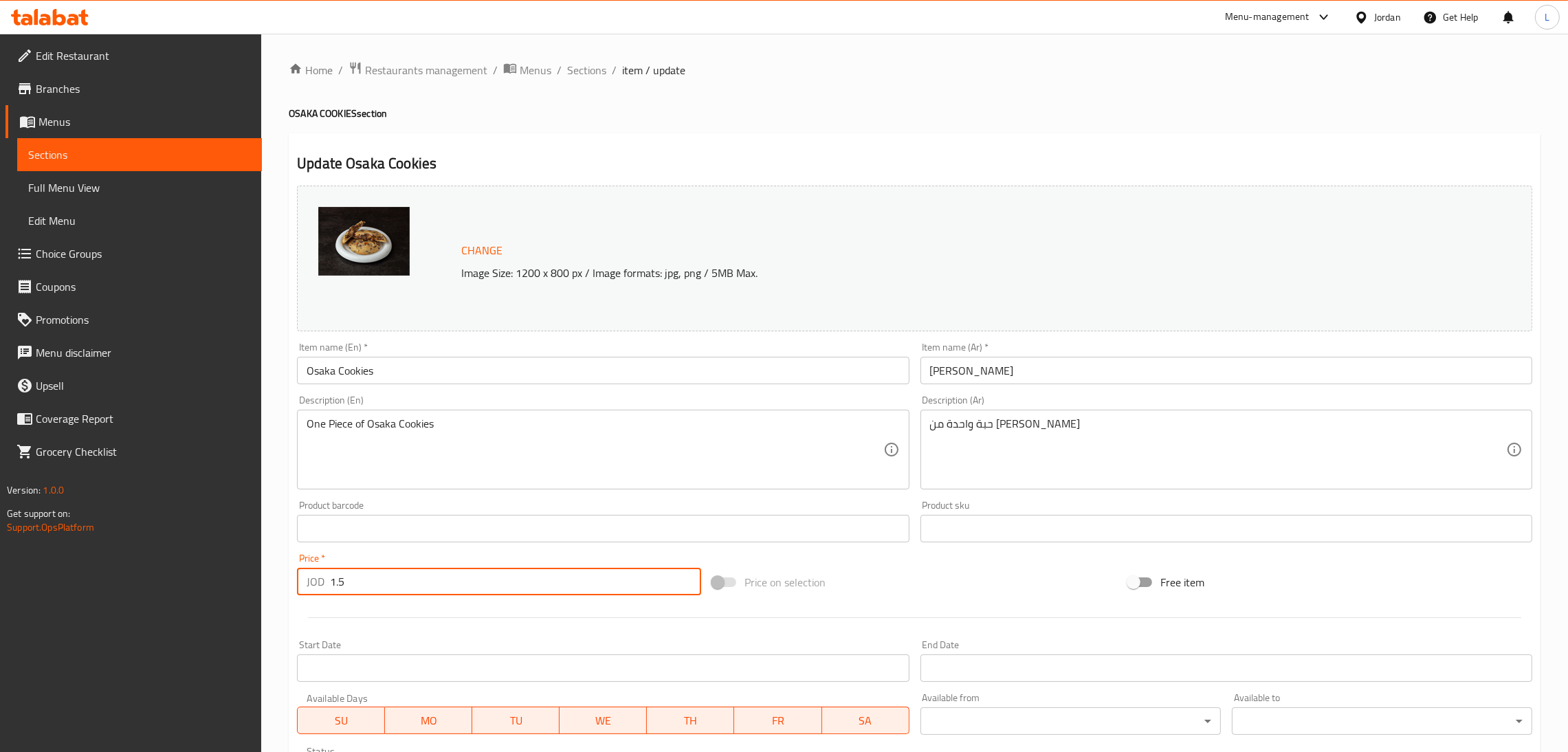
click at [633, 592] on input "1.5" at bounding box center [515, 581] width 371 height 27
paste input "7"
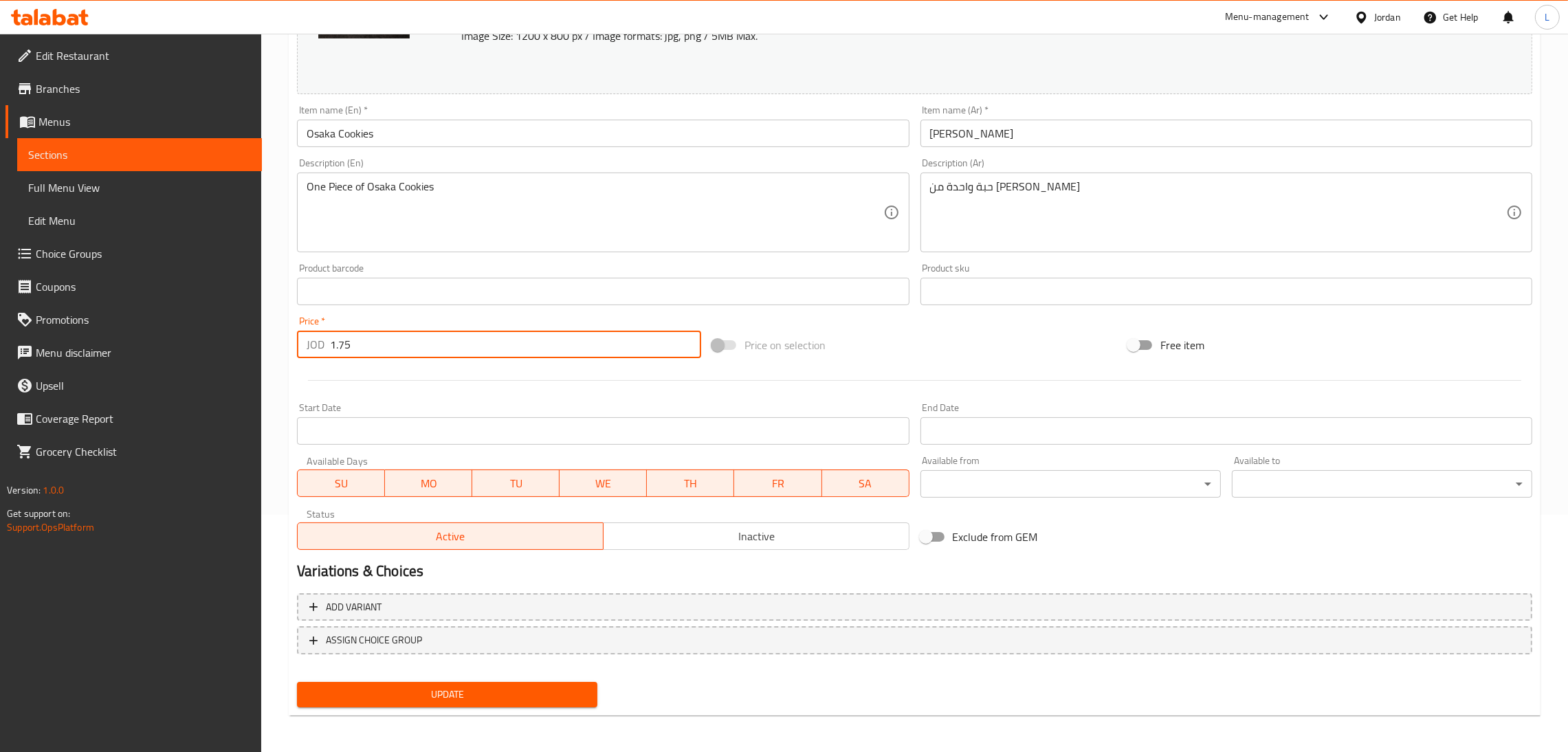
type input "1.75"
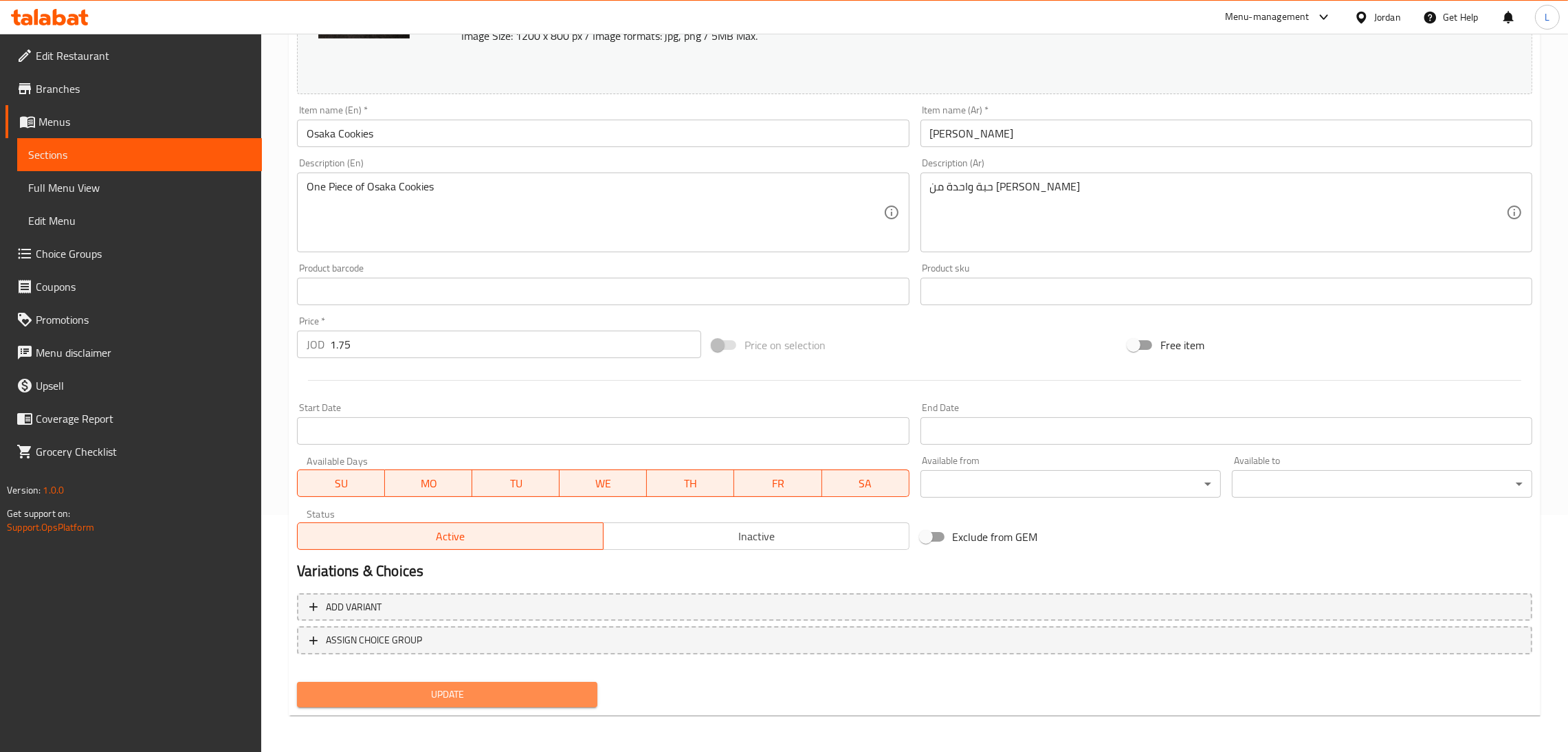
click at [572, 686] on span "Update" at bounding box center [447, 694] width 278 height 17
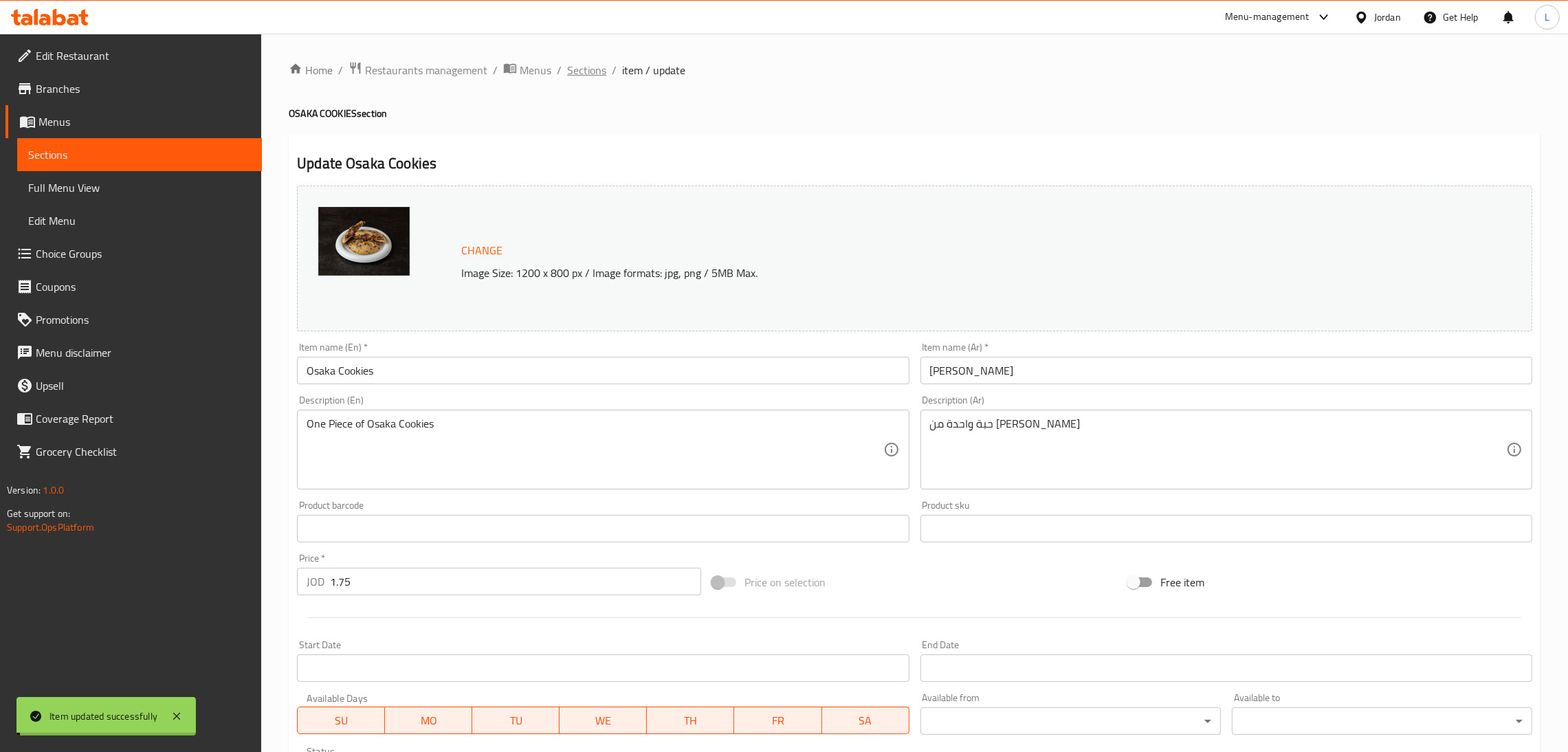
click at [592, 72] on span "Sections" at bounding box center [585, 69] width 39 height 16
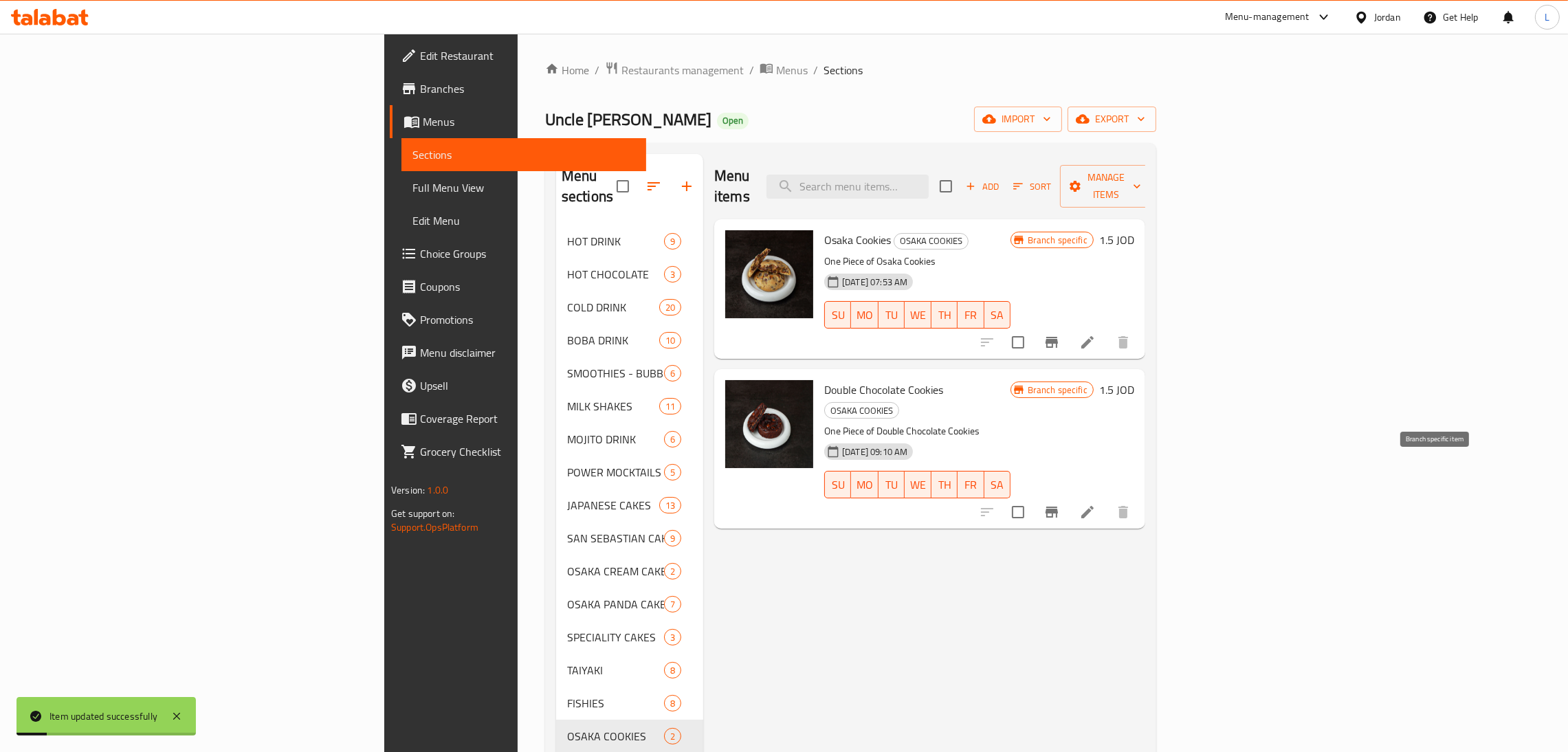
click at [1057, 507] on icon "Branch-specific-item" at bounding box center [1051, 513] width 12 height 11
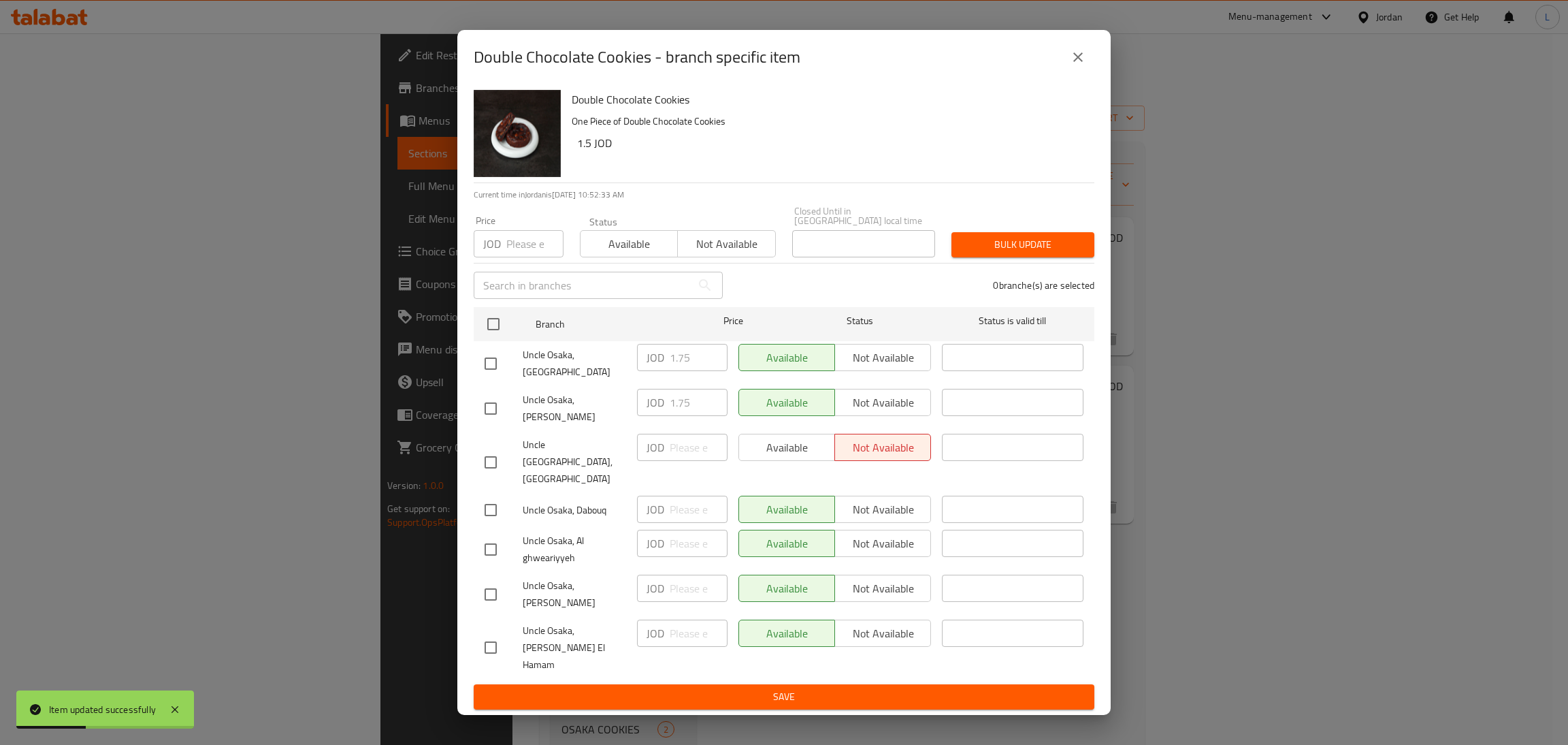
click at [487, 378] on input "checkbox" at bounding box center [491, 364] width 29 height 29
checkbox input "true"
click at [666, 371] on div "JOD 1.75 ​" at bounding box center [682, 357] width 91 height 27
click at [668, 371] on div "JOD 1.75 ​" at bounding box center [682, 357] width 91 height 27
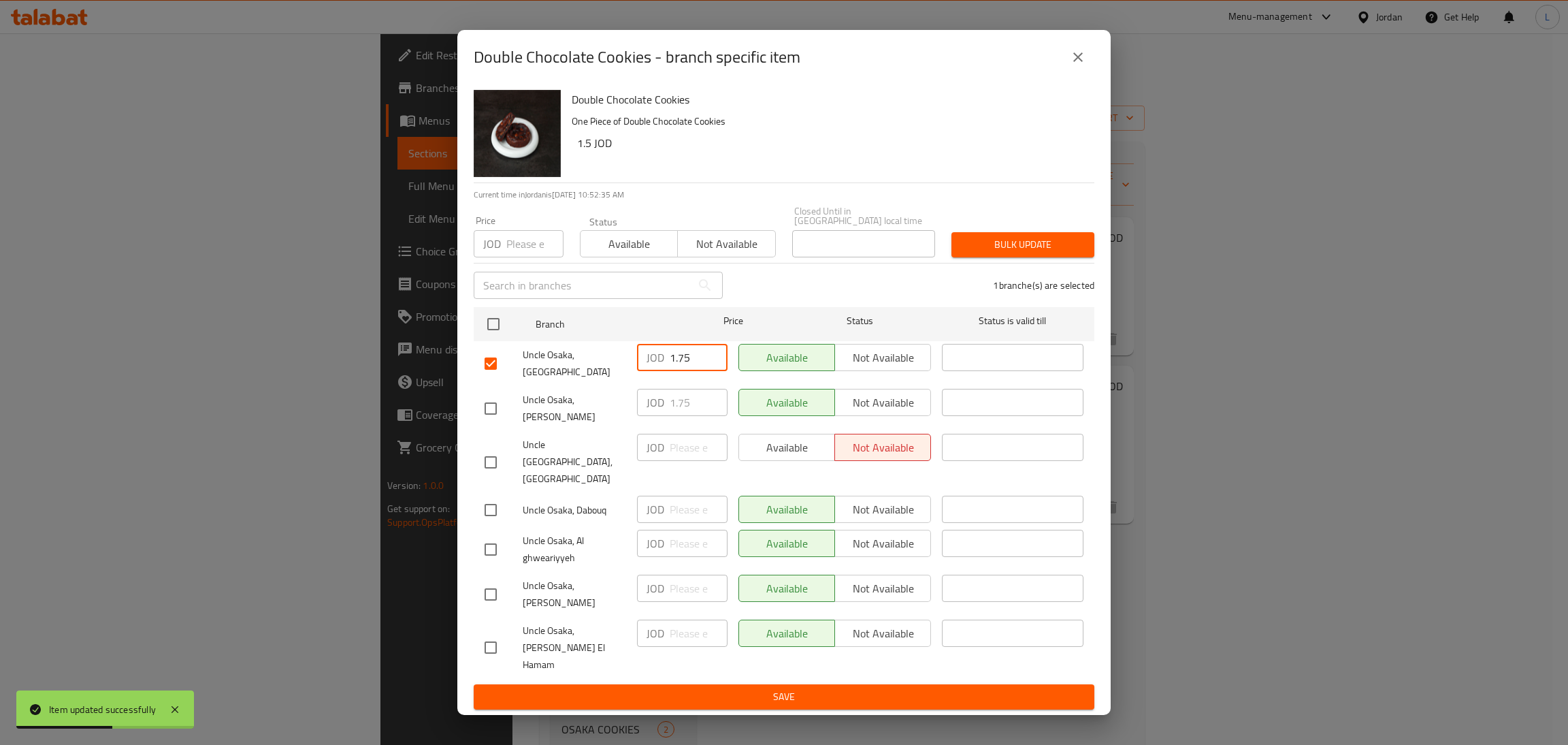
click at [671, 371] on input "1.75" at bounding box center [699, 357] width 58 height 27
click at [1081, 66] on icon "close" at bounding box center [1077, 56] width 16 height 16
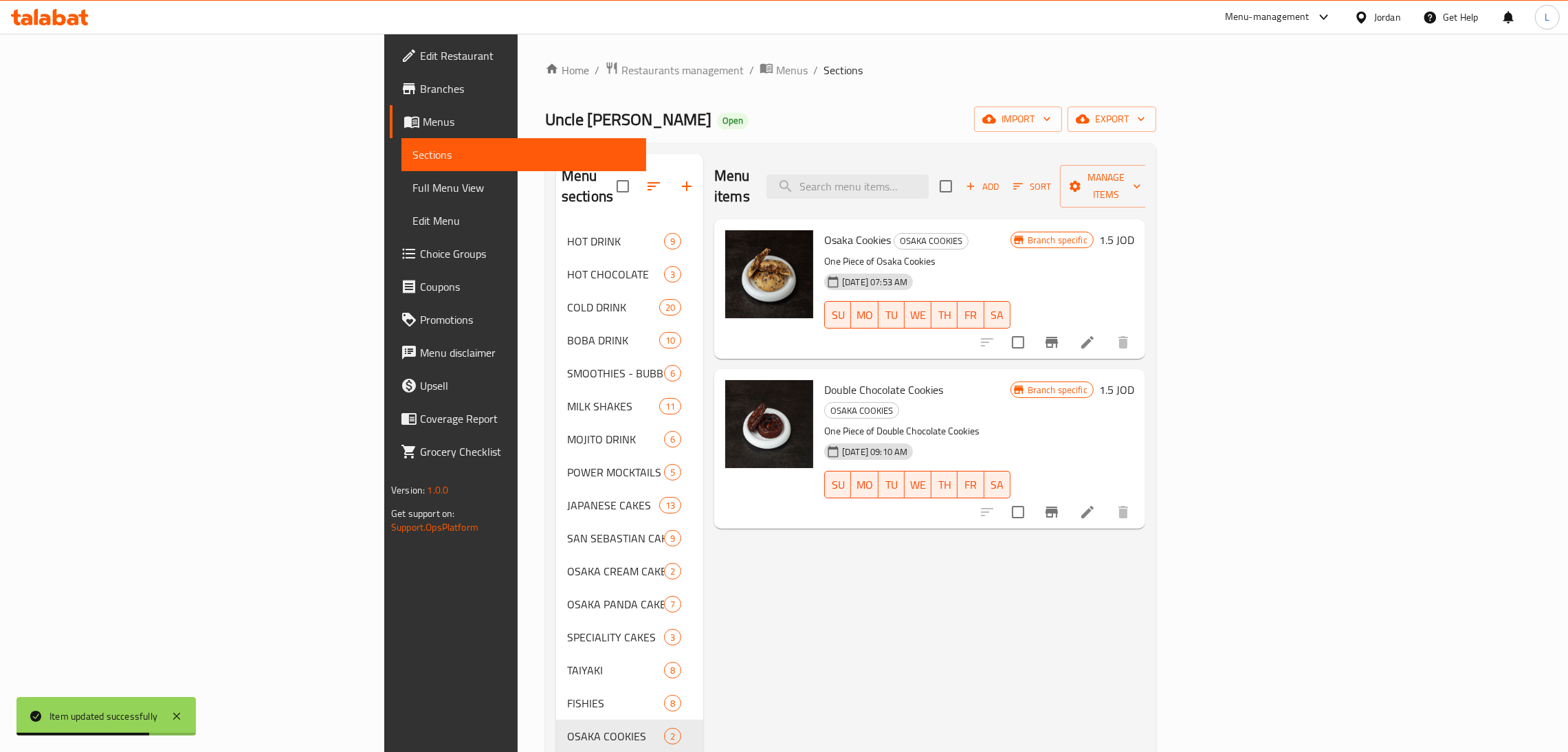
click at [1095, 504] on icon at bounding box center [1087, 512] width 16 height 16
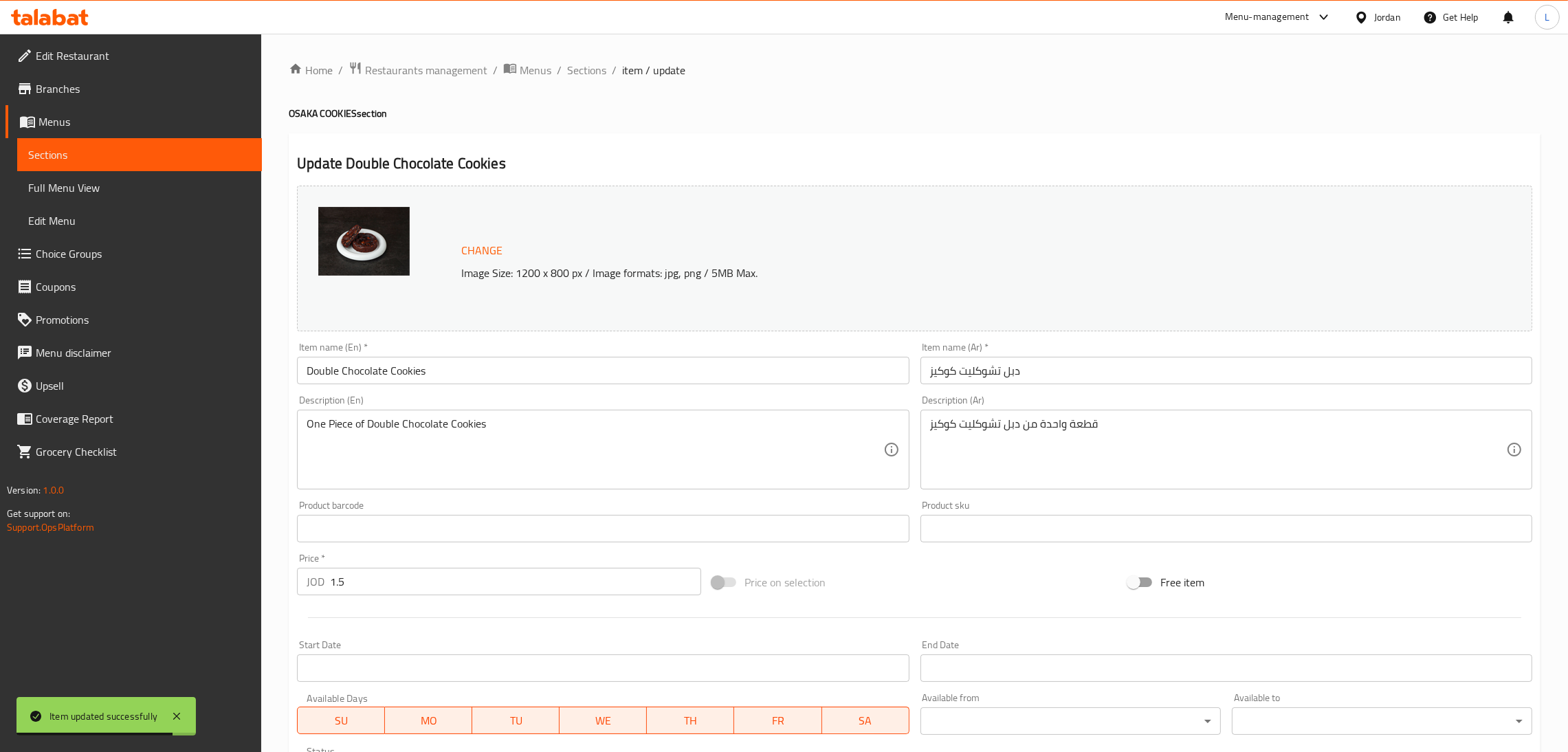
click at [460, 583] on input "1.5" at bounding box center [515, 581] width 371 height 27
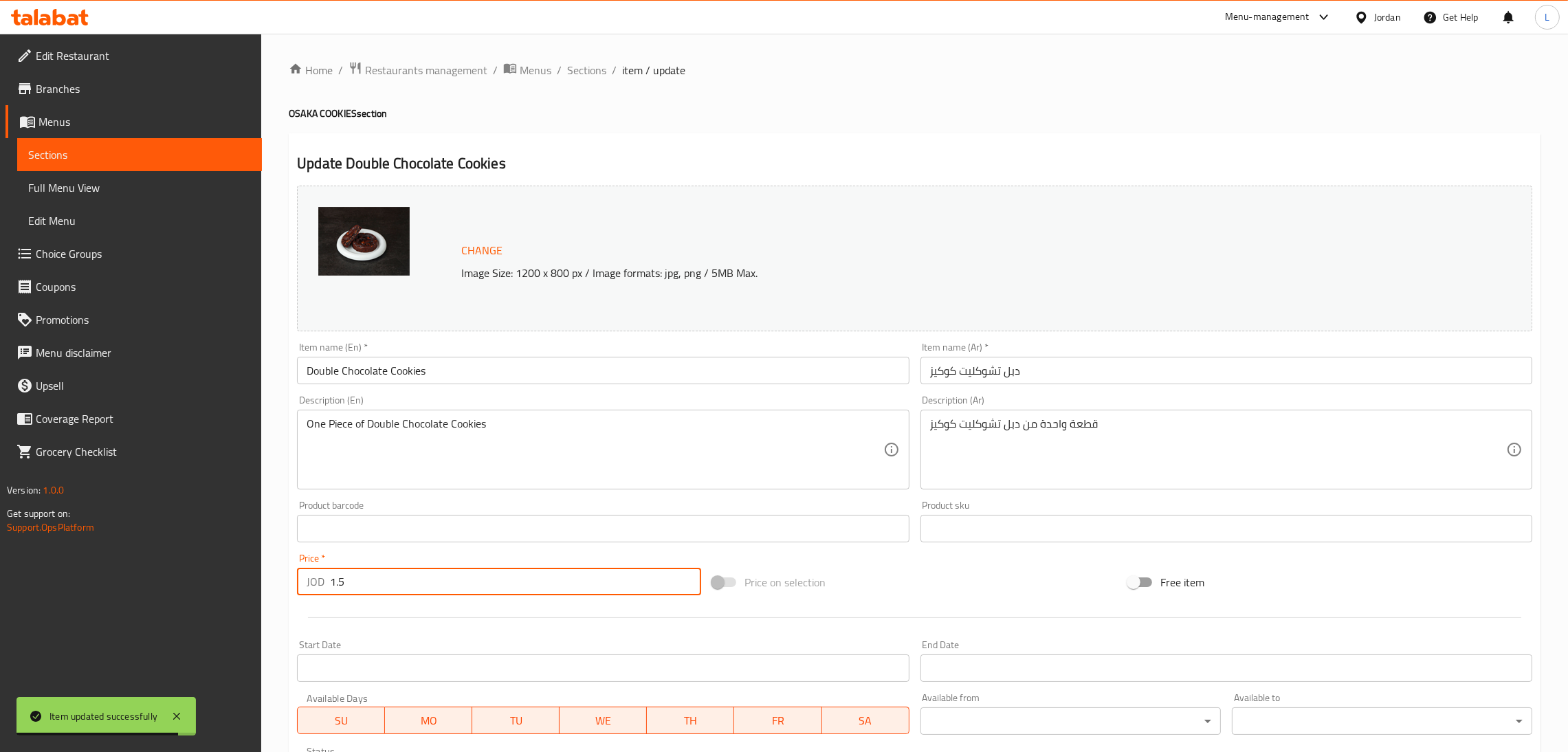
click at [460, 583] on input "1.5" at bounding box center [515, 581] width 371 height 27
paste input "7"
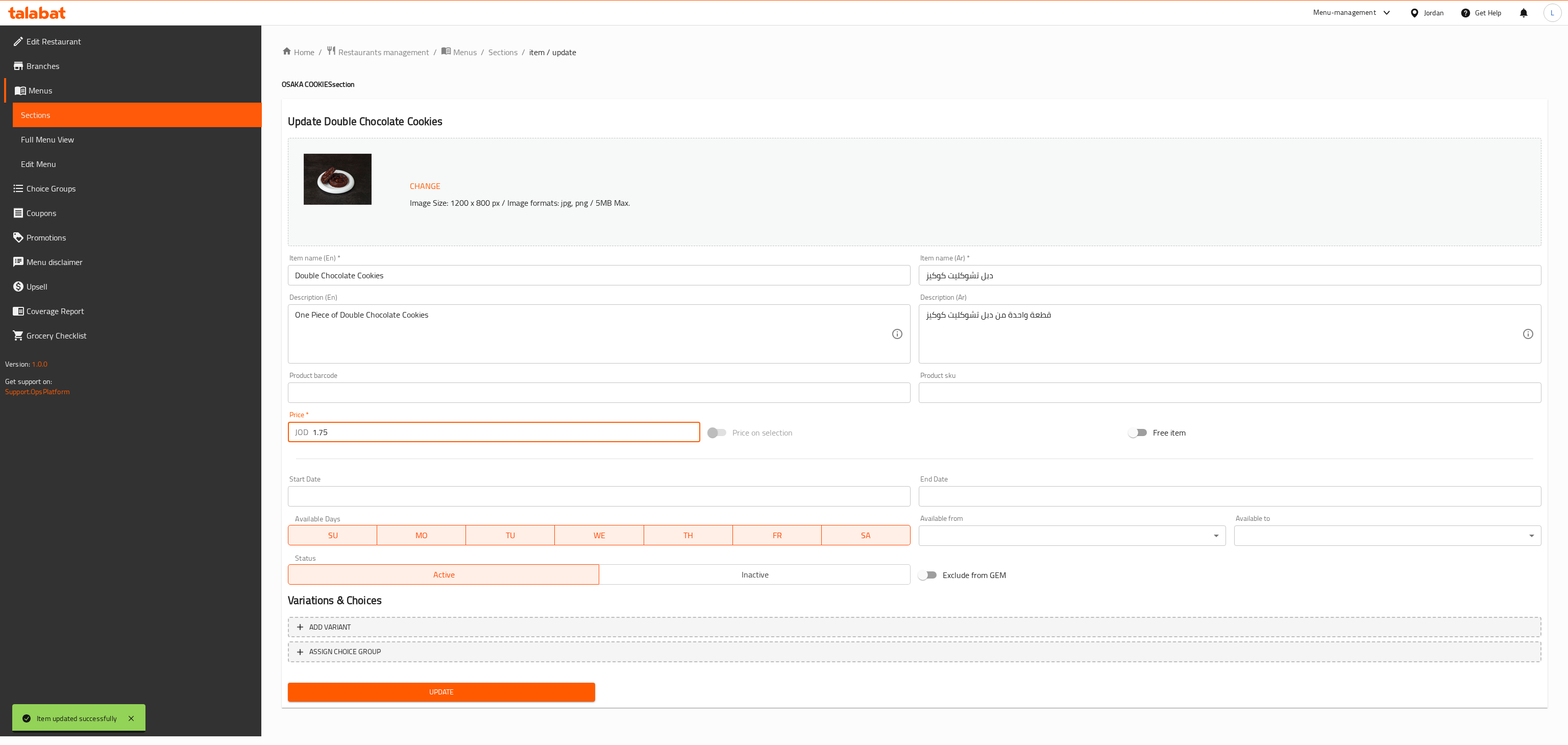
type input "1.75"
click at [441, 558] on span "Update" at bounding box center [441, 692] width 291 height 13
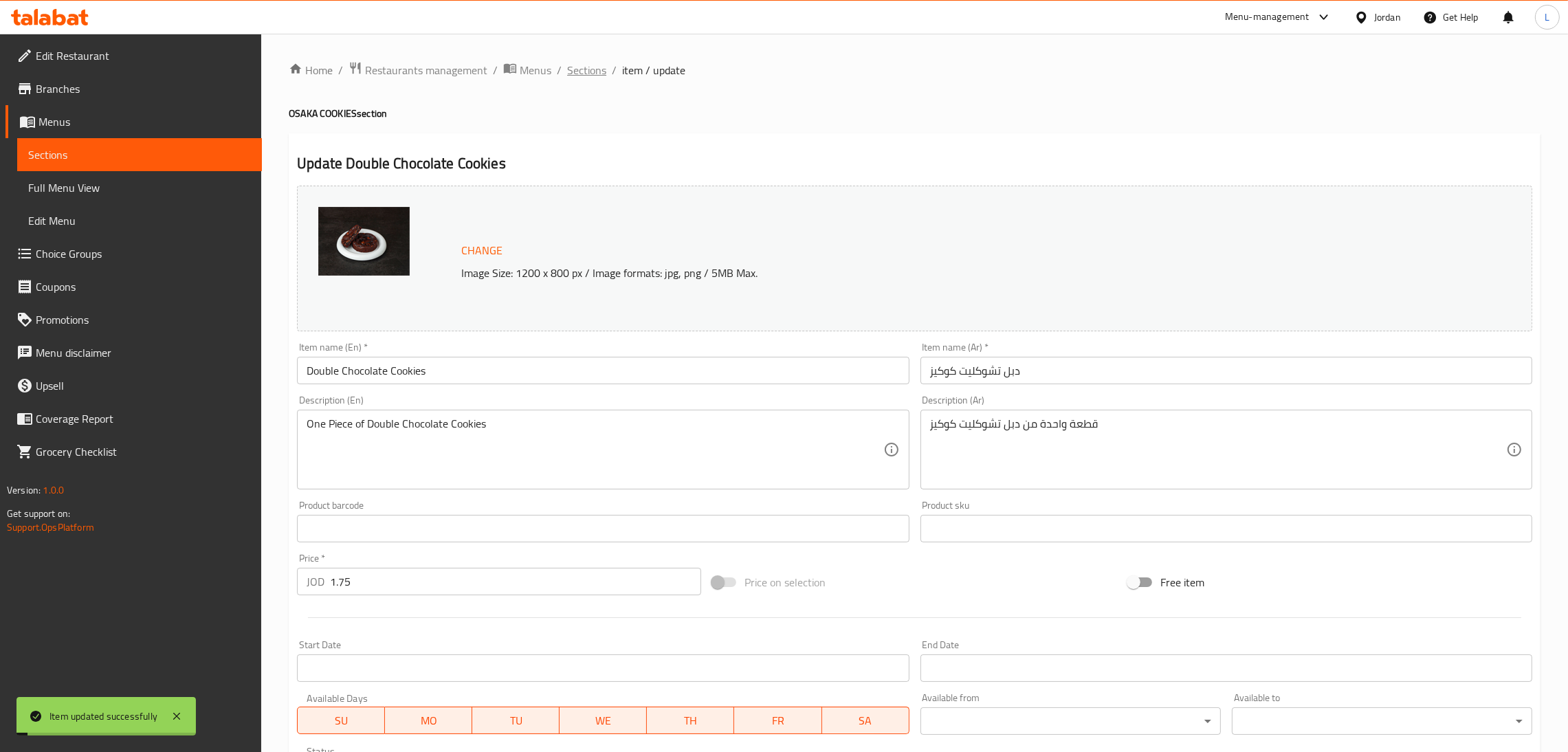
click at [588, 71] on span "Sections" at bounding box center [585, 69] width 39 height 16
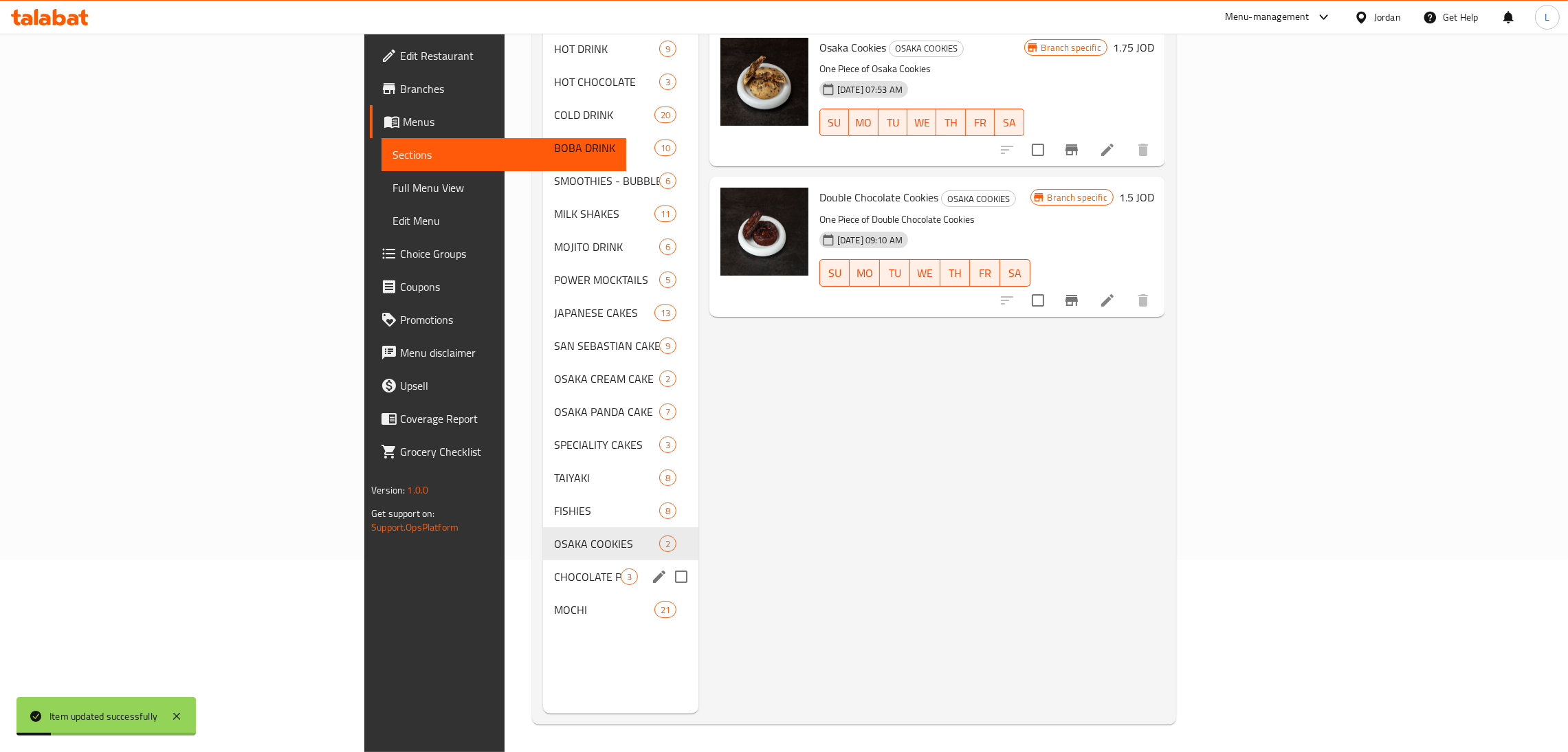
click at [554, 568] on span "CHOCOLATE POPS" at bounding box center [587, 576] width 66 height 16
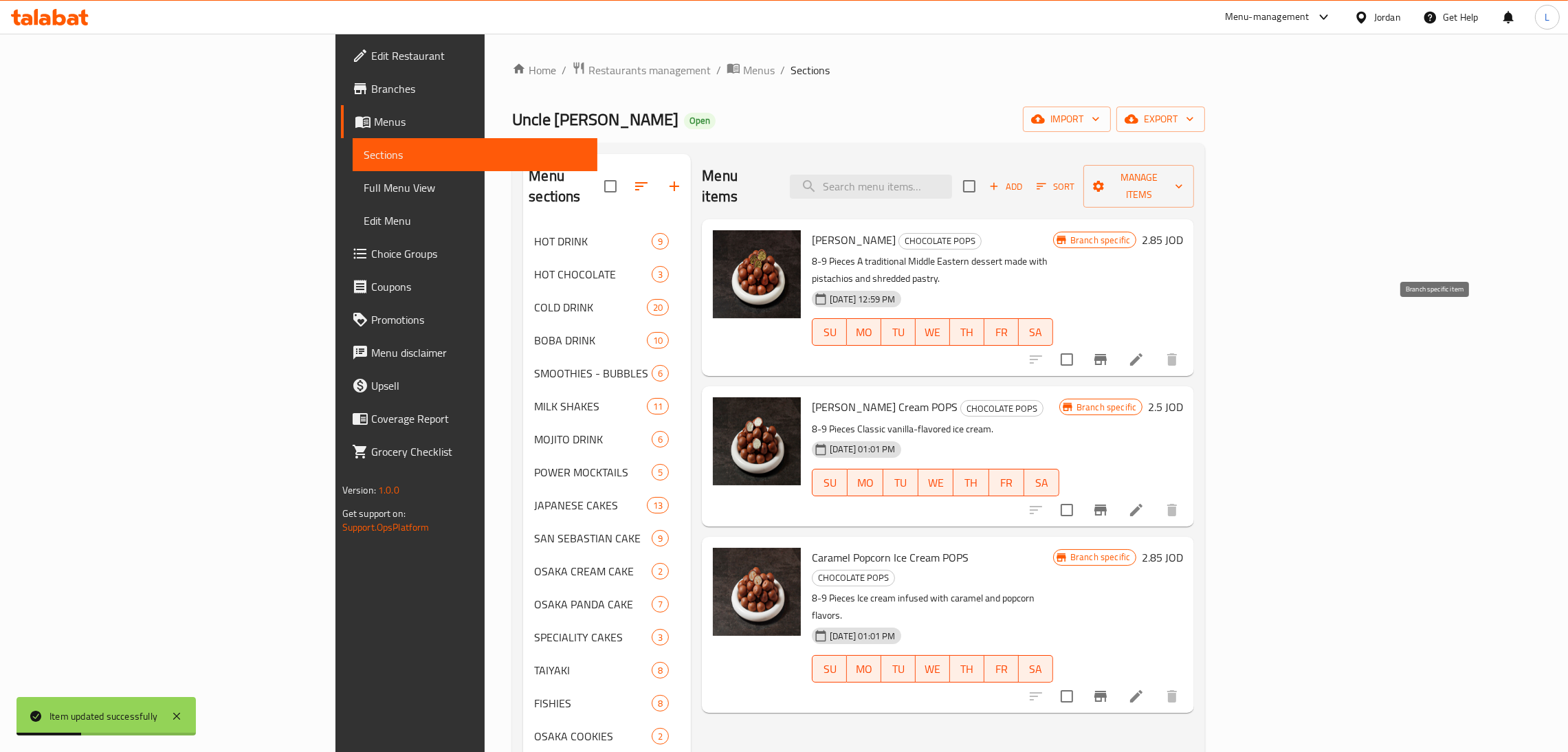
click at [1106, 354] on icon "Branch-specific-item" at bounding box center [1100, 359] width 12 height 11
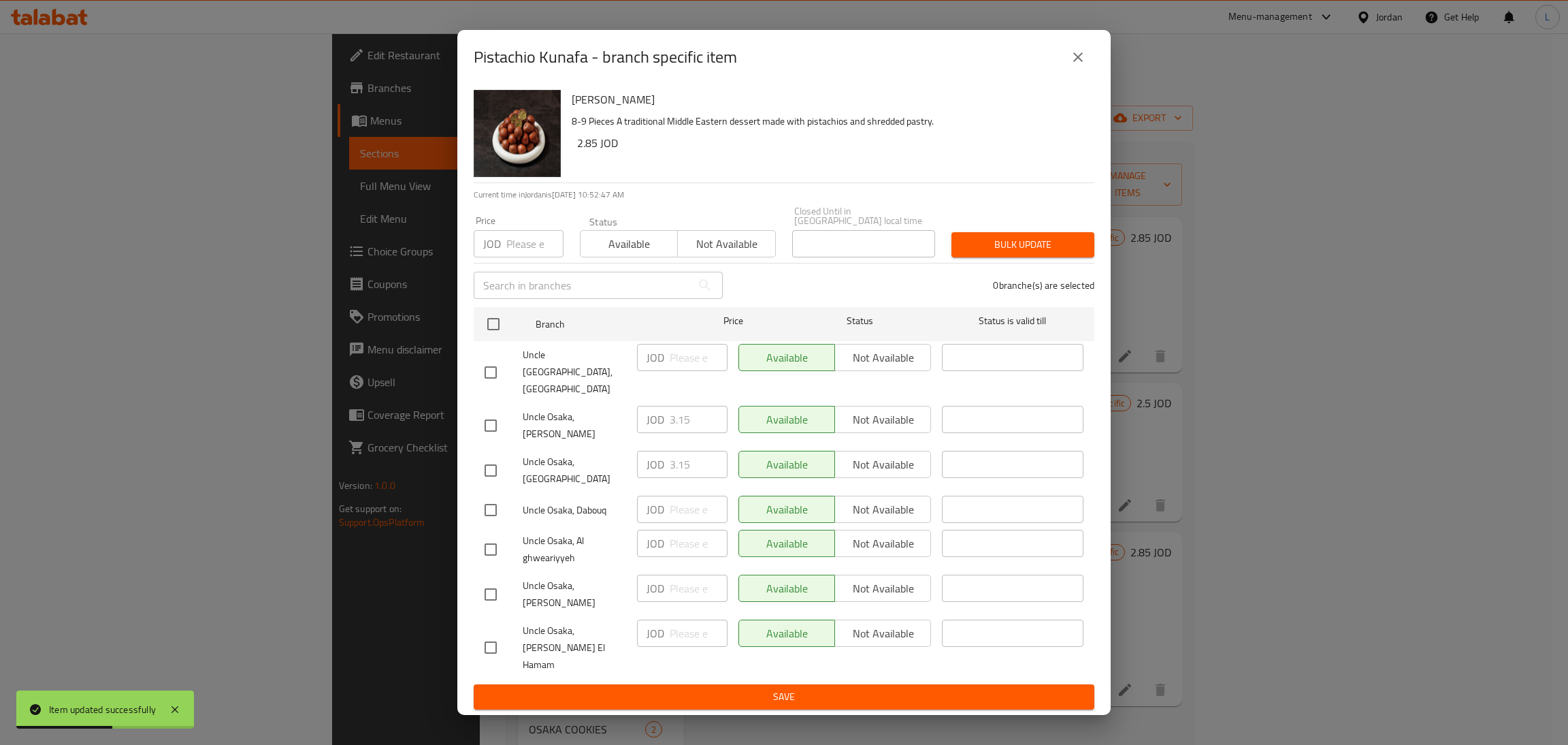
click at [508, 459] on div at bounding box center [503, 470] width 38 height 29
click at [495, 462] on input "checkbox" at bounding box center [491, 470] width 29 height 29
checkbox input "true"
click at [688, 466] on input "3.15" at bounding box center [699, 464] width 58 height 27
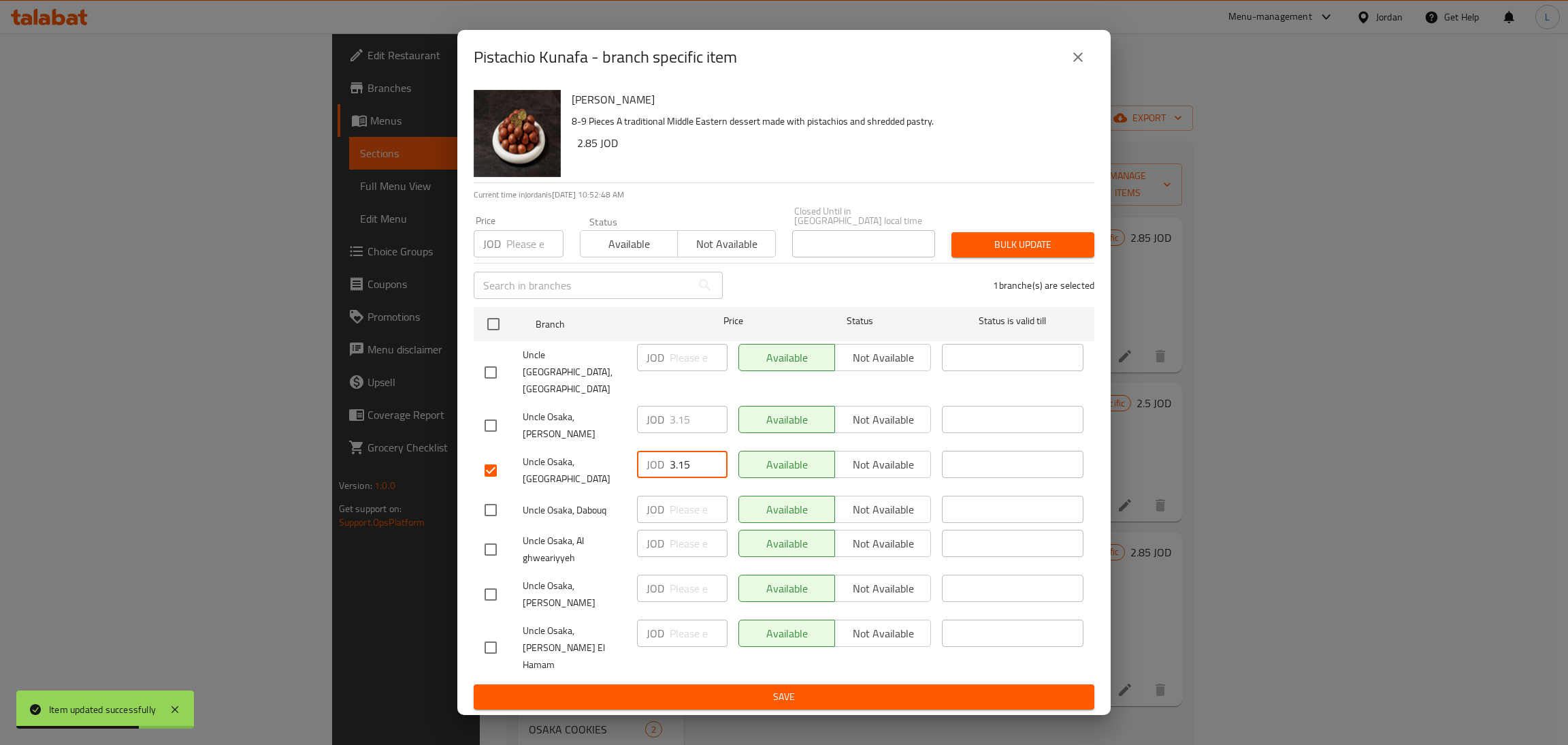
click at [688, 466] on input "3.15" at bounding box center [699, 464] width 58 height 27
click at [1089, 73] on button "close" at bounding box center [1078, 57] width 33 height 33
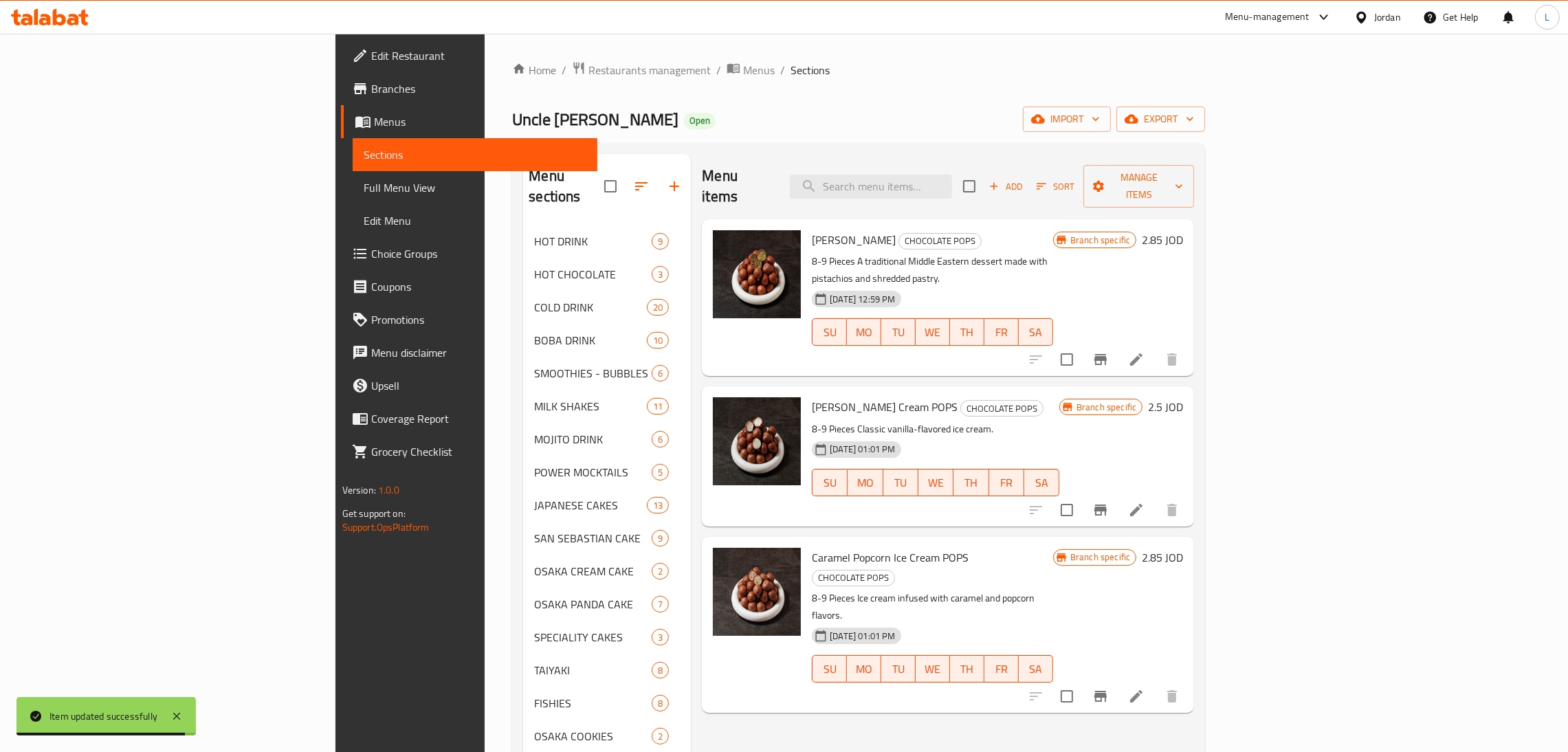
click at [1142, 354] on icon at bounding box center [1136, 359] width 12 height 12
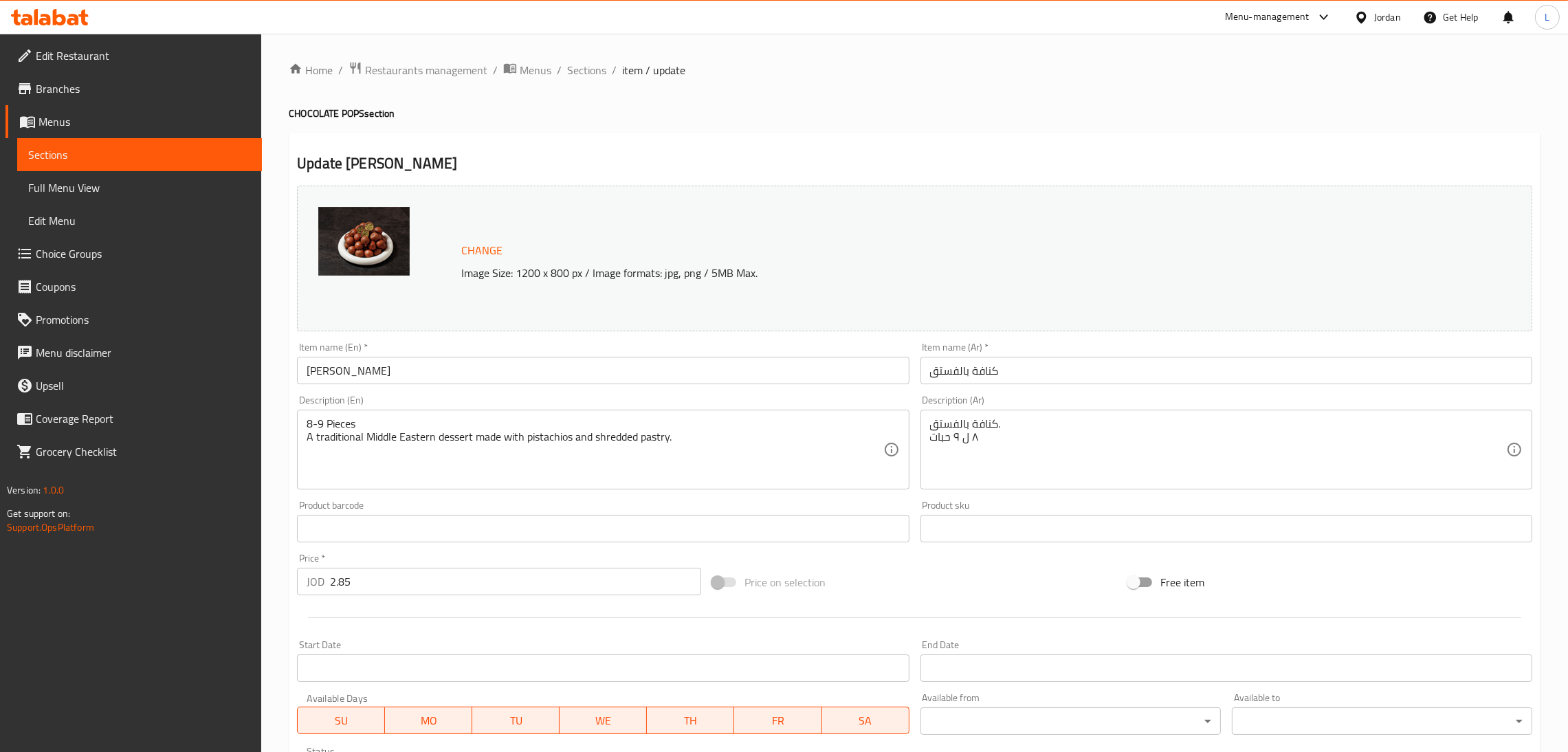
click at [381, 586] on input "2.85" at bounding box center [515, 581] width 371 height 27
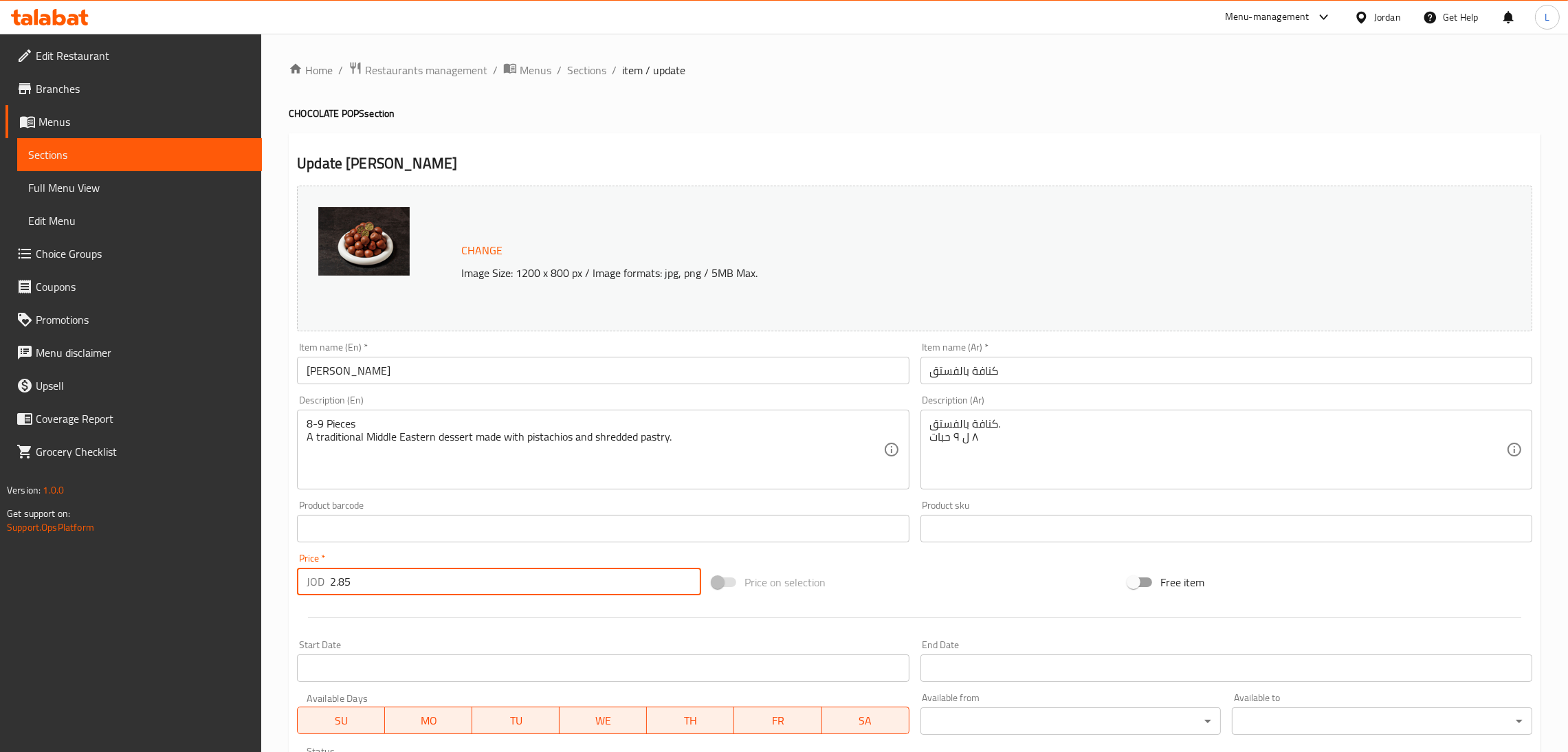
click at [381, 586] on input "2.85" at bounding box center [515, 581] width 371 height 27
paste input "3.1"
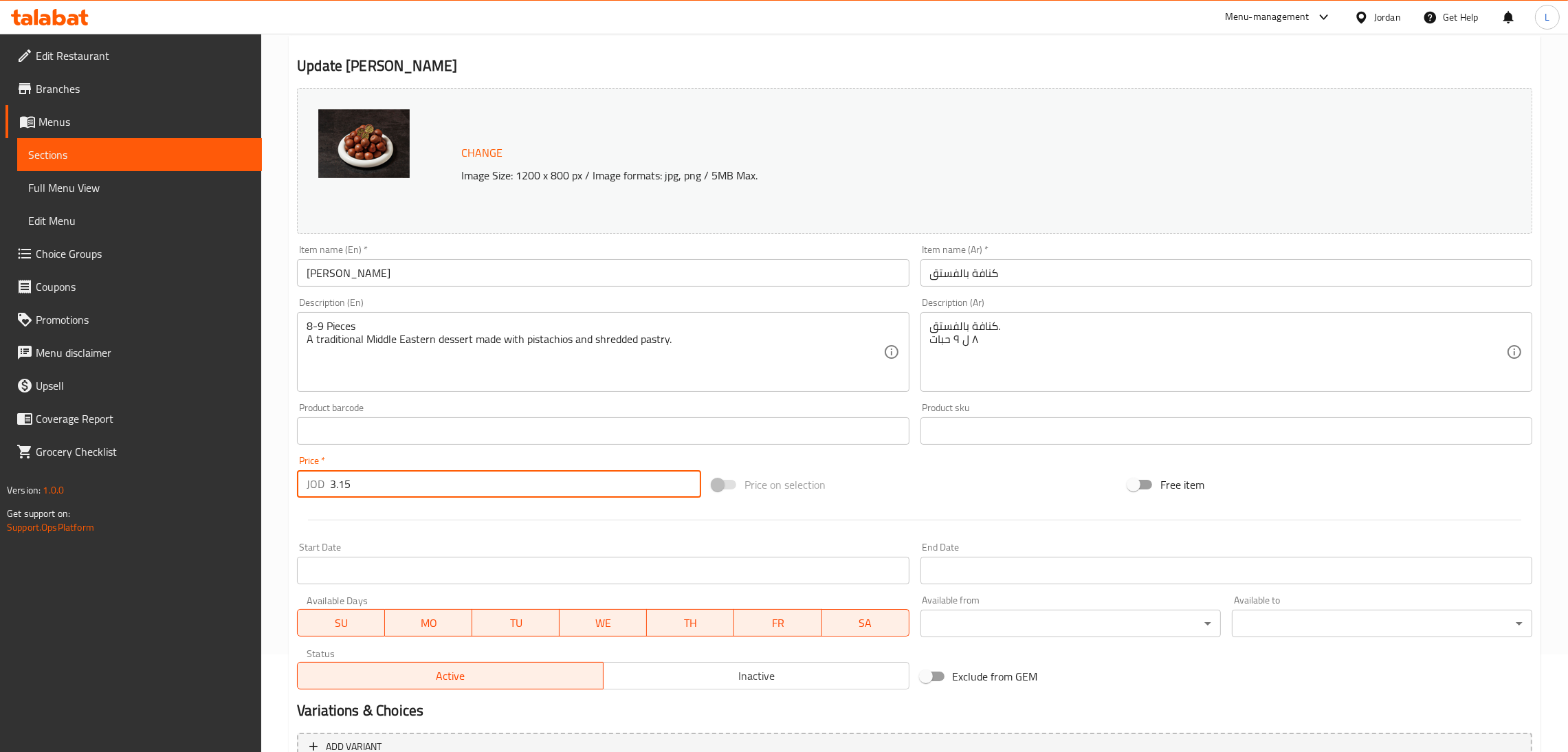
scroll to position [237, 0]
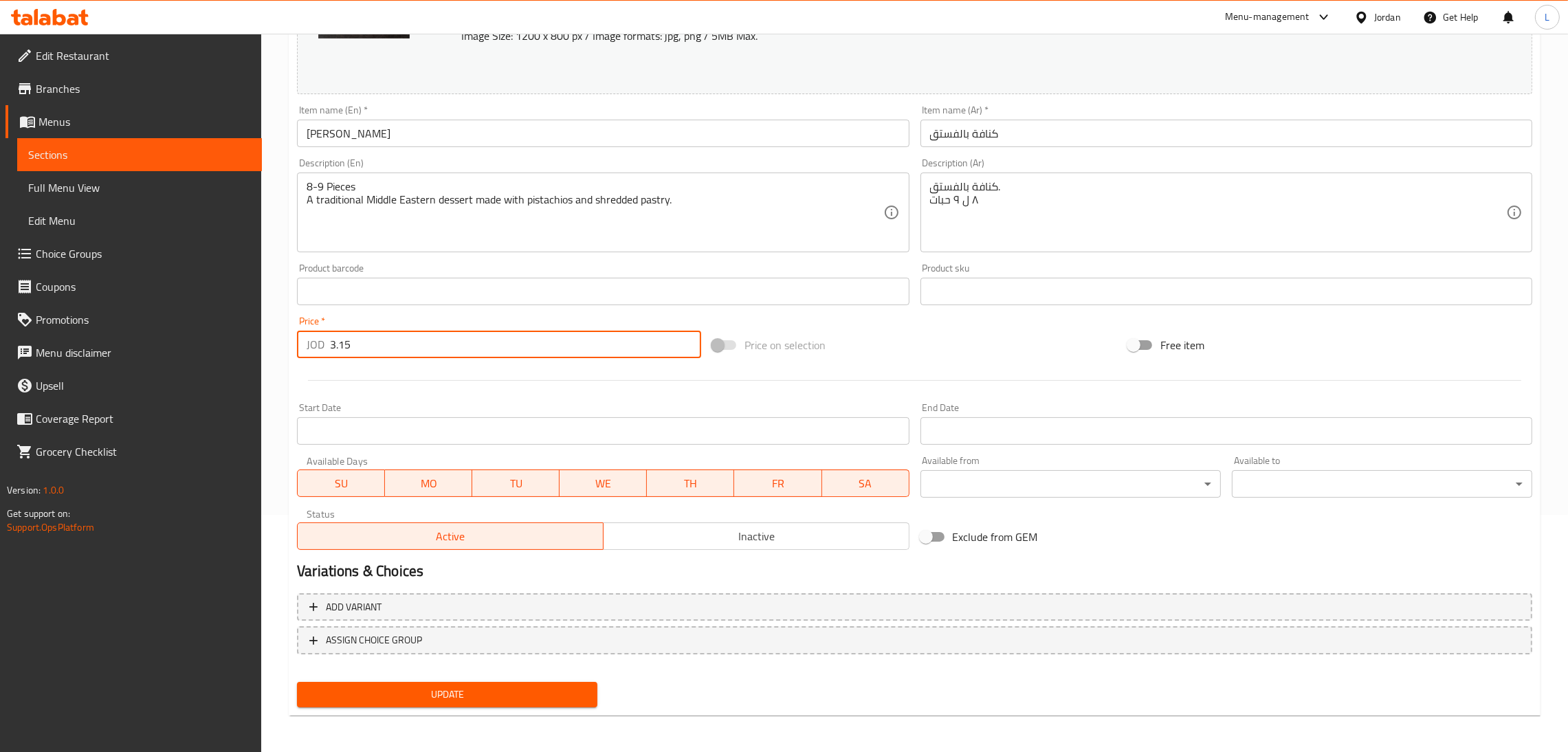
type input "3.15"
click at [454, 686] on span "Update" at bounding box center [447, 694] width 278 height 17
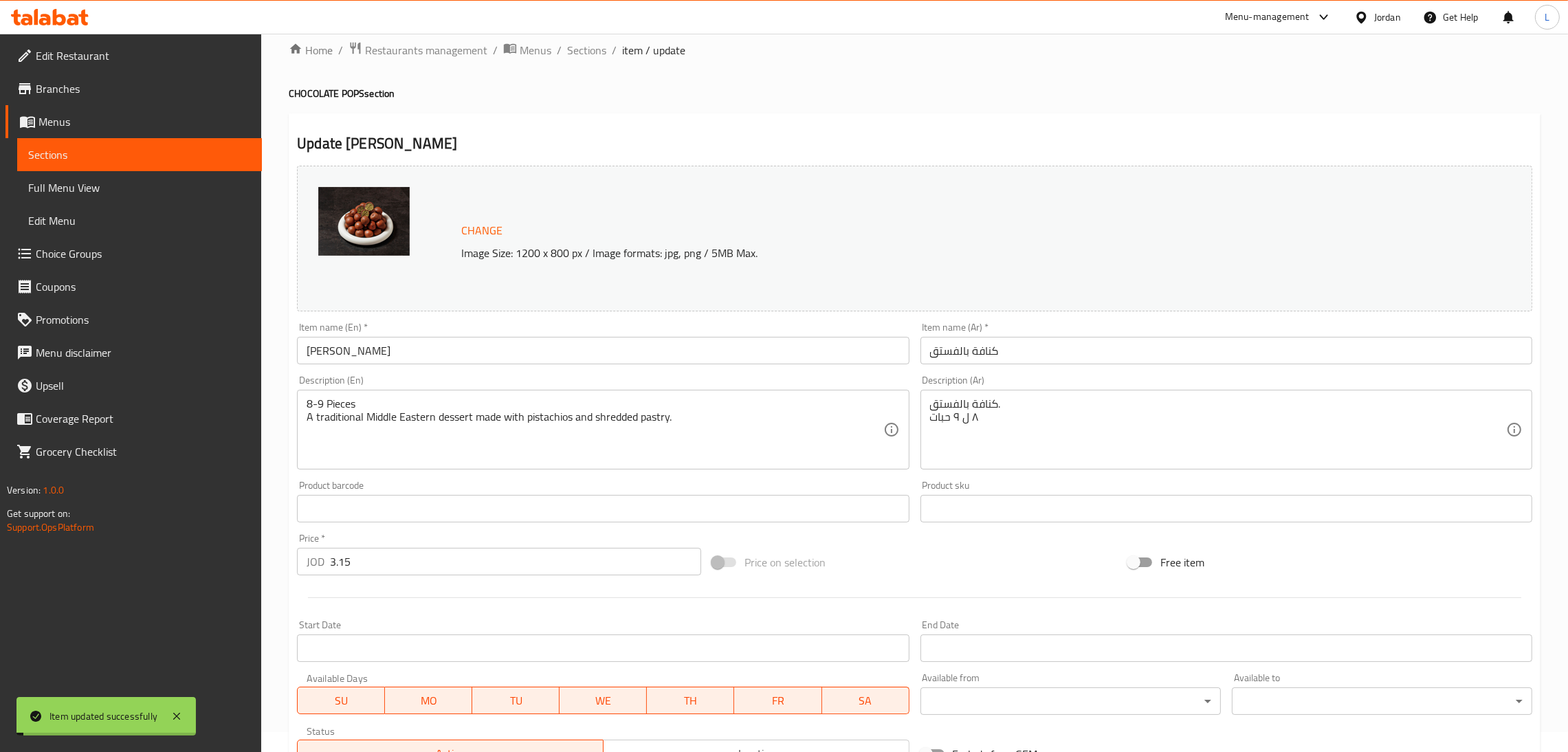
scroll to position [0, 0]
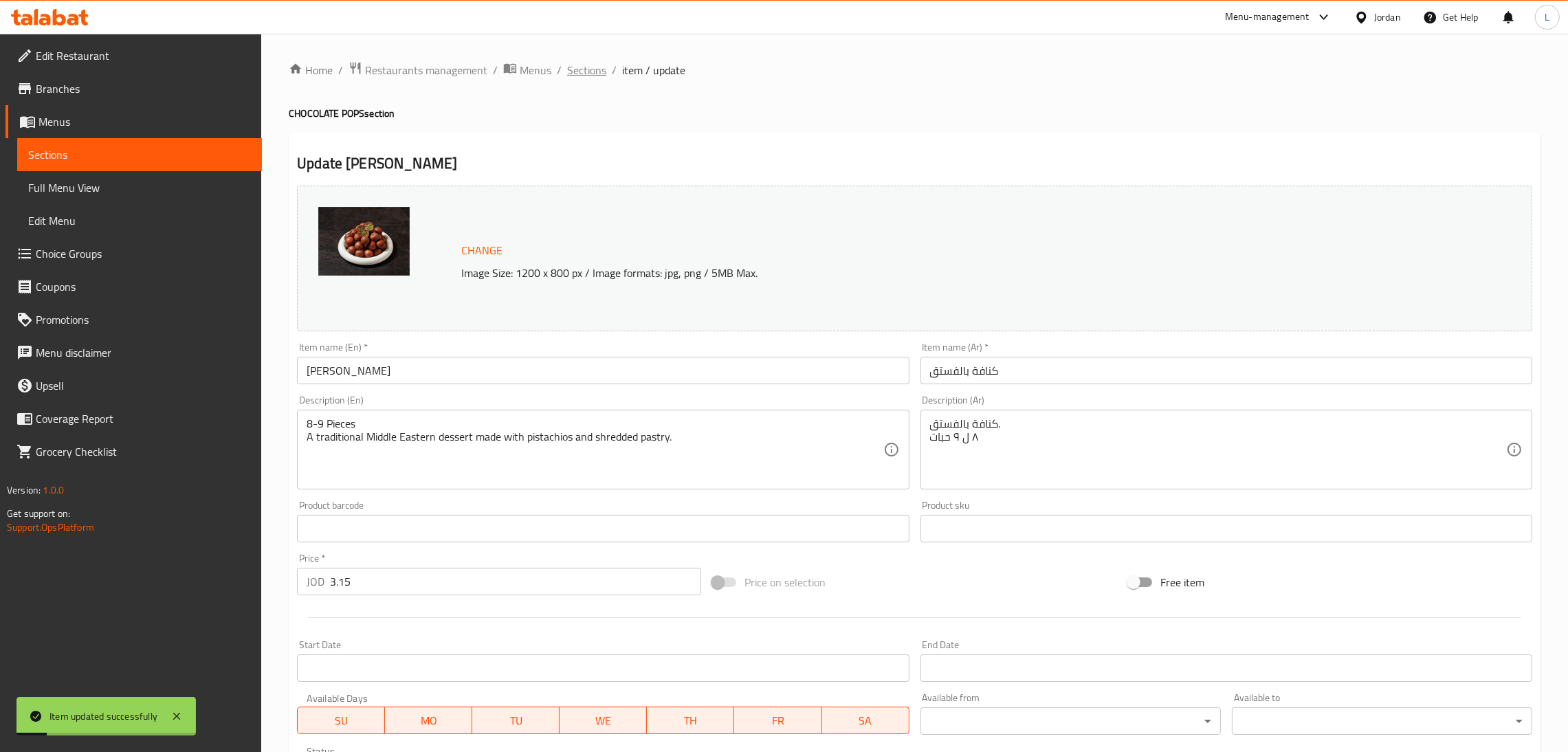
click at [587, 72] on span "Sections" at bounding box center [585, 69] width 39 height 16
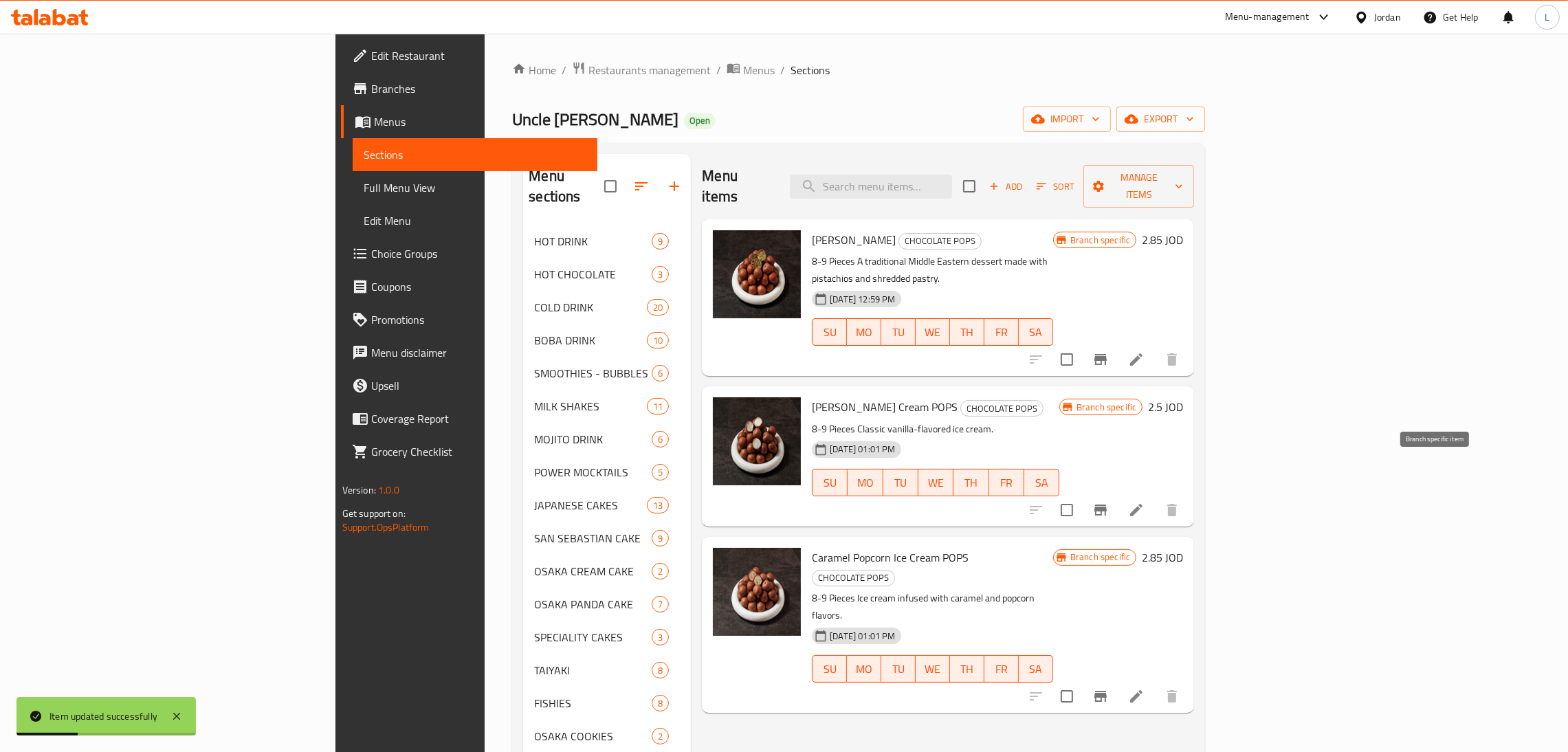
click at [1108, 501] on icon "Branch-specific-item" at bounding box center [1100, 509] width 16 height 16
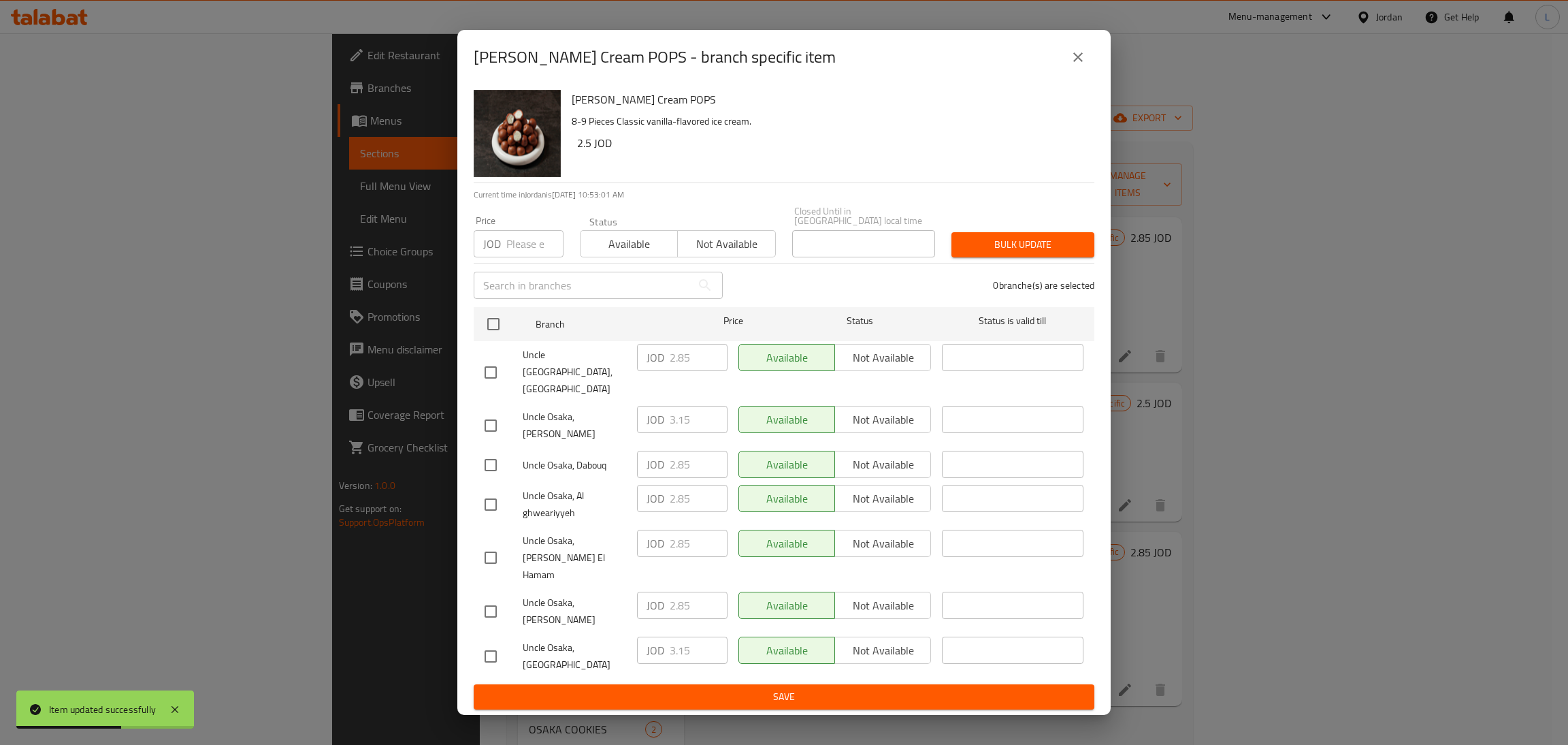
drag, startPoint x: 494, startPoint y: 615, endPoint x: 640, endPoint y: 625, distance: 146.3
click at [494, 642] on input "checkbox" at bounding box center [491, 656] width 29 height 29
checkbox input "true"
click at [679, 636] on input "3.15" at bounding box center [699, 649] width 58 height 27
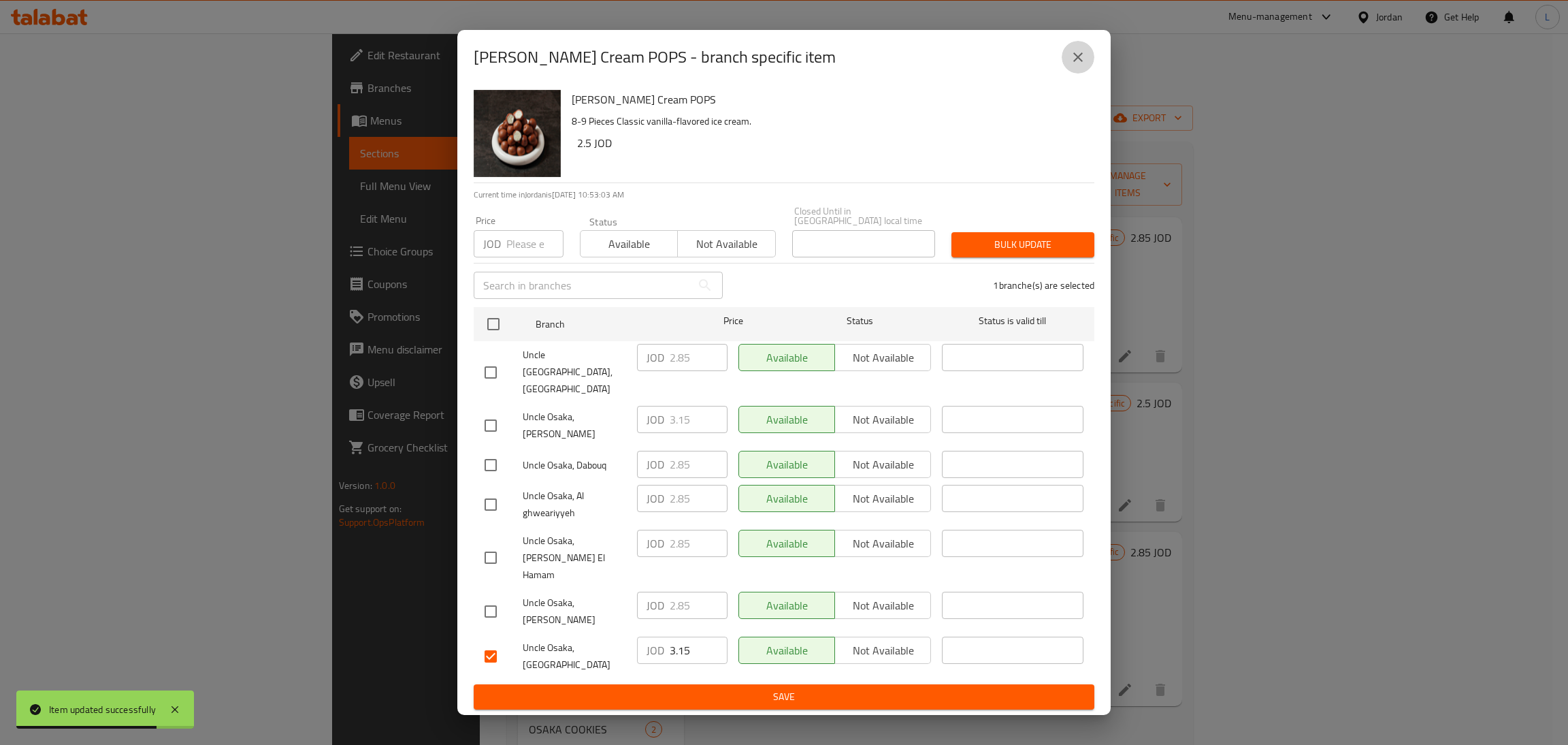
click at [1071, 66] on icon "close" at bounding box center [1077, 56] width 16 height 16
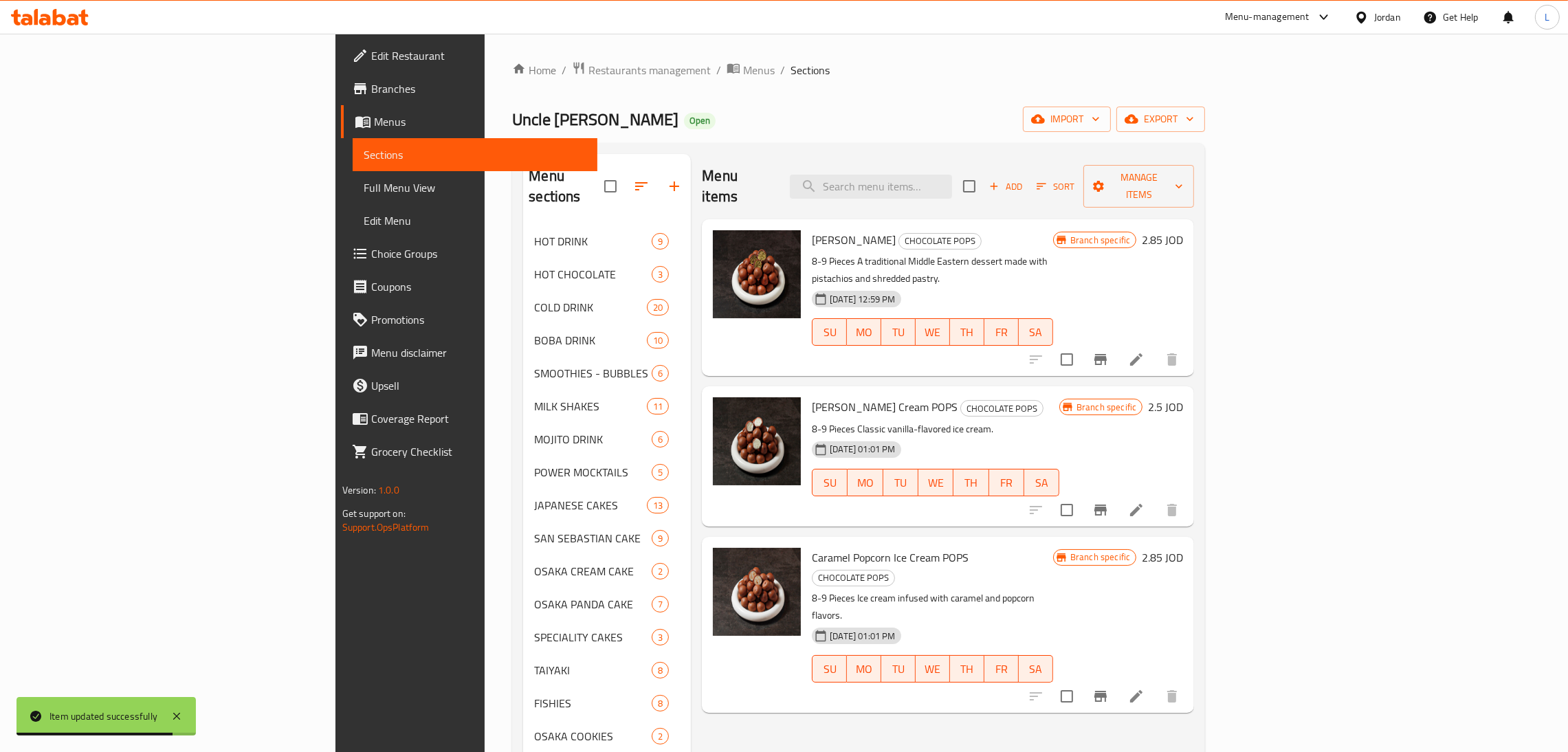
click at [1144, 501] on icon at bounding box center [1135, 509] width 16 height 16
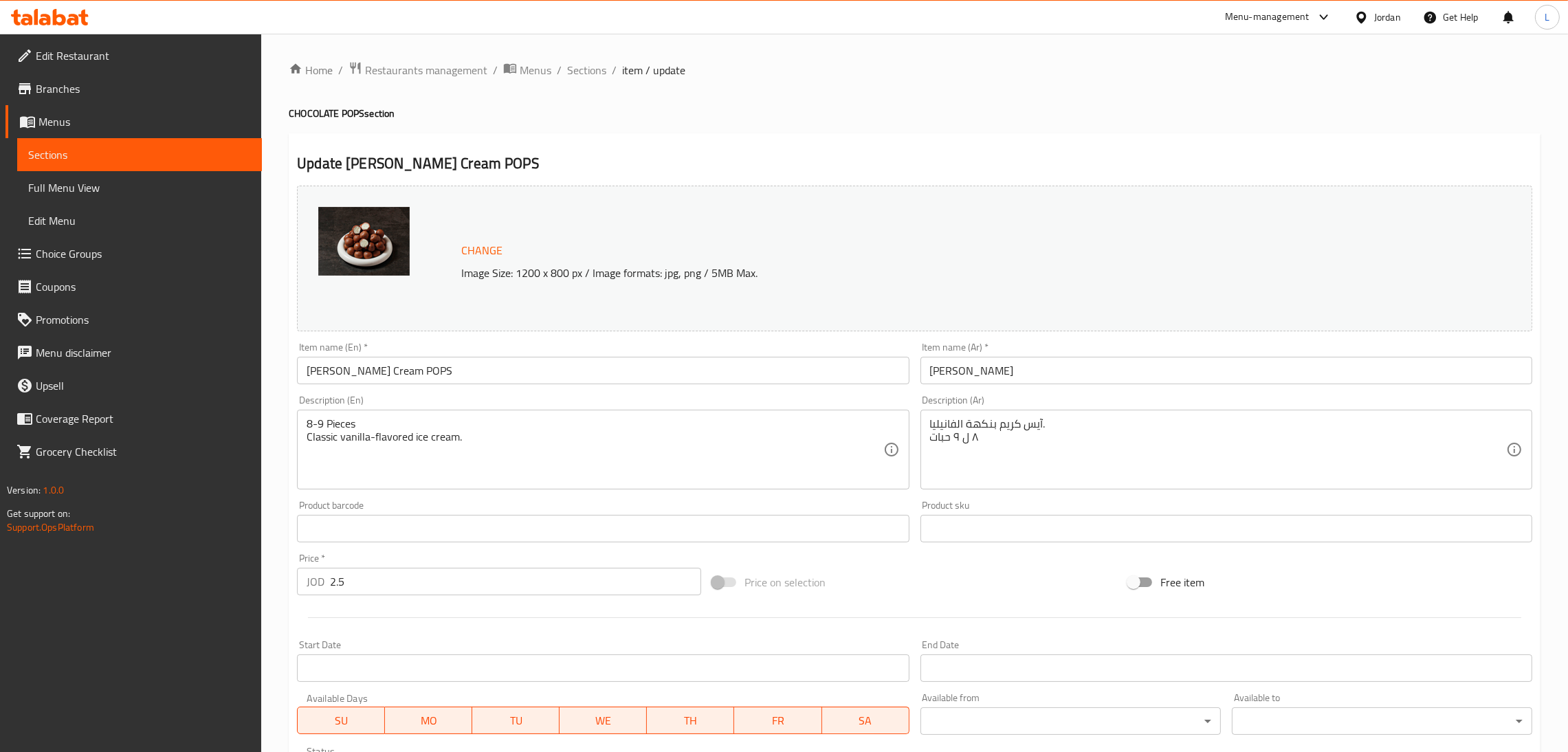
click at [385, 587] on input "2.5" at bounding box center [515, 581] width 371 height 27
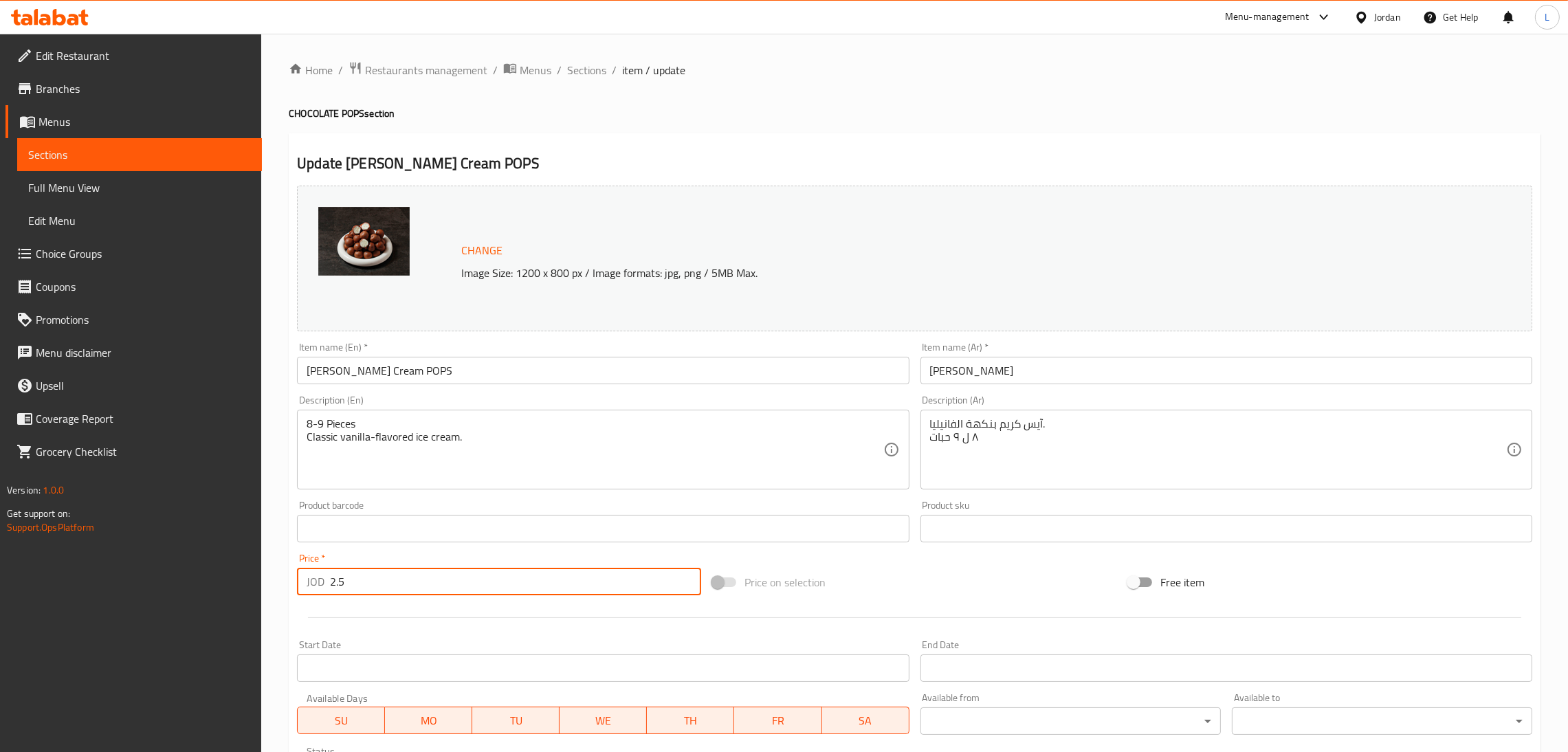
click at [385, 587] on input "2.5" at bounding box center [515, 581] width 371 height 27
paste input "3.1"
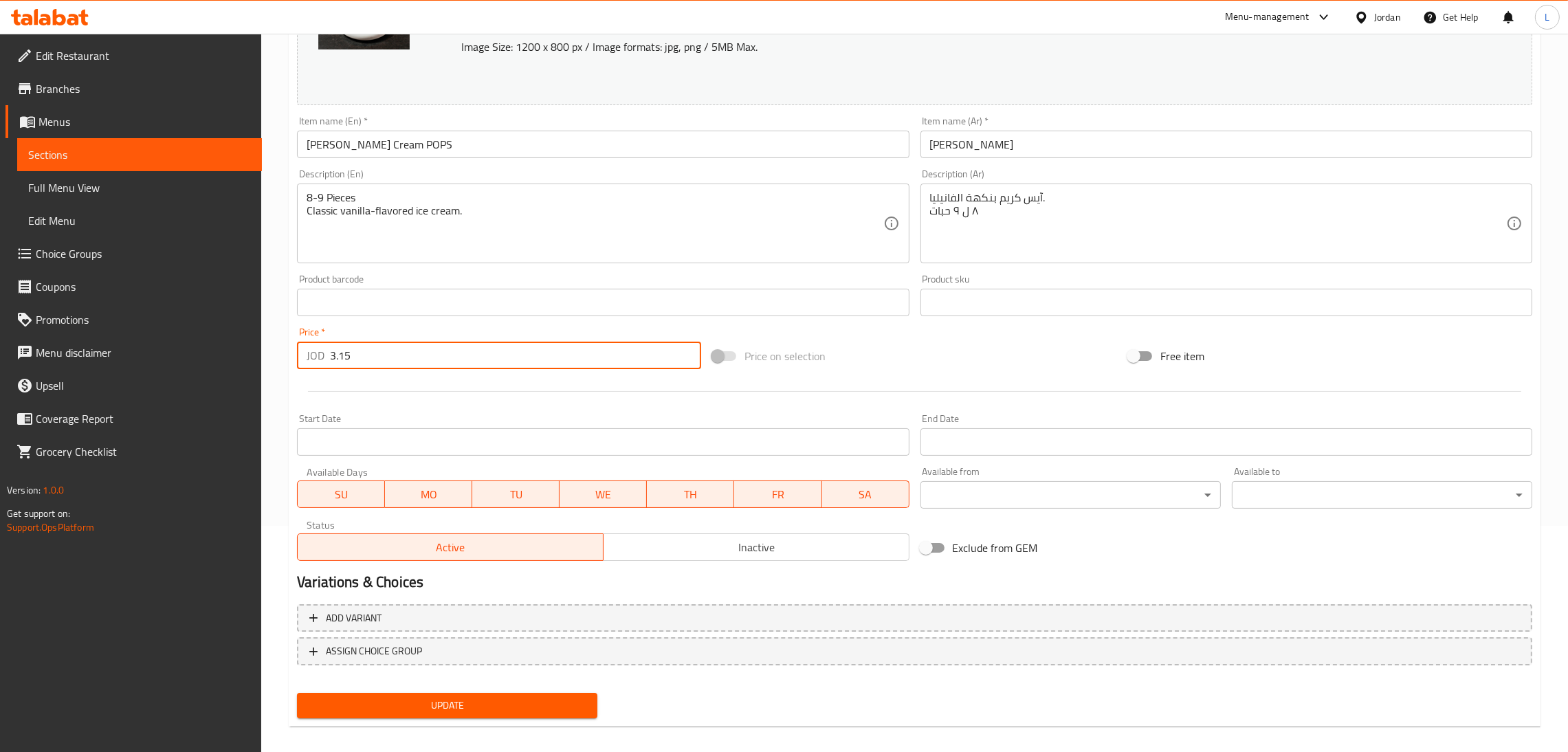
scroll to position [237, 0]
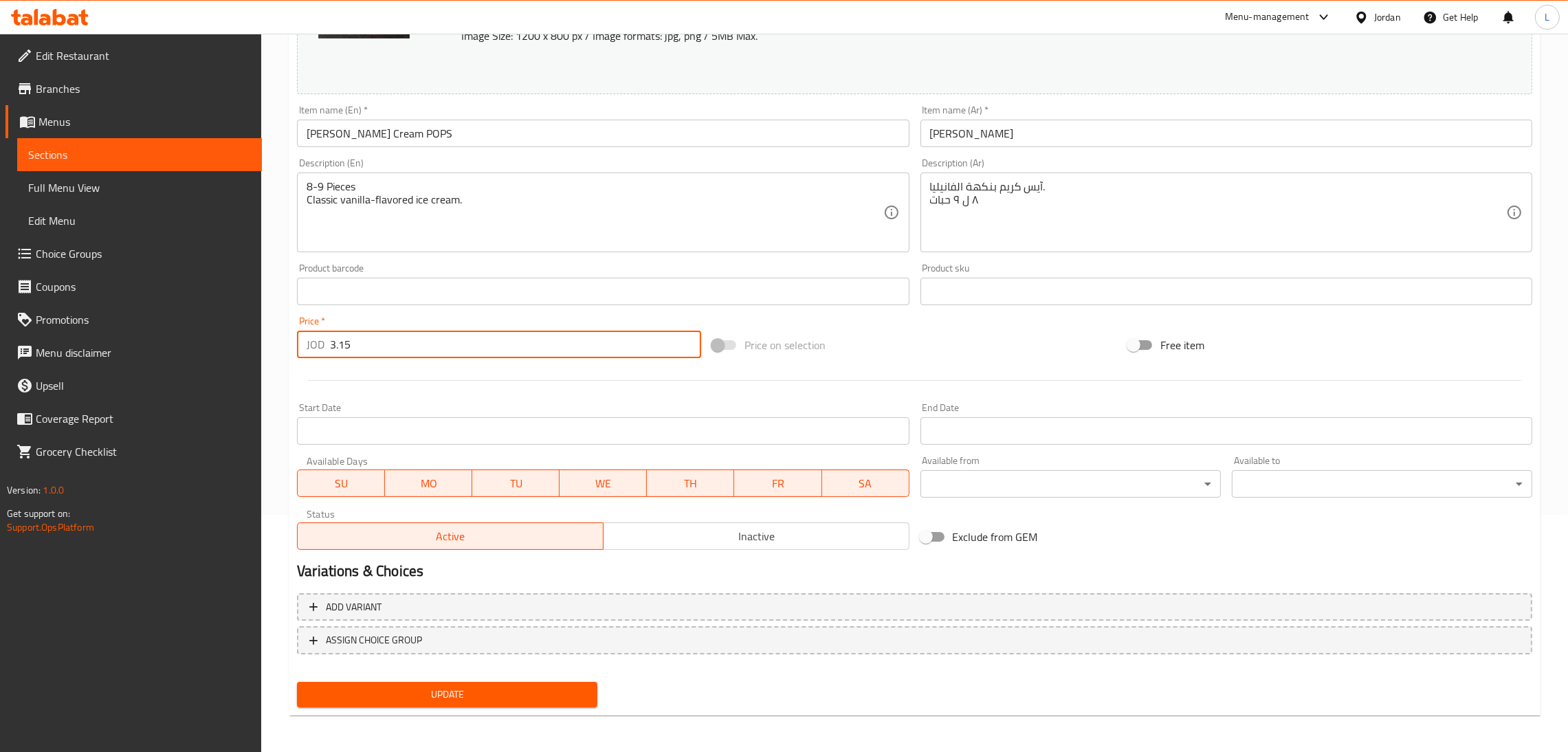
type input "3.15"
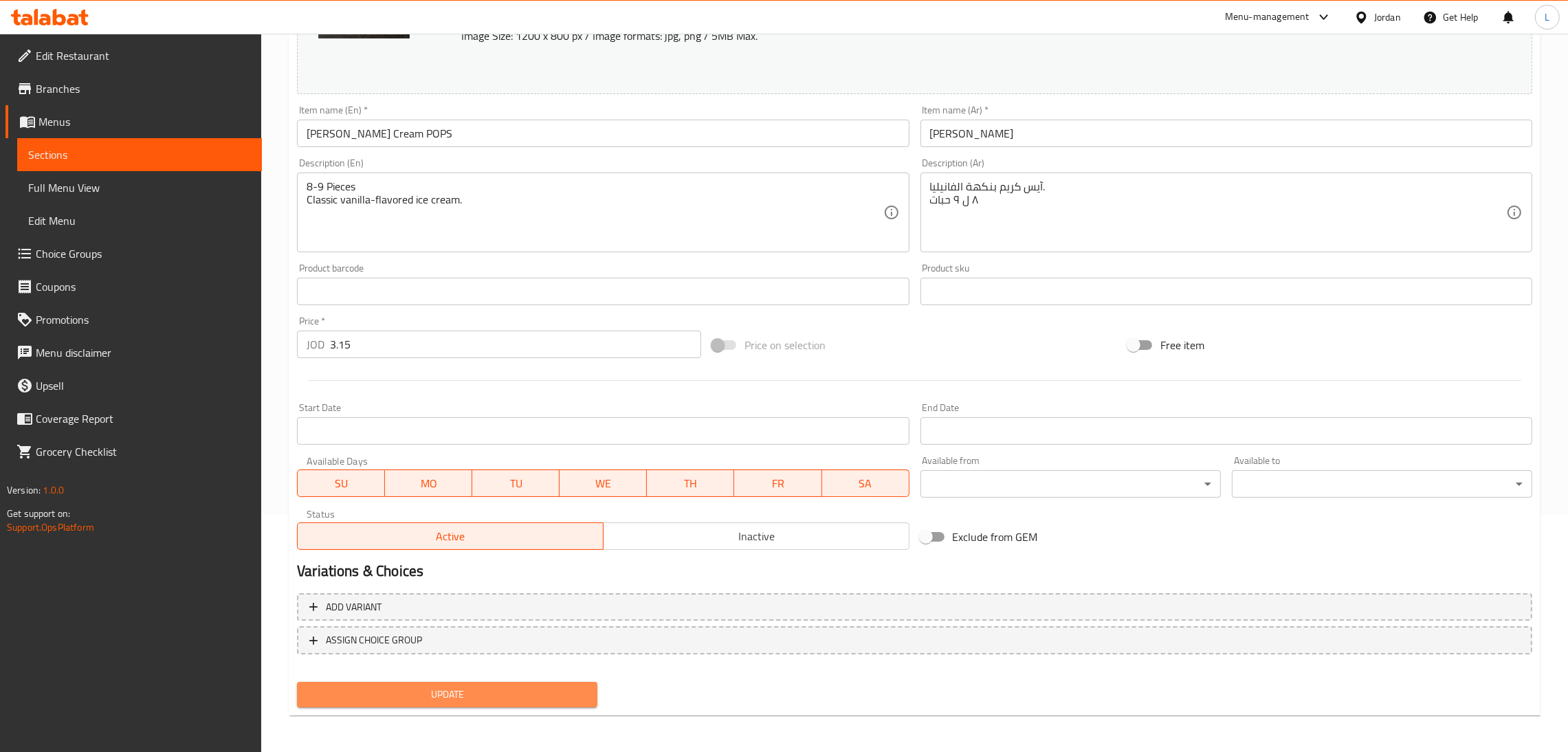
click at [401, 693] on span "Update" at bounding box center [447, 694] width 278 height 17
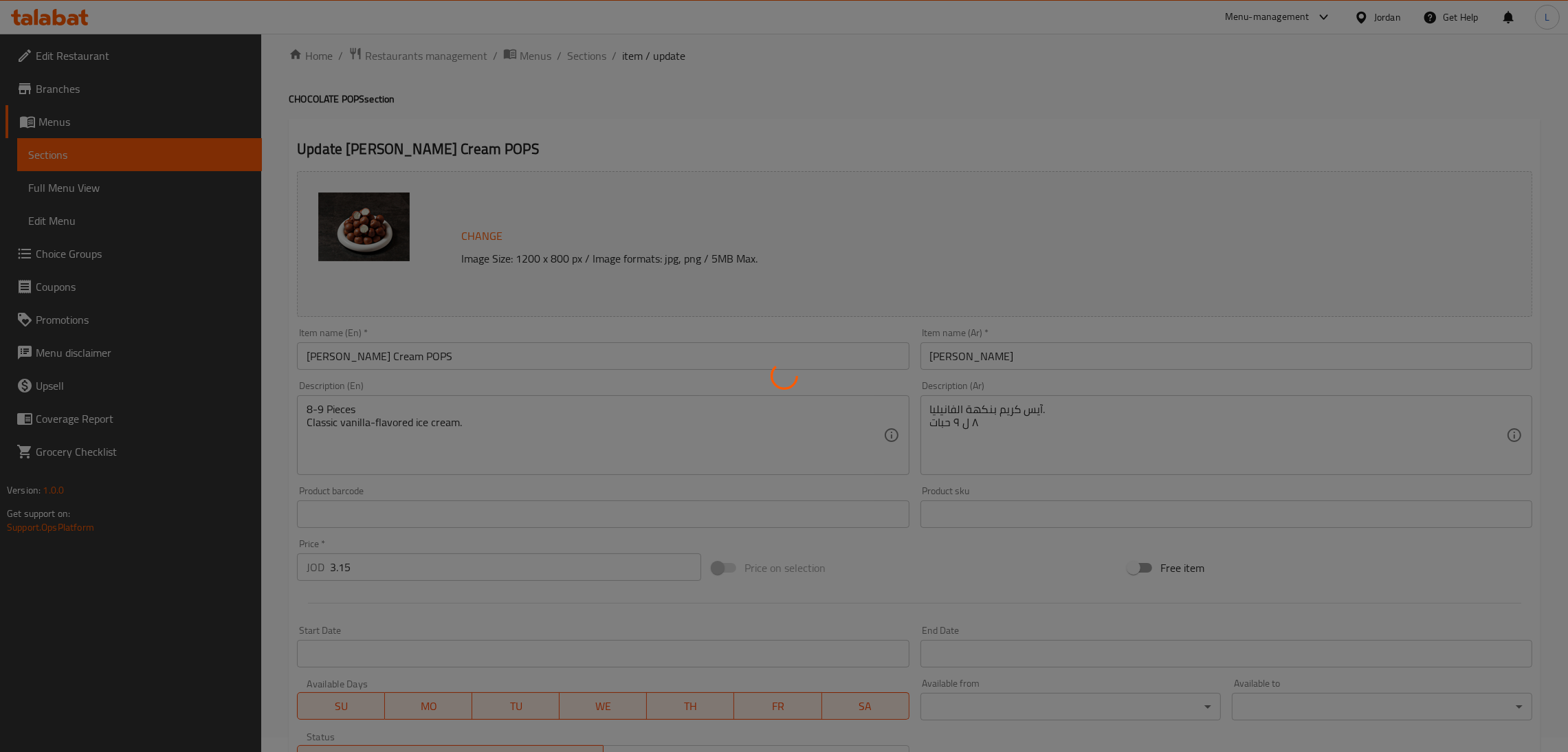
scroll to position [0, 0]
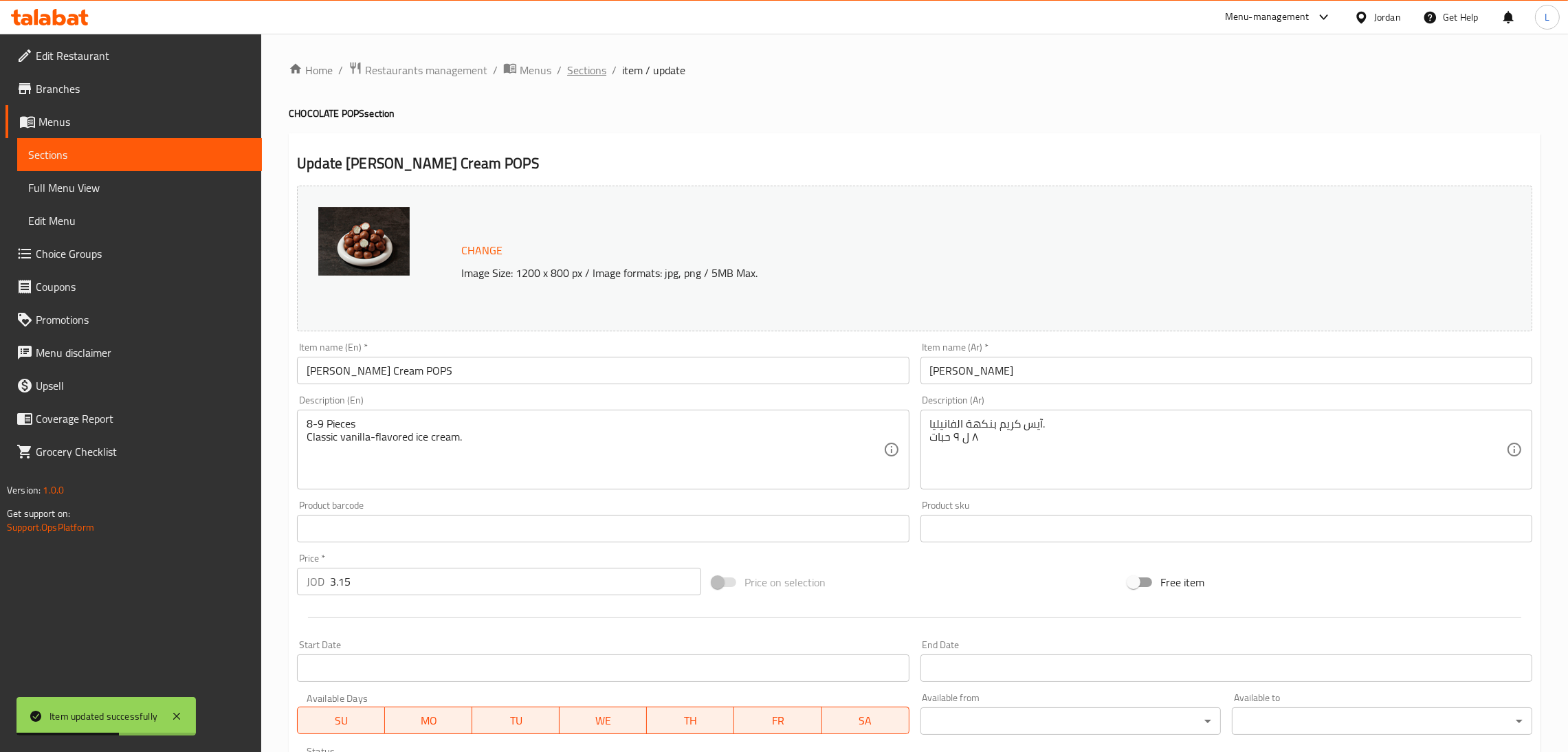
click at [588, 79] on span "Sections" at bounding box center [585, 69] width 39 height 16
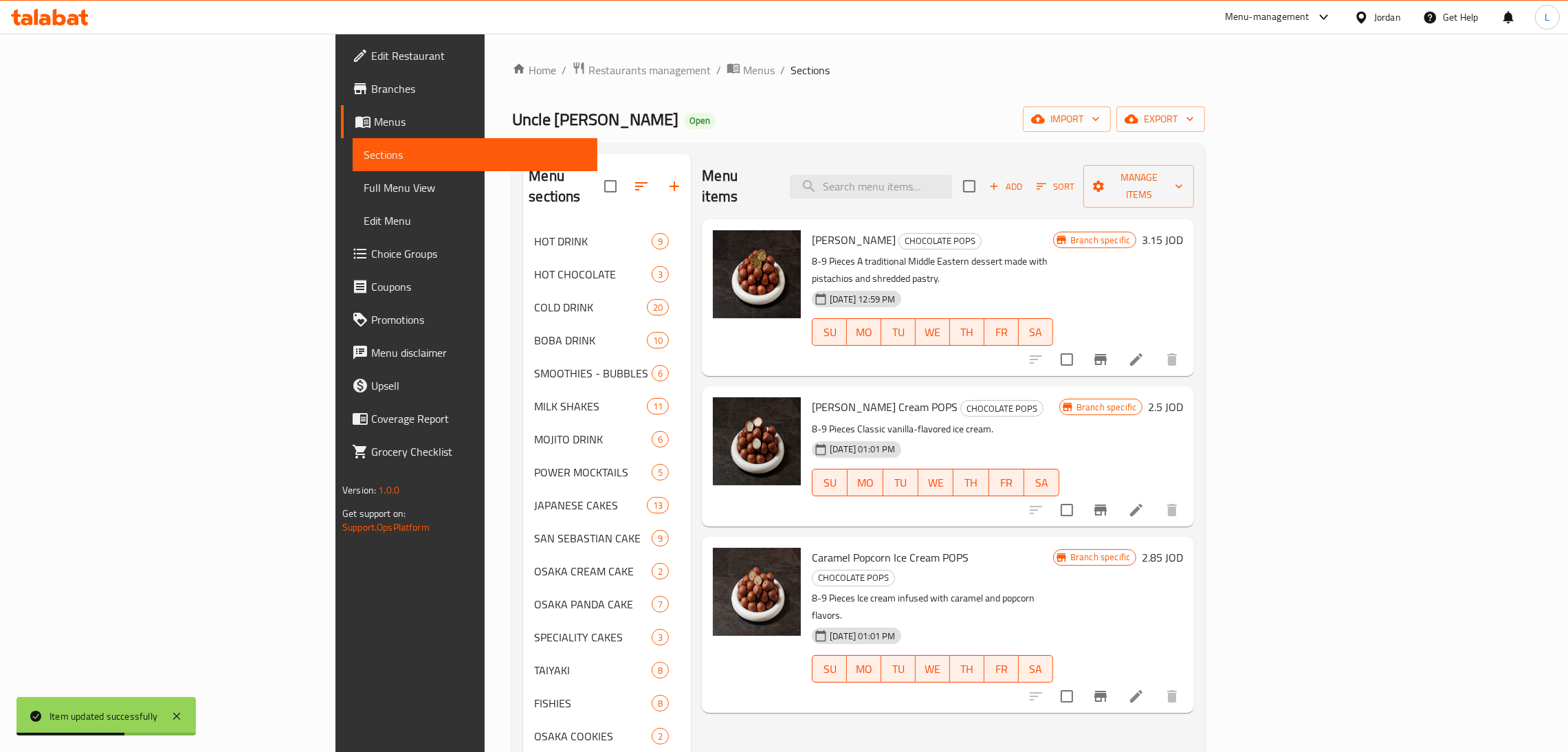
click at [791, 77] on span "Sections" at bounding box center [810, 69] width 39 height 16
click at [1108, 688] on icon "Branch-specific-item" at bounding box center [1100, 695] width 16 height 16
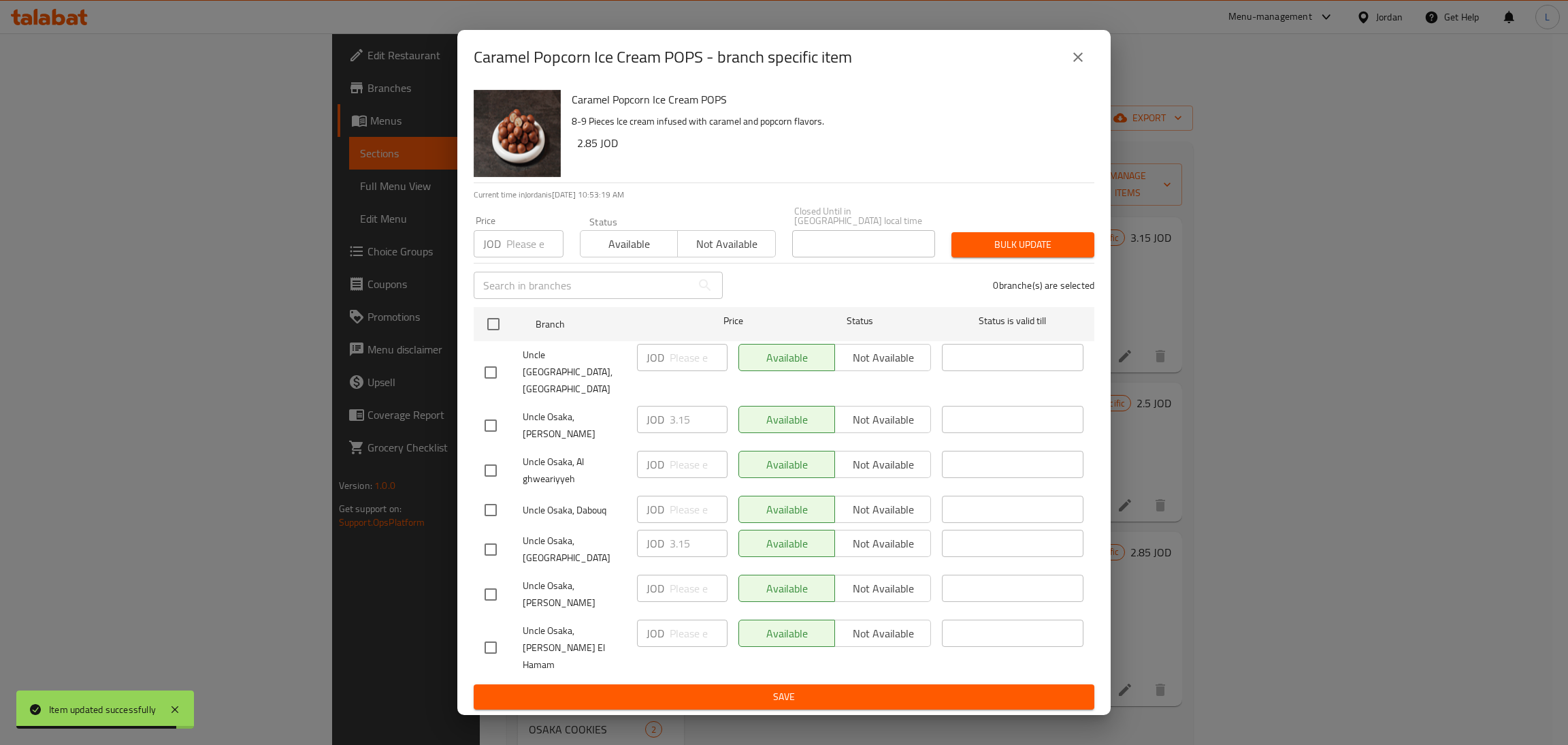
click at [493, 547] on input "checkbox" at bounding box center [491, 549] width 29 height 29
checkbox input "true"
click at [685, 544] on input "3.15" at bounding box center [699, 543] width 58 height 27
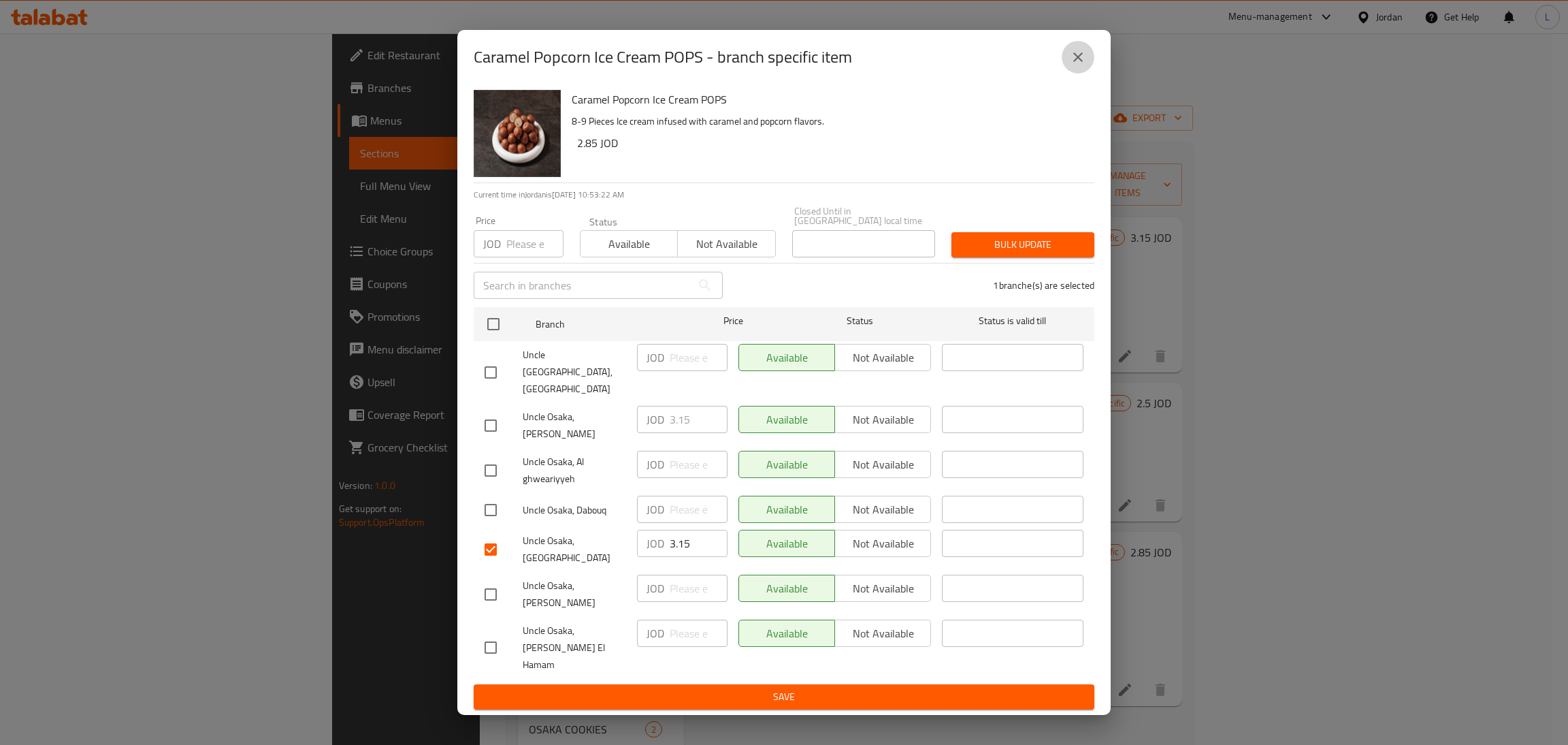
click at [1074, 66] on icon "close" at bounding box center [1077, 56] width 16 height 16
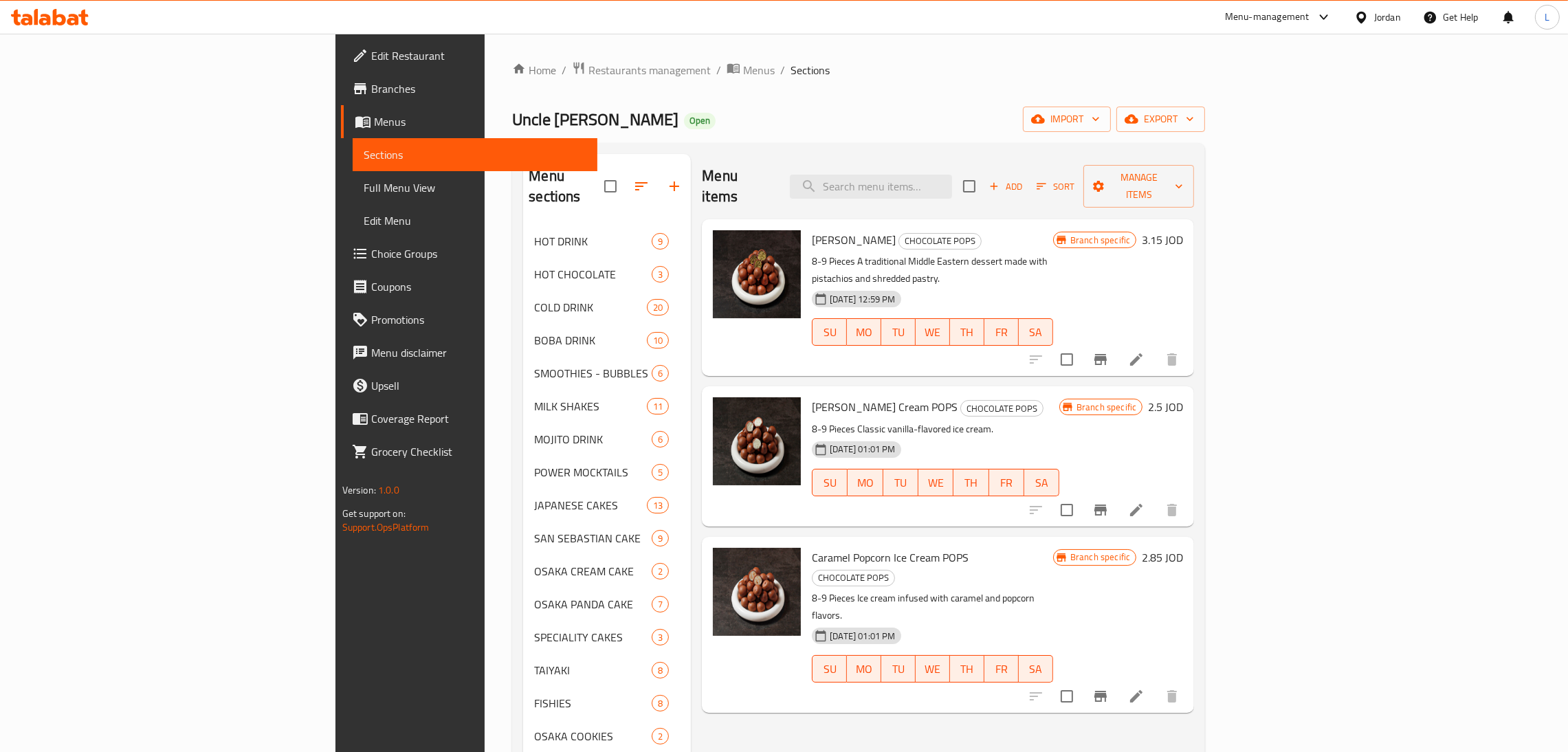
click at [1156, 684] on li at bounding box center [1136, 696] width 39 height 25
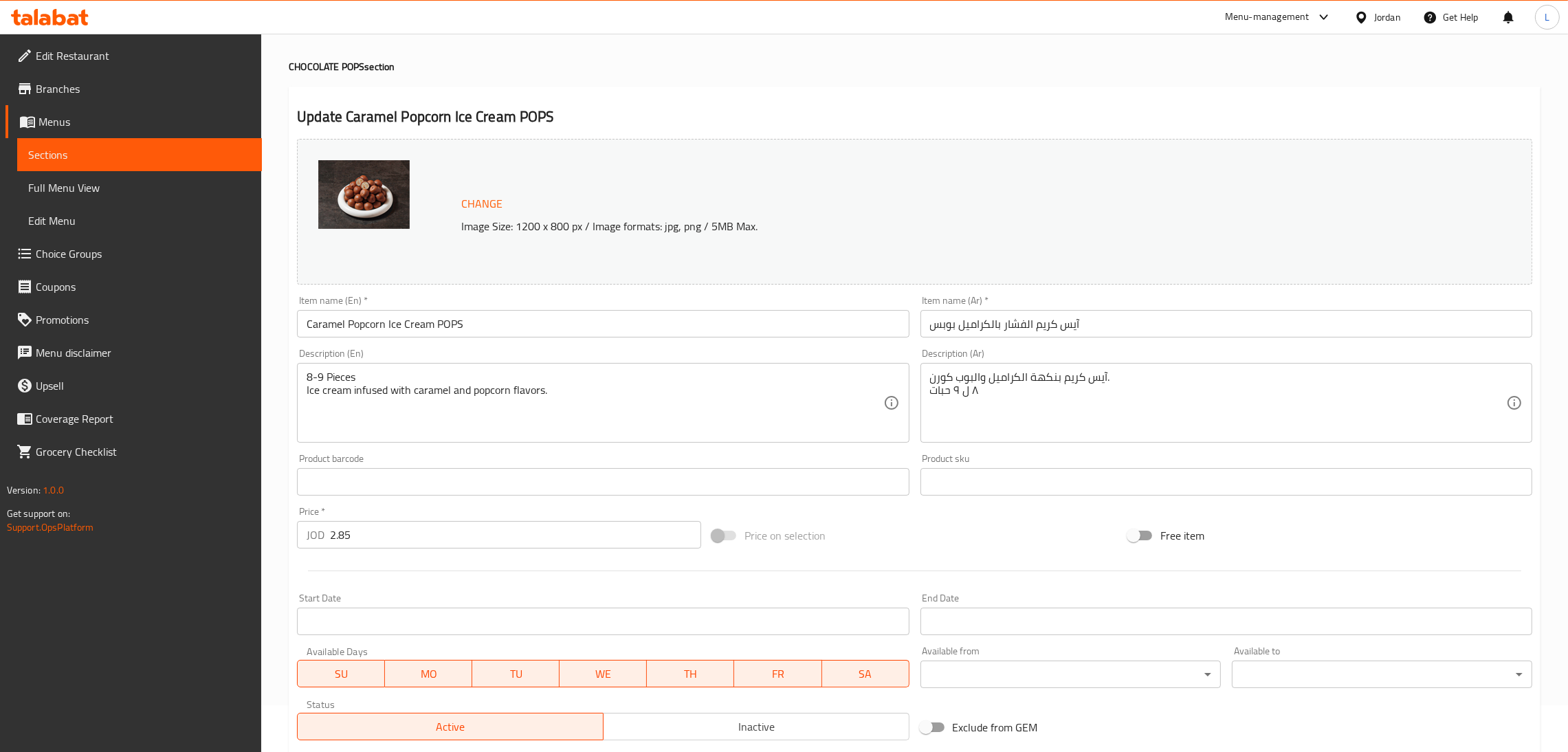
scroll to position [103, 0]
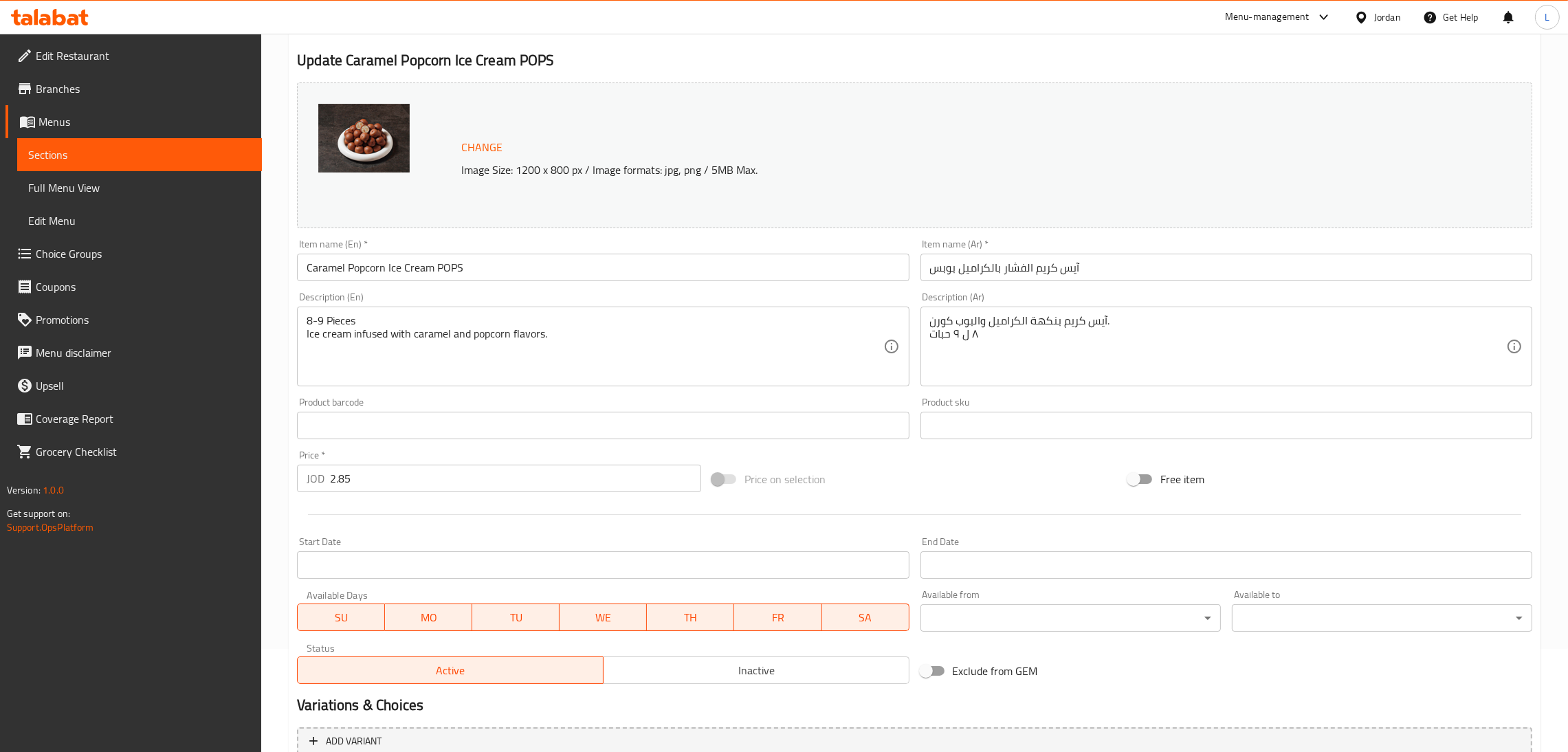
click at [511, 481] on input "2.85" at bounding box center [515, 478] width 371 height 27
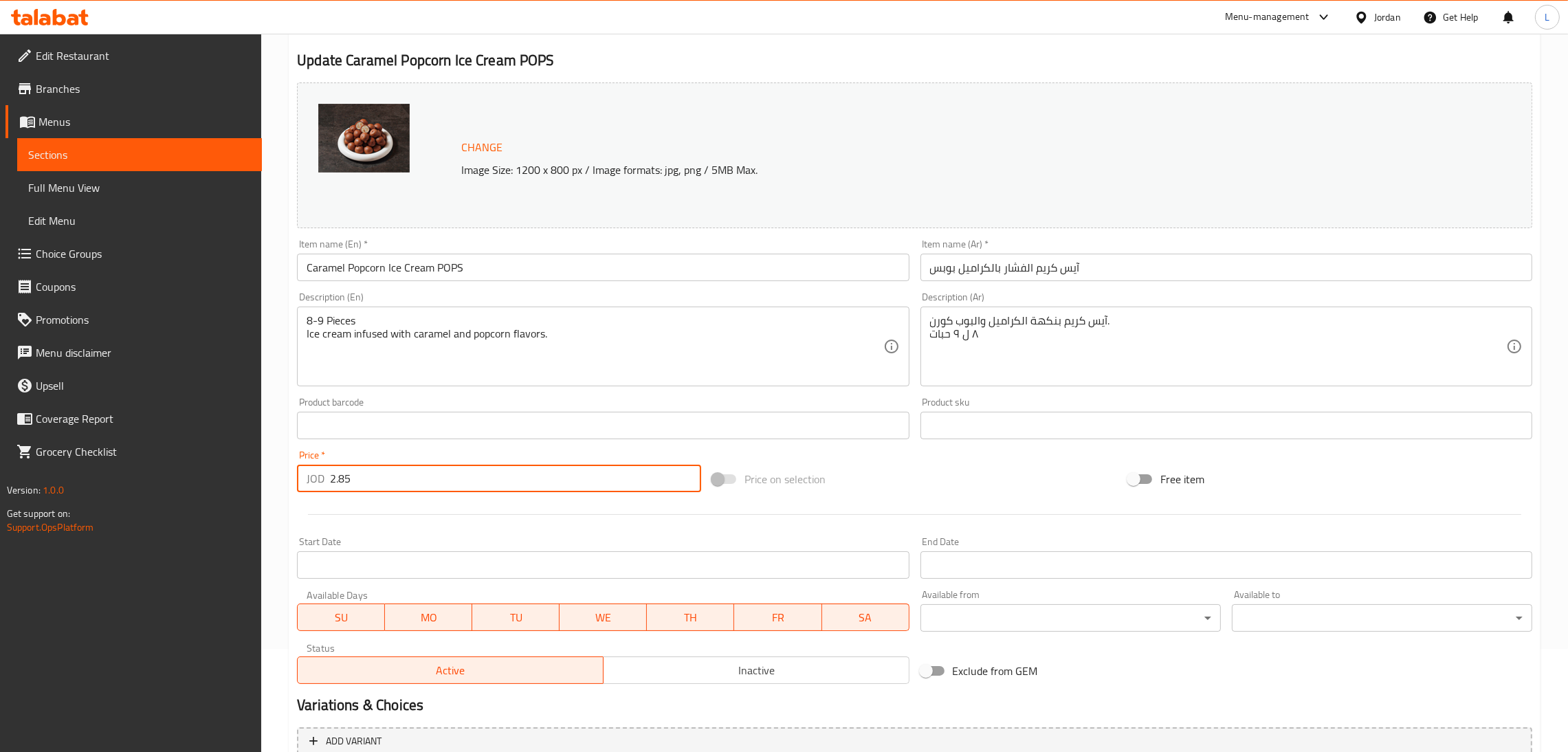
click at [511, 481] on input "2.85" at bounding box center [515, 478] width 371 height 27
paste input "3.1"
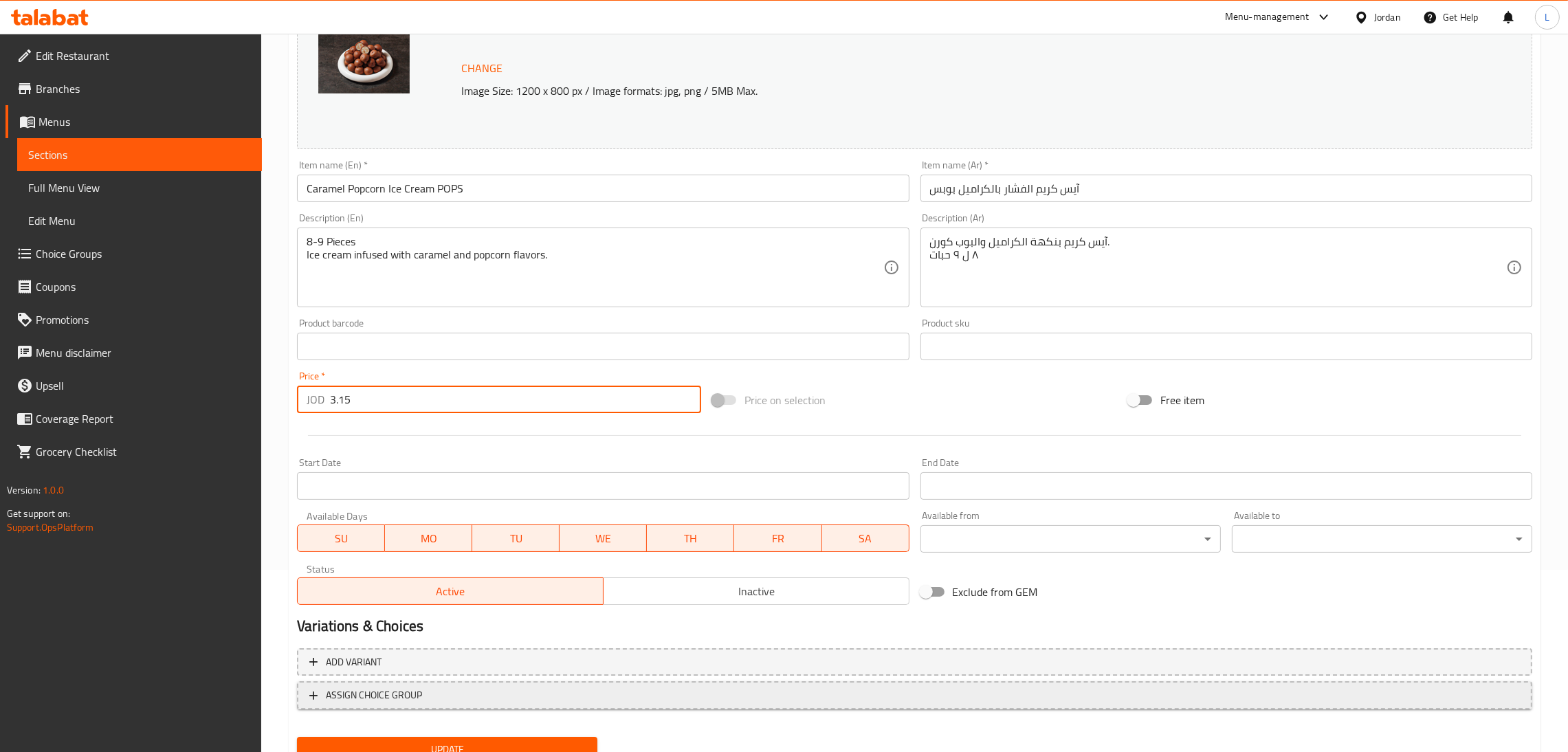
scroll to position [237, 0]
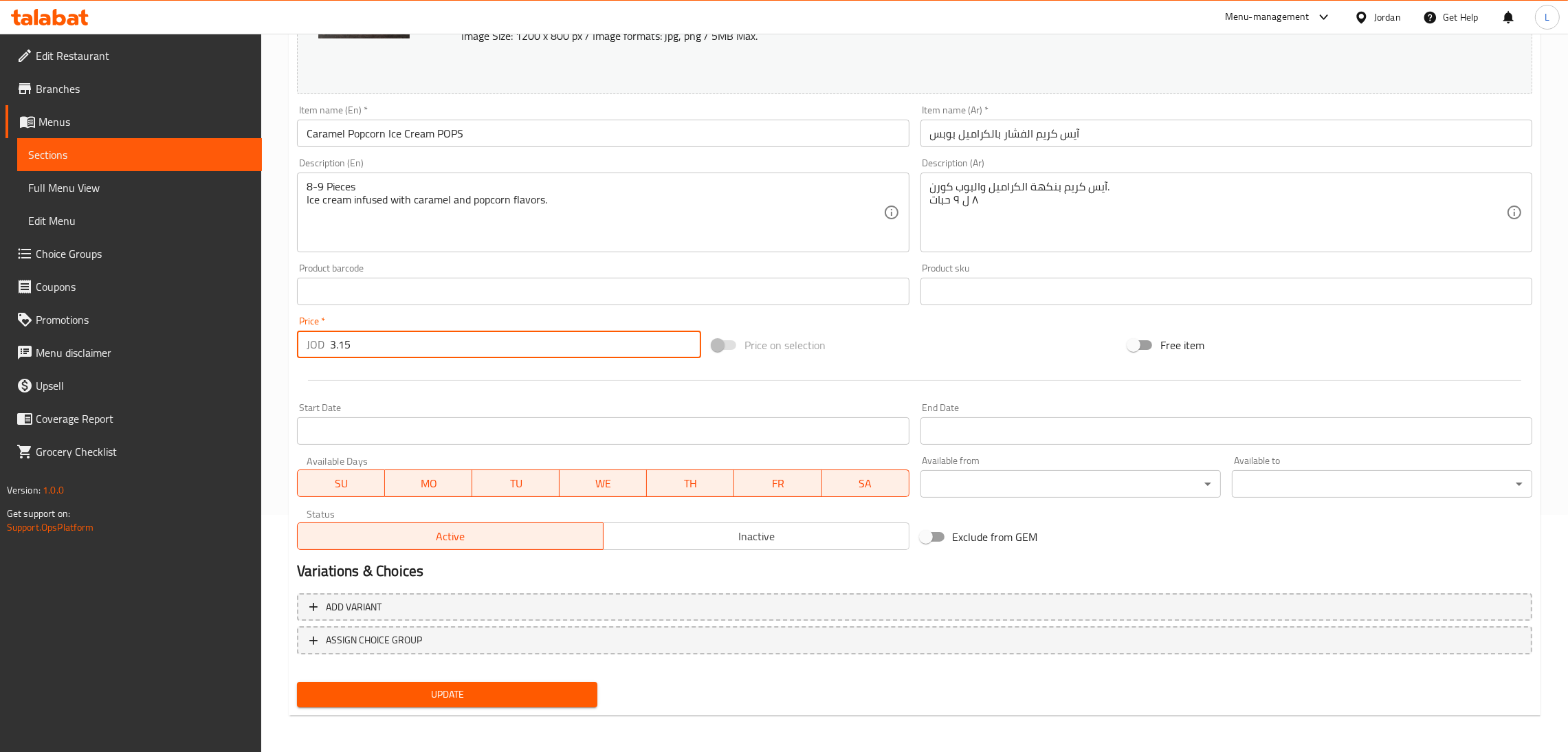
type input "3.15"
drag, startPoint x: 483, startPoint y: 681, endPoint x: 502, endPoint y: 648, distance: 38.1
click at [481, 683] on button "Update" at bounding box center [447, 694] width 301 height 26
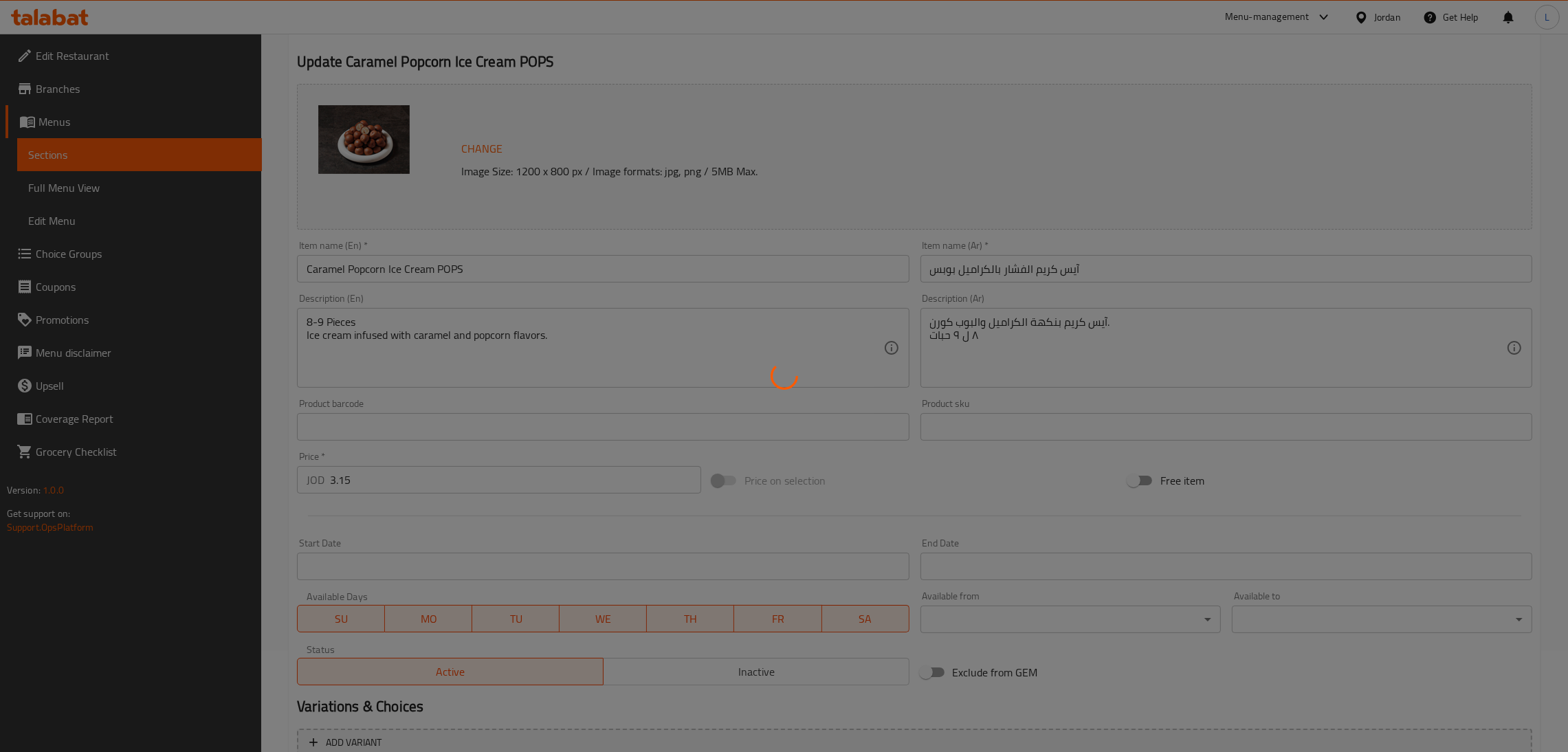
scroll to position [0, 0]
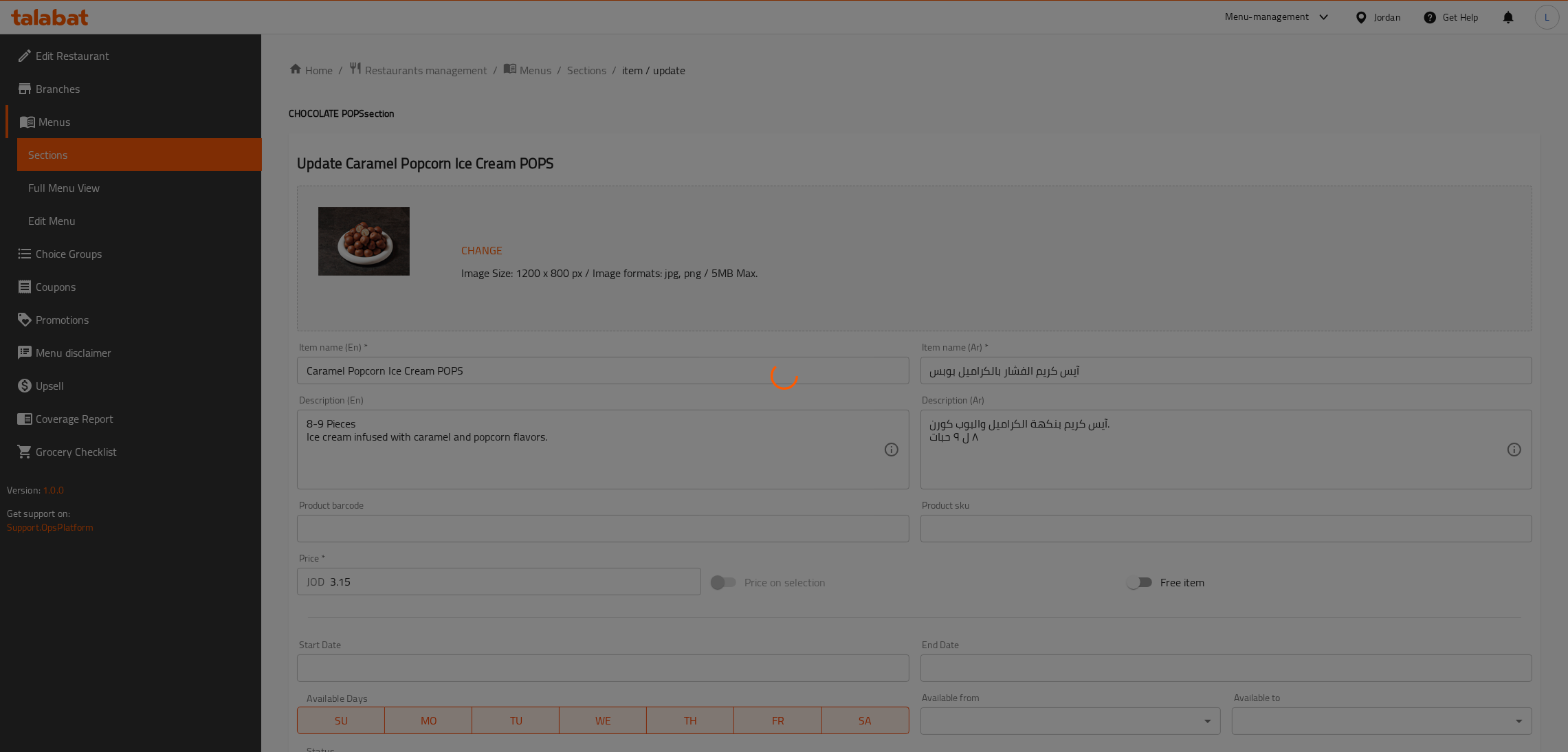
click at [584, 63] on div at bounding box center [784, 376] width 1568 height 752
click at [580, 66] on div at bounding box center [784, 376] width 1568 height 752
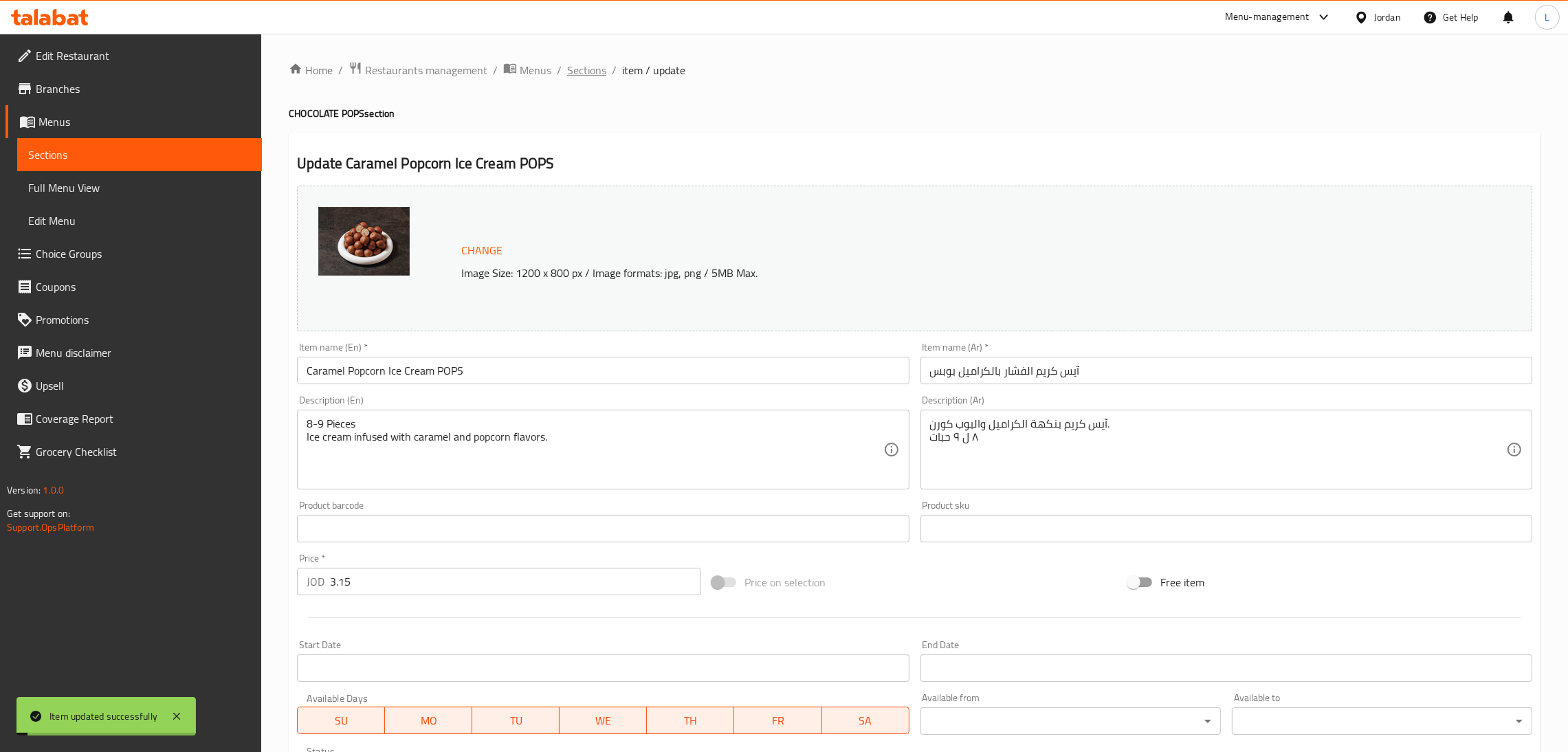
click at [580, 66] on span "Sections" at bounding box center [585, 69] width 39 height 16
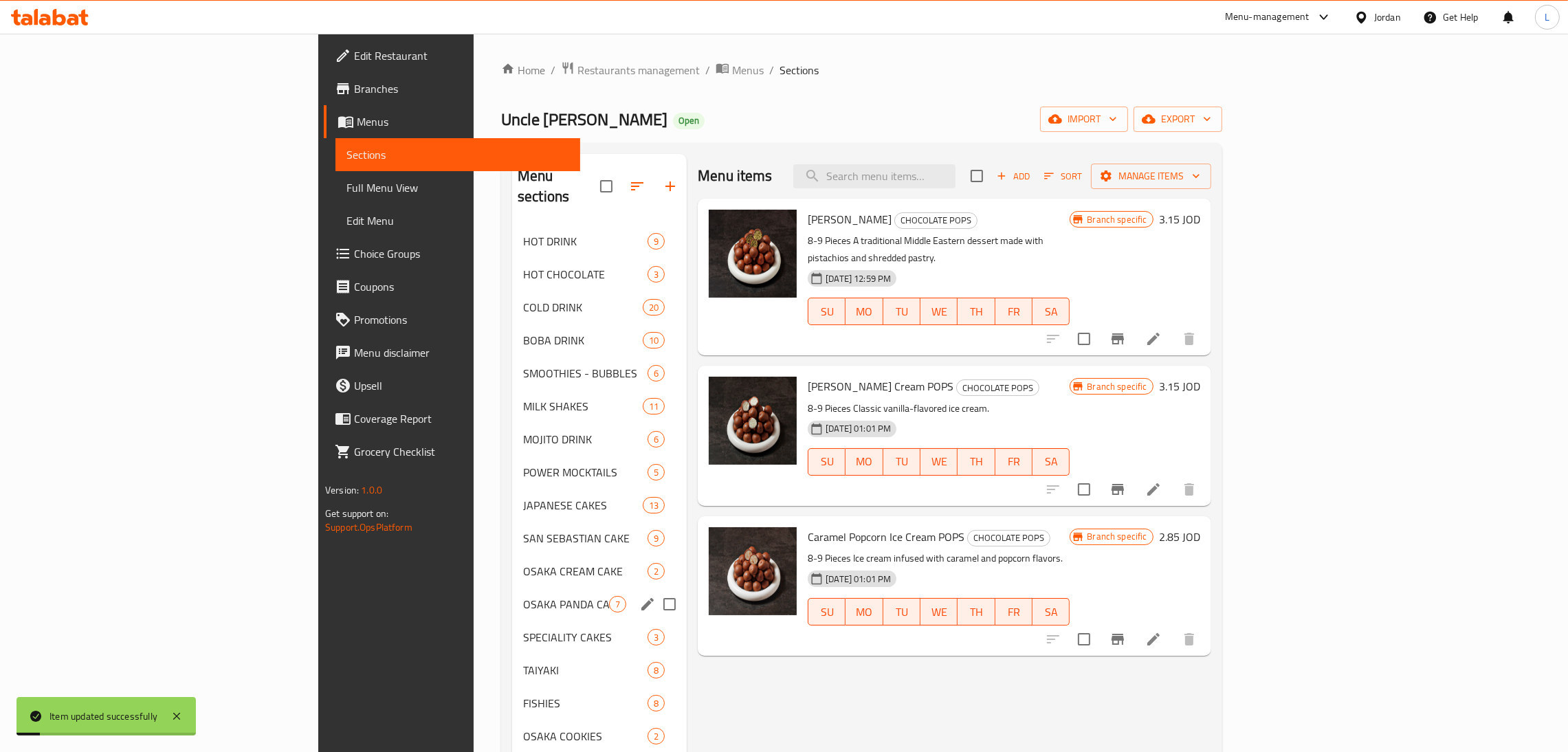
scroll to position [194, 0]
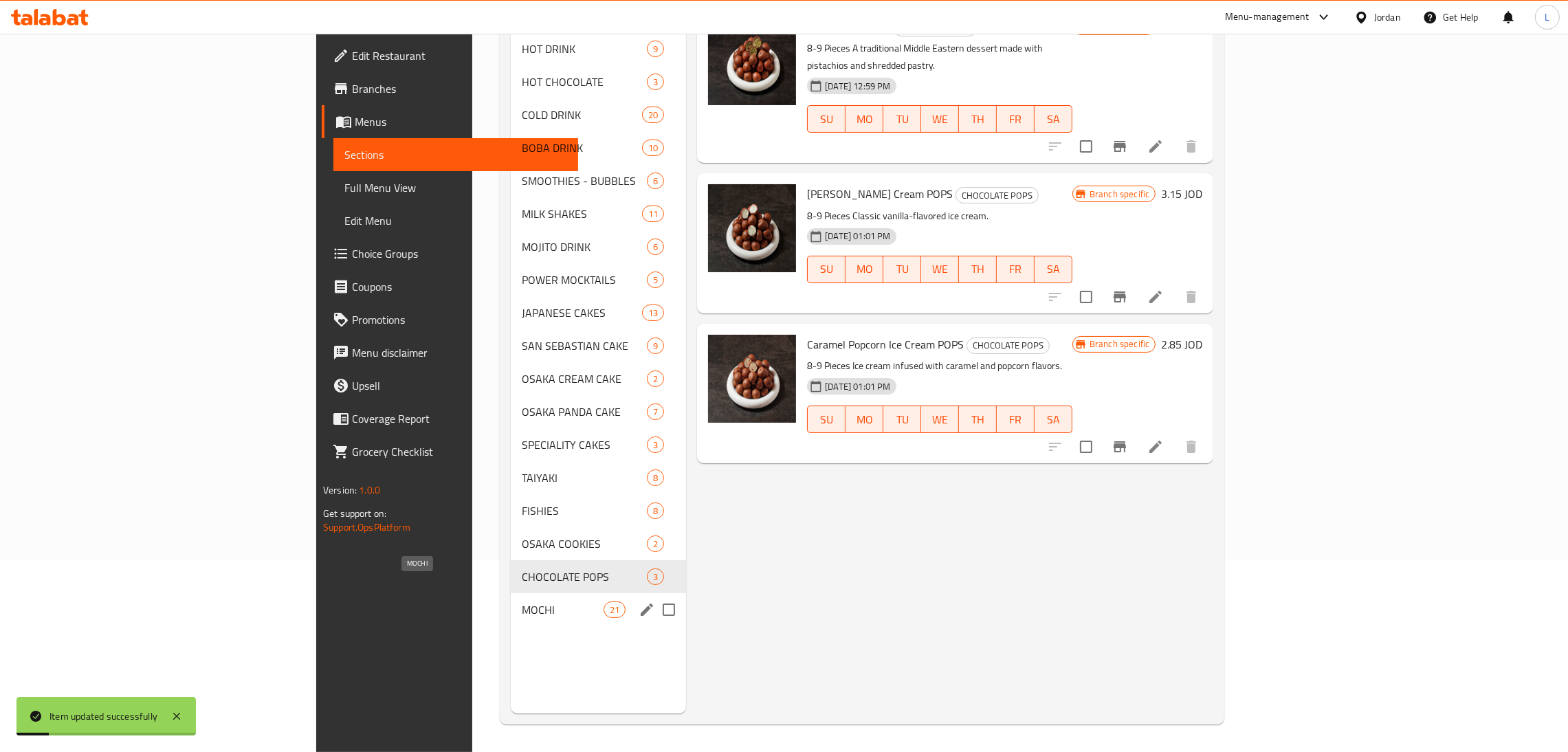
click at [522, 602] on span "MOCHI" at bounding box center [563, 609] width 81 height 16
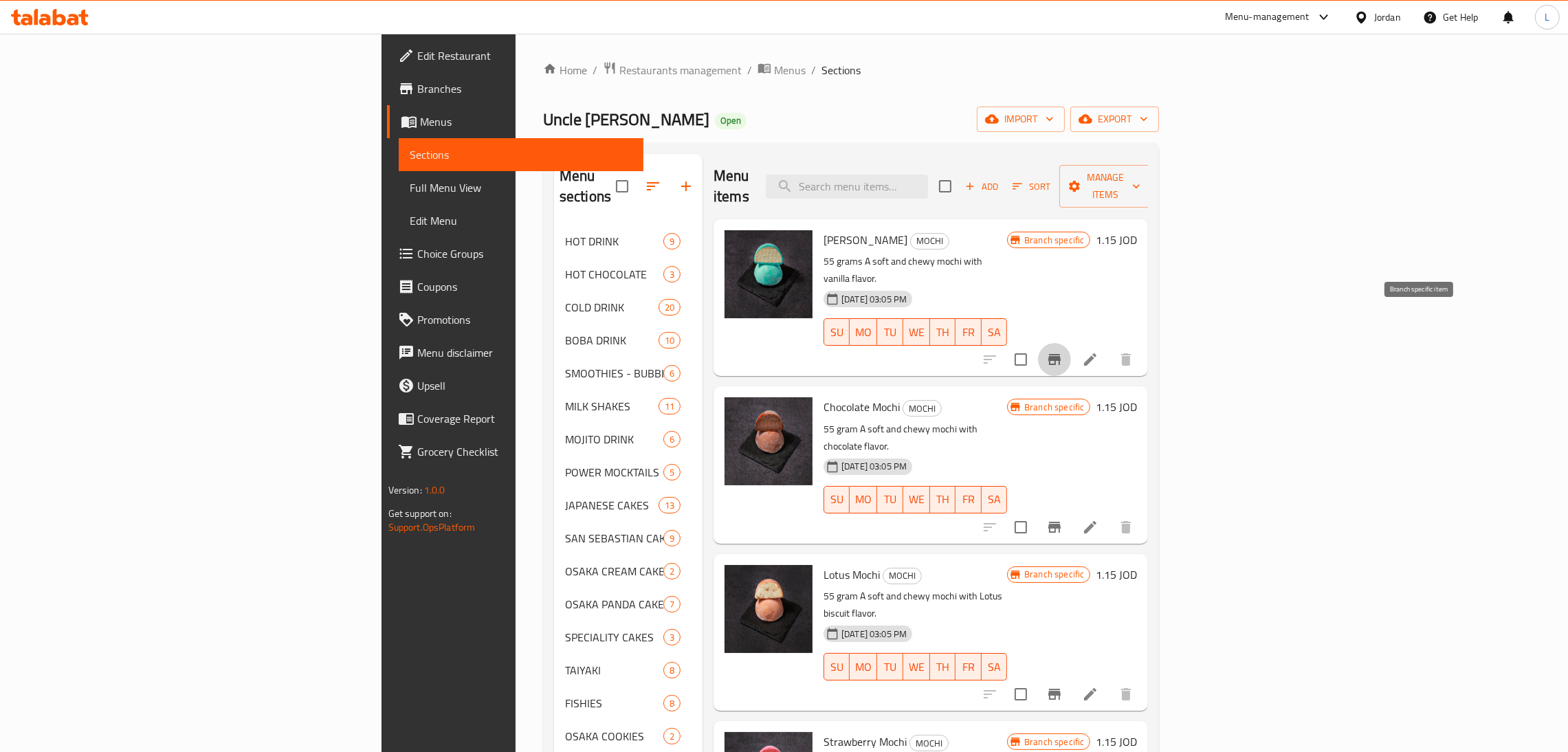
click at [1062, 351] on icon "Branch-specific-item" at bounding box center [1054, 359] width 16 height 16
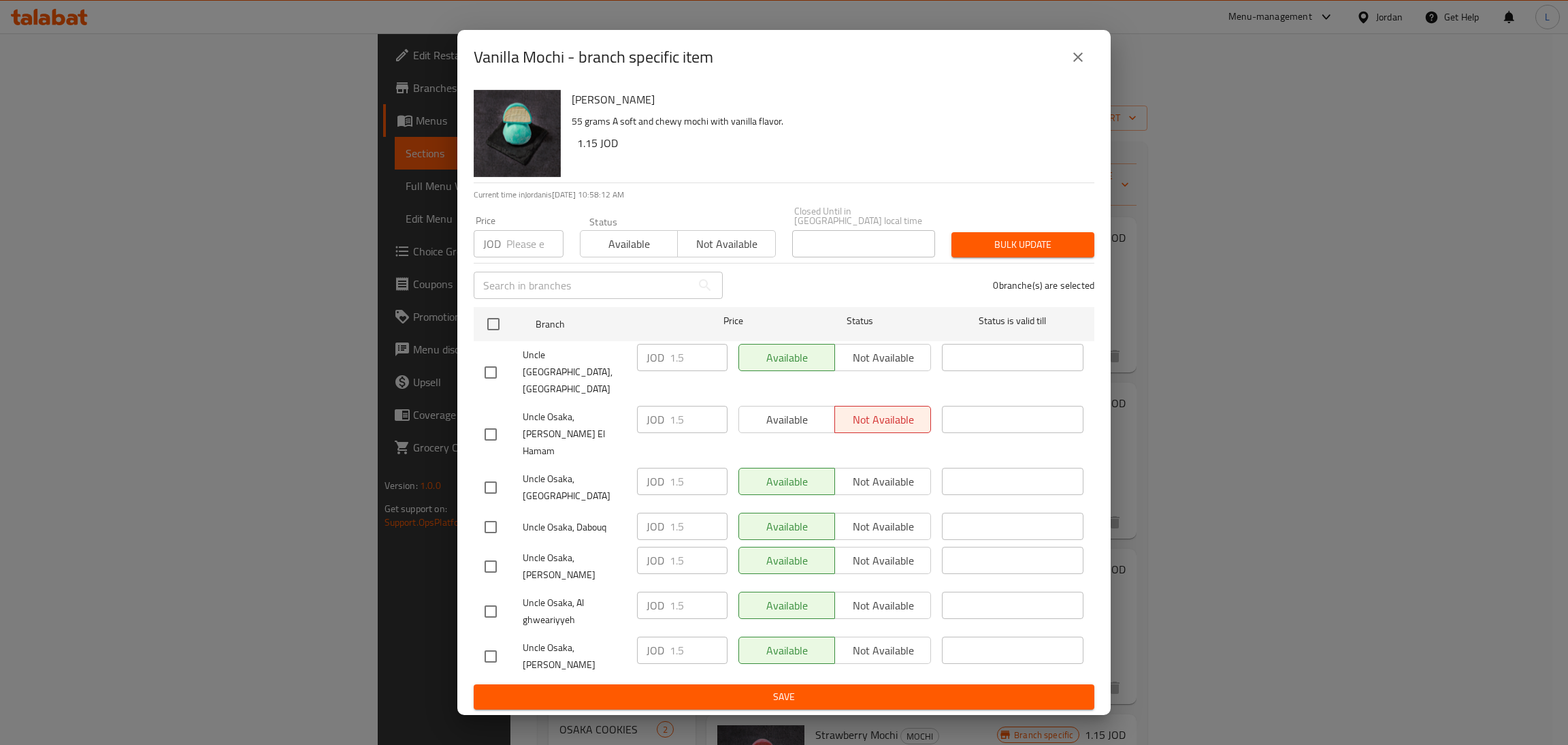
click at [499, 473] on input "checkbox" at bounding box center [491, 487] width 29 height 29
checkbox input "true"
click at [678, 475] on input "1.5" at bounding box center [699, 481] width 58 height 27
click at [1079, 66] on icon "close" at bounding box center [1077, 56] width 16 height 16
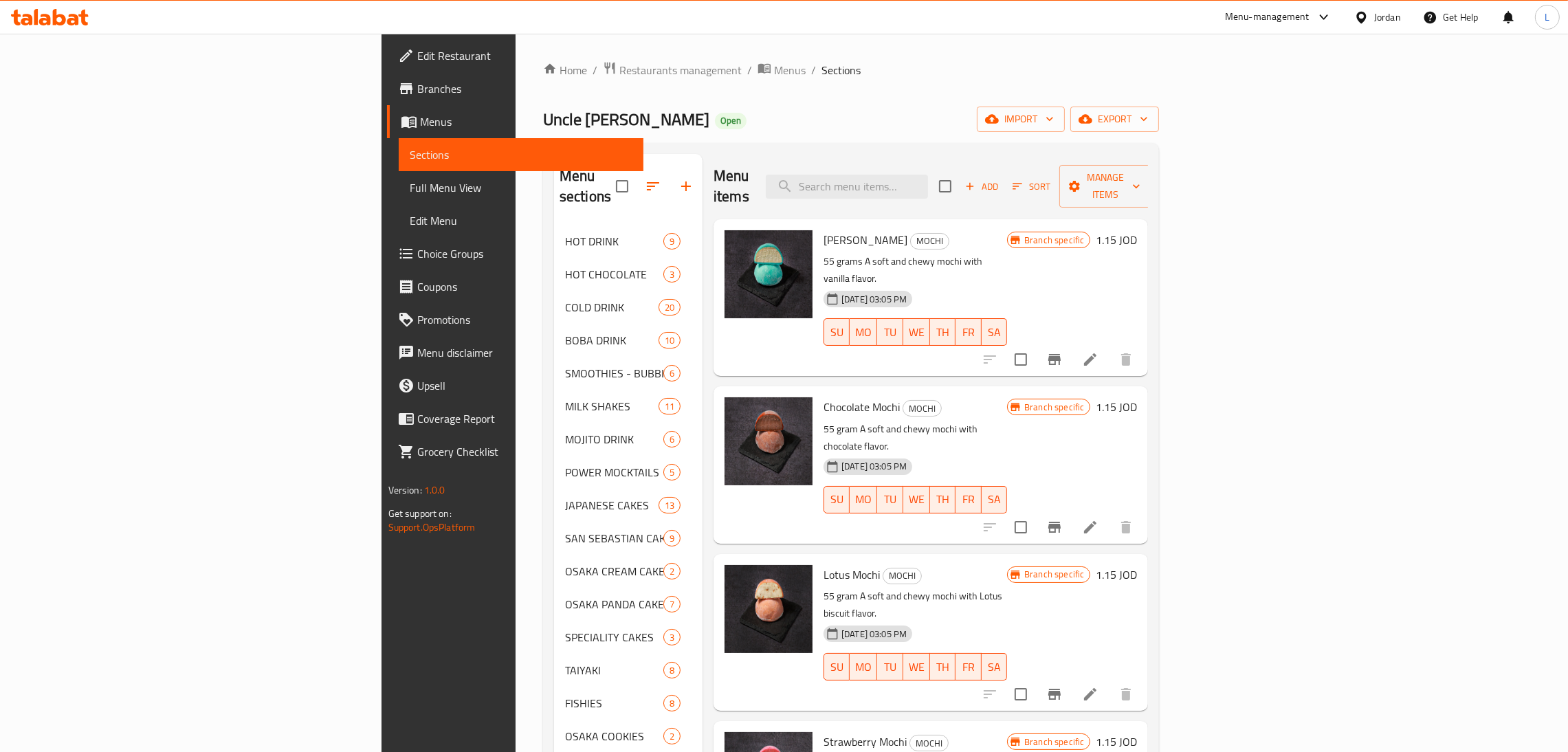
click at [1109, 347] on li at bounding box center [1089, 359] width 39 height 25
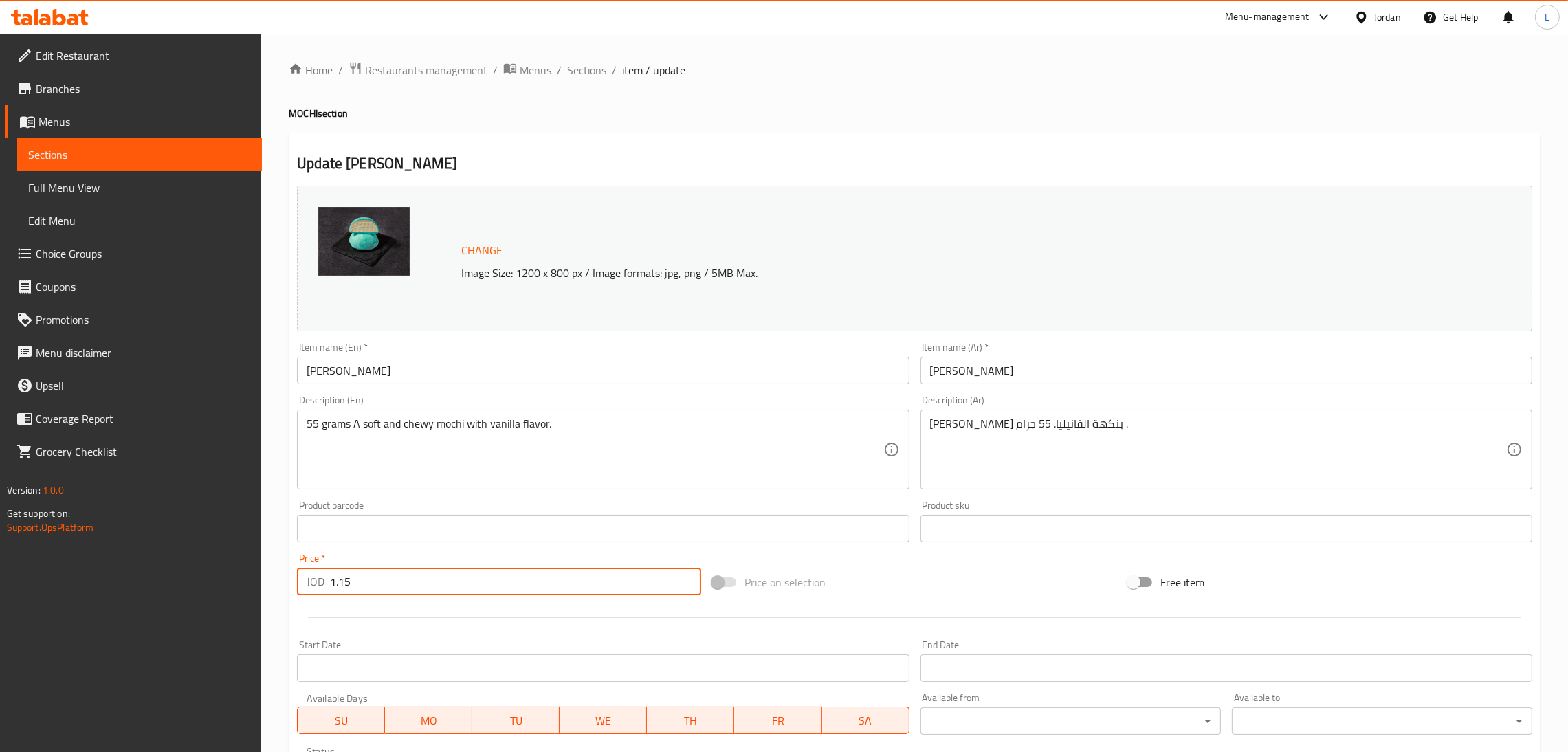
click at [434, 572] on input "1.15" at bounding box center [515, 581] width 371 height 27
paste input "number"
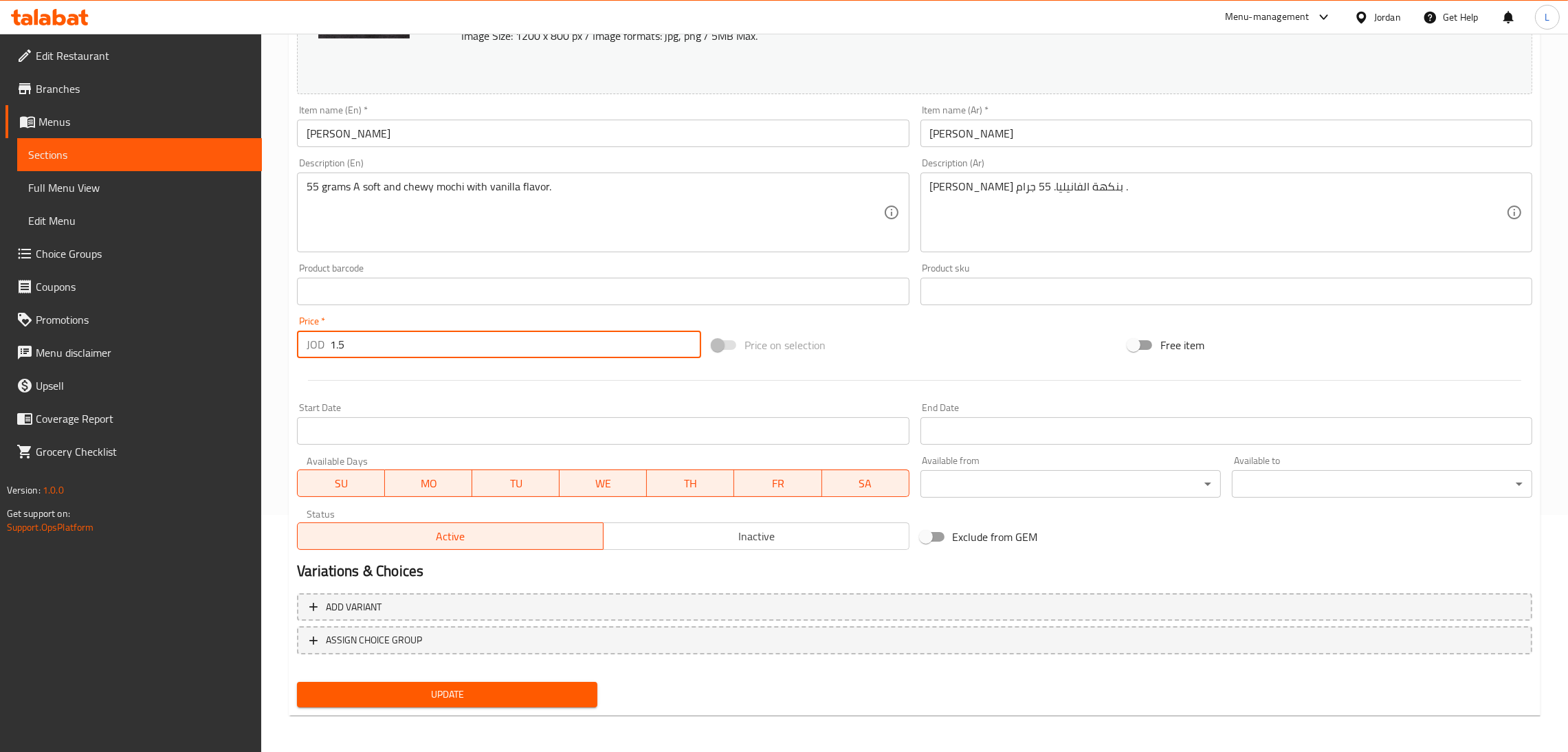
type input "1.5"
click at [446, 678] on div "Update" at bounding box center [446, 694] width 311 height 37
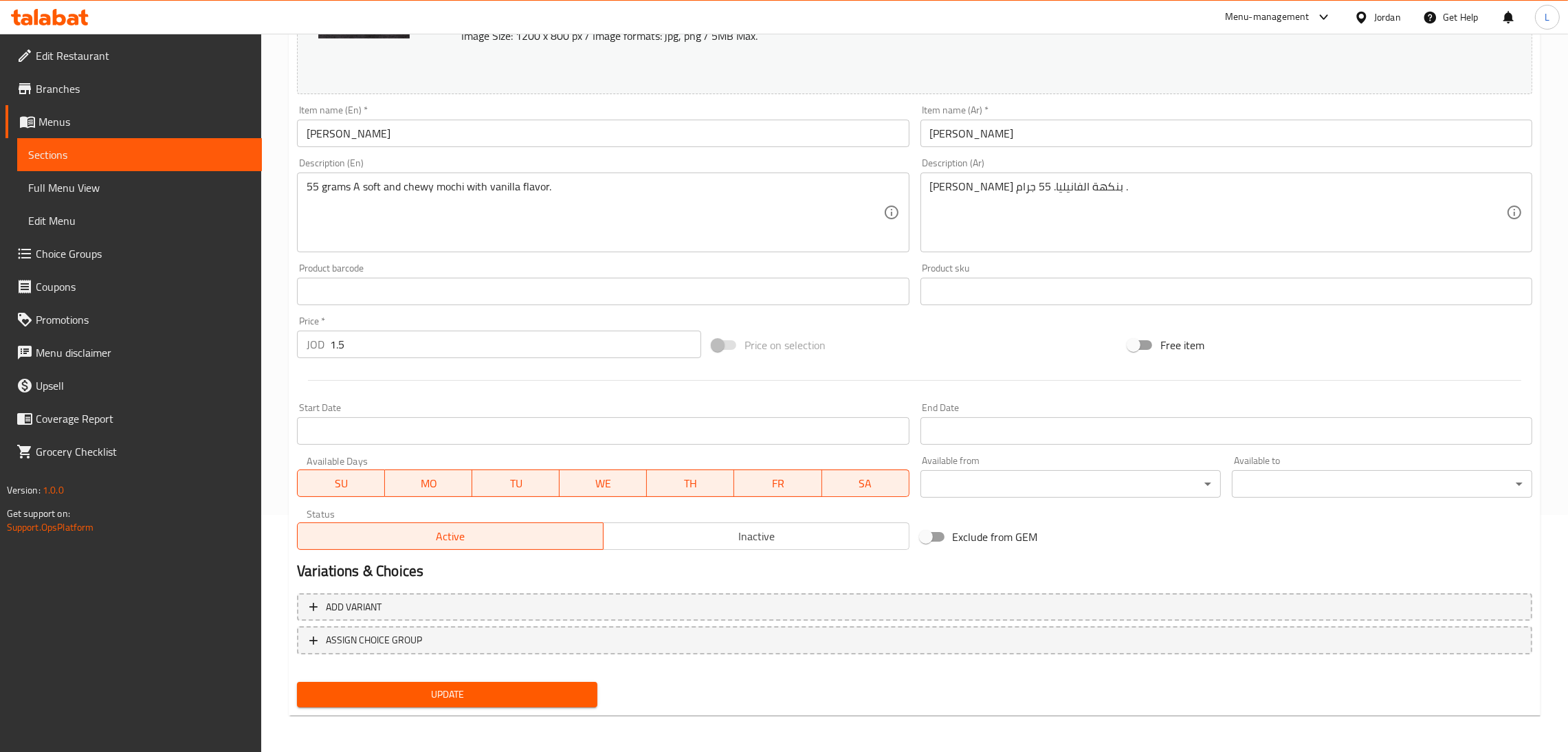
click at [452, 686] on span "Update" at bounding box center [447, 694] width 278 height 17
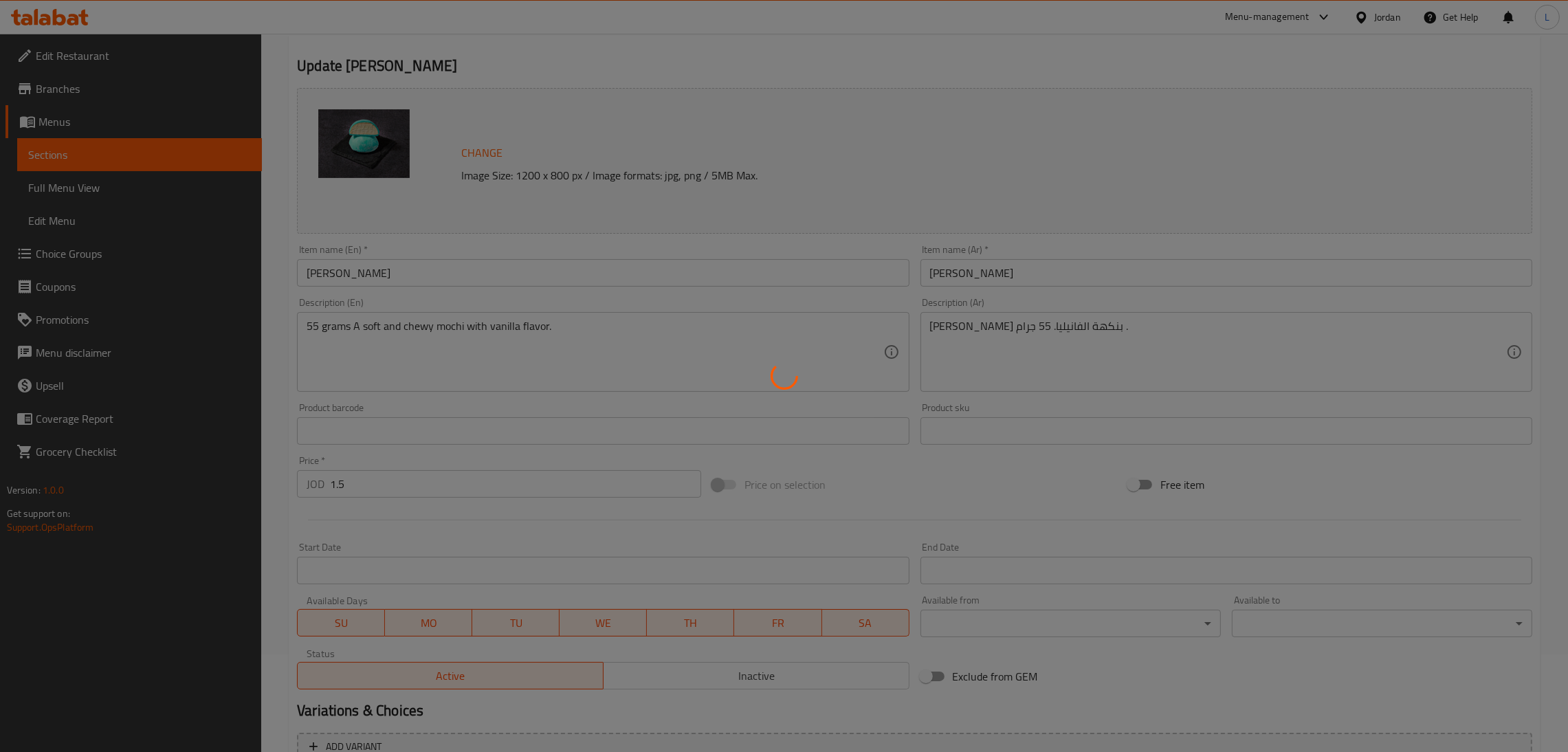
scroll to position [0, 0]
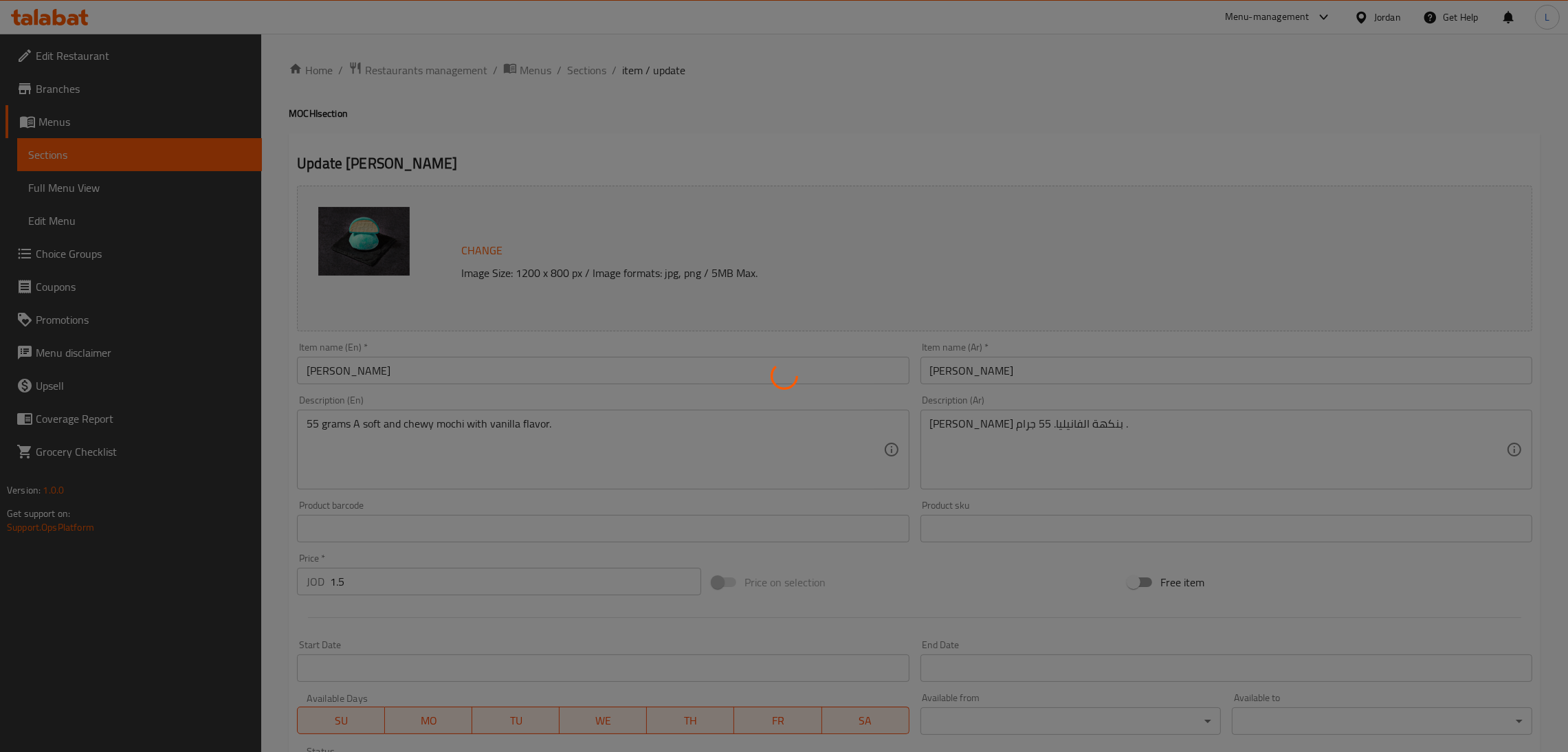
click at [571, 63] on div at bounding box center [784, 376] width 1568 height 752
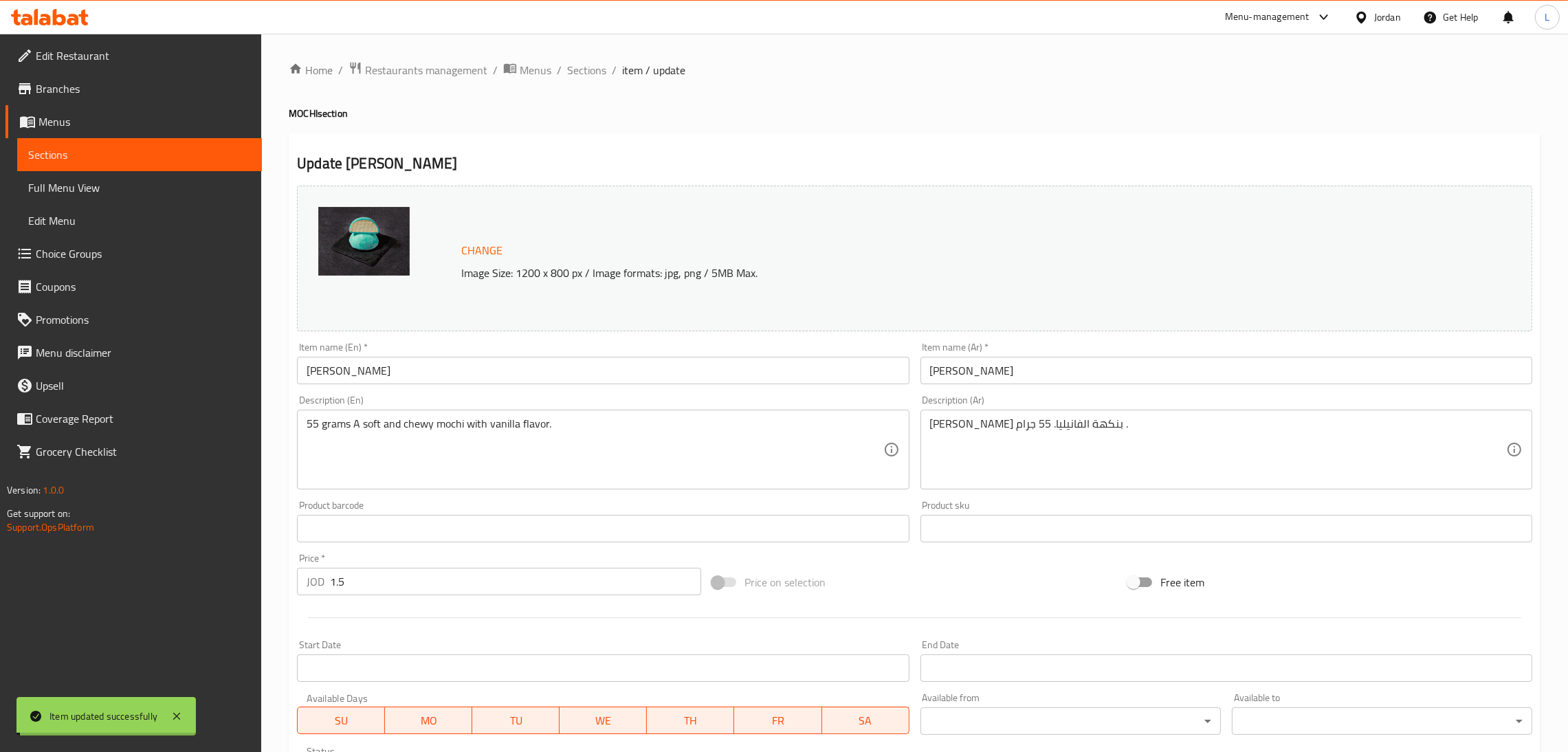
drag, startPoint x: 581, startPoint y: 67, endPoint x: 614, endPoint y: 87, distance: 38.6
click at [582, 67] on span "Sections" at bounding box center [585, 69] width 39 height 16
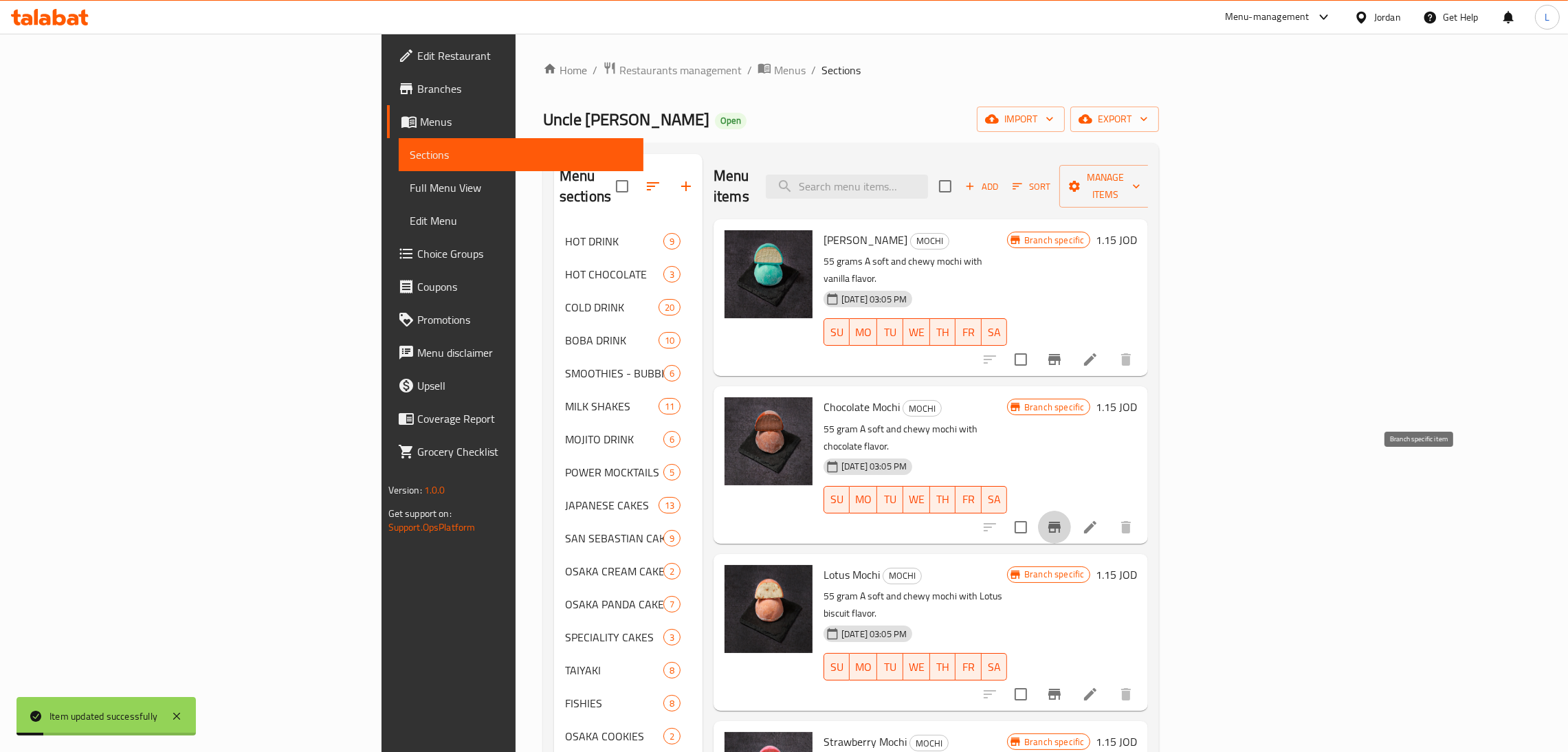
click at [1062, 519] on icon "Branch-specific-item" at bounding box center [1054, 527] width 16 height 16
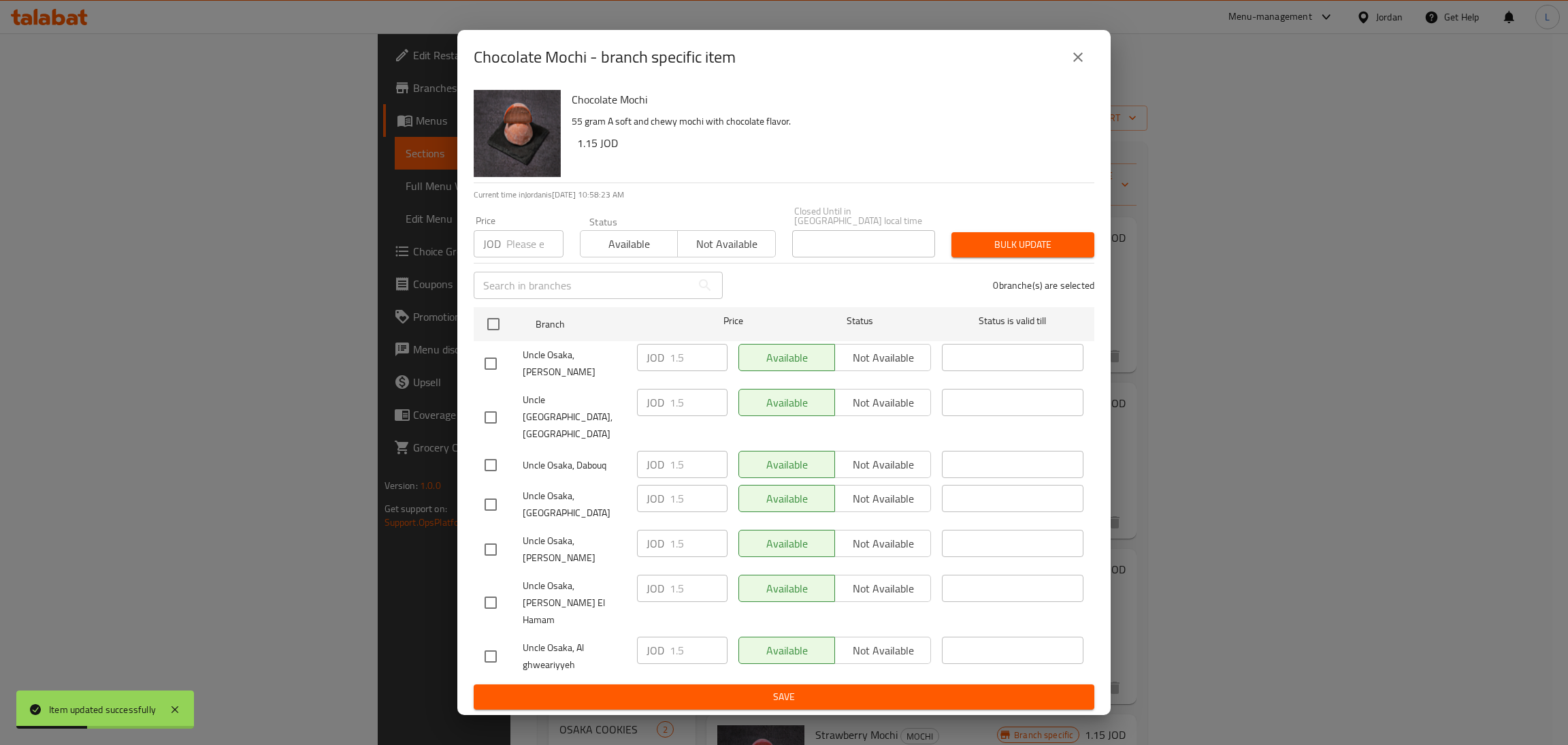
click at [1087, 73] on button "close" at bounding box center [1078, 57] width 33 height 33
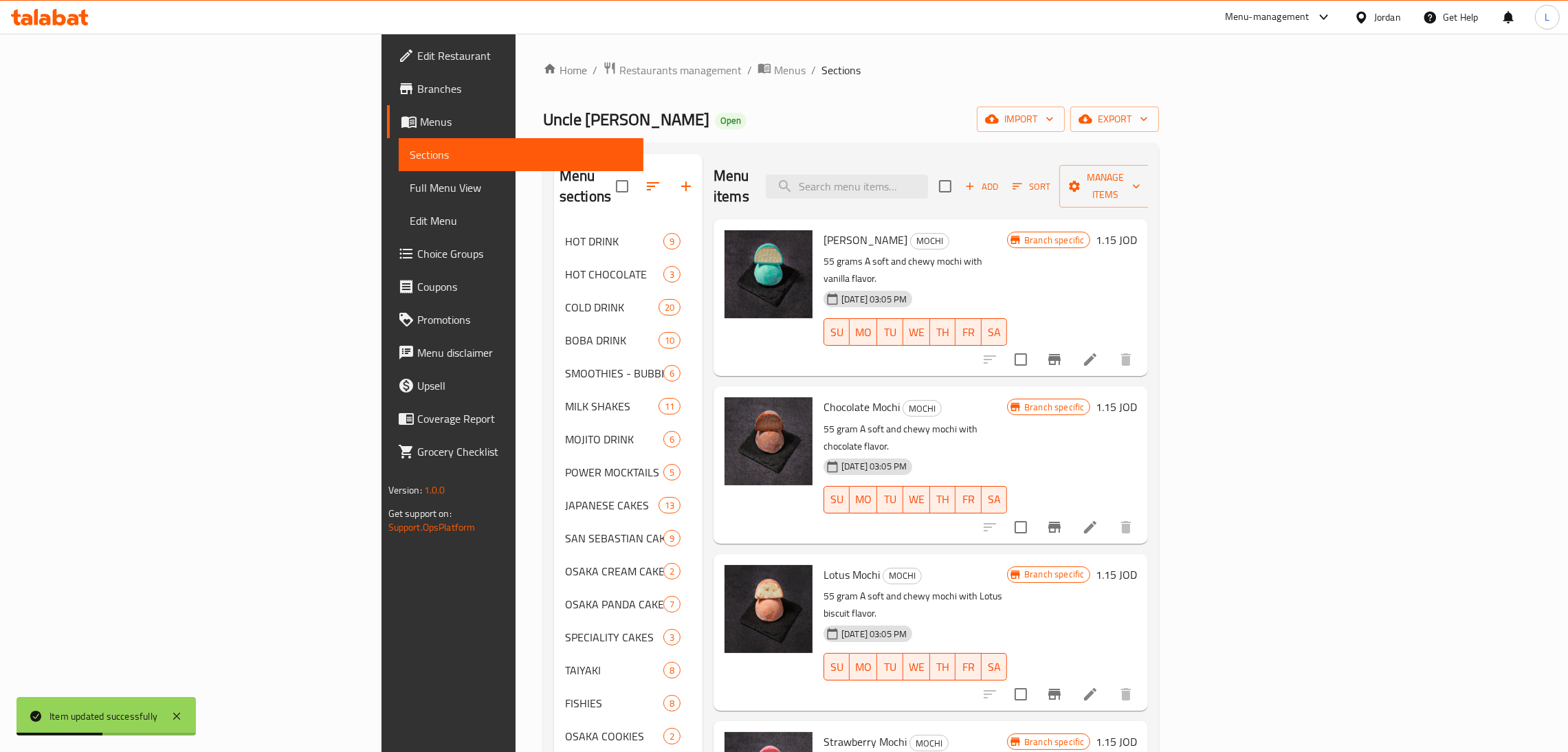
click at [1098, 519] on icon at bounding box center [1089, 527] width 16 height 16
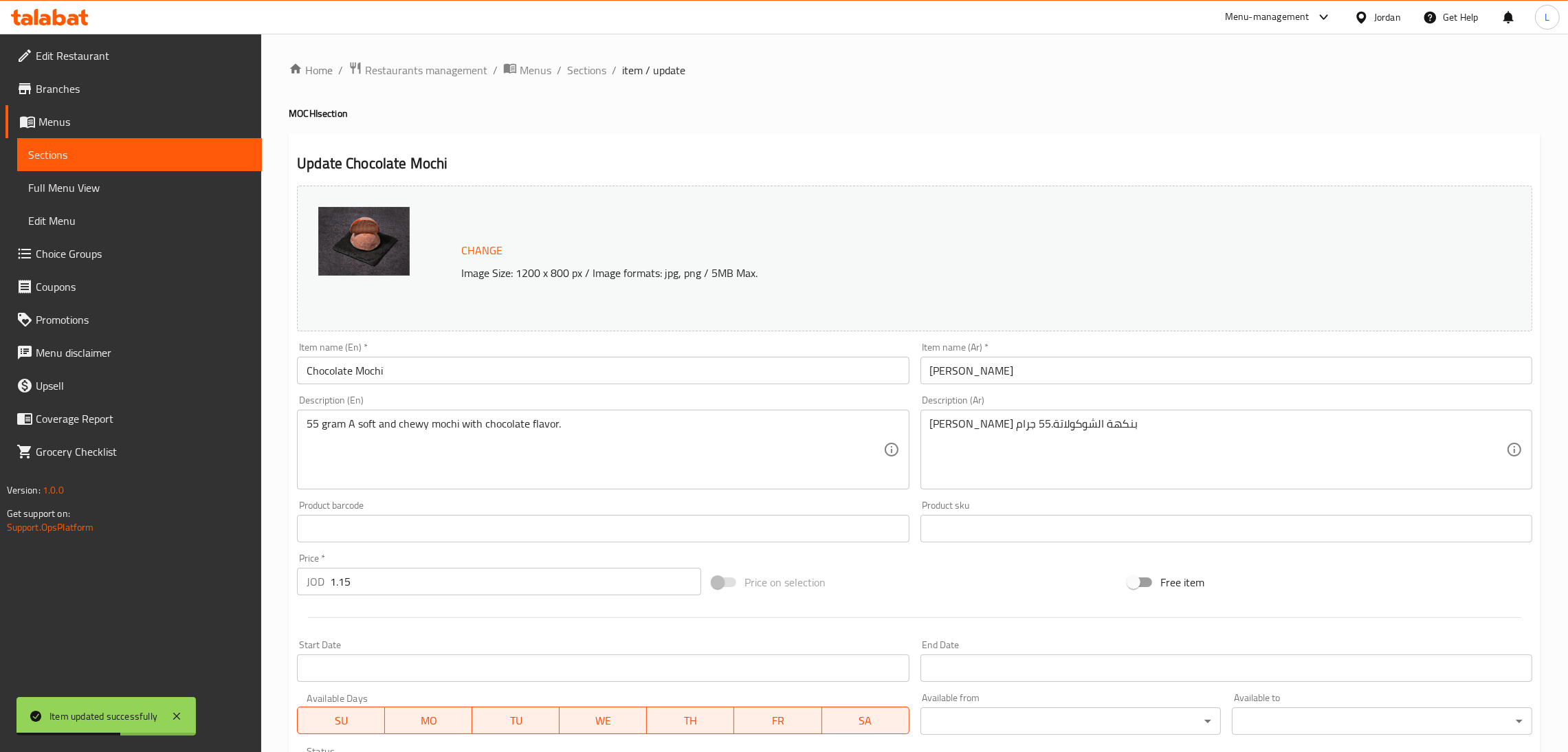
click at [527, 577] on input "1.15" at bounding box center [515, 581] width 371 height 27
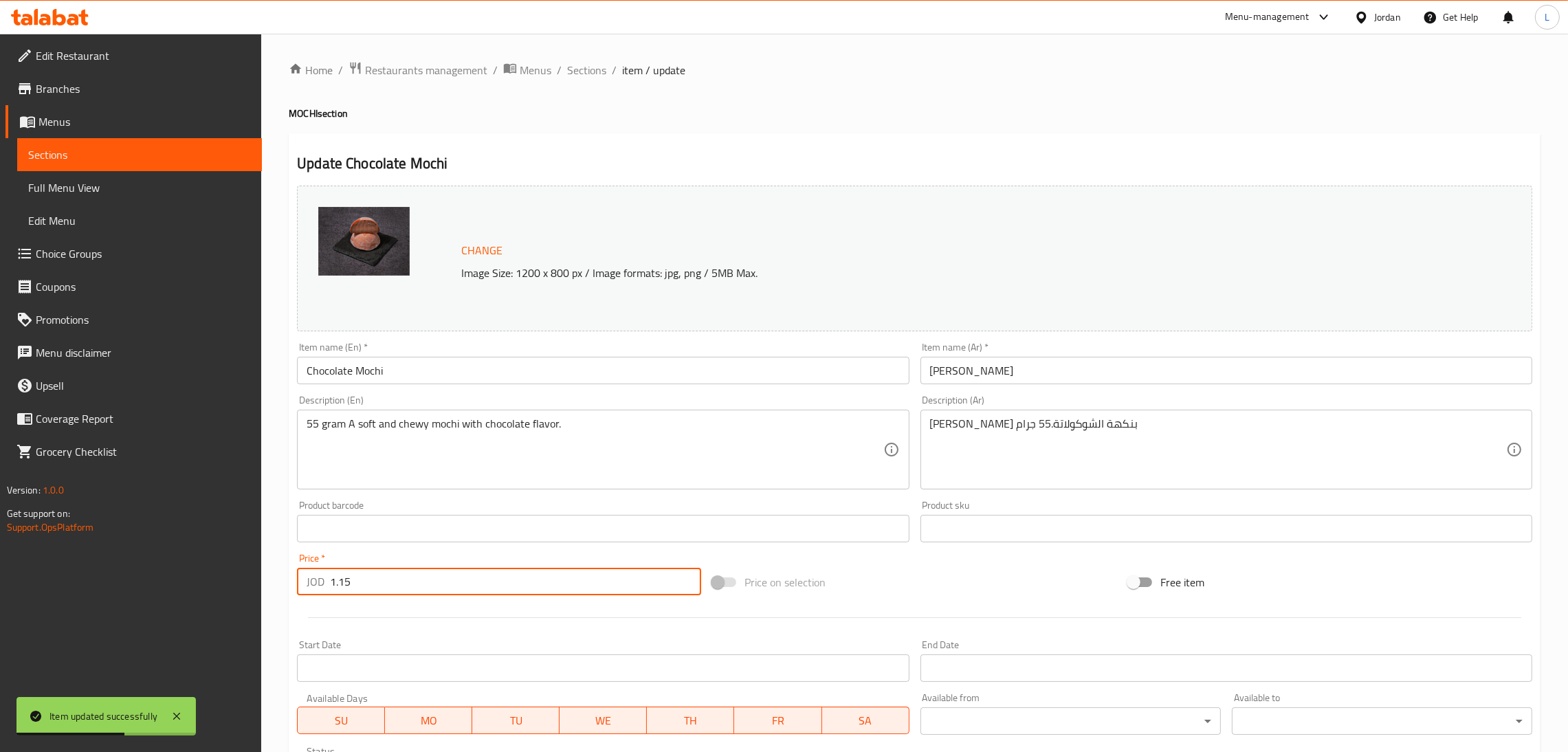
click at [527, 577] on input "1.15" at bounding box center [515, 581] width 371 height 27
paste input "number"
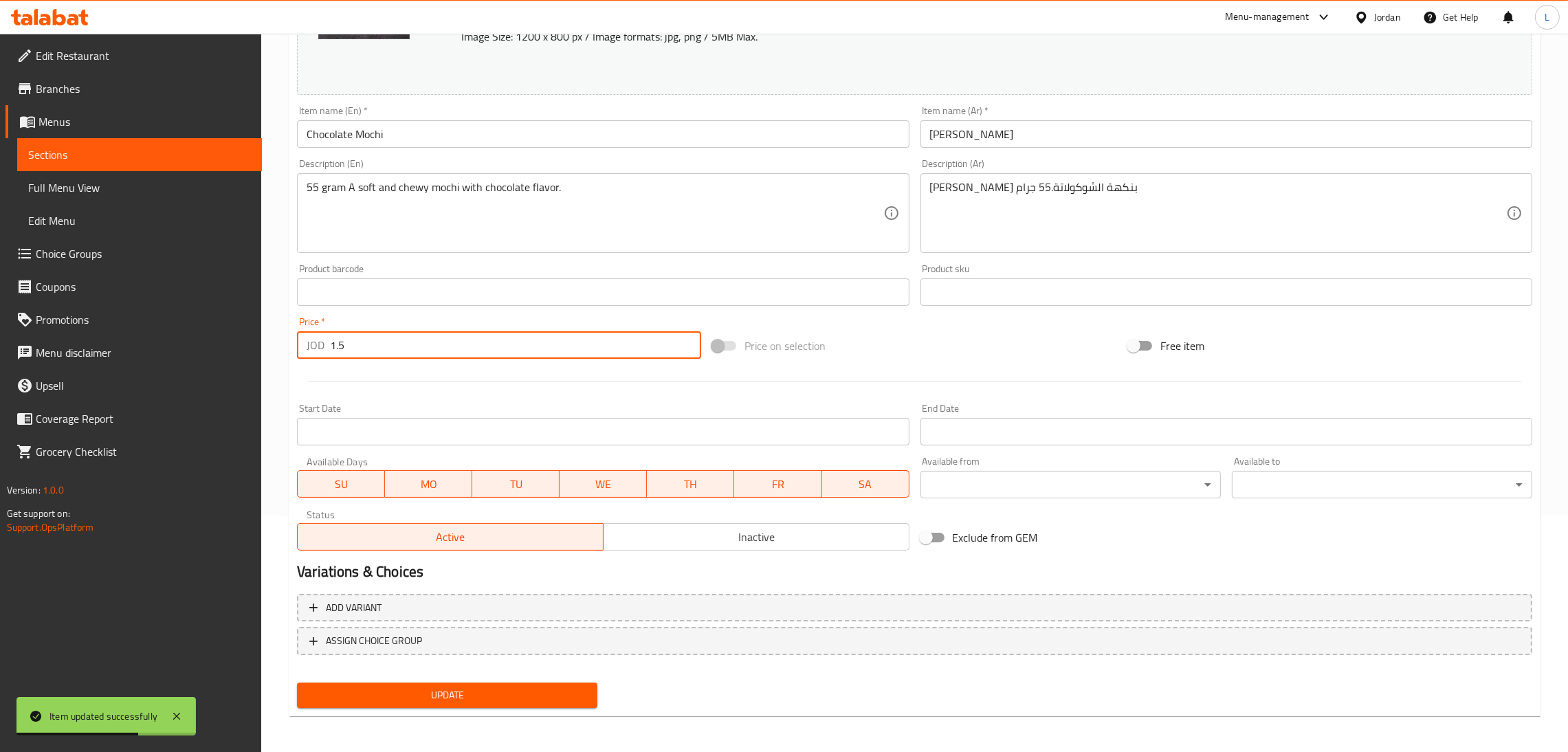
scroll to position [237, 0]
type input "1.5"
click at [514, 686] on span "Update" at bounding box center [447, 694] width 278 height 17
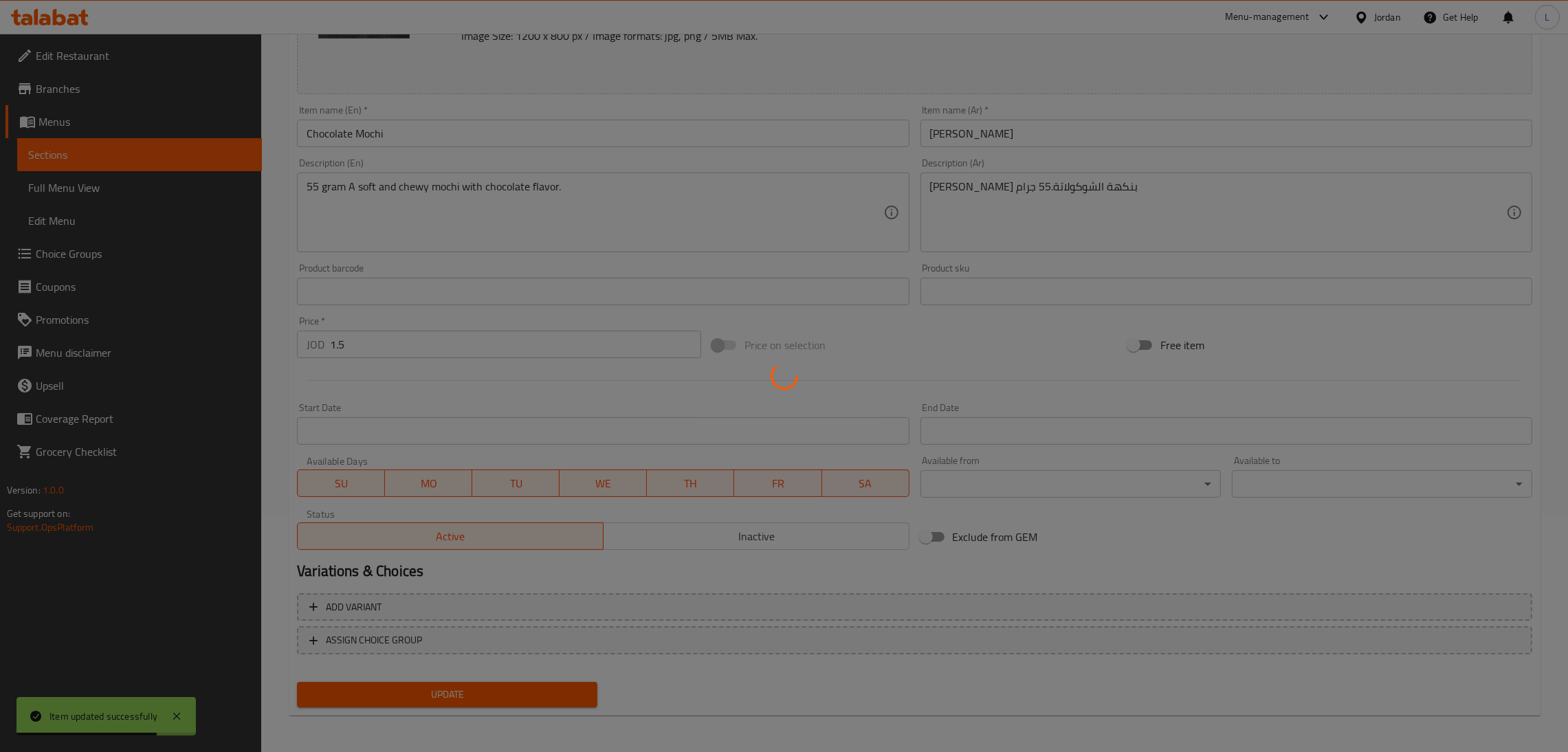
scroll to position [0, 0]
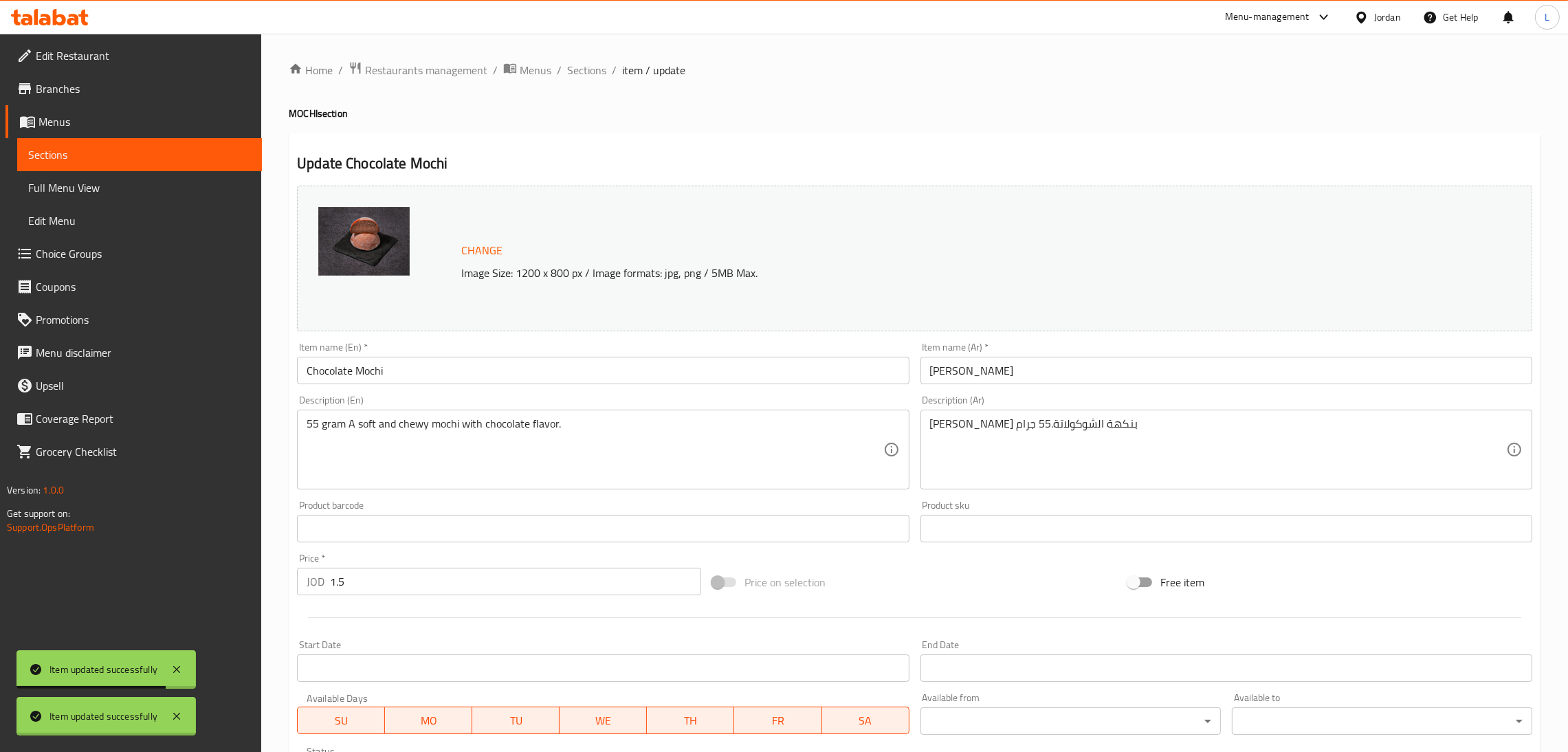
click at [576, 64] on div "Home / Restaurants management / Menus / Sections / item / update MOCHI section …" at bounding box center [914, 513] width 1251 height 902
click at [576, 65] on span "Sections" at bounding box center [585, 69] width 39 height 16
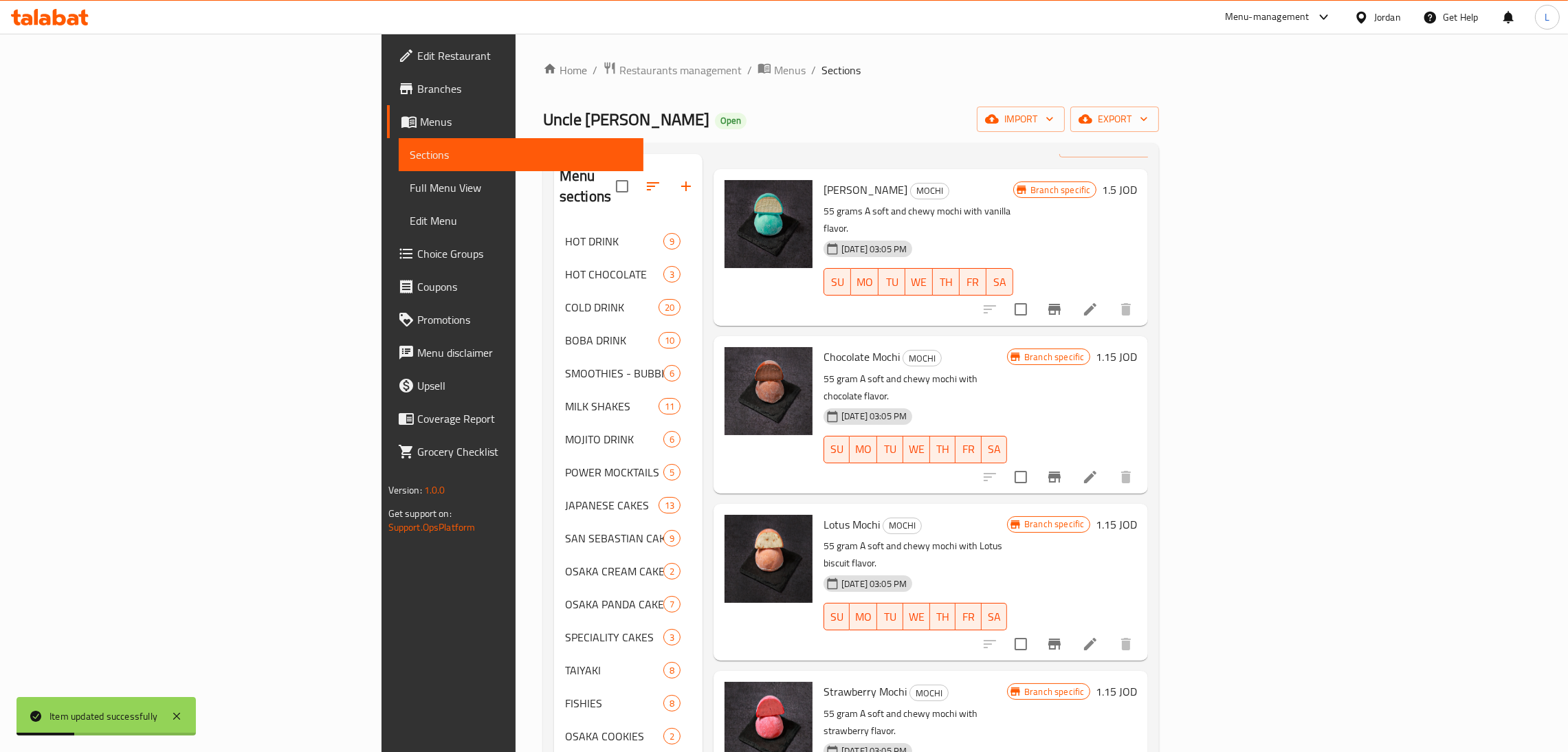
scroll to position [103, 0]
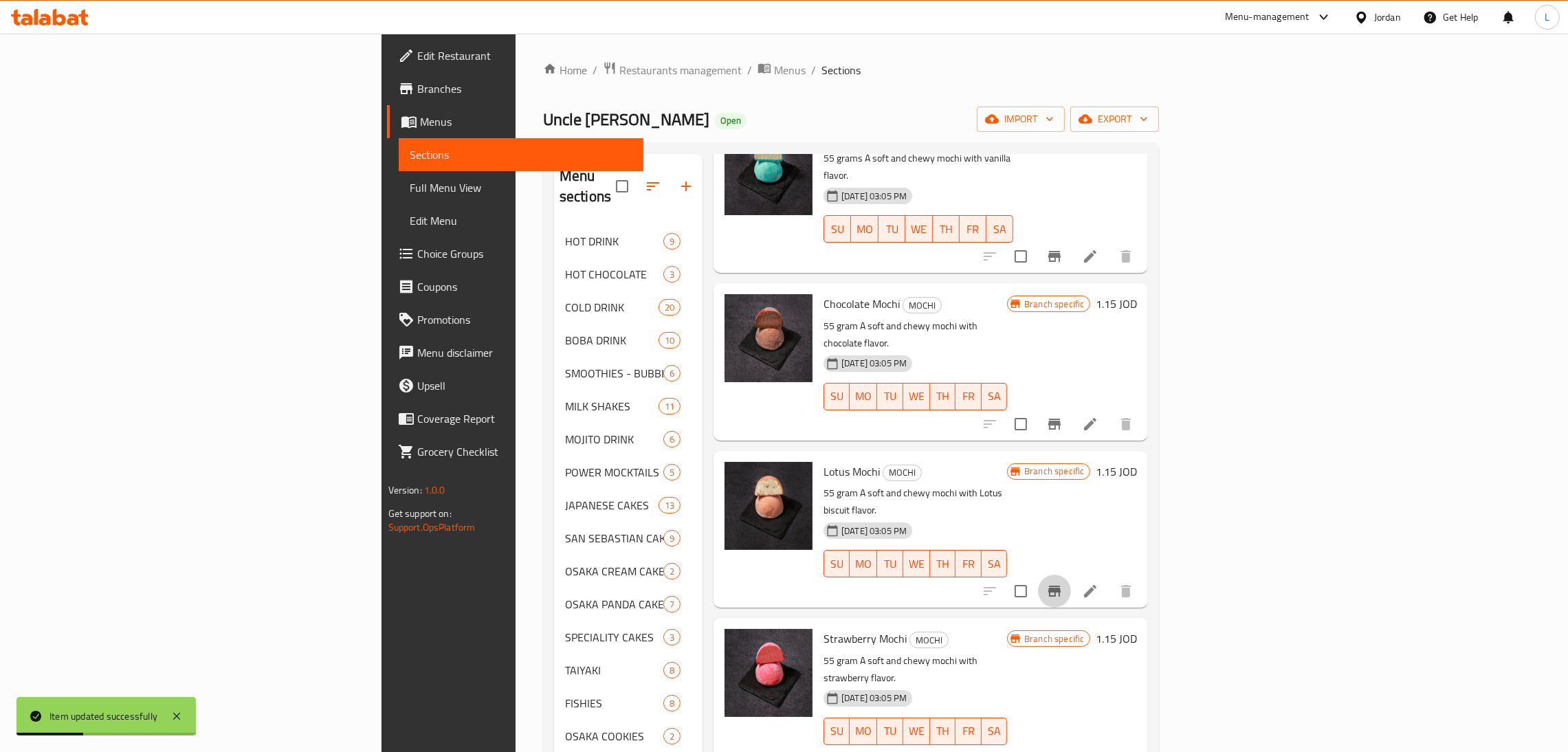
click at [1060, 586] on icon "Branch-specific-item" at bounding box center [1054, 591] width 12 height 11
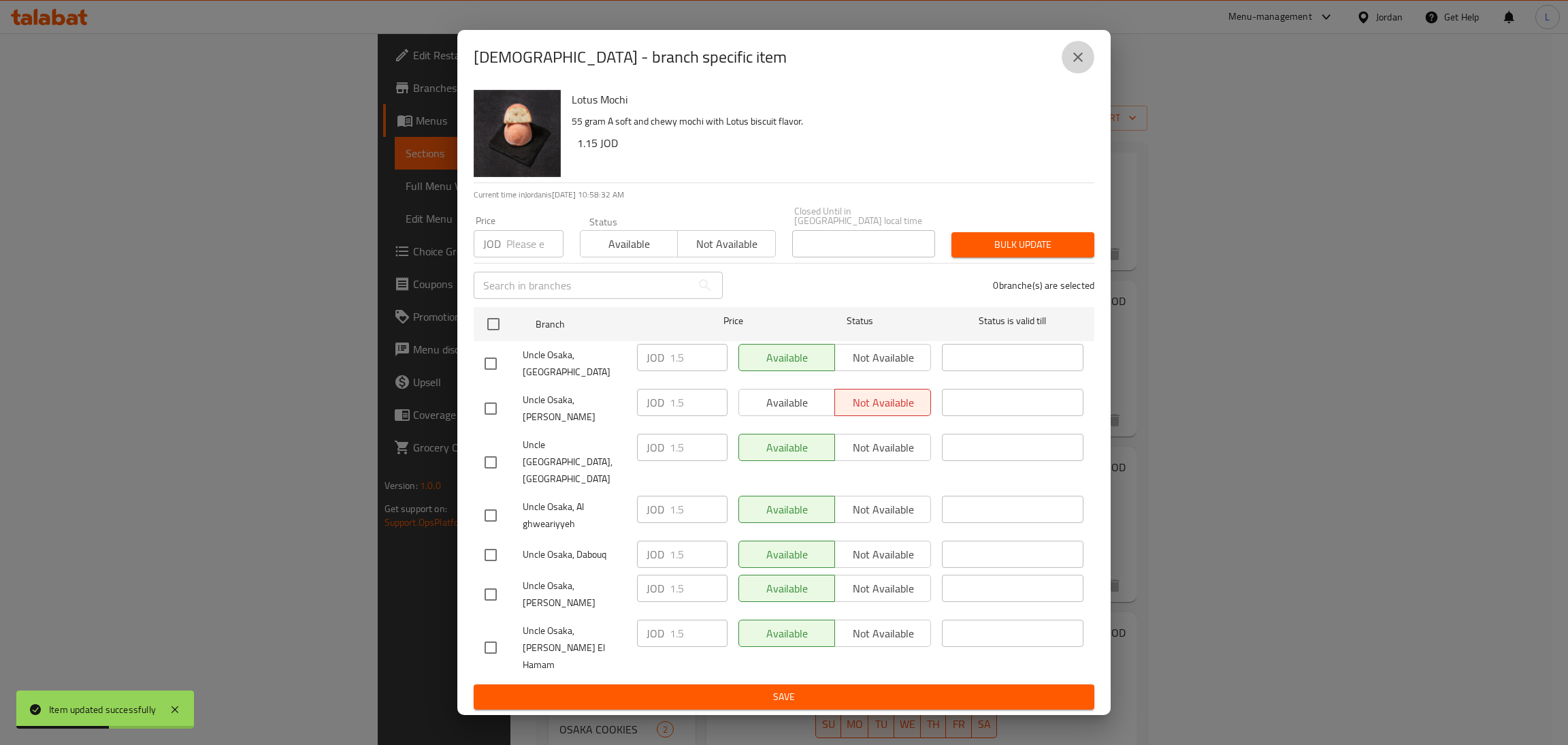
drag, startPoint x: 1089, startPoint y: 85, endPoint x: 1194, endPoint y: 315, distance: 252.8
click at [1089, 73] on button "close" at bounding box center [1078, 57] width 33 height 33
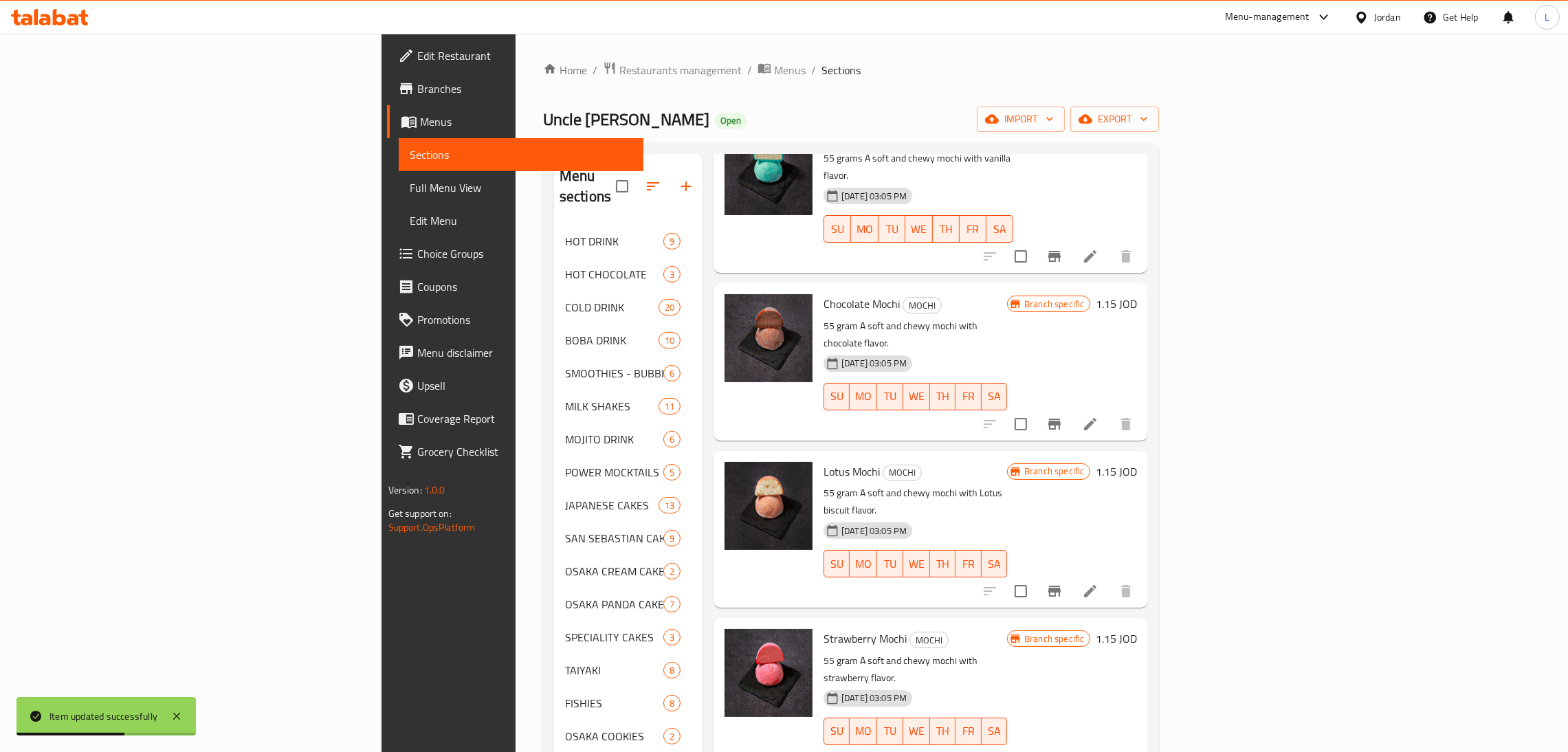
click at [1098, 583] on icon at bounding box center [1089, 590] width 16 height 16
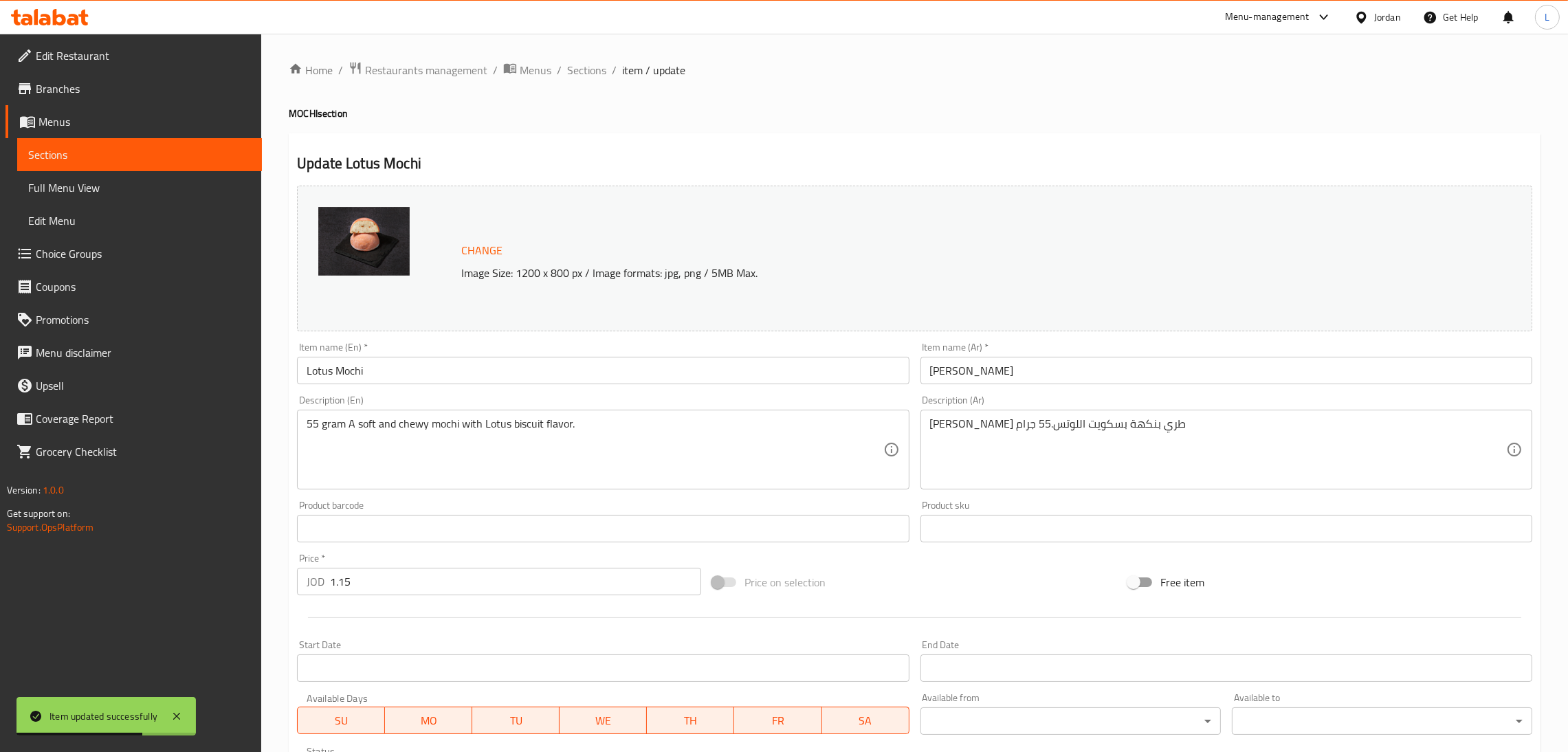
click at [481, 581] on input "1.15" at bounding box center [515, 581] width 371 height 27
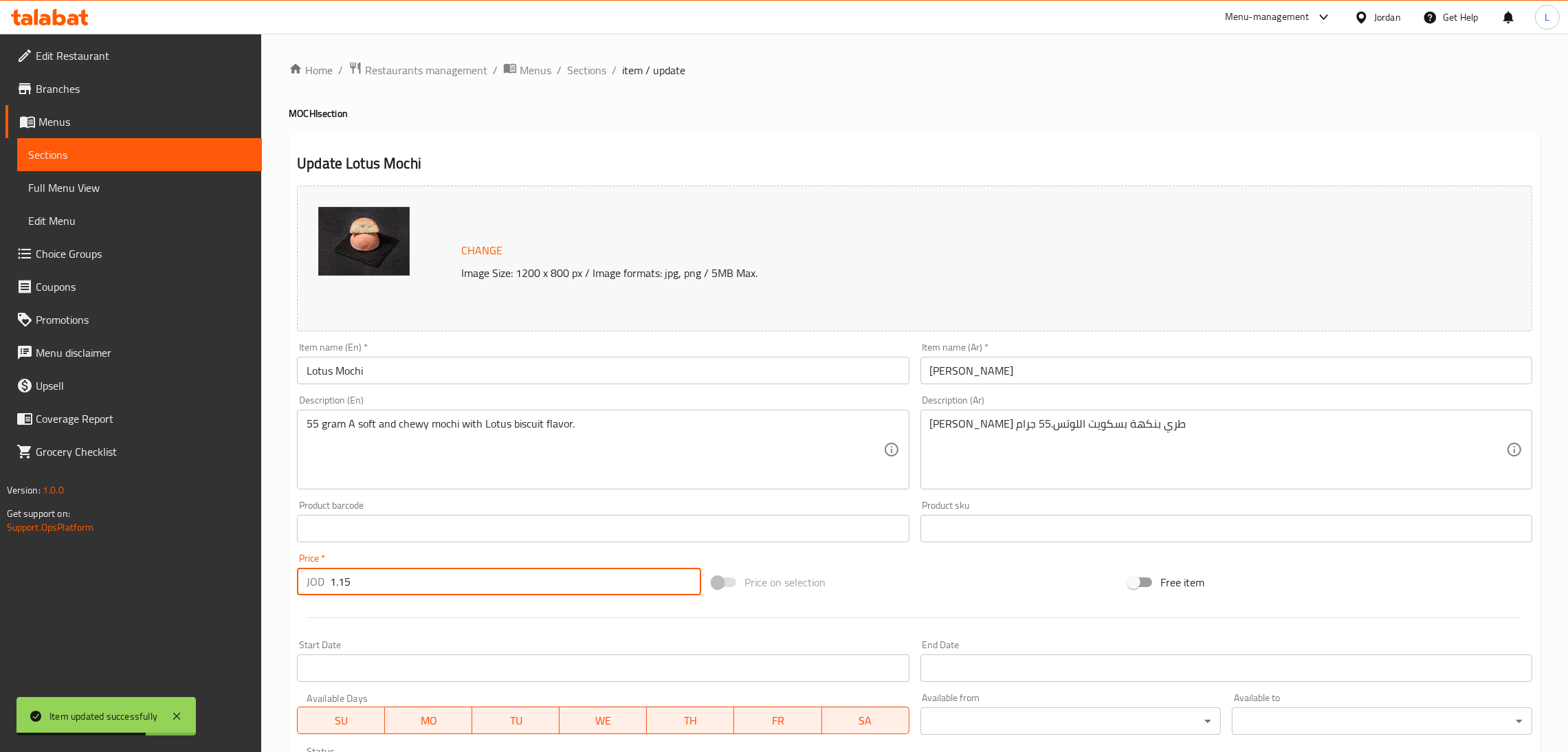
click at [481, 581] on input "1.15" at bounding box center [515, 581] width 371 height 27
paste input "number"
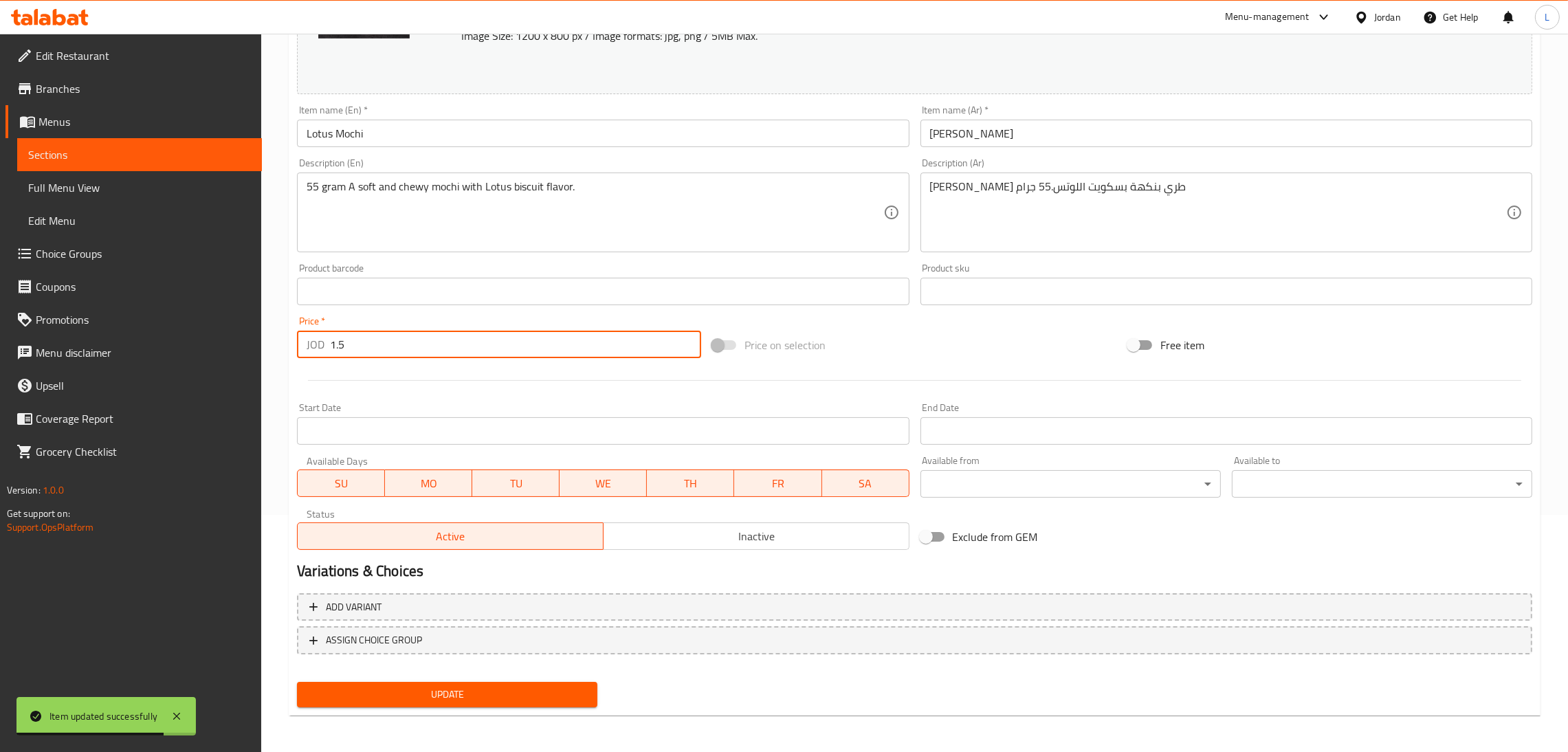
type input "1.5"
click at [460, 686] on span "Update" at bounding box center [447, 694] width 278 height 17
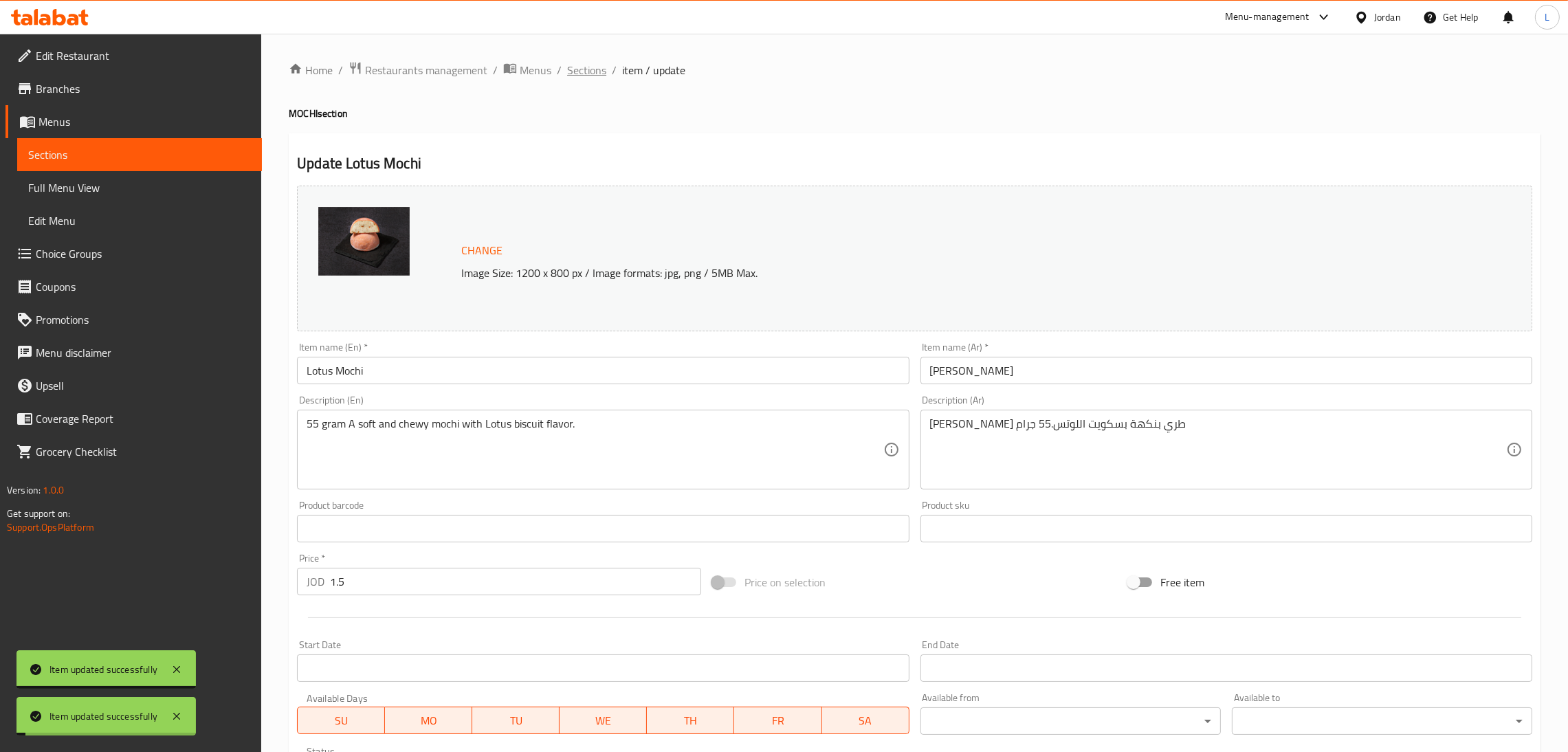
click at [590, 70] on span "Sections" at bounding box center [585, 69] width 39 height 16
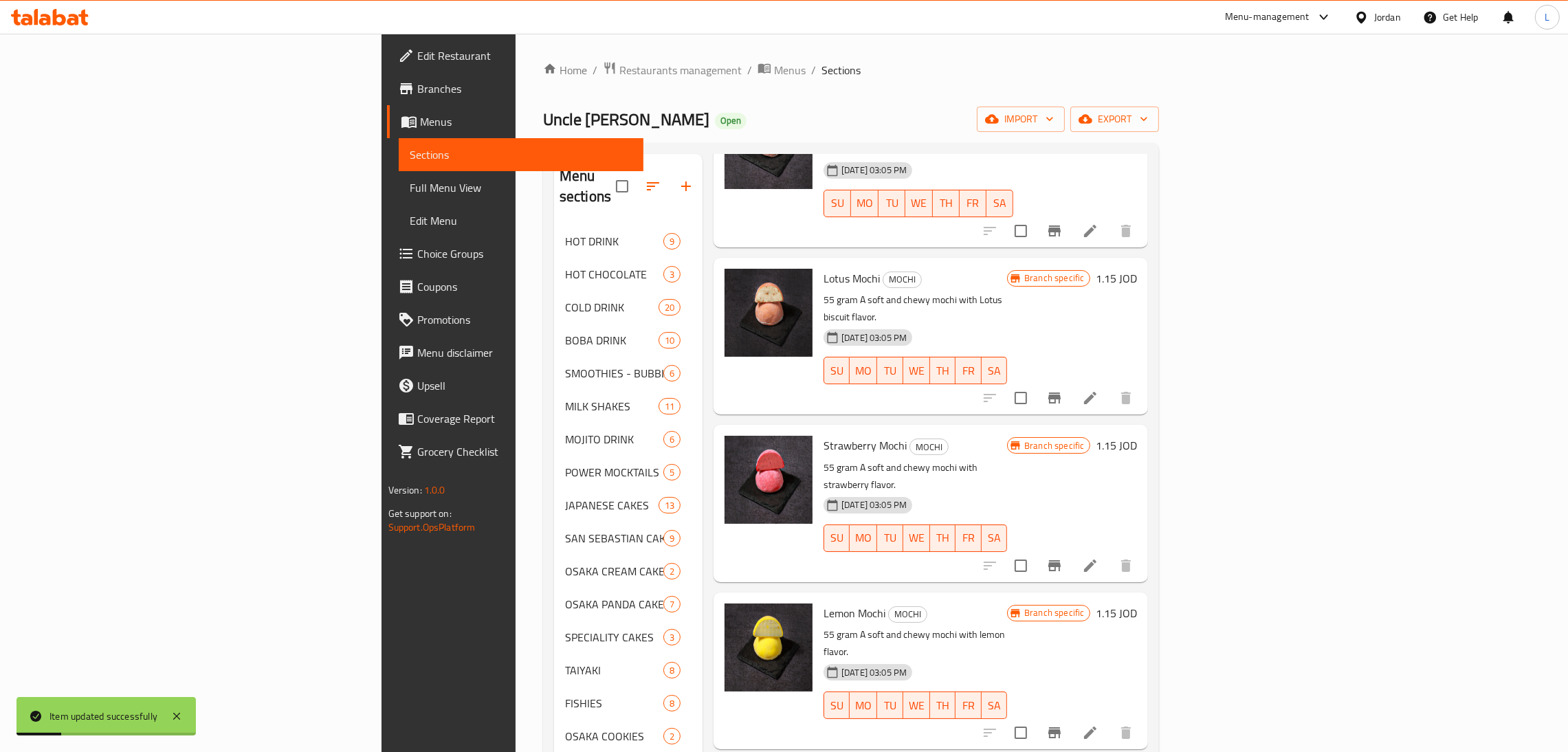
scroll to position [308, 0]
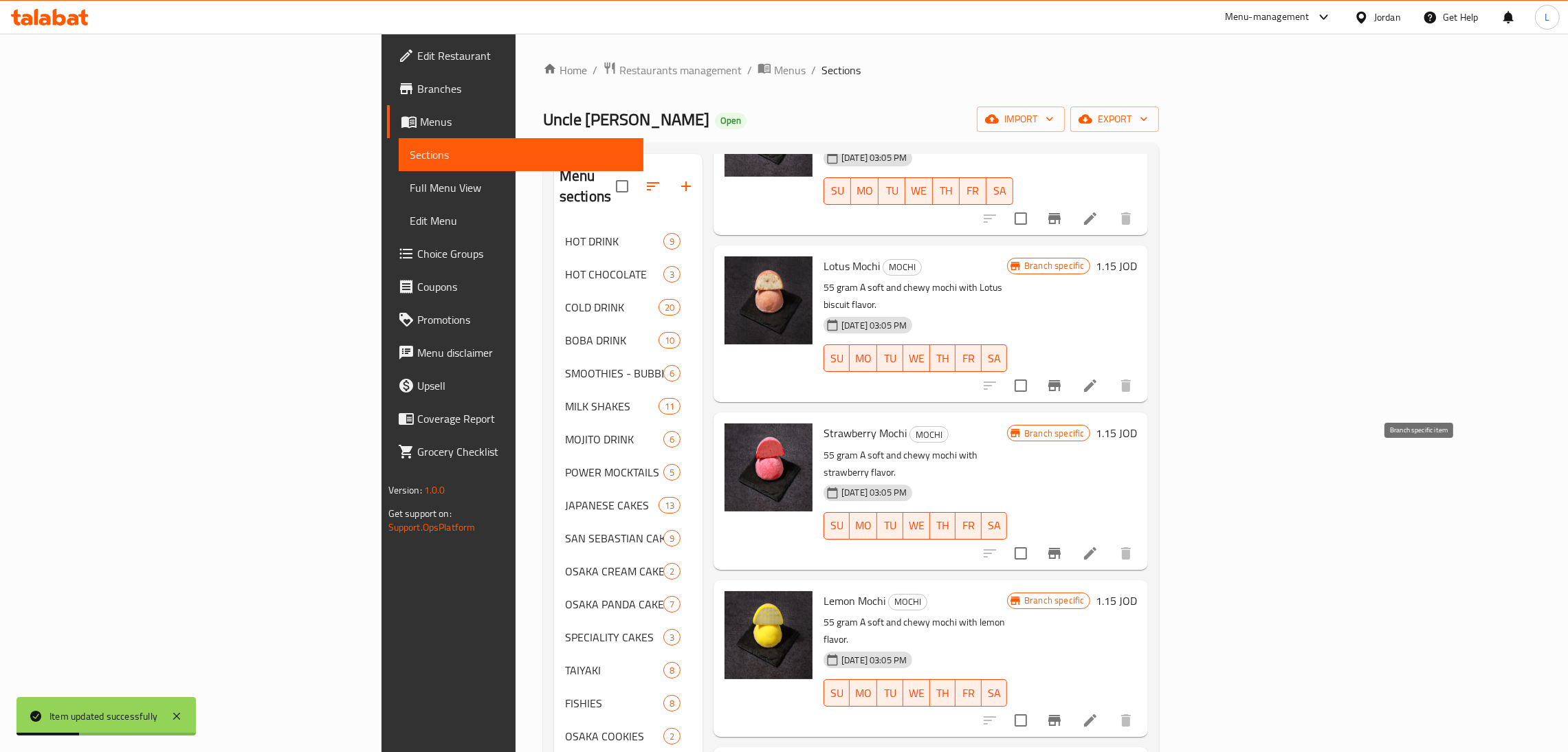
click at [1060, 548] on icon "Branch-specific-item" at bounding box center [1054, 553] width 12 height 11
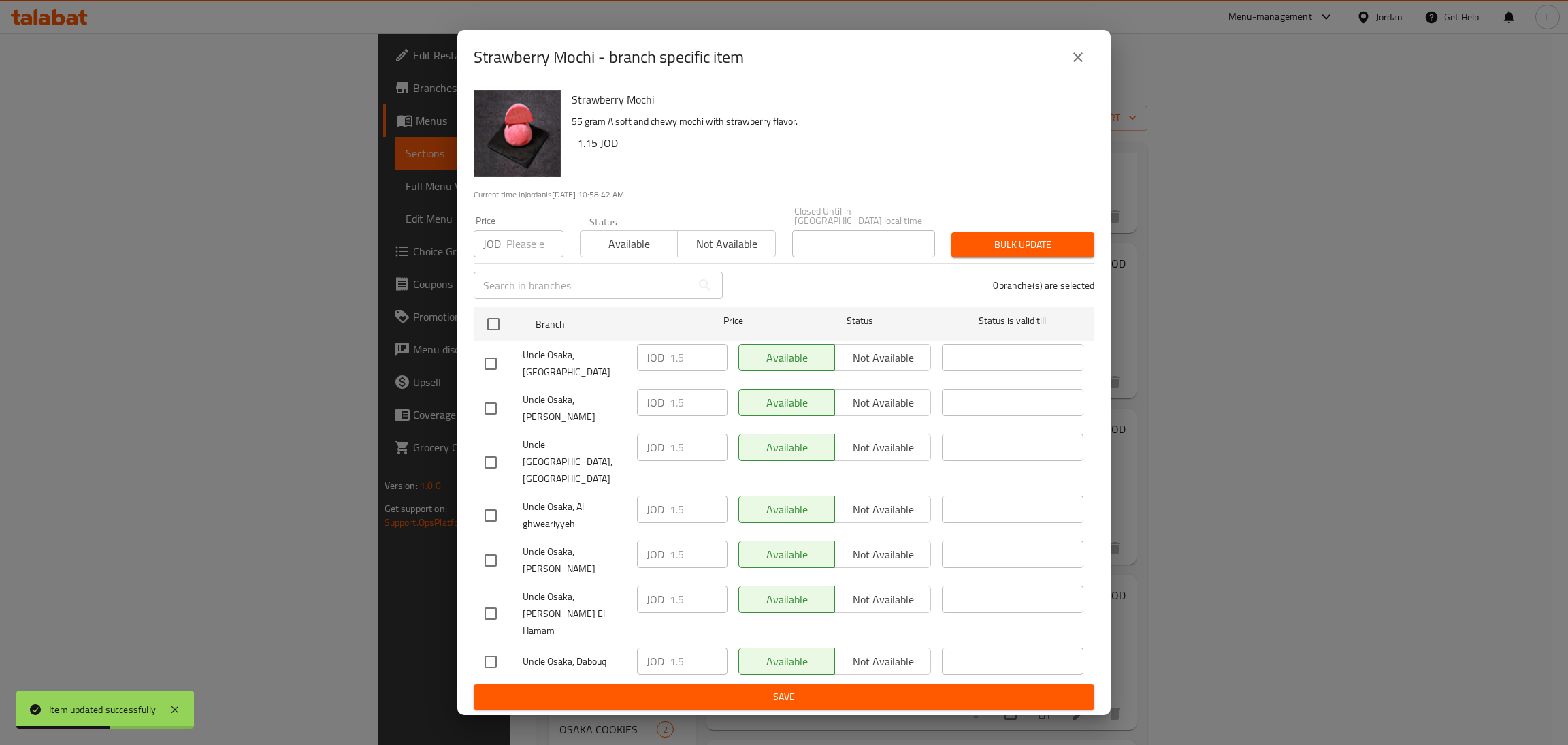
click at [1071, 66] on icon "close" at bounding box center [1077, 56] width 16 height 16
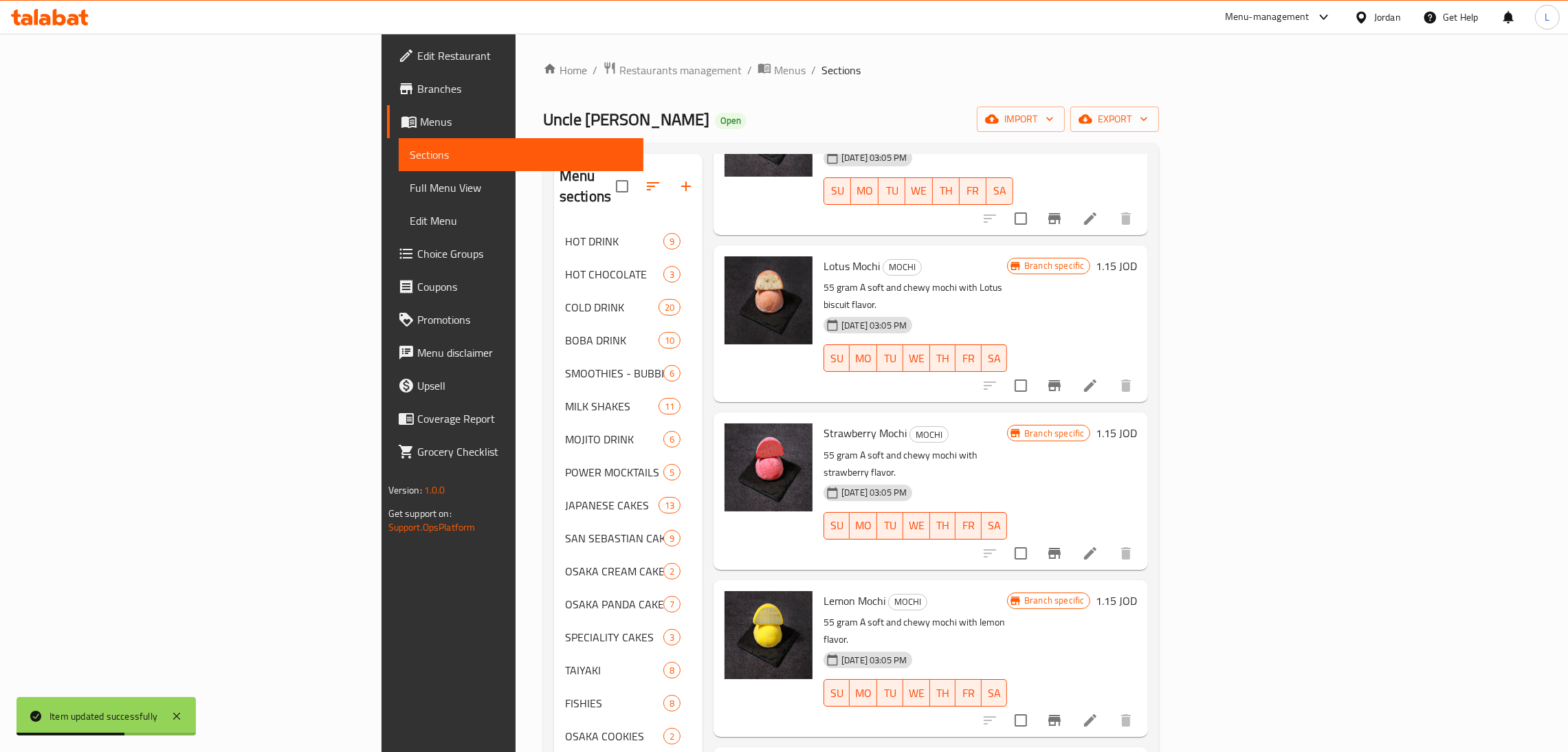
click at [1109, 541] on li at bounding box center [1089, 553] width 39 height 25
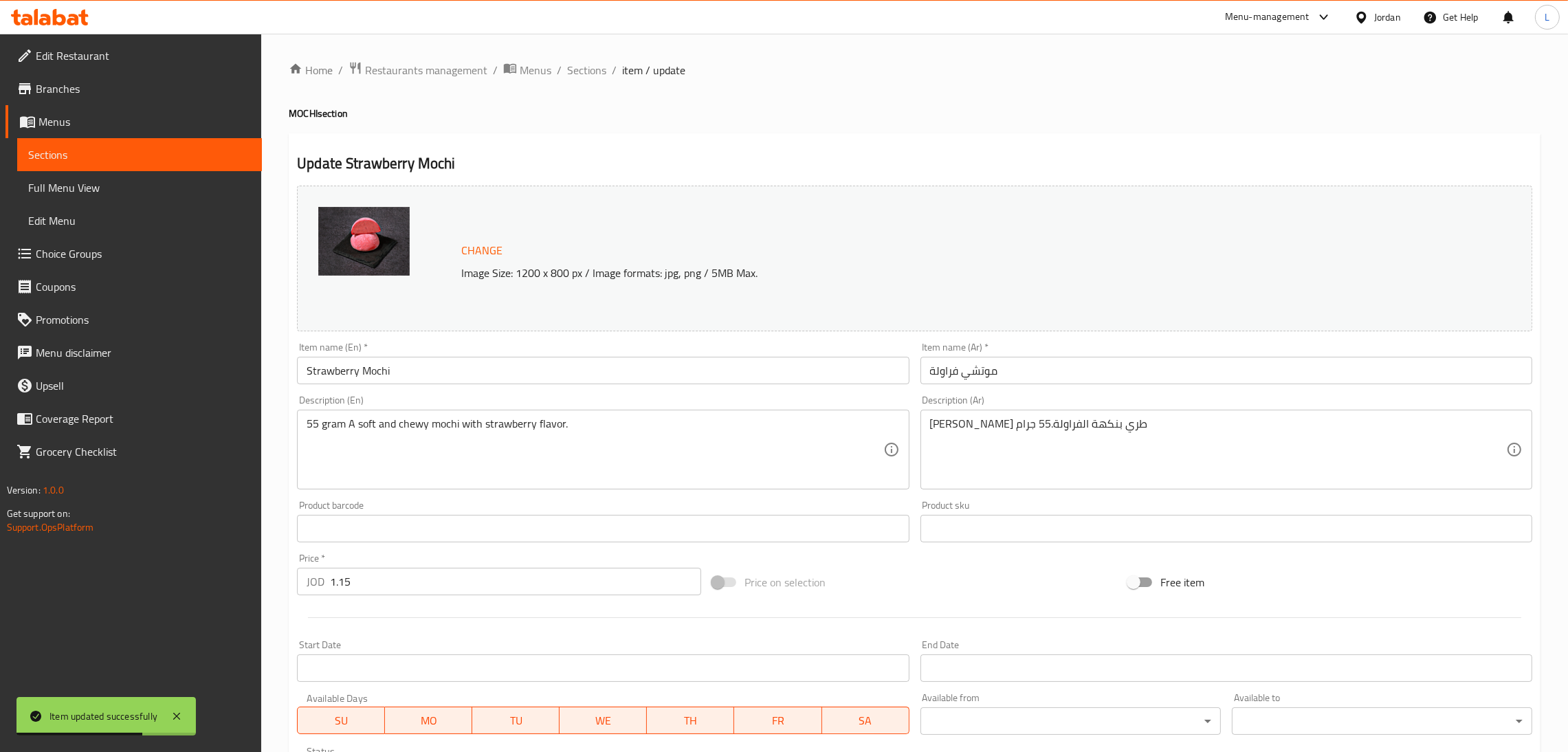
click at [588, 589] on input "1.15" at bounding box center [515, 581] width 371 height 27
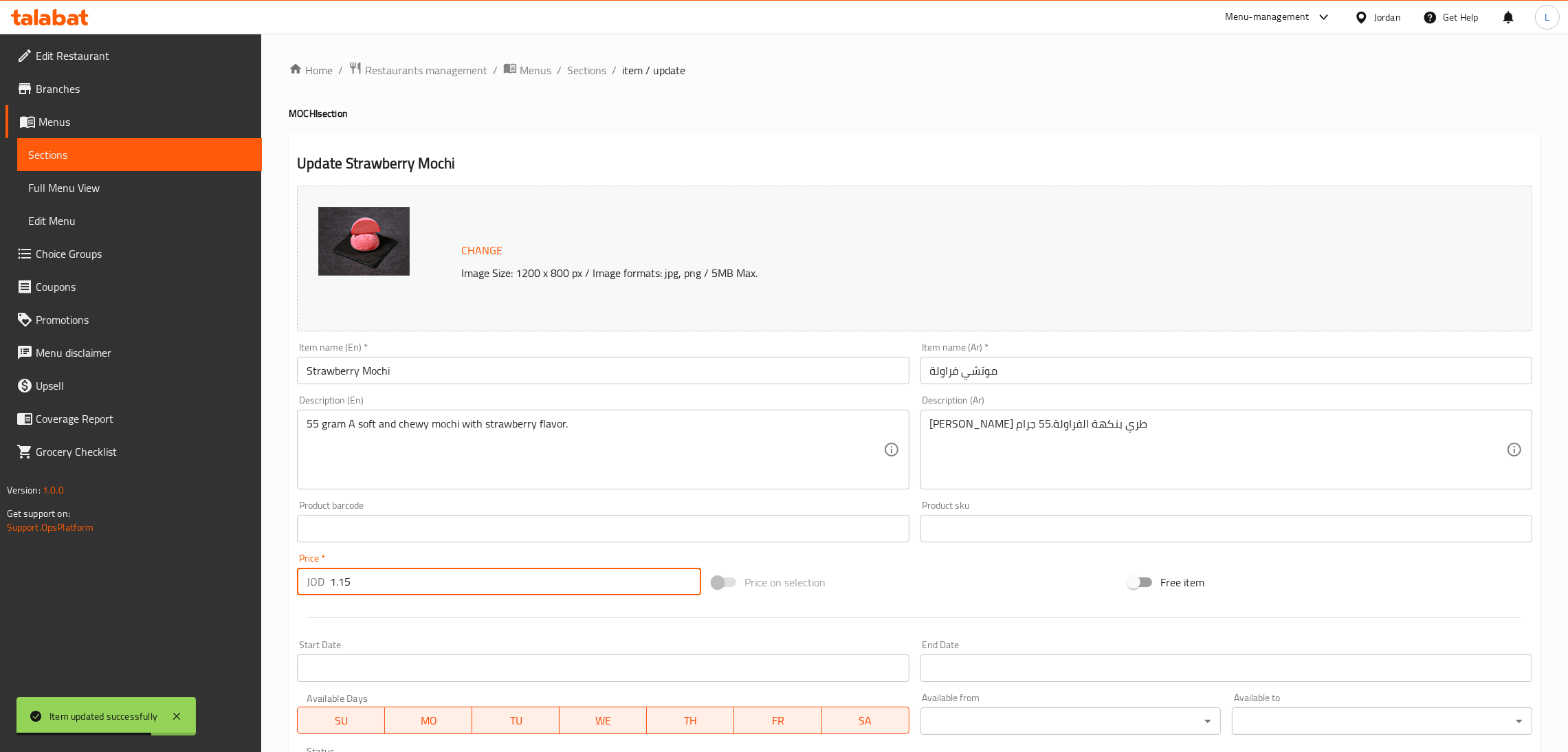
click at [588, 589] on input "1.15" at bounding box center [515, 581] width 371 height 27
paste input "number"
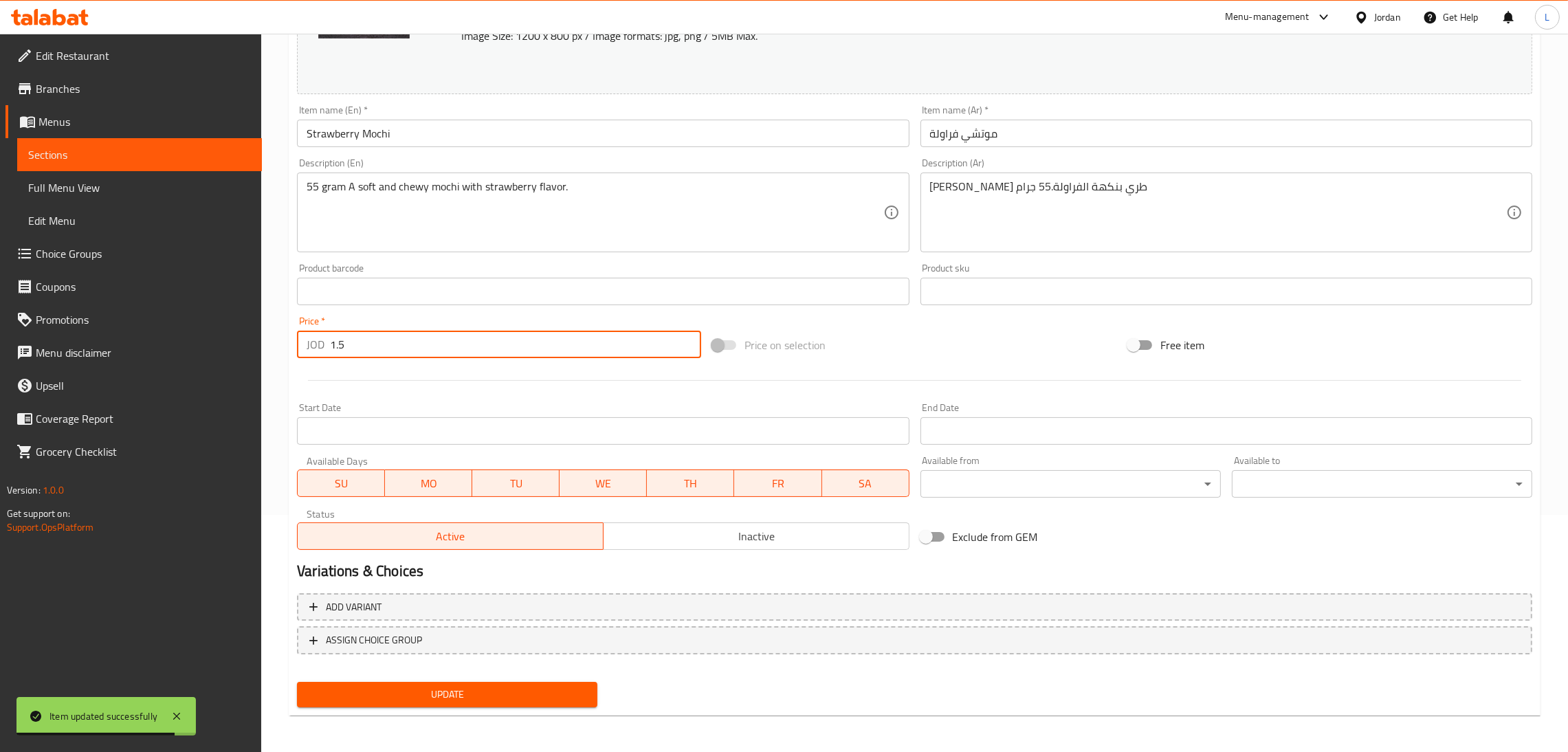
type input "1.5"
click at [559, 699] on span "Update" at bounding box center [447, 694] width 278 height 17
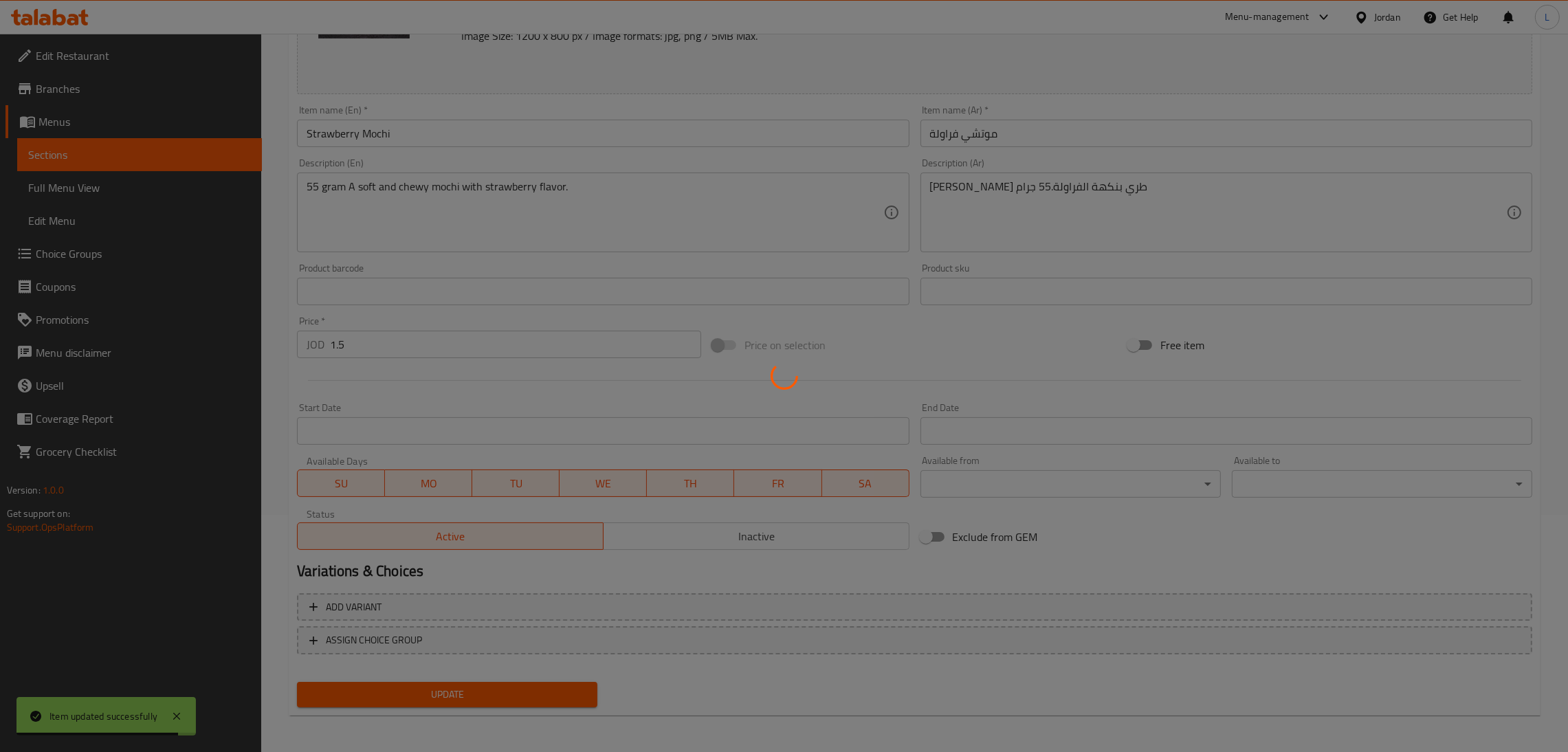
scroll to position [0, 0]
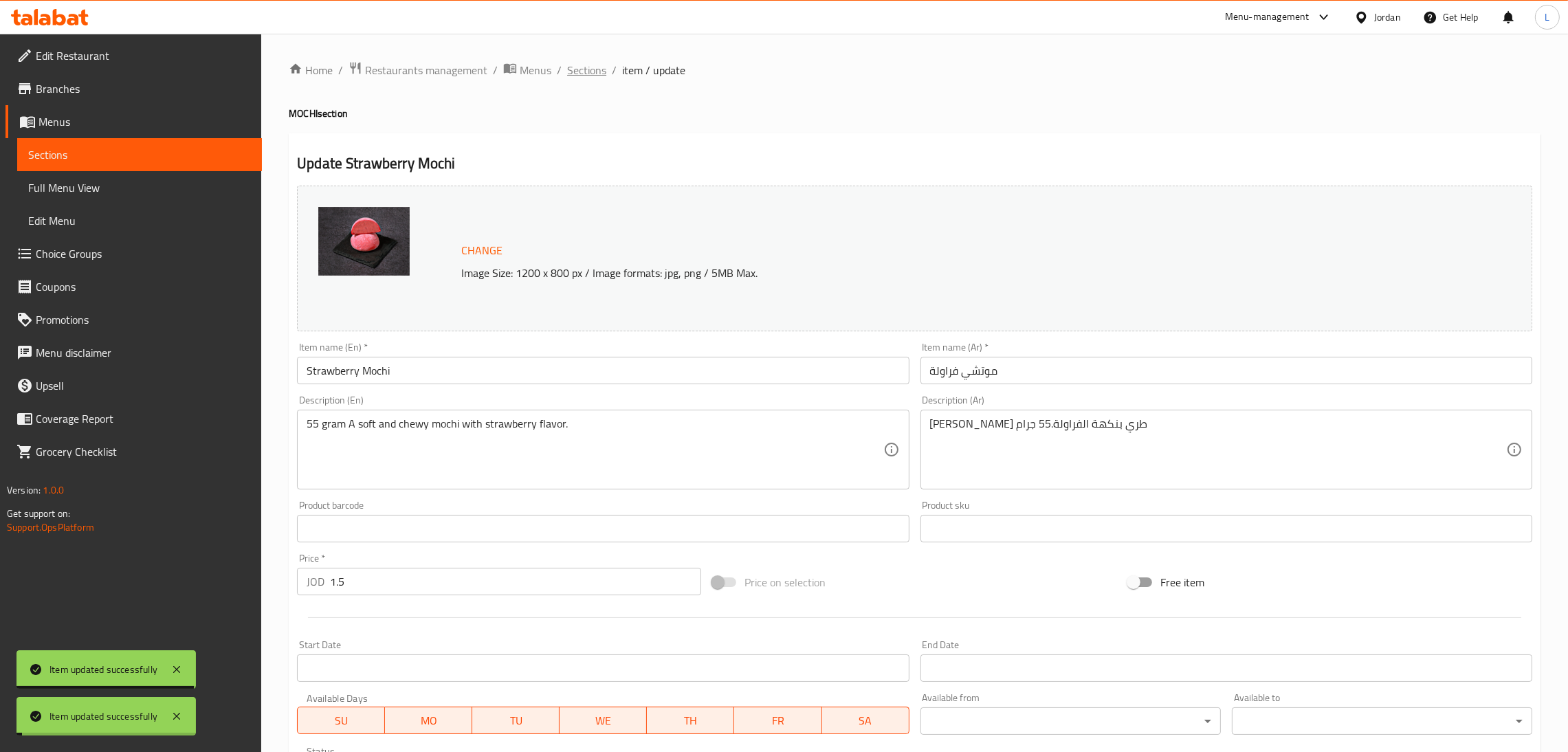
click at [584, 70] on span "Sections" at bounding box center [585, 69] width 39 height 16
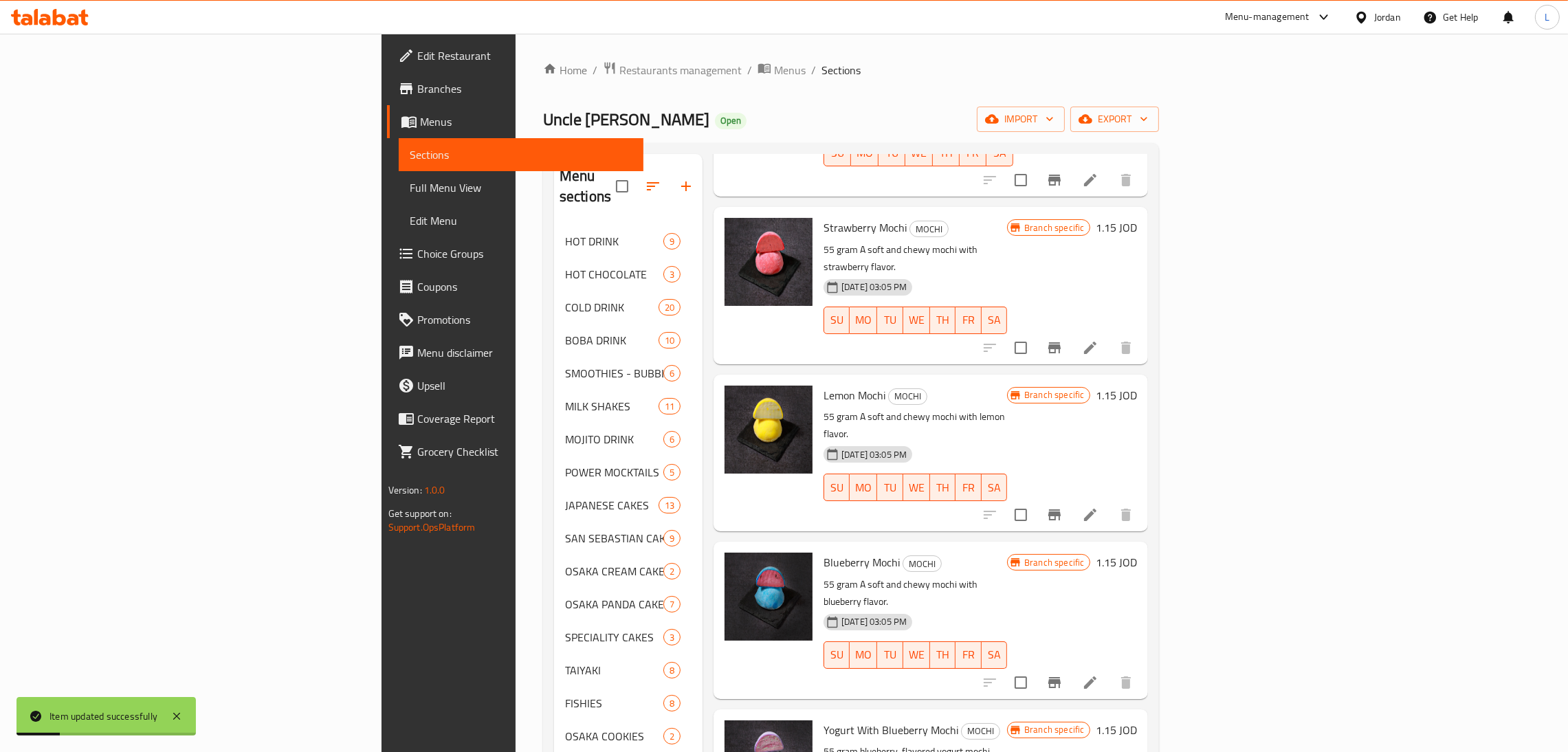
scroll to position [515, 0]
click at [1098, 506] on icon at bounding box center [1089, 514] width 16 height 16
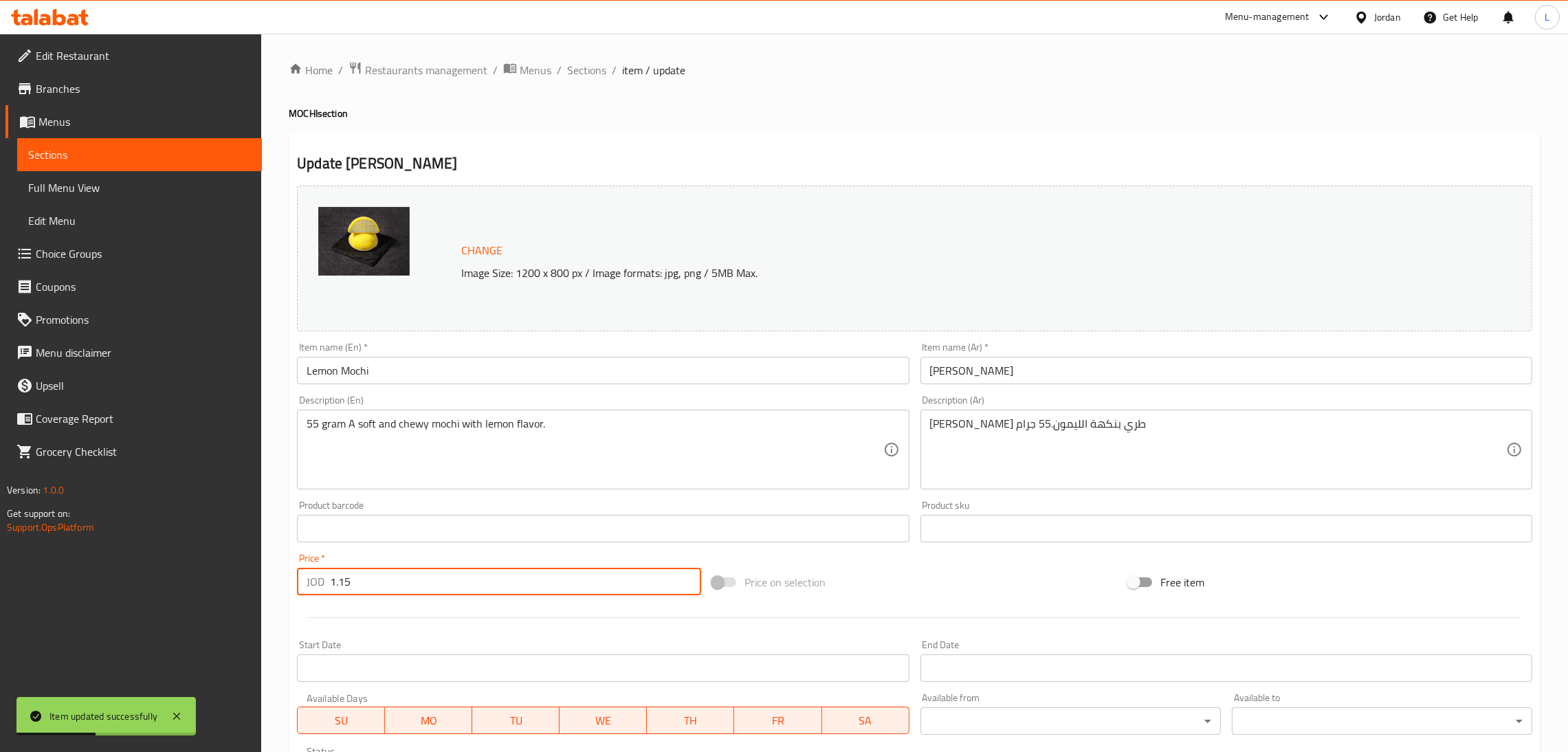
click at [510, 582] on input "1.15" at bounding box center [515, 581] width 371 height 27
paste input "number"
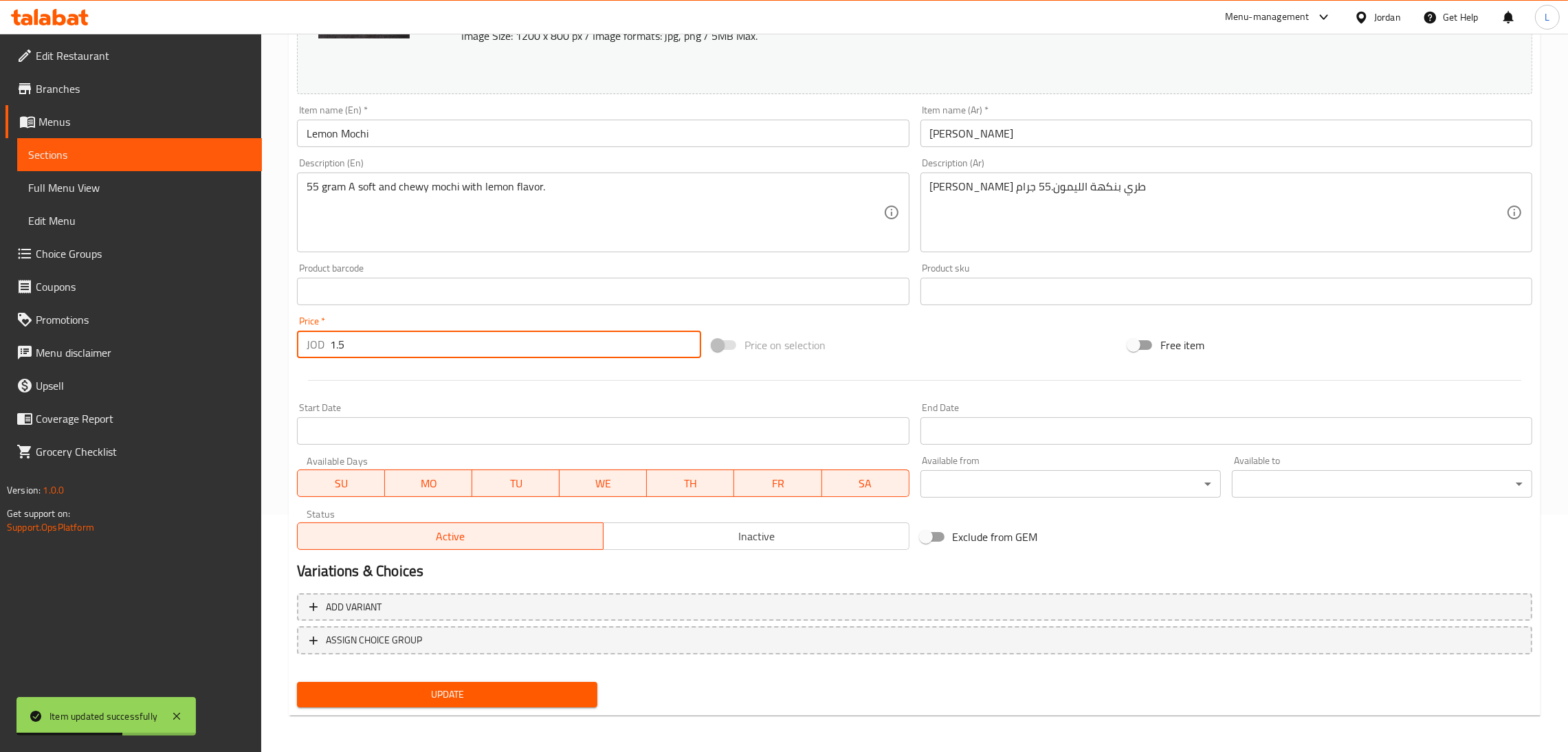
type input "1.5"
click at [496, 690] on span "Update" at bounding box center [447, 694] width 278 height 17
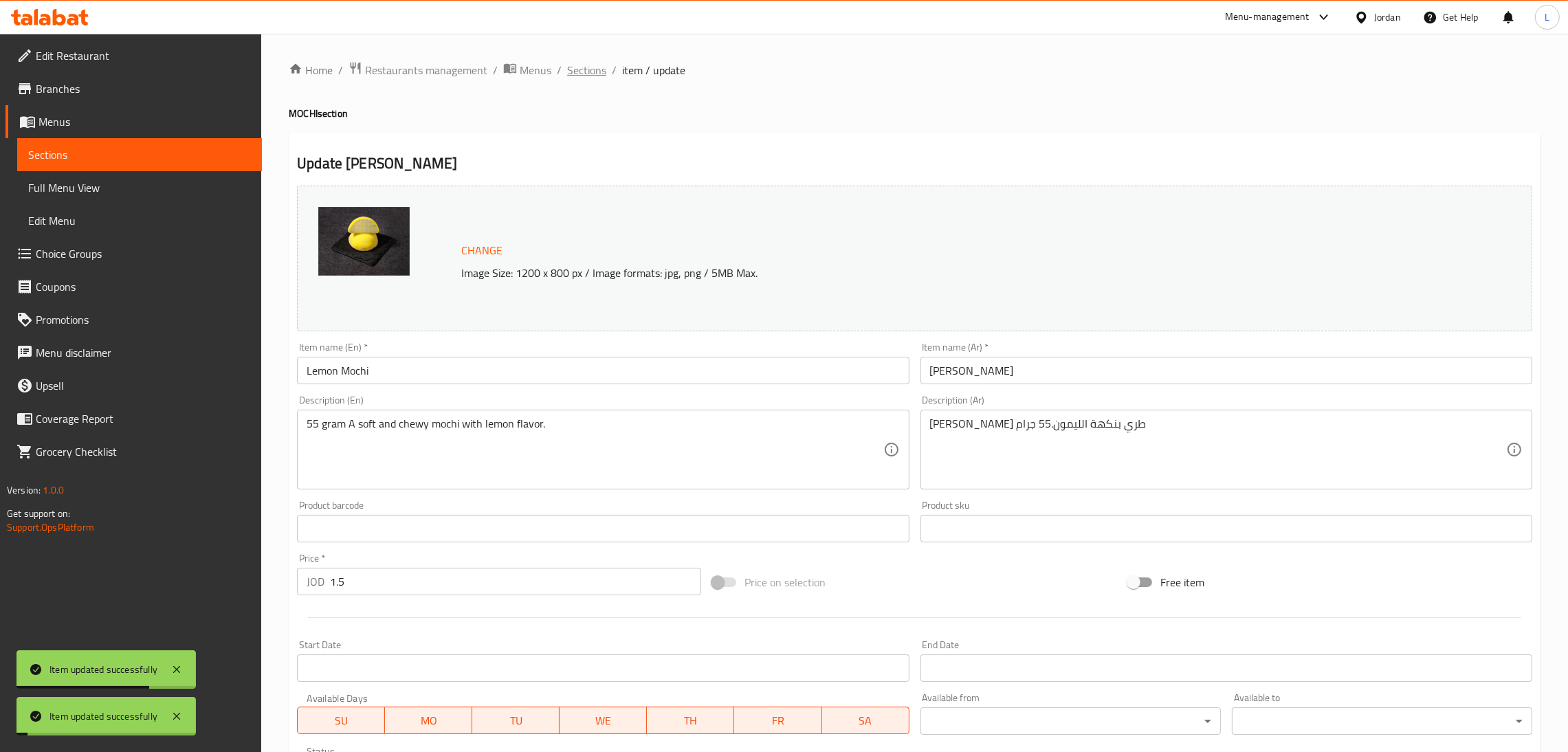
click at [569, 68] on span "Sections" at bounding box center [585, 69] width 39 height 16
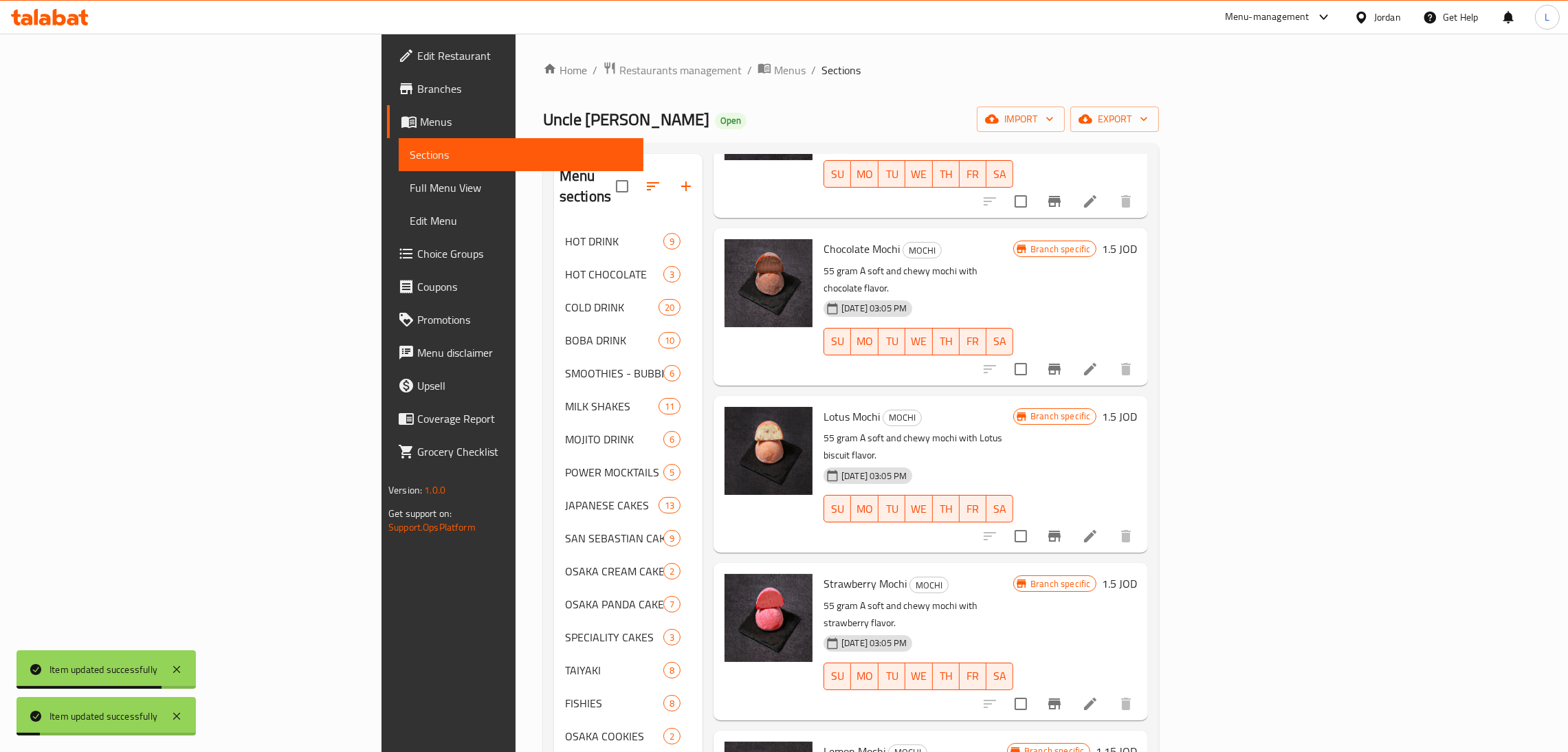
scroll to position [412, 0]
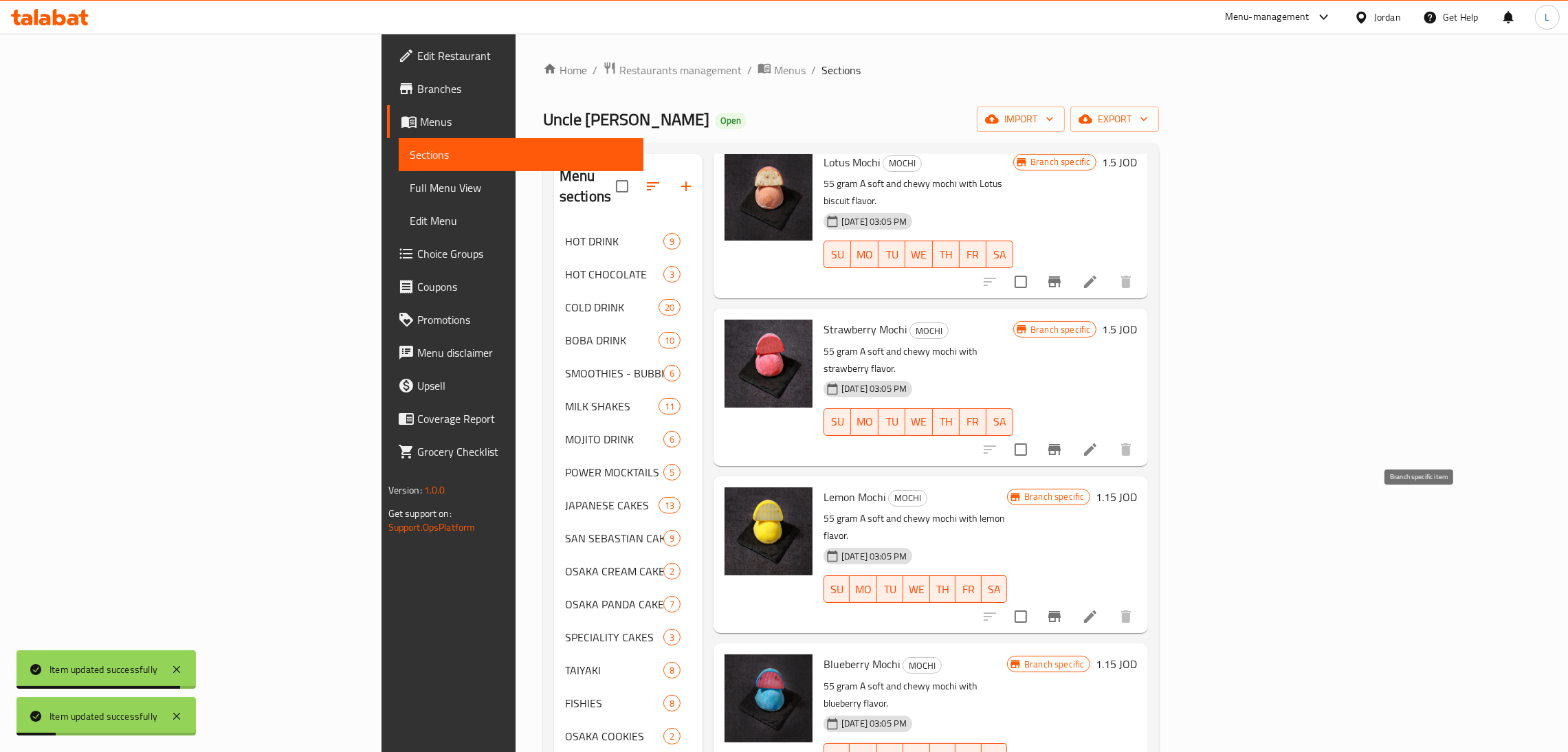
click at [1071, 600] on button "Branch-specific-item" at bounding box center [1054, 616] width 33 height 33
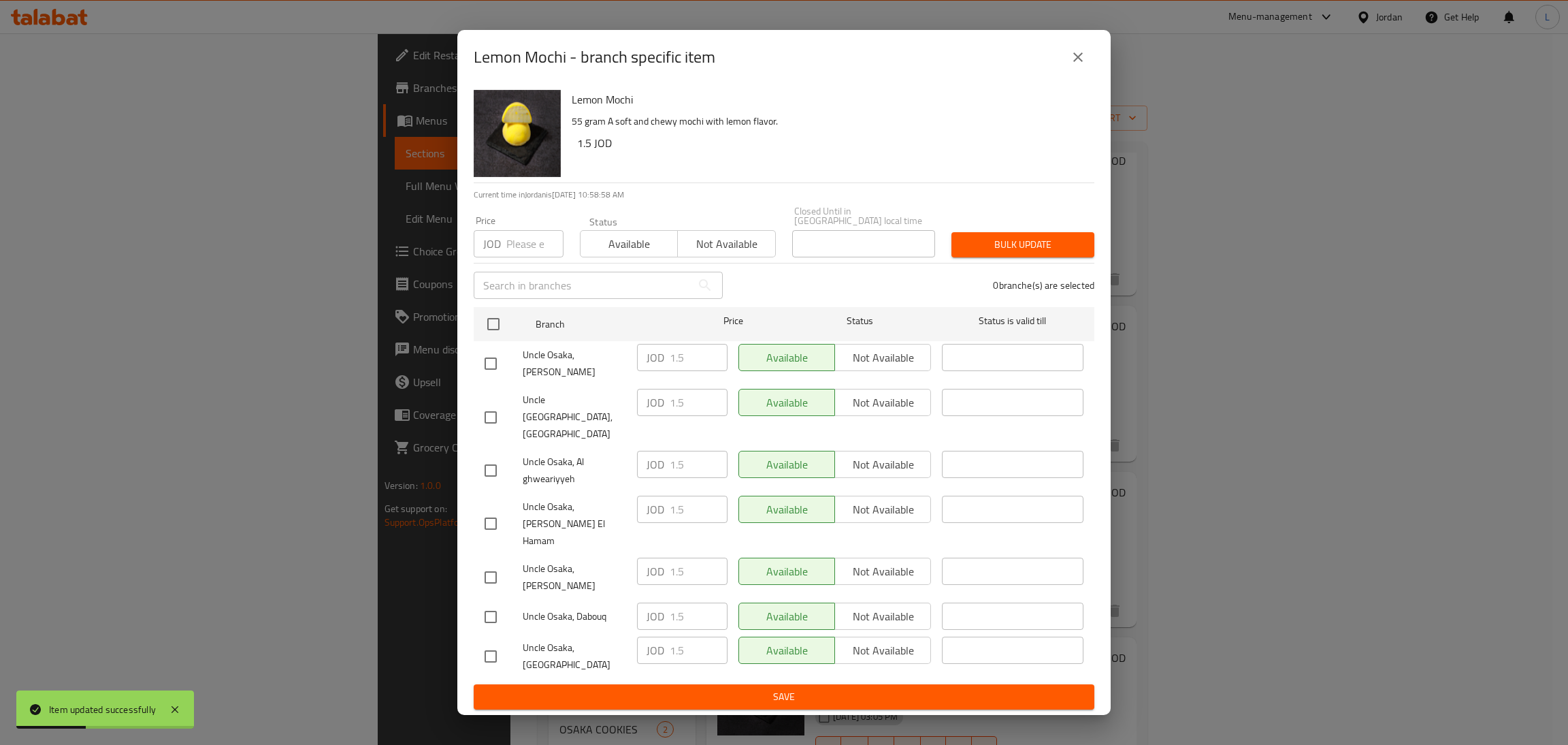
click at [1067, 73] on button "close" at bounding box center [1078, 57] width 33 height 33
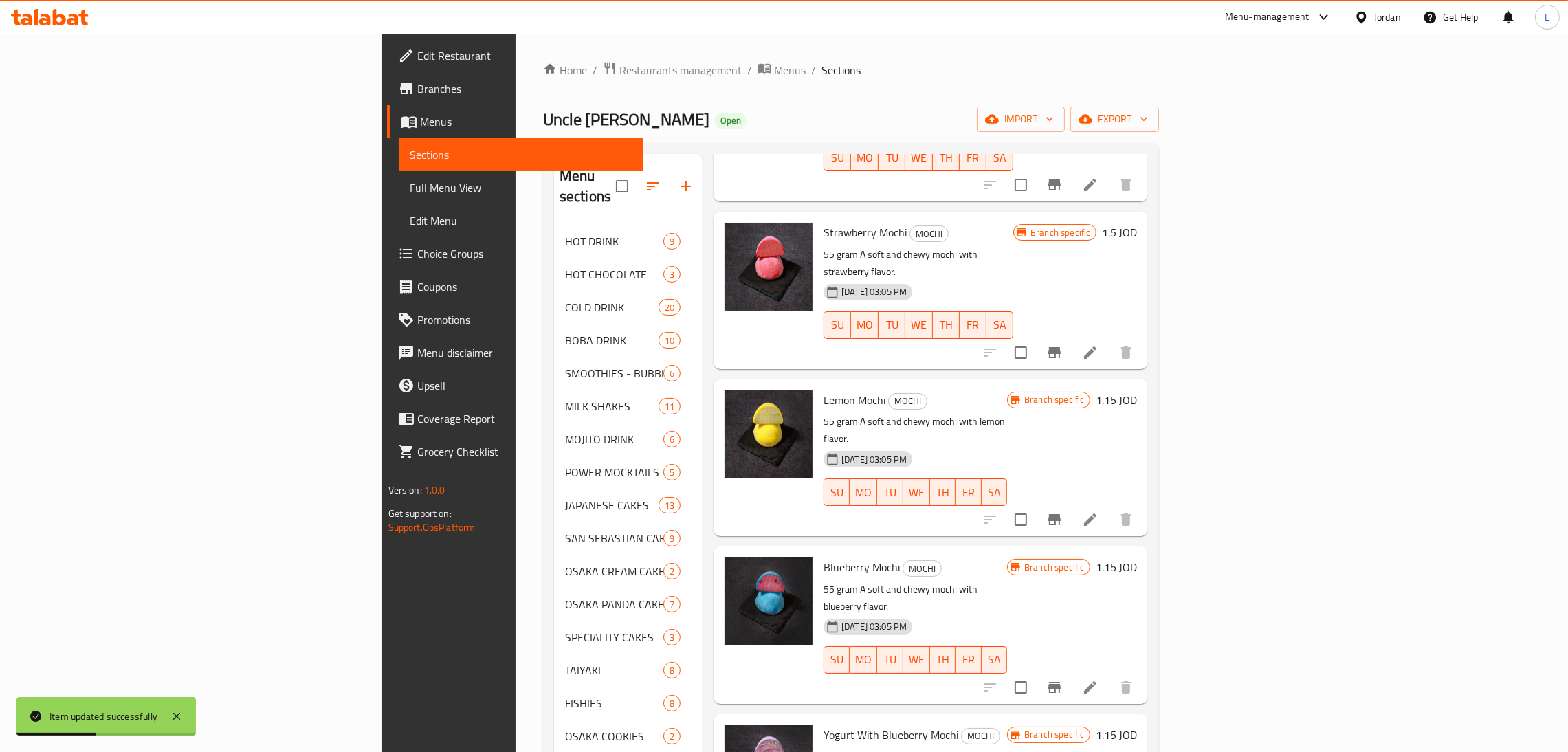
scroll to position [618, 0]
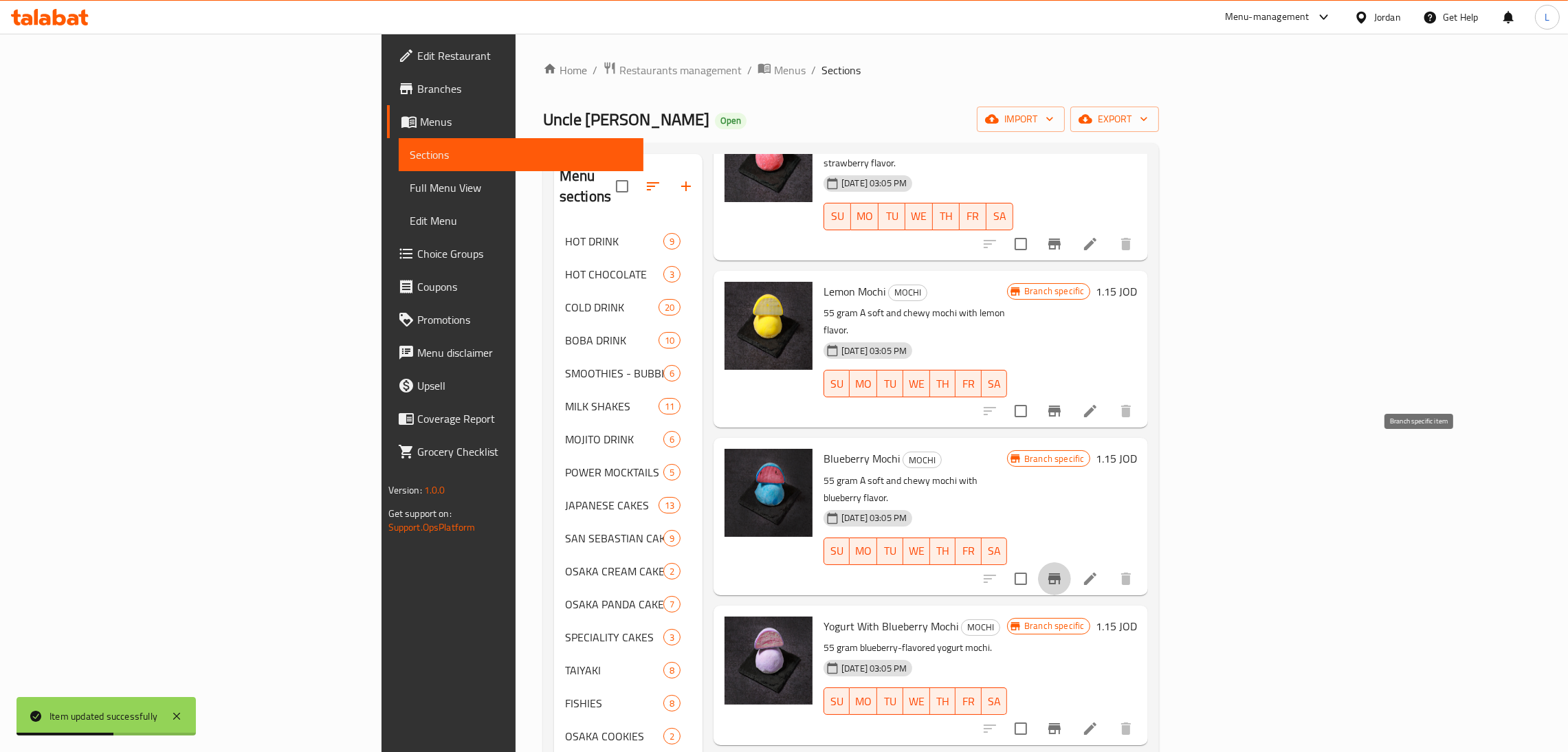
click at [1062, 570] on icon "Branch-specific-item" at bounding box center [1054, 578] width 16 height 16
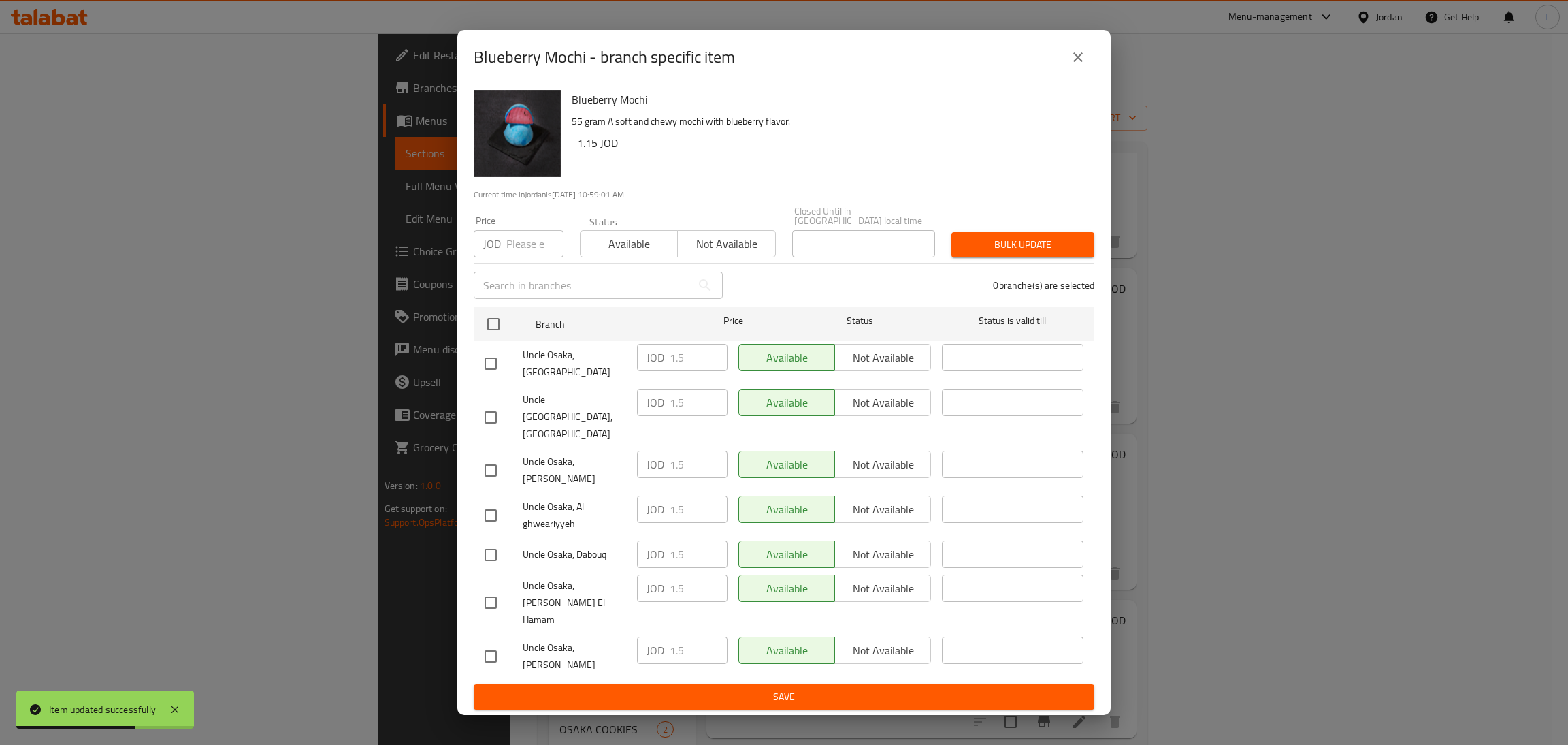
drag, startPoint x: 1075, startPoint y: 79, endPoint x: 1122, endPoint y: 137, distance: 74.7
click at [1075, 73] on button "close" at bounding box center [1078, 57] width 33 height 33
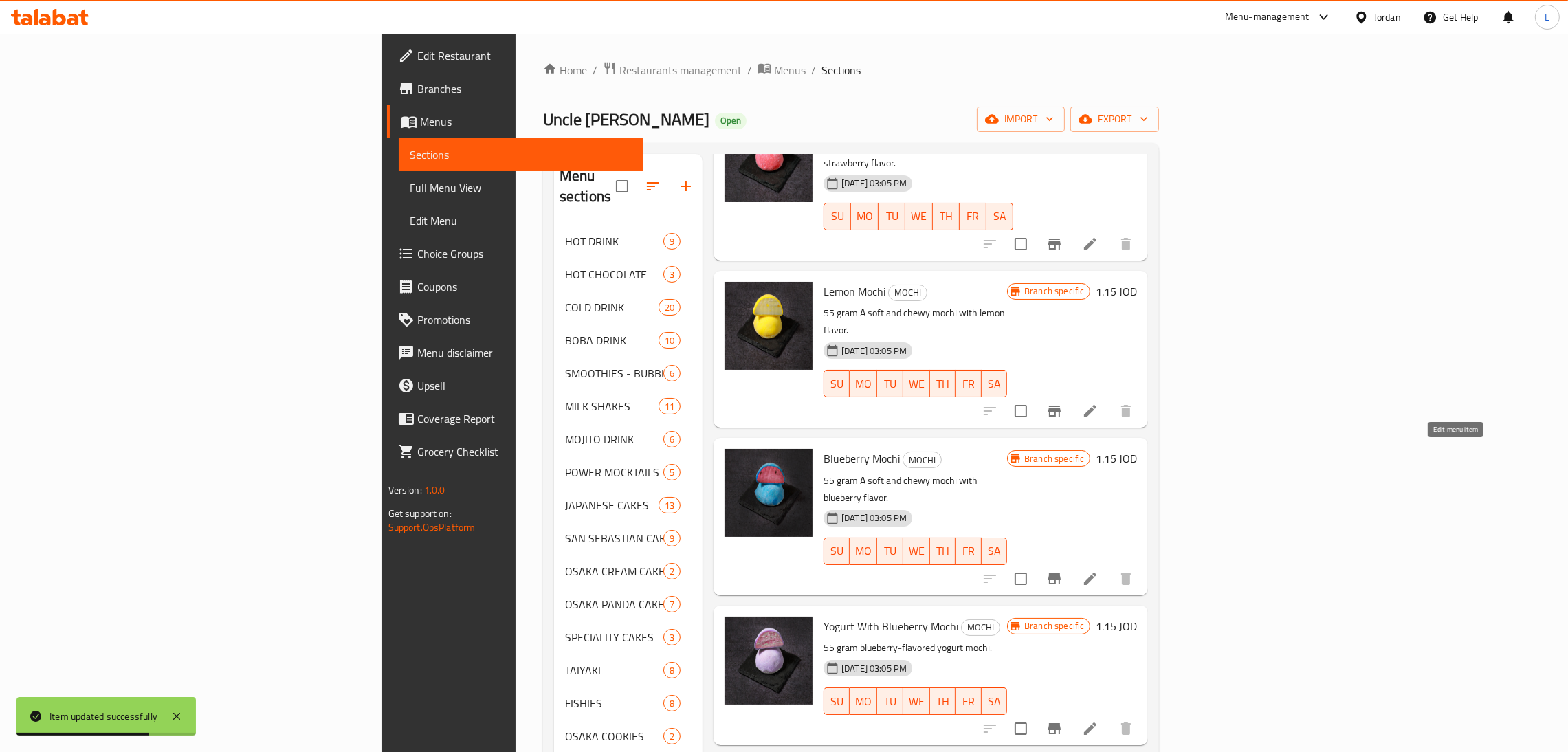
click at [1098, 570] on icon at bounding box center [1089, 578] width 16 height 16
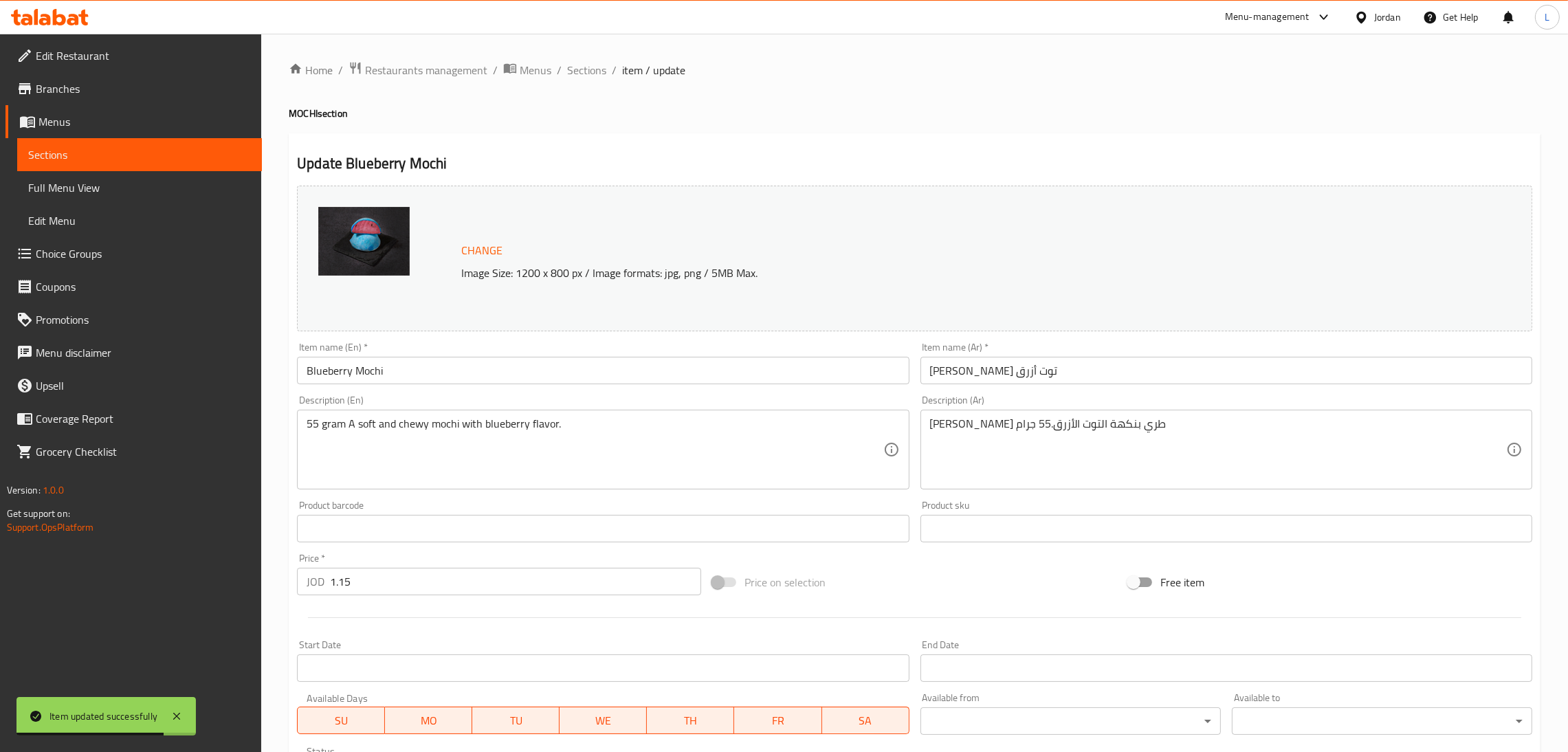
click at [380, 586] on input "1.15" at bounding box center [515, 581] width 371 height 27
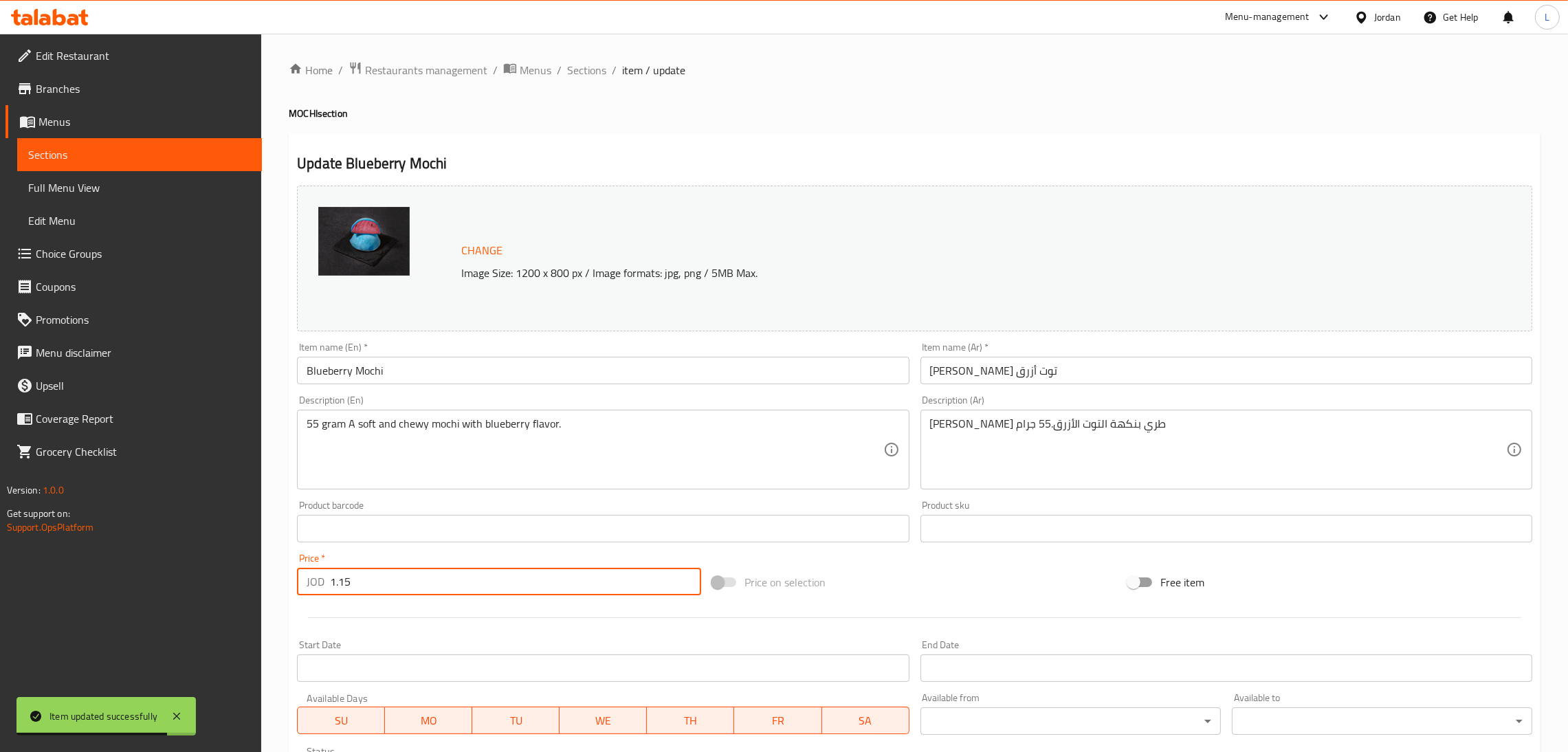
click at [380, 586] on input "1.15" at bounding box center [515, 581] width 371 height 27
paste input "number"
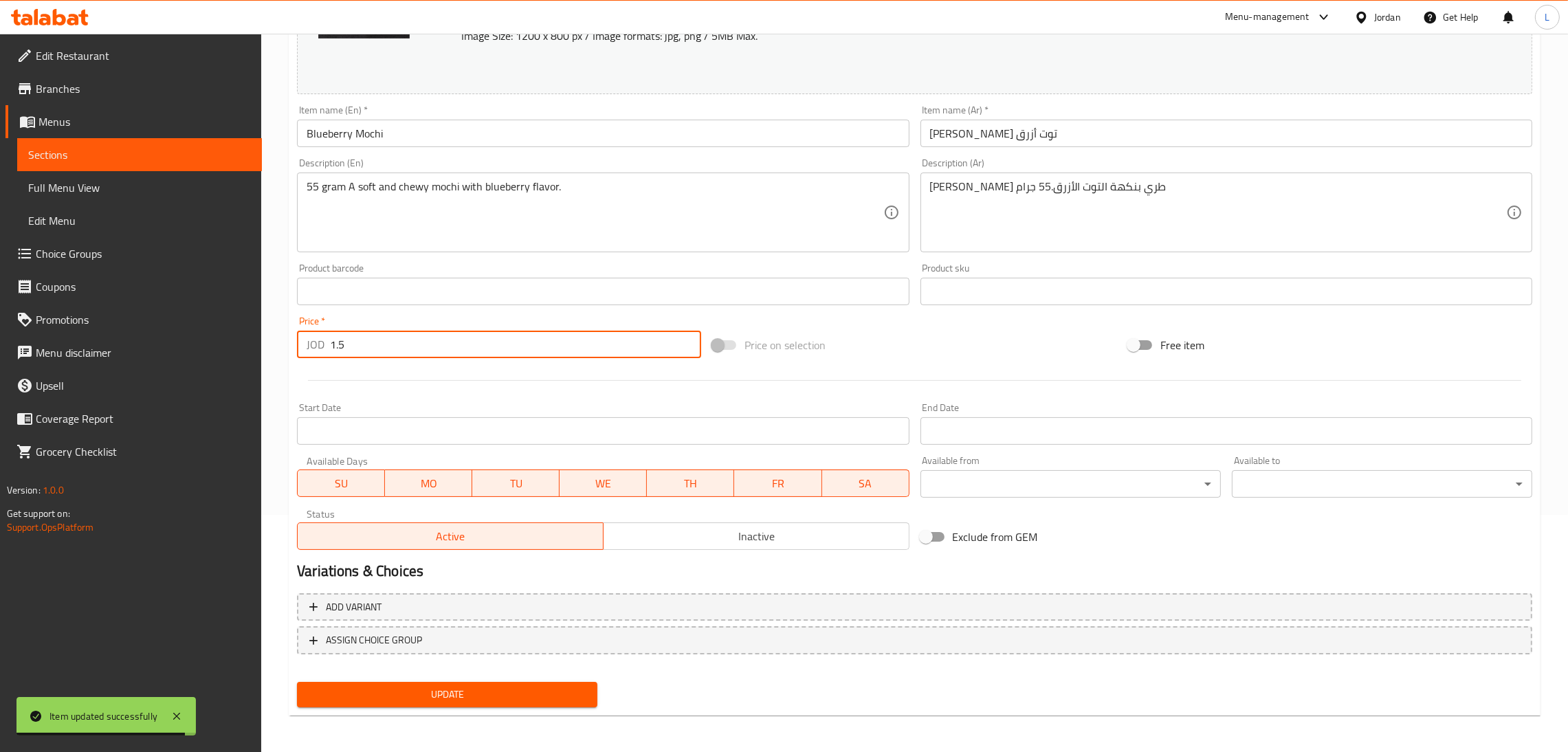
type input "1.5"
click at [393, 702] on button "Update" at bounding box center [447, 694] width 301 height 26
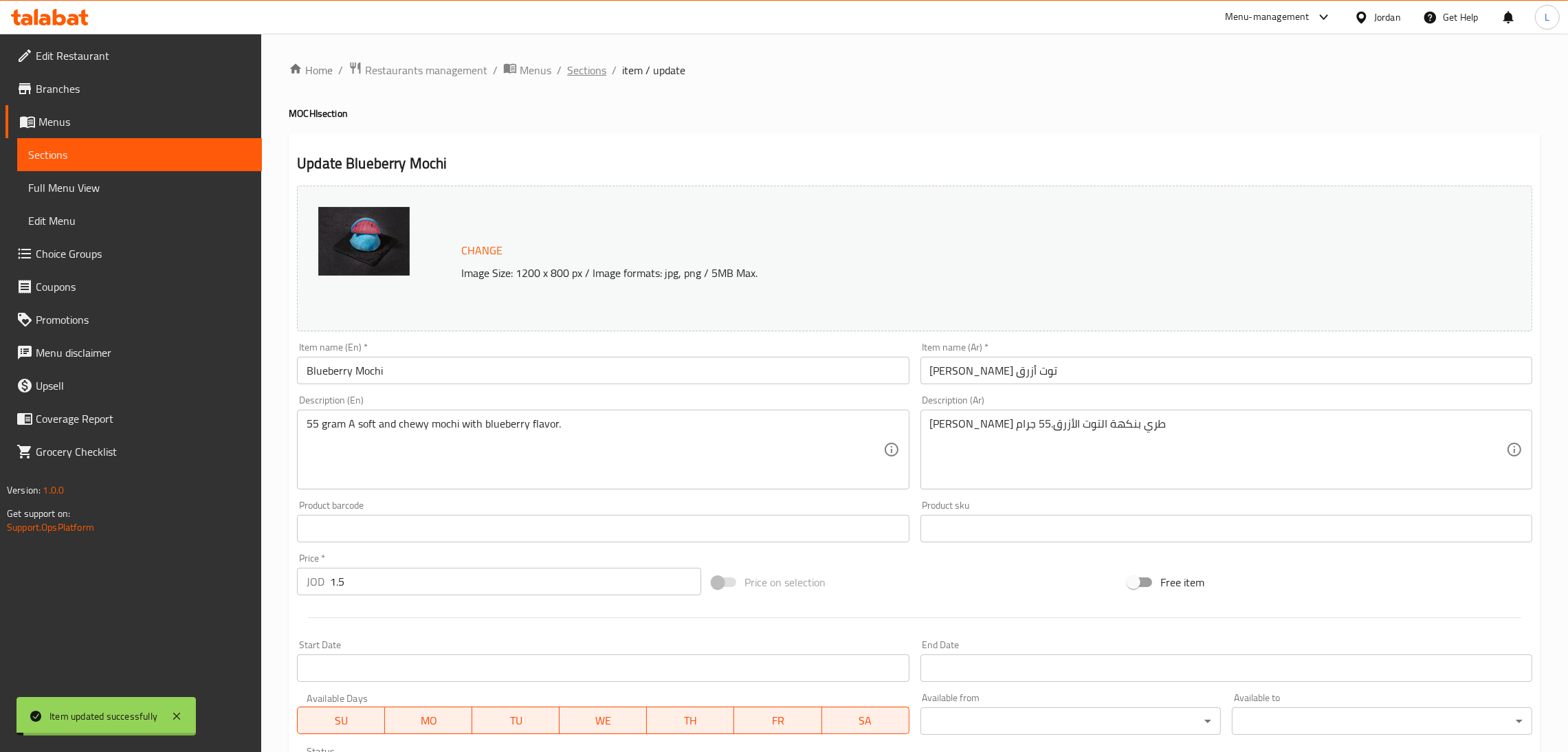
click at [582, 67] on span "Sections" at bounding box center [585, 69] width 39 height 16
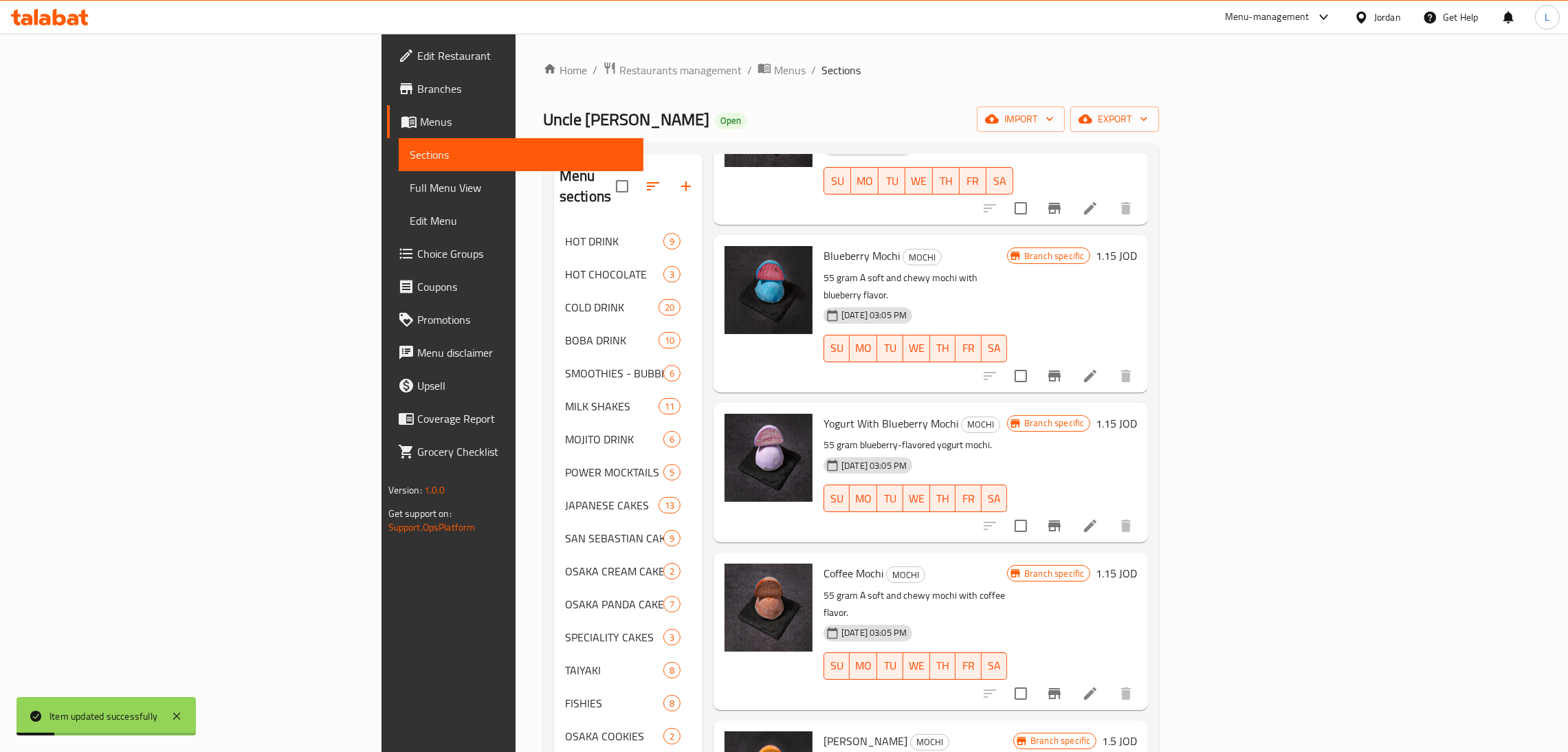
scroll to position [825, 0]
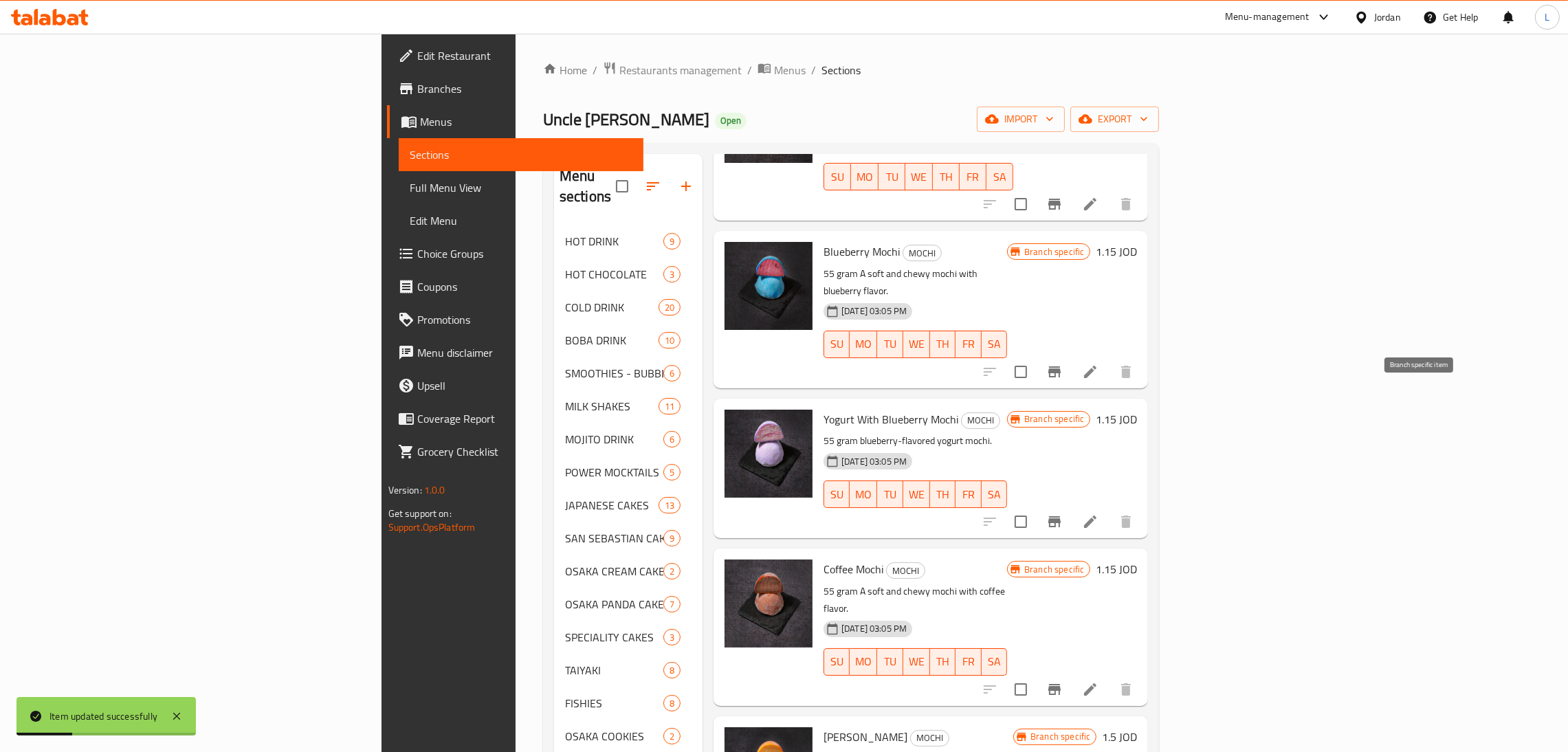
click at [1062, 514] on icon "Branch-specific-item" at bounding box center [1054, 521] width 16 height 16
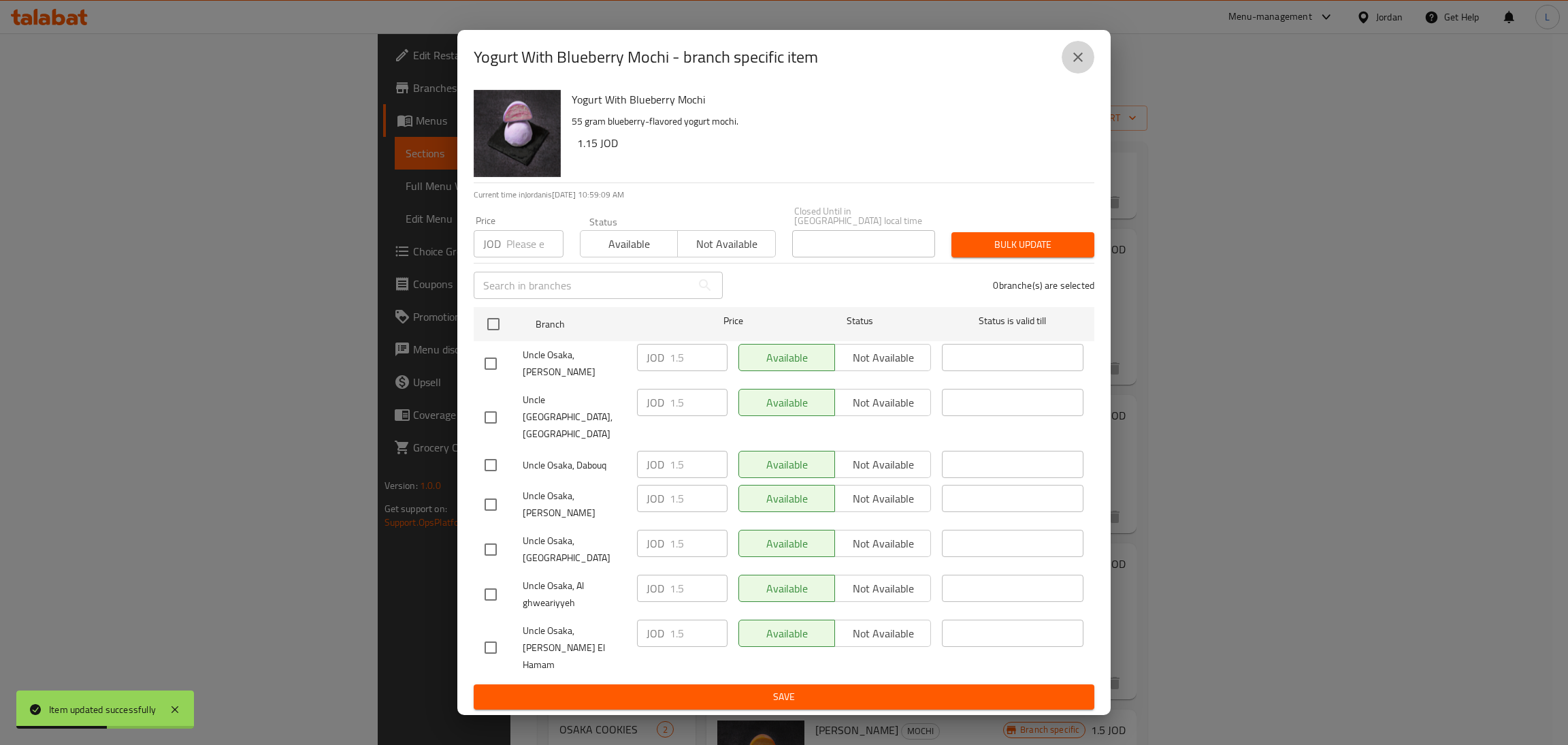
click at [1072, 66] on icon "close" at bounding box center [1077, 56] width 16 height 16
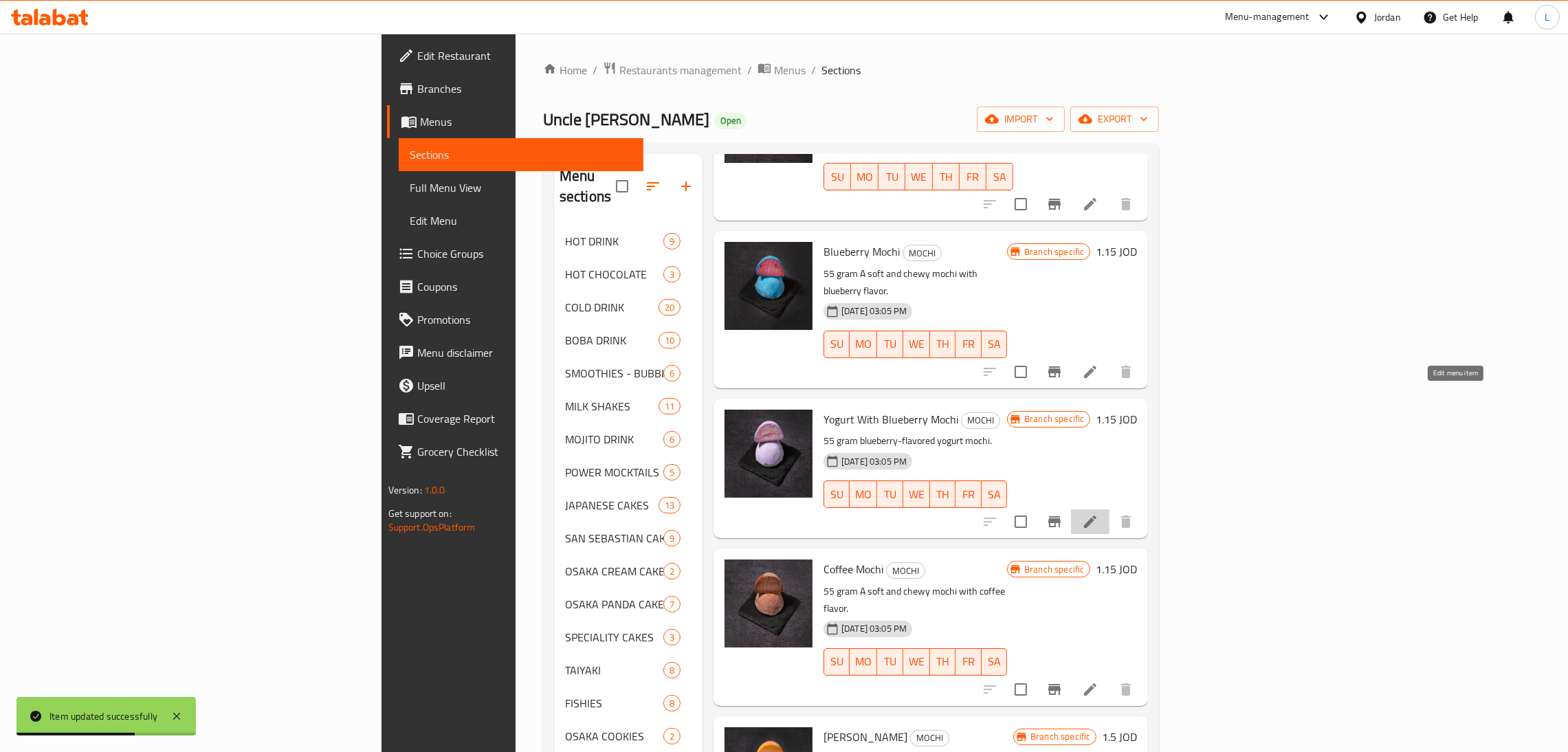
click at [1098, 514] on icon at bounding box center [1089, 521] width 16 height 16
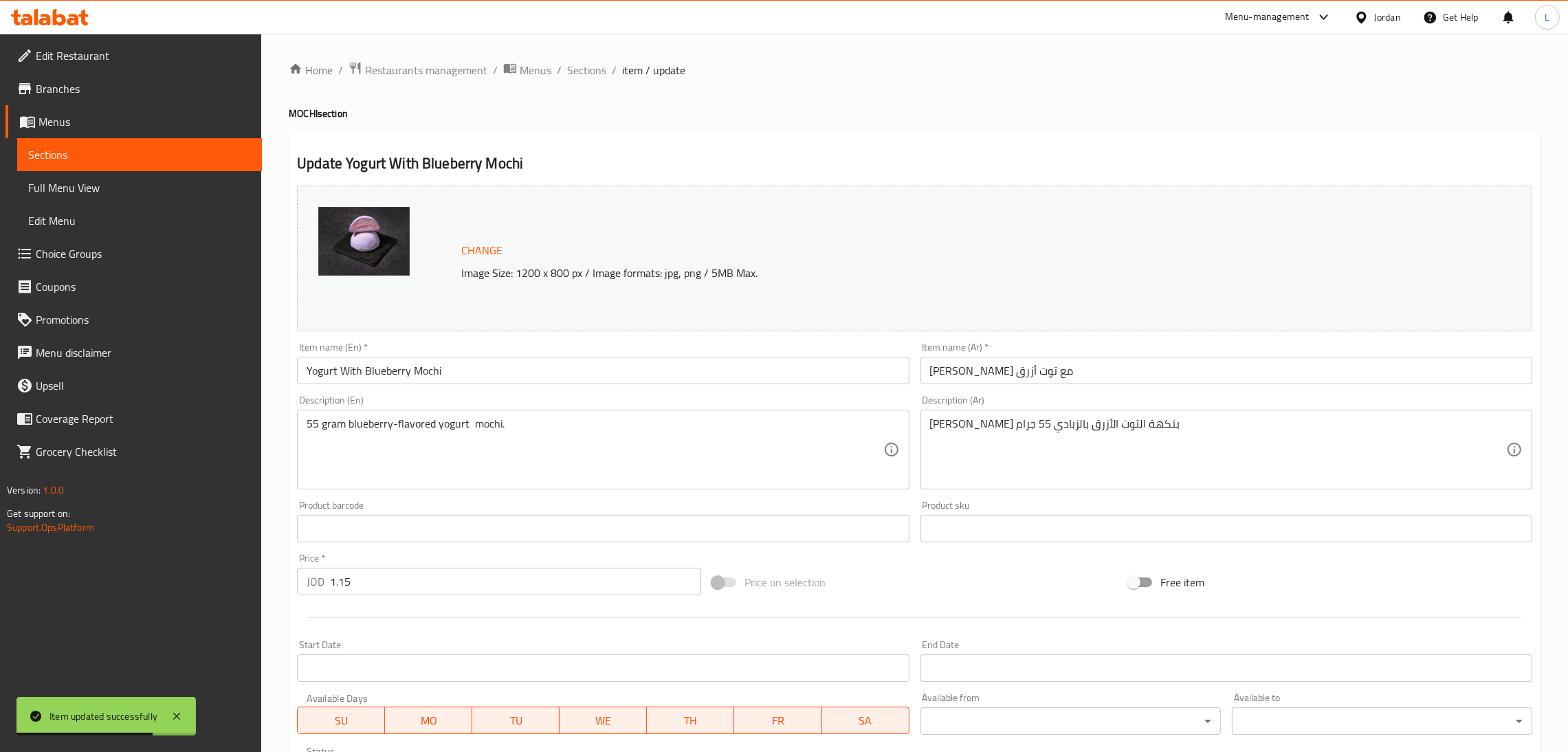
click at [497, 587] on input "1.15" at bounding box center [515, 581] width 371 height 27
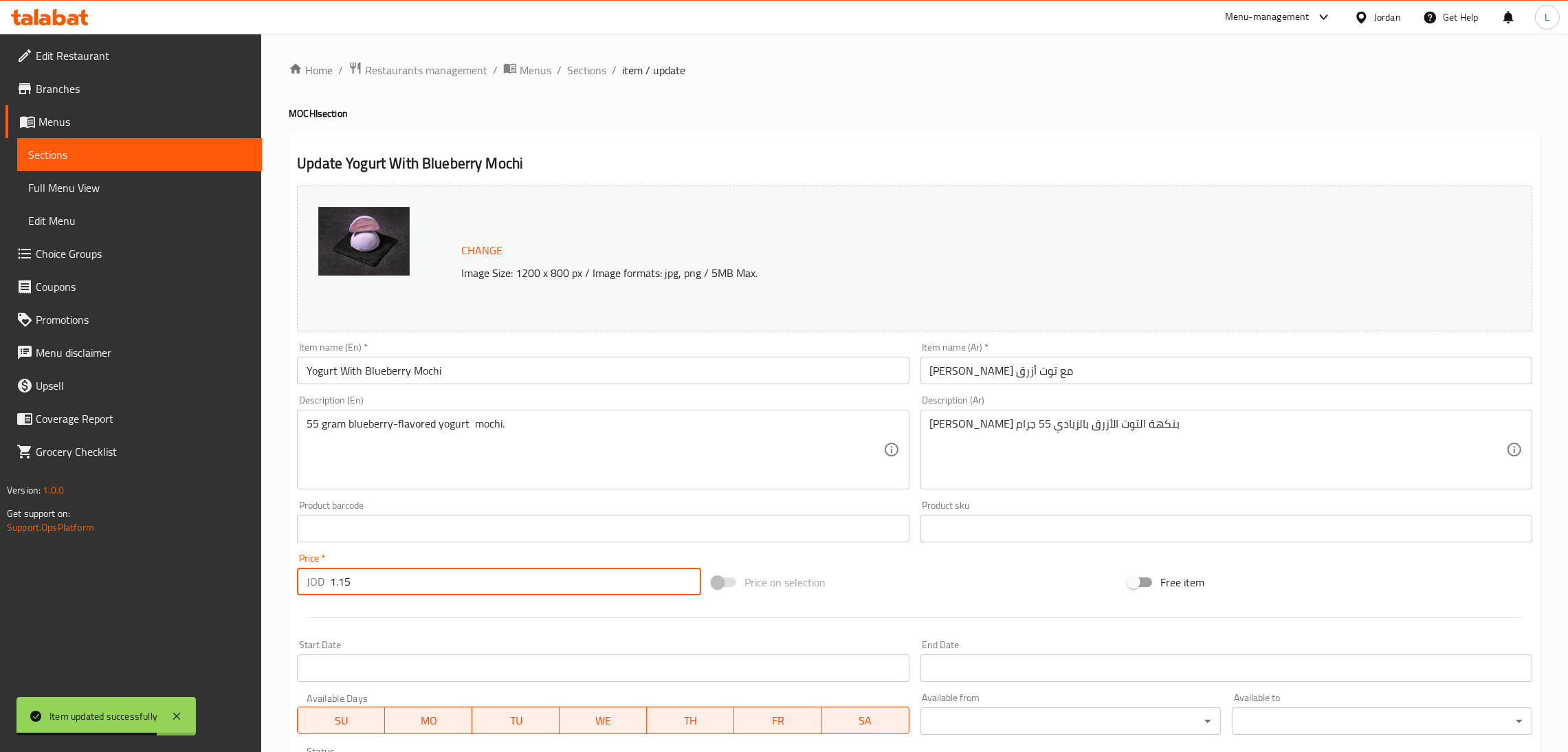
click at [497, 587] on input "1.15" at bounding box center [515, 581] width 371 height 27
paste input "number"
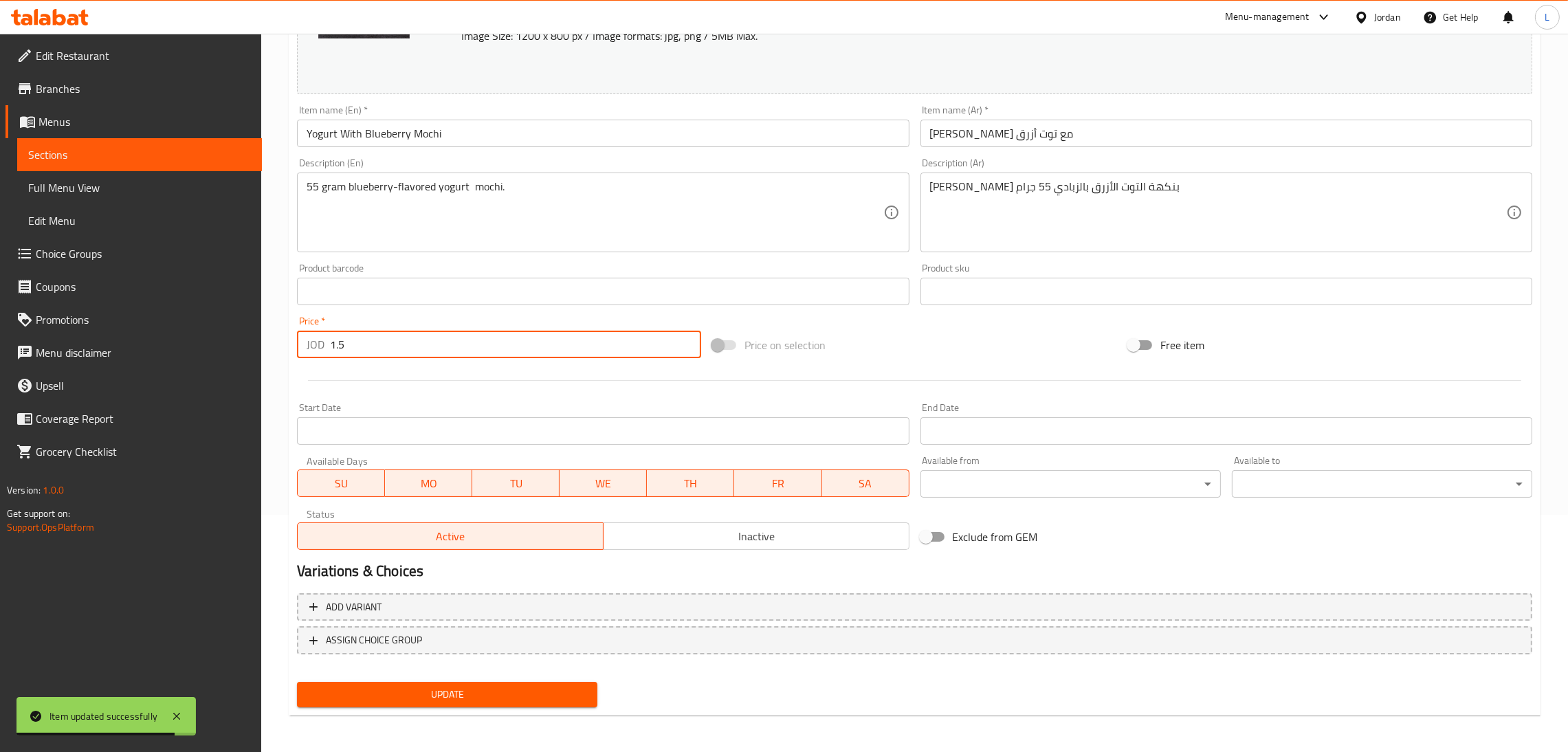
type input "1.5"
click at [477, 691] on span "Update" at bounding box center [447, 694] width 278 height 17
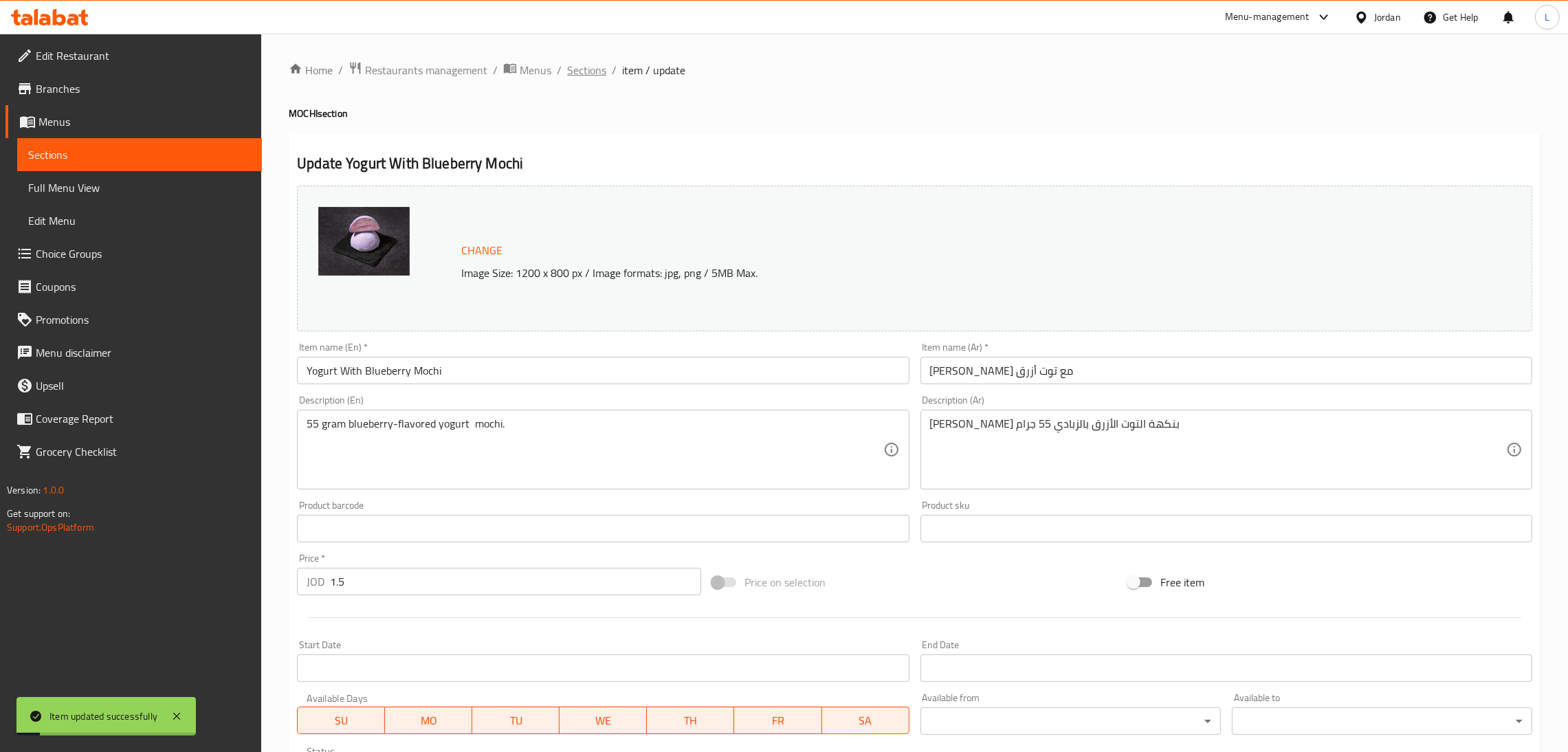
click at [572, 74] on span "Sections" at bounding box center [585, 69] width 39 height 16
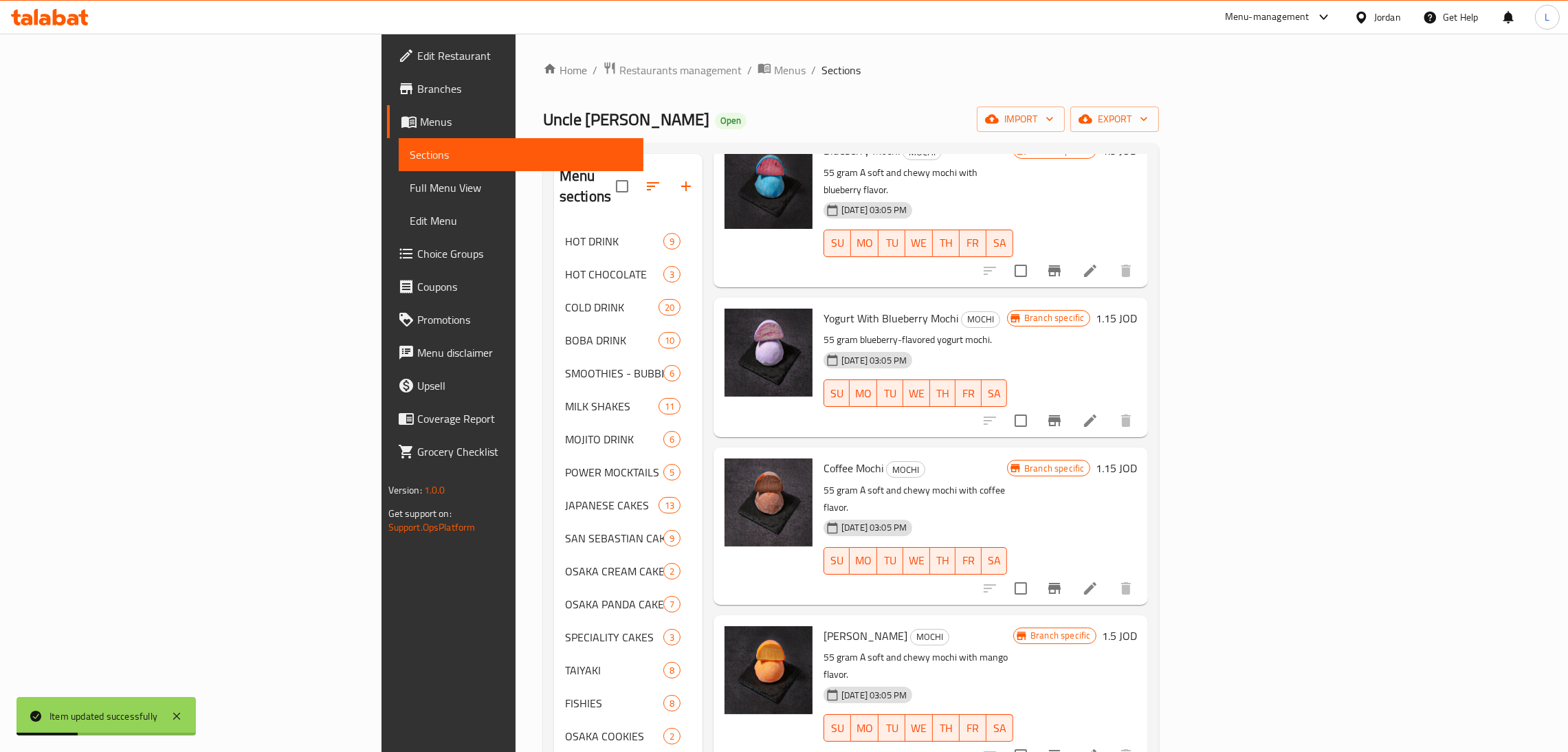
scroll to position [927, 0]
click at [1071, 570] on button "Branch-specific-item" at bounding box center [1054, 586] width 33 height 33
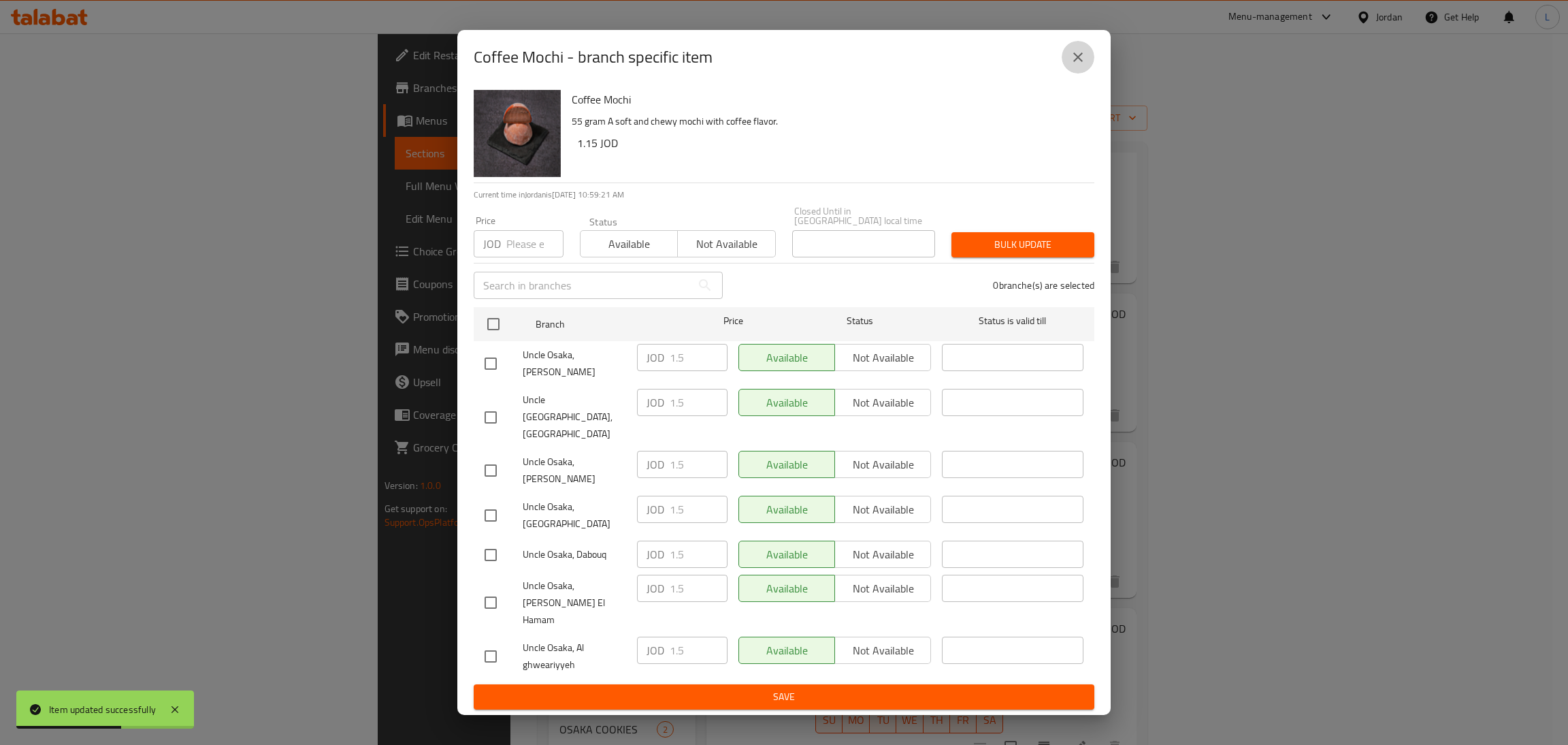
click at [1074, 66] on icon "close" at bounding box center [1077, 56] width 16 height 16
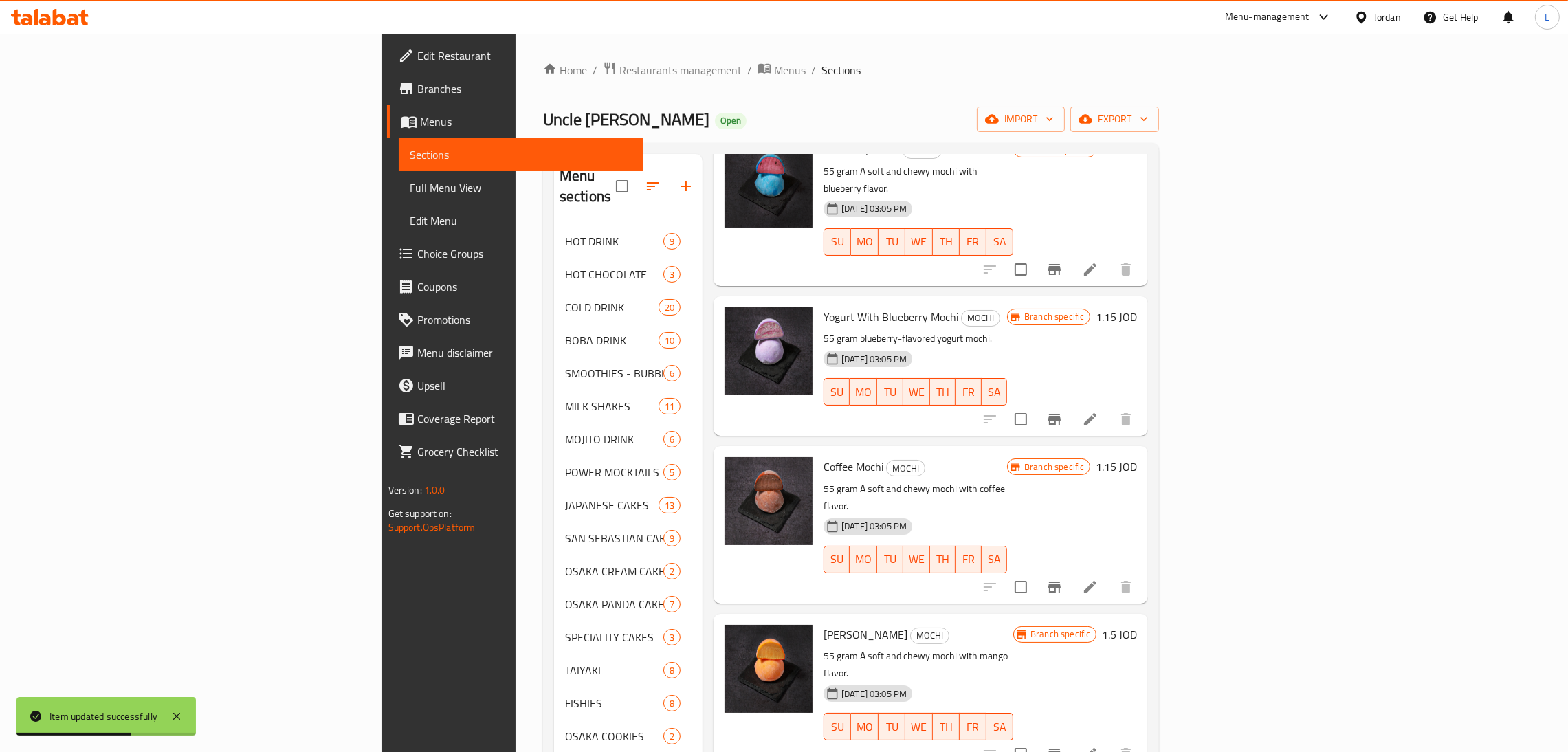
click at [1096, 580] on icon at bounding box center [1089, 586] width 12 height 12
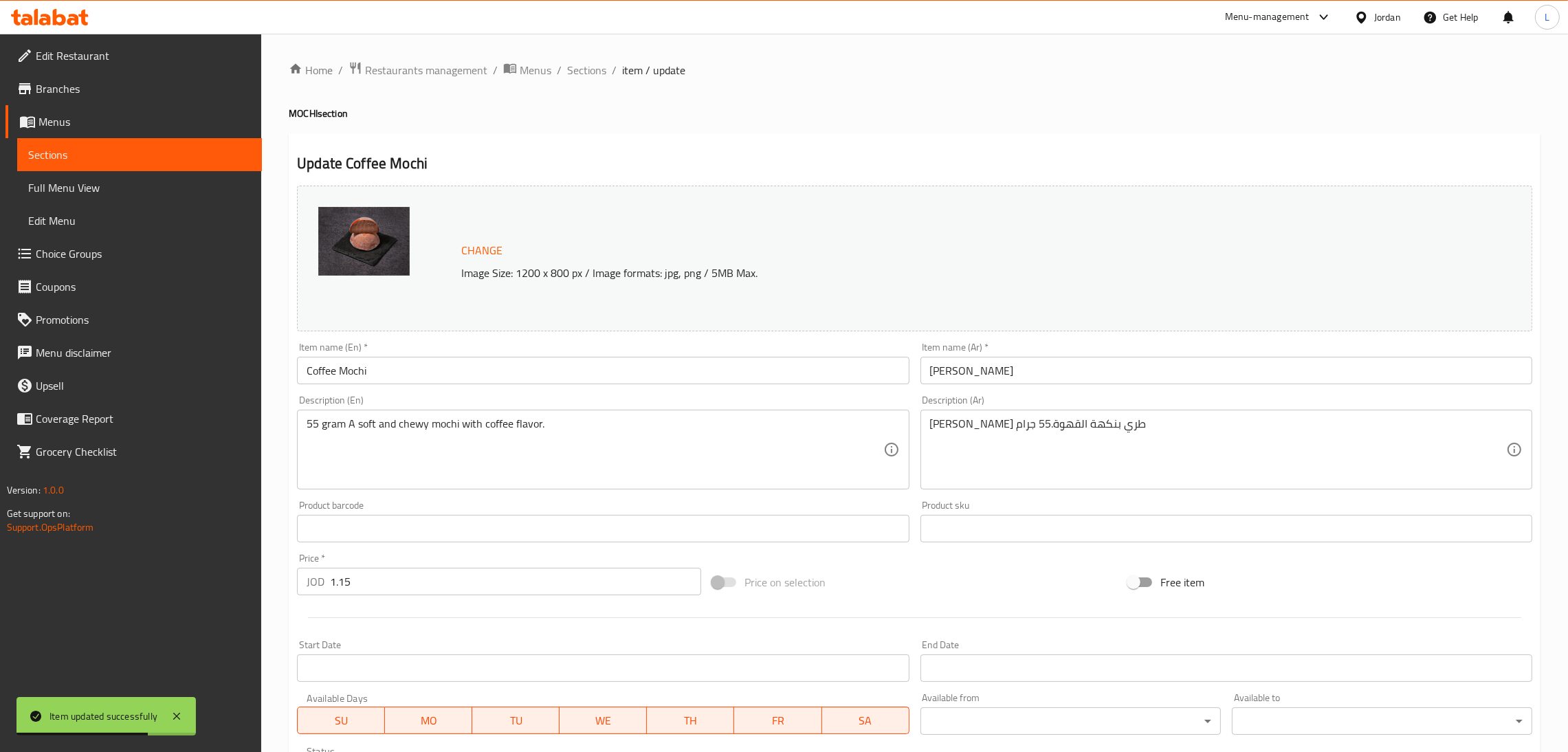
click at [530, 573] on input "1.15" at bounding box center [515, 581] width 371 height 27
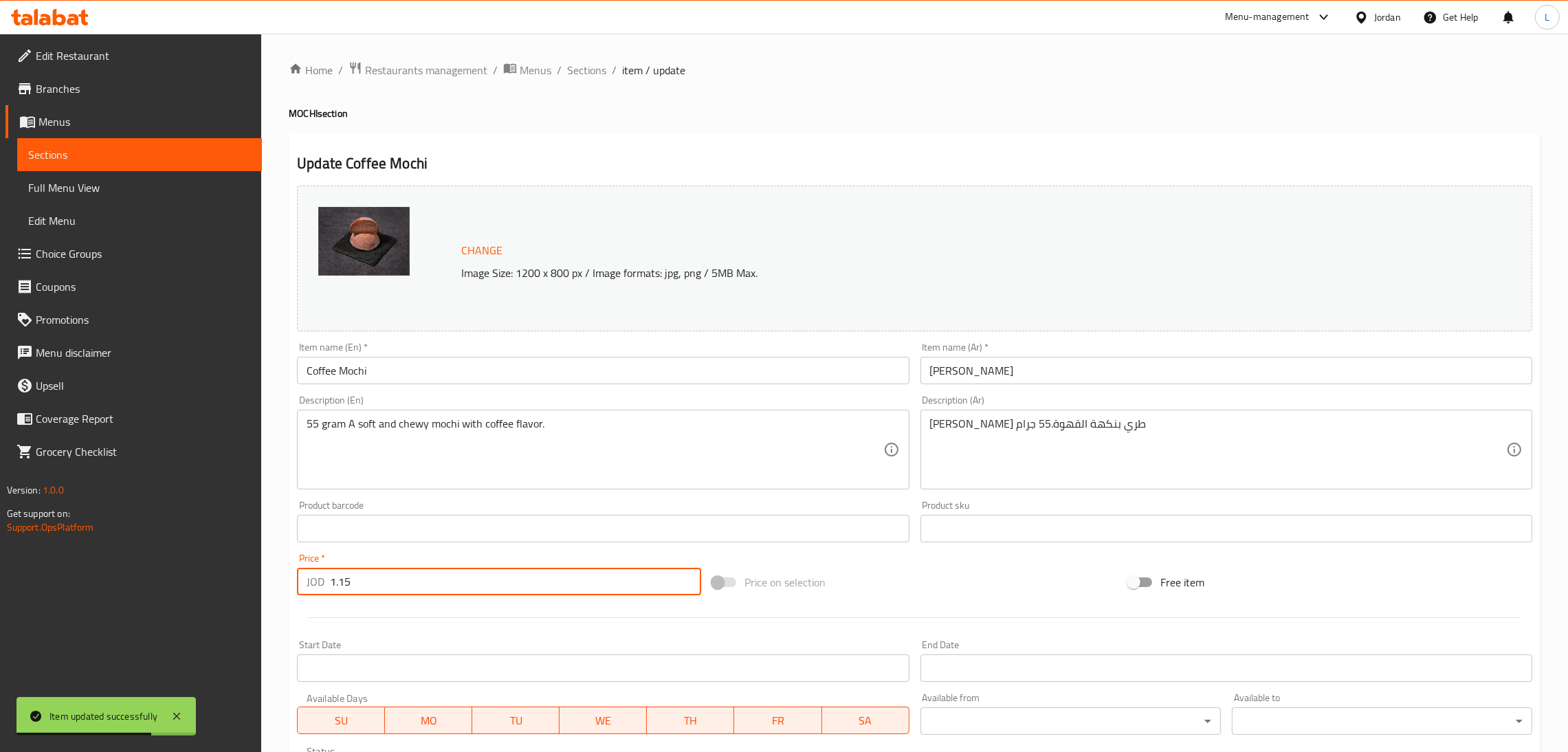
click at [530, 573] on input "1.15" at bounding box center [515, 581] width 371 height 27
paste input "number"
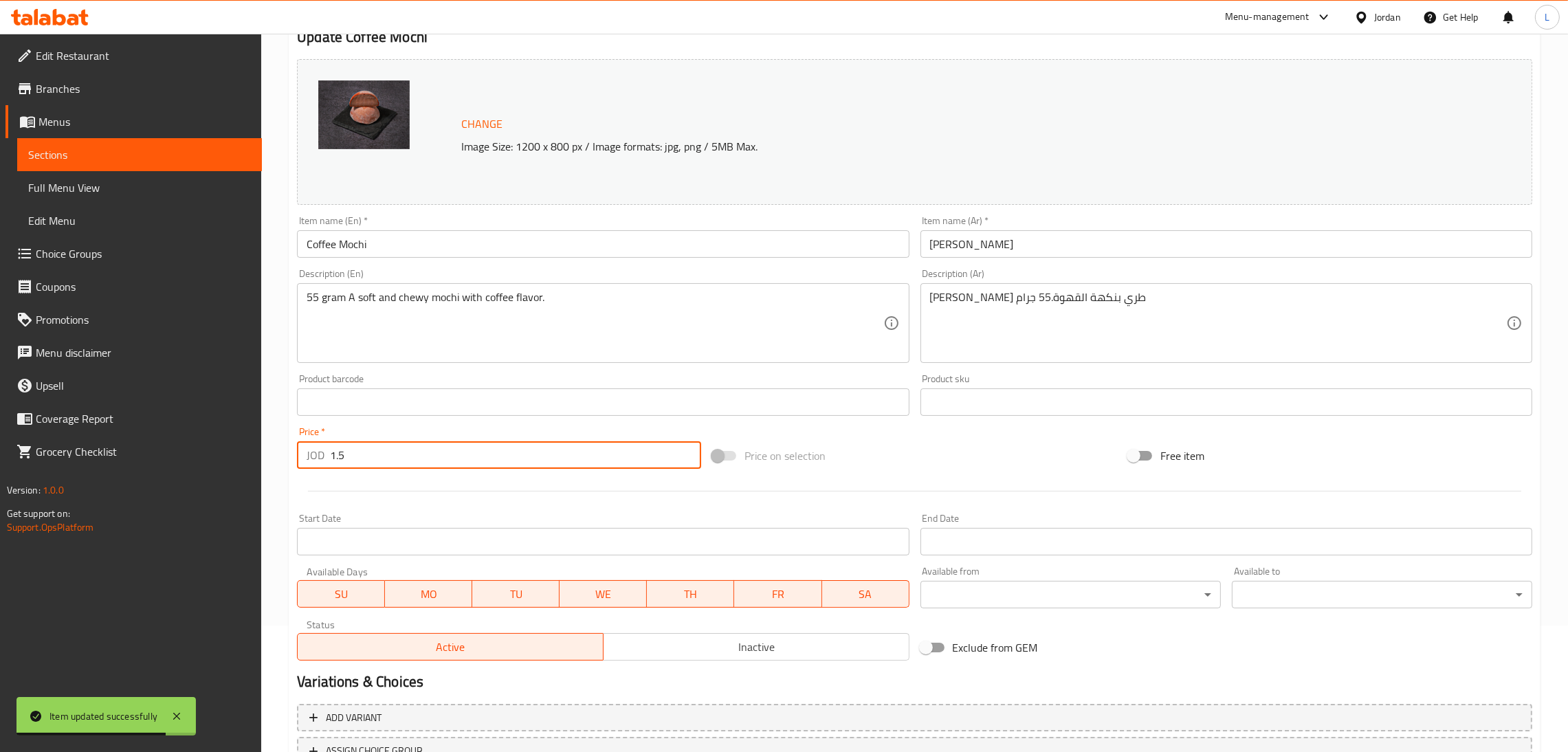
scroll to position [237, 0]
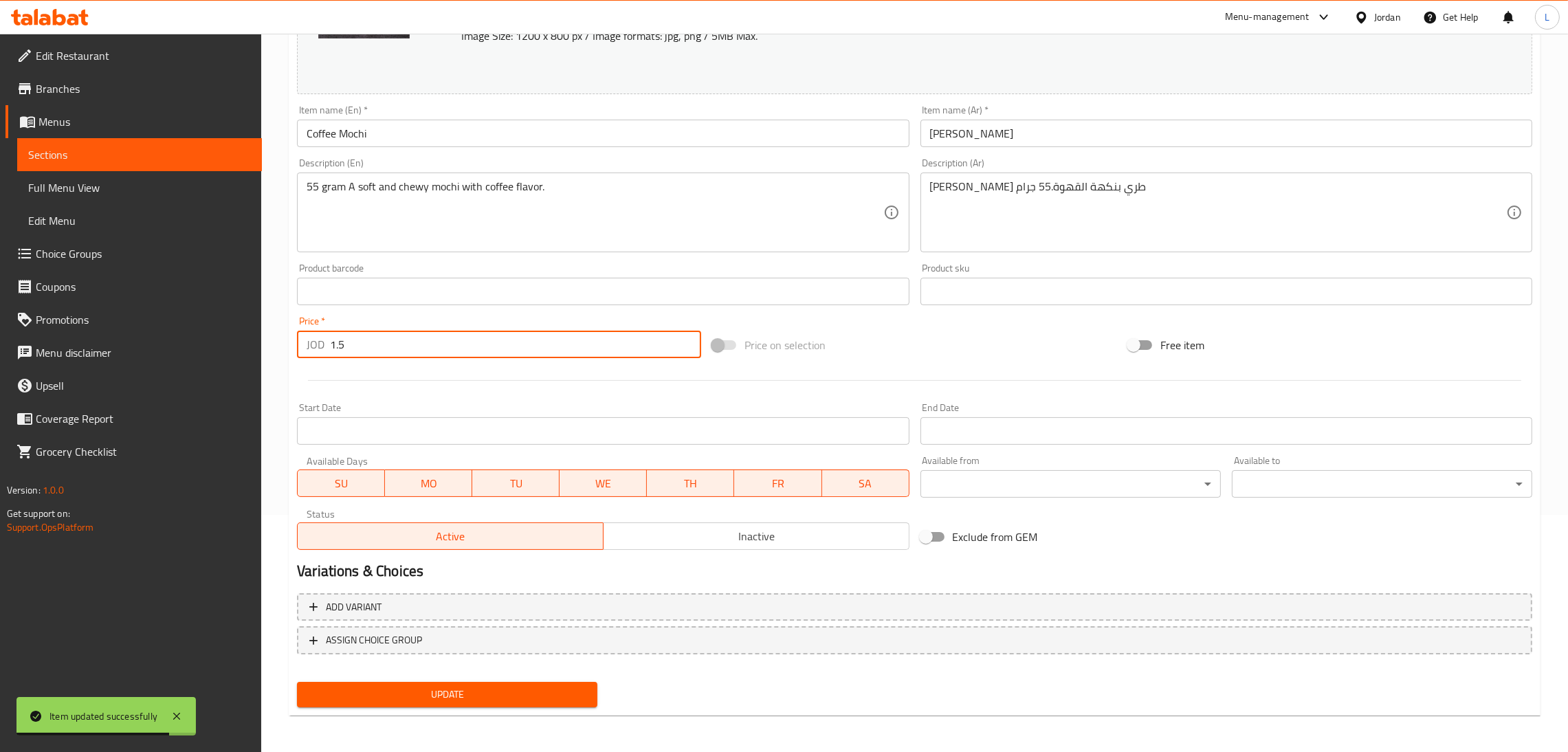
type input "1.5"
click at [534, 694] on span "Update" at bounding box center [447, 694] width 278 height 17
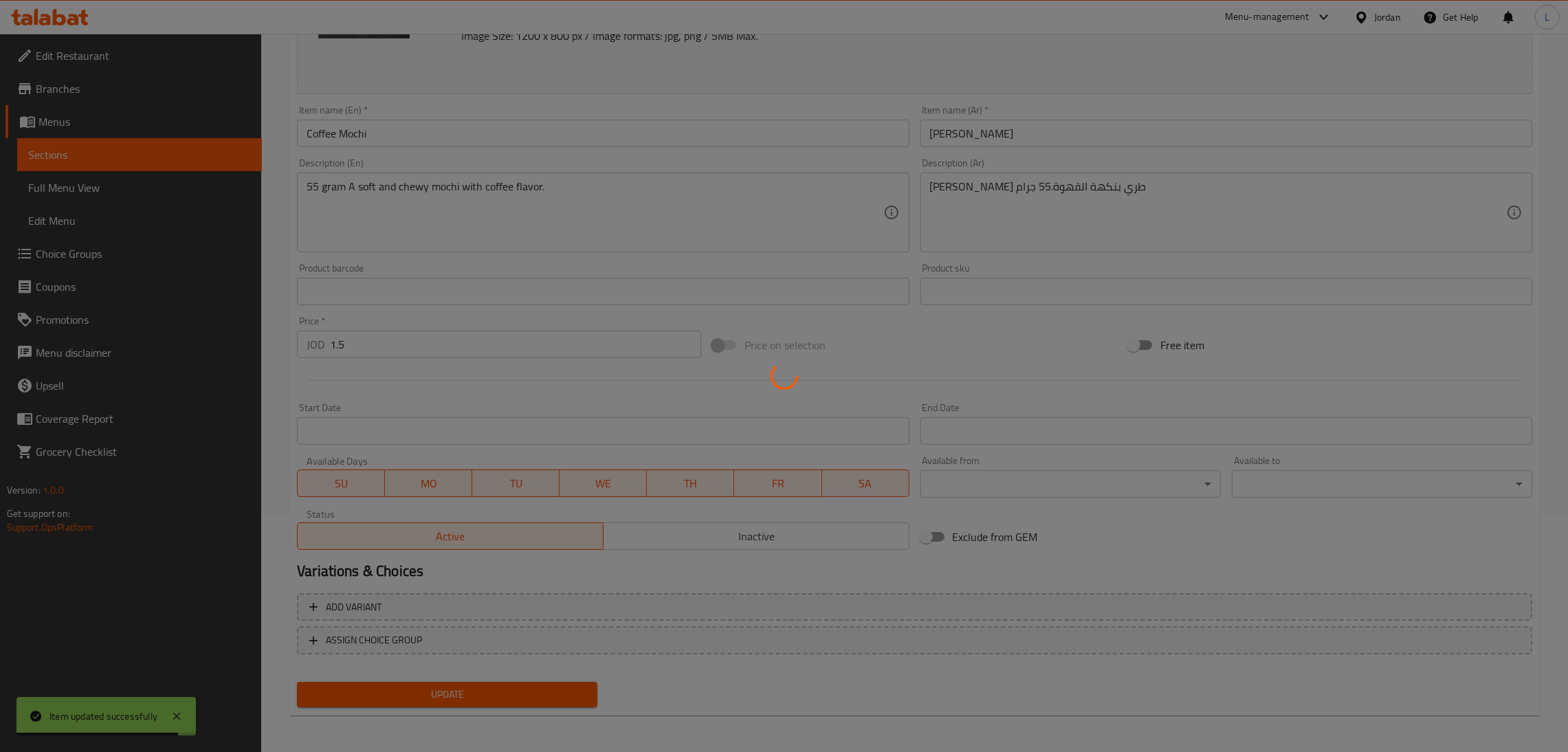
scroll to position [0, 0]
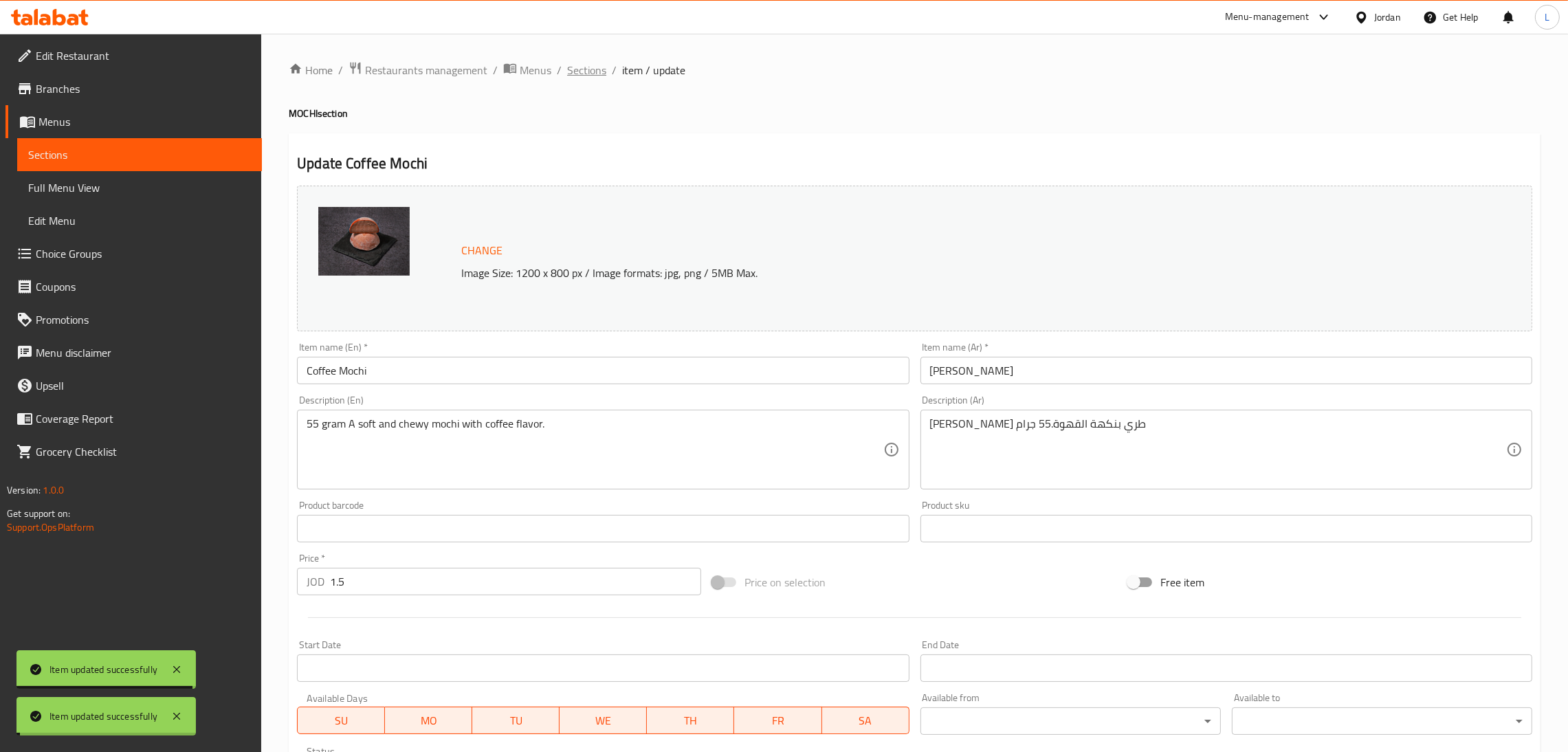
click at [589, 67] on span "Sections" at bounding box center [585, 69] width 39 height 16
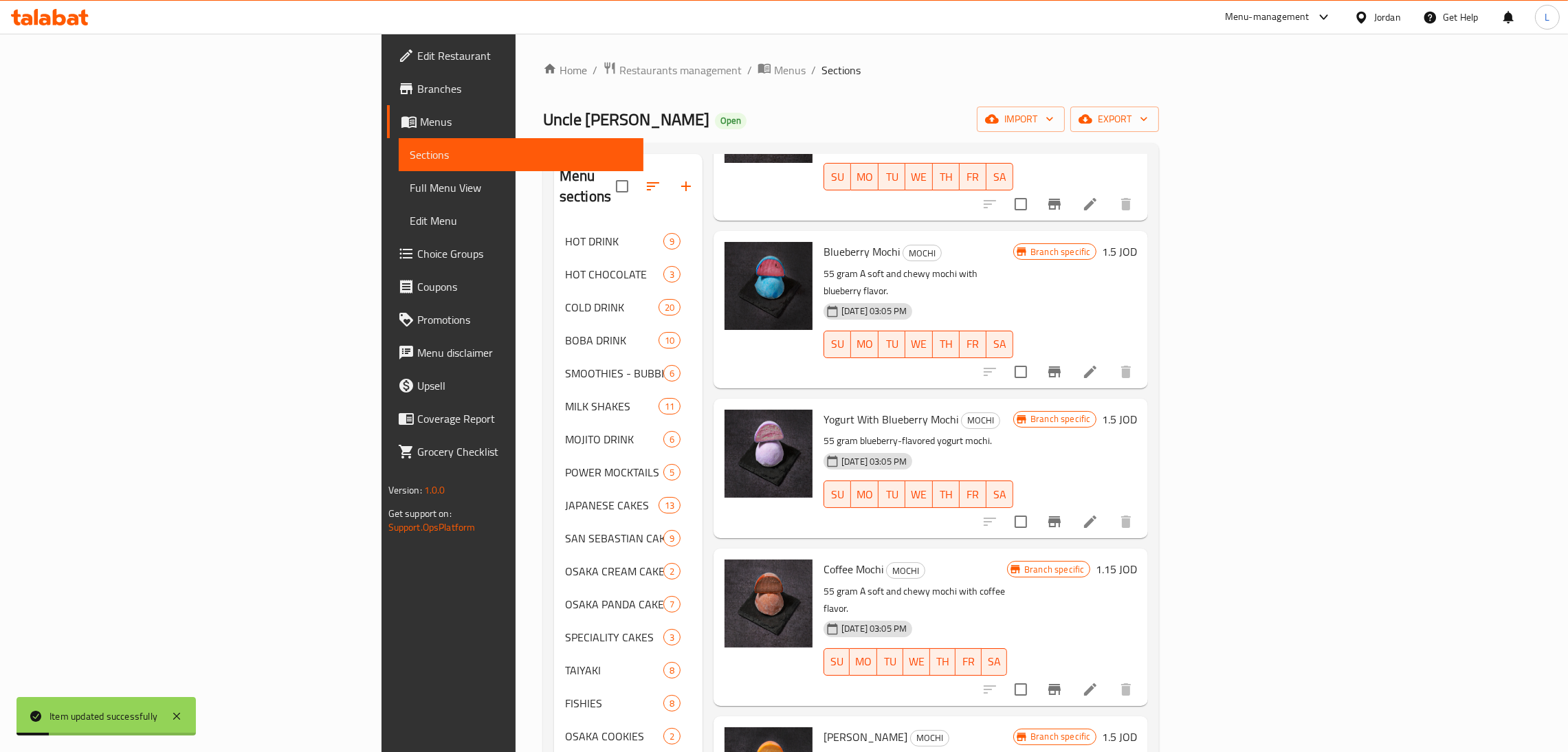
scroll to position [1133, 0]
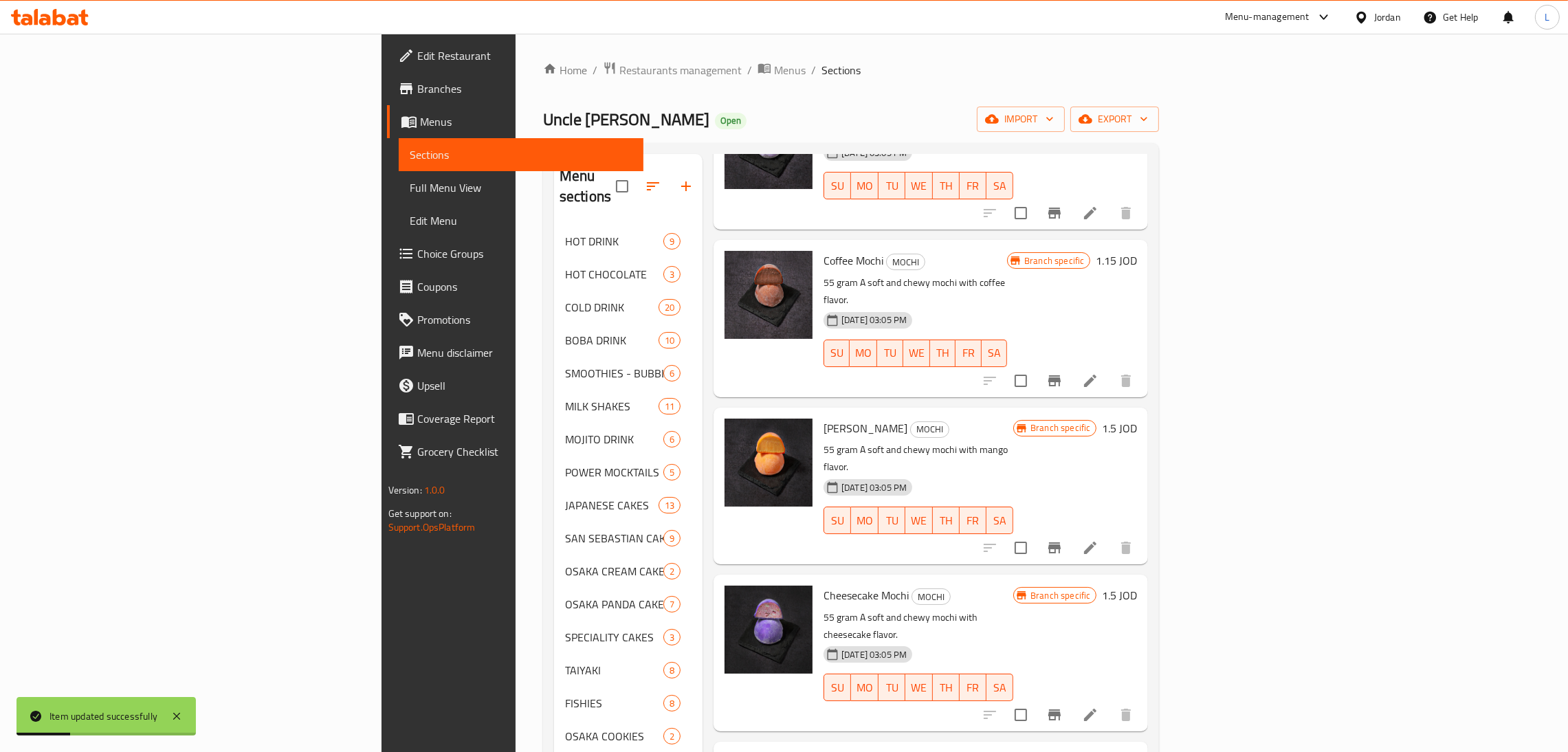
click at [1060, 542] on icon "Branch-specific-item" at bounding box center [1054, 548] width 12 height 11
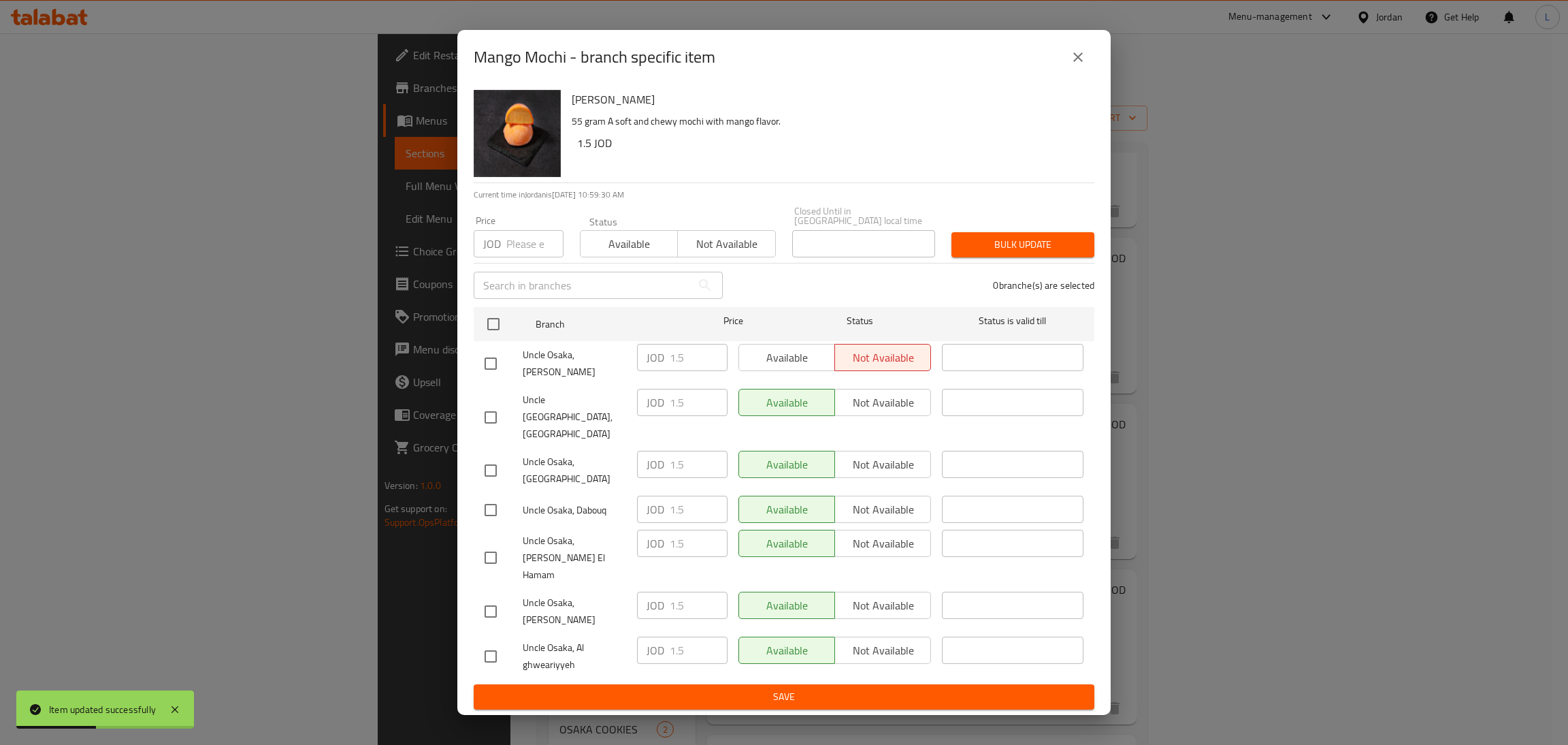
click at [1062, 73] on button "close" at bounding box center [1078, 57] width 33 height 33
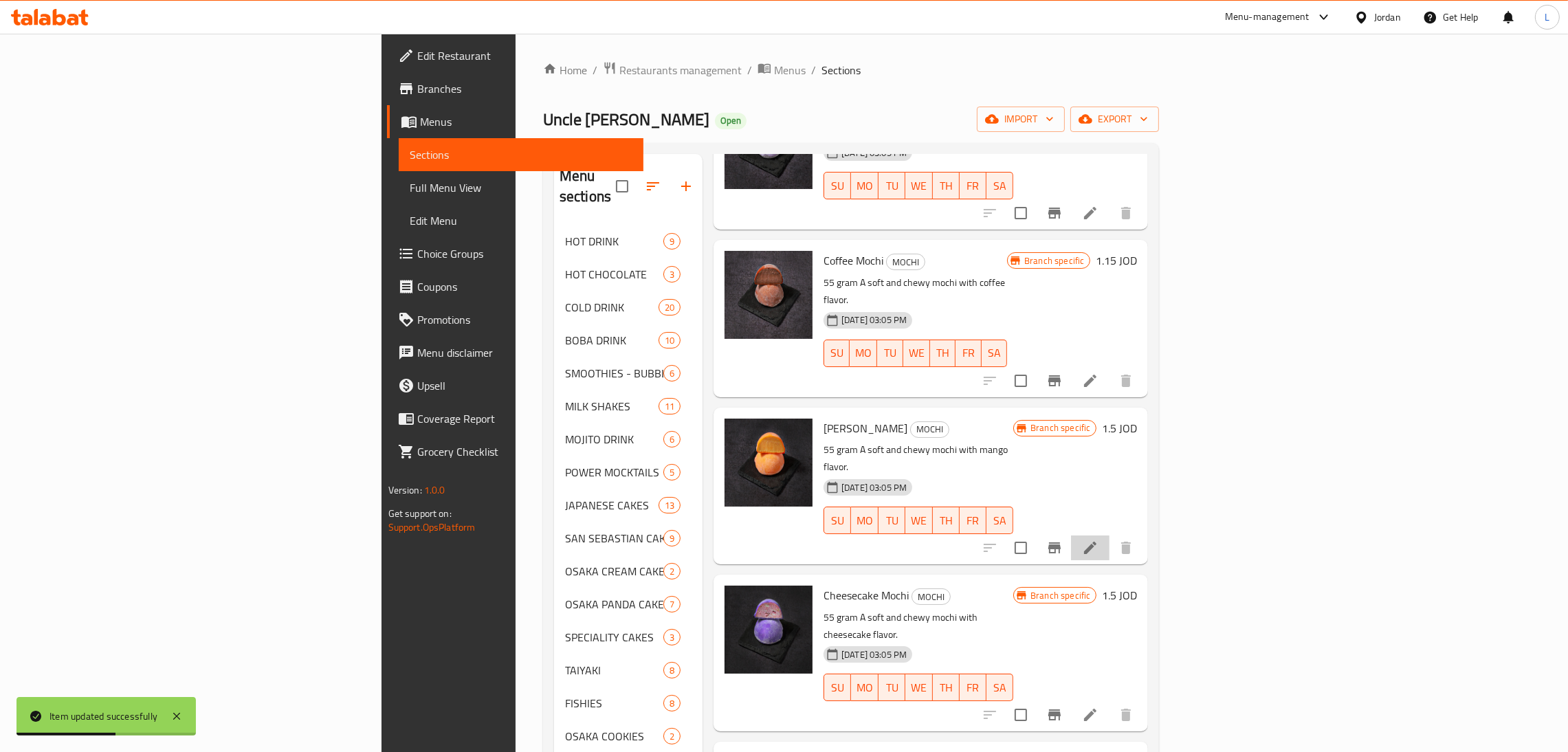
click at [1109, 535] on li at bounding box center [1089, 548] width 39 height 25
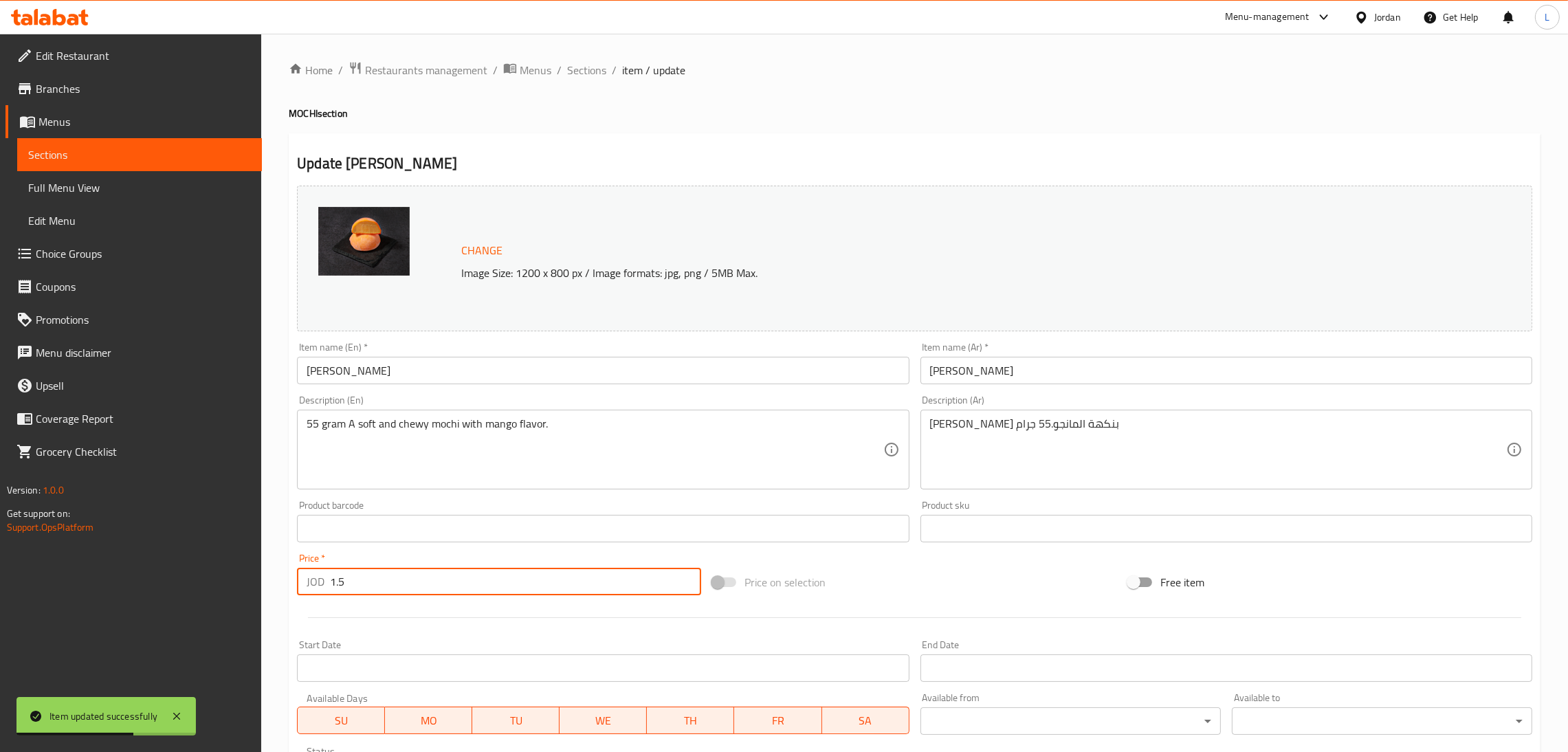
click at [531, 578] on input "1.5" at bounding box center [515, 581] width 371 height 27
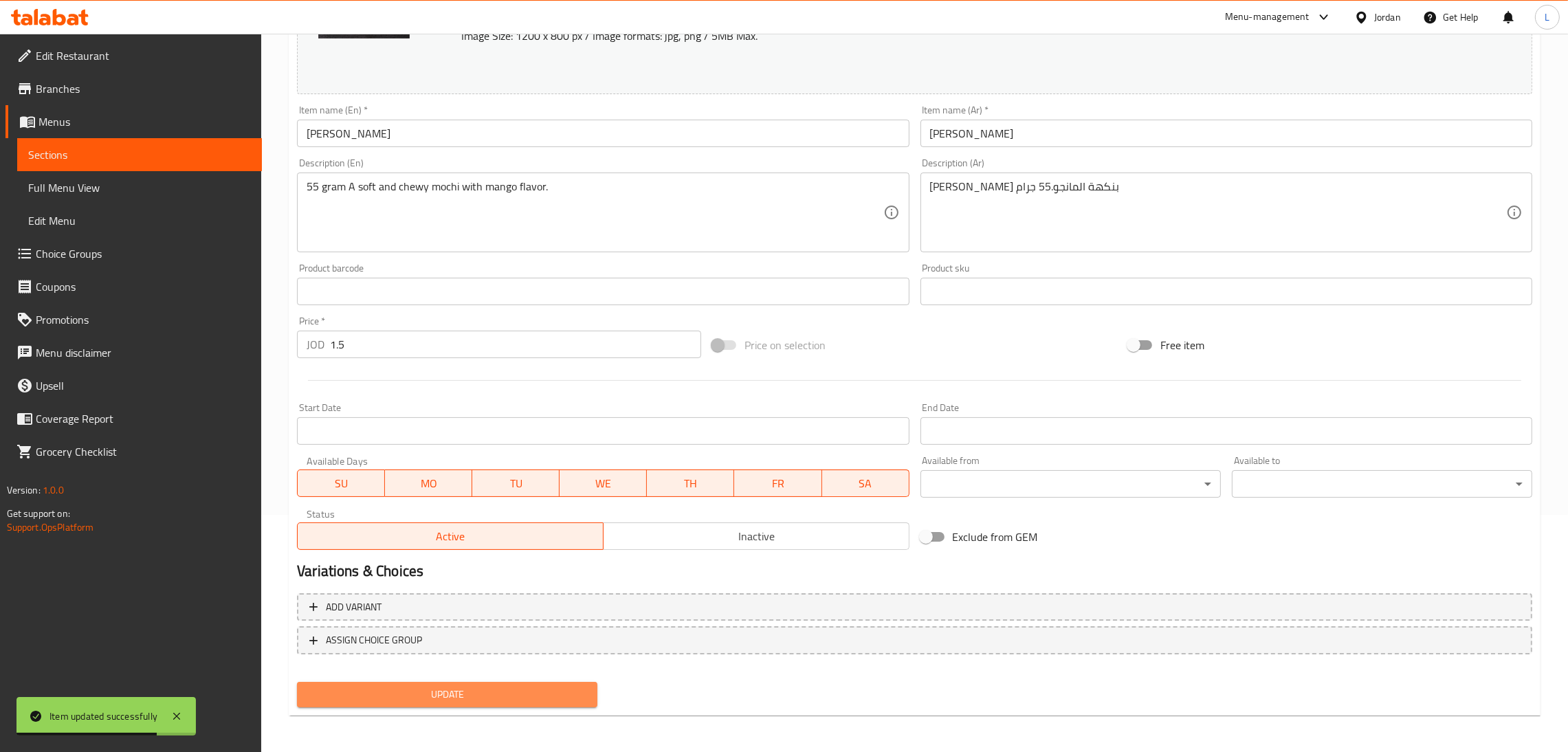
drag, startPoint x: 560, startPoint y: 692, endPoint x: 558, endPoint y: 686, distance: 6.3
click at [559, 693] on span "Update" at bounding box center [447, 694] width 278 height 17
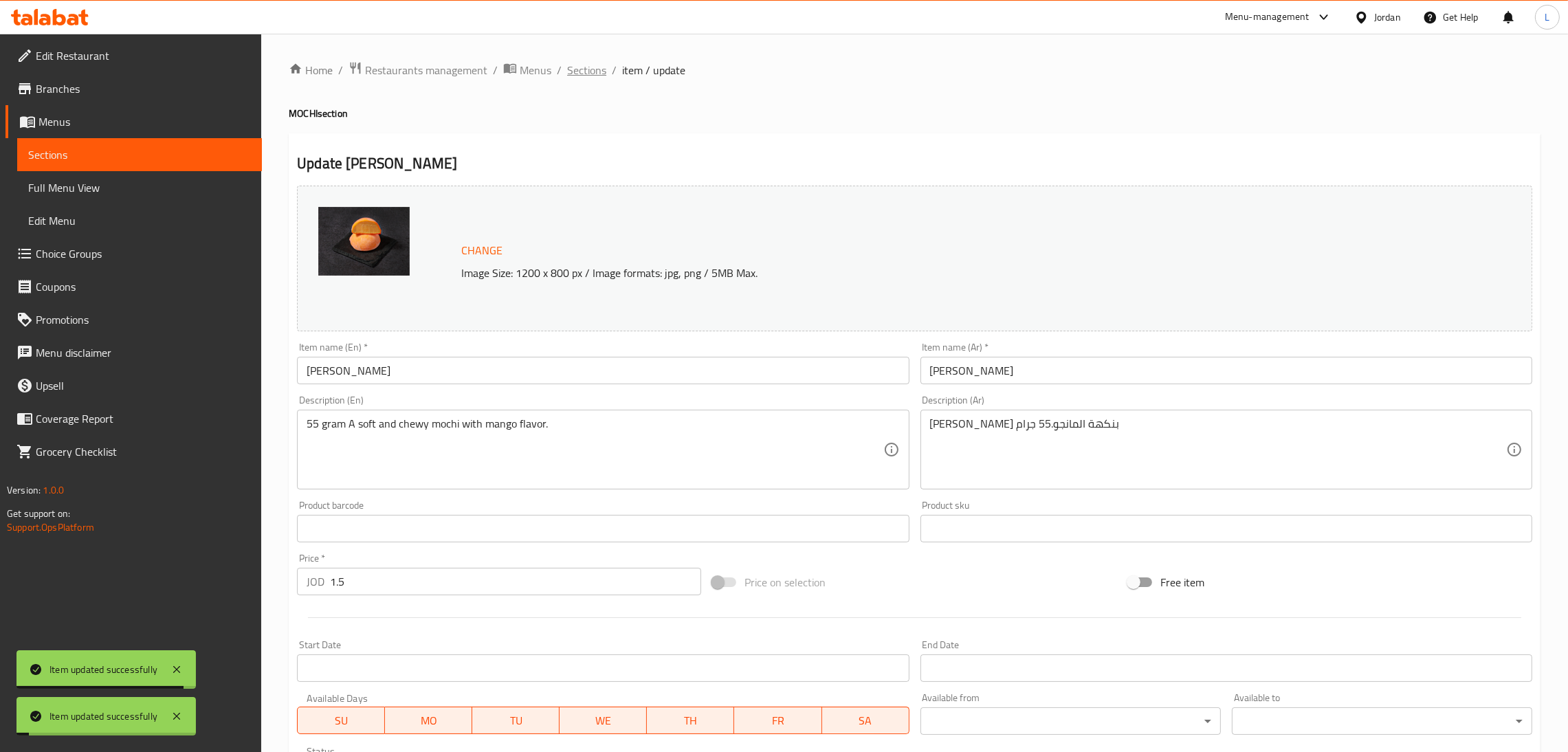
click at [584, 76] on span "Sections" at bounding box center [585, 69] width 39 height 16
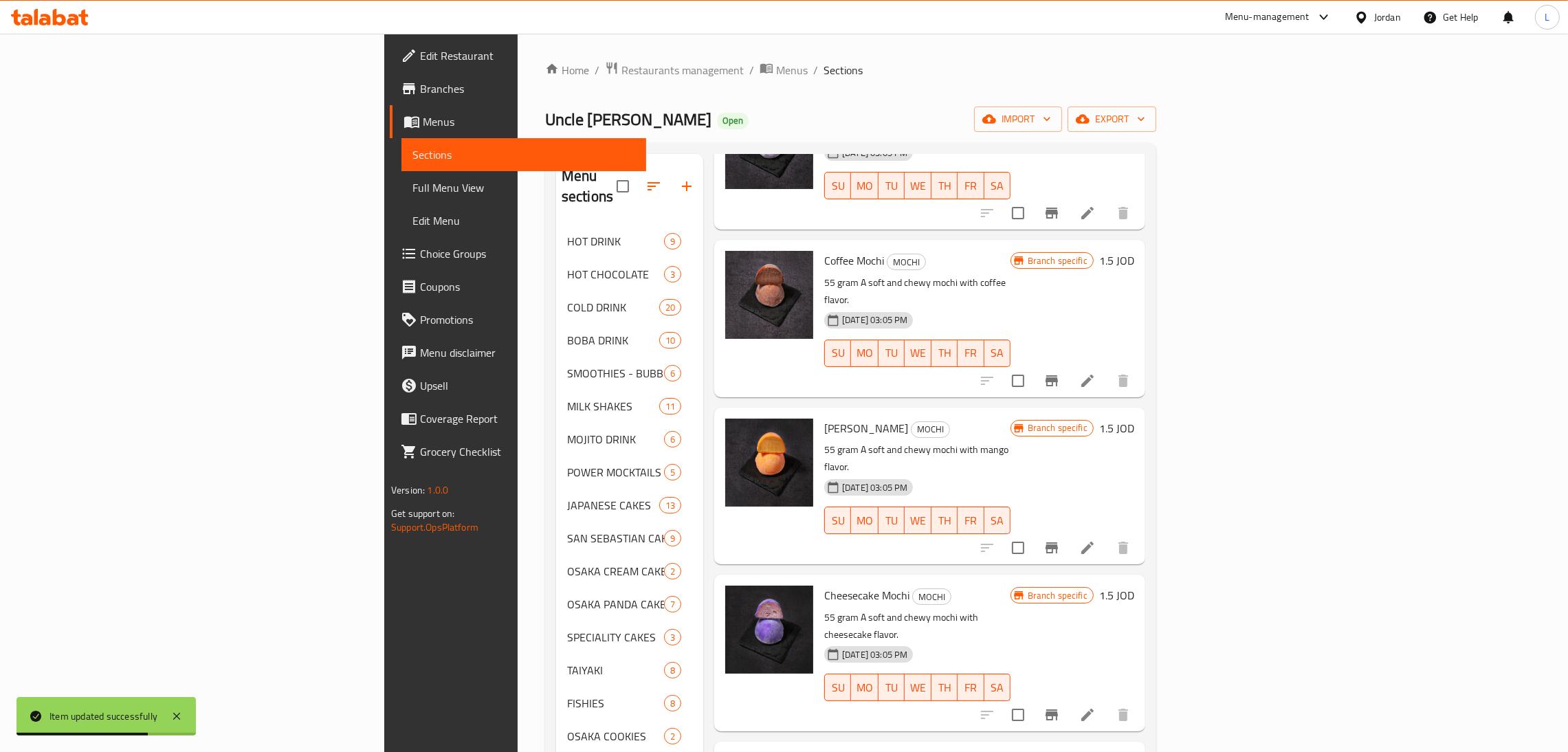
scroll to position [1339, 0]
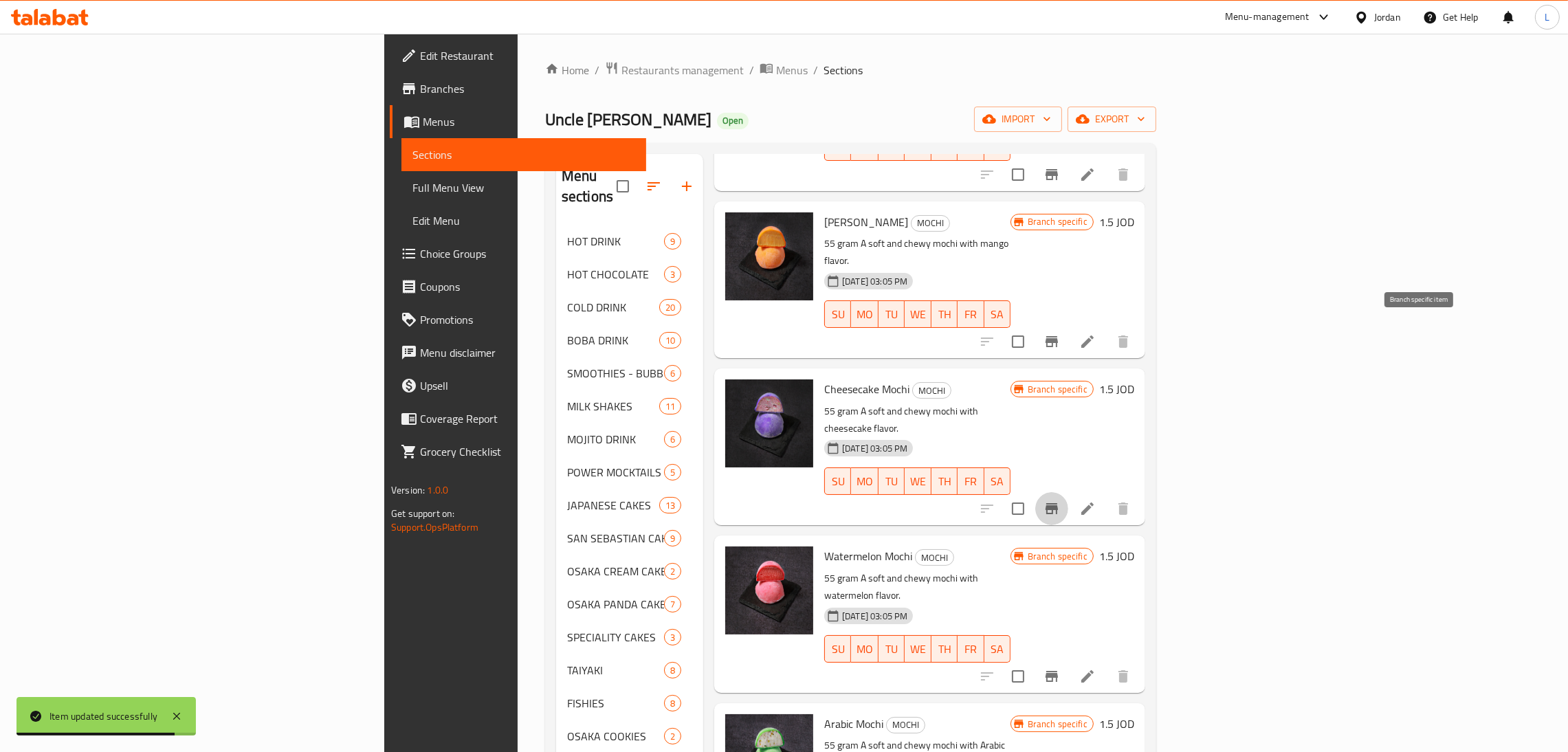
click at [1057, 503] on icon "Branch-specific-item" at bounding box center [1051, 509] width 12 height 11
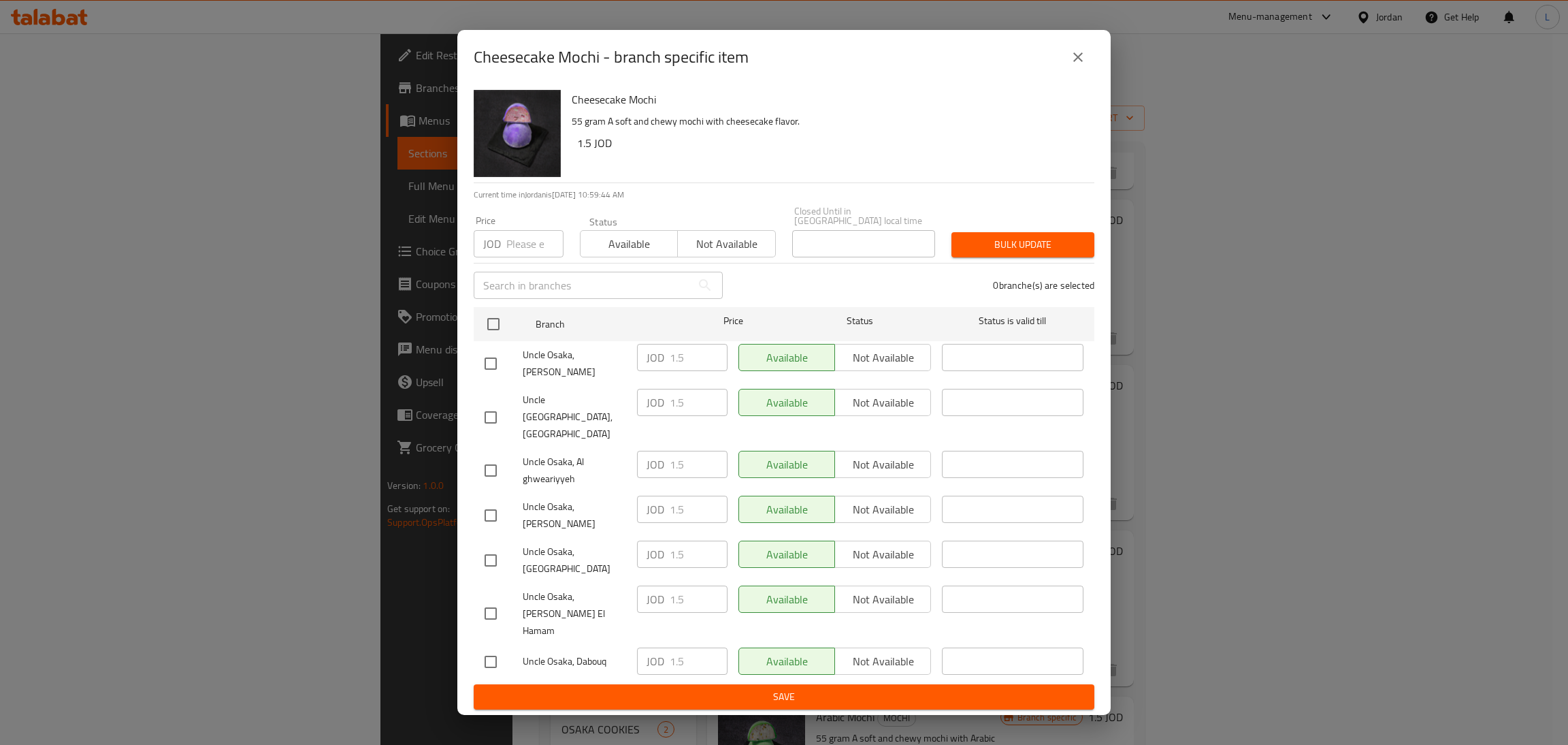
click at [1072, 66] on icon "close" at bounding box center [1077, 56] width 16 height 16
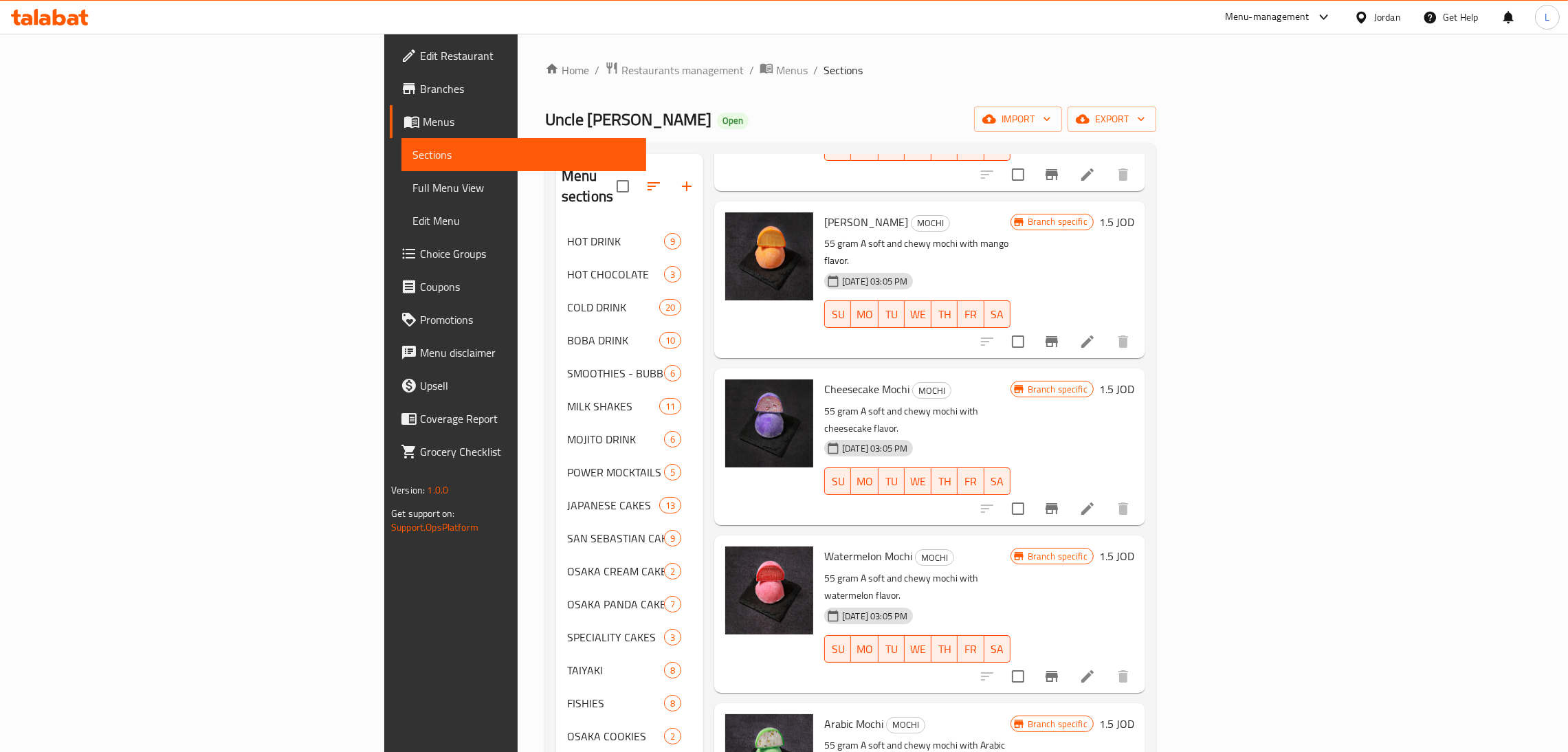
click at [1095, 500] on icon at bounding box center [1087, 508] width 16 height 16
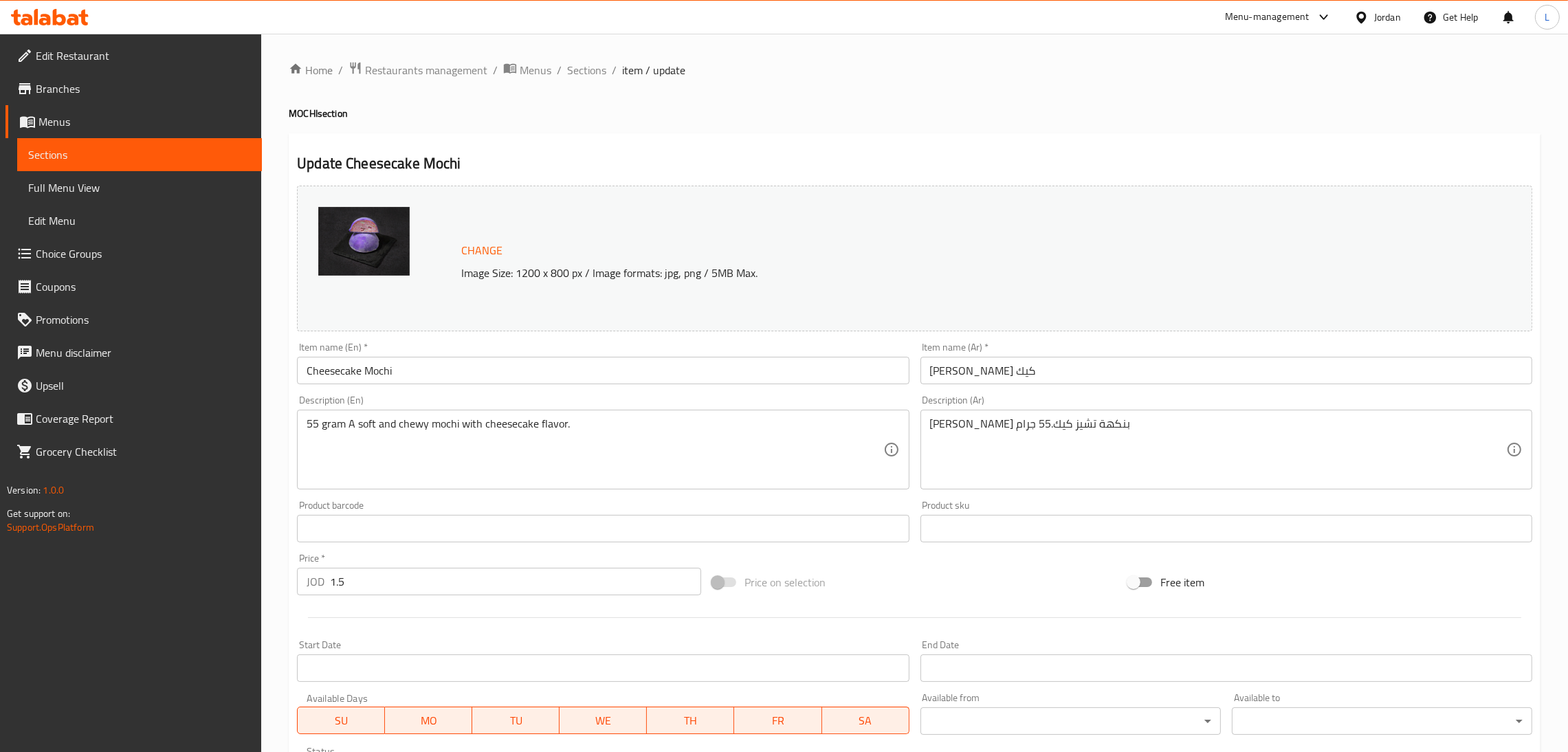
click at [469, 575] on input "1.5" at bounding box center [515, 581] width 371 height 27
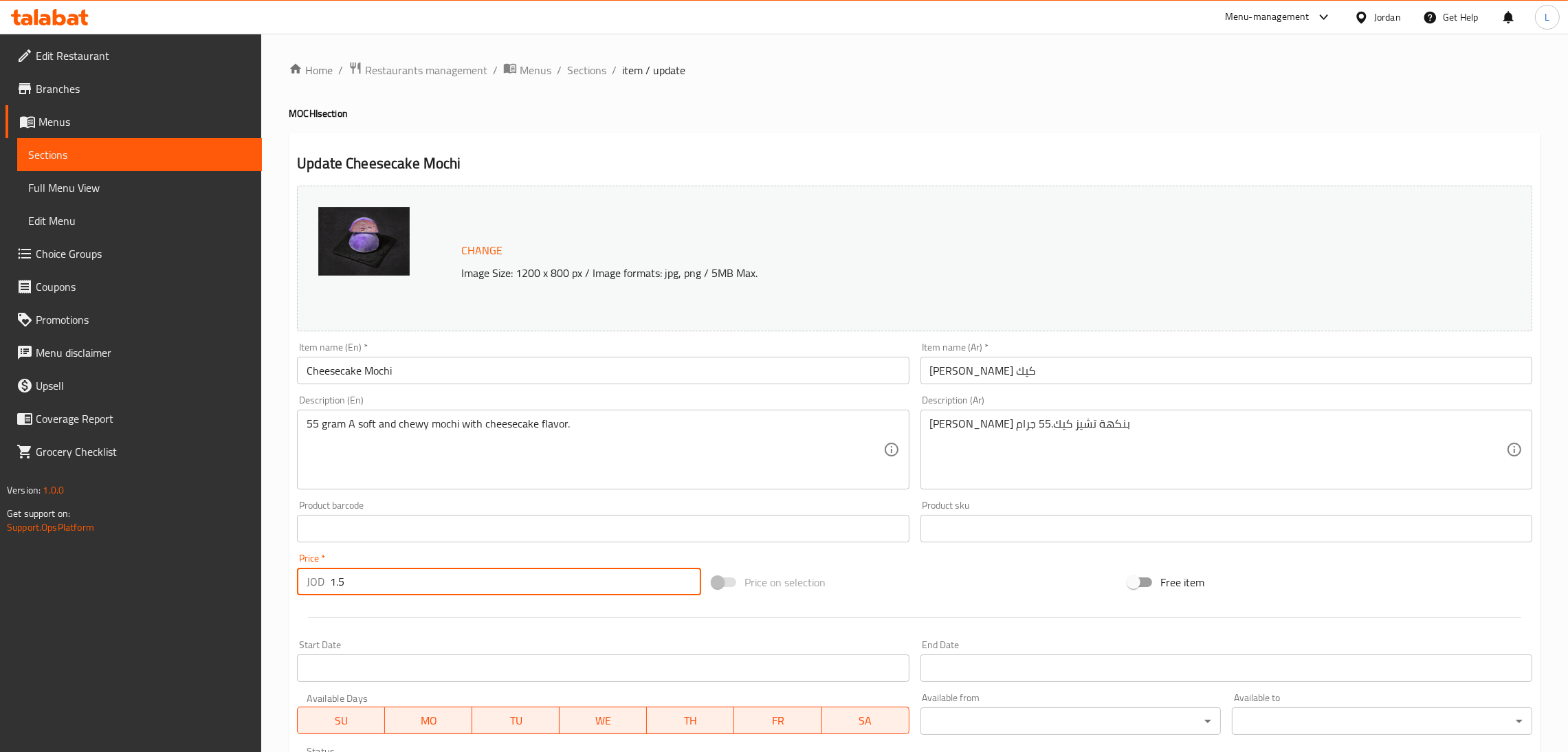
click at [469, 575] on input "1.5" at bounding box center [515, 581] width 371 height 27
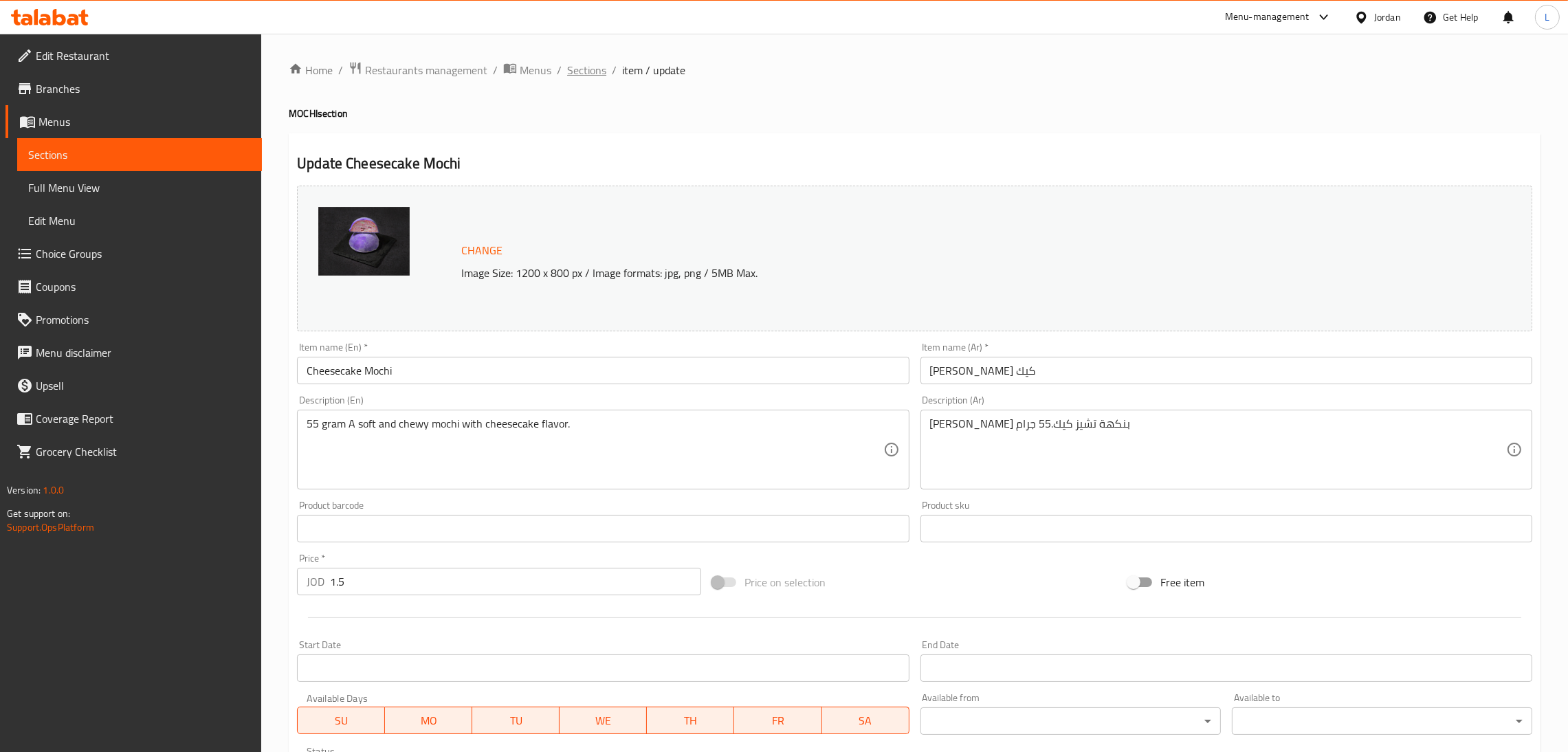
click at [600, 64] on span "Sections" at bounding box center [585, 69] width 39 height 16
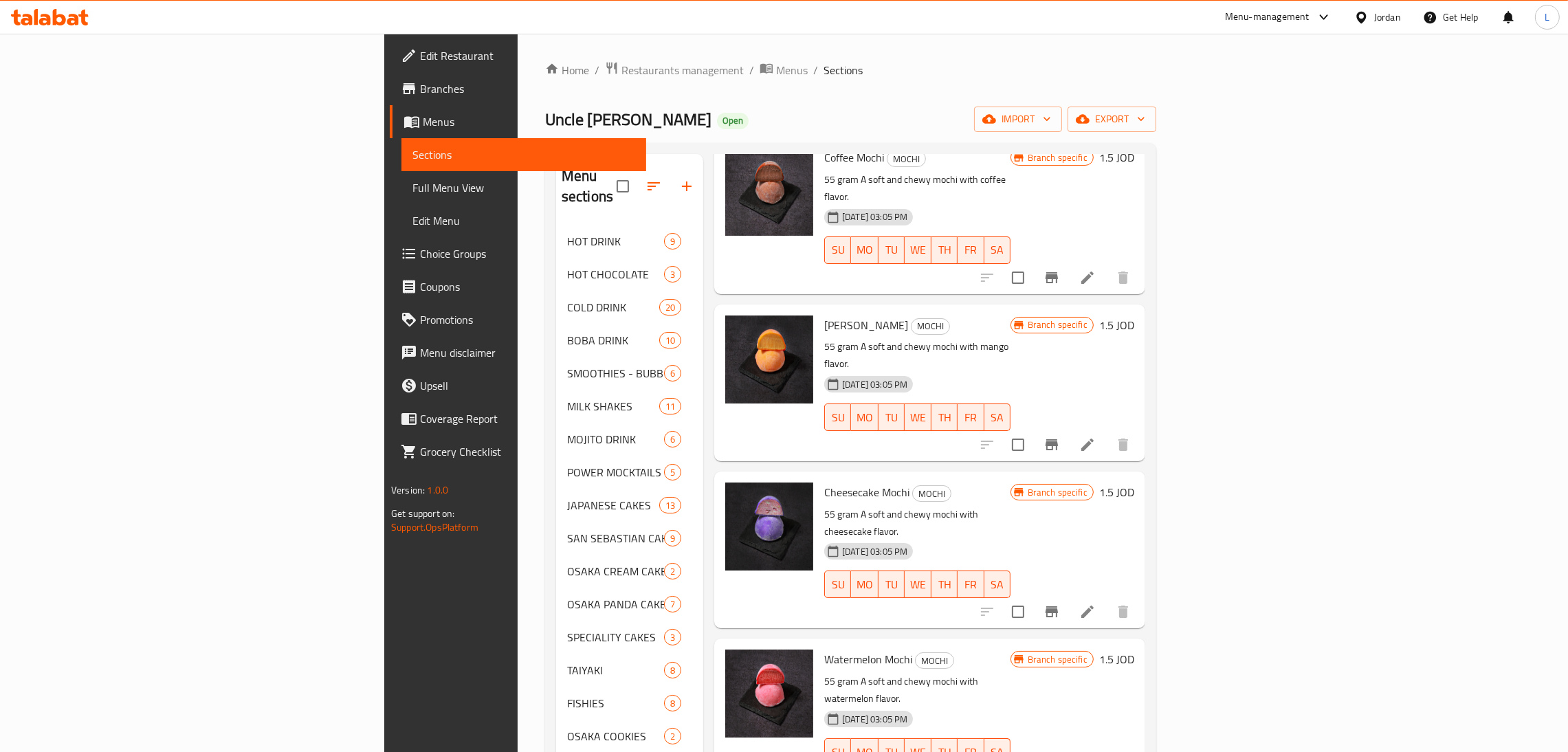
scroll to position [1443, 0]
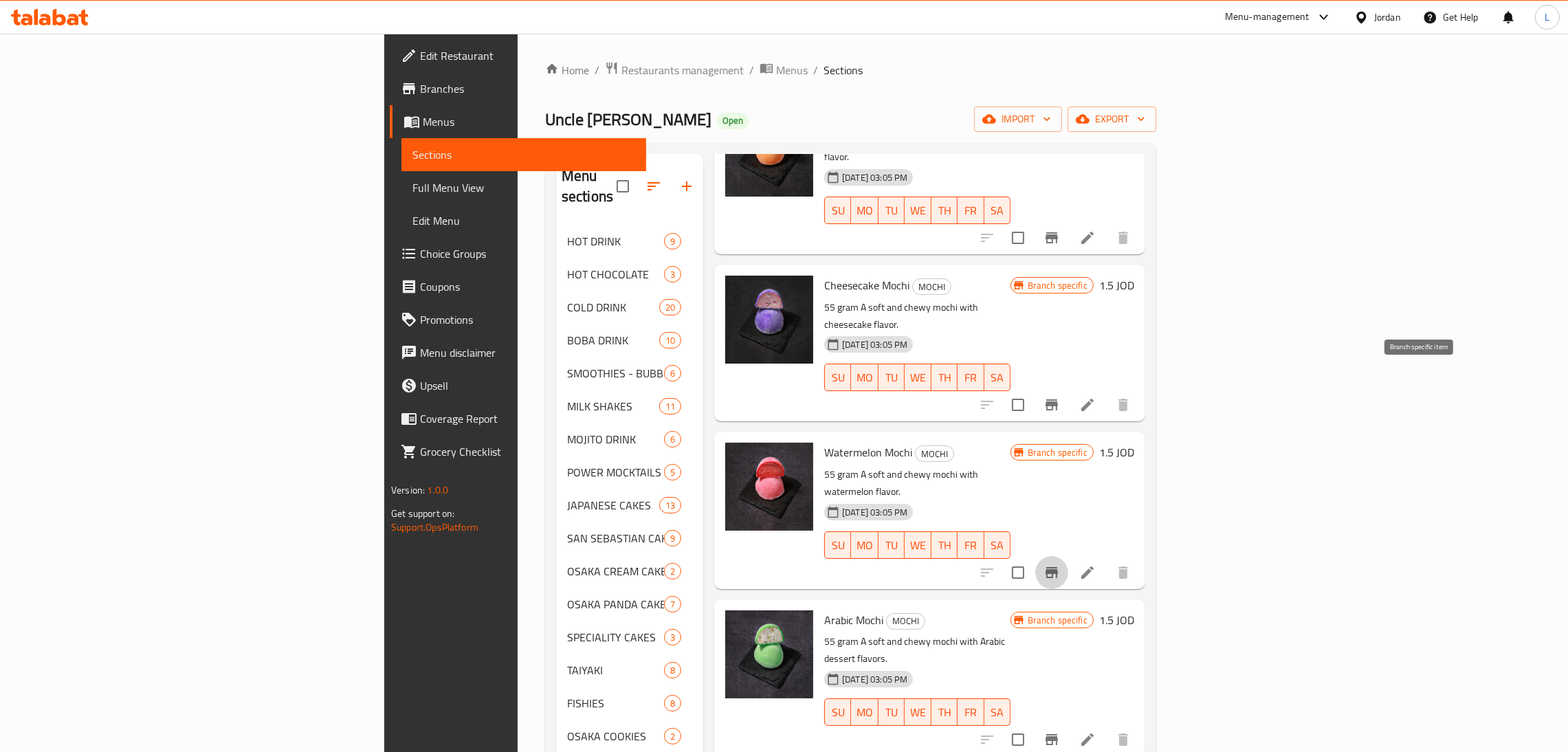
click at [1057, 567] on icon "Branch-specific-item" at bounding box center [1051, 572] width 12 height 11
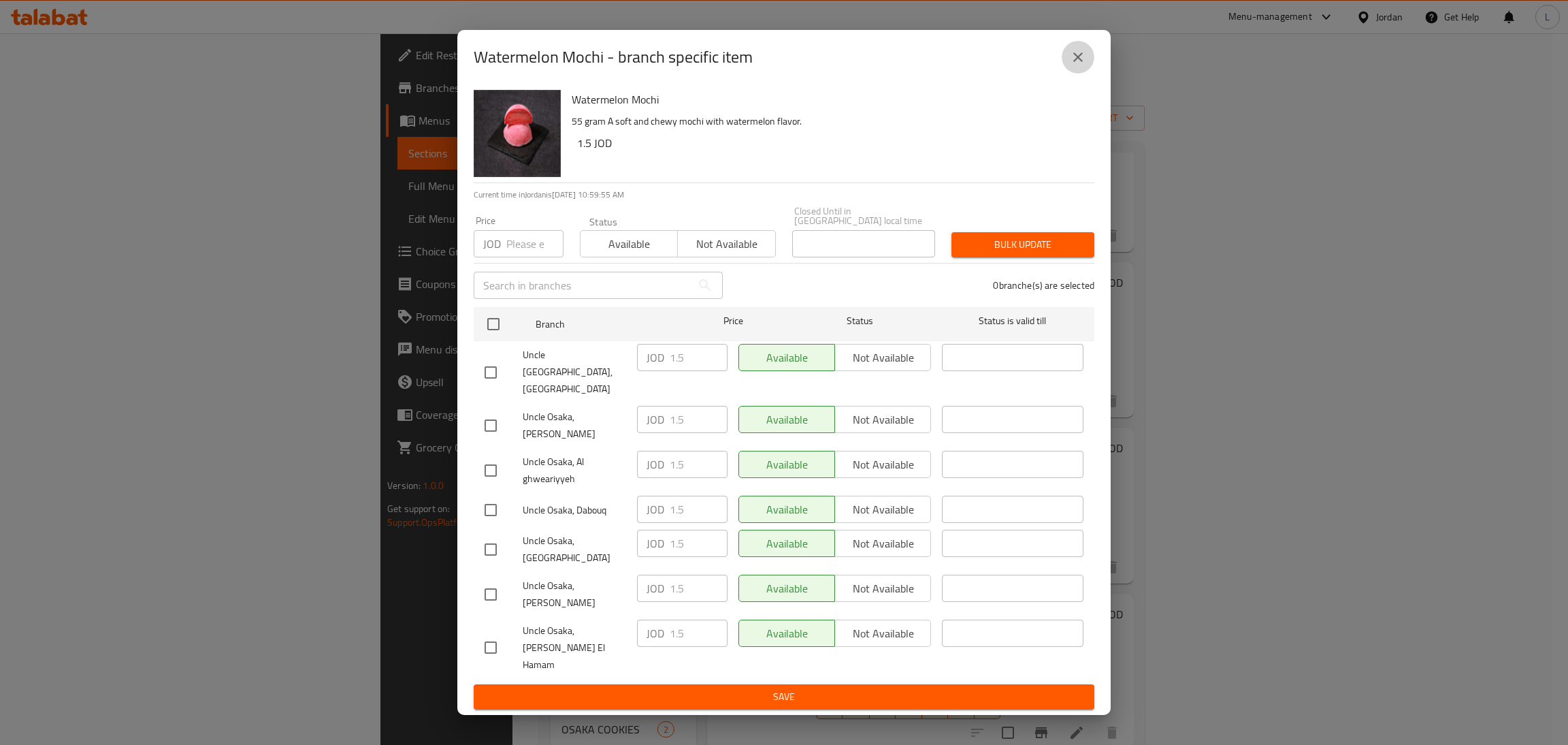
click at [1071, 66] on icon "close" at bounding box center [1077, 56] width 16 height 16
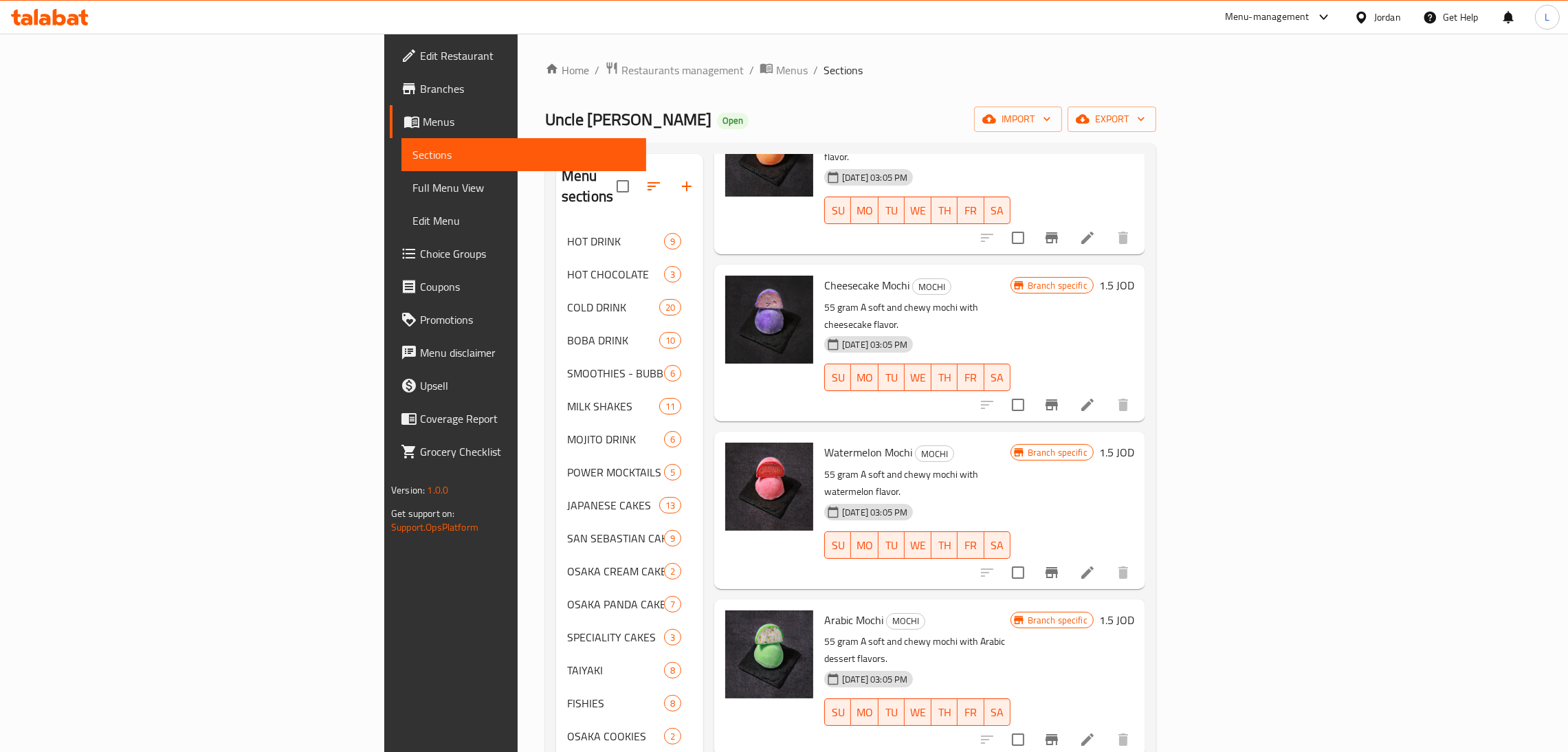
click at [1095, 565] on icon at bounding box center [1087, 572] width 16 height 16
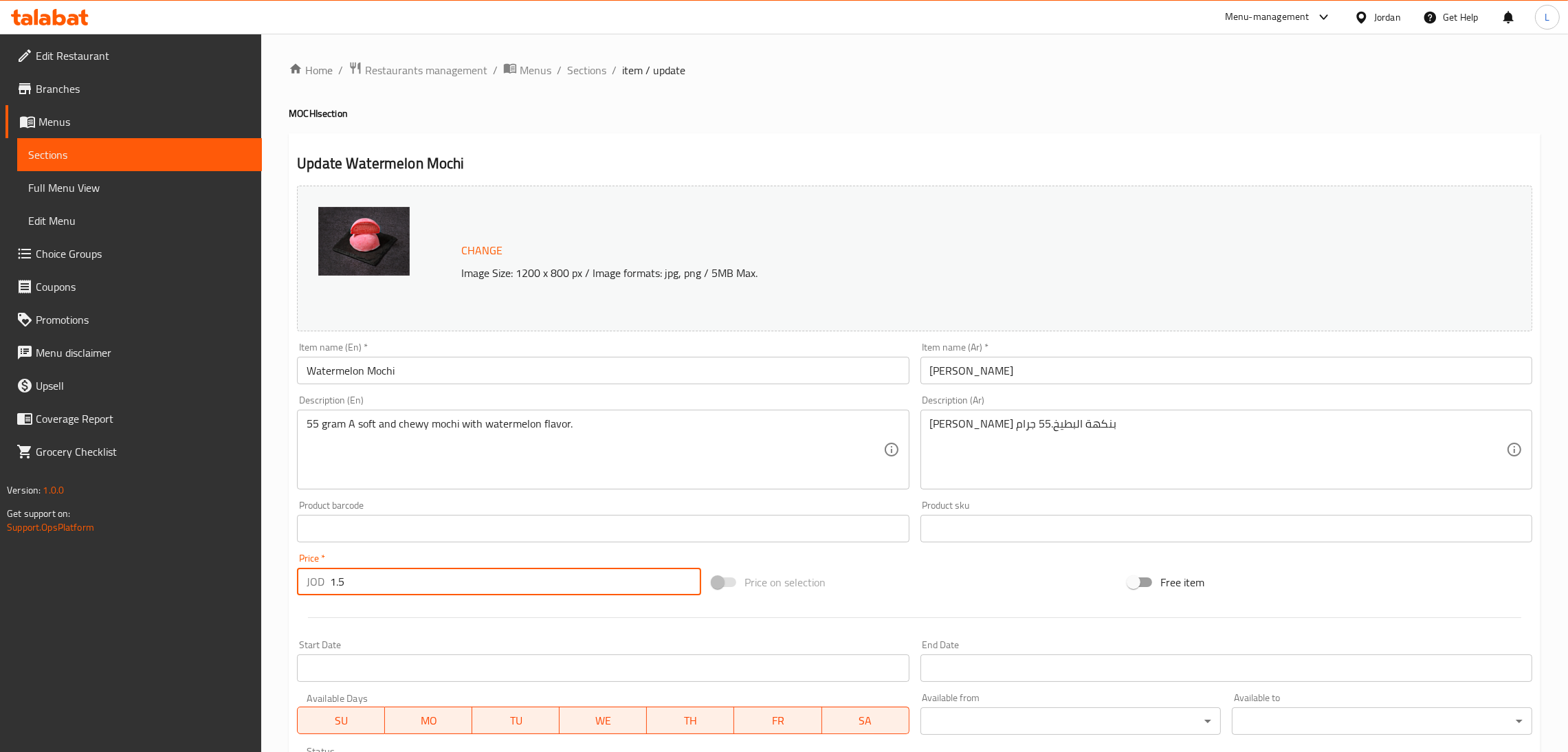
click at [532, 581] on input "1.5" at bounding box center [515, 581] width 371 height 27
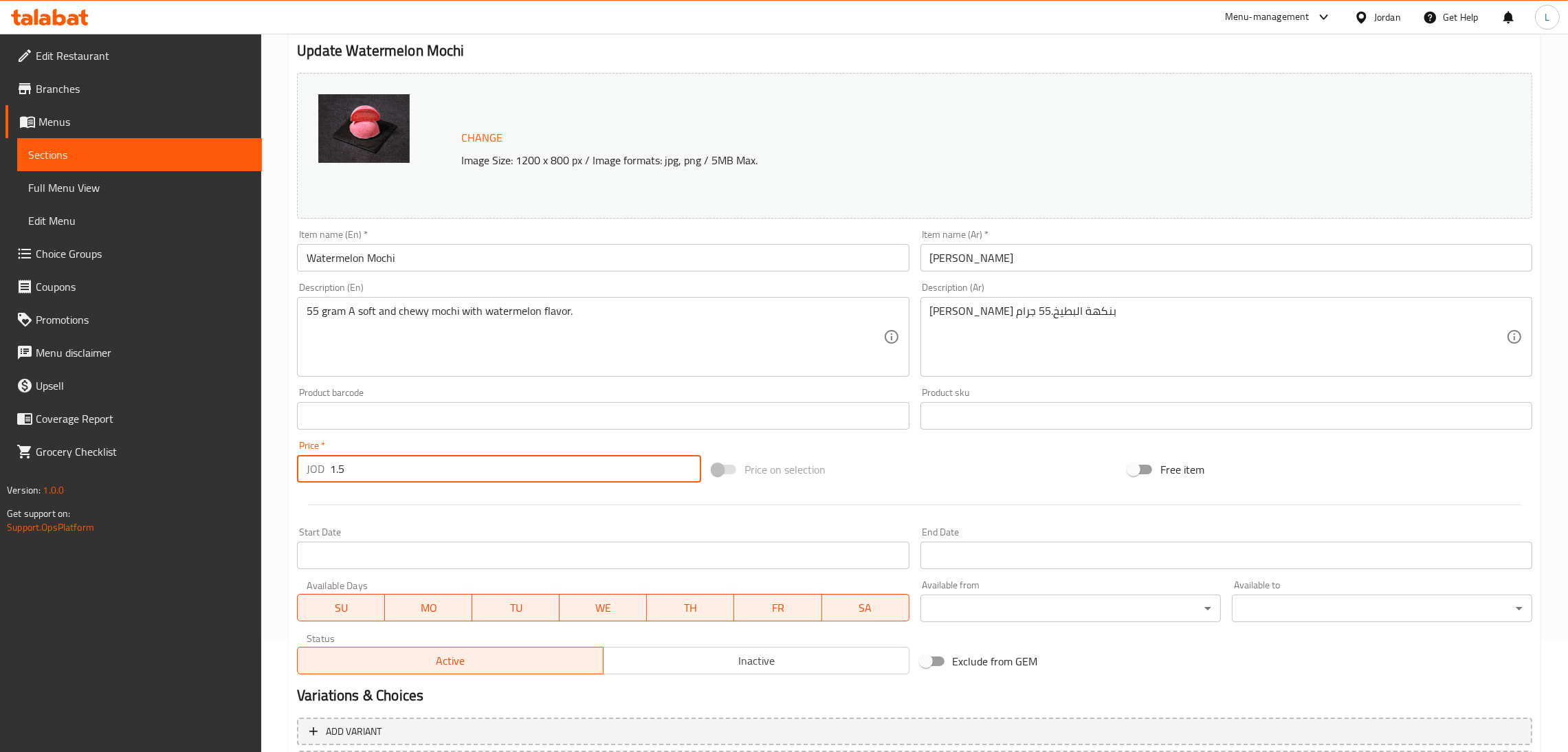
scroll to position [237, 0]
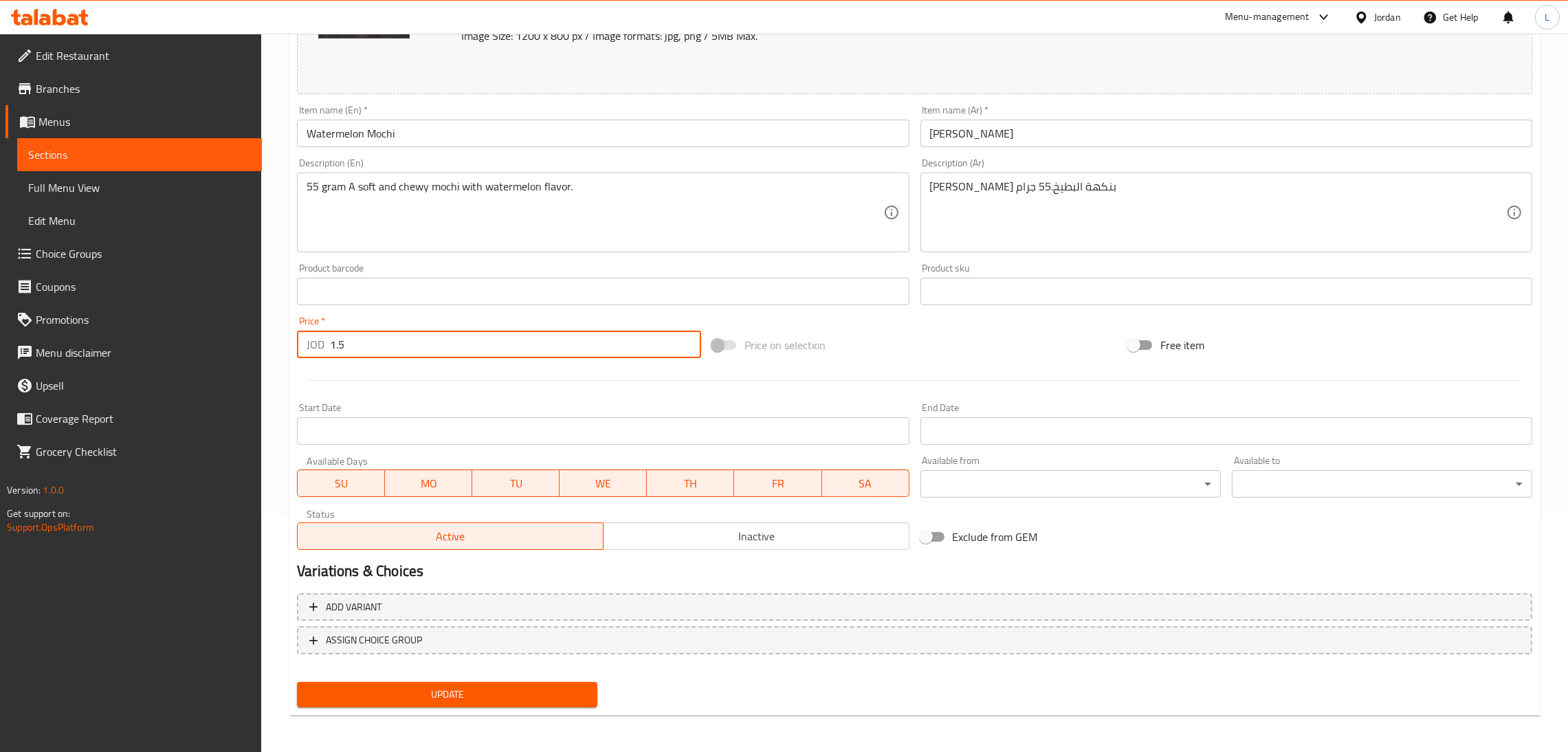
click at [513, 686] on span "Update" at bounding box center [447, 694] width 278 height 17
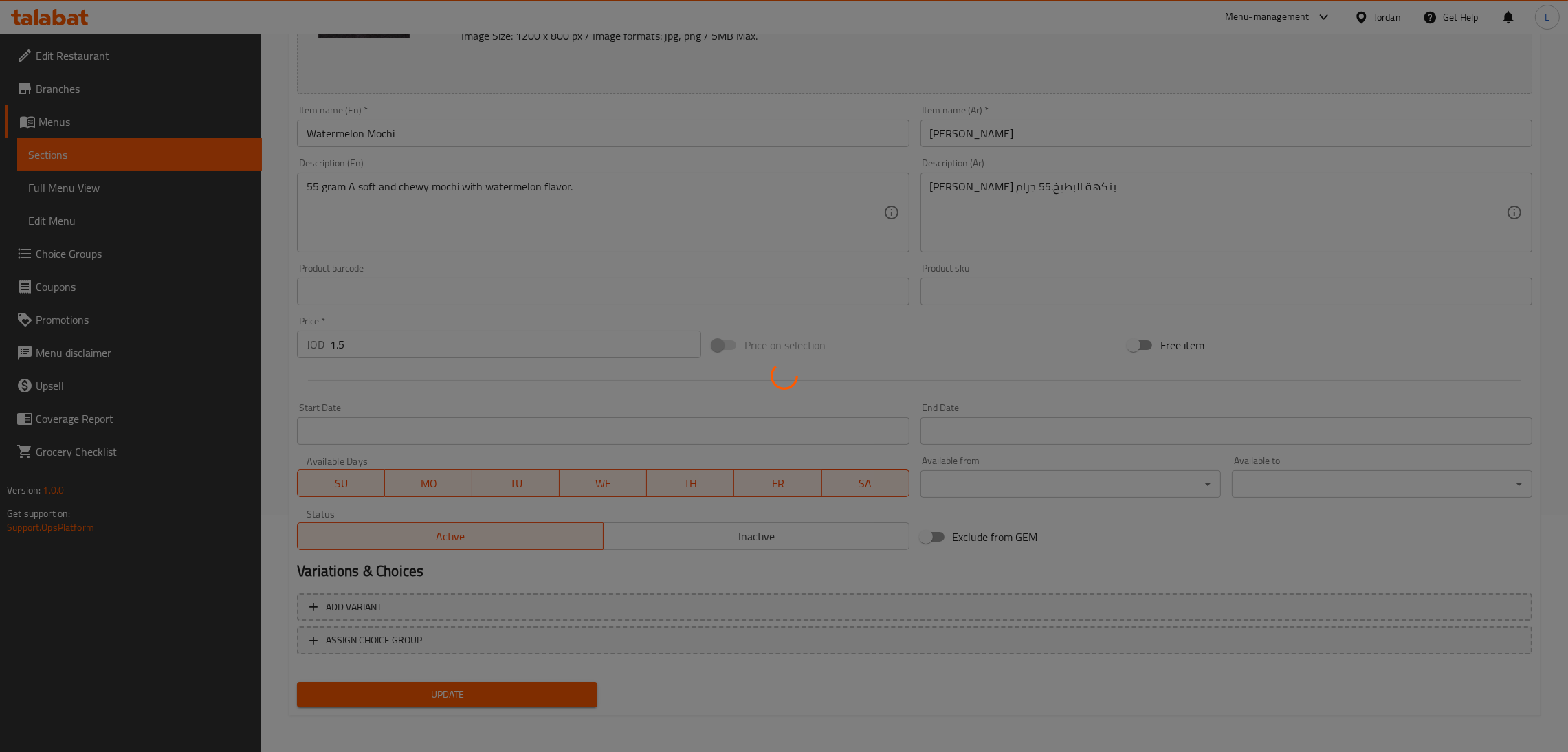
scroll to position [0, 0]
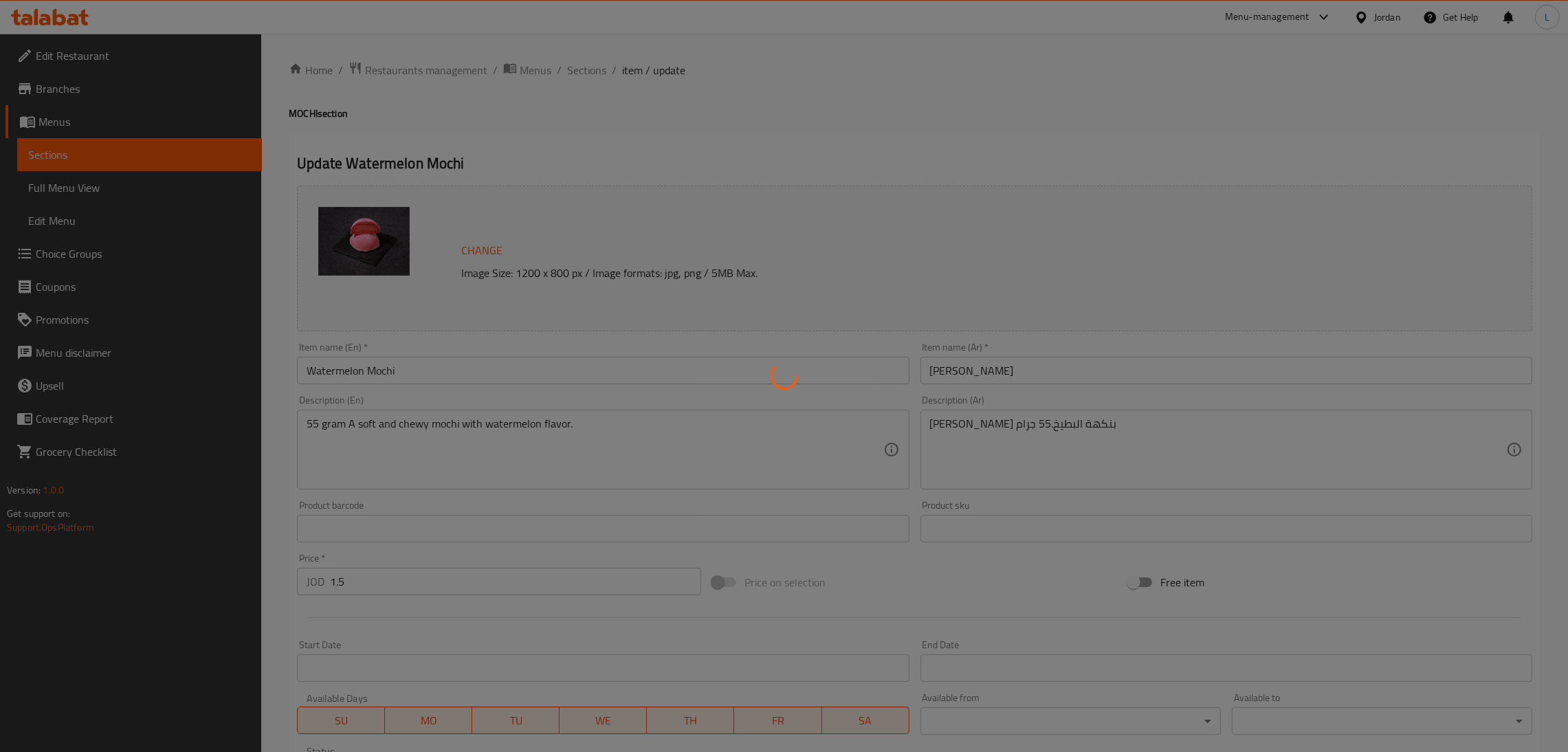
click at [584, 66] on div at bounding box center [784, 376] width 1568 height 752
click at [592, 70] on div at bounding box center [784, 376] width 1568 height 752
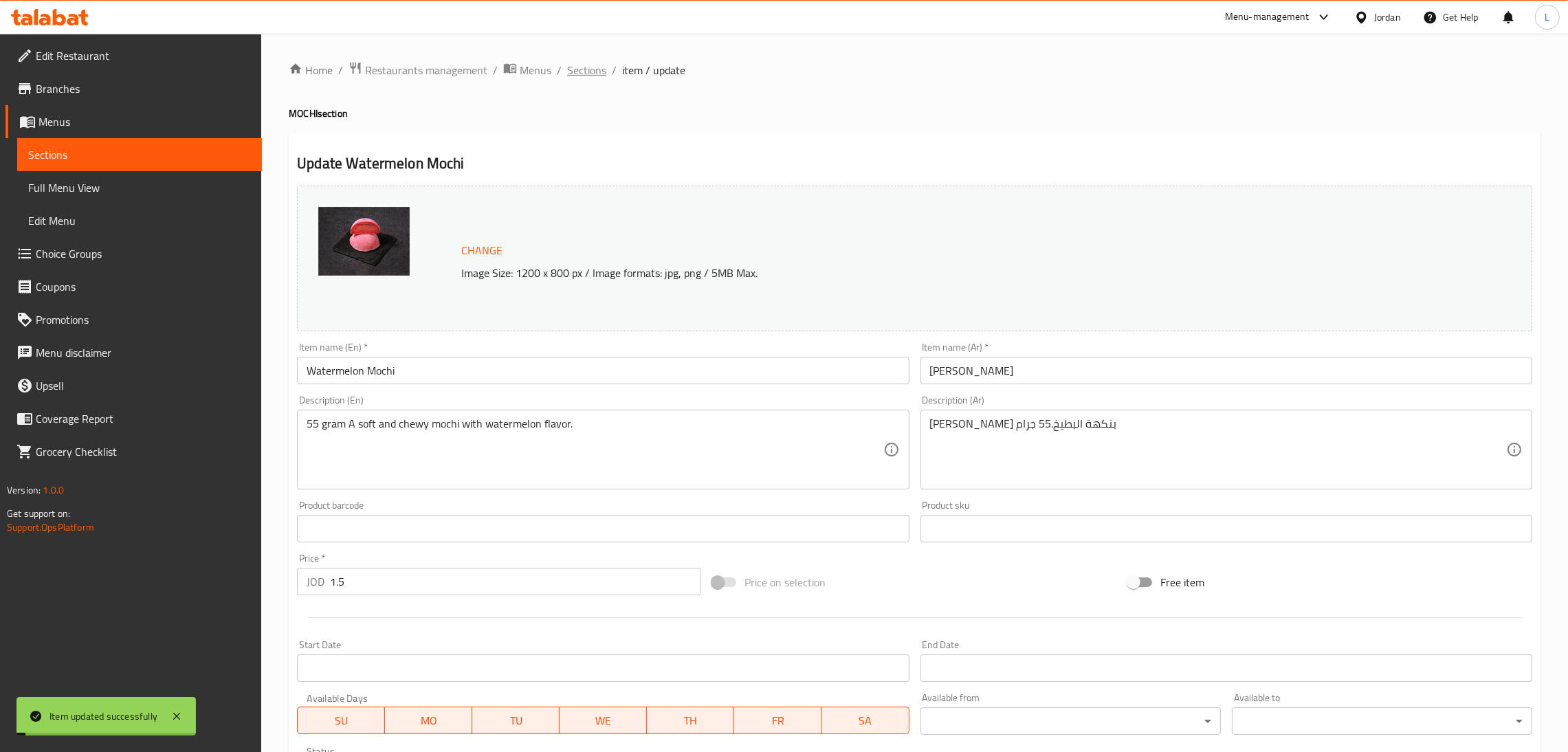
click at [584, 74] on span "Sections" at bounding box center [585, 69] width 39 height 16
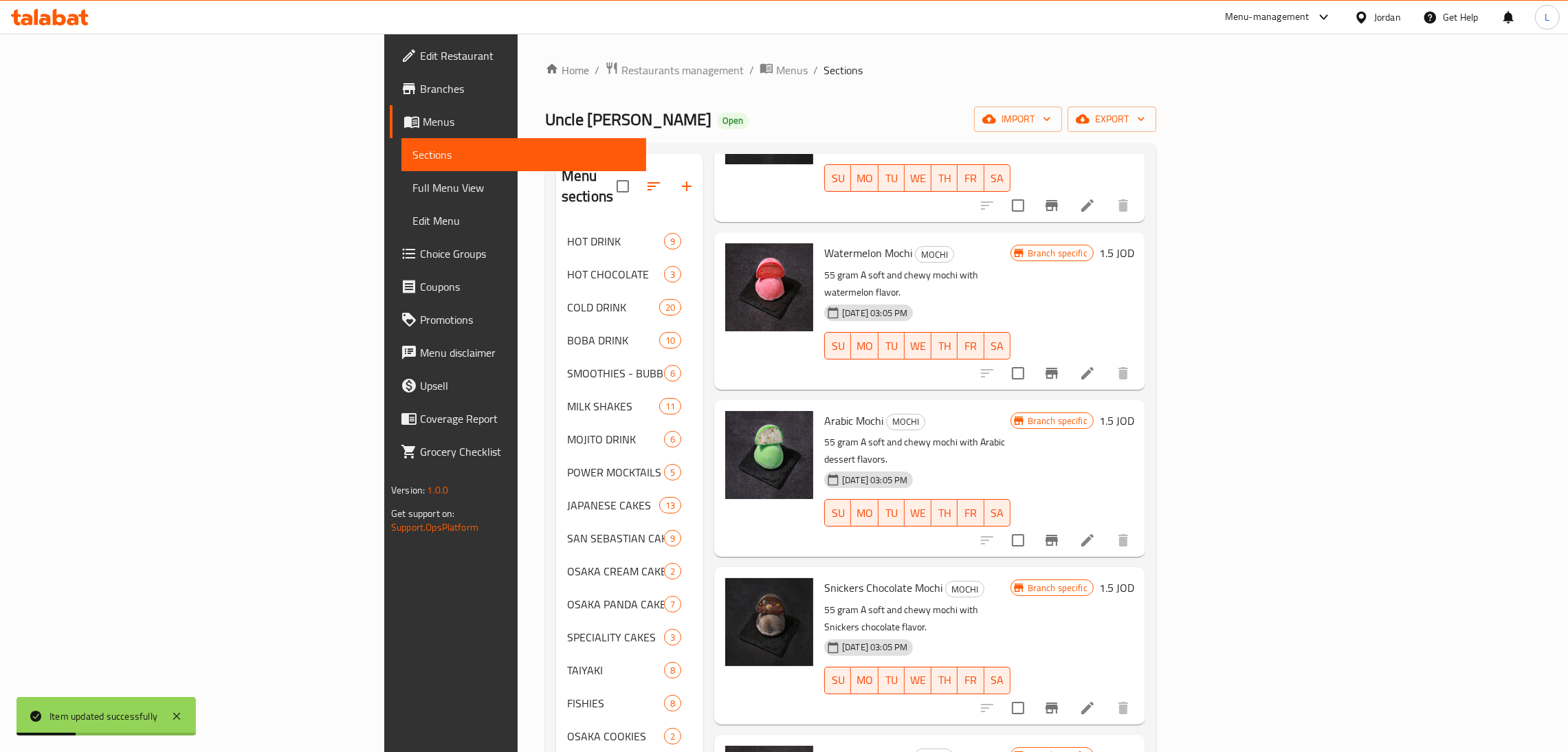
scroll to position [1650, 0]
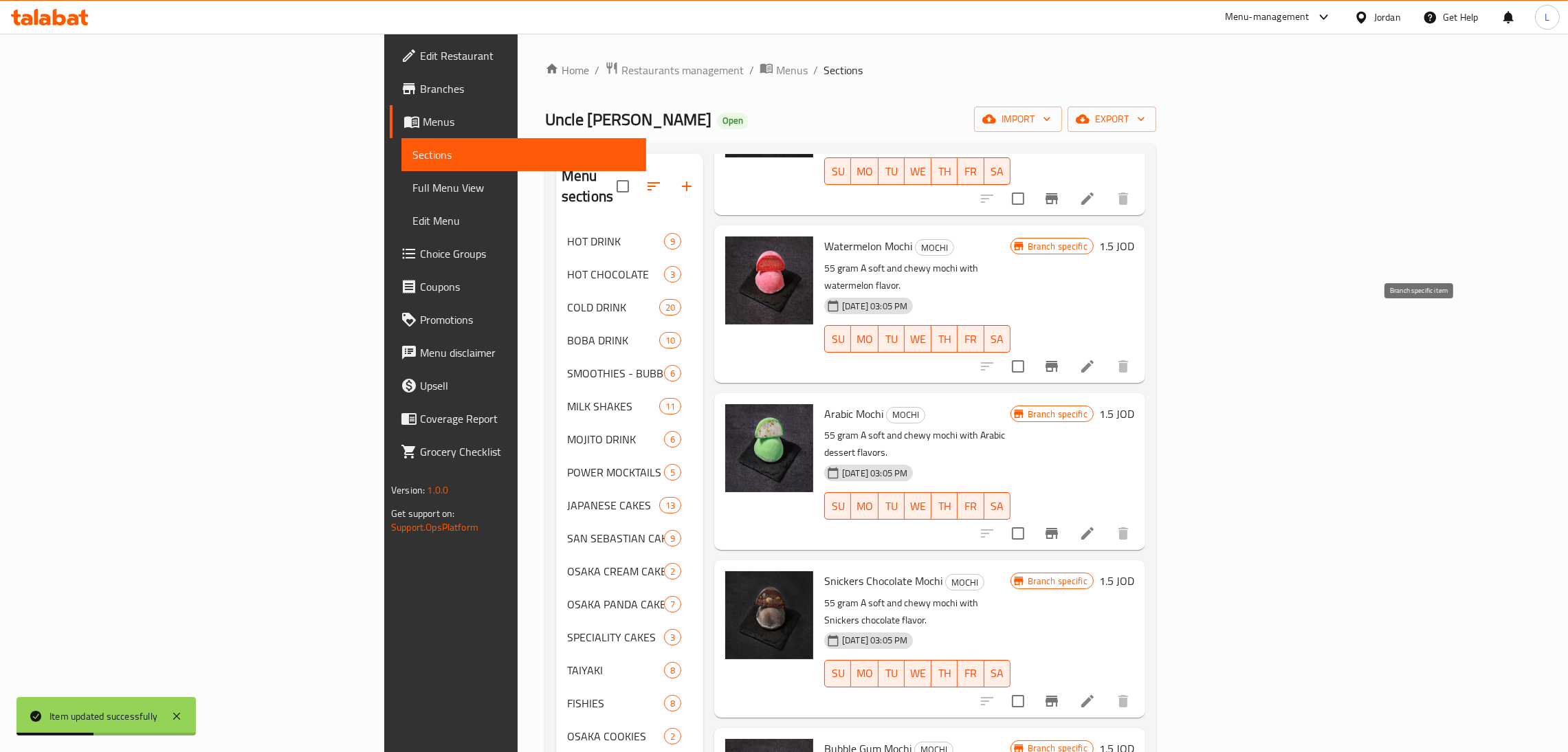
click at [1057, 528] on icon "Branch-specific-item" at bounding box center [1051, 533] width 12 height 11
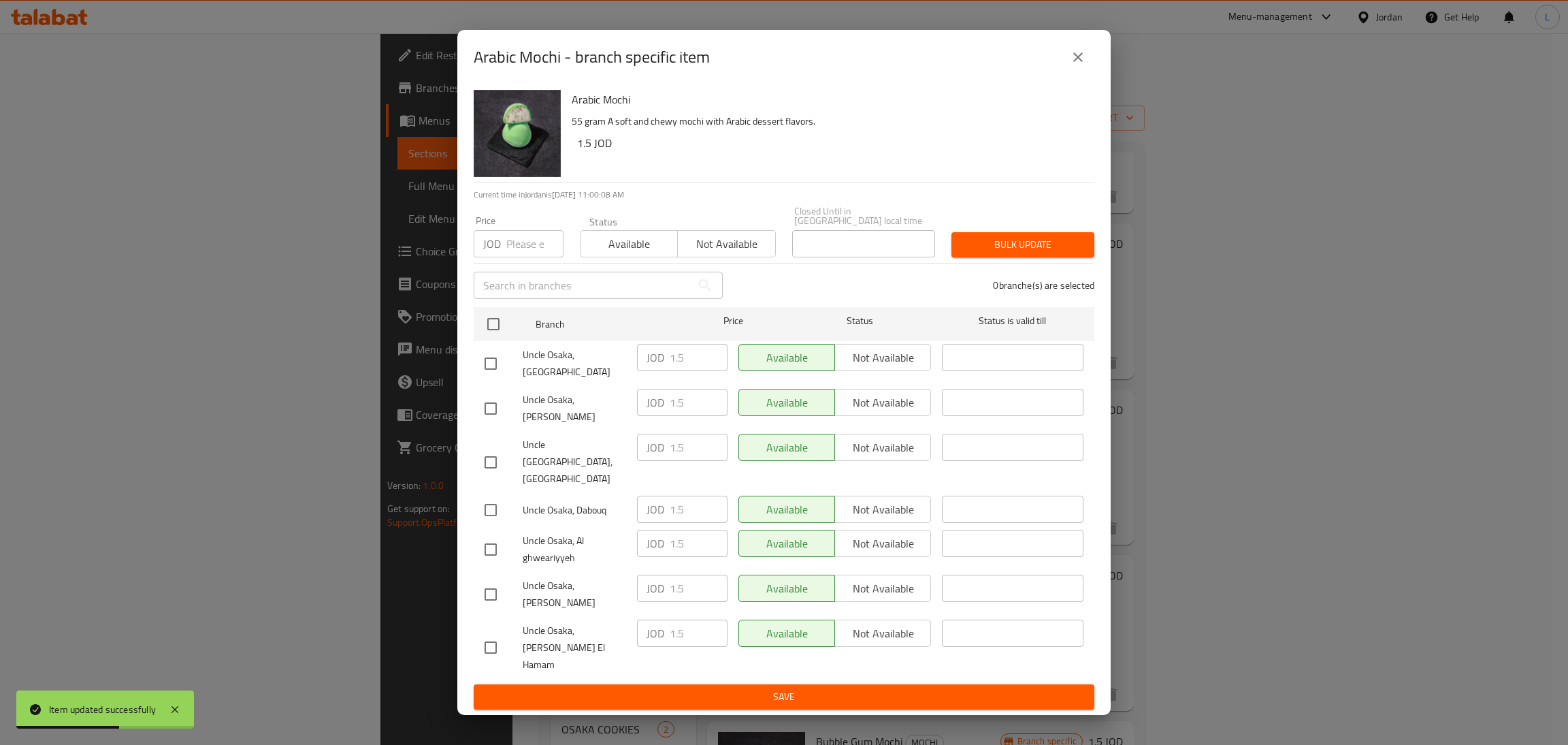
click at [1089, 73] on button "close" at bounding box center [1078, 57] width 33 height 33
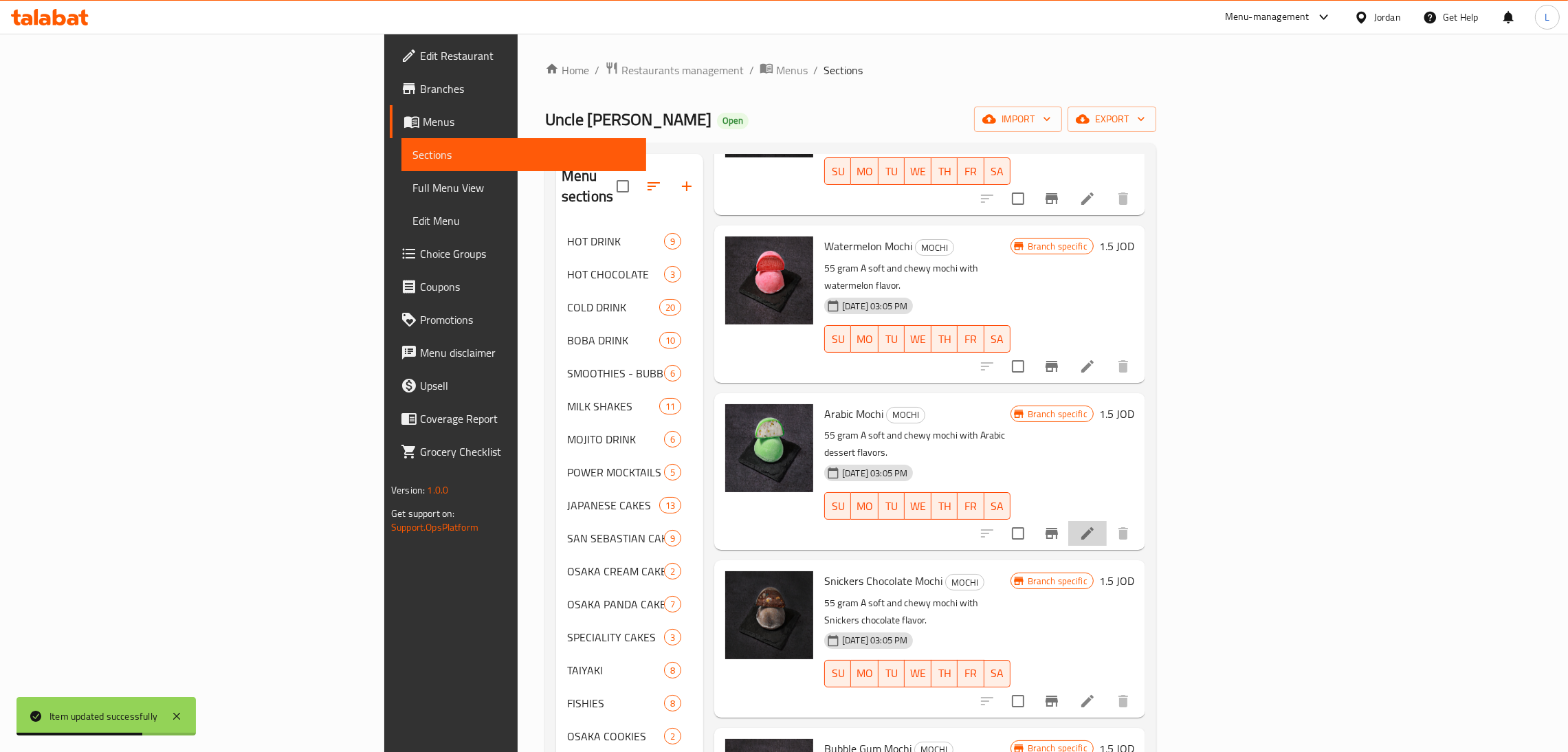
click at [1106, 521] on li at bounding box center [1087, 533] width 39 height 25
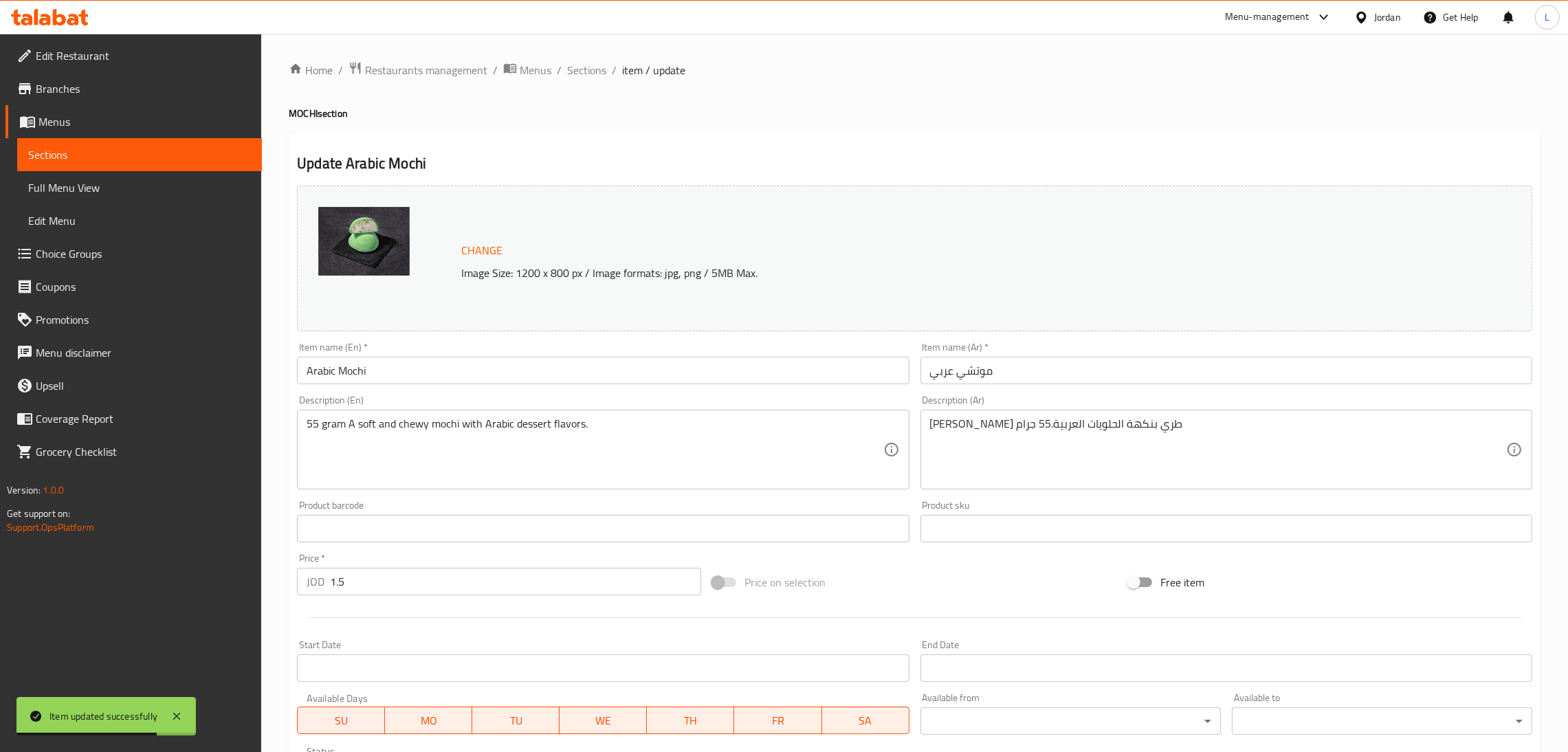
click at [520, 589] on input "1.5" at bounding box center [515, 581] width 371 height 27
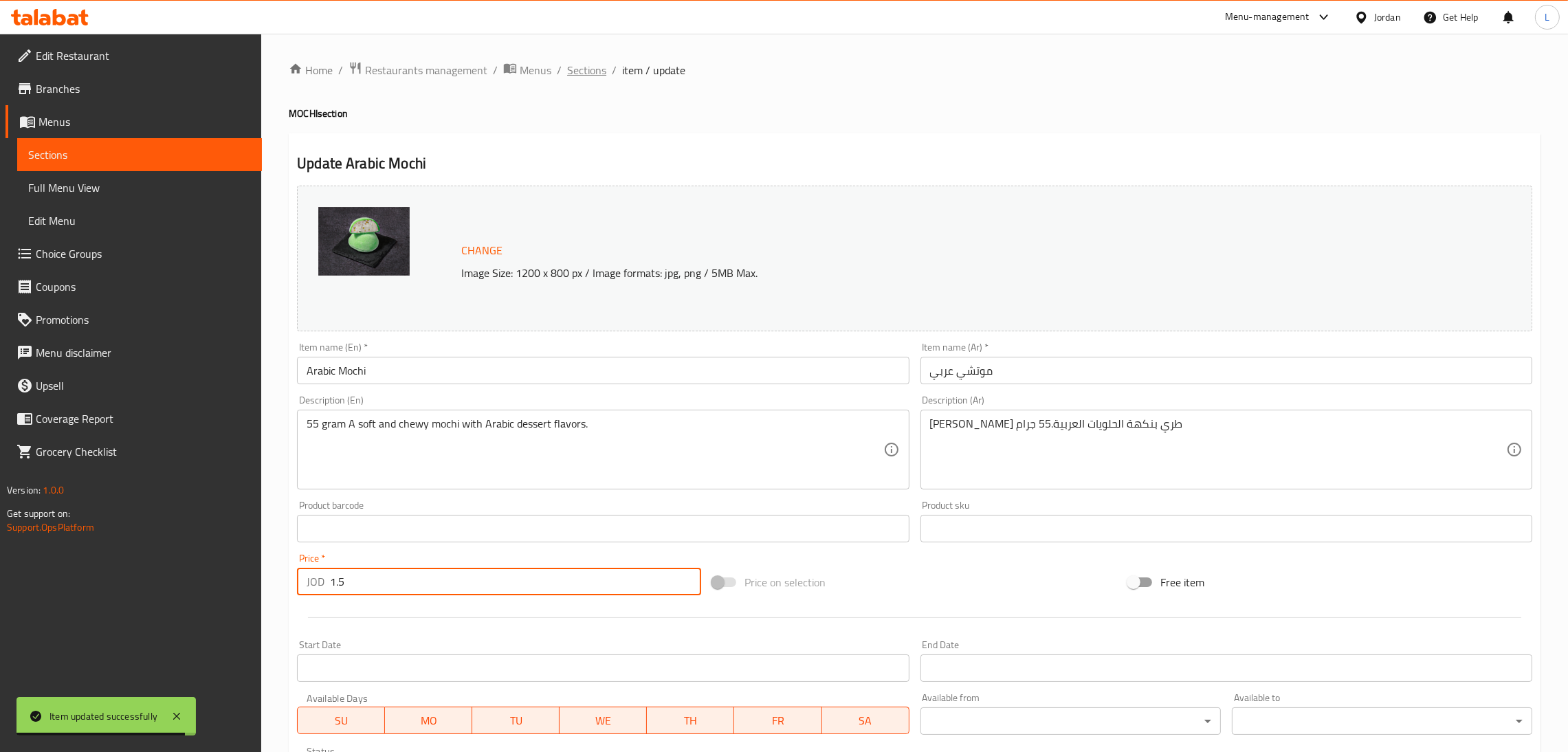
click at [581, 71] on span "Sections" at bounding box center [585, 69] width 39 height 16
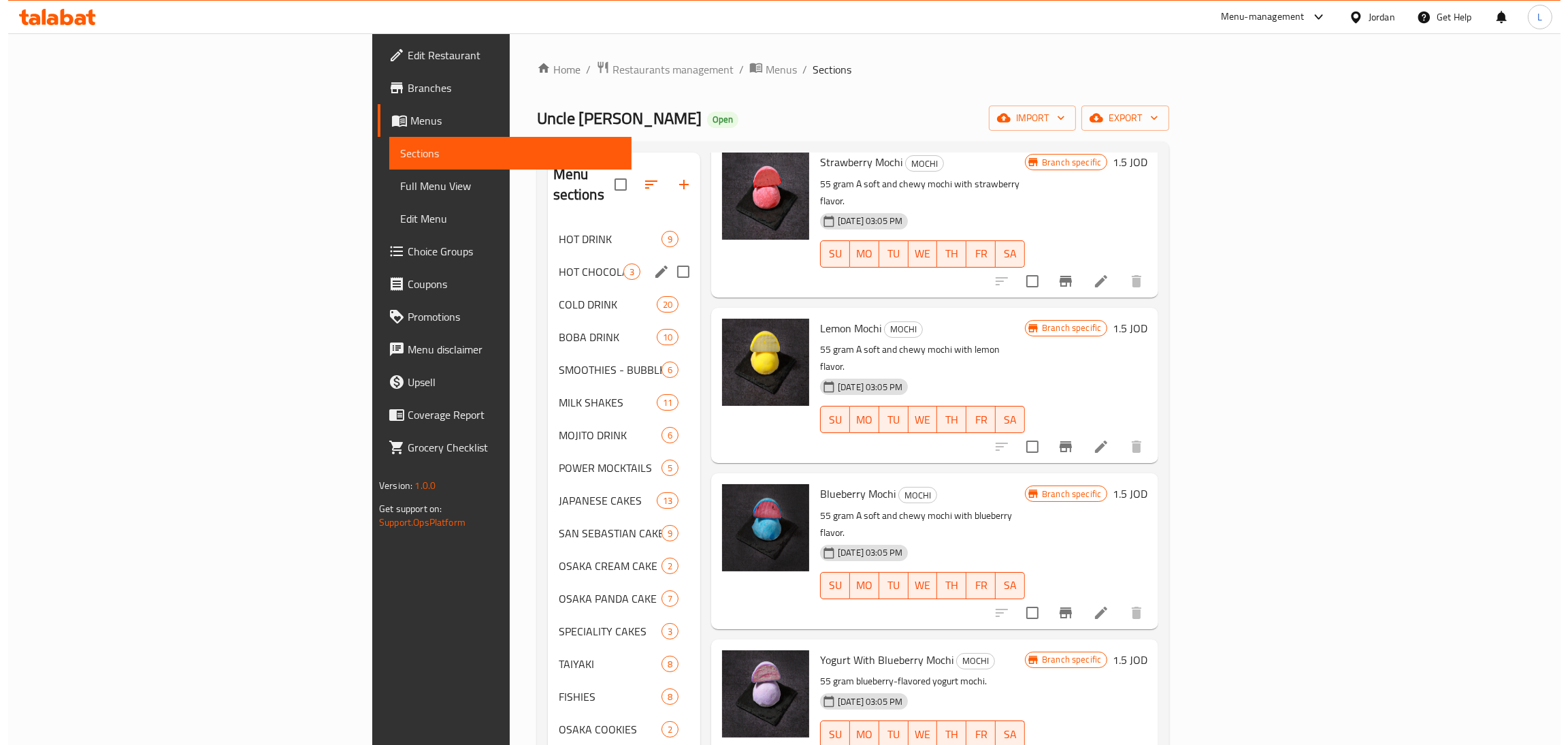
scroll to position [62, 0]
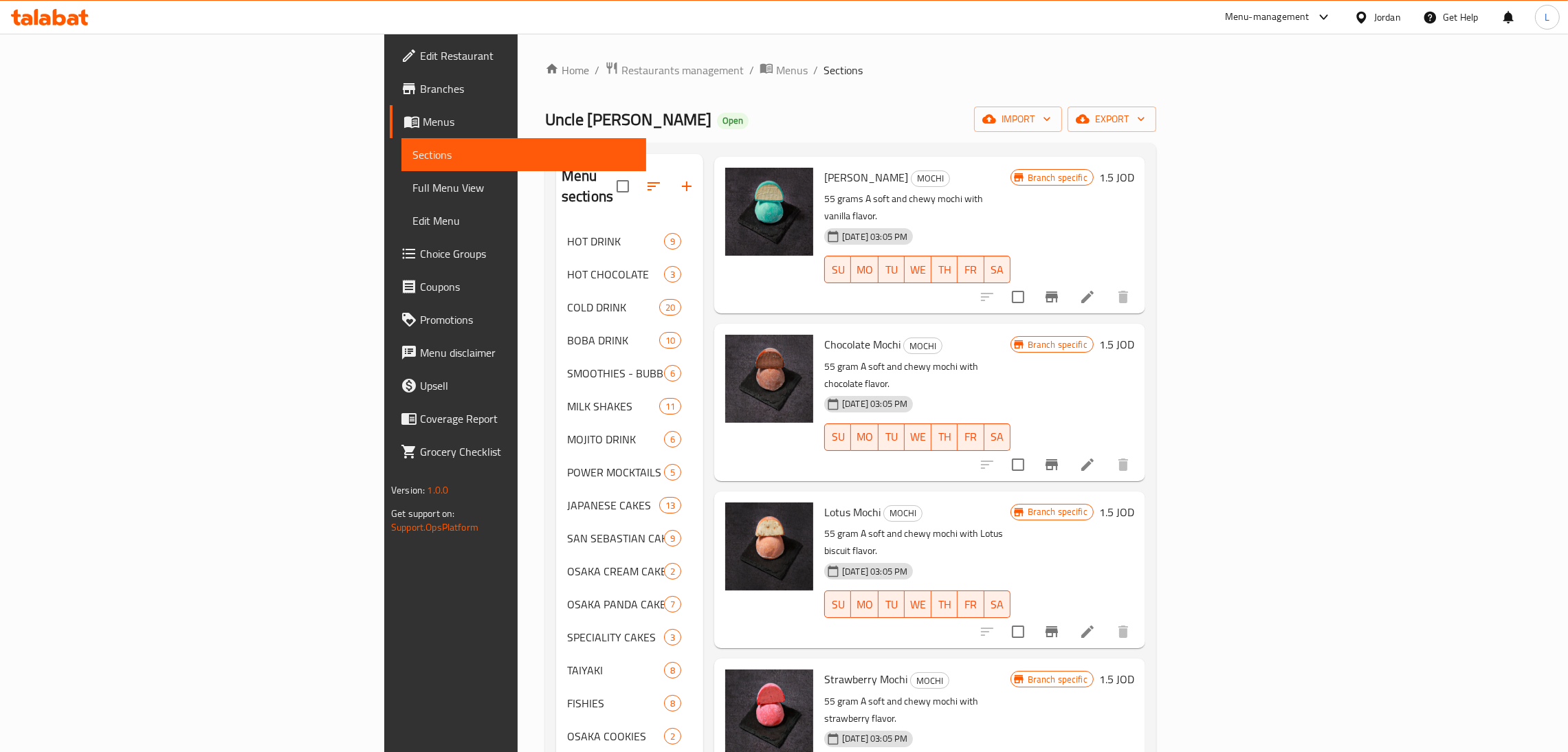
click at [423, 115] on span "Menus" at bounding box center [529, 121] width 213 height 16
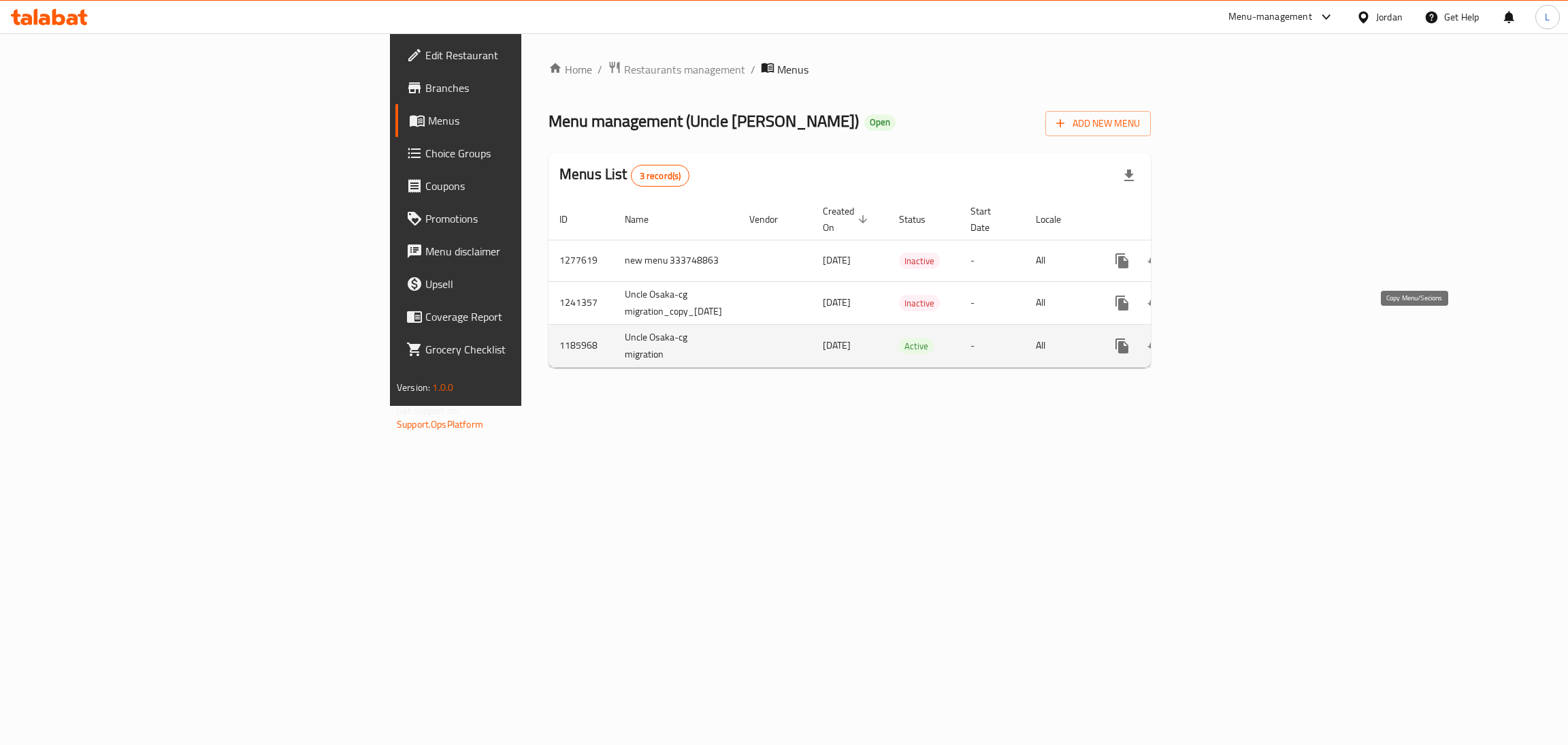
click at [1129, 338] on icon "more" at bounding box center [1122, 346] width 13 height 15
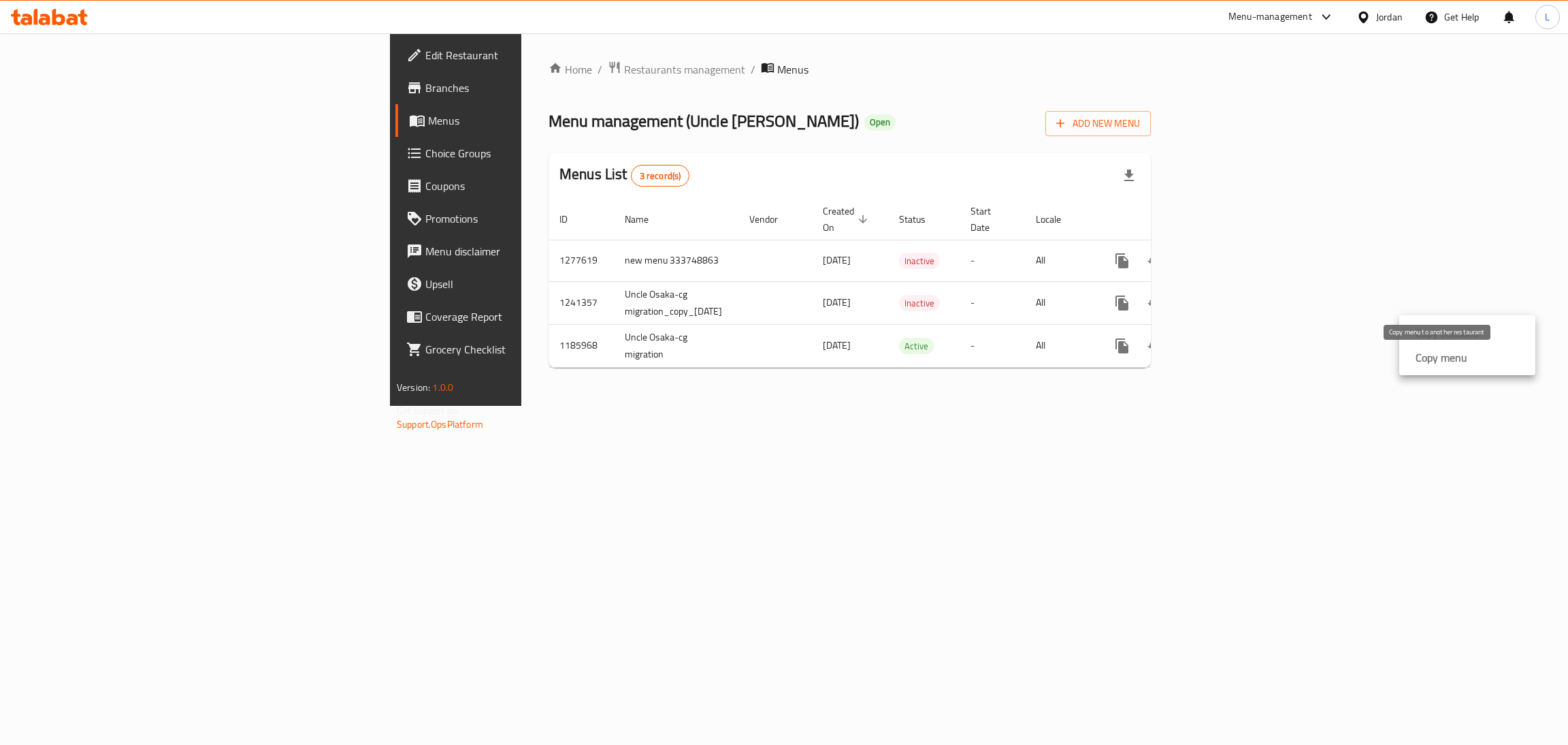
click at [1426, 363] on strong "Copy menu" at bounding box center [1441, 357] width 52 height 16
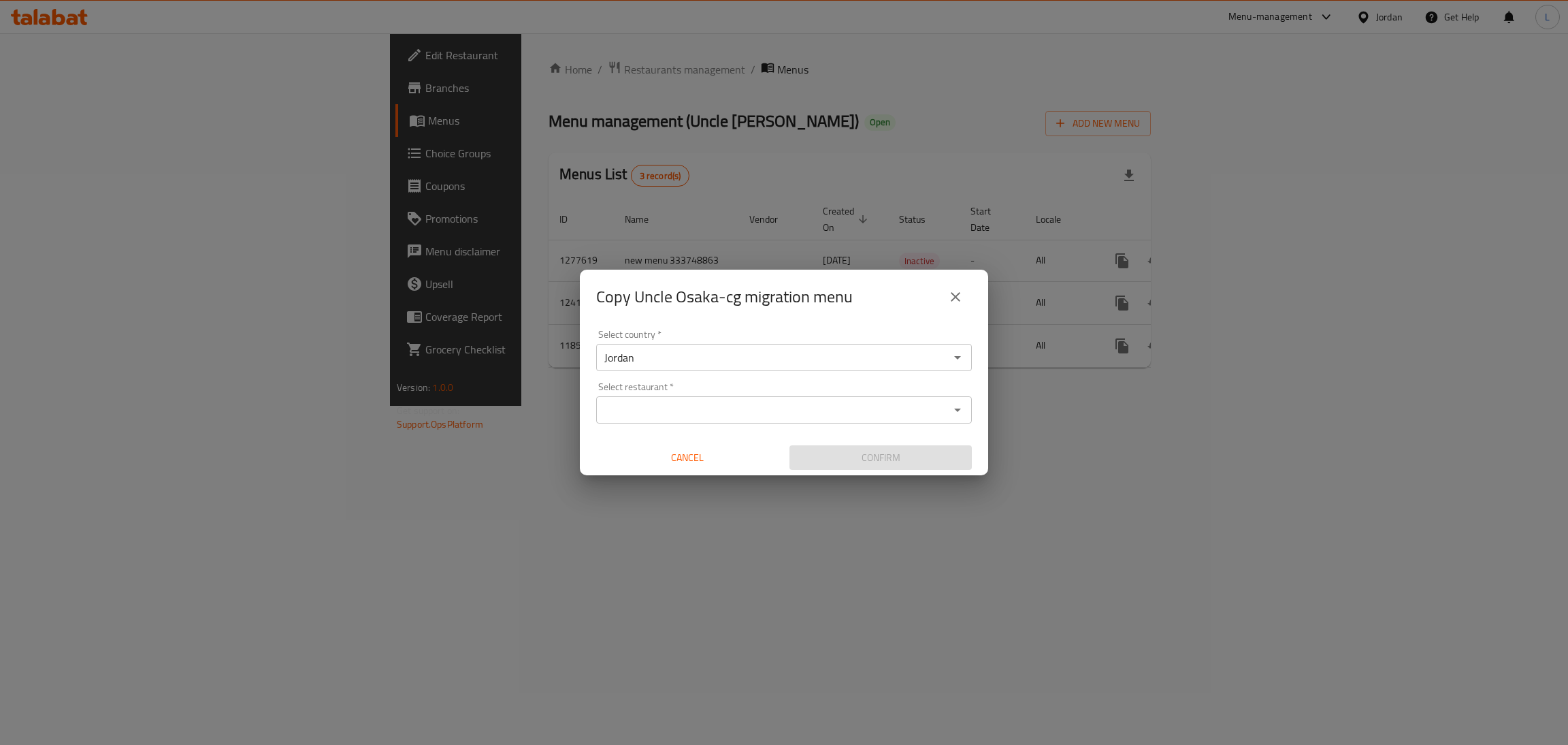
click at [707, 418] on input "Select restaurant   *" at bounding box center [773, 410] width 345 height 19
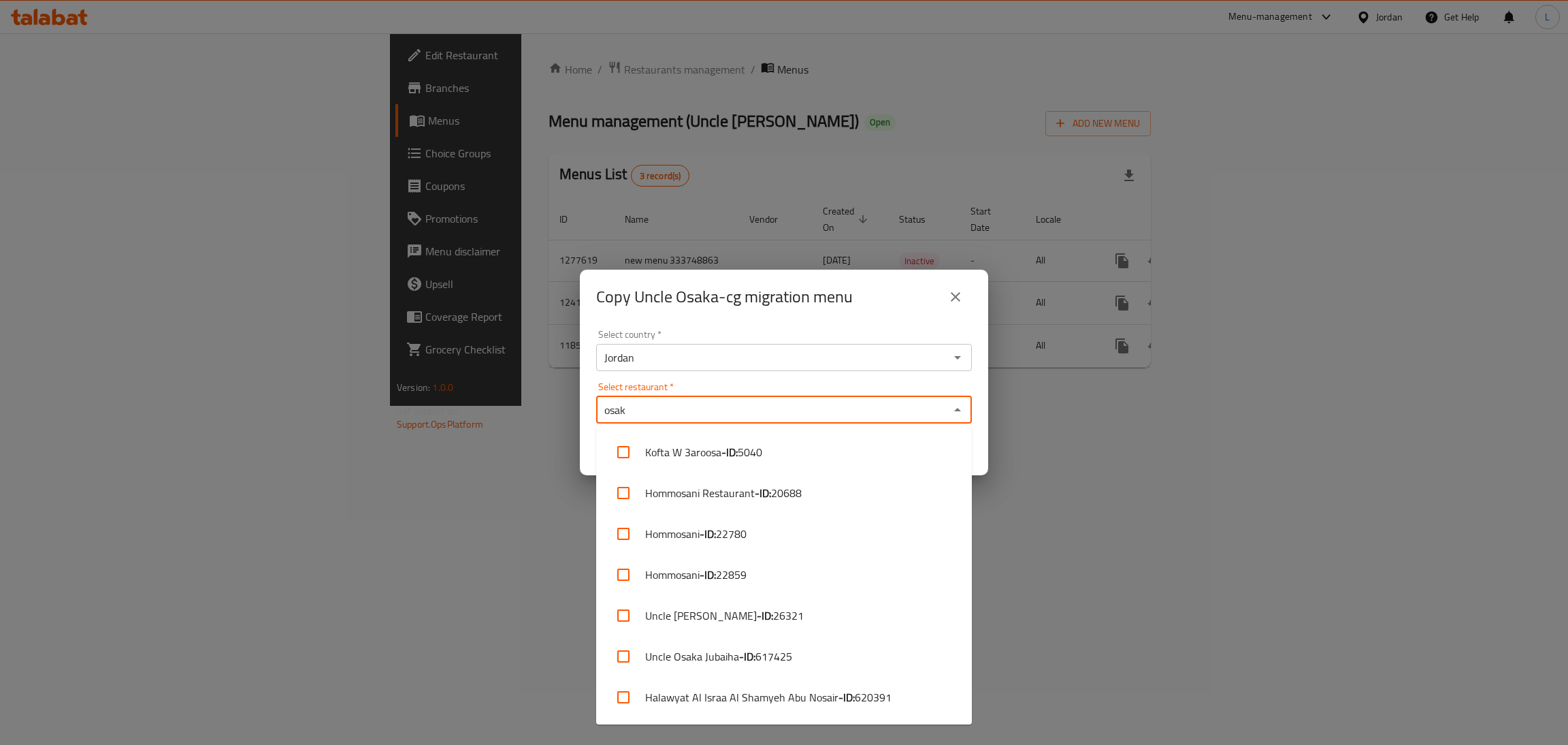
type input "osaka"
click at [622, 495] on input "checkbox" at bounding box center [623, 493] width 33 height 33
checkbox input "true"
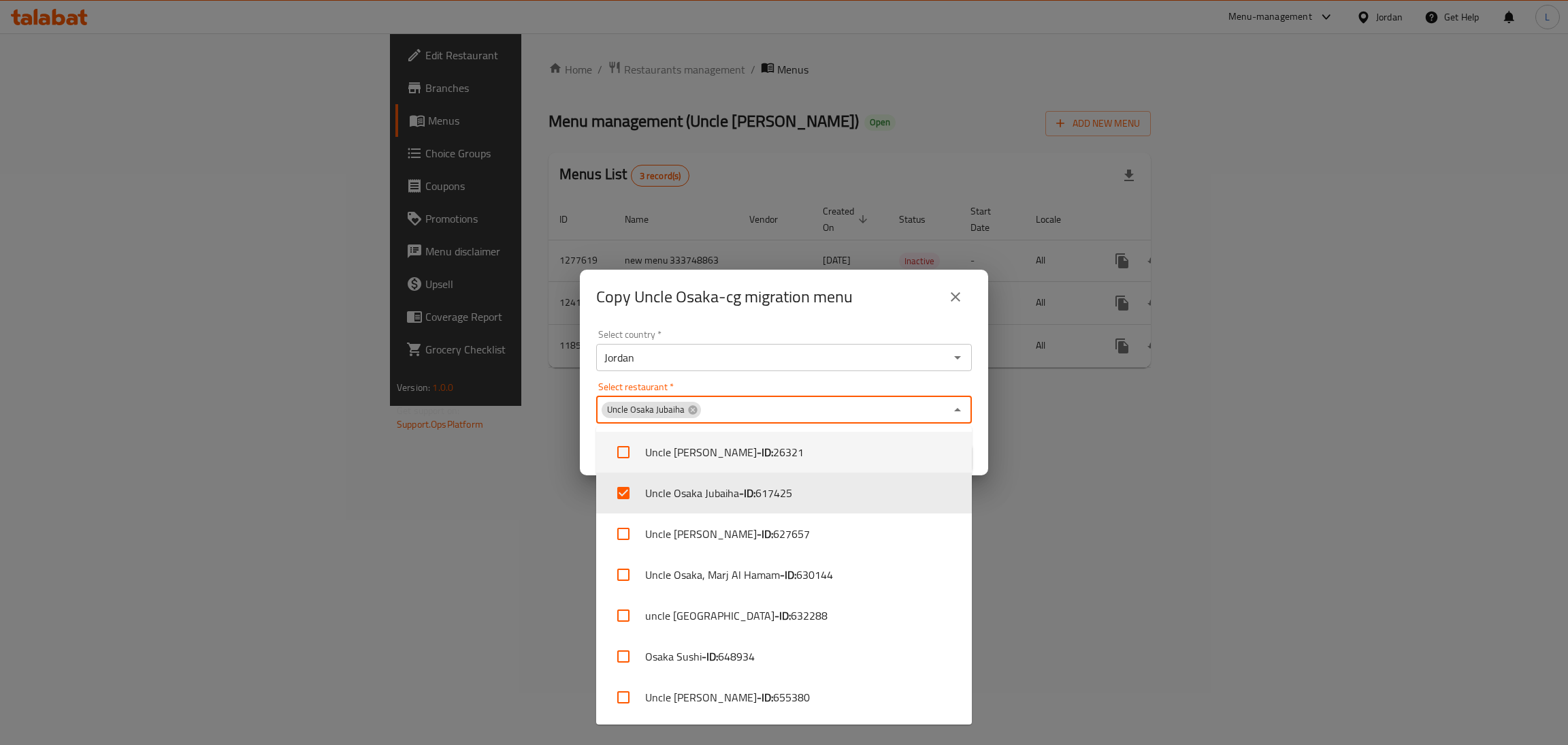
click at [870, 338] on div "Select country   * Jordan Select country *" at bounding box center [784, 350] width 376 height 41
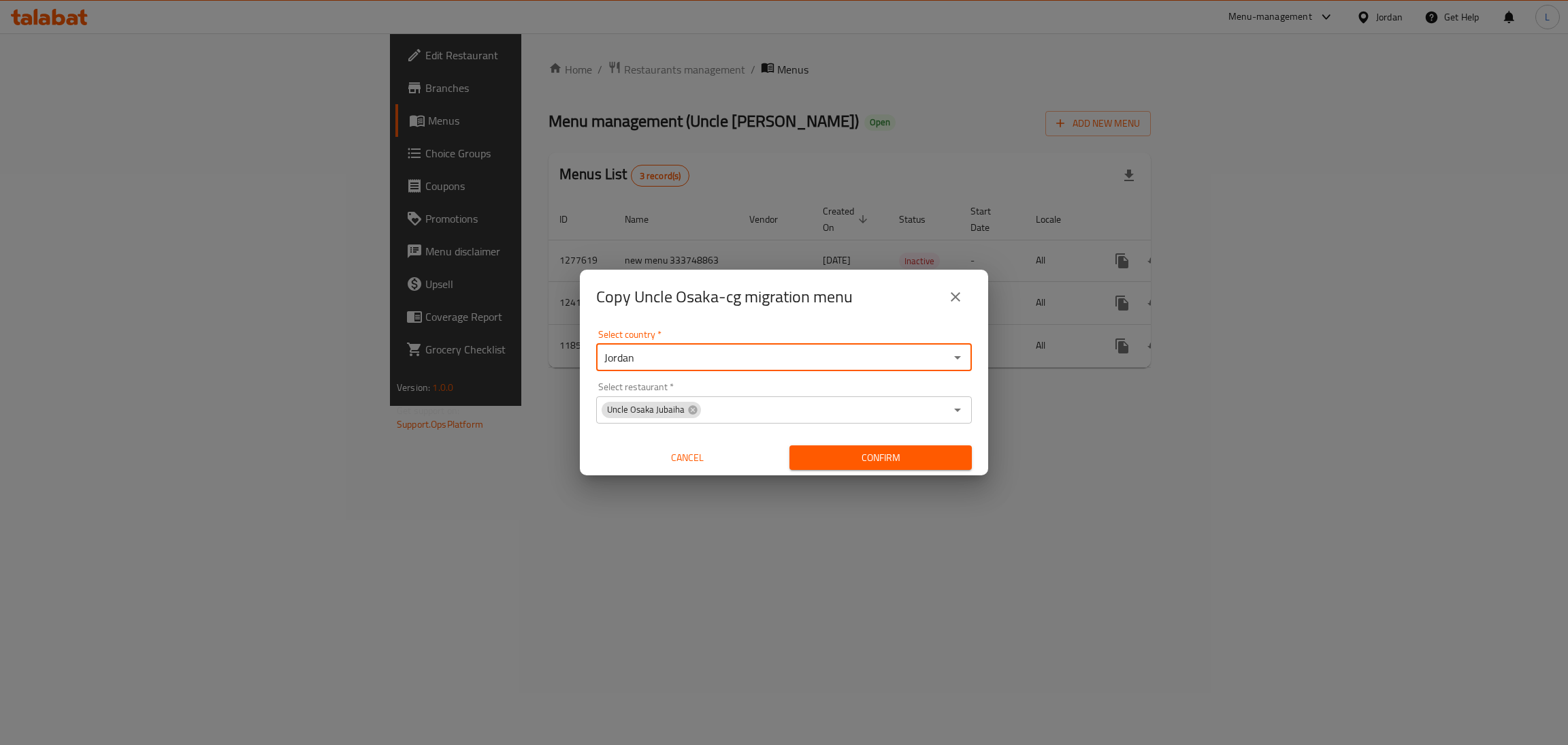
click at [873, 445] on button "Confirm" at bounding box center [880, 457] width 183 height 25
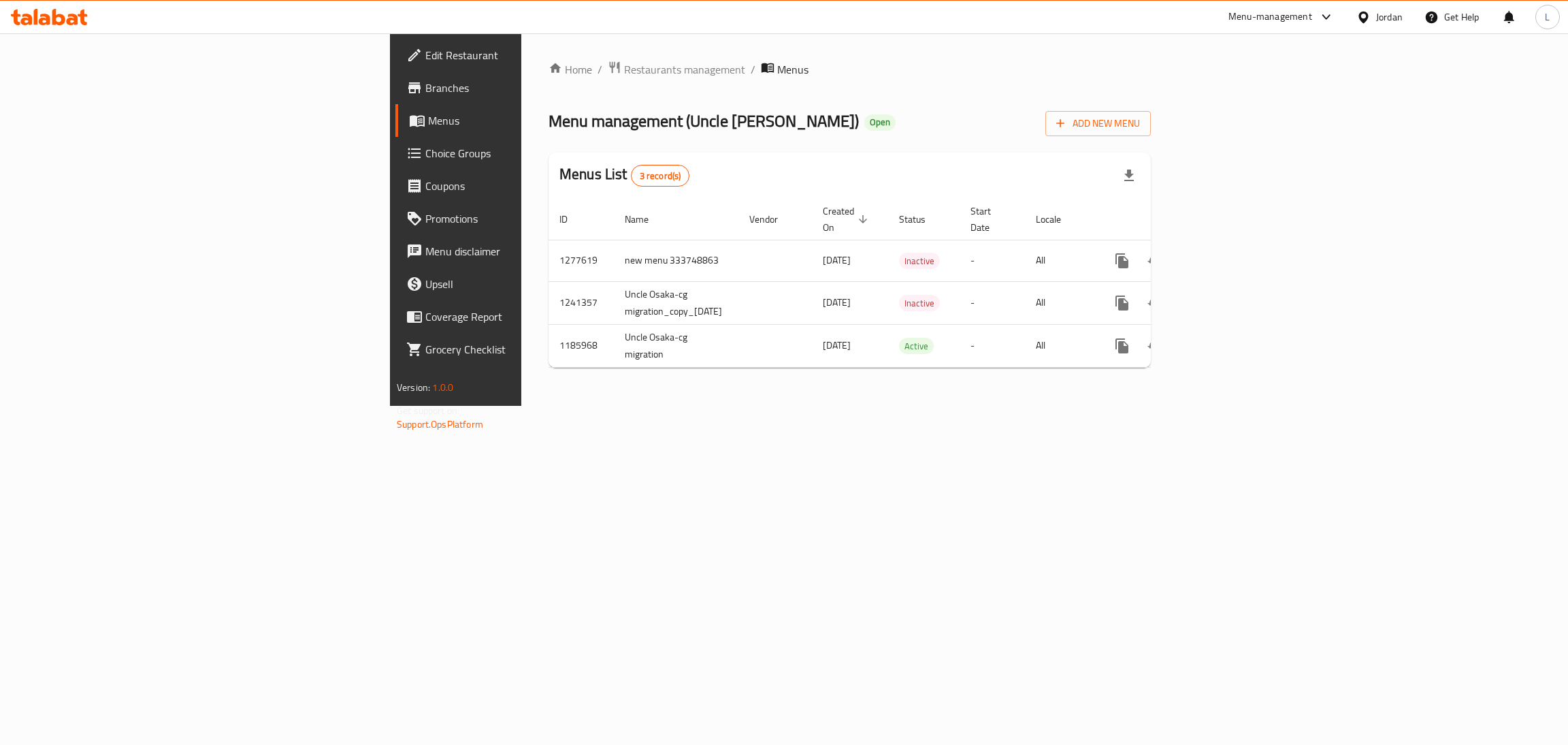
click at [425, 89] on span "Branches" at bounding box center [533, 87] width 215 height 16
click at [425, 82] on span "Branches" at bounding box center [533, 87] width 215 height 16
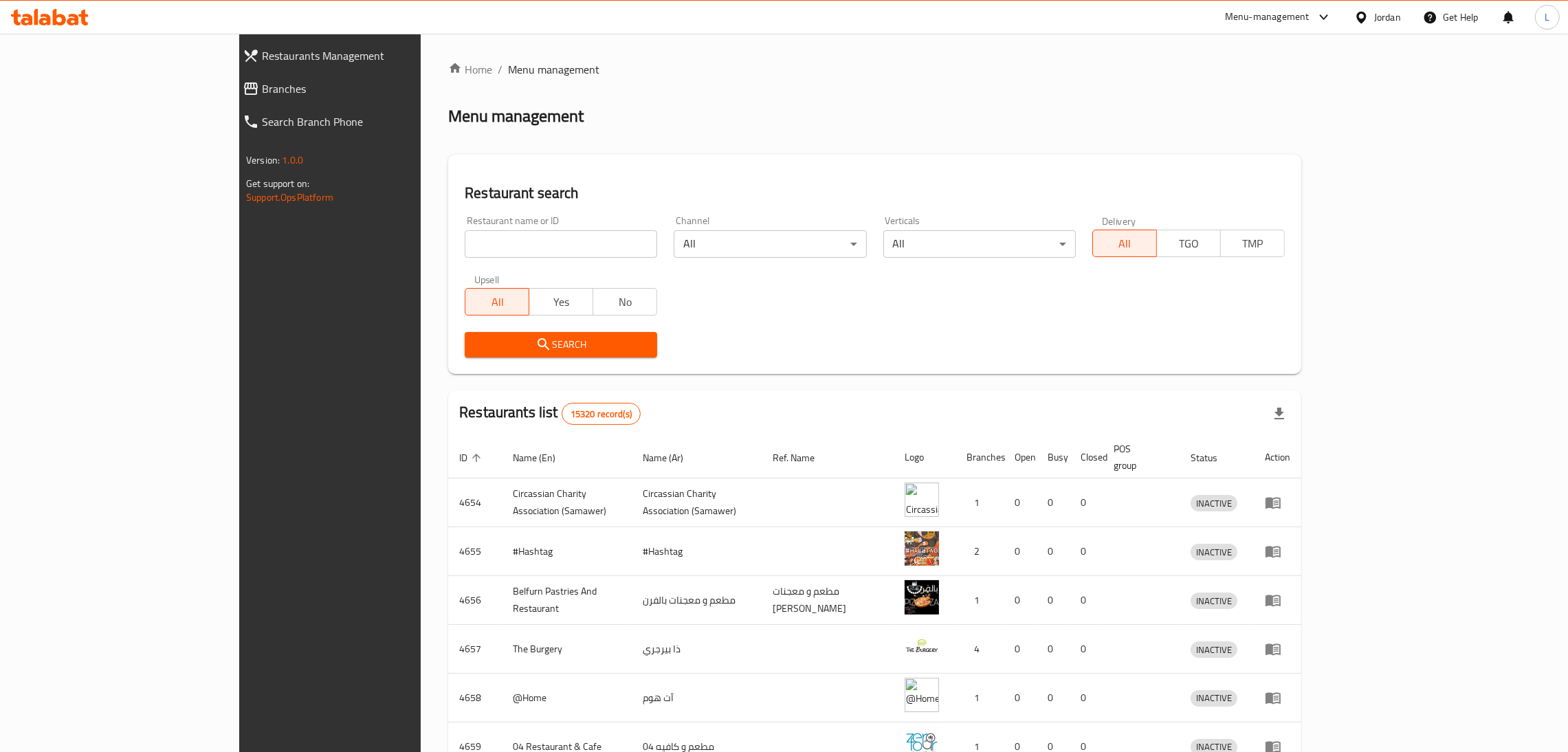
click at [494, 253] on input "search" at bounding box center [560, 243] width 192 height 27
type input "[GEOGRAPHIC_DATA]"
click button "Search" at bounding box center [560, 344] width 192 height 26
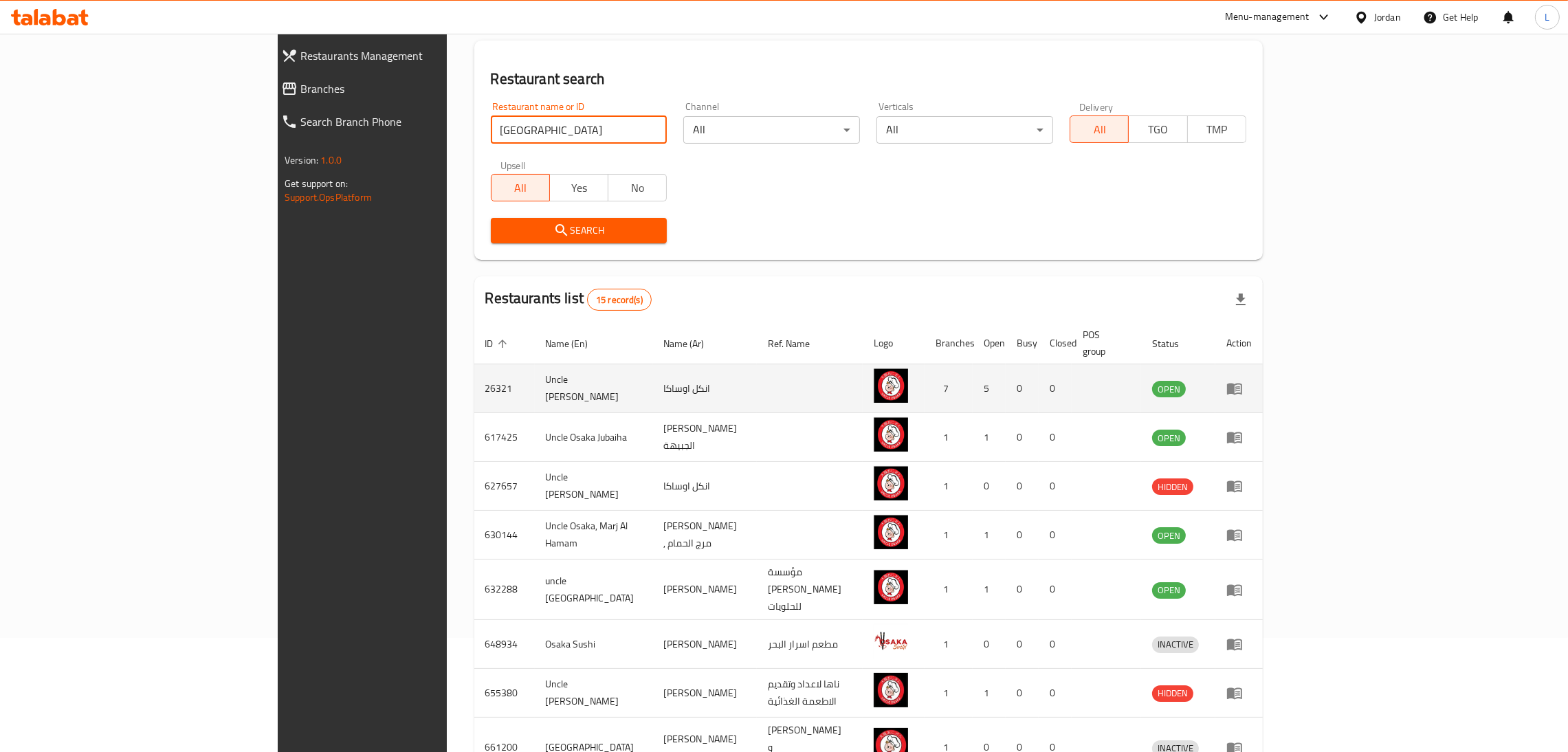
scroll to position [275, 0]
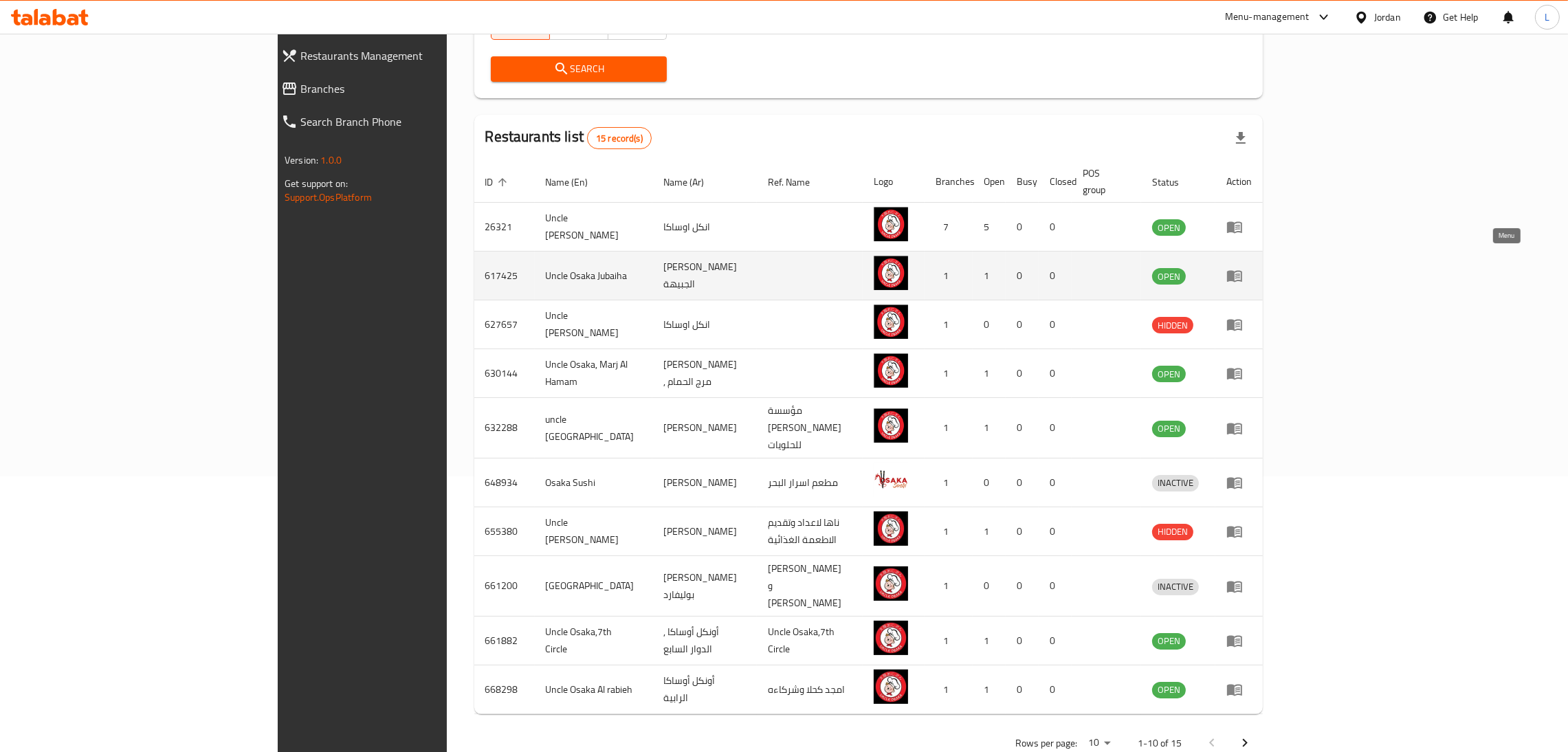
click at [1243, 268] on icon "enhanced table" at bounding box center [1233, 275] width 16 height 16
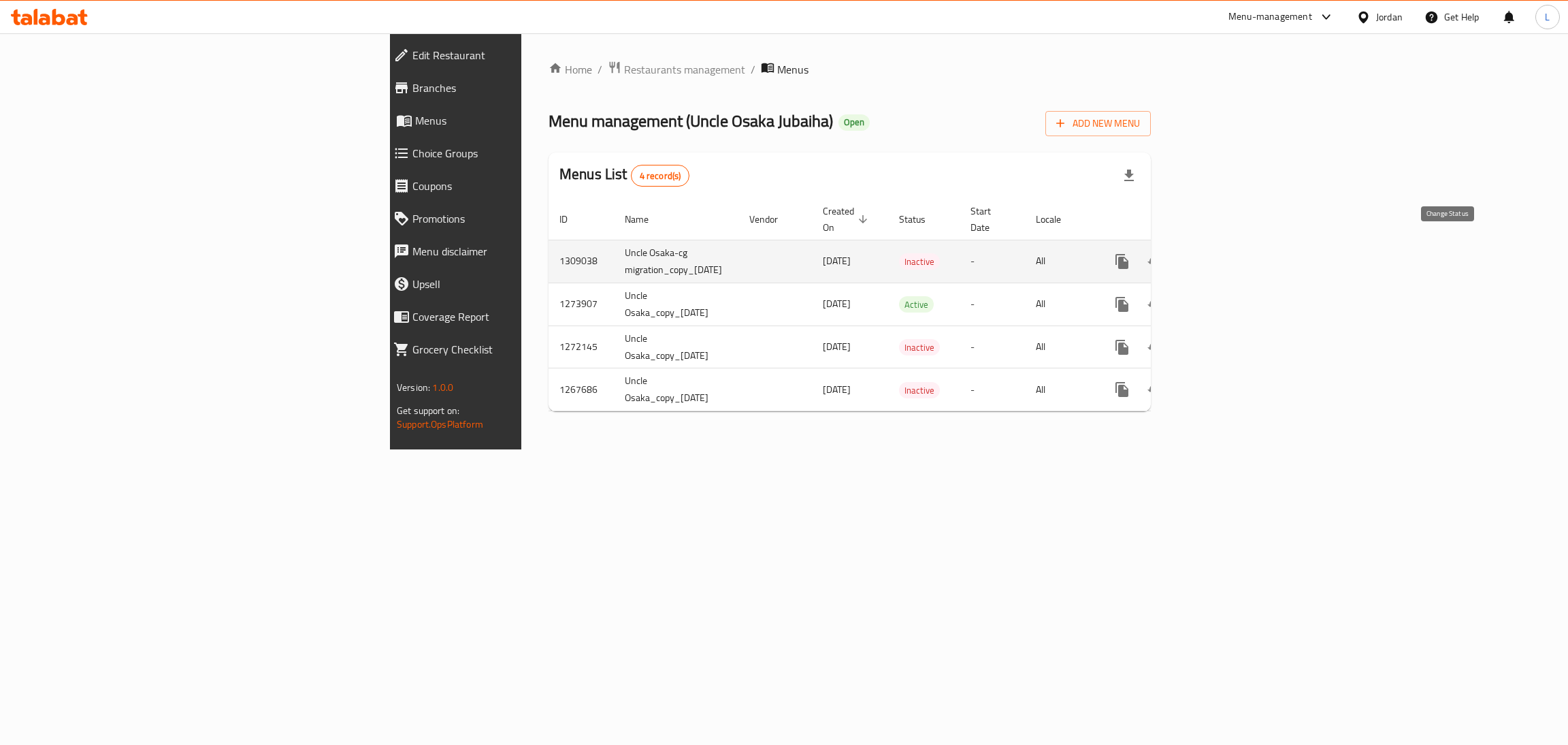
click at [1162, 256] on icon "enhanced table" at bounding box center [1155, 261] width 15 height 11
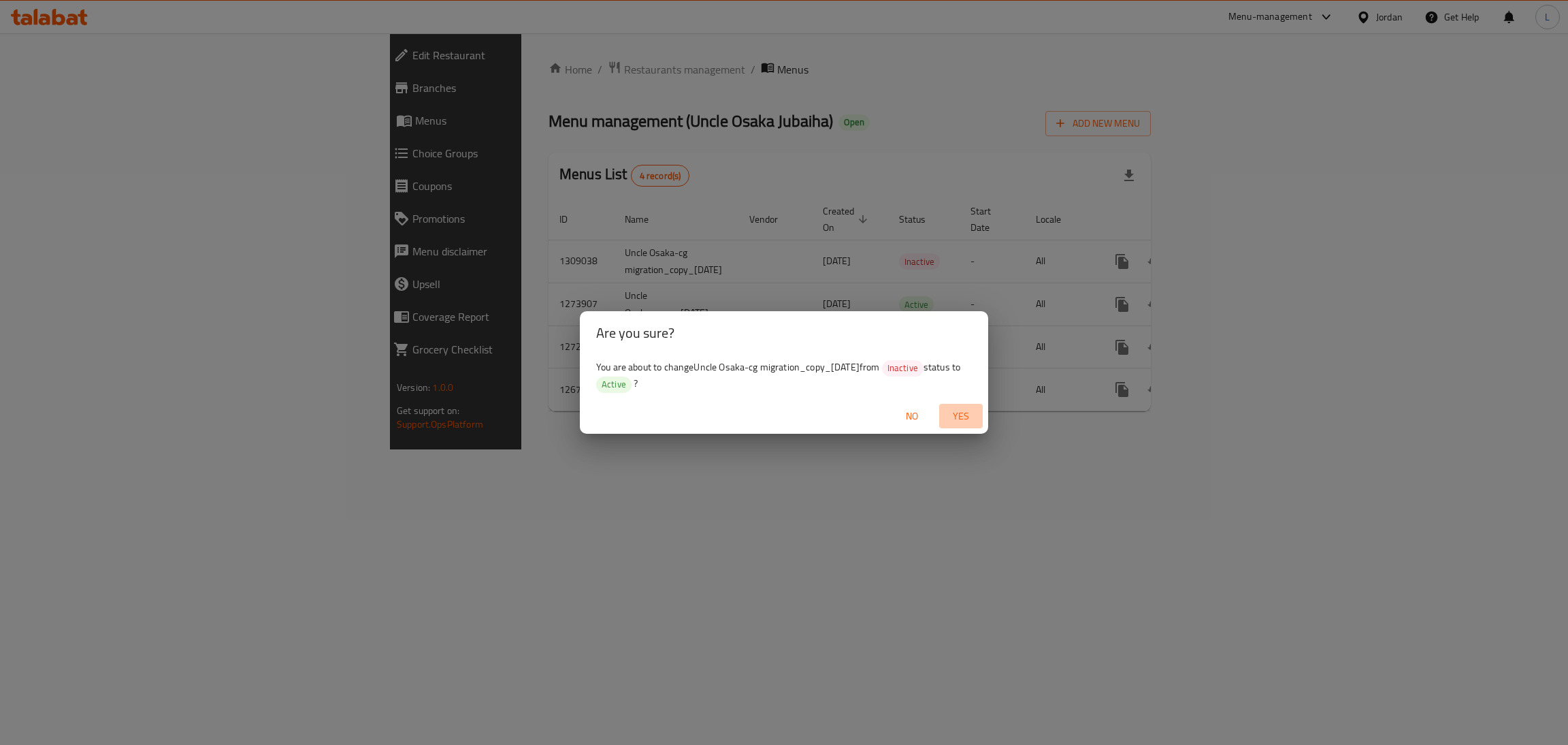
click at [967, 405] on button "Yes" at bounding box center [961, 416] width 44 height 25
